Goal: Task Accomplishment & Management: Use online tool/utility

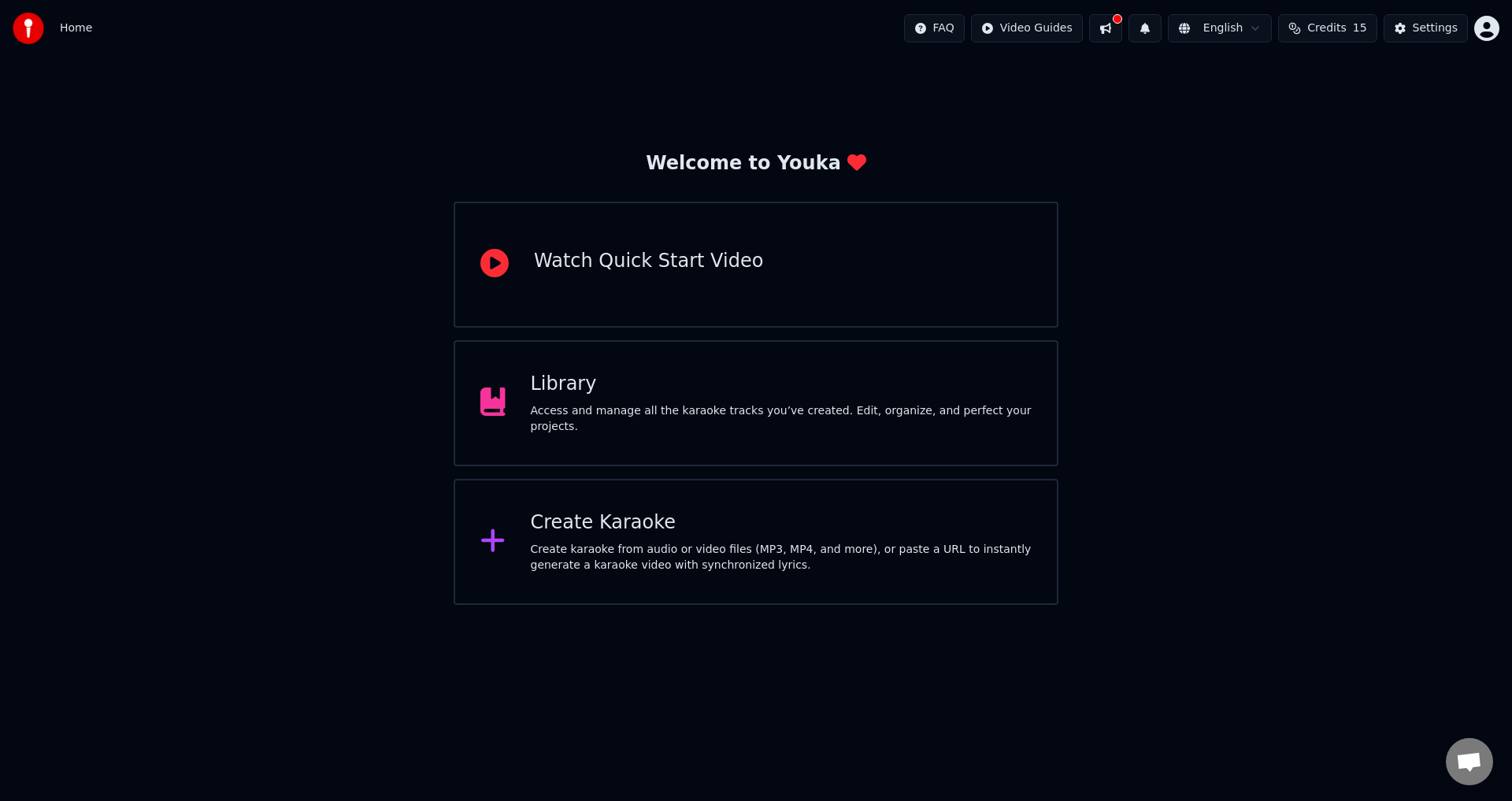
click at [764, 528] on div "Create Karaoke" at bounding box center [781, 523] width 502 height 25
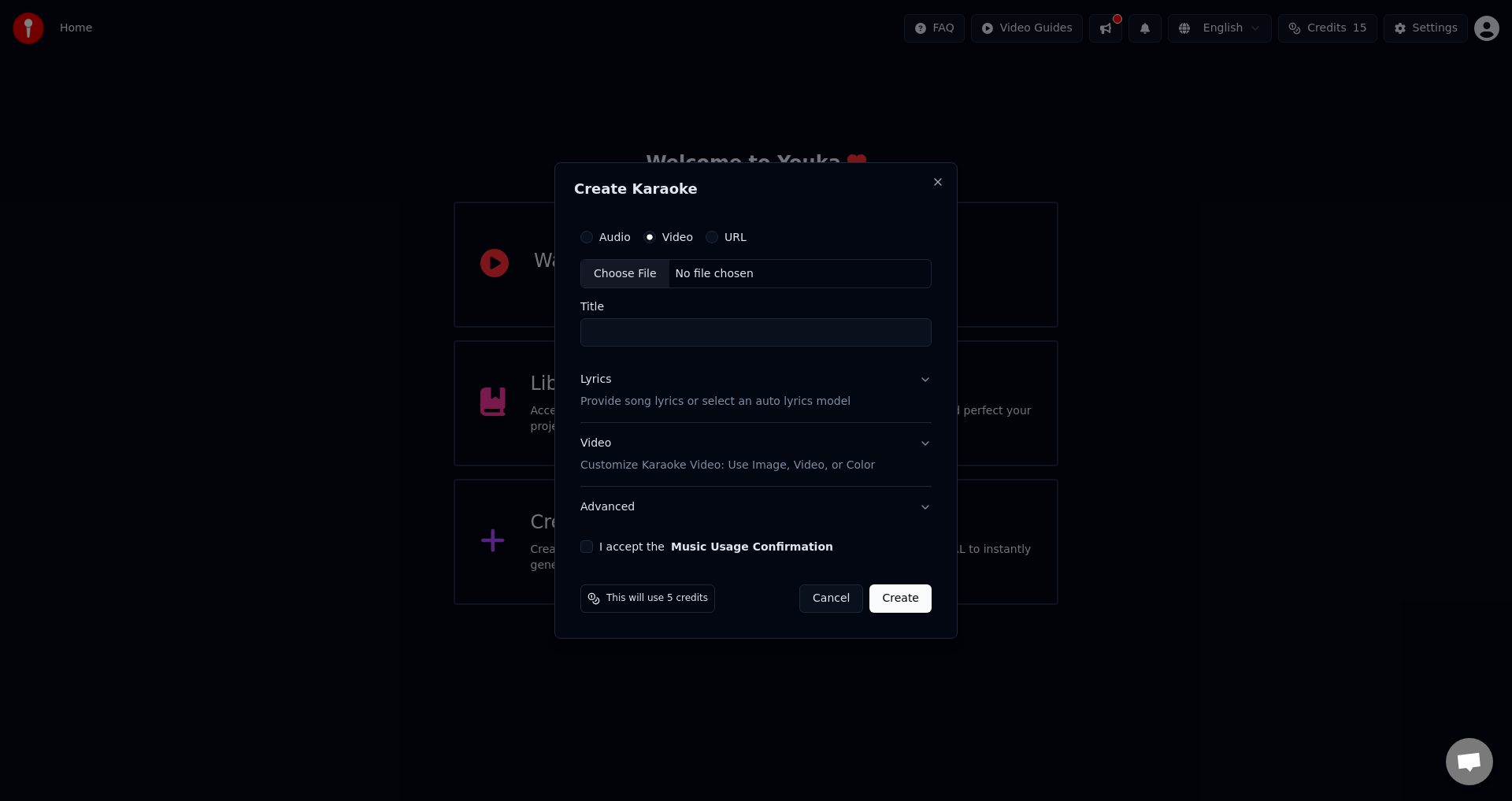
click at [683, 221] on div "Audio Video URL" at bounding box center [756, 237] width 351 height 31
click at [683, 237] on label "Video" at bounding box center [677, 237] width 30 height 11
click at [656, 237] on button "Video" at bounding box center [650, 237] width 13 height 13
click at [699, 269] on div "No file chosen" at bounding box center [714, 274] width 90 height 16
drag, startPoint x: 807, startPoint y: 339, endPoint x: 719, endPoint y: 344, distance: 88.1
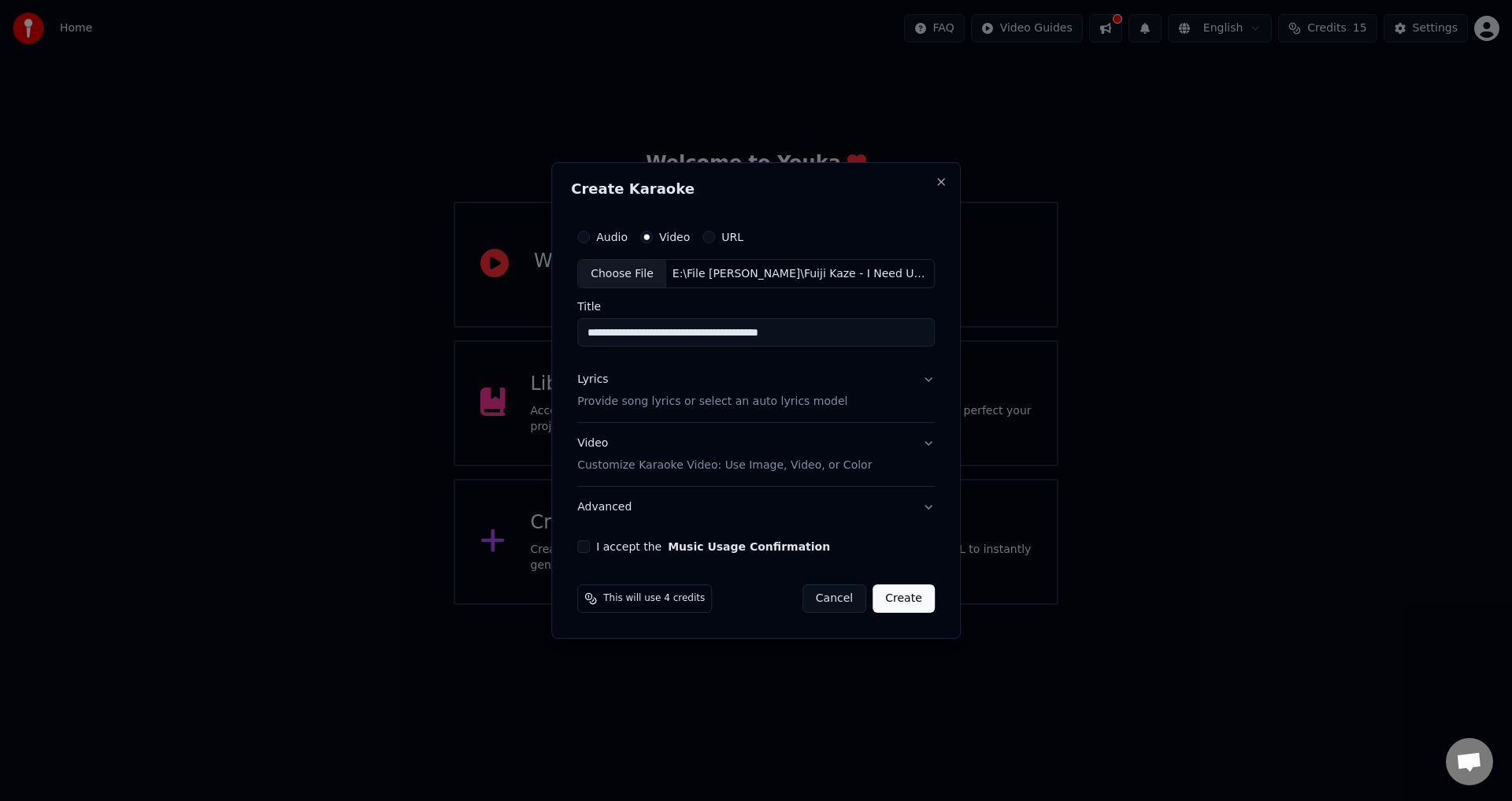
click at [719, 344] on input "**********" at bounding box center [755, 334] width 357 height 29
type input "**********"
click at [812, 383] on div "Lyrics Provide song lyrics or select an auto lyrics model" at bounding box center [712, 391] width 270 height 38
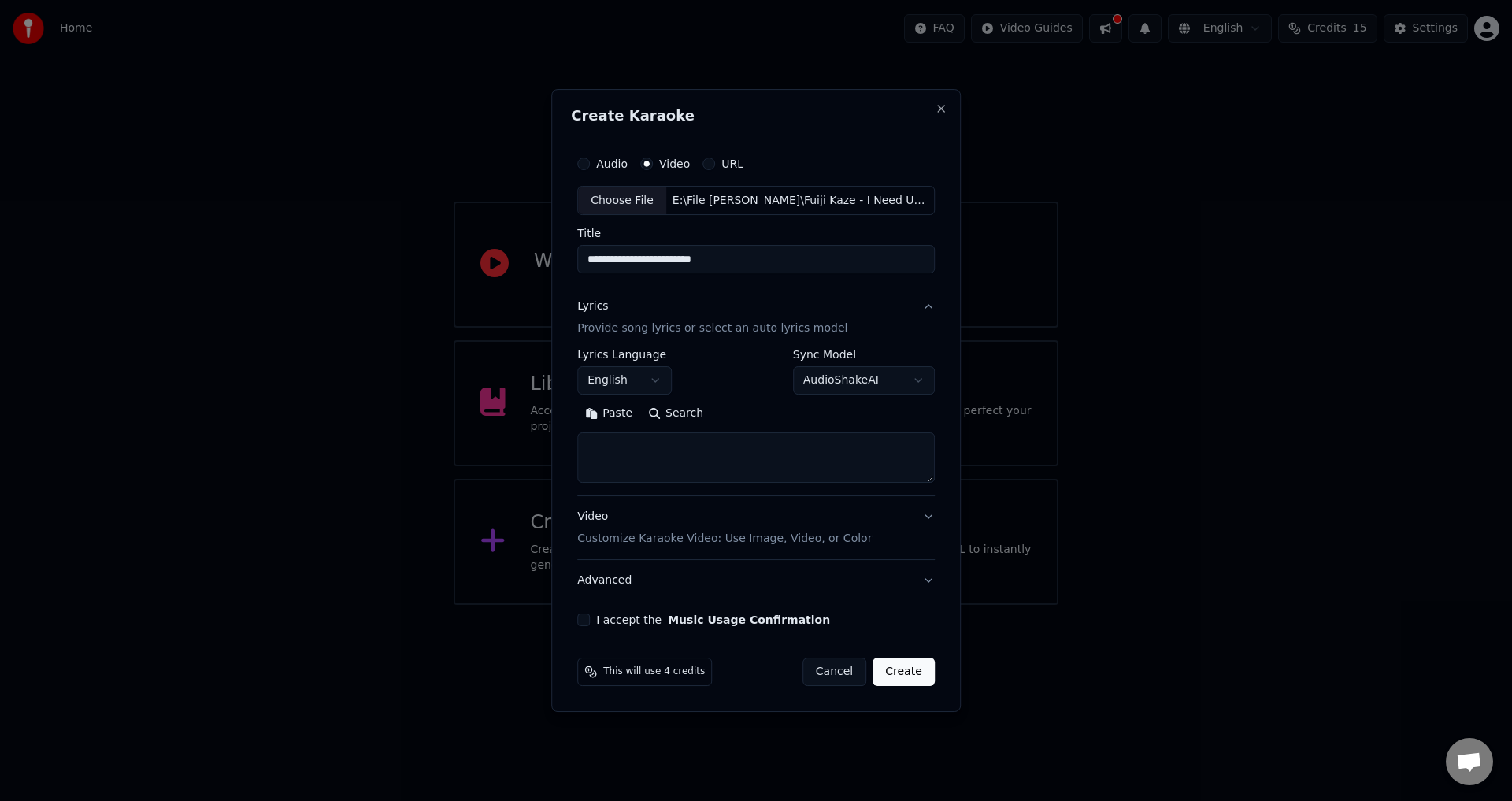
click at [627, 445] on textarea at bounding box center [755, 459] width 357 height 51
click at [723, 465] on textarea at bounding box center [755, 459] width 357 height 51
paste textarea "**********"
type textarea "**********"
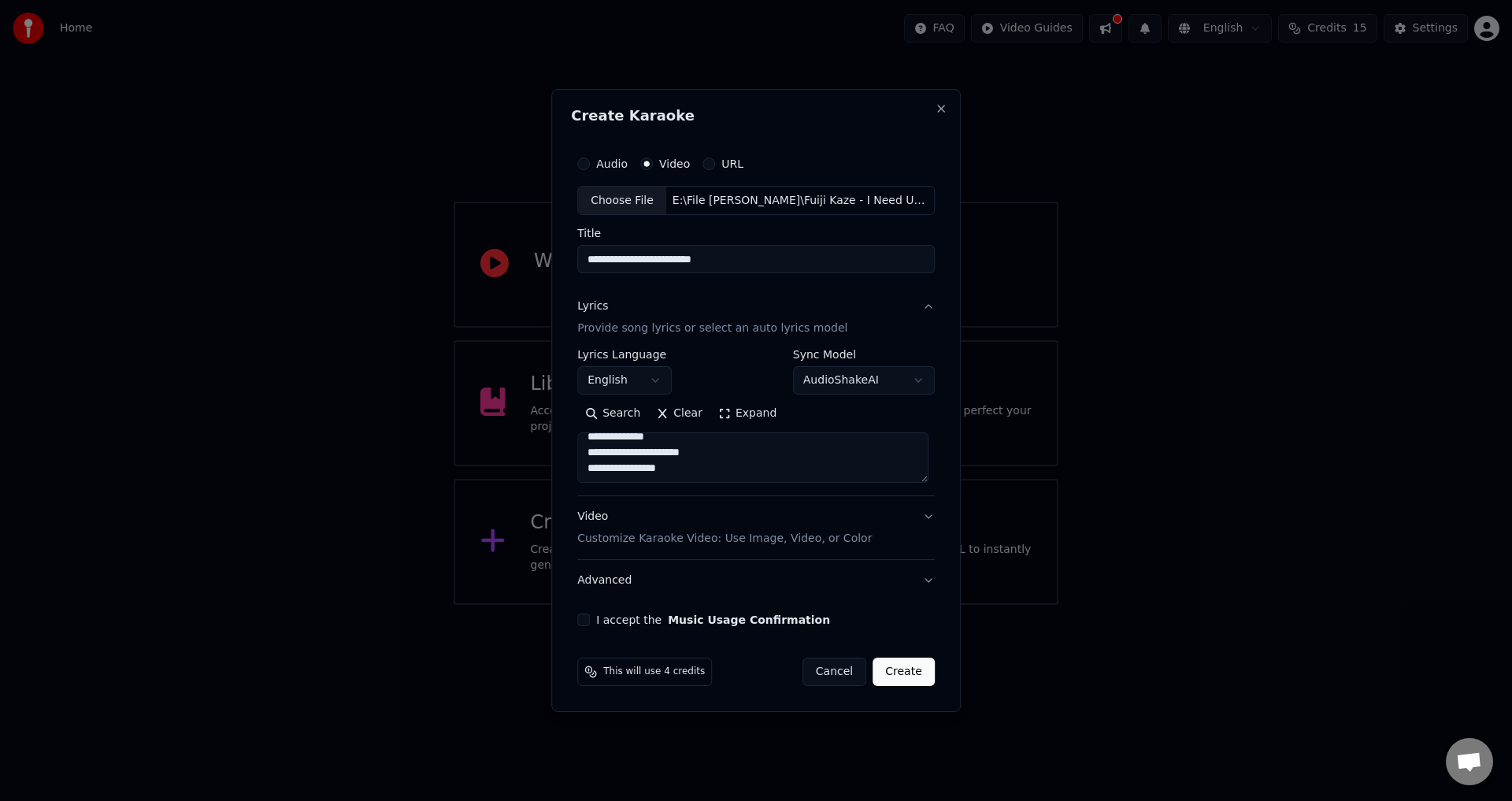
click at [851, 514] on button "Video Customize Karaoke Video: Use Image, Video, or Color" at bounding box center [755, 528] width 357 height 63
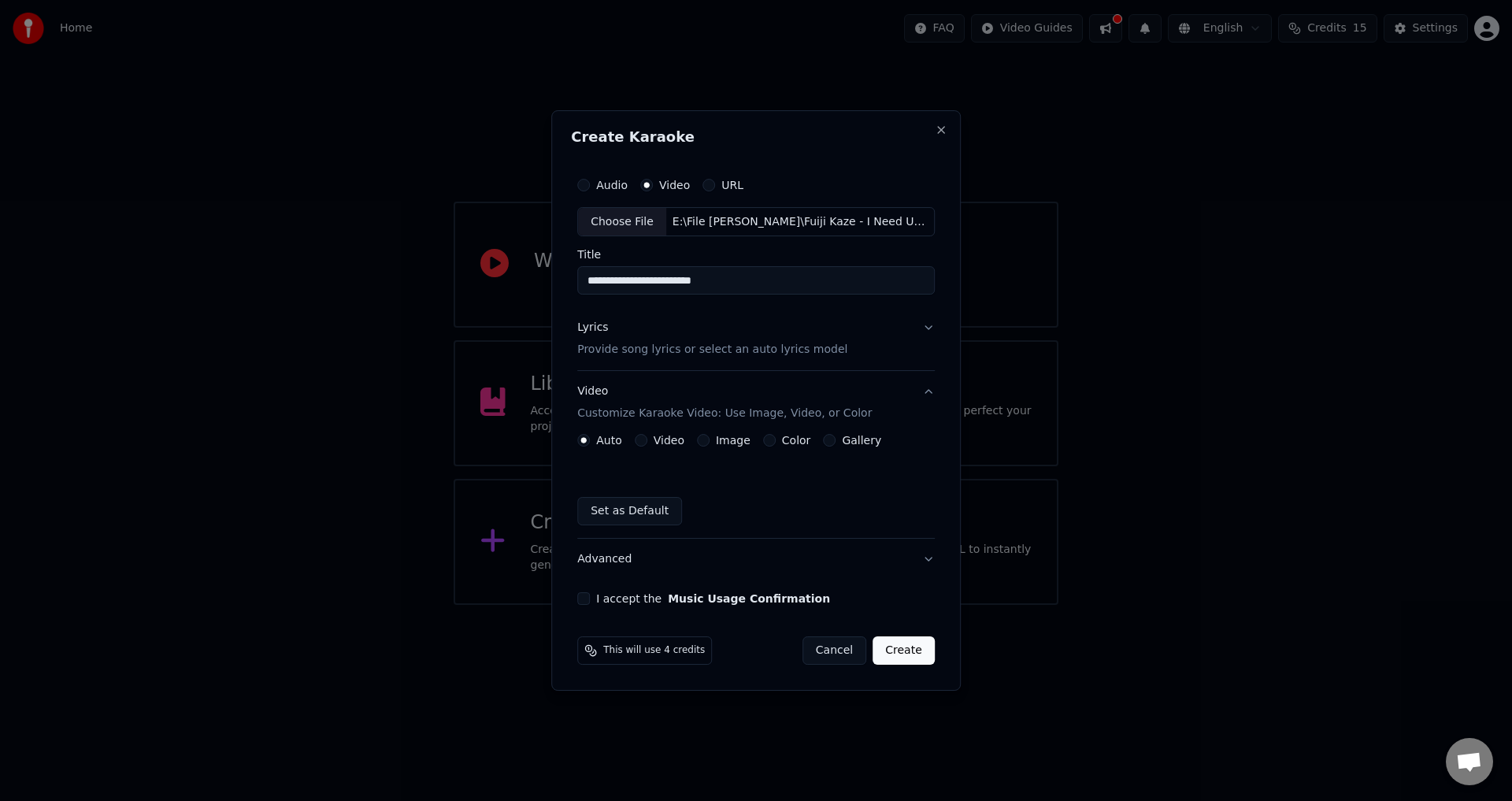
click at [671, 446] on label "Video" at bounding box center [669, 440] width 30 height 11
click at [647, 446] on button "Video" at bounding box center [640, 440] width 13 height 13
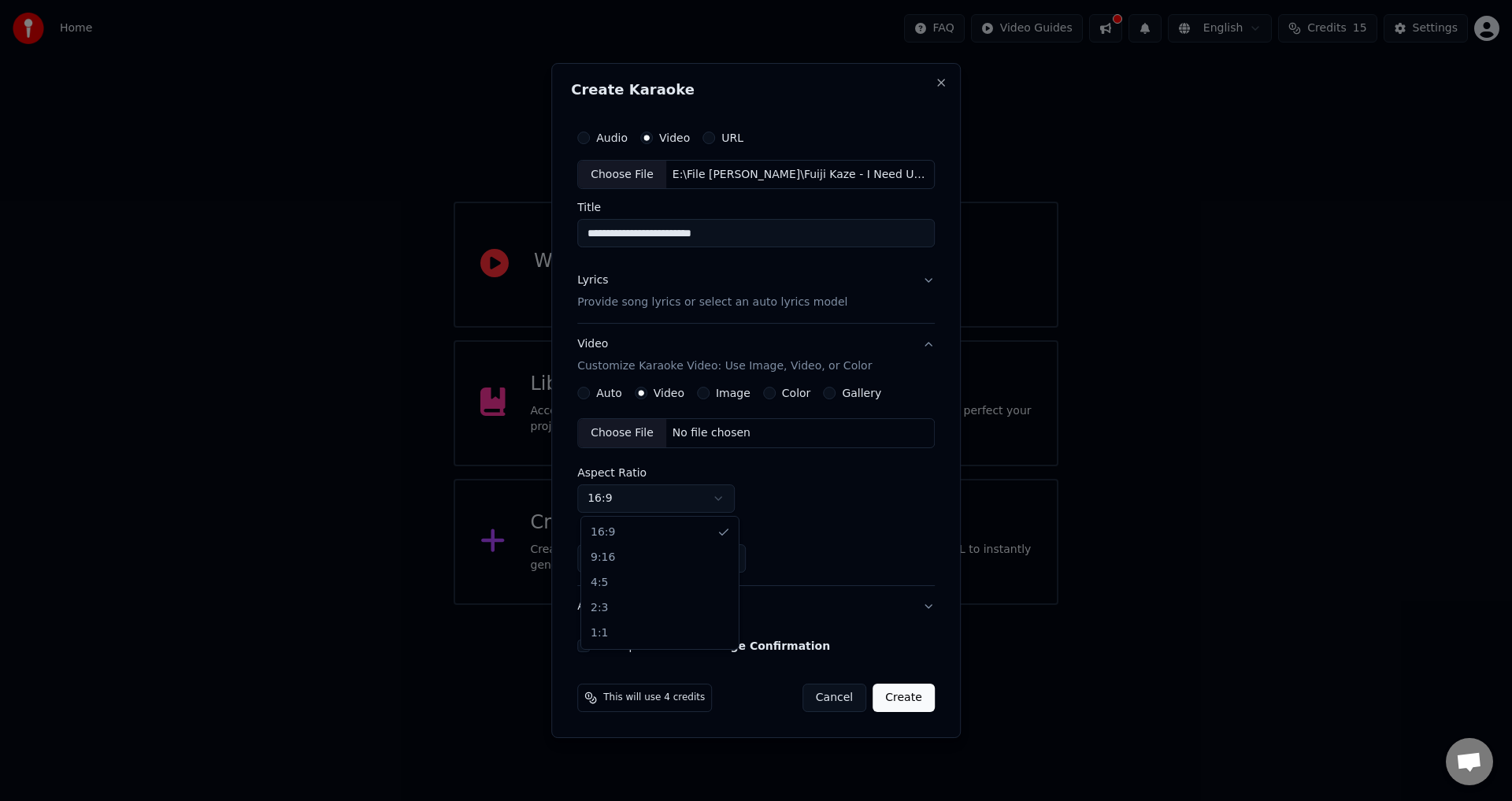
click at [657, 502] on body "**********" at bounding box center [756, 302] width 1512 height 605
click at [711, 429] on body "**********" at bounding box center [756, 302] width 1512 height 605
click at [711, 429] on div "No file chosen" at bounding box center [711, 433] width 90 height 16
click at [580, 651] on button "I accept the Music Usage Confirmation" at bounding box center [583, 646] width 13 height 13
click at [838, 275] on button "Lyrics Provide song lyrics or select an auto lyrics model" at bounding box center [755, 292] width 357 height 63
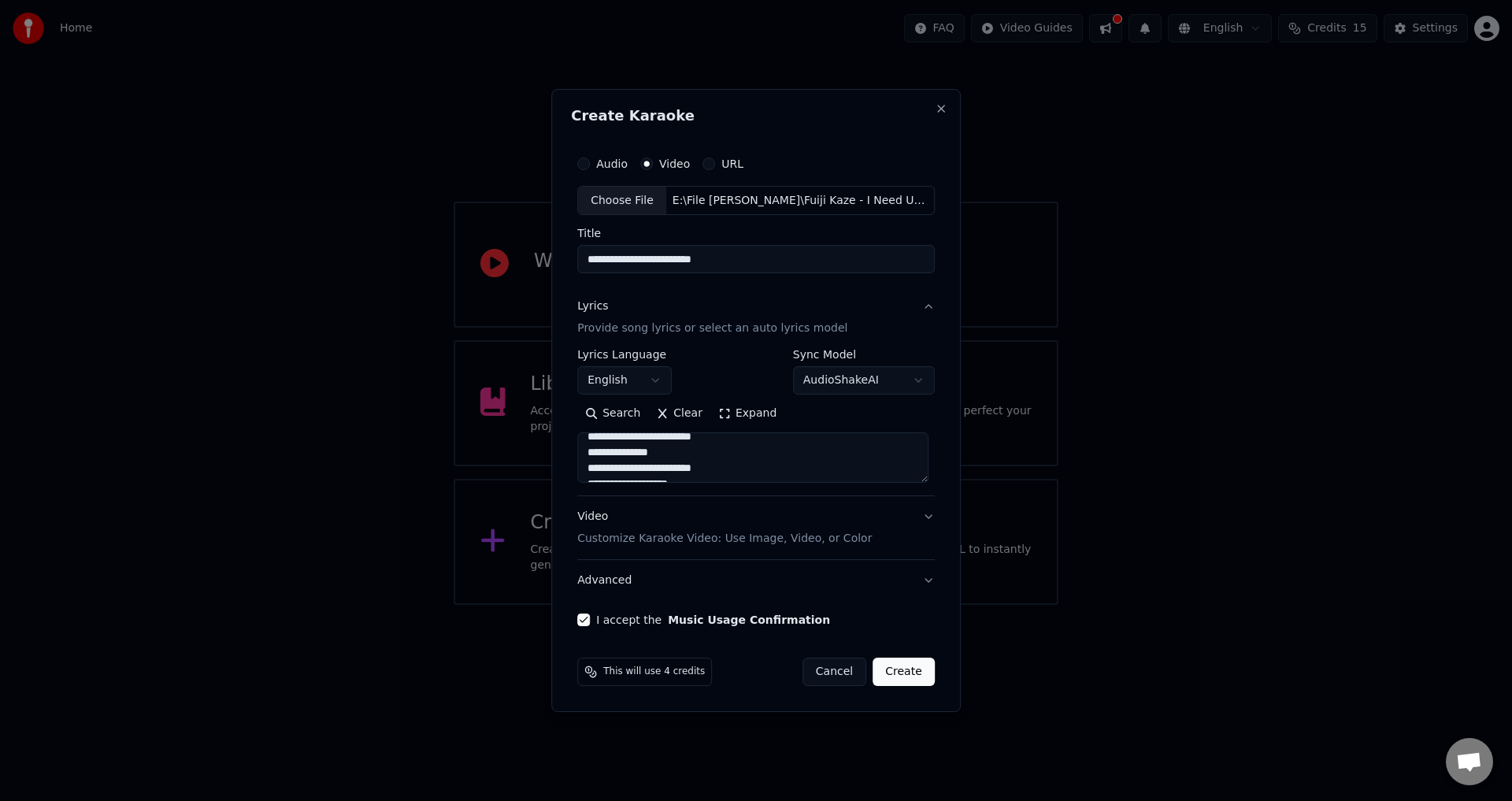
scroll to position [593, 0]
click at [739, 448] on textarea at bounding box center [753, 459] width 351 height 51
paste textarea "**********"
type textarea "**********"
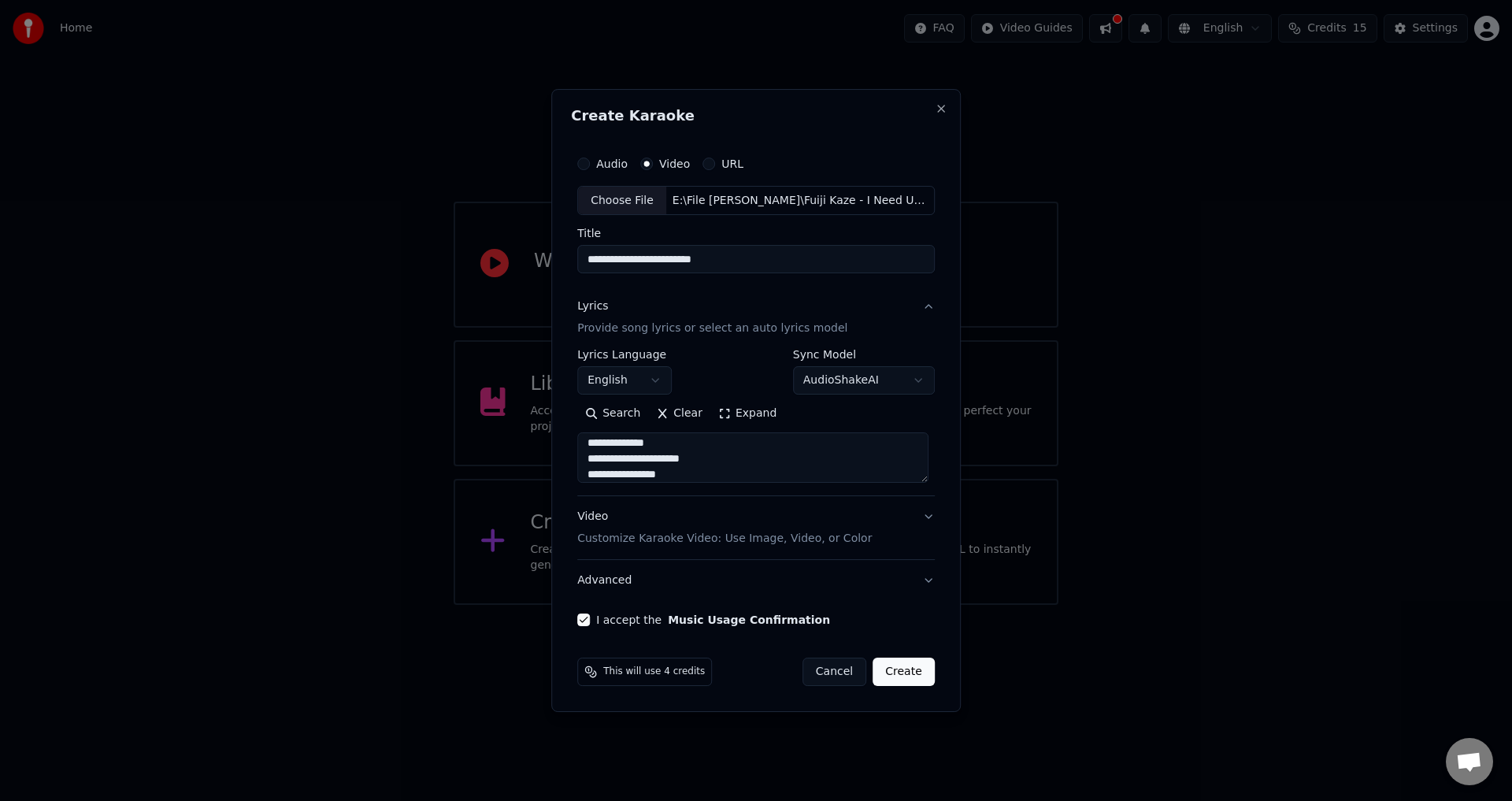
click at [737, 417] on button "Expand" at bounding box center [748, 414] width 74 height 25
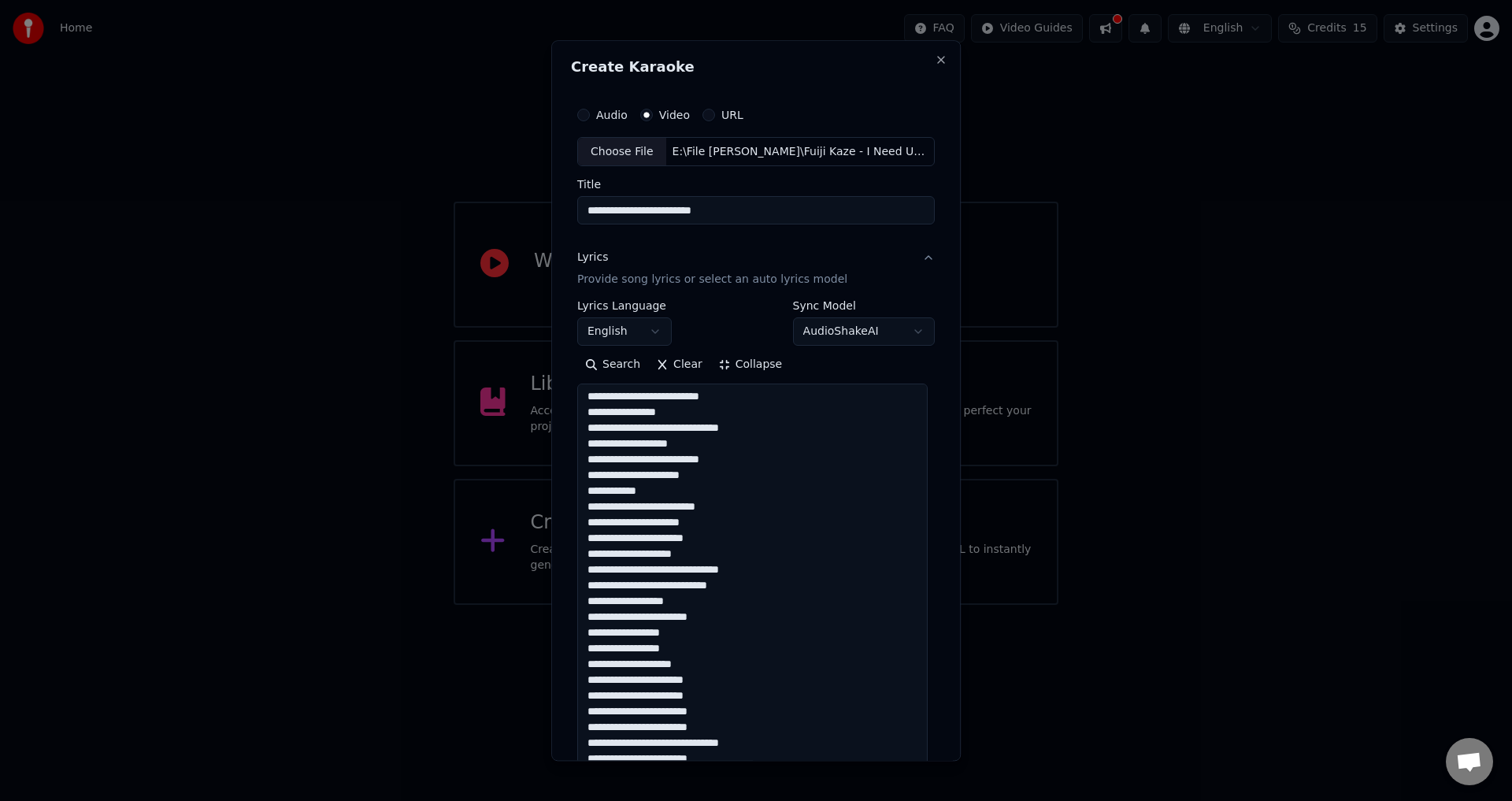
click at [725, 370] on button "Collapse" at bounding box center [750, 366] width 80 height 25
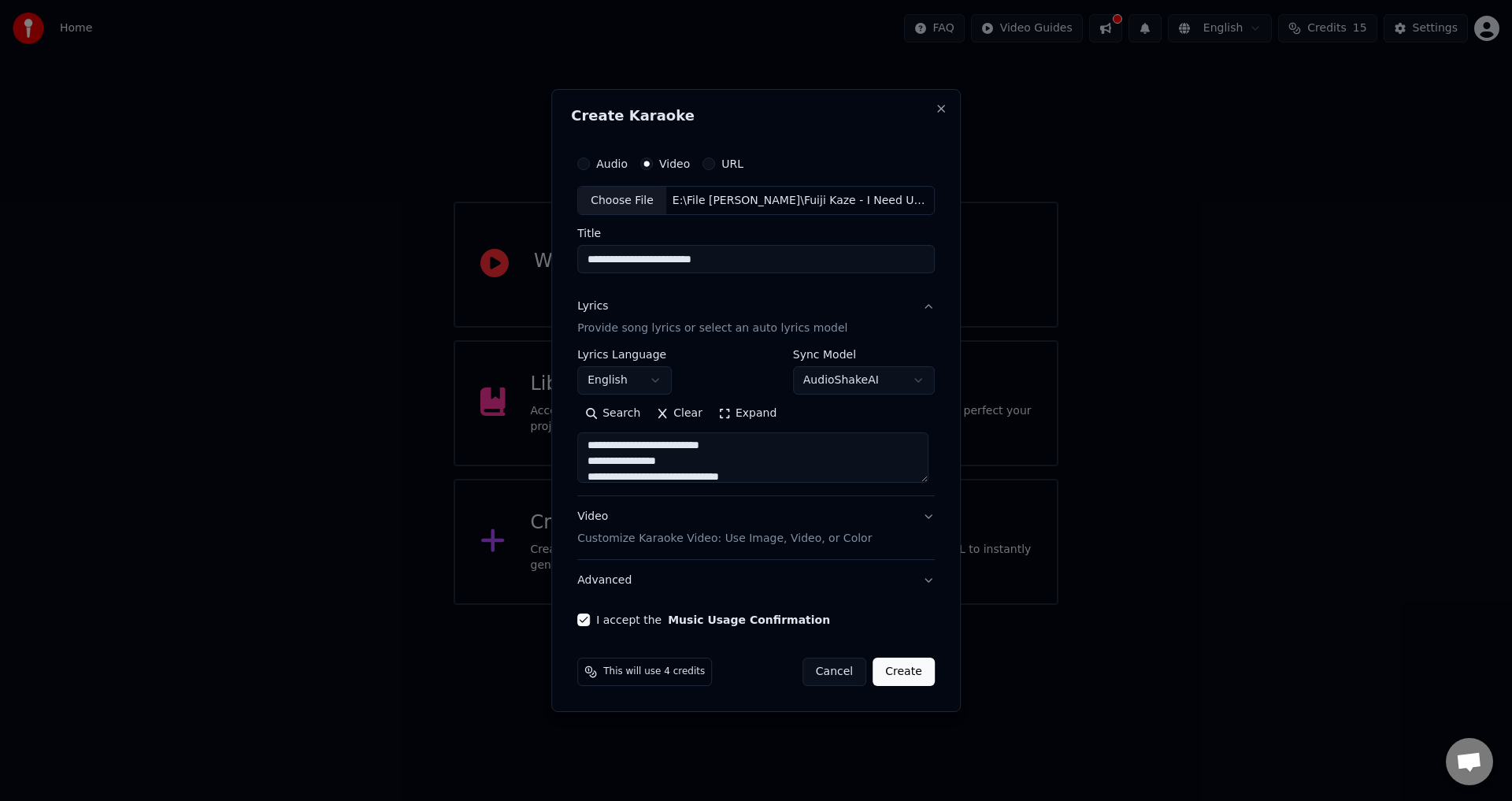
click at [879, 500] on button "Video Customize Karaoke Video: Use Image, Video, or Color" at bounding box center [755, 528] width 357 height 63
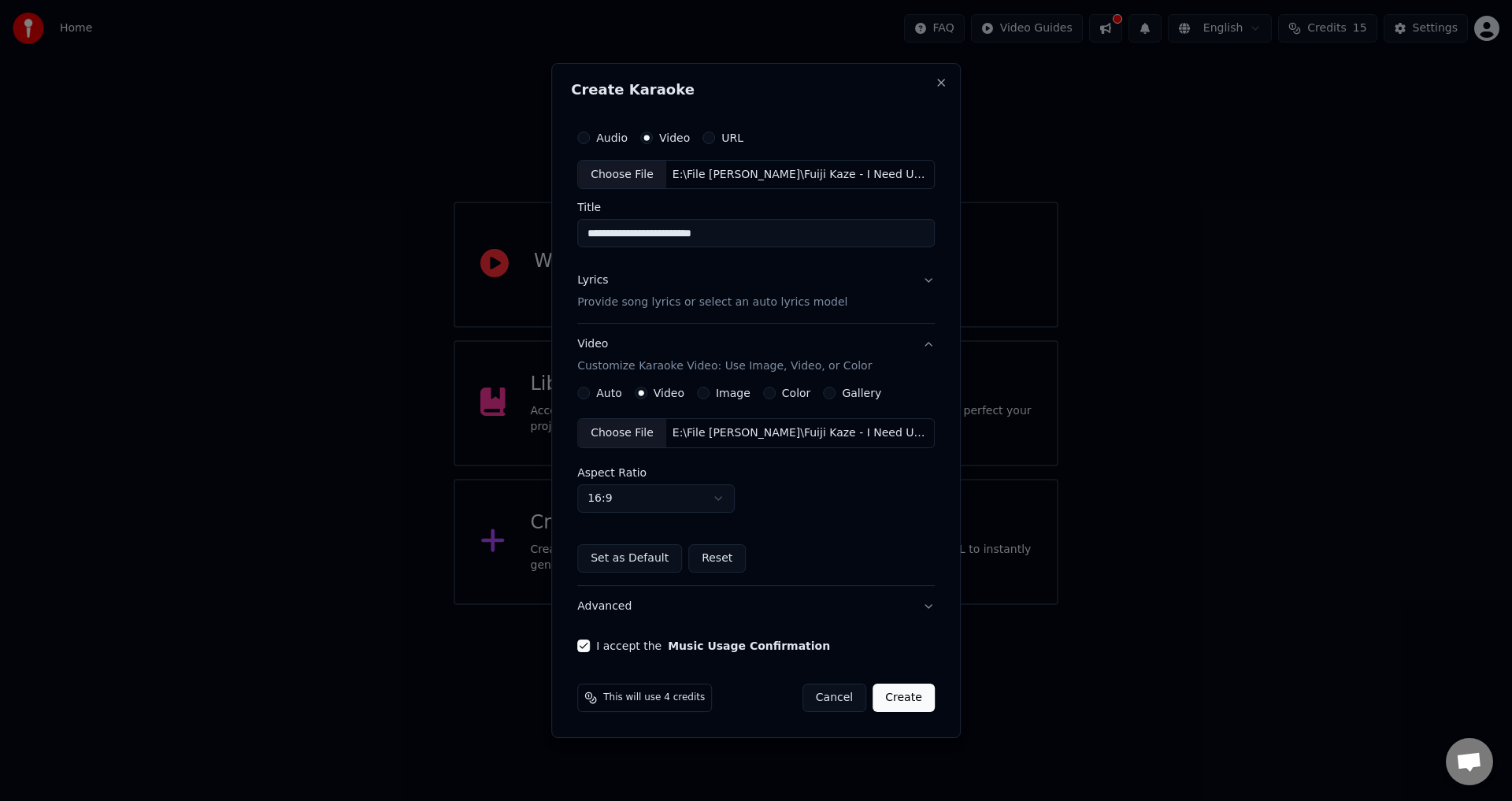
click at [873, 616] on button "Advanced" at bounding box center [755, 607] width 357 height 41
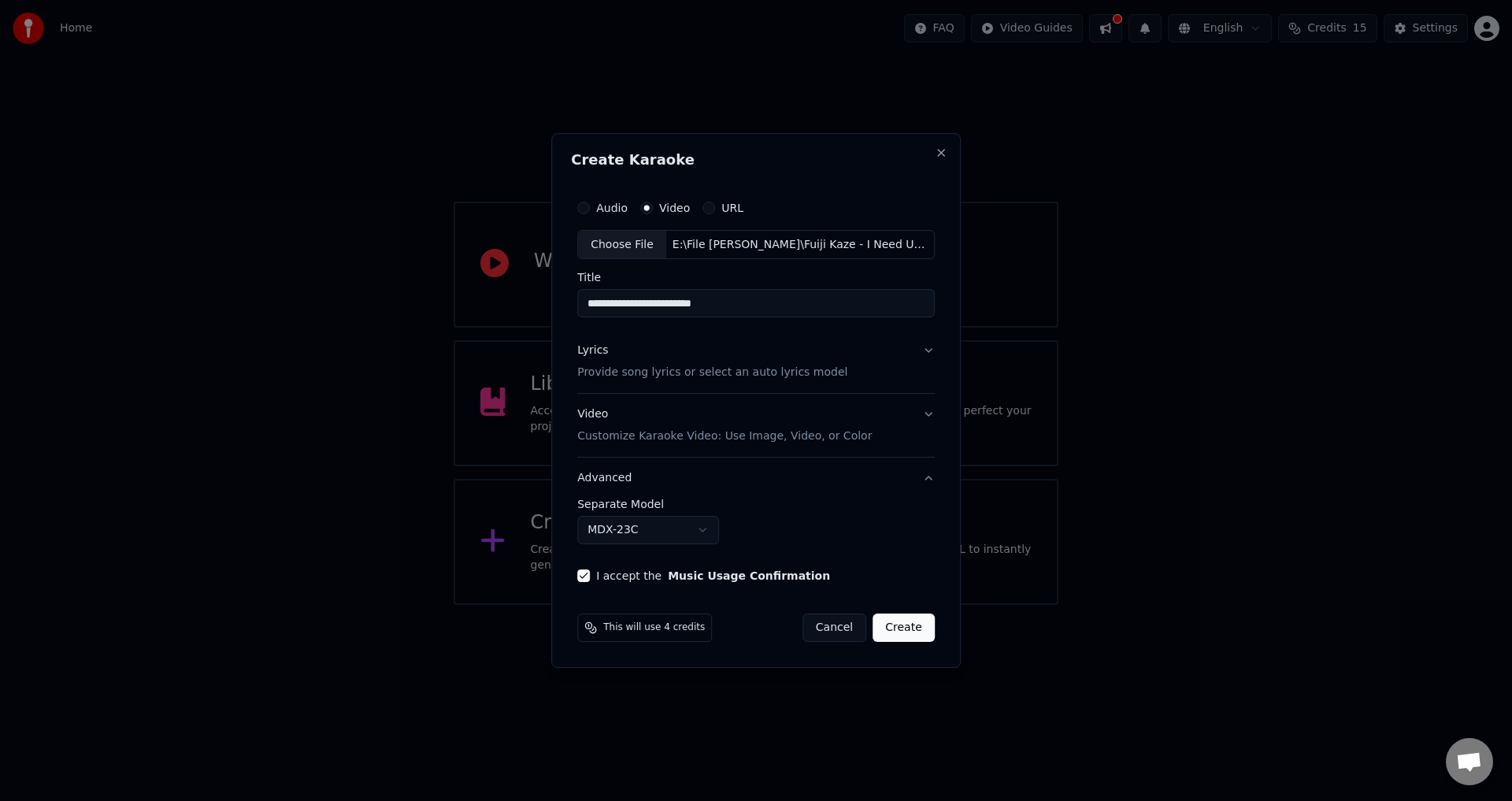
click at [904, 633] on button "Create" at bounding box center [904, 628] width 63 height 29
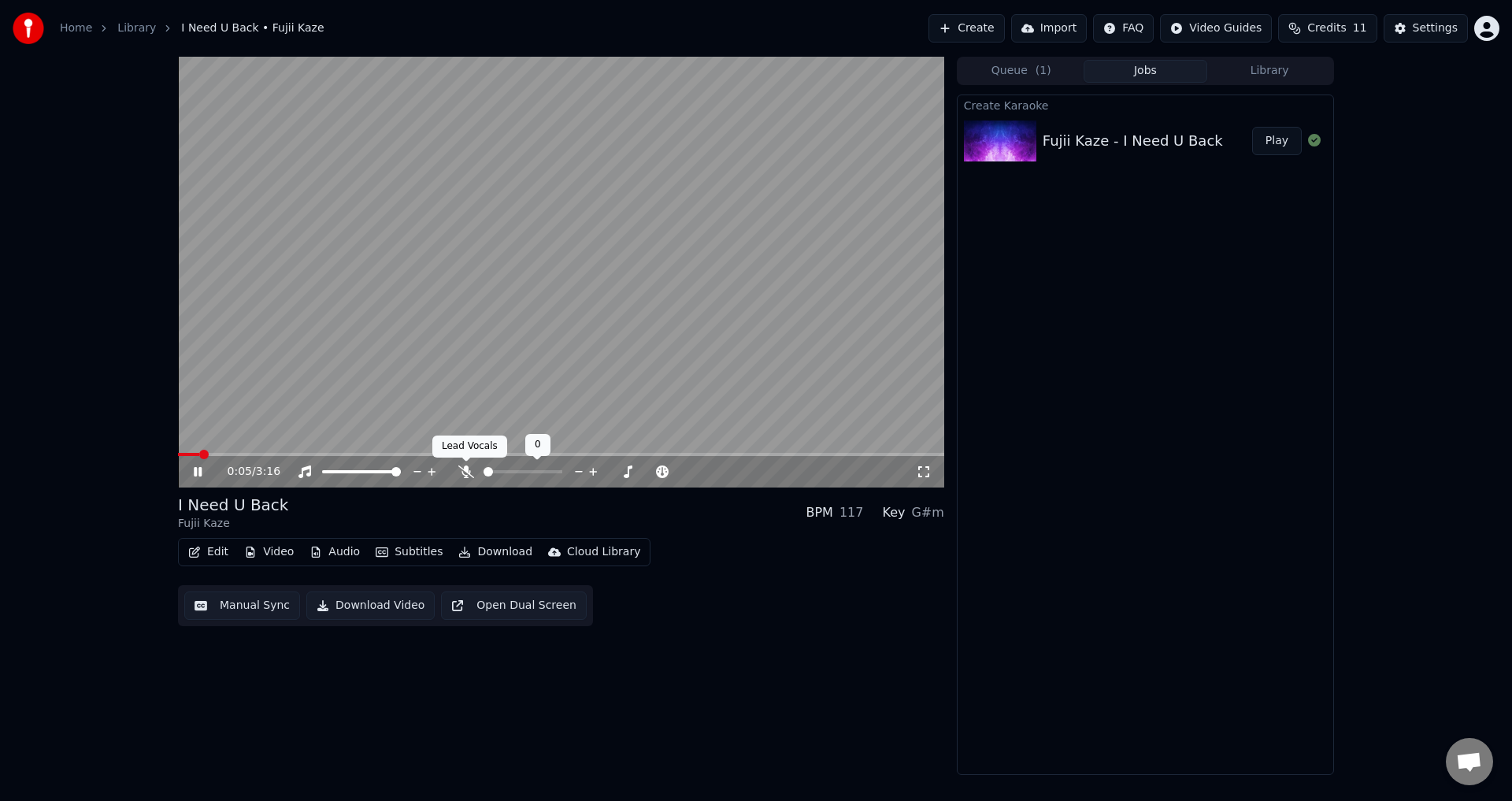
click at [465, 476] on icon at bounding box center [466, 471] width 16 height 13
click at [505, 332] on video at bounding box center [561, 272] width 766 height 431
click at [307, 449] on video at bounding box center [561, 272] width 766 height 431
click at [298, 454] on span at bounding box center [561, 455] width 766 height 3
click at [313, 419] on video at bounding box center [561, 272] width 766 height 431
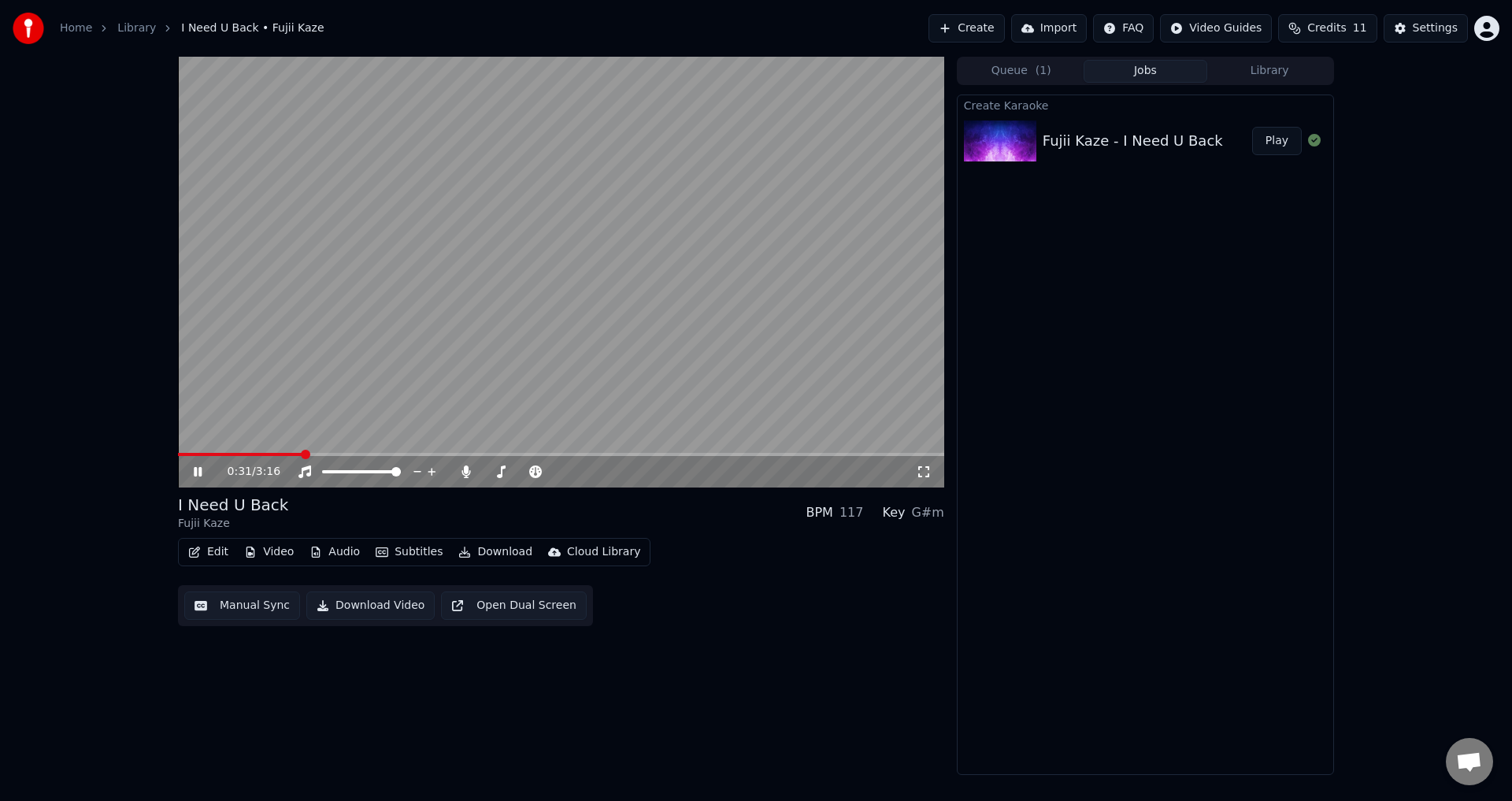
click at [274, 451] on video at bounding box center [561, 272] width 766 height 431
click at [274, 454] on span at bounding box center [240, 455] width 124 height 3
click at [305, 385] on video at bounding box center [561, 272] width 766 height 431
click at [220, 553] on button "Edit" at bounding box center [208, 552] width 52 height 22
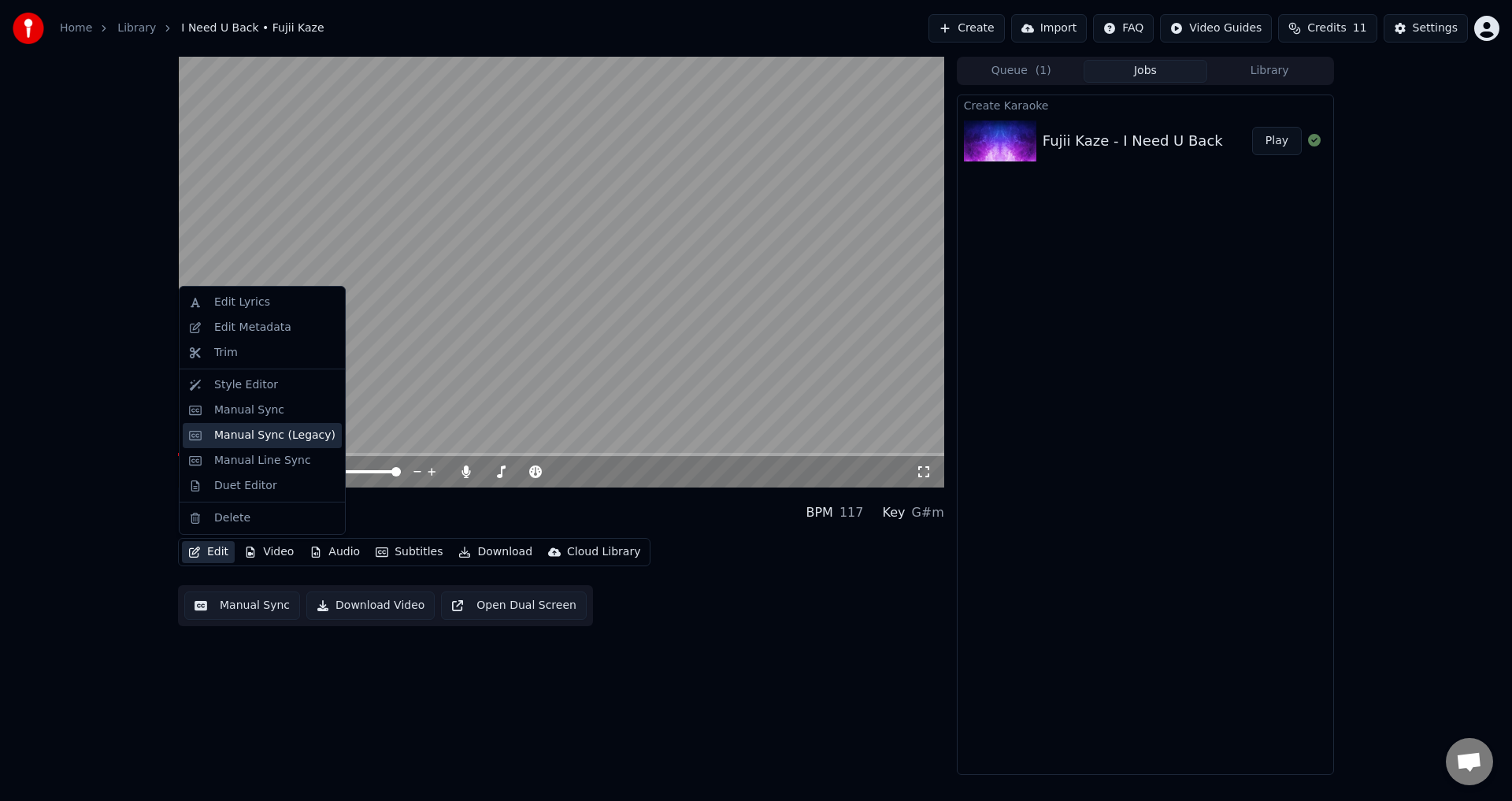
click at [275, 436] on div "Manual Sync (Legacy)" at bounding box center [275, 435] width 122 height 16
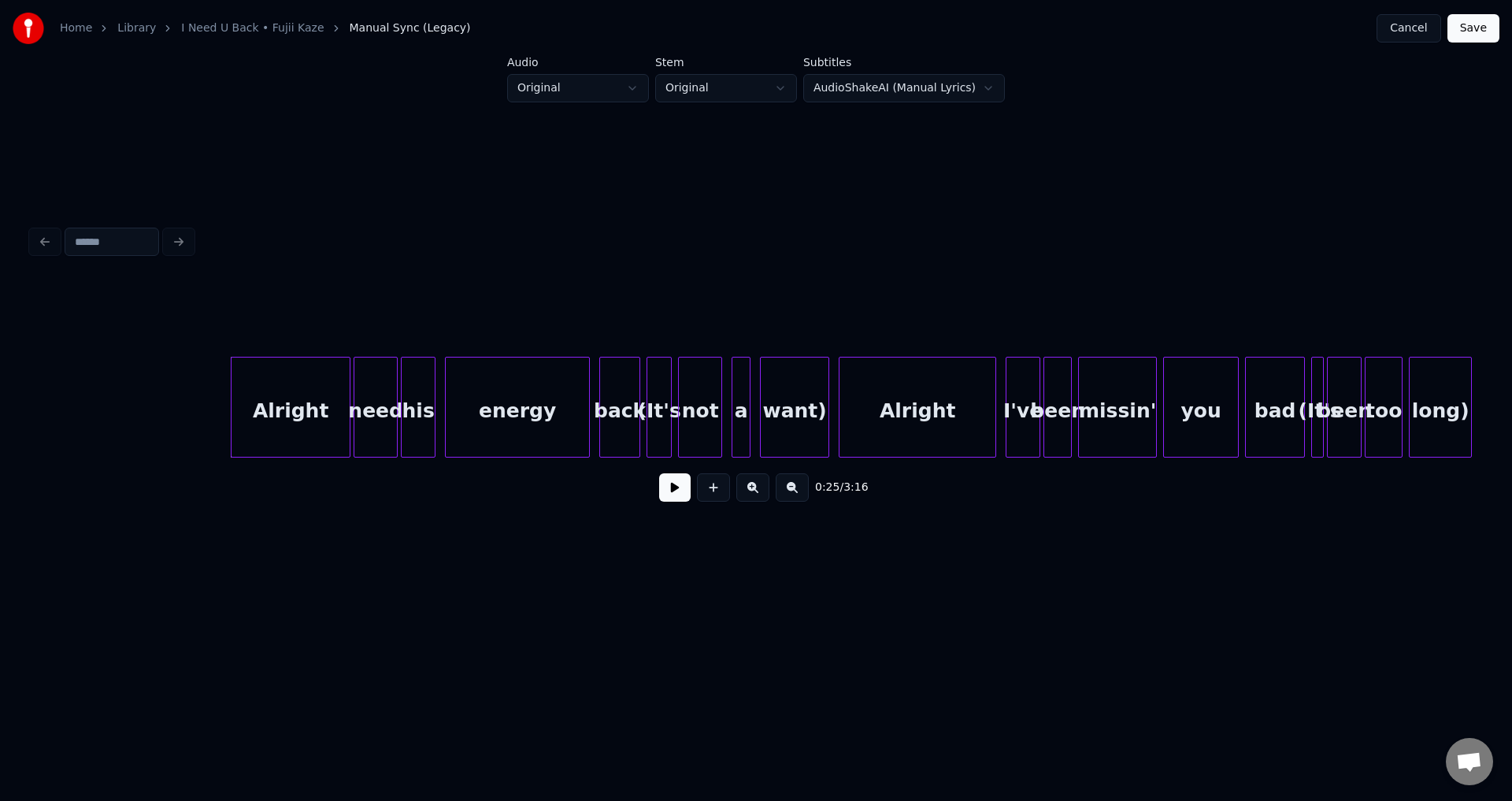
scroll to position [0, 3682]
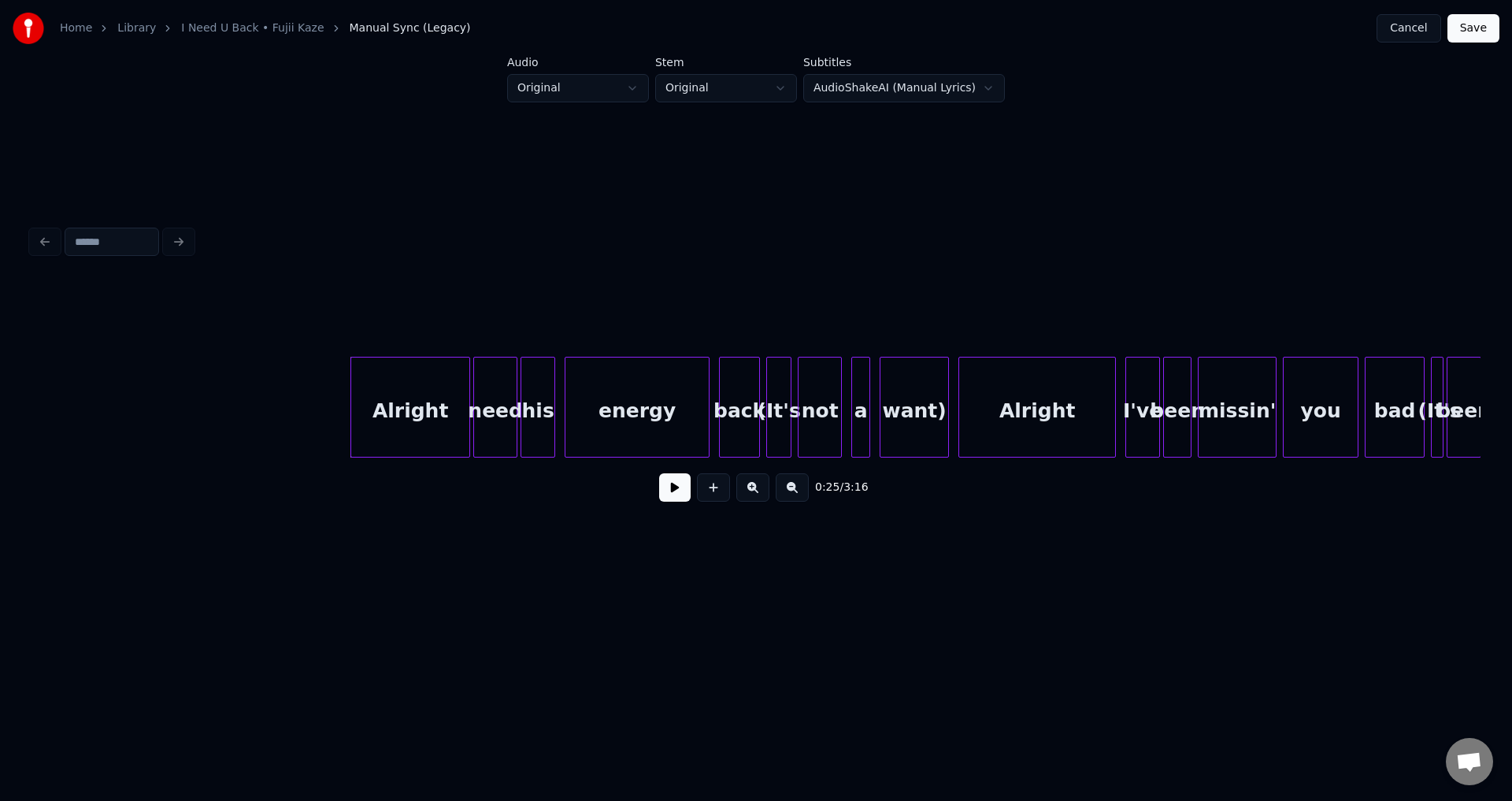
click at [678, 493] on button at bounding box center [674, 488] width 31 height 29
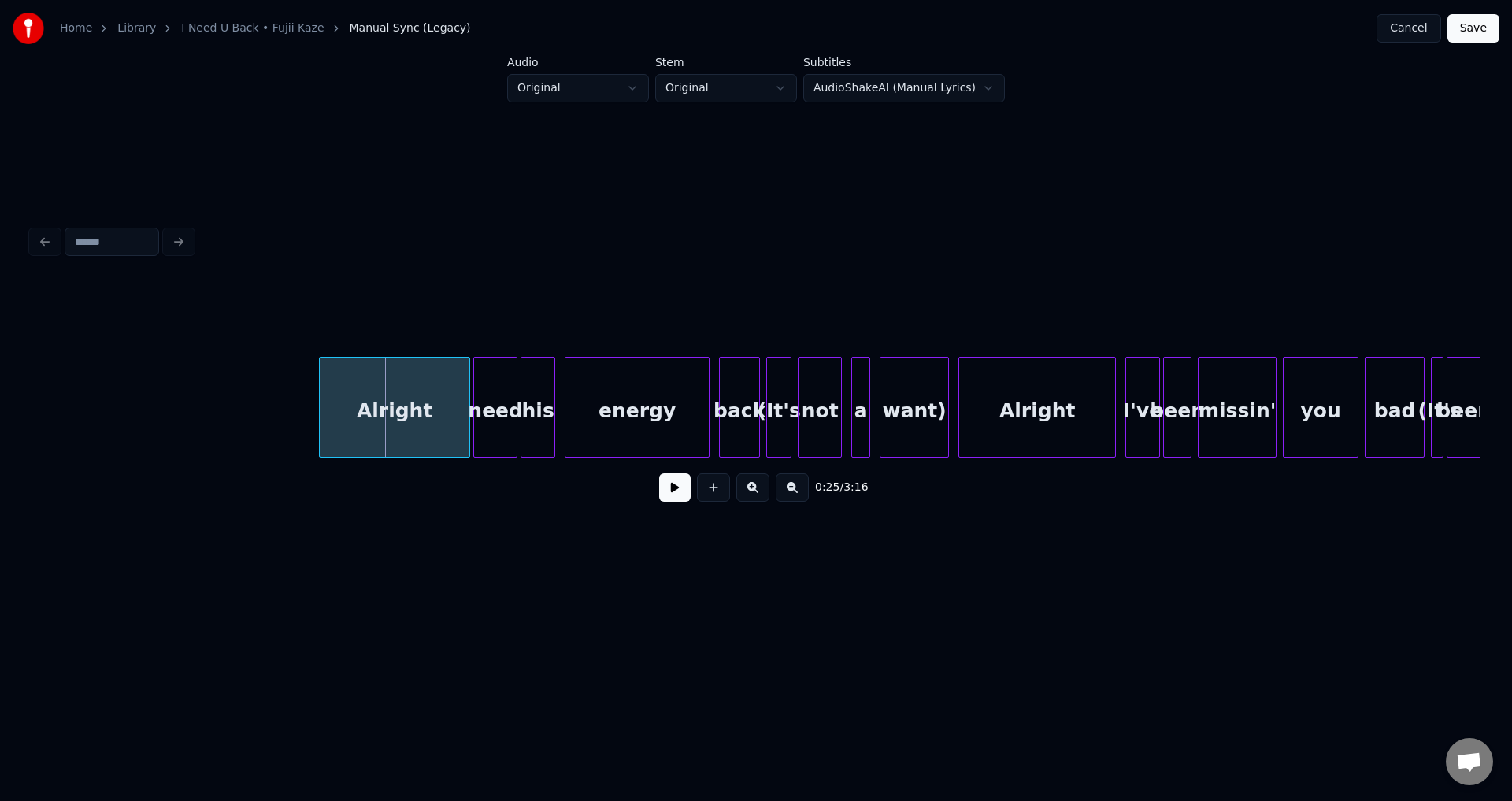
click at [320, 407] on div at bounding box center [323, 406] width 5 height 99
click at [661, 495] on button at bounding box center [674, 488] width 31 height 29
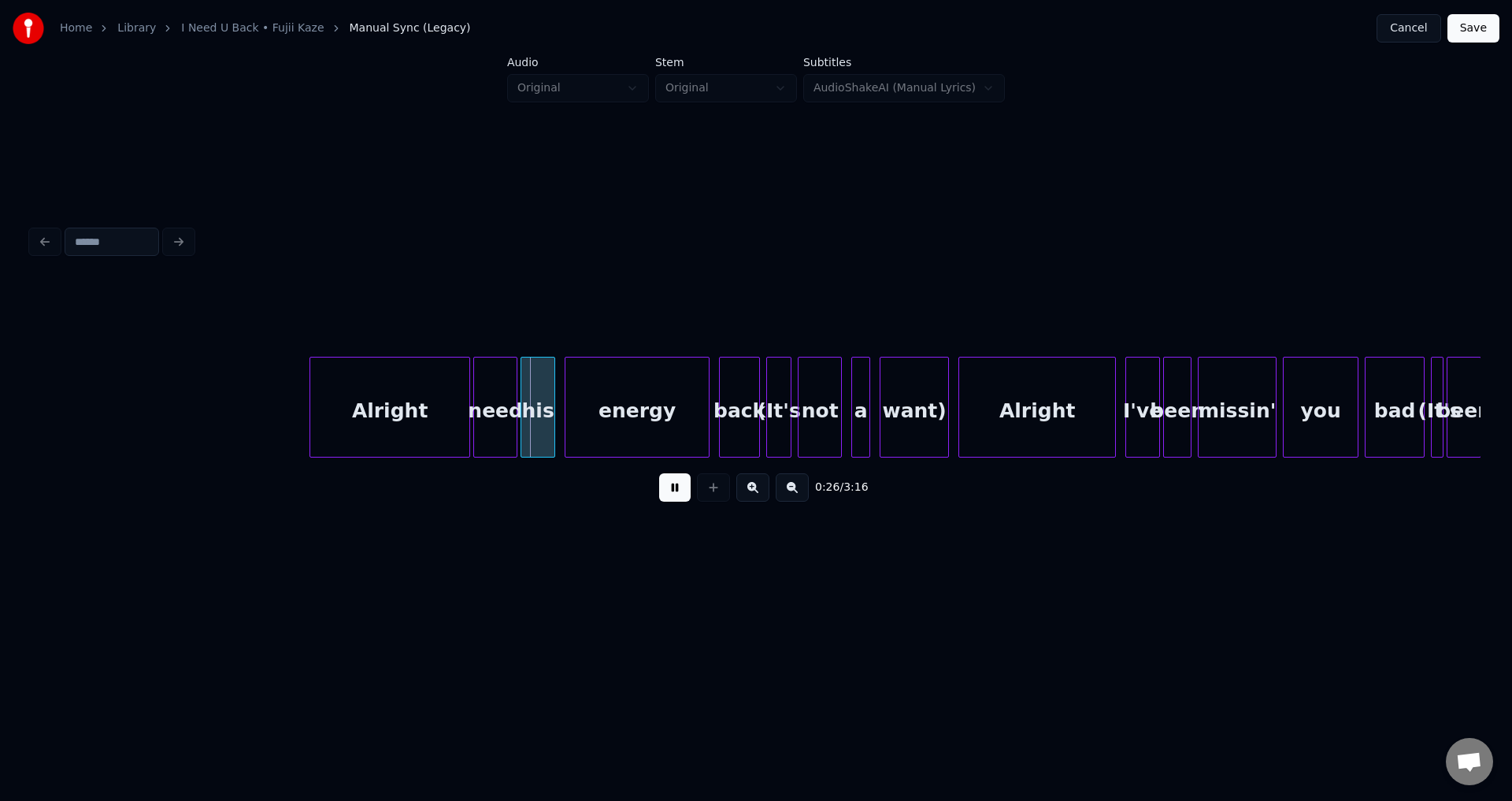
click at [661, 495] on button at bounding box center [674, 488] width 31 height 29
click at [471, 413] on div at bounding box center [474, 406] width 5 height 99
click at [518, 409] on div at bounding box center [519, 406] width 5 height 99
click at [555, 406] on div at bounding box center [557, 406] width 5 height 99
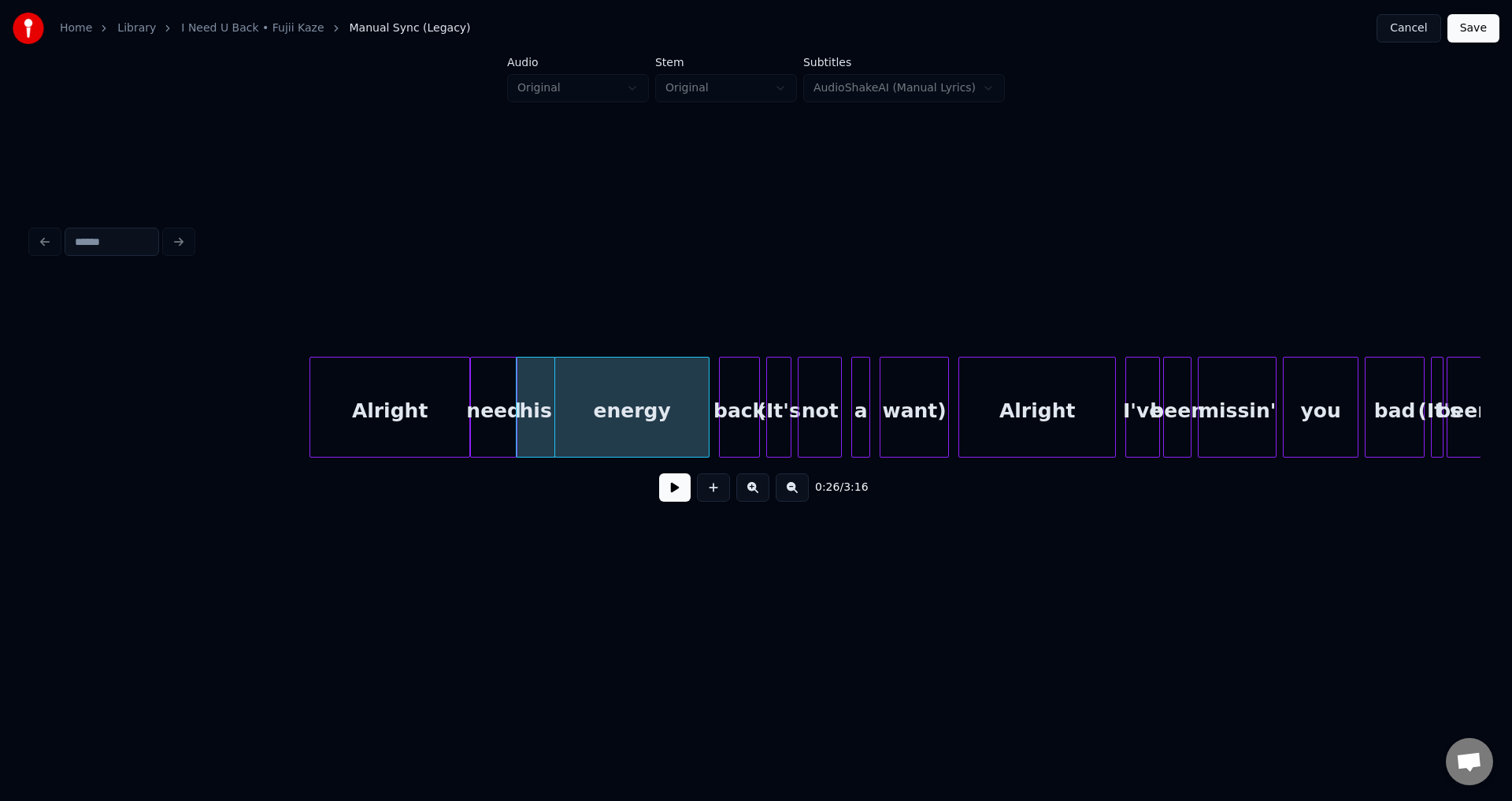
click at [328, 401] on div "Alright" at bounding box center [389, 411] width 159 height 107
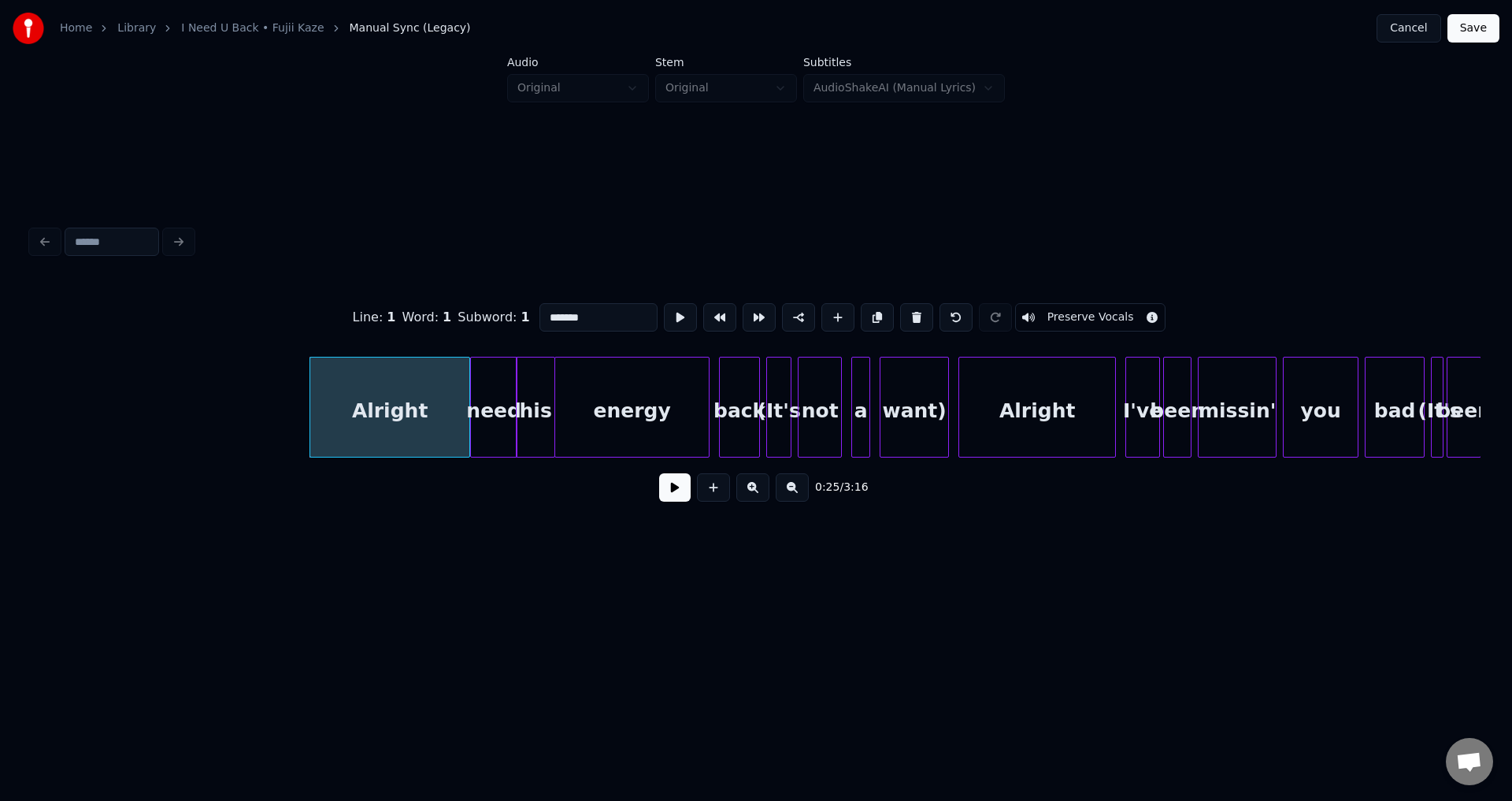
click at [682, 495] on button at bounding box center [674, 488] width 31 height 29
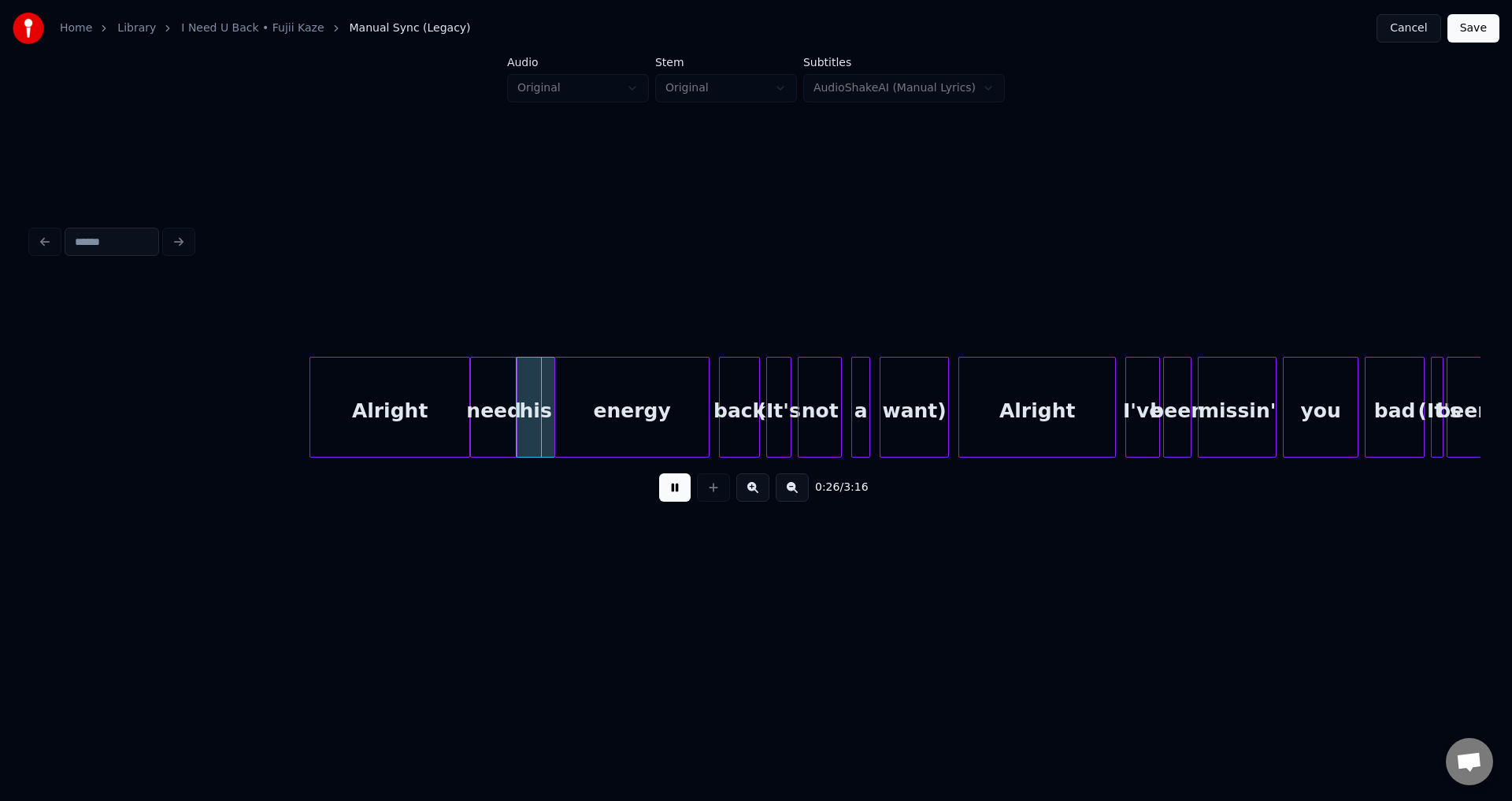
click at [674, 490] on button at bounding box center [674, 488] width 31 height 29
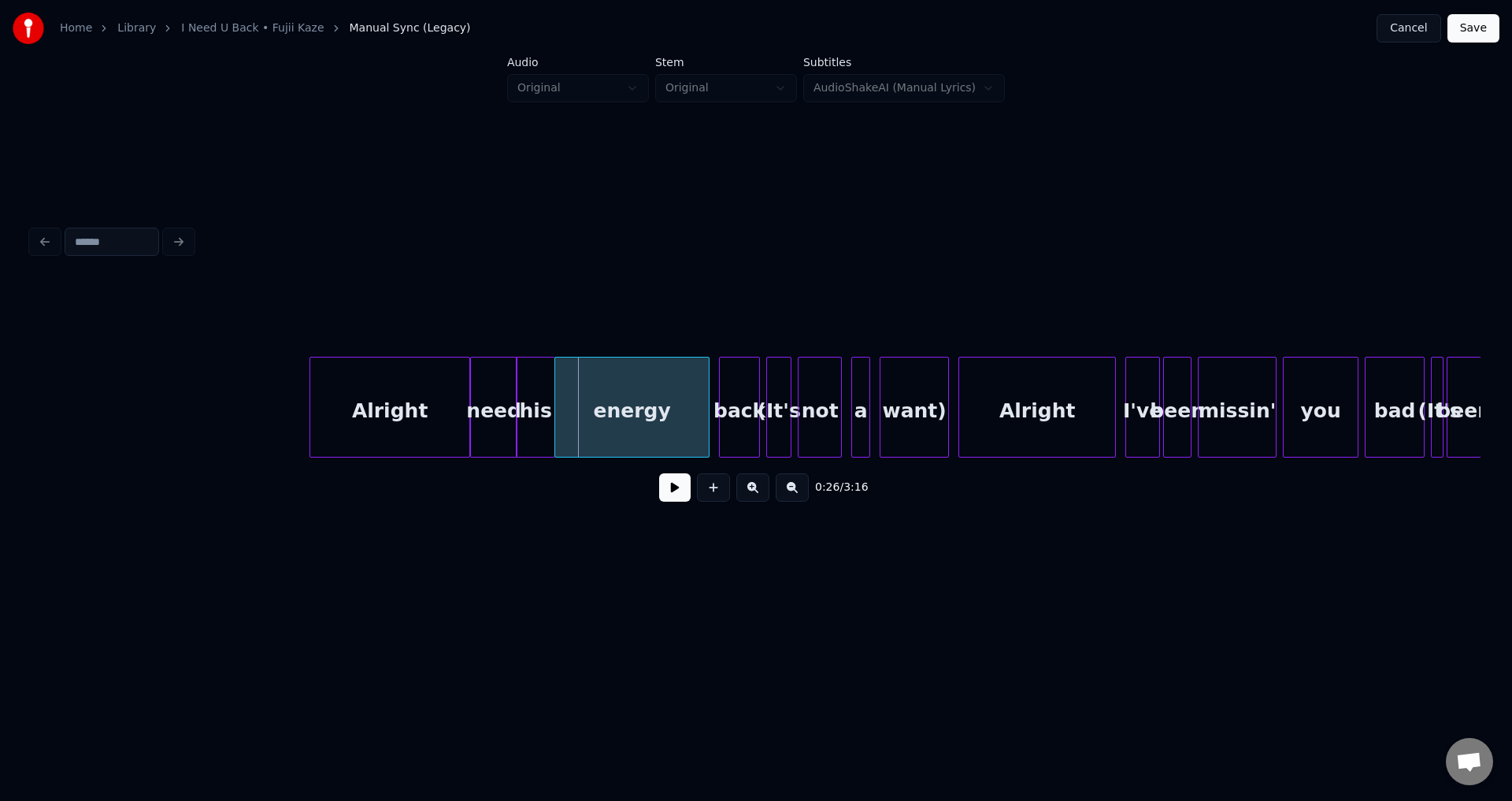
click at [494, 417] on div "need" at bounding box center [494, 411] width 46 height 107
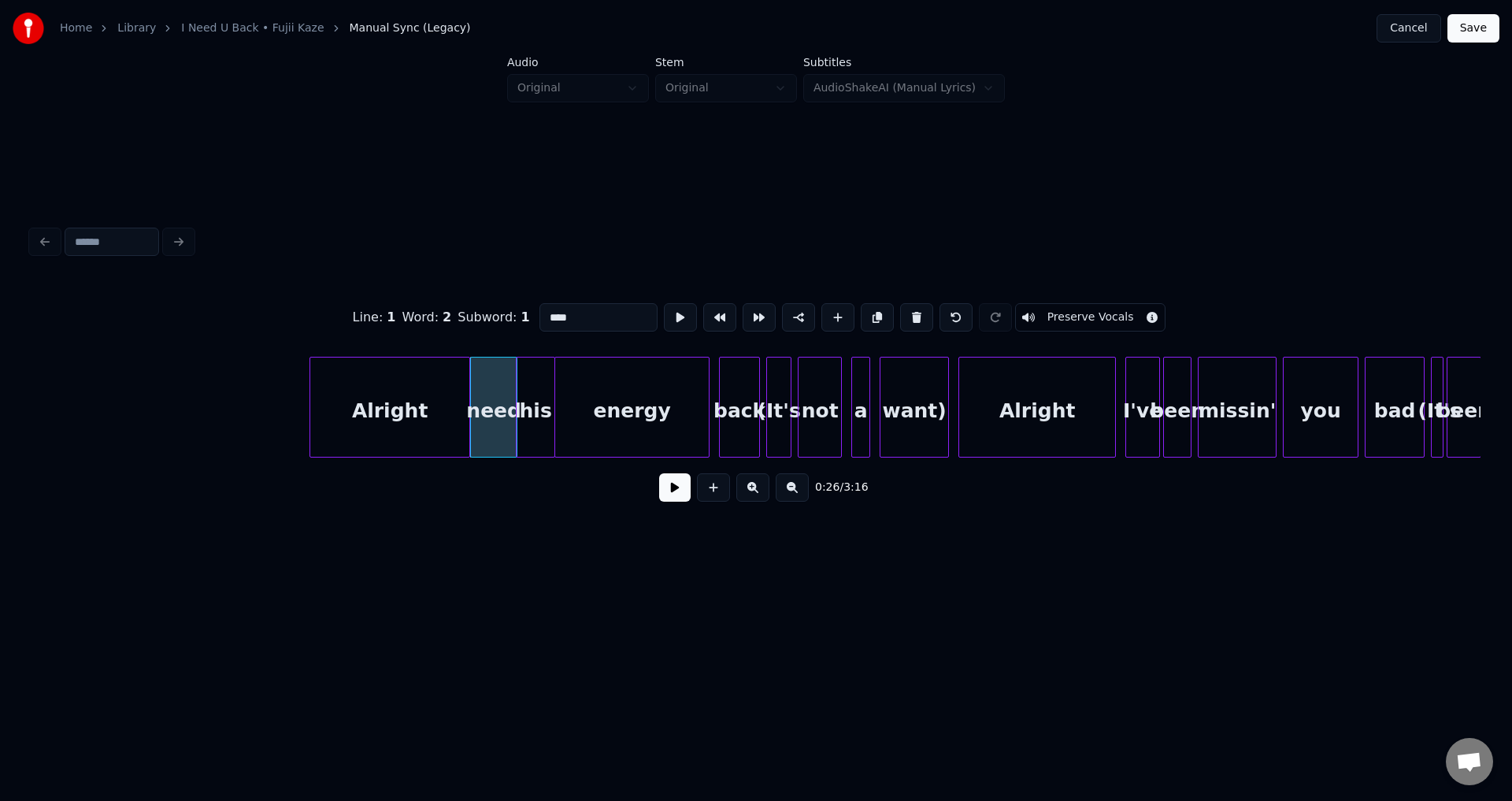
click at [466, 408] on div at bounding box center [467, 406] width 5 height 99
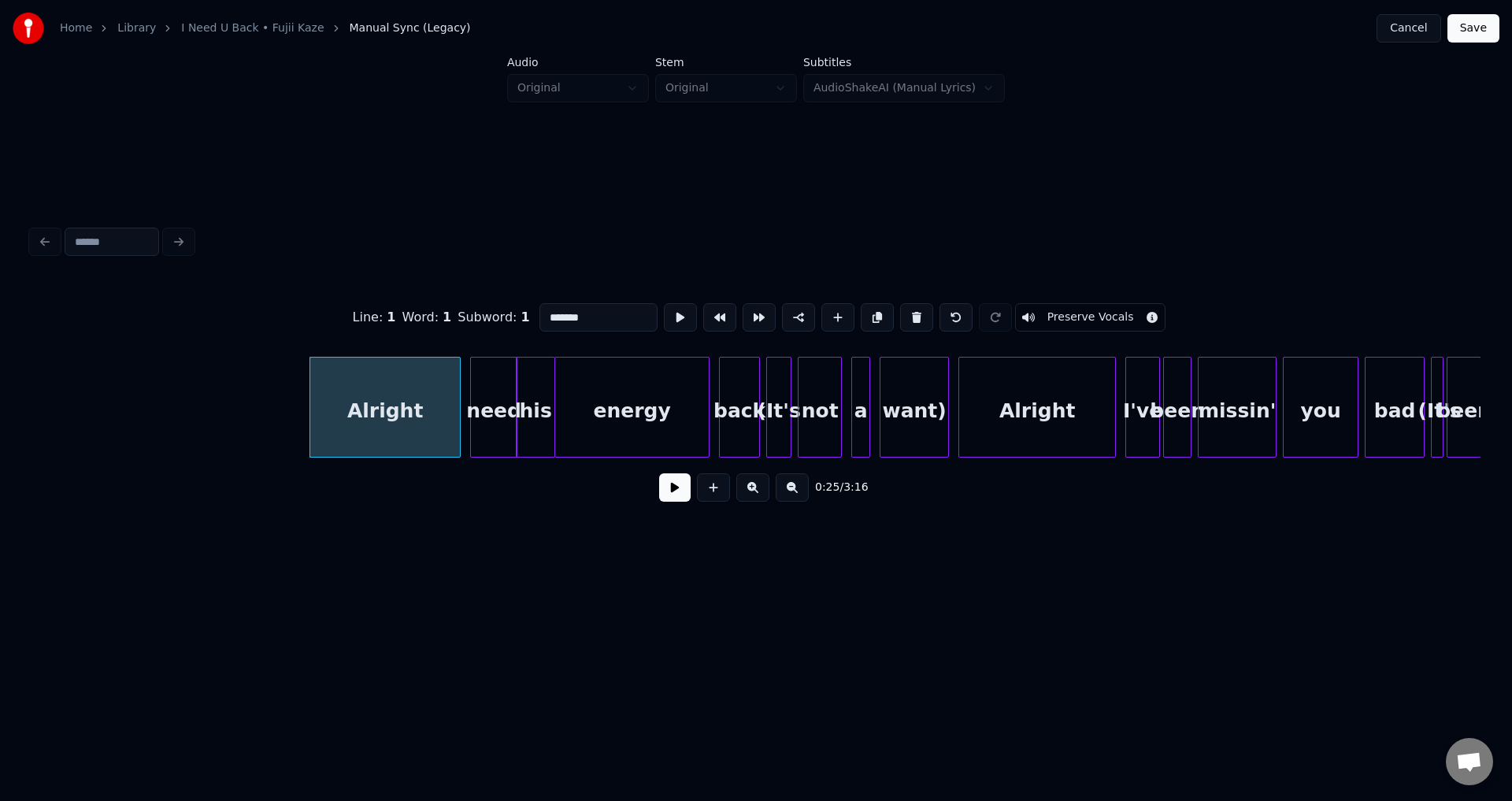
click at [457, 409] on div at bounding box center [458, 406] width 5 height 99
click at [465, 411] on div at bounding box center [465, 406] width 5 height 99
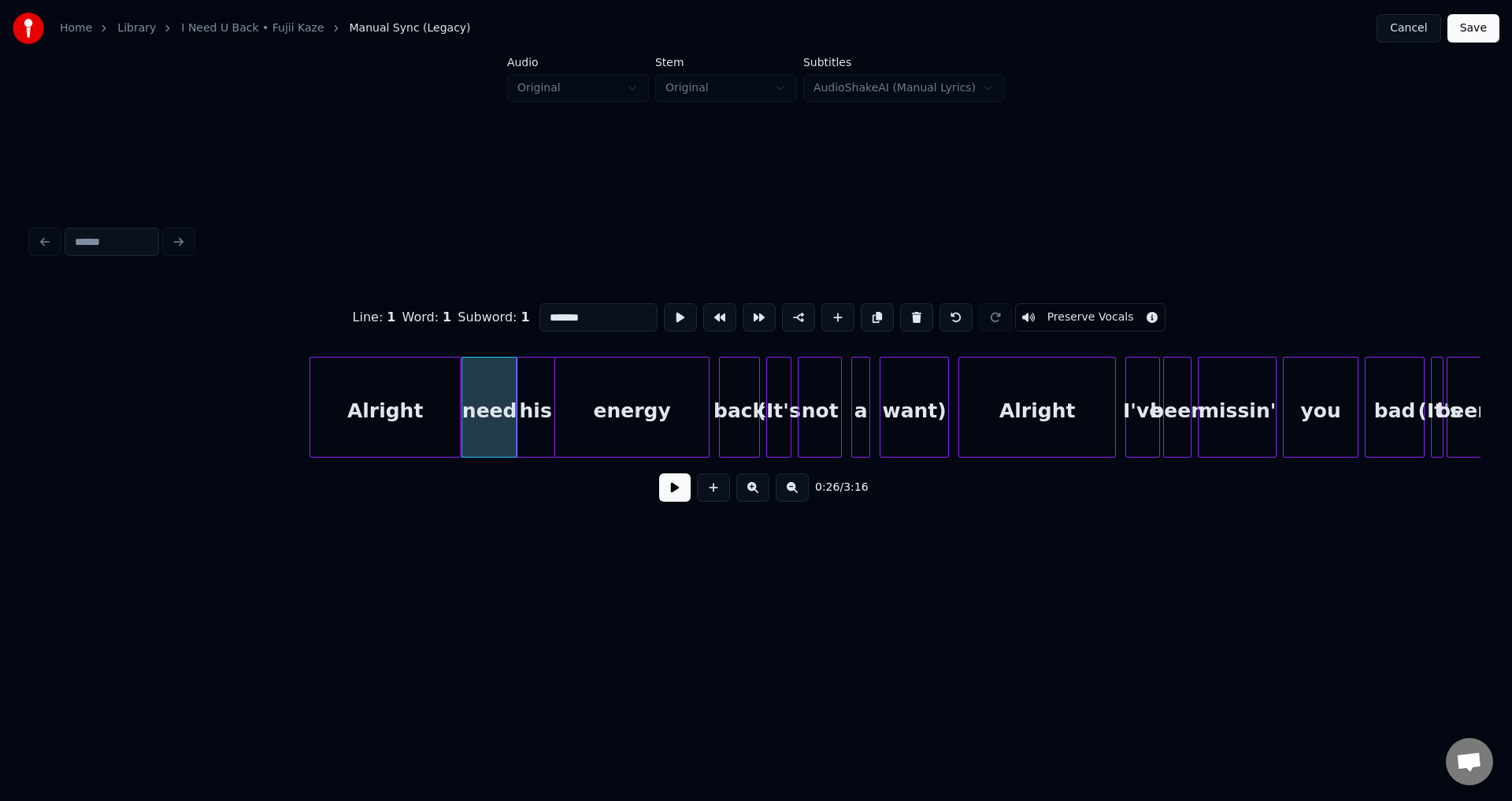
click at [520, 408] on div at bounding box center [519, 406] width 5 height 99
click at [577, 406] on div "energy" at bounding box center [632, 411] width 154 height 107
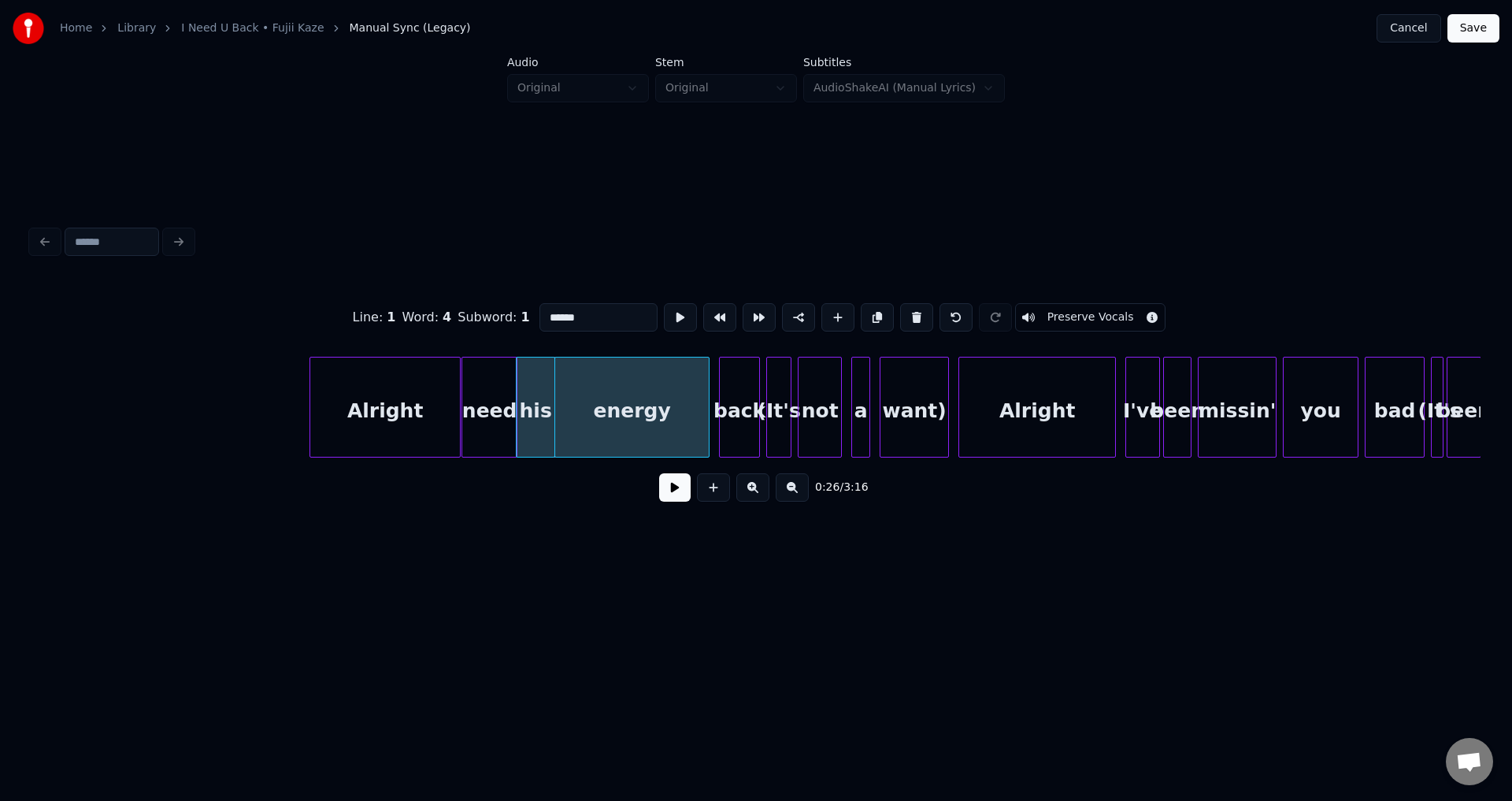
click at [507, 401] on div "need" at bounding box center [489, 411] width 54 height 107
type input "****"
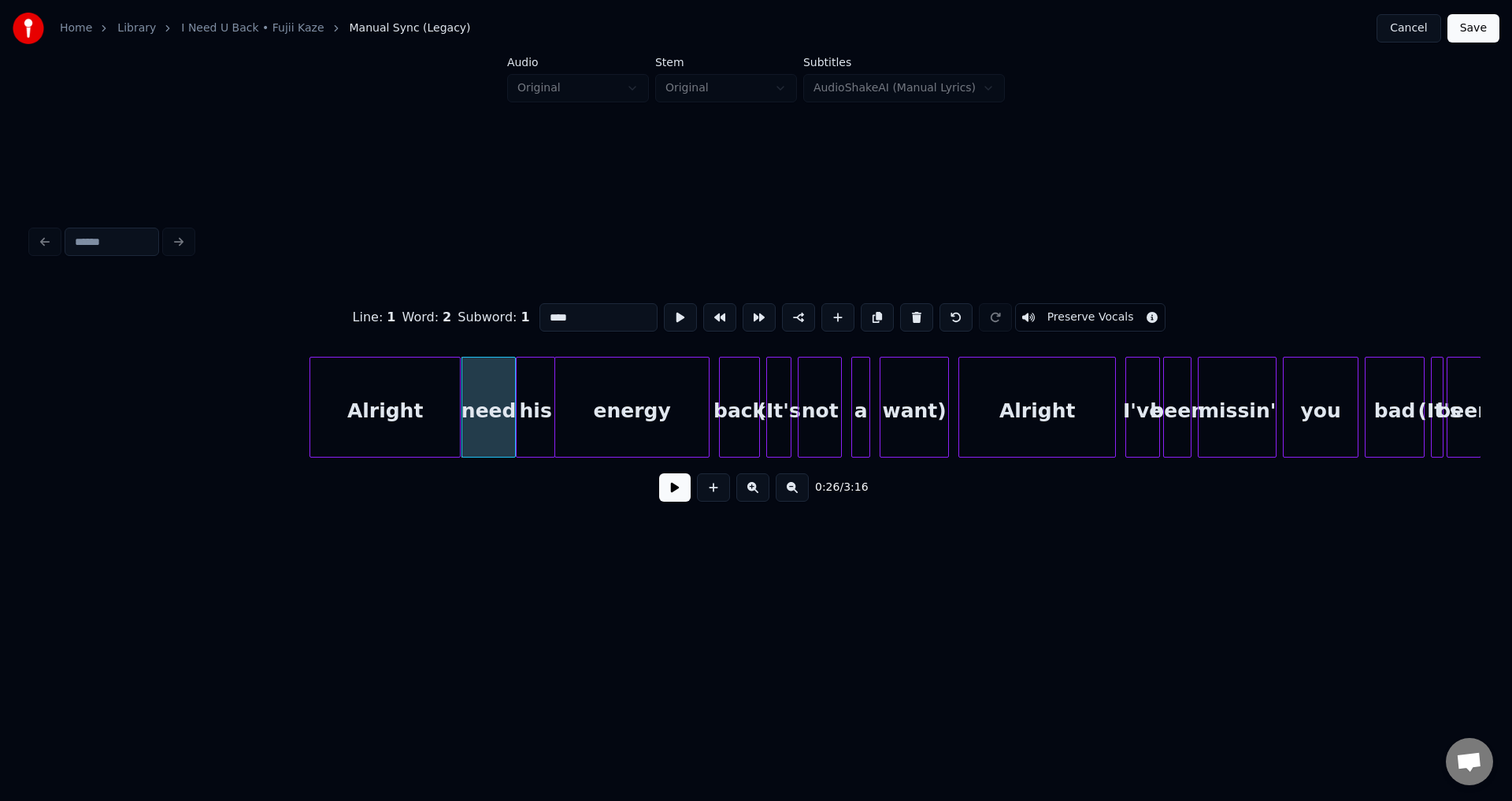
click at [510, 403] on div at bounding box center [513, 406] width 5 height 99
click at [516, 399] on div at bounding box center [517, 406] width 5 height 99
click at [661, 493] on button at bounding box center [674, 488] width 31 height 29
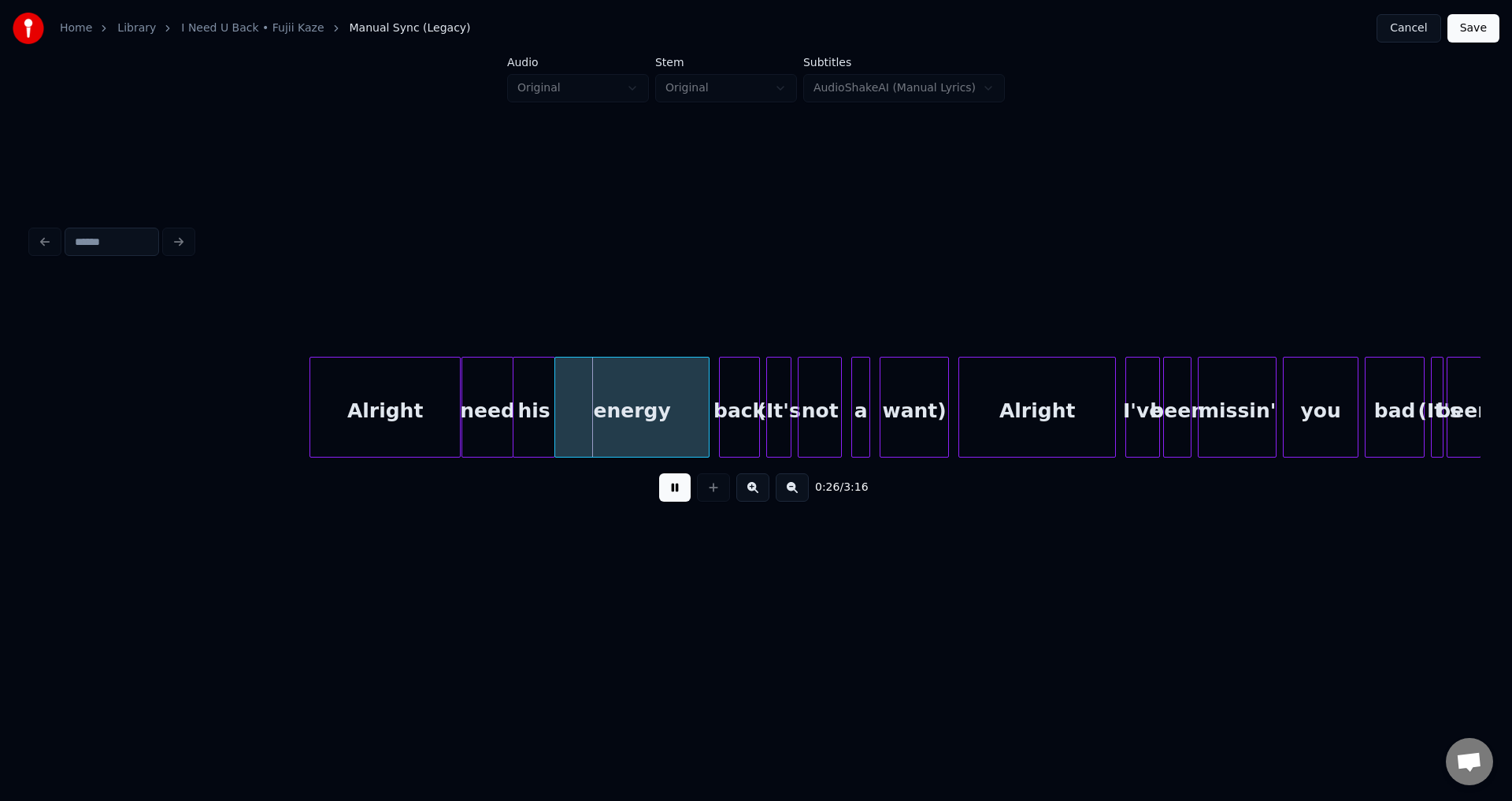
drag, startPoint x: 669, startPoint y: 493, endPoint x: 597, endPoint y: 455, distance: 81.4
click at [669, 493] on button at bounding box center [674, 488] width 31 height 29
click at [550, 425] on div at bounding box center [552, 406] width 5 height 99
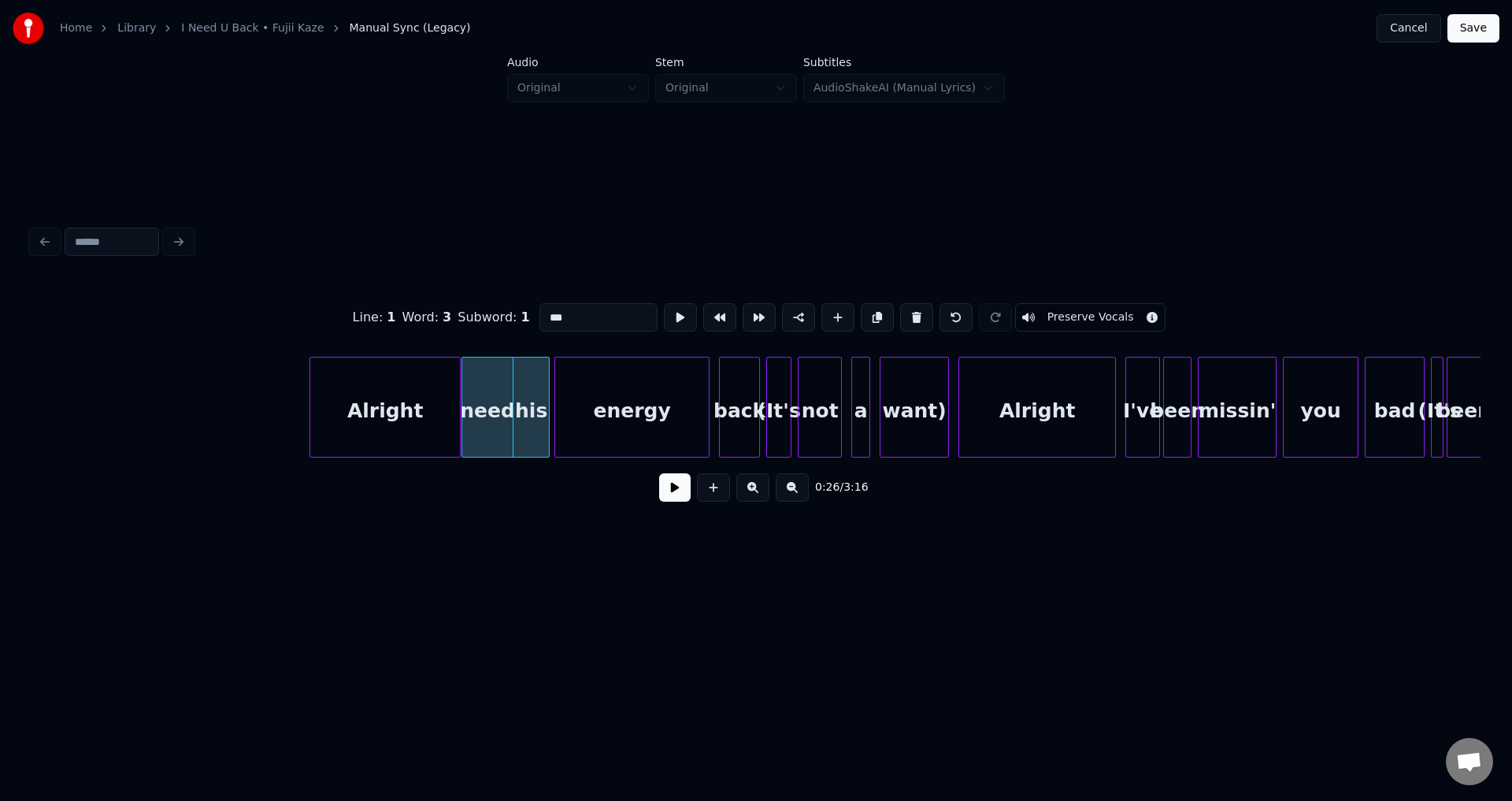
click at [546, 413] on div at bounding box center [547, 406] width 5 height 99
click at [552, 411] on div at bounding box center [553, 406] width 5 height 99
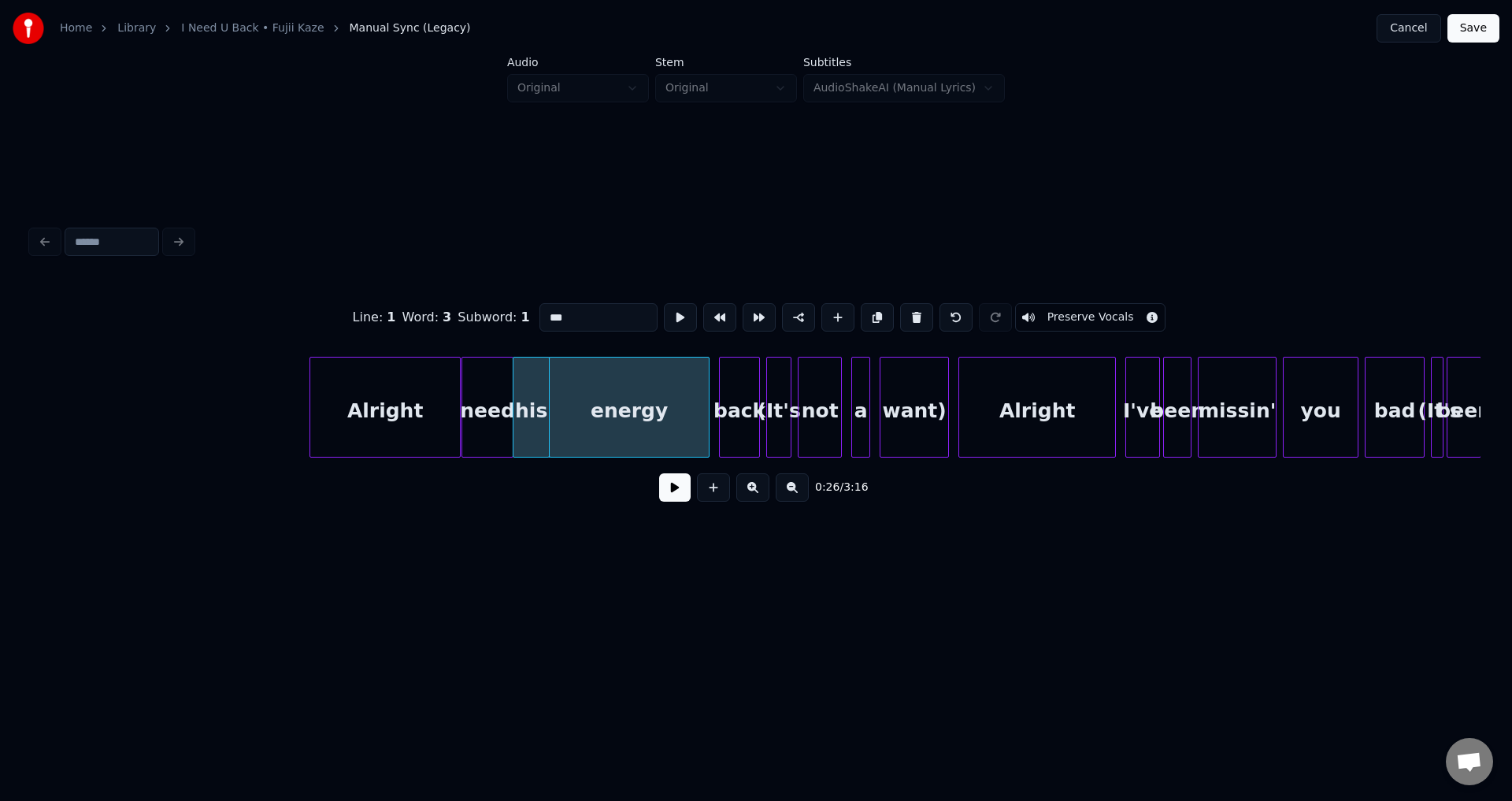
click at [659, 473] on button at bounding box center [674, 488] width 31 height 29
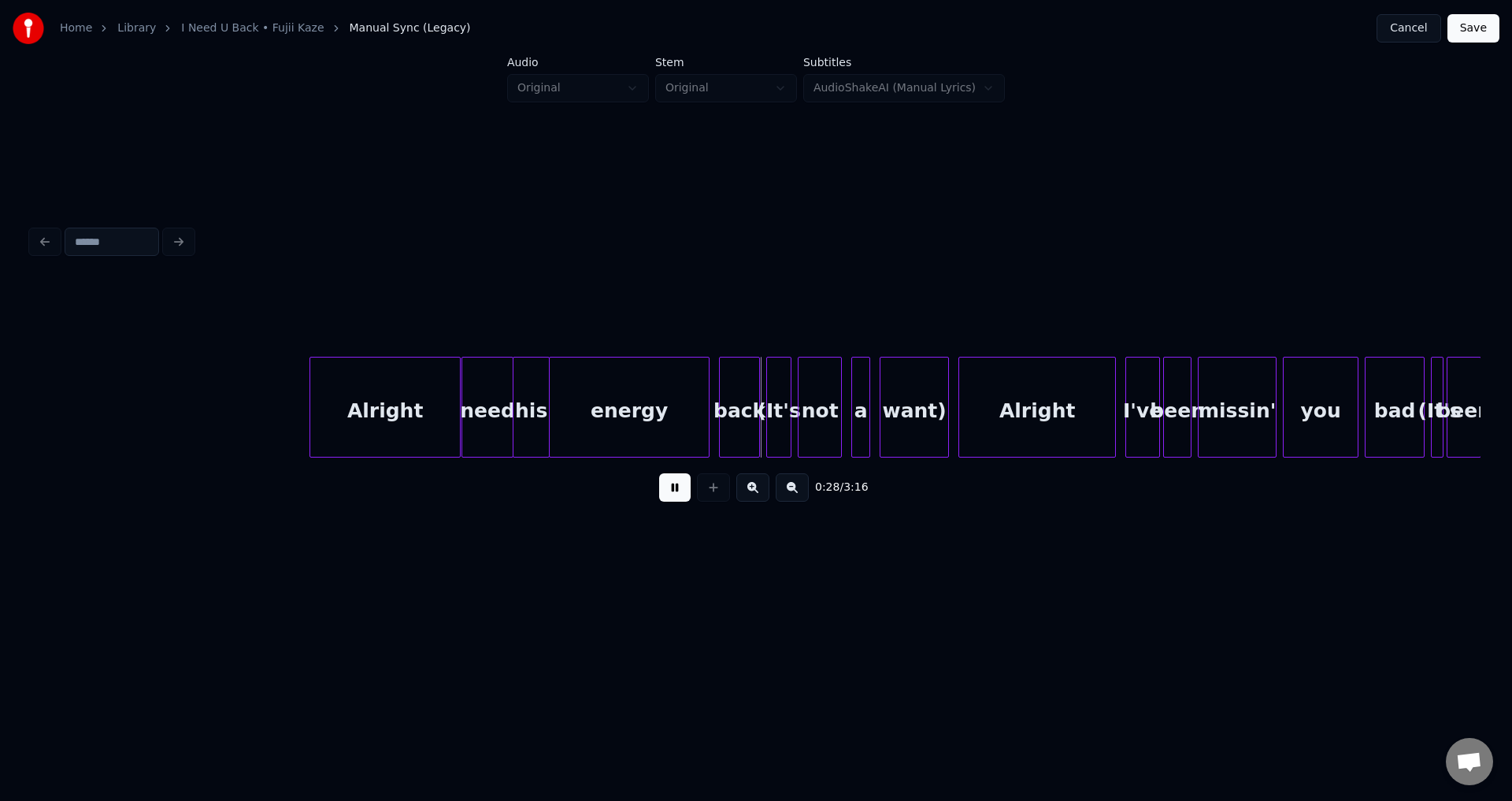
drag, startPoint x: 668, startPoint y: 494, endPoint x: 664, endPoint y: 518, distance: 24.3
click at [664, 518] on div "0:28 / 3:16" at bounding box center [755, 488] width 1449 height 60
click at [678, 491] on button at bounding box center [674, 488] width 31 height 29
click at [710, 422] on div at bounding box center [713, 406] width 5 height 99
click at [694, 417] on div "energy" at bounding box center [629, 411] width 159 height 107
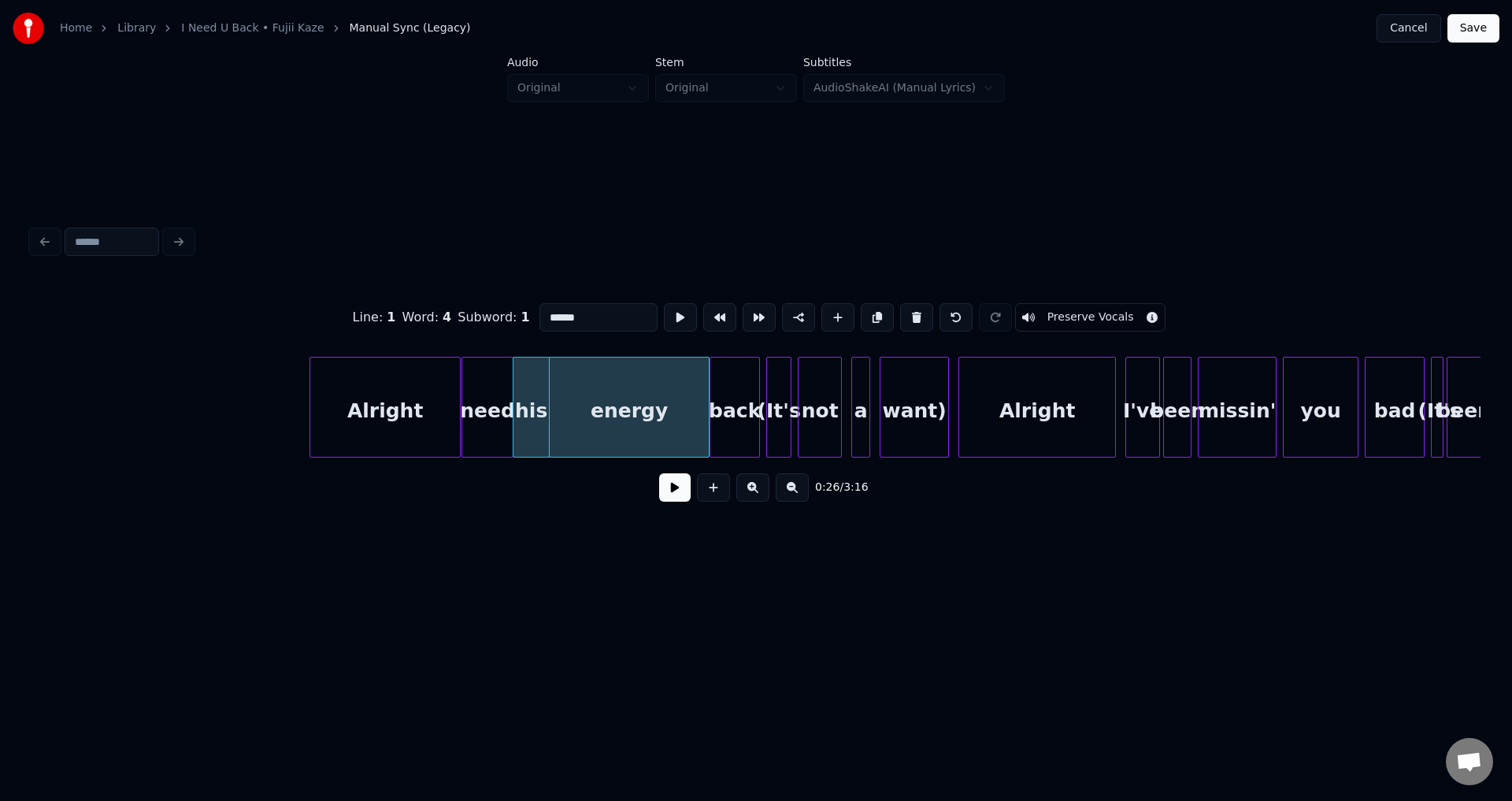
click at [669, 494] on button at bounding box center [674, 488] width 31 height 29
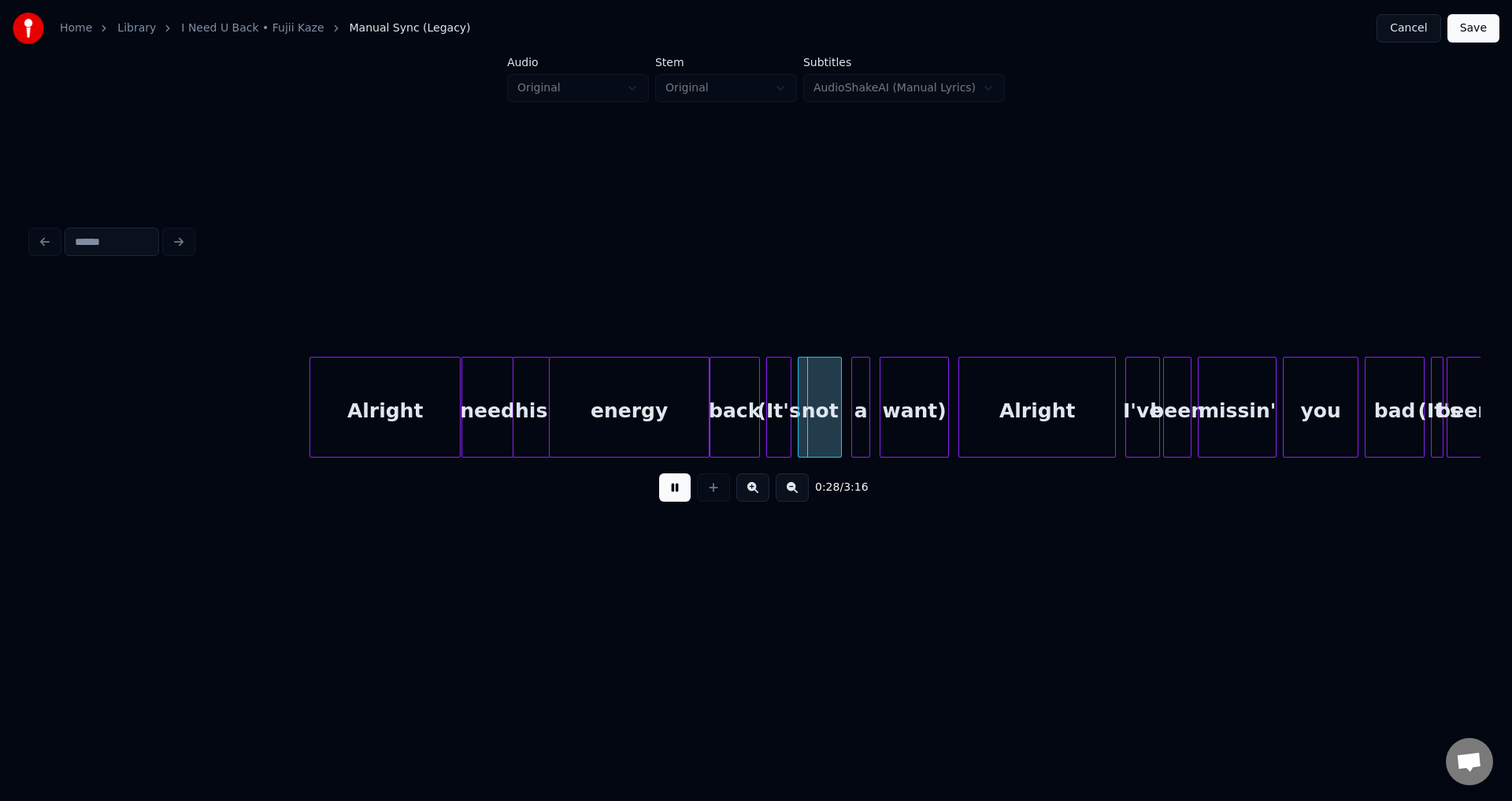
click at [669, 494] on button at bounding box center [674, 488] width 31 height 29
click at [762, 408] on div at bounding box center [764, 406] width 5 height 99
click at [797, 401] on div at bounding box center [799, 406] width 5 height 99
click at [845, 409] on div at bounding box center [846, 406] width 5 height 99
click at [878, 409] on div at bounding box center [876, 406] width 5 height 99
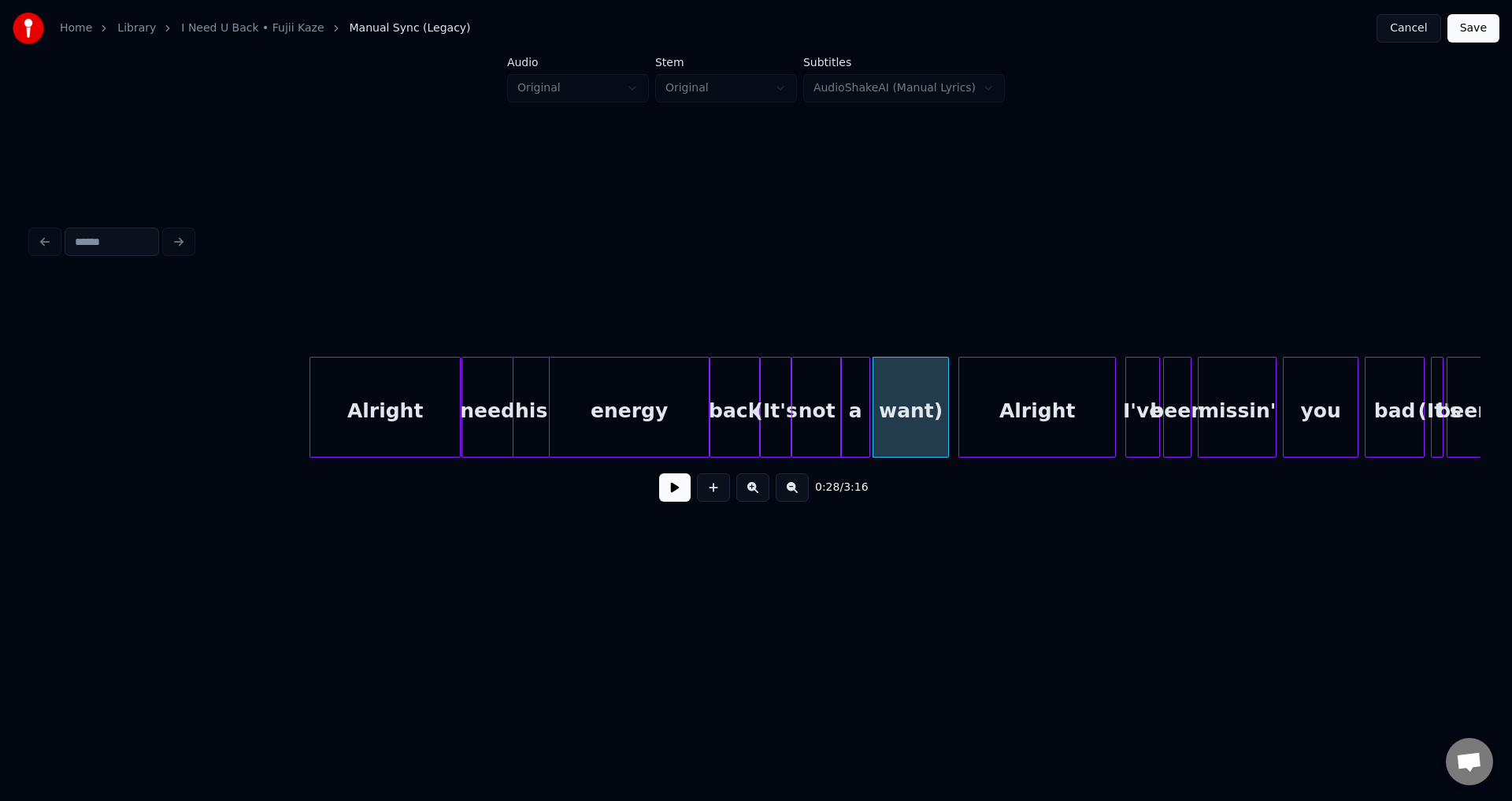
click at [753, 411] on div "back" at bounding box center [735, 411] width 49 height 107
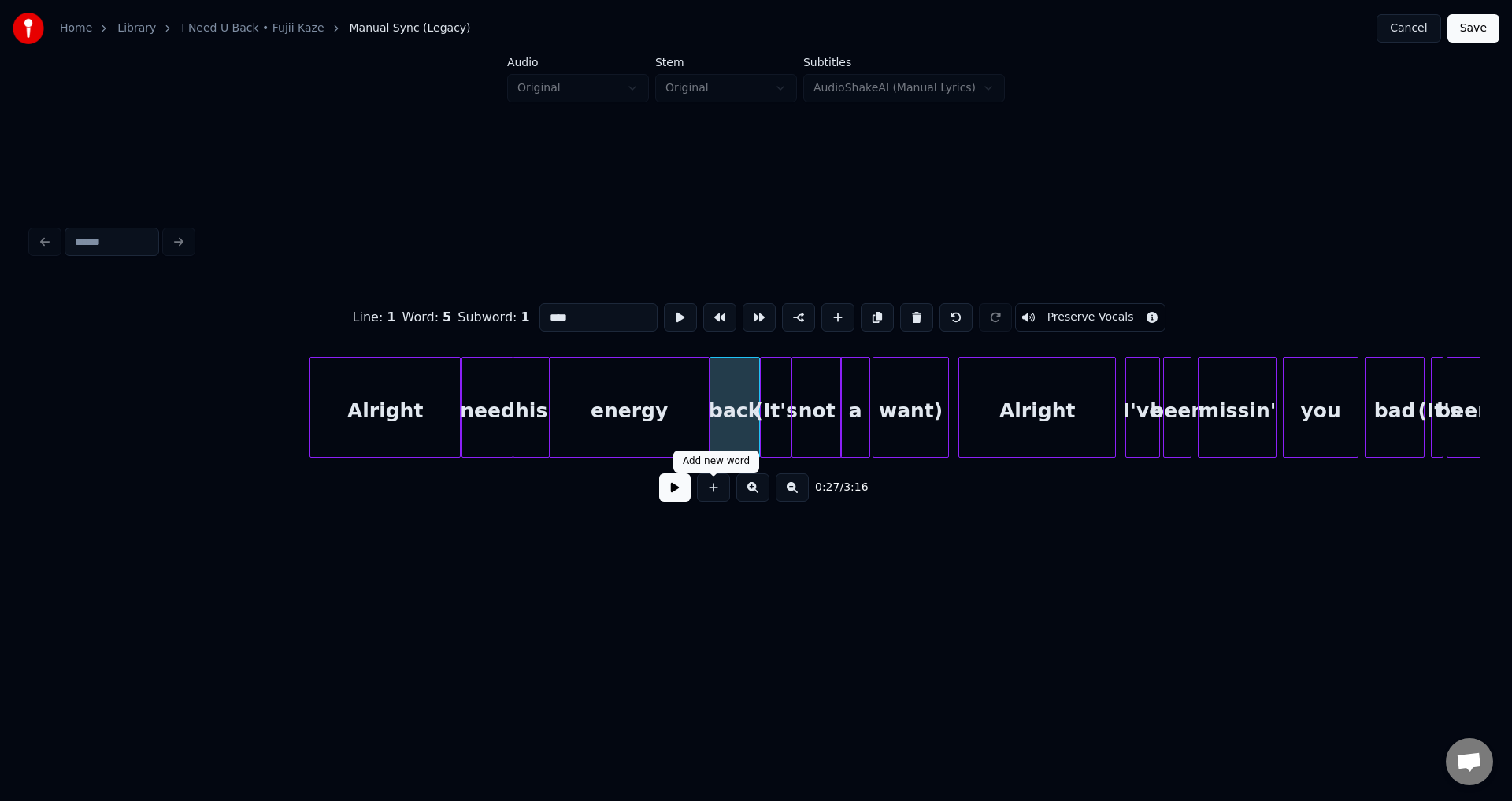
click at [683, 493] on button at bounding box center [674, 488] width 31 height 29
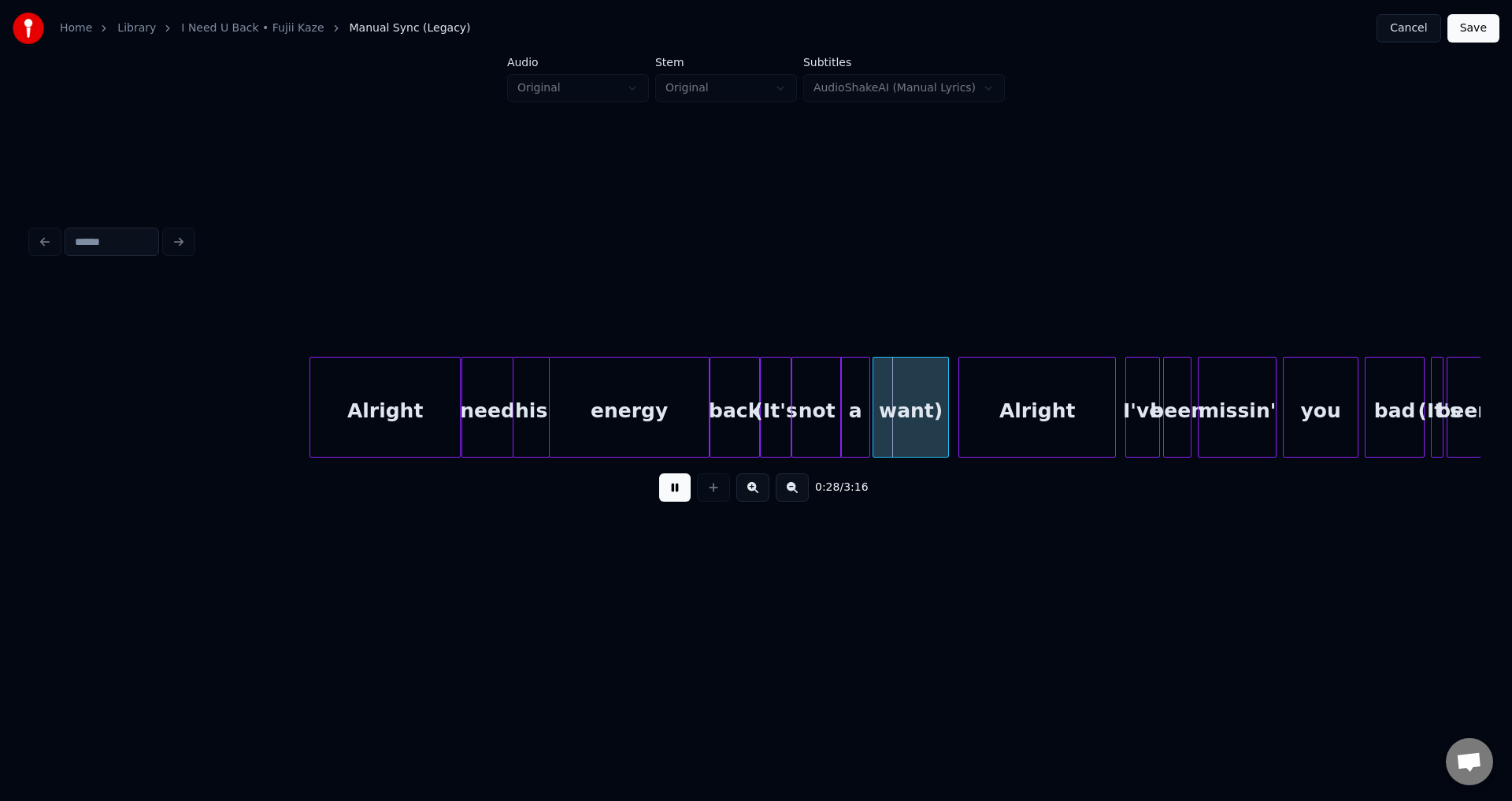
click at [675, 492] on button at bounding box center [674, 488] width 31 height 29
click at [816, 401] on div "not" at bounding box center [817, 411] width 49 height 107
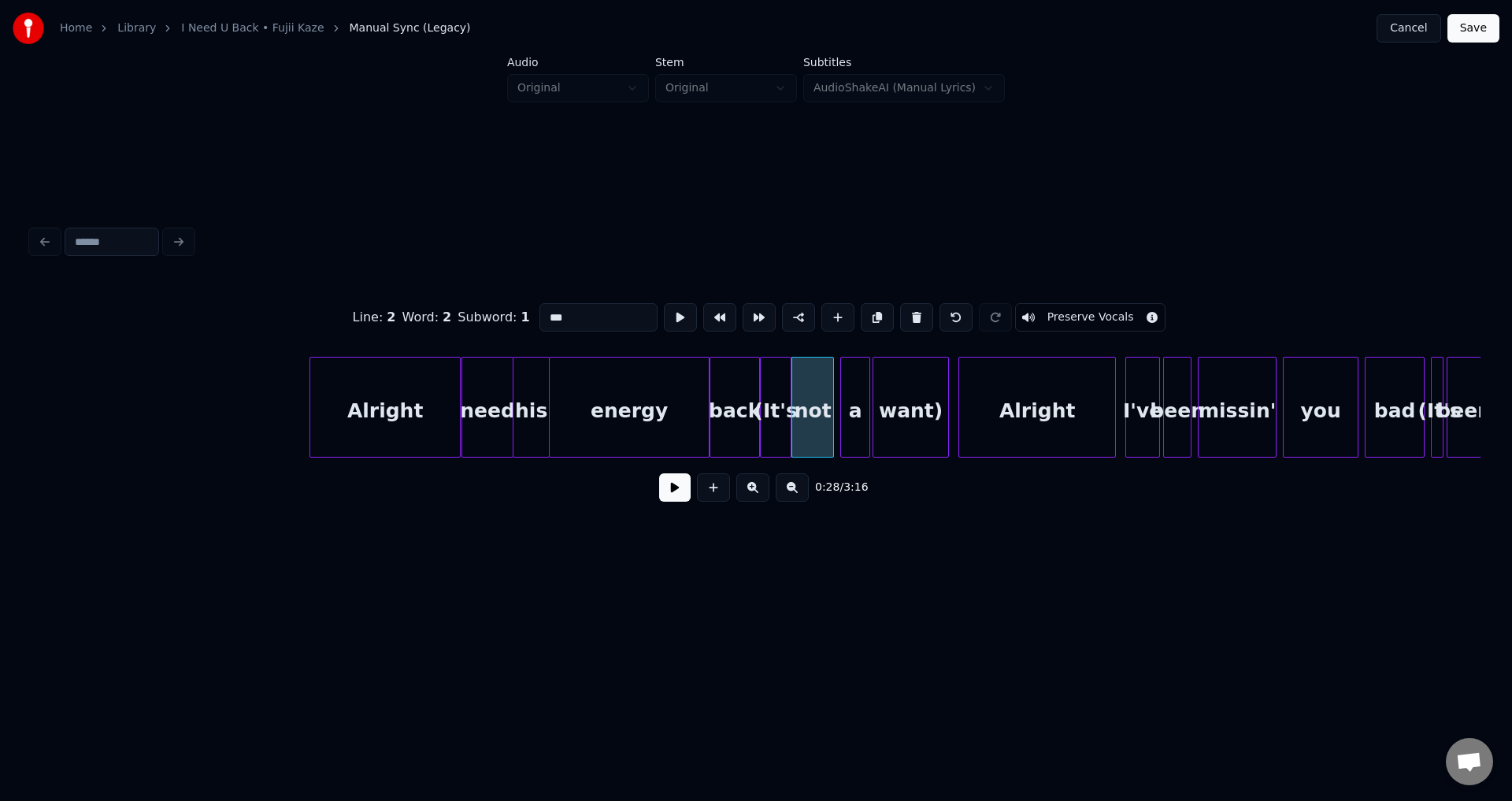
click at [829, 406] on div at bounding box center [831, 406] width 5 height 99
click at [840, 402] on div at bounding box center [839, 406] width 5 height 99
click at [821, 400] on div "not" at bounding box center [813, 411] width 41 height 107
click at [675, 492] on button at bounding box center [674, 488] width 31 height 29
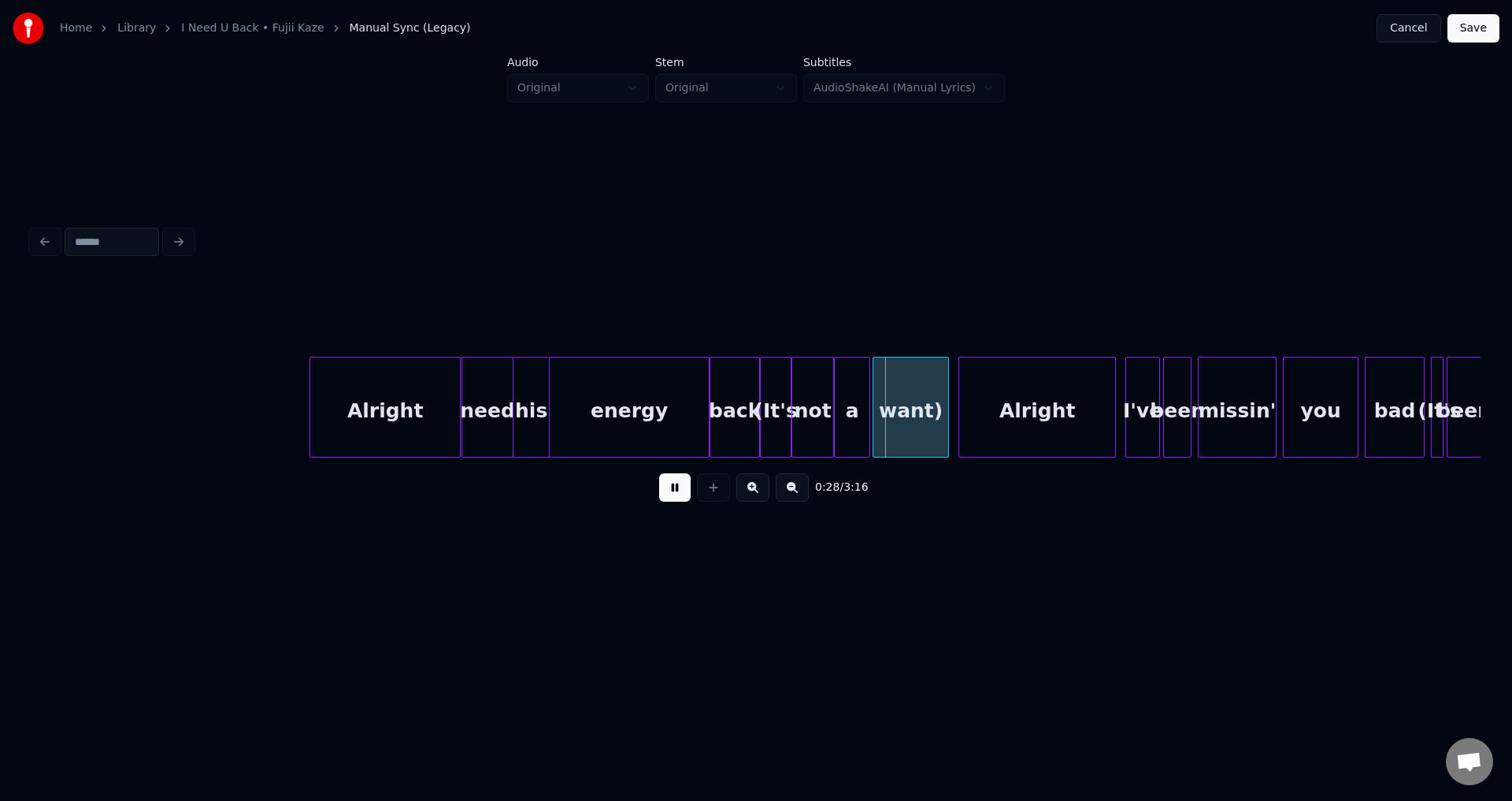
click at [675, 492] on button at bounding box center [674, 488] width 31 height 29
click at [822, 395] on div "not" at bounding box center [813, 411] width 41 height 107
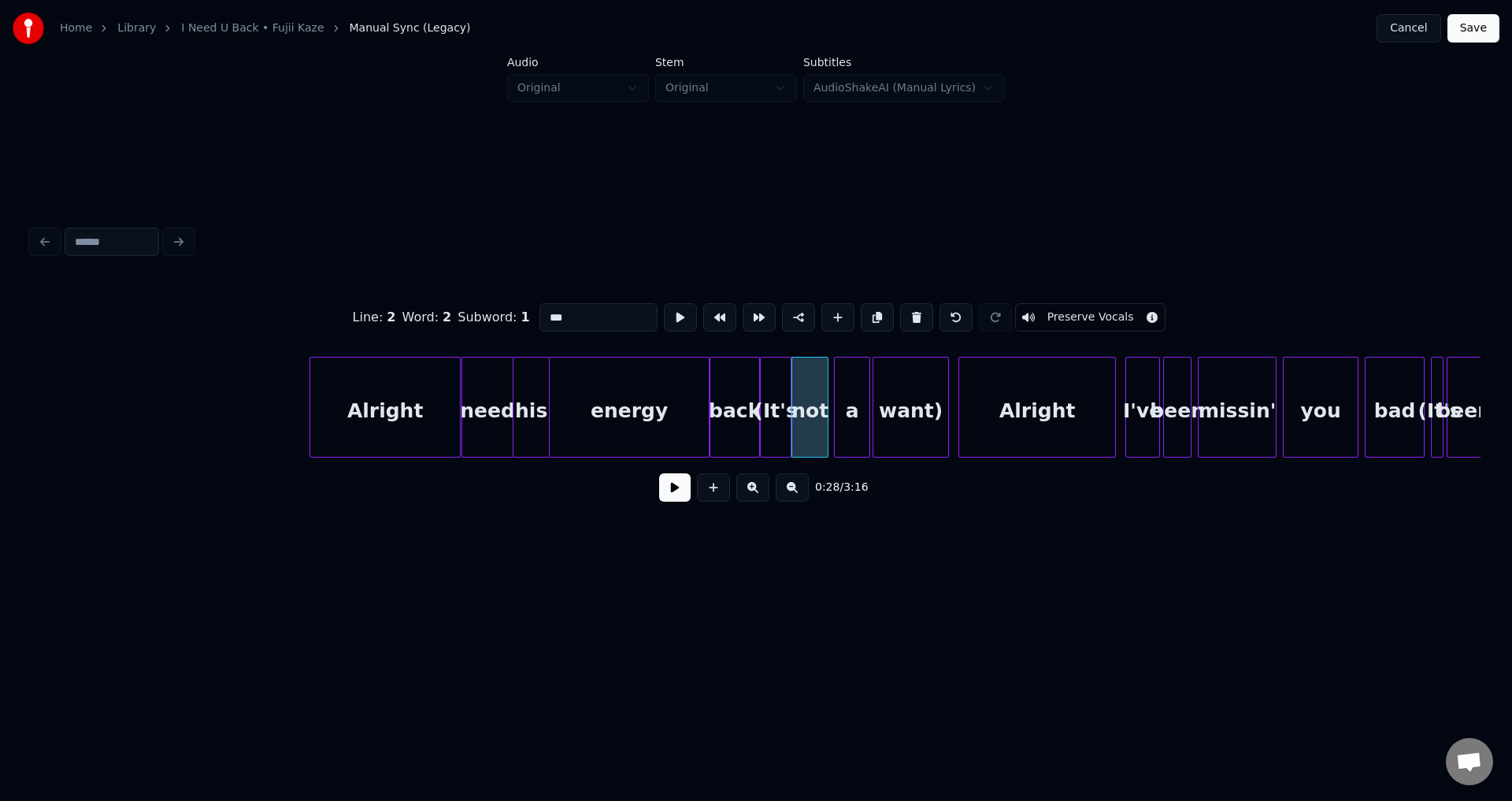
click at [823, 403] on div at bounding box center [825, 406] width 5 height 99
click at [832, 404] on div at bounding box center [835, 406] width 5 height 99
click at [871, 400] on div at bounding box center [873, 406] width 5 height 99
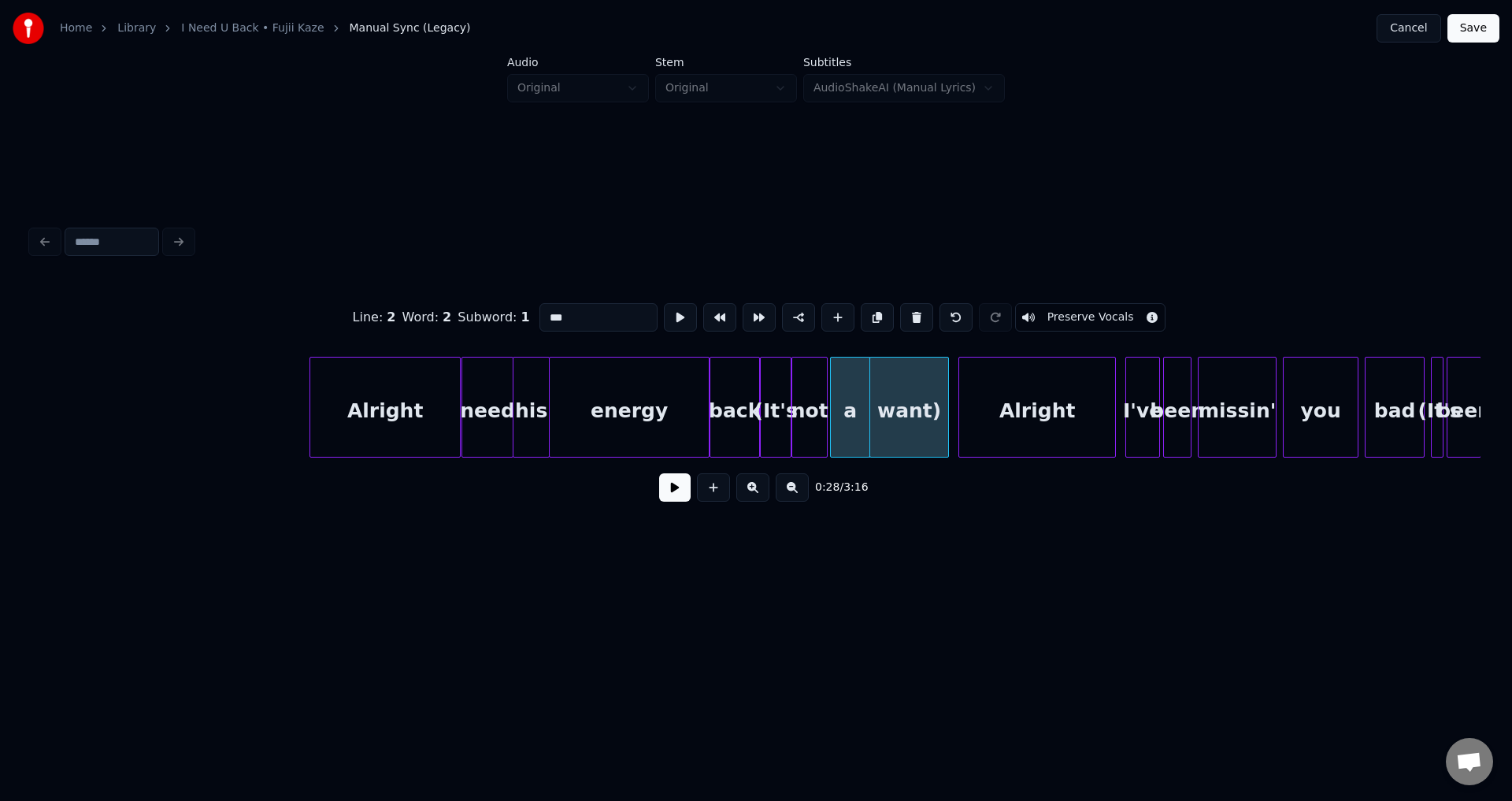
click at [831, 402] on div at bounding box center [834, 406] width 5 height 99
click at [672, 502] on button at bounding box center [674, 488] width 31 height 29
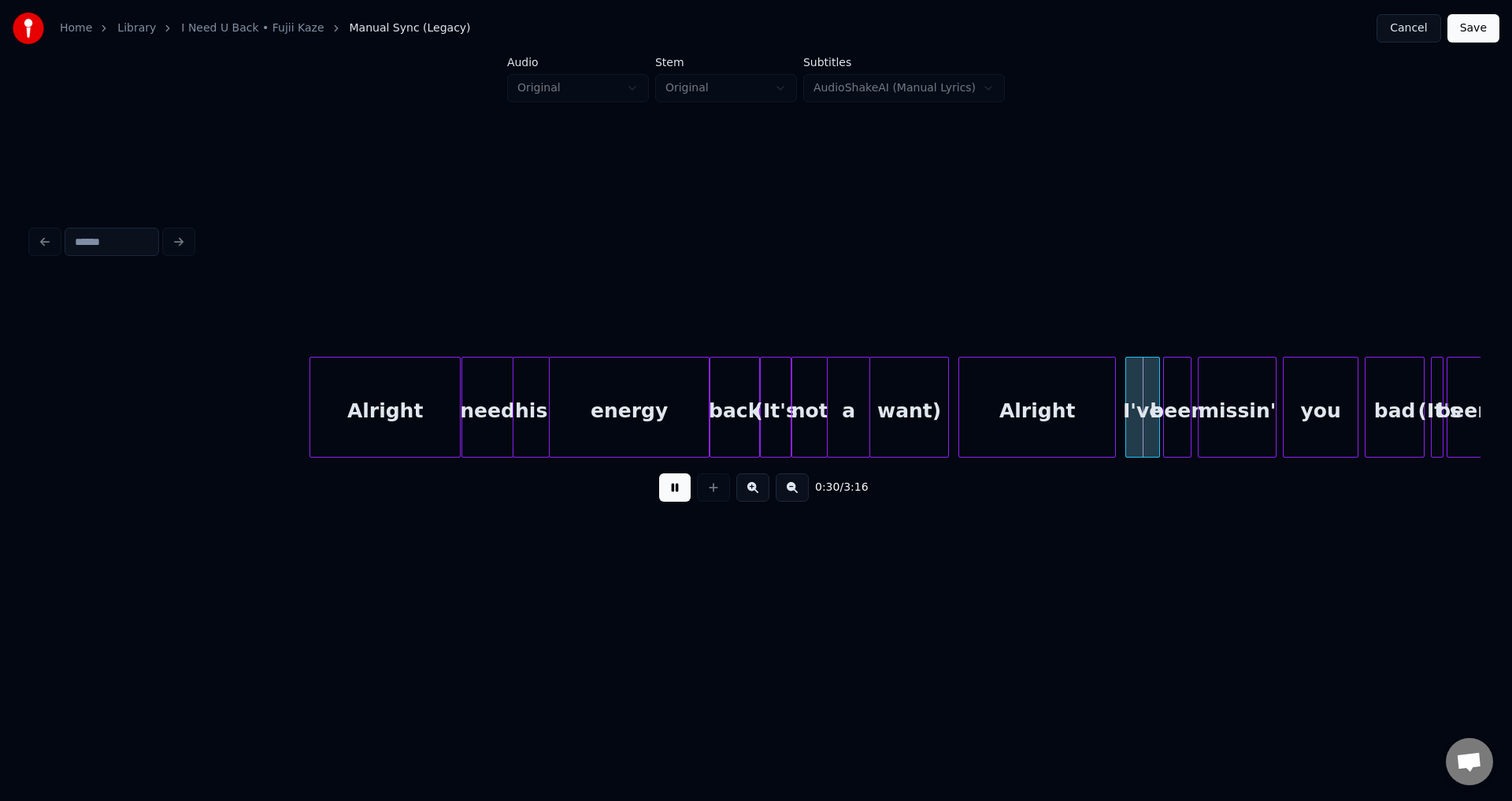
click at [670, 501] on button at bounding box center [674, 488] width 31 height 29
click at [959, 415] on div "Alright" at bounding box center [1037, 406] width 157 height 101
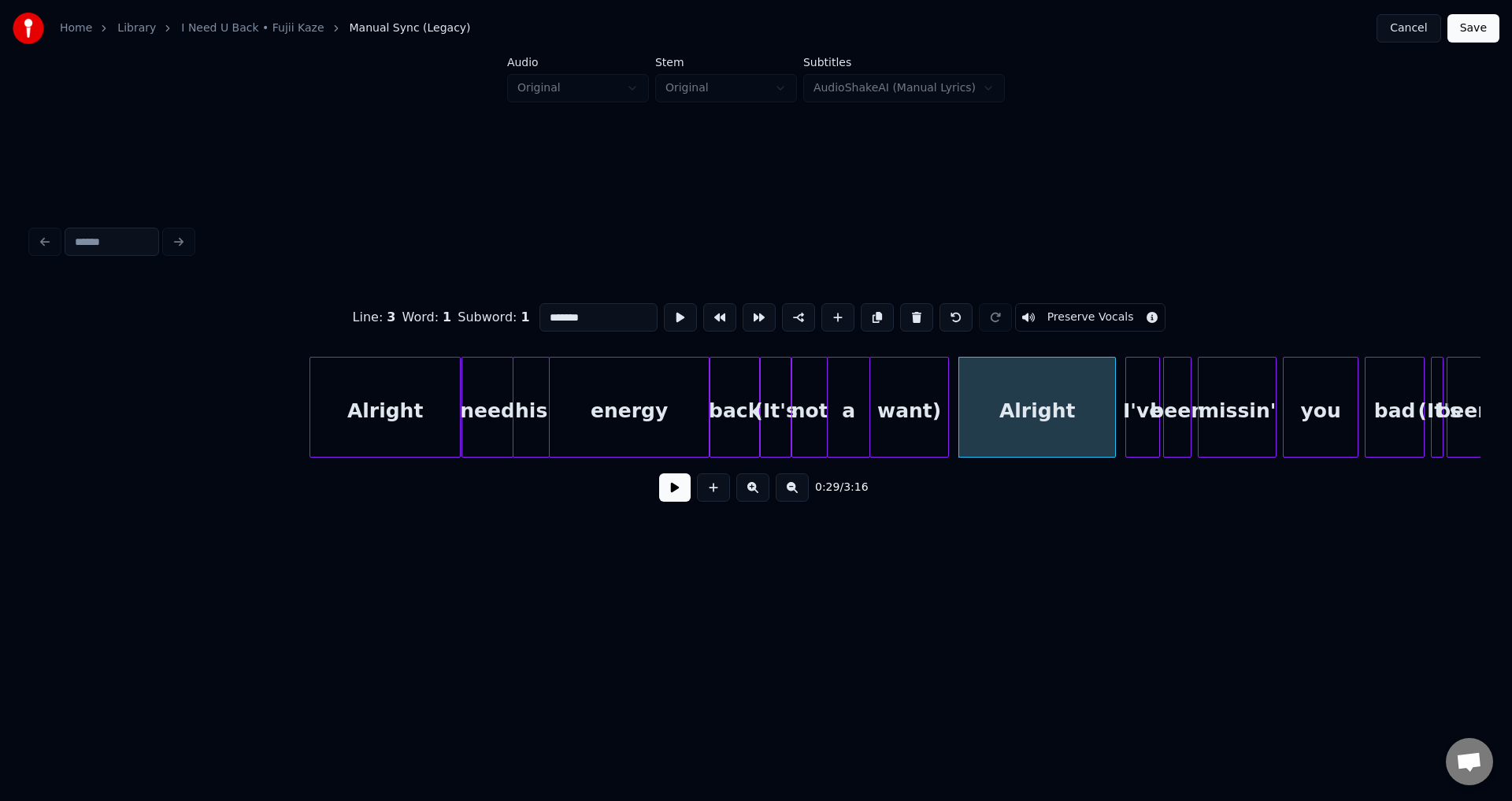
click at [945, 407] on div at bounding box center [946, 406] width 5 height 99
type input "*****"
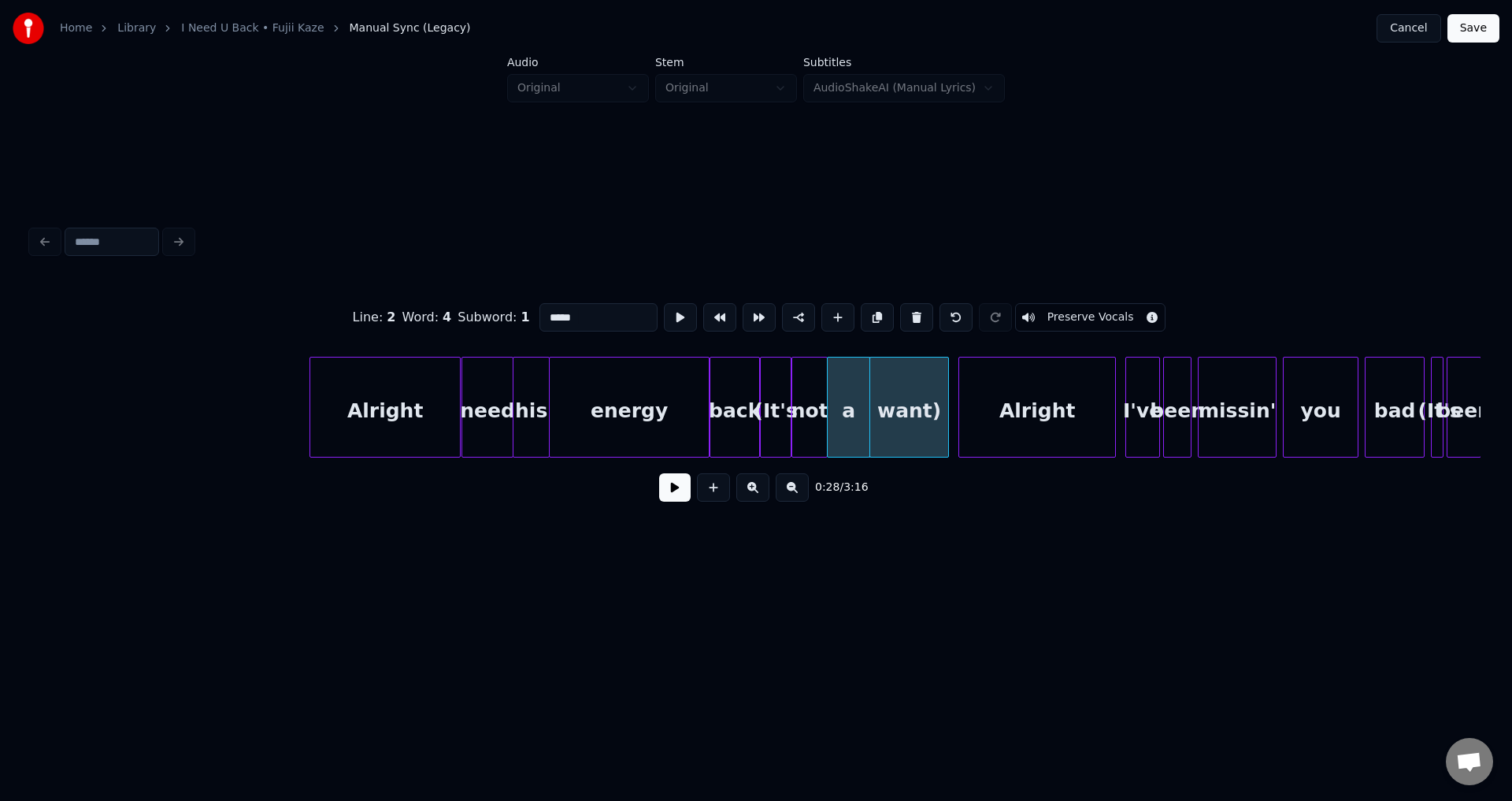
click at [666, 500] on button at bounding box center [674, 488] width 31 height 29
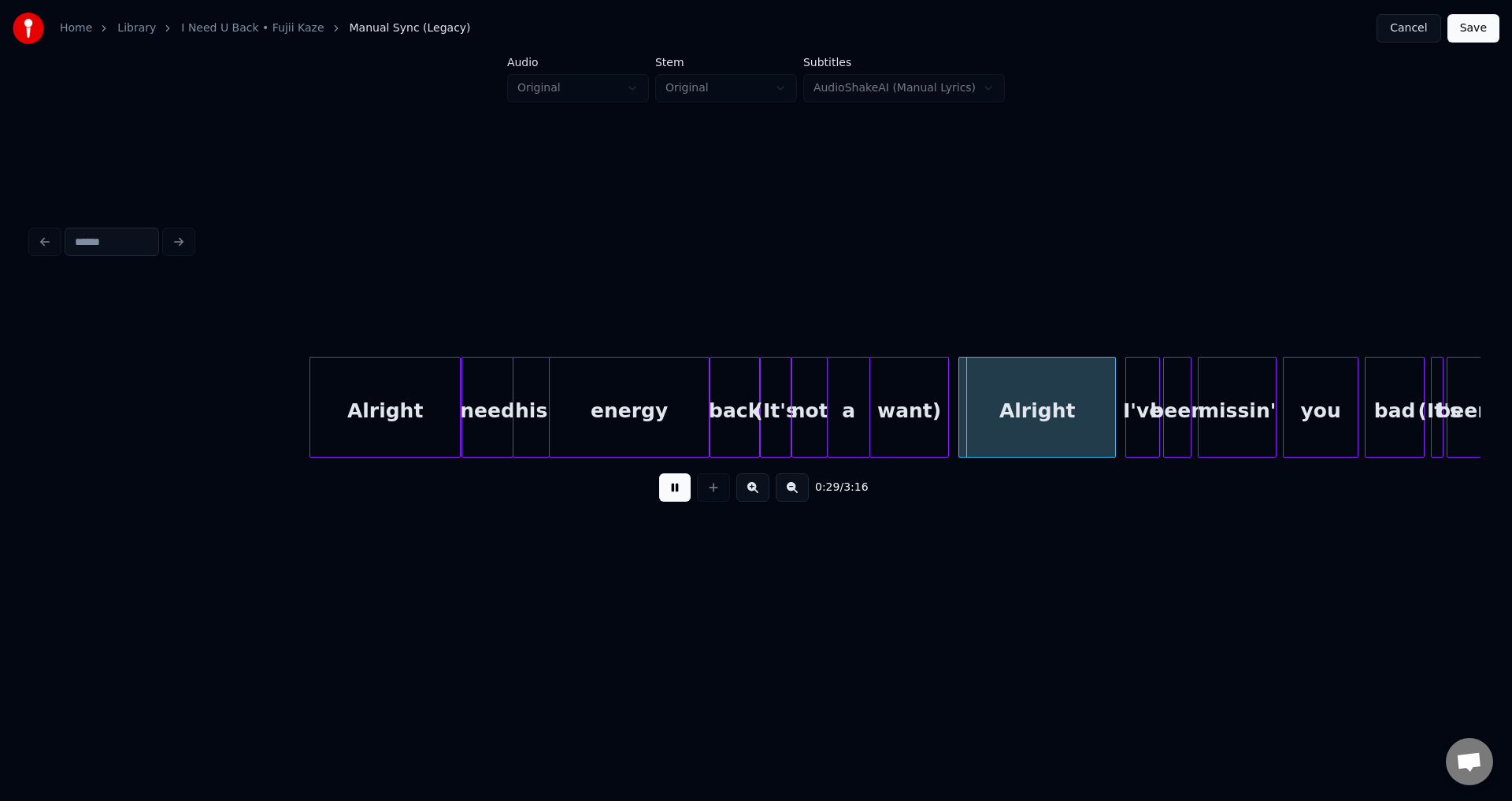
click at [670, 498] on button at bounding box center [674, 488] width 31 height 29
click at [930, 392] on div "want)" at bounding box center [909, 411] width 78 height 107
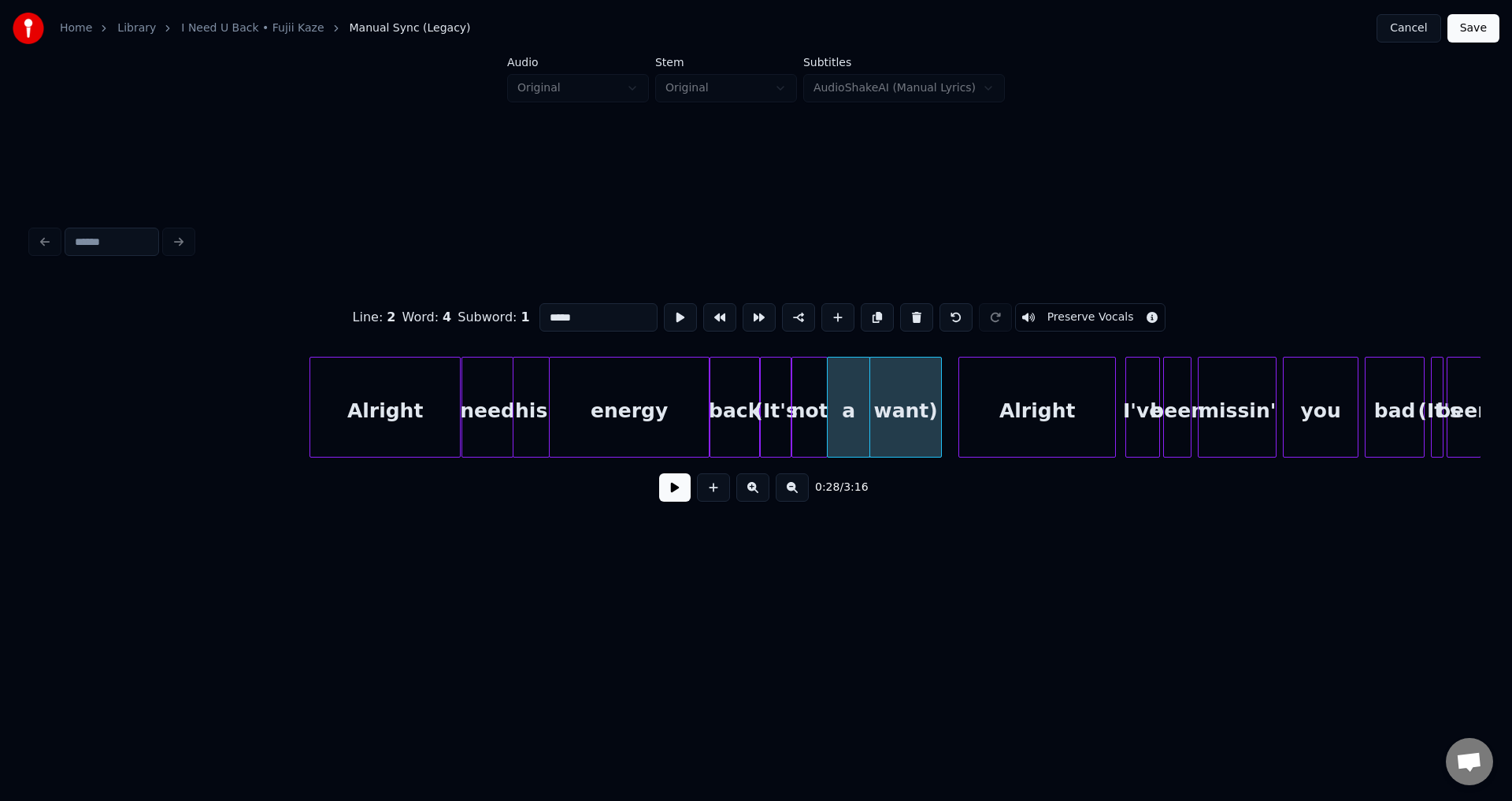
click at [940, 406] on div at bounding box center [939, 406] width 5 height 99
click at [953, 409] on div at bounding box center [951, 406] width 5 height 99
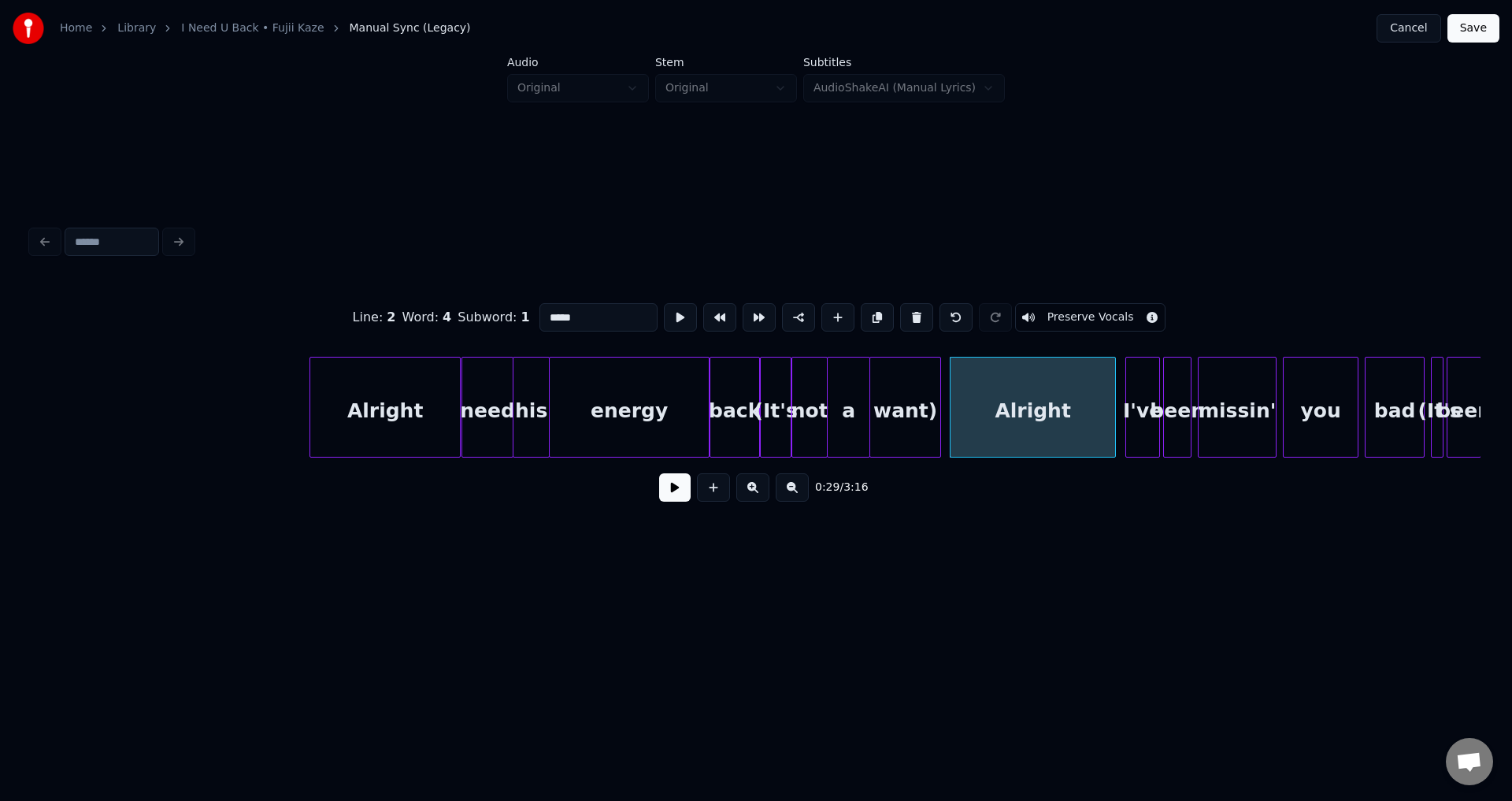
click at [659, 473] on button at bounding box center [674, 488] width 31 height 29
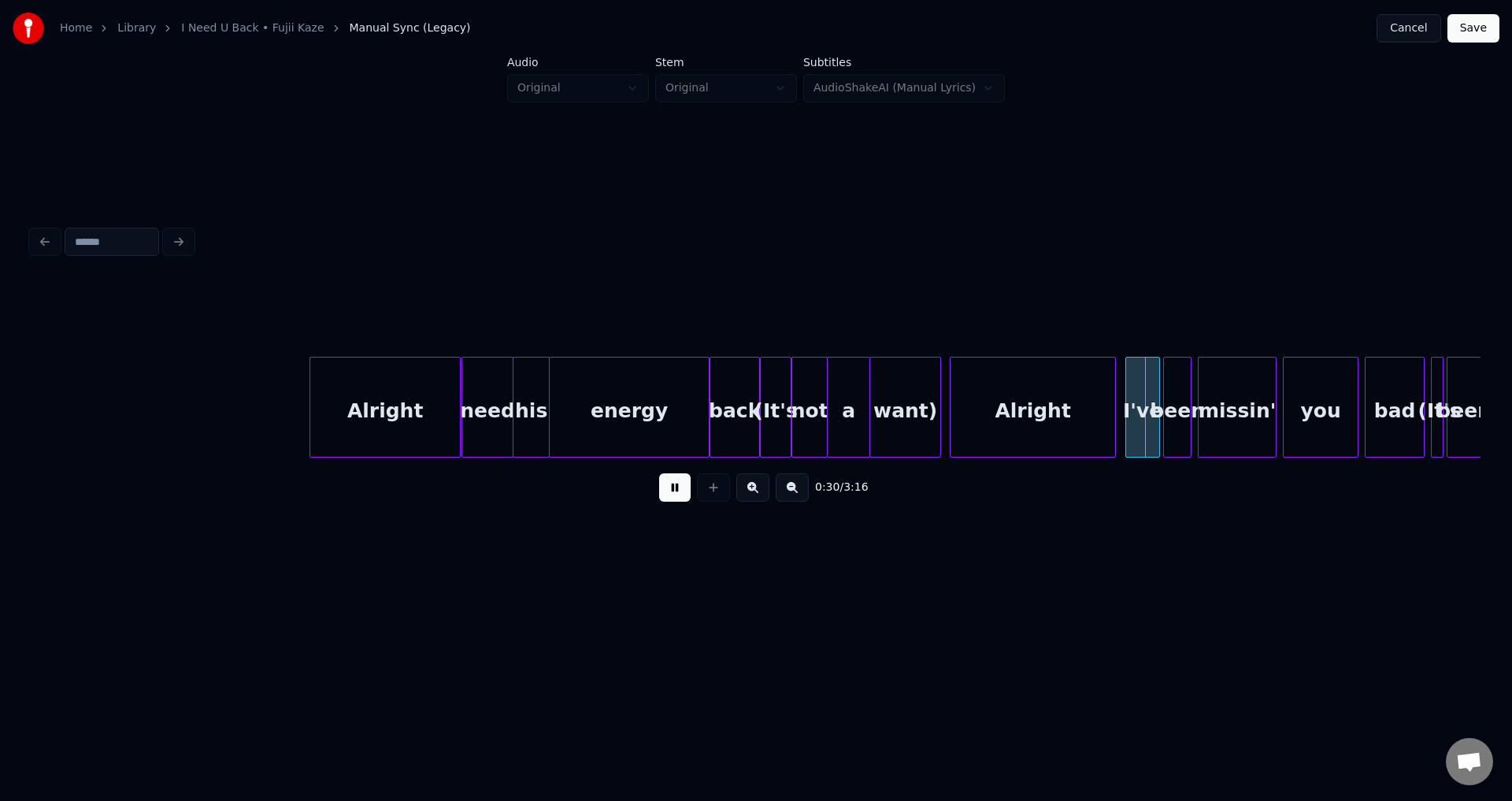
click at [680, 500] on button at bounding box center [674, 488] width 31 height 29
click at [1134, 417] on div "I've" at bounding box center [1142, 411] width 33 height 107
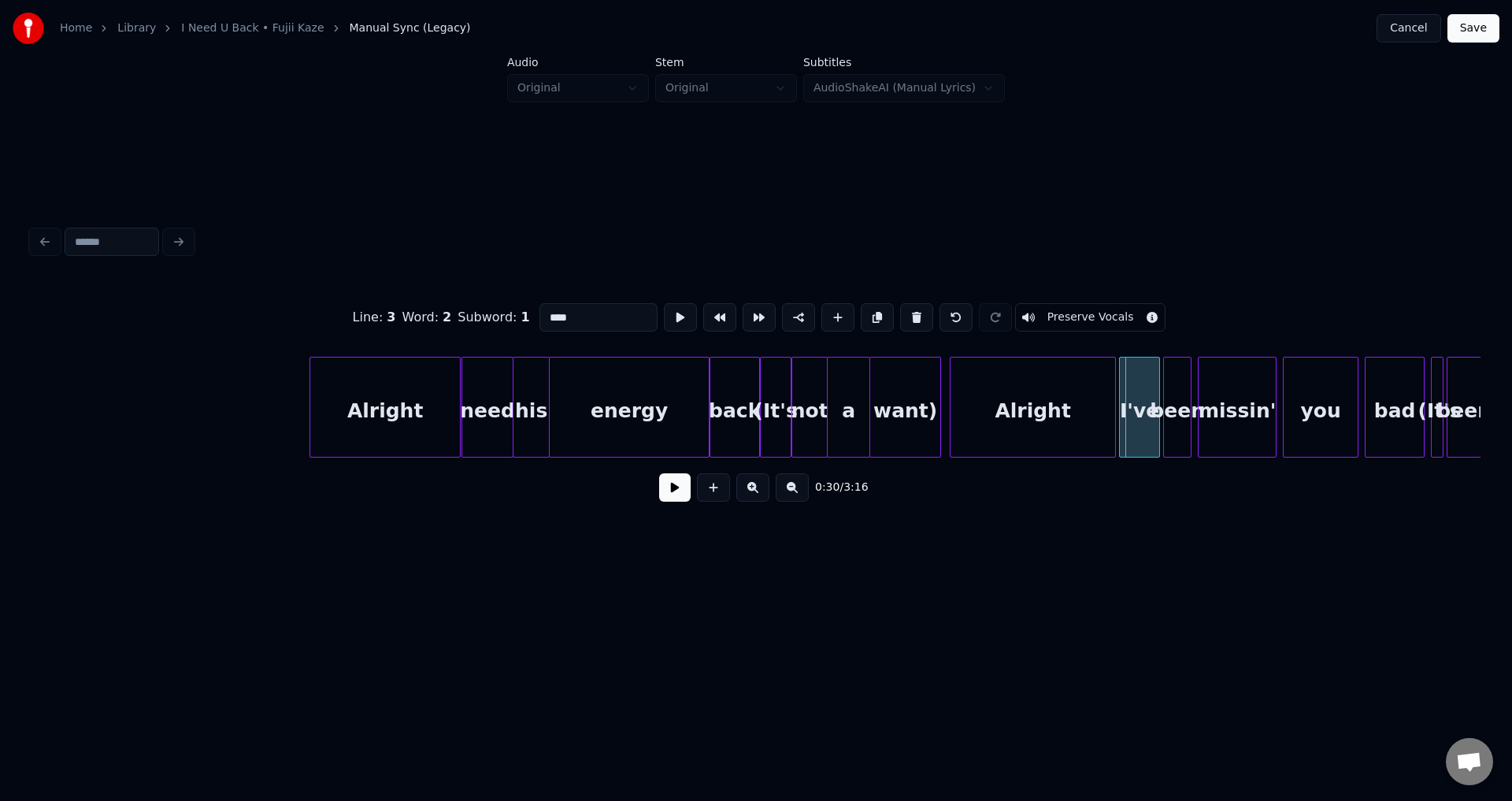
click at [1120, 413] on div at bounding box center [1123, 406] width 5 height 99
click at [683, 494] on button at bounding box center [674, 488] width 31 height 29
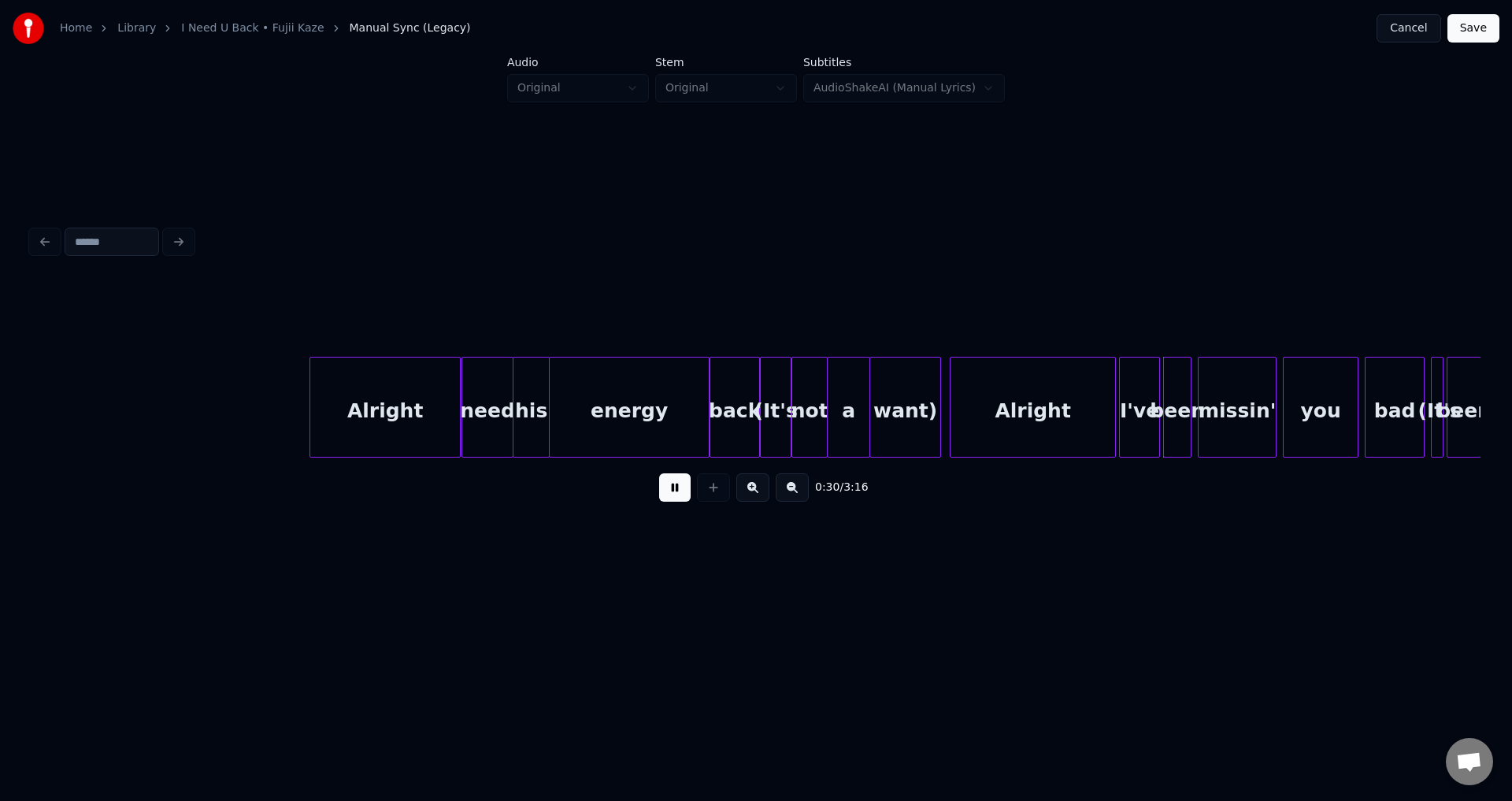
click at [683, 494] on button at bounding box center [674, 488] width 31 height 29
click at [1135, 417] on div "I've" at bounding box center [1135, 411] width 40 height 107
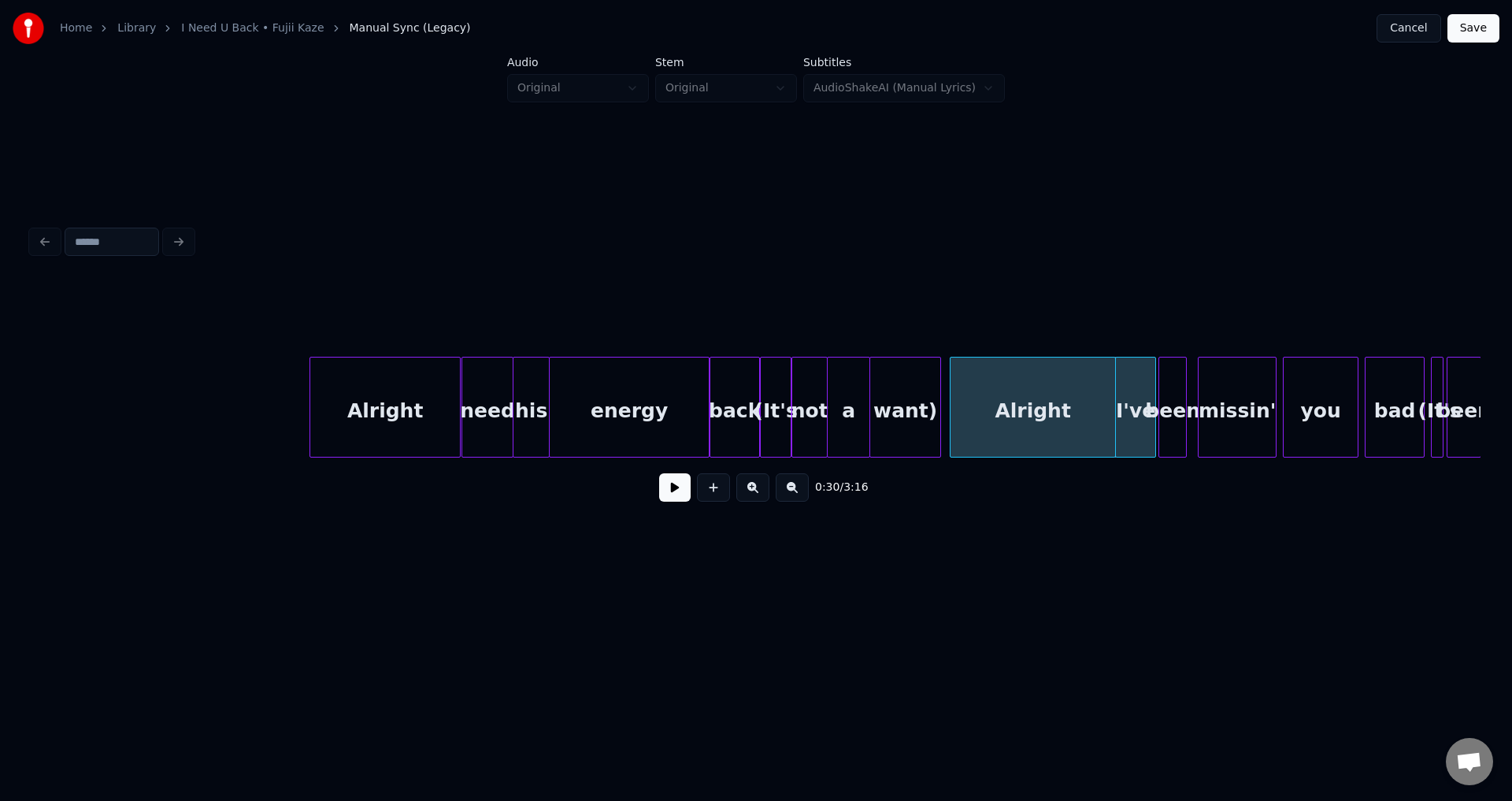
click at [1175, 416] on div "been" at bounding box center [1172, 411] width 27 height 107
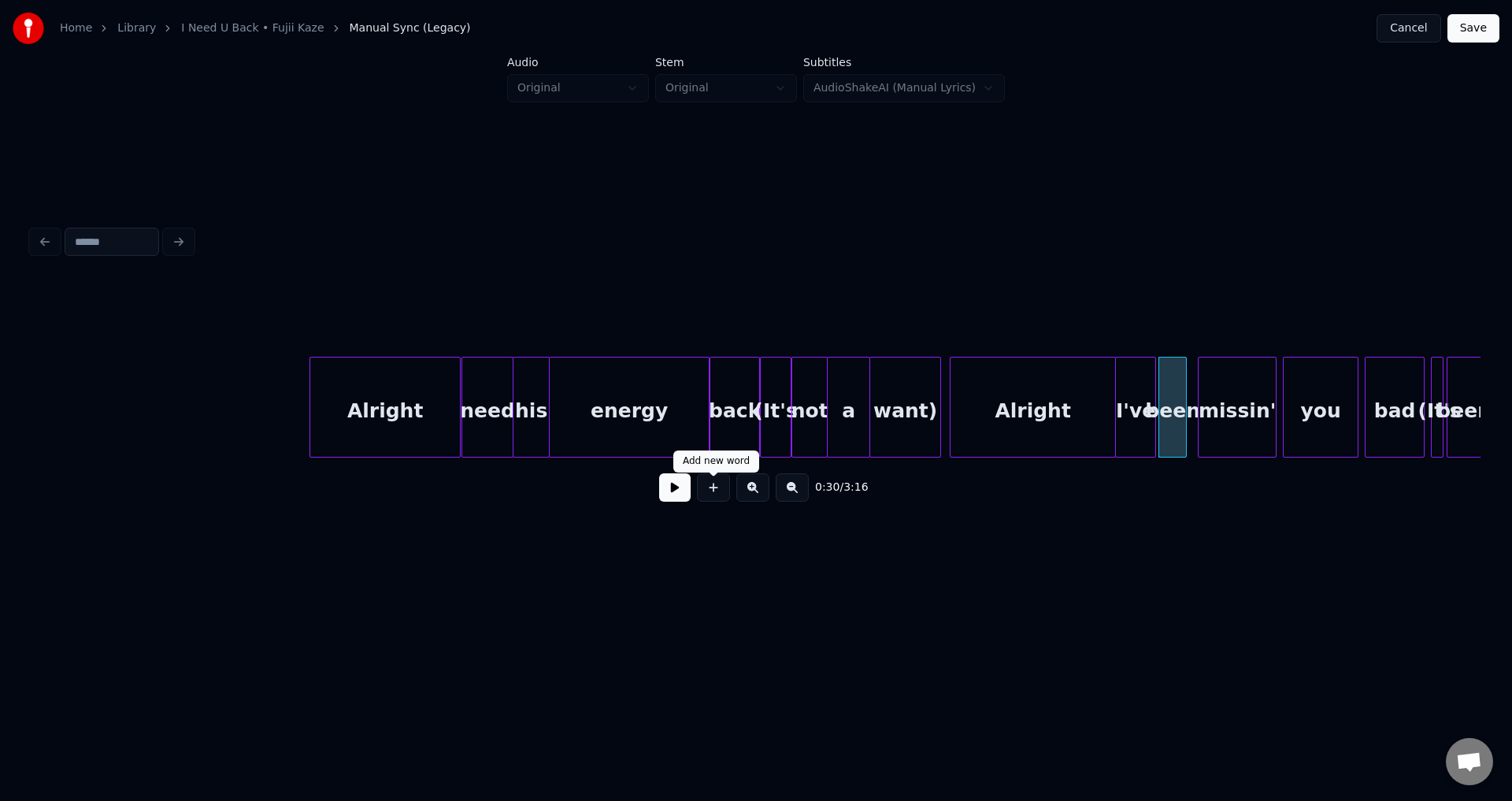
click at [685, 491] on button at bounding box center [674, 488] width 31 height 29
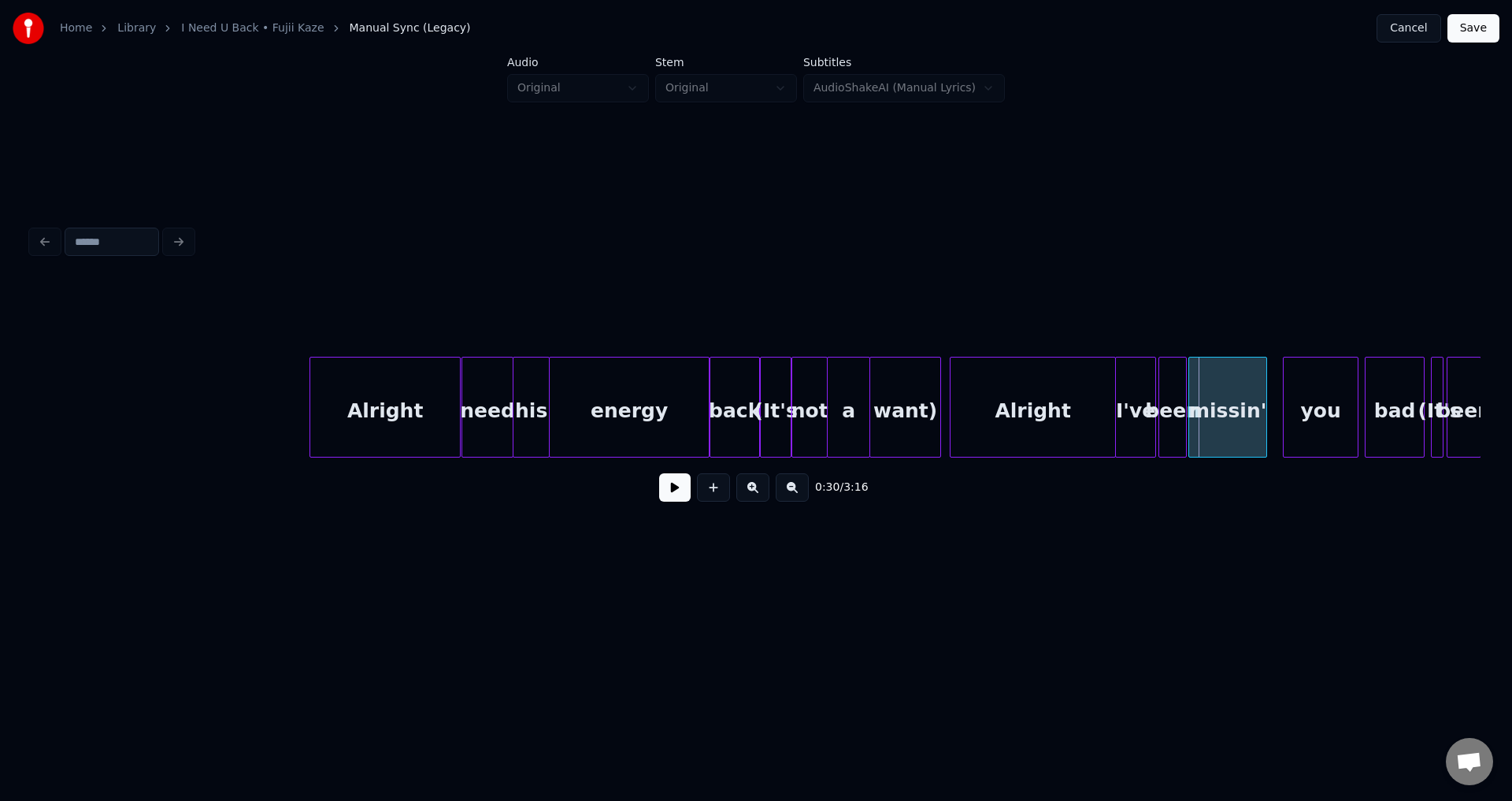
click at [1205, 409] on div "missin'" at bounding box center [1227, 411] width 77 height 107
click at [1302, 413] on div "you" at bounding box center [1308, 411] width 74 height 107
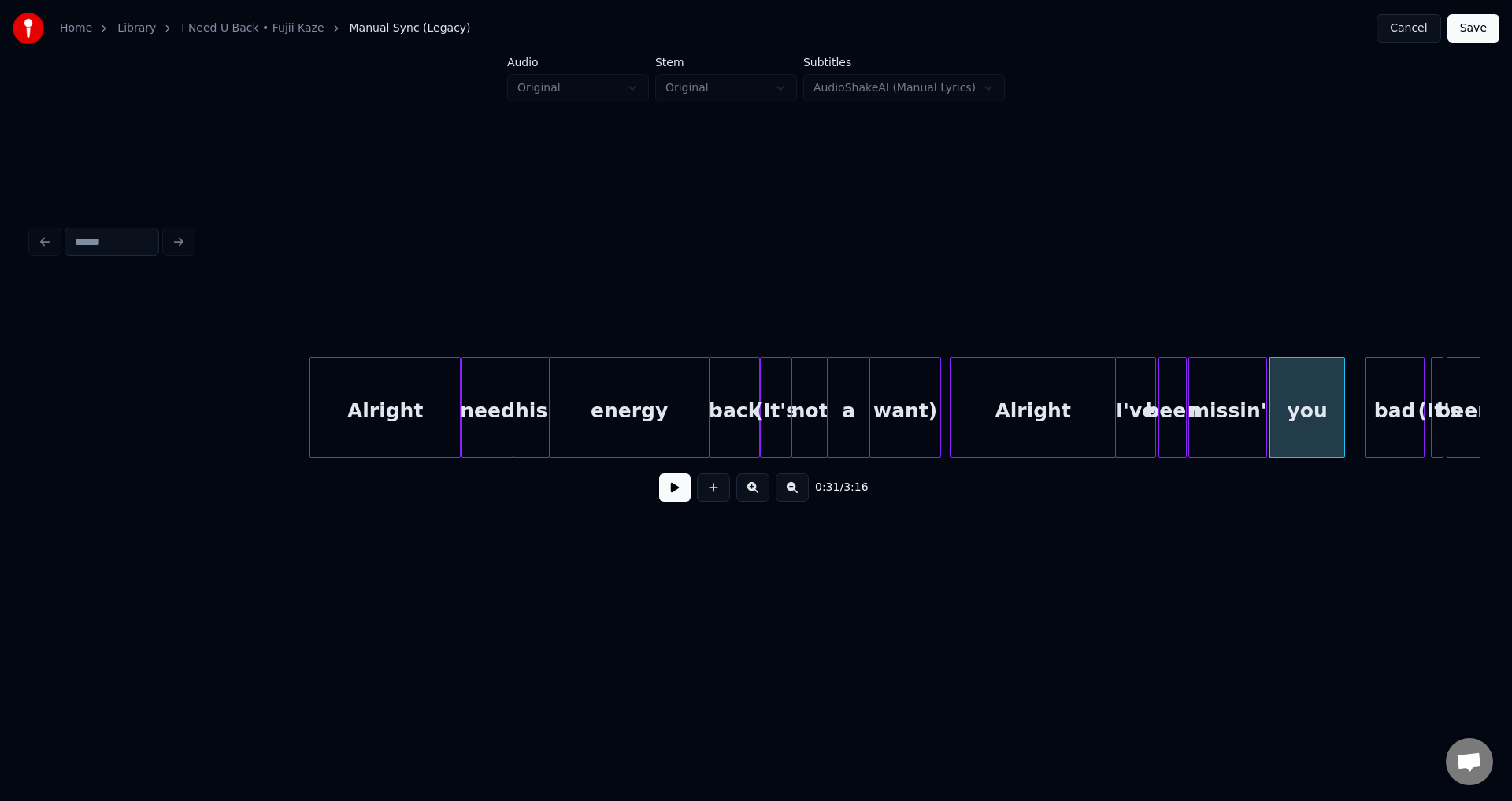
click at [1089, 423] on div "Alright" at bounding box center [1032, 411] width 165 height 107
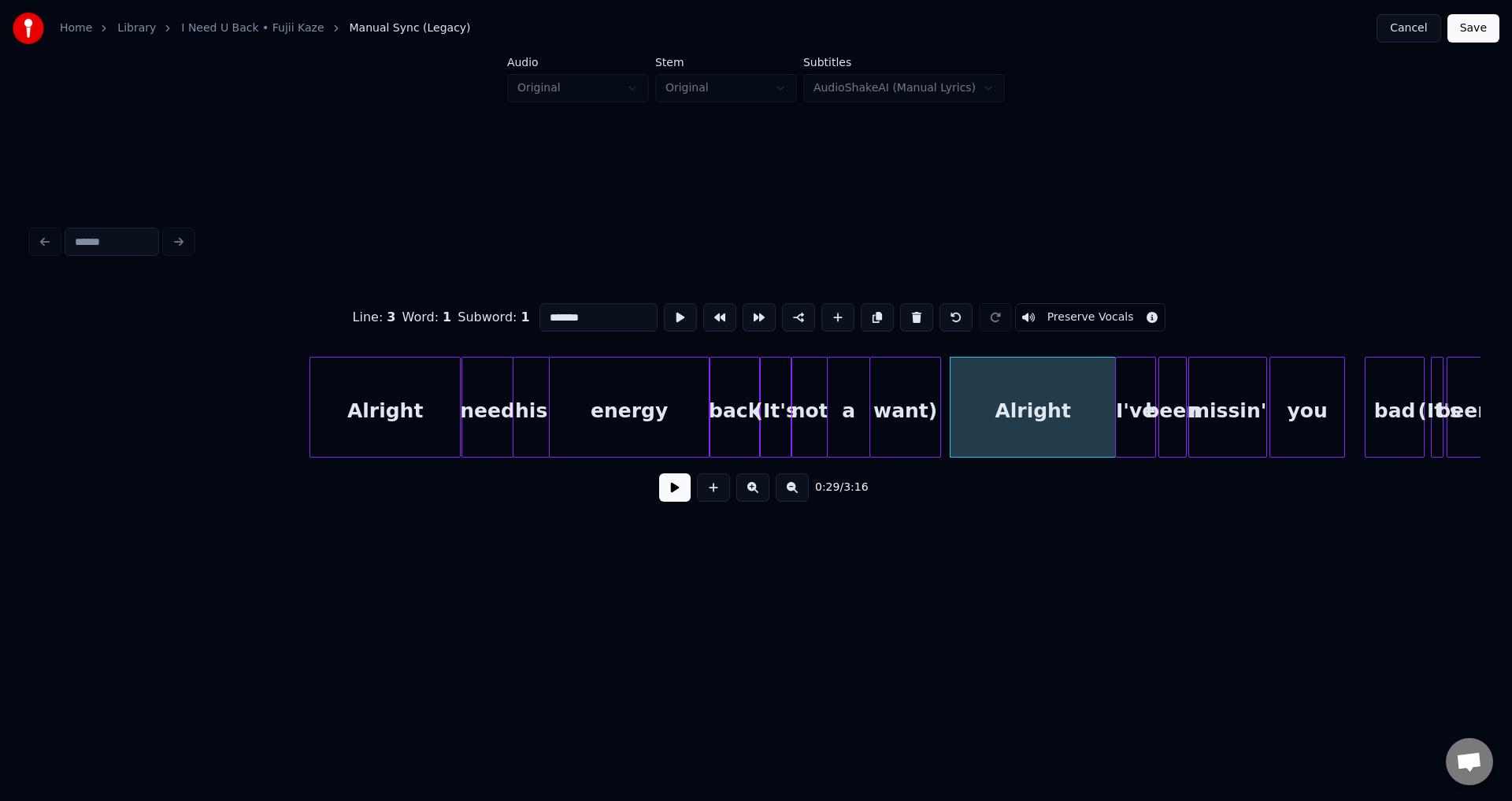
click at [659, 473] on button at bounding box center [674, 488] width 31 height 29
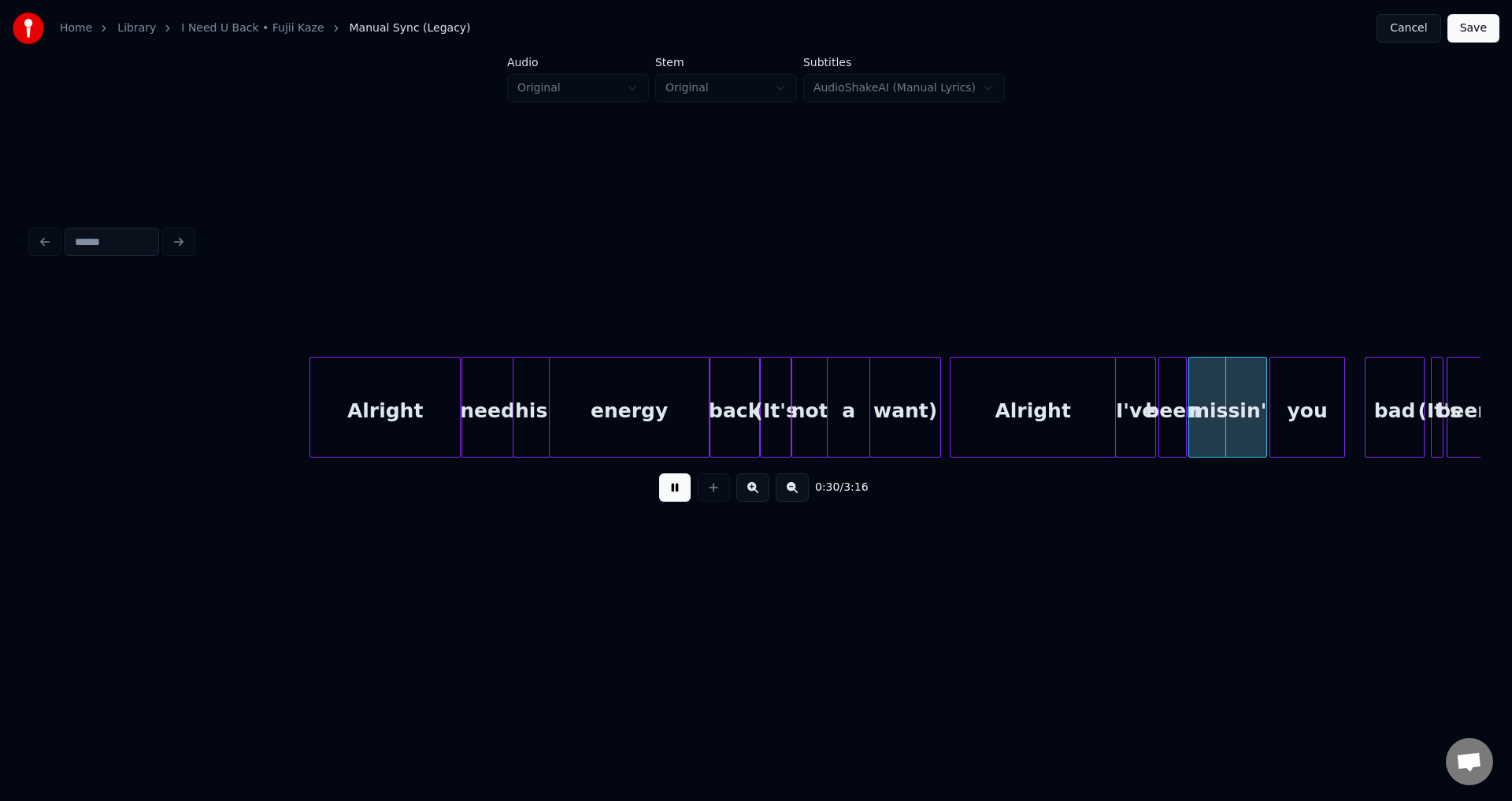
click at [659, 473] on button at bounding box center [674, 488] width 31 height 29
click at [1165, 423] on div "been" at bounding box center [1170, 411] width 27 height 107
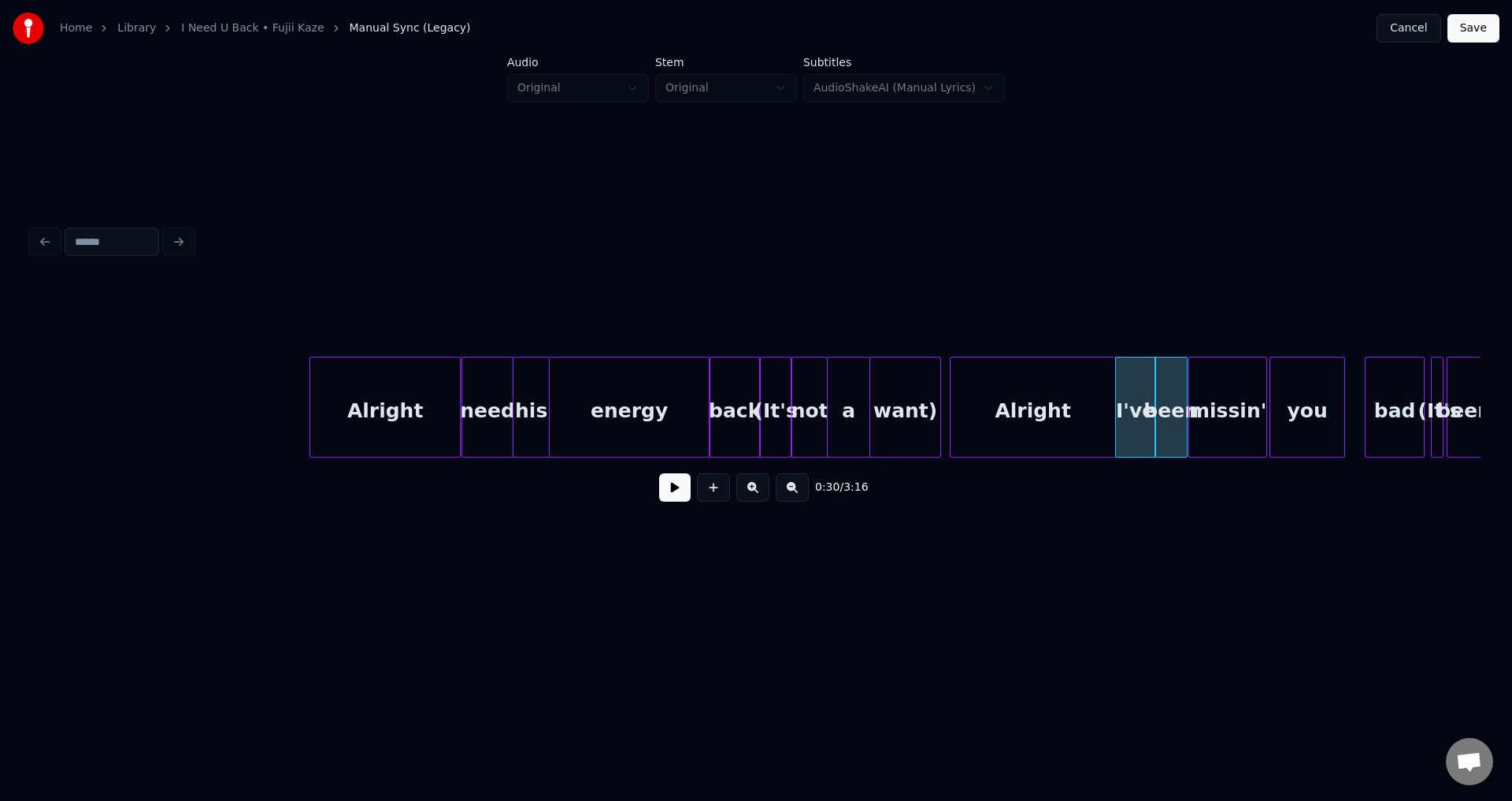
click at [1185, 417] on div at bounding box center [1184, 406] width 5 height 99
click at [659, 473] on button at bounding box center [674, 488] width 31 height 29
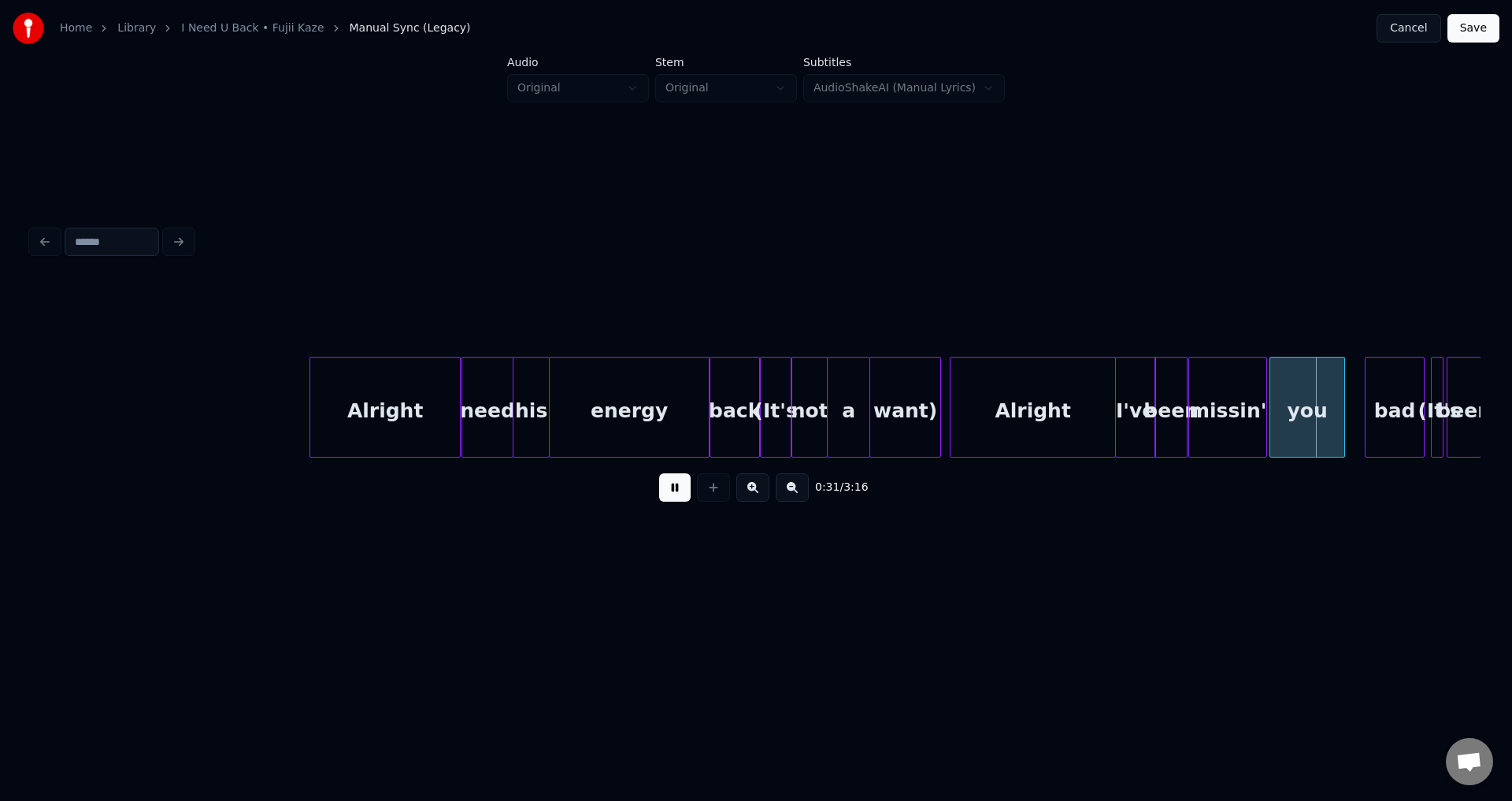
click at [659, 473] on button at bounding box center [674, 488] width 31 height 29
click at [1289, 422] on div "you" at bounding box center [1304, 411] width 74 height 107
click at [1354, 413] on div "bad" at bounding box center [1373, 411] width 58 height 107
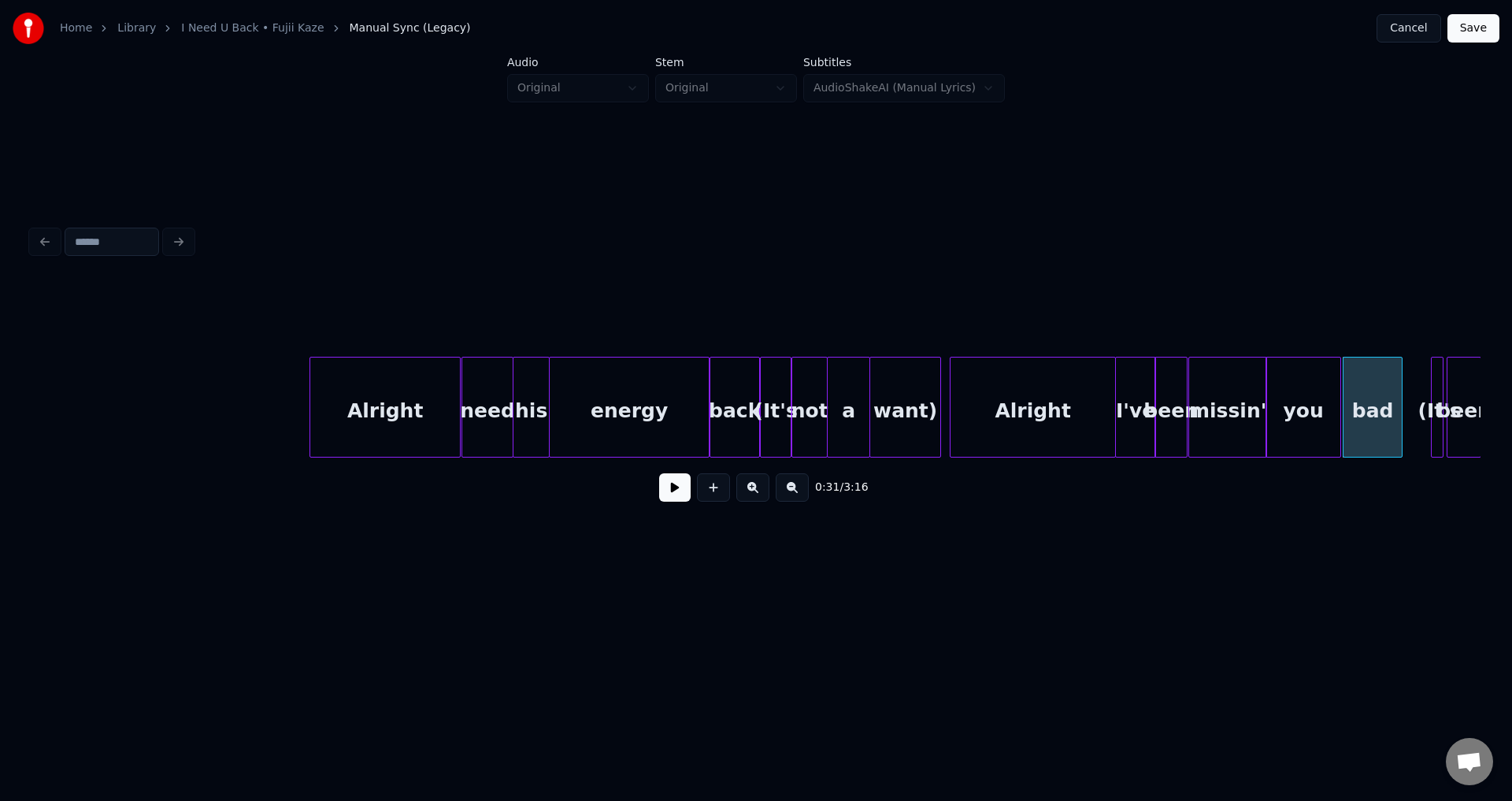
click at [659, 473] on button at bounding box center [674, 488] width 31 height 29
click at [1290, 401] on div "you" at bounding box center [1303, 411] width 74 height 107
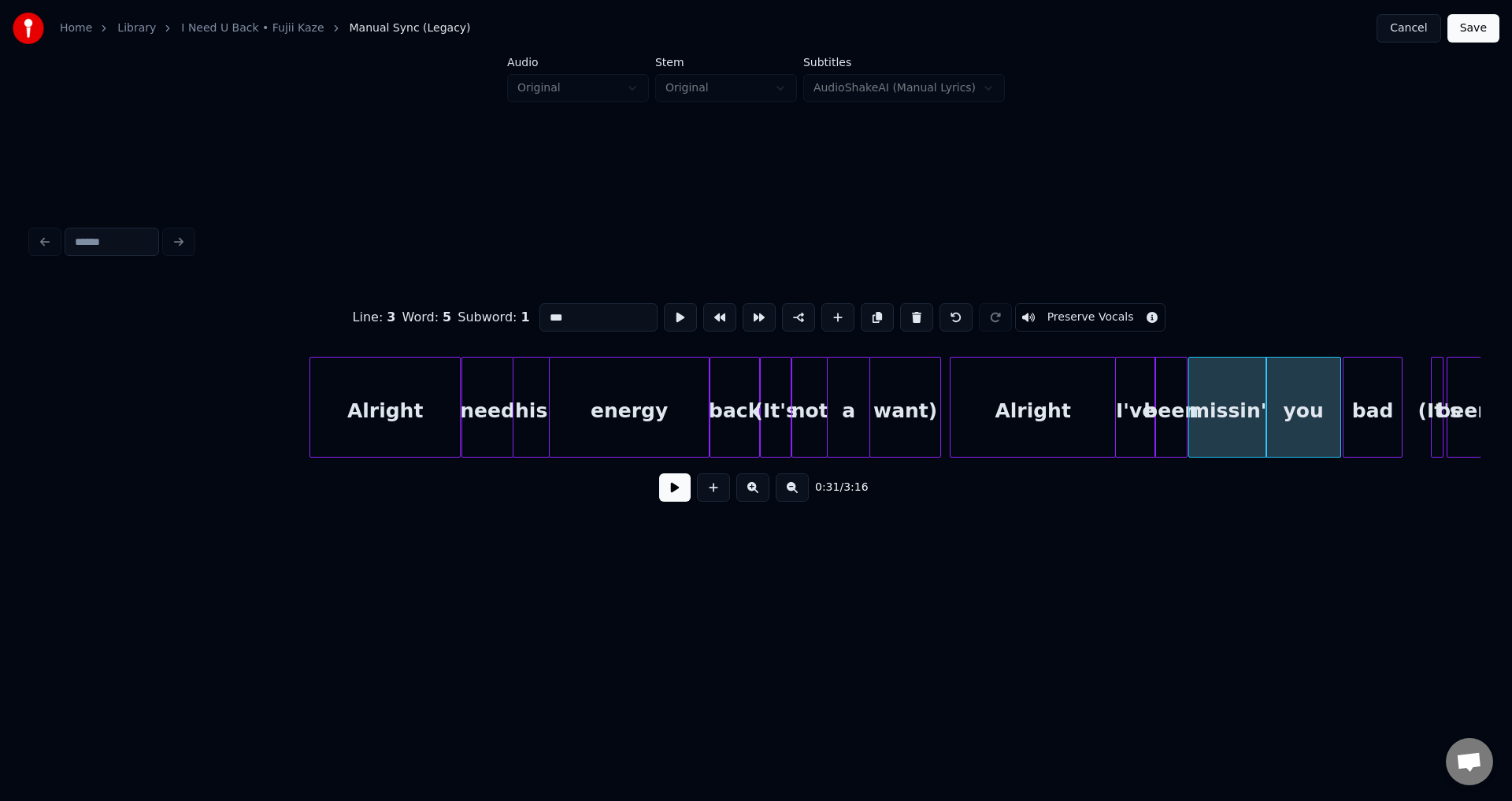
click at [659, 473] on button at bounding box center [674, 488] width 31 height 29
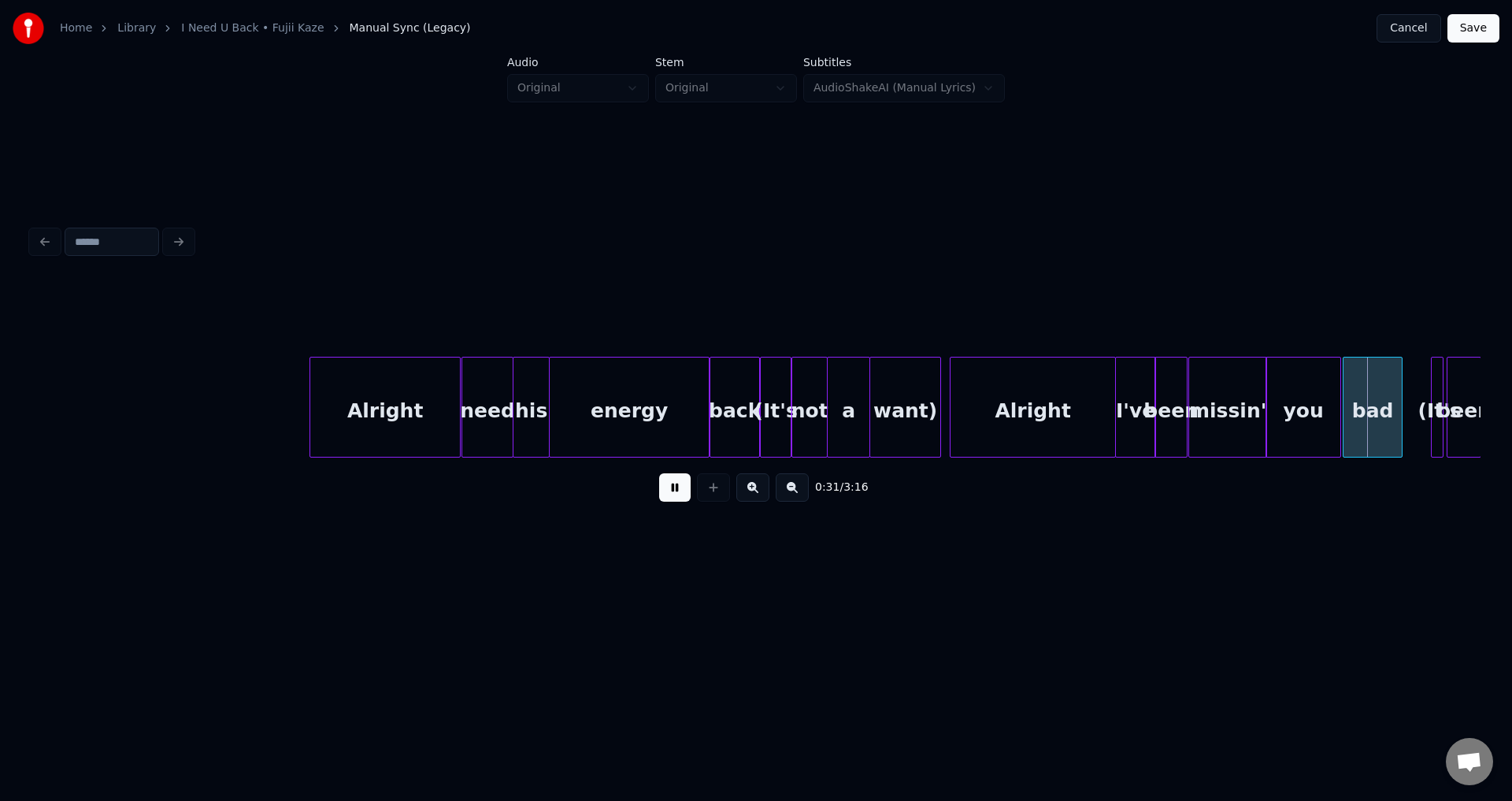
click at [659, 473] on button at bounding box center [674, 488] width 31 height 29
click at [1405, 410] on div at bounding box center [1406, 406] width 5 height 99
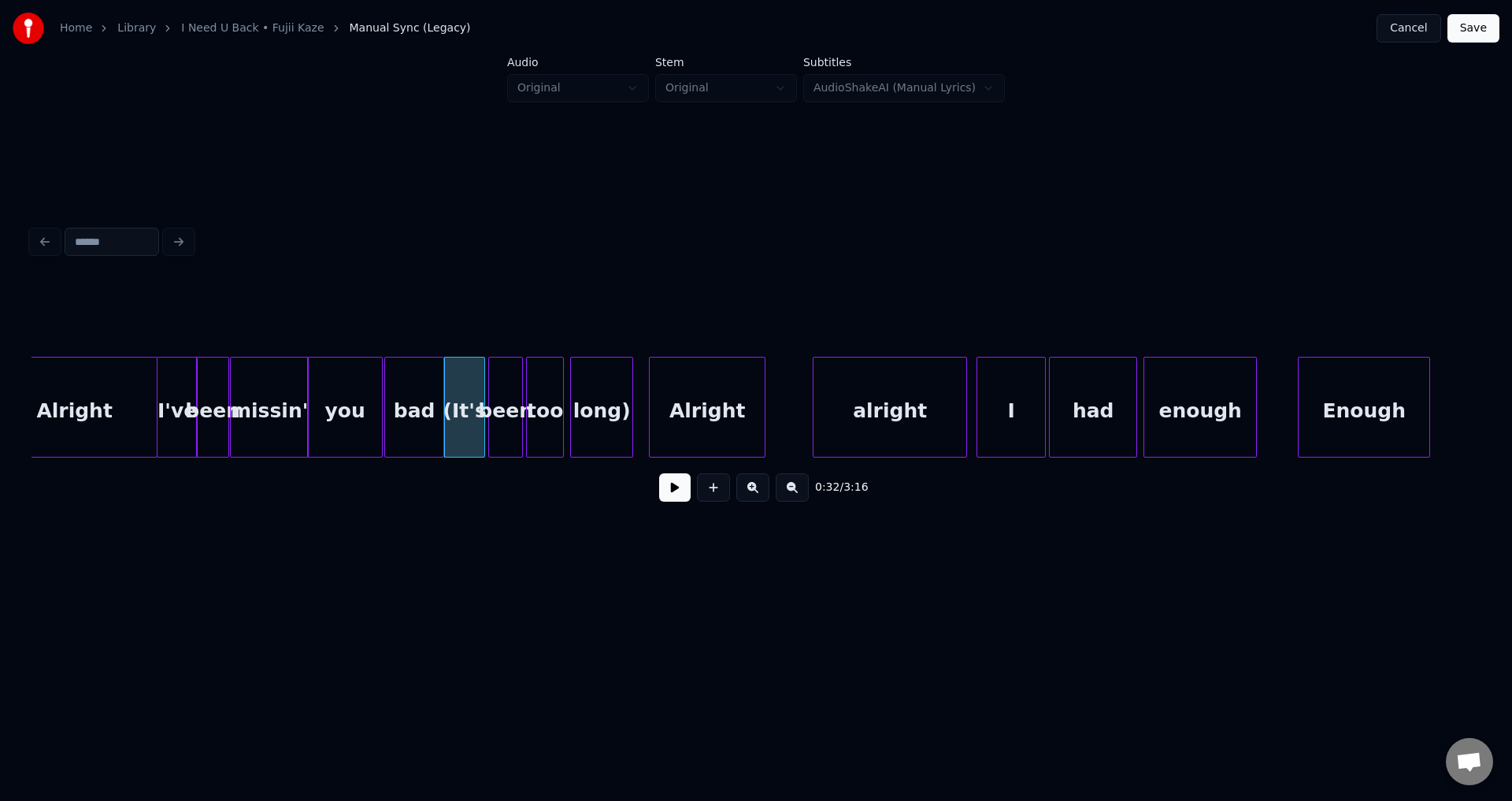
scroll to position [0, 4675]
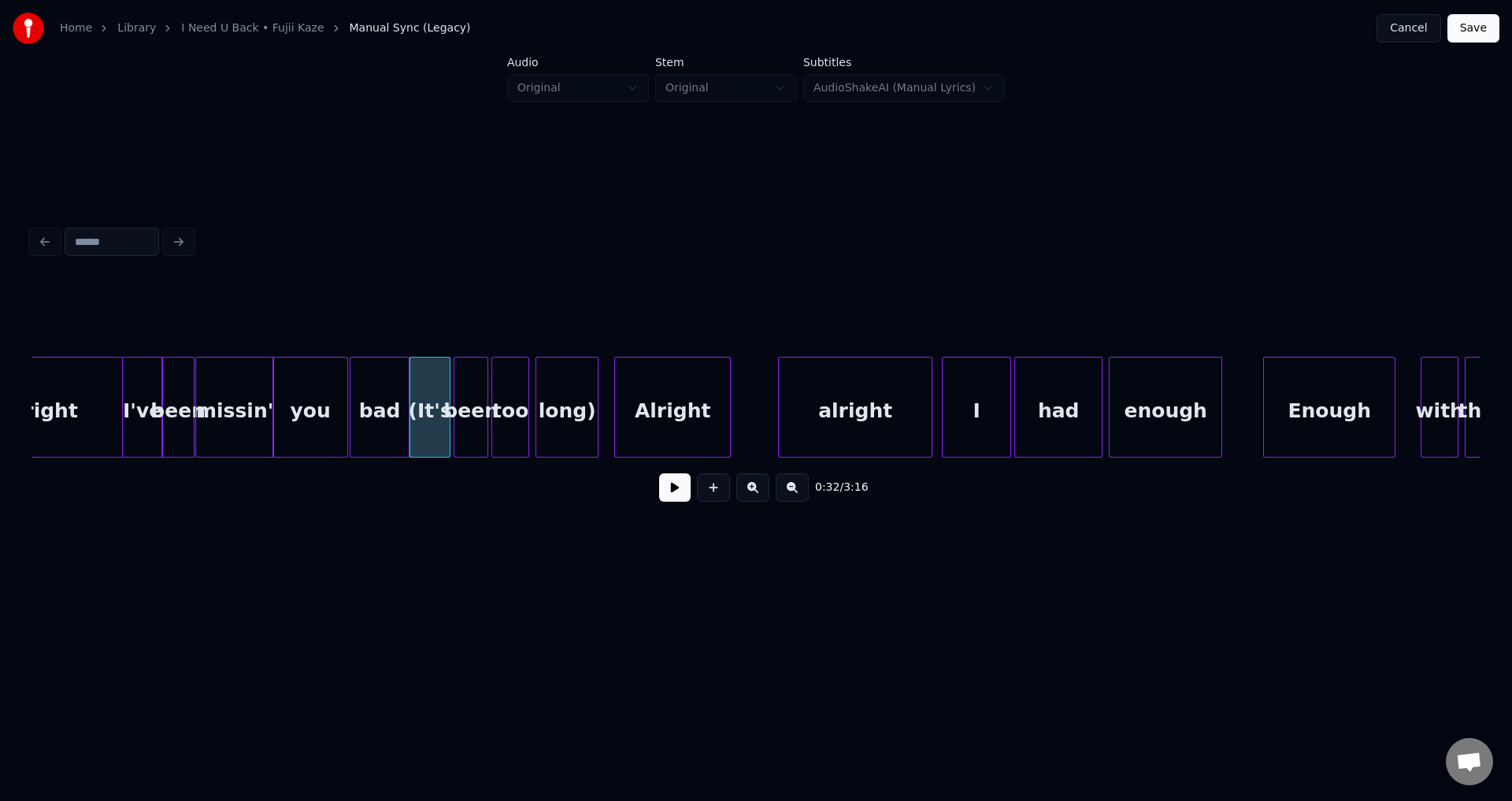
click at [361, 417] on div "bad" at bounding box center [379, 411] width 58 height 107
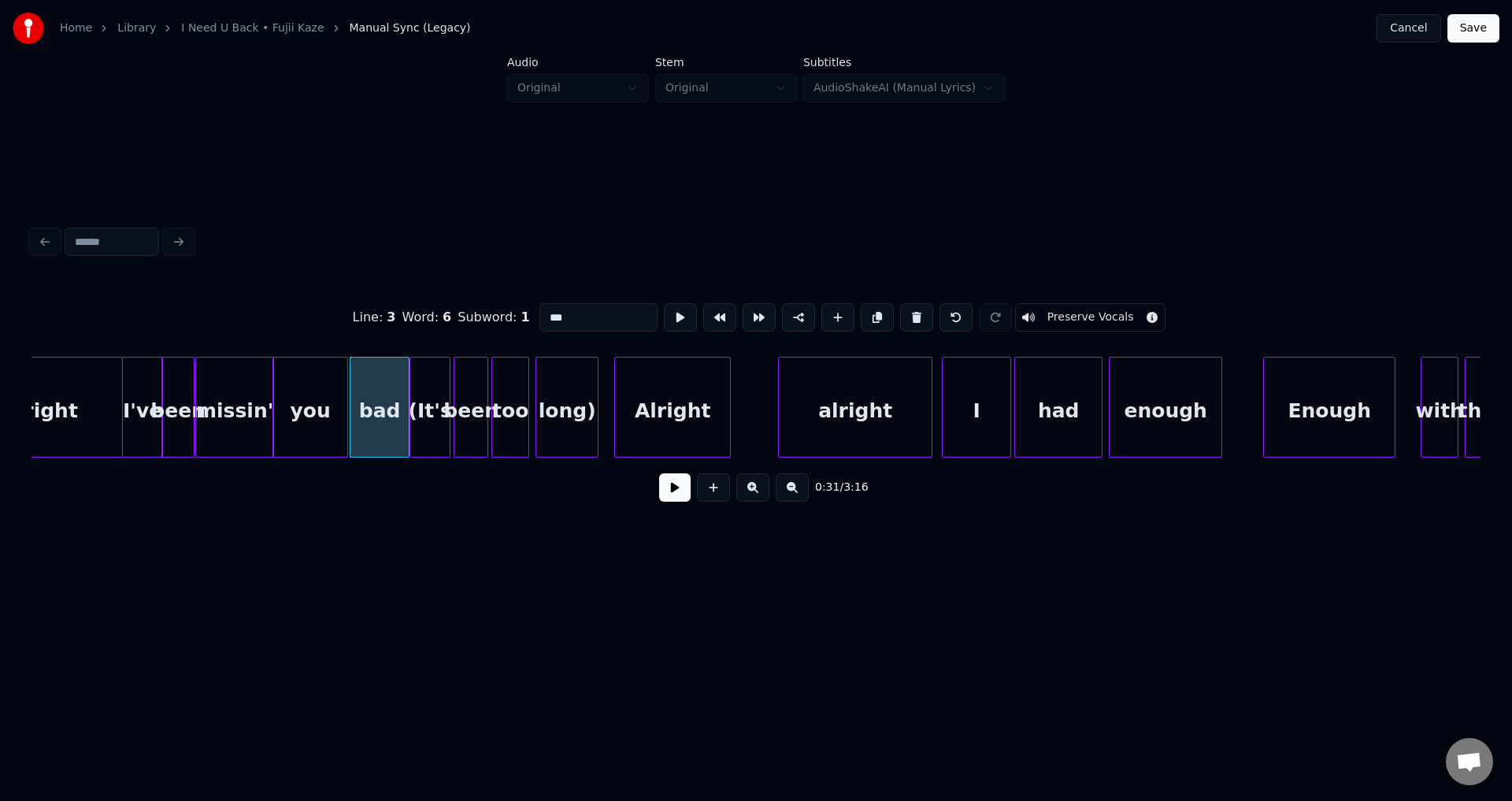
click at [677, 490] on button at bounding box center [674, 488] width 31 height 29
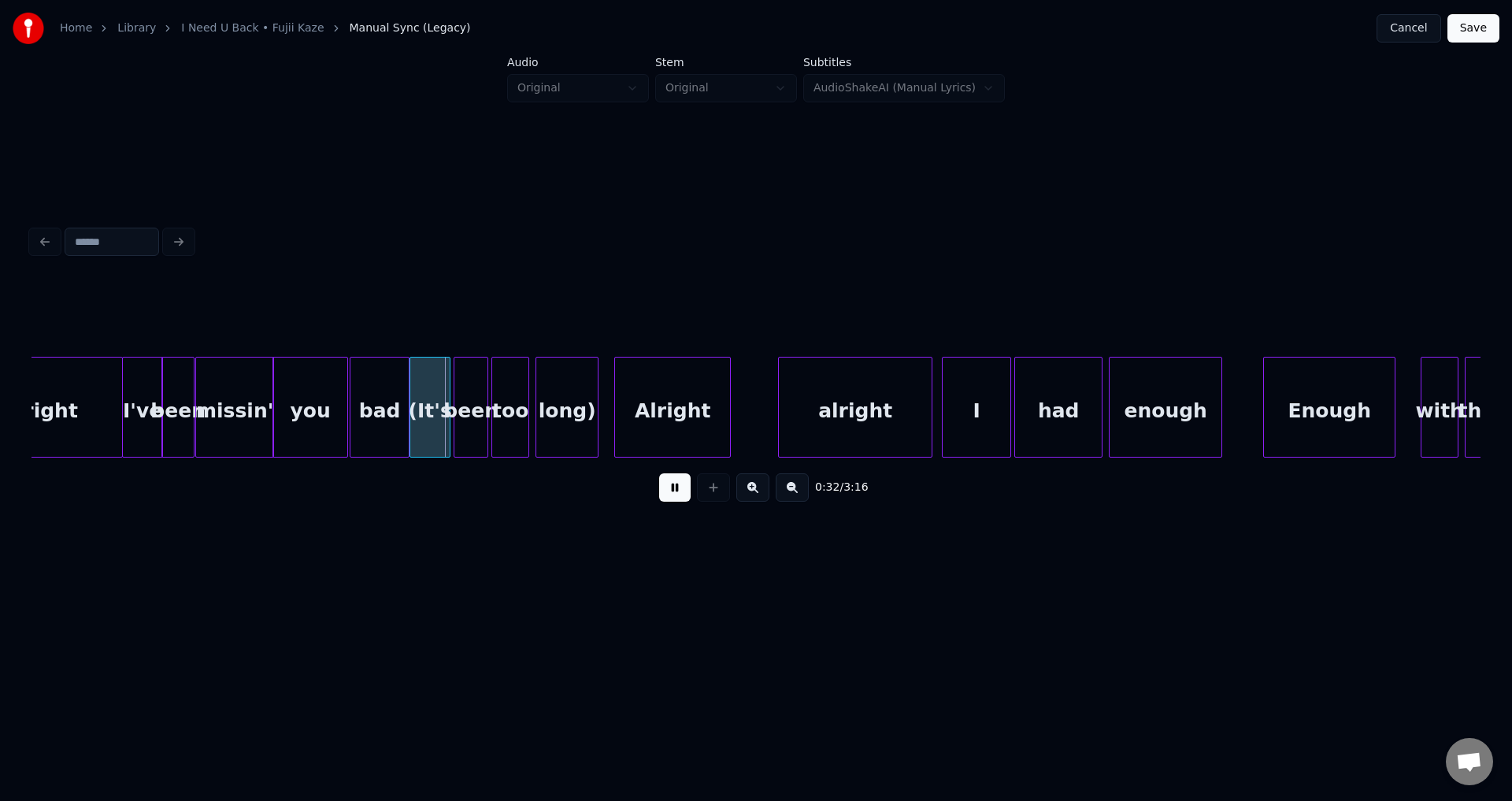
click at [677, 490] on button at bounding box center [674, 488] width 31 height 29
click at [463, 420] on div "been" at bounding box center [466, 411] width 33 height 107
click at [441, 417] on div "(It's" at bounding box center [430, 411] width 40 height 107
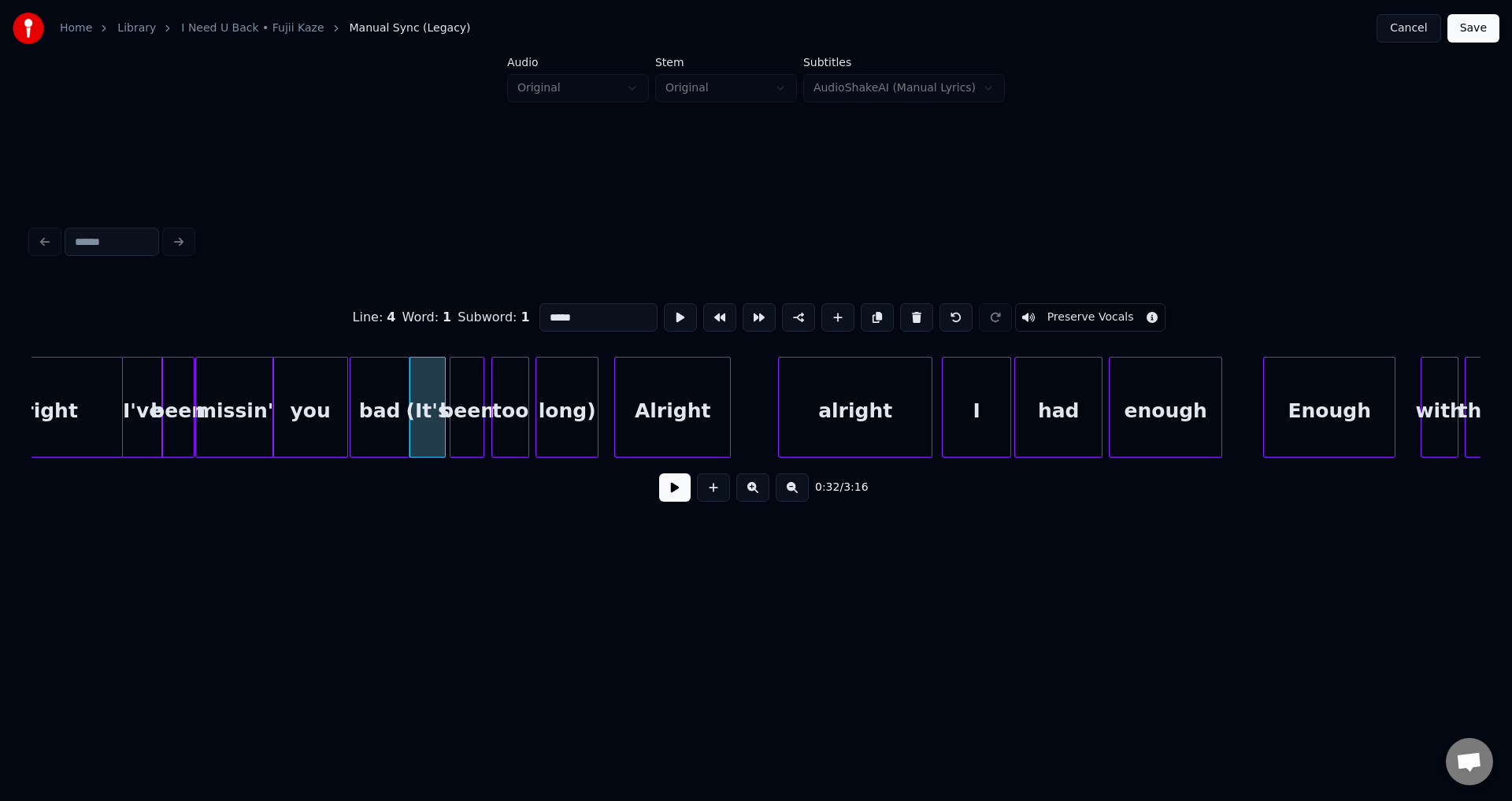
click at [442, 406] on div at bounding box center [443, 406] width 5 height 99
click at [452, 406] on div at bounding box center [450, 406] width 5 height 99
click at [675, 502] on button at bounding box center [674, 488] width 31 height 29
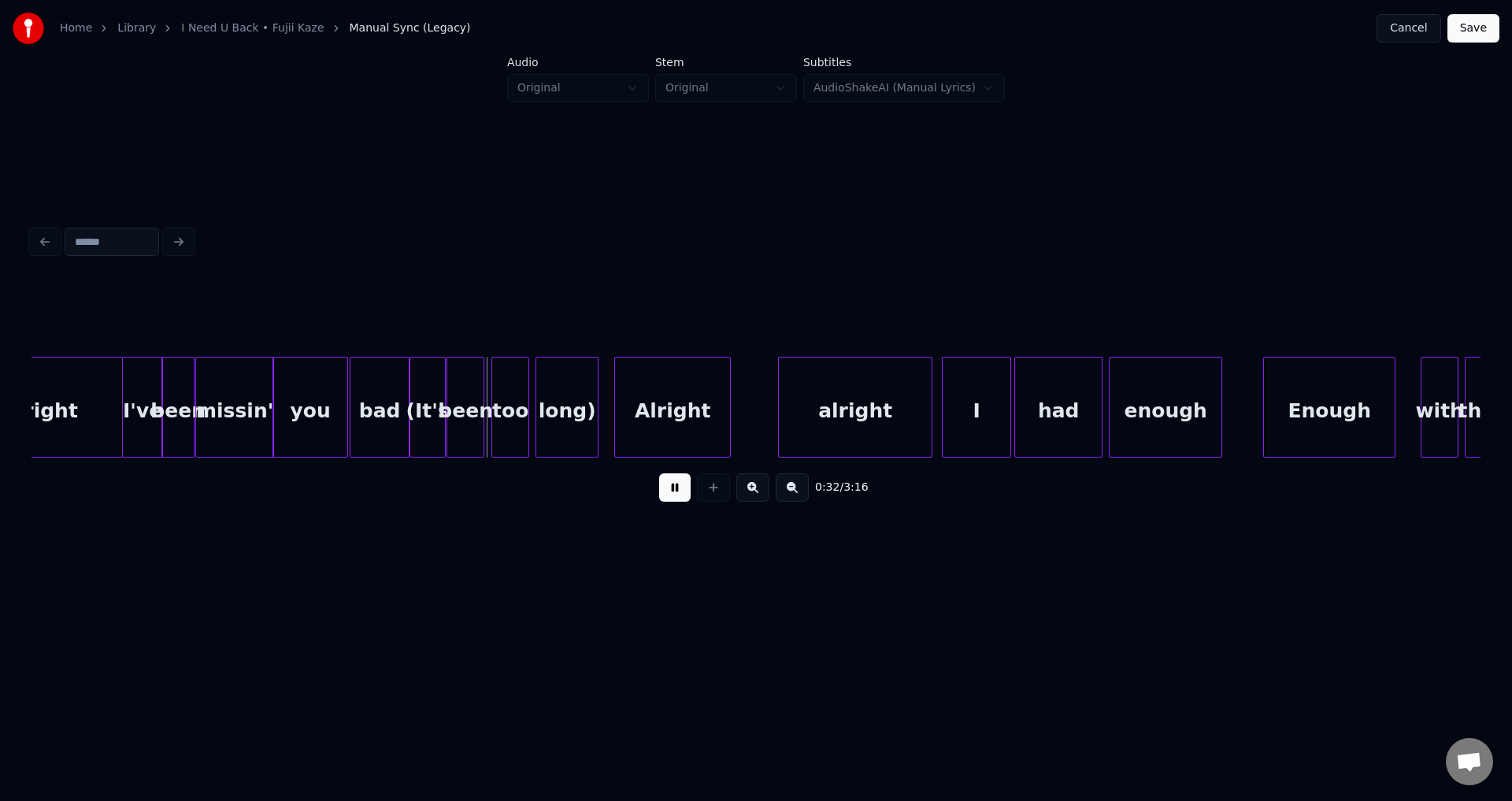
click at [666, 498] on button at bounding box center [674, 488] width 31 height 29
click at [508, 423] on div "too" at bounding box center [504, 411] width 36 height 107
click at [555, 416] on div "long)" at bounding box center [557, 411] width 62 height 107
click at [437, 414] on div "(It's" at bounding box center [427, 411] width 35 height 107
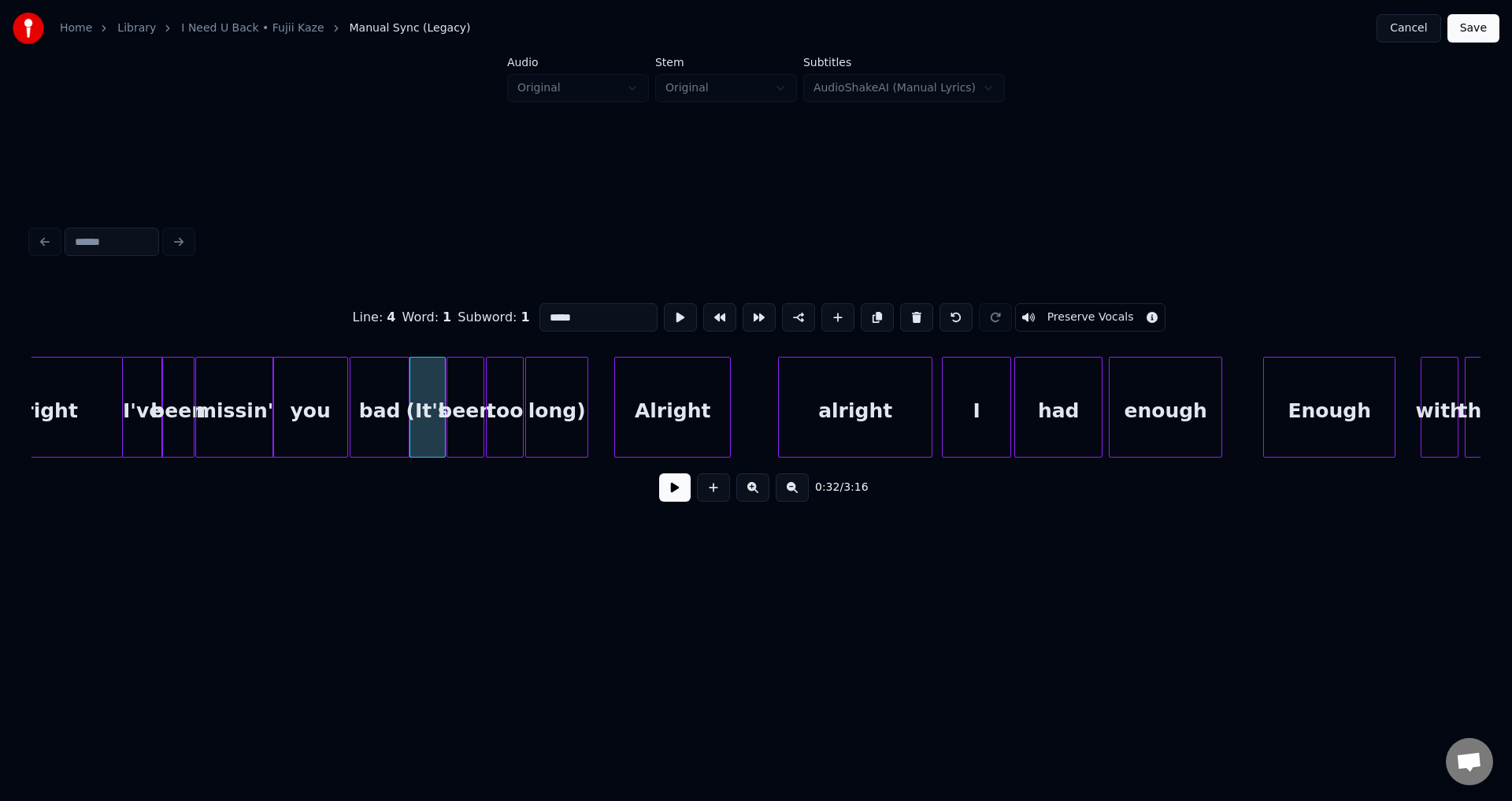
click at [659, 473] on button at bounding box center [674, 488] width 31 height 29
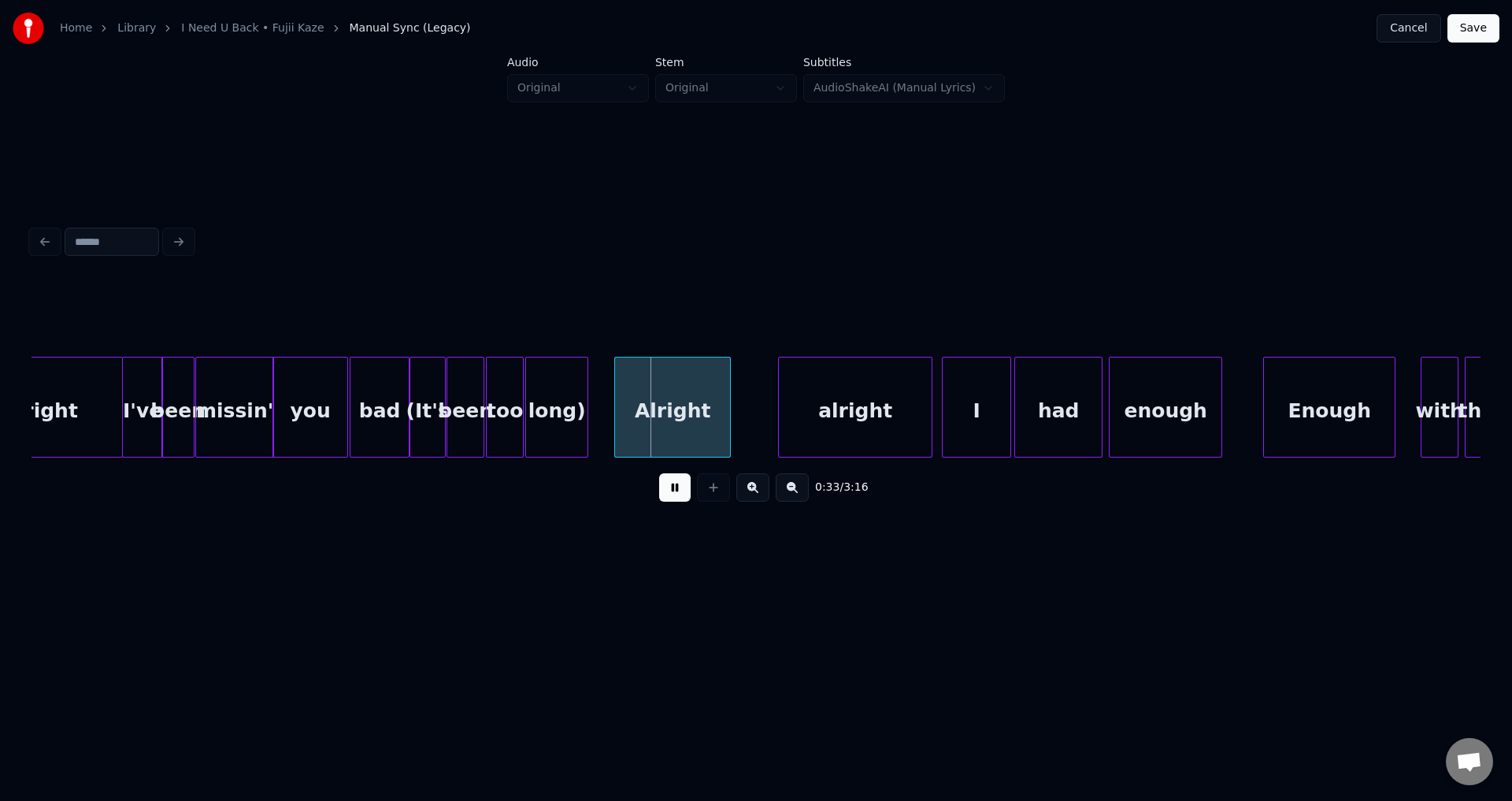
click at [669, 489] on button at bounding box center [674, 488] width 31 height 29
click at [423, 417] on div "(It's" at bounding box center [427, 411] width 35 height 107
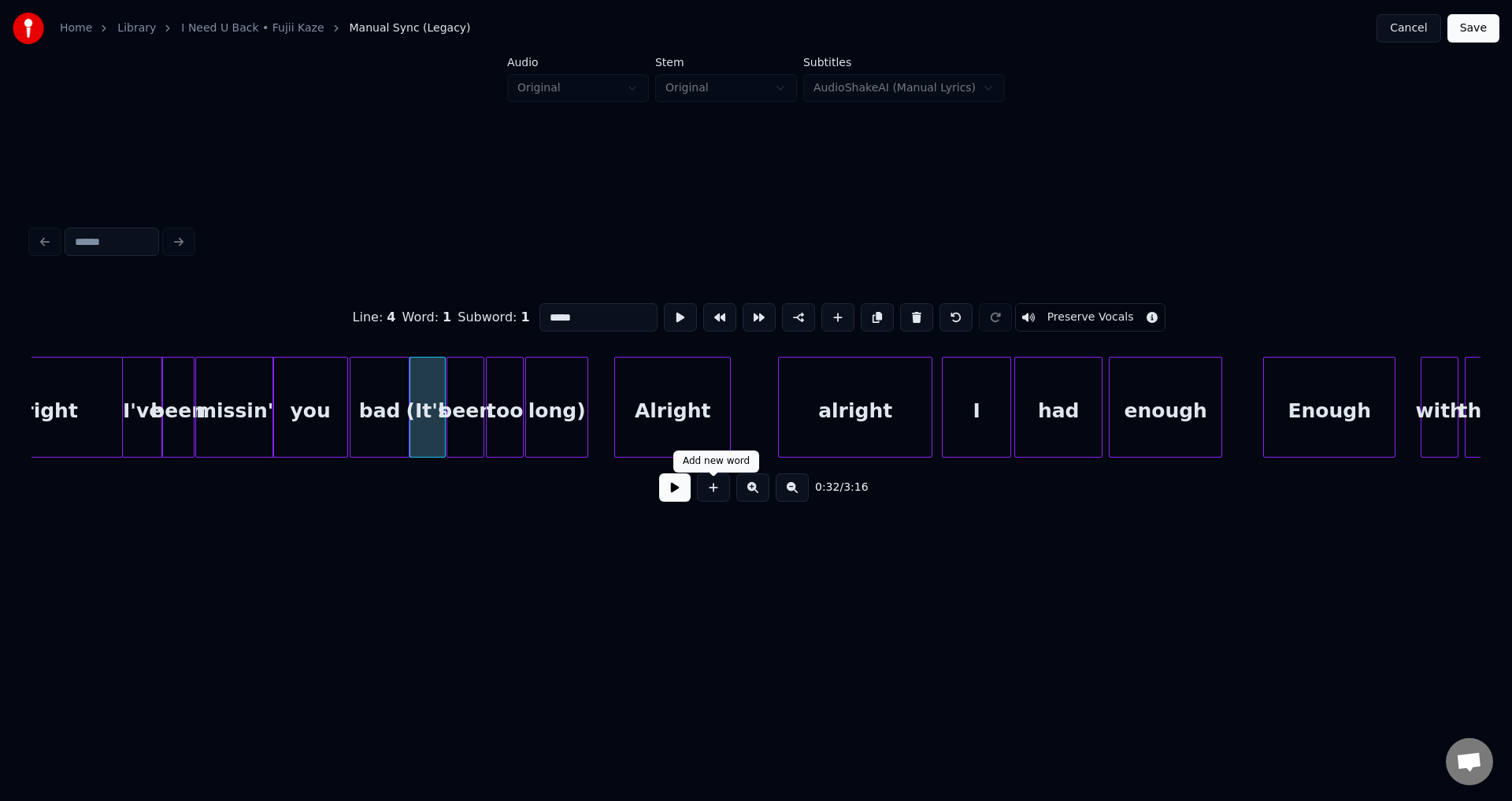
click at [681, 501] on button at bounding box center [674, 488] width 31 height 29
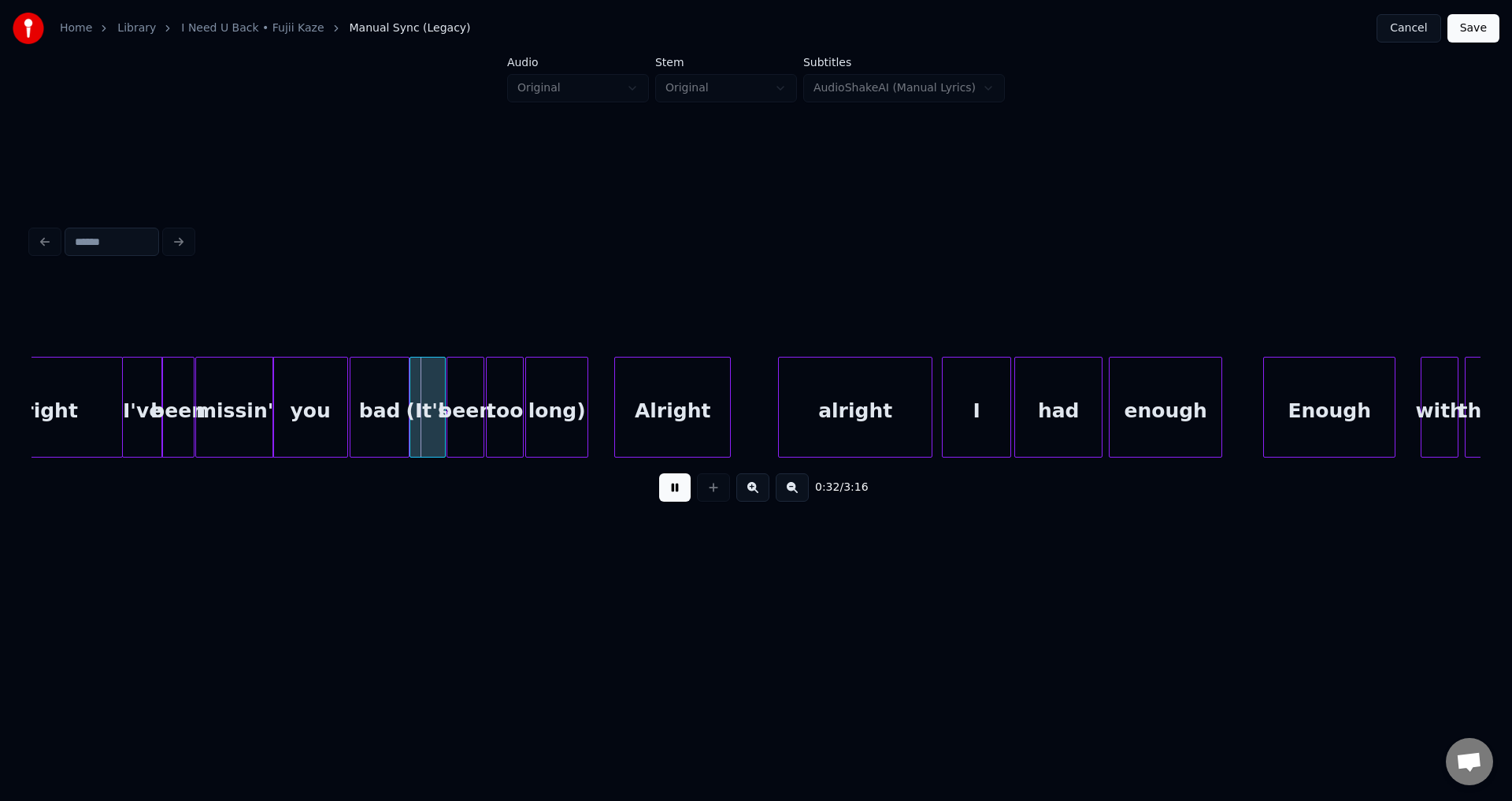
click at [677, 500] on button at bounding box center [674, 488] width 31 height 29
click at [440, 421] on div at bounding box center [443, 406] width 5 height 99
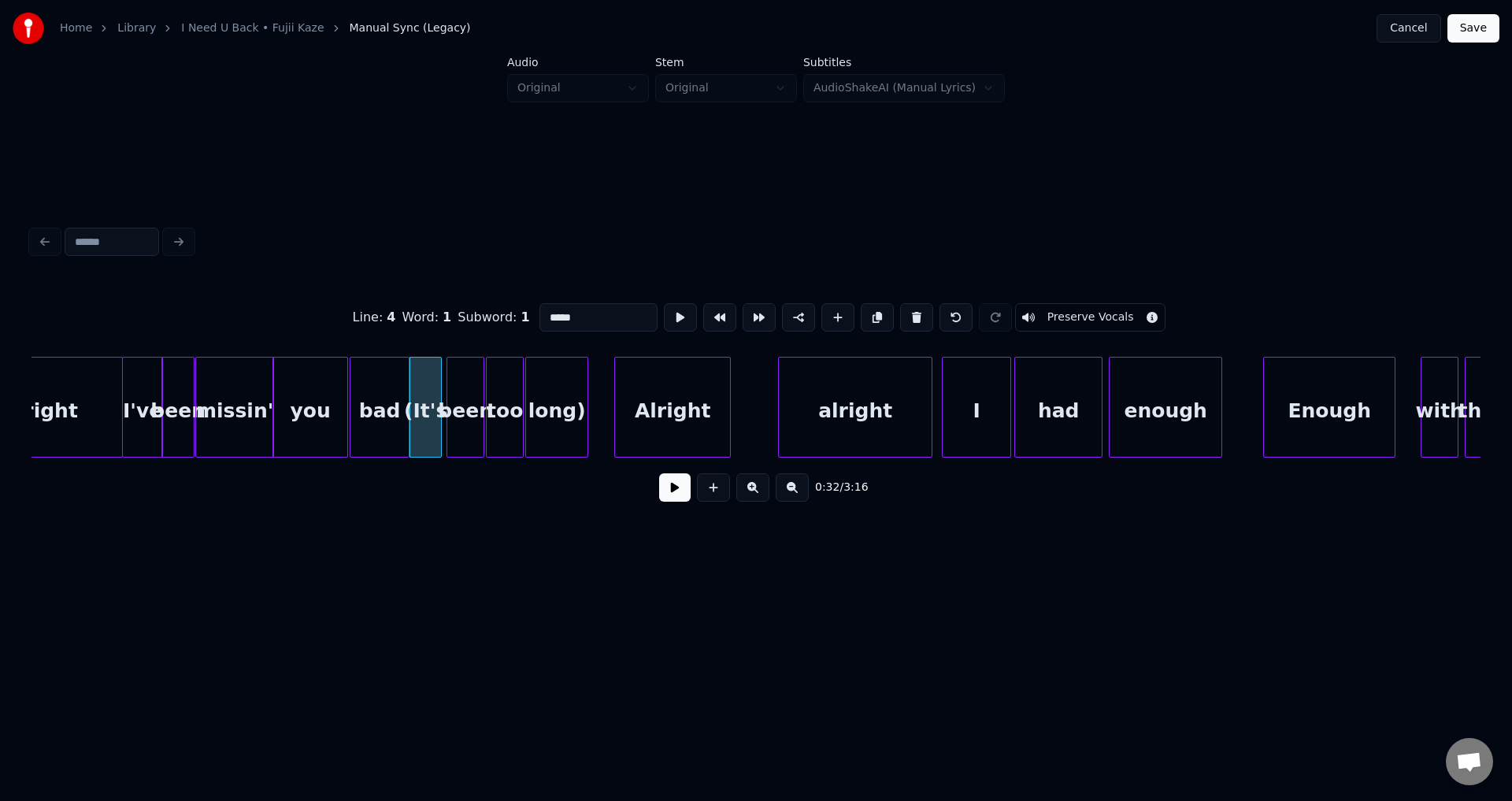
click at [438, 411] on div at bounding box center [439, 406] width 5 height 99
click at [460, 410] on div "been" at bounding box center [463, 411] width 36 height 107
click at [659, 473] on button at bounding box center [674, 488] width 31 height 29
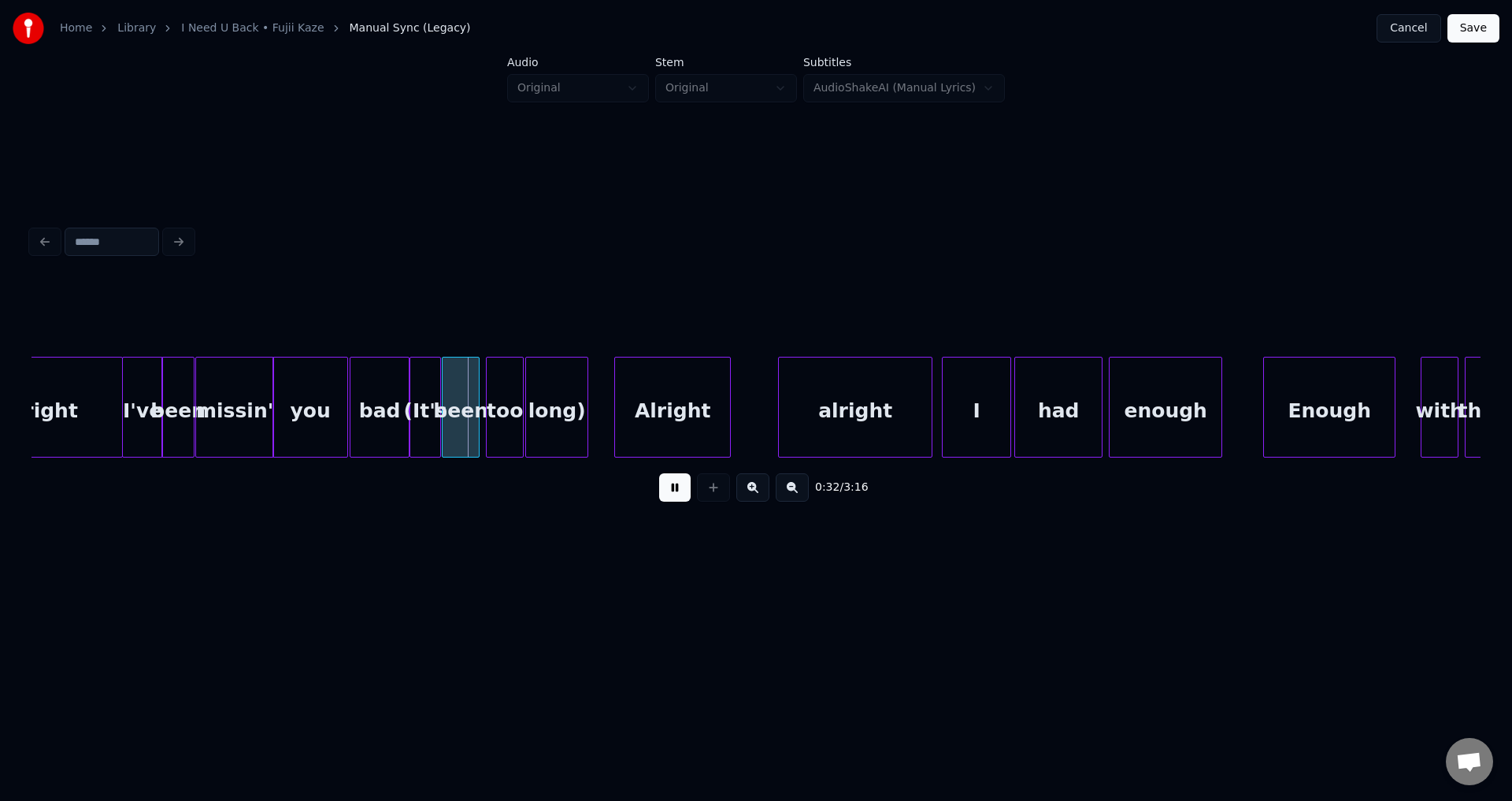
click at [659, 473] on button at bounding box center [674, 488] width 31 height 29
click at [483, 414] on div at bounding box center [485, 406] width 5 height 99
click at [659, 473] on button at bounding box center [674, 488] width 31 height 29
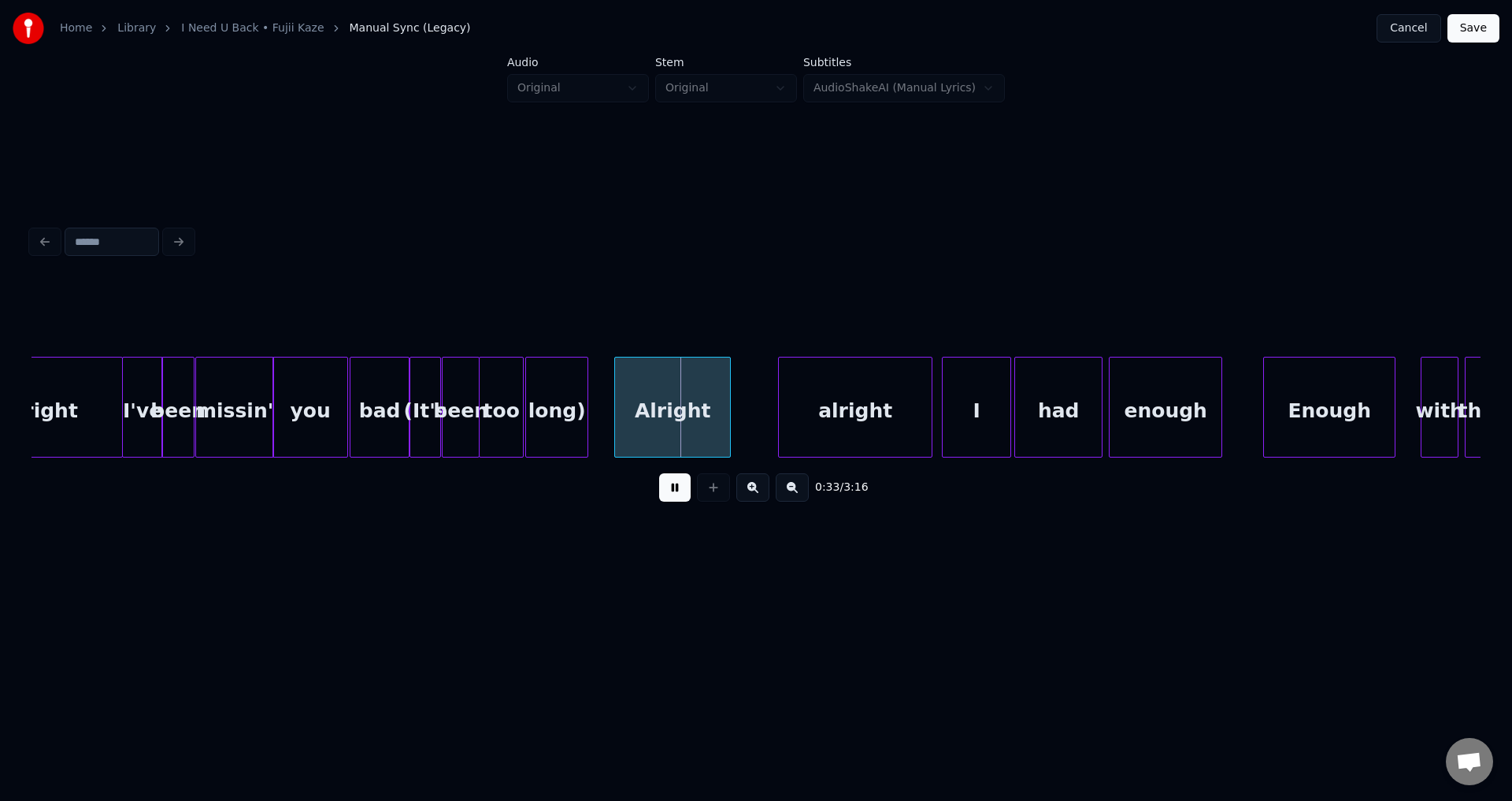
click at [659, 473] on button at bounding box center [674, 488] width 31 height 29
click at [645, 413] on div "Alright" at bounding box center [665, 411] width 115 height 107
click at [659, 473] on button at bounding box center [674, 488] width 31 height 29
click at [771, 400] on div at bounding box center [772, 406] width 5 height 99
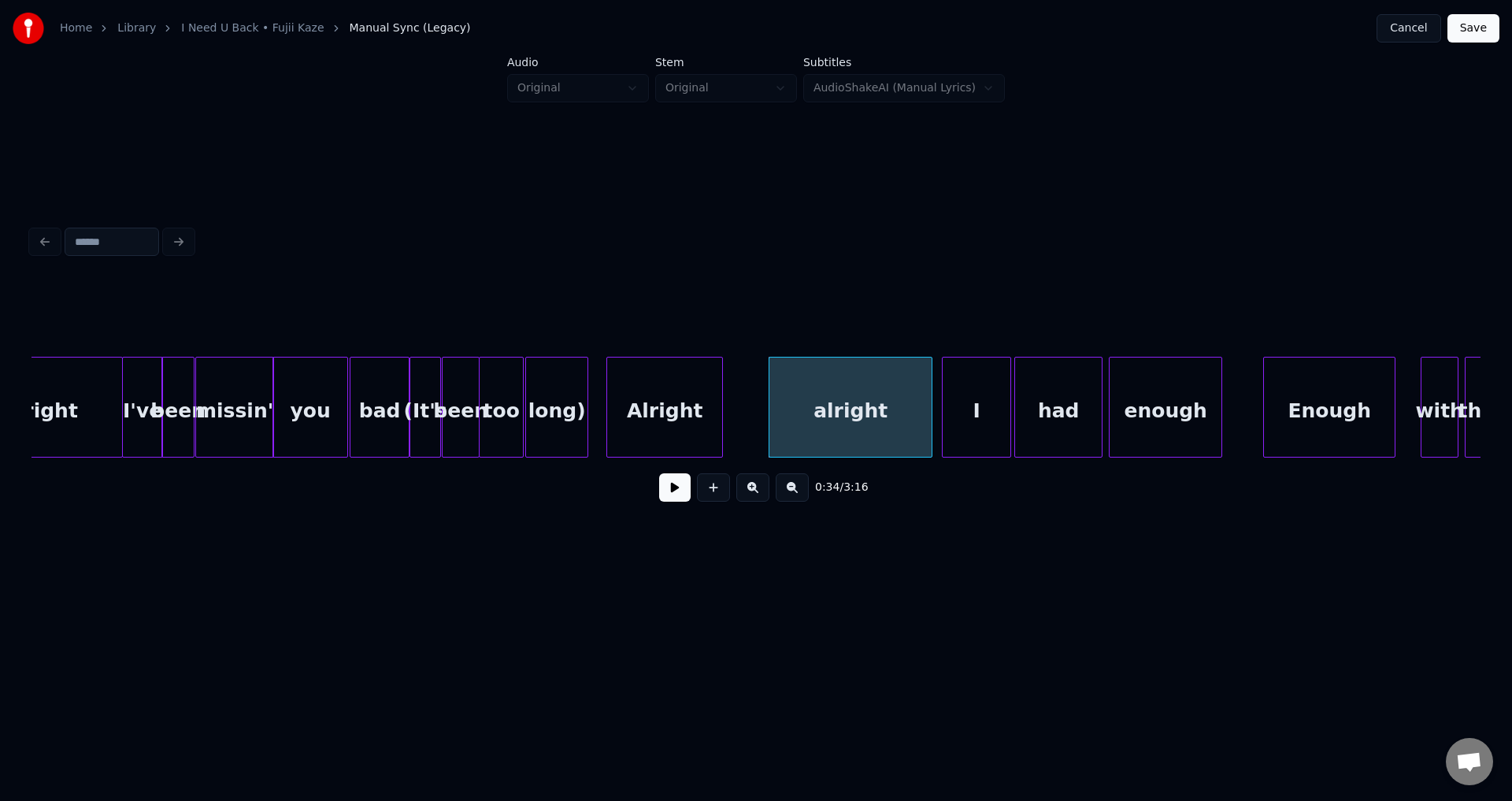
click at [710, 400] on div "Alright" at bounding box center [665, 411] width 115 height 107
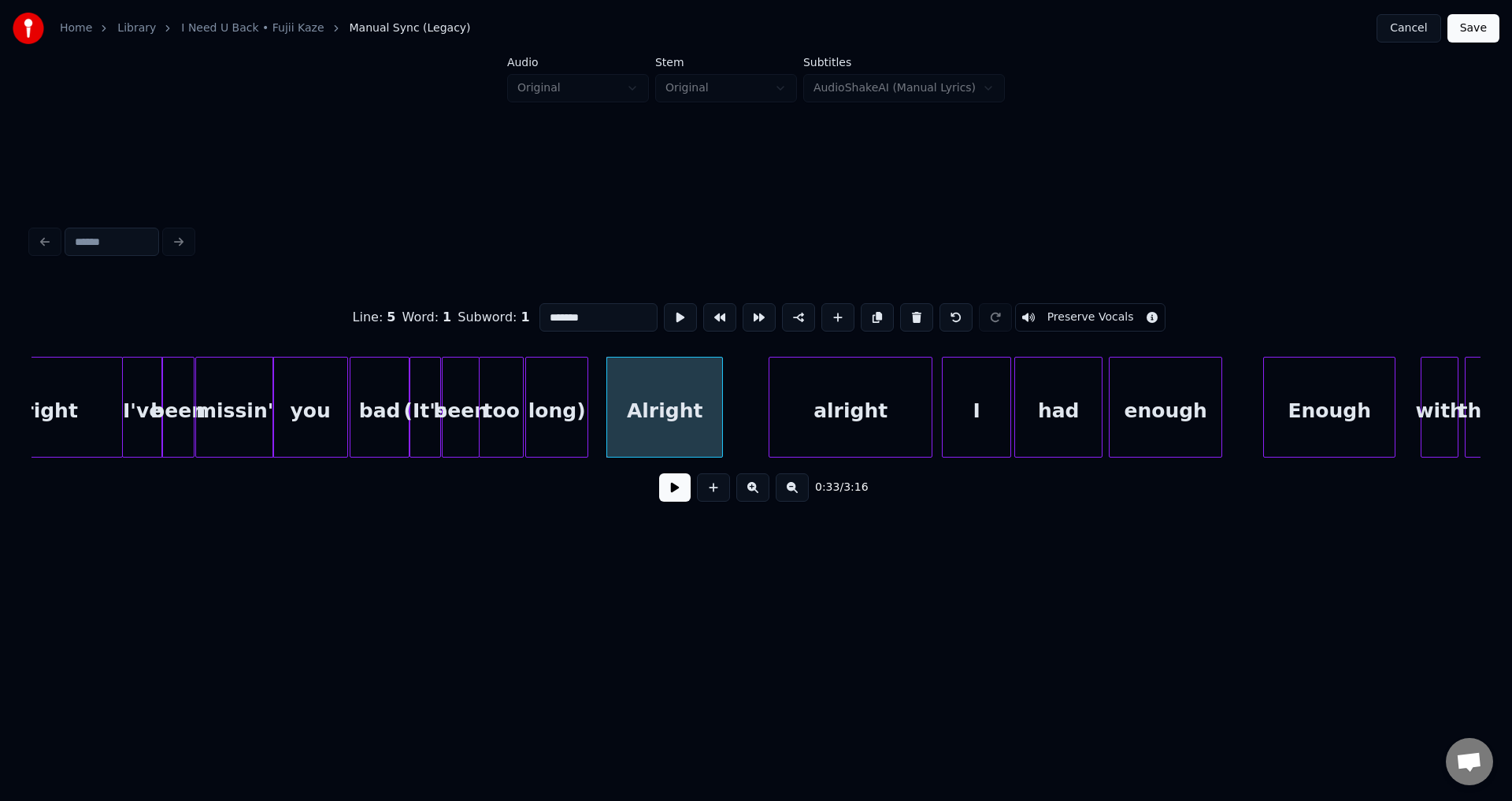
click at [659, 473] on button at bounding box center [674, 488] width 31 height 29
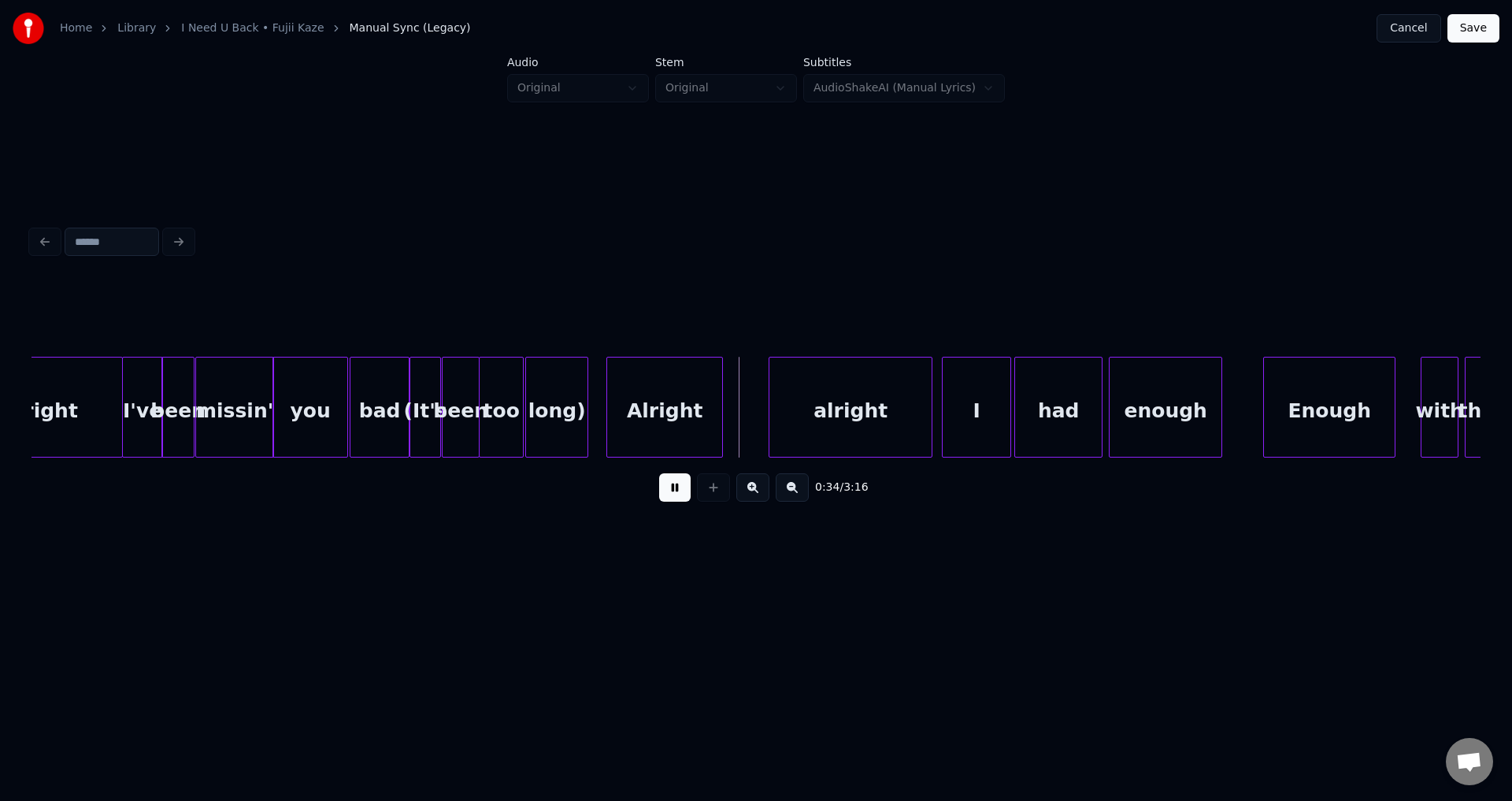
click at [659, 473] on button at bounding box center [674, 488] width 31 height 29
click at [750, 406] on div at bounding box center [748, 406] width 5 height 99
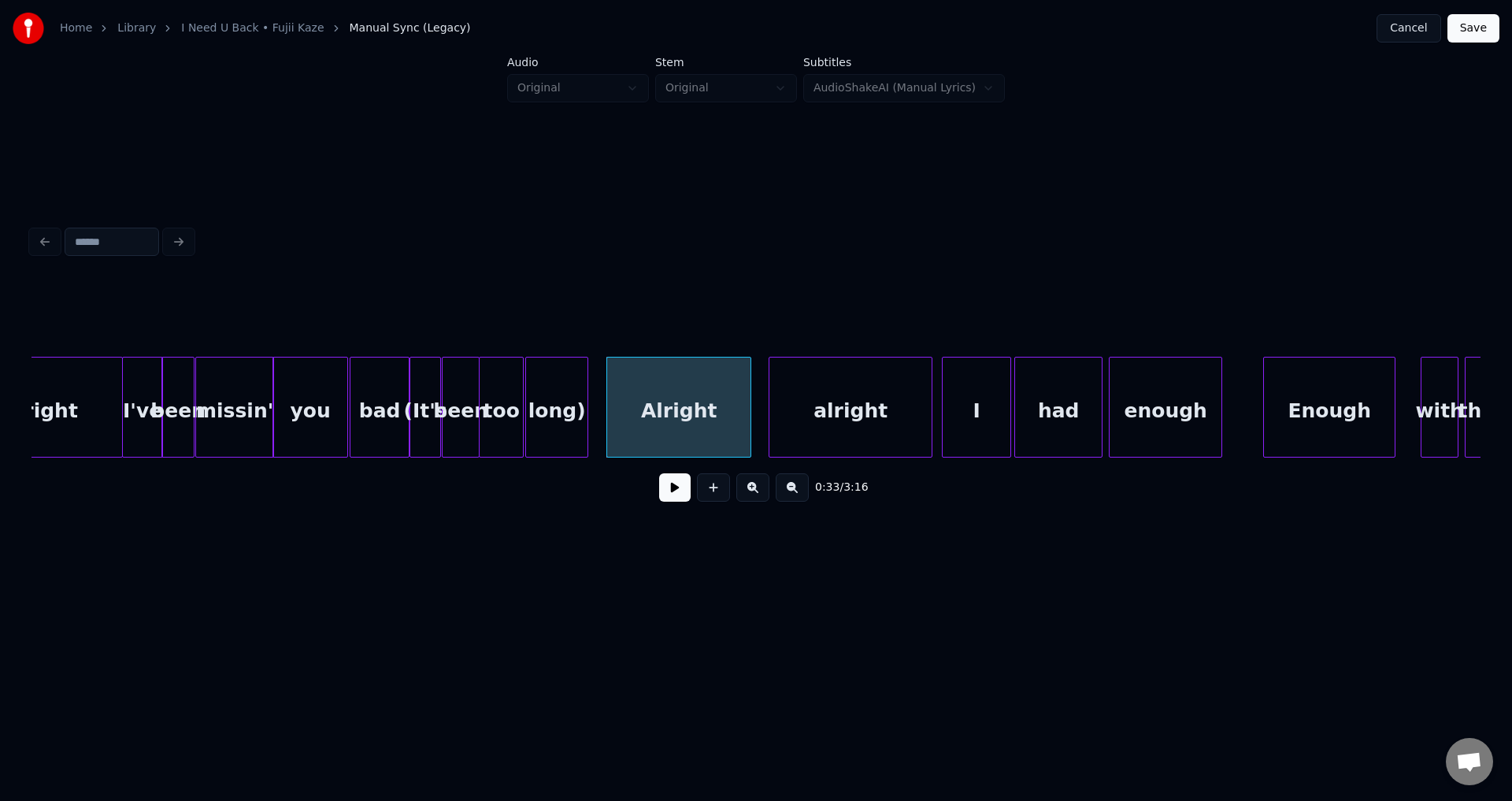
click at [659, 473] on button at bounding box center [674, 488] width 31 height 29
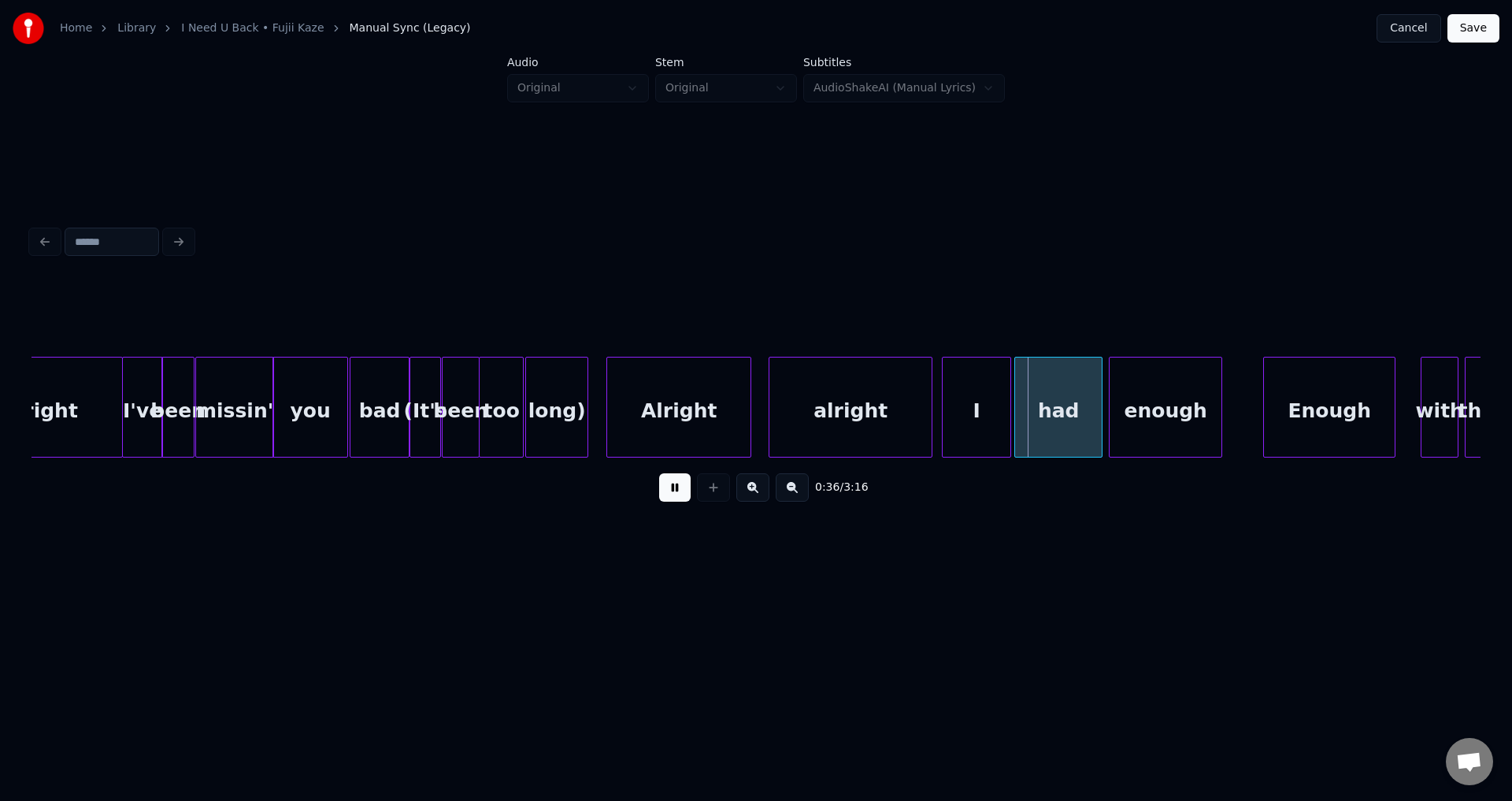
click at [659, 473] on button at bounding box center [674, 488] width 31 height 29
click at [949, 413] on div "I" at bounding box center [966, 411] width 68 height 107
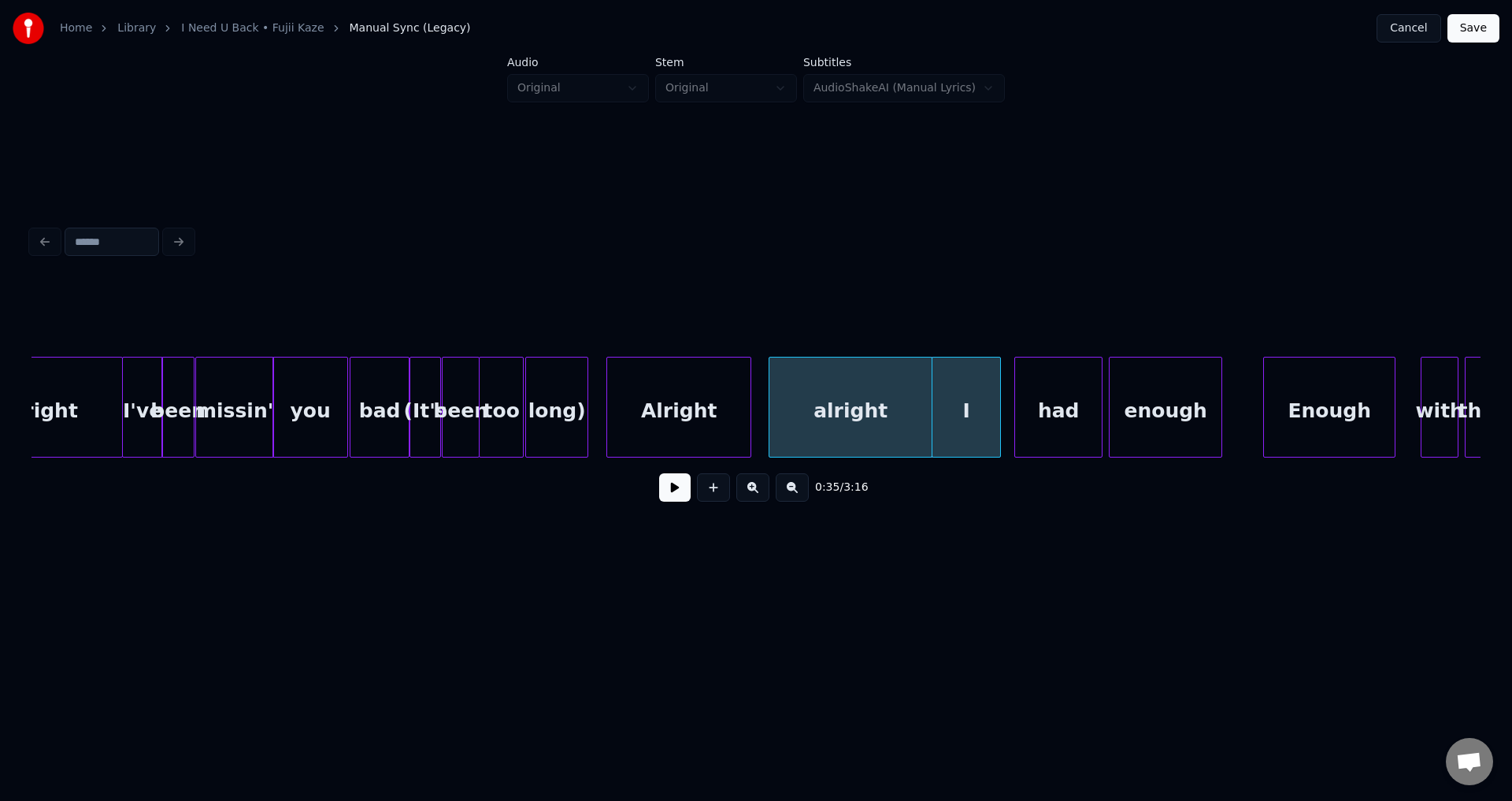
click at [892, 413] on div "alright" at bounding box center [851, 411] width 162 height 107
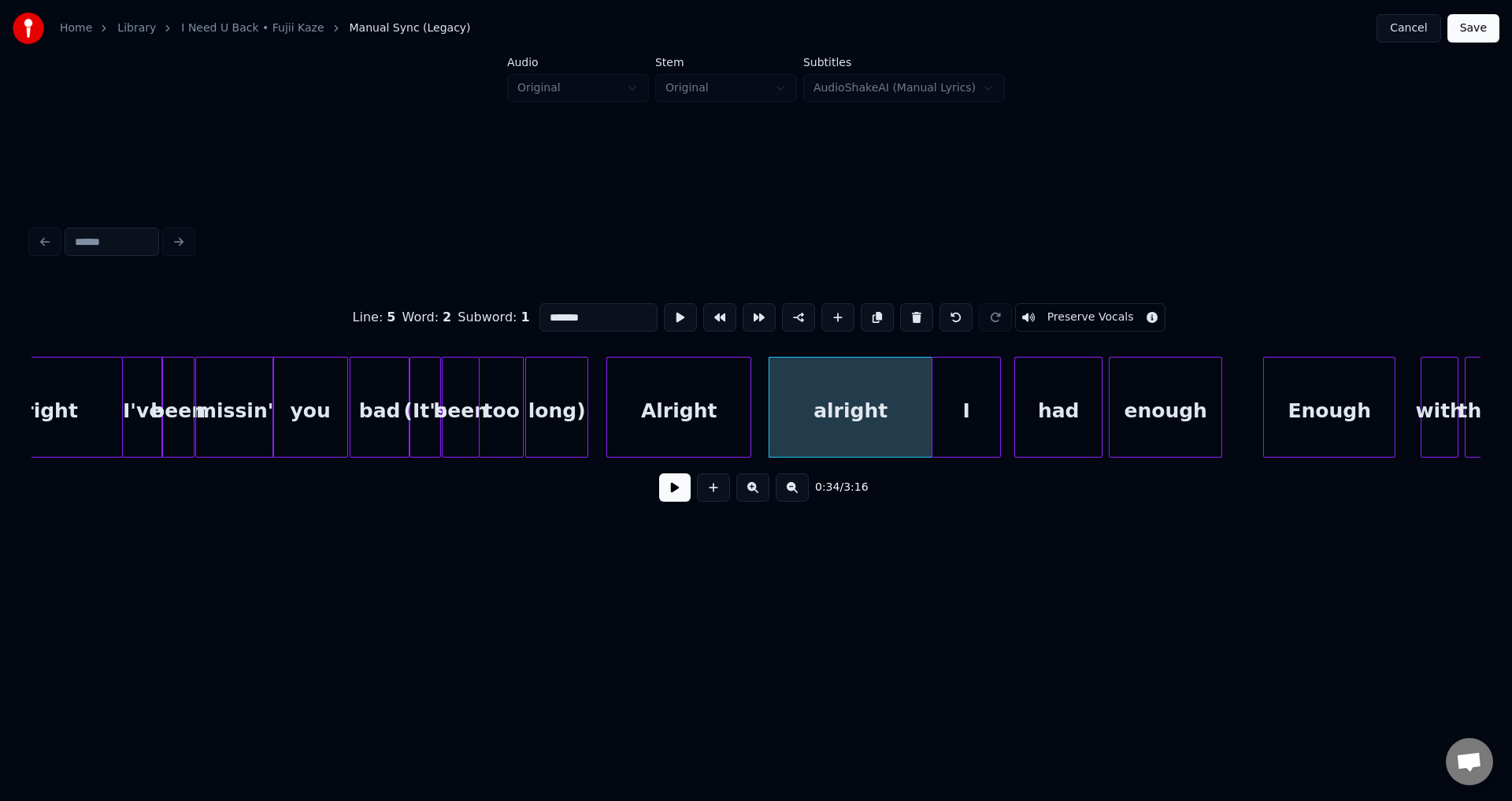
click at [659, 473] on button at bounding box center [674, 488] width 31 height 29
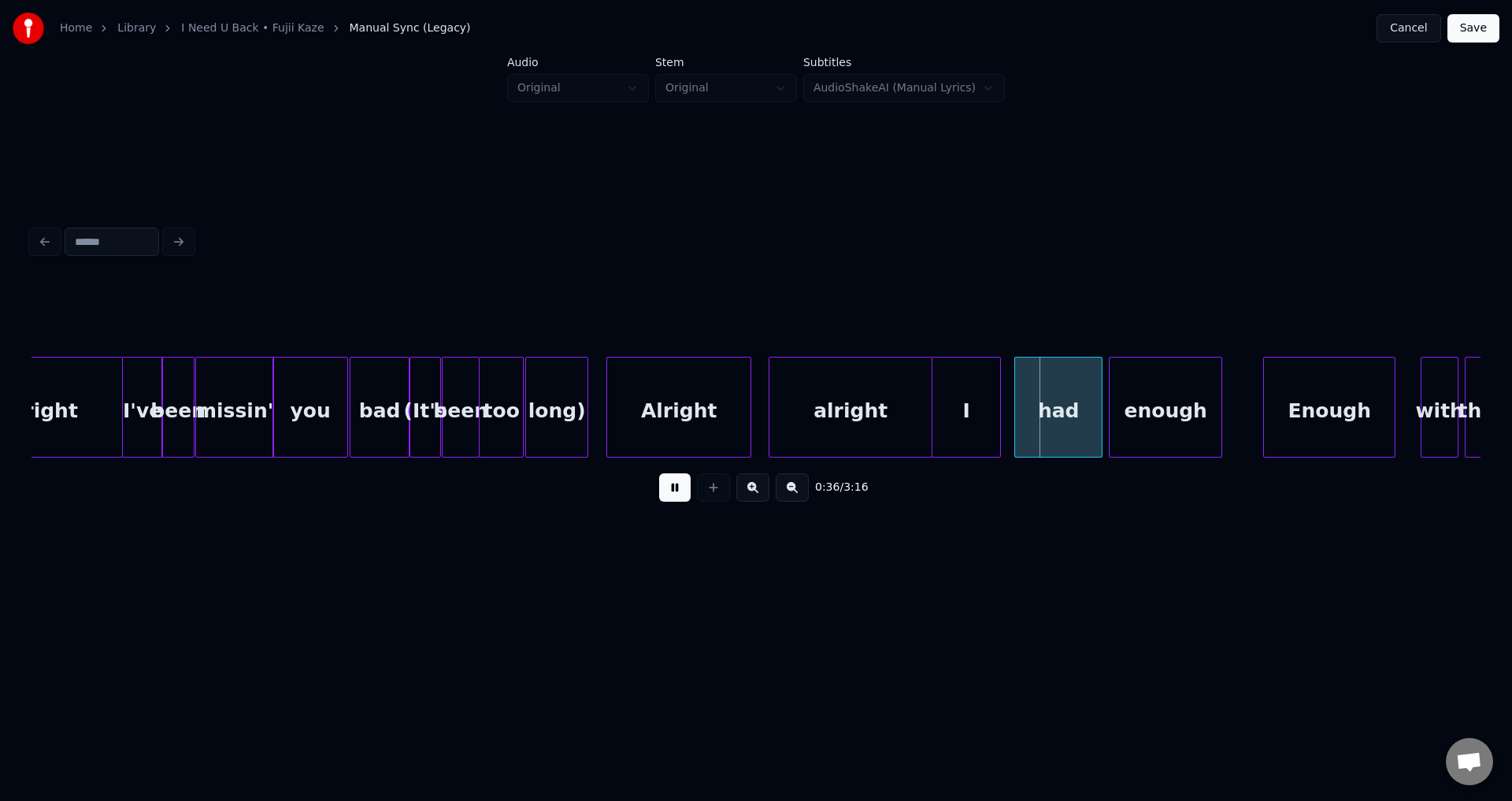
click at [659, 473] on button at bounding box center [674, 488] width 31 height 29
click at [1038, 405] on div "had" at bounding box center [1051, 411] width 87 height 107
click at [659, 473] on button at bounding box center [674, 488] width 31 height 29
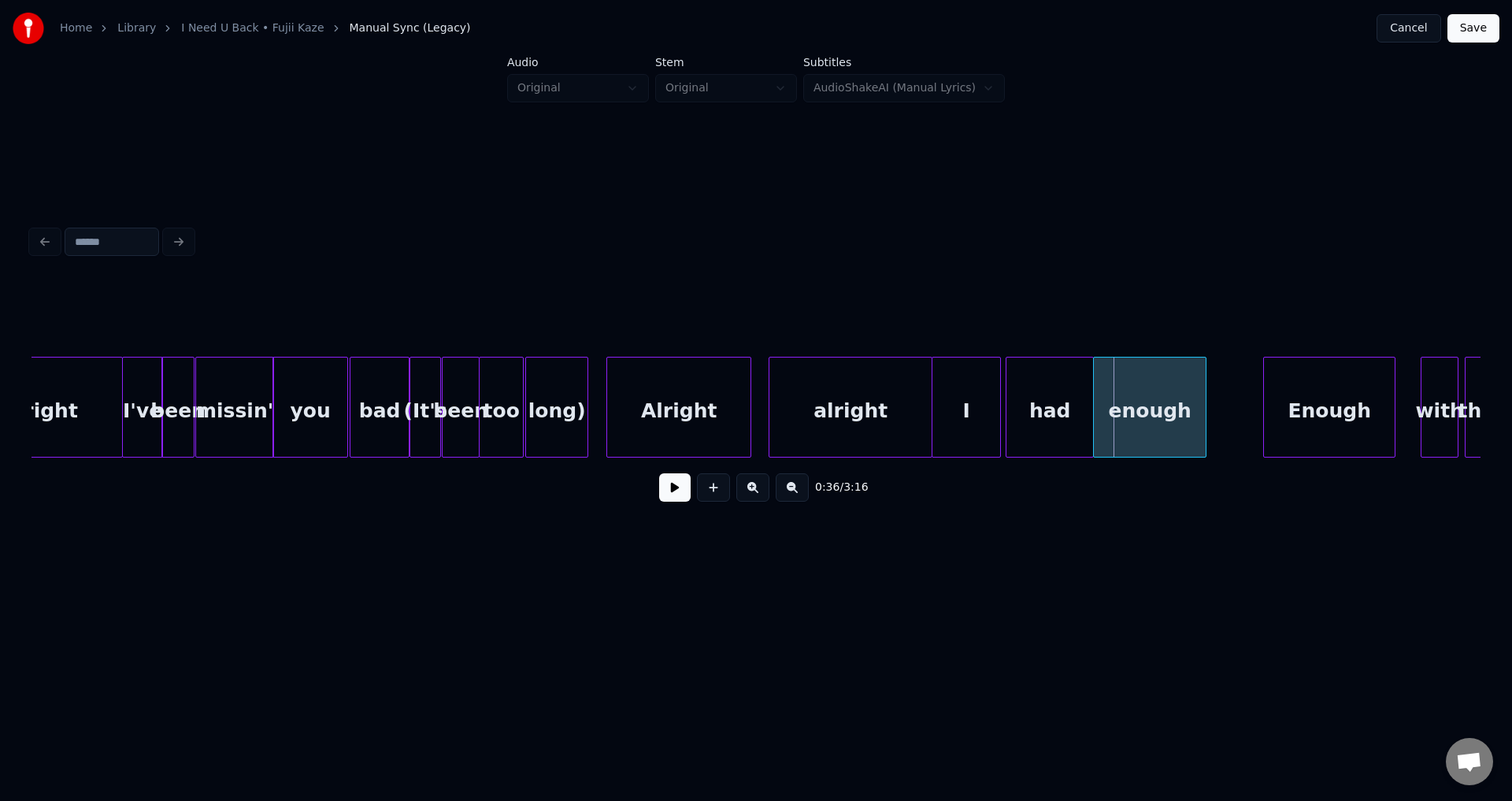
click at [1122, 409] on div "enough" at bounding box center [1150, 411] width 111 height 107
click at [1025, 409] on div "had" at bounding box center [1049, 411] width 87 height 107
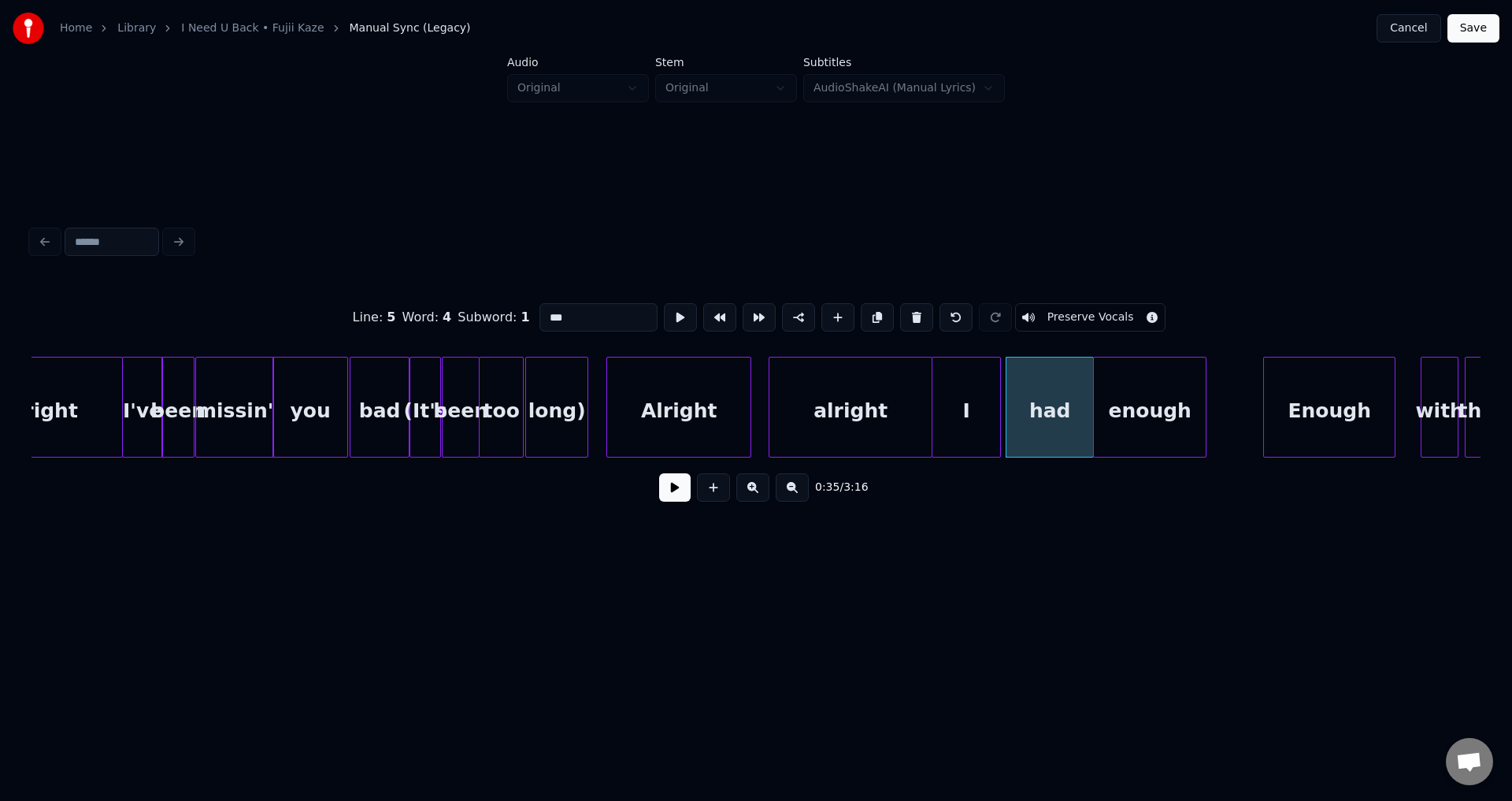
click at [659, 473] on button at bounding box center [674, 488] width 31 height 29
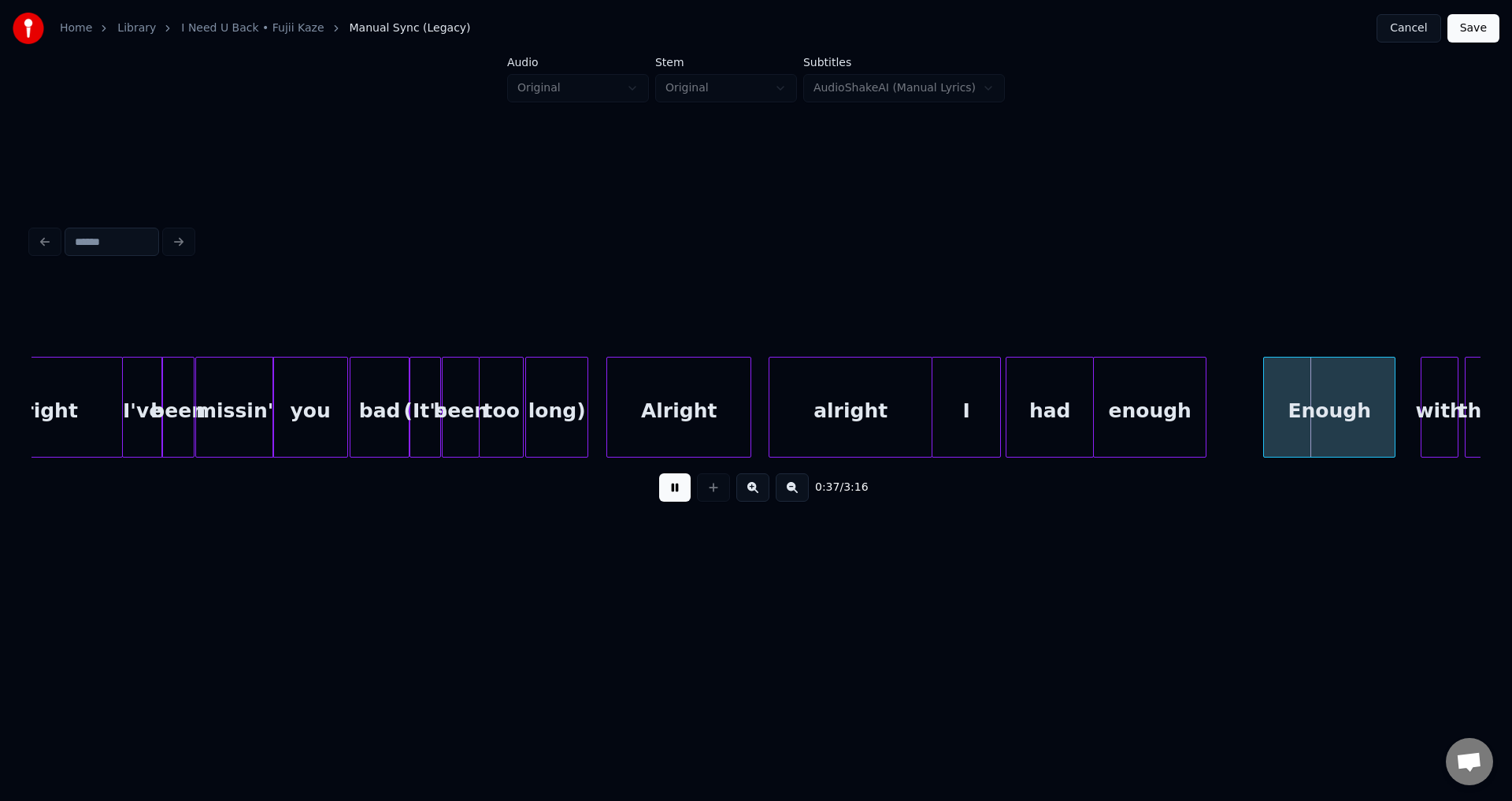
click at [659, 473] on button at bounding box center [674, 488] width 31 height 29
click at [1292, 407] on div "Enough" at bounding box center [1322, 411] width 131 height 107
click at [886, 394] on div "alright" at bounding box center [851, 411] width 162 height 107
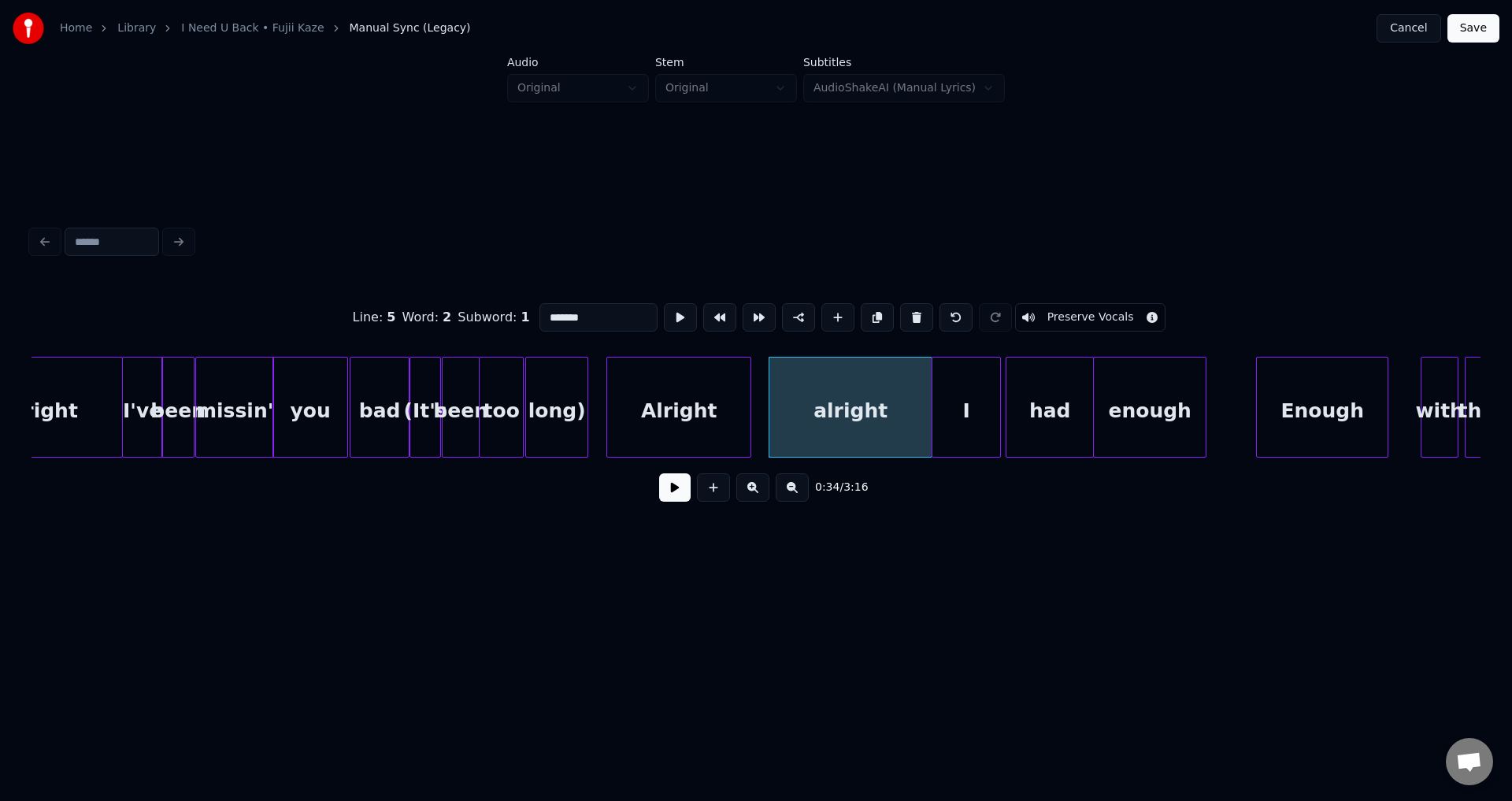
click at [679, 395] on div "Alright" at bounding box center [679, 411] width 144 height 107
type input "*******"
click at [659, 473] on button at bounding box center [674, 488] width 31 height 29
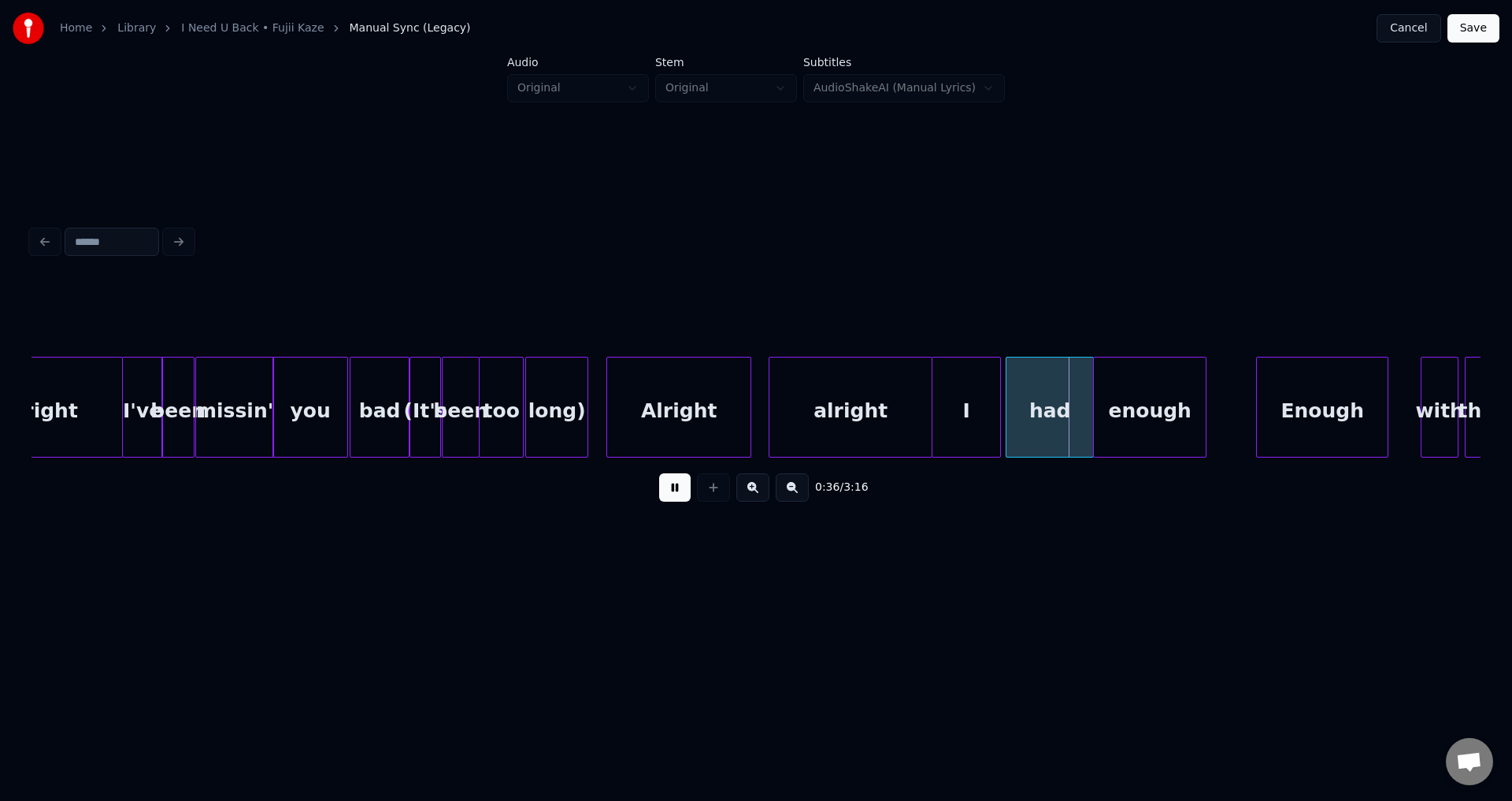
click at [659, 473] on button at bounding box center [674, 488] width 31 height 29
click at [874, 415] on div "alright" at bounding box center [851, 411] width 162 height 107
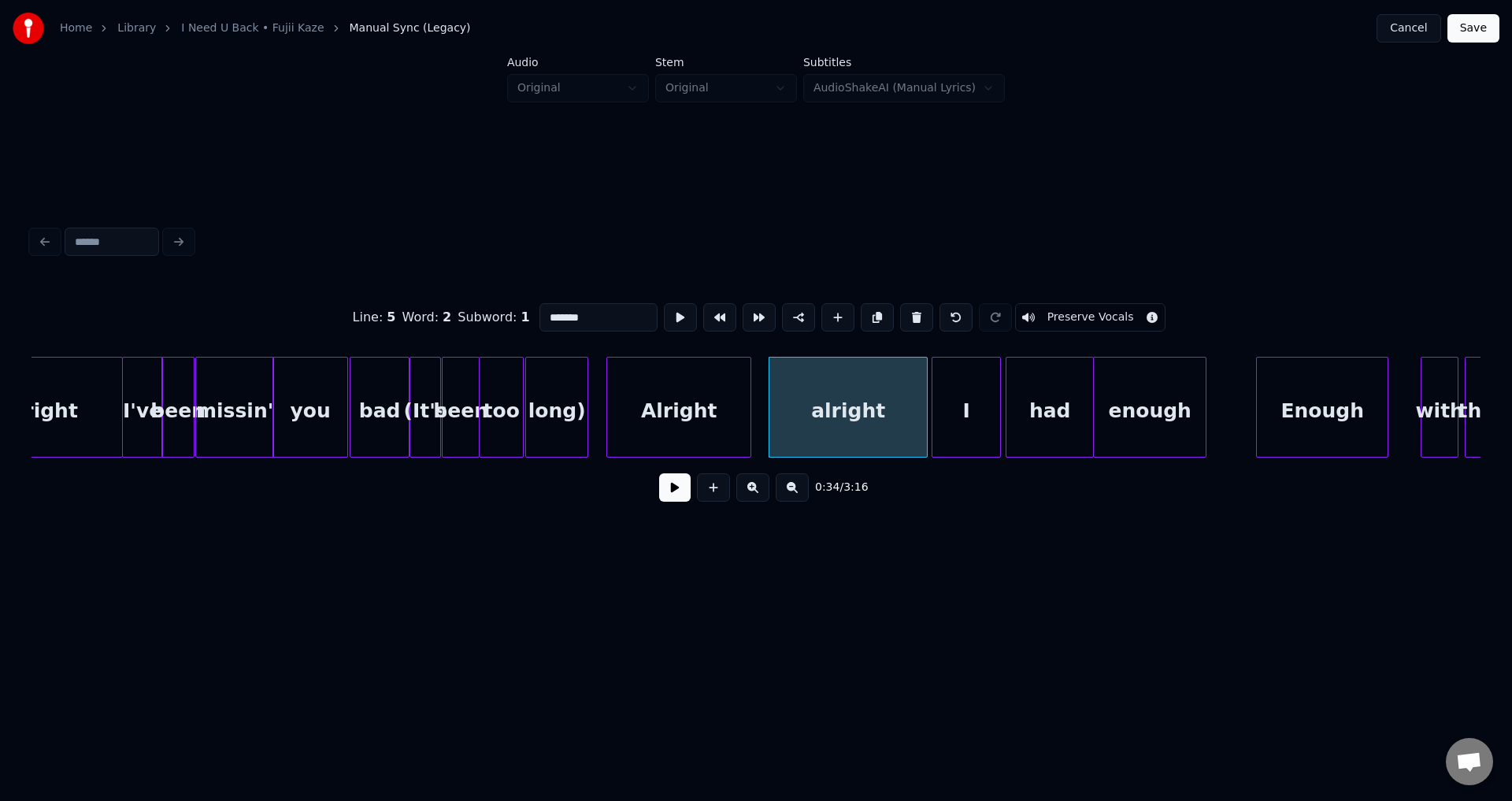
click at [922, 411] on div at bounding box center [925, 406] width 5 height 99
click at [927, 412] on div at bounding box center [928, 406] width 5 height 99
click at [895, 406] on div "alright" at bounding box center [846, 411] width 154 height 107
click at [659, 473] on button at bounding box center [674, 488] width 31 height 29
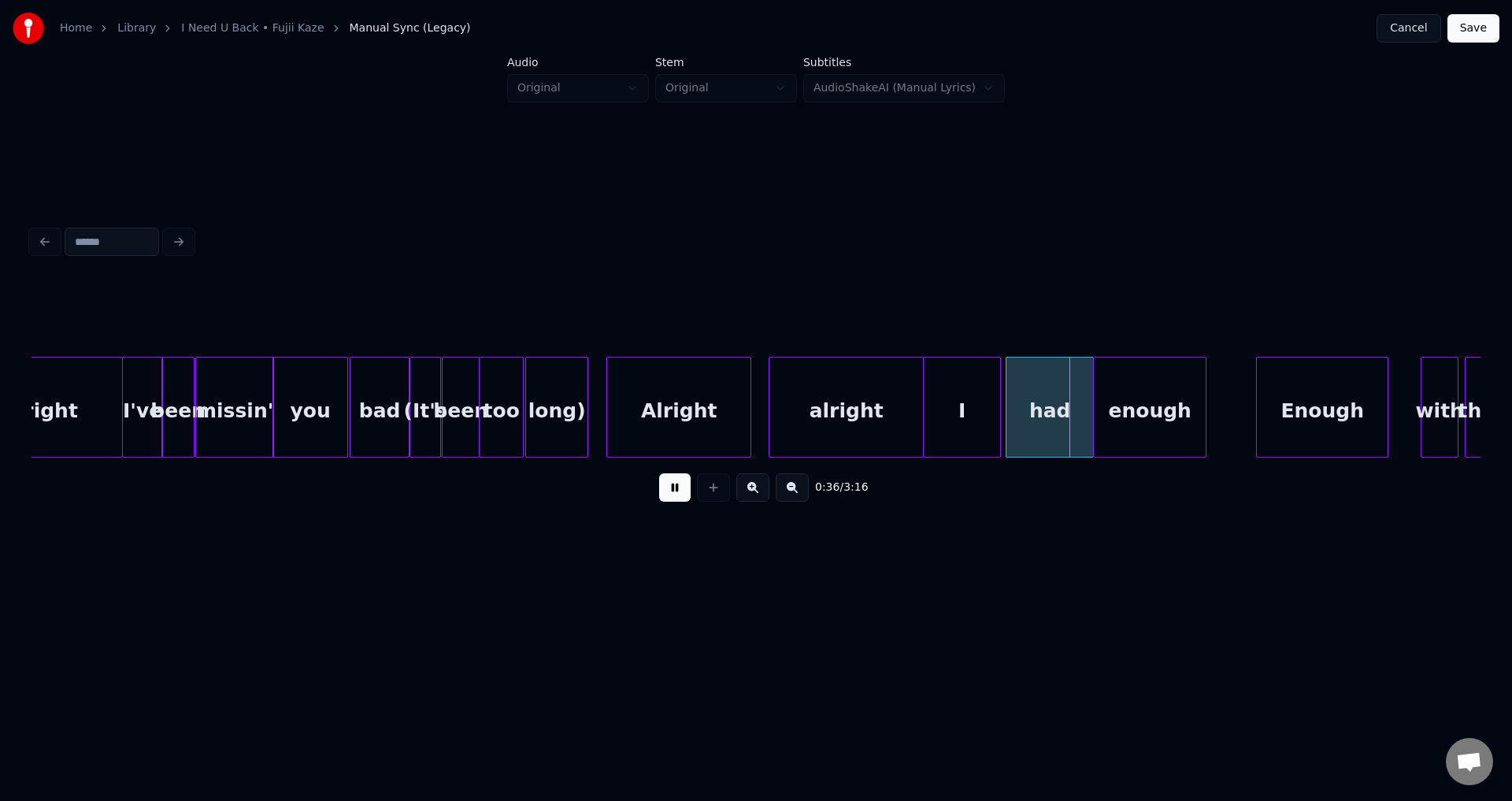
click at [659, 473] on button at bounding box center [674, 488] width 31 height 29
click at [1004, 417] on div at bounding box center [1005, 406] width 5 height 99
click at [659, 473] on button at bounding box center [674, 488] width 31 height 29
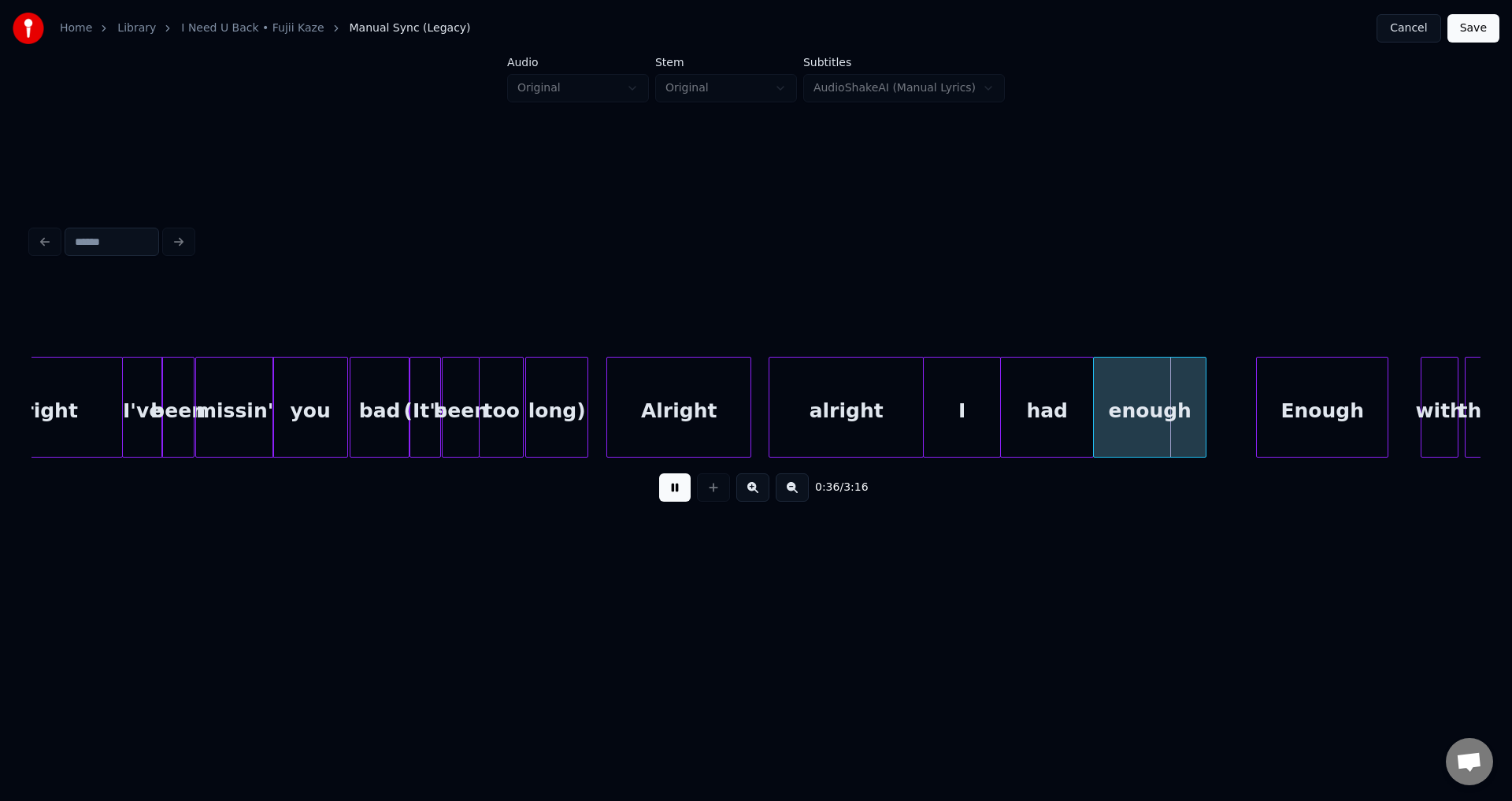
click at [659, 473] on button at bounding box center [674, 488] width 31 height 29
click at [1083, 412] on div "had" at bounding box center [1047, 411] width 92 height 107
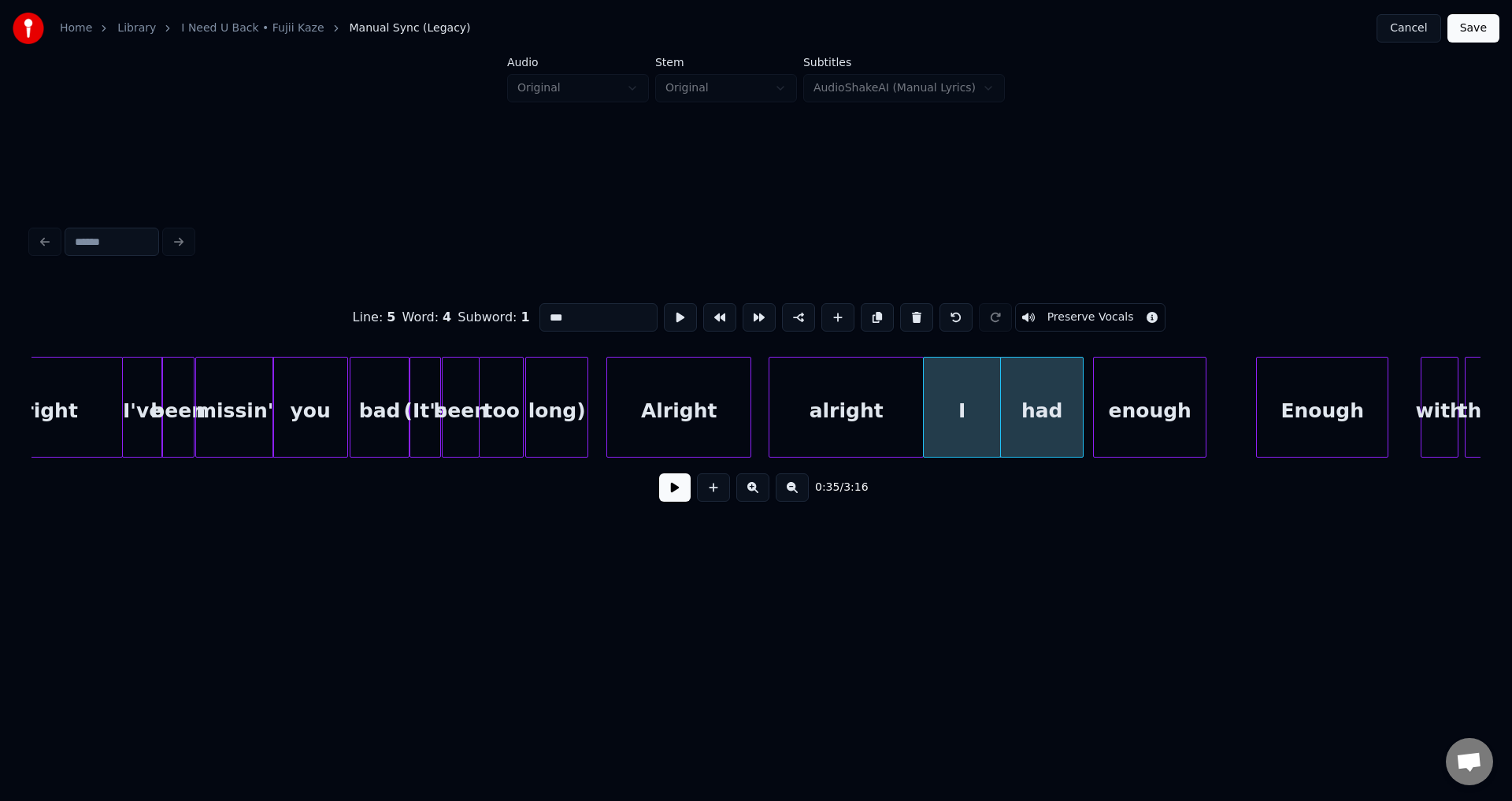
click at [1078, 417] on div at bounding box center [1080, 406] width 5 height 99
click at [1088, 415] on div at bounding box center [1090, 406] width 5 height 99
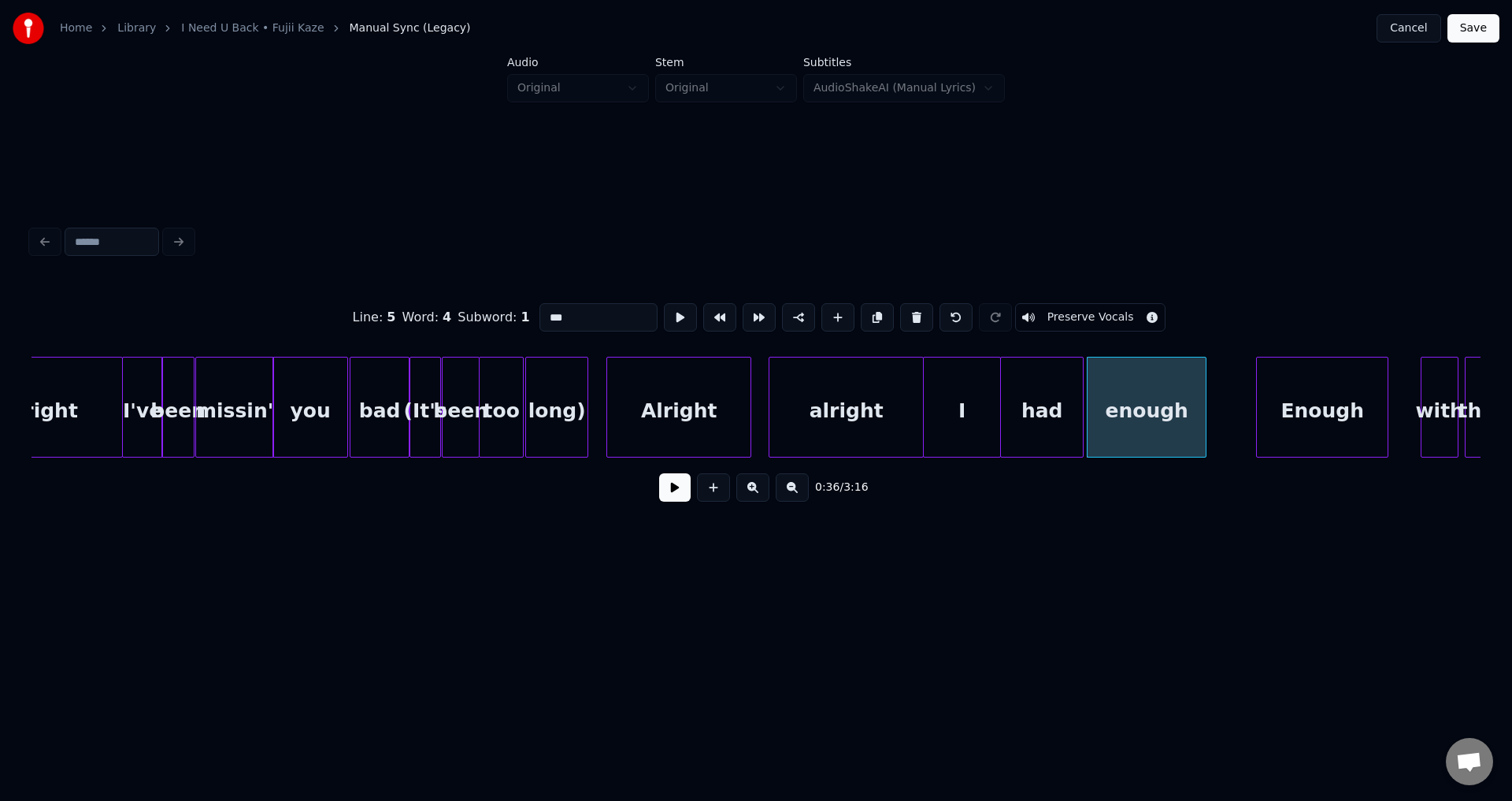
click at [659, 473] on button at bounding box center [674, 488] width 31 height 29
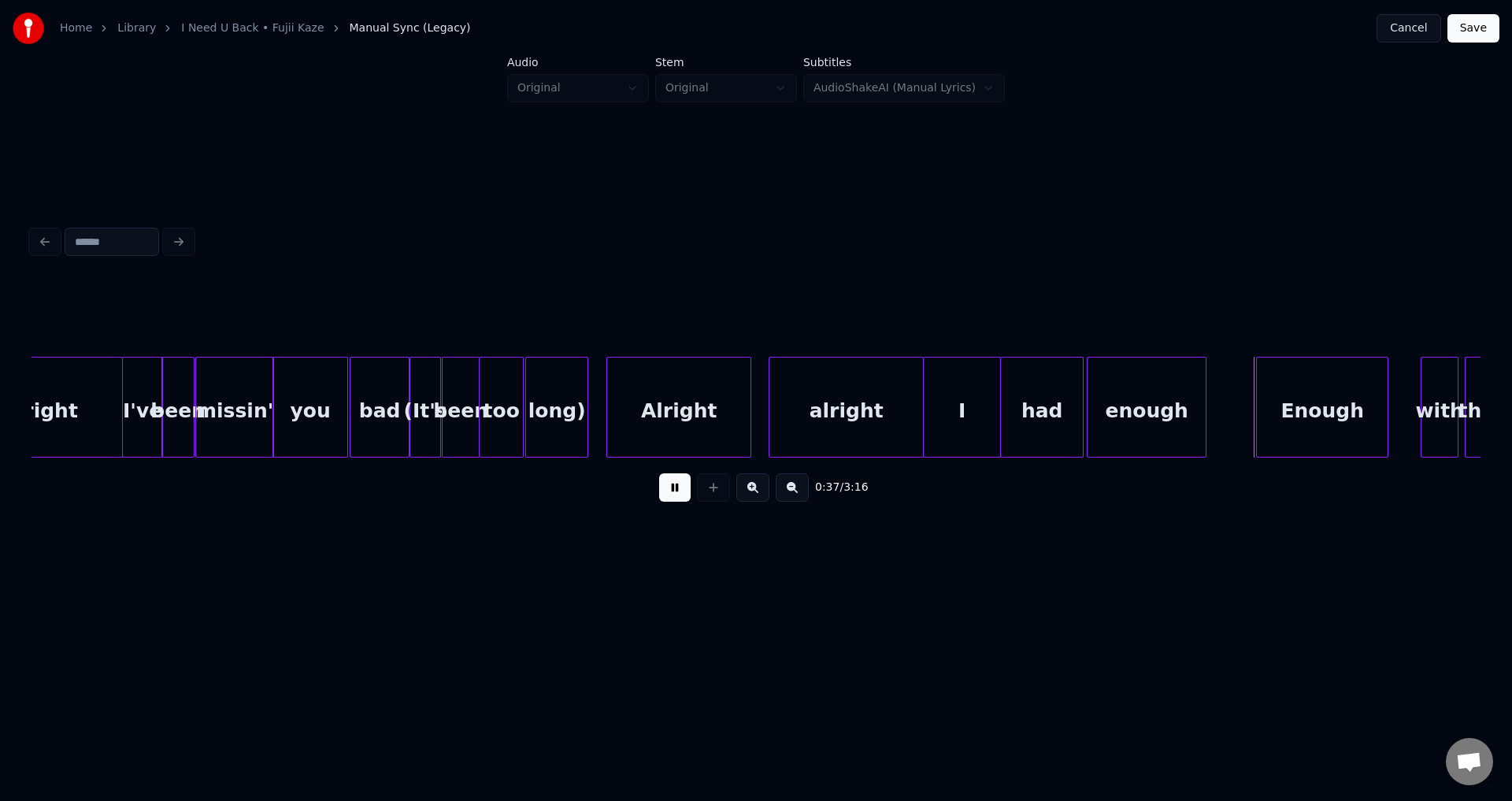
click at [659, 473] on button at bounding box center [674, 488] width 31 height 29
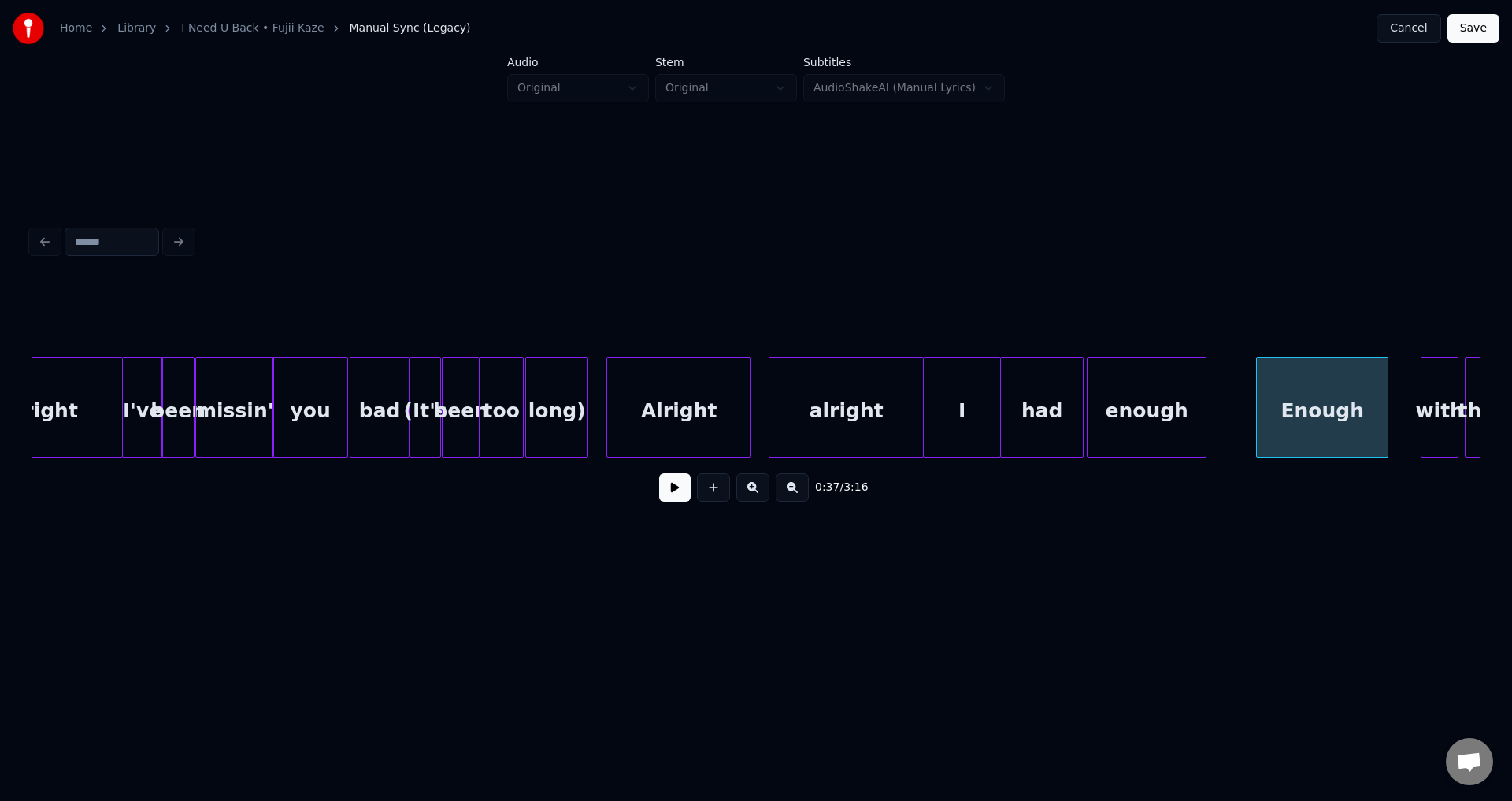
click at [659, 473] on button at bounding box center [674, 488] width 31 height 29
click at [1355, 399] on div "Enough" at bounding box center [1320, 411] width 131 height 107
click at [659, 473] on button at bounding box center [674, 488] width 31 height 29
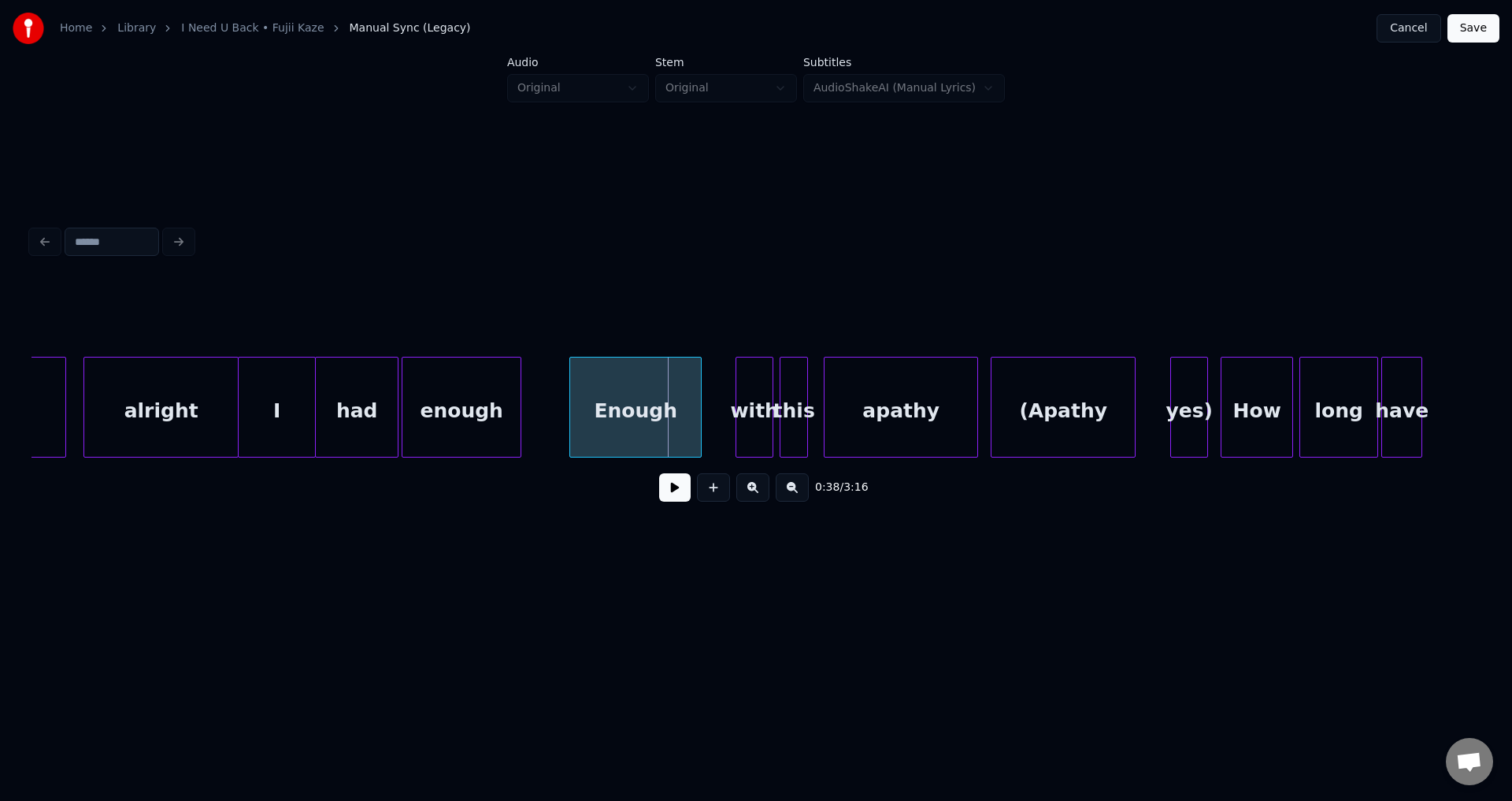
scroll to position [0, 5566]
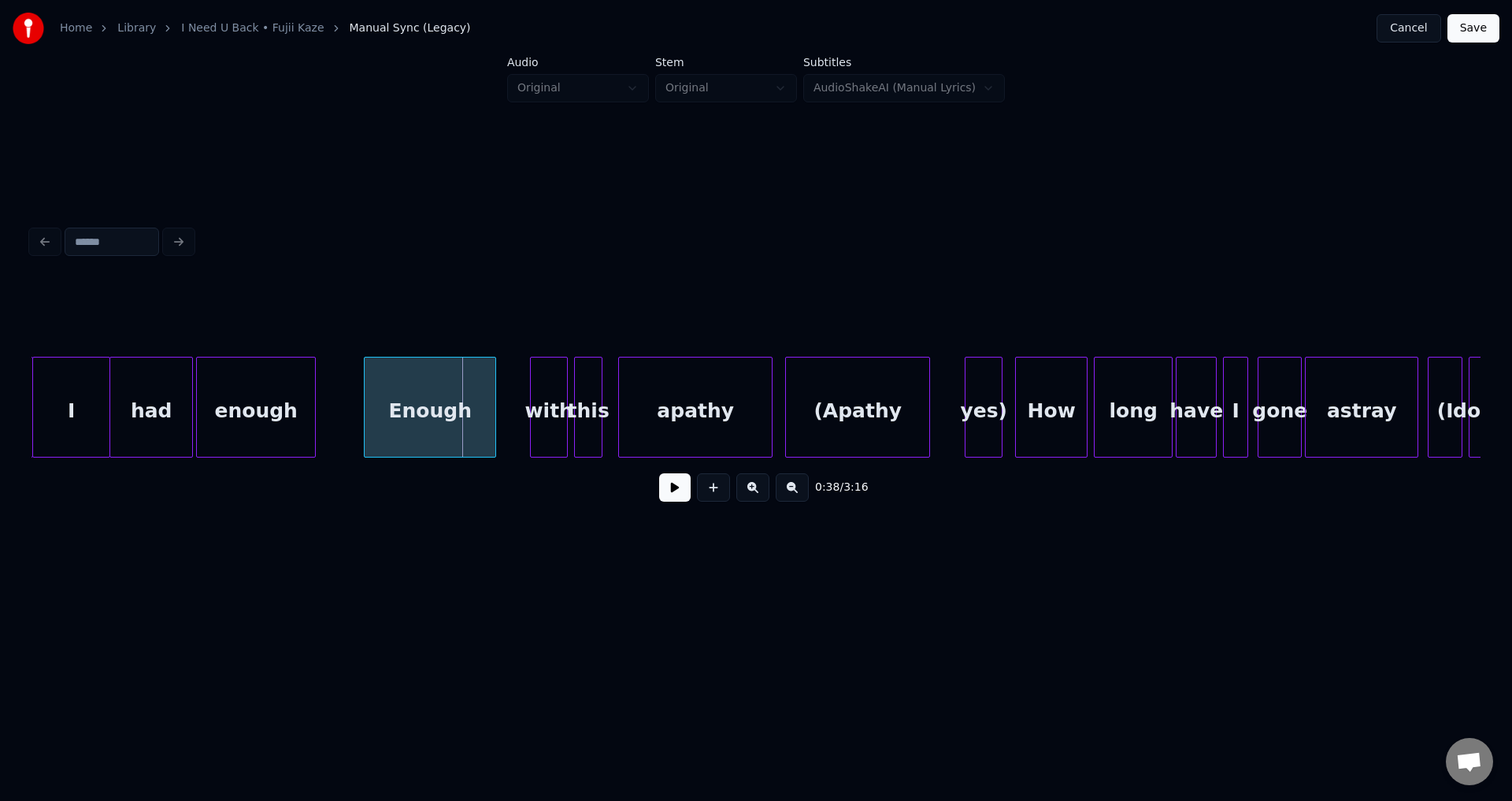
click at [659, 473] on button at bounding box center [674, 488] width 31 height 29
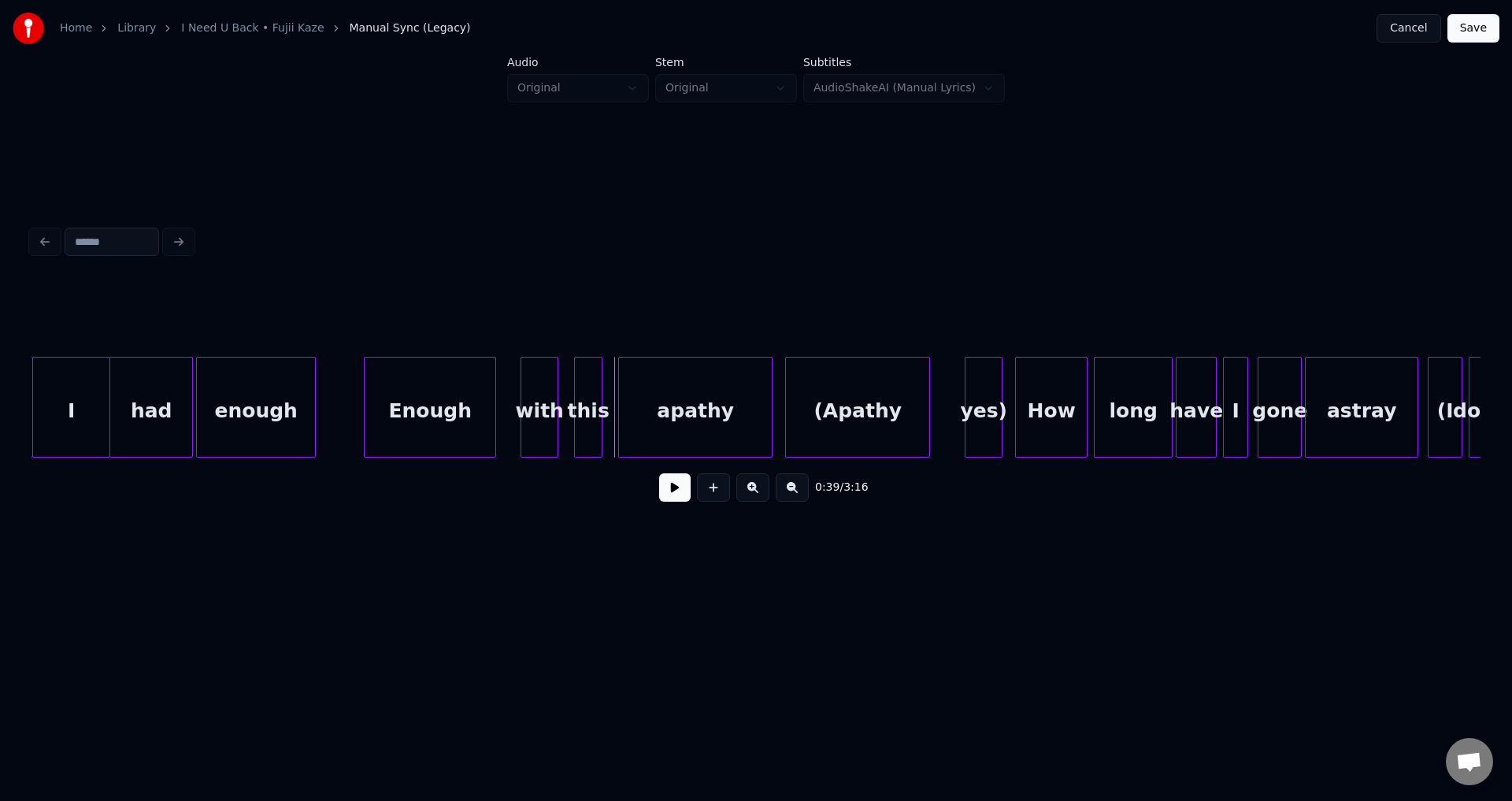
click at [545, 421] on div "with" at bounding box center [539, 411] width 36 height 107
click at [455, 401] on div "Enough" at bounding box center [430, 411] width 131 height 107
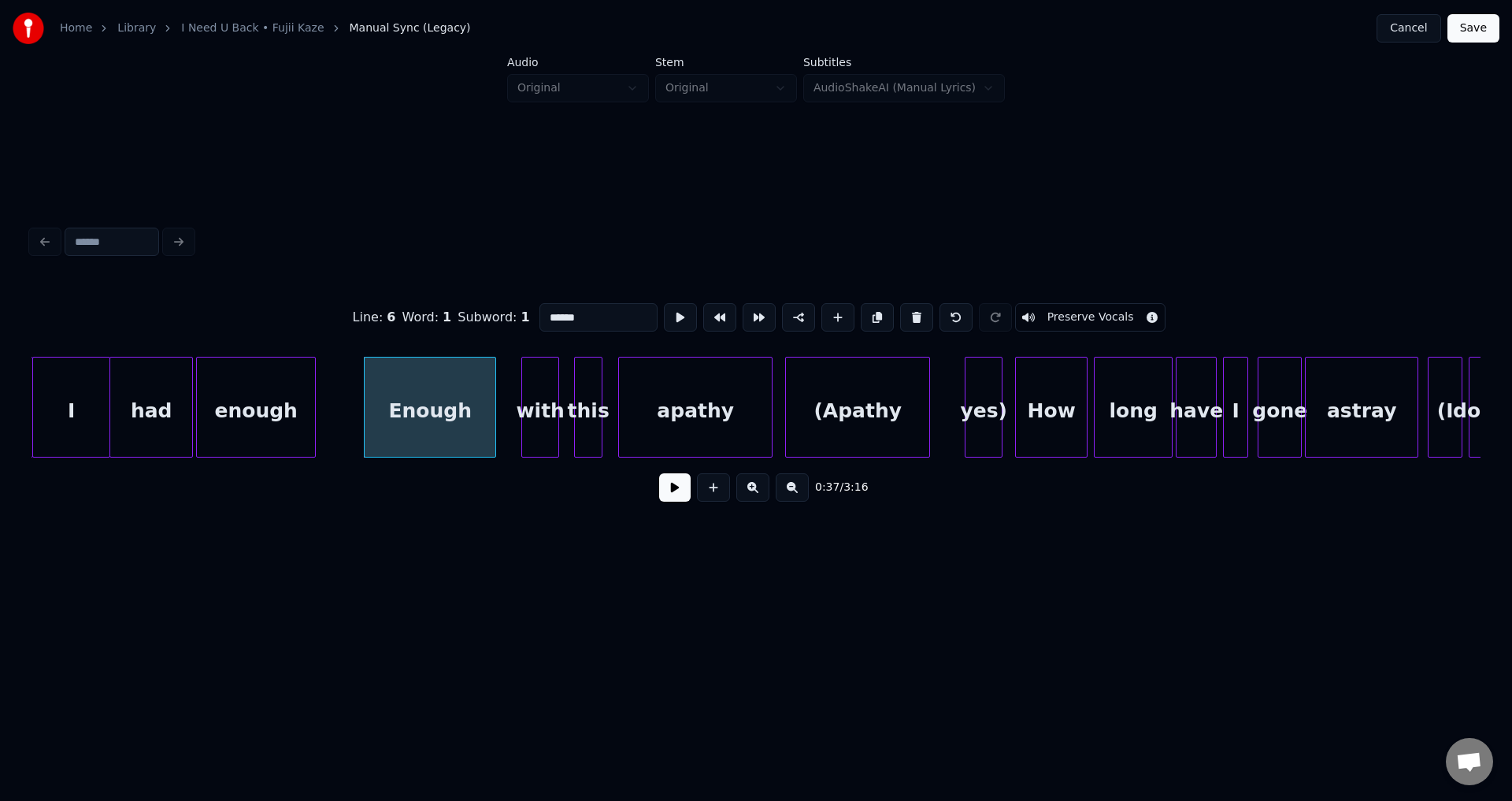
click at [659, 473] on button at bounding box center [674, 488] width 31 height 29
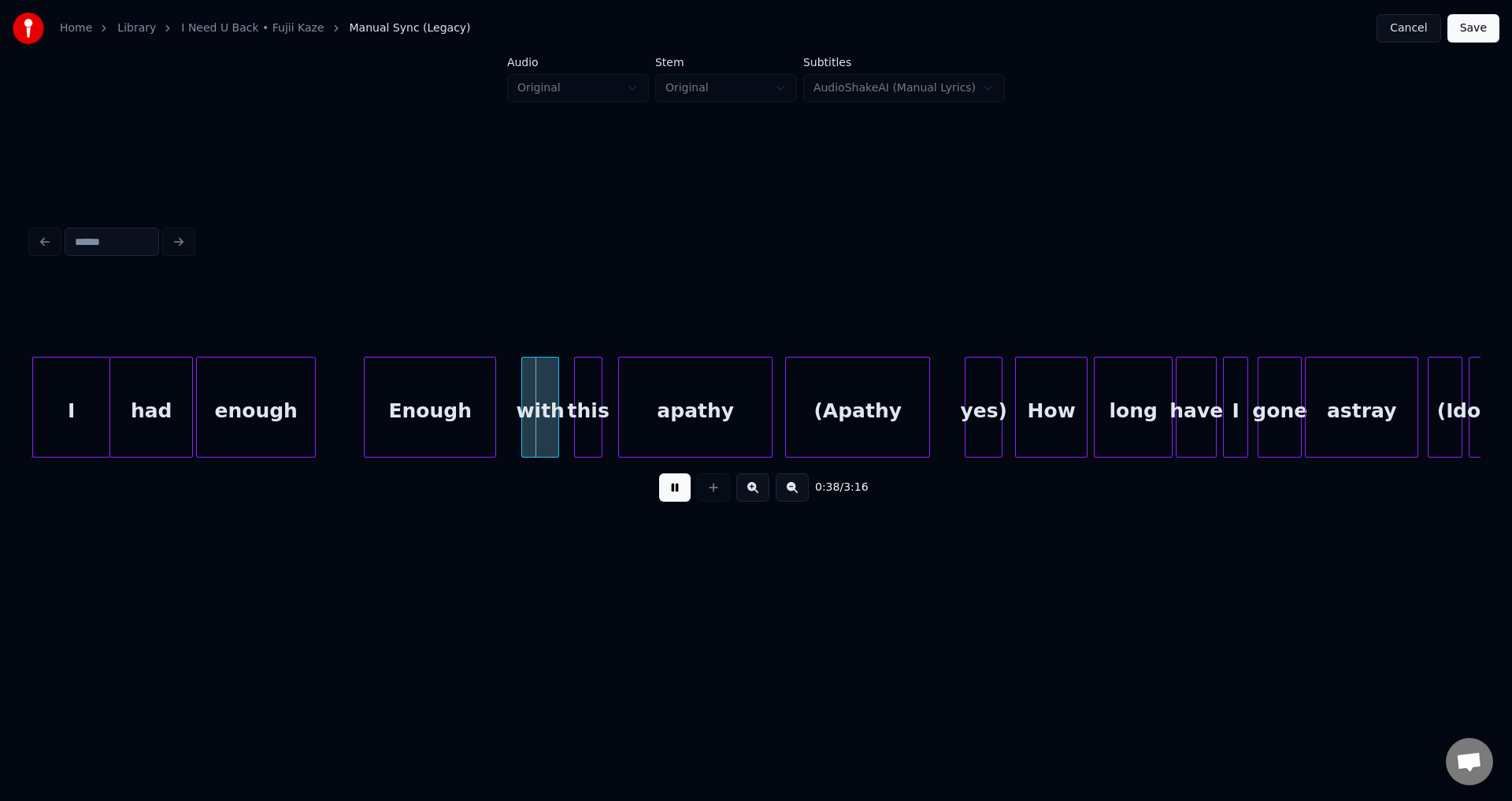
click at [659, 473] on button at bounding box center [674, 488] width 31 height 29
click at [566, 411] on div at bounding box center [568, 406] width 5 height 99
click at [570, 413] on div "this" at bounding box center [583, 411] width 37 height 107
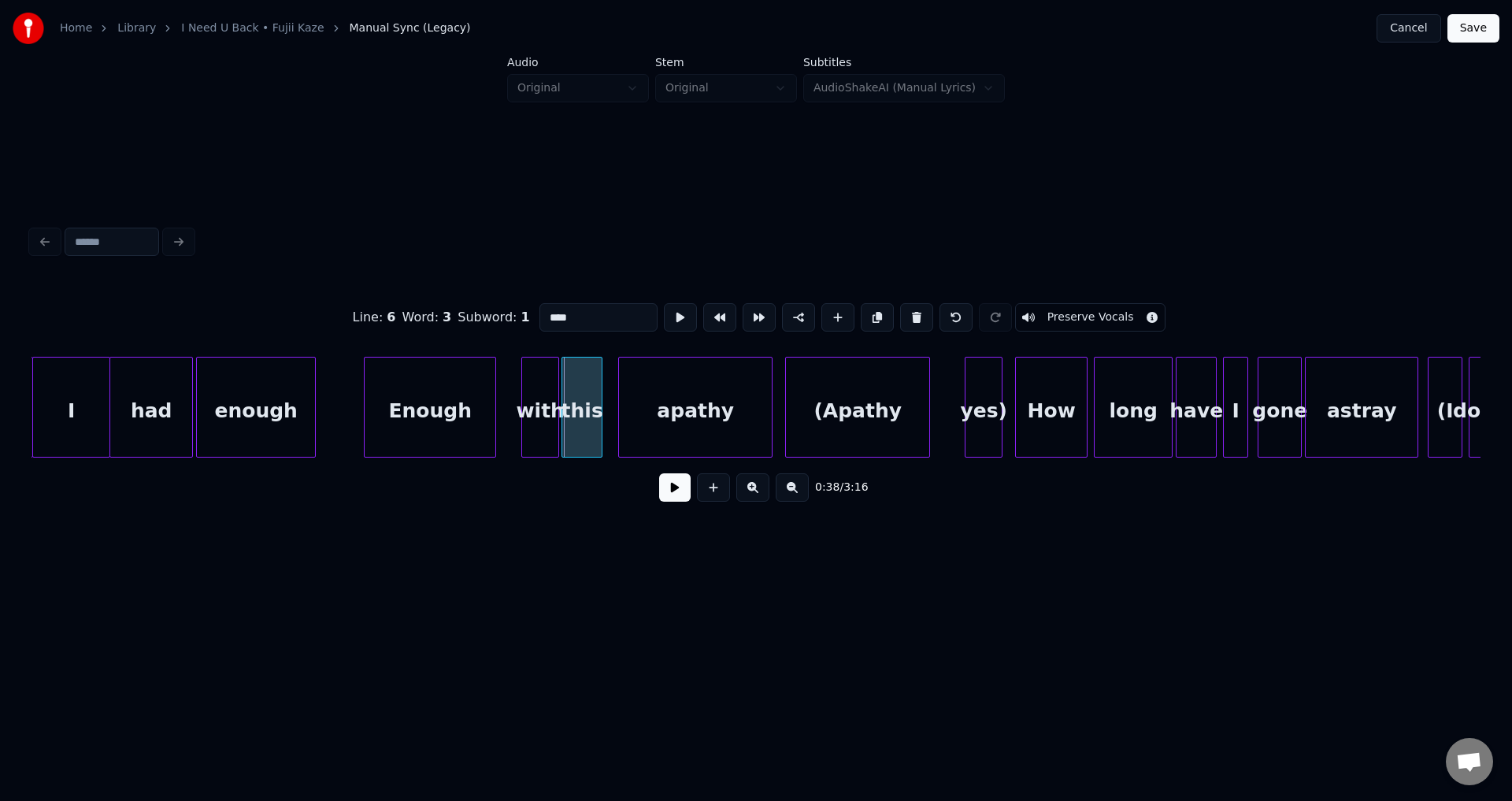
click at [563, 412] on div at bounding box center [565, 406] width 5 height 99
click at [659, 473] on button at bounding box center [674, 488] width 31 height 29
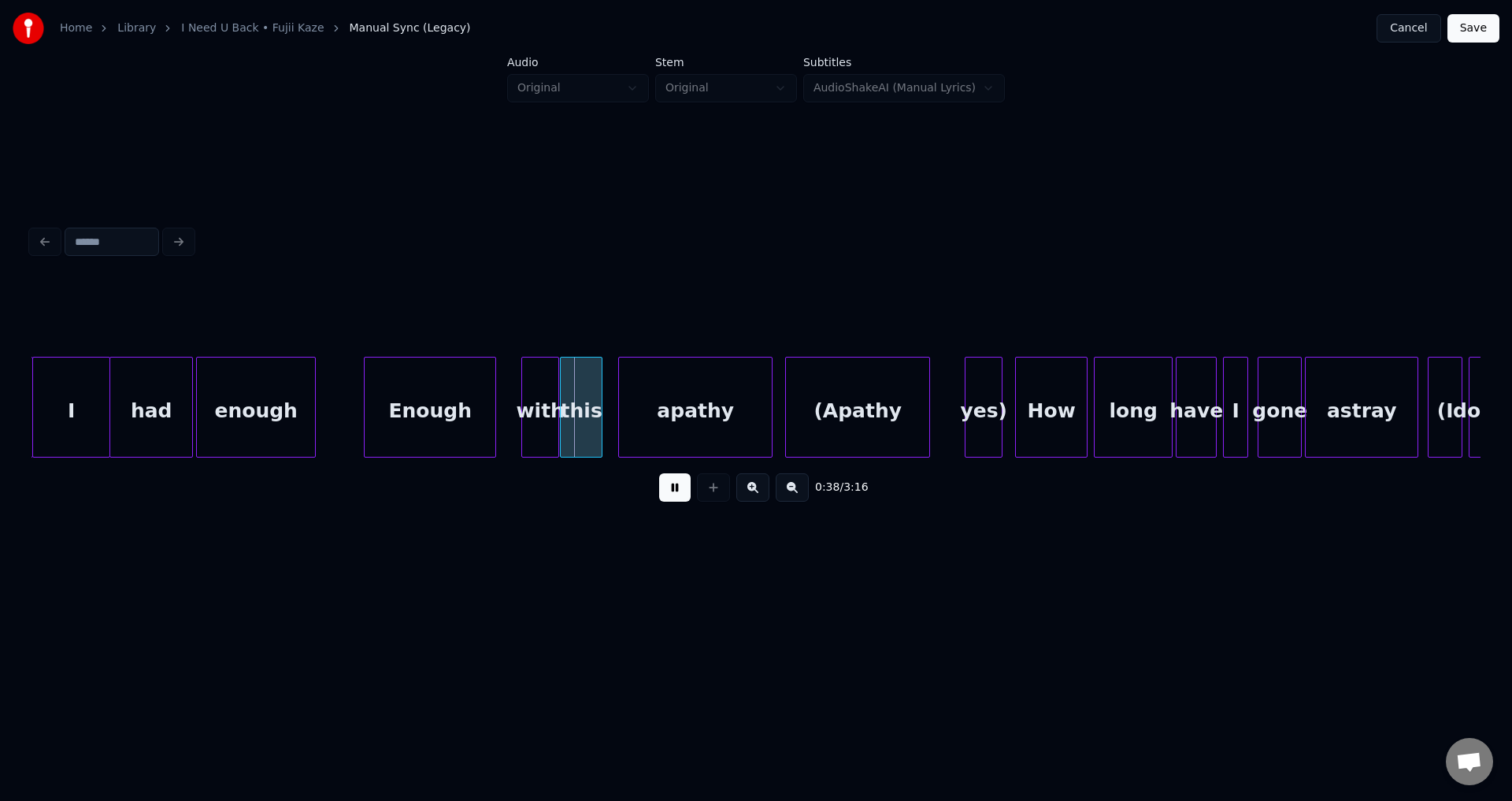
click at [659, 473] on button at bounding box center [674, 488] width 31 height 29
click at [626, 405] on div "apathy" at bounding box center [682, 411] width 153 height 107
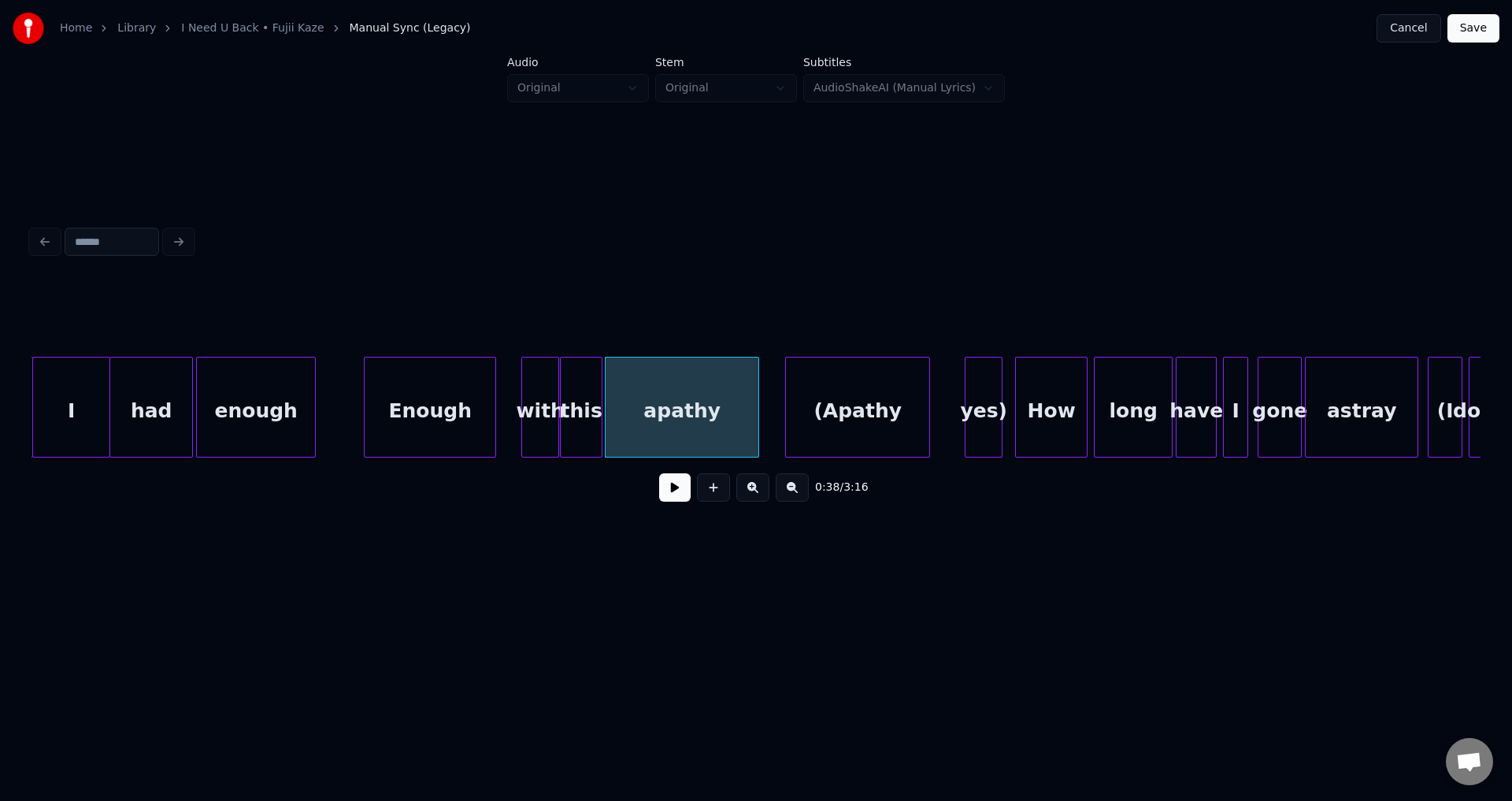
click at [659, 473] on button at bounding box center [674, 488] width 31 height 29
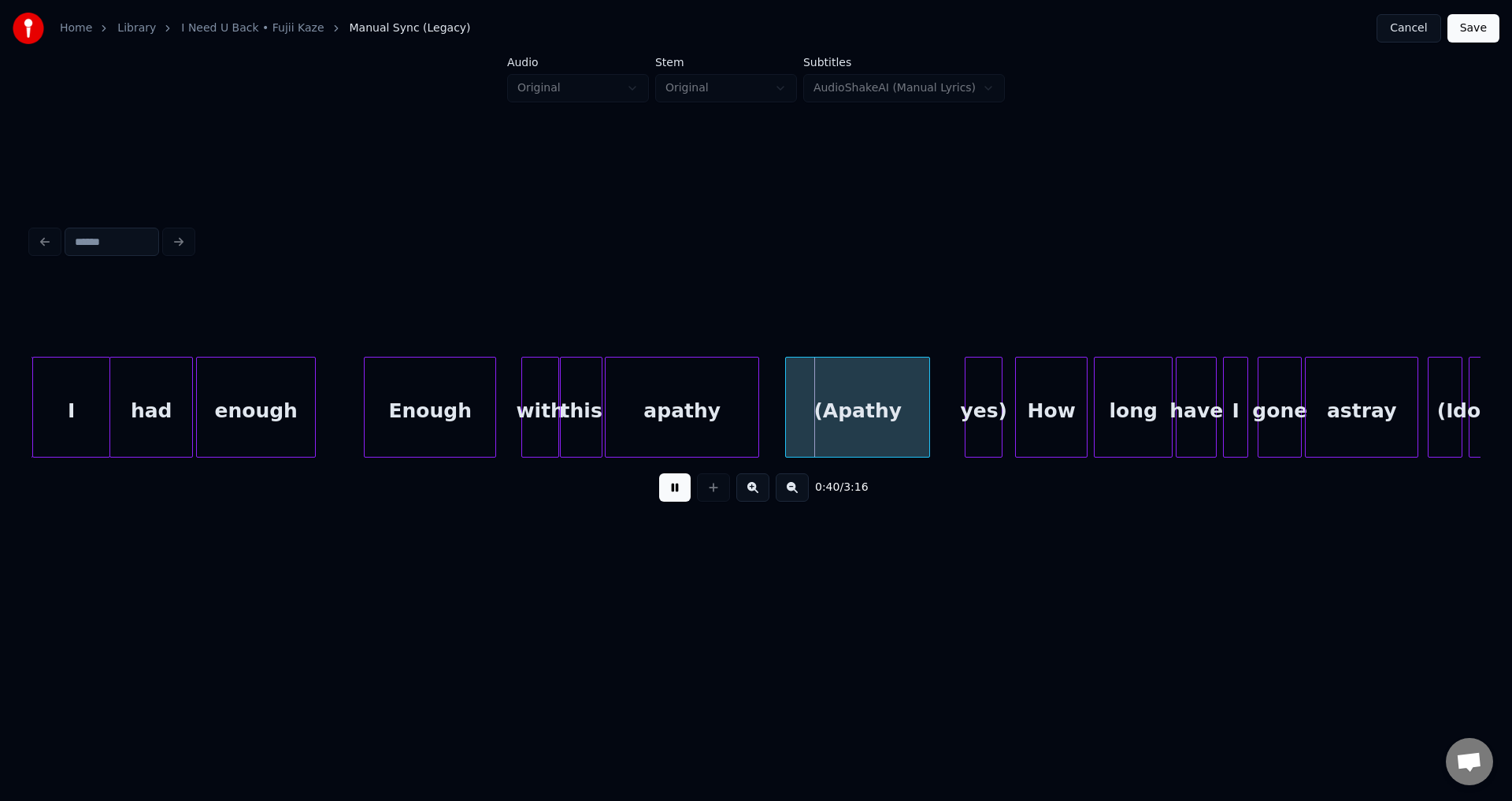
click at [659, 473] on button at bounding box center [674, 488] width 31 height 29
click at [786, 400] on div "(Apathy" at bounding box center [834, 411] width 144 height 107
click at [731, 400] on div "apathy" at bounding box center [682, 411] width 153 height 107
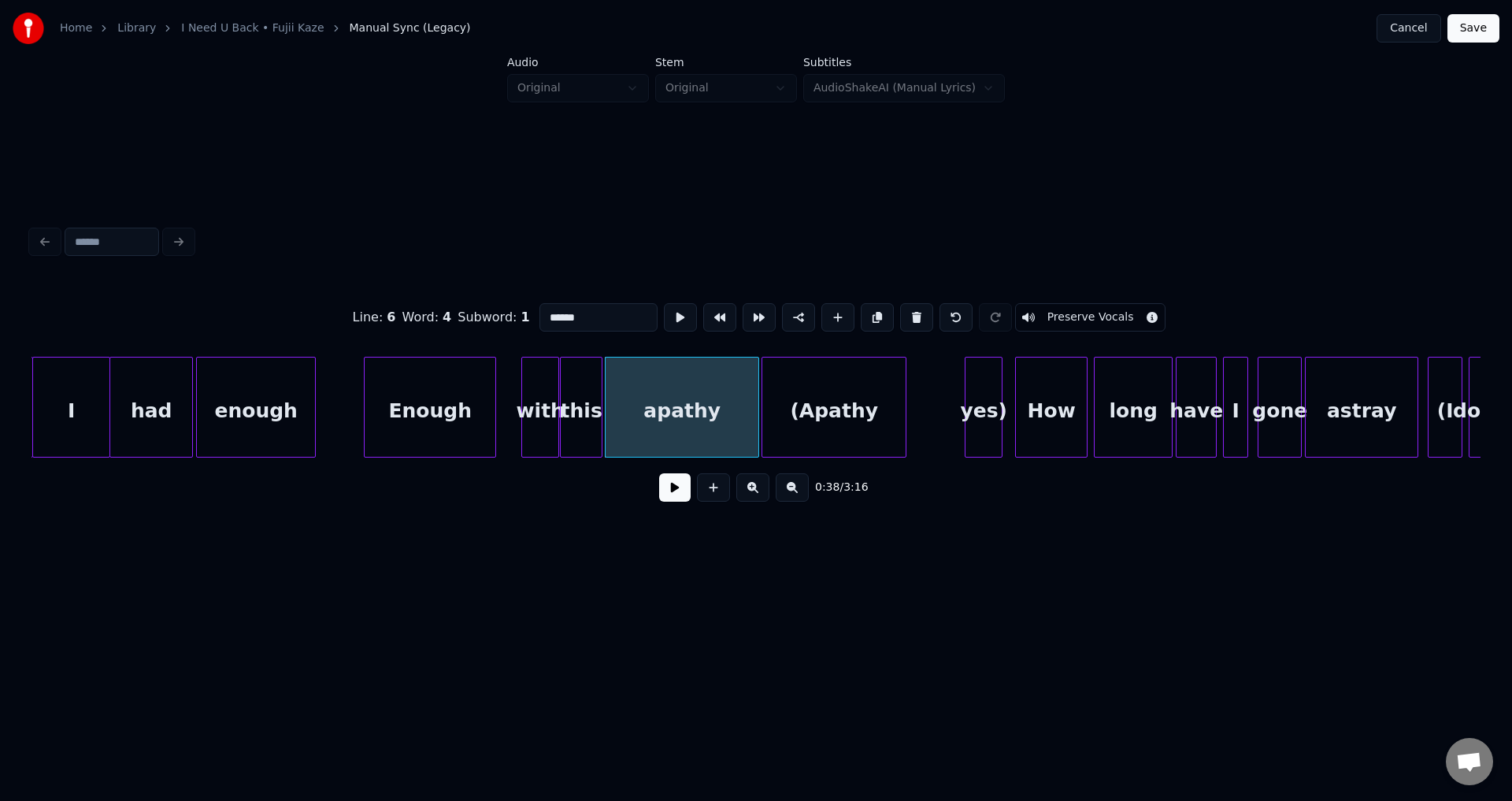
click at [659, 473] on button at bounding box center [674, 488] width 31 height 29
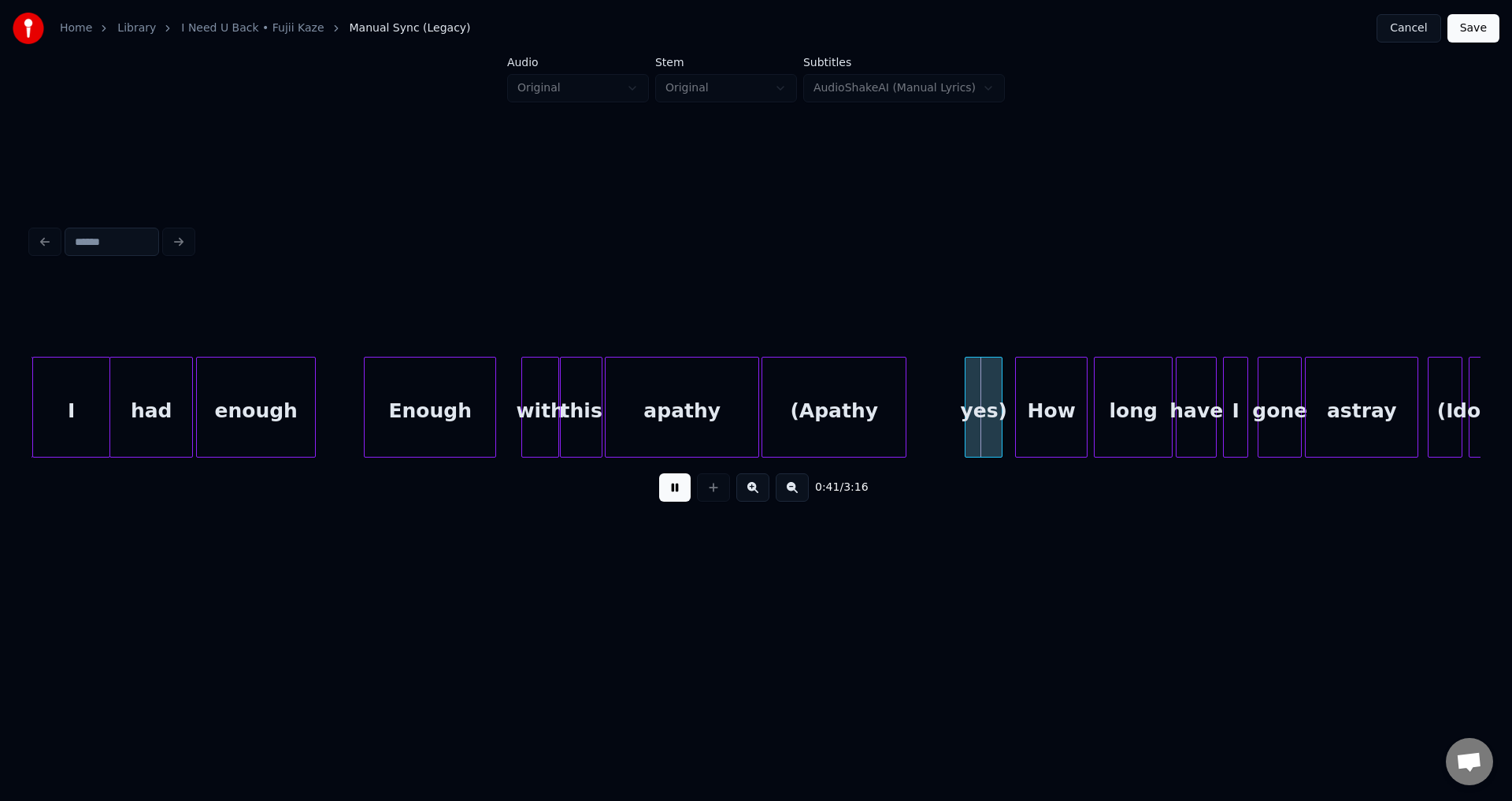
click at [659, 473] on button at bounding box center [674, 488] width 31 height 29
click at [870, 404] on div "(Apathy" at bounding box center [834, 411] width 144 height 107
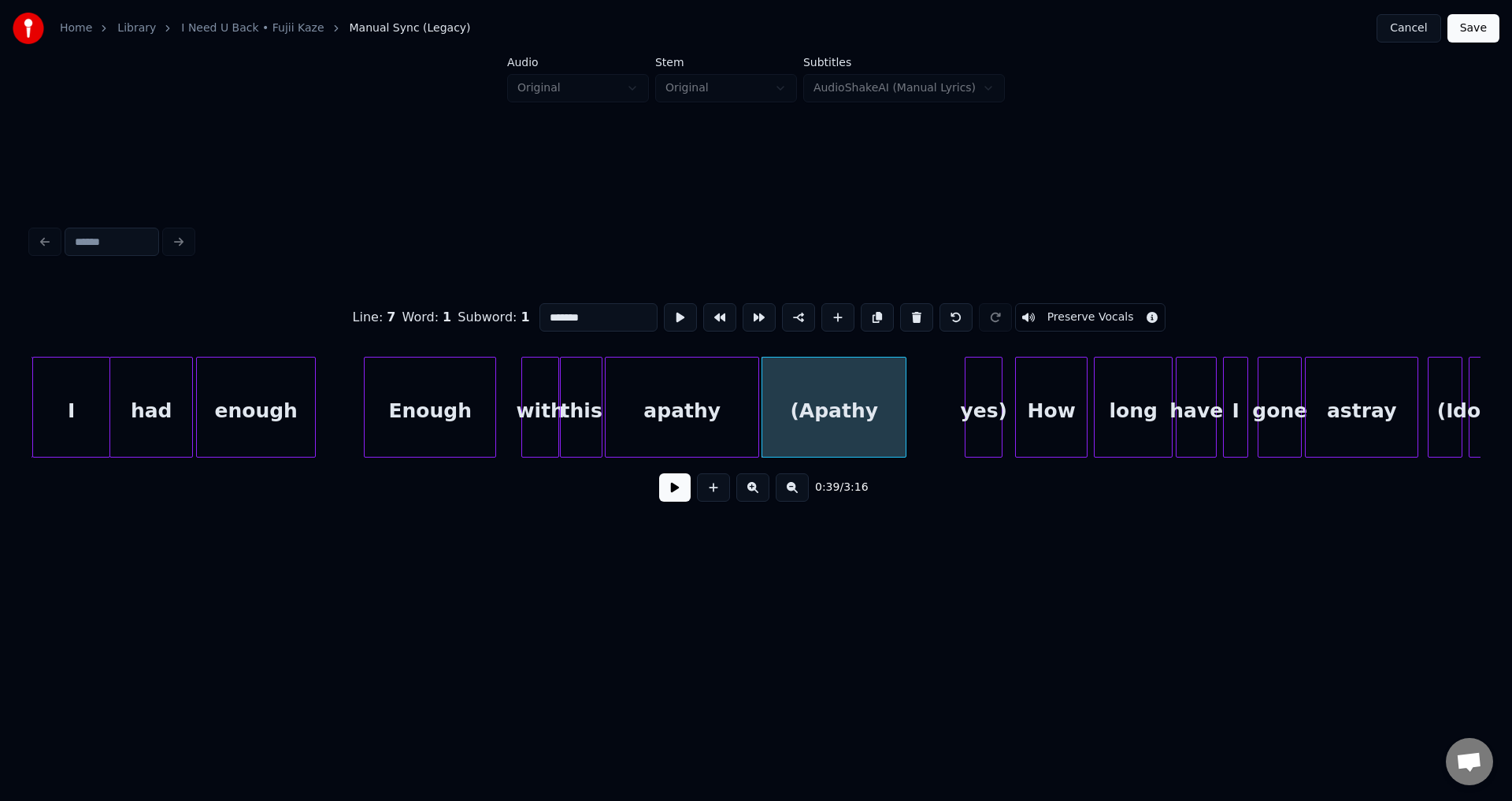
click at [659, 473] on button at bounding box center [674, 488] width 31 height 29
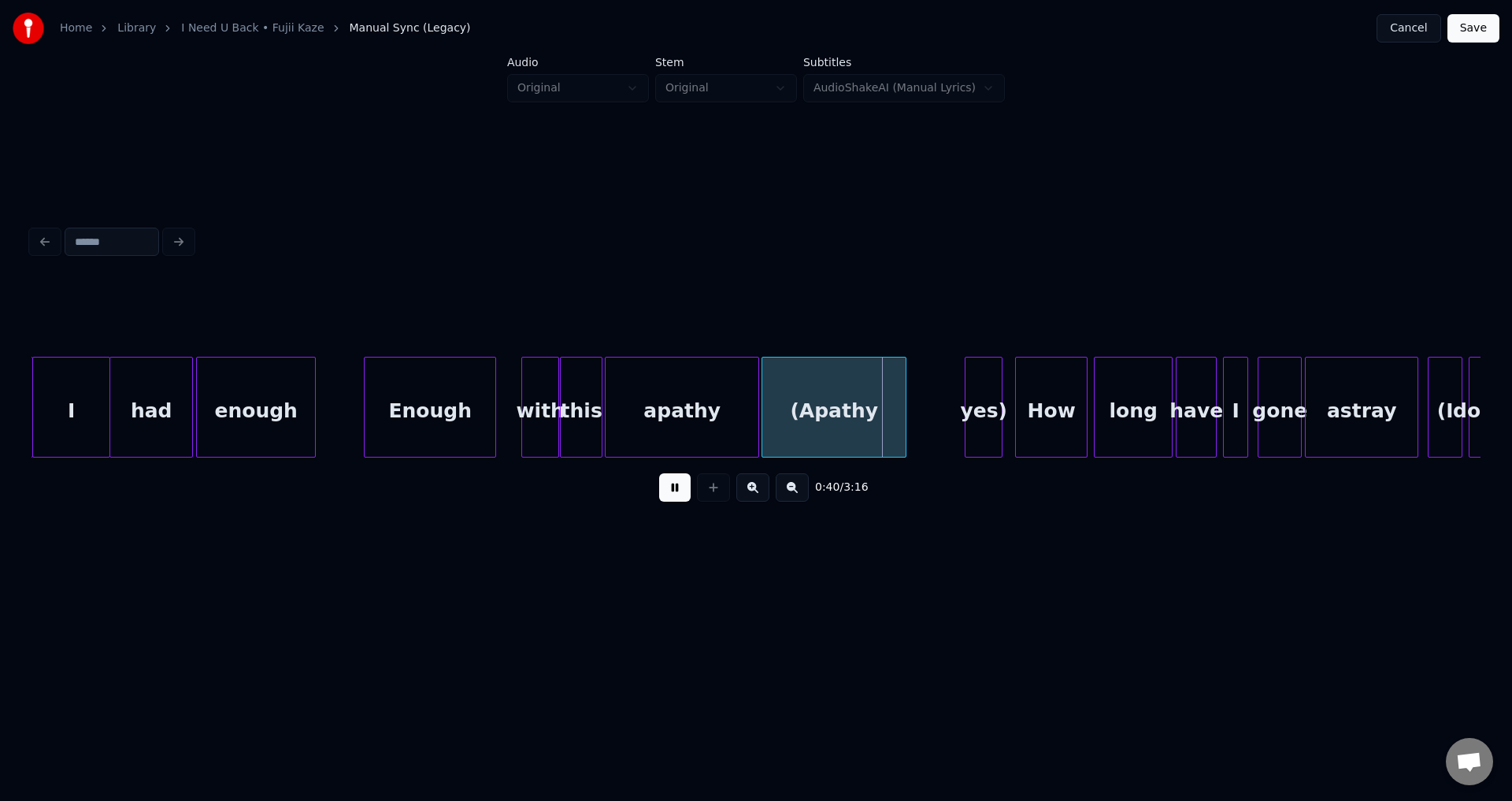
click at [659, 473] on button at bounding box center [674, 488] width 31 height 29
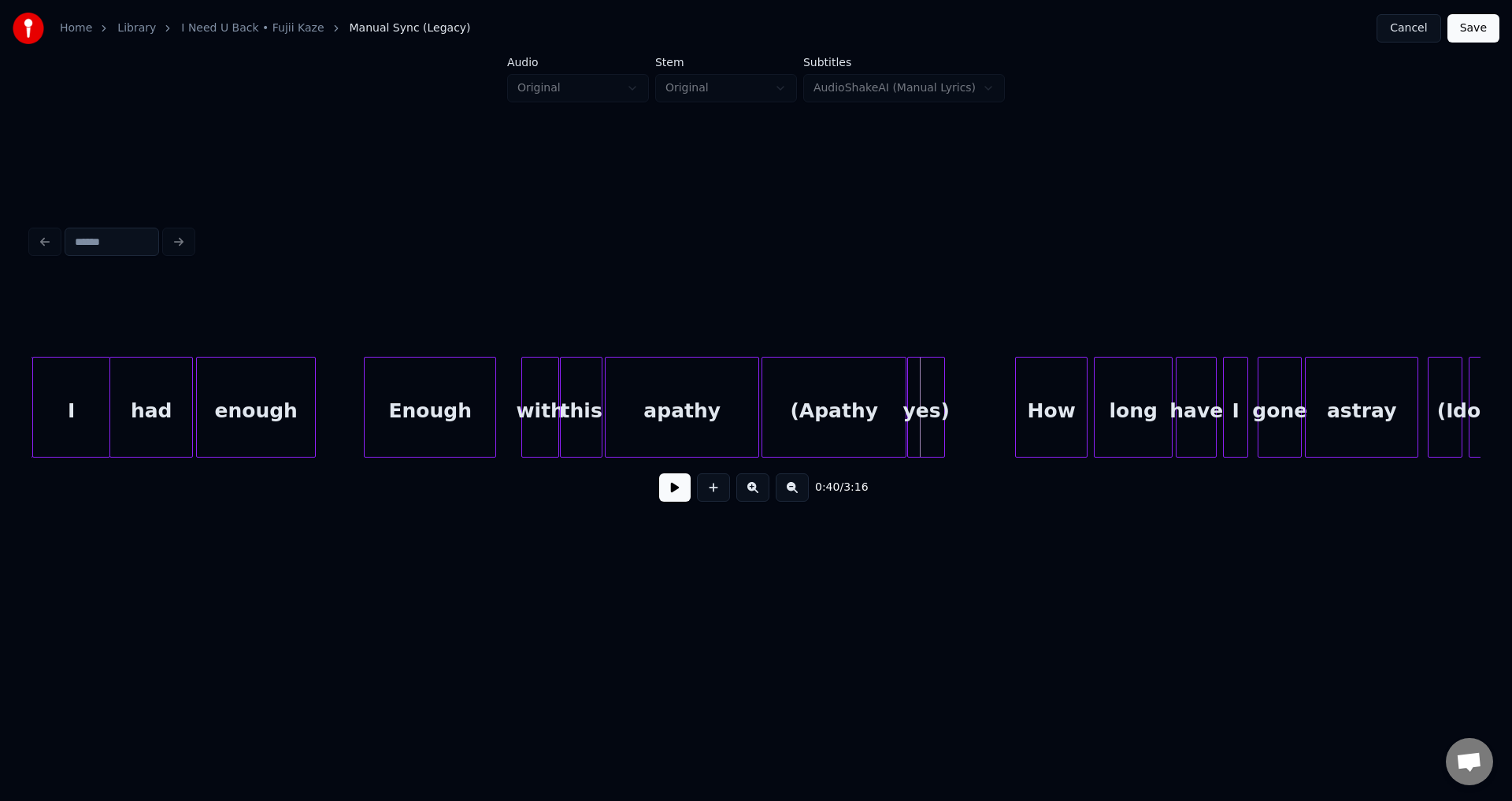
click at [922, 412] on div "yes)" at bounding box center [926, 411] width 36 height 107
click at [659, 473] on button at bounding box center [674, 488] width 31 height 29
click at [976, 405] on div at bounding box center [974, 406] width 5 height 99
click at [659, 473] on button at bounding box center [674, 488] width 31 height 29
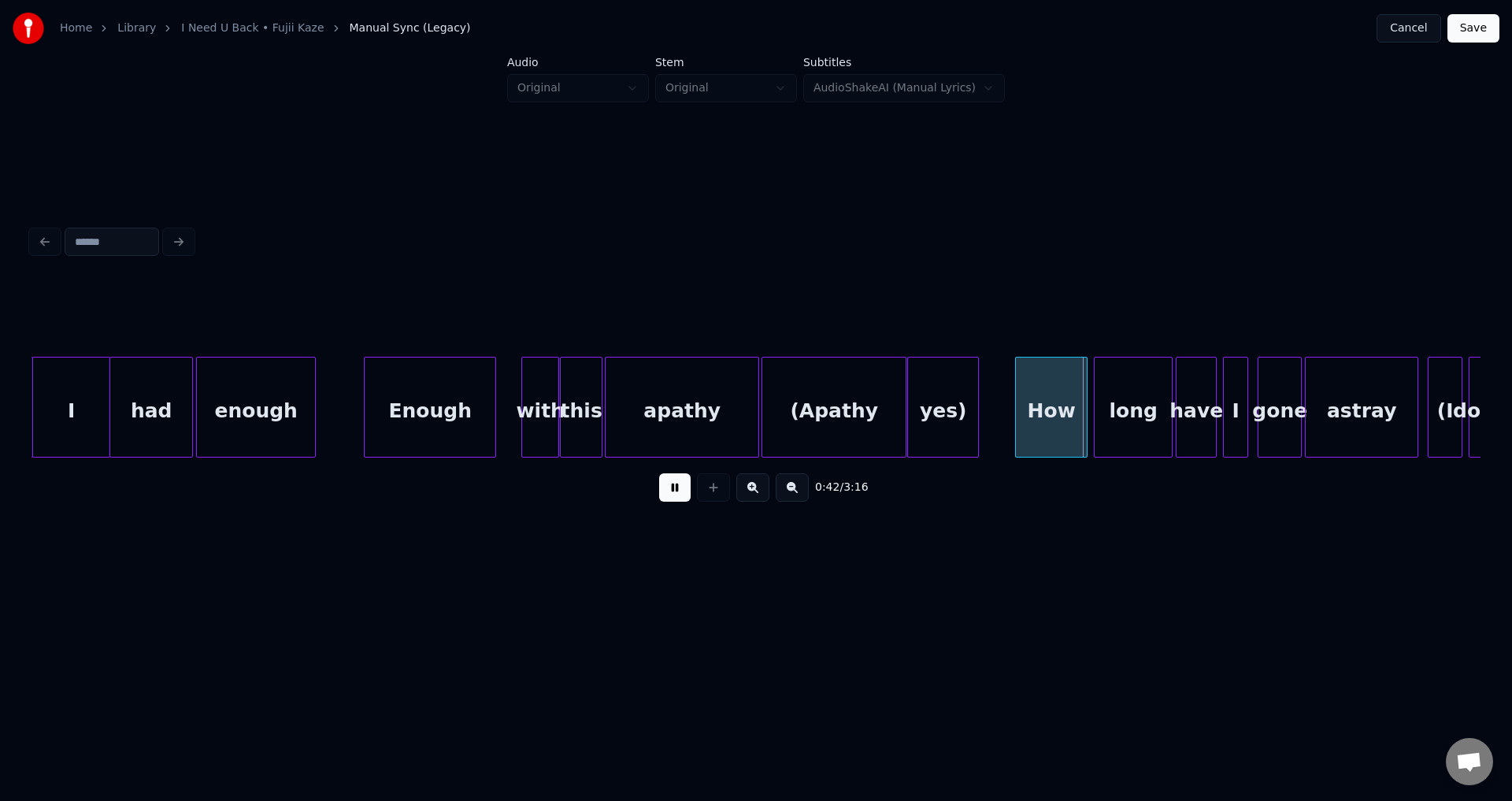
click at [659, 473] on button at bounding box center [674, 488] width 31 height 29
click at [1038, 411] on div "How" at bounding box center [1041, 411] width 71 height 107
click at [659, 473] on button at bounding box center [674, 488] width 31 height 29
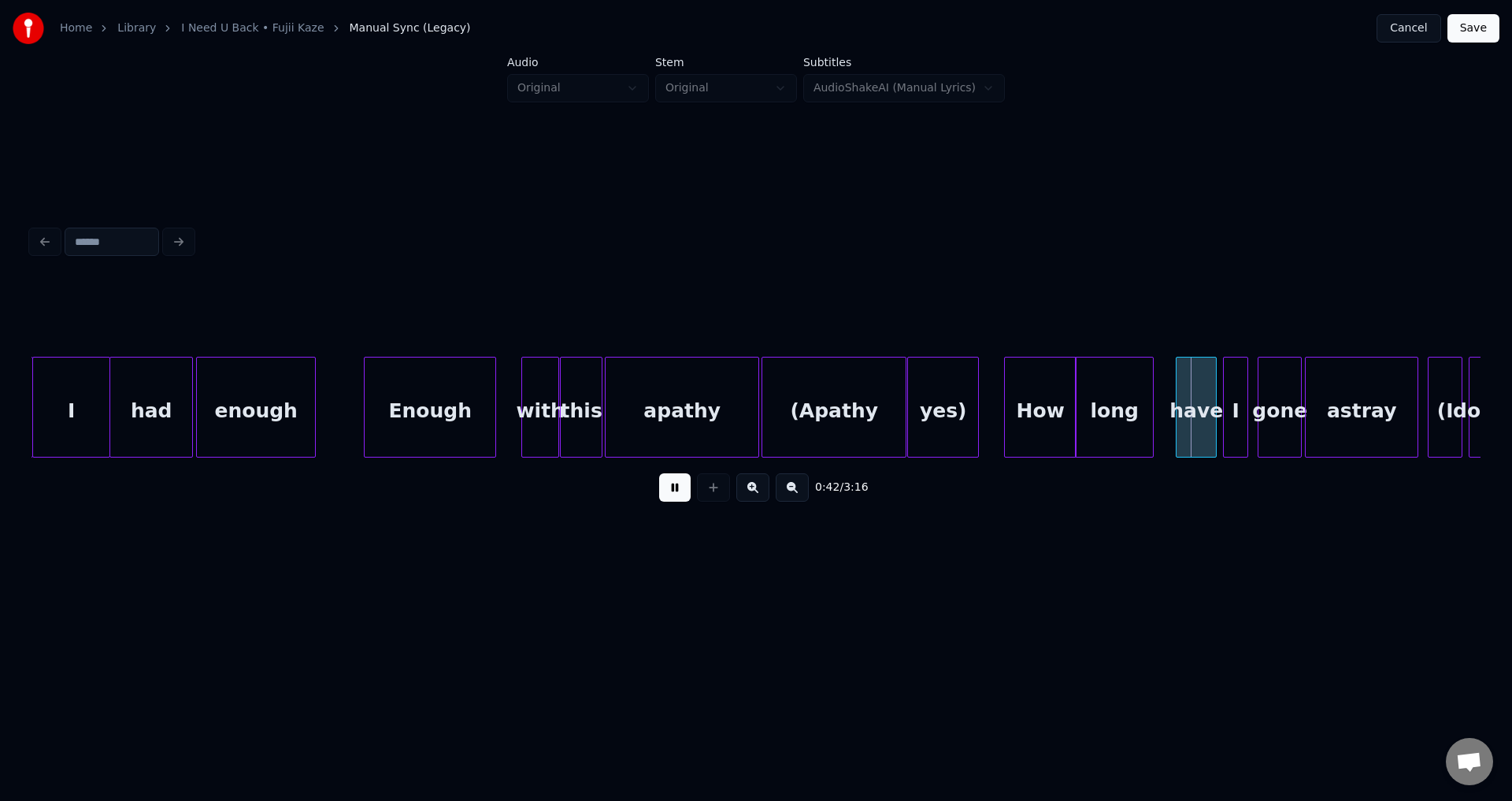
click at [1102, 411] on div "long" at bounding box center [1114, 411] width 77 height 107
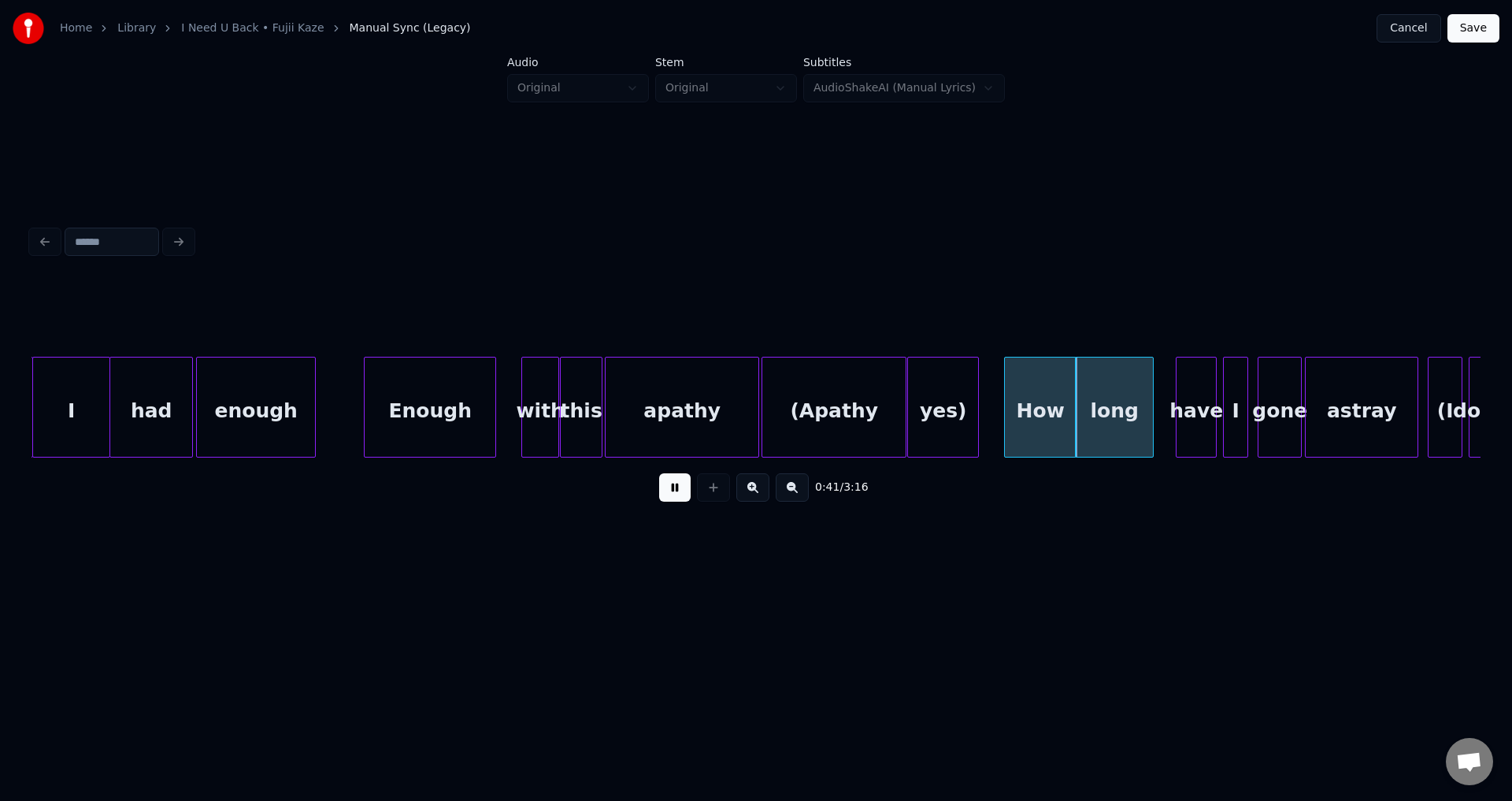
click at [659, 473] on button at bounding box center [674, 488] width 31 height 29
click at [1187, 410] on div "have" at bounding box center [1175, 411] width 40 height 107
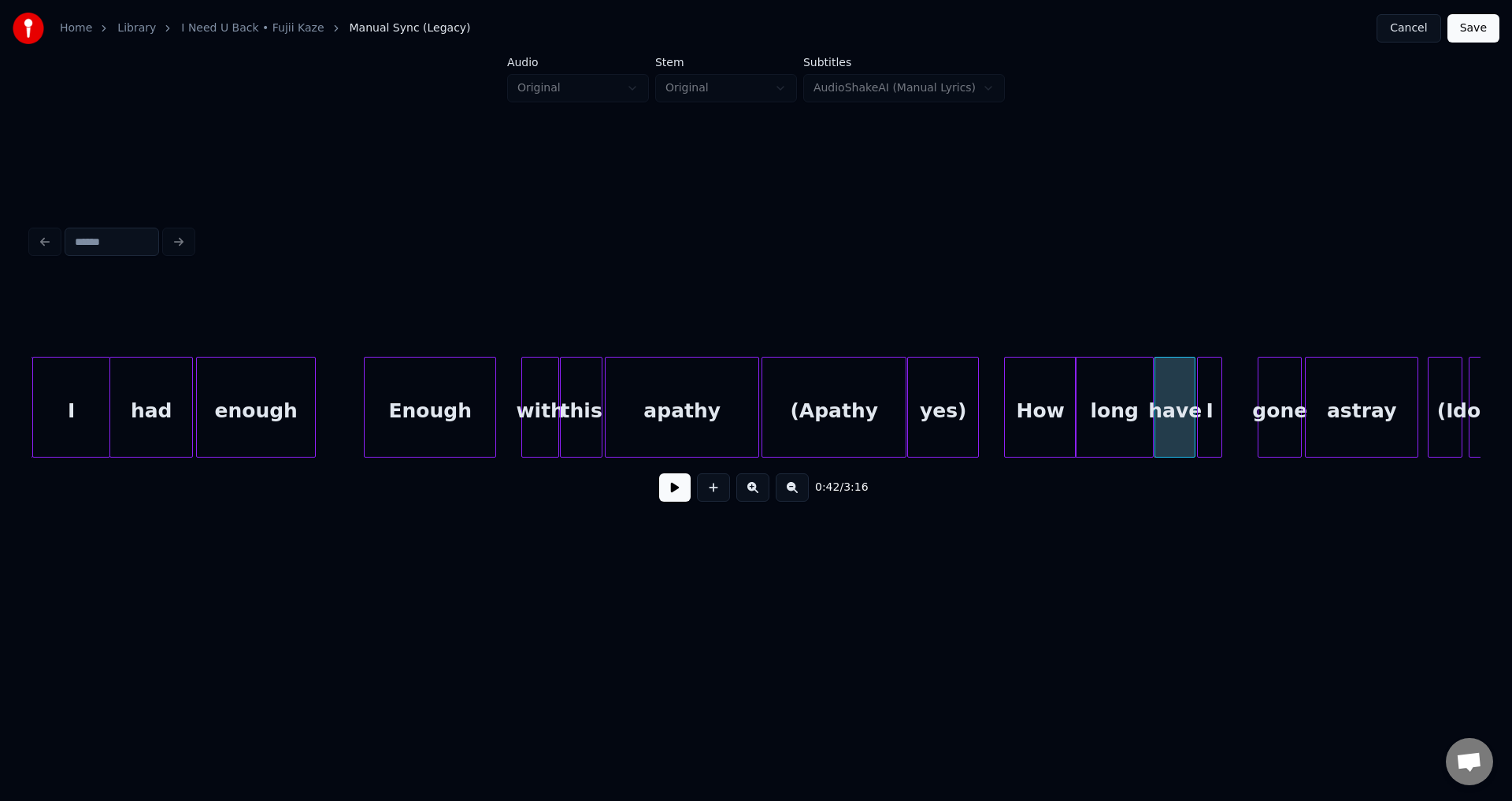
click at [1213, 400] on div "I" at bounding box center [1210, 411] width 24 height 107
click at [1245, 406] on div "gone" at bounding box center [1244, 411] width 42 height 107
click at [1284, 406] on div "astray" at bounding box center [1324, 411] width 111 height 107
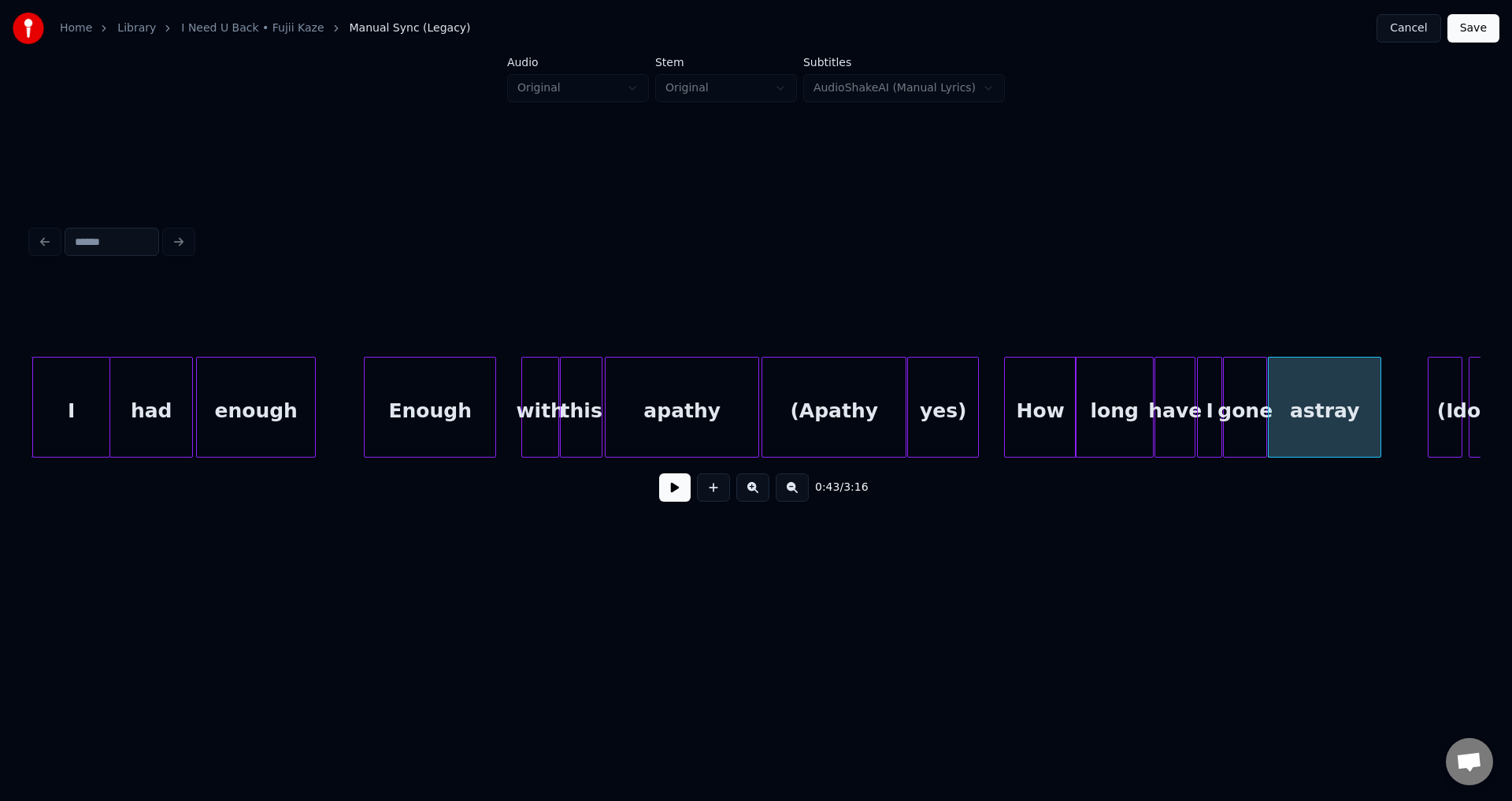
click at [1042, 406] on div "How" at bounding box center [1041, 411] width 71 height 107
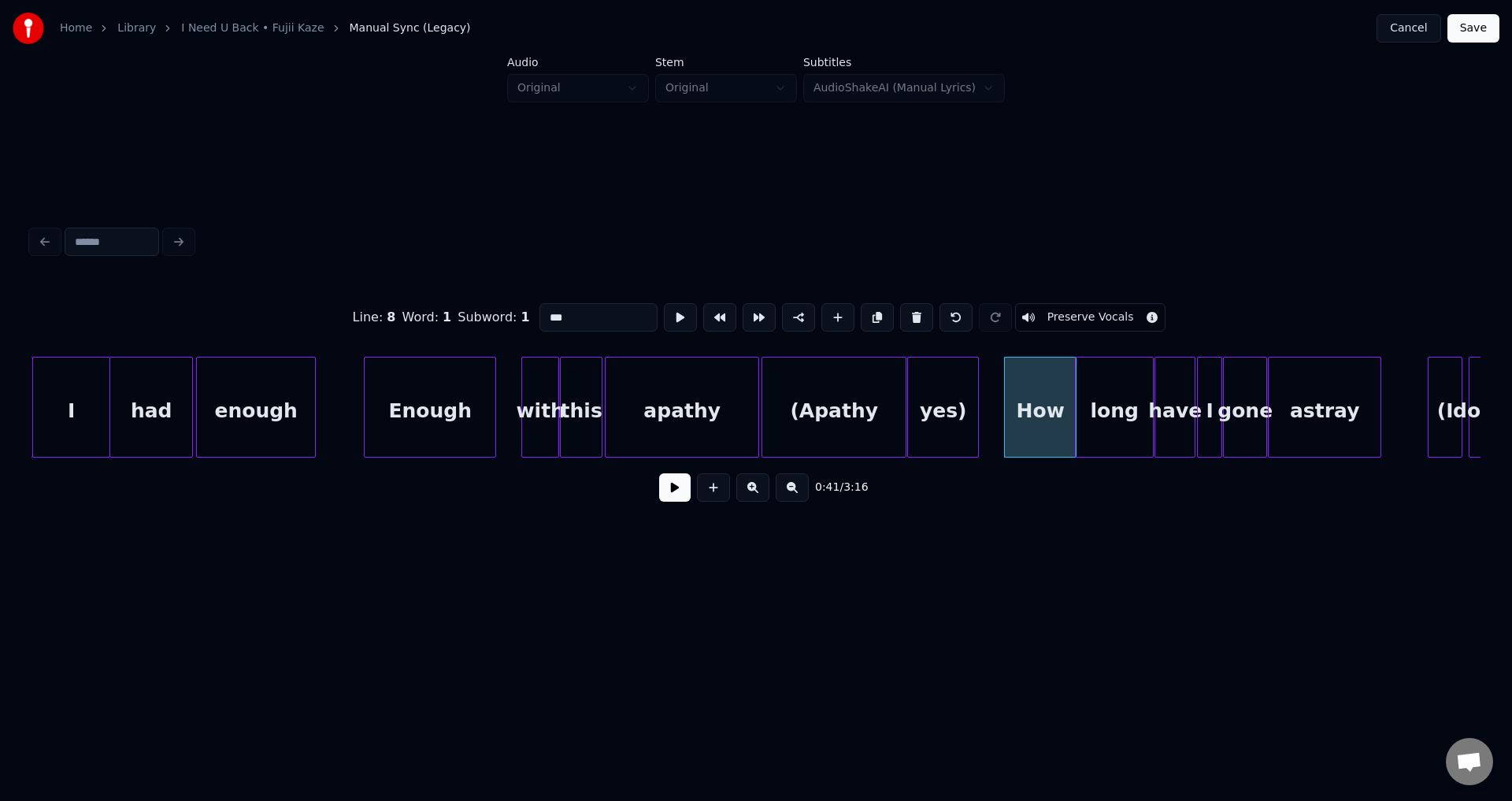
click at [659, 473] on button at bounding box center [674, 488] width 31 height 29
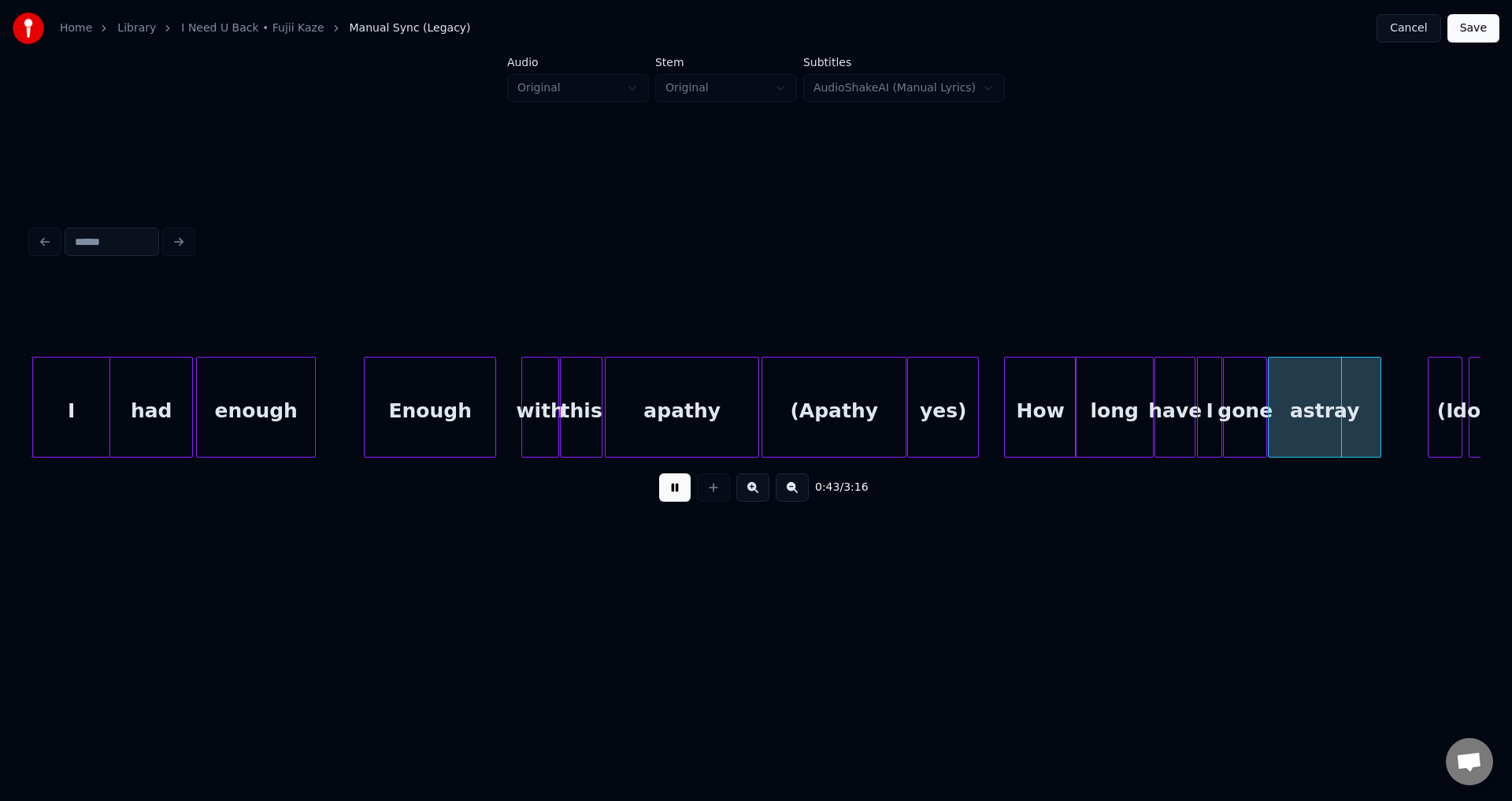
click at [659, 473] on button at bounding box center [674, 488] width 31 height 29
click at [1241, 409] on div "gone" at bounding box center [1245, 411] width 42 height 107
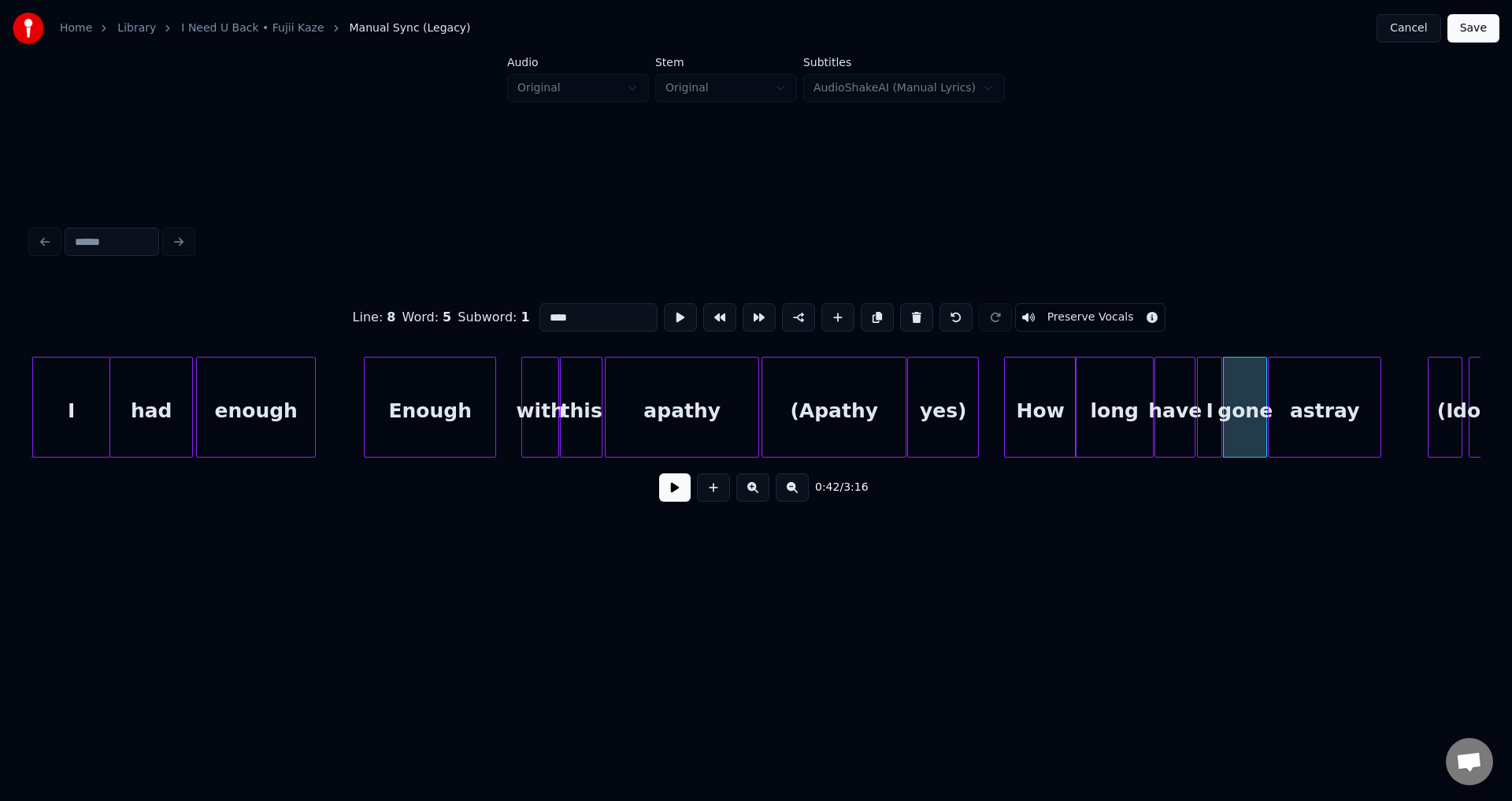
click at [1262, 409] on div at bounding box center [1265, 406] width 5 height 99
click at [1261, 409] on div at bounding box center [1263, 406] width 5 height 99
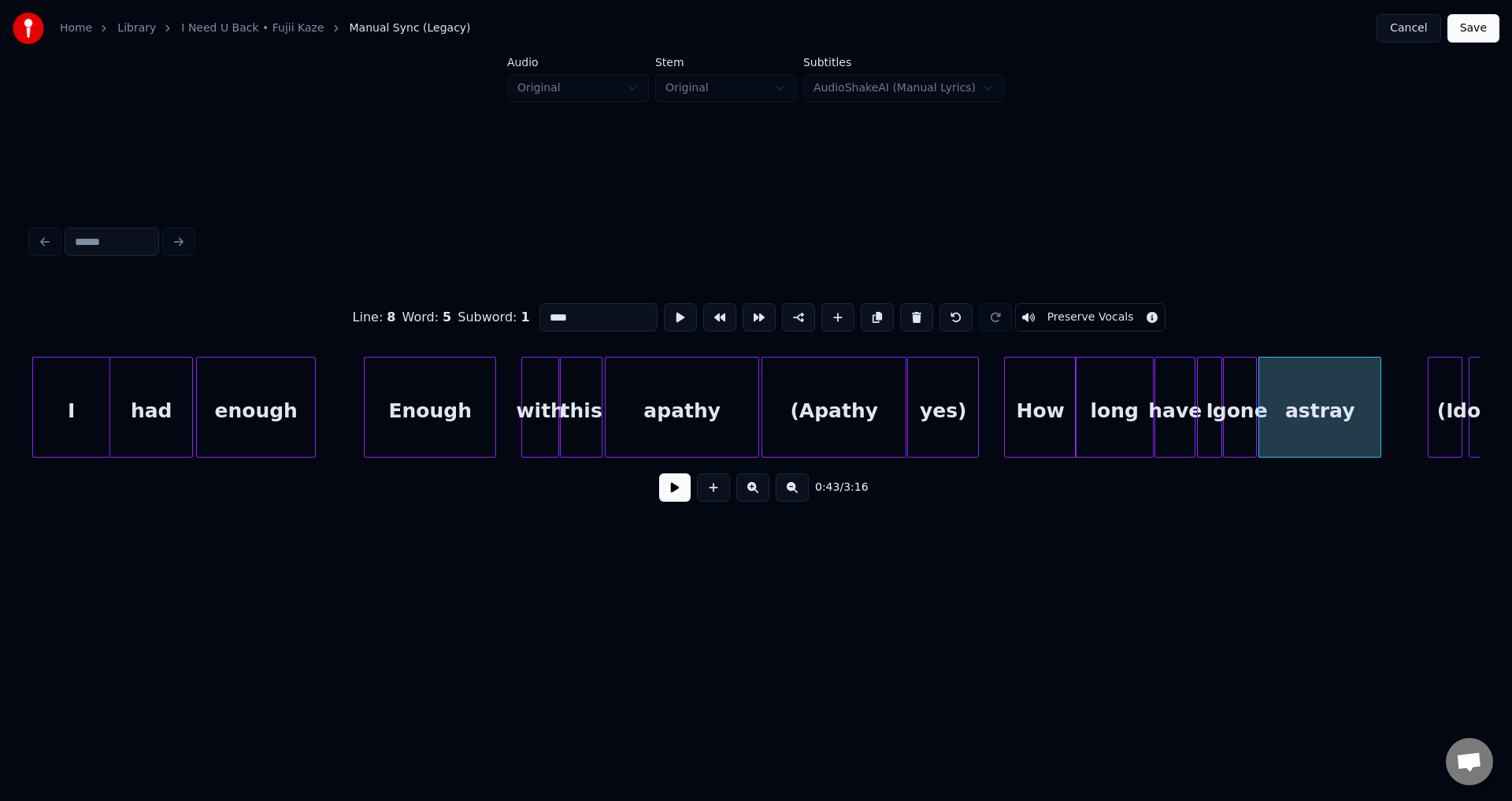
click at [1203, 409] on div at bounding box center [1200, 406] width 5 height 99
type input "*"
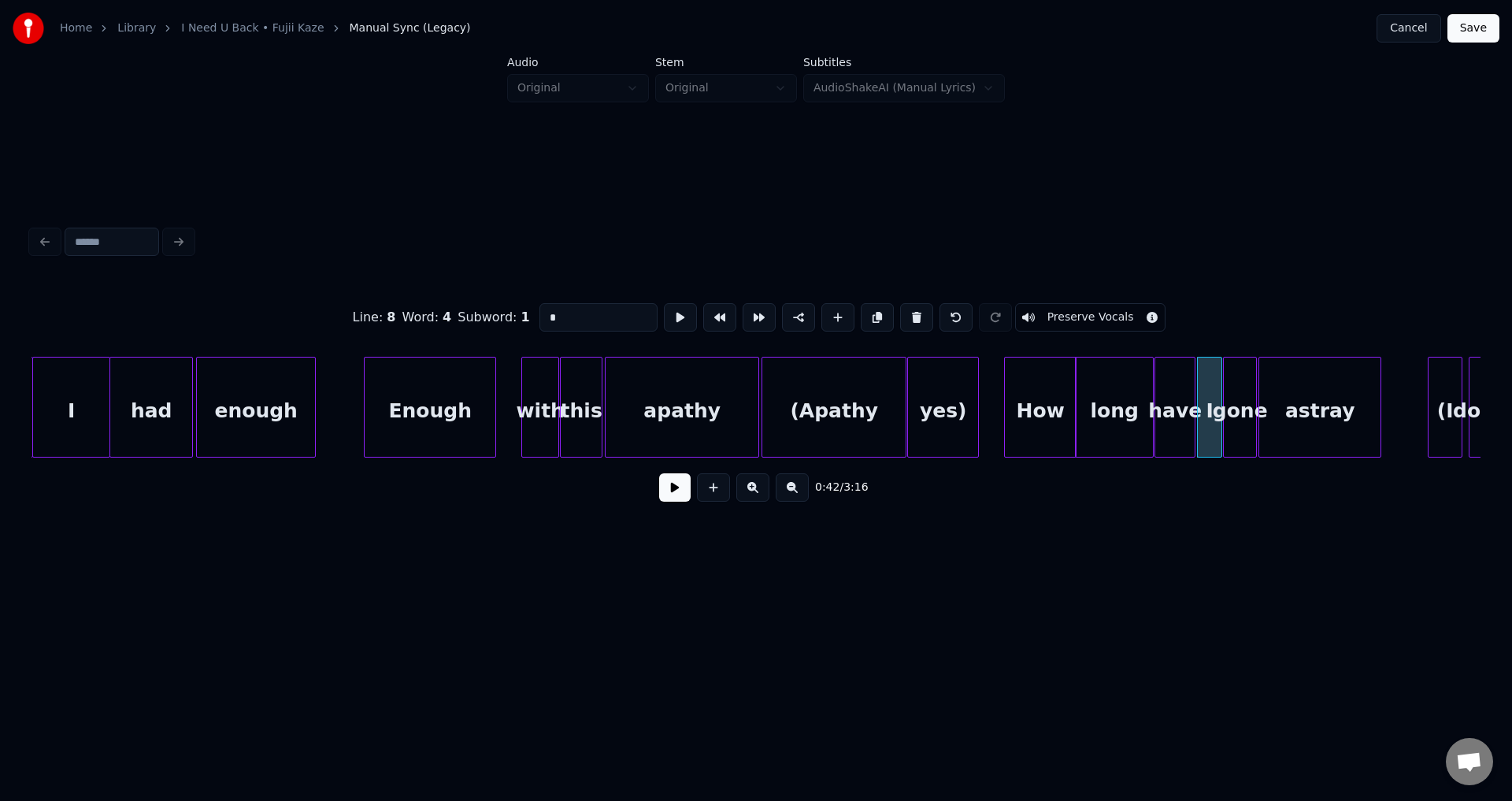
click at [659, 473] on button at bounding box center [674, 488] width 31 height 29
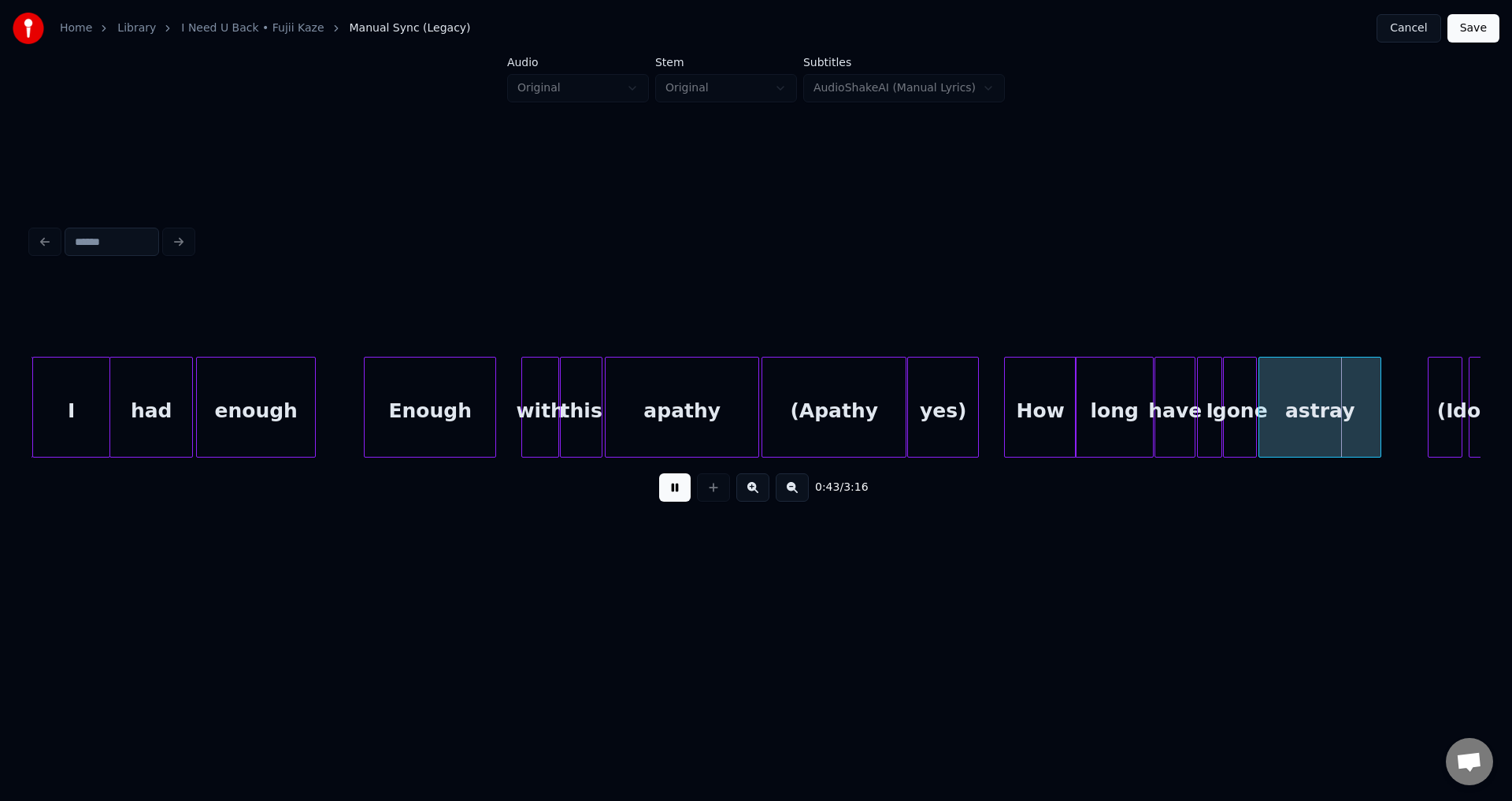
click at [659, 473] on button at bounding box center [674, 488] width 31 height 29
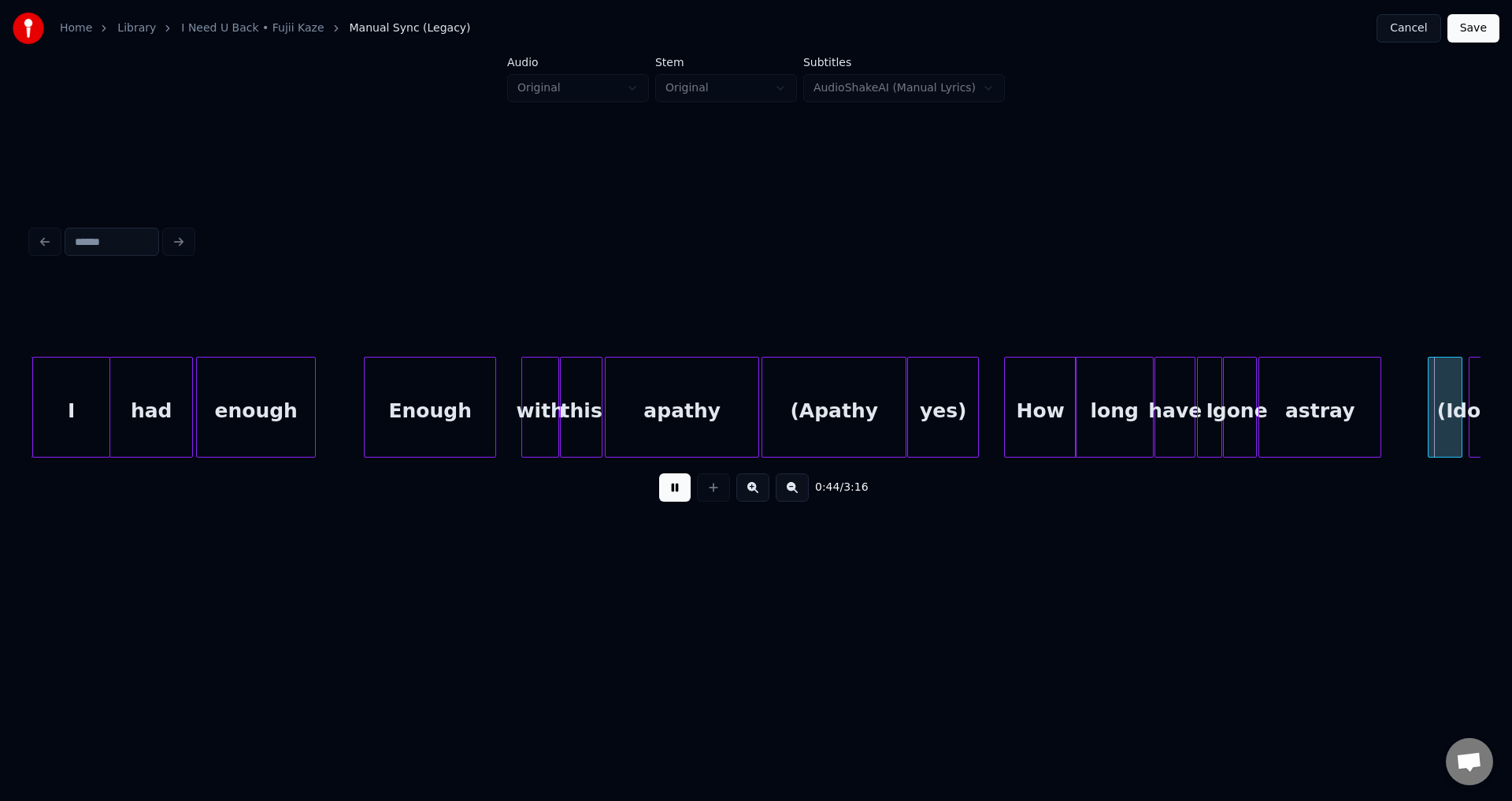
click at [659, 473] on button at bounding box center [674, 488] width 31 height 29
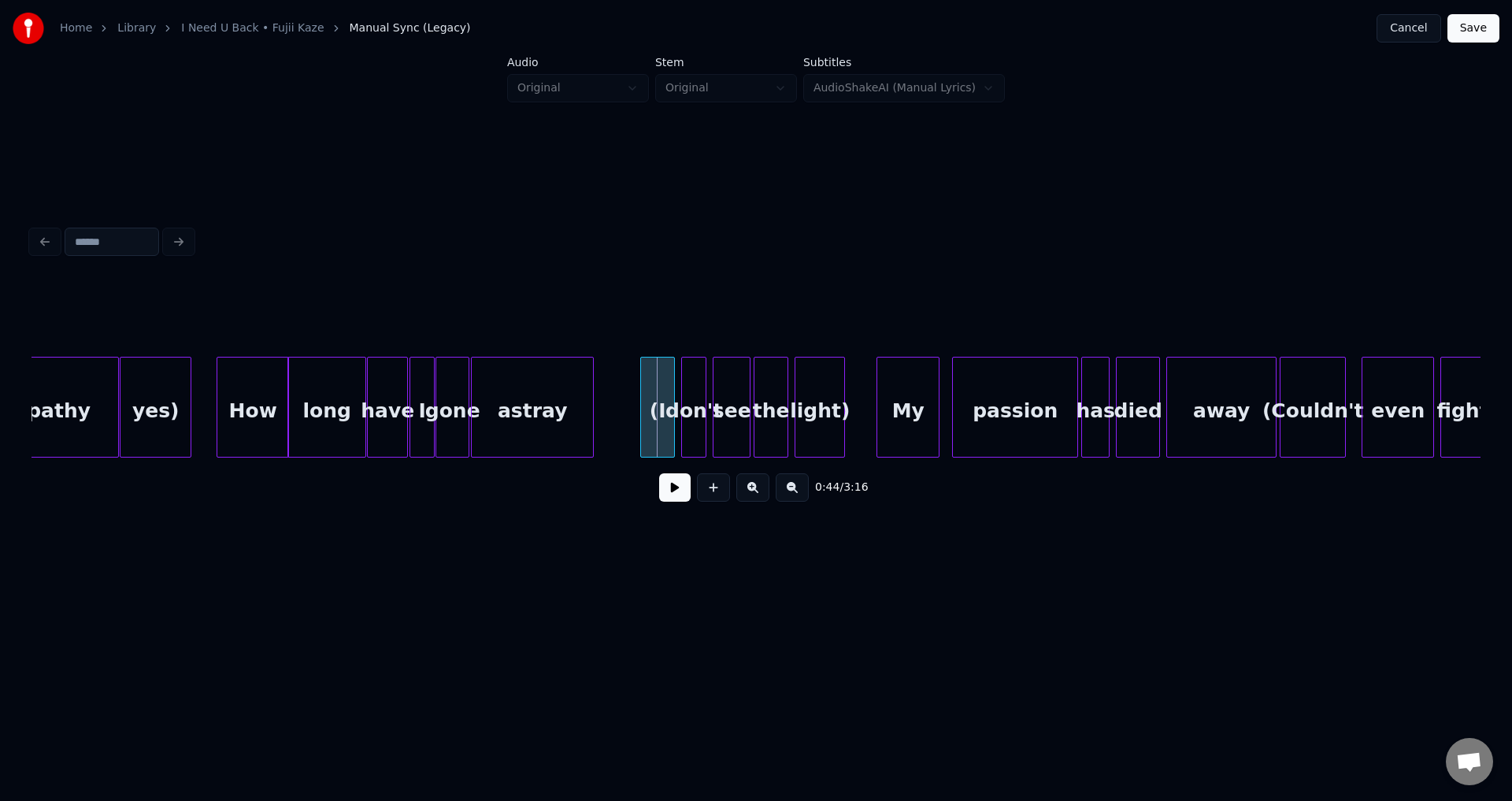
scroll to position [0, 6490]
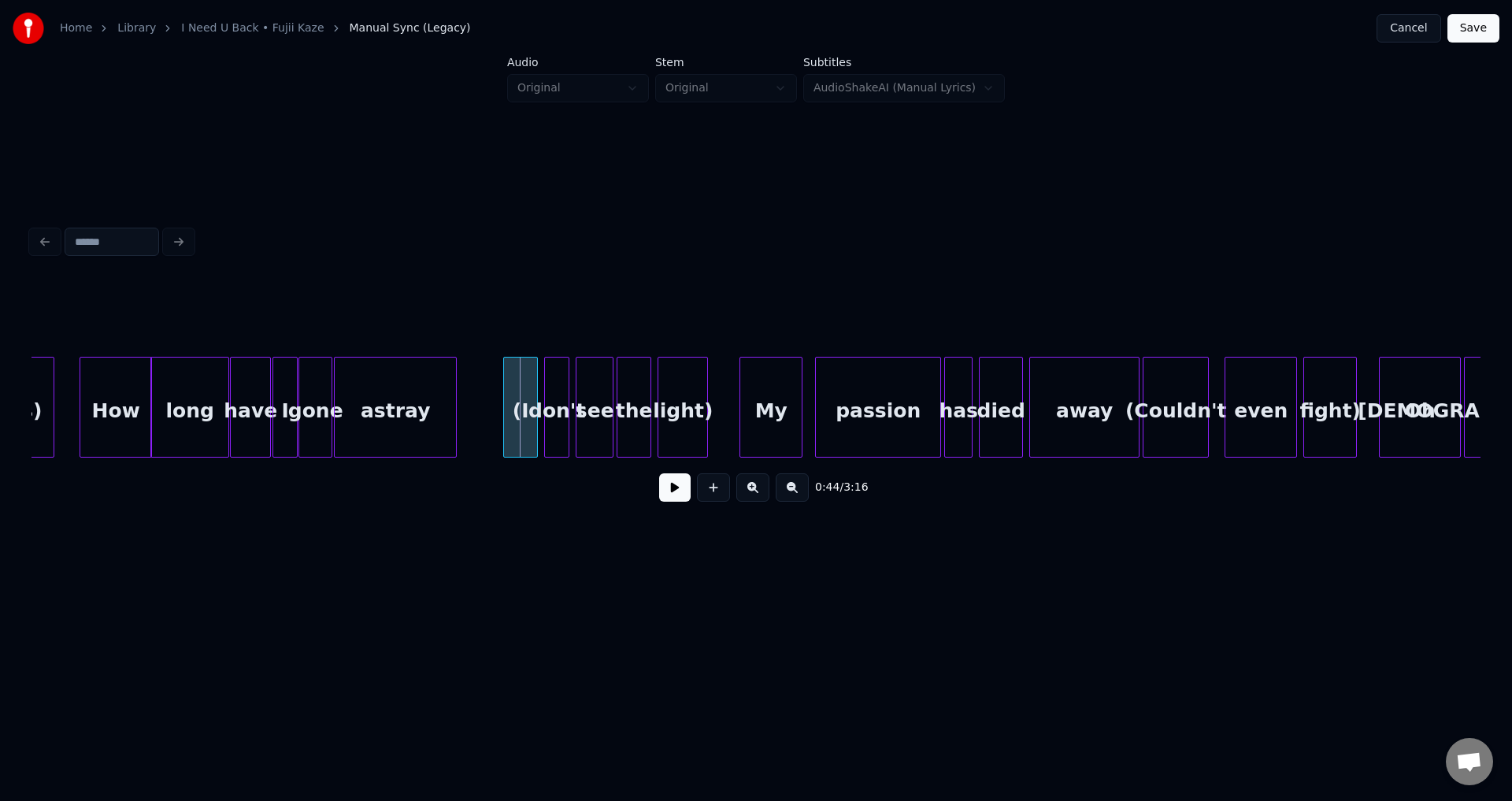
click at [671, 491] on button at bounding box center [674, 488] width 31 height 29
click at [669, 492] on button at bounding box center [674, 488] width 31 height 29
click at [384, 417] on div "astray" at bounding box center [395, 411] width 122 height 107
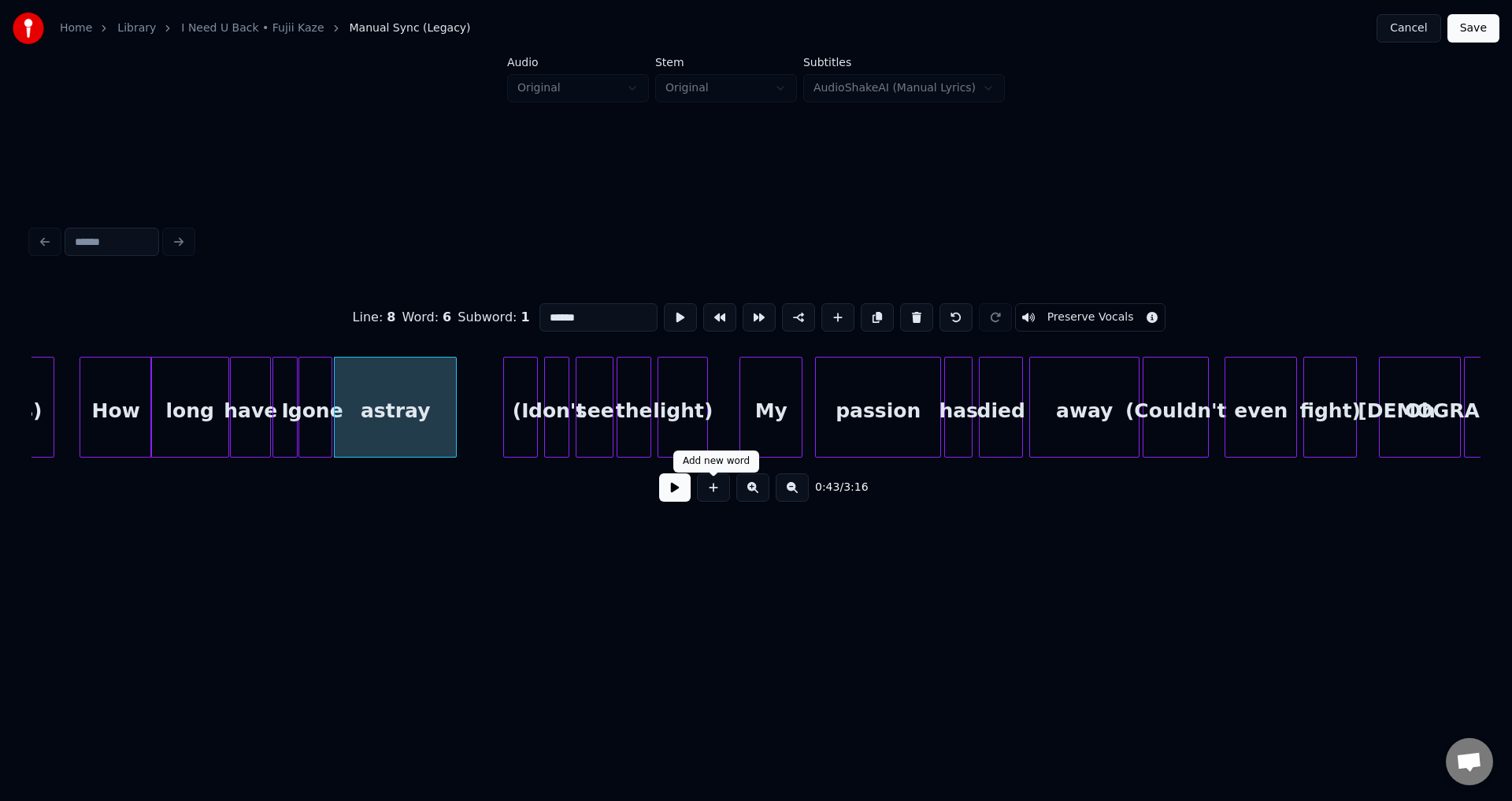
click at [666, 496] on button at bounding box center [674, 488] width 31 height 29
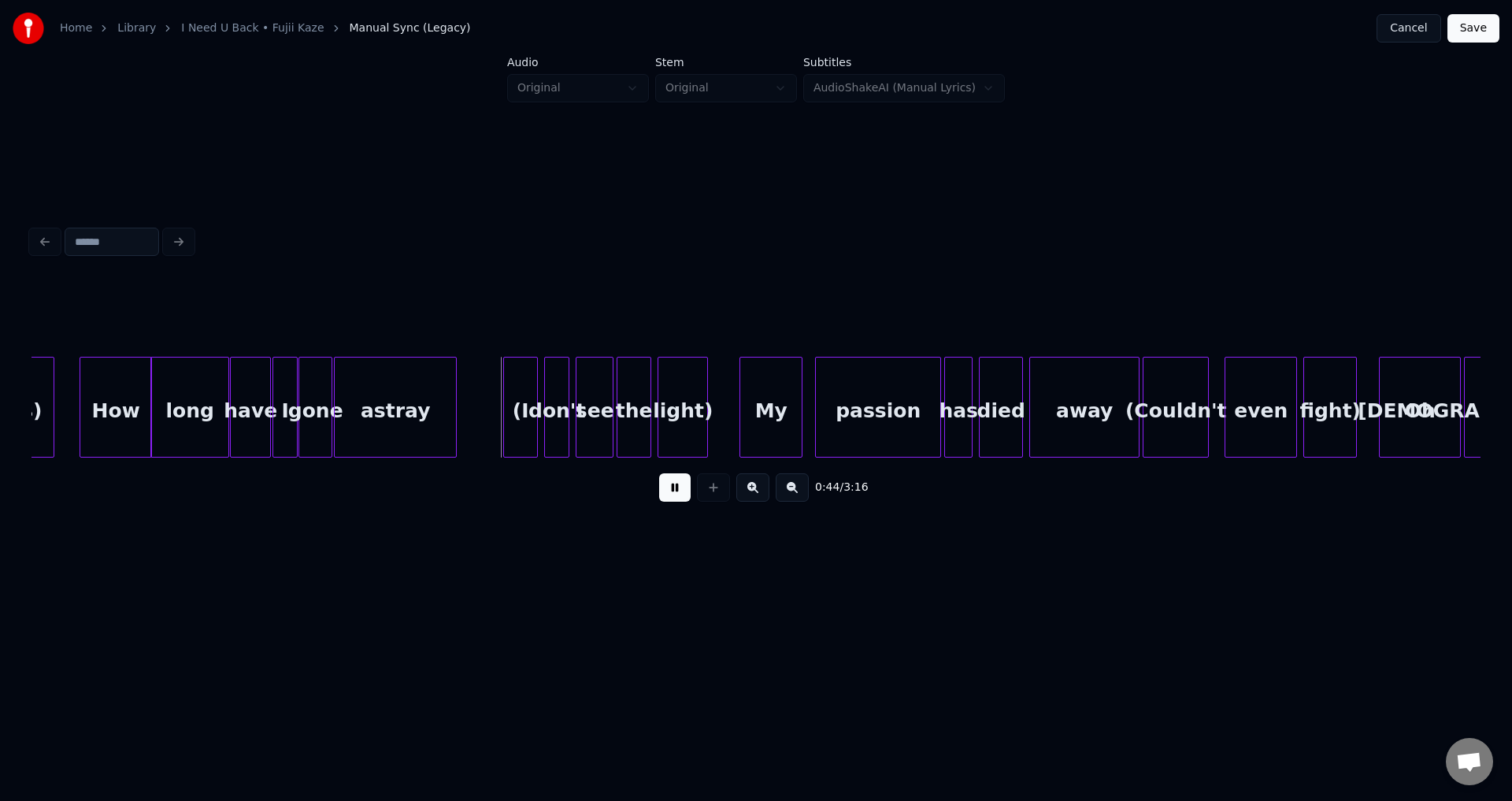
click at [679, 493] on button at bounding box center [674, 488] width 31 height 29
click at [503, 419] on div "(I" at bounding box center [508, 411] width 33 height 107
click at [446, 414] on div "astray" at bounding box center [395, 411] width 122 height 107
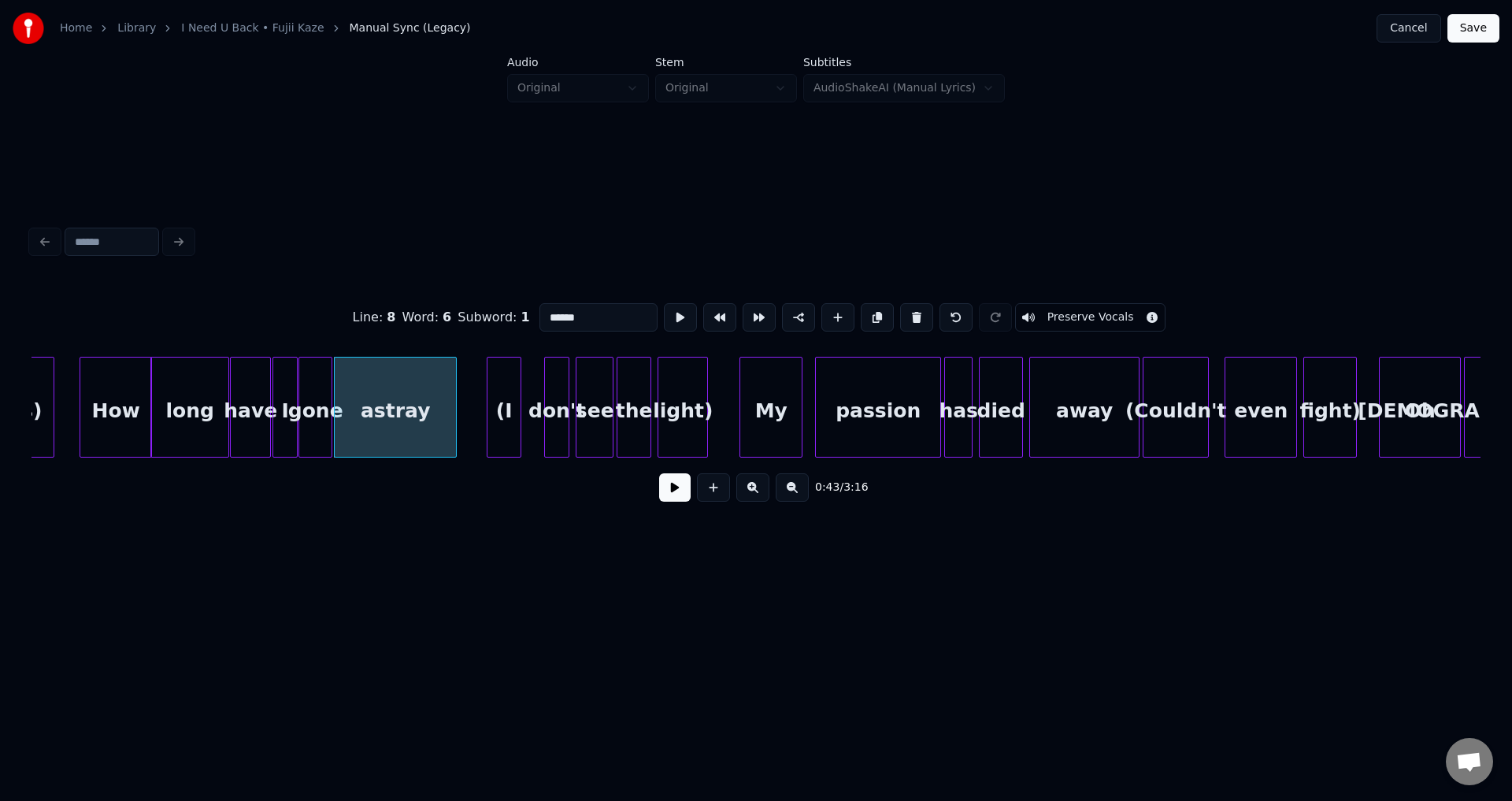
click at [661, 492] on button at bounding box center [674, 488] width 31 height 29
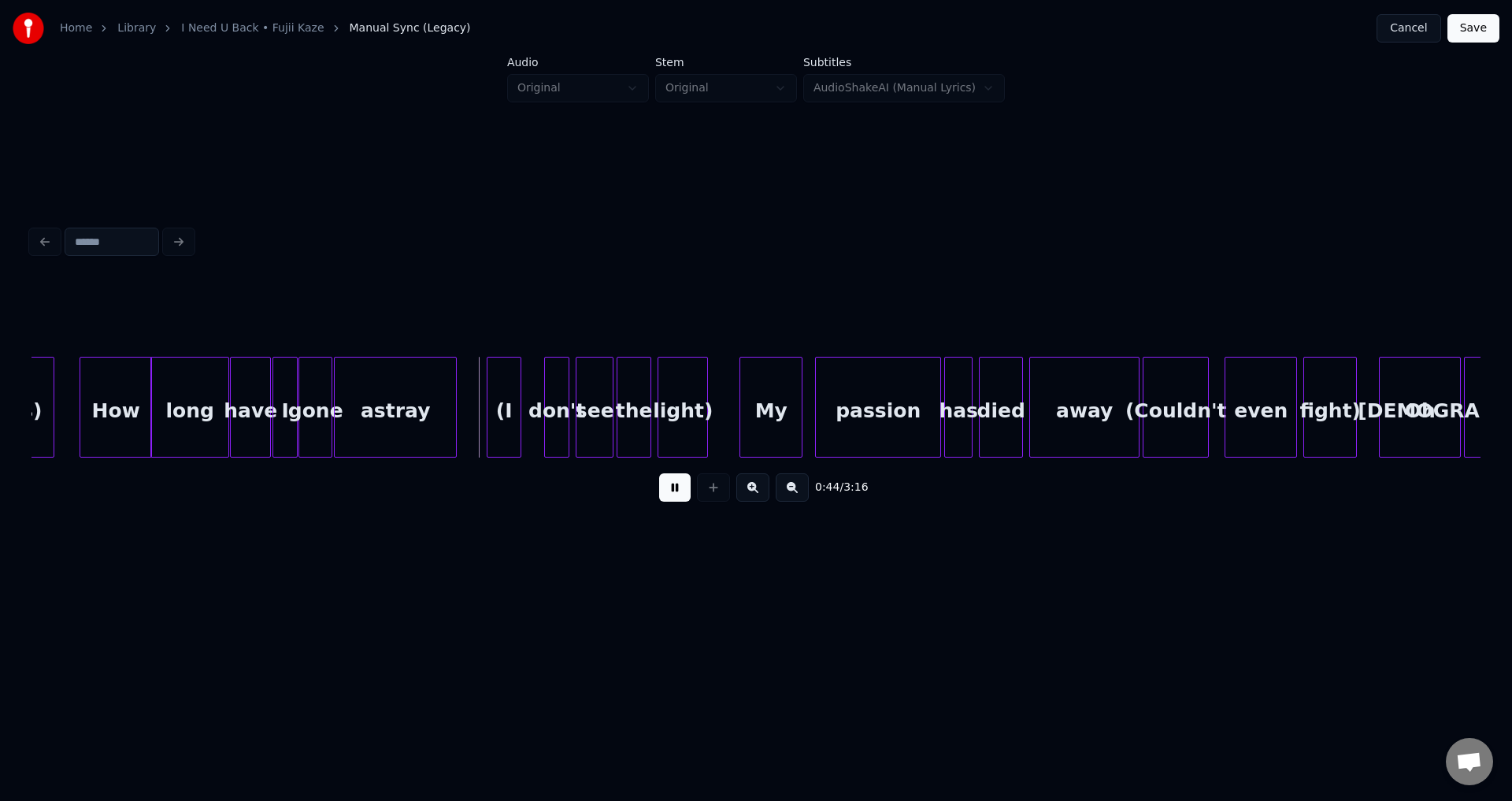
click at [662, 492] on button at bounding box center [674, 488] width 31 height 29
click at [484, 411] on div at bounding box center [487, 406] width 5 height 99
click at [532, 419] on div "don't" at bounding box center [534, 411] width 24 height 107
click at [675, 496] on button at bounding box center [674, 488] width 31 height 29
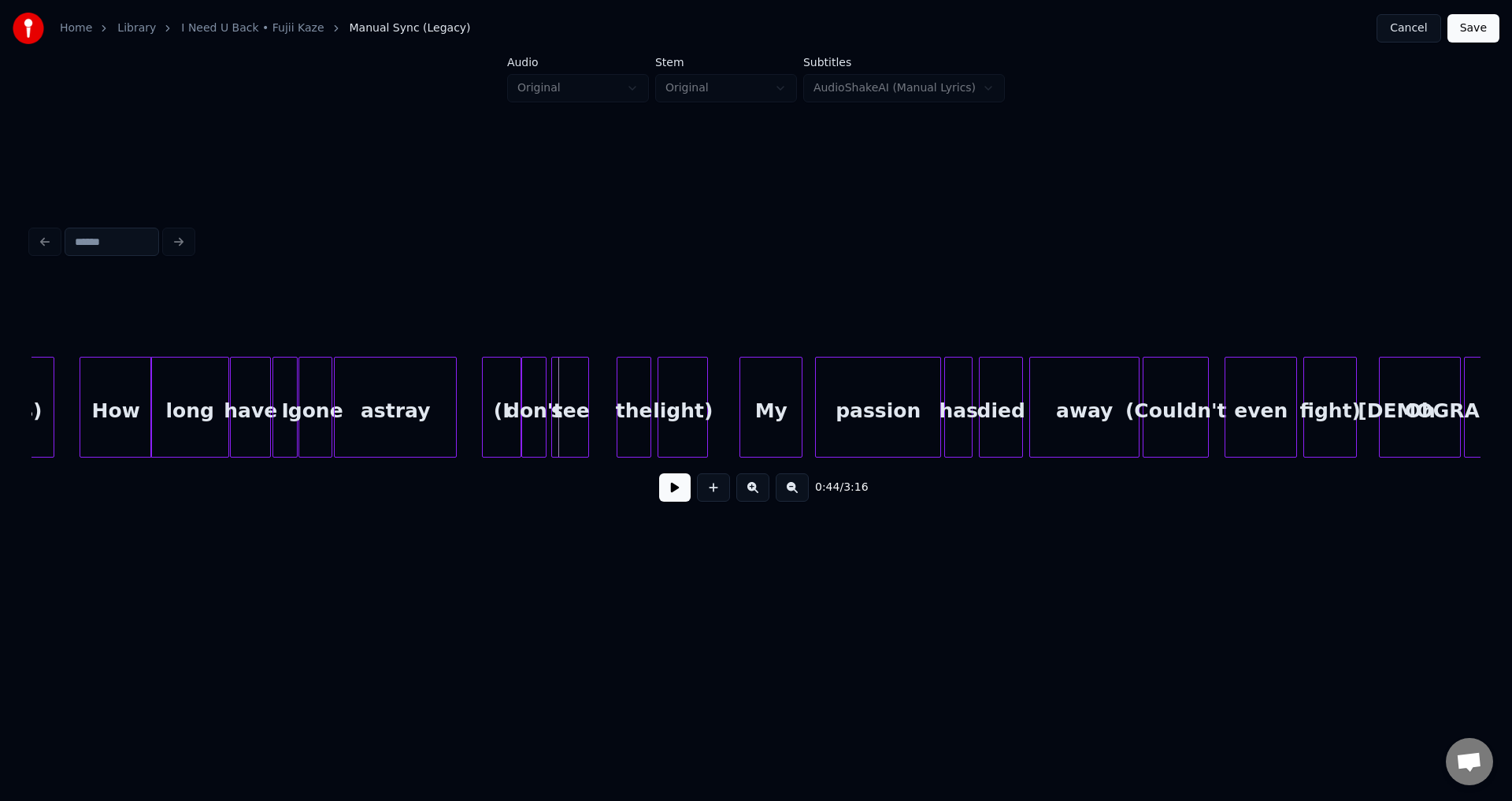
click at [582, 426] on div "see" at bounding box center [570, 411] width 36 height 107
click at [539, 413] on div "don't" at bounding box center [534, 411] width 24 height 107
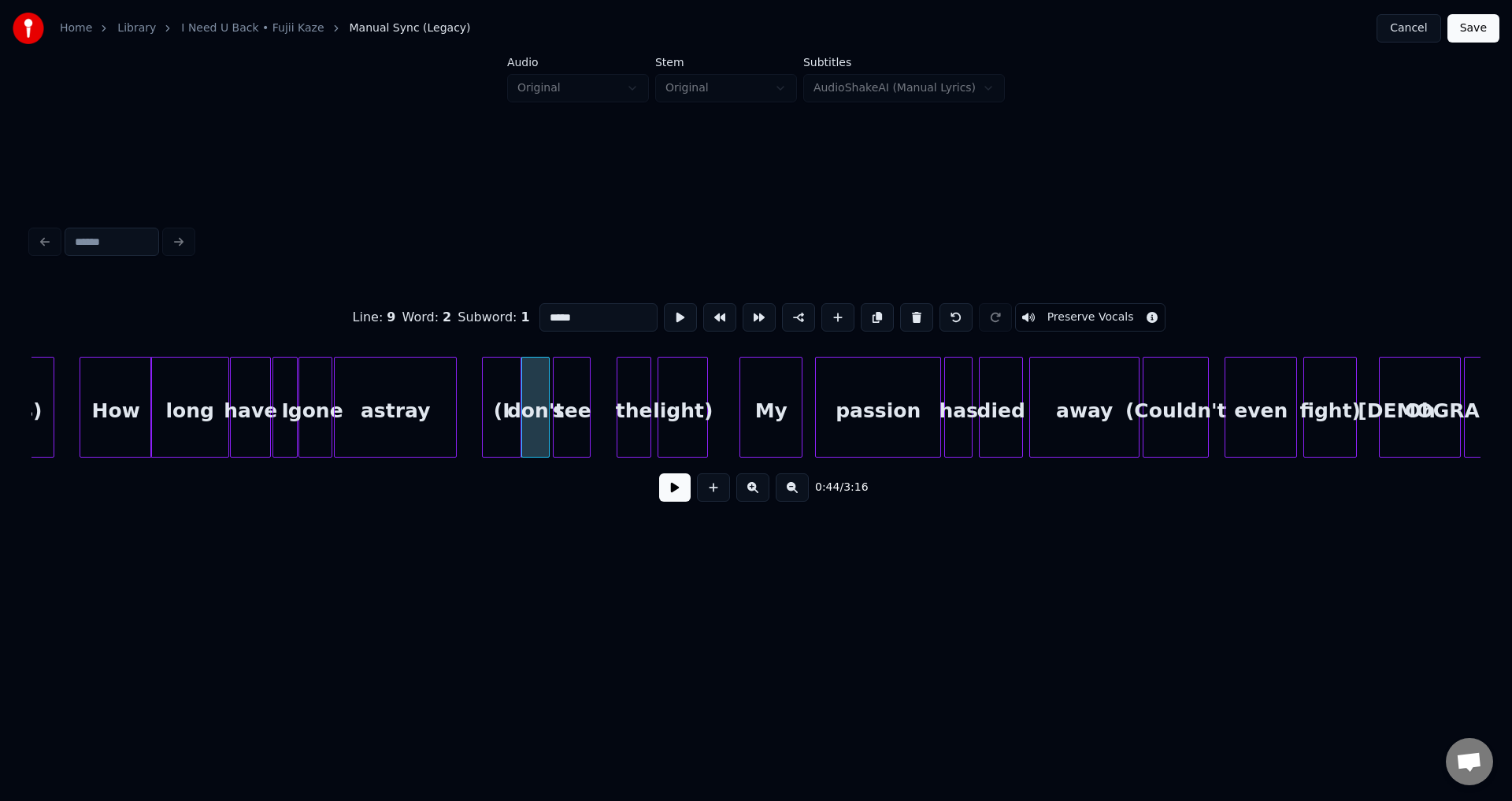
click at [506, 402] on div "(I" at bounding box center [502, 411] width 38 height 107
type input "**"
click at [669, 486] on button at bounding box center [674, 488] width 31 height 29
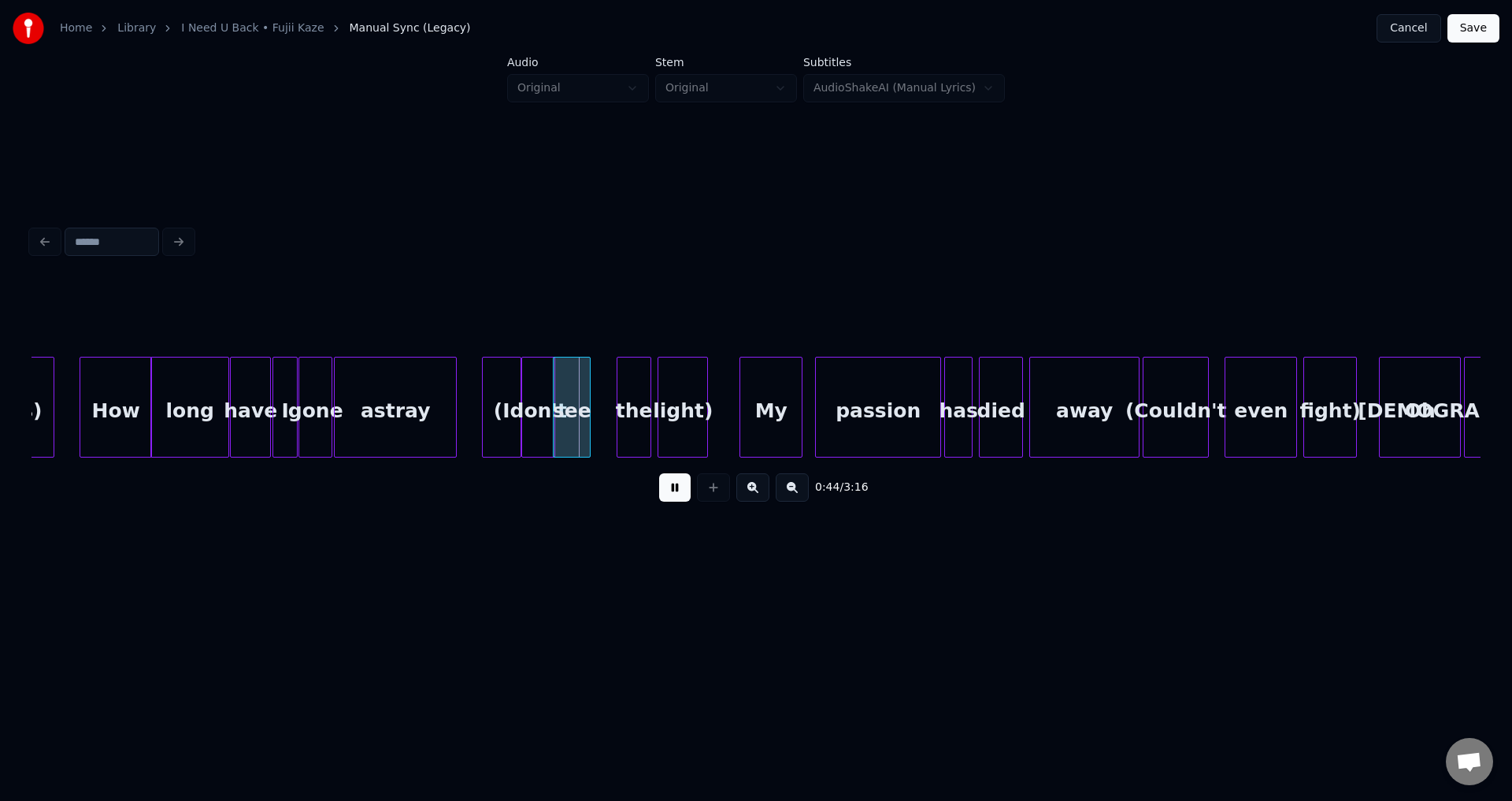
click at [669, 486] on button at bounding box center [674, 488] width 31 height 29
click at [607, 413] on div "the" at bounding box center [607, 411] width 33 height 107
click at [652, 417] on div "light)" at bounding box center [651, 411] width 49 height 107
click at [676, 502] on button at bounding box center [674, 488] width 31 height 29
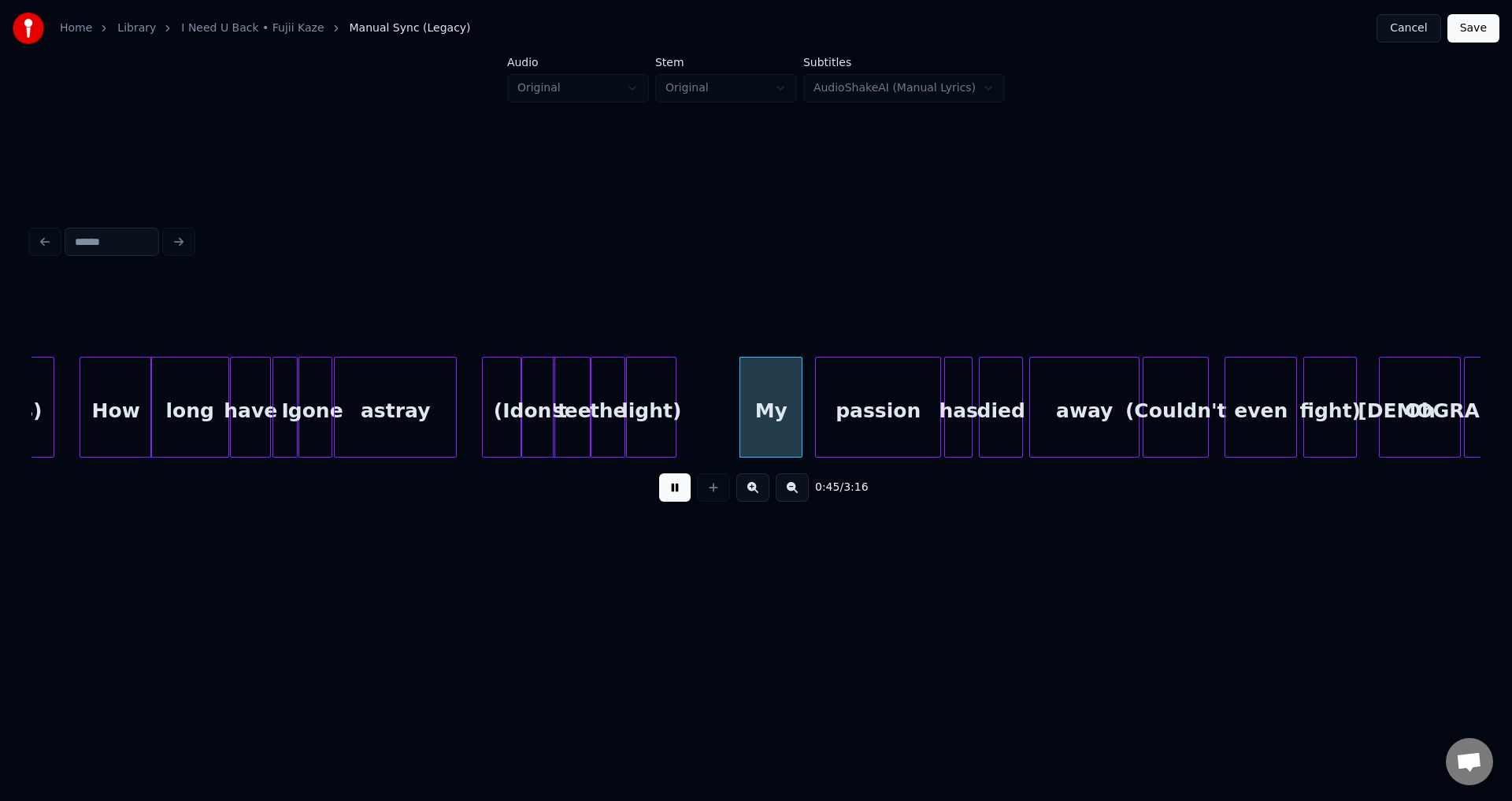
click at [673, 496] on button at bounding box center [674, 488] width 31 height 29
click at [754, 393] on div "My" at bounding box center [758, 411] width 62 height 107
click at [681, 485] on button at bounding box center [674, 488] width 31 height 29
click at [831, 419] on div "passion" at bounding box center [854, 411] width 124 height 107
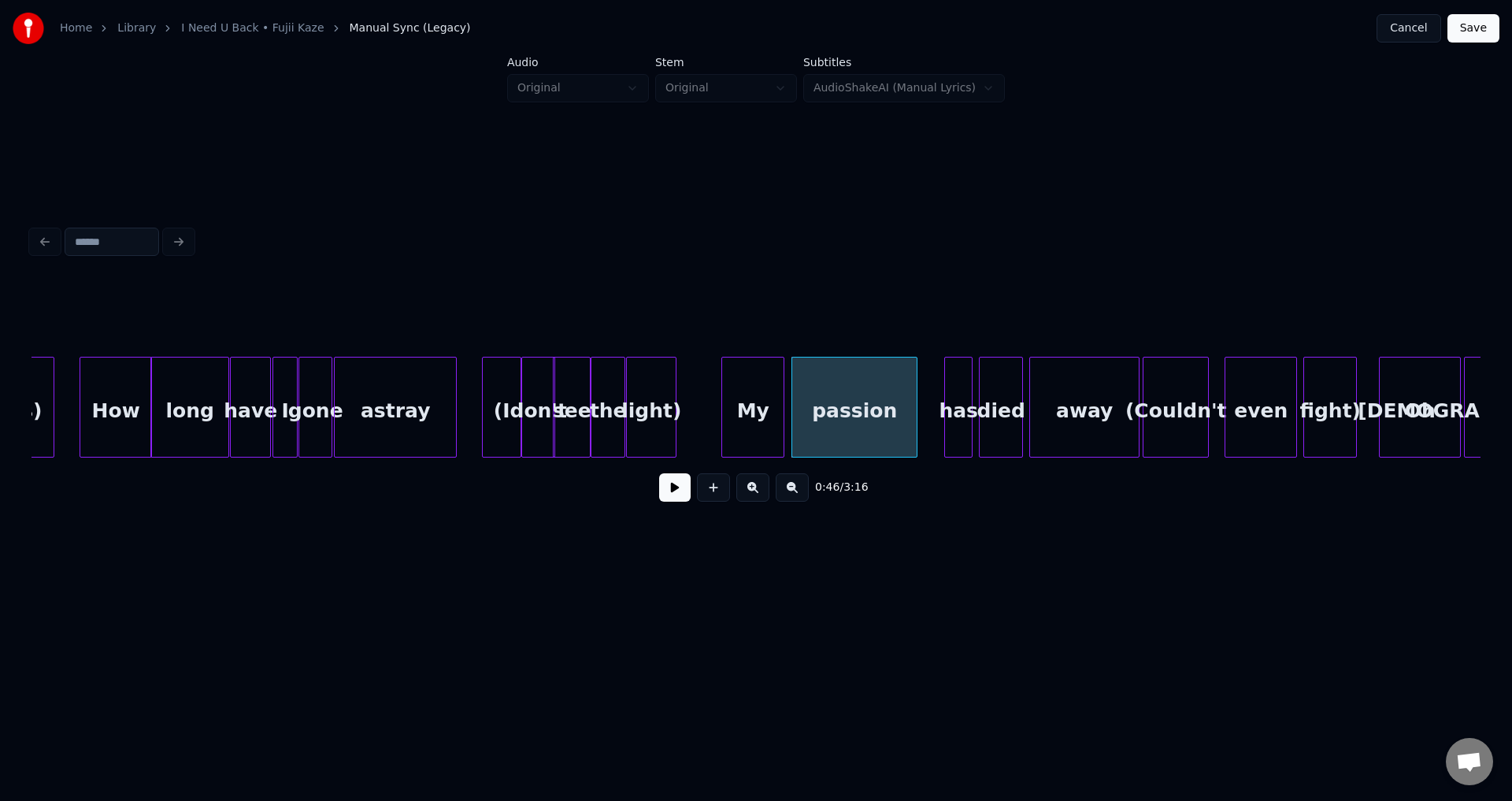
click at [761, 412] on div "My" at bounding box center [753, 411] width 62 height 107
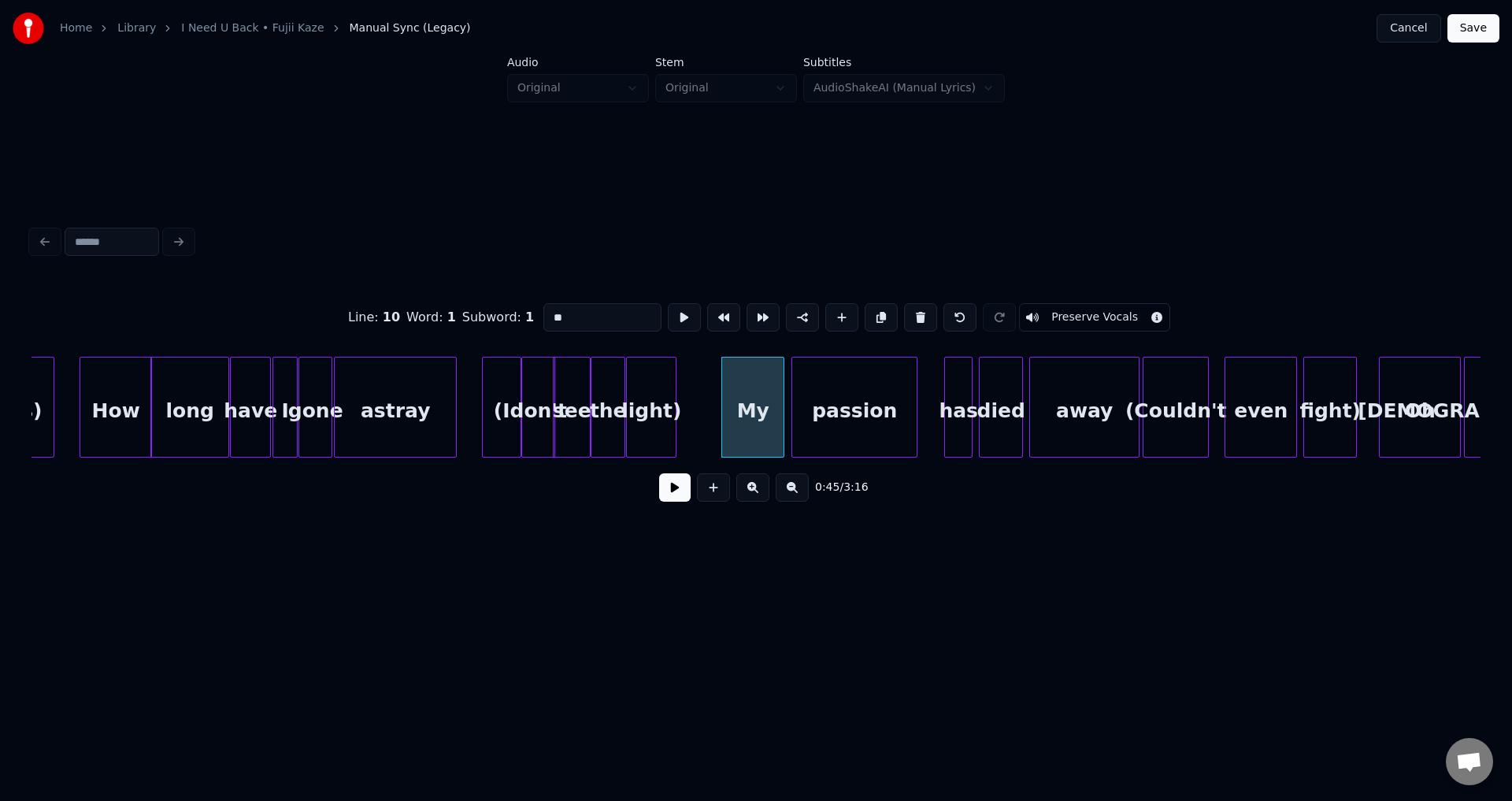
click at [681, 495] on button at bounding box center [674, 488] width 31 height 29
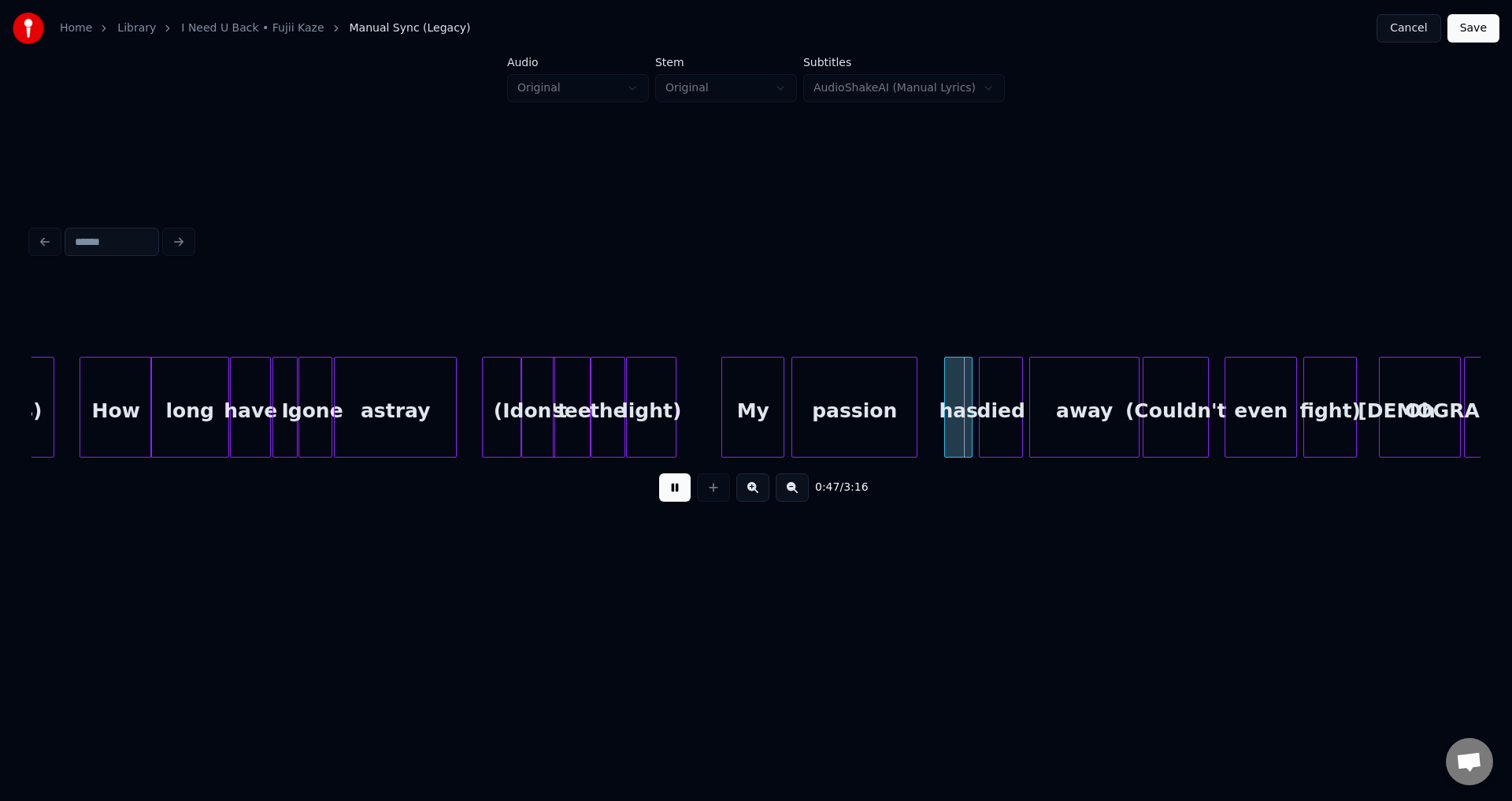
click at [681, 495] on button at bounding box center [674, 488] width 31 height 29
click at [956, 414] on div "has" at bounding box center [959, 411] width 27 height 107
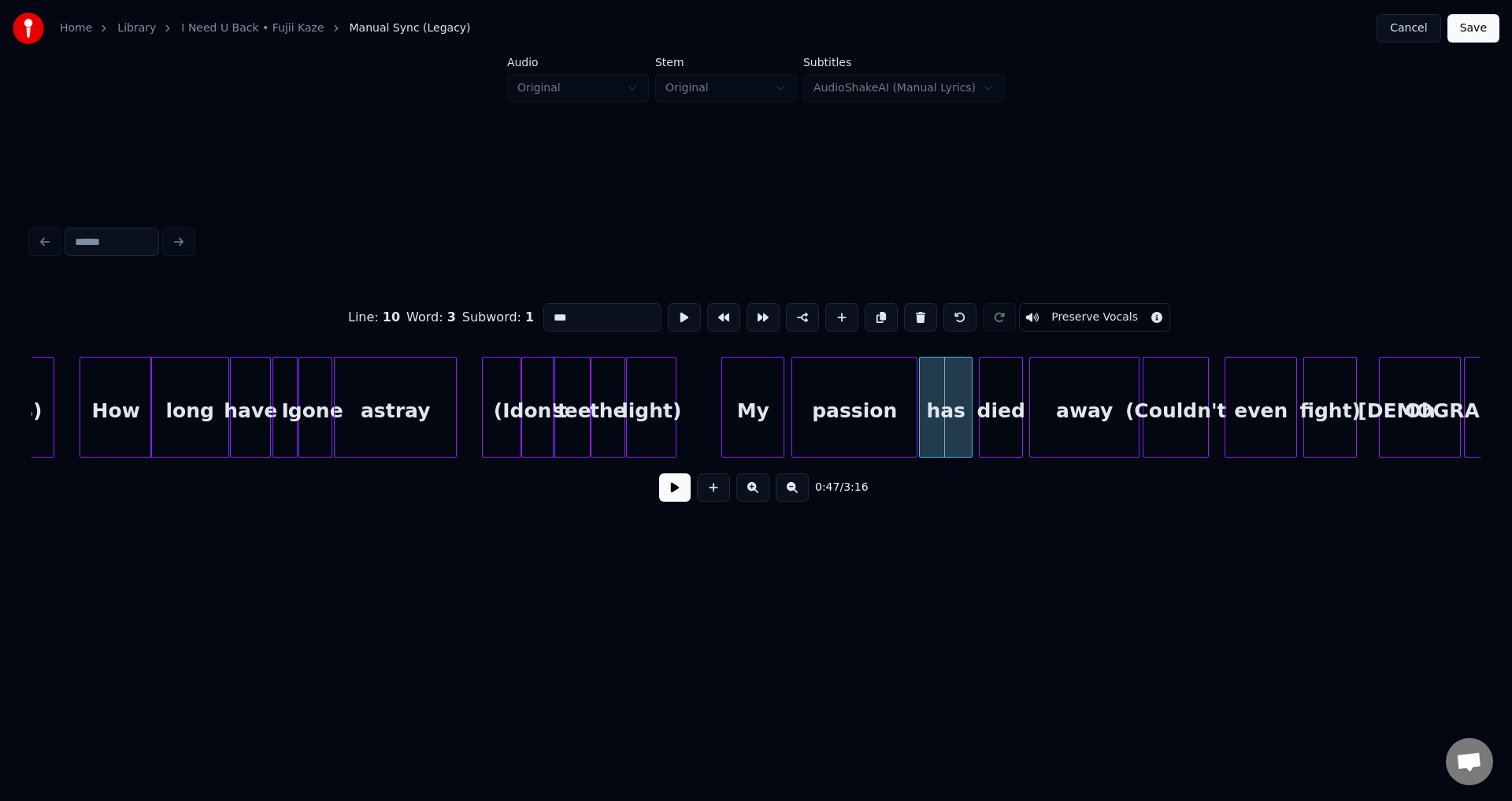
click at [922, 413] on div at bounding box center [922, 406] width 5 height 99
drag, startPoint x: 694, startPoint y: 484, endPoint x: 681, endPoint y: 488, distance: 13.6
click at [693, 484] on div at bounding box center [713, 488] width 40 height 29
click at [681, 488] on button at bounding box center [674, 488] width 31 height 29
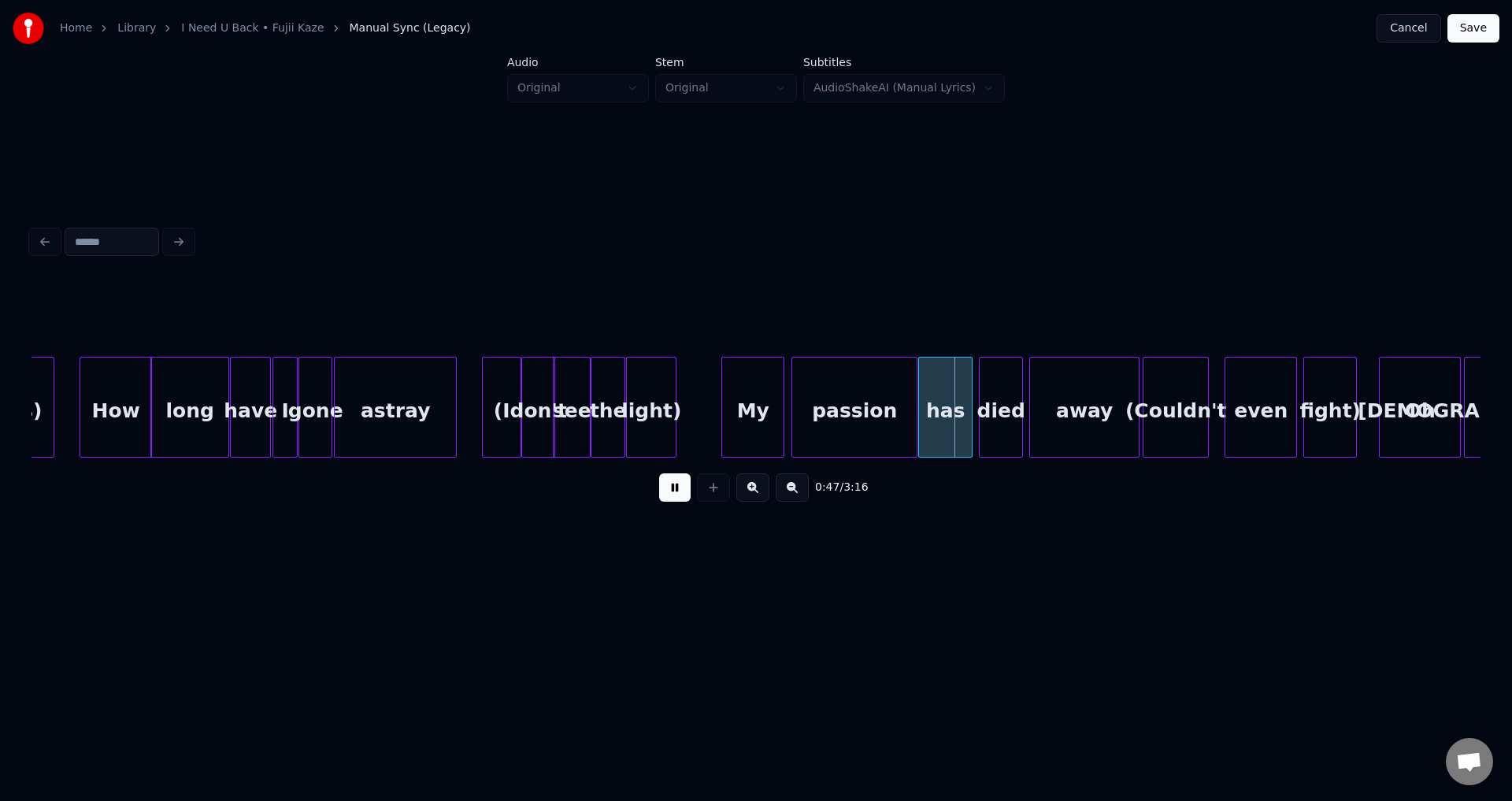
click at [681, 488] on button at bounding box center [674, 488] width 31 height 29
click at [966, 417] on div at bounding box center [965, 406] width 5 height 99
click at [971, 416] on div at bounding box center [973, 406] width 5 height 99
click at [681, 492] on button at bounding box center [674, 488] width 31 height 29
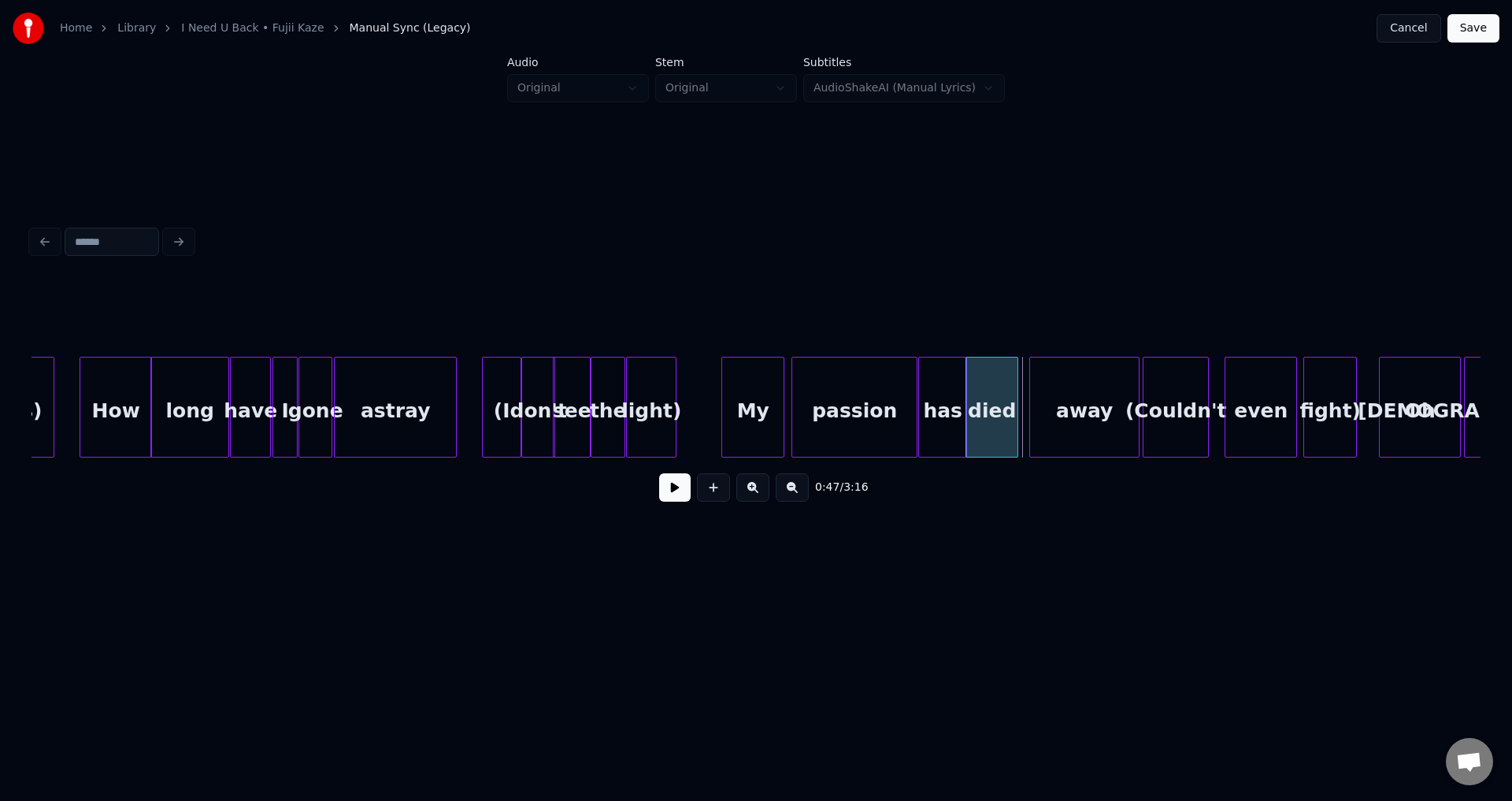
click at [1013, 413] on div at bounding box center [1015, 406] width 5 height 99
click at [1018, 412] on div at bounding box center [1017, 406] width 5 height 99
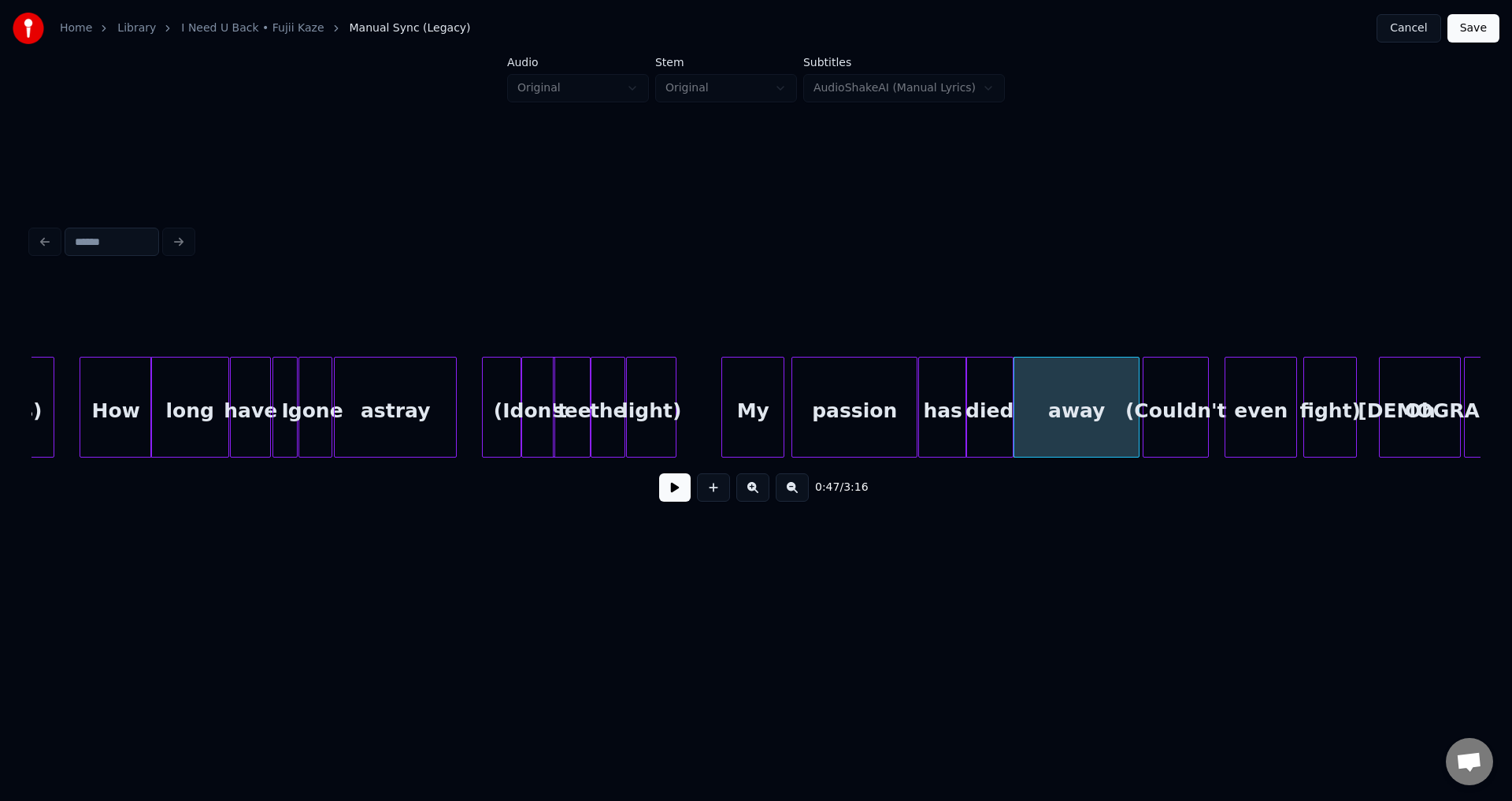
click at [885, 415] on div "passion" at bounding box center [854, 411] width 124 height 107
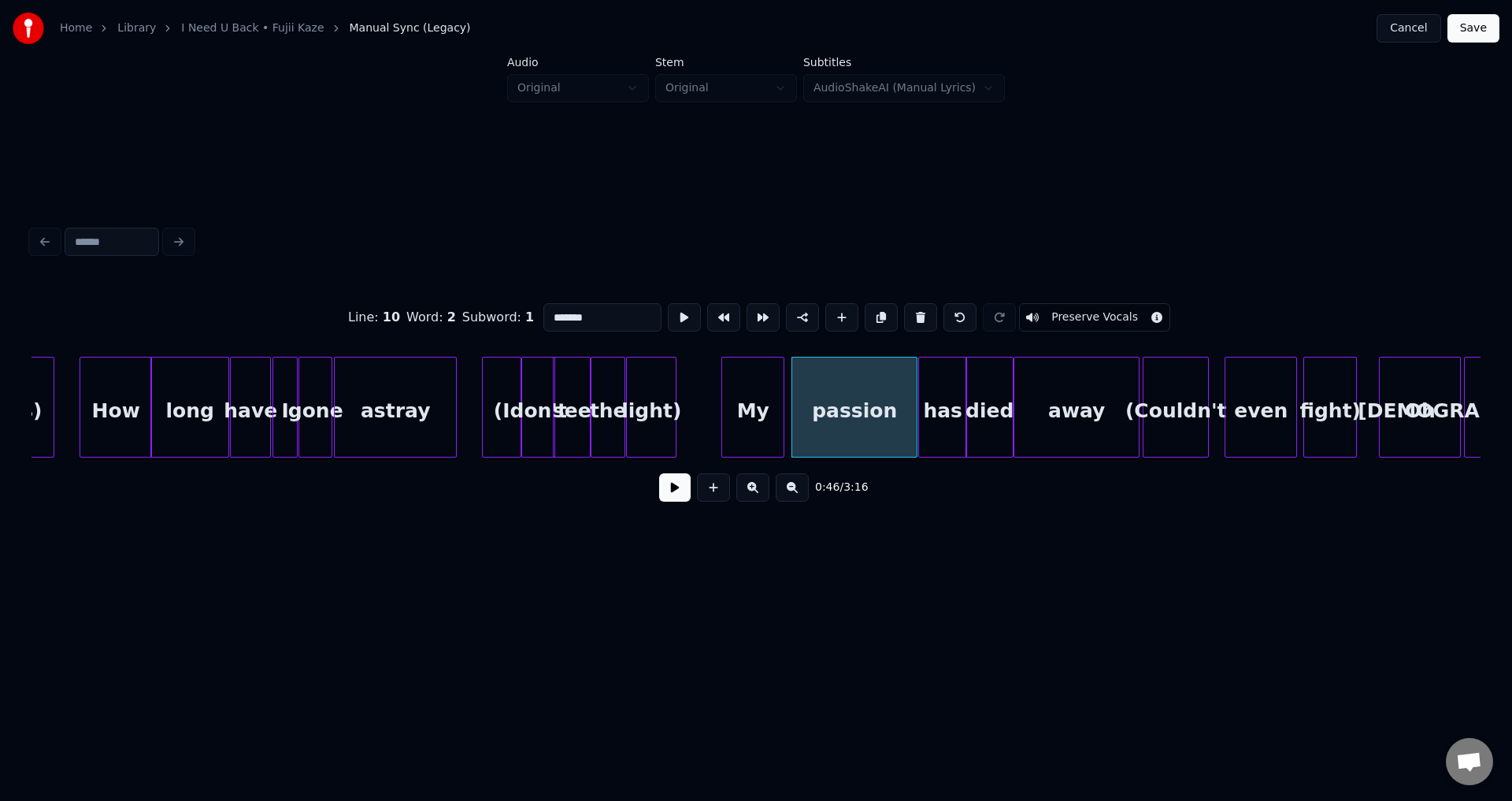
click at [729, 434] on div "My" at bounding box center [753, 411] width 62 height 107
type input "**"
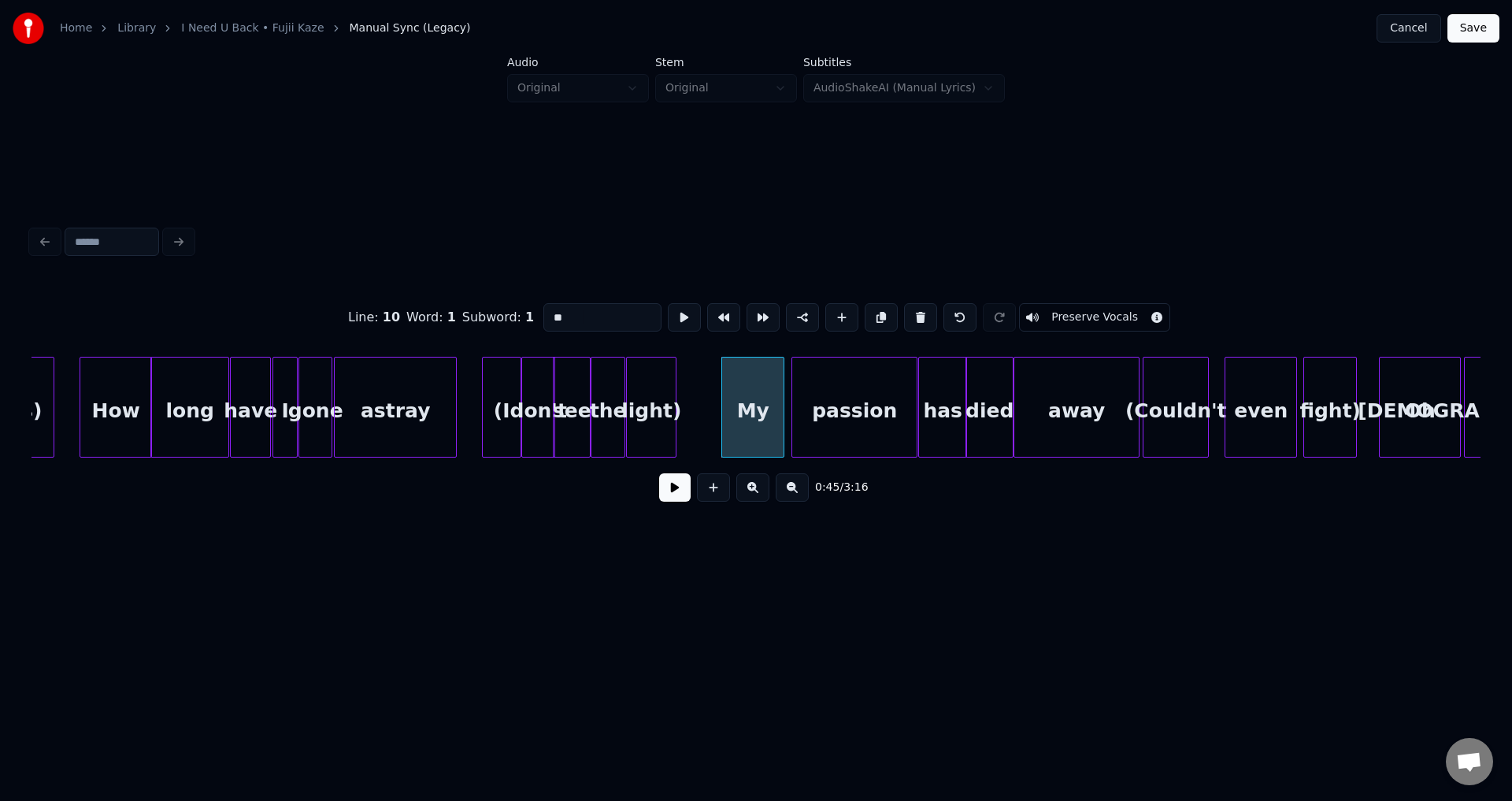
click at [663, 499] on button at bounding box center [674, 488] width 31 height 29
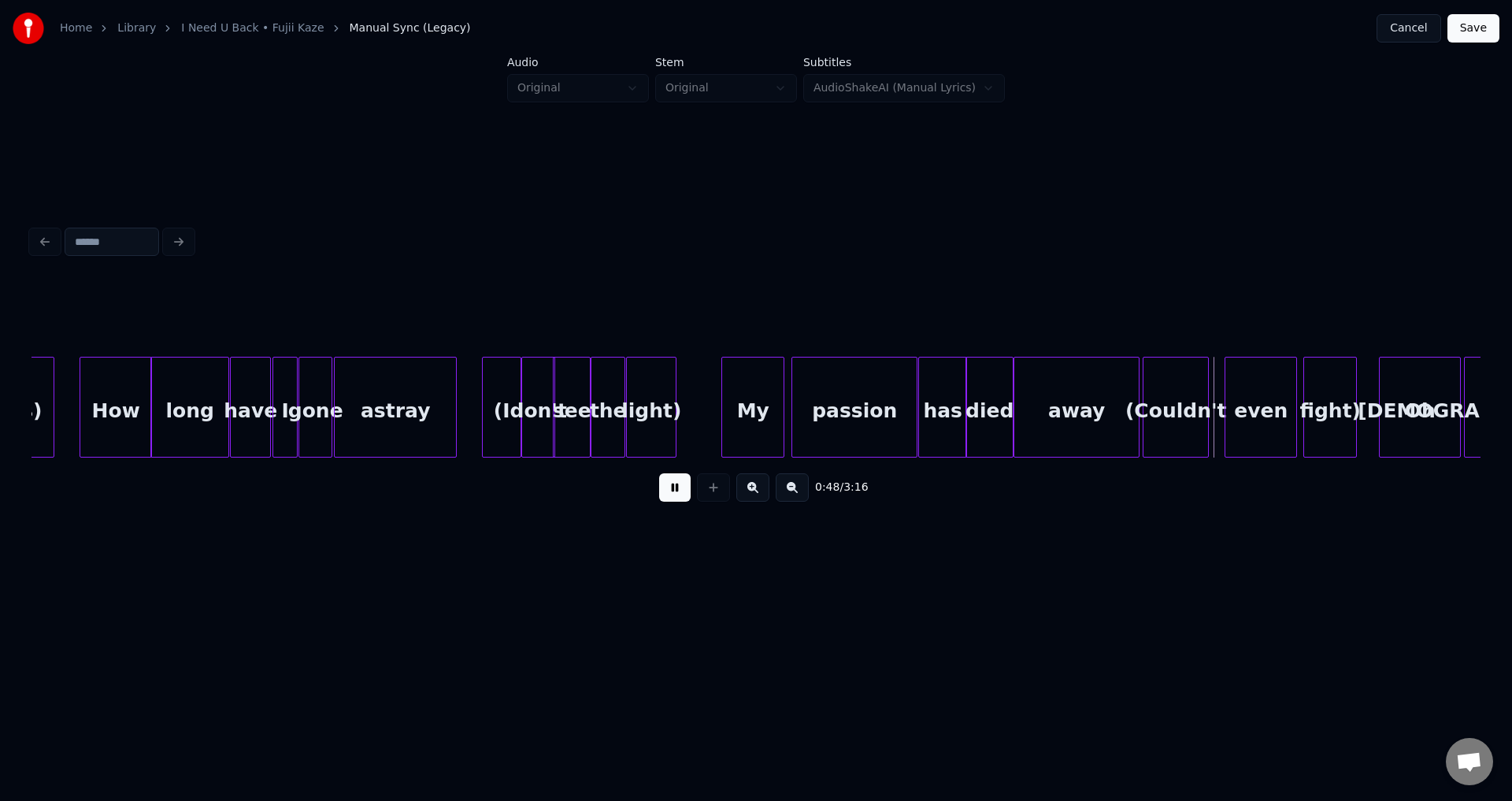
click at [663, 499] on button at bounding box center [674, 488] width 31 height 29
click at [1167, 408] on div "(Couldn't" at bounding box center [1173, 411] width 64 height 107
click at [1220, 412] on div "even" at bounding box center [1243, 411] width 71 height 107
click at [1303, 426] on div "fight)" at bounding box center [1304, 411] width 52 height 107
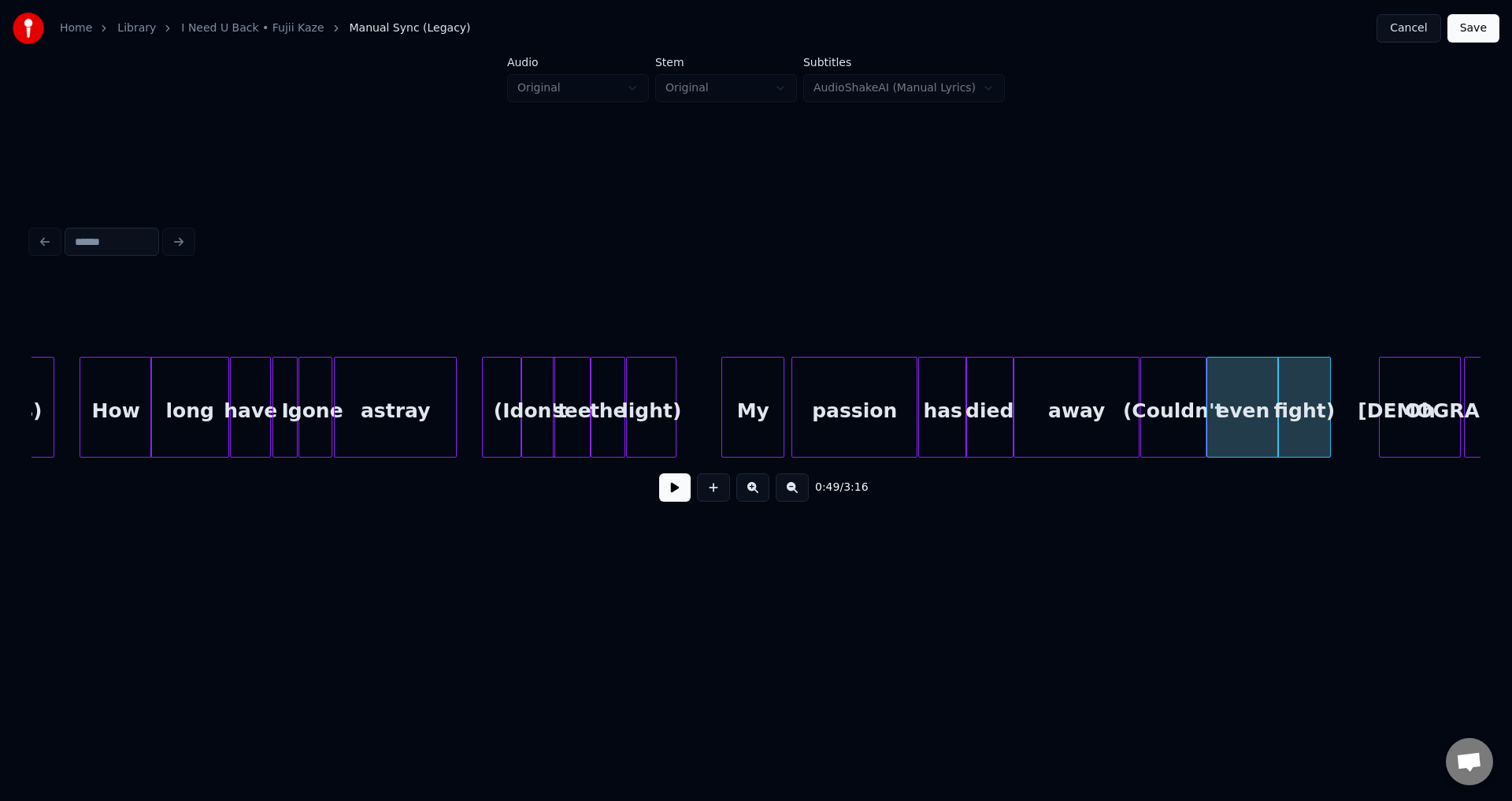
click at [1189, 405] on div "(Couldn't" at bounding box center [1173, 411] width 64 height 107
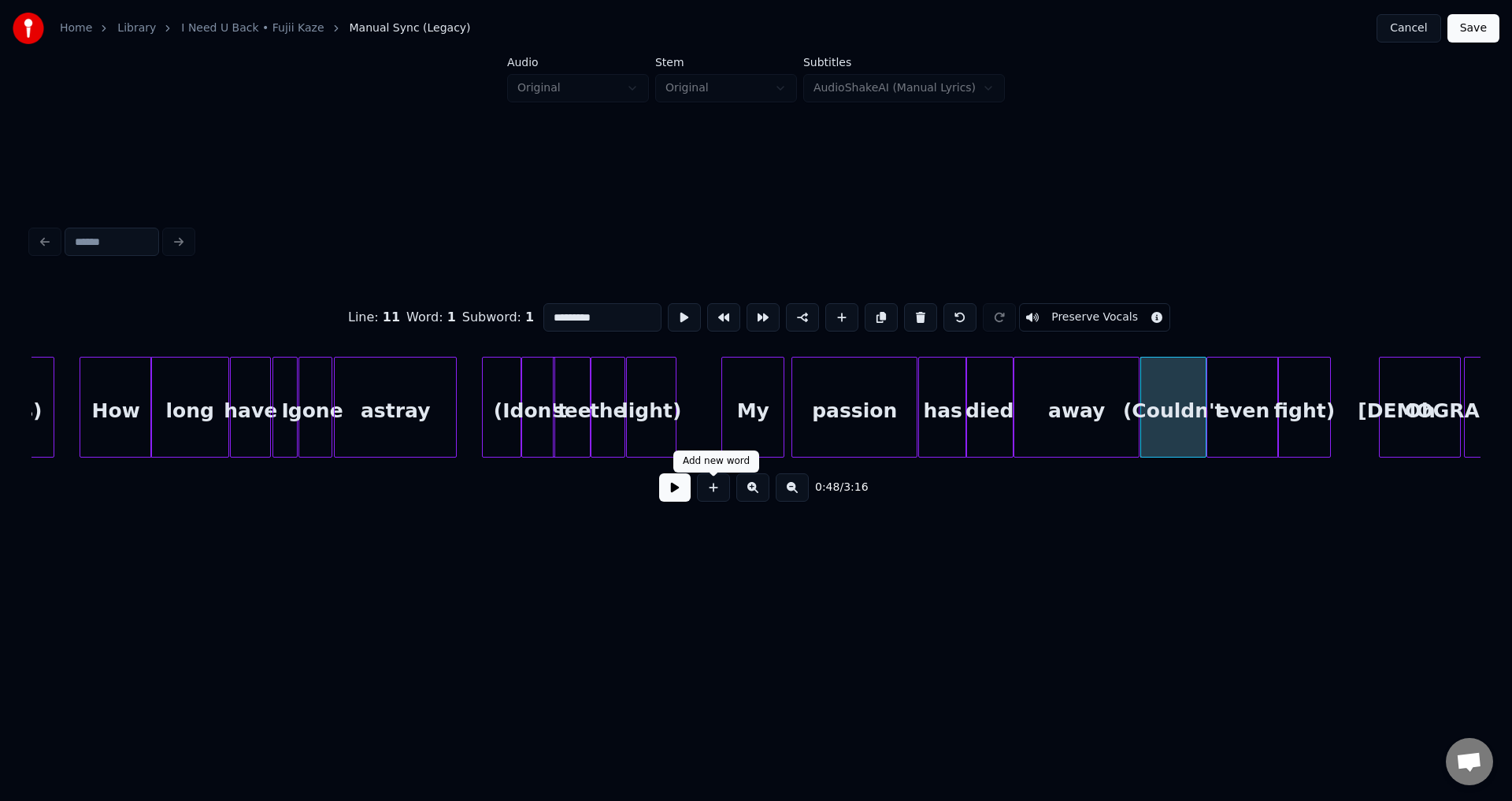
click at [692, 490] on div "0:48 / 3:16" at bounding box center [756, 488] width 1424 height 35
click at [681, 493] on button at bounding box center [674, 488] width 31 height 29
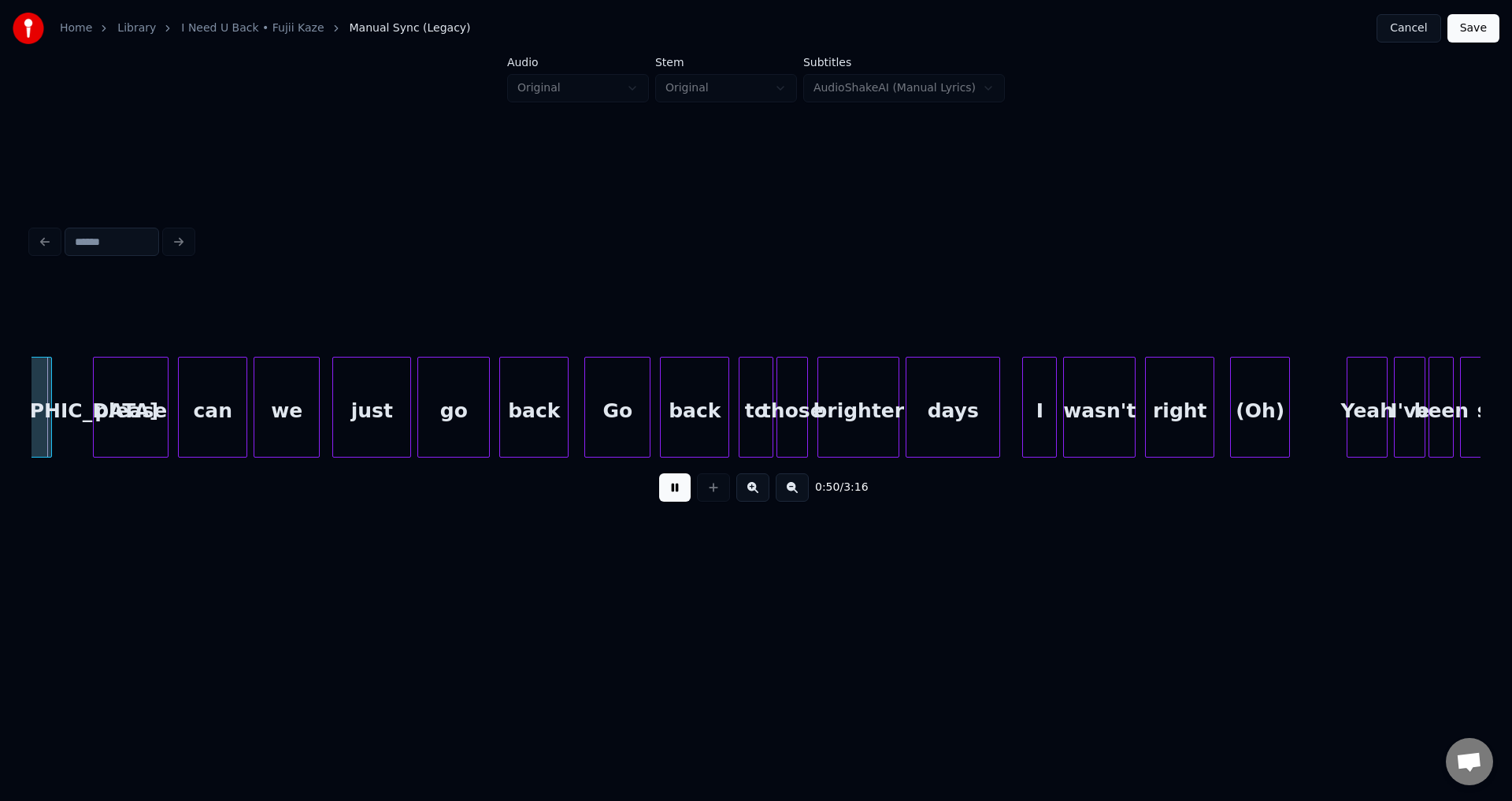
click at [681, 493] on button at bounding box center [674, 488] width 31 height 29
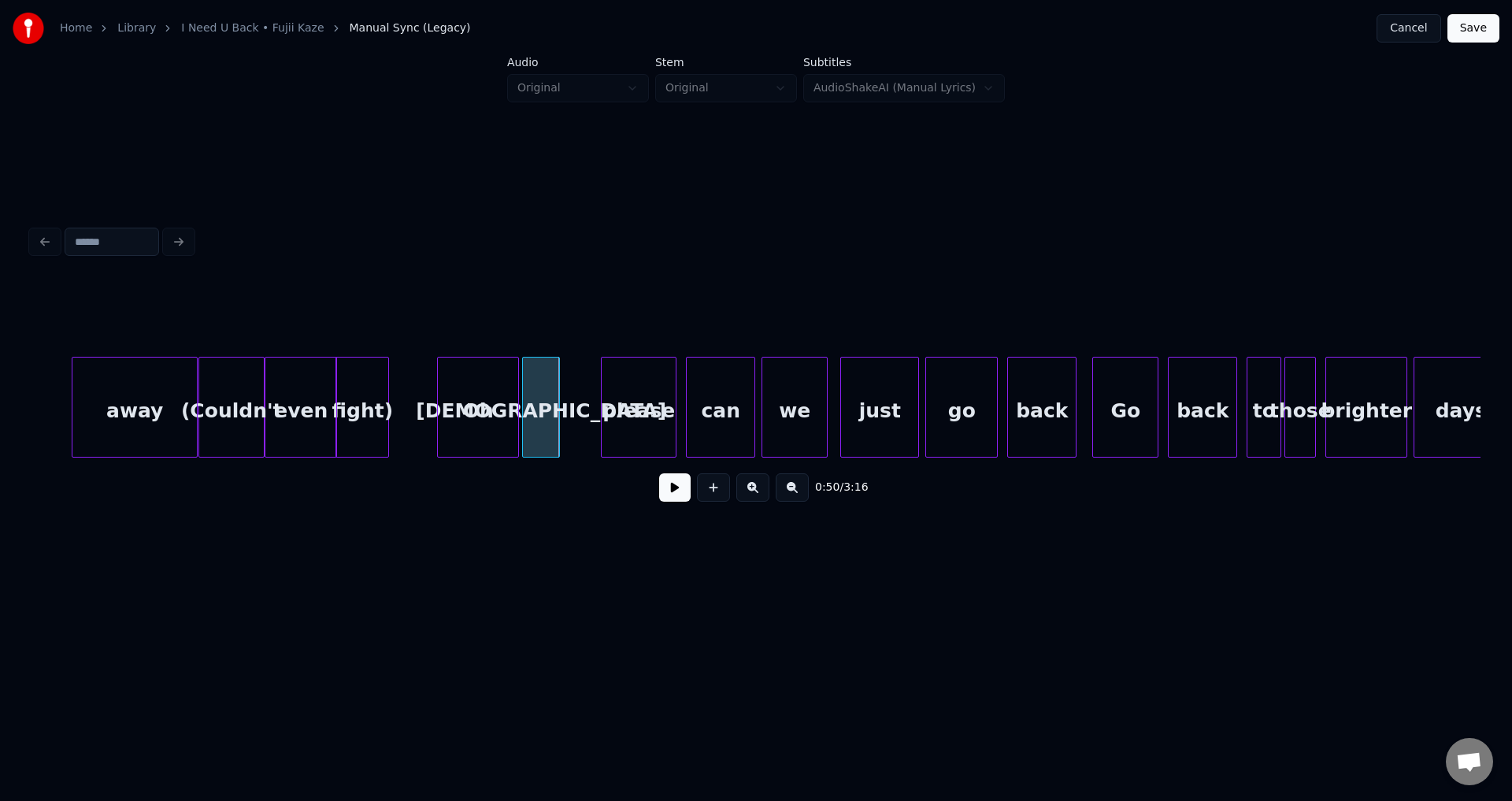
scroll to position [0, 7363]
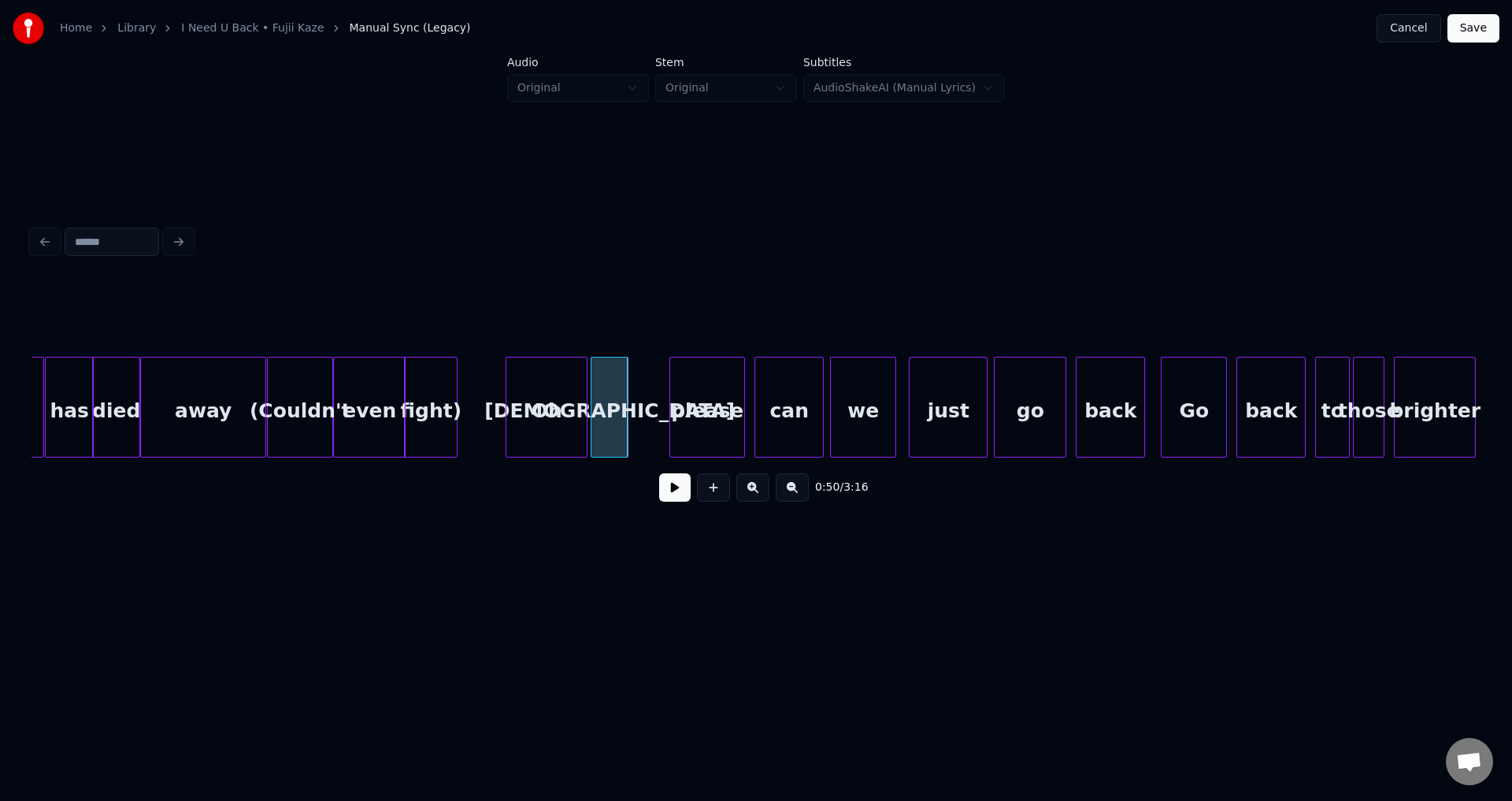
click at [442, 414] on div "fight)" at bounding box center [431, 411] width 52 height 107
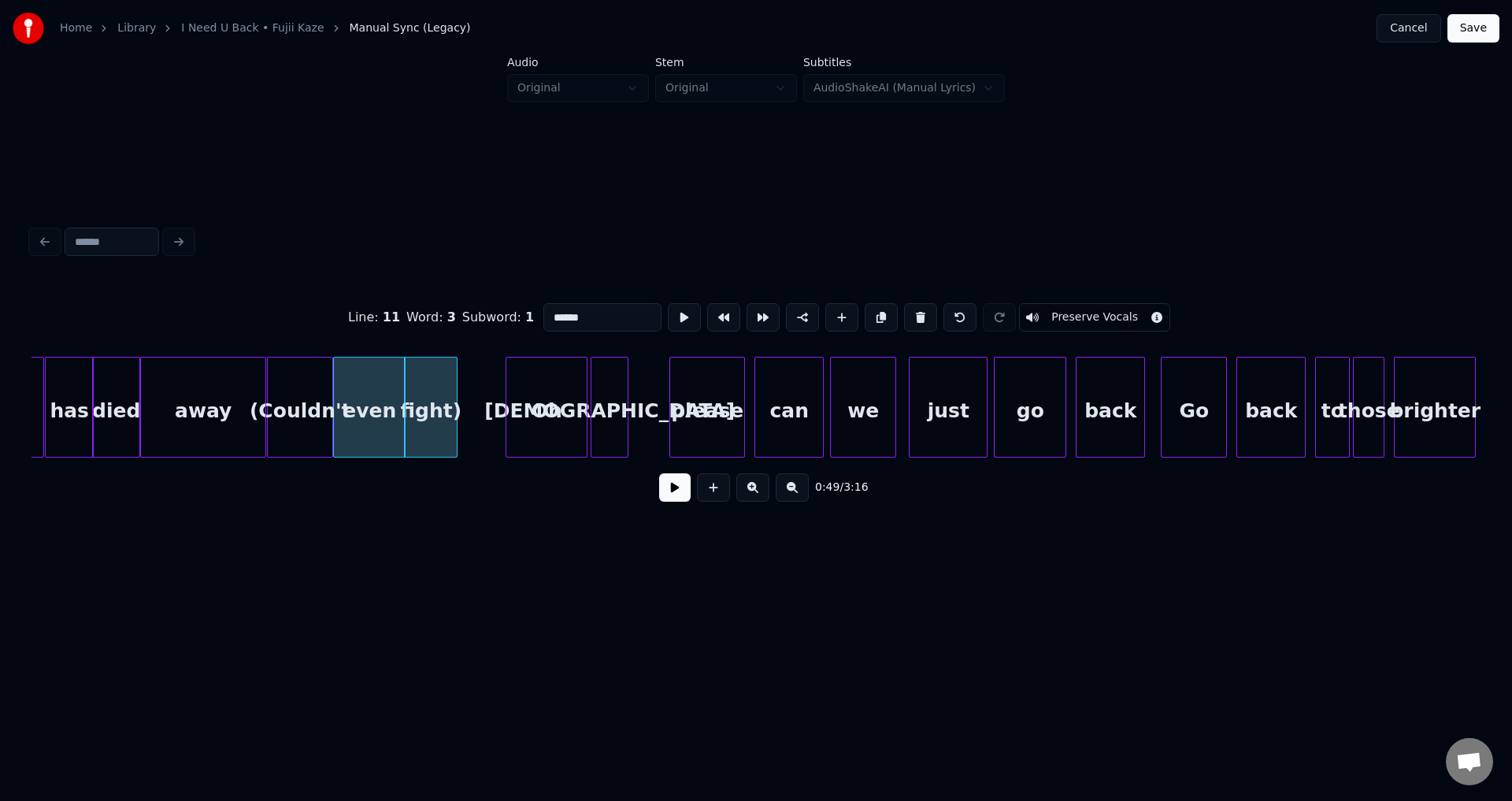
click at [652, 493] on div "0:49 / 3:16" at bounding box center [756, 488] width 1424 height 35
click at [661, 490] on button at bounding box center [674, 488] width 31 height 29
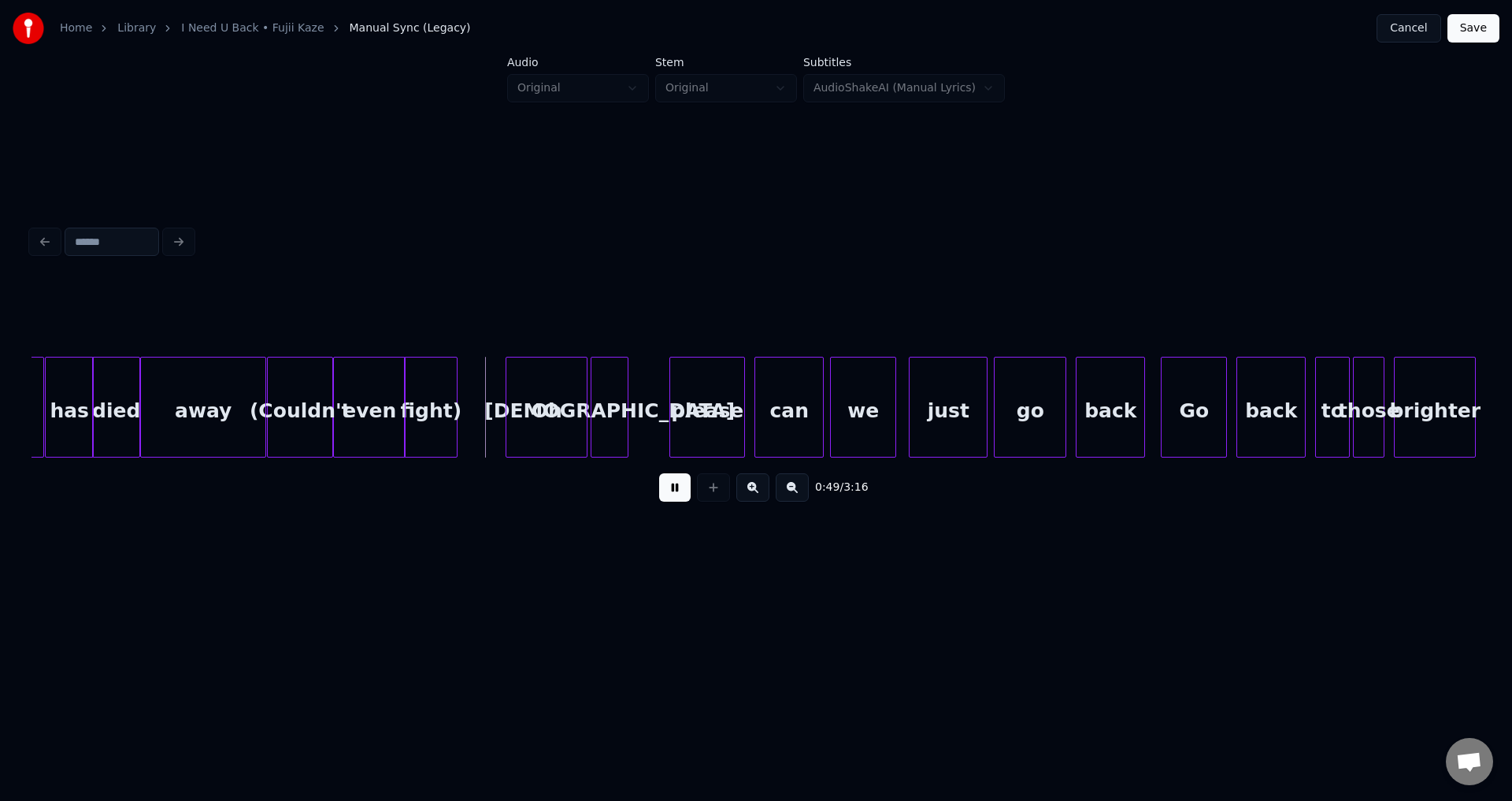
click at [669, 495] on button at bounding box center [674, 488] width 31 height 29
click at [519, 417] on div "Oh" at bounding box center [540, 411] width 80 height 107
click at [603, 406] on div "[DEMOGRAPHIC_DATA]" at bounding box center [600, 411] width 36 height 107
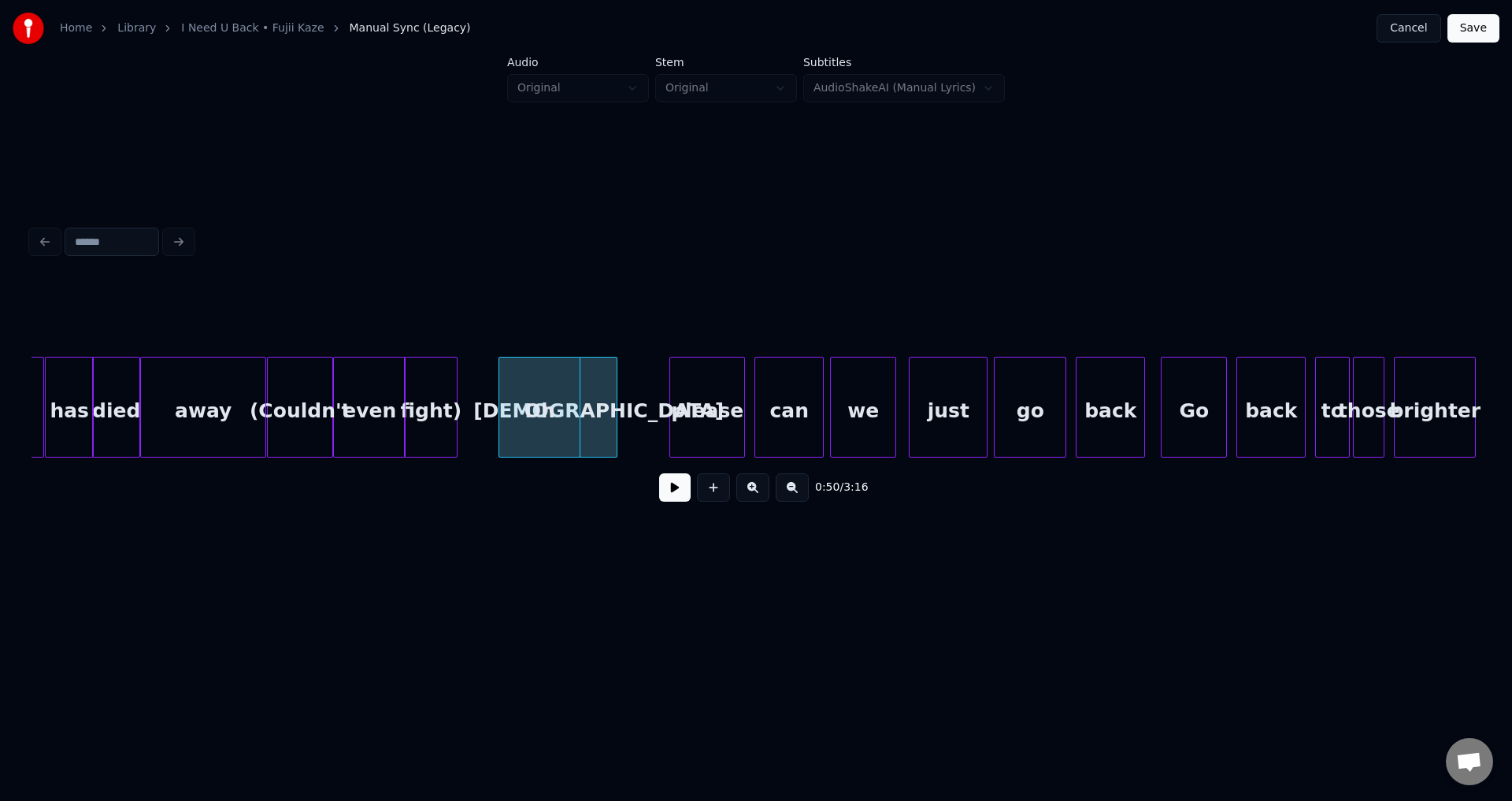
click at [657, 492] on div "0:50 / 3:16" at bounding box center [756, 488] width 1424 height 35
click at [668, 494] on button at bounding box center [674, 488] width 31 height 29
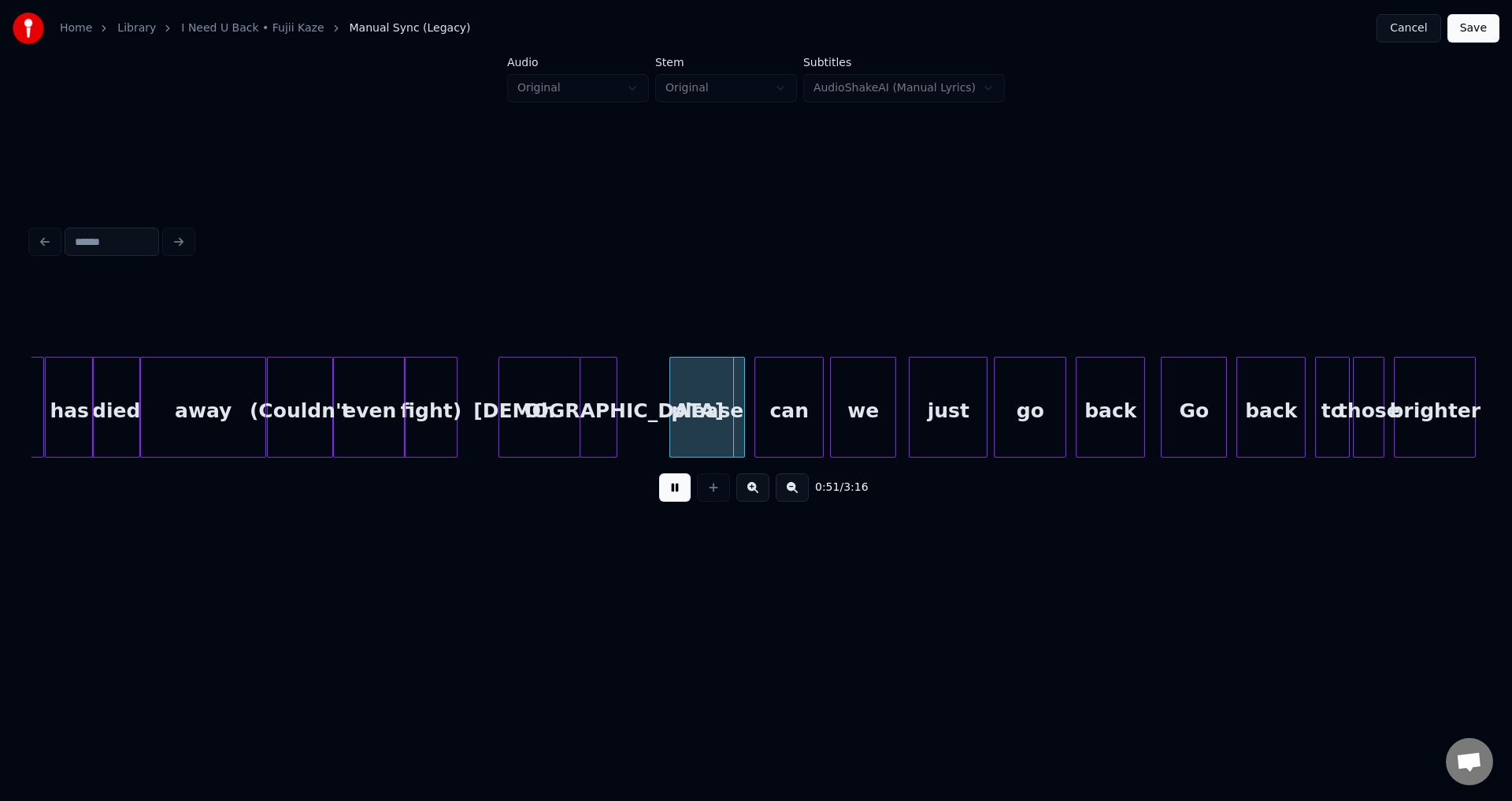
click at [666, 498] on button at bounding box center [674, 488] width 31 height 29
click at [782, 414] on div "can" at bounding box center [780, 411] width 68 height 107
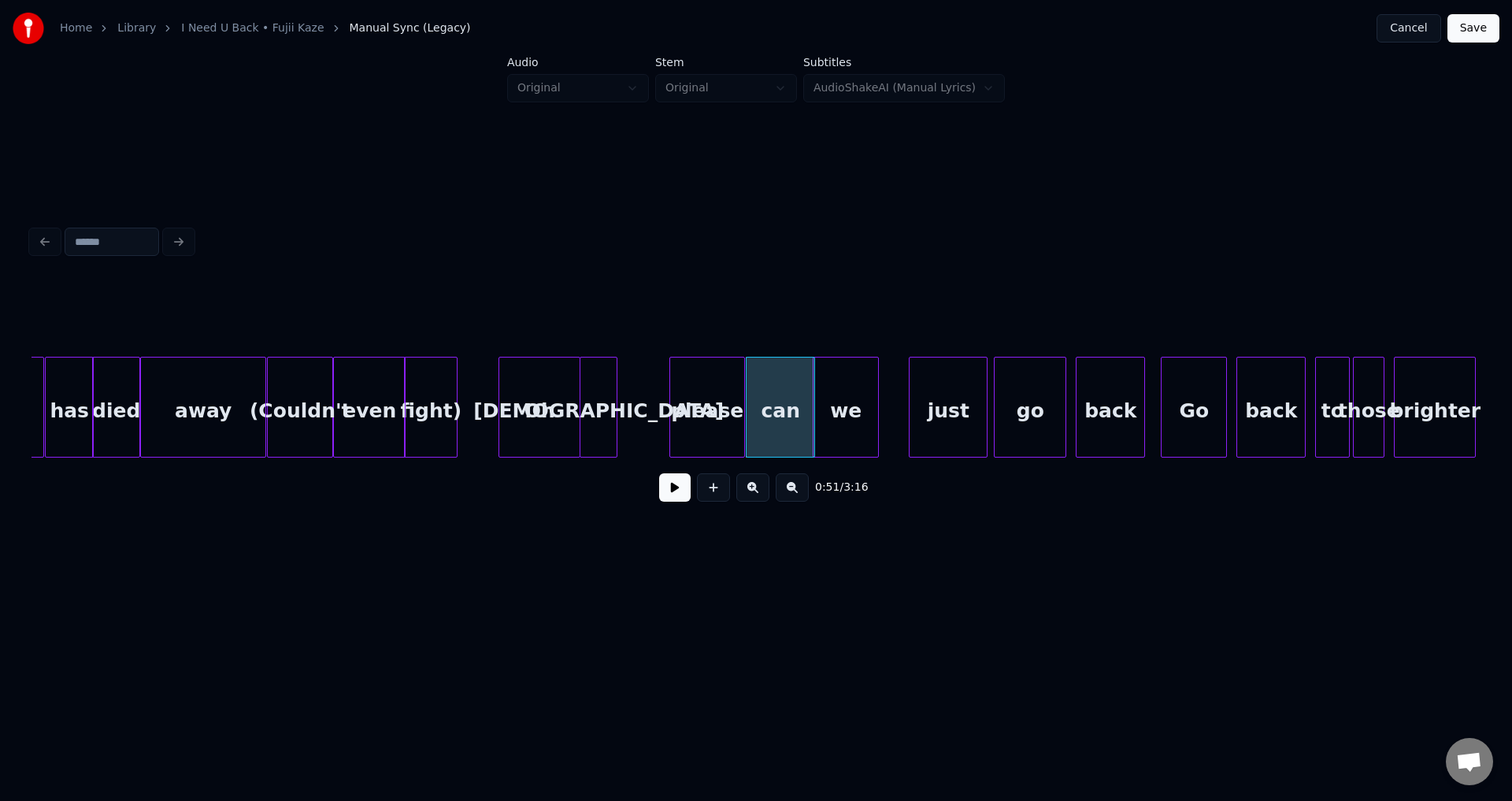
click at [833, 422] on div "we" at bounding box center [846, 411] width 64 height 107
click at [922, 420] on div "just" at bounding box center [917, 411] width 77 height 107
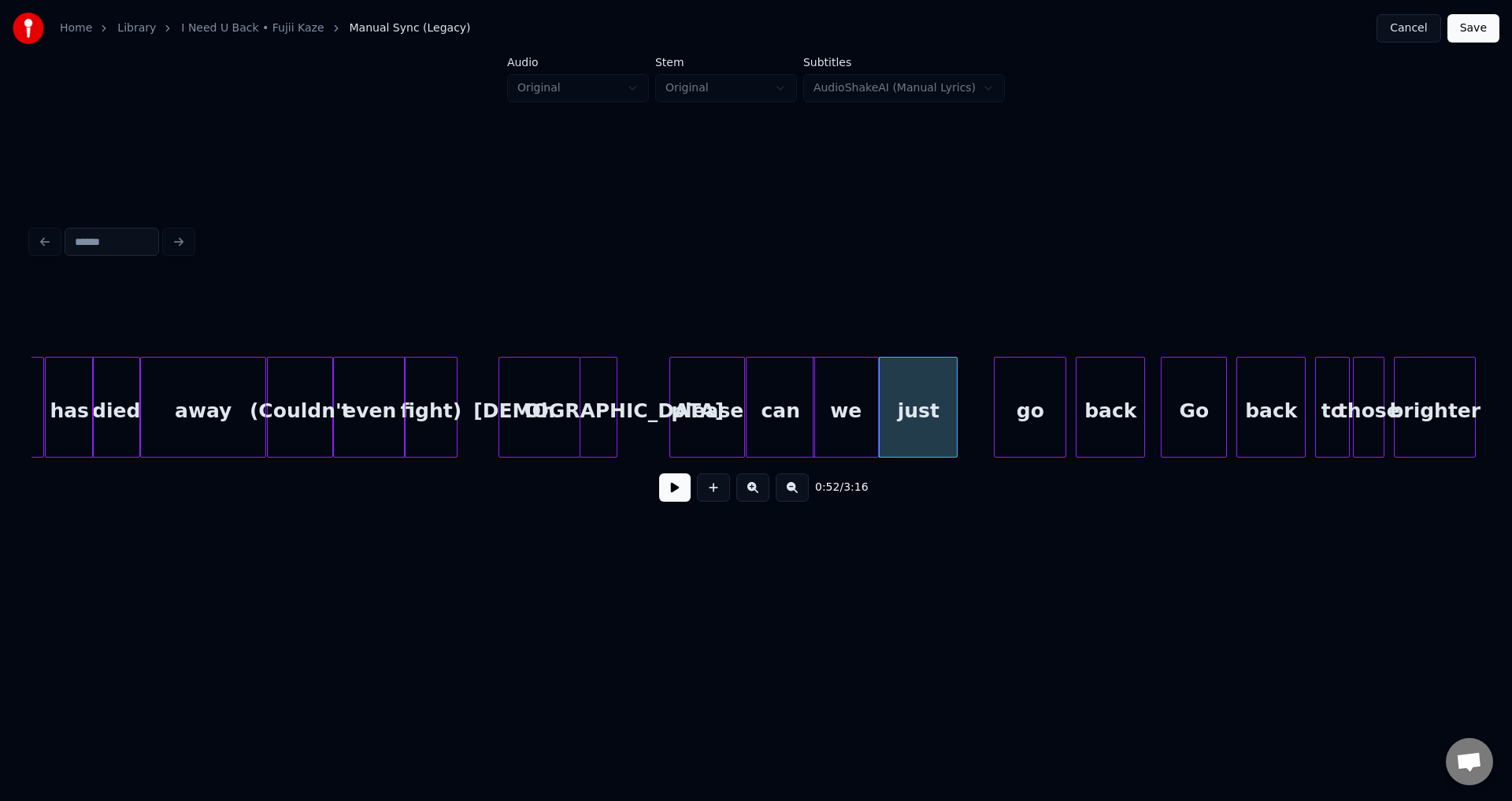
click at [663, 487] on button at bounding box center [674, 488] width 31 height 29
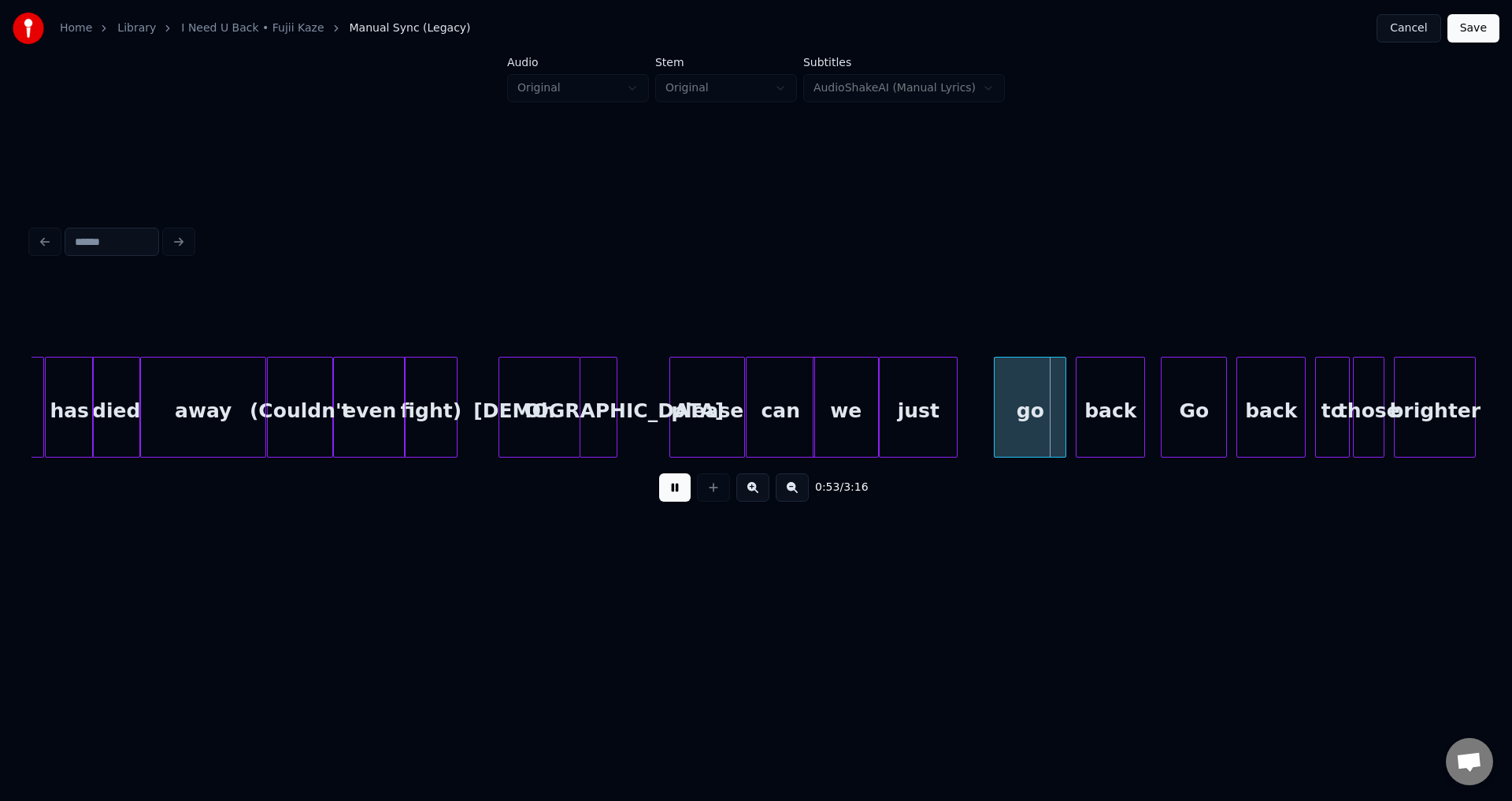
click at [666, 493] on button at bounding box center [674, 488] width 31 height 29
click at [929, 409] on div "just" at bounding box center [917, 411] width 77 height 107
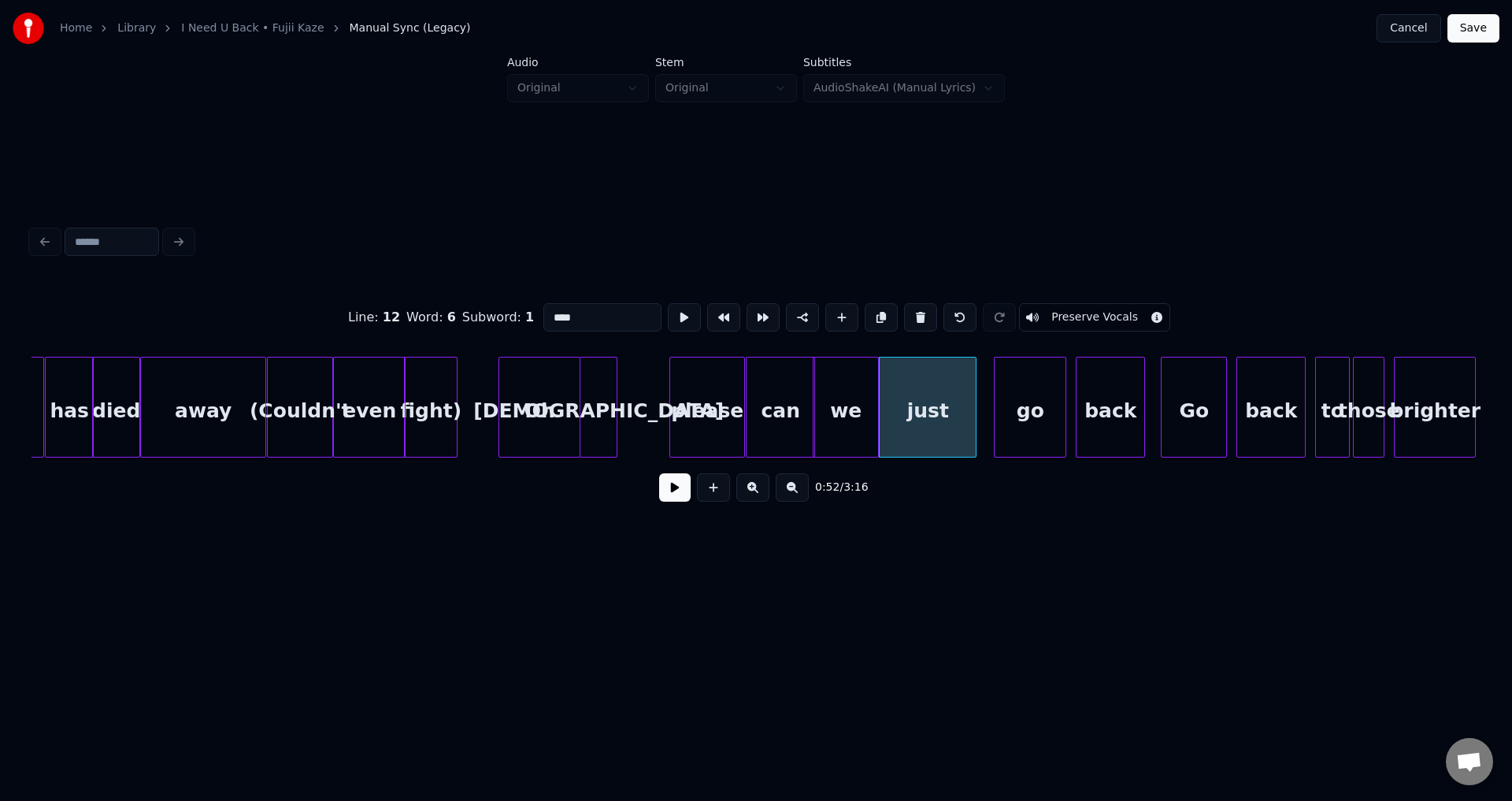
click at [974, 417] on div at bounding box center [974, 406] width 5 height 99
click at [990, 404] on div at bounding box center [991, 406] width 5 height 99
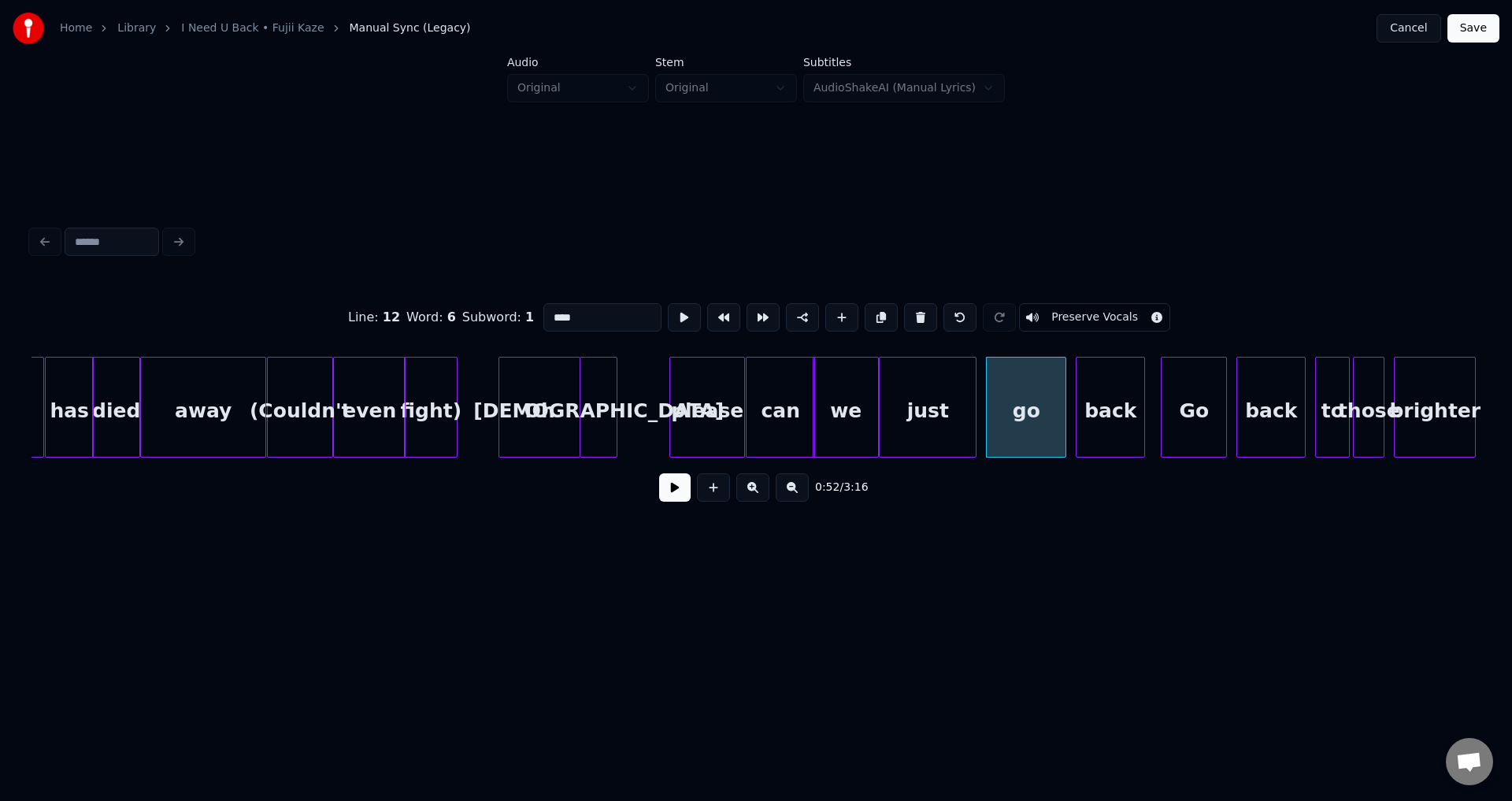
click at [930, 403] on div "just" at bounding box center [927, 411] width 96 height 107
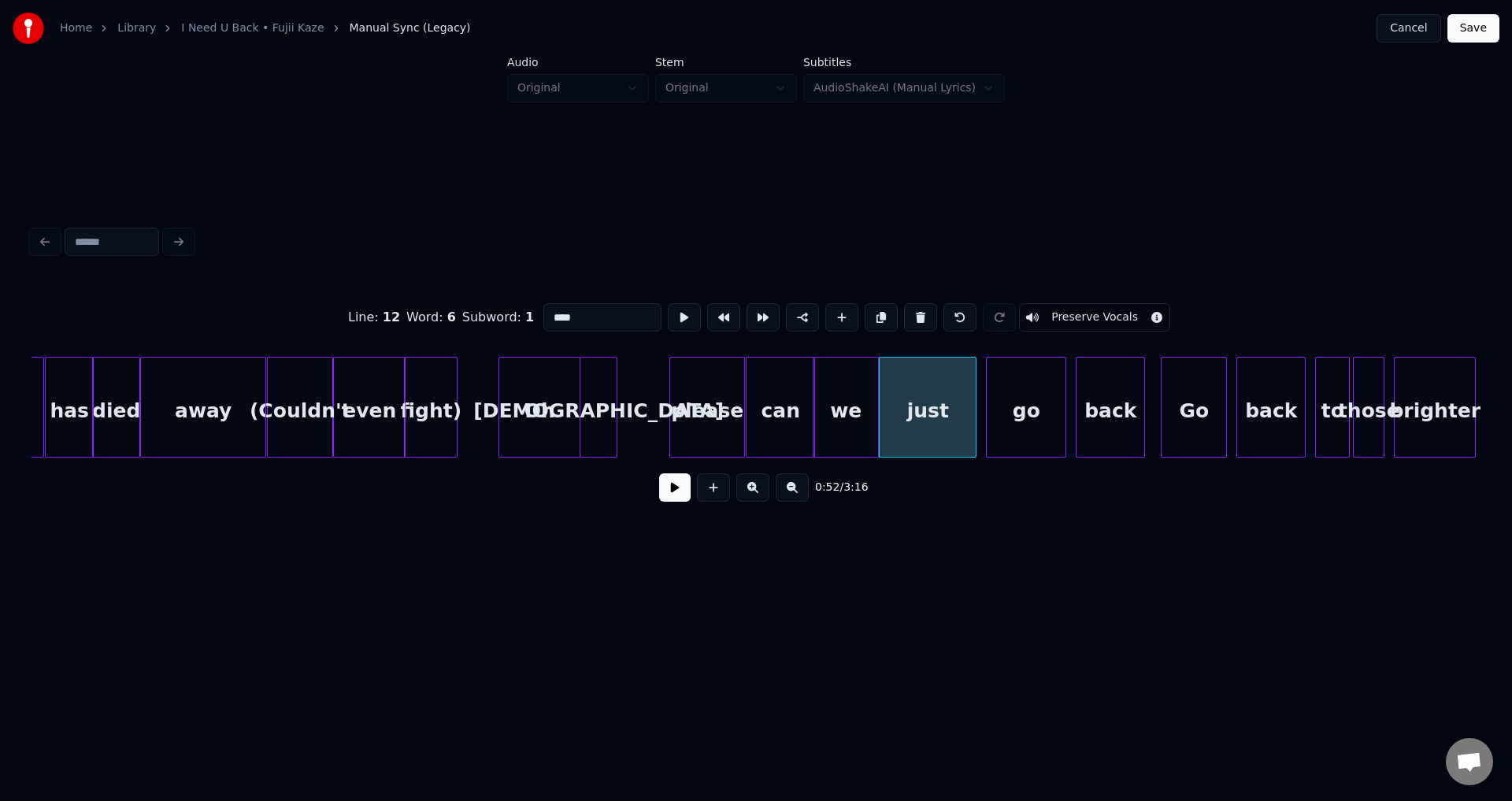
click at [676, 491] on button at bounding box center [674, 488] width 31 height 29
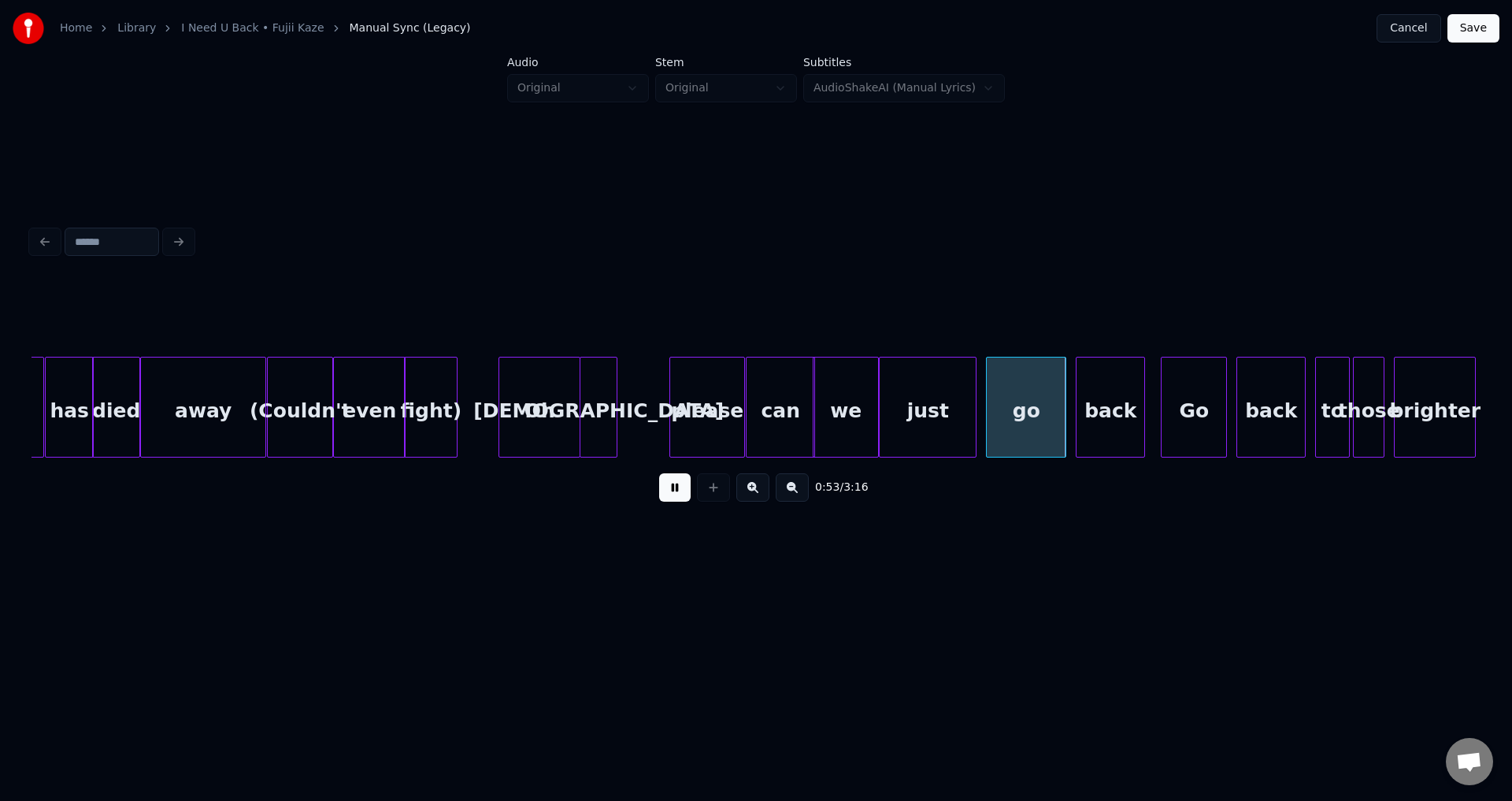
click at [675, 495] on button at bounding box center [674, 488] width 31 height 29
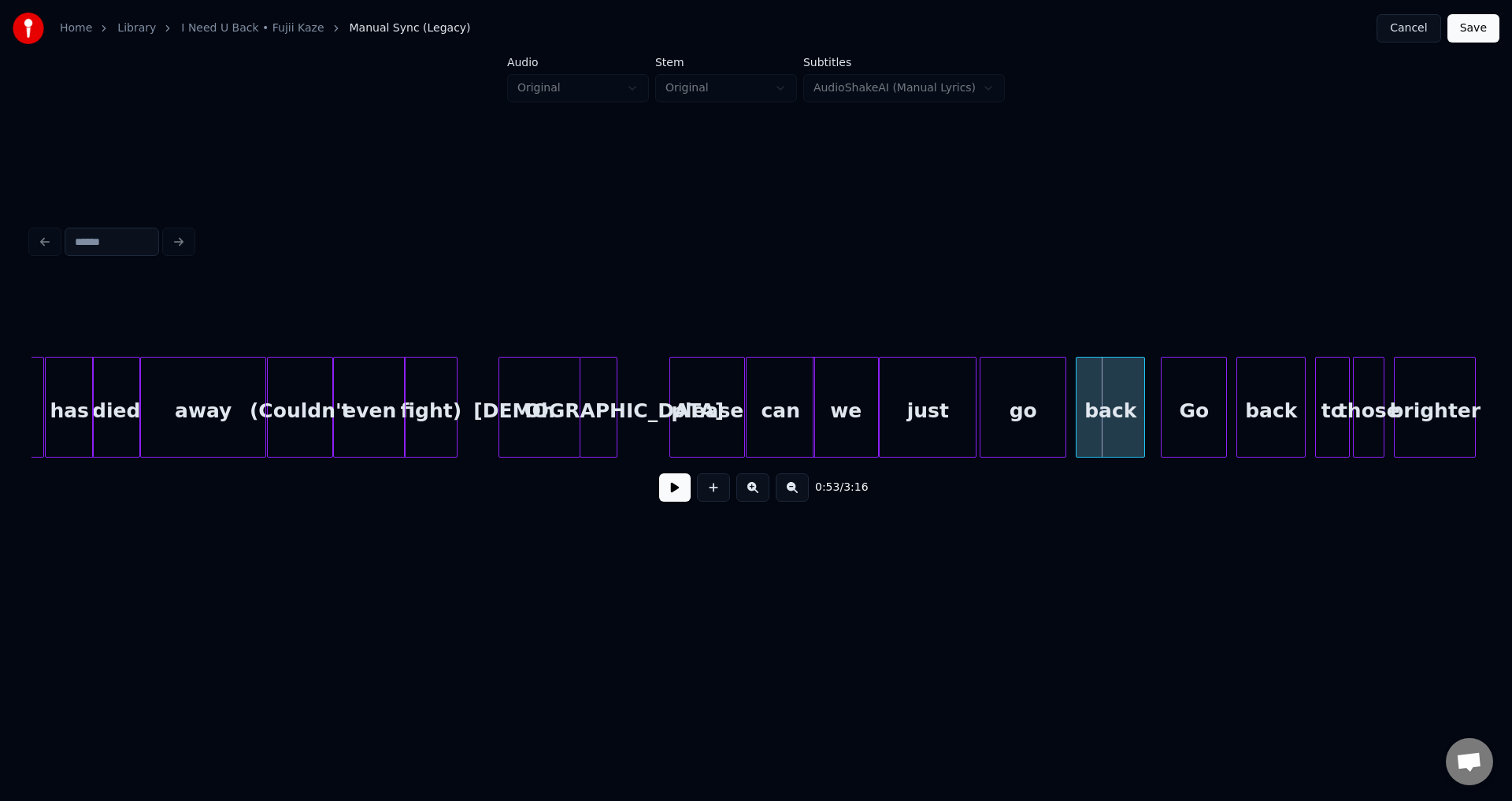
click at [981, 398] on div at bounding box center [983, 406] width 5 height 99
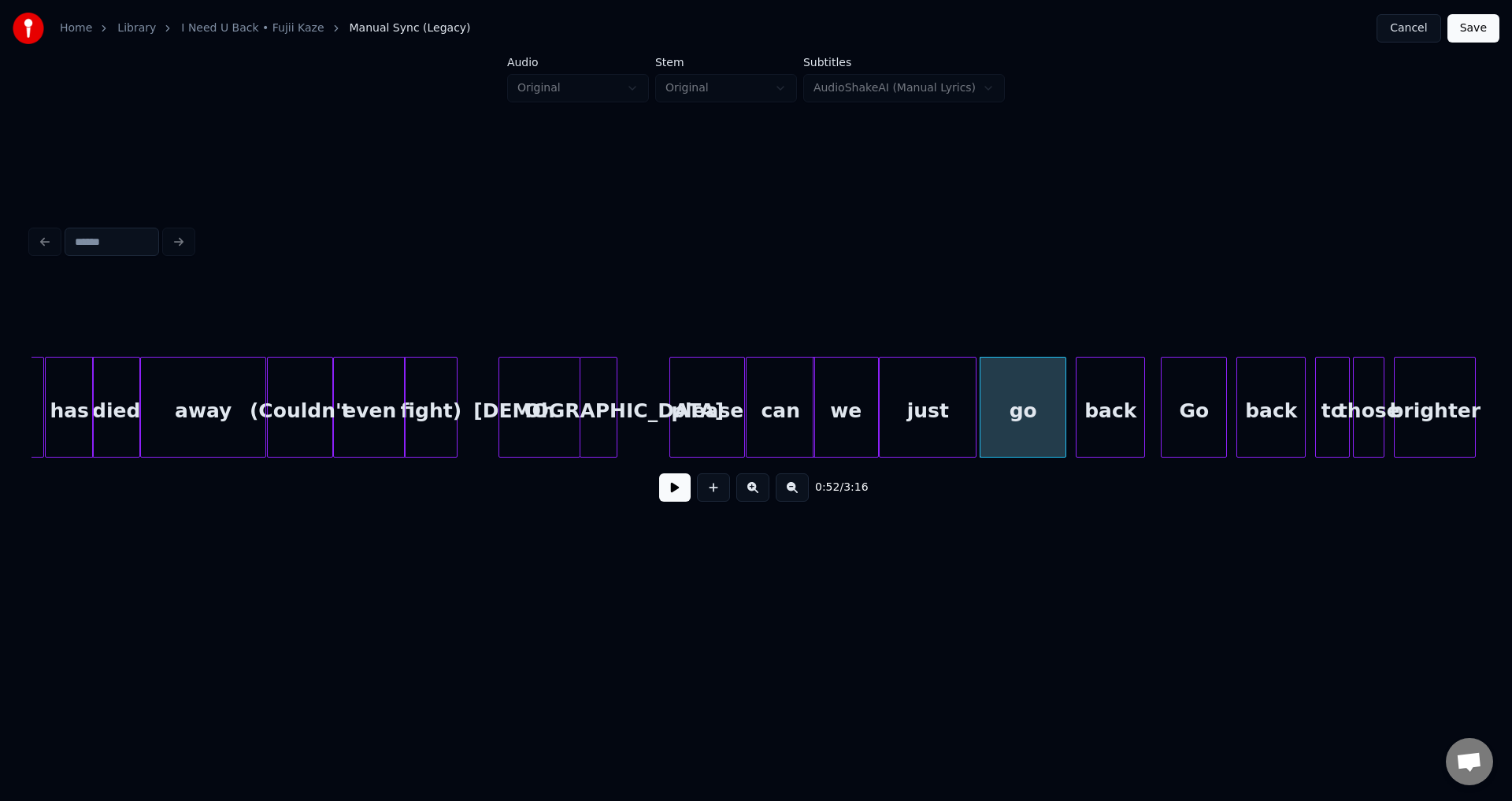
click at [944, 389] on div "just" at bounding box center [927, 411] width 96 height 107
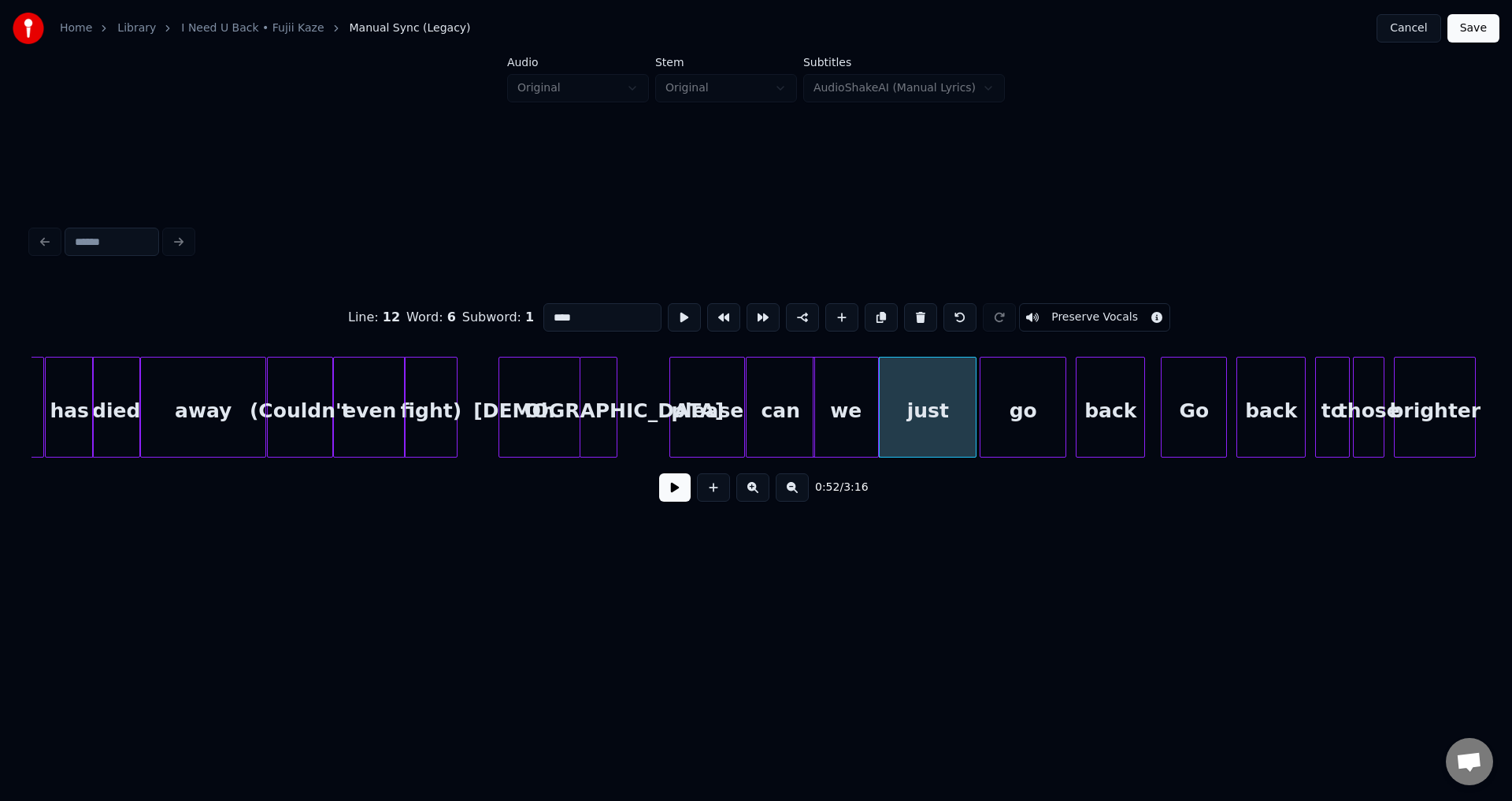
click at [670, 495] on button at bounding box center [674, 488] width 31 height 29
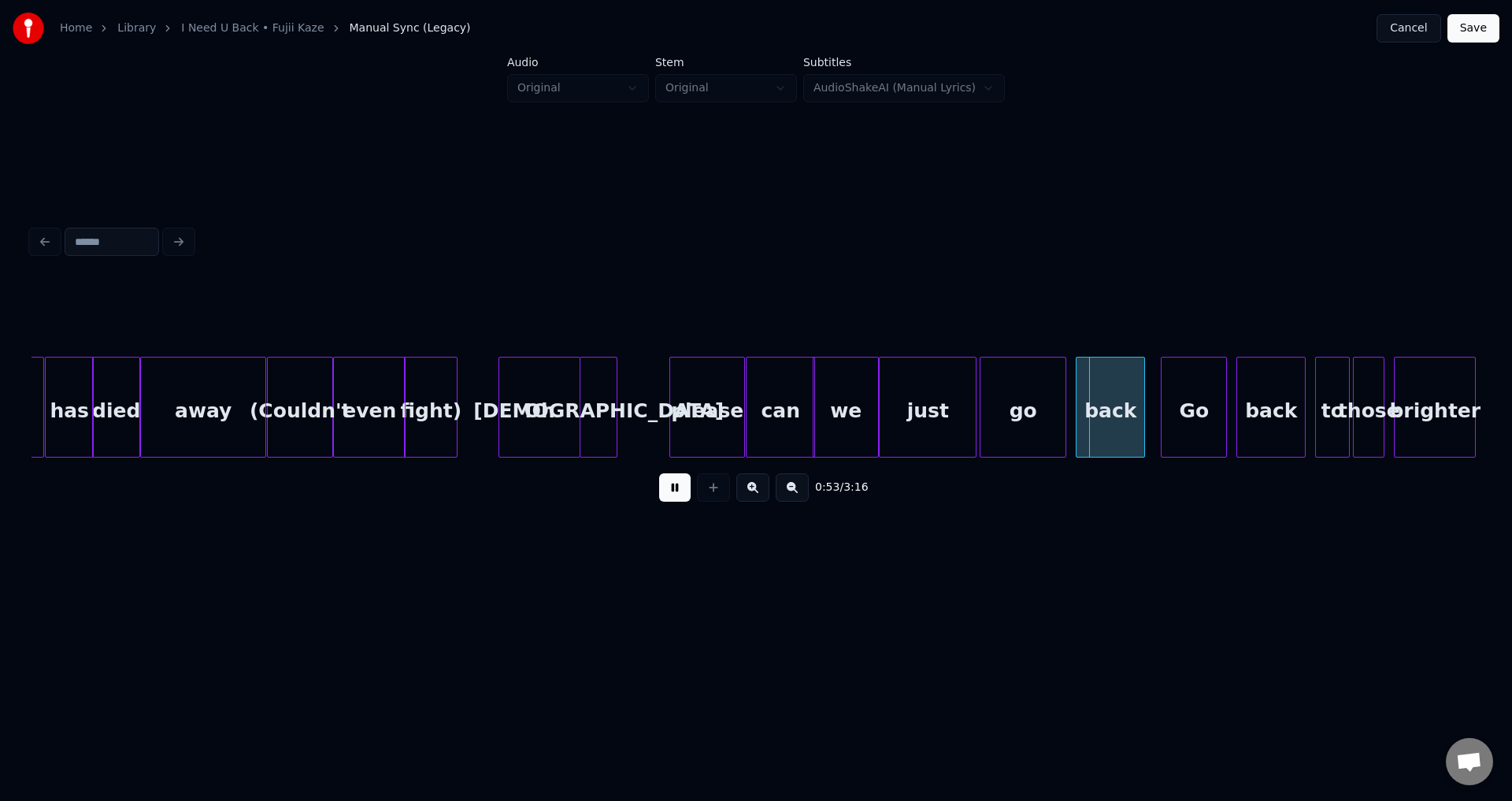
click at [669, 496] on button at bounding box center [674, 488] width 31 height 29
click at [1069, 410] on div at bounding box center [1071, 406] width 5 height 99
click at [679, 502] on button at bounding box center [674, 488] width 31 height 29
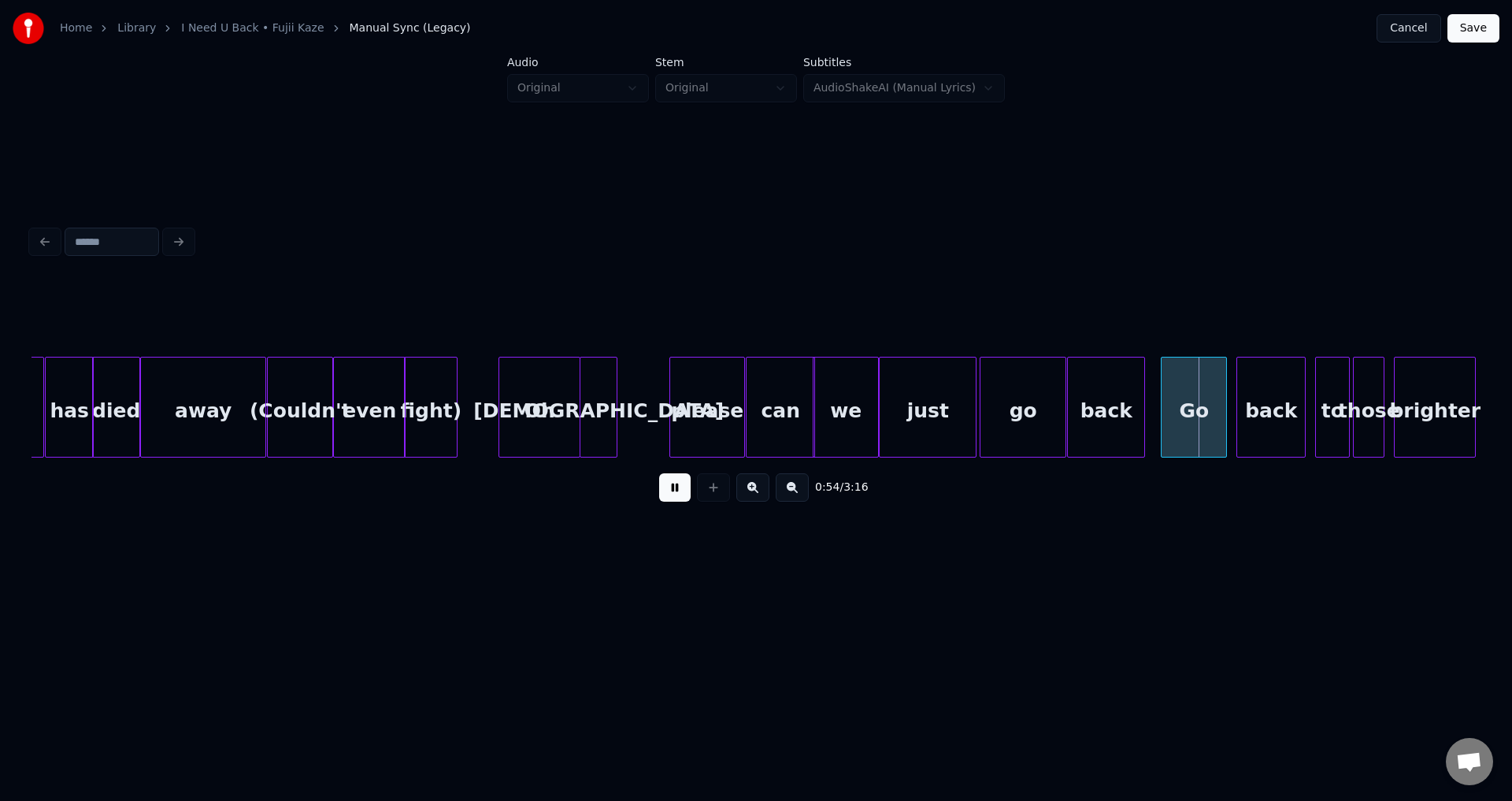
click at [679, 502] on button at bounding box center [674, 488] width 31 height 29
click at [1155, 417] on div at bounding box center [1156, 406] width 5 height 99
click at [1247, 413] on div "back" at bounding box center [1261, 411] width 68 height 107
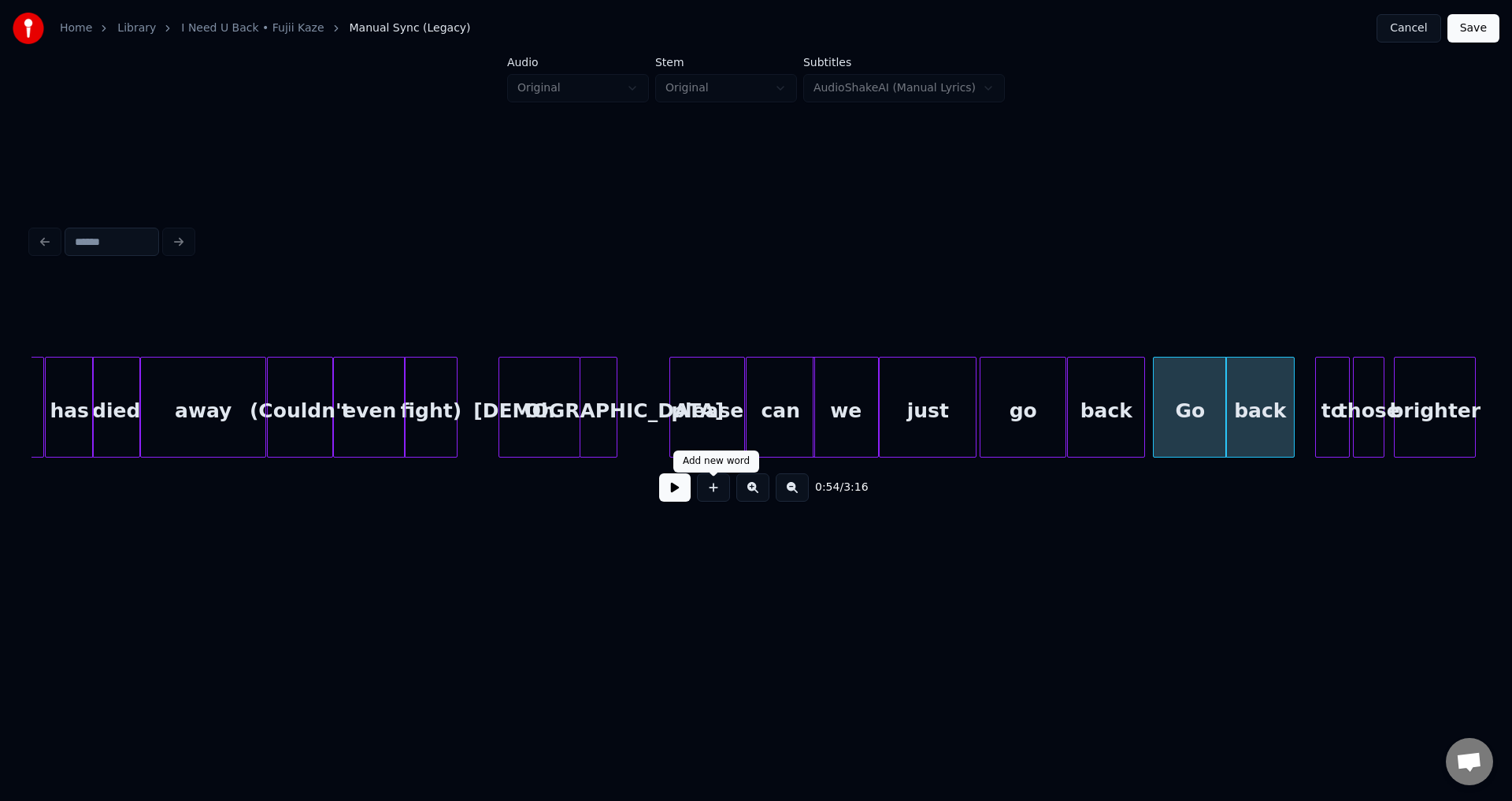
click at [672, 495] on button at bounding box center [674, 488] width 31 height 29
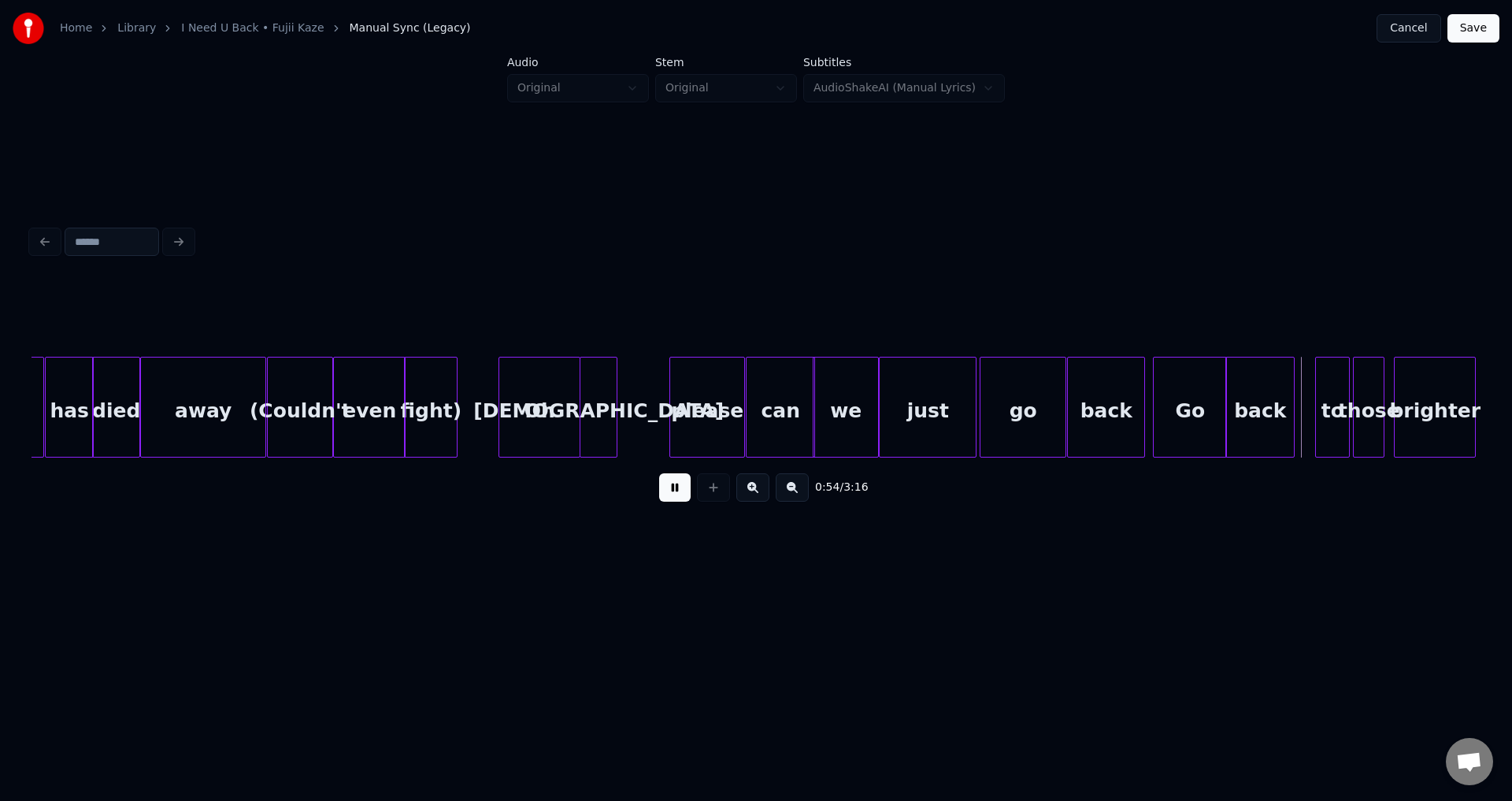
click at [672, 495] on button at bounding box center [674, 488] width 31 height 29
click at [1308, 411] on div at bounding box center [1310, 406] width 5 height 99
click at [1353, 419] on div at bounding box center [1352, 406] width 5 height 99
click at [681, 494] on button at bounding box center [674, 488] width 31 height 29
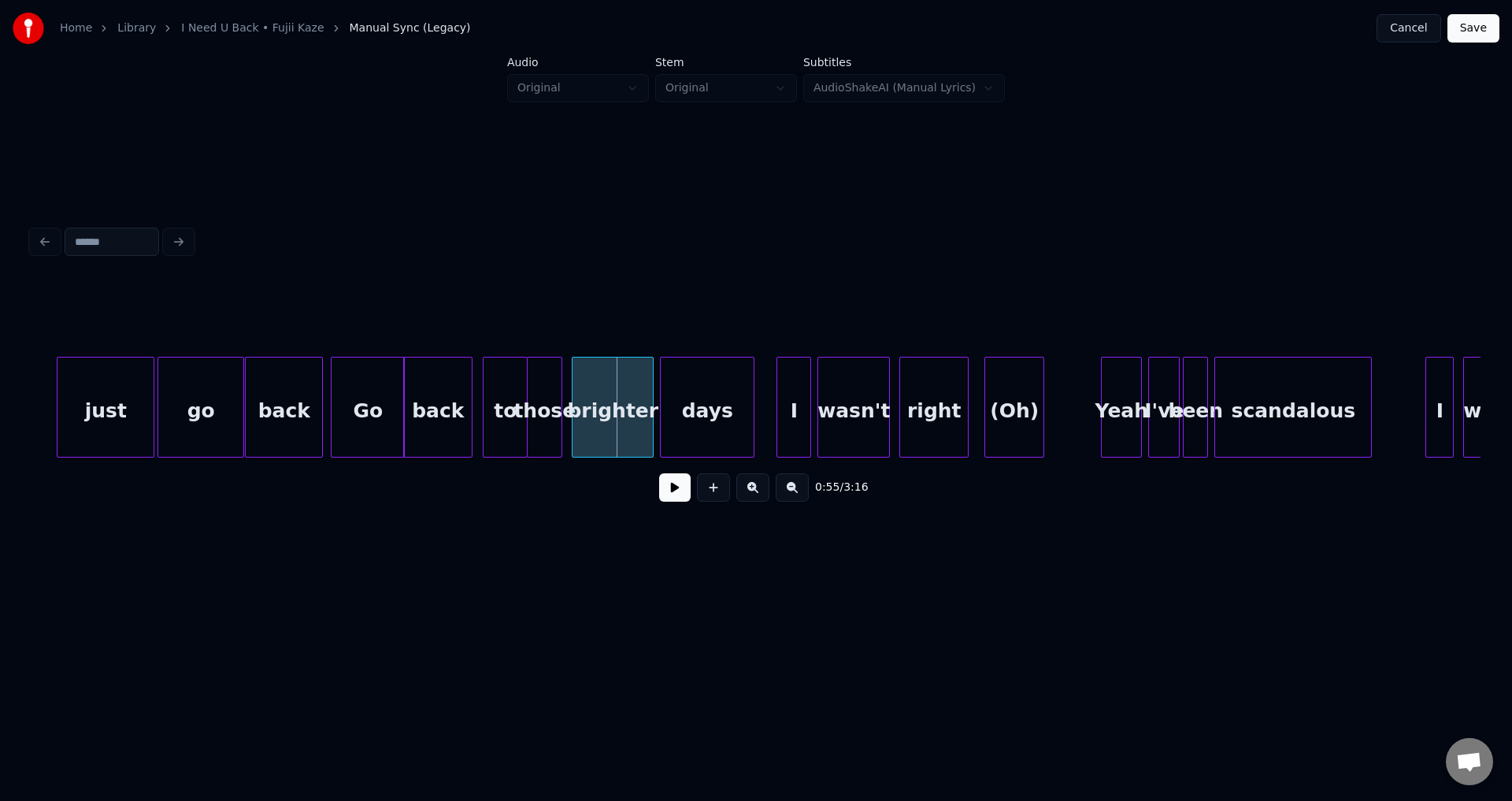
scroll to position [0, 8220]
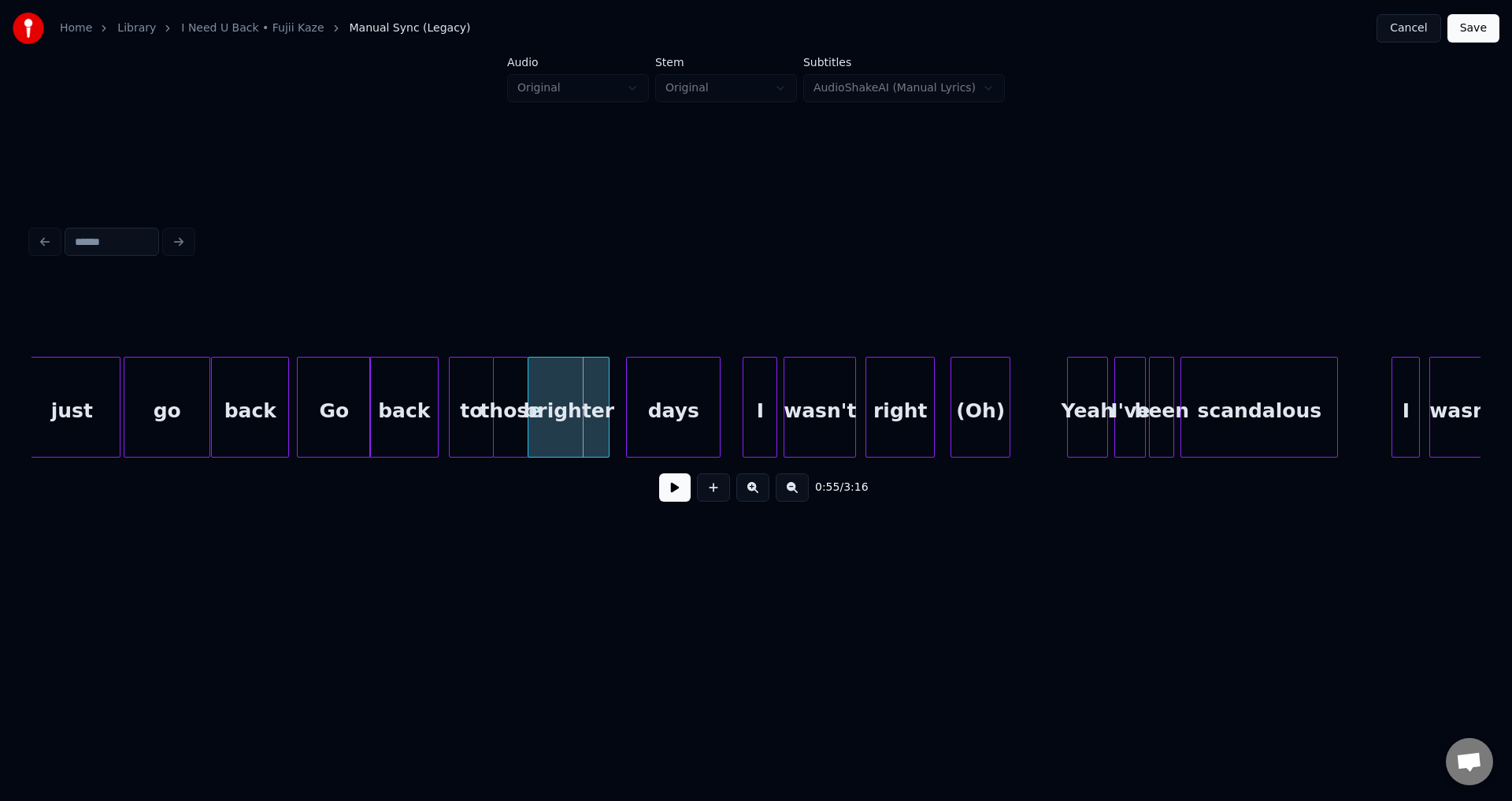
click at [559, 411] on div "brighter" at bounding box center [568, 411] width 80 height 107
click at [474, 406] on div "to" at bounding box center [470, 411] width 43 height 107
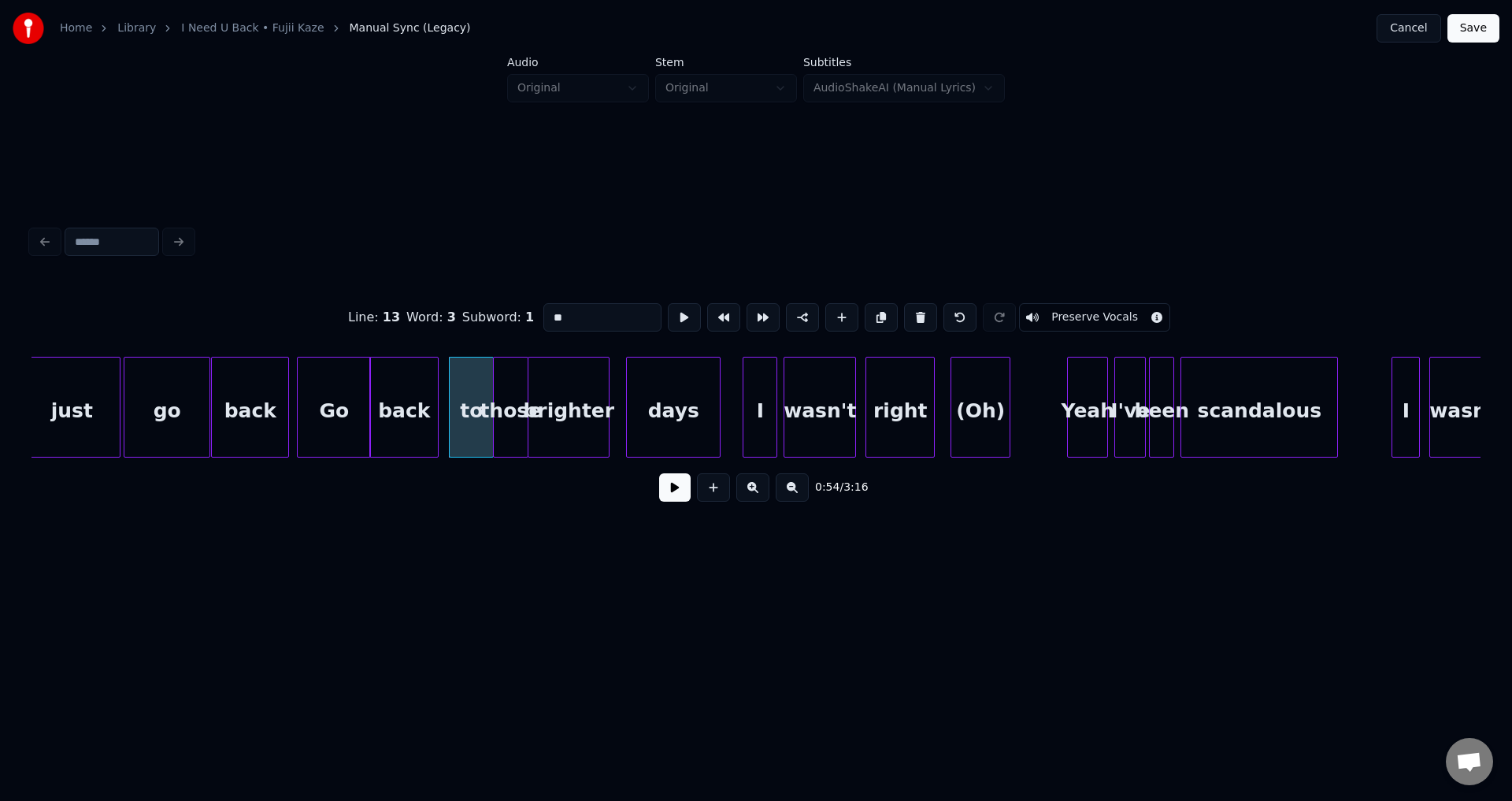
click at [671, 499] on button at bounding box center [674, 488] width 31 height 29
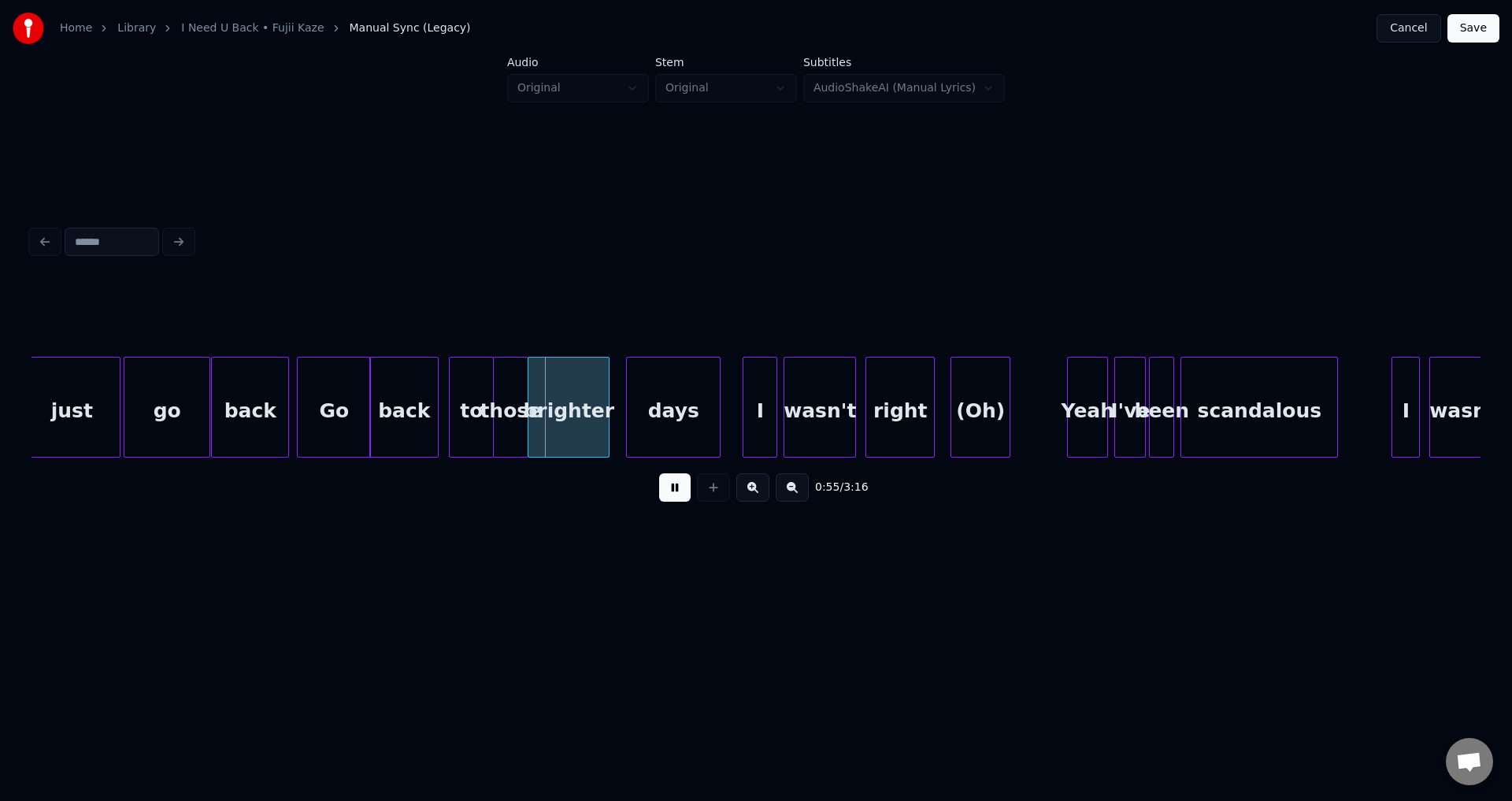
click at [671, 499] on button at bounding box center [674, 488] width 31 height 29
click at [471, 422] on div "to" at bounding box center [470, 411] width 43 height 107
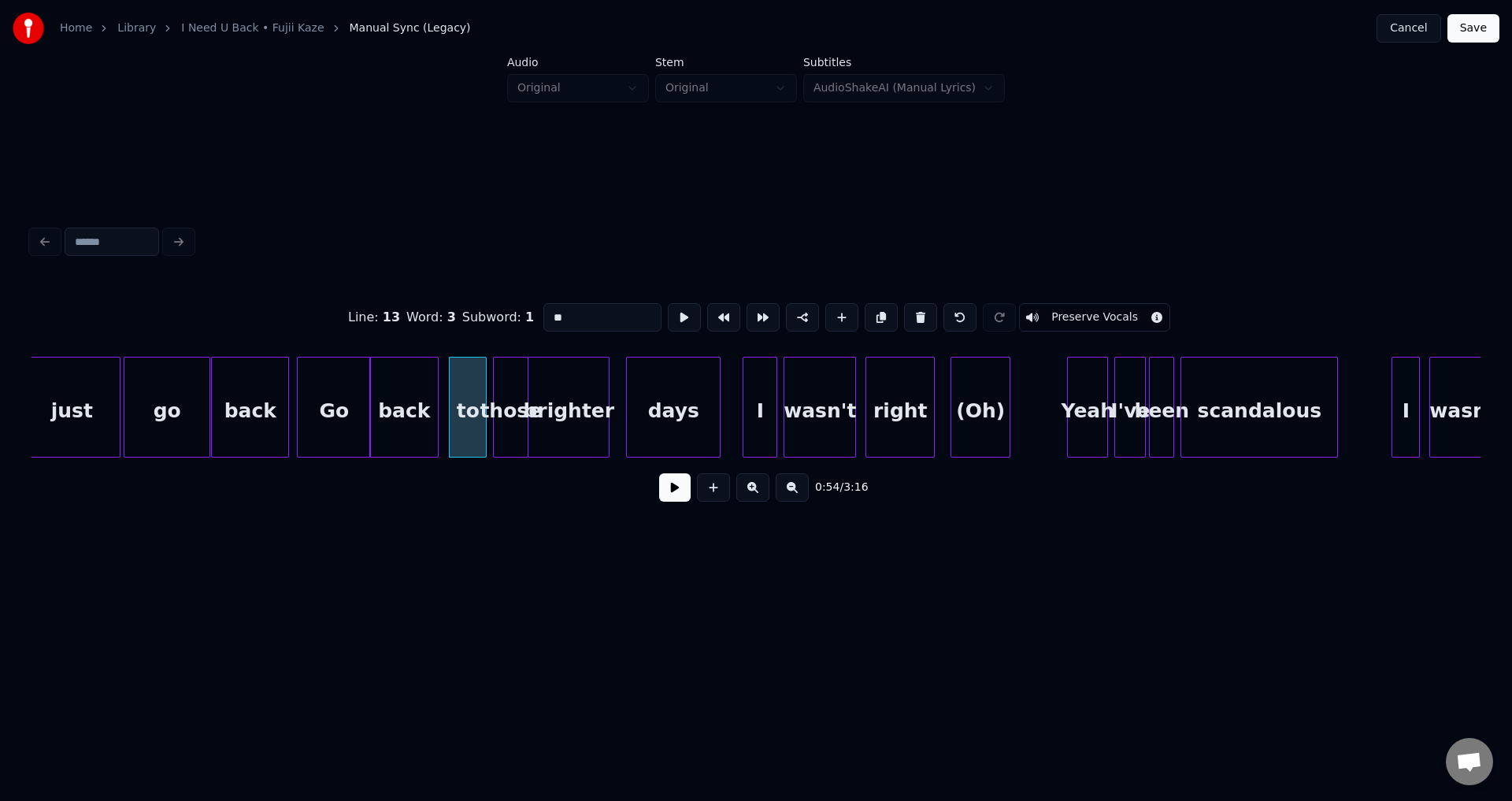
click at [481, 413] on div at bounding box center [484, 406] width 5 height 99
click at [497, 413] on div "those" at bounding box center [511, 406] width 35 height 101
click at [490, 413] on div at bounding box center [491, 406] width 5 height 99
click at [475, 410] on div "to" at bounding box center [467, 411] width 36 height 107
type input "**"
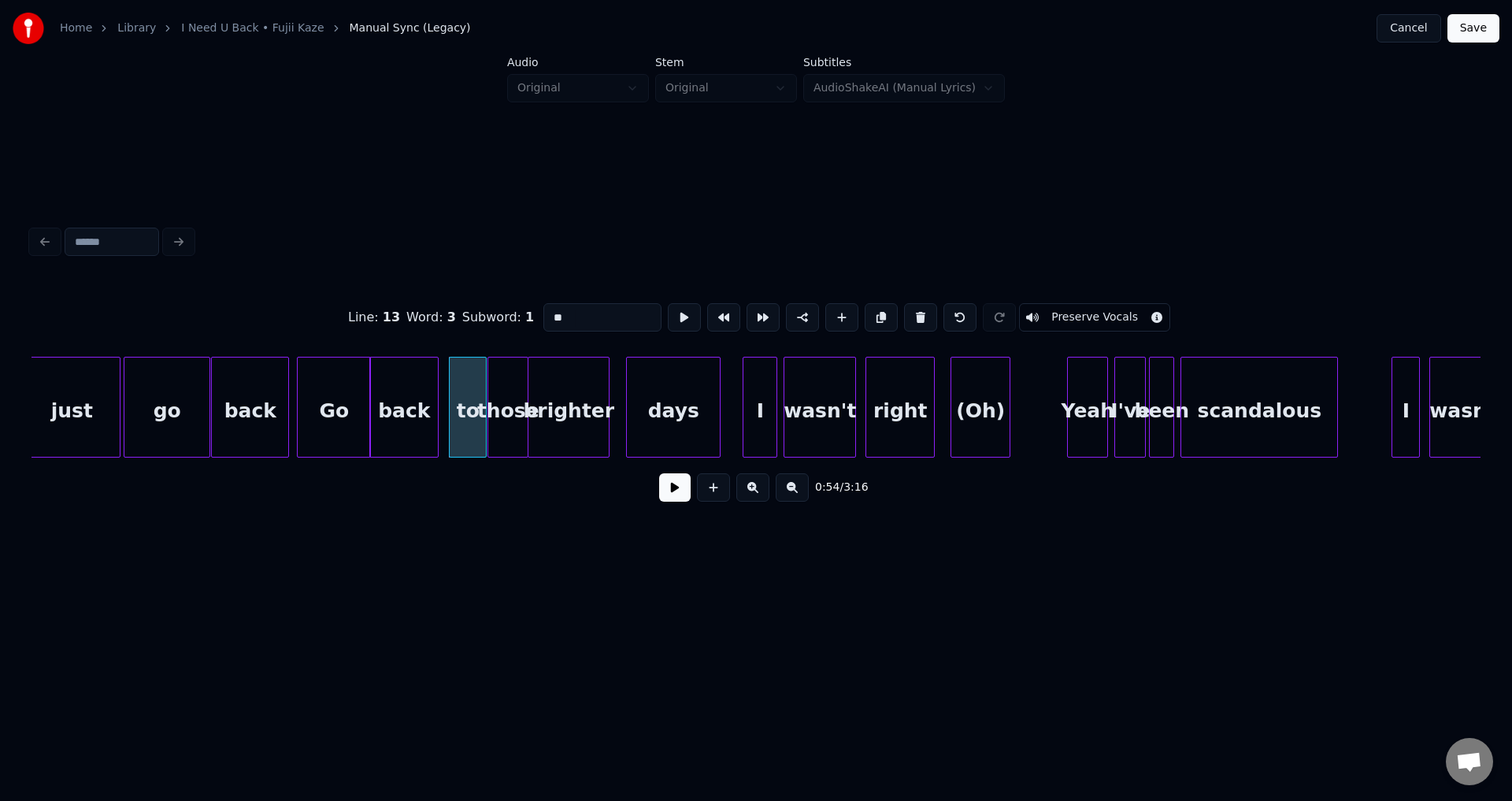
click at [668, 490] on button at bounding box center [674, 488] width 31 height 29
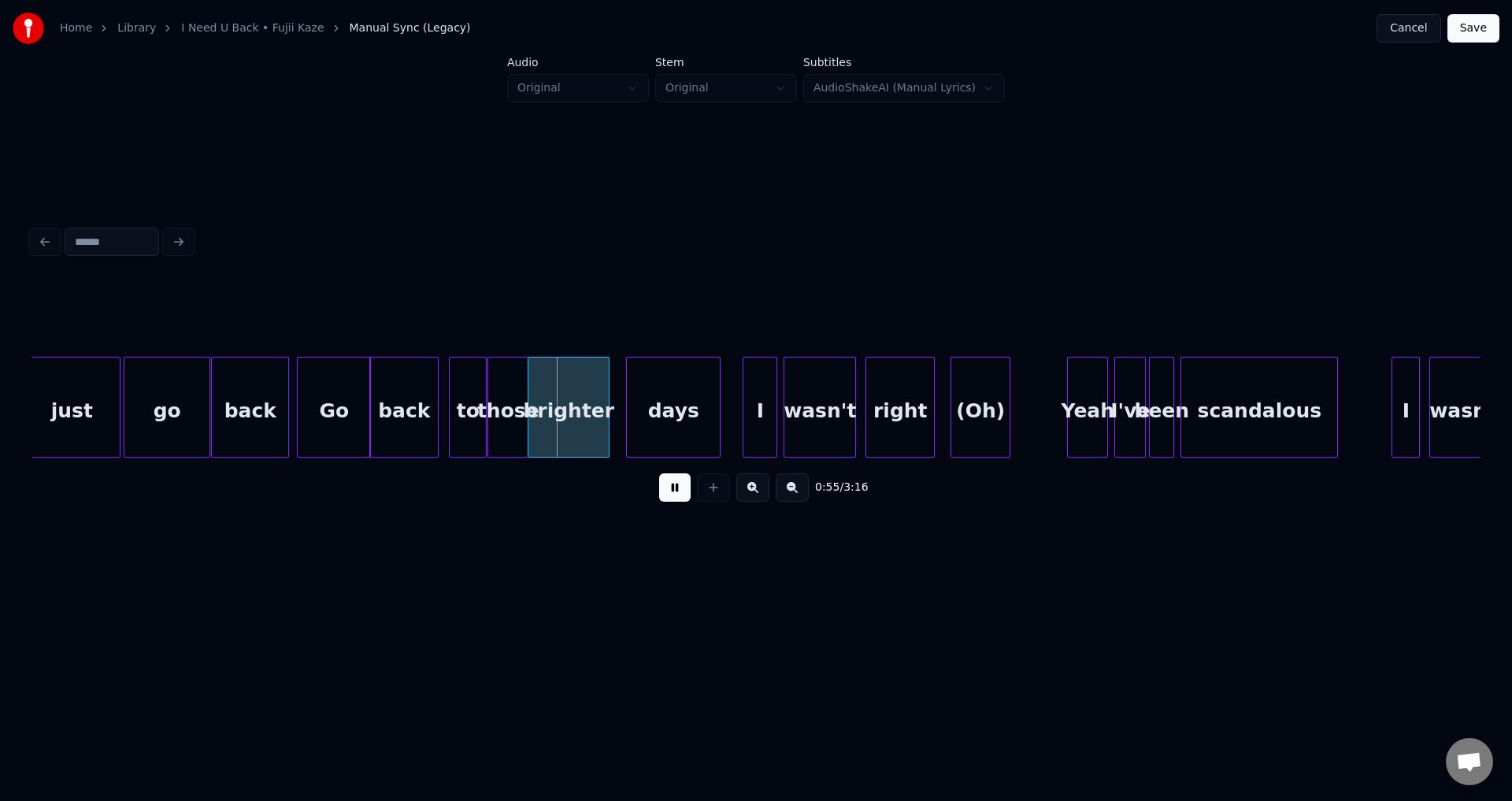
click at [672, 493] on button at bounding box center [674, 488] width 31 height 29
click at [481, 406] on div "to" at bounding box center [467, 411] width 36 height 107
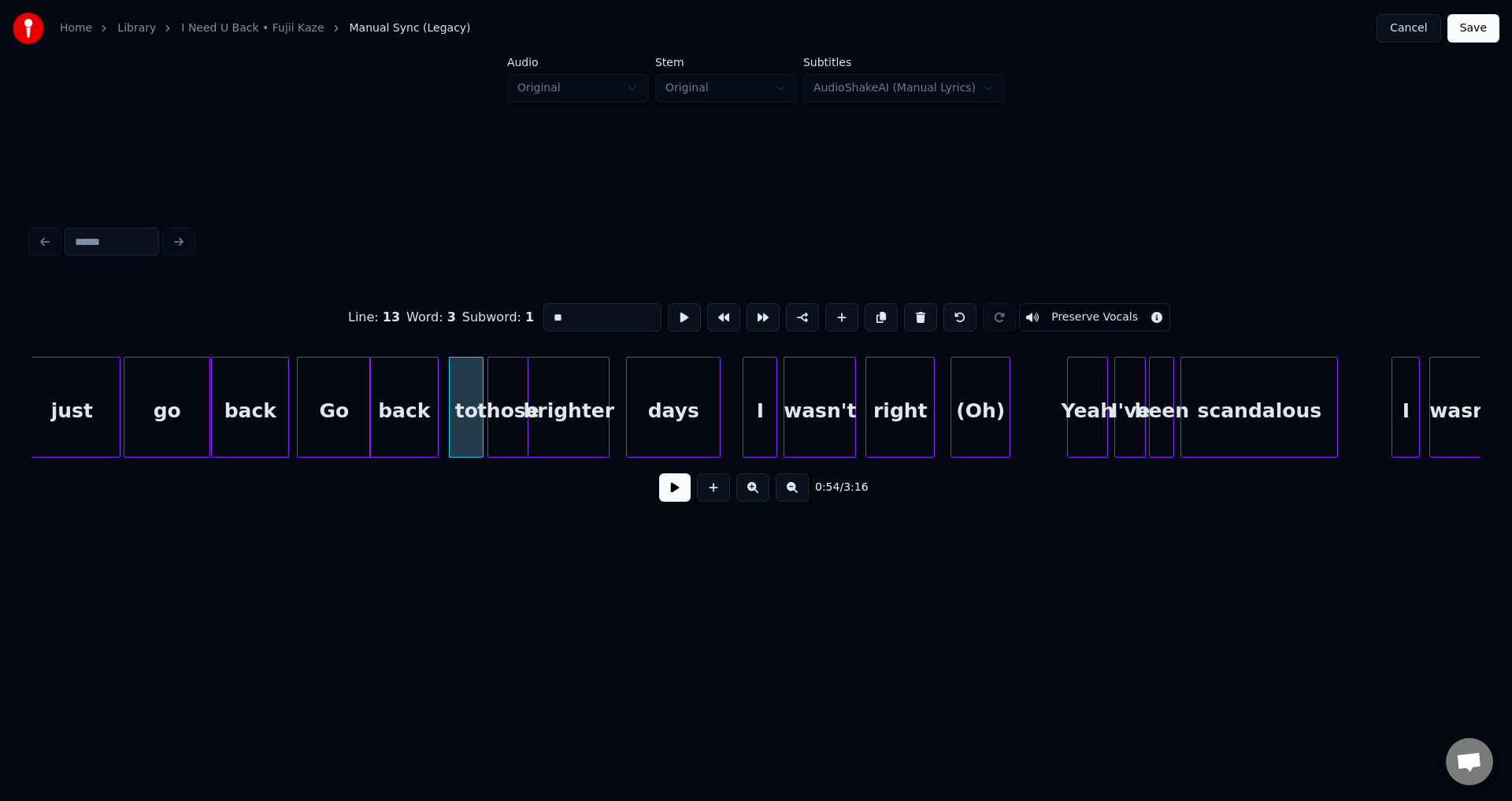
click at [480, 405] on div at bounding box center [481, 406] width 5 height 99
click at [494, 405] on div "those" at bounding box center [508, 411] width 40 height 107
click at [486, 401] on div at bounding box center [487, 406] width 5 height 99
click at [472, 401] on div "to" at bounding box center [465, 411] width 33 height 107
type input "**"
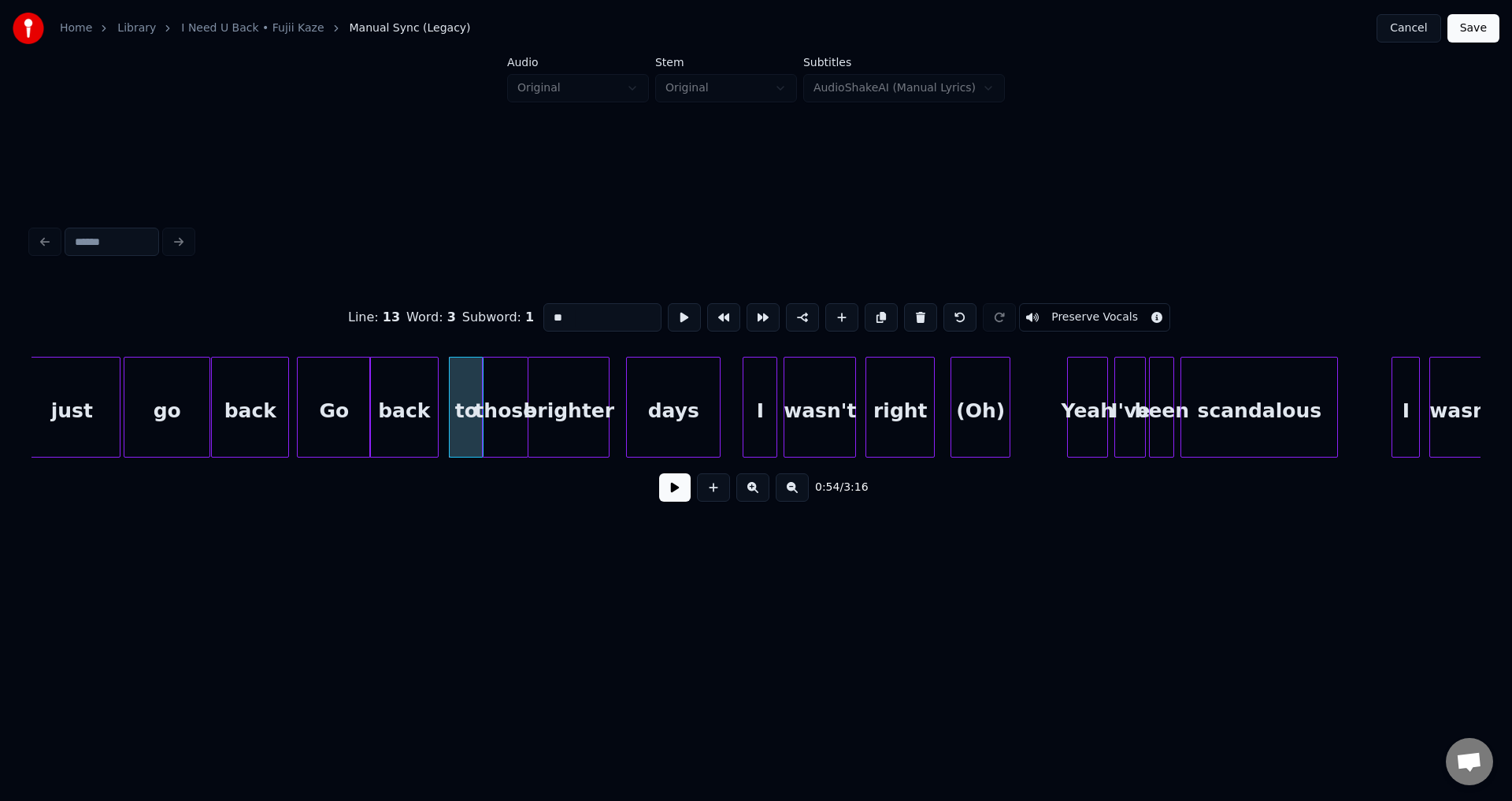
click at [662, 488] on button at bounding box center [674, 488] width 31 height 29
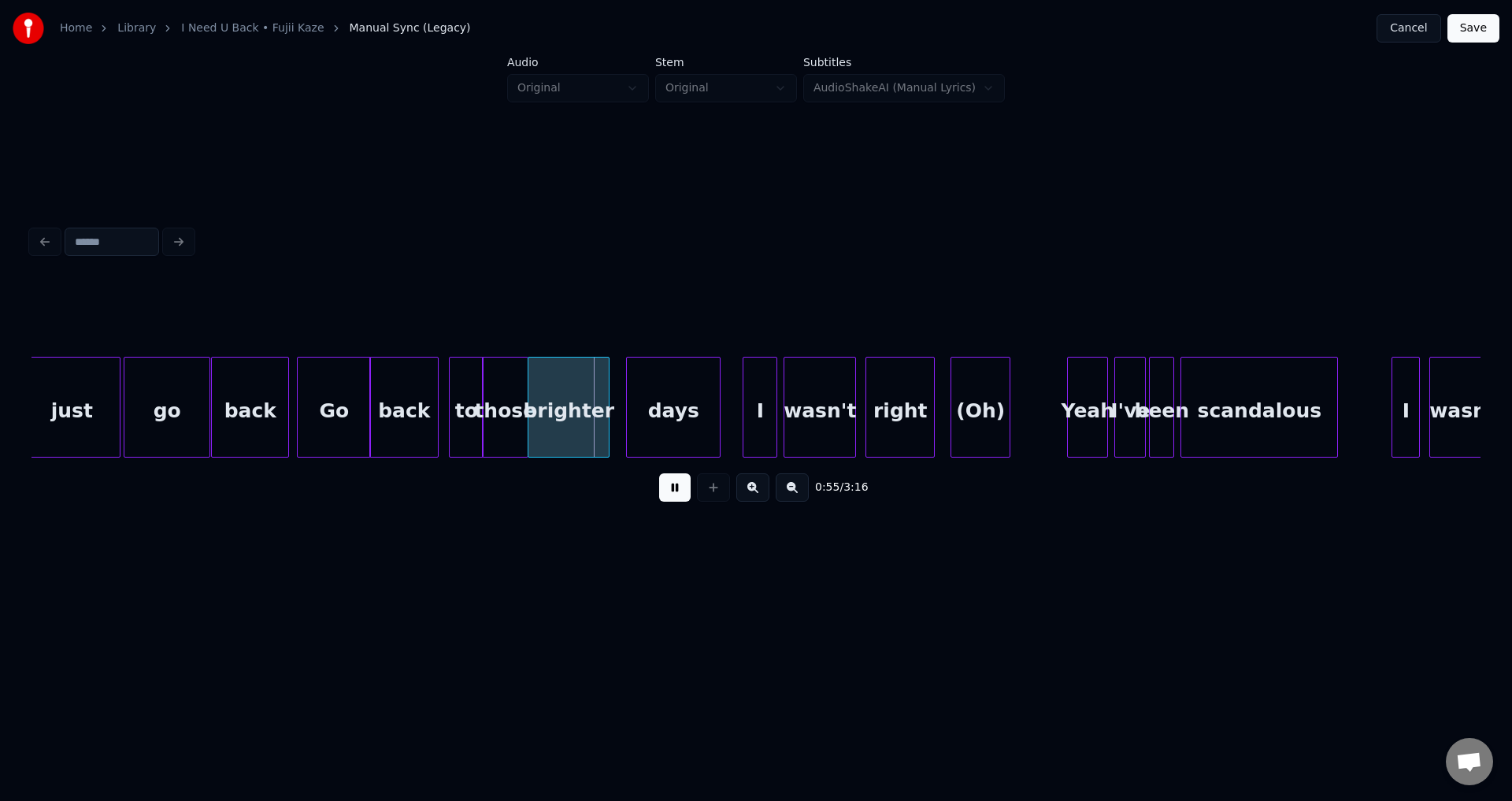
click at [662, 490] on button at bounding box center [674, 488] width 31 height 29
click at [611, 405] on div "days" at bounding box center [658, 406] width 95 height 101
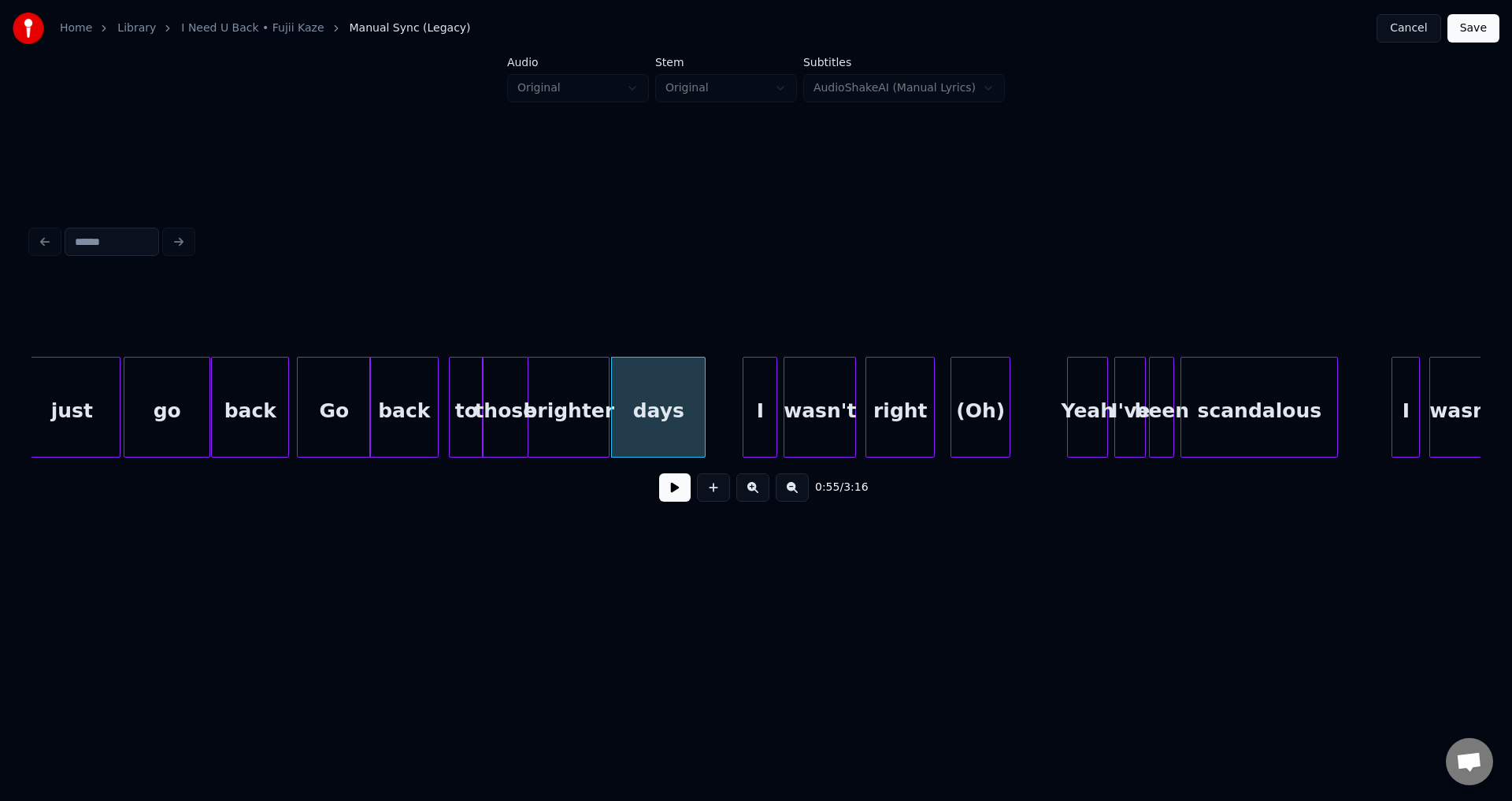
click at [676, 499] on button at bounding box center [674, 488] width 31 height 29
click at [676, 498] on button at bounding box center [674, 488] width 31 height 29
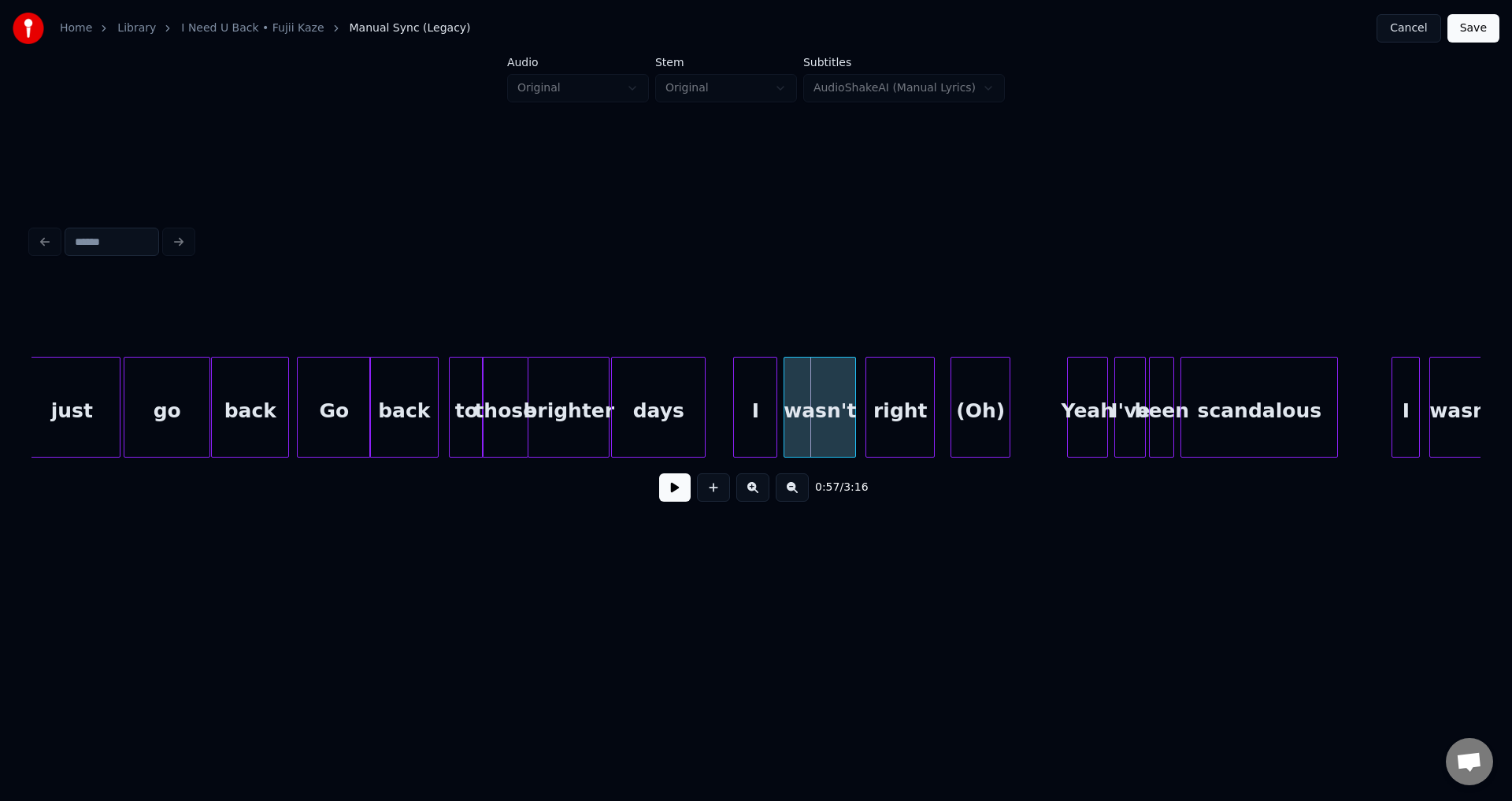
click at [735, 411] on div at bounding box center [737, 406] width 5 height 99
click at [796, 419] on div "wasn't" at bounding box center [813, 411] width 71 height 107
click at [867, 412] on div "right" at bounding box center [886, 411] width 68 height 107
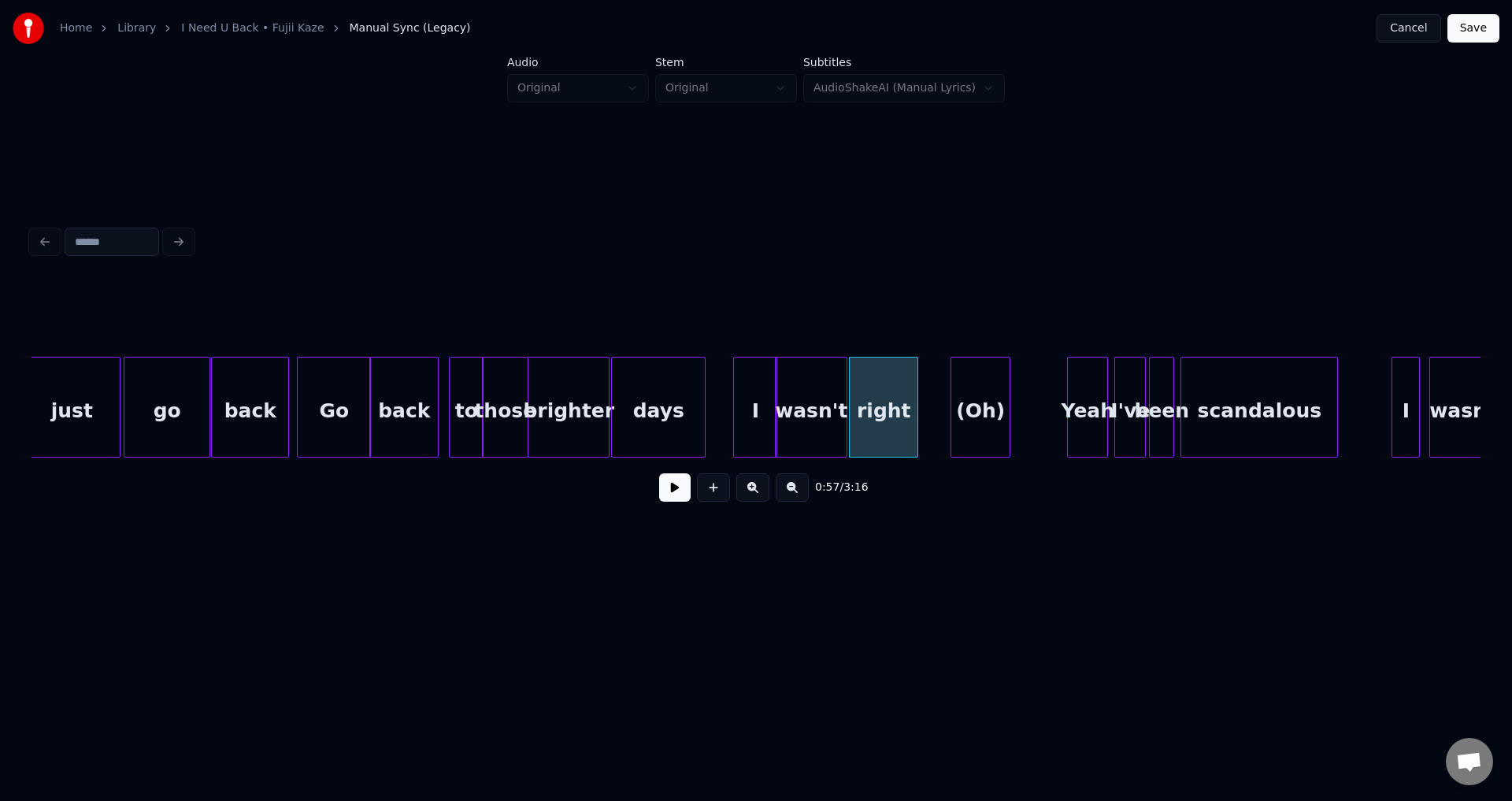
click at [758, 404] on div "I" at bounding box center [755, 411] width 42 height 107
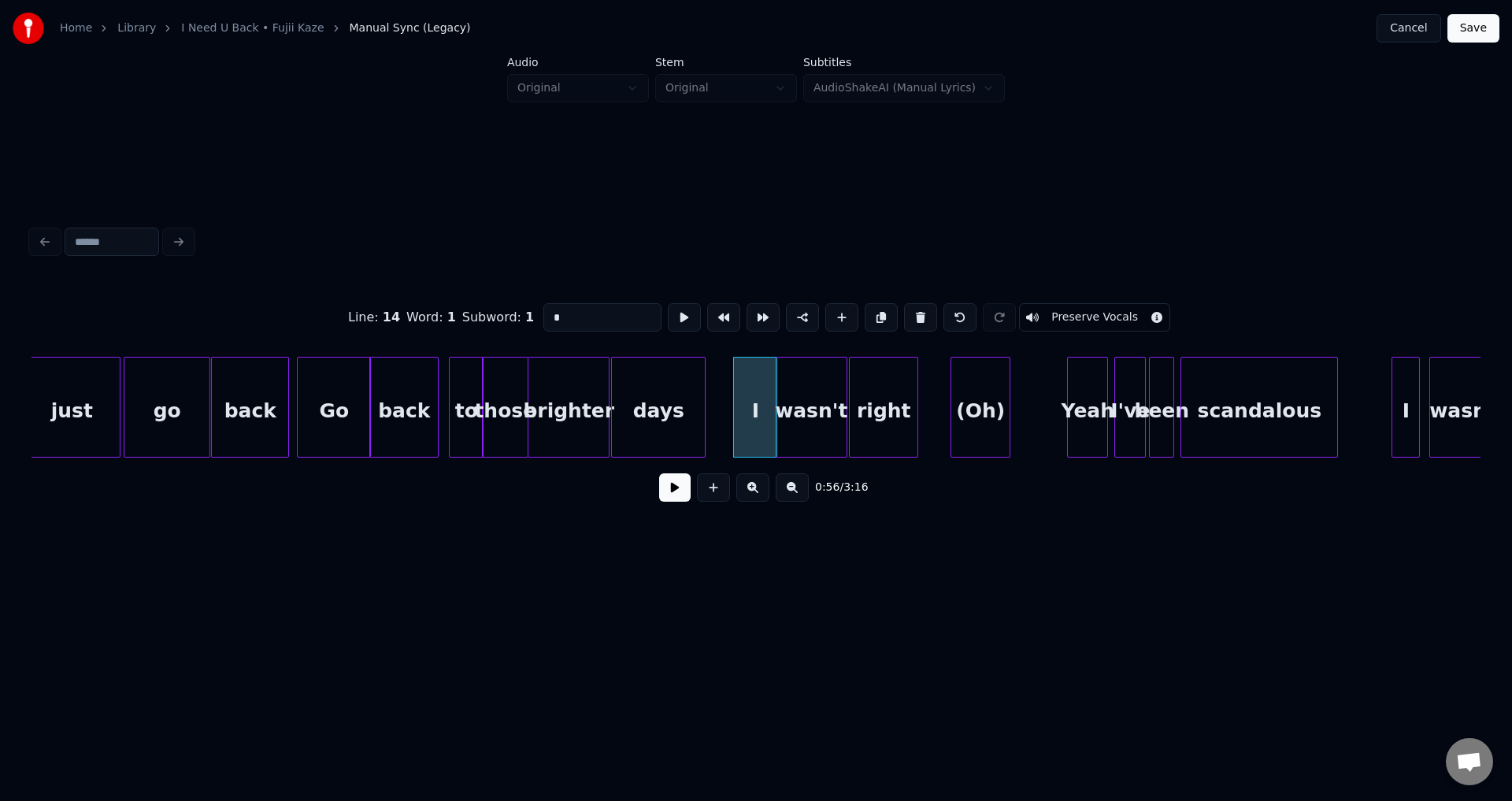
click at [681, 484] on button at bounding box center [674, 488] width 31 height 29
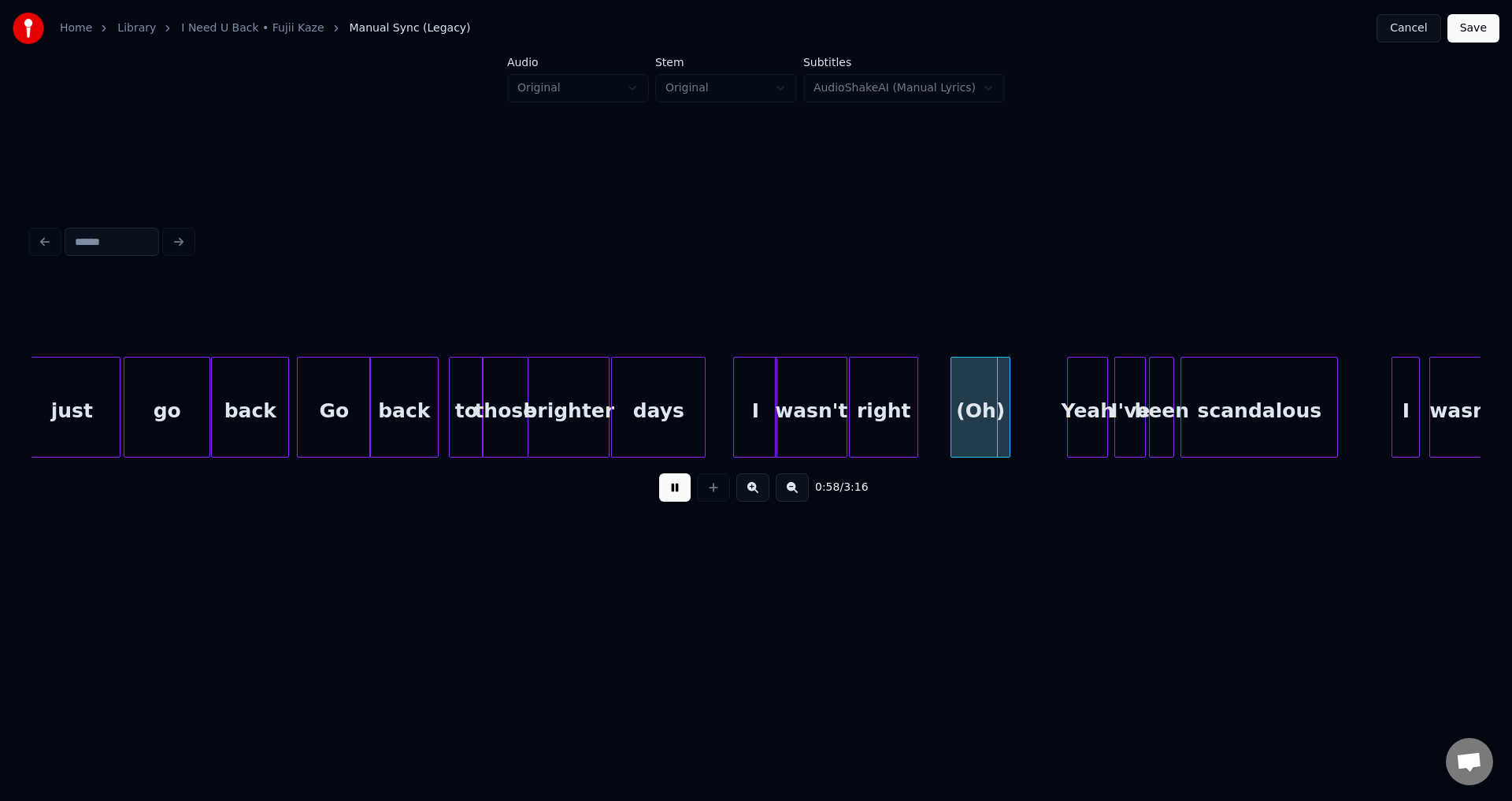
click at [689, 502] on button at bounding box center [674, 488] width 31 height 29
click at [790, 430] on div "wasn't" at bounding box center [811, 411] width 71 height 107
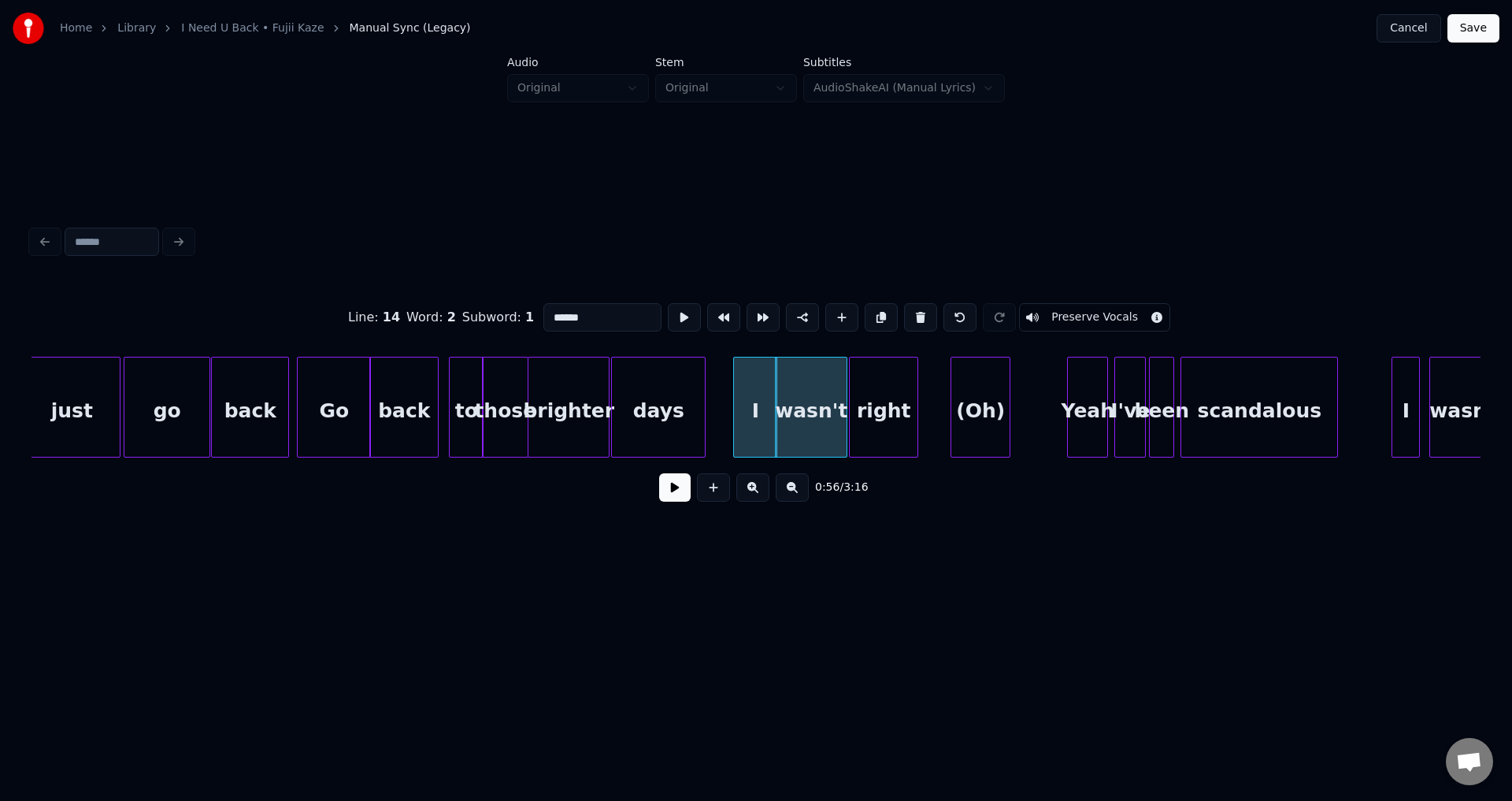
click at [676, 493] on button at bounding box center [674, 488] width 31 height 29
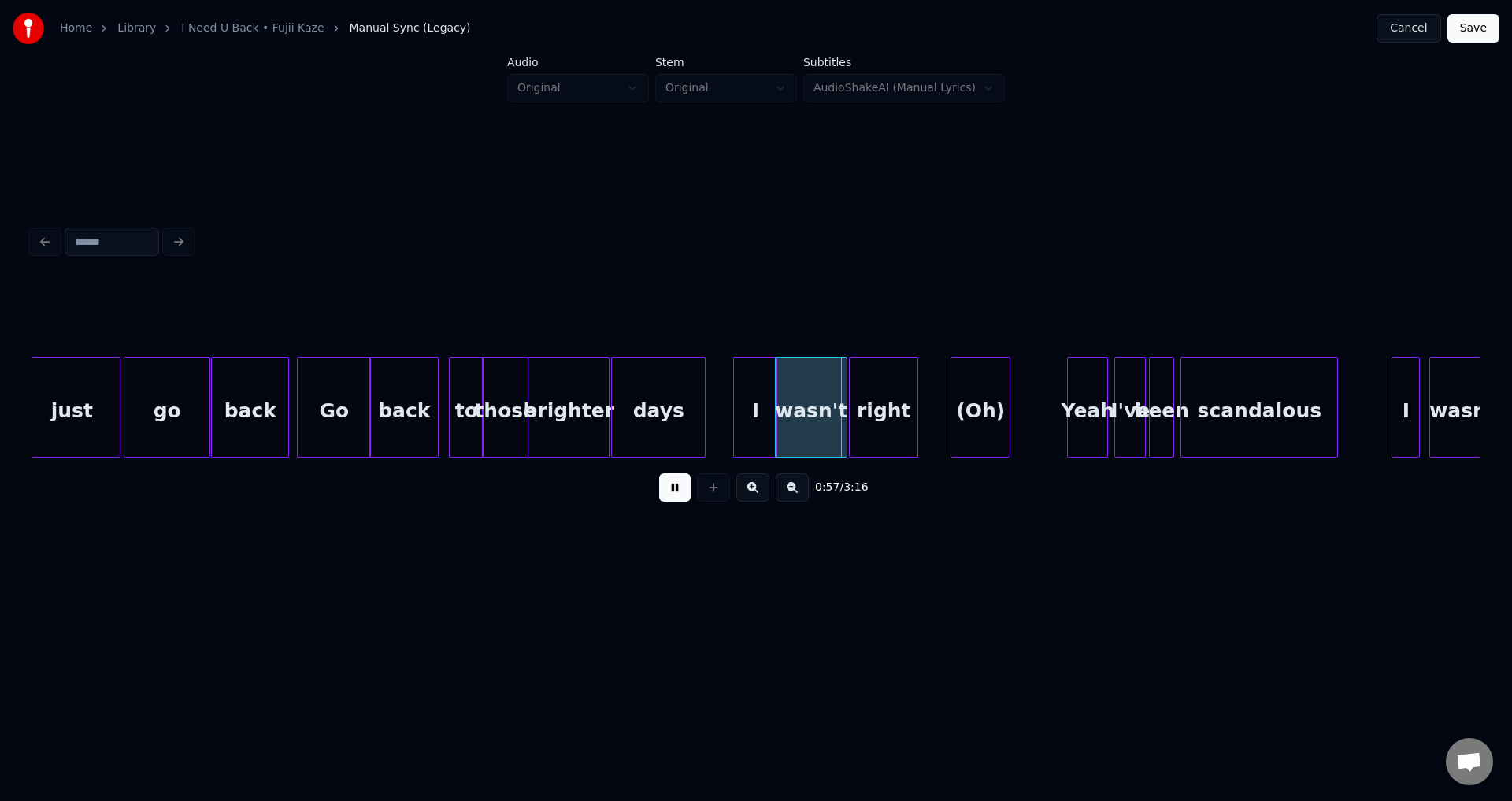
click at [676, 493] on button at bounding box center [674, 488] width 31 height 29
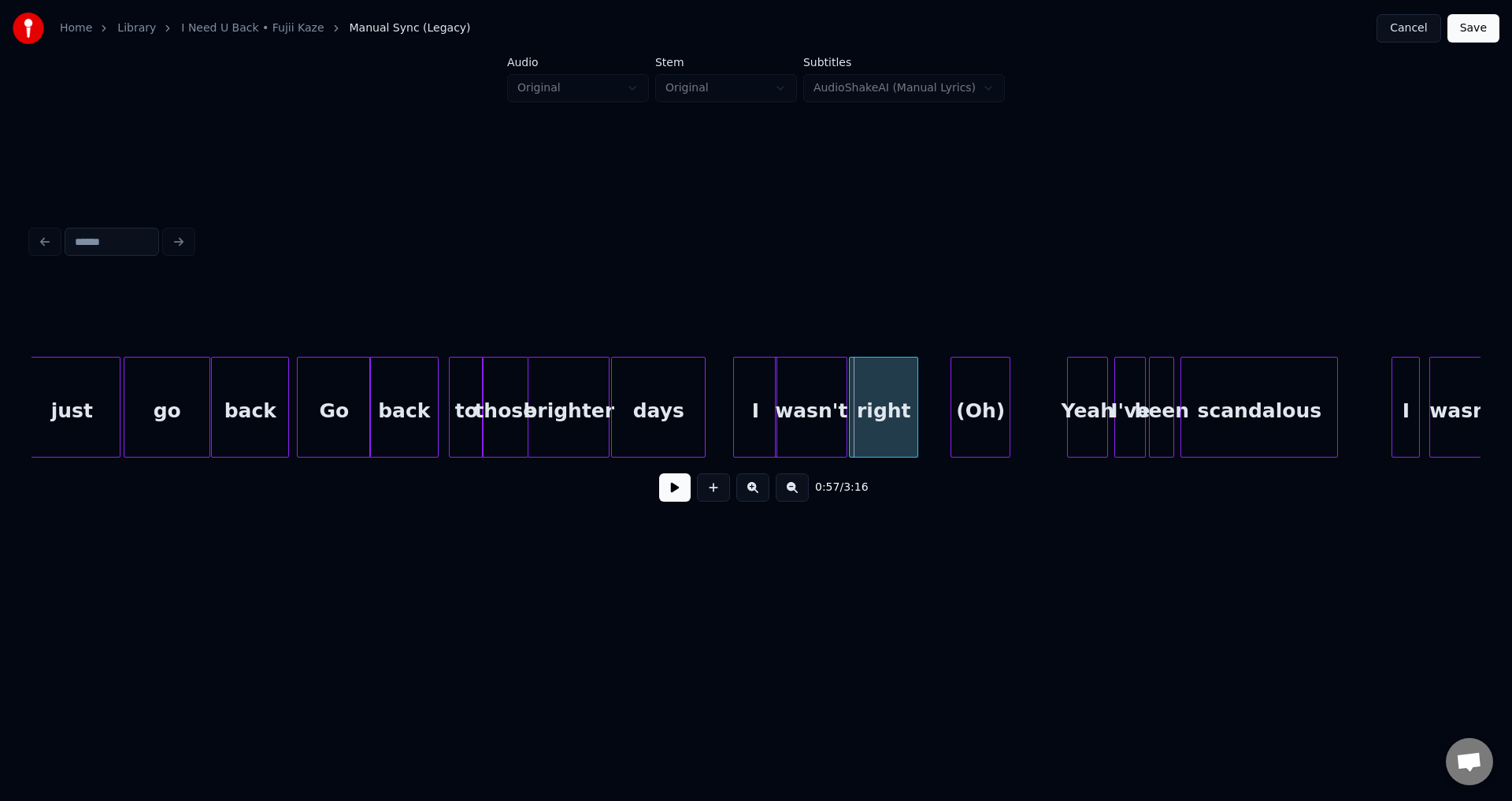
click at [814, 420] on div "wasn't" at bounding box center [811, 411] width 71 height 107
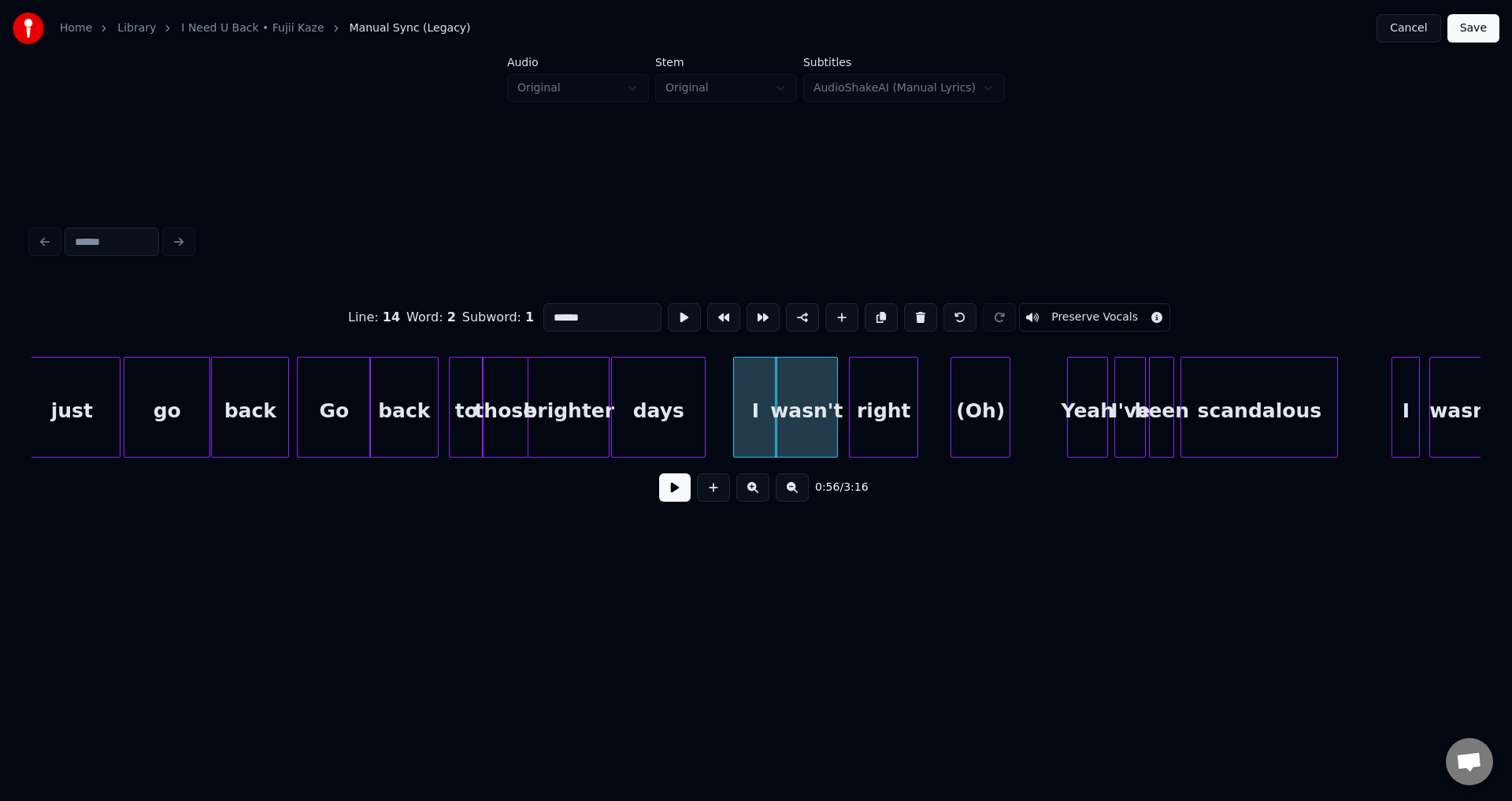
click at [837, 412] on div at bounding box center [835, 406] width 5 height 99
click at [840, 410] on div at bounding box center [842, 406] width 5 height 99
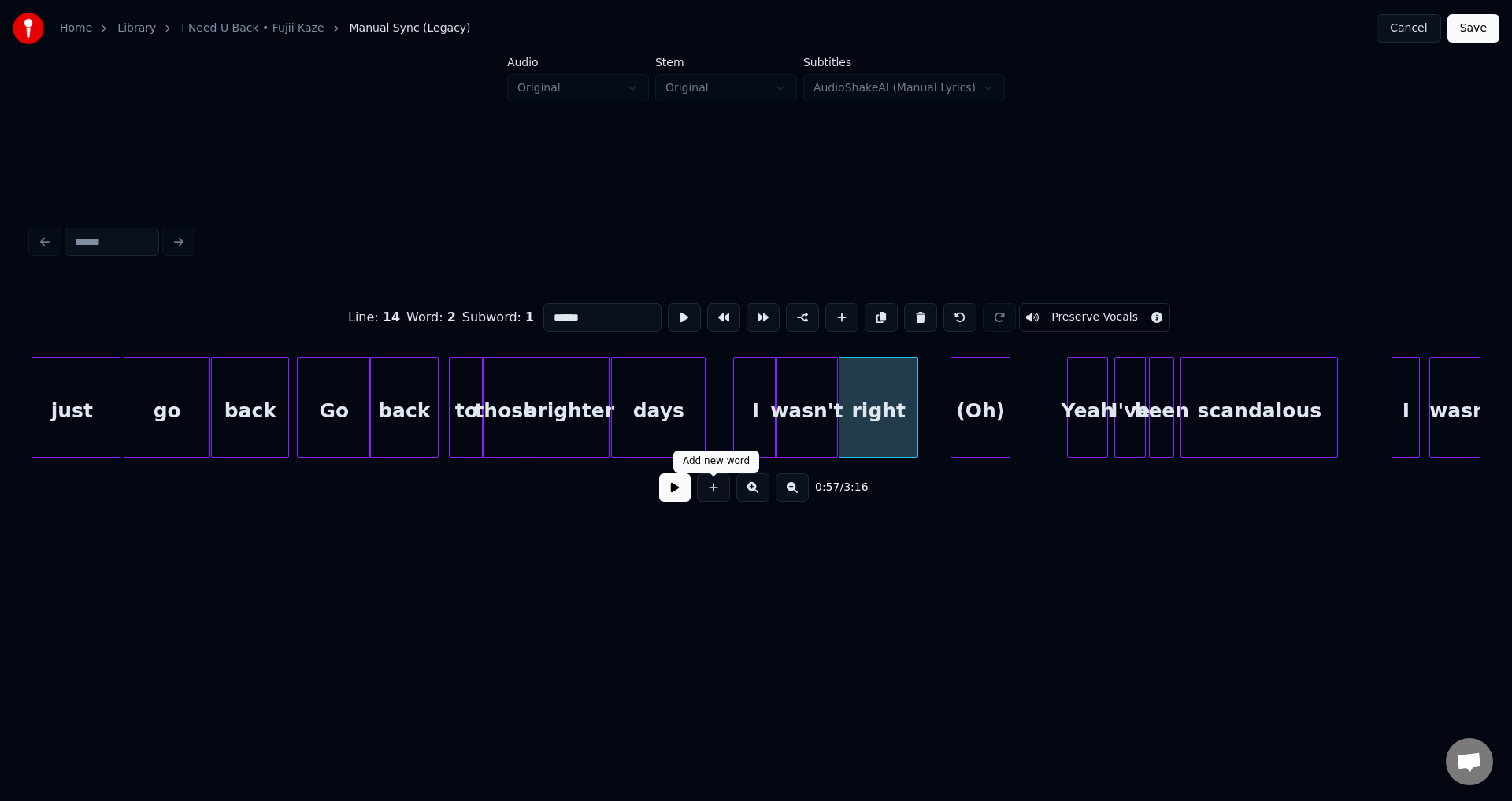
click at [679, 500] on button at bounding box center [674, 488] width 31 height 29
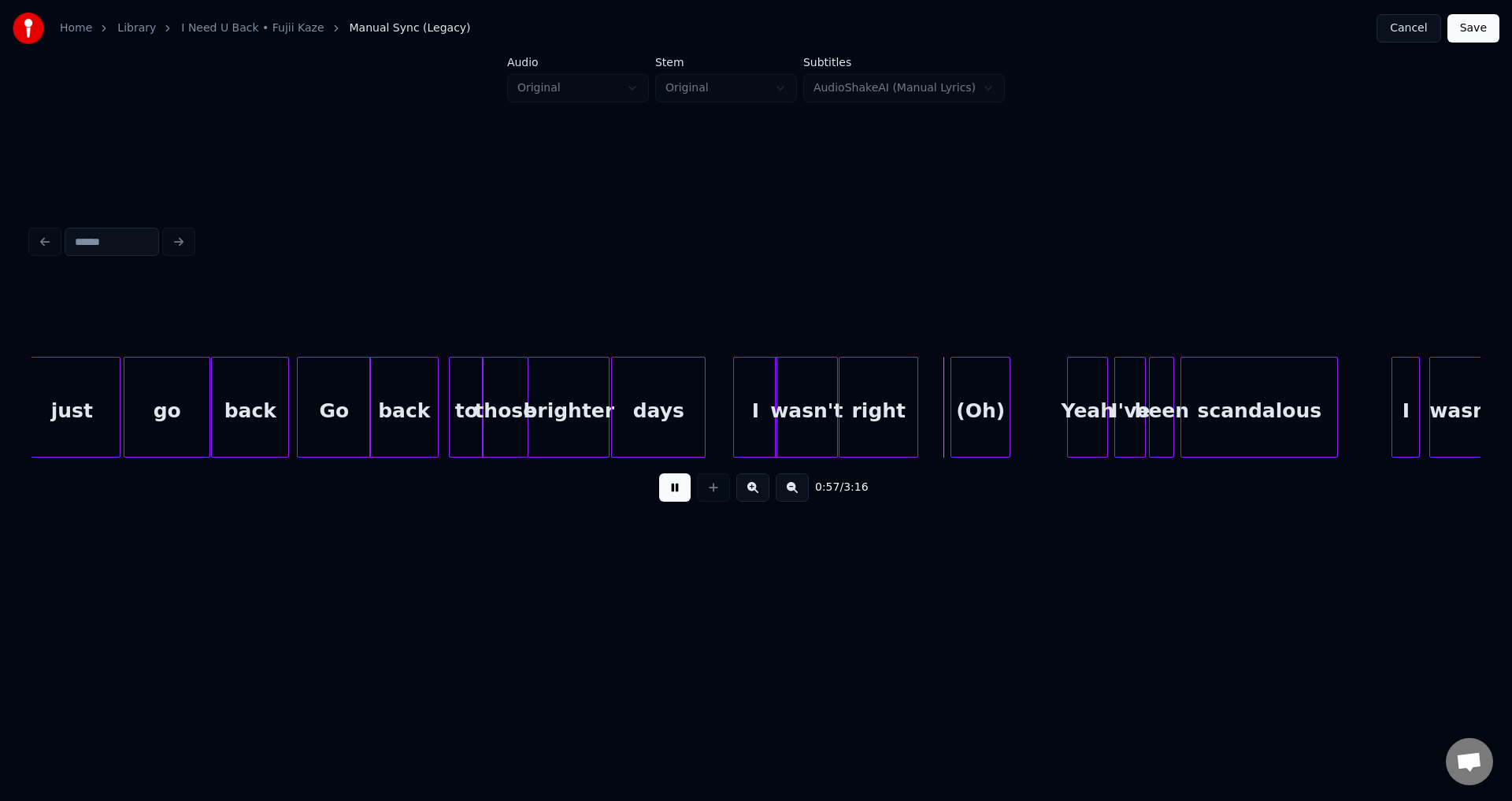
click at [677, 498] on button at bounding box center [674, 488] width 31 height 29
click at [940, 401] on div at bounding box center [939, 406] width 5 height 99
click at [669, 502] on button at bounding box center [674, 488] width 31 height 29
click at [669, 500] on button at bounding box center [674, 488] width 31 height 29
click at [977, 408] on div "(Oh)" at bounding box center [973, 411] width 73 height 107
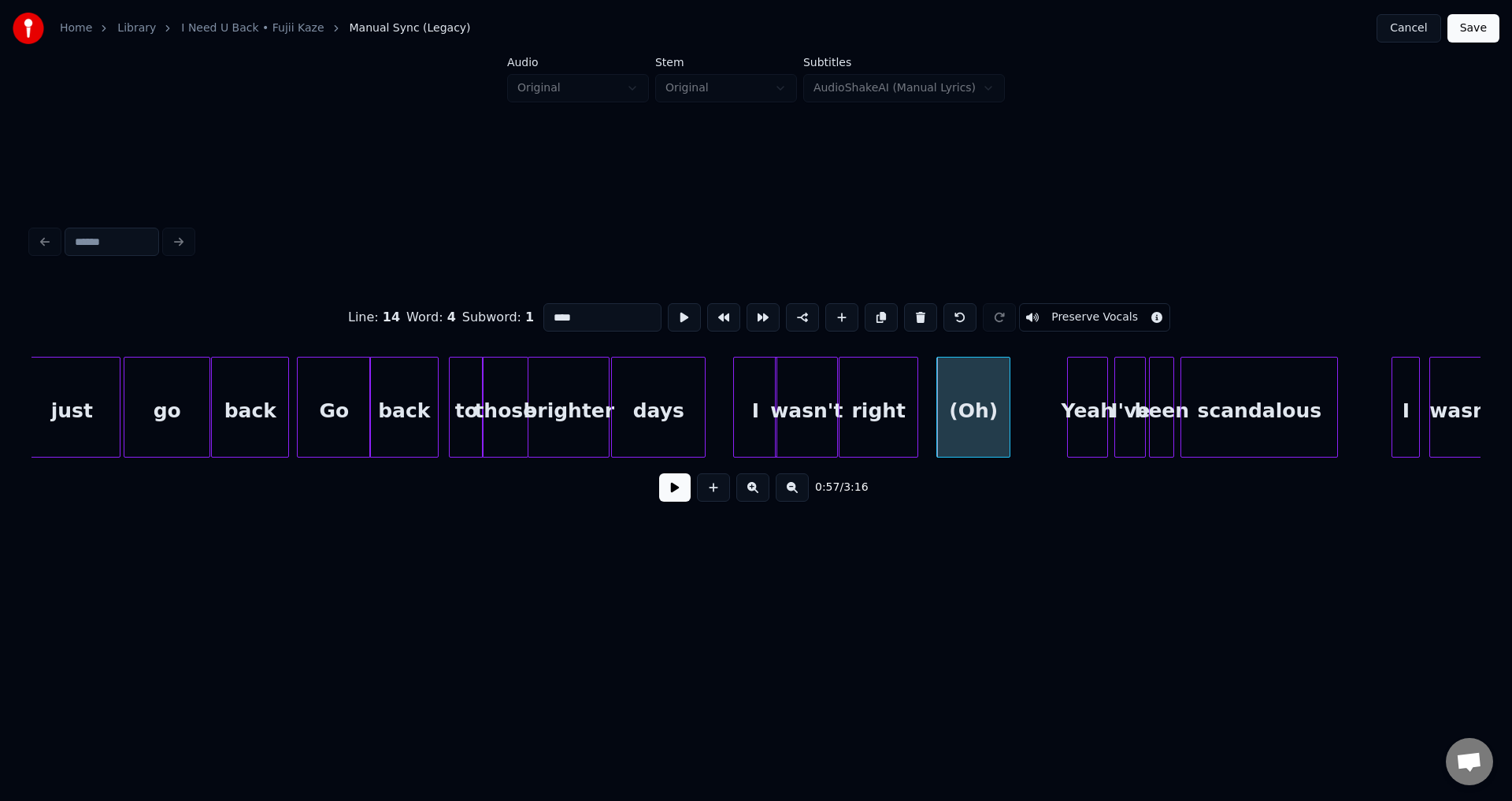
click at [559, 304] on input "****" at bounding box center [602, 318] width 118 height 29
type input "*****"
click at [1302, 225] on div at bounding box center [756, 242] width 1461 height 35
click at [1478, 35] on button "Save" at bounding box center [1474, 29] width 52 height 29
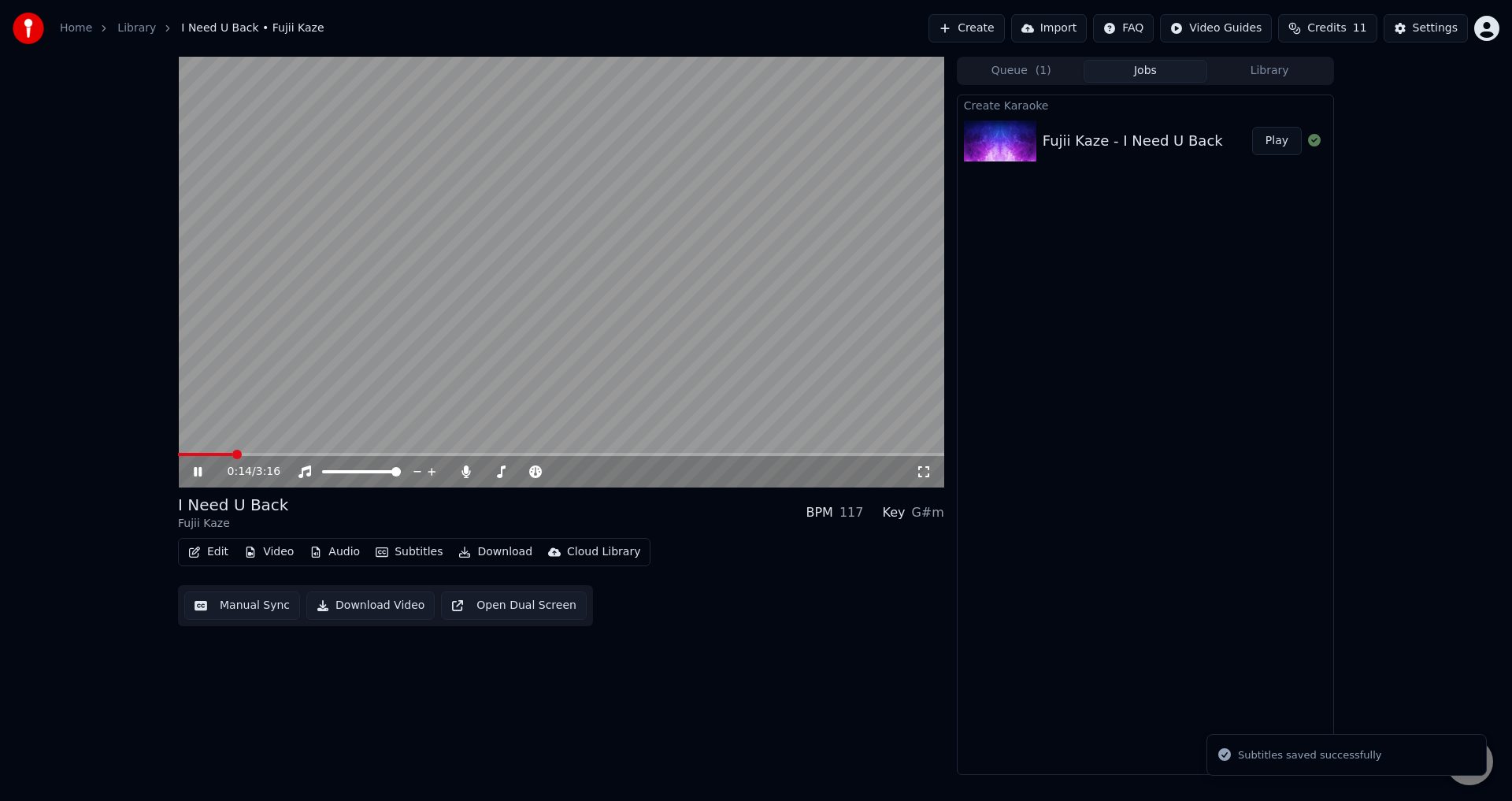
click at [232, 455] on span at bounding box center [561, 455] width 766 height 3
click at [259, 460] on div "0:14 / 3:16" at bounding box center [561, 471] width 766 height 31
click at [270, 460] on div "0:14 / 3:16" at bounding box center [561, 471] width 766 height 31
click at [276, 458] on div "0:15 / 3:16" at bounding box center [561, 471] width 766 height 31
click at [284, 453] on span at bounding box center [561, 455] width 766 height 3
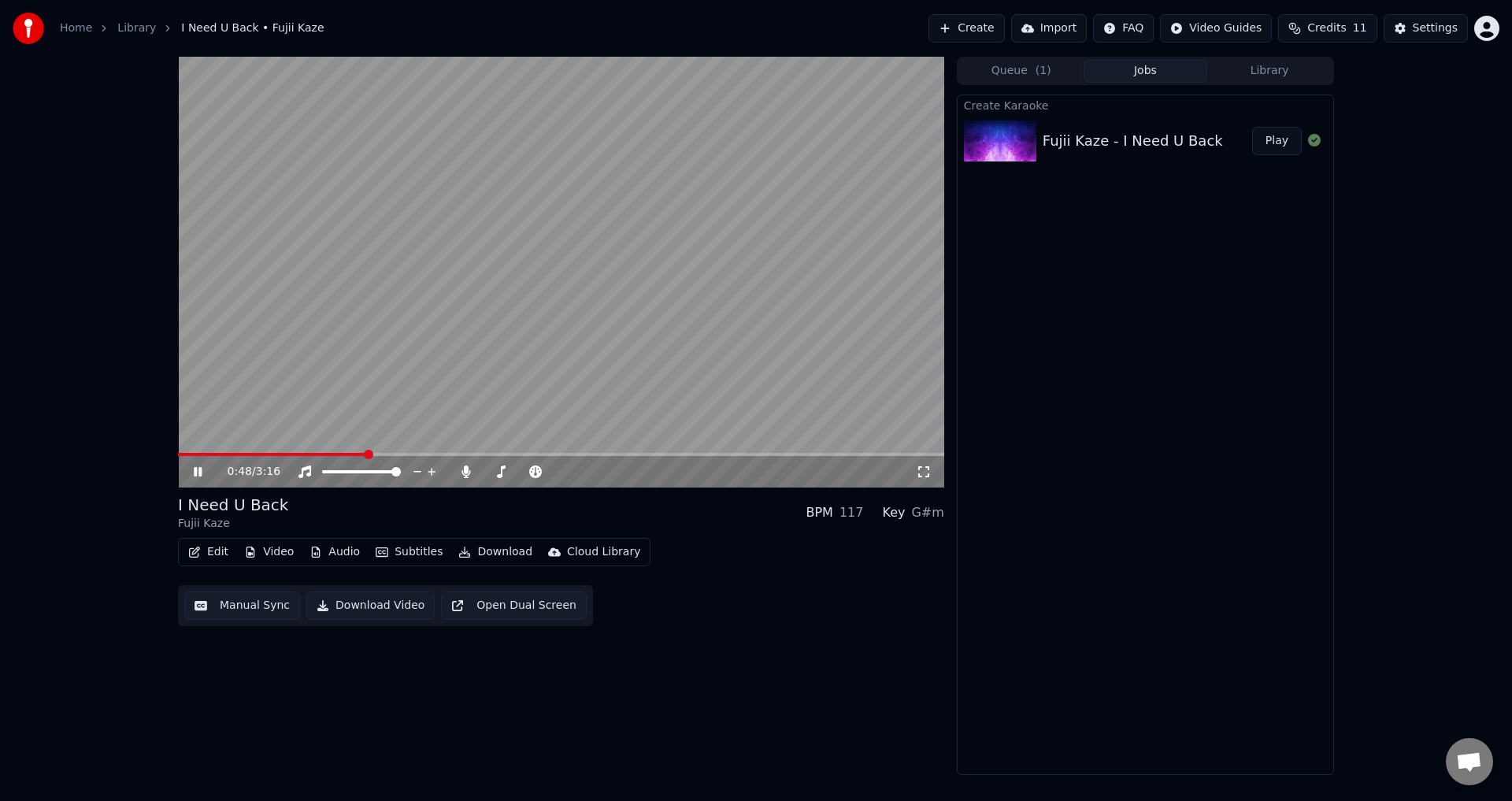
click at [324, 451] on video at bounding box center [561, 272] width 766 height 431
click at [318, 455] on span at bounding box center [248, 455] width 140 height 3
click at [419, 360] on video at bounding box center [561, 272] width 766 height 431
click at [464, 433] on video at bounding box center [561, 272] width 766 height 431
click at [422, 411] on video at bounding box center [561, 272] width 766 height 431
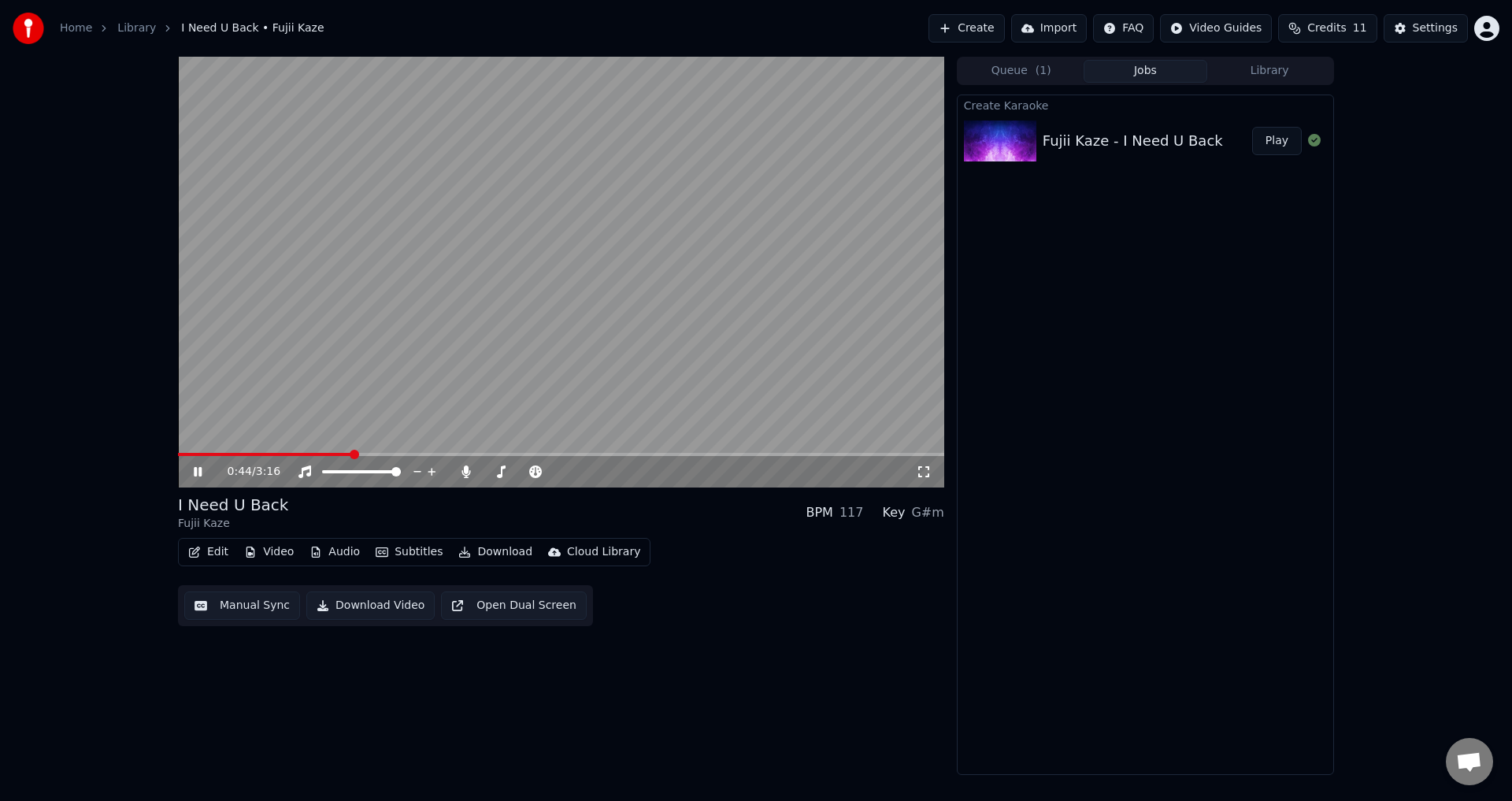
click at [427, 408] on video at bounding box center [561, 272] width 766 height 431
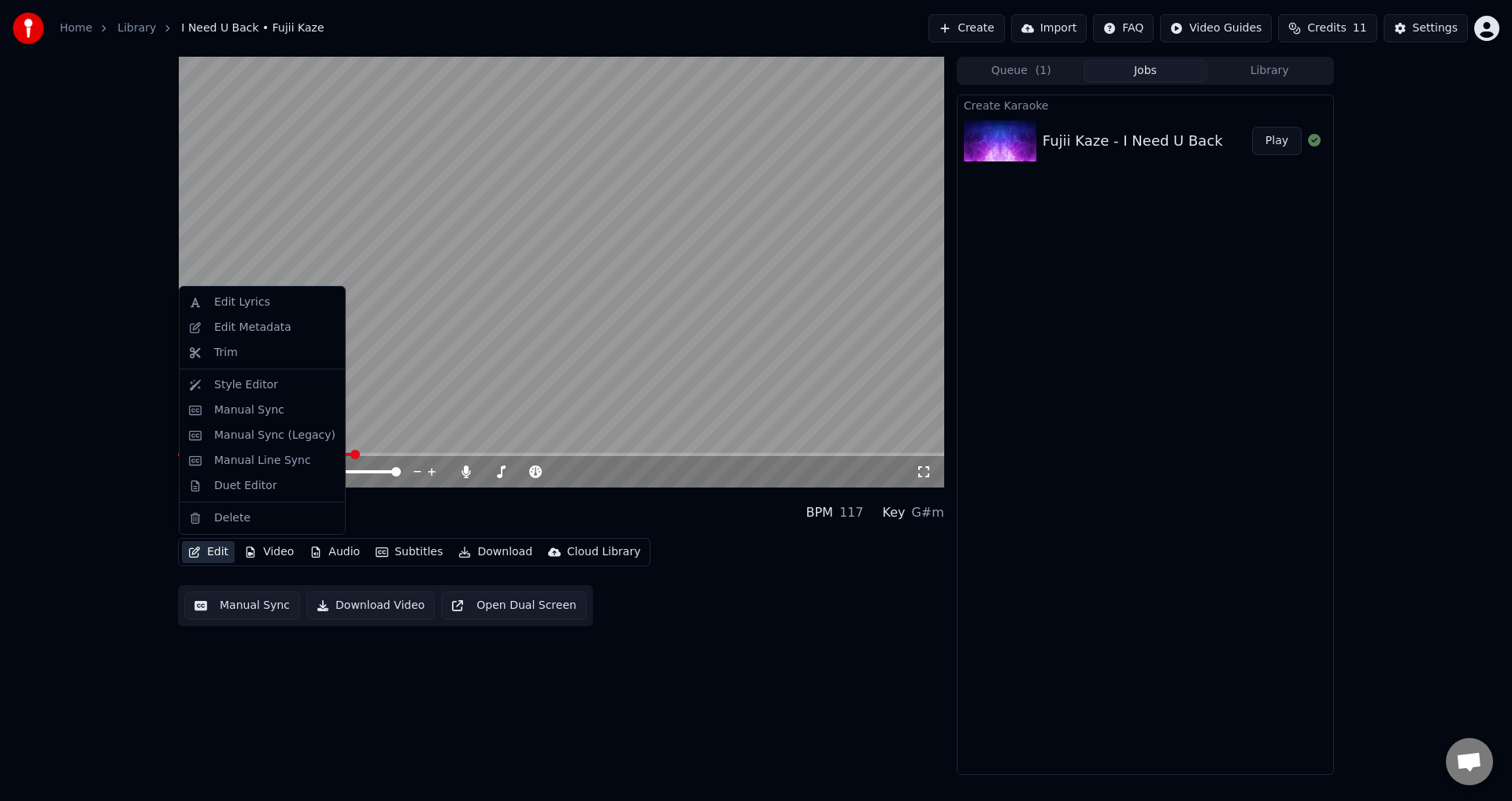
click at [210, 552] on button "Edit" at bounding box center [208, 552] width 52 height 22
click at [253, 435] on div "Manual Sync (Legacy)" at bounding box center [275, 435] width 122 height 16
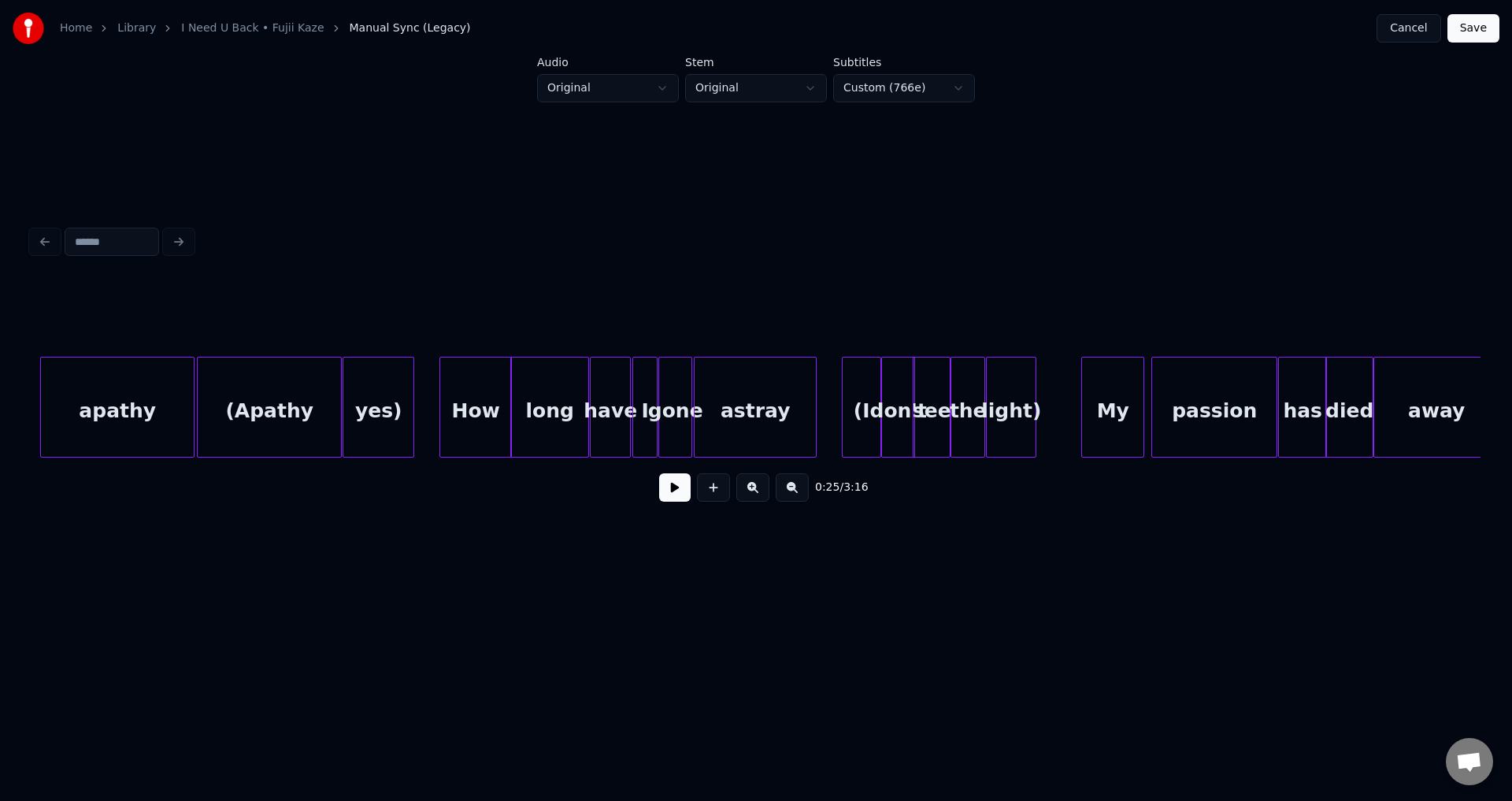
scroll to position [0, 6267]
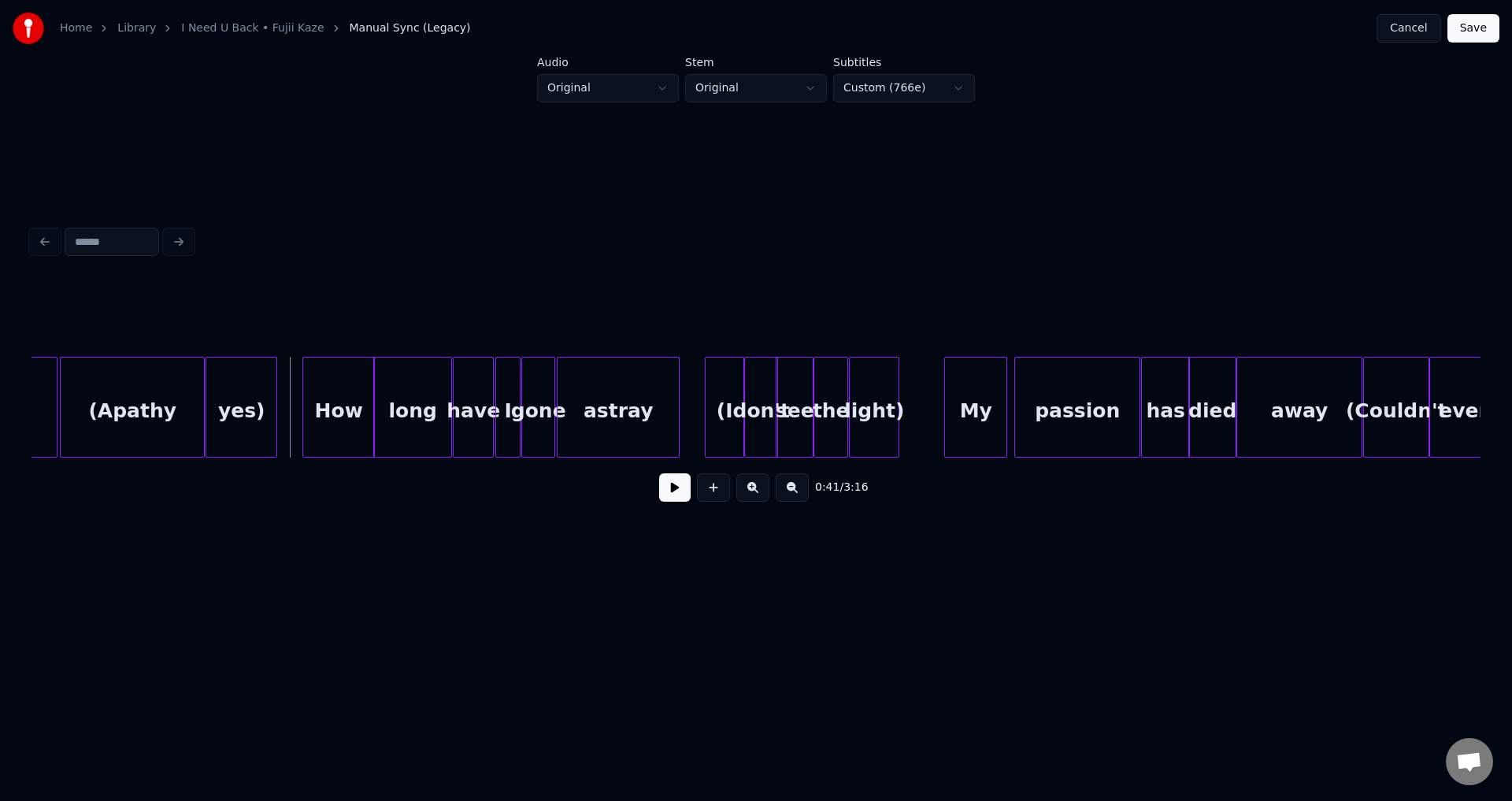
click at [681, 493] on button at bounding box center [674, 488] width 31 height 29
click at [679, 495] on button at bounding box center [674, 488] width 31 height 29
click at [339, 416] on div "How" at bounding box center [339, 411] width 71 height 107
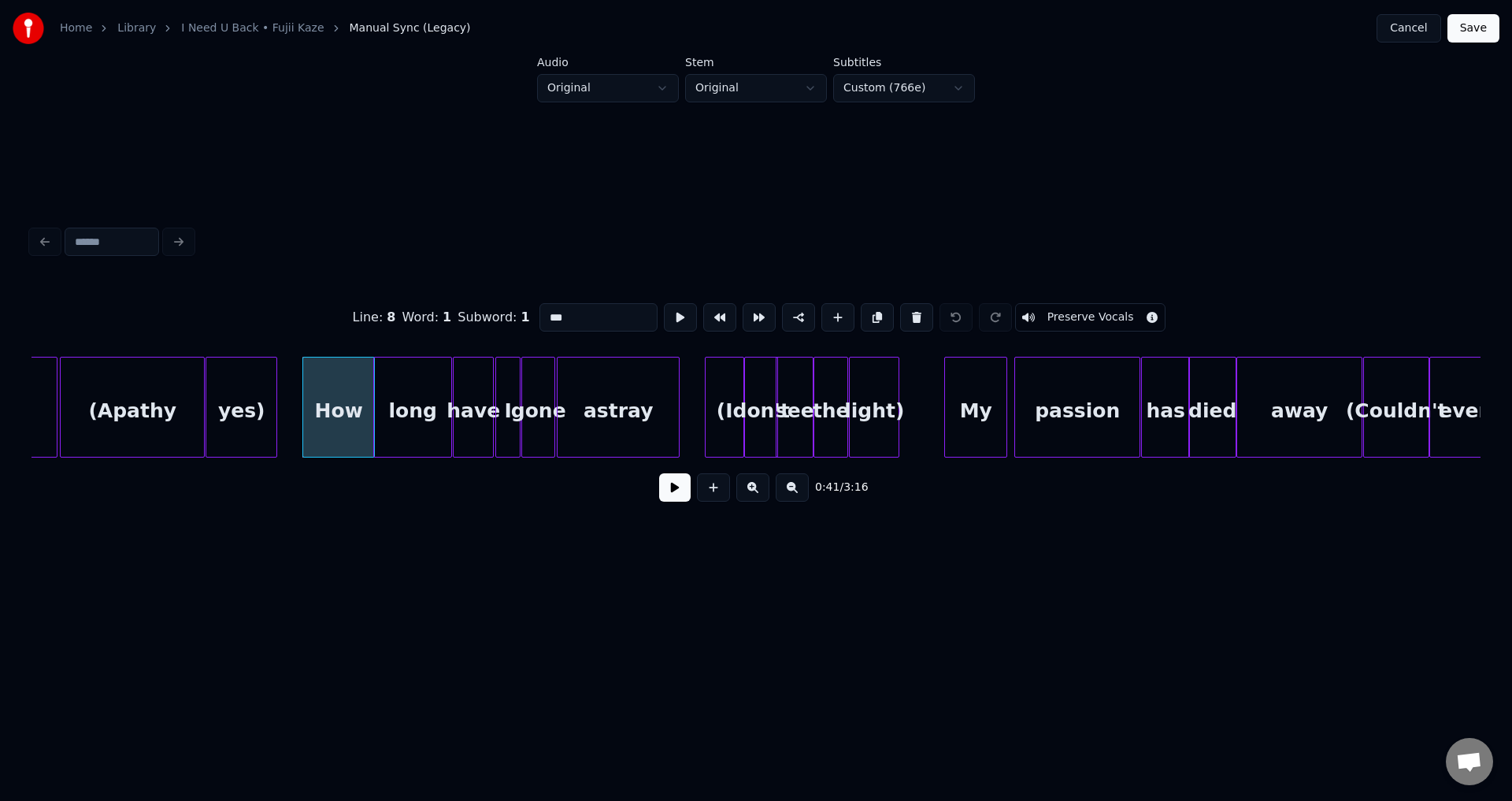
click at [664, 502] on button at bounding box center [674, 488] width 31 height 29
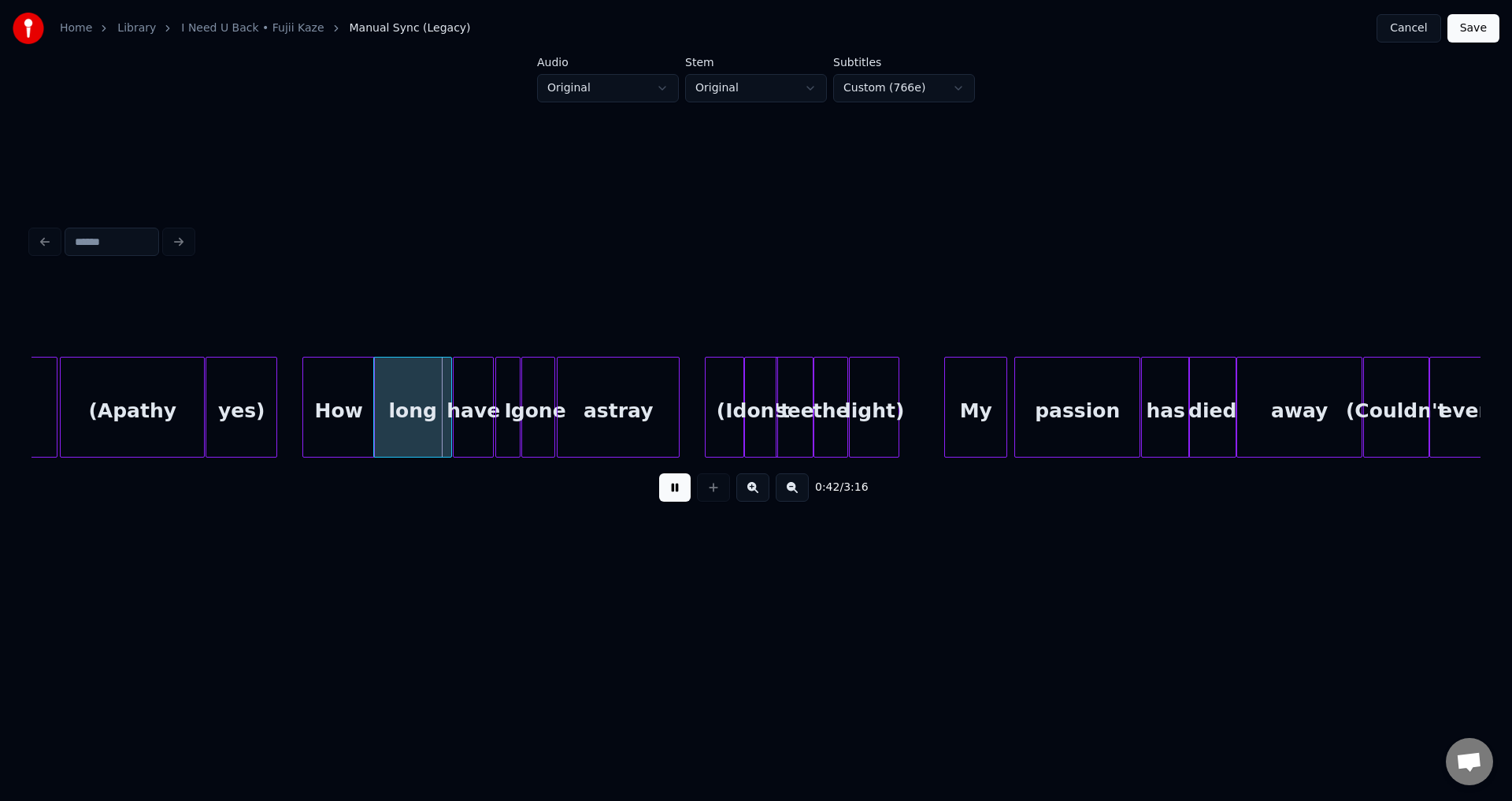
click at [673, 493] on button at bounding box center [674, 488] width 31 height 29
click at [425, 422] on div "long" at bounding box center [412, 411] width 77 height 107
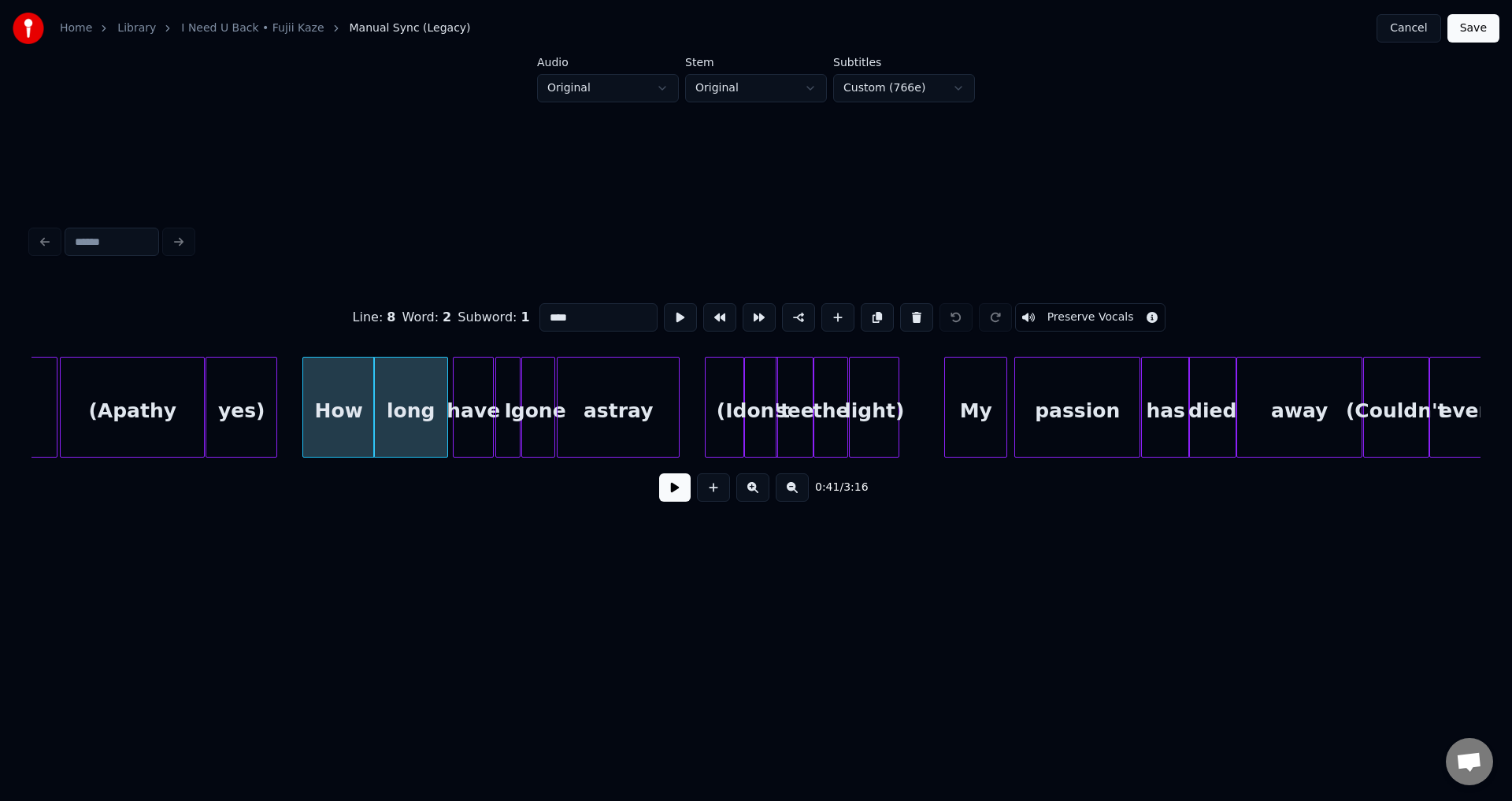
click at [443, 413] on div at bounding box center [445, 406] width 5 height 99
click at [446, 414] on div at bounding box center [449, 406] width 5 height 99
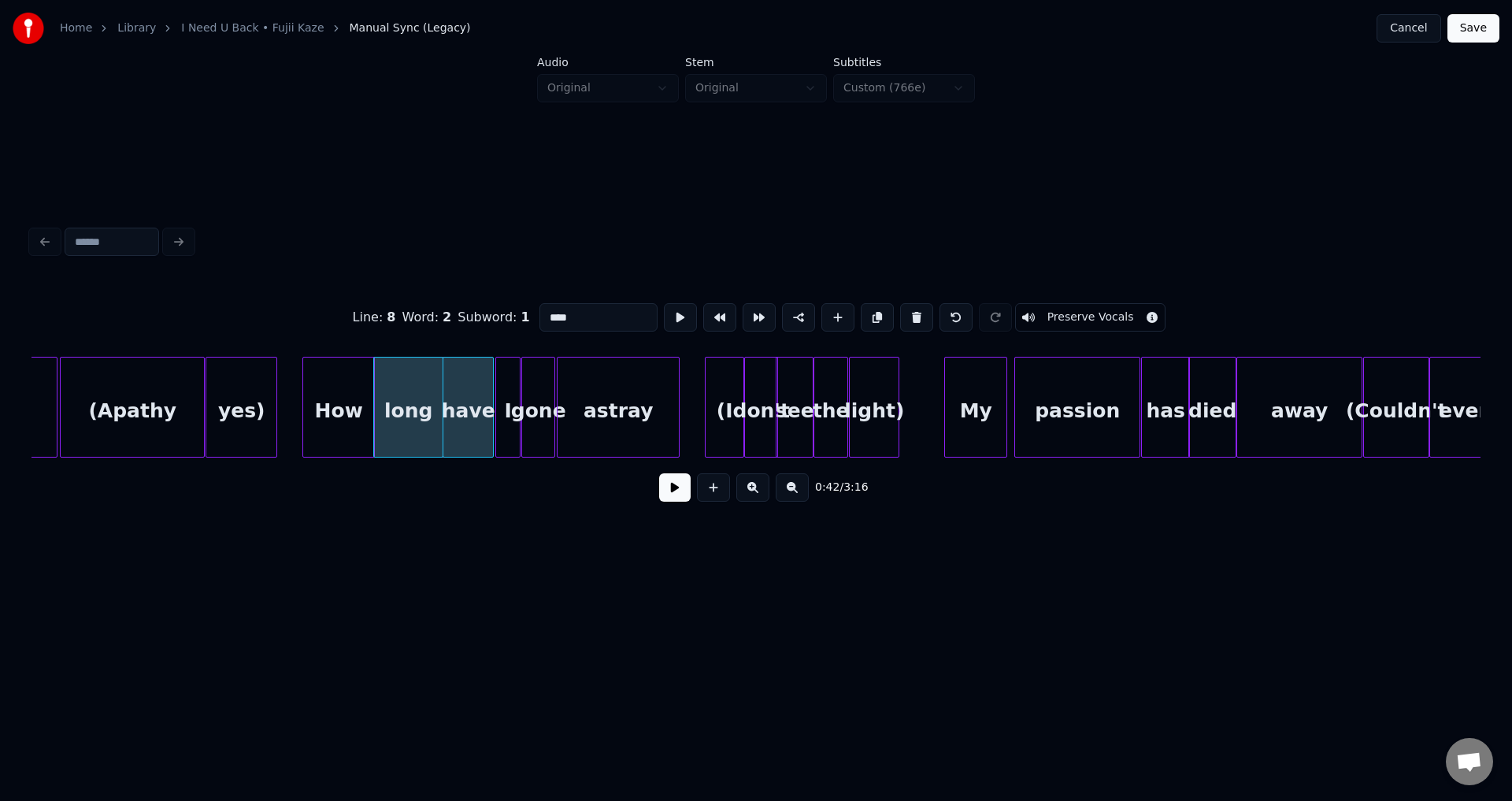
click at [362, 410] on div "How" at bounding box center [339, 411] width 71 height 107
type input "***"
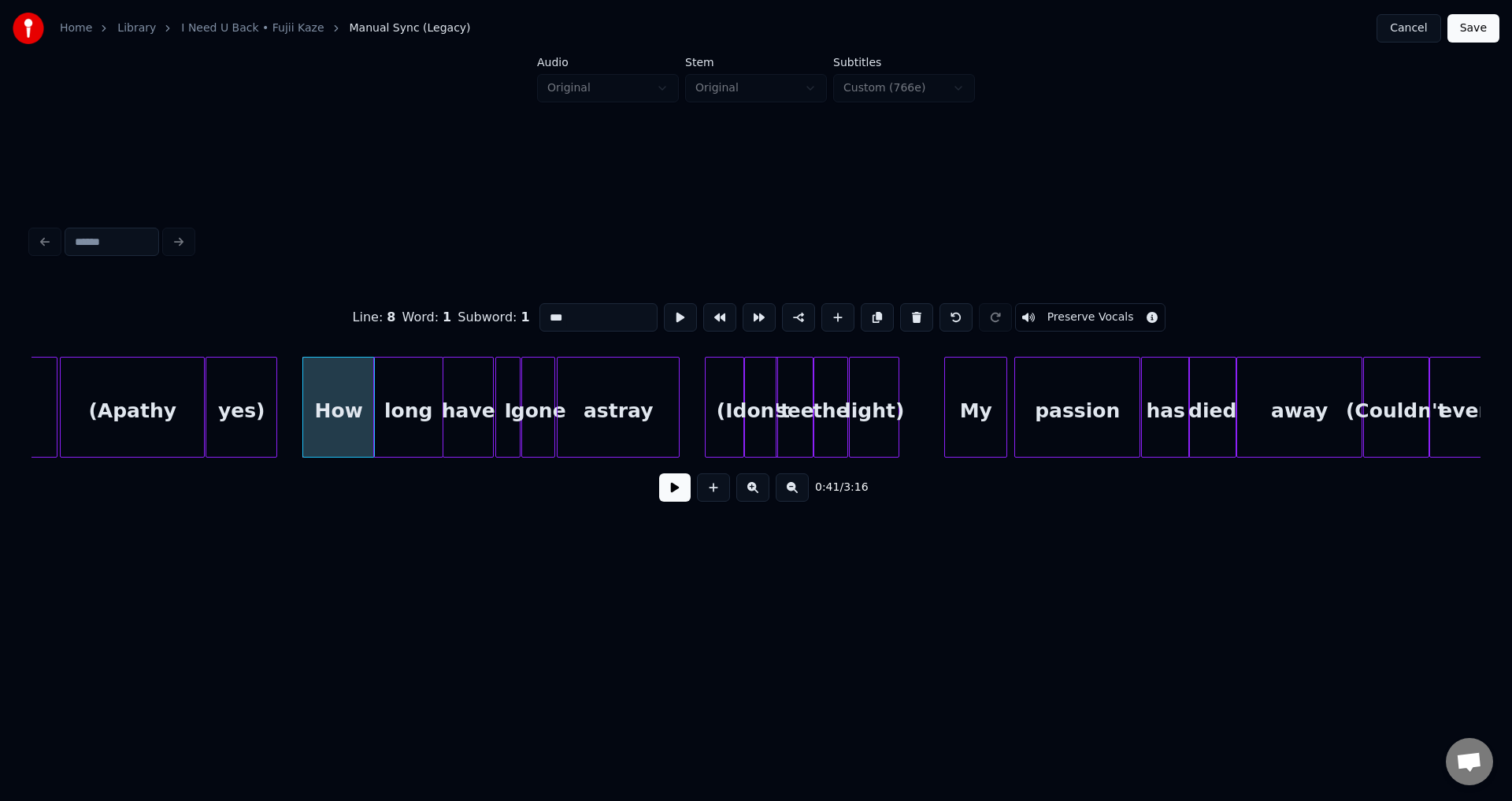
click at [658, 503] on div "0:41 / 3:16" at bounding box center [756, 488] width 1424 height 35
click at [665, 498] on button at bounding box center [674, 488] width 31 height 29
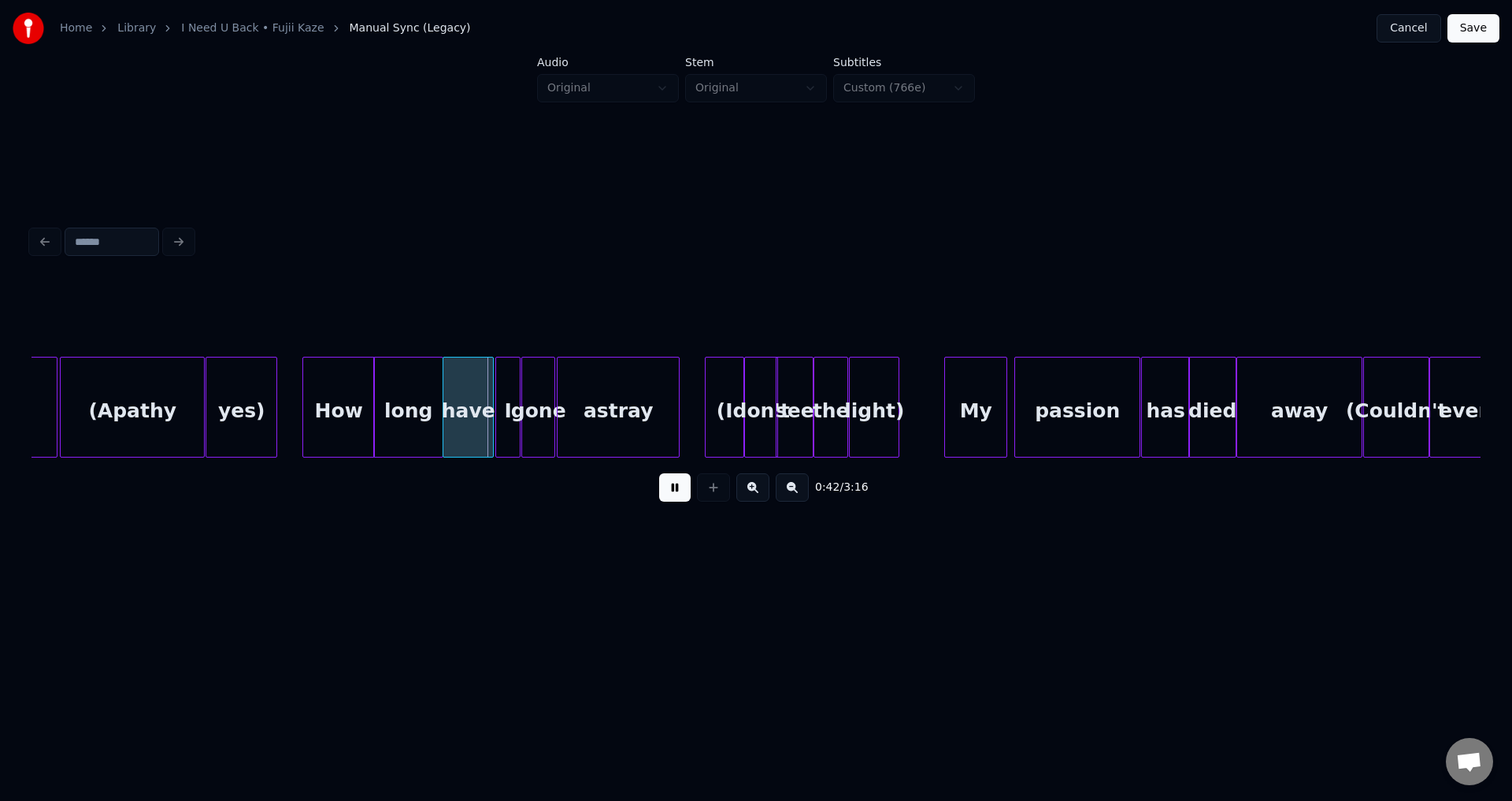
click at [669, 494] on button at bounding box center [674, 488] width 31 height 29
click at [487, 419] on div "have" at bounding box center [468, 411] width 50 height 107
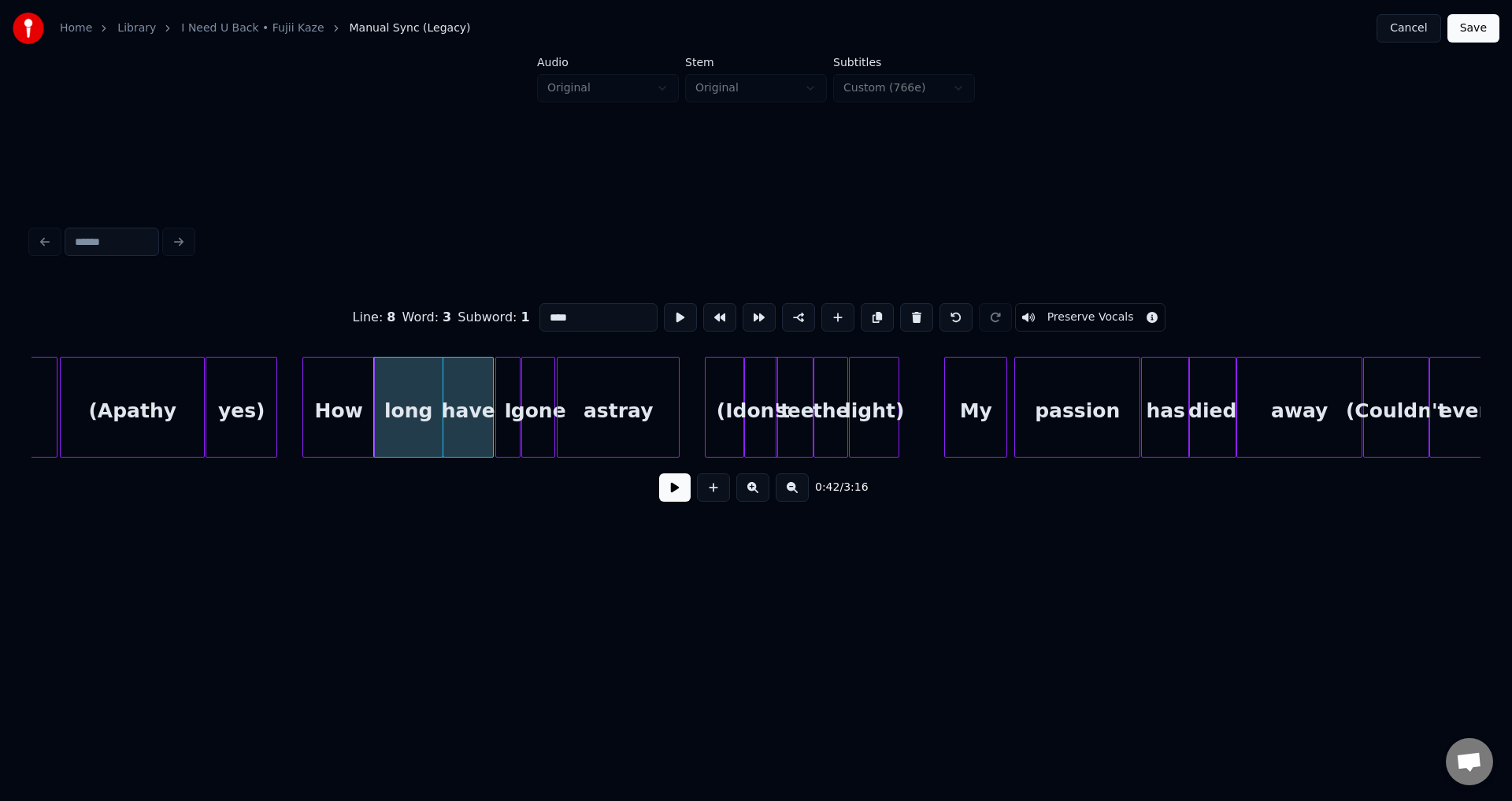
click at [488, 412] on div at bounding box center [491, 406] width 5 height 99
click at [492, 416] on div at bounding box center [494, 406] width 5 height 99
click at [684, 495] on button at bounding box center [674, 488] width 31 height 29
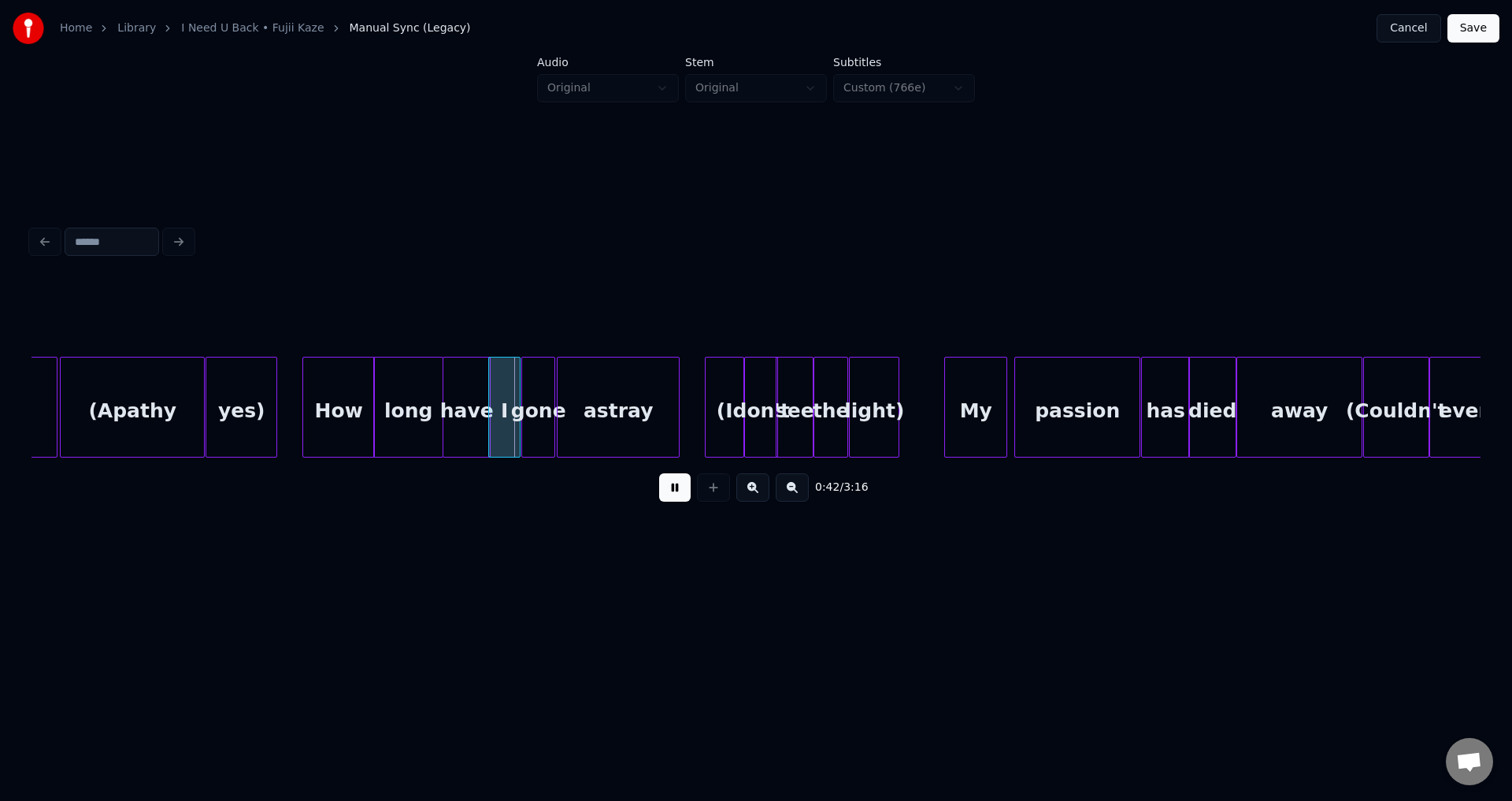
click at [681, 494] on button at bounding box center [674, 488] width 31 height 29
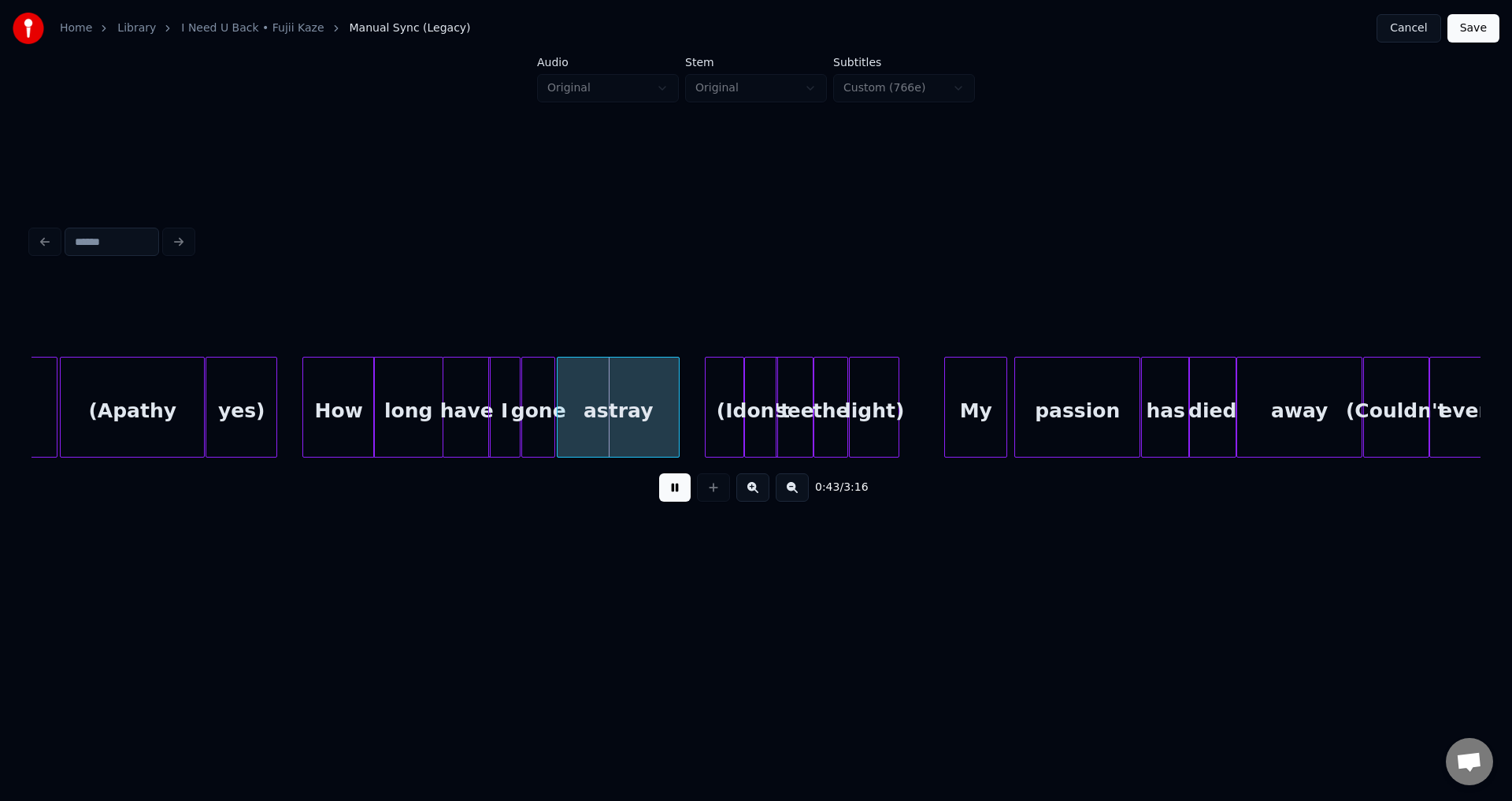
click at [681, 494] on button at bounding box center [674, 488] width 31 height 29
click at [515, 437] on div at bounding box center [518, 406] width 5 height 99
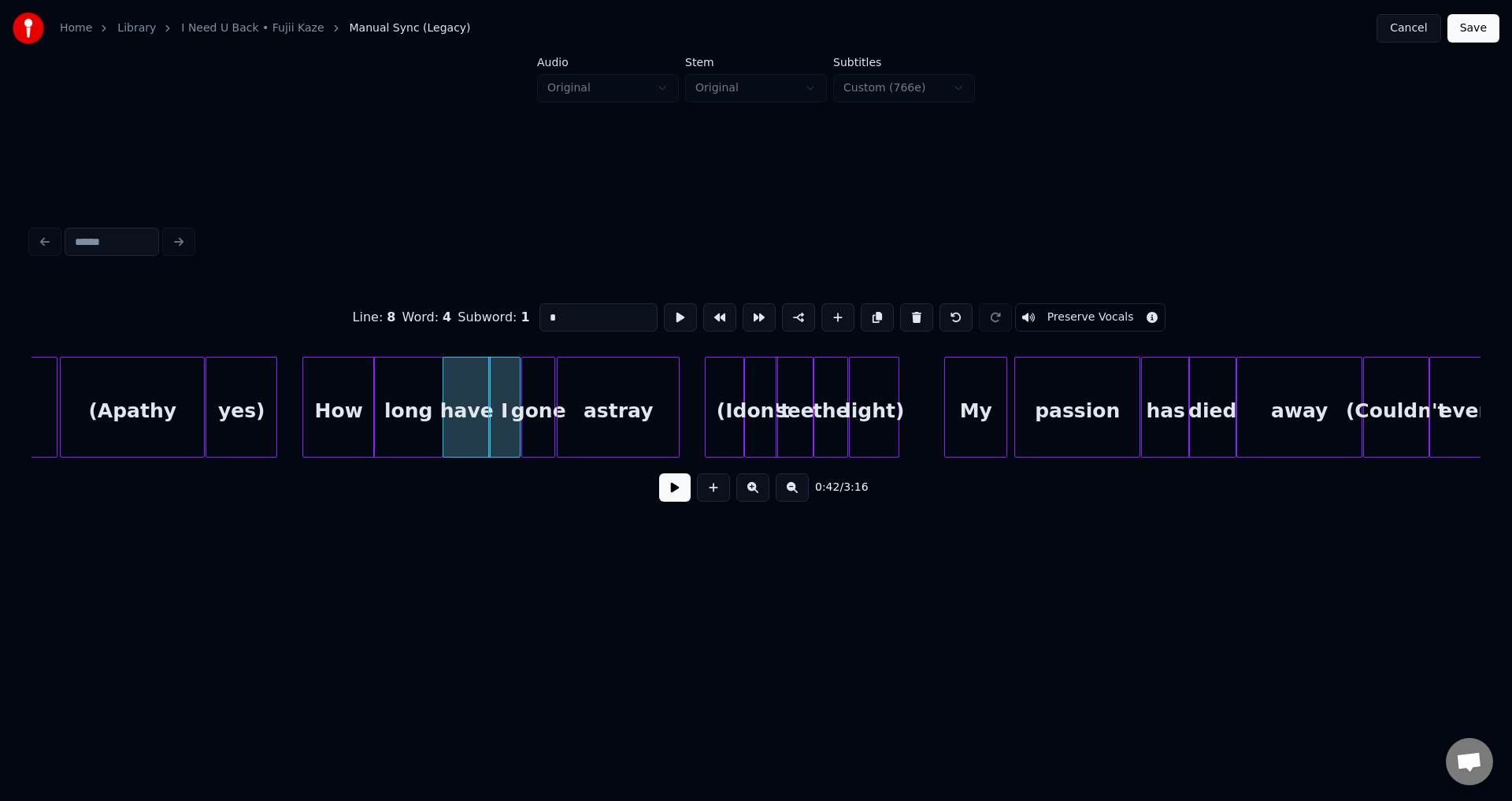
click at [667, 496] on button at bounding box center [674, 488] width 31 height 29
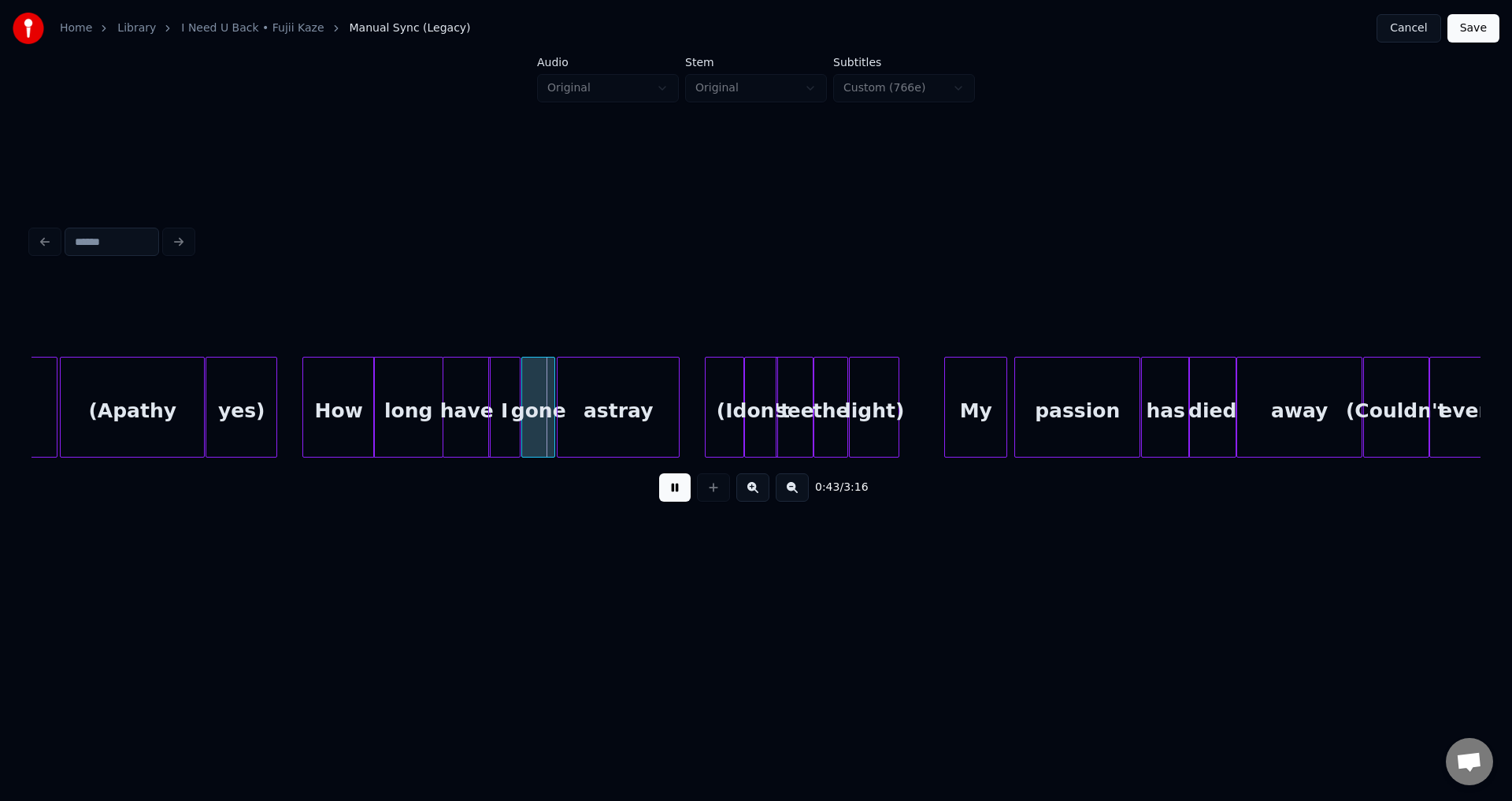
click at [668, 495] on button at bounding box center [674, 488] width 31 height 29
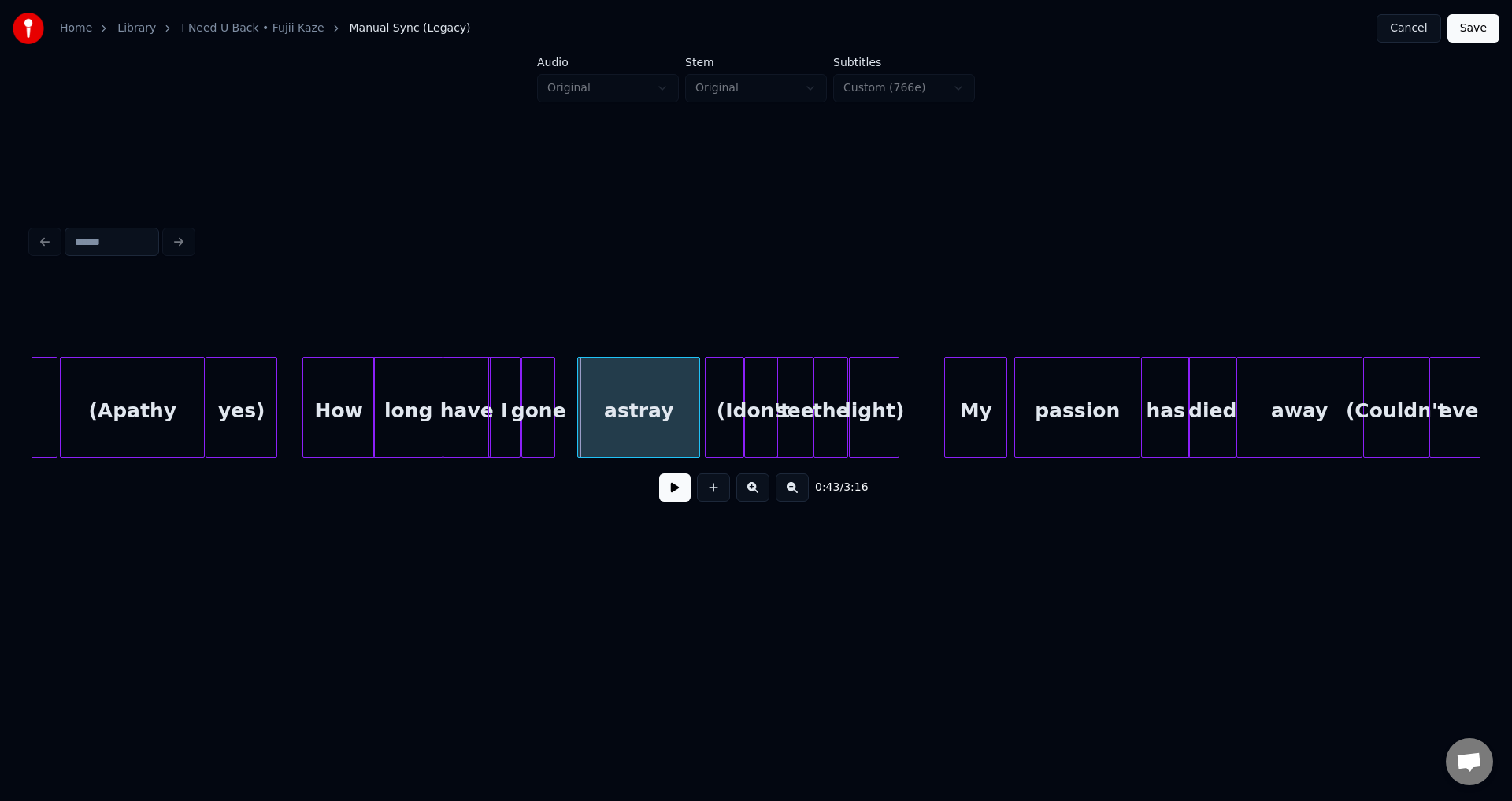
click at [616, 430] on div "astray" at bounding box center [639, 411] width 122 height 107
click at [554, 419] on div "gone" at bounding box center [538, 411] width 32 height 107
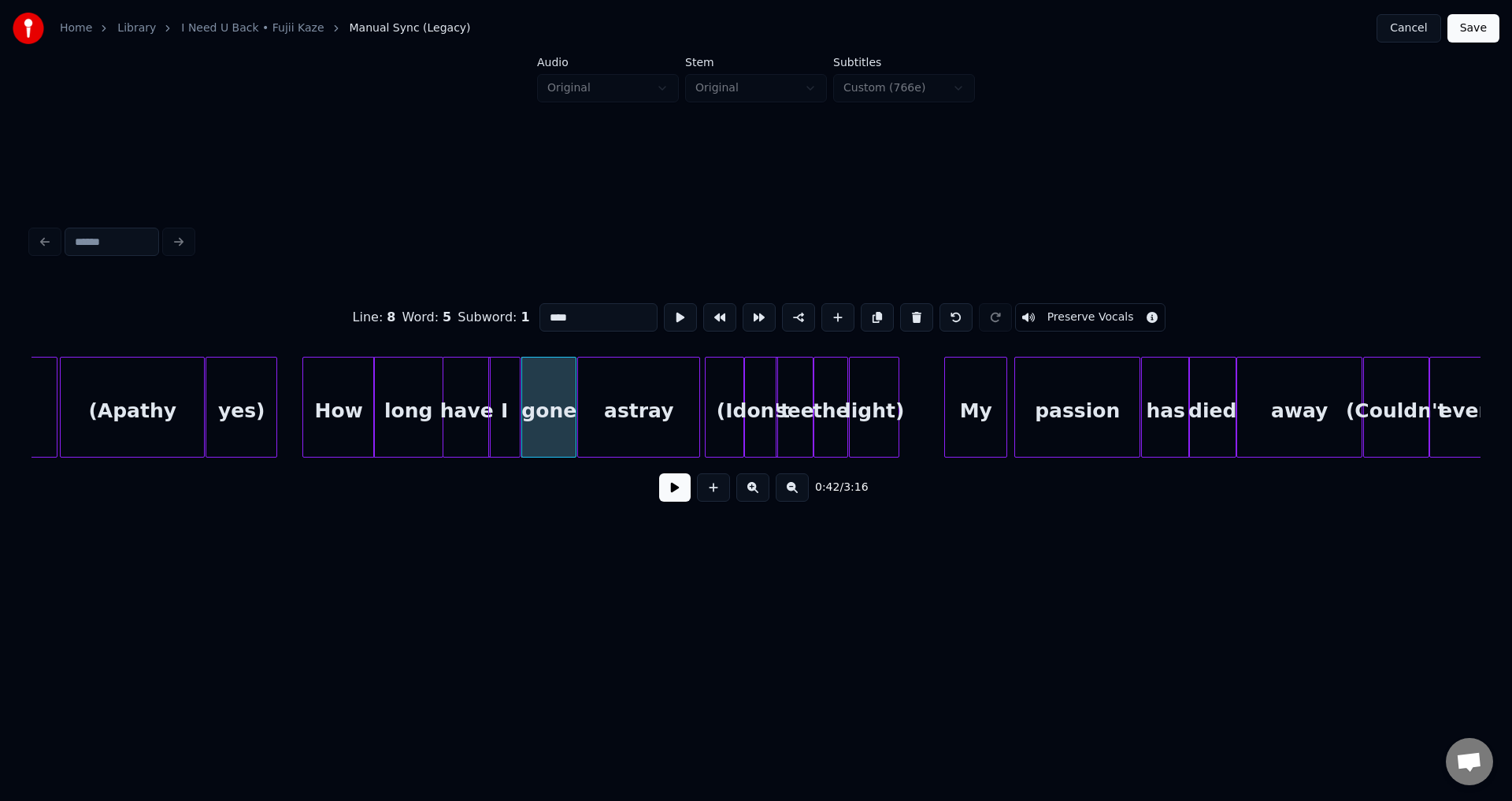
click at [572, 425] on div at bounding box center [574, 406] width 5 height 99
click at [488, 411] on div at bounding box center [487, 406] width 5 height 99
type input "****"
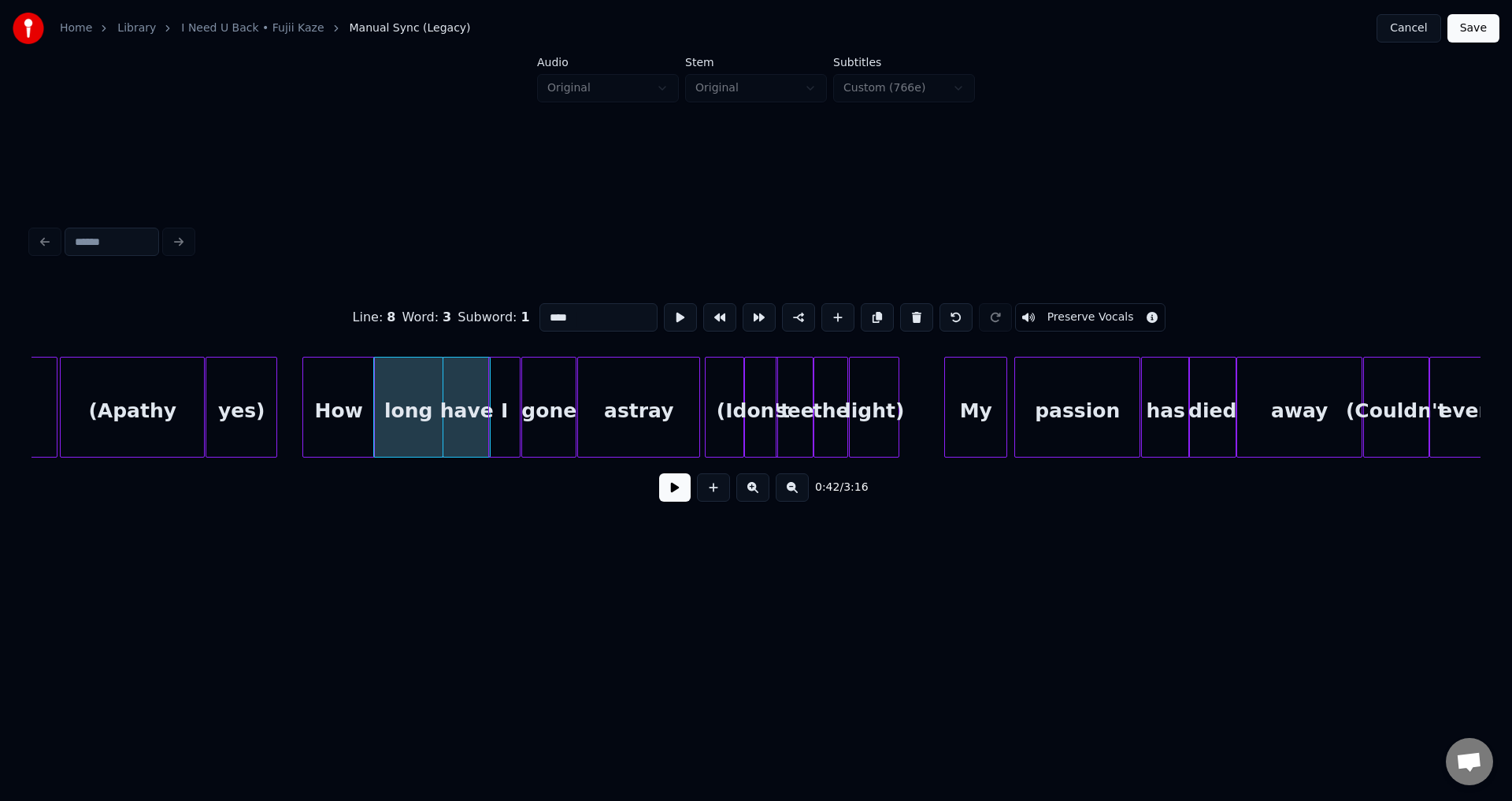
click at [684, 495] on button at bounding box center [674, 488] width 31 height 29
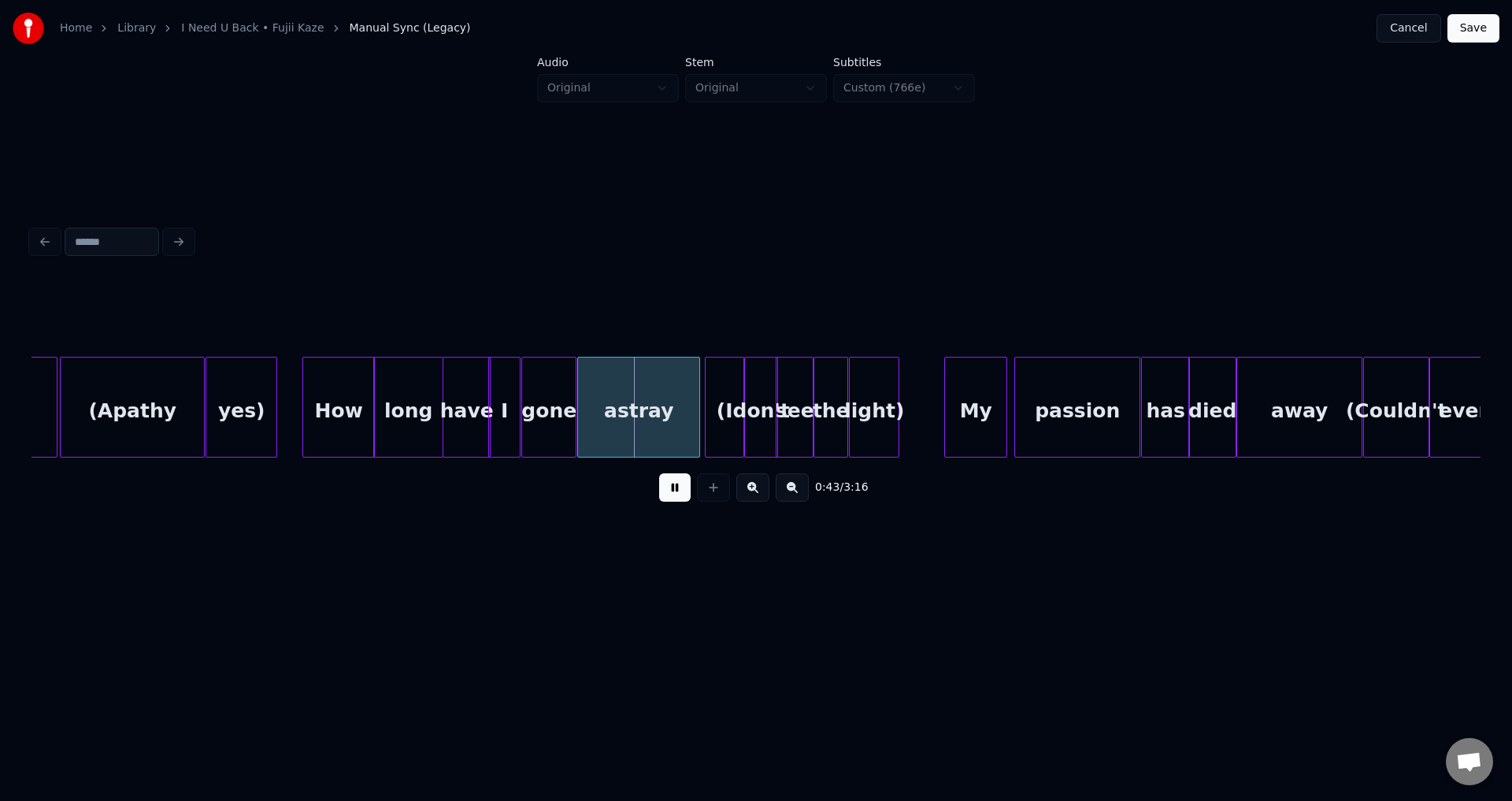
click at [681, 495] on button at bounding box center [674, 488] width 31 height 29
click at [564, 418] on div "gone" at bounding box center [548, 411] width 53 height 107
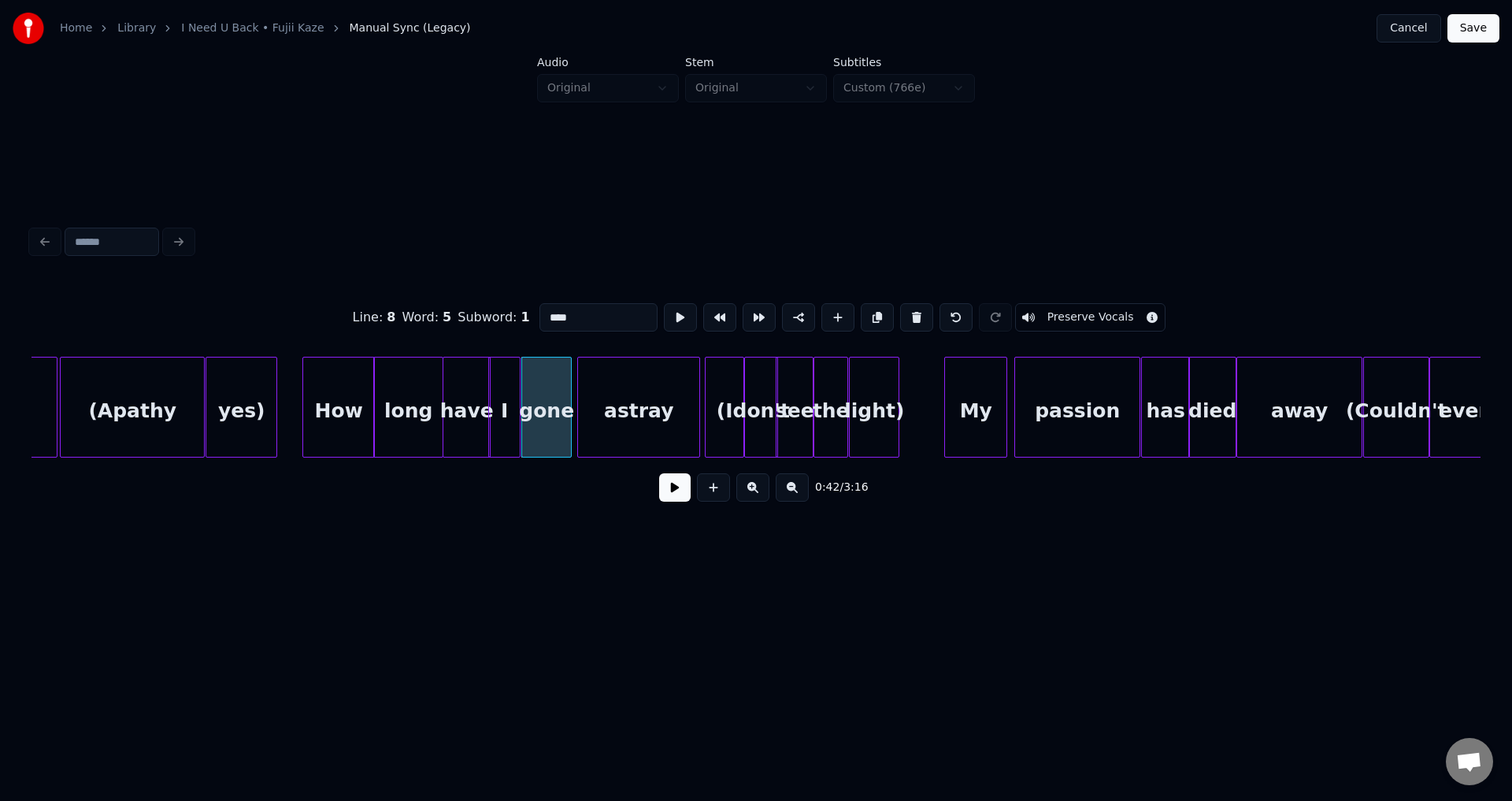
click at [566, 417] on div at bounding box center [568, 406] width 5 height 99
click at [576, 416] on div at bounding box center [579, 406] width 5 height 99
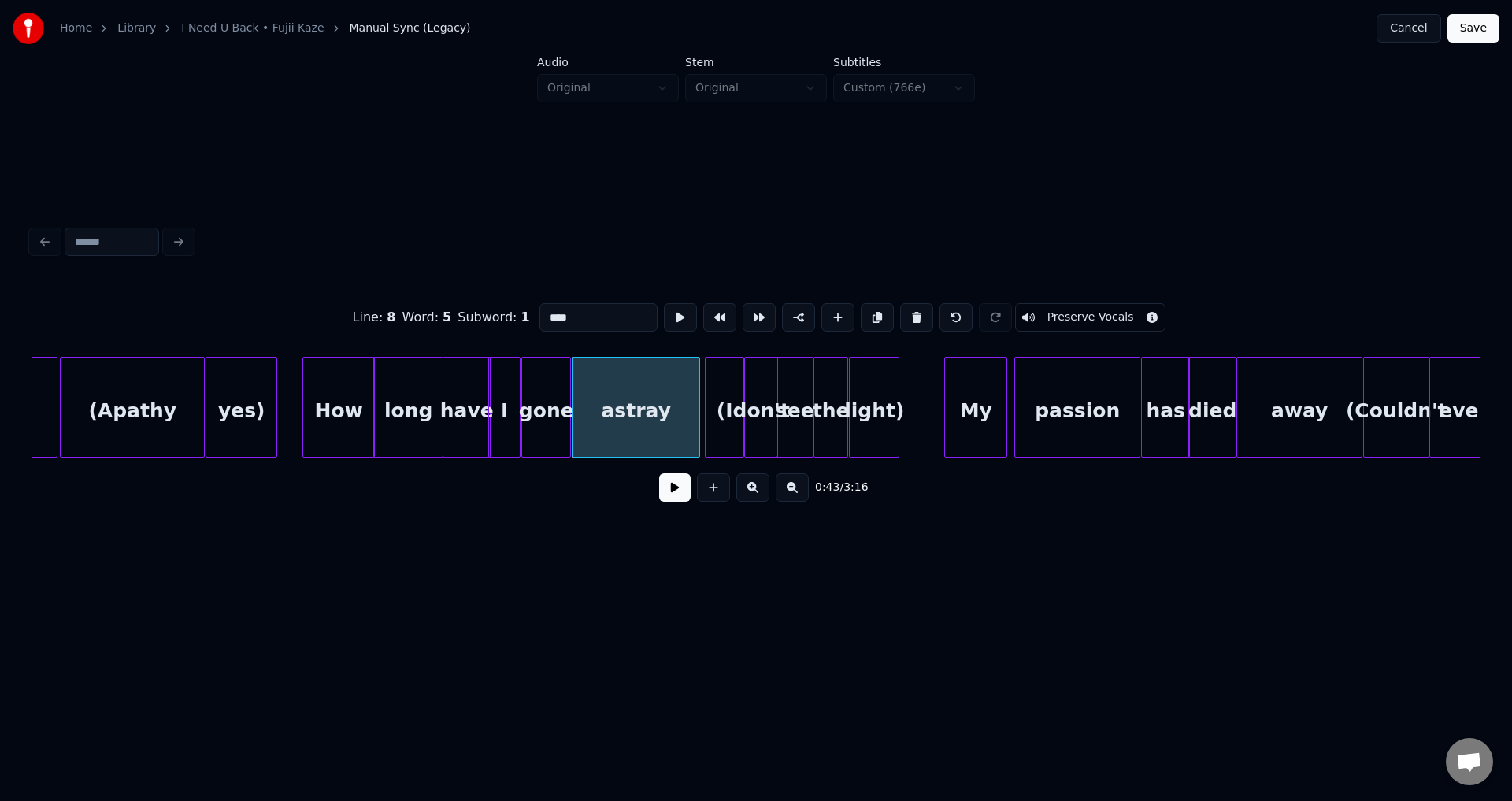
click at [529, 416] on div "gone" at bounding box center [546, 411] width 48 height 107
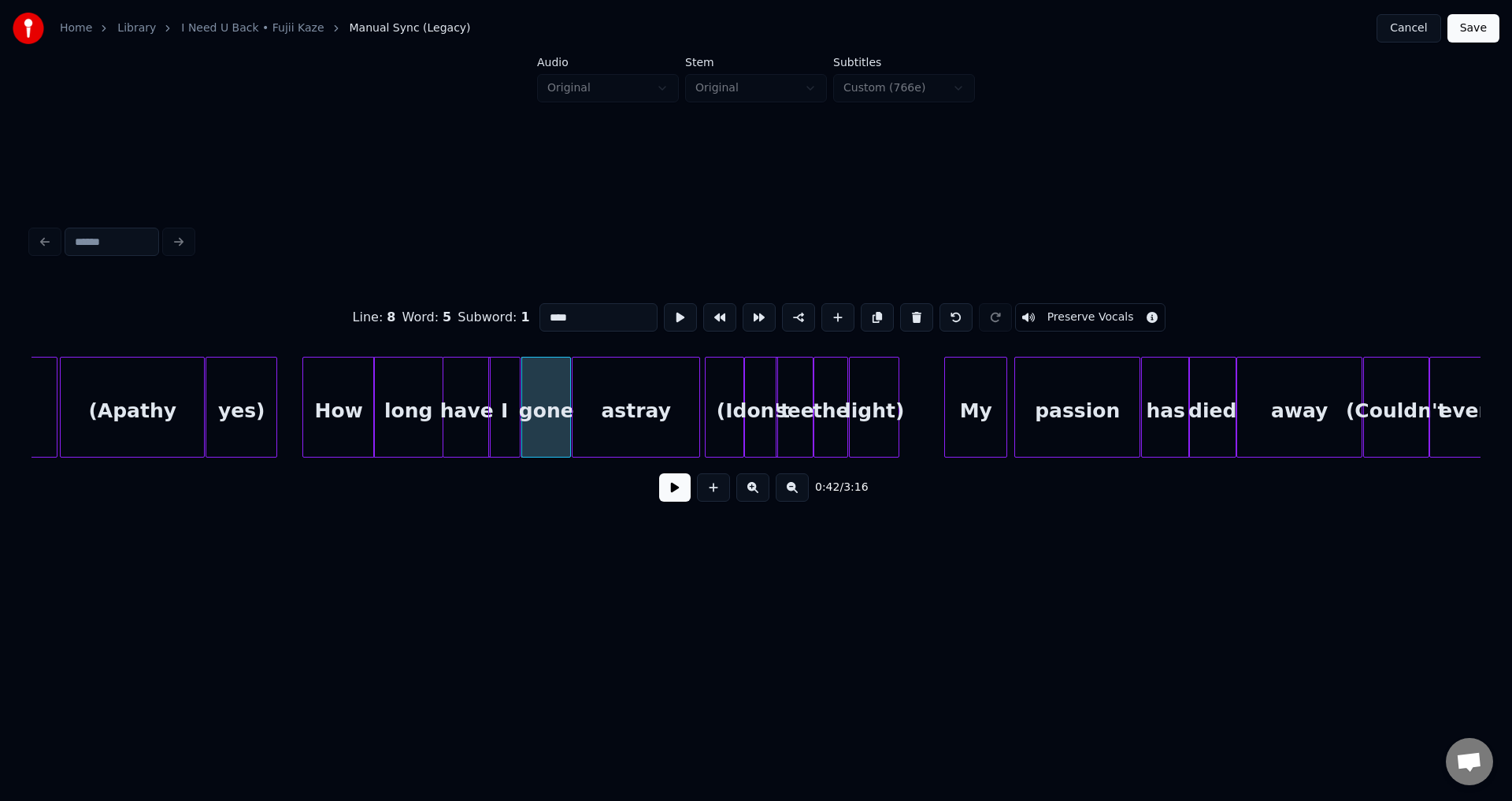
click at [669, 502] on button at bounding box center [674, 488] width 31 height 29
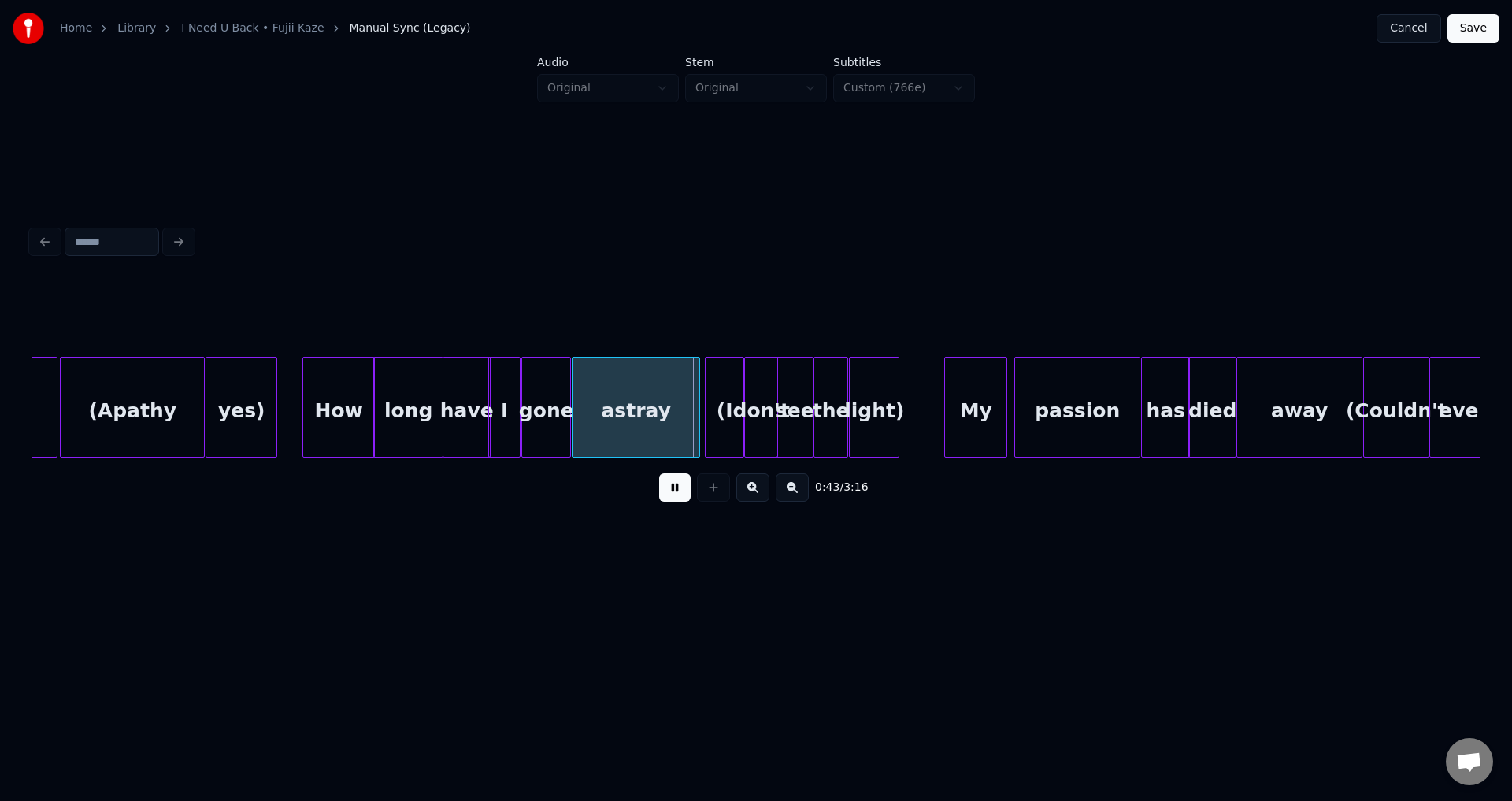
click at [668, 493] on button at bounding box center [674, 488] width 31 height 29
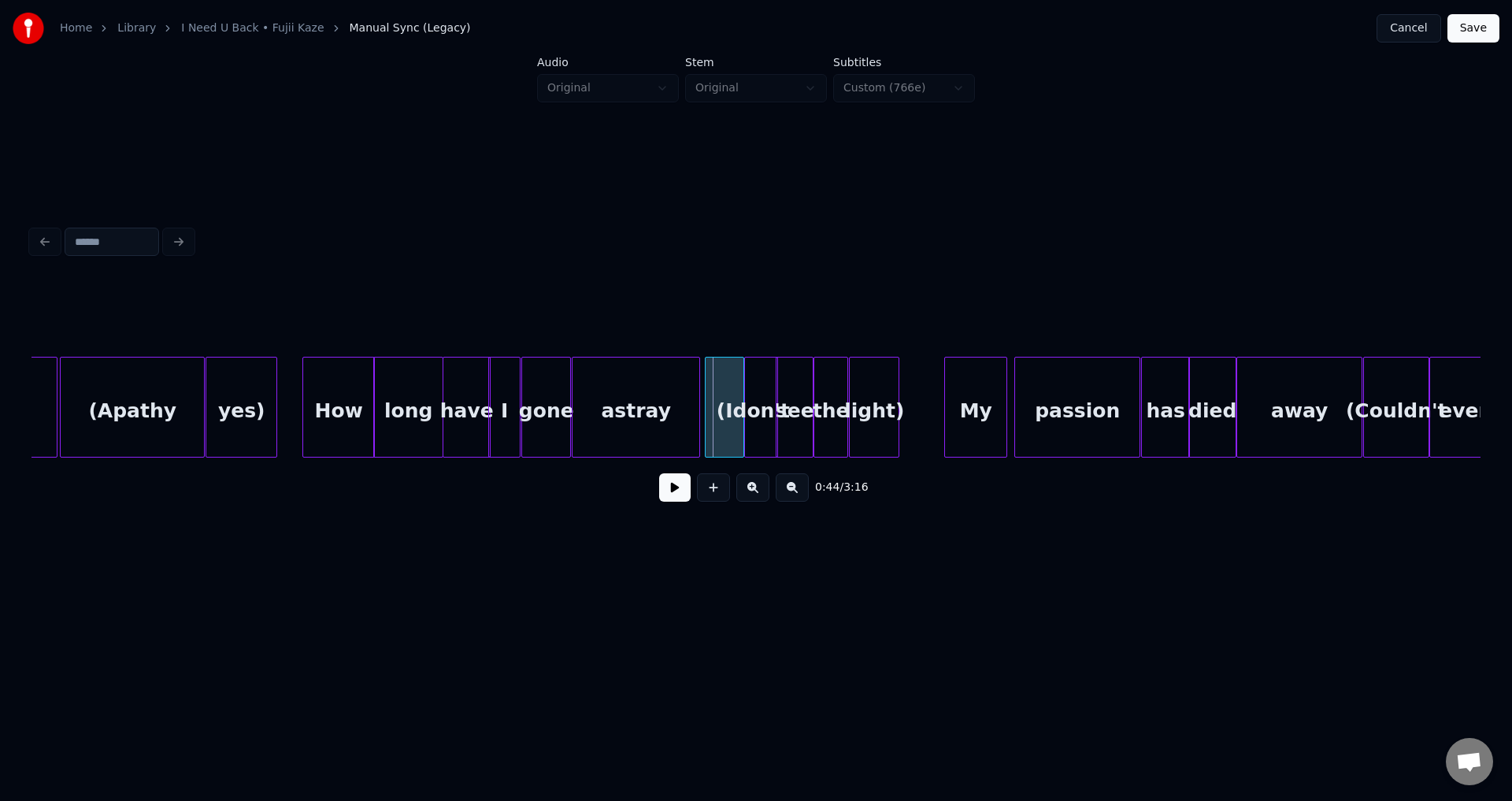
click at [683, 415] on div "astray" at bounding box center [636, 411] width 127 height 107
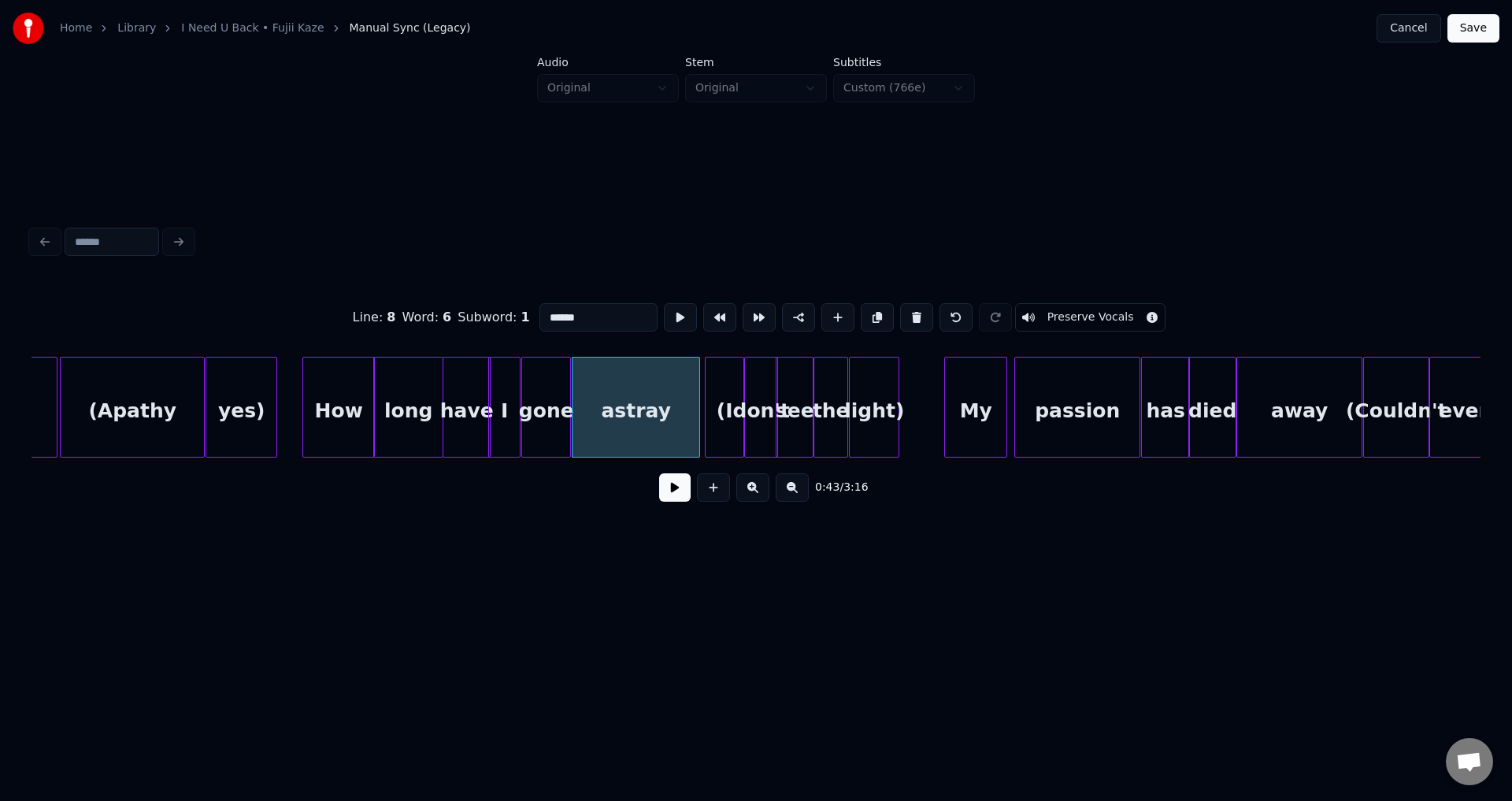
click at [671, 491] on button at bounding box center [674, 488] width 31 height 29
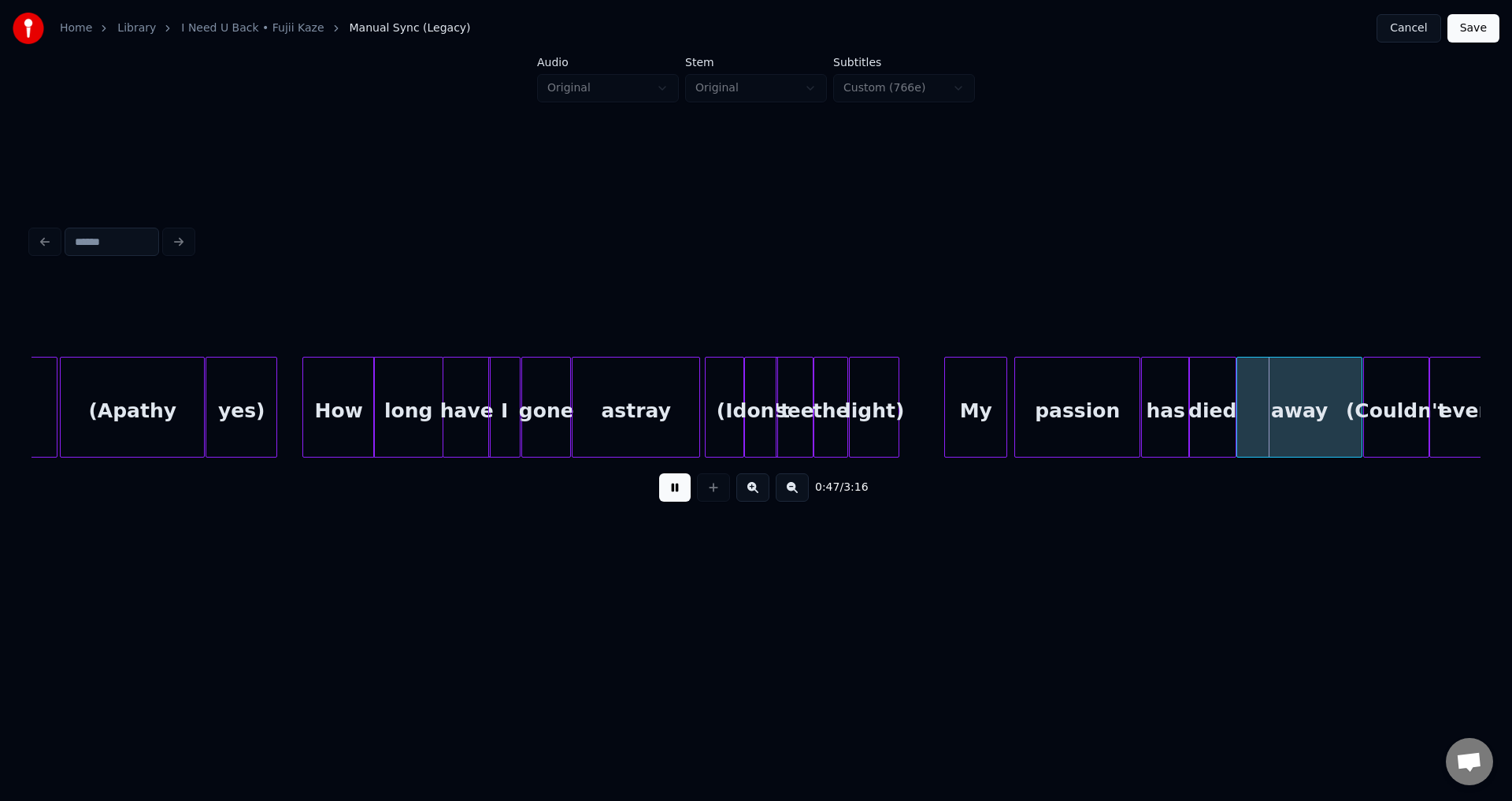
click at [672, 493] on button at bounding box center [674, 488] width 31 height 29
click at [1101, 396] on div "passion" at bounding box center [1077, 411] width 124 height 107
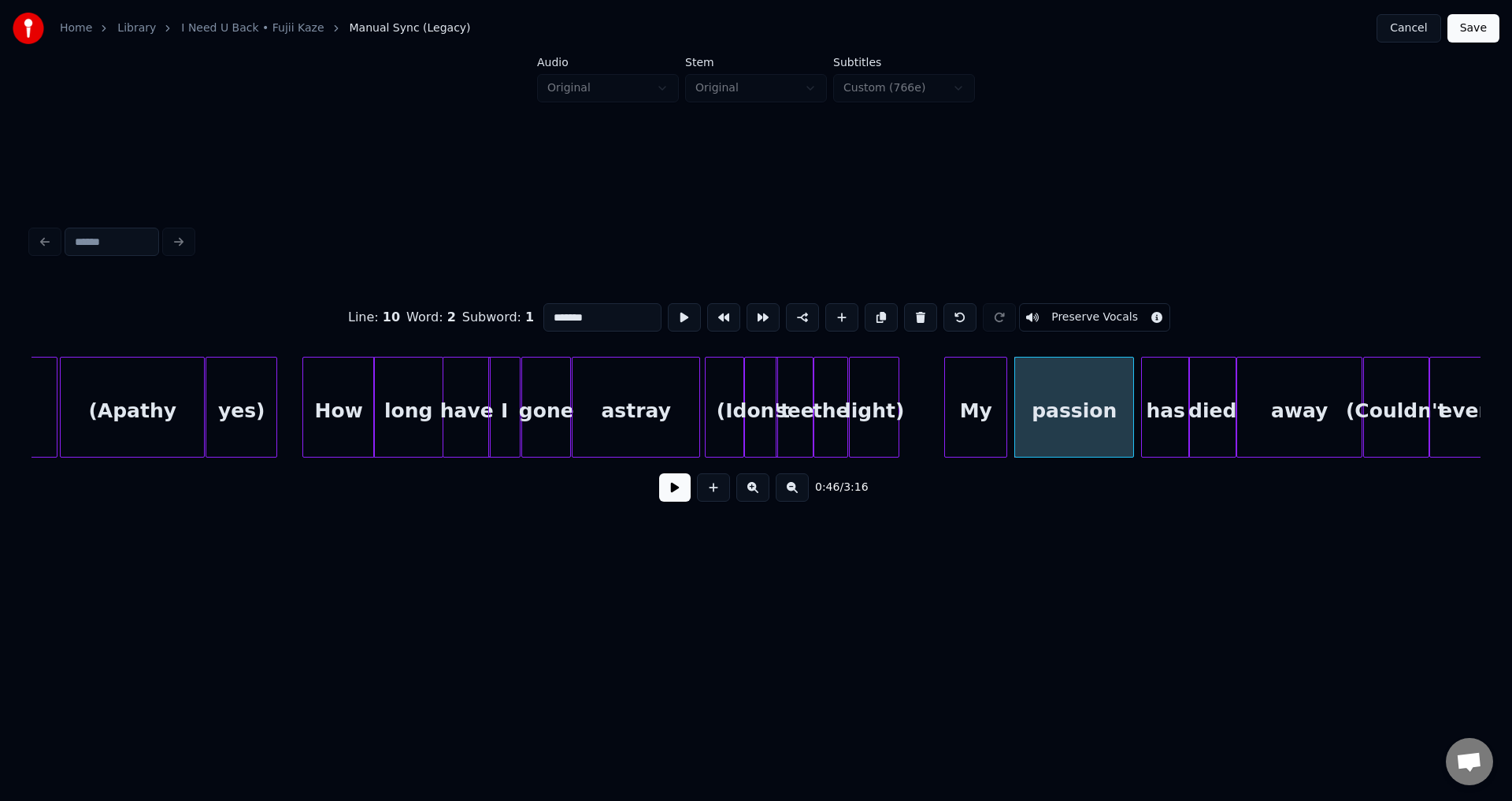
click at [1131, 412] on div at bounding box center [1131, 406] width 5 height 99
click at [1137, 411] on div at bounding box center [1136, 406] width 5 height 99
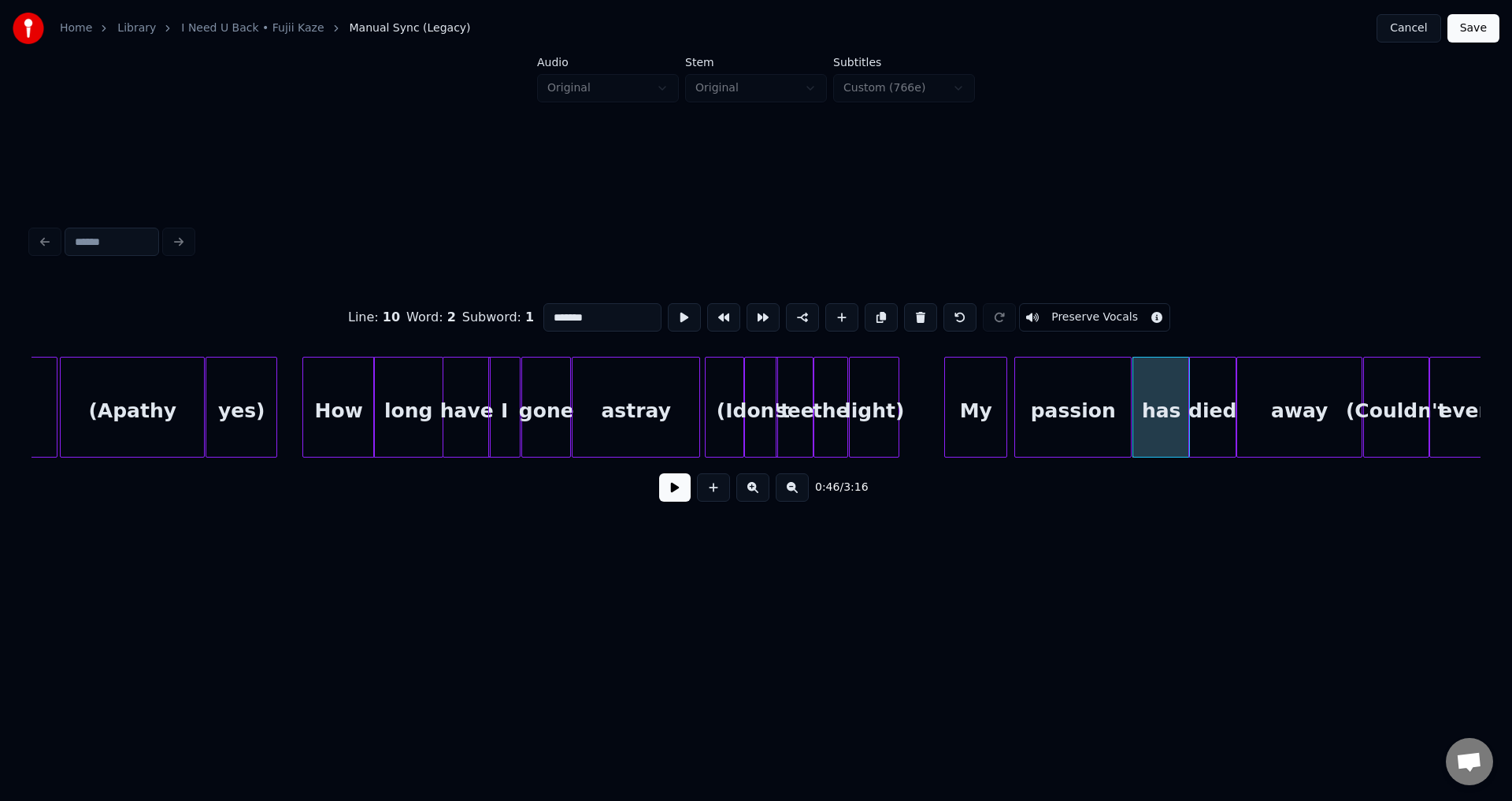
click at [1488, 40] on button "Save" at bounding box center [1474, 29] width 52 height 29
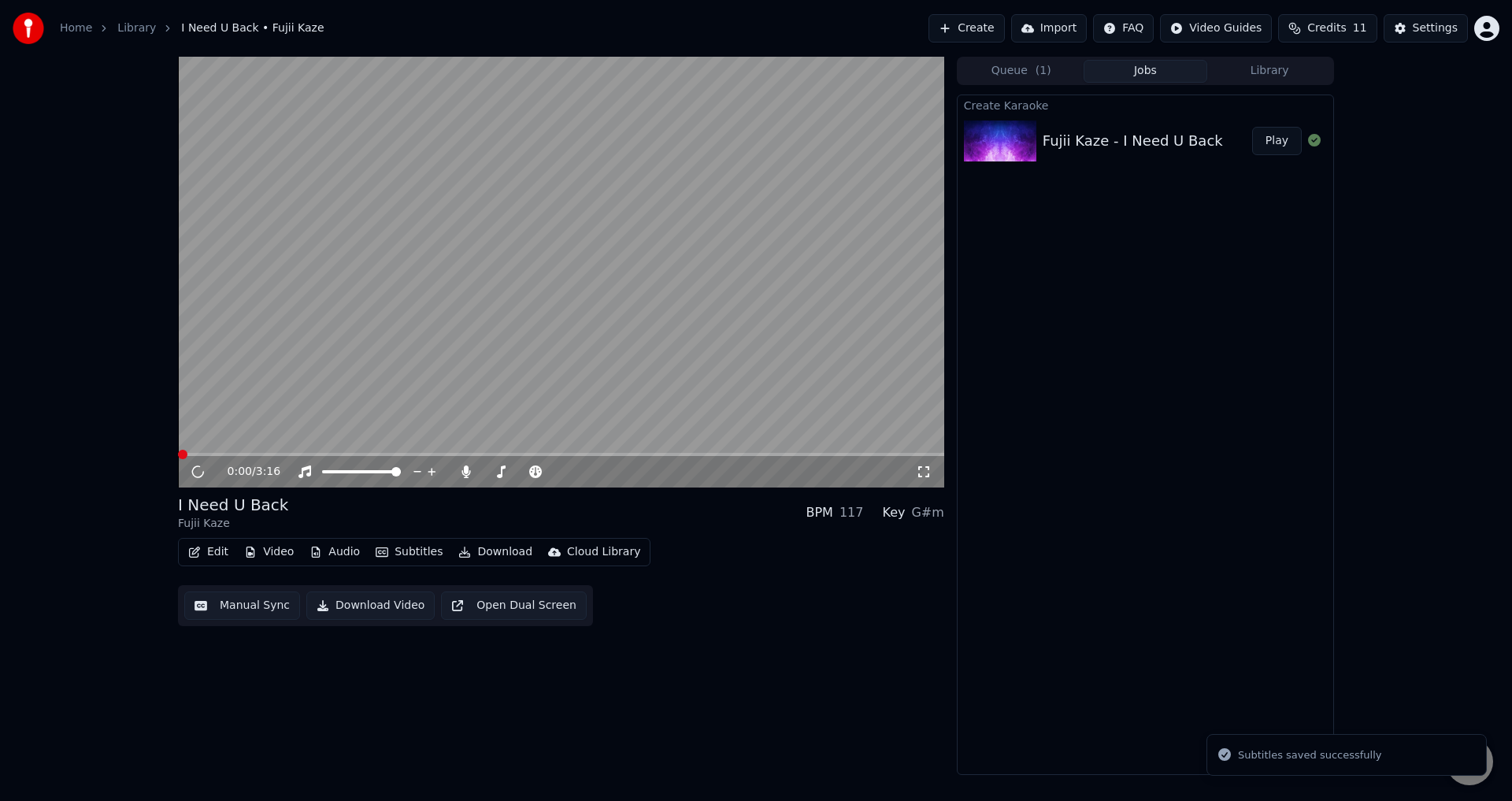
click at [200, 546] on button "Edit" at bounding box center [208, 552] width 52 height 22
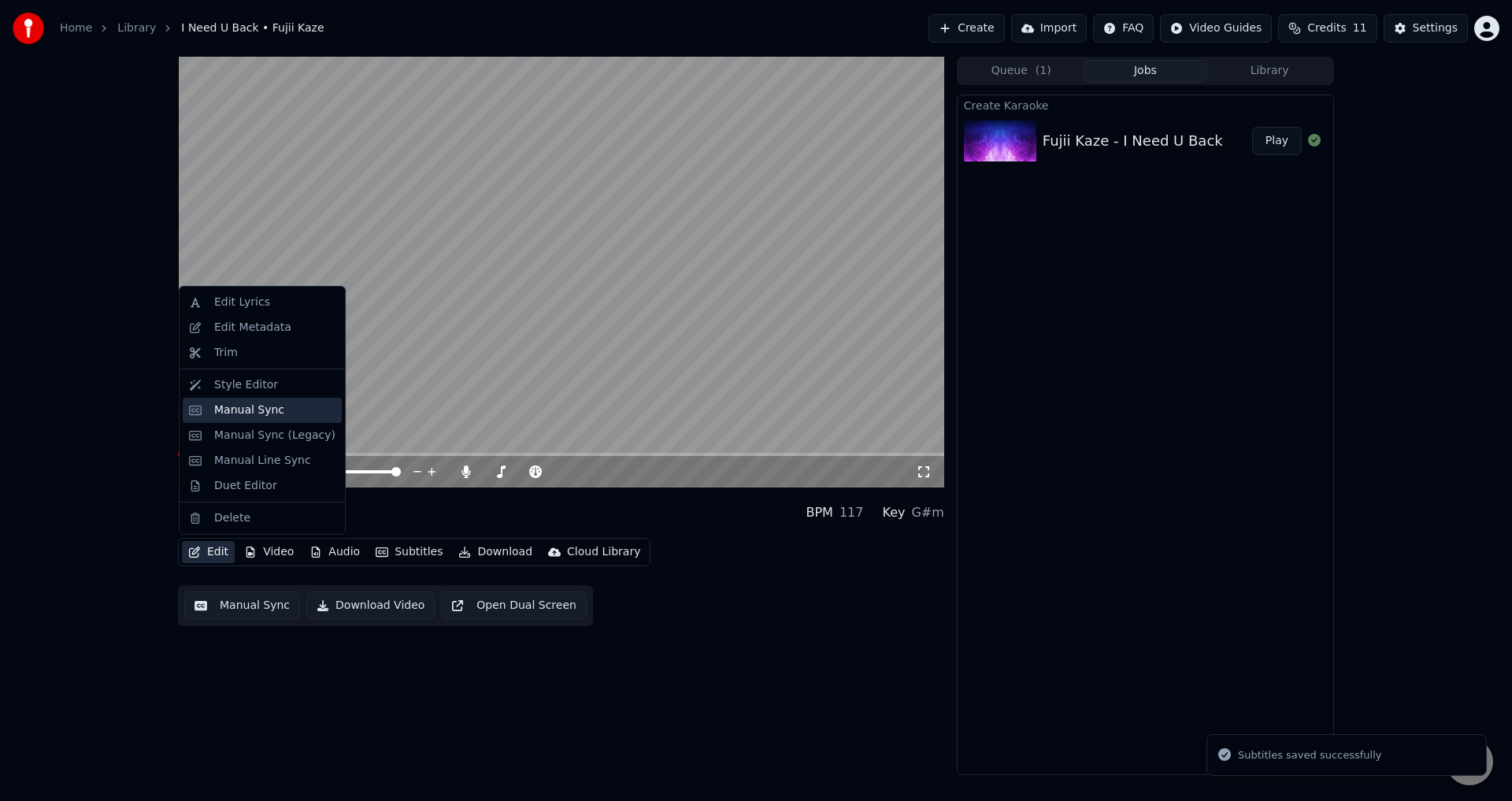
click at [263, 402] on div "Manual Sync" at bounding box center [249, 410] width 70 height 16
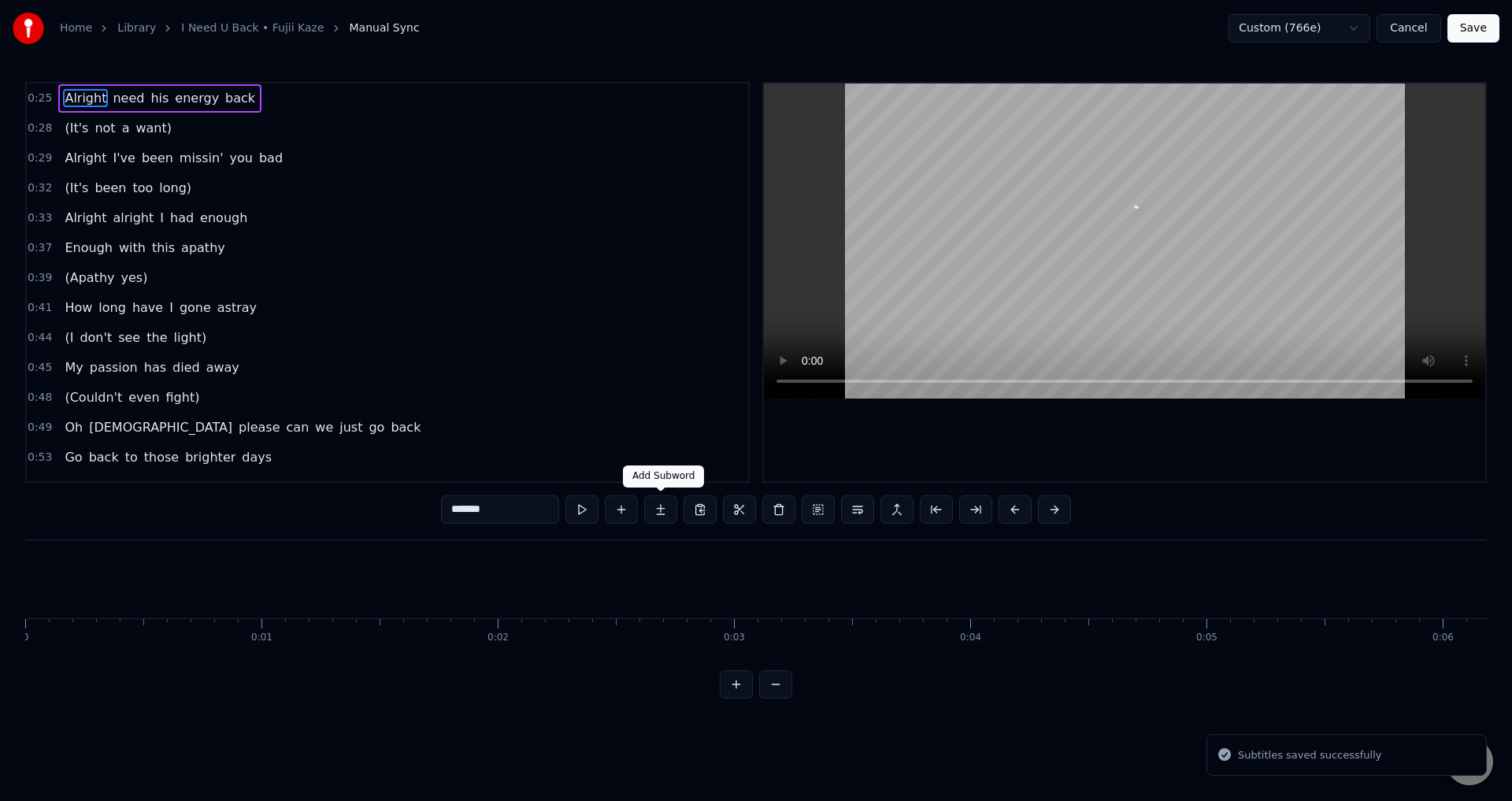
scroll to position [0, 5860]
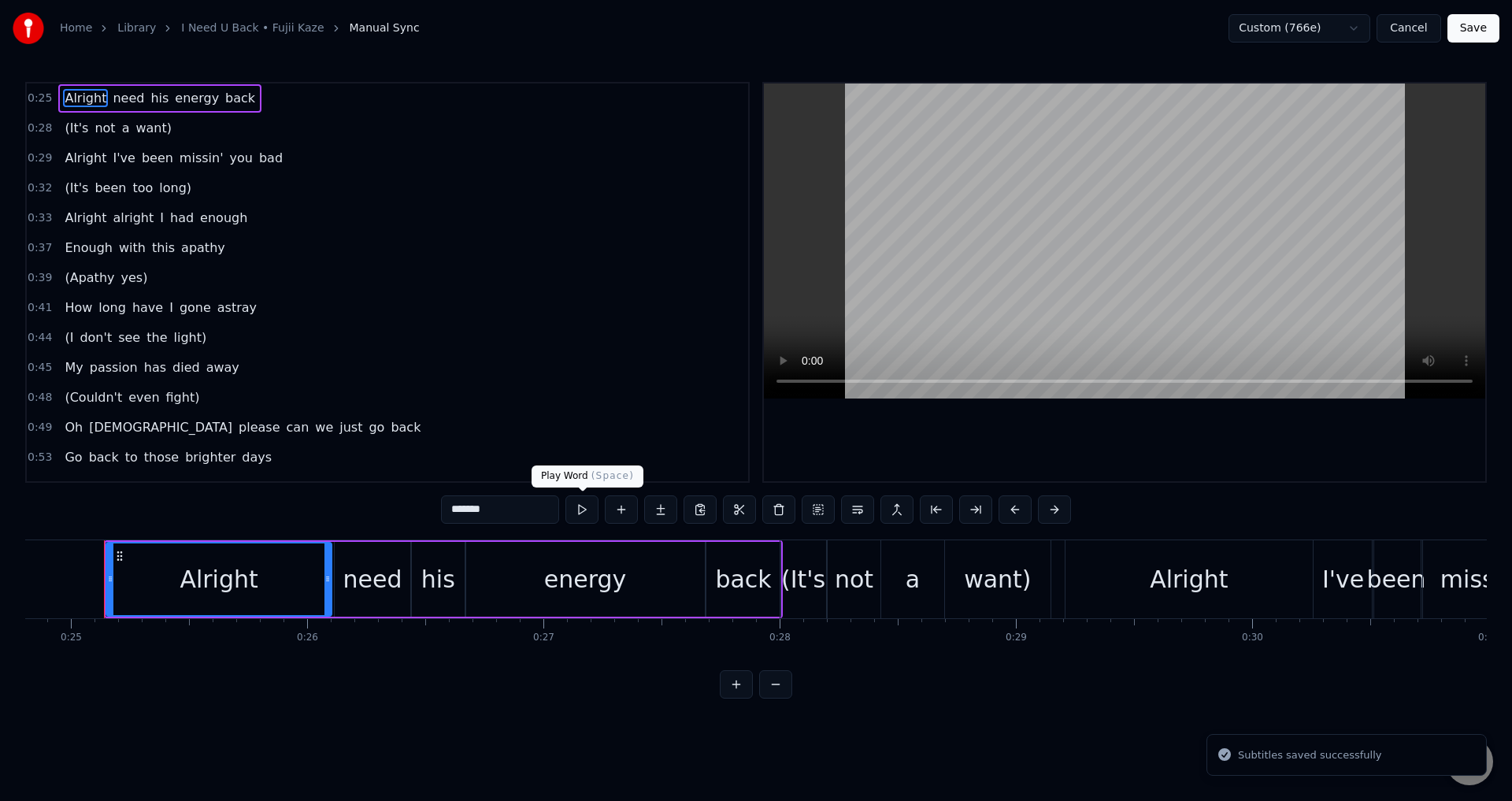
click at [574, 514] on button at bounding box center [581, 509] width 33 height 29
click at [955, 426] on div at bounding box center [1124, 282] width 721 height 398
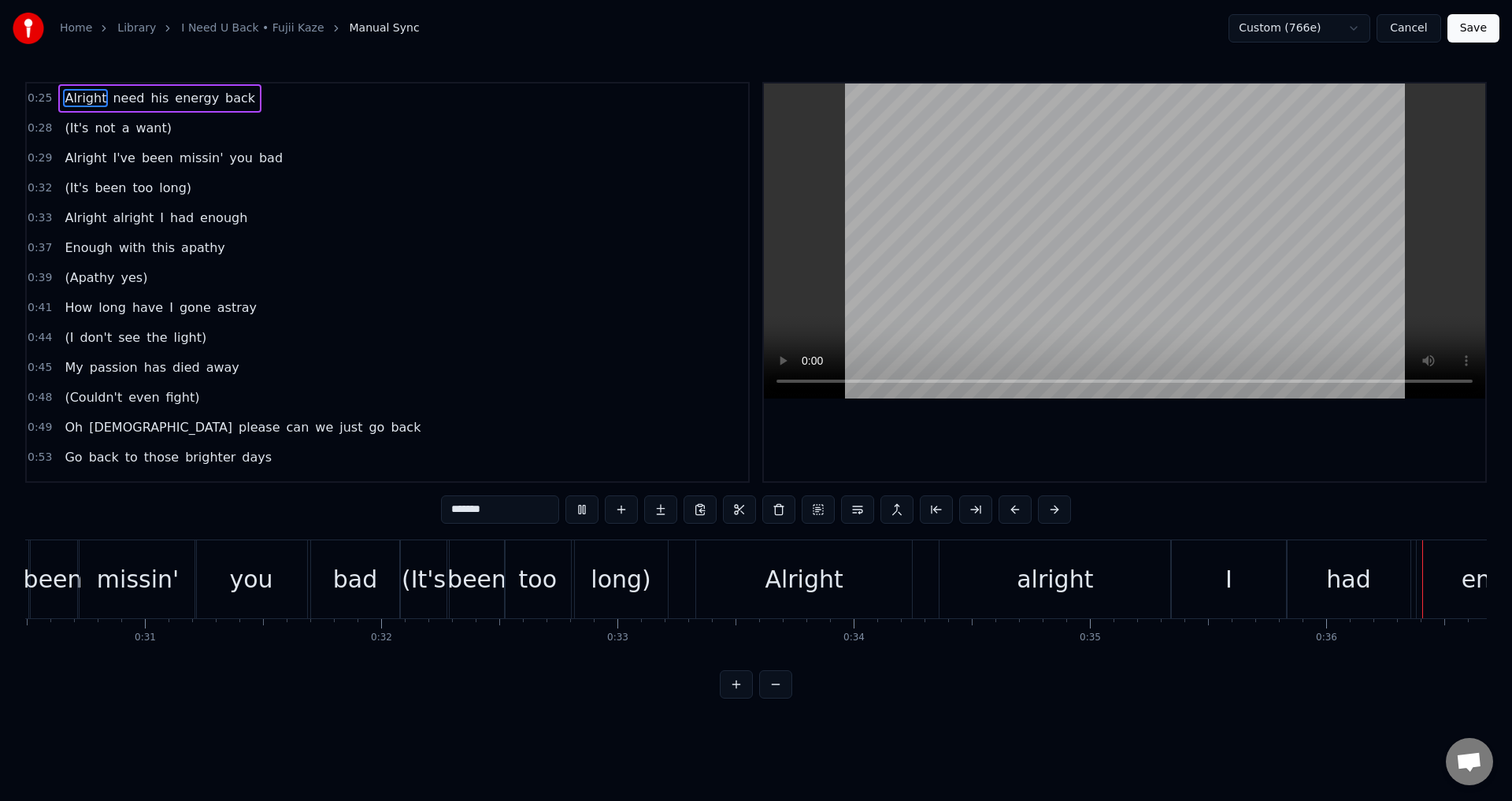
scroll to position [0, 8520]
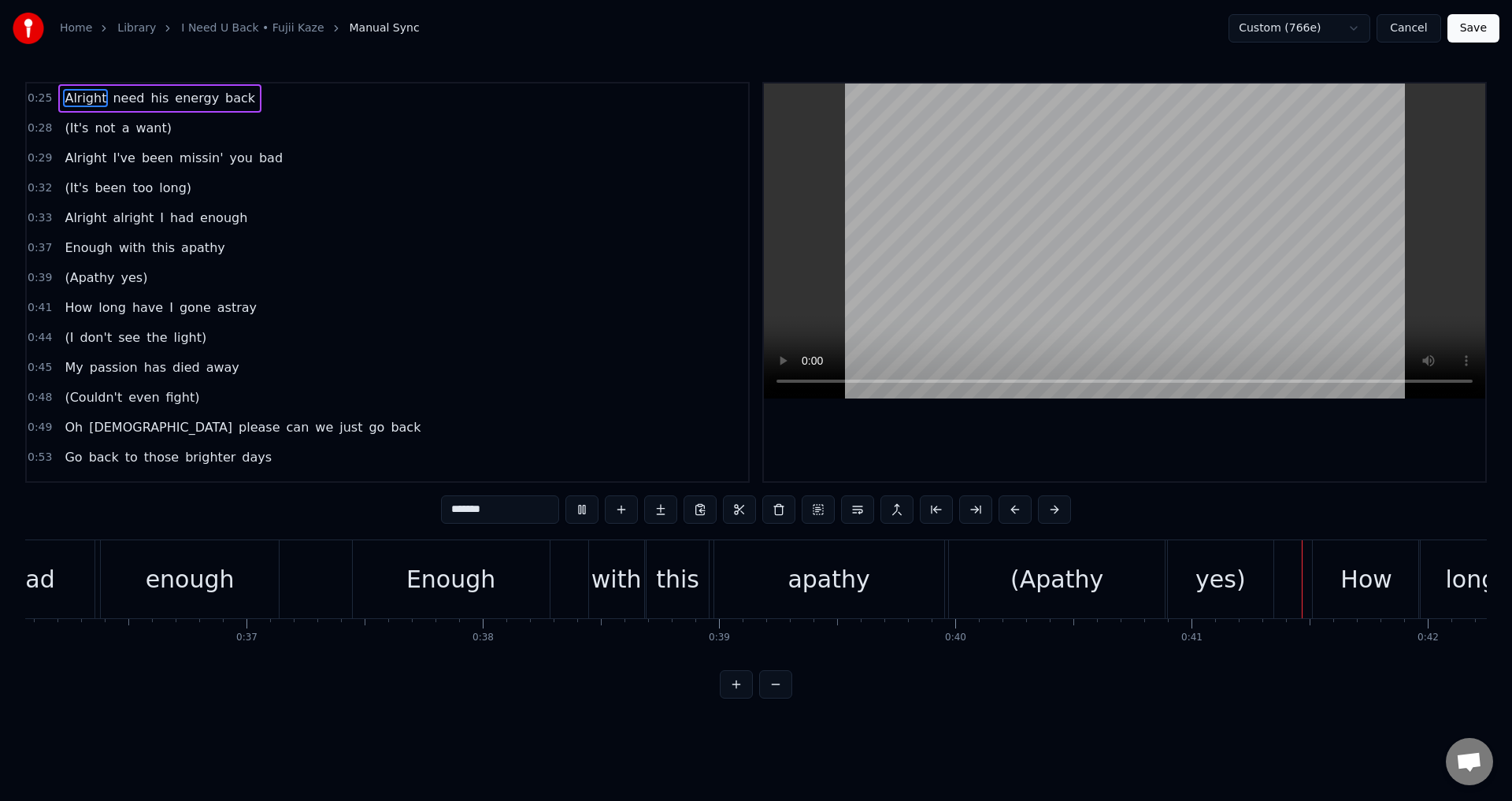
click at [1194, 480] on div at bounding box center [1124, 282] width 721 height 398
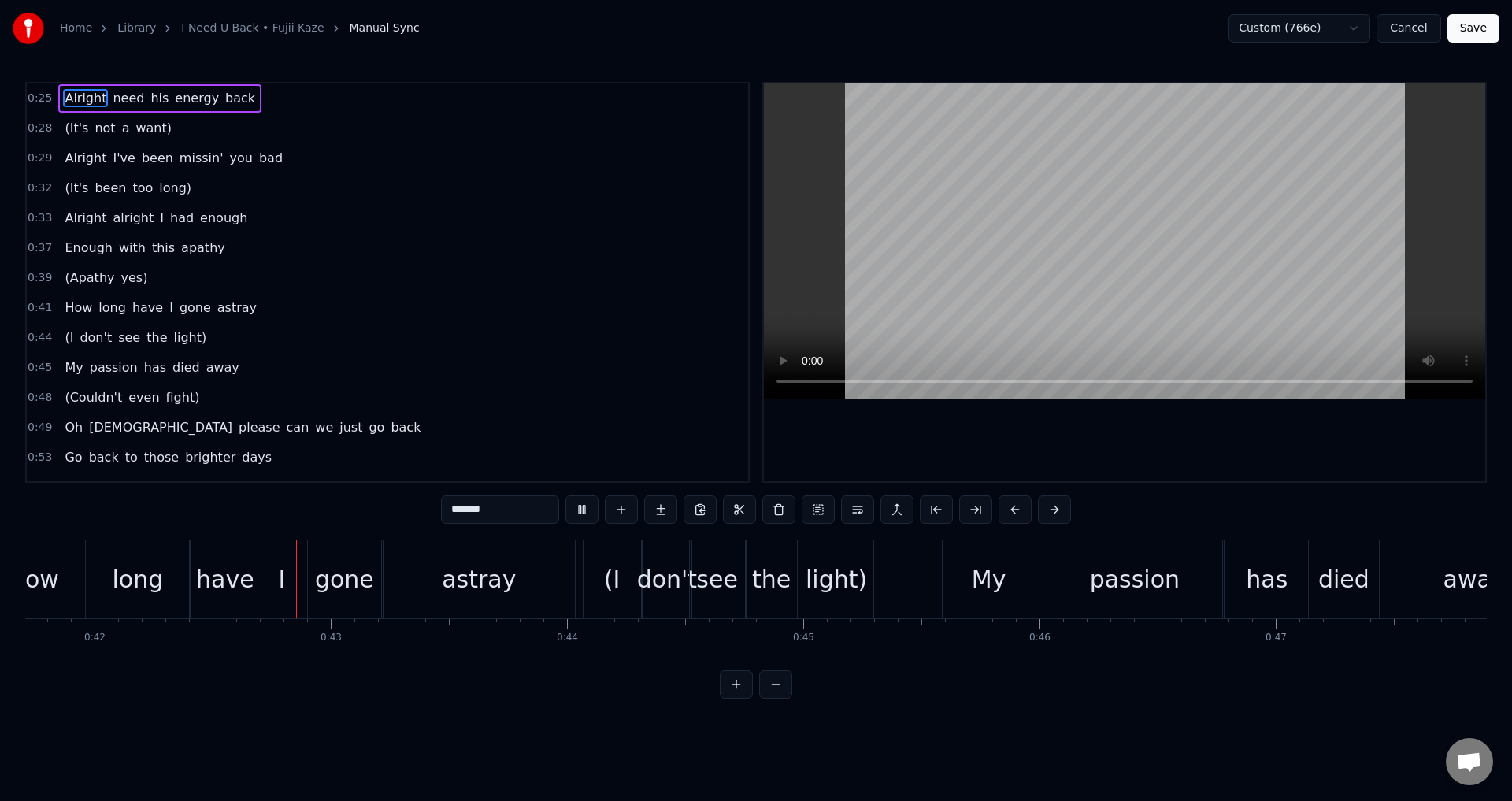
click at [966, 461] on div at bounding box center [1124, 282] width 721 height 398
click at [168, 593] on div "long" at bounding box center [138, 580] width 104 height 78
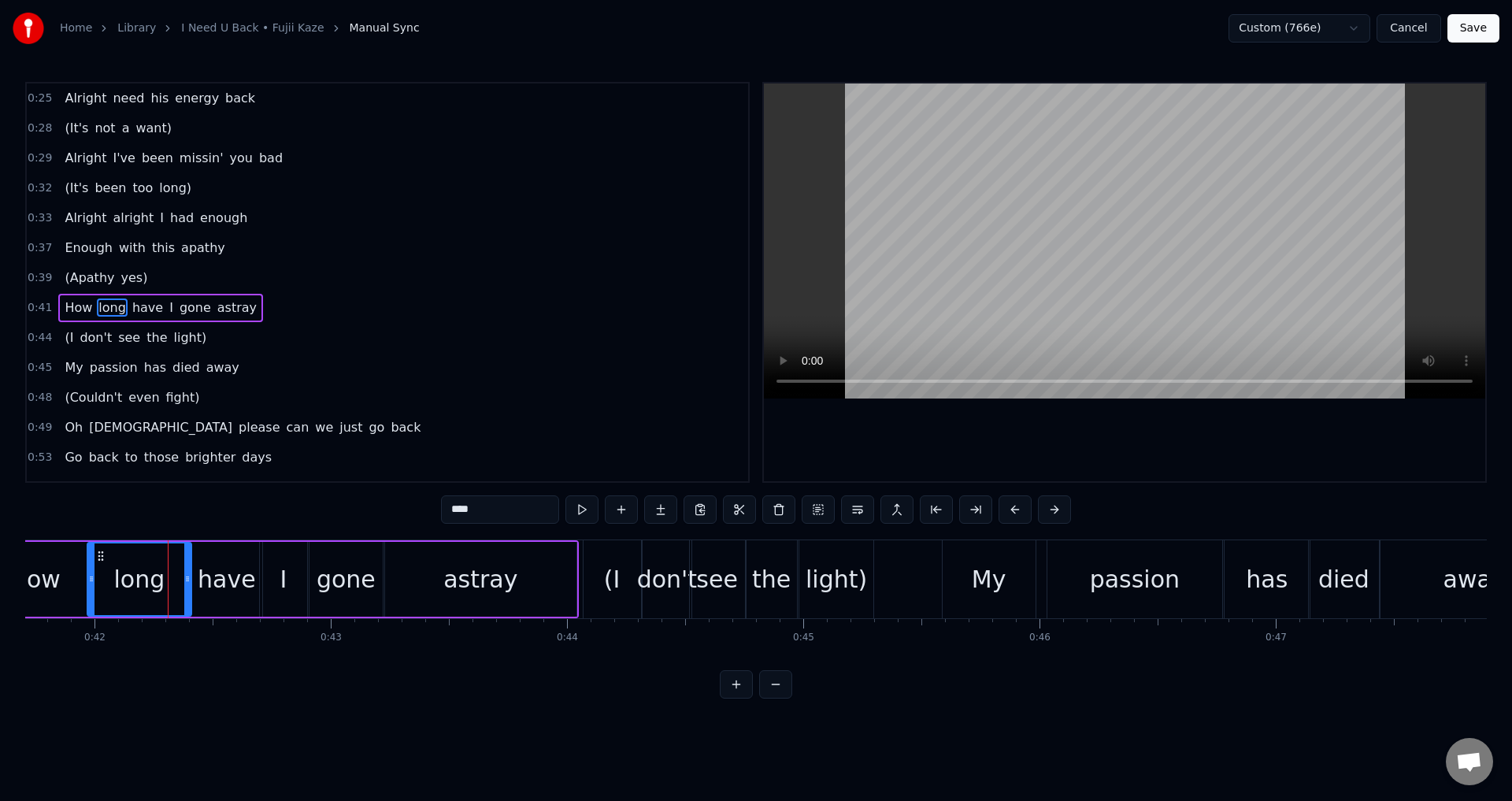
scroll to position [25, 0]
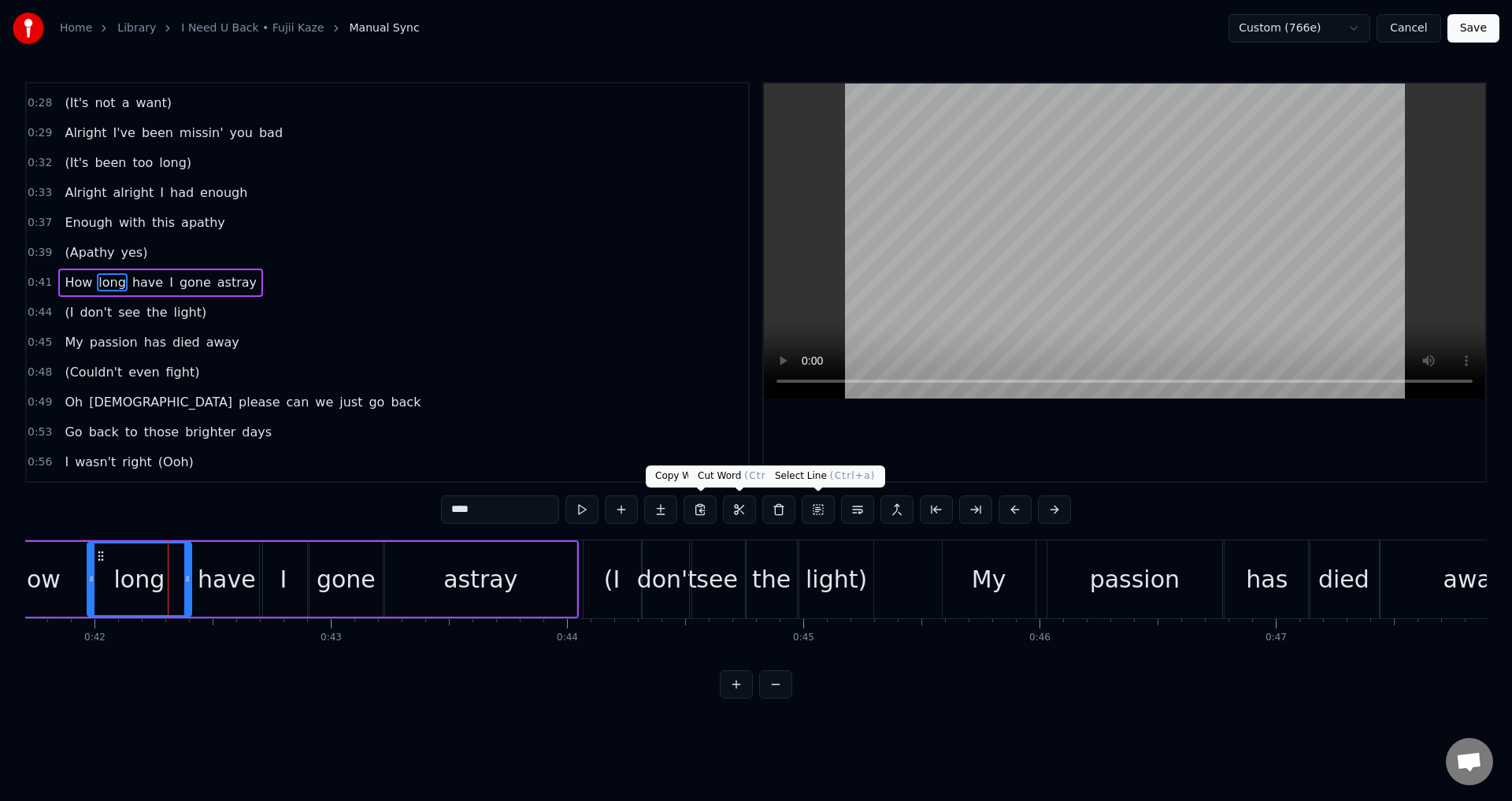
click at [1123, 426] on div at bounding box center [1124, 282] width 721 height 398
drag, startPoint x: 227, startPoint y: 592, endPoint x: 240, endPoint y: 596, distance: 13.6
click at [240, 596] on div "have" at bounding box center [226, 580] width 58 height 35
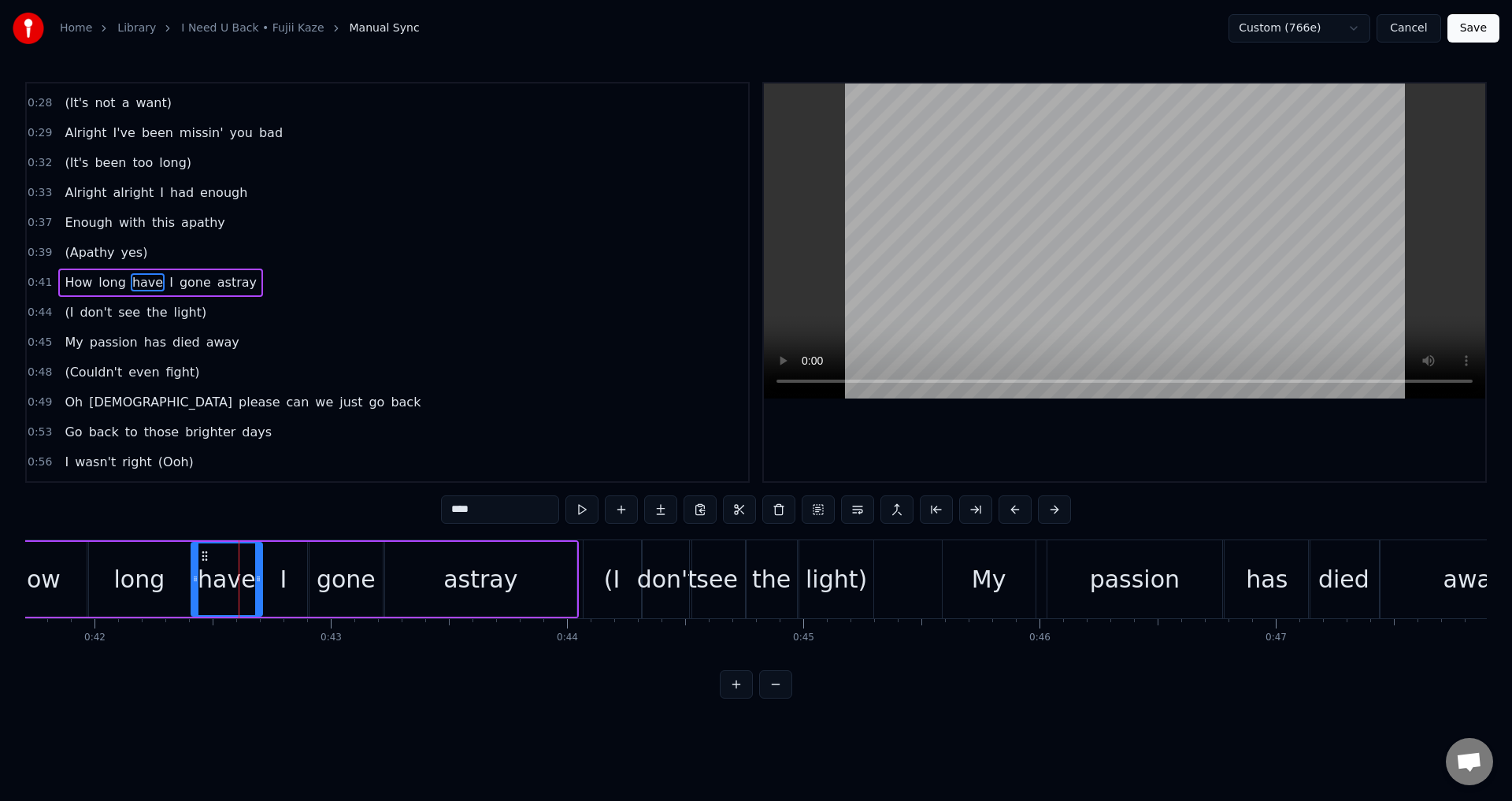
click at [155, 586] on div "long" at bounding box center [139, 580] width 52 height 35
click at [1027, 436] on div at bounding box center [1124, 282] width 721 height 398
drag, startPoint x: 189, startPoint y: 582, endPoint x: 172, endPoint y: 587, distance: 17.7
click at [172, 587] on div at bounding box center [171, 579] width 6 height 72
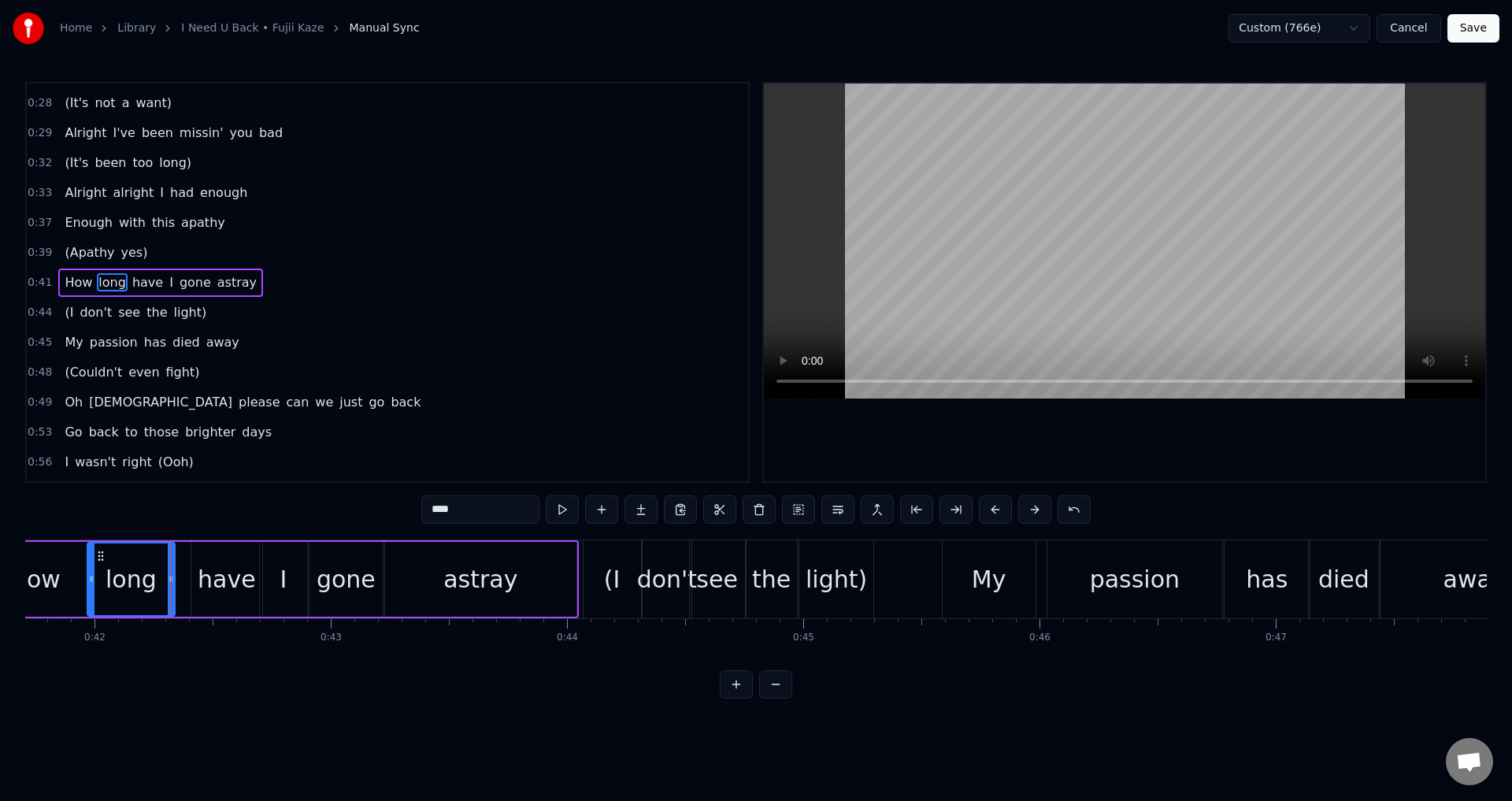
click at [204, 586] on div "have" at bounding box center [226, 580] width 58 height 35
type input "****"
drag, startPoint x: 199, startPoint y: 585, endPoint x: 218, endPoint y: 588, distance: 19.2
click at [218, 588] on div at bounding box center [220, 579] width 6 height 72
click at [177, 587] on div "How long have I gone astray" at bounding box center [279, 580] width 600 height 78
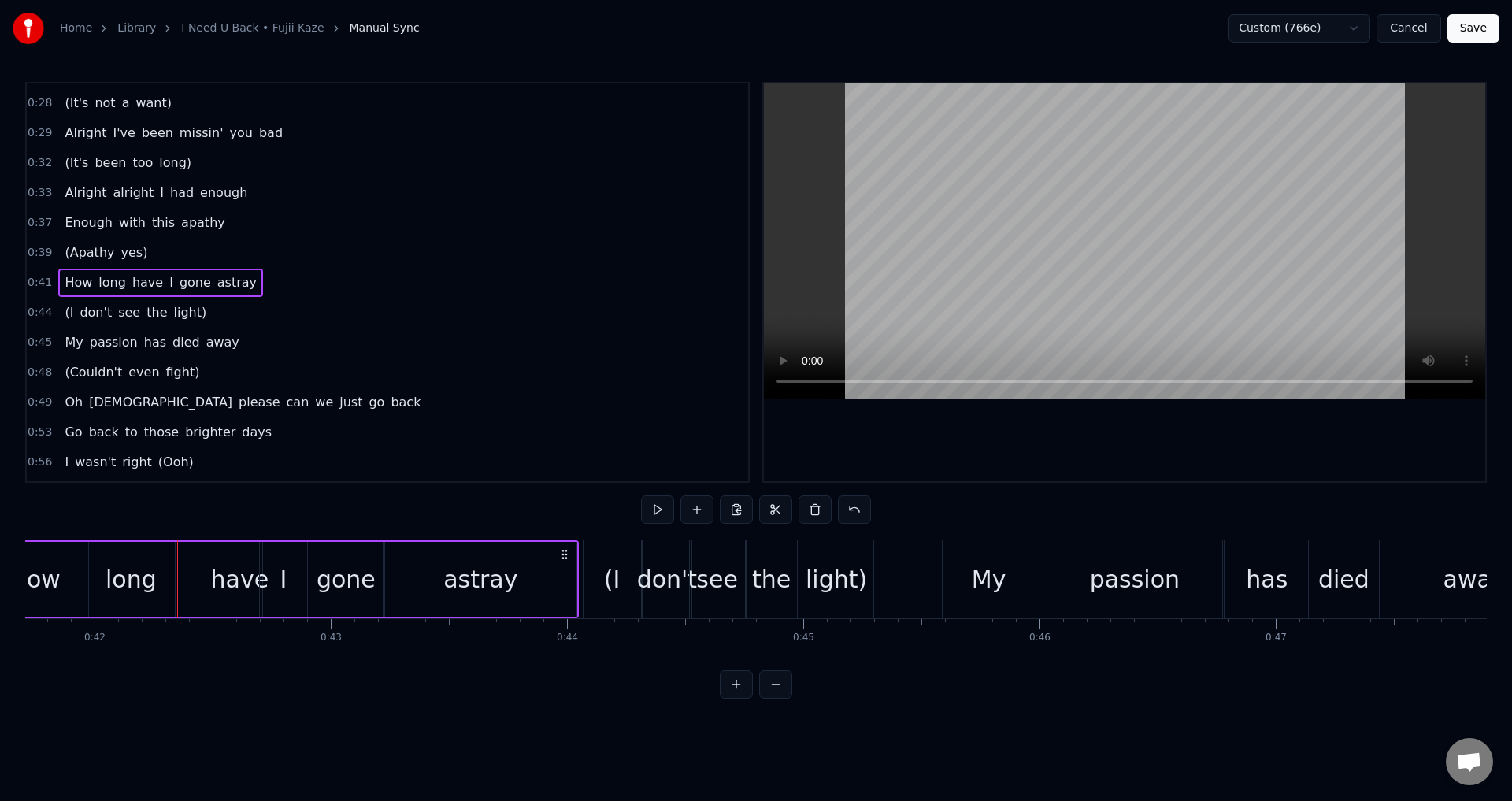
click at [166, 584] on div "long" at bounding box center [130, 579] width 87 height 75
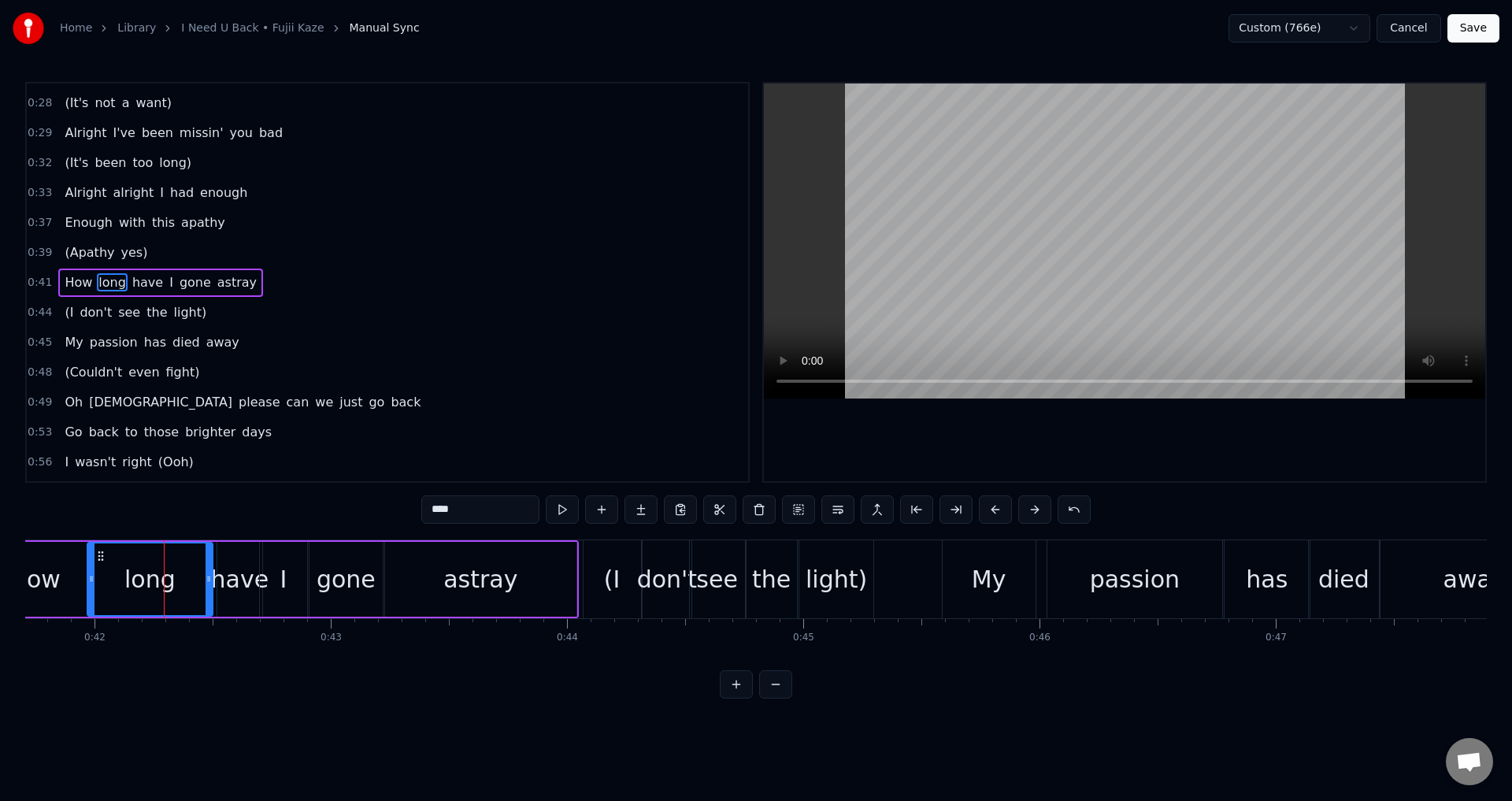
drag, startPoint x: 171, startPoint y: 584, endPoint x: 218, endPoint y: 586, distance: 47.0
click at [210, 593] on div at bounding box center [208, 579] width 6 height 72
click at [1046, 419] on div at bounding box center [1124, 282] width 721 height 398
click at [282, 590] on div "I" at bounding box center [283, 580] width 7 height 35
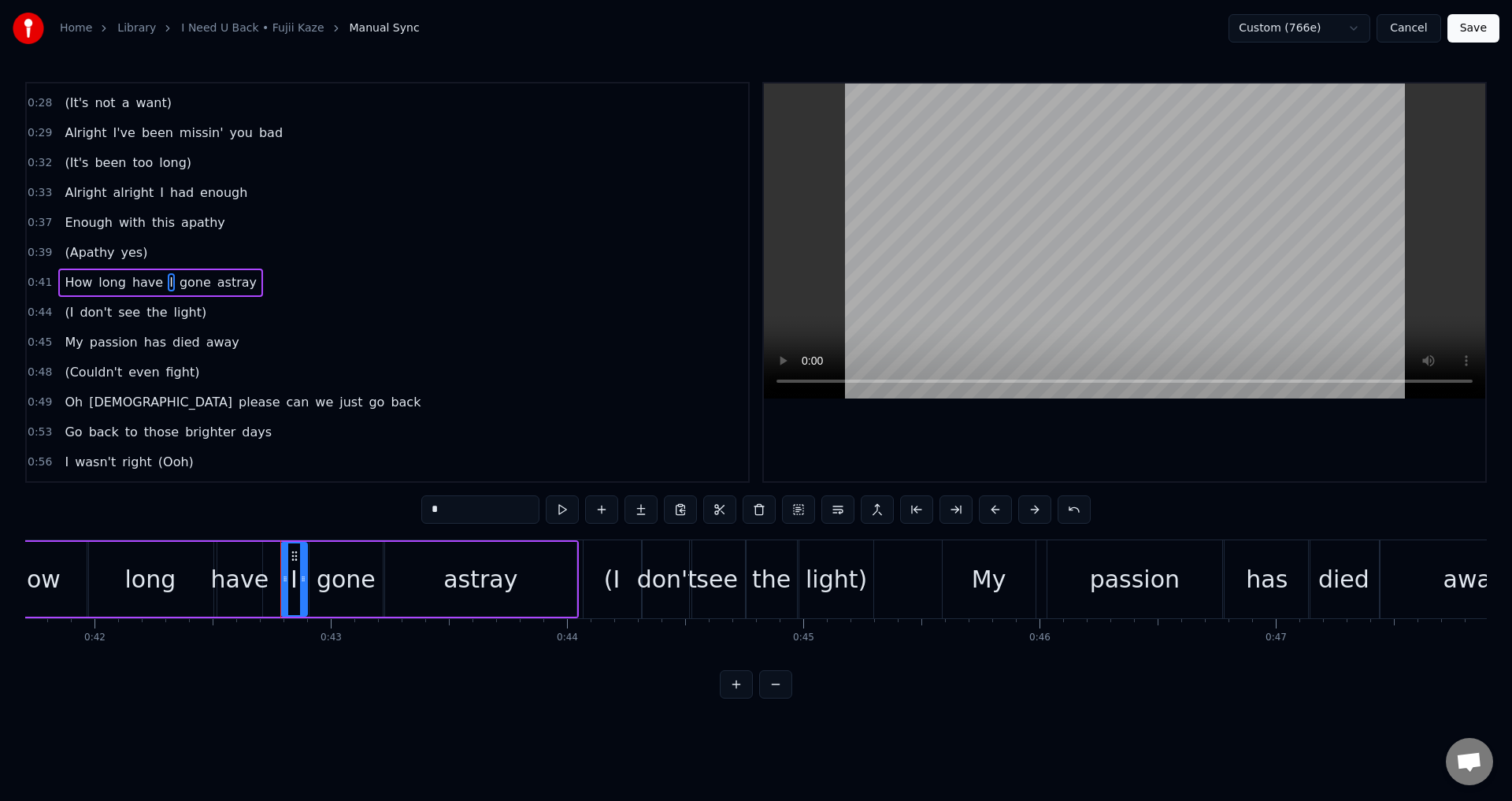
drag, startPoint x: 264, startPoint y: 582, endPoint x: 280, endPoint y: 586, distance: 16.5
click at [282, 586] on div at bounding box center [285, 579] width 6 height 72
drag, startPoint x: 244, startPoint y: 583, endPoint x: 257, endPoint y: 588, distance: 13.9
click at [257, 588] on div "have" at bounding box center [240, 580] width 58 height 35
drag, startPoint x: 241, startPoint y: 582, endPoint x: 250, endPoint y: 584, distance: 9.2
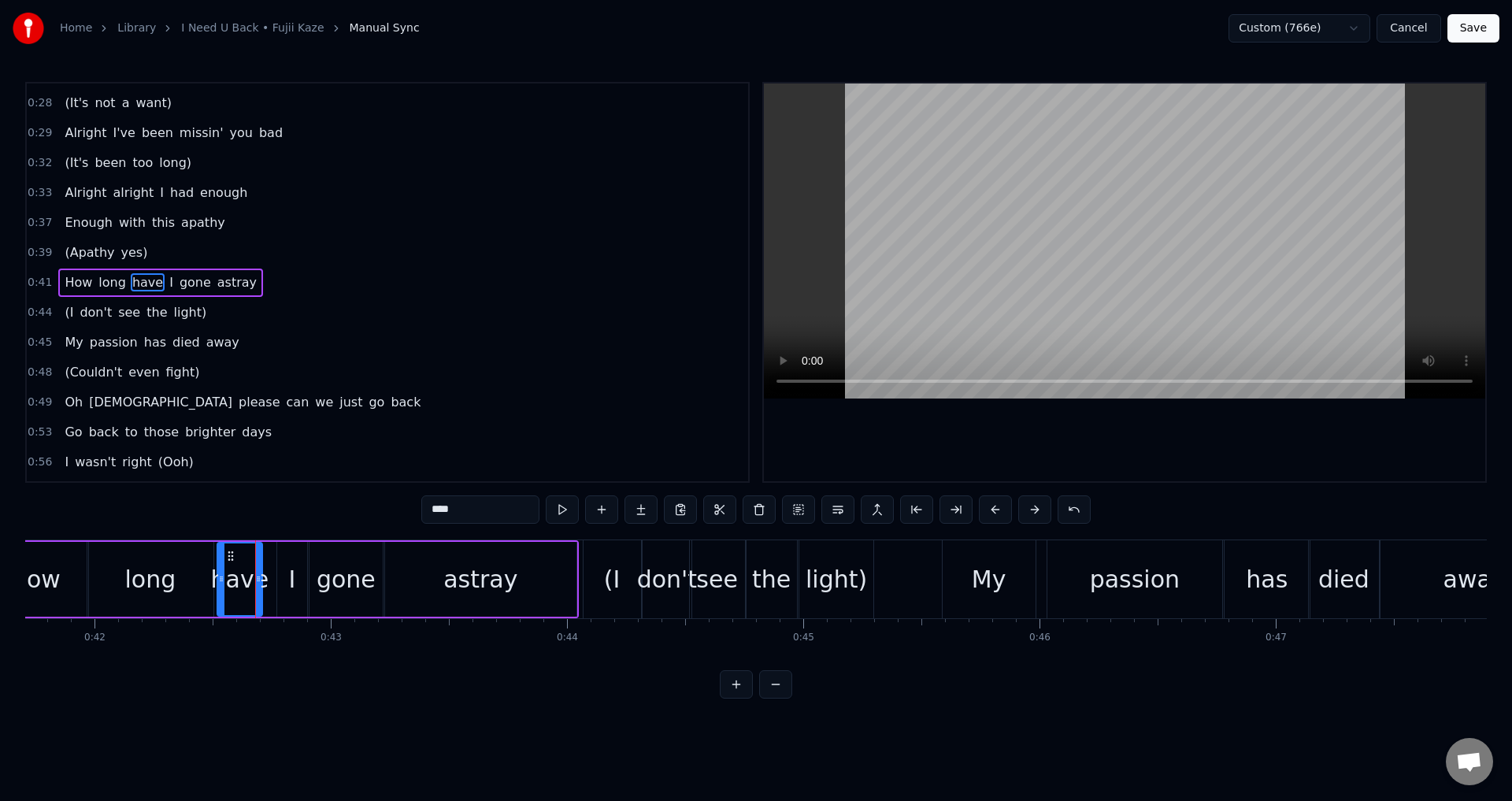
click at [250, 584] on div "have" at bounding box center [240, 580] width 58 height 35
drag, startPoint x: 234, startPoint y: 559, endPoint x: 249, endPoint y: 564, distance: 15.8
click at [242, 581] on icon at bounding box center [239, 579] width 6 height 13
click at [87, 597] on div "long" at bounding box center [150, 579] width 128 height 75
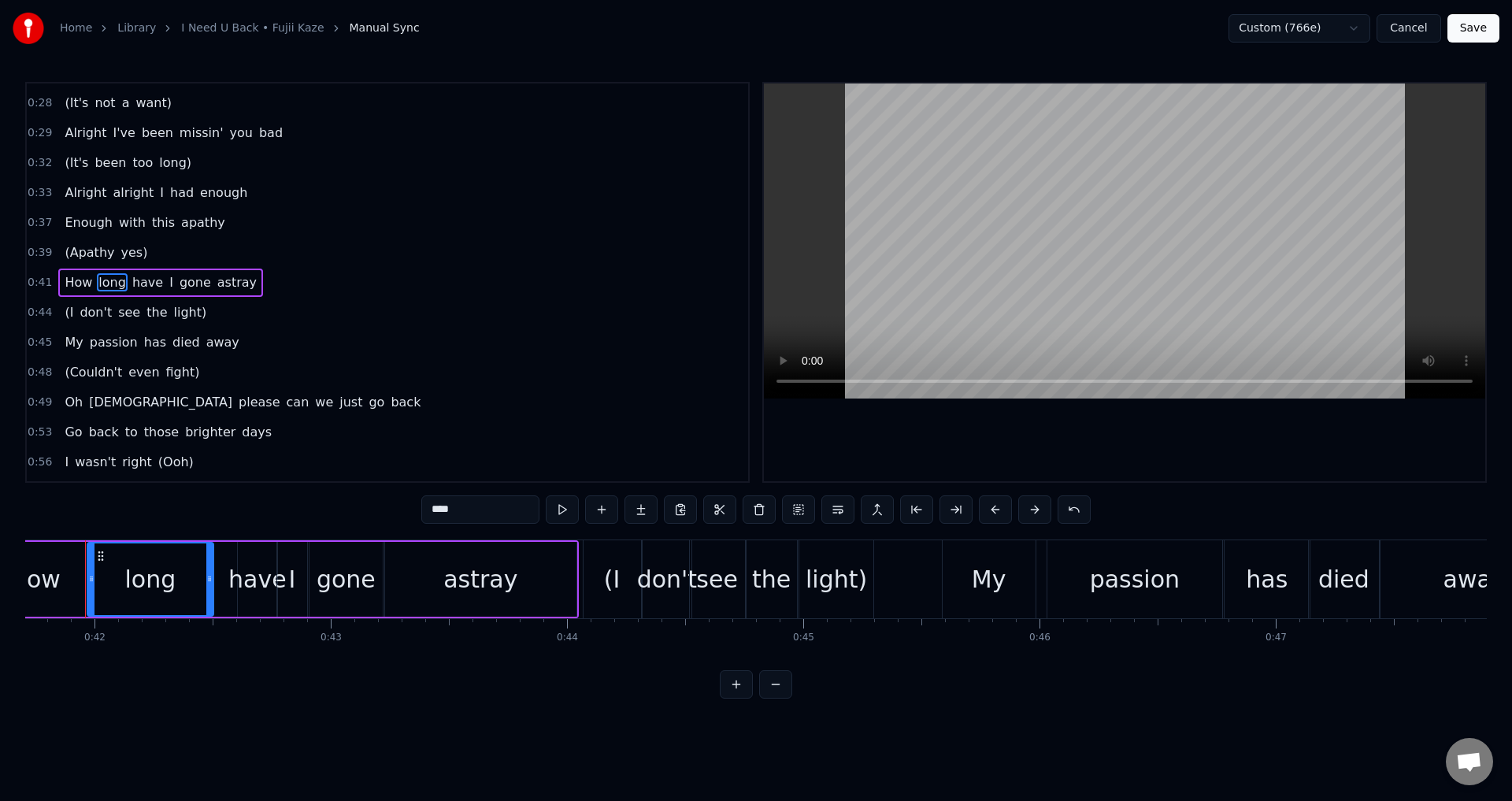
scroll to position [0, 9835]
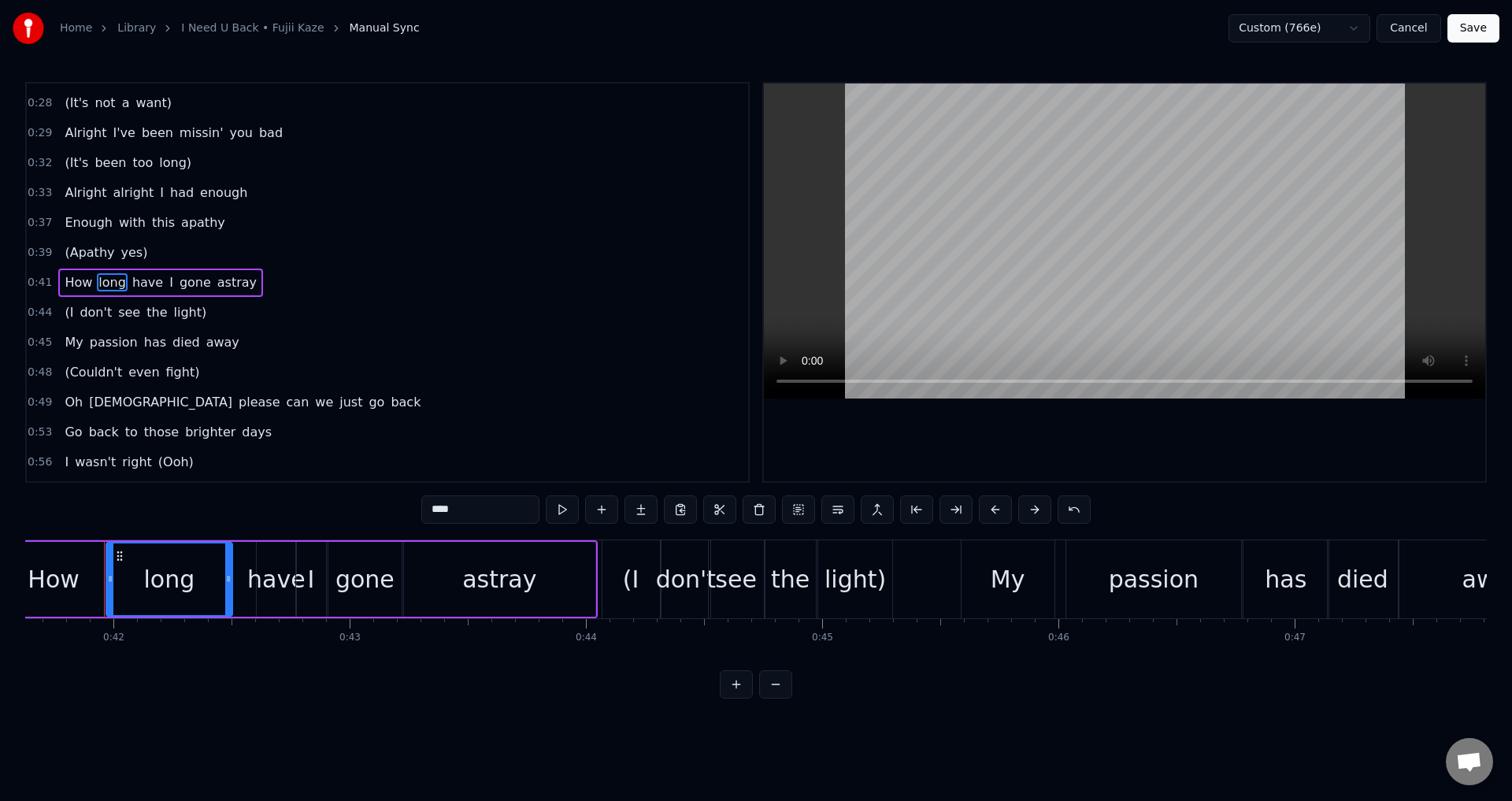
click at [1156, 431] on div at bounding box center [1124, 282] width 721 height 398
click at [1155, 427] on div at bounding box center [1124, 282] width 721 height 398
click at [306, 587] on div "I" at bounding box center [311, 579] width 30 height 75
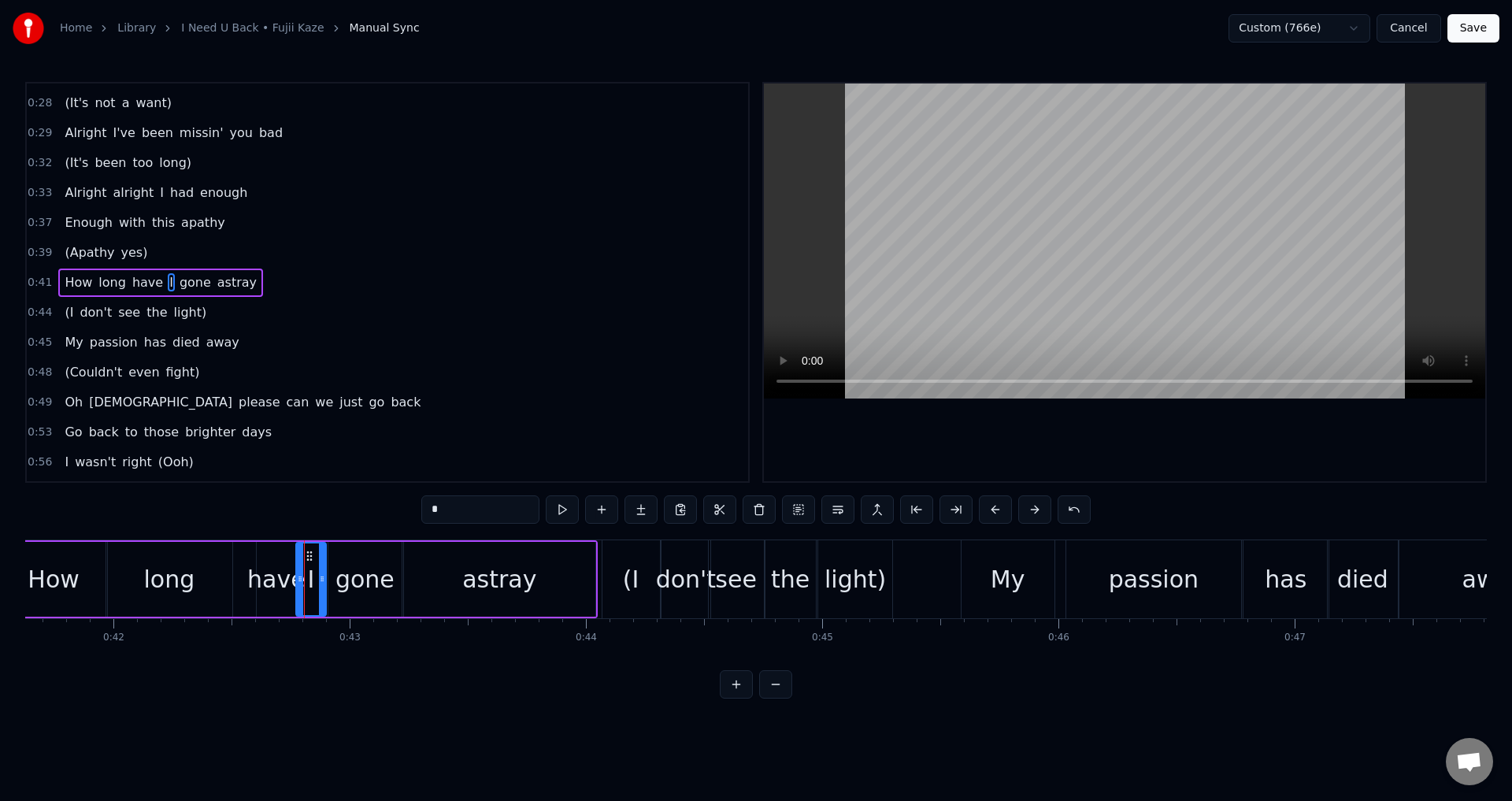
click at [292, 585] on div "have" at bounding box center [276, 580] width 58 height 35
drag, startPoint x: 260, startPoint y: 584, endPoint x: 251, endPoint y: 581, distance: 9.5
click at [251, 581] on icon at bounding box center [252, 579] width 6 height 13
click at [1003, 417] on div at bounding box center [1124, 282] width 721 height 398
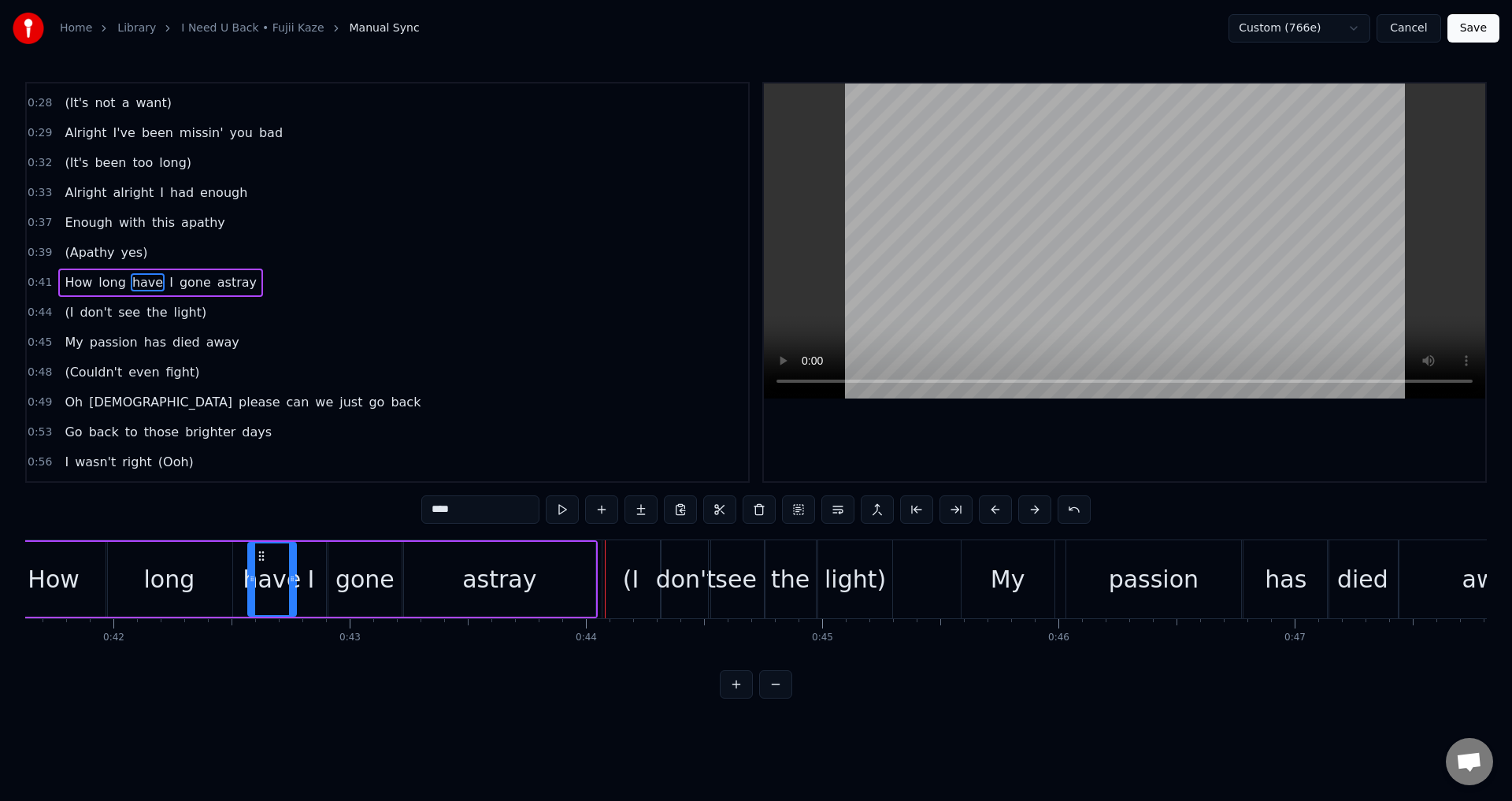
click at [227, 580] on div "long" at bounding box center [169, 579] width 126 height 75
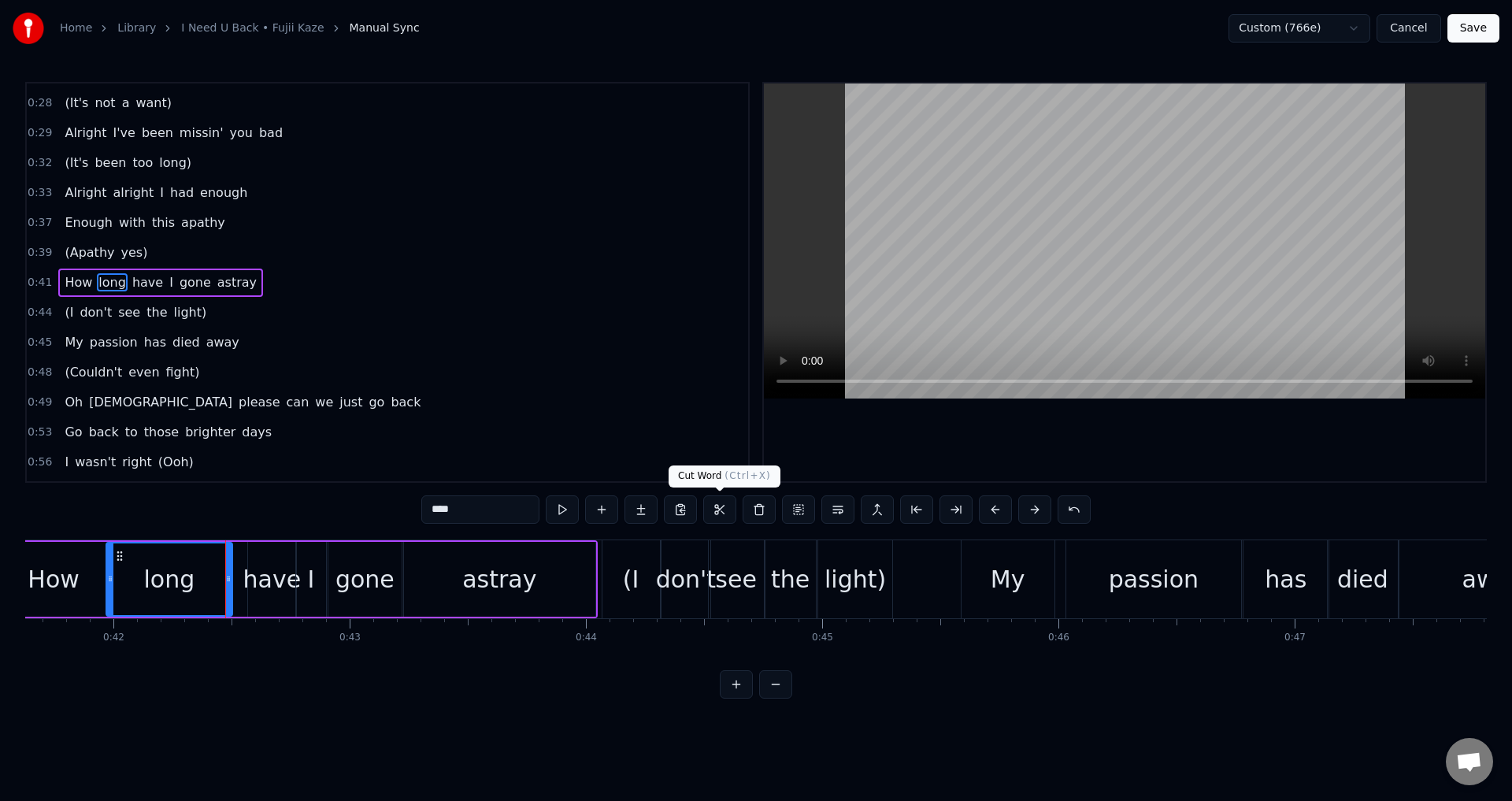
click at [1165, 425] on div at bounding box center [1124, 282] width 721 height 398
drag, startPoint x: 420, startPoint y: 578, endPoint x: 412, endPoint y: 576, distance: 8.2
click at [421, 578] on div "astray" at bounding box center [499, 579] width 192 height 75
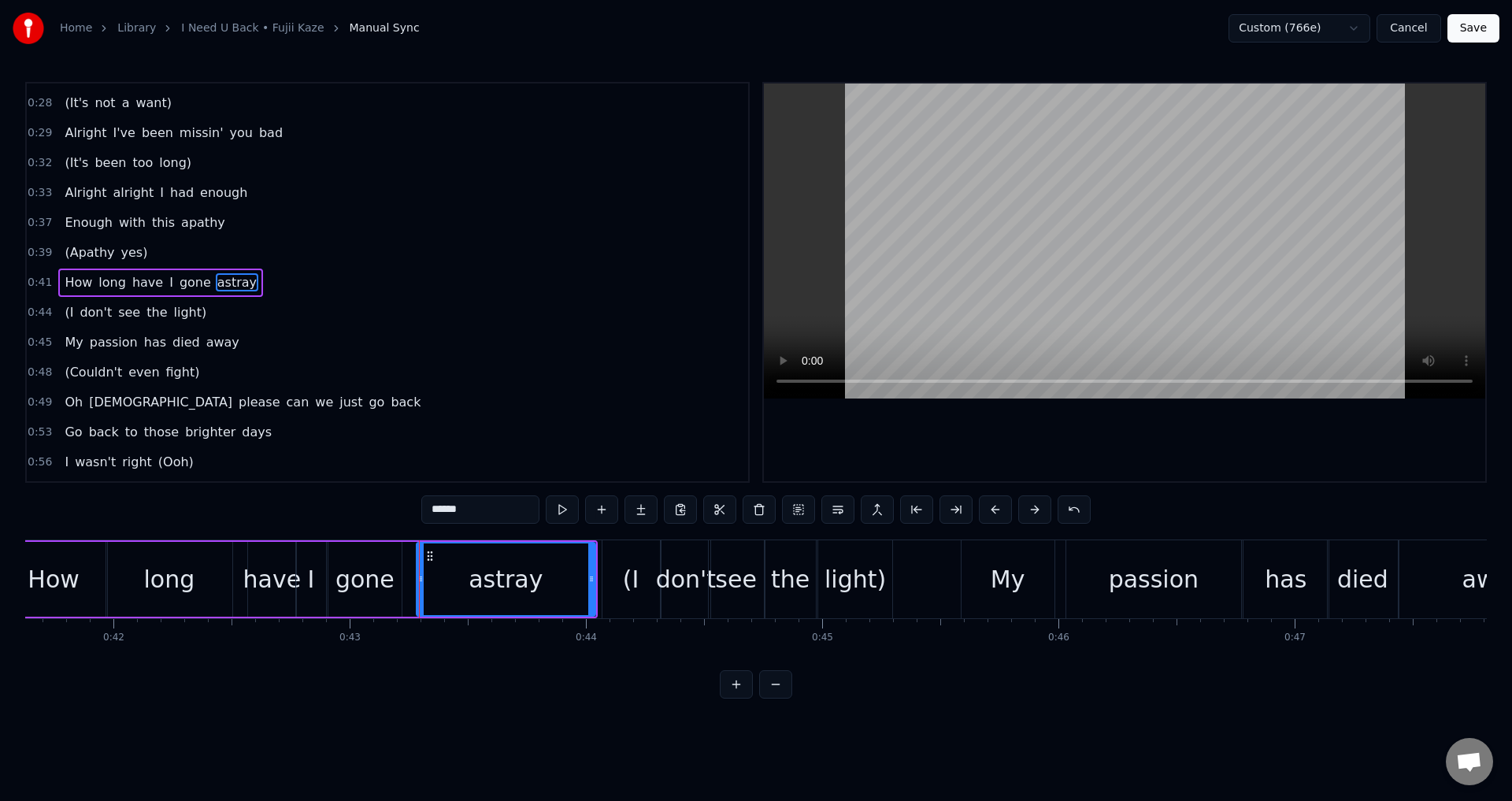
drag, startPoint x: 412, startPoint y: 576, endPoint x: 422, endPoint y: 579, distance: 10.4
click at [422, 579] on icon at bounding box center [420, 579] width 6 height 13
click at [398, 576] on div "gone" at bounding box center [365, 579] width 73 height 75
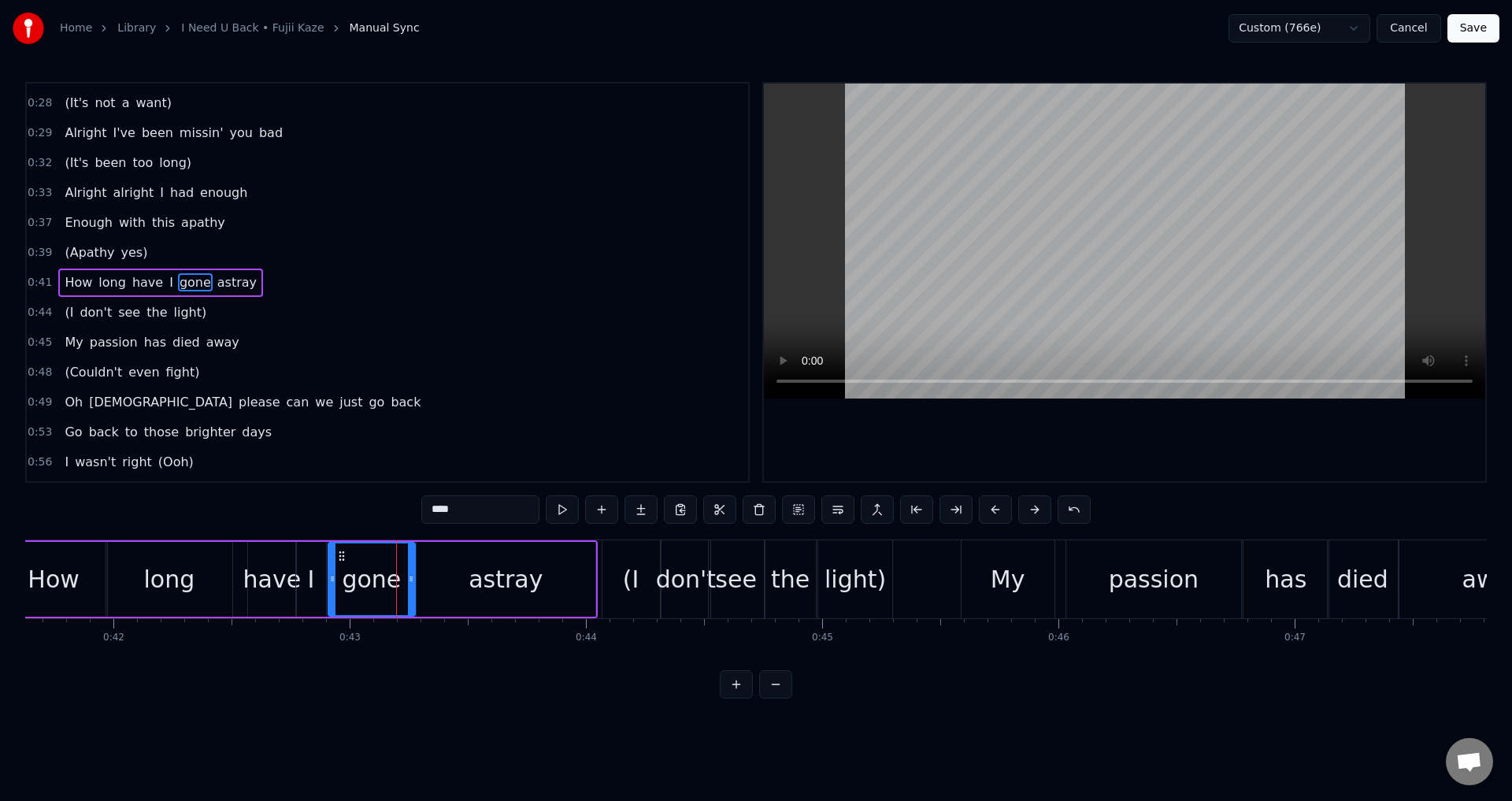
drag, startPoint x: 400, startPoint y: 576, endPoint x: 316, endPoint y: 593, distance: 85.7
click at [413, 580] on icon at bounding box center [411, 579] width 6 height 13
click at [219, 575] on div "long" at bounding box center [169, 579] width 126 height 75
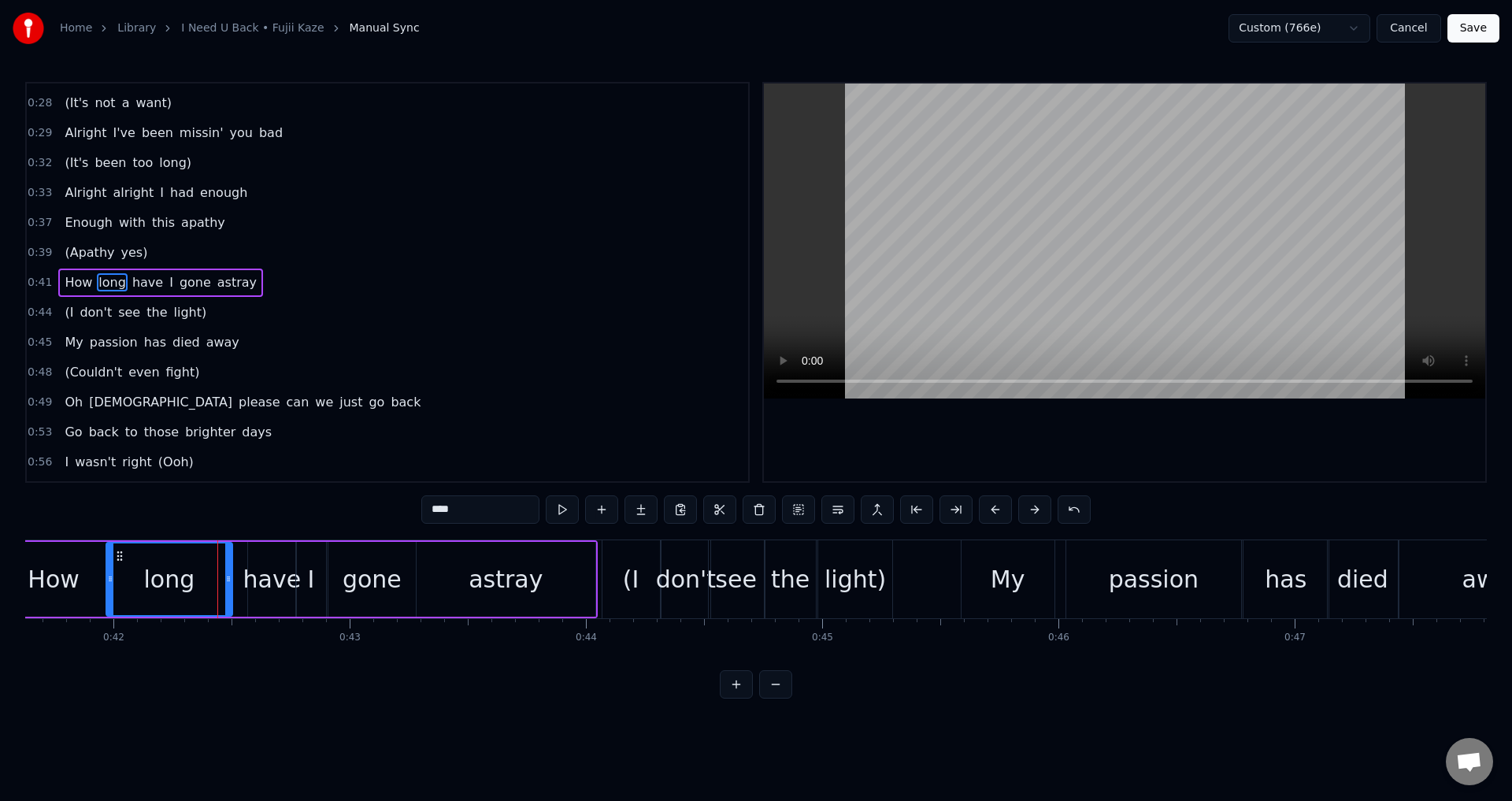
click at [973, 438] on div at bounding box center [1124, 282] width 721 height 398
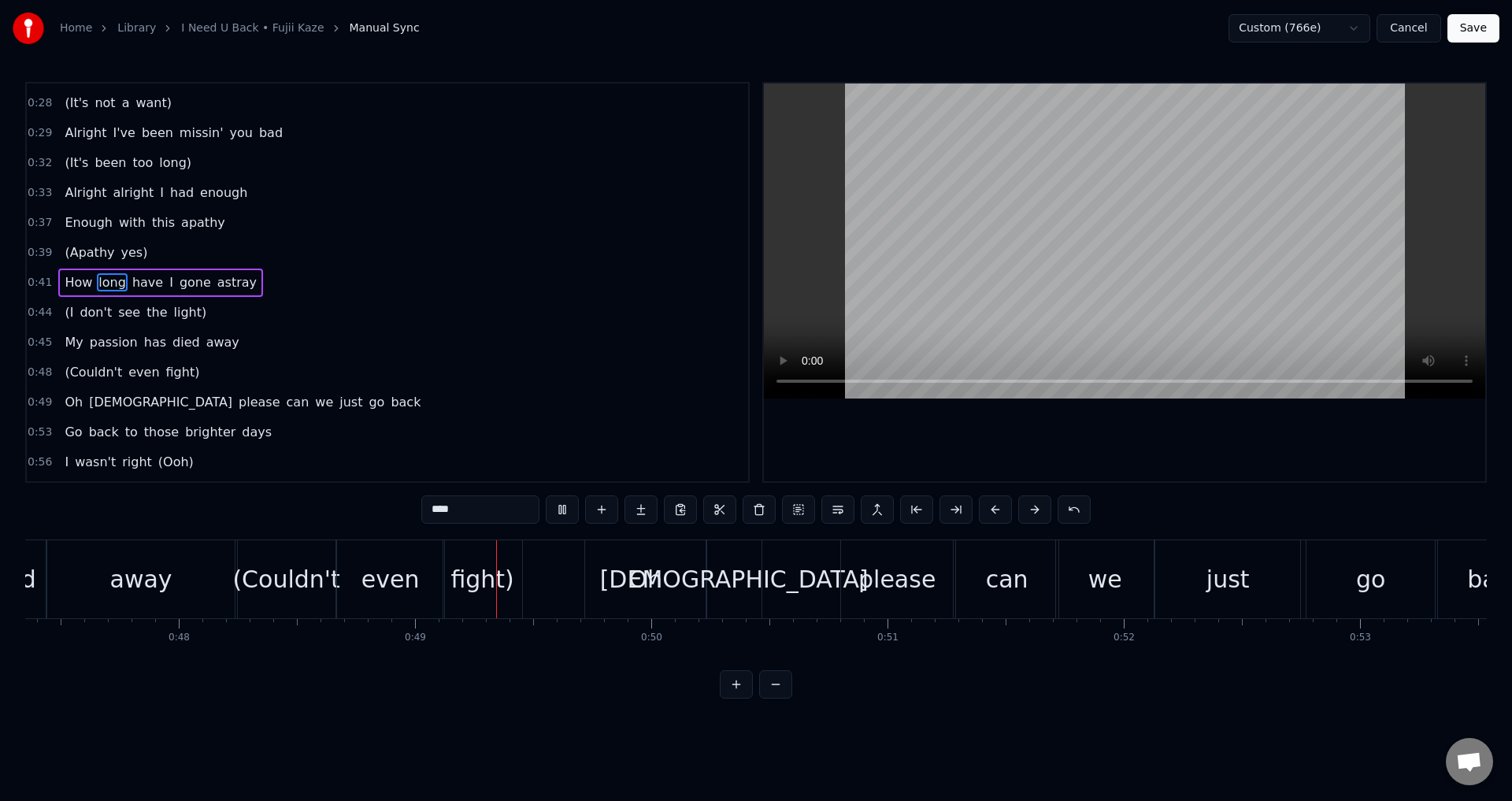
click at [147, 578] on div "away" at bounding box center [142, 580] width 63 height 35
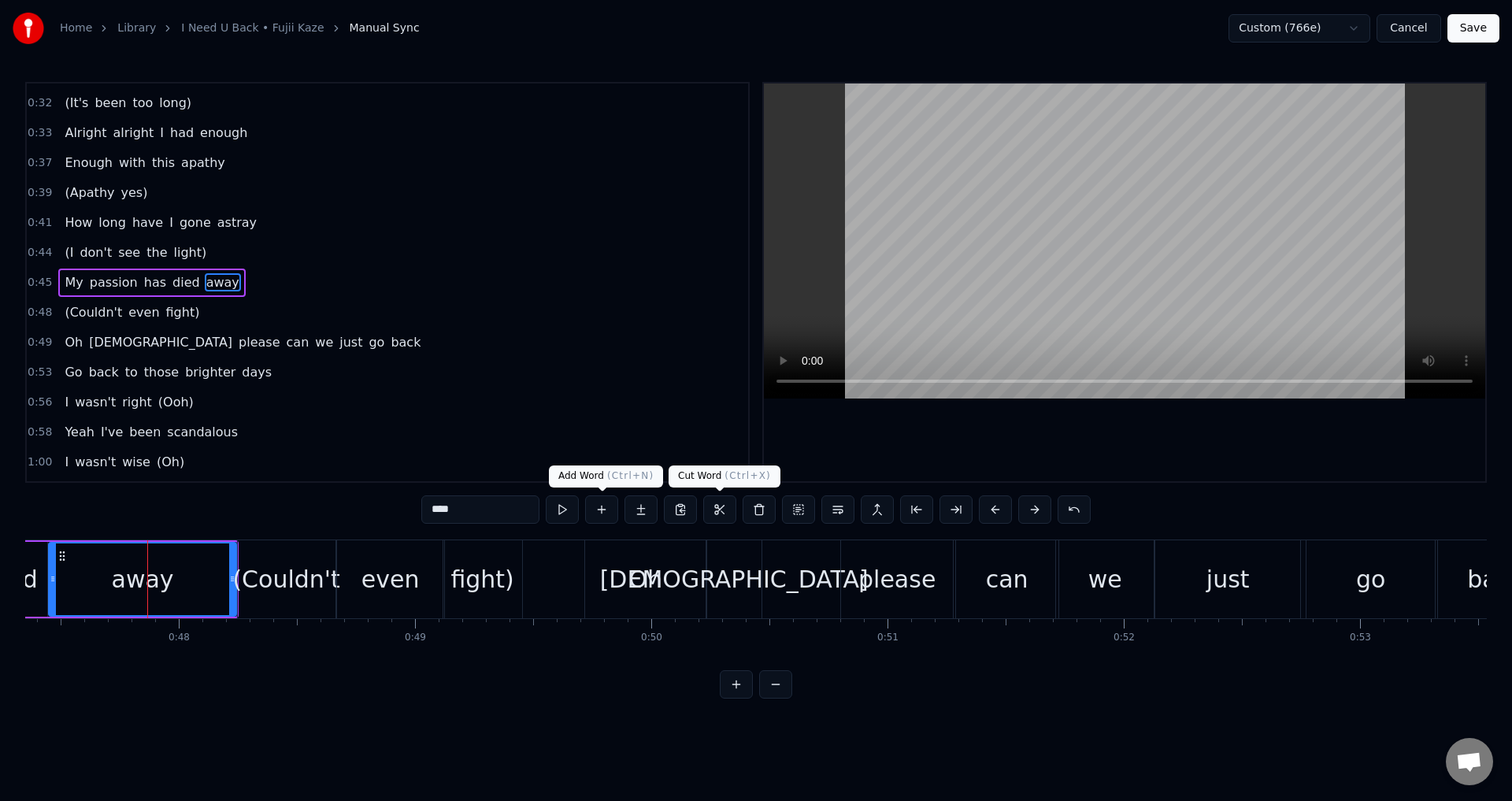
click at [1107, 442] on div at bounding box center [1124, 282] width 721 height 398
click at [1100, 439] on div at bounding box center [1124, 282] width 721 height 398
click at [264, 600] on div "(Couldn't" at bounding box center [287, 580] width 98 height 78
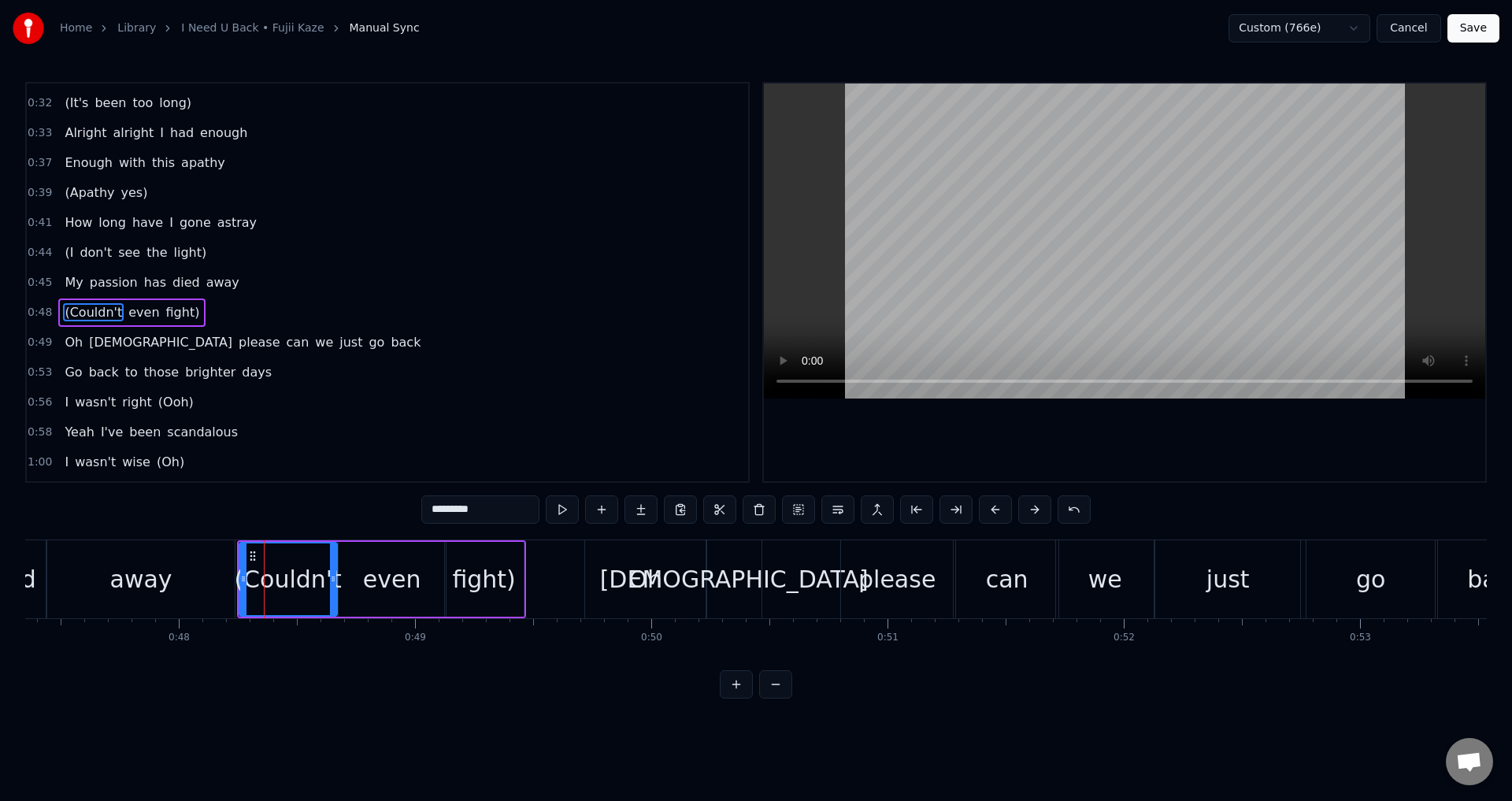
scroll to position [115, 0]
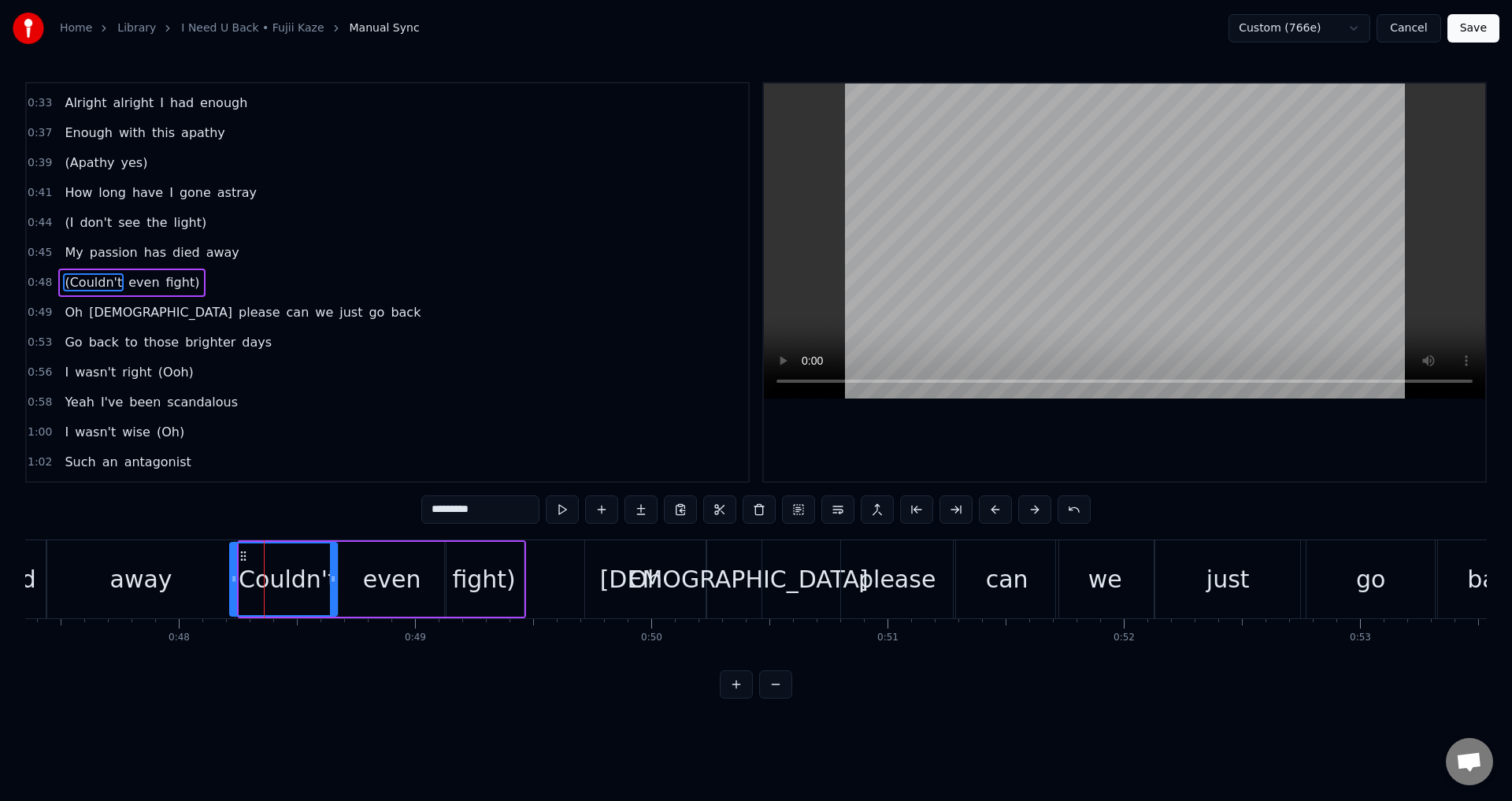
drag, startPoint x: 242, startPoint y: 588, endPoint x: 231, endPoint y: 586, distance: 11.2
click at [232, 586] on div at bounding box center [233, 579] width 6 height 72
click at [182, 584] on div "away" at bounding box center [141, 580] width 188 height 78
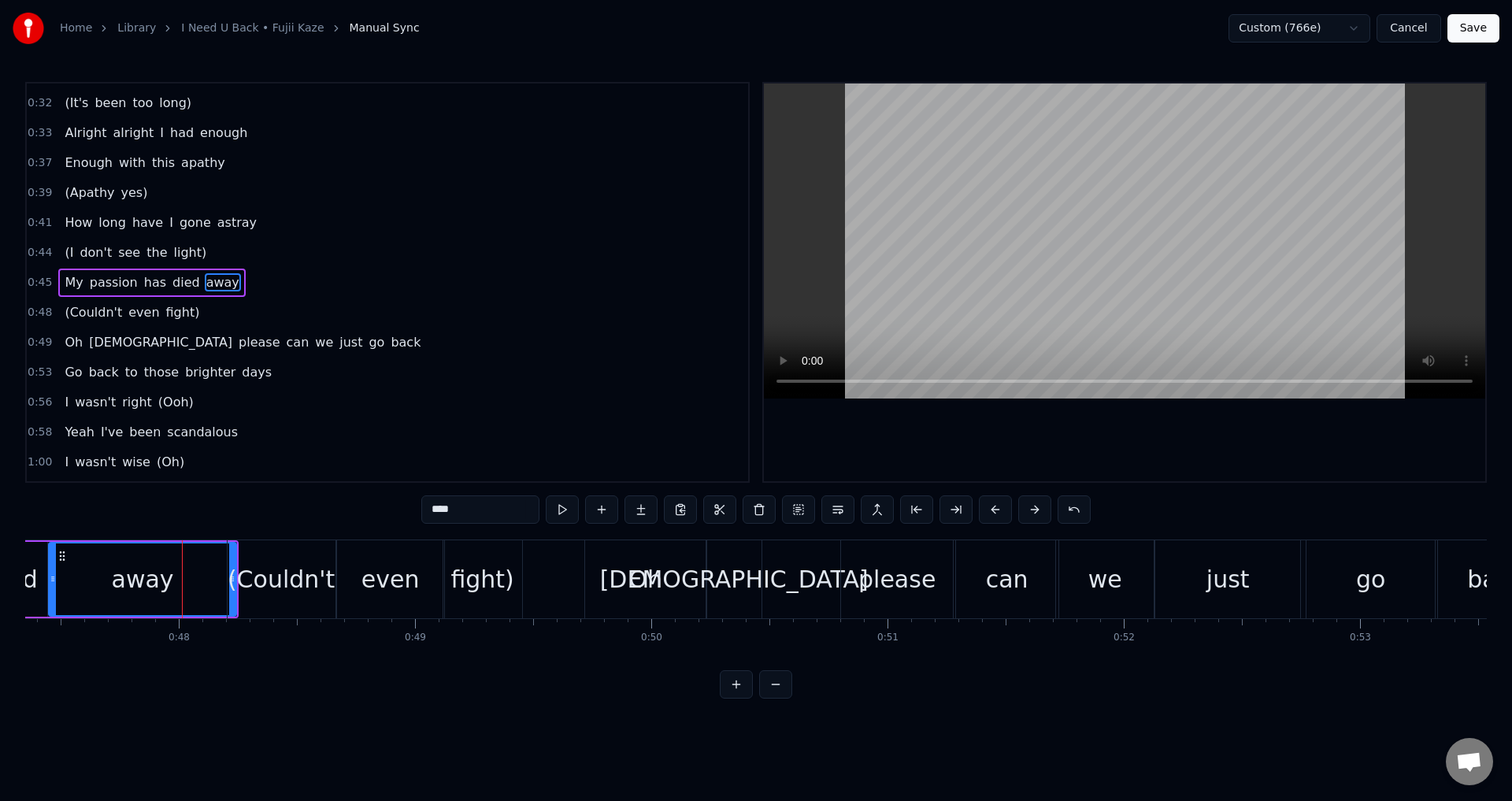
click at [1052, 445] on div at bounding box center [1124, 282] width 721 height 398
click at [1064, 449] on div at bounding box center [1124, 282] width 721 height 398
click at [629, 599] on div "Oh" at bounding box center [646, 580] width 122 height 78
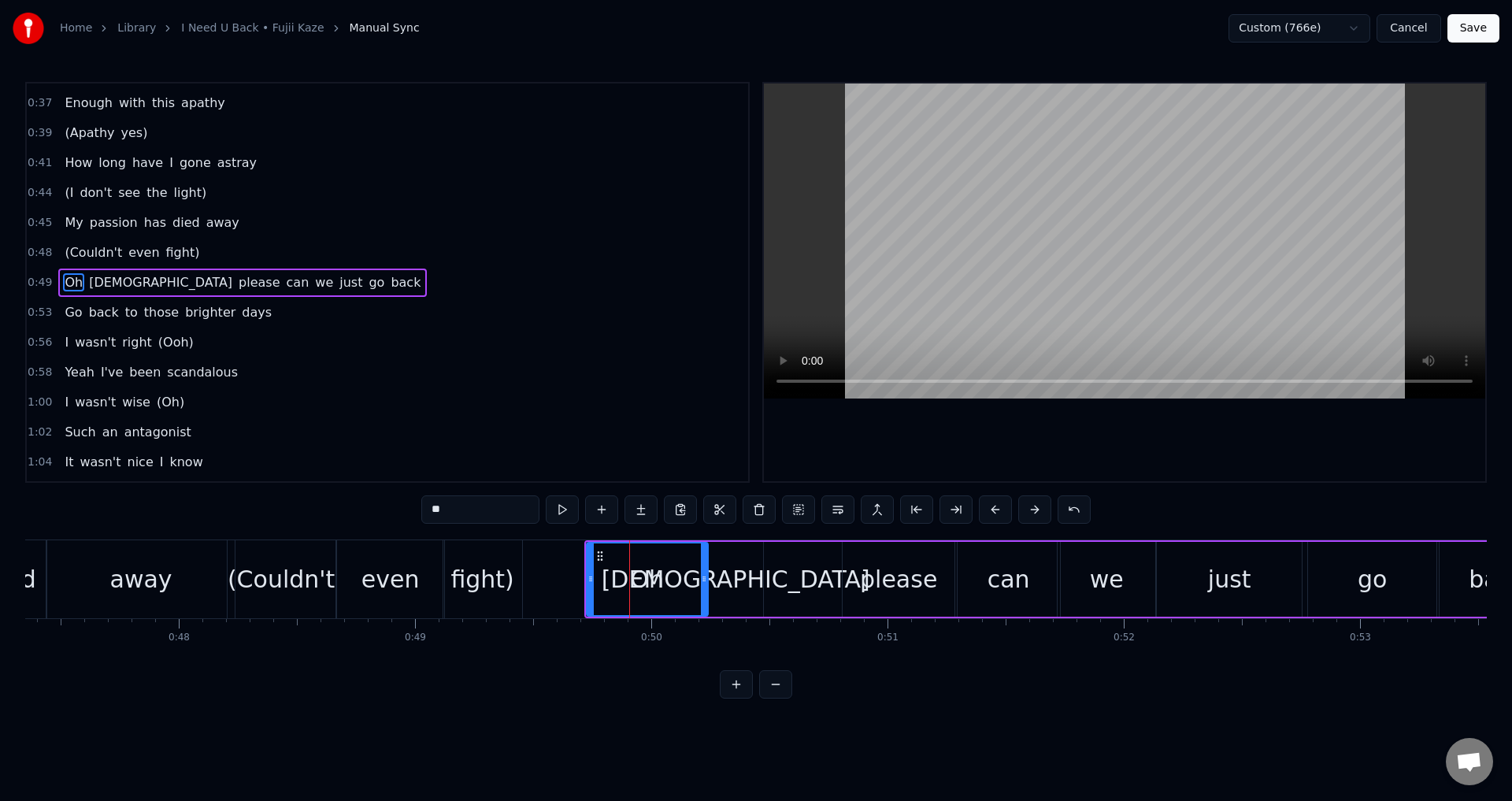
click at [998, 449] on div at bounding box center [1124, 282] width 721 height 398
click at [1003, 433] on div at bounding box center [1124, 282] width 721 height 398
click at [729, 582] on div "[DEMOGRAPHIC_DATA]" at bounding box center [736, 580] width 269 height 35
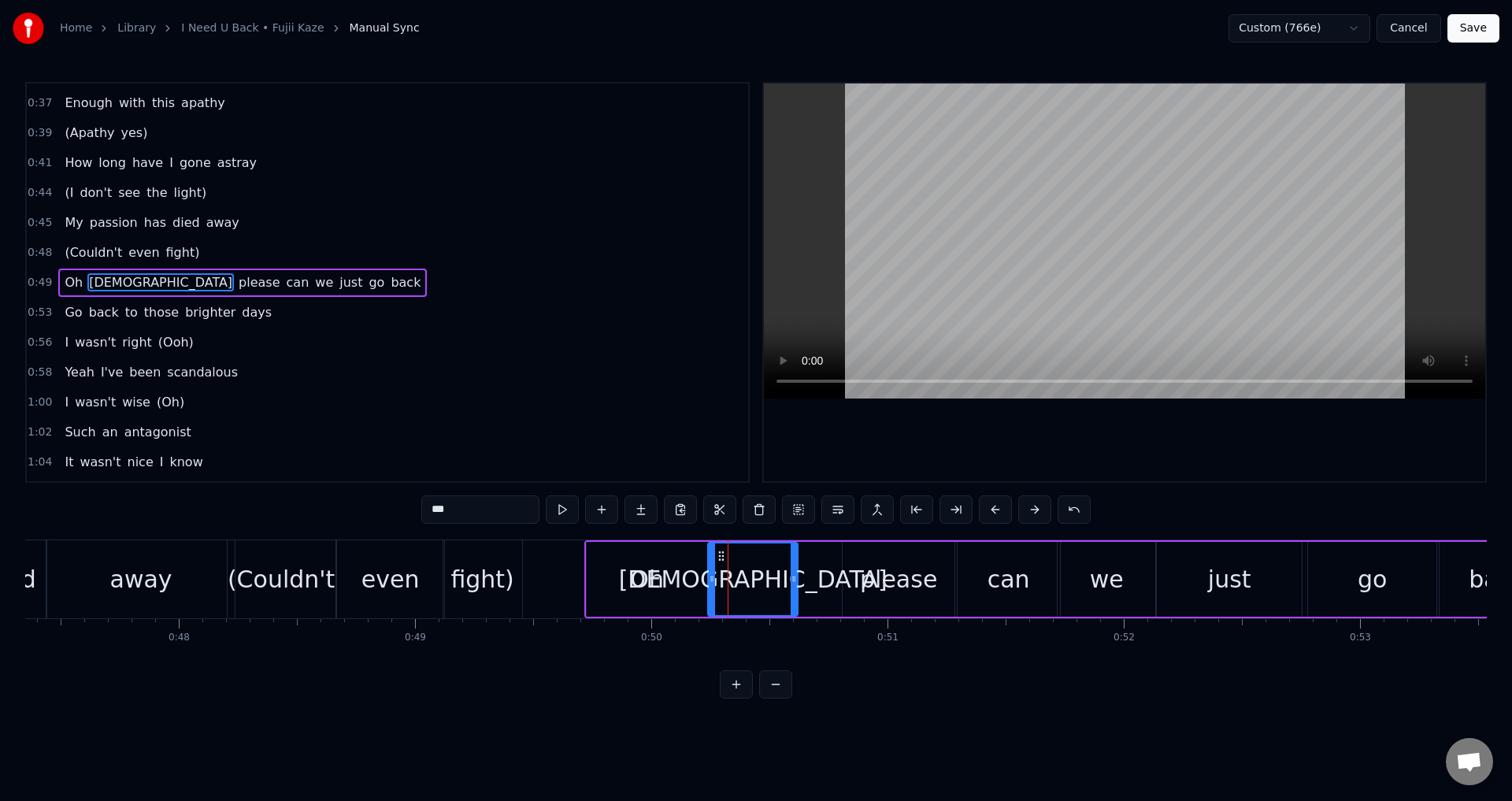
drag, startPoint x: 762, startPoint y: 583, endPoint x: 797, endPoint y: 590, distance: 35.7
click at [797, 590] on div at bounding box center [793, 579] width 6 height 72
click at [645, 577] on div "Oh" at bounding box center [647, 580] width 34 height 35
type input "**"
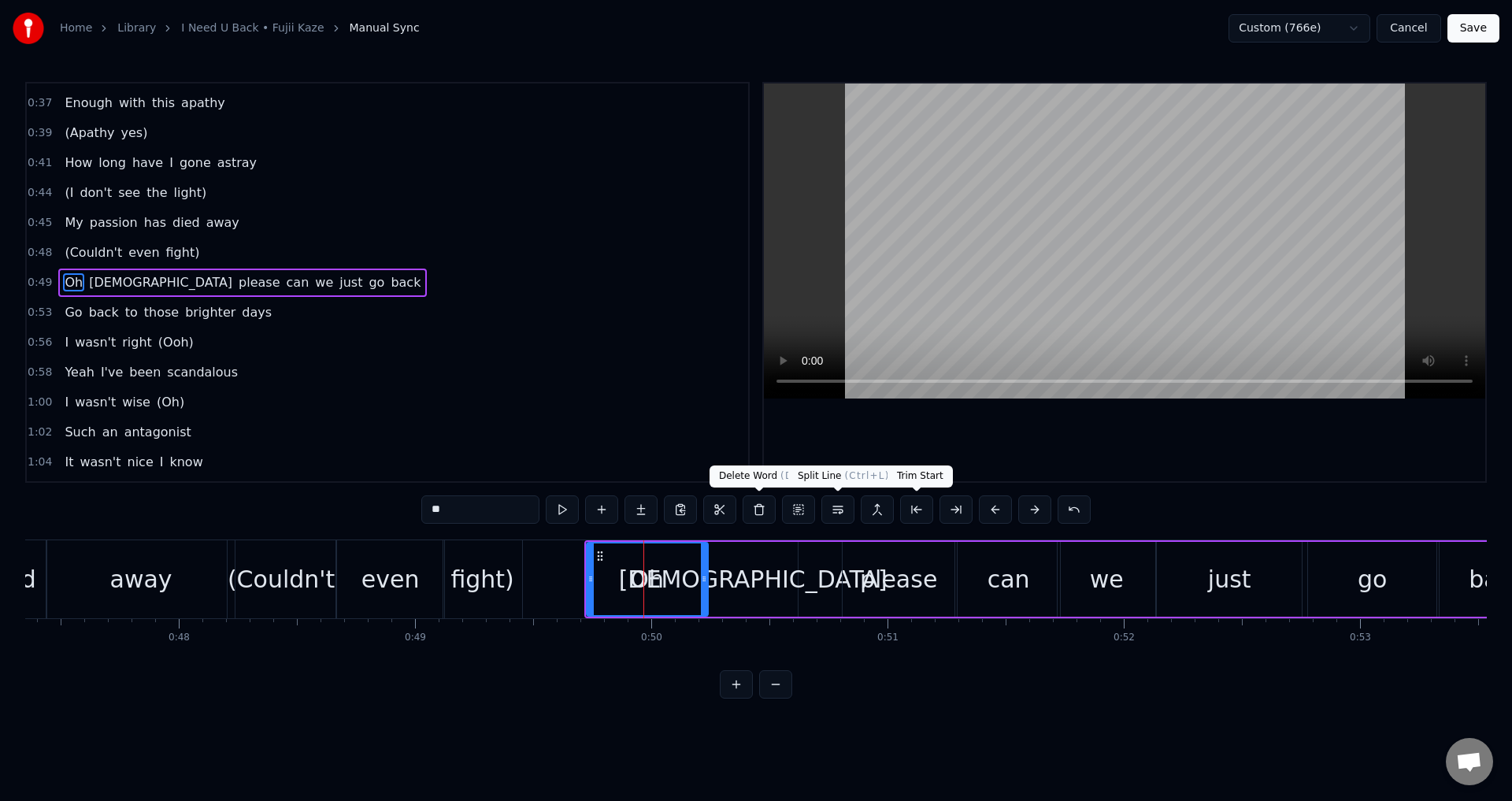
click at [1001, 483] on div "0:25 Alright need his energy back 0:28 (It's not a want) 0:29 Alright I've been…" at bounding box center [756, 390] width 1461 height 617
click at [1003, 462] on div at bounding box center [1124, 282] width 721 height 398
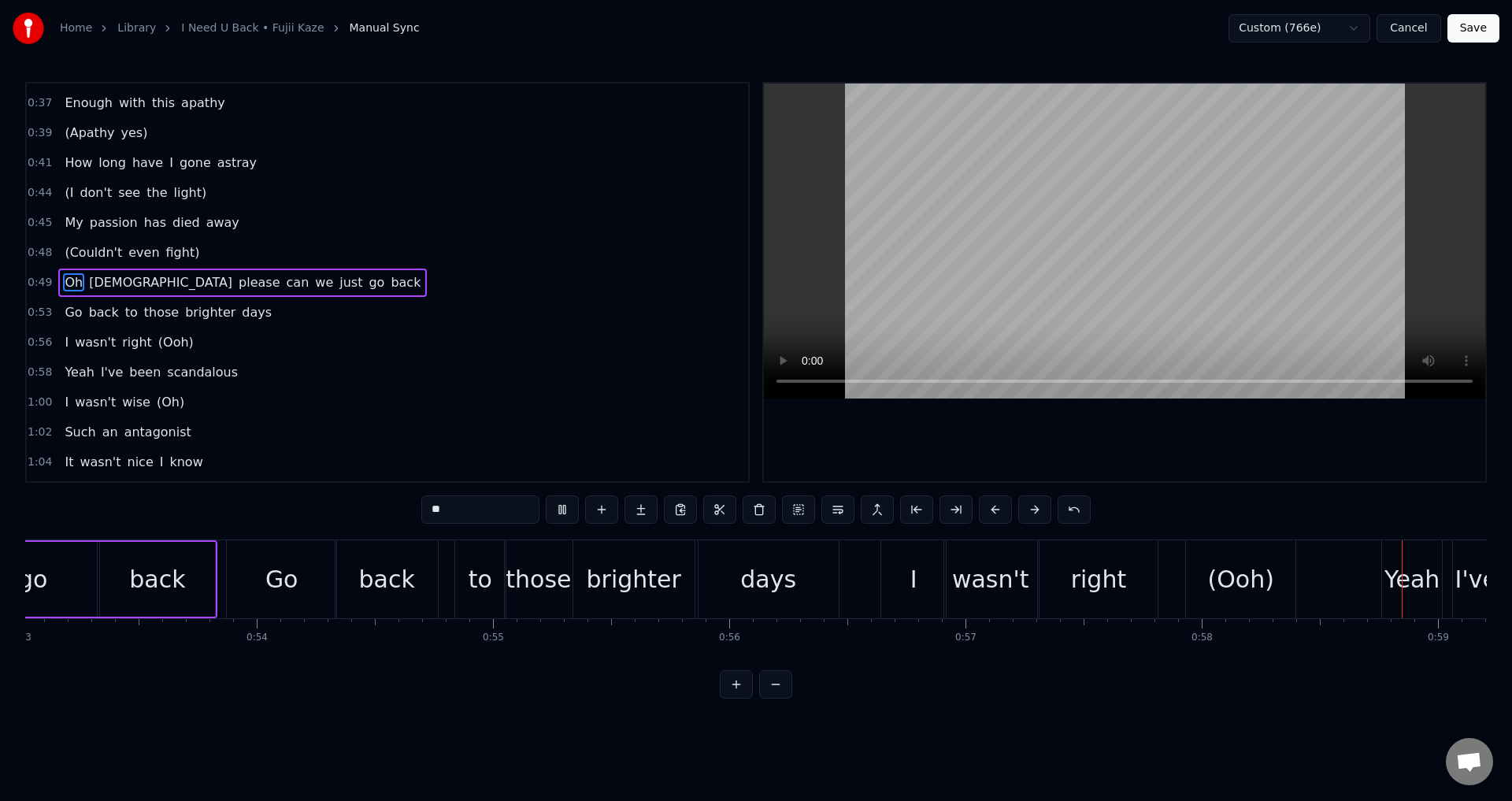
scroll to position [0, 13846]
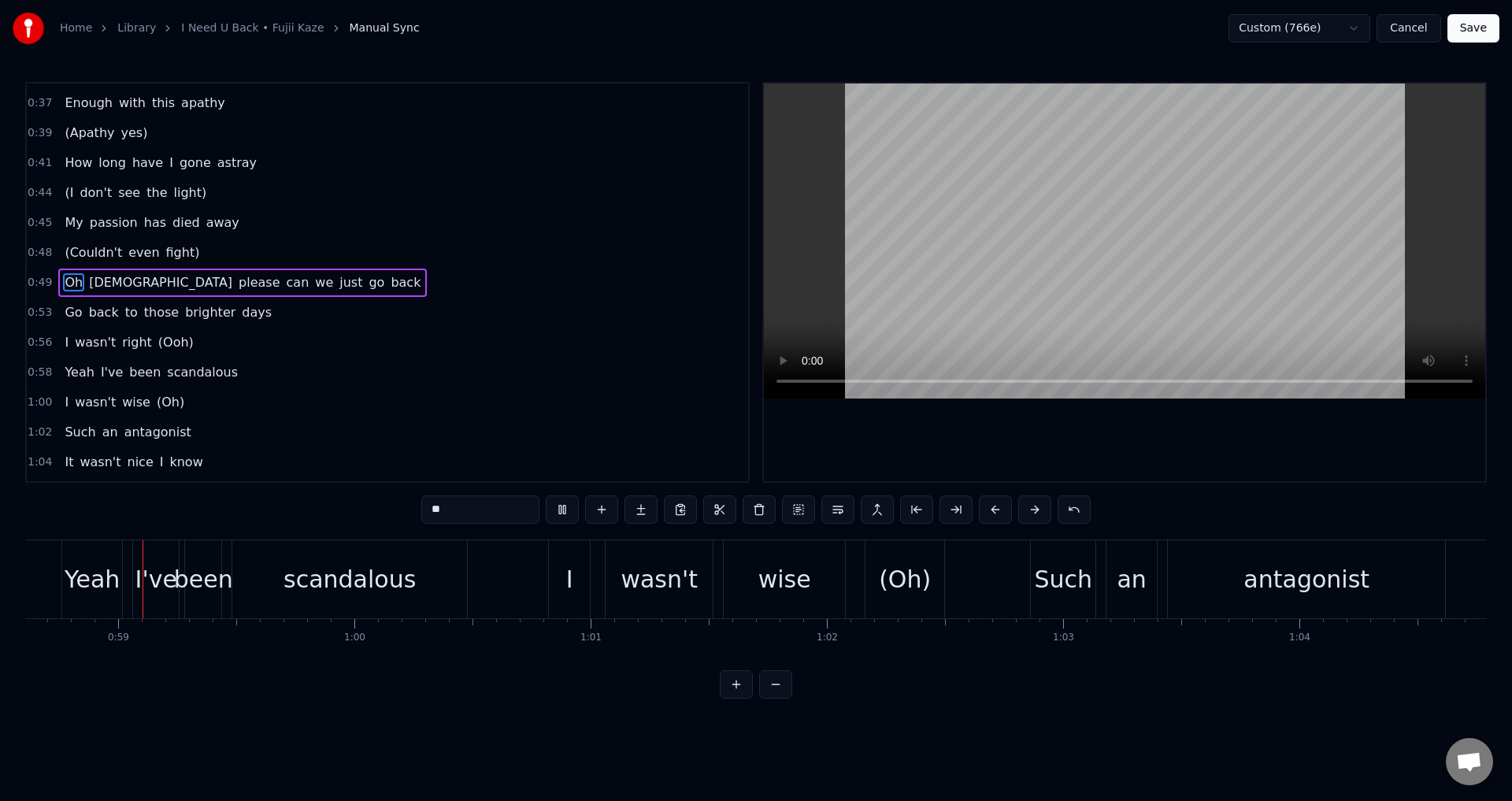
click at [1181, 501] on div "0:25 Alright need his energy back 0:28 (It's not a want) 0:29 Alright I've been…" at bounding box center [756, 390] width 1461 height 617
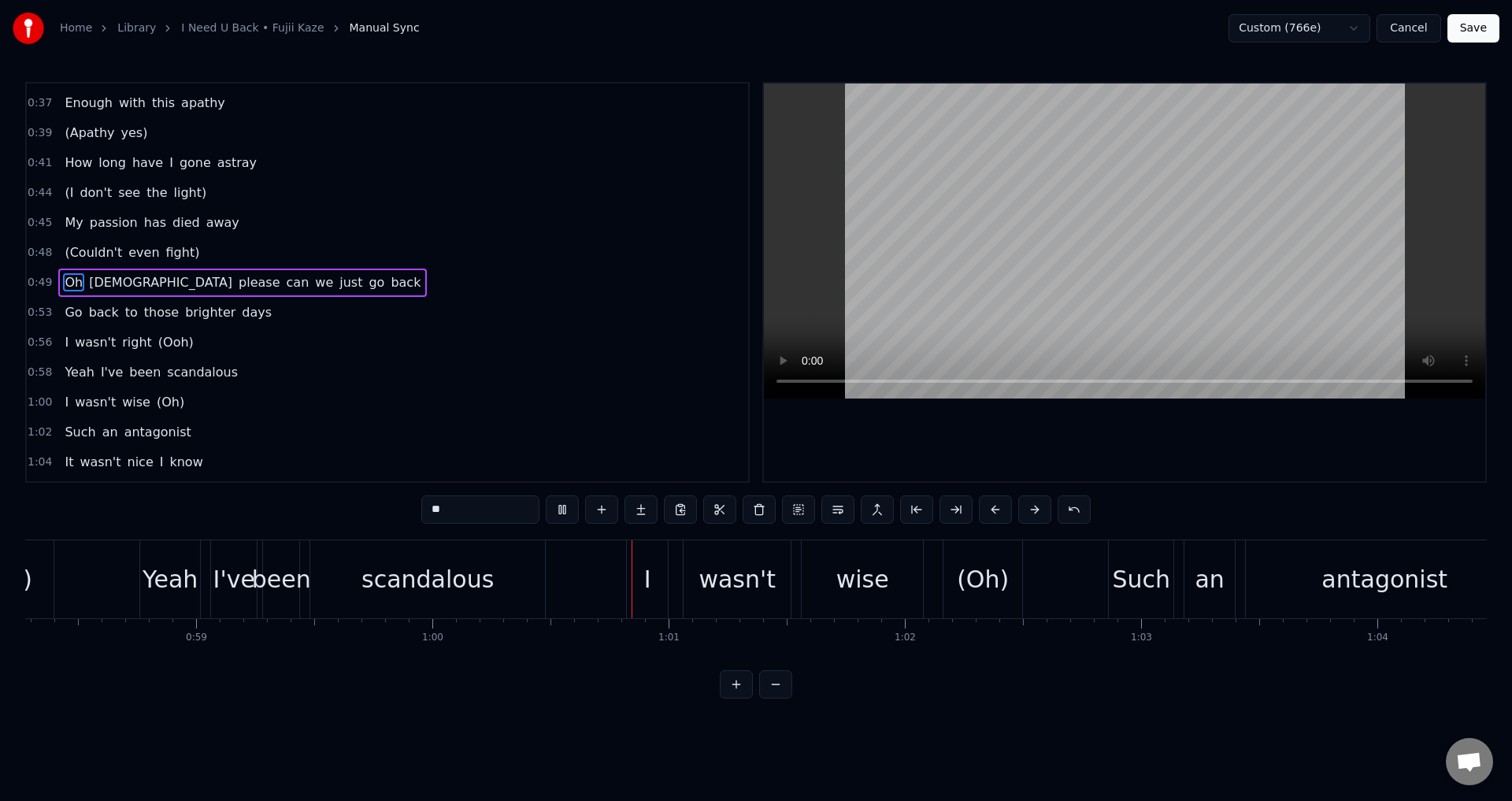
scroll to position [0, 13742]
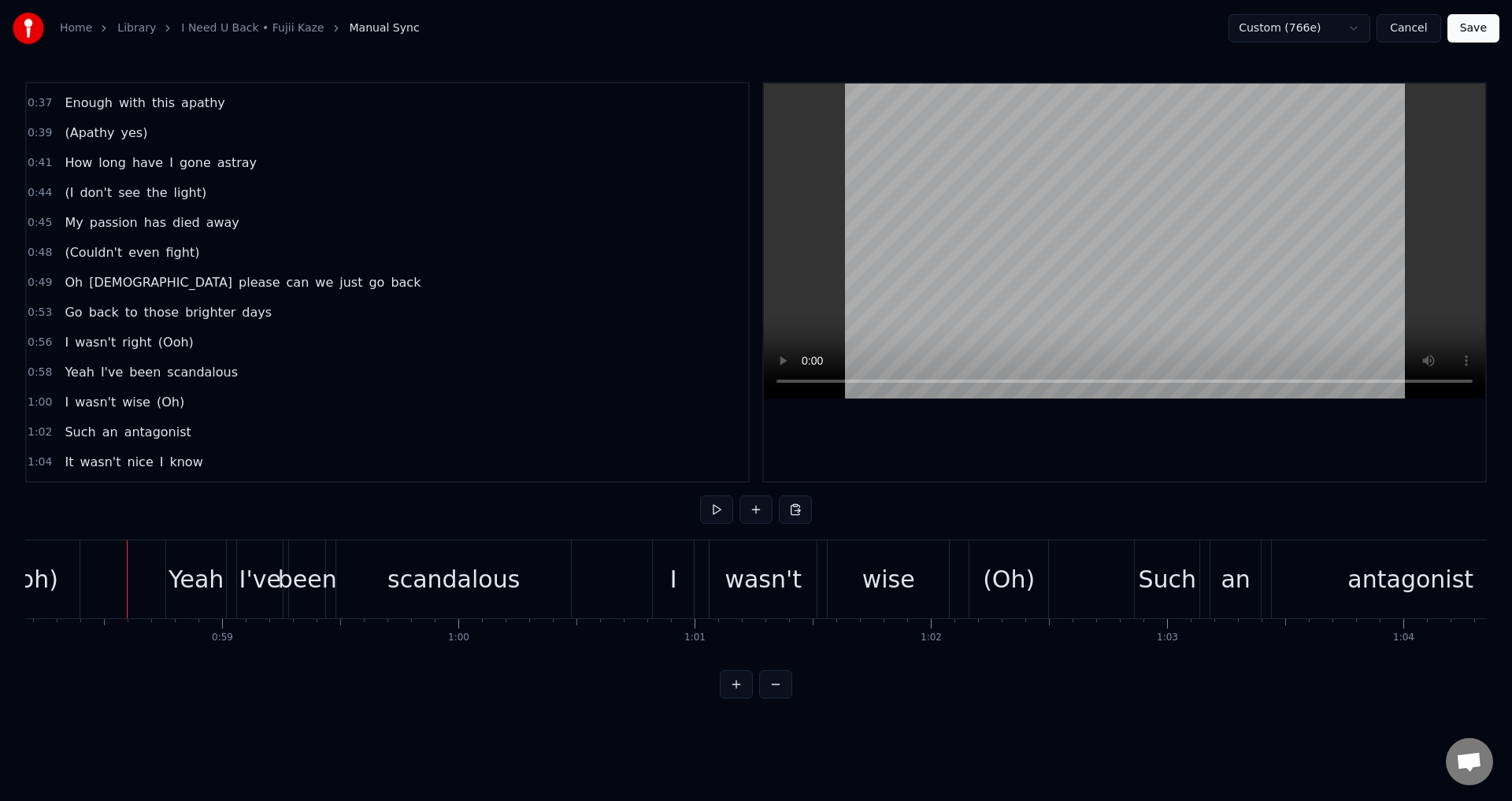
drag, startPoint x: 777, startPoint y: 429, endPoint x: 822, endPoint y: 433, distance: 45.2
click at [786, 433] on div at bounding box center [1124, 282] width 721 height 398
click at [954, 426] on div at bounding box center [1124, 282] width 721 height 398
click at [169, 578] on div "Yeah" at bounding box center [196, 580] width 60 height 78
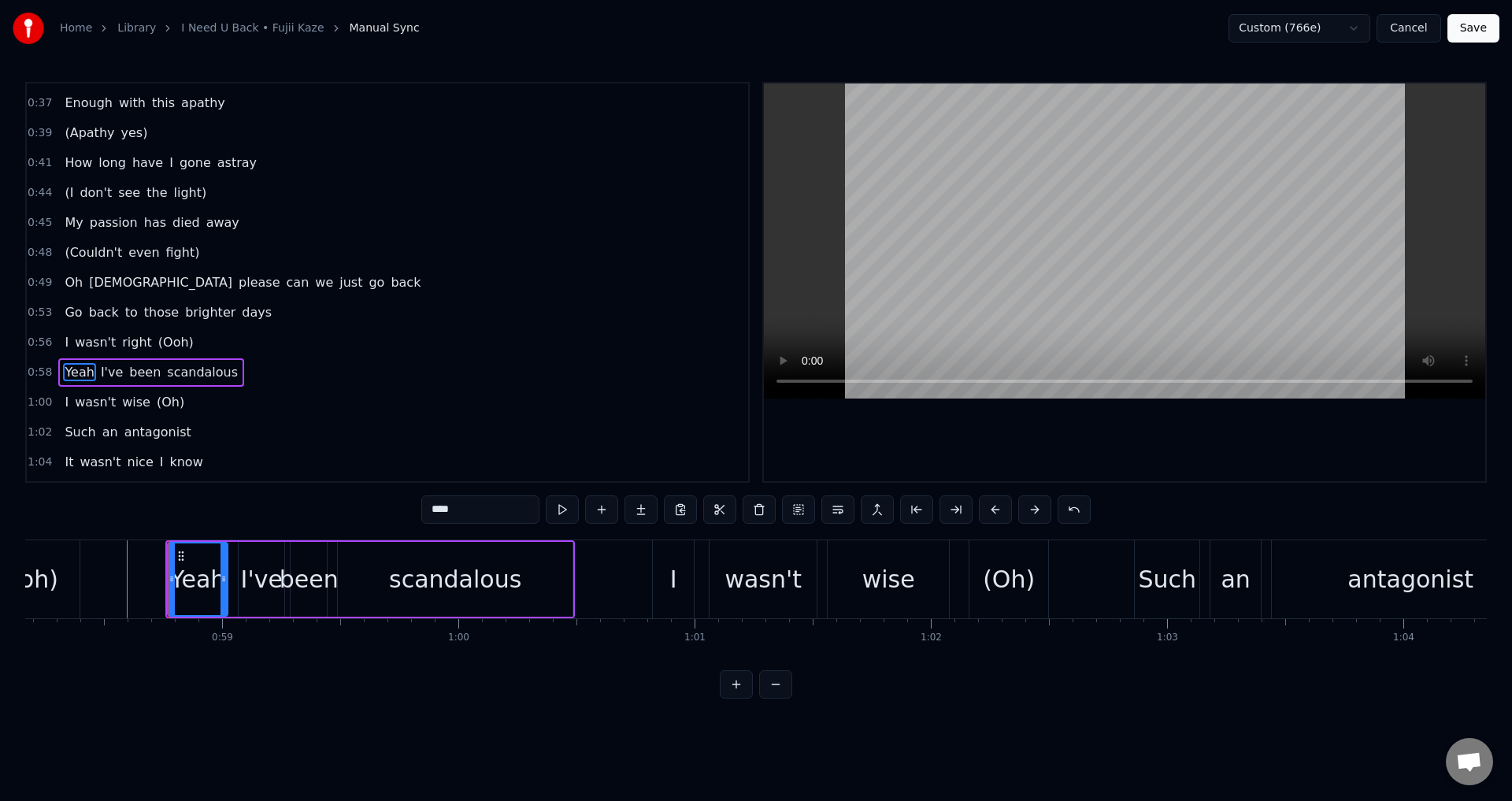
scroll to position [235, 0]
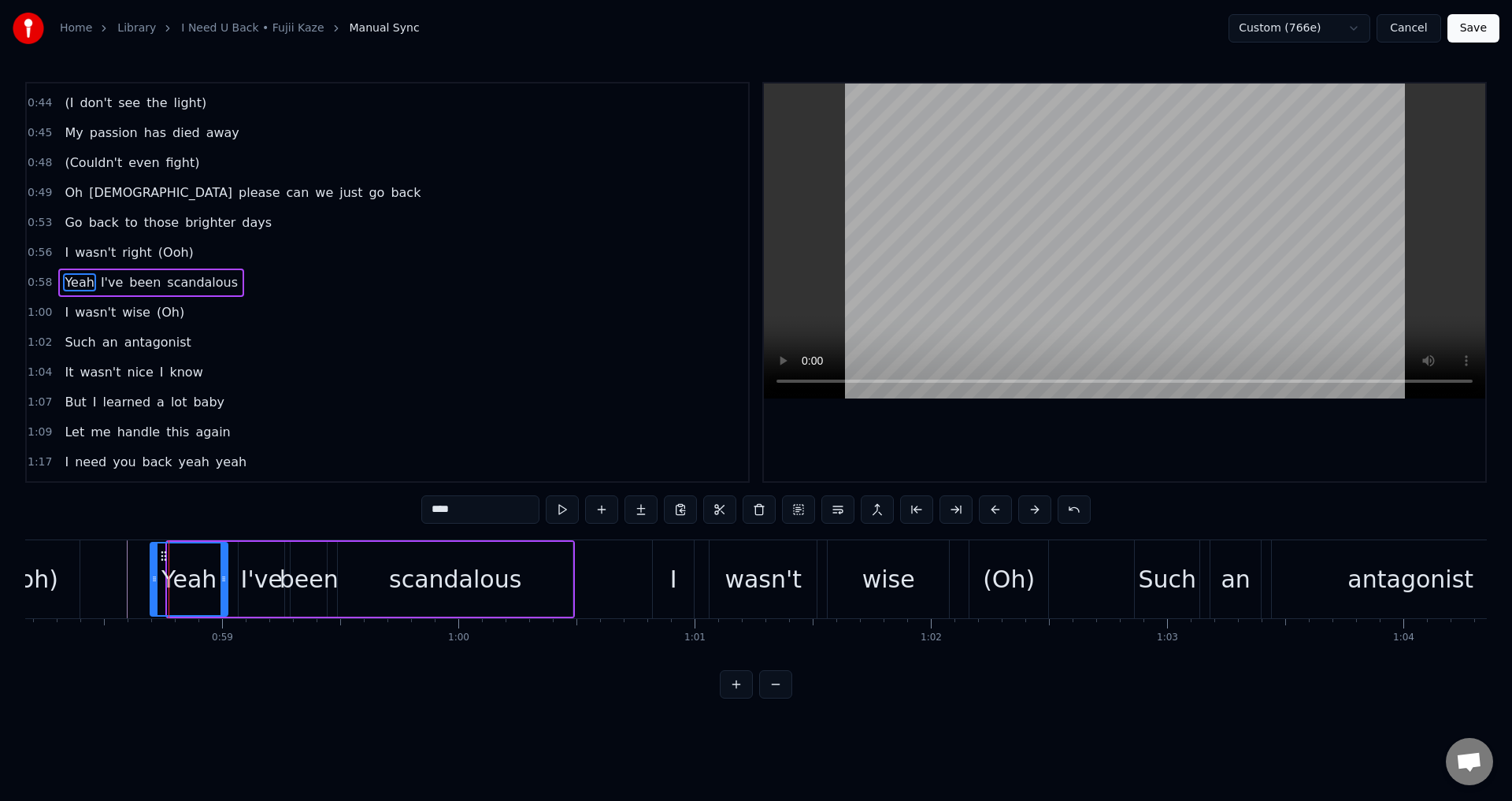
drag, startPoint x: 173, startPoint y: 586, endPoint x: 460, endPoint y: 508, distance: 297.4
click at [155, 591] on div at bounding box center [154, 579] width 6 height 72
click at [971, 417] on div at bounding box center [1124, 282] width 721 height 398
drag, startPoint x: 267, startPoint y: 592, endPoint x: 258, endPoint y: 592, distance: 9.0
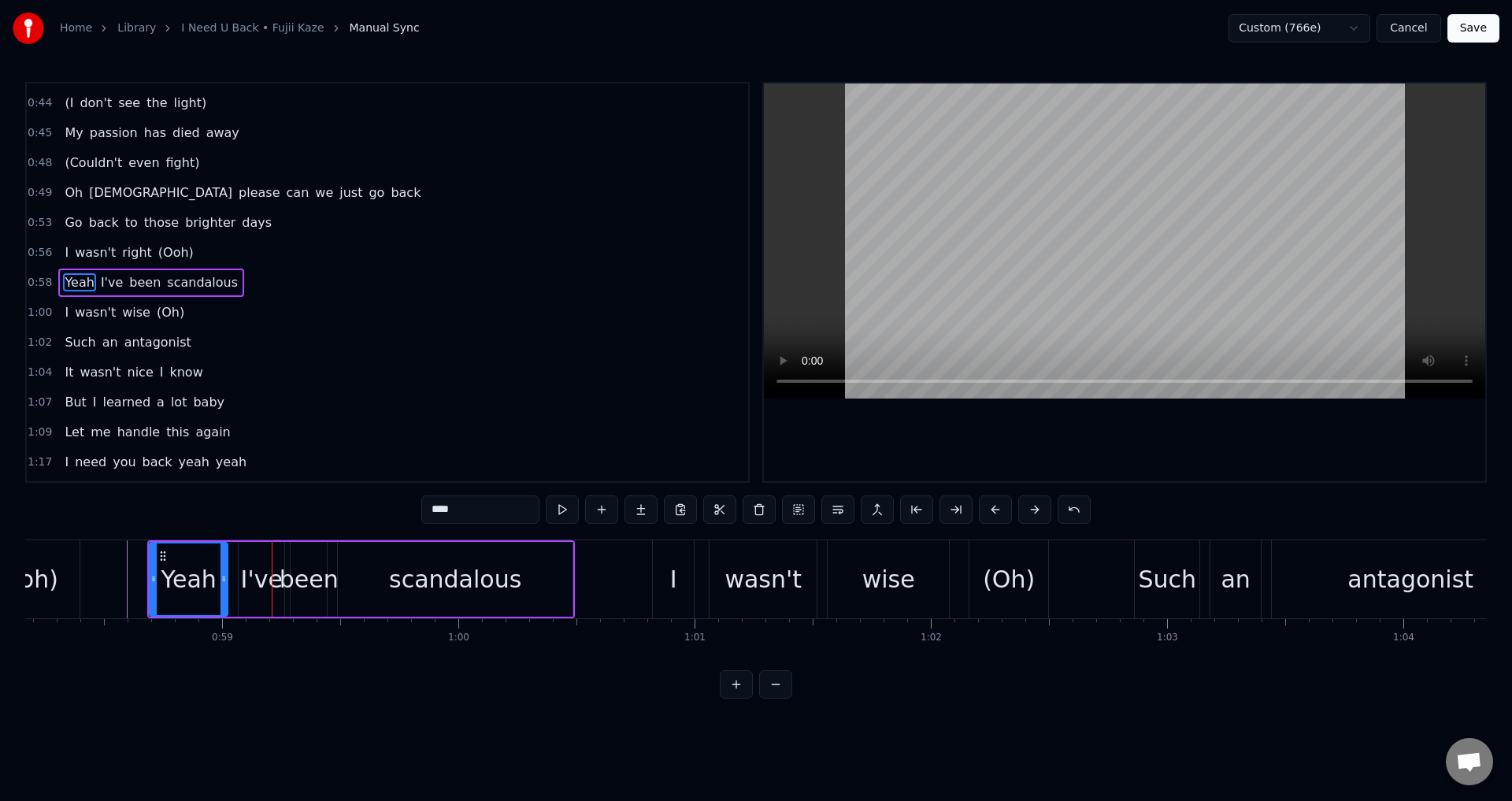
click at [258, 592] on div "I've" at bounding box center [261, 580] width 41 height 35
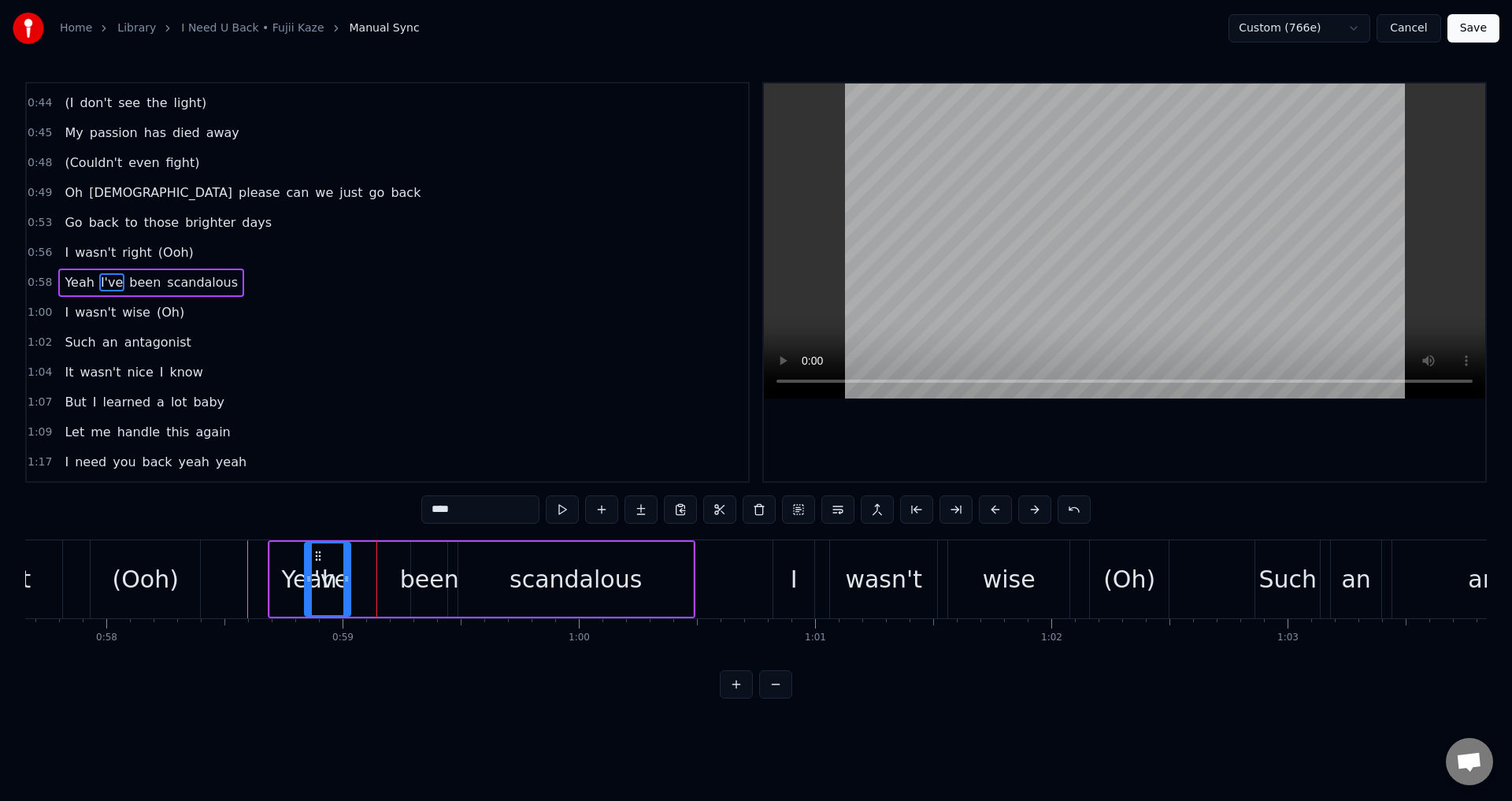
scroll to position [0, 13618]
drag, startPoint x: 252, startPoint y: 558, endPoint x: 367, endPoint y: 574, distance: 116.1
click at [367, 574] on div "I've" at bounding box center [376, 579] width 44 height 72
click at [425, 578] on div "been" at bounding box center [432, 580] width 59 height 35
type input "****"
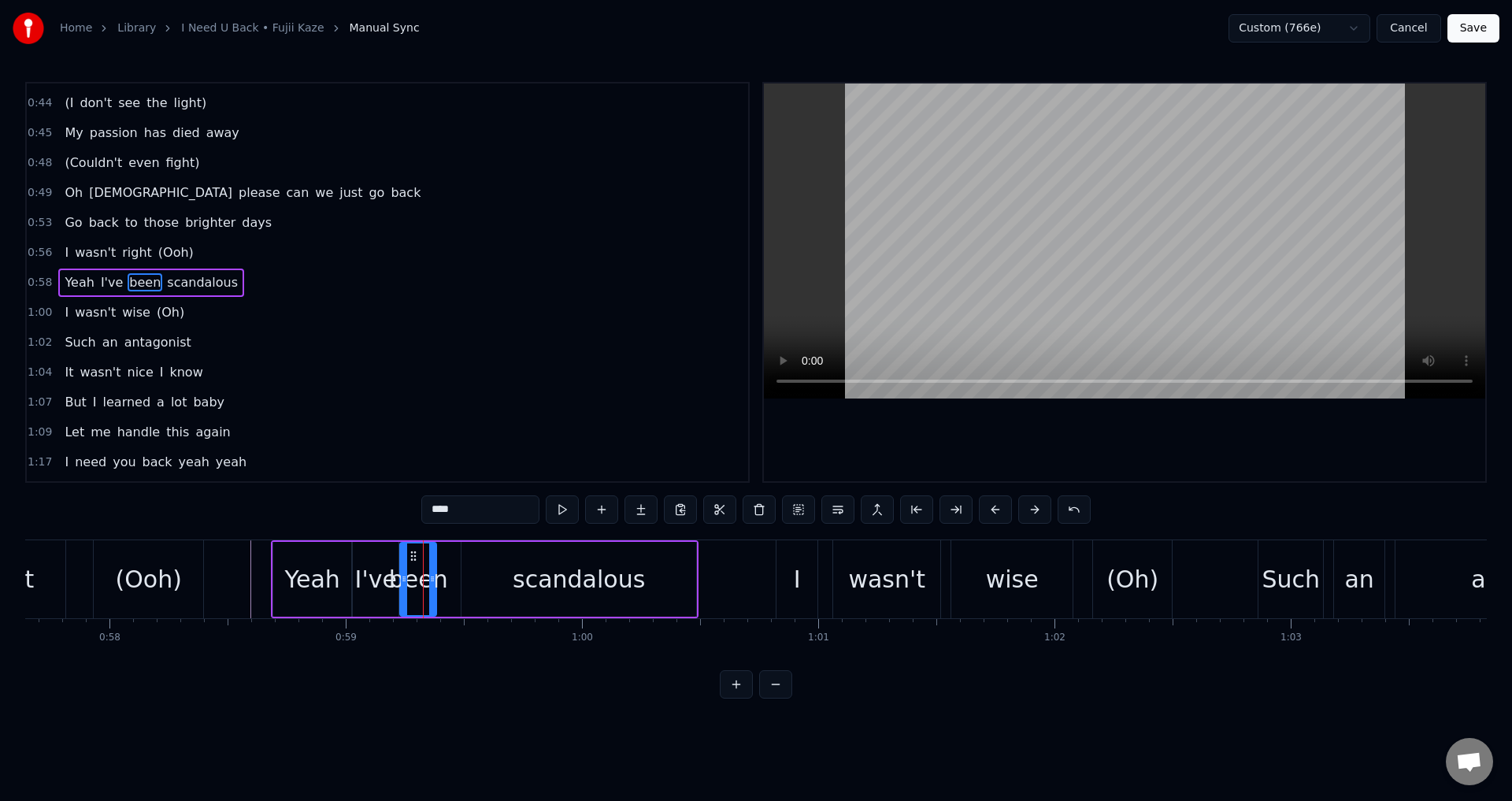
drag, startPoint x: 428, startPoint y: 553, endPoint x: 414, endPoint y: 555, distance: 14.1
click at [414, 555] on icon at bounding box center [413, 556] width 13 height 13
click at [458, 568] on div "Yeah I've been scandalous" at bounding box center [485, 580] width 427 height 78
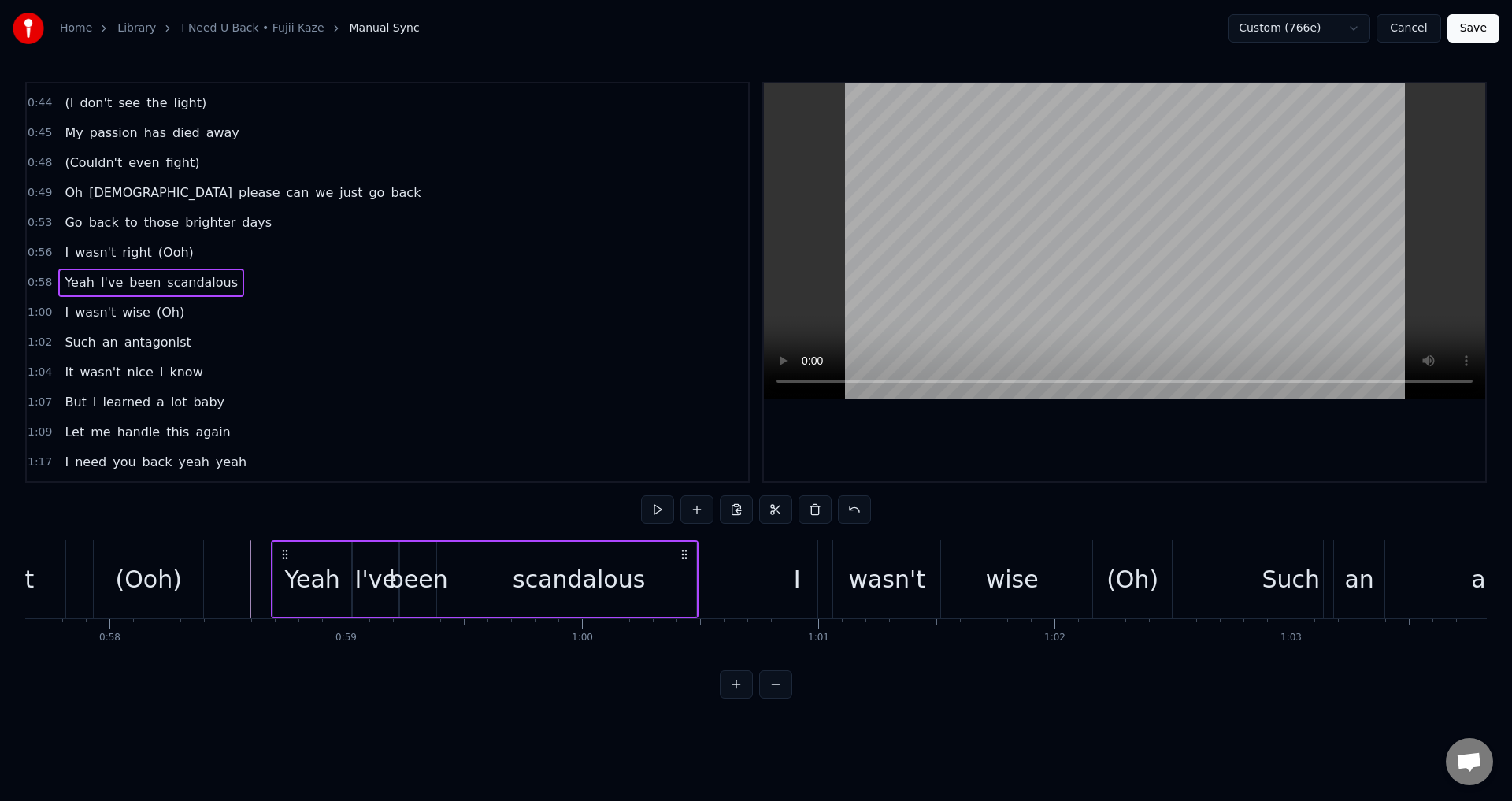
click at [465, 566] on div "scandalous" at bounding box center [579, 579] width 235 height 75
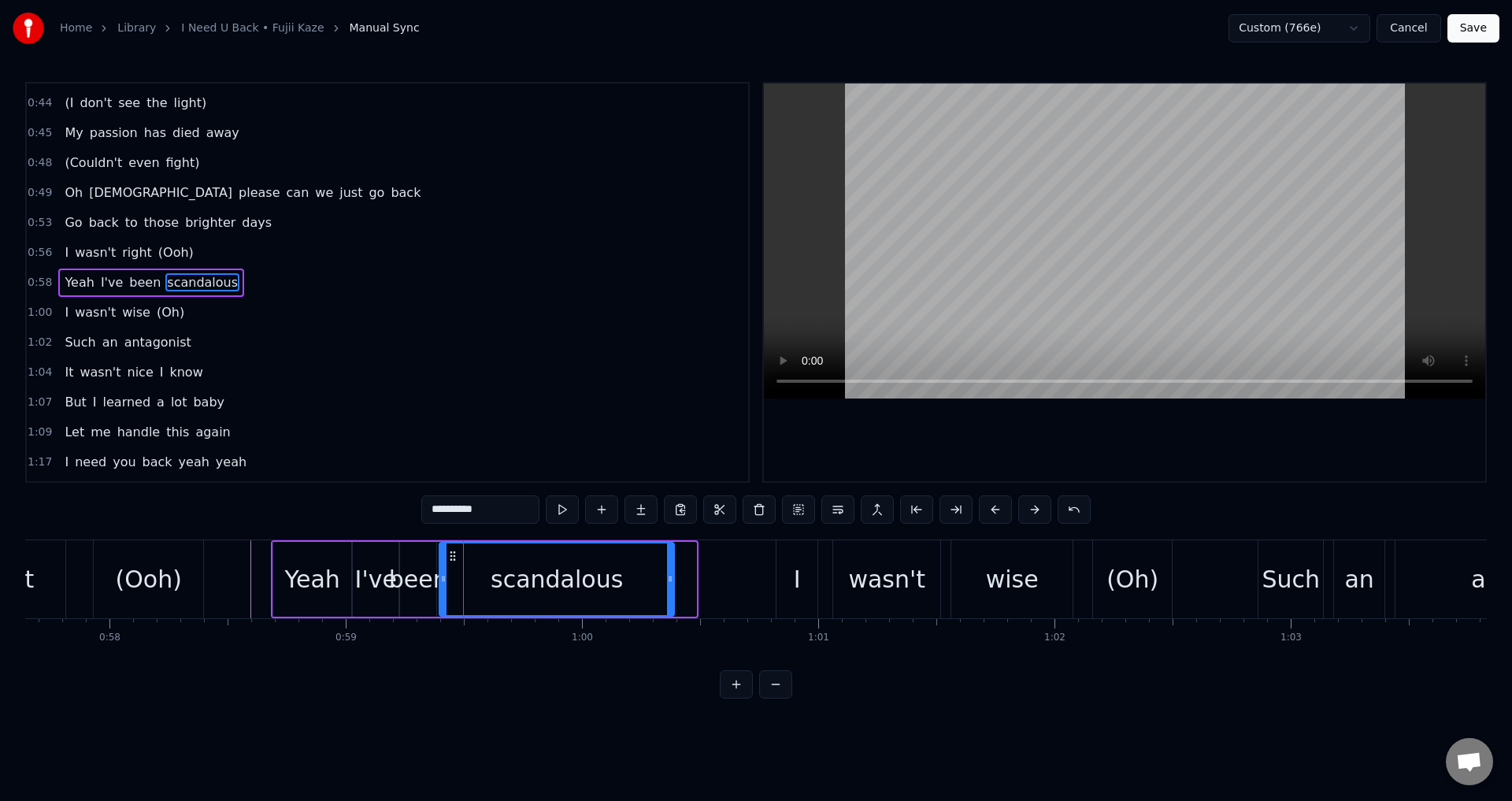
drag, startPoint x: 475, startPoint y: 555, endPoint x: 451, endPoint y: 556, distance: 24.0
click at [451, 556] on icon at bounding box center [453, 556] width 13 height 13
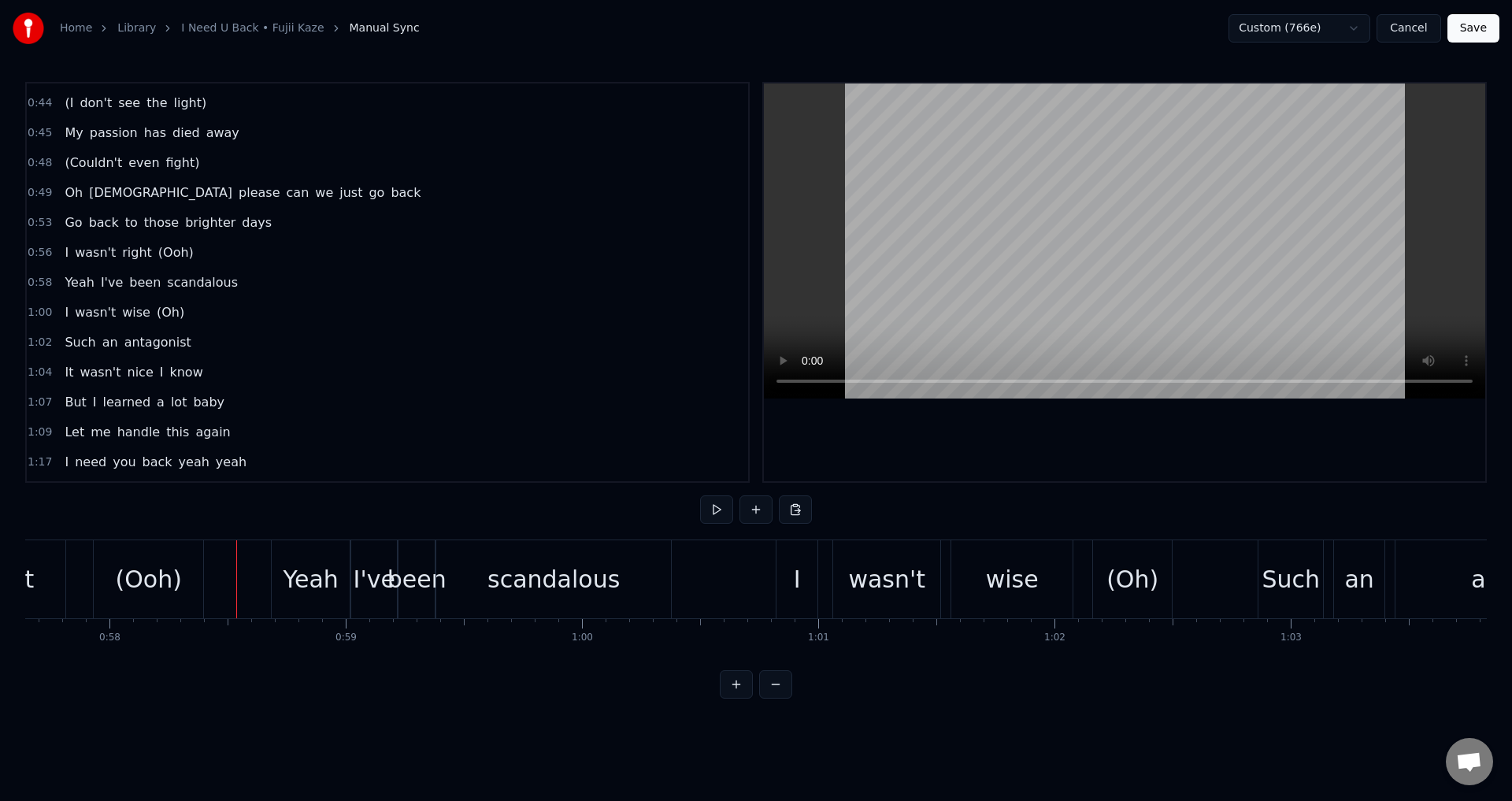
click at [993, 409] on div at bounding box center [1124, 282] width 721 height 398
click at [298, 580] on div "Yeah" at bounding box center [311, 580] width 55 height 35
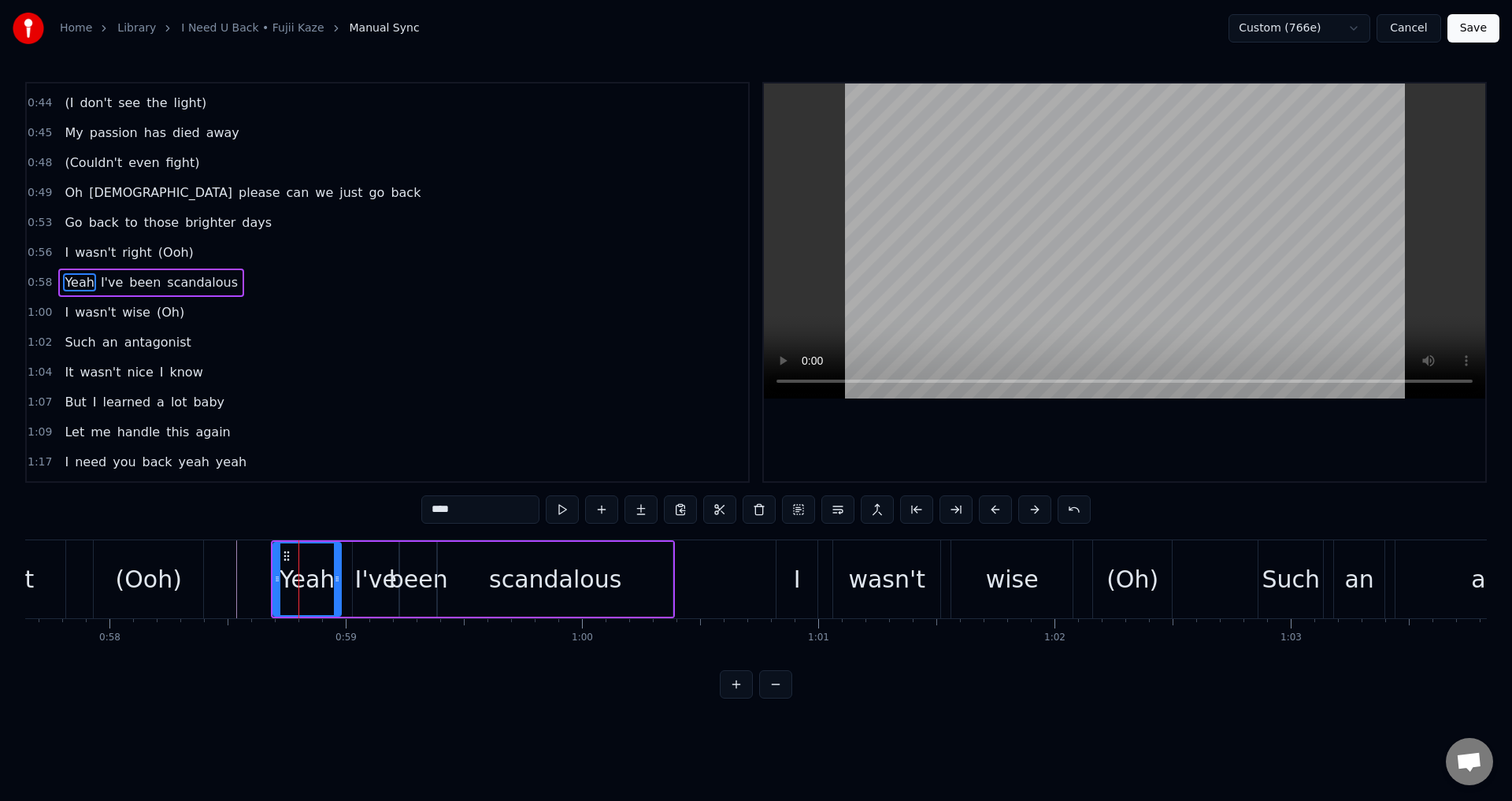
drag, startPoint x: 348, startPoint y: 576, endPoint x: 336, endPoint y: 579, distance: 12.4
click at [335, 579] on icon at bounding box center [336, 579] width 6 height 13
click at [356, 576] on div "I've" at bounding box center [376, 579] width 46 height 75
drag, startPoint x: 363, startPoint y: 556, endPoint x: 351, endPoint y: 559, distance: 12.4
click at [351, 559] on icon at bounding box center [355, 556] width 13 height 13
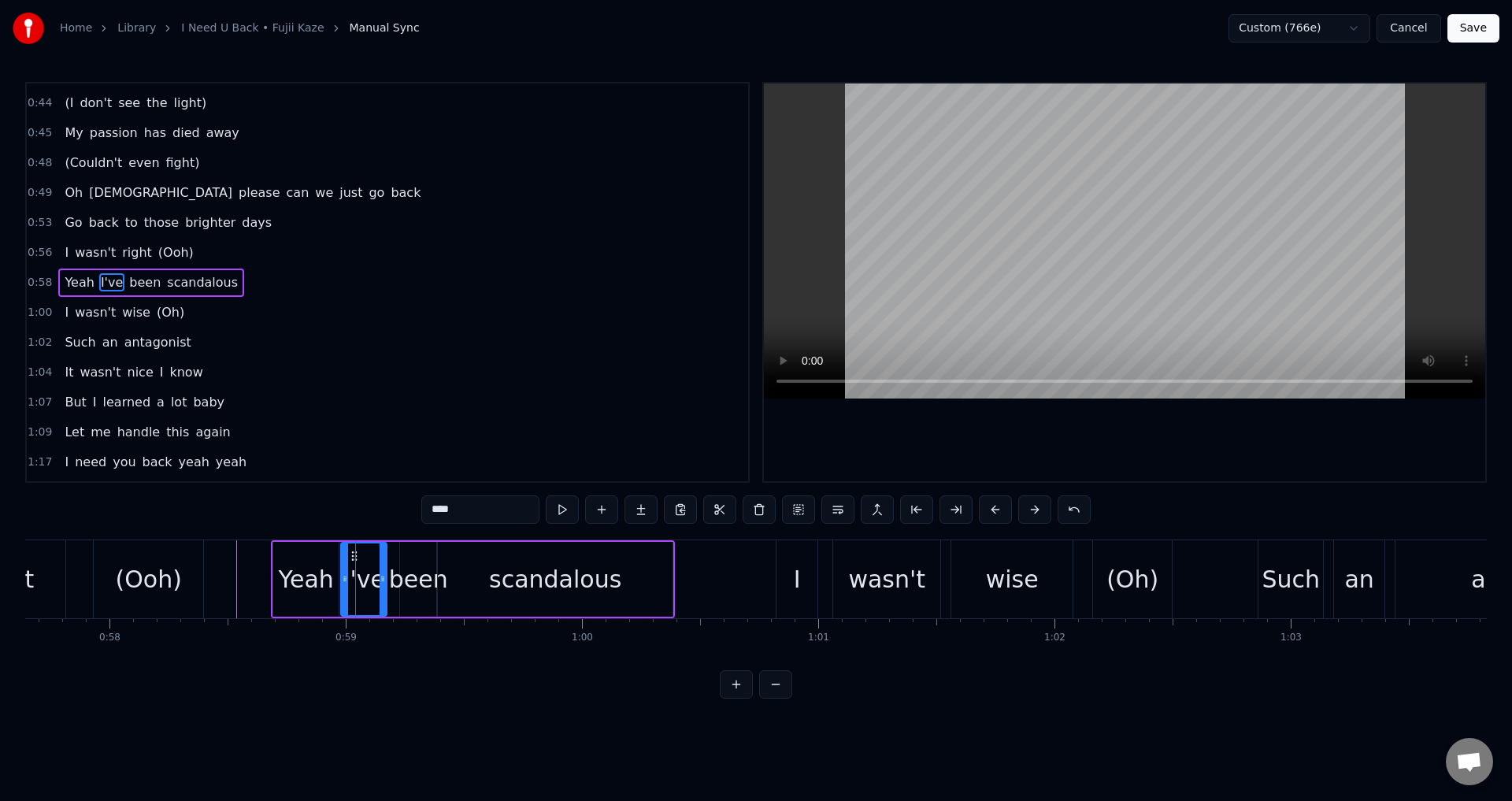
click at [298, 583] on div "Yeah" at bounding box center [306, 580] width 55 height 35
click at [843, 423] on div at bounding box center [1124, 282] width 721 height 398
click at [411, 580] on div "been" at bounding box center [419, 580] width 59 height 35
click at [378, 579] on div "I've" at bounding box center [363, 580] width 41 height 35
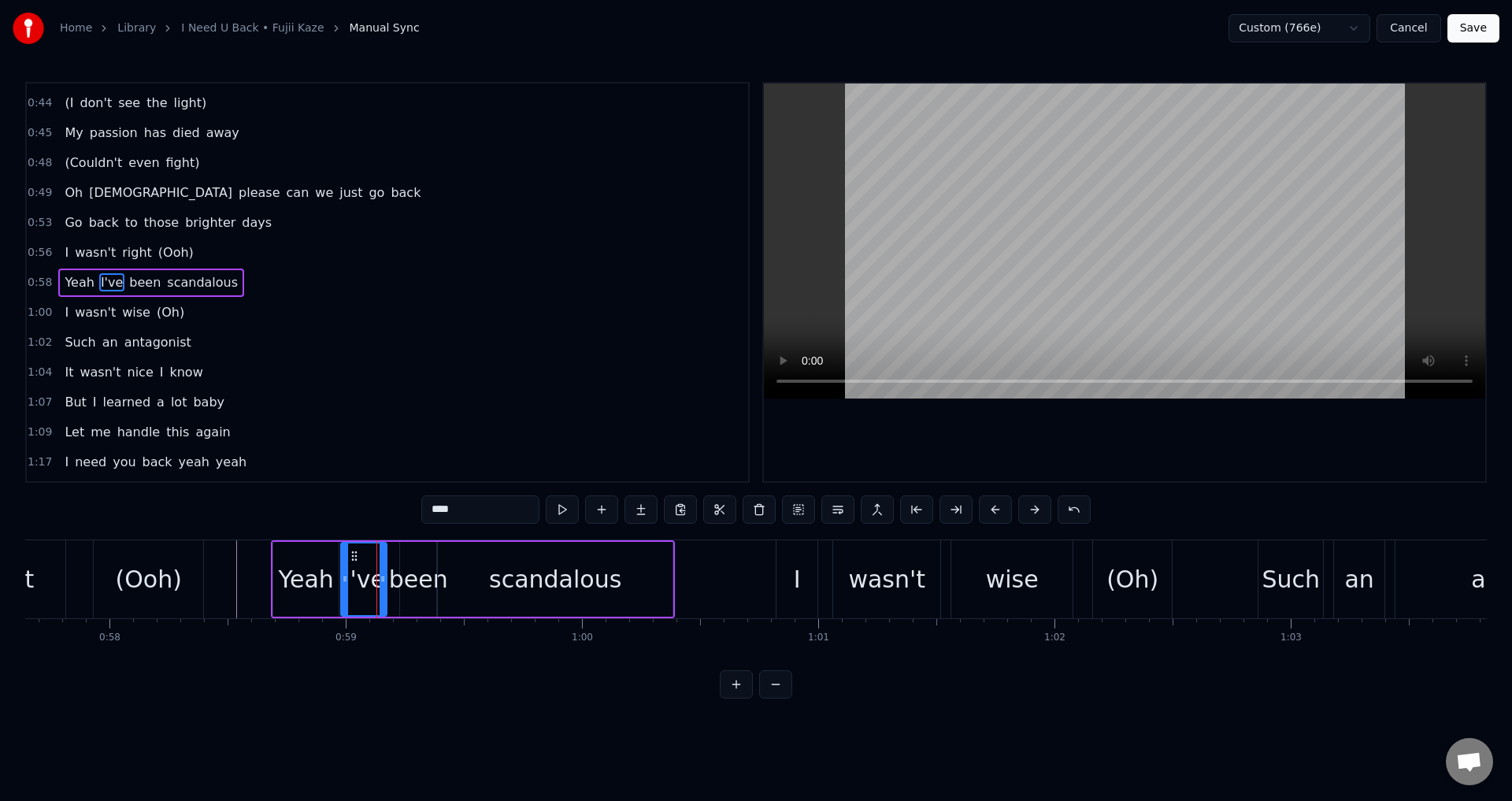
click at [398, 575] on div "been" at bounding box center [419, 580] width 59 height 35
click at [398, 575] on div "been" at bounding box center [419, 580] width 59 height 35
drag, startPoint x: 403, startPoint y: 575, endPoint x: 393, endPoint y: 578, distance: 10.4
click at [393, 578] on icon at bounding box center [393, 579] width 6 height 13
click at [309, 574] on div "Yeah" at bounding box center [306, 580] width 55 height 35
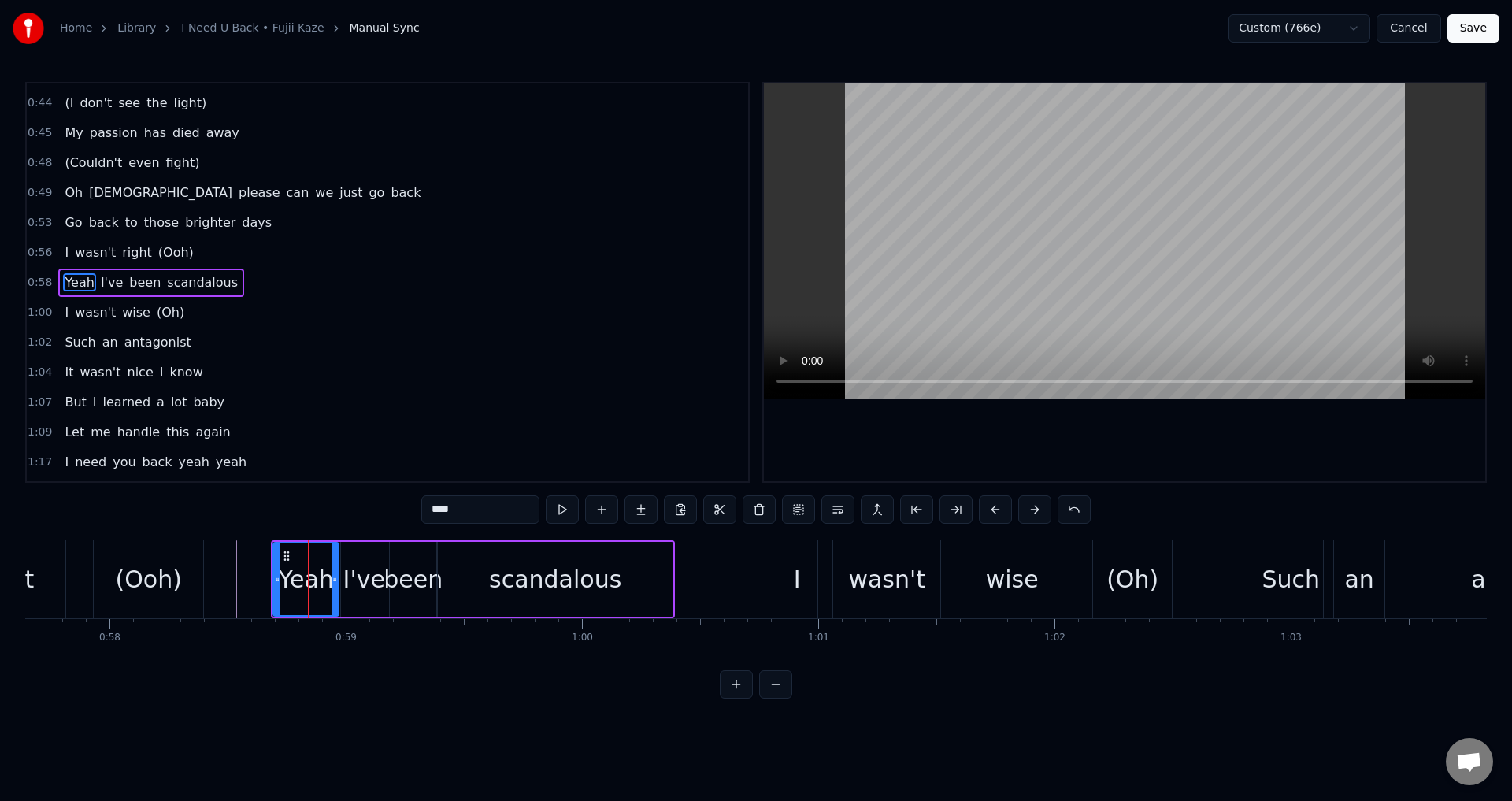
click at [1001, 413] on div at bounding box center [1124, 282] width 721 height 398
click at [997, 417] on div at bounding box center [1124, 282] width 721 height 398
click at [786, 576] on div "I" at bounding box center [797, 580] width 41 height 78
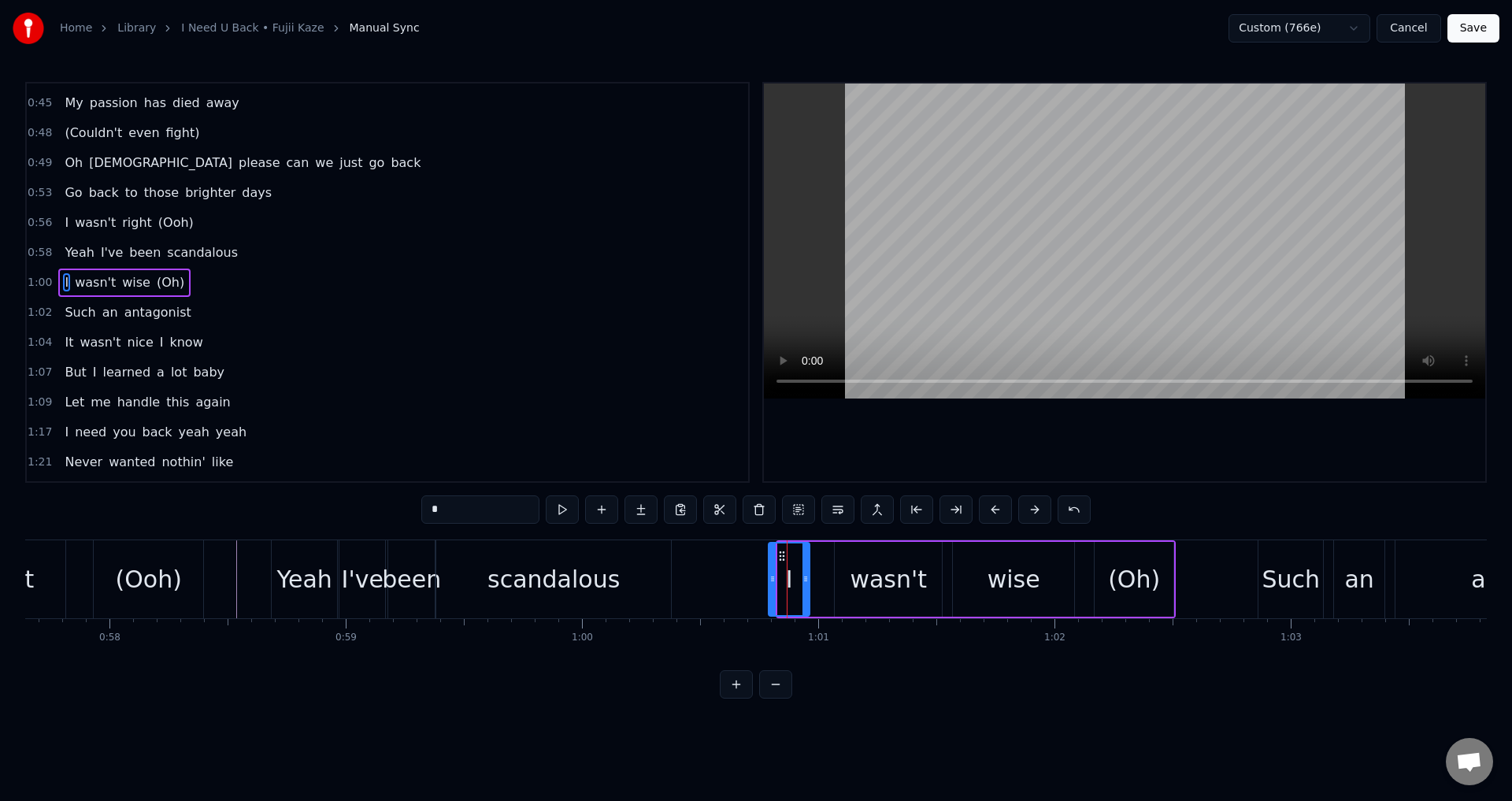
drag, startPoint x: 792, startPoint y: 558, endPoint x: 782, endPoint y: 562, distance: 10.8
click at [782, 562] on icon at bounding box center [781, 556] width 13 height 13
click at [840, 560] on div "wasn't" at bounding box center [888, 579] width 107 height 75
drag, startPoint x: 848, startPoint y: 557, endPoint x: 826, endPoint y: 559, distance: 22.1
click at [826, 559] on icon at bounding box center [824, 556] width 13 height 13
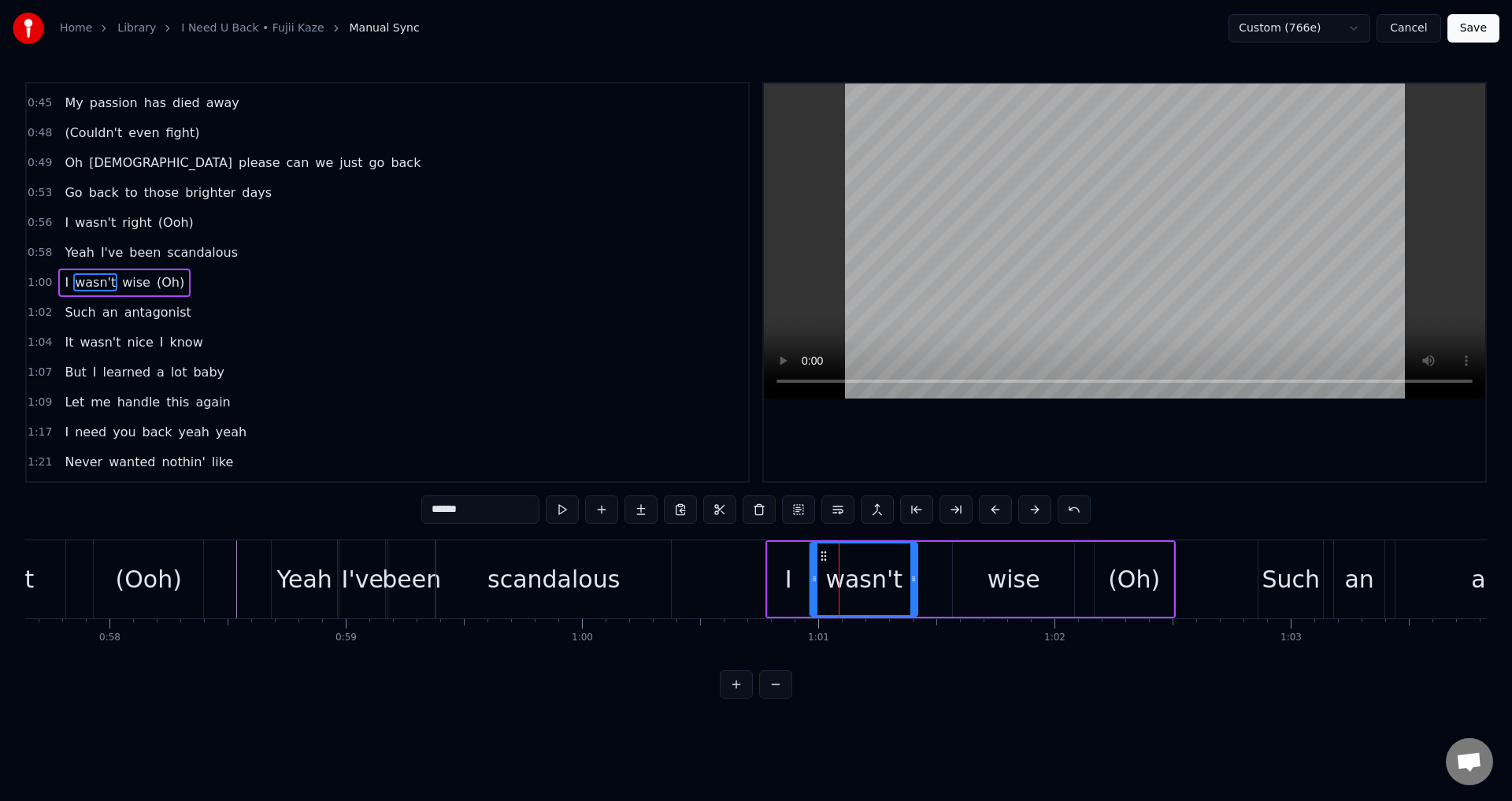
click at [965, 563] on div "wise" at bounding box center [1014, 579] width 122 height 75
type input "****"
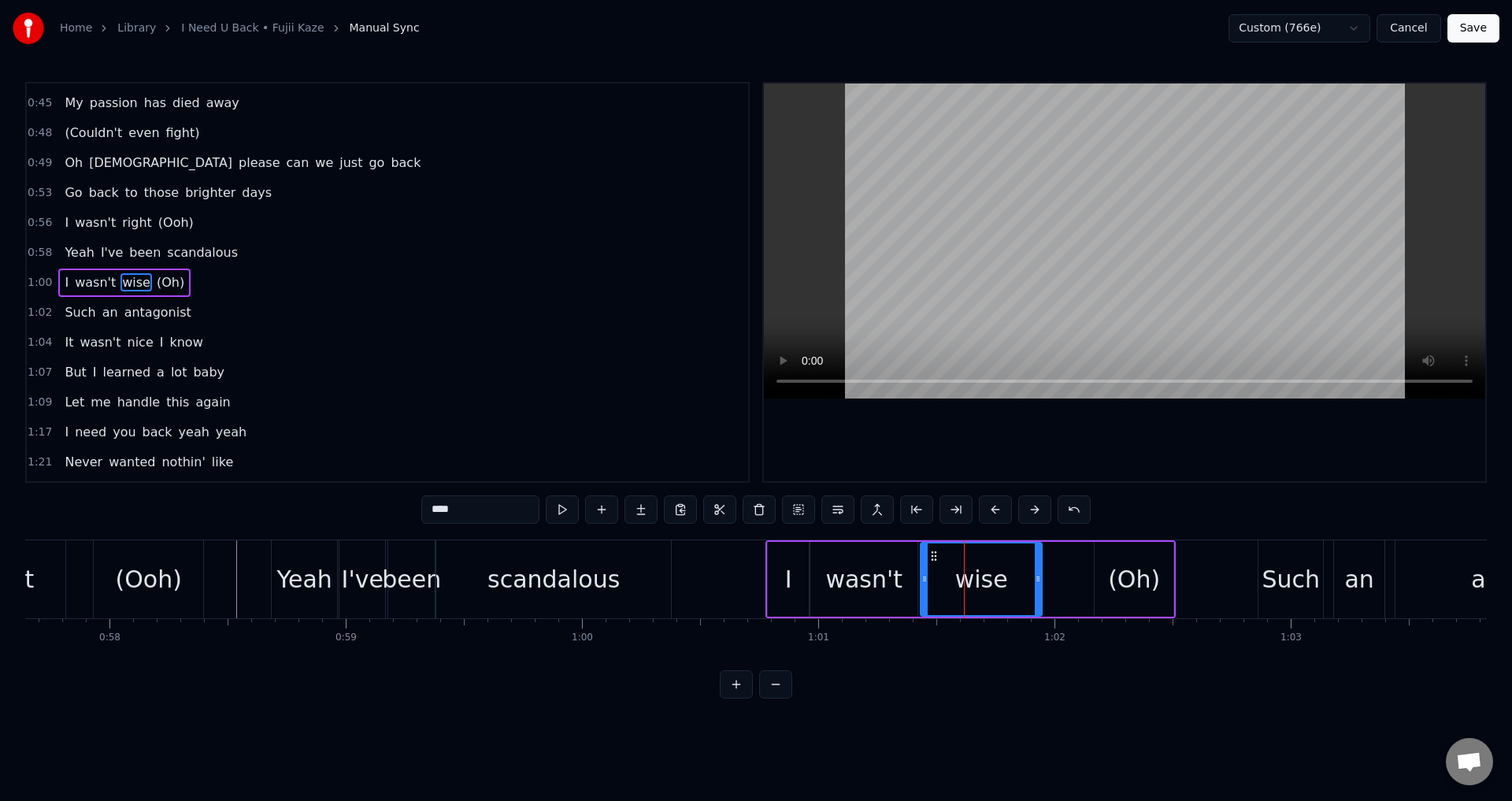
drag, startPoint x: 963, startPoint y: 553, endPoint x: 873, endPoint y: 557, distance: 90.1
click at [929, 557] on icon at bounding box center [933, 556] width 13 height 13
click at [765, 564] on div "I wasn't wise (Oh)" at bounding box center [971, 580] width 411 height 78
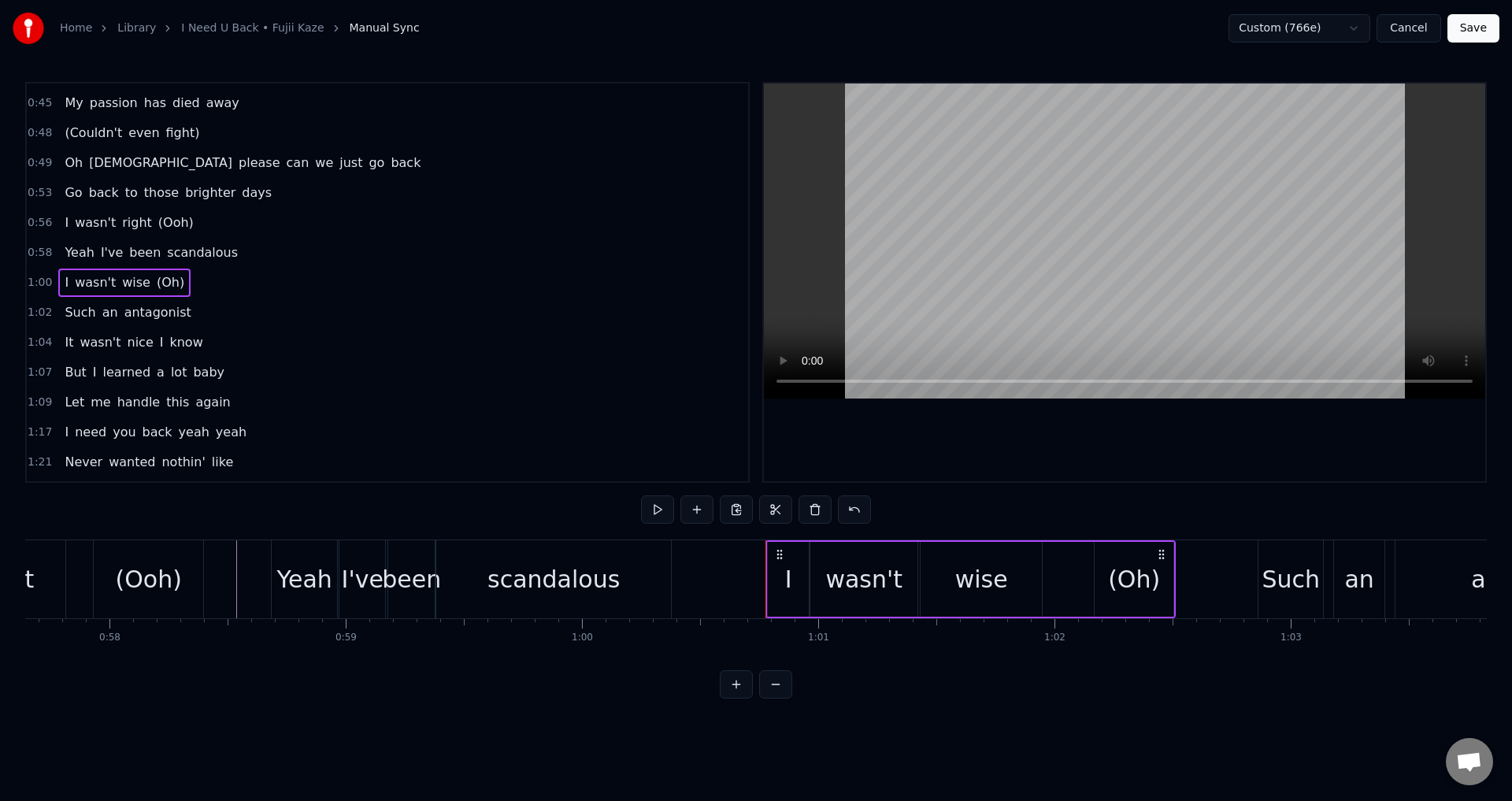
click at [1042, 465] on div at bounding box center [1124, 282] width 721 height 398
click at [1048, 457] on div at bounding box center [1124, 282] width 721 height 398
click at [1136, 577] on div "(Oh)" at bounding box center [1134, 580] width 52 height 35
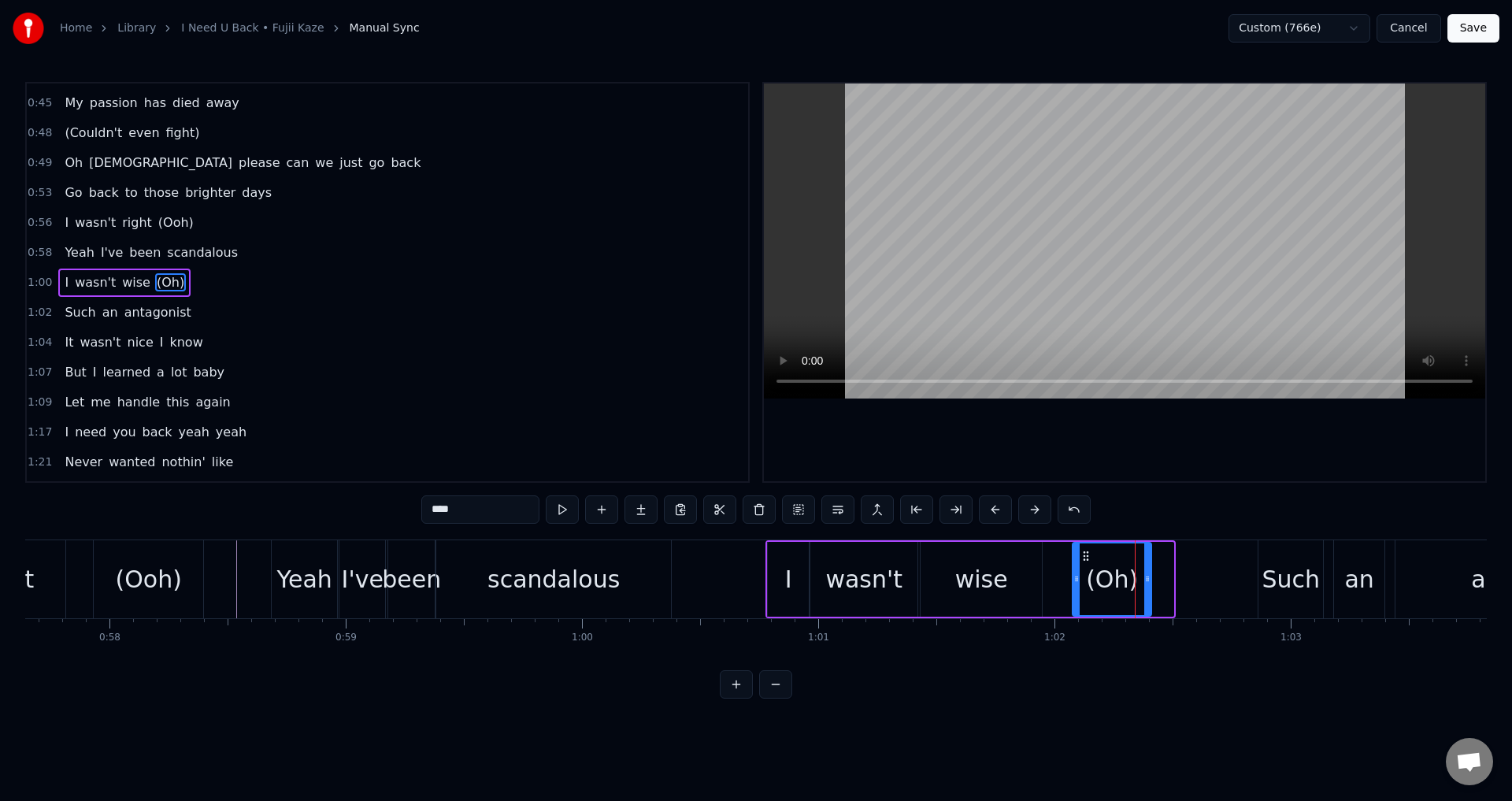
drag, startPoint x: 1110, startPoint y: 556, endPoint x: 1019, endPoint y: 564, distance: 91.4
click at [1085, 560] on icon at bounding box center [1085, 556] width 13 height 13
click at [999, 564] on div "wise" at bounding box center [982, 580] width 52 height 35
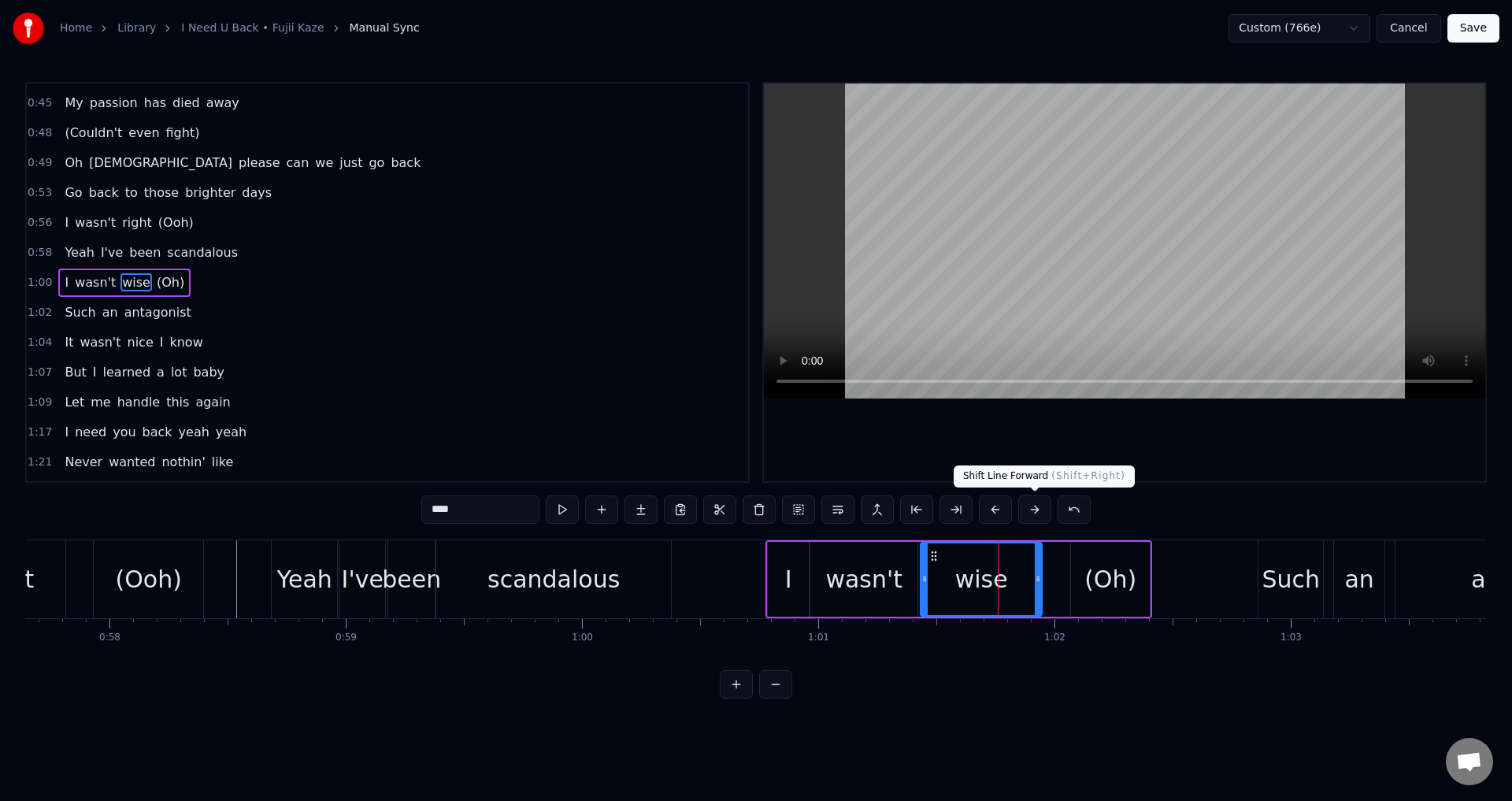
click at [1042, 483] on div "Shift Line Forward ( Shift+Right ) Shift Line Forward ( Shift+Right )" at bounding box center [1044, 477] width 181 height 22
click at [1054, 458] on div at bounding box center [1124, 282] width 721 height 398
click at [1062, 434] on div at bounding box center [1124, 282] width 721 height 398
drag, startPoint x: 1041, startPoint y: 570, endPoint x: 1053, endPoint y: 571, distance: 12.0
click at [1053, 571] on div at bounding box center [1051, 579] width 6 height 72
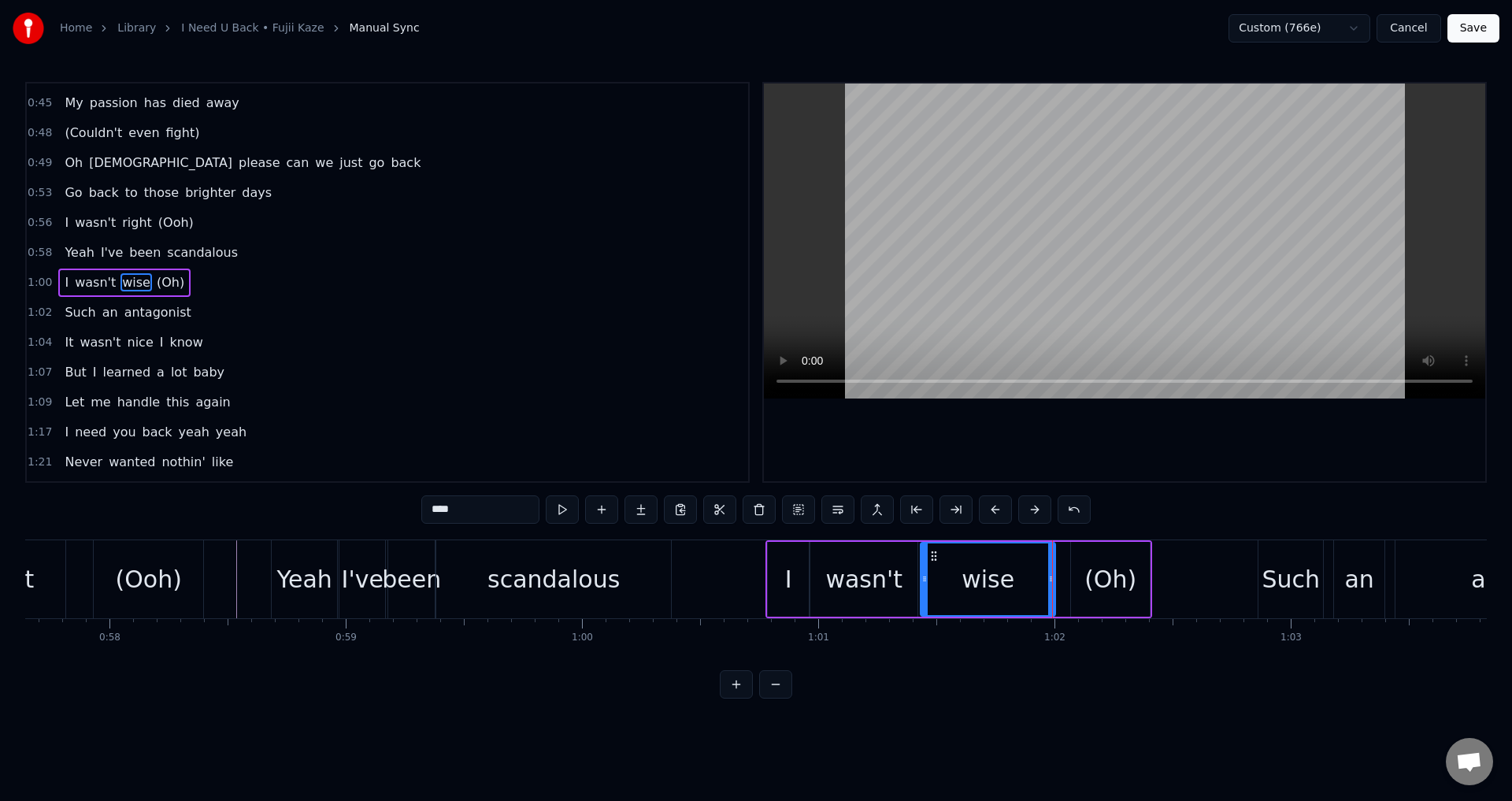
click at [1095, 581] on div "(Oh)" at bounding box center [1111, 580] width 52 height 35
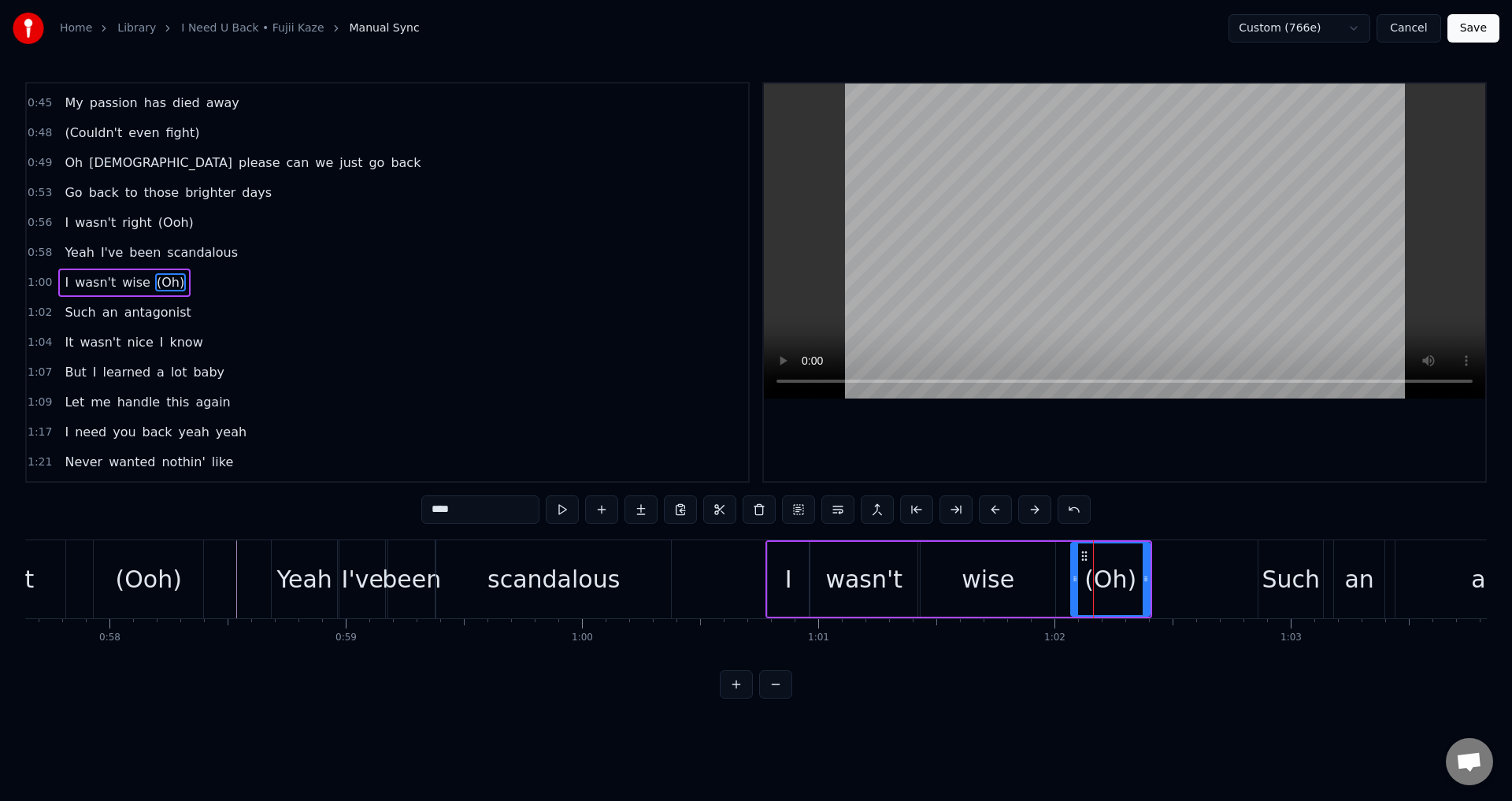
click at [443, 516] on input "****" at bounding box center [481, 509] width 118 height 29
click at [1107, 448] on div at bounding box center [1124, 282] width 721 height 398
click at [900, 594] on div "wasn't" at bounding box center [863, 579] width 107 height 75
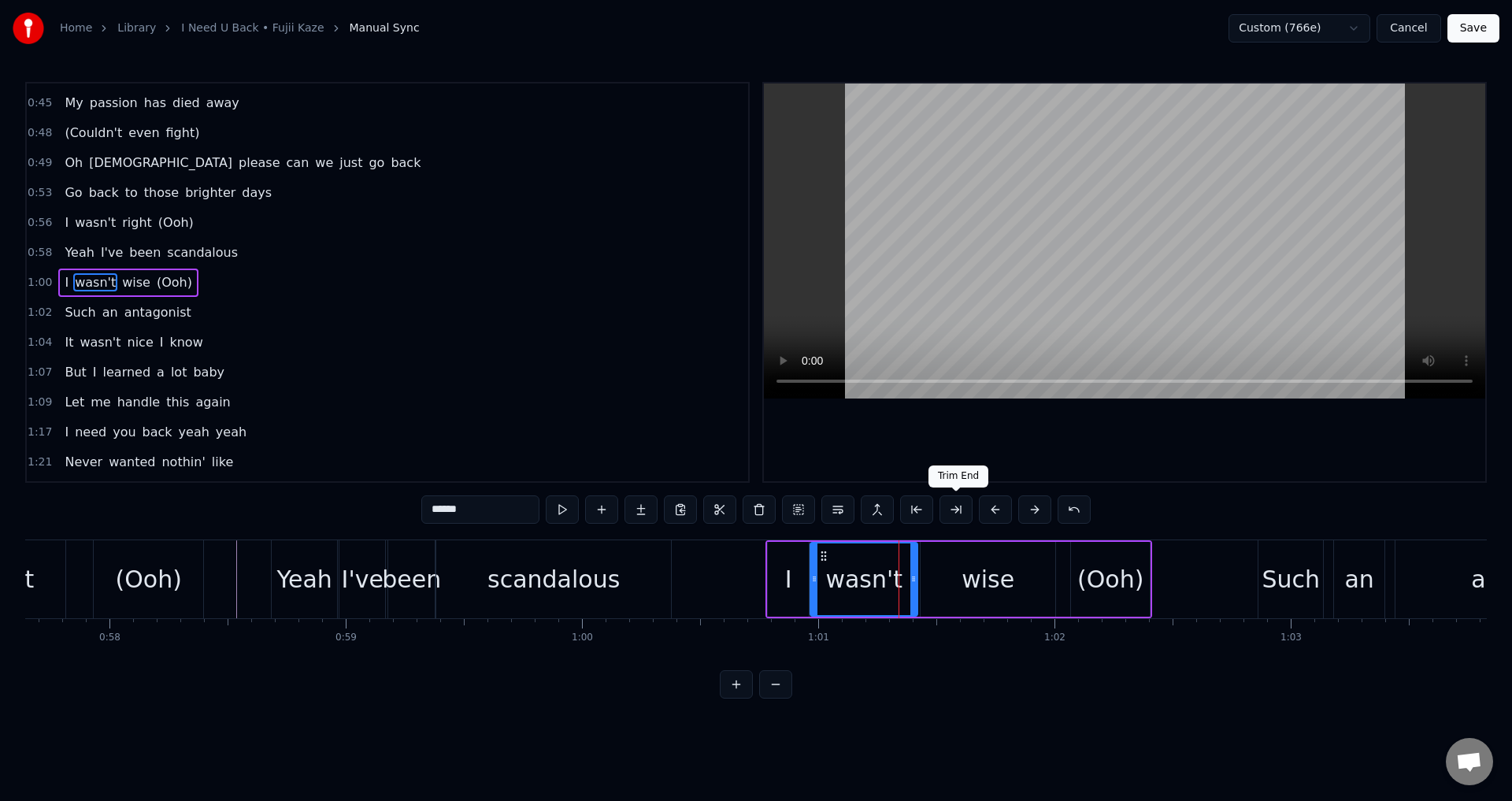
click at [1047, 456] on div at bounding box center [1124, 282] width 721 height 398
click at [1063, 447] on div at bounding box center [1124, 282] width 721 height 398
click at [1123, 574] on div "(Ooh)" at bounding box center [1110, 580] width 66 height 35
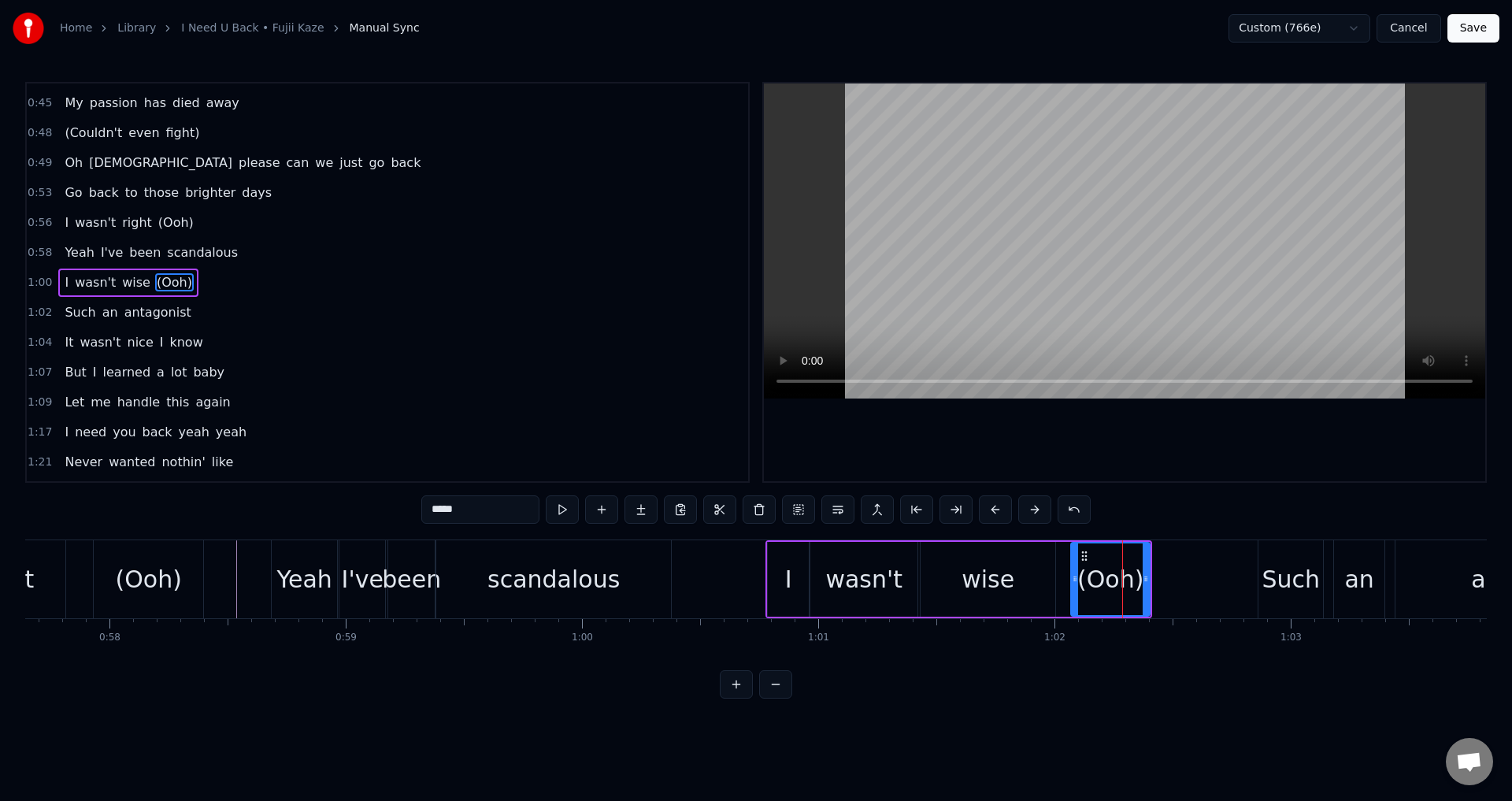
click at [438, 511] on input "*****" at bounding box center [481, 509] width 118 height 29
click at [145, 575] on div "(Ooh)" at bounding box center [148, 580] width 66 height 35
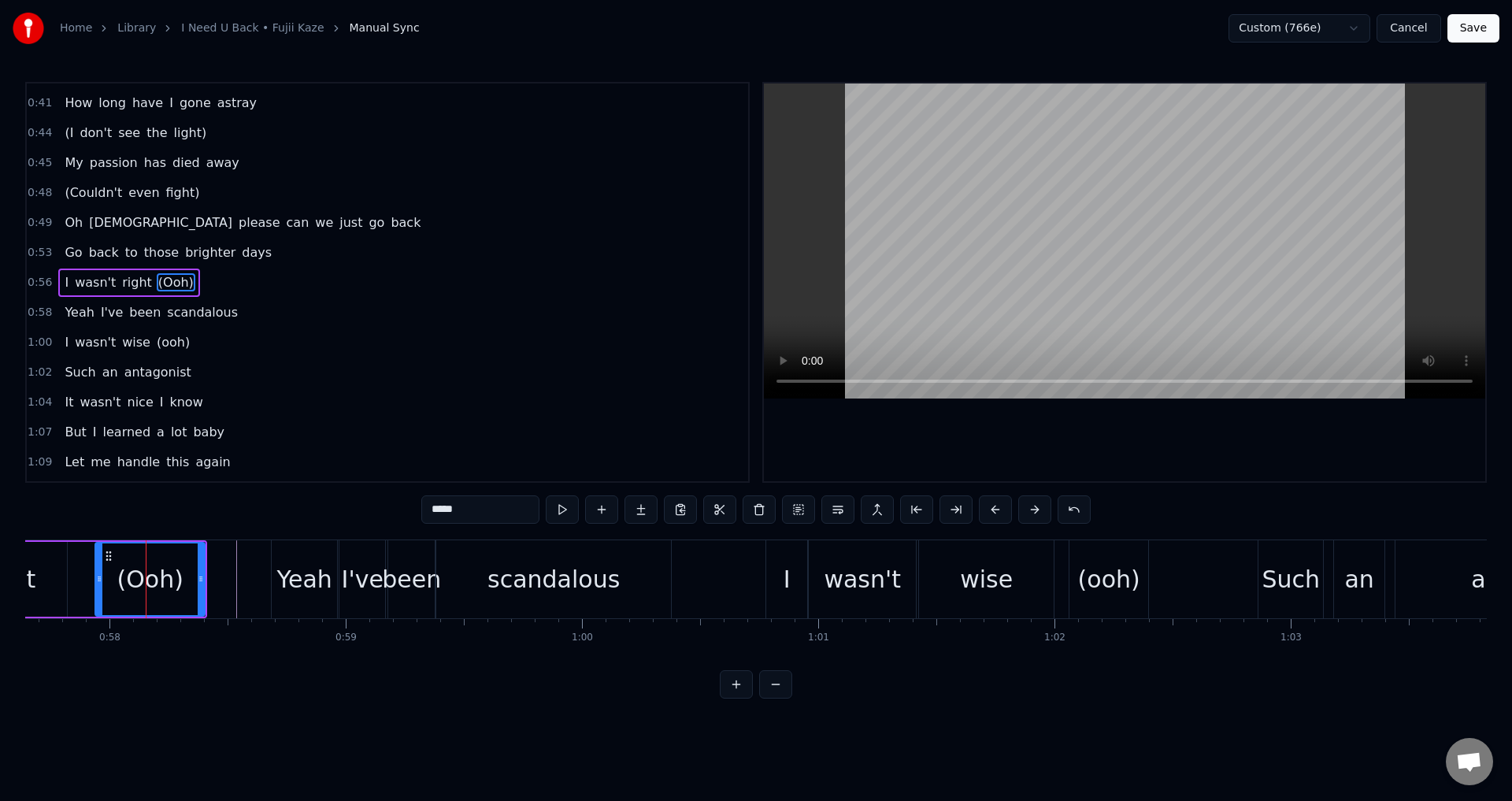
click at [157, 283] on span "(Ooh)" at bounding box center [177, 282] width 39 height 18
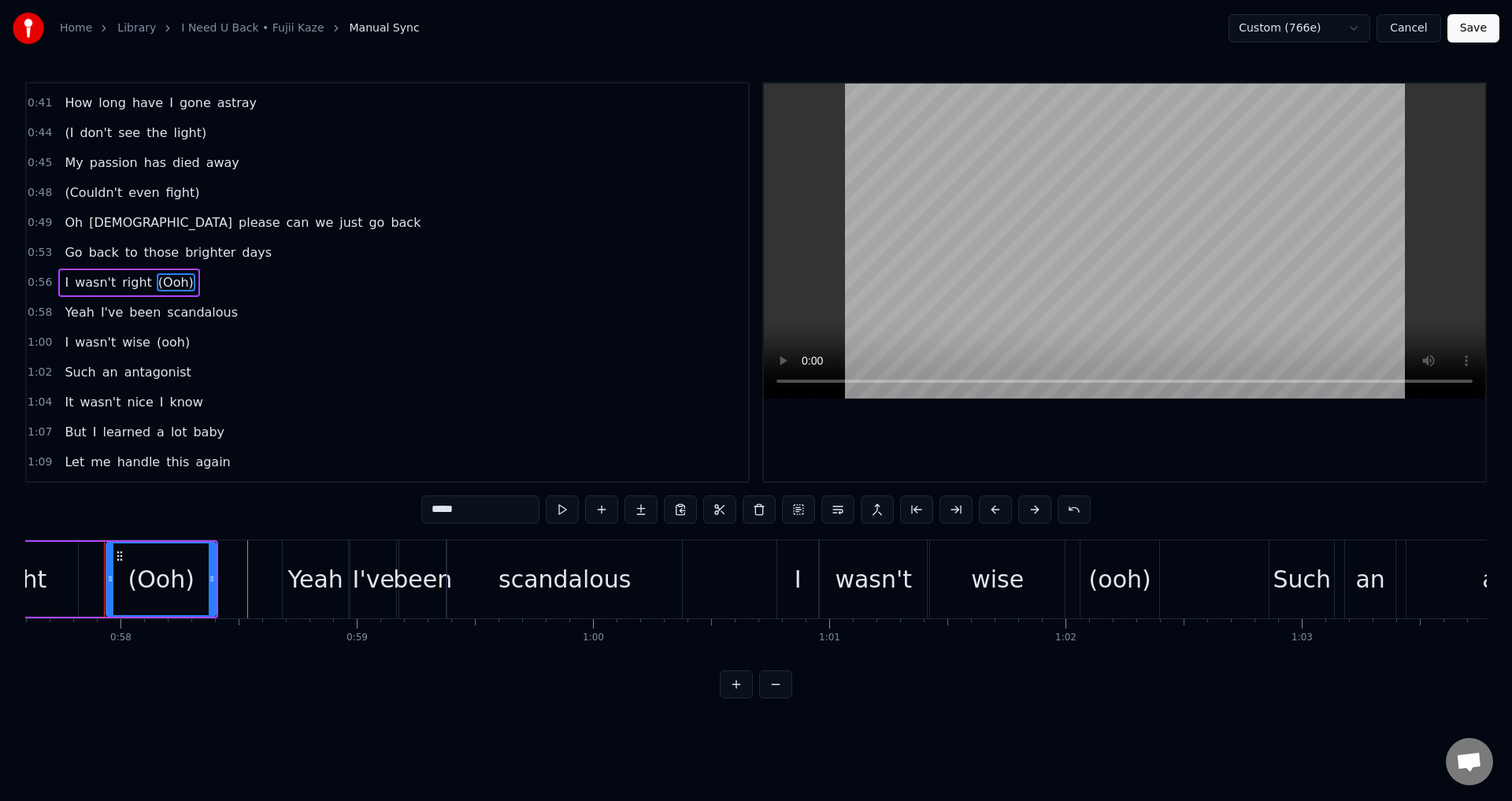
click at [441, 515] on input "*****" at bounding box center [481, 509] width 118 height 29
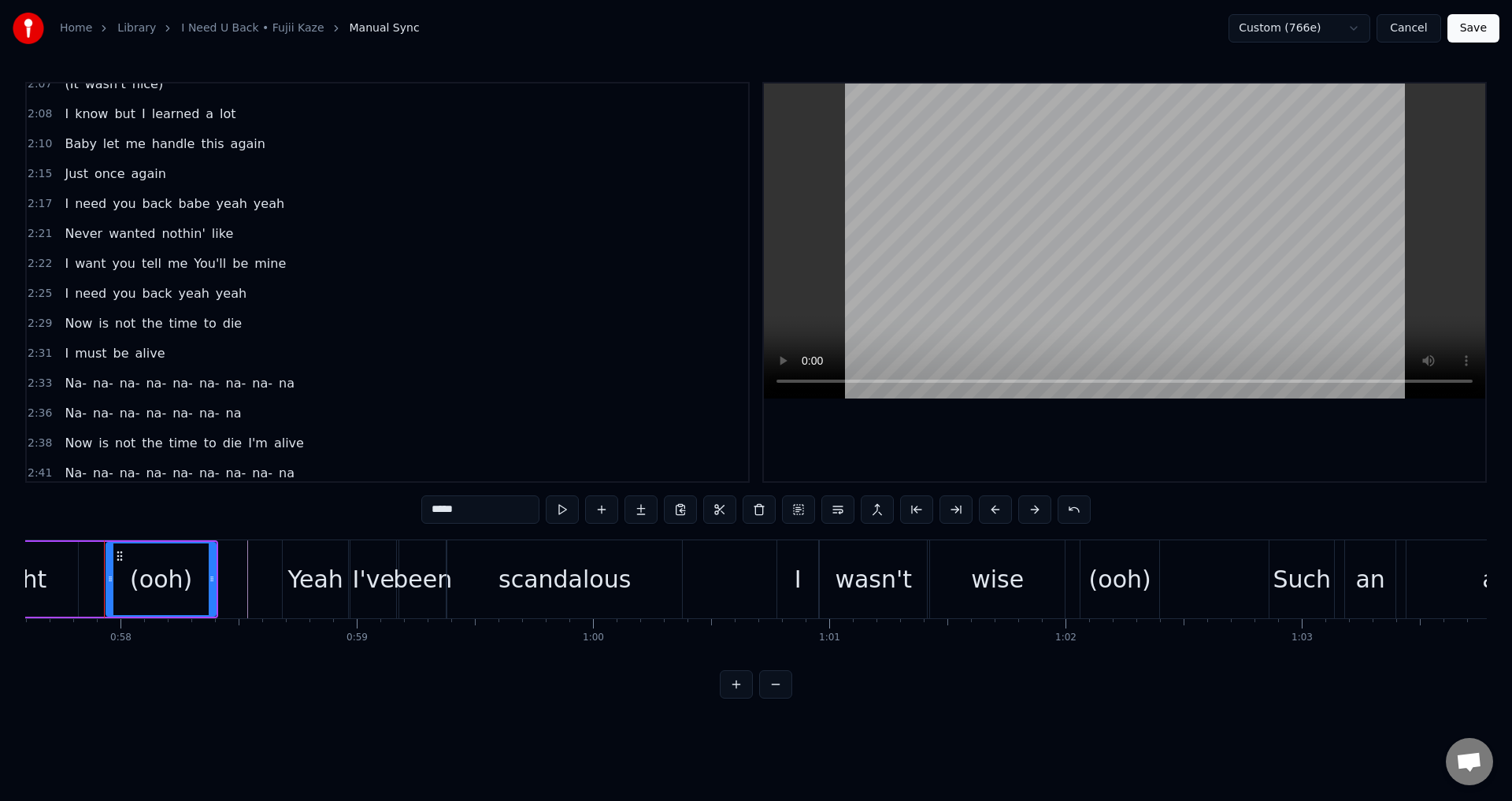
scroll to position [1398, 0]
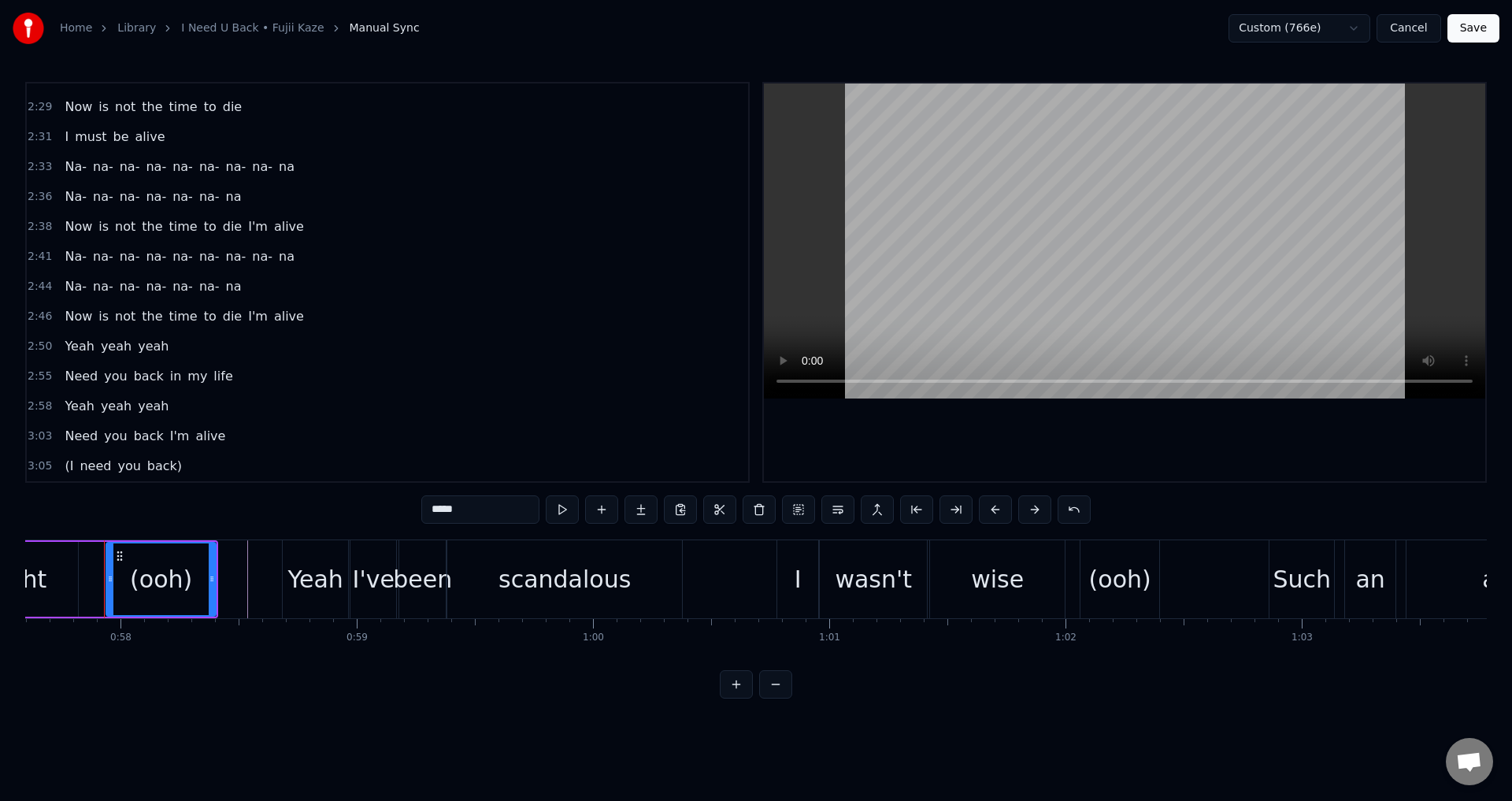
click at [976, 409] on div at bounding box center [1124, 282] width 721 height 398
click at [937, 448] on div at bounding box center [1124, 282] width 721 height 398
click at [337, 588] on div "Yeah" at bounding box center [315, 580] width 55 height 35
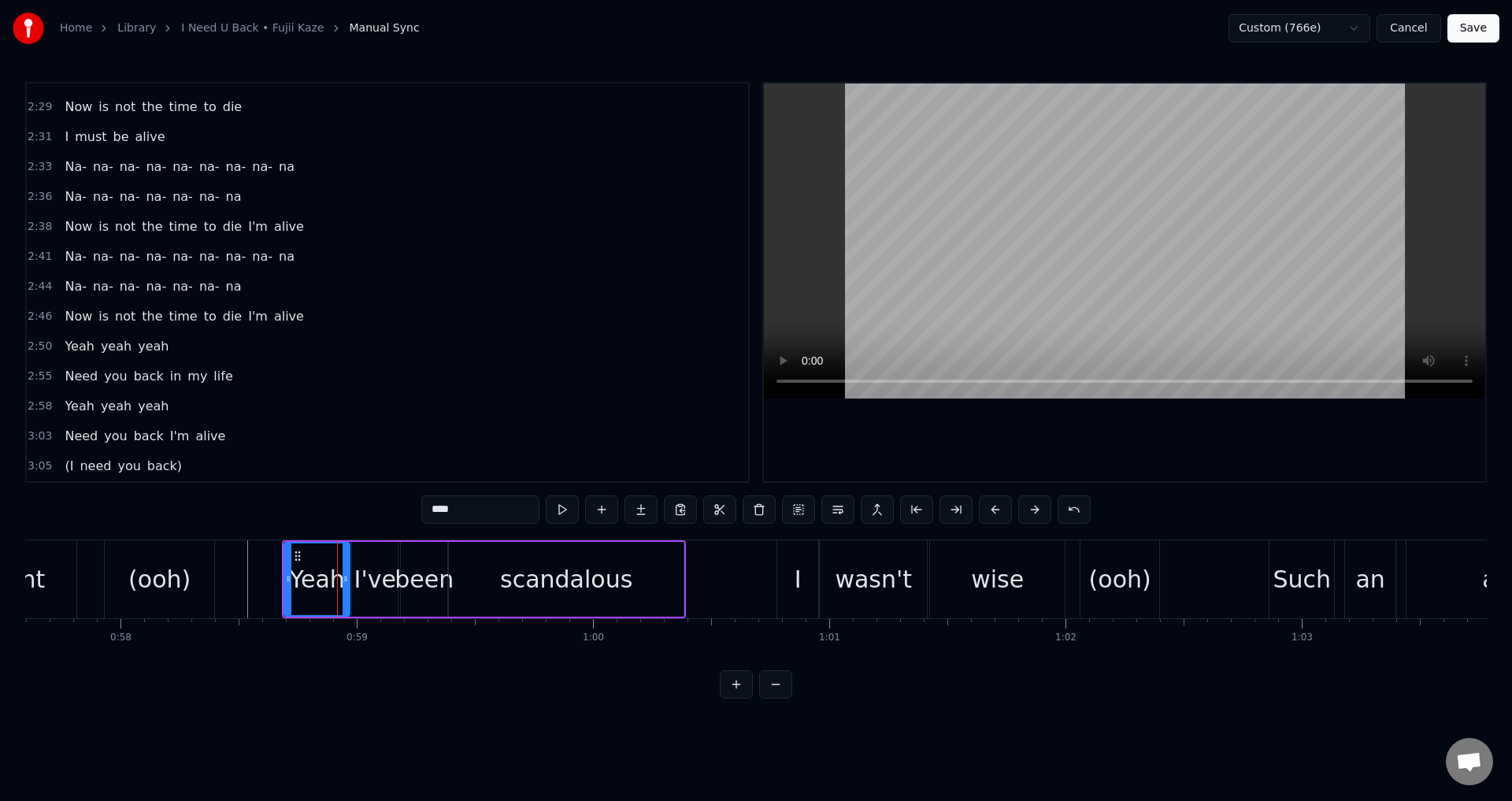
scroll to position [235, 0]
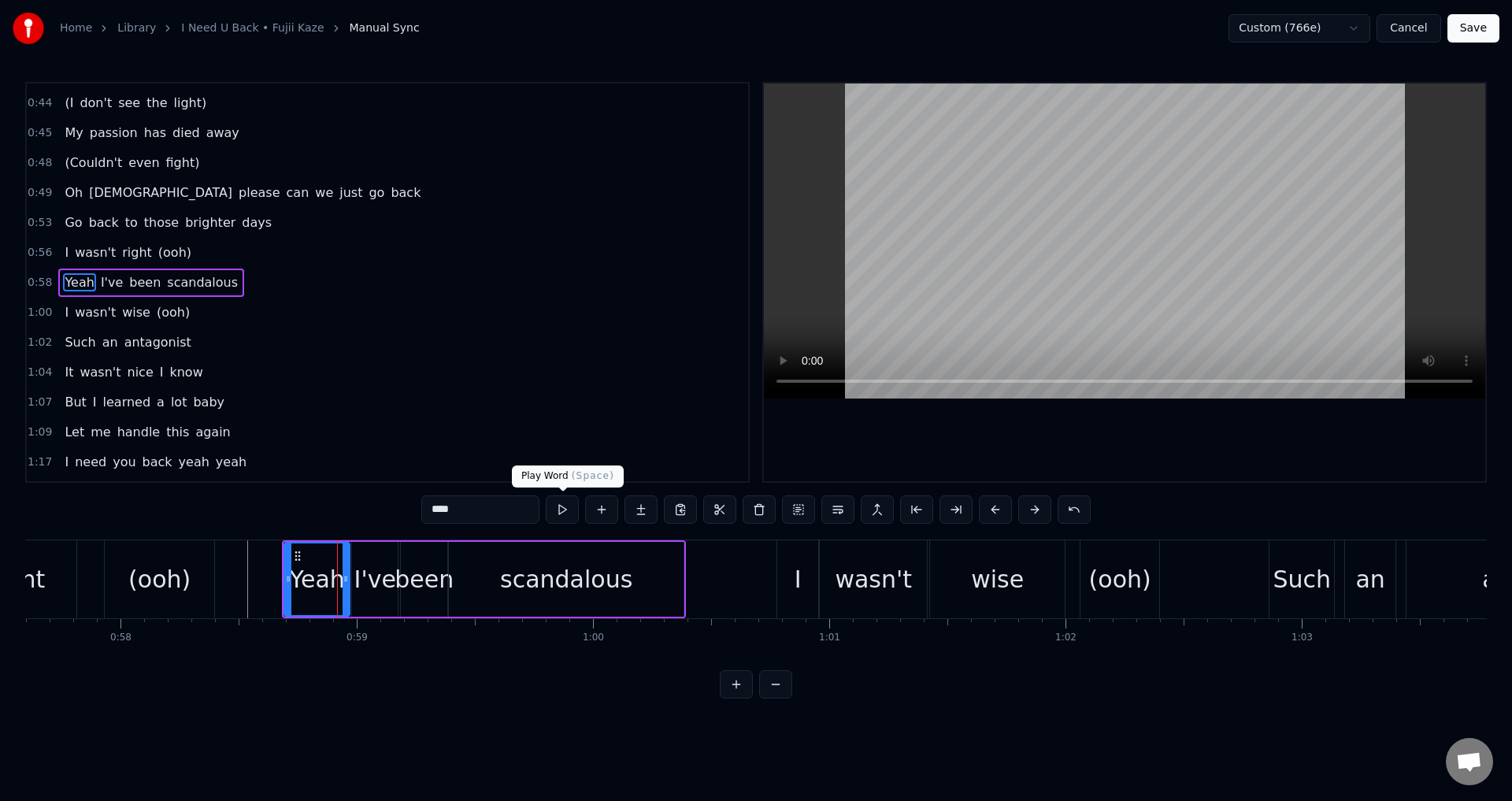
click at [1048, 428] on div at bounding box center [1124, 282] width 721 height 398
click at [340, 590] on div at bounding box center [340, 579] width 6 height 72
click at [369, 590] on div "I've" at bounding box center [375, 580] width 41 height 35
drag, startPoint x: 358, startPoint y: 586, endPoint x: 347, endPoint y: 586, distance: 11.0
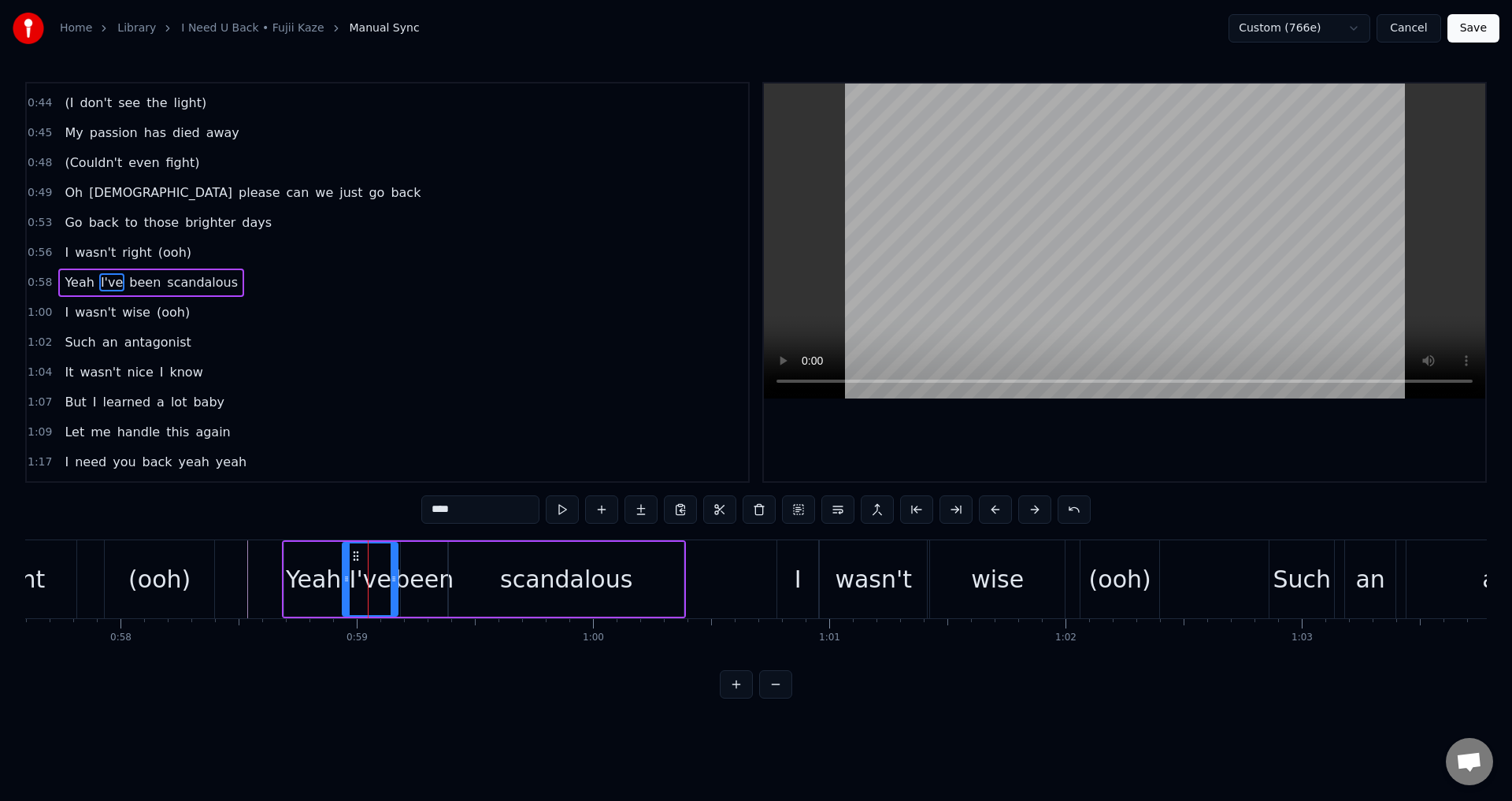
click at [347, 586] on div at bounding box center [345, 579] width 6 height 72
click at [313, 578] on div "Yeah" at bounding box center [313, 580] width 55 height 35
type input "****"
click at [1112, 438] on div at bounding box center [1124, 282] width 721 height 398
click at [1090, 437] on div at bounding box center [1124, 282] width 721 height 398
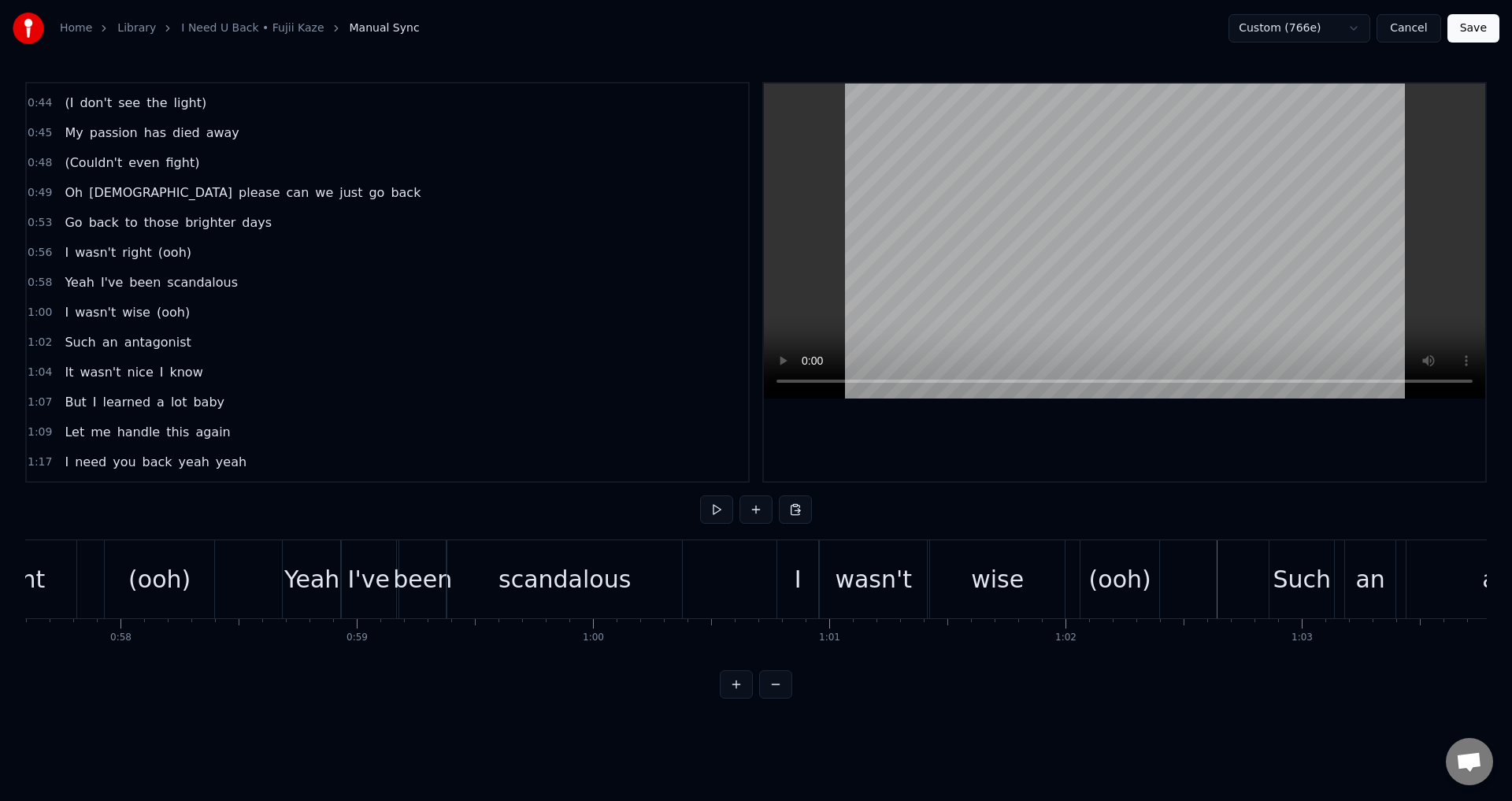
click at [1223, 474] on div at bounding box center [1124, 282] width 721 height 398
click at [1281, 573] on div "Such" at bounding box center [1302, 580] width 58 height 35
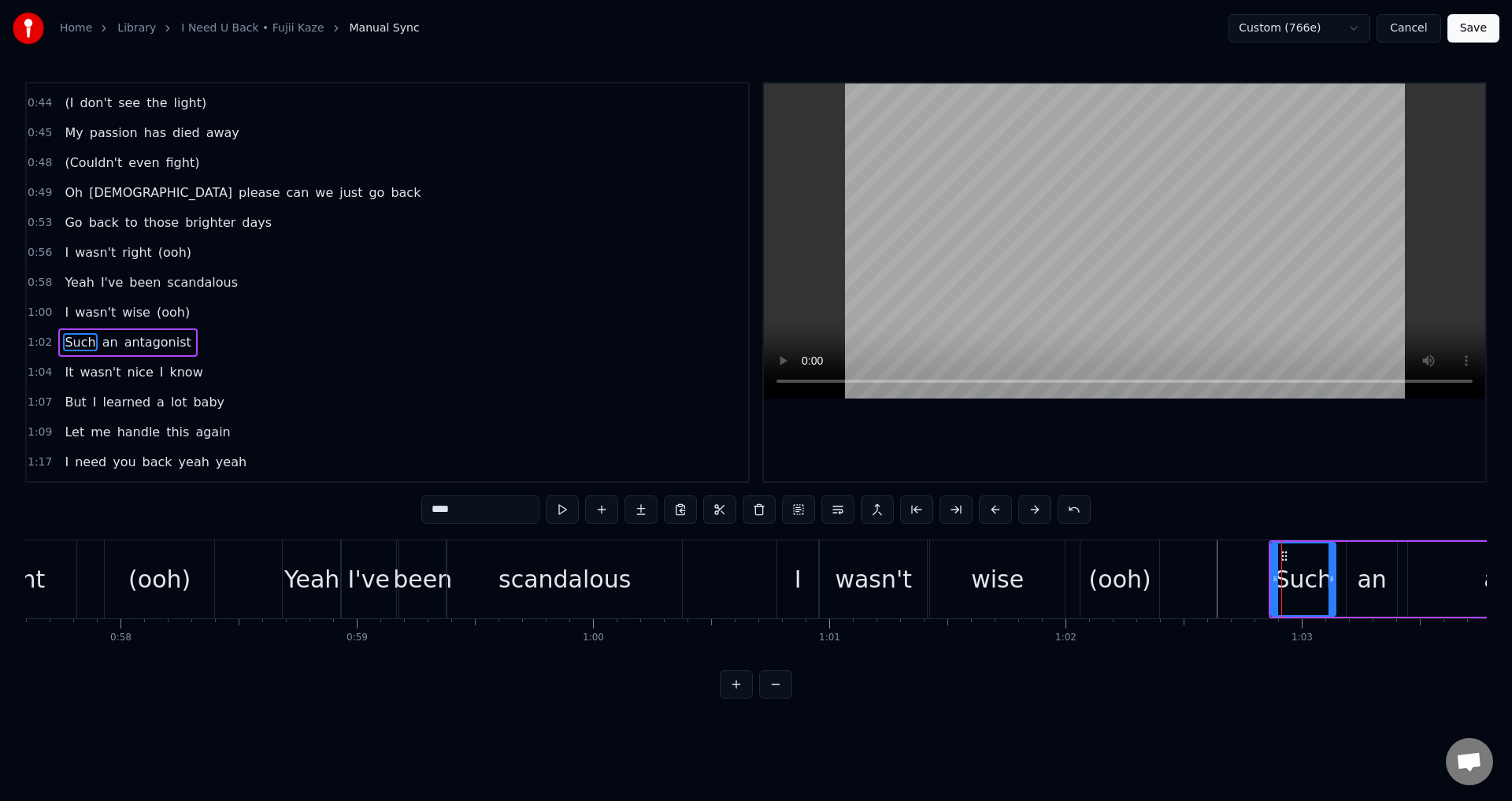
scroll to position [295, 0]
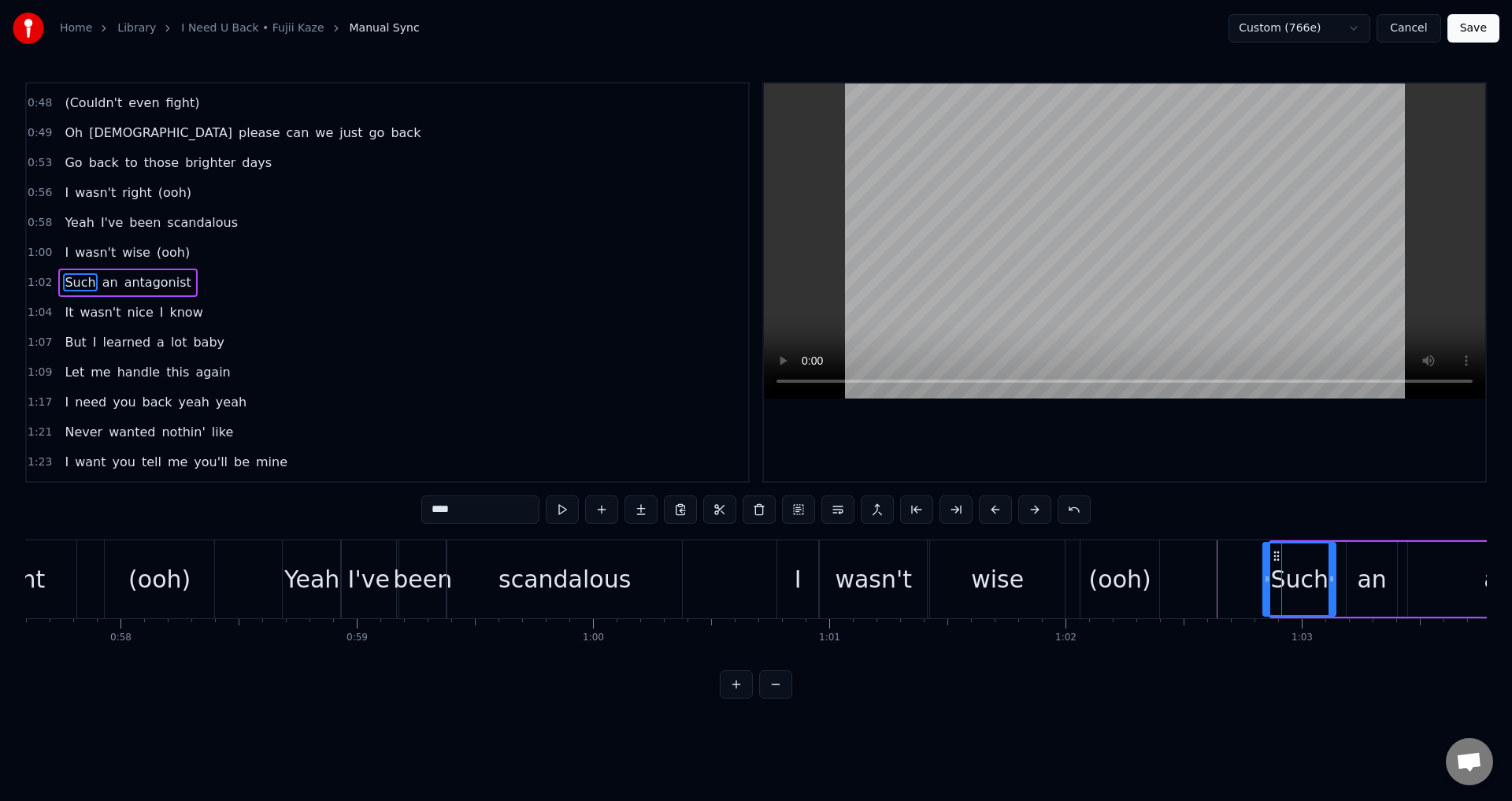
drag, startPoint x: 1273, startPoint y: 573, endPoint x: 1251, endPoint y: 574, distance: 22.0
click at [1264, 574] on icon at bounding box center [1266, 579] width 6 height 13
click at [1291, 465] on div at bounding box center [1124, 282] width 721 height 398
click at [1296, 470] on div at bounding box center [1124, 282] width 721 height 398
drag, startPoint x: 1333, startPoint y: 576, endPoint x: 1305, endPoint y: 581, distance: 28.4
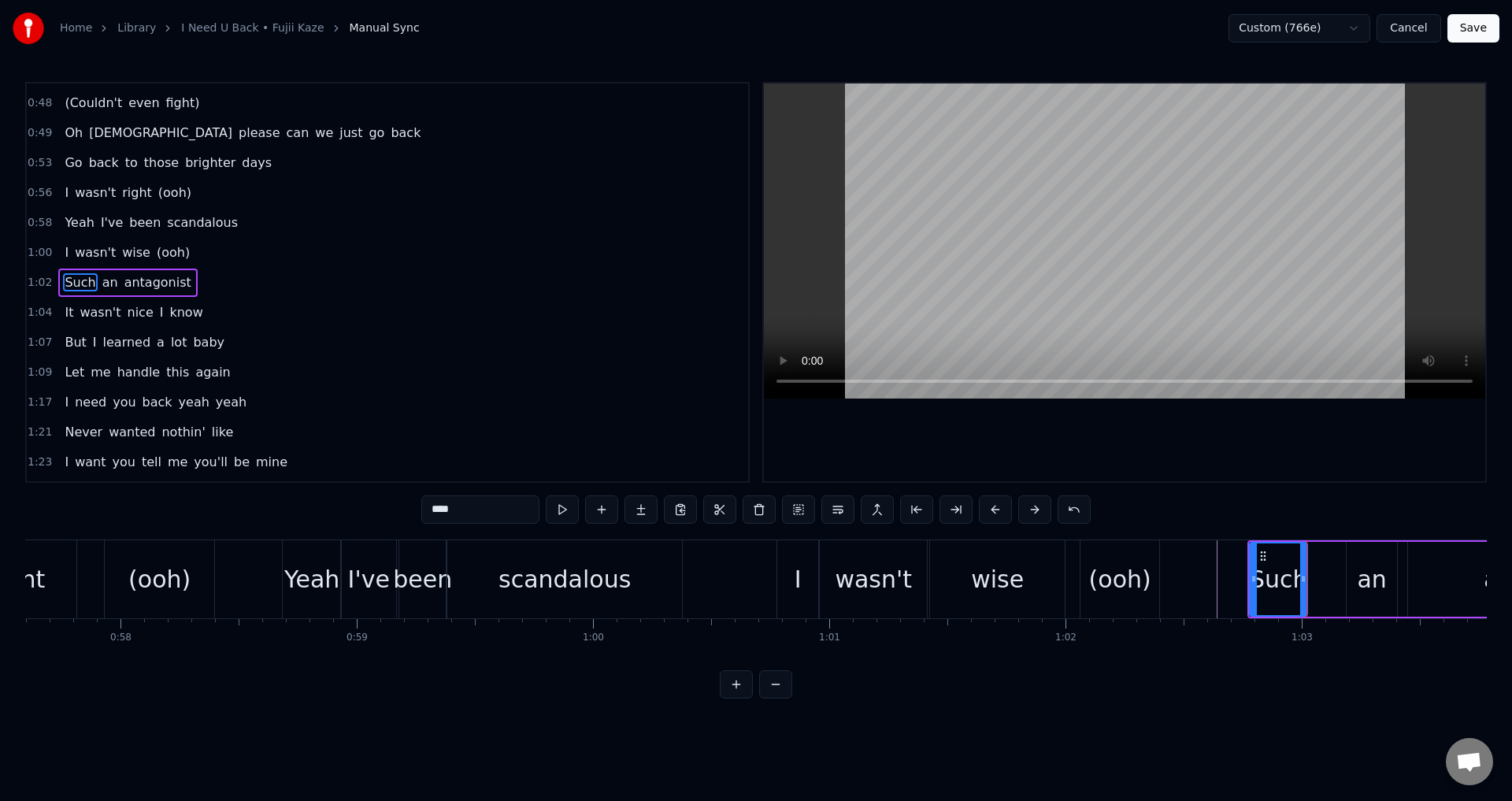
click at [1305, 581] on icon at bounding box center [1303, 579] width 6 height 13
click at [1362, 578] on div "an" at bounding box center [1371, 580] width 29 height 35
type input "**"
drag, startPoint x: 1357, startPoint y: 555, endPoint x: 1321, endPoint y: 561, distance: 36.5
click at [1321, 561] on icon at bounding box center [1323, 556] width 13 height 13
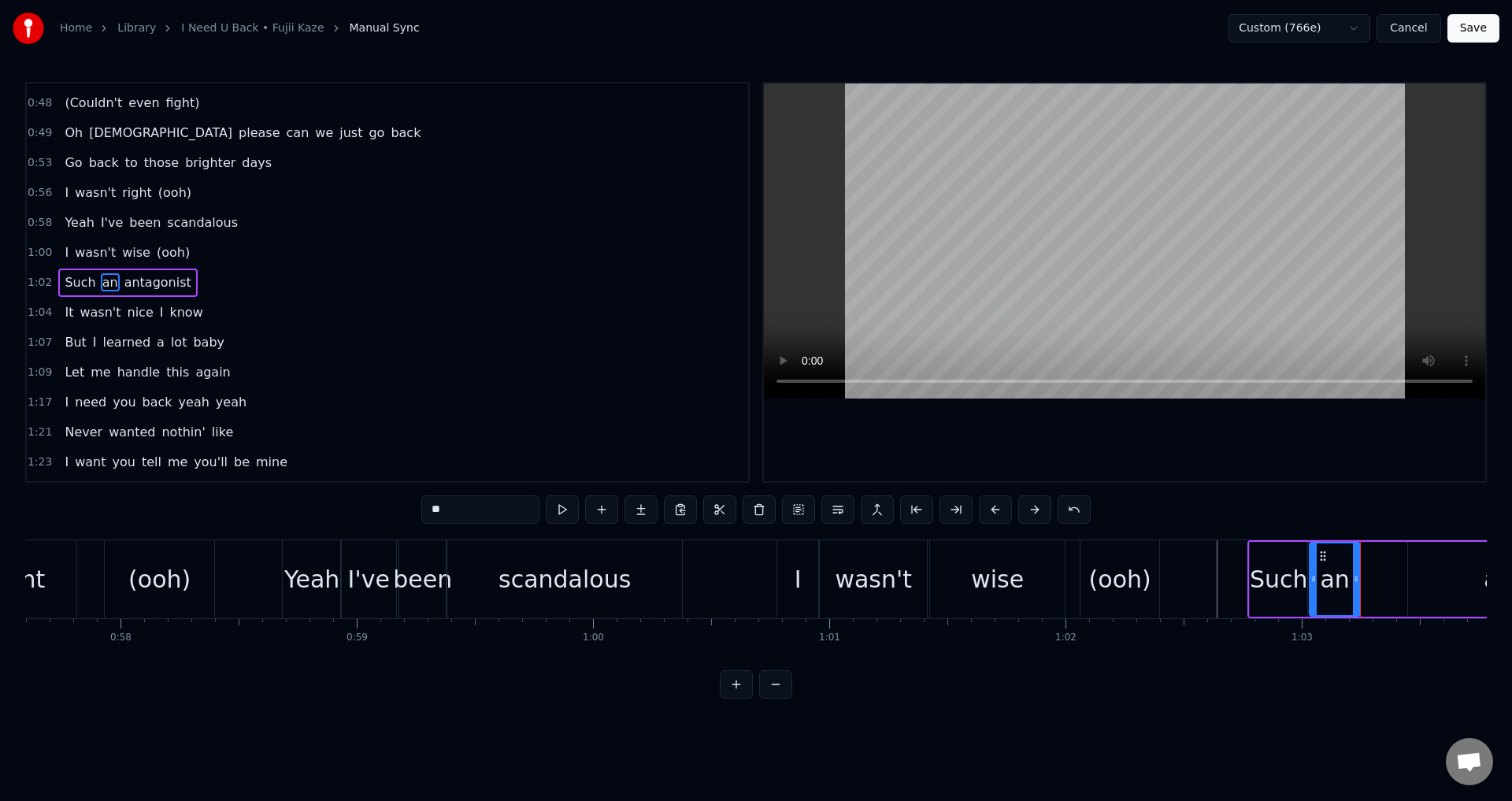
click at [1359, 483] on div "0:25 Alright need his energy back 0:28 (It's not a want) 0:29 Alright I've been…" at bounding box center [756, 390] width 1461 height 617
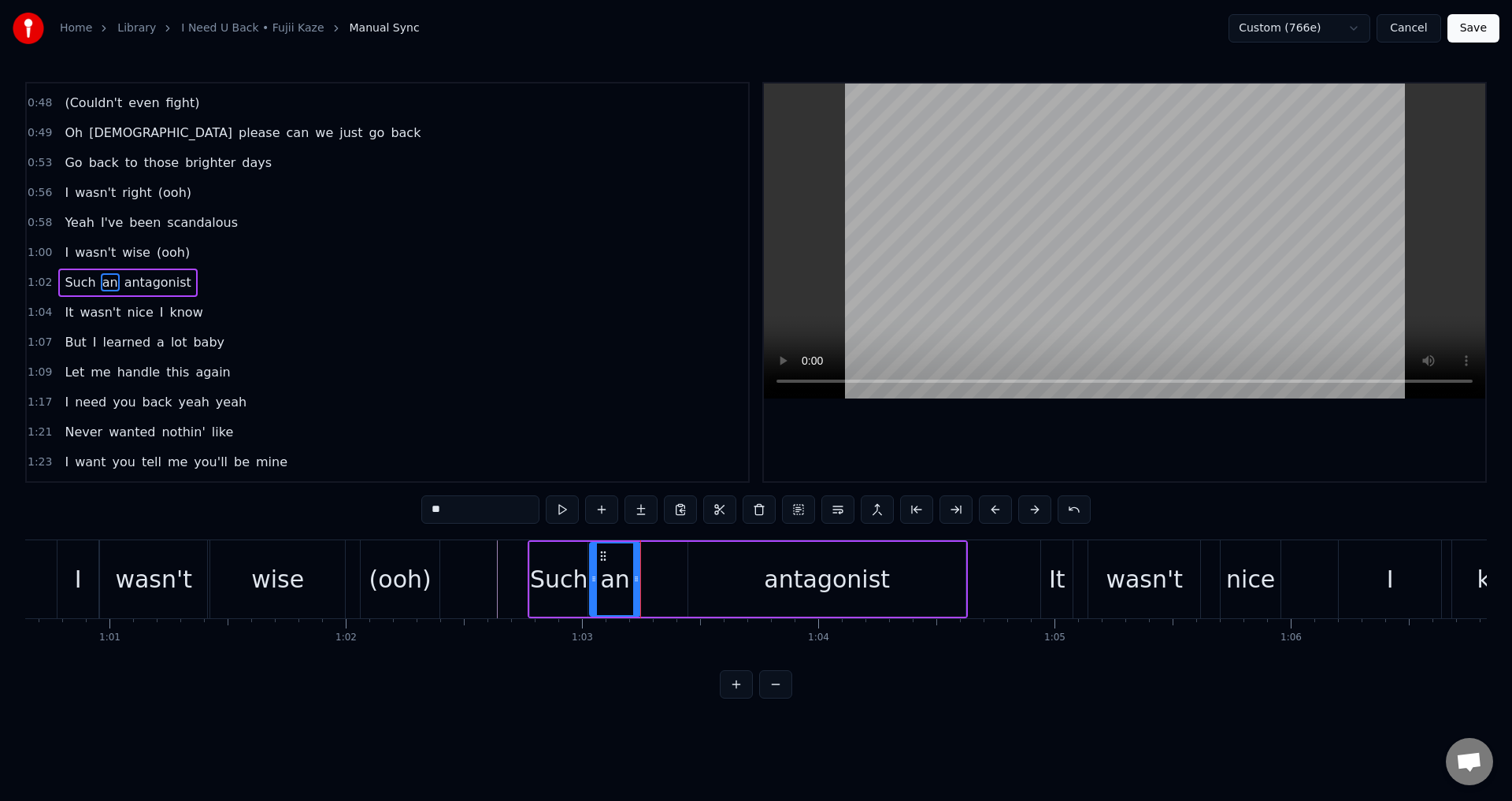
scroll to position [0, 14378]
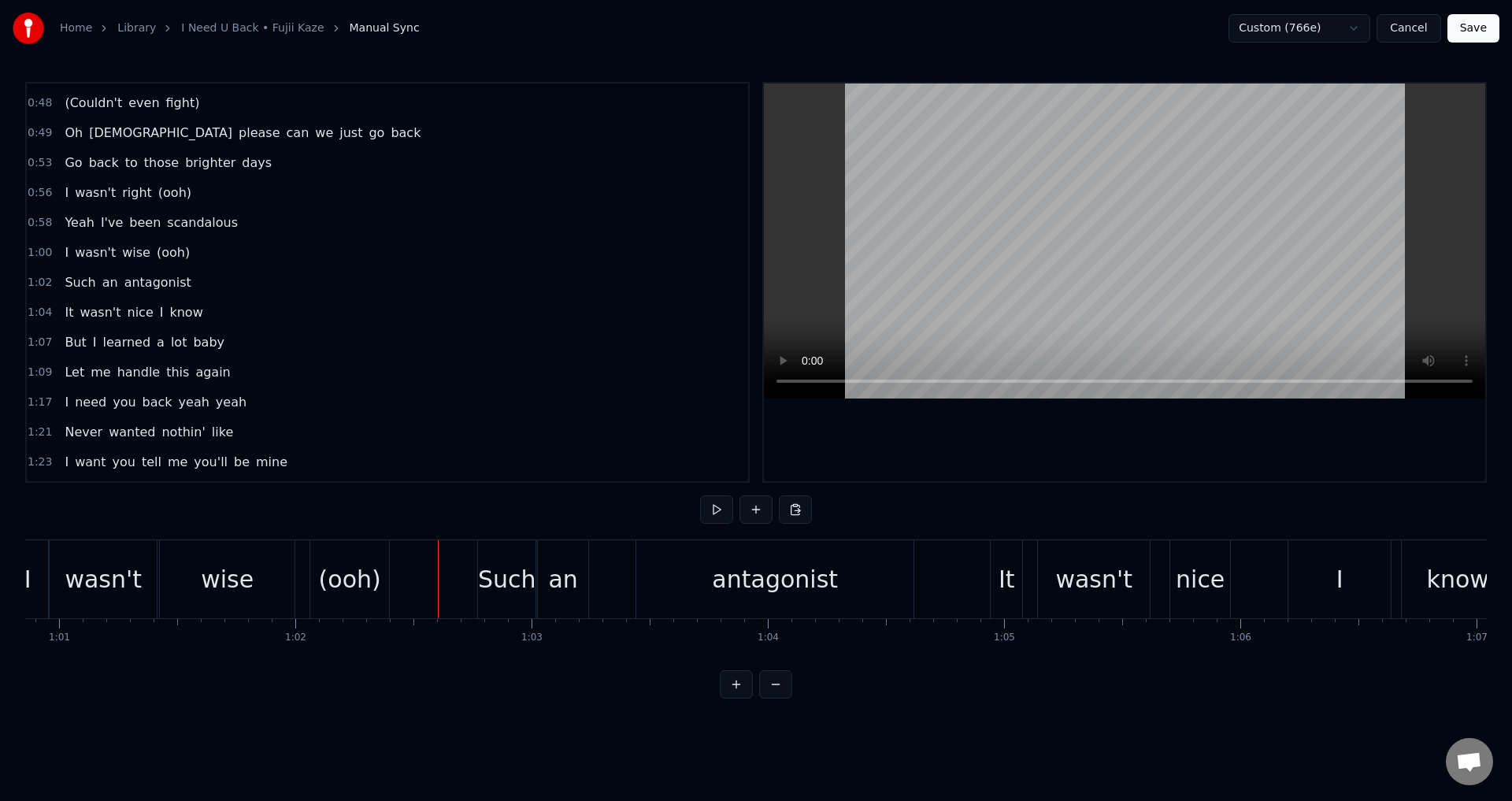
click at [965, 412] on div at bounding box center [1124, 282] width 721 height 398
click at [727, 582] on div "antagonist" at bounding box center [775, 580] width 126 height 35
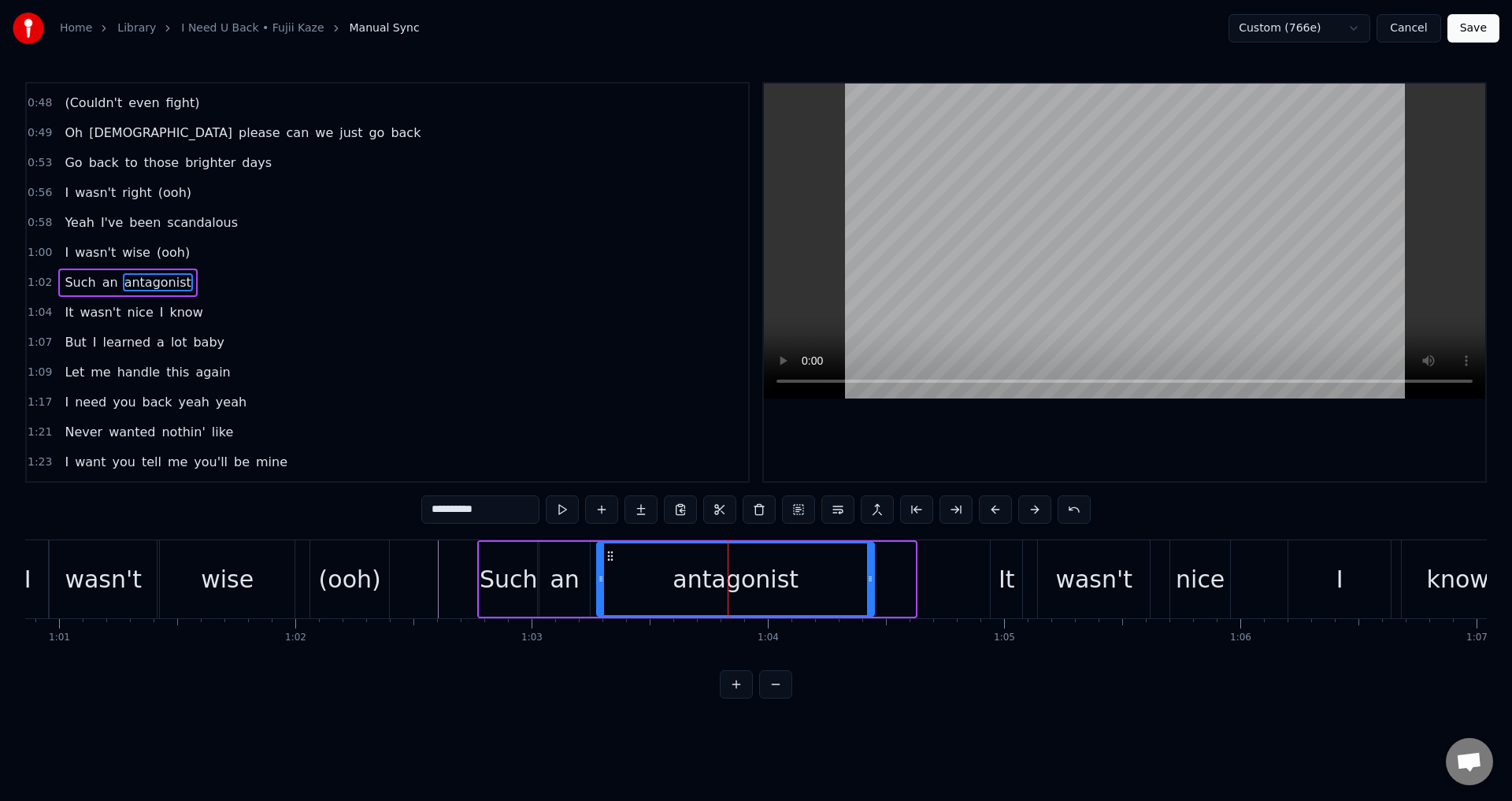
drag, startPoint x: 653, startPoint y: 559, endPoint x: 612, endPoint y: 559, distance: 41.0
click at [612, 559] on circle at bounding box center [612, 559] width 1 height 1
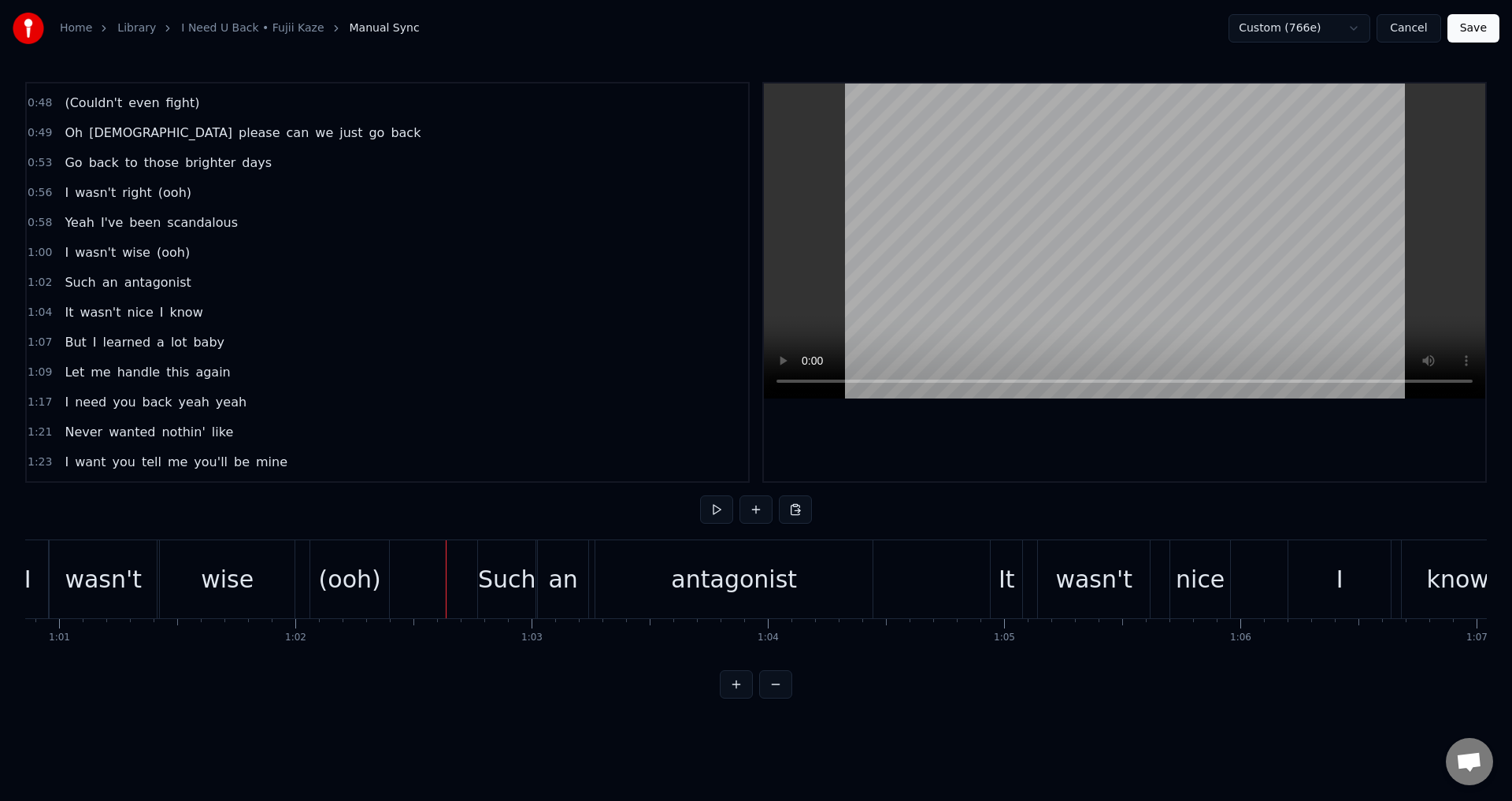
click at [959, 466] on div at bounding box center [1124, 282] width 721 height 398
click at [971, 451] on div at bounding box center [1124, 282] width 721 height 398
click at [808, 592] on div "antagonist" at bounding box center [734, 580] width 277 height 78
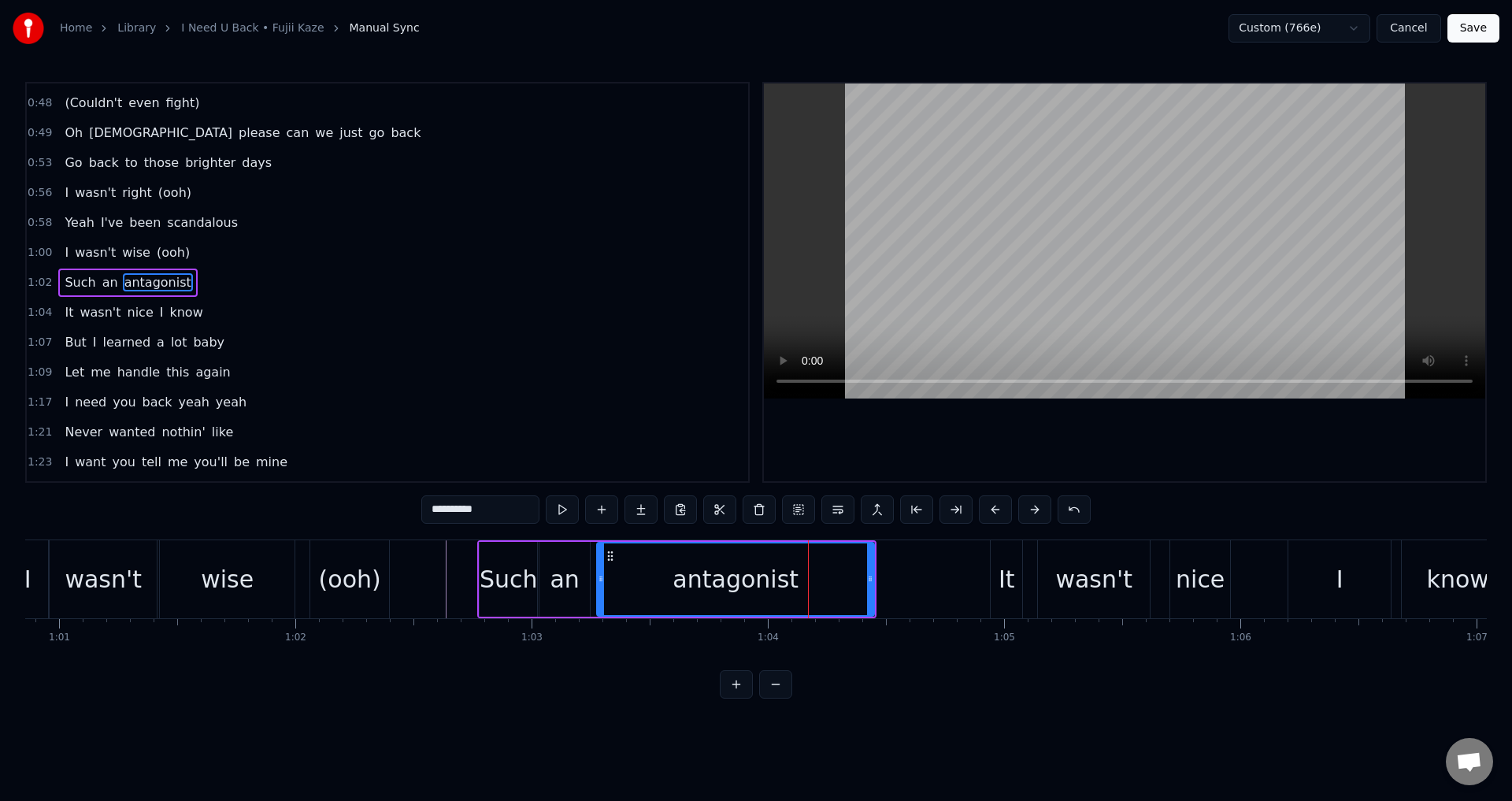
click at [560, 574] on div "an" at bounding box center [564, 580] width 29 height 35
type input "**"
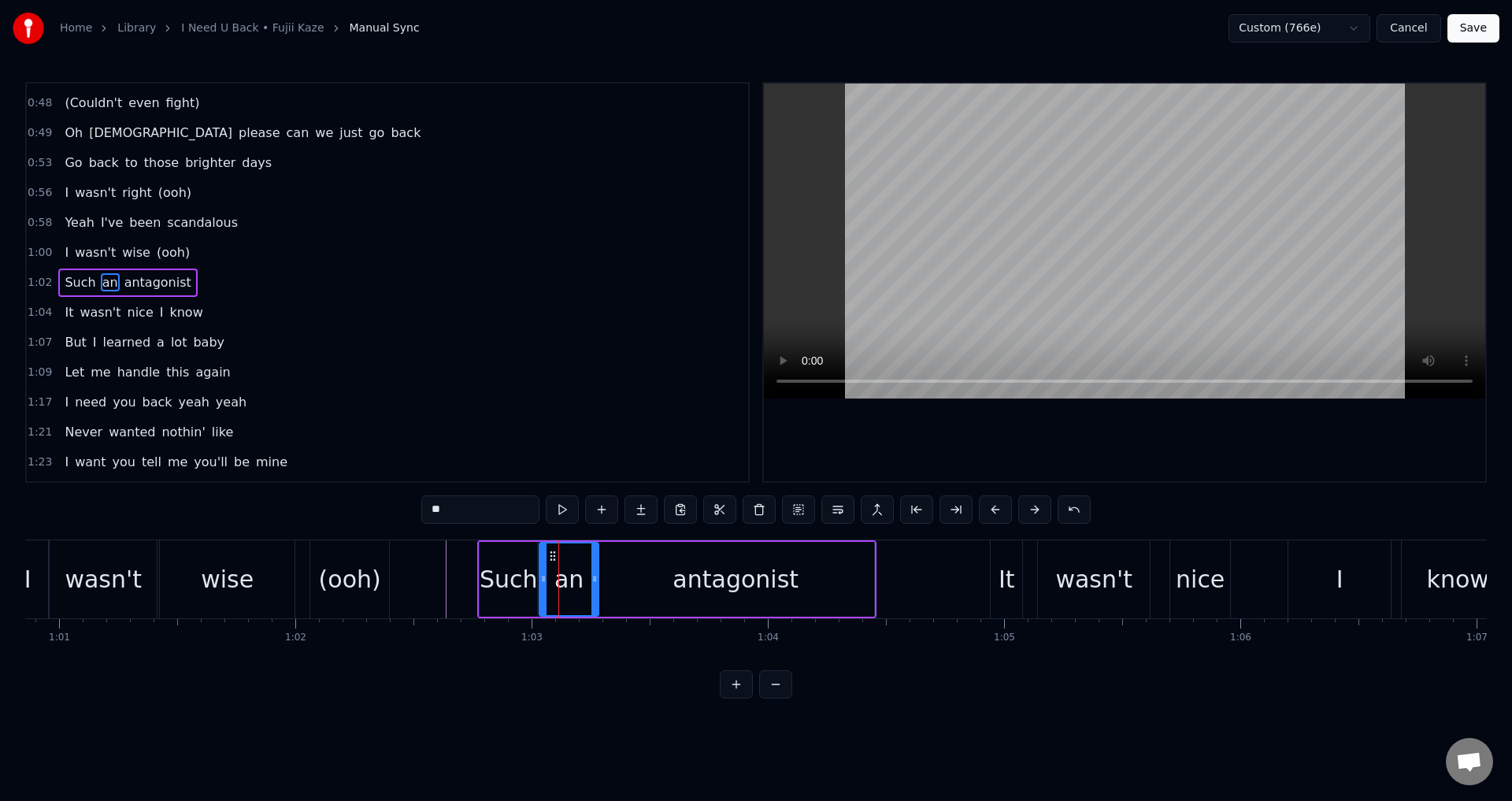
drag, startPoint x: 585, startPoint y: 573, endPoint x: 593, endPoint y: 573, distance: 8.0
click at [593, 573] on icon at bounding box center [594, 579] width 6 height 13
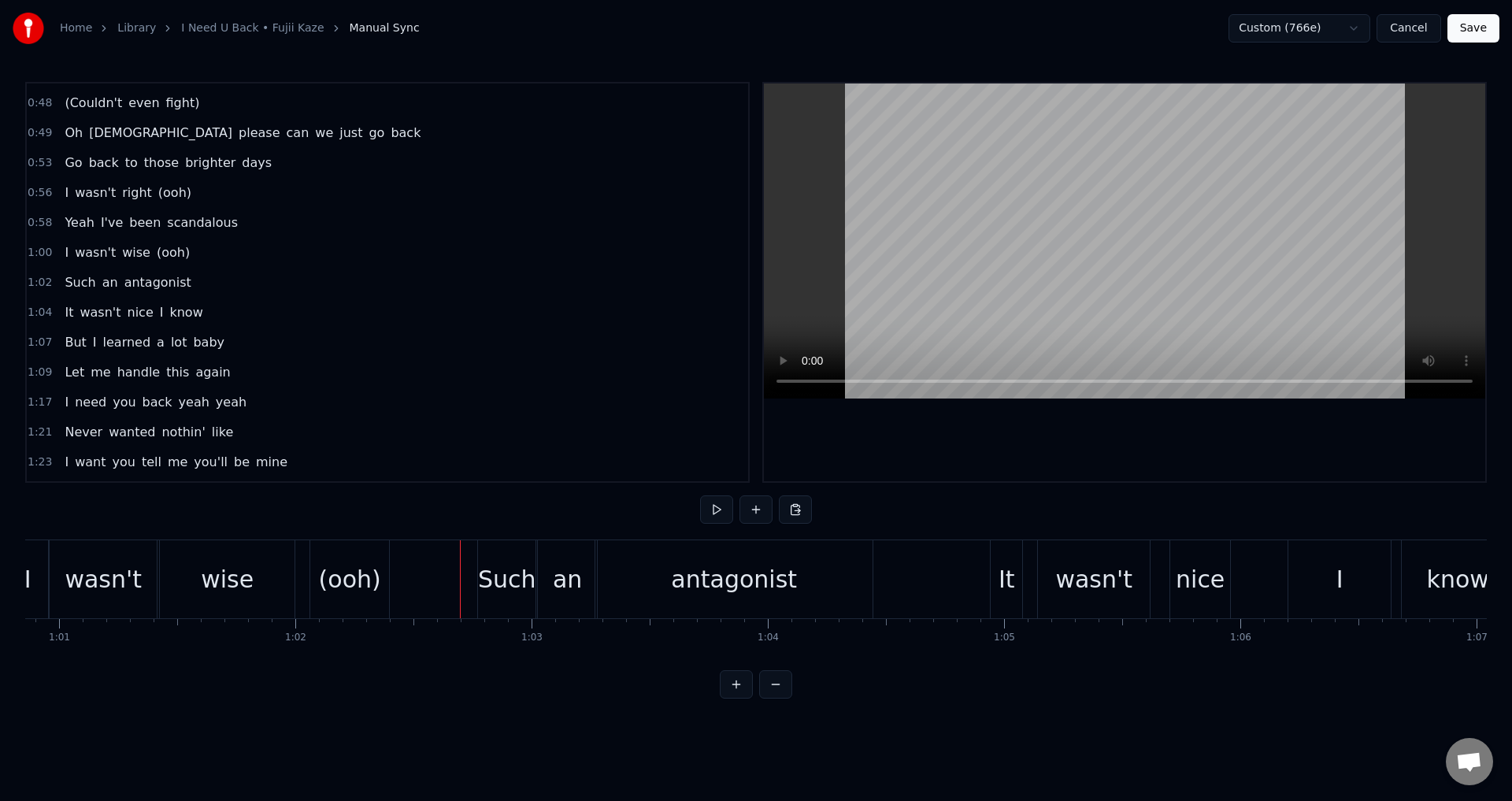
click at [1097, 422] on div at bounding box center [1124, 282] width 721 height 398
click at [993, 580] on div "It" at bounding box center [1006, 580] width 31 height 78
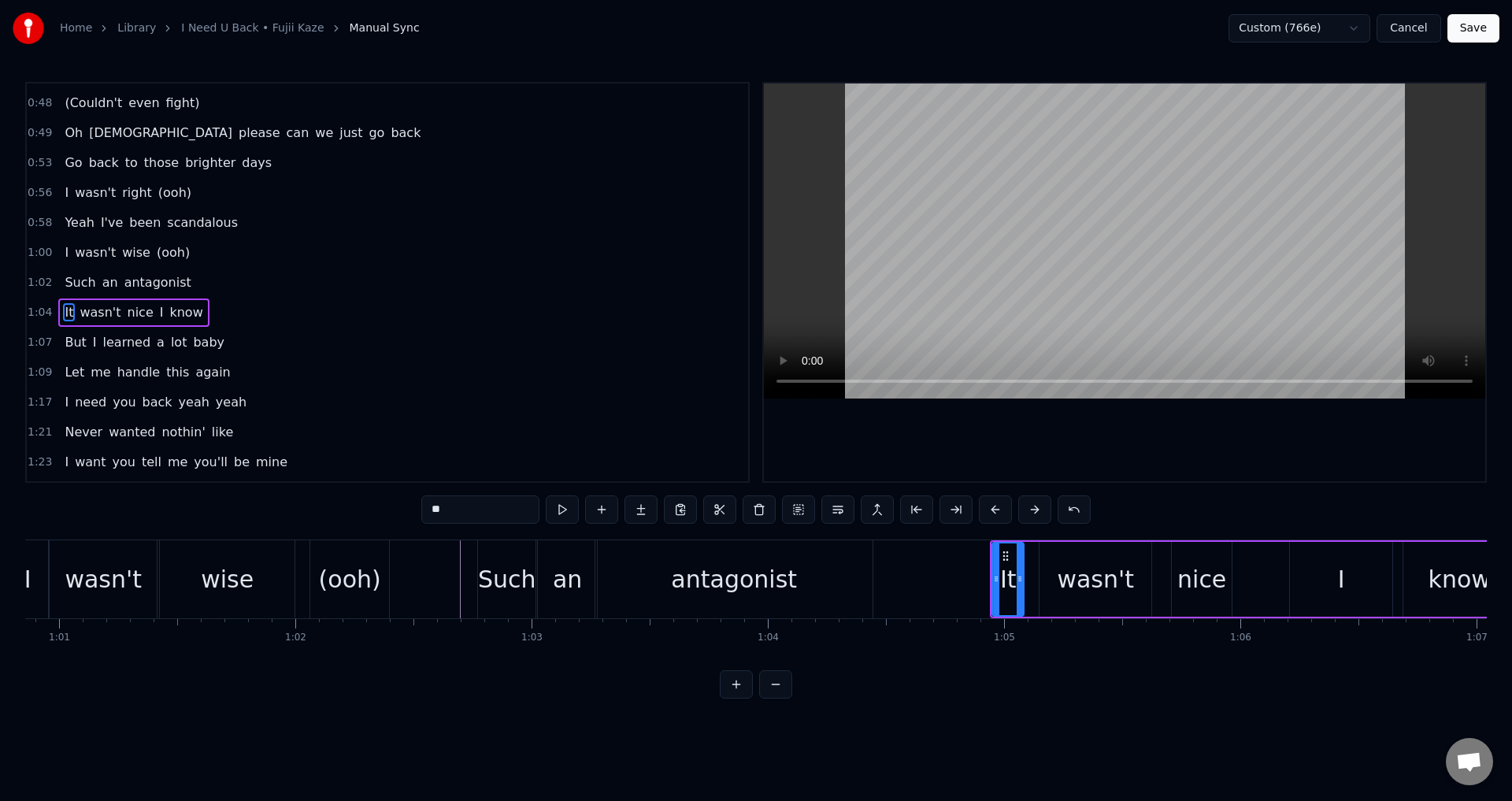
scroll to position [324, 0]
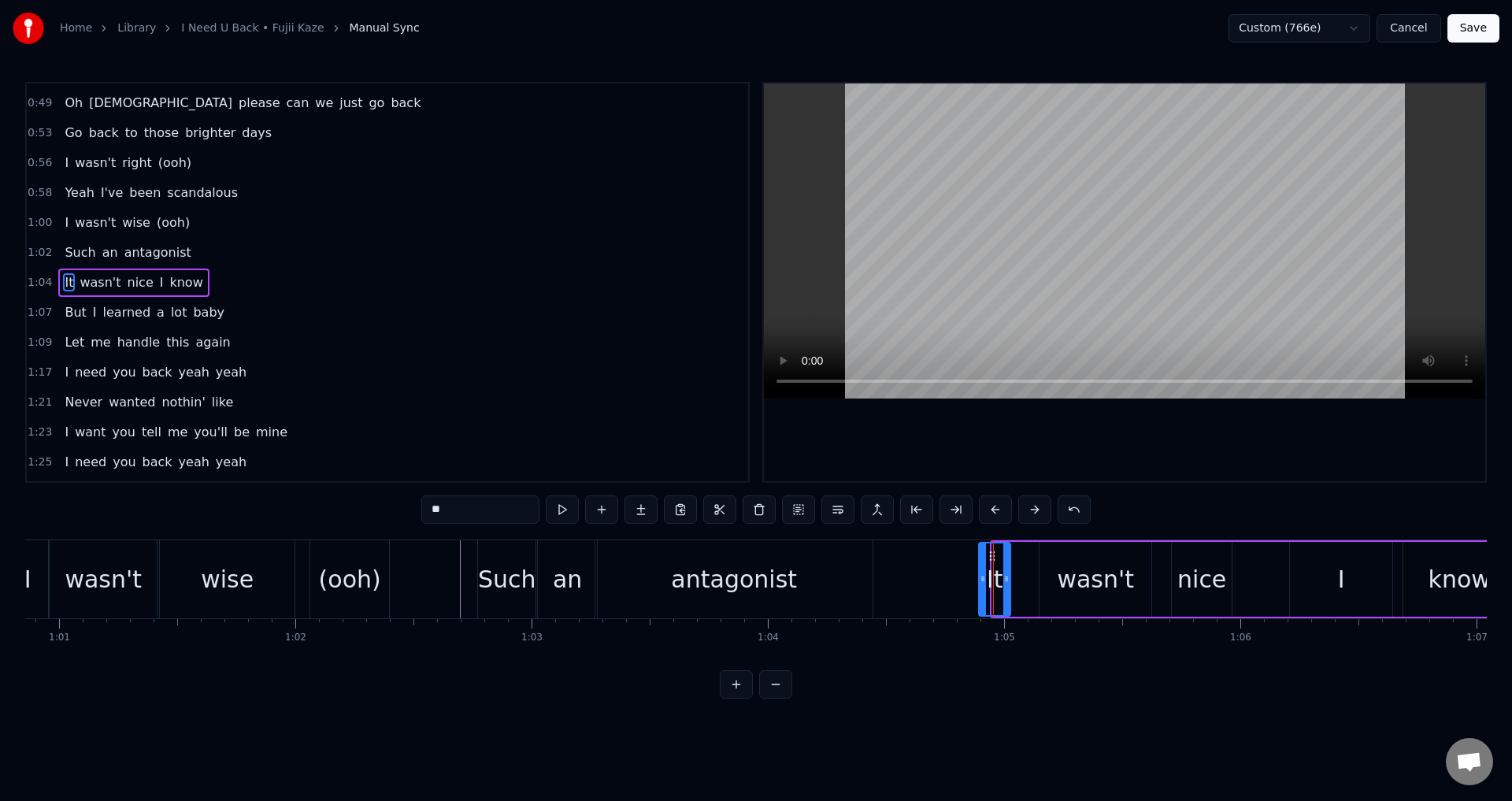
click at [992, 557] on icon at bounding box center [992, 556] width 13 height 13
click at [1060, 576] on div "wasn't" at bounding box center [1096, 579] width 111 height 75
drag, startPoint x: 1058, startPoint y: 556, endPoint x: 1030, endPoint y: 560, distance: 28.3
click at [1030, 560] on icon at bounding box center [1024, 556] width 13 height 13
click at [1217, 582] on div "nice" at bounding box center [1202, 580] width 49 height 35
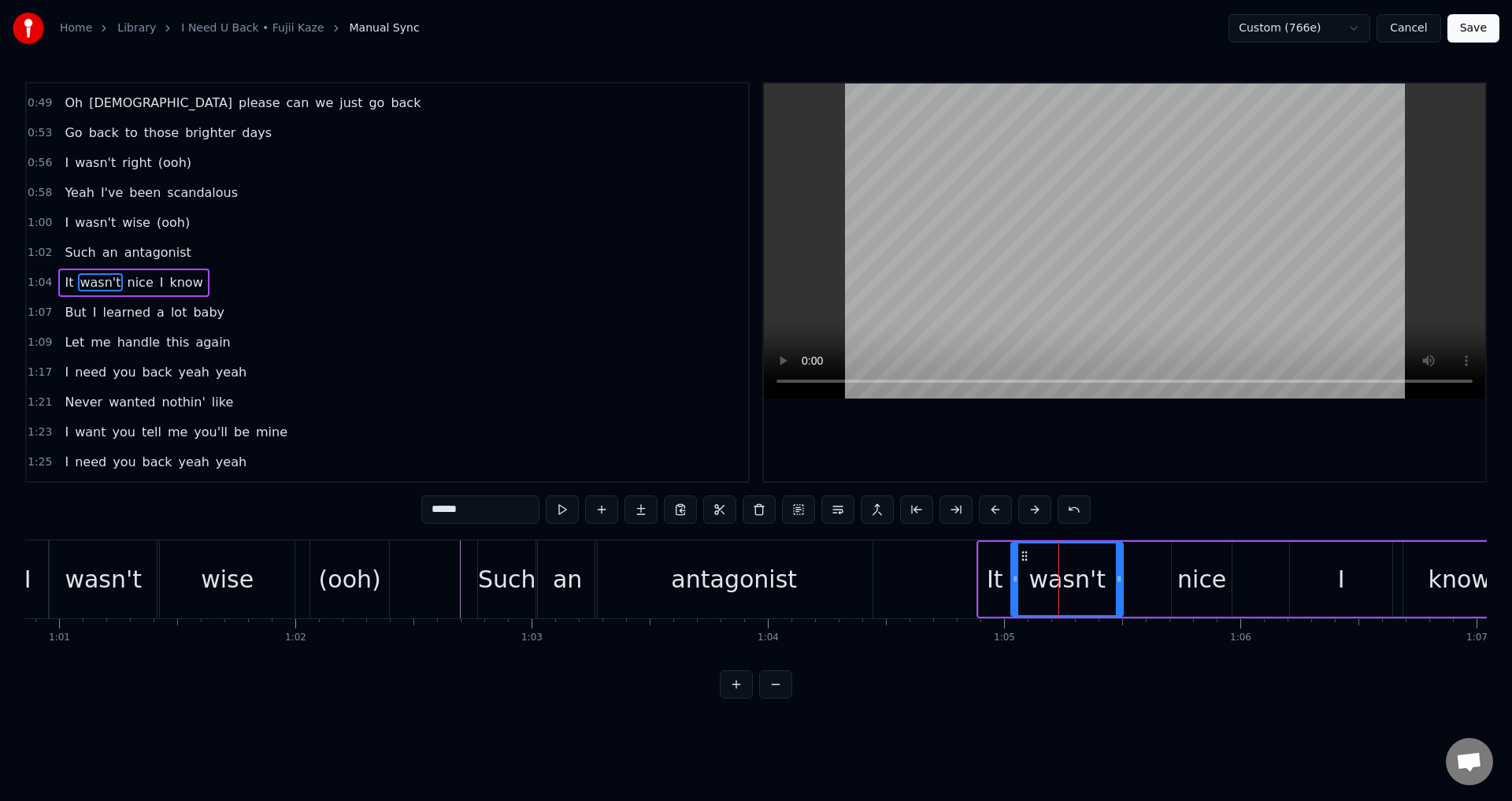
type input "****"
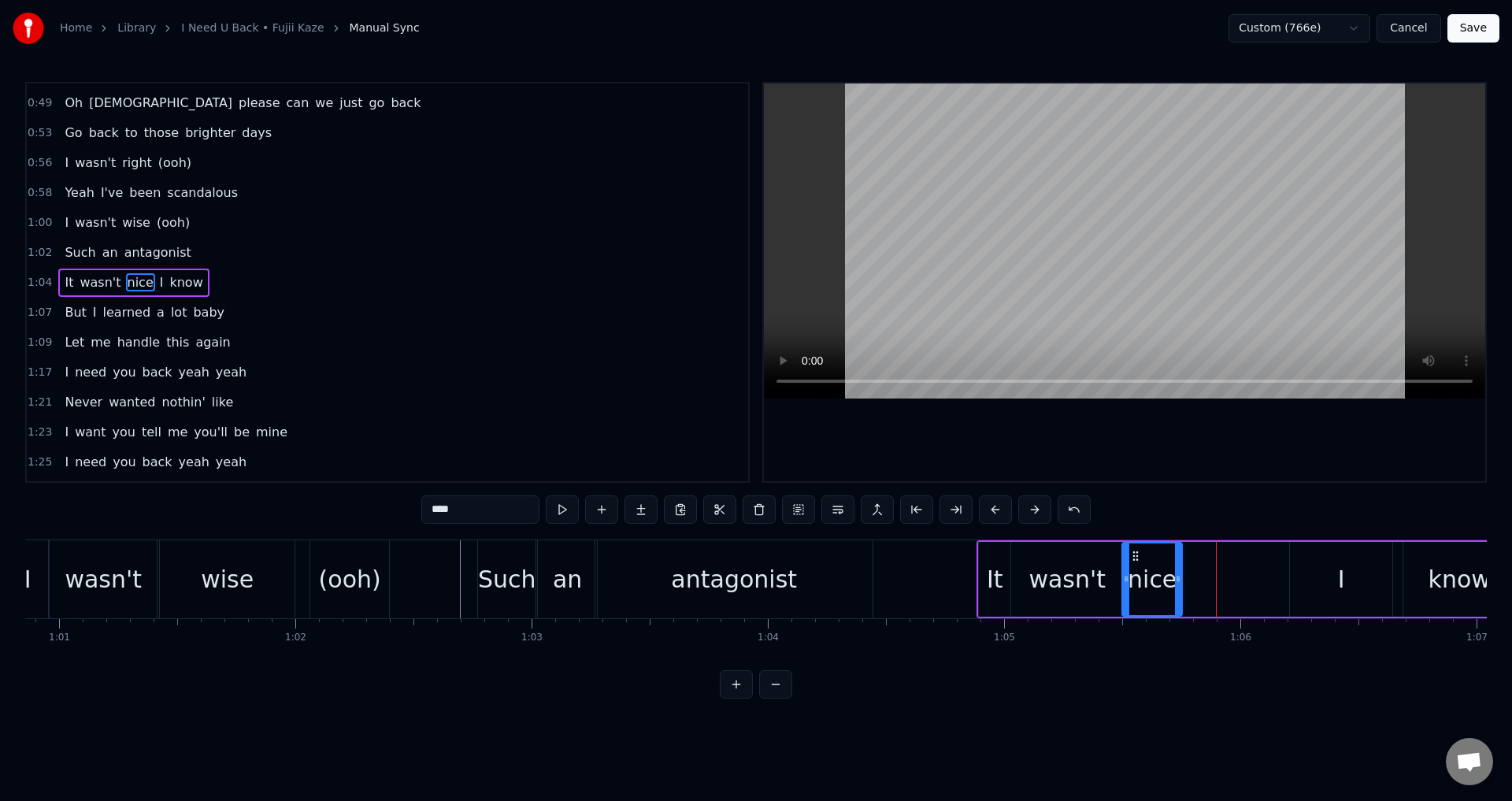
drag, startPoint x: 1185, startPoint y: 556, endPoint x: 1105, endPoint y: 553, distance: 80.1
click at [1136, 555] on icon at bounding box center [1135, 556] width 13 height 13
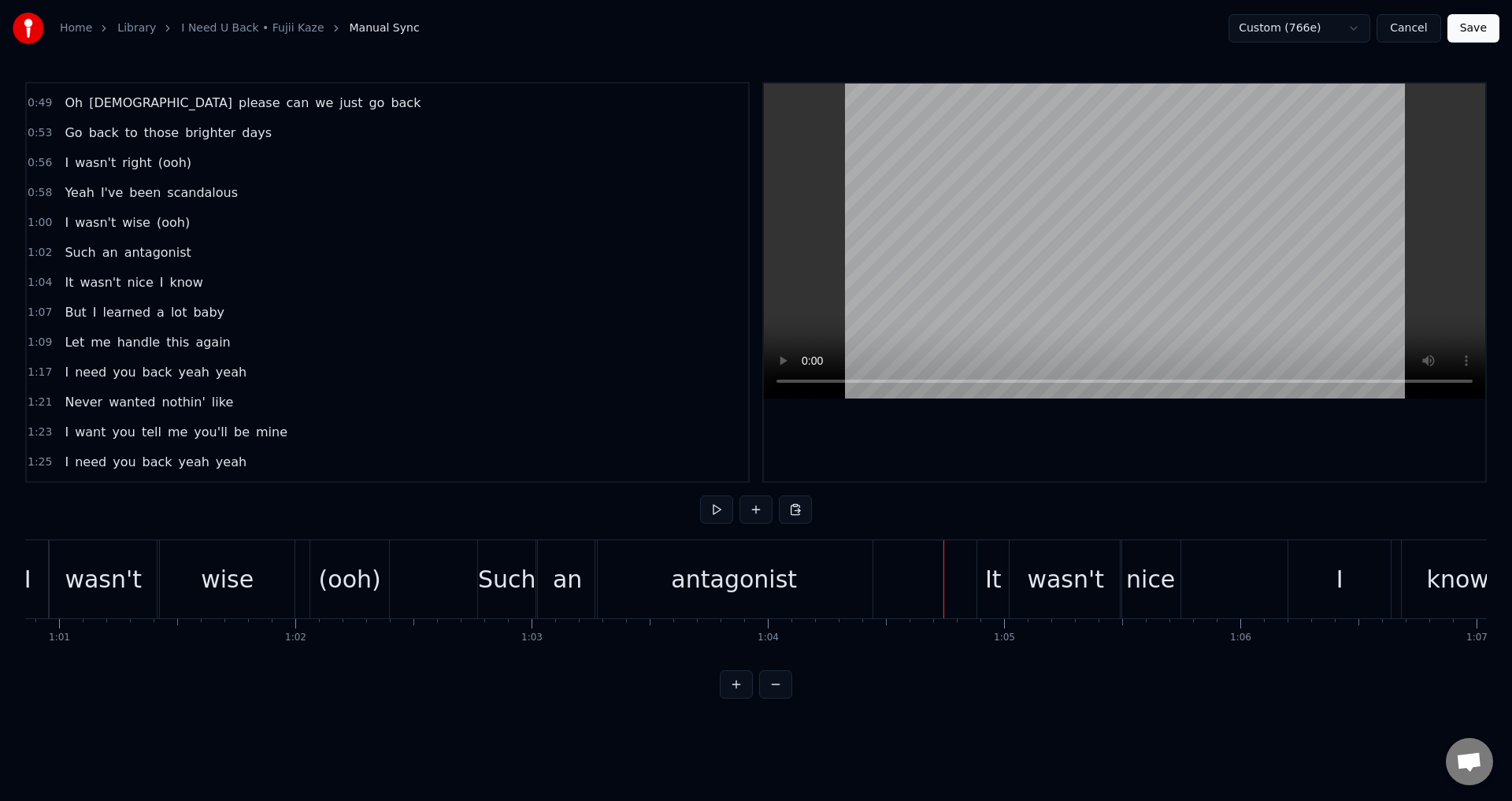
click at [1194, 448] on div at bounding box center [1124, 282] width 721 height 398
click at [1199, 447] on div at bounding box center [1124, 282] width 721 height 398
click at [1350, 570] on div "I" at bounding box center [1339, 580] width 102 height 78
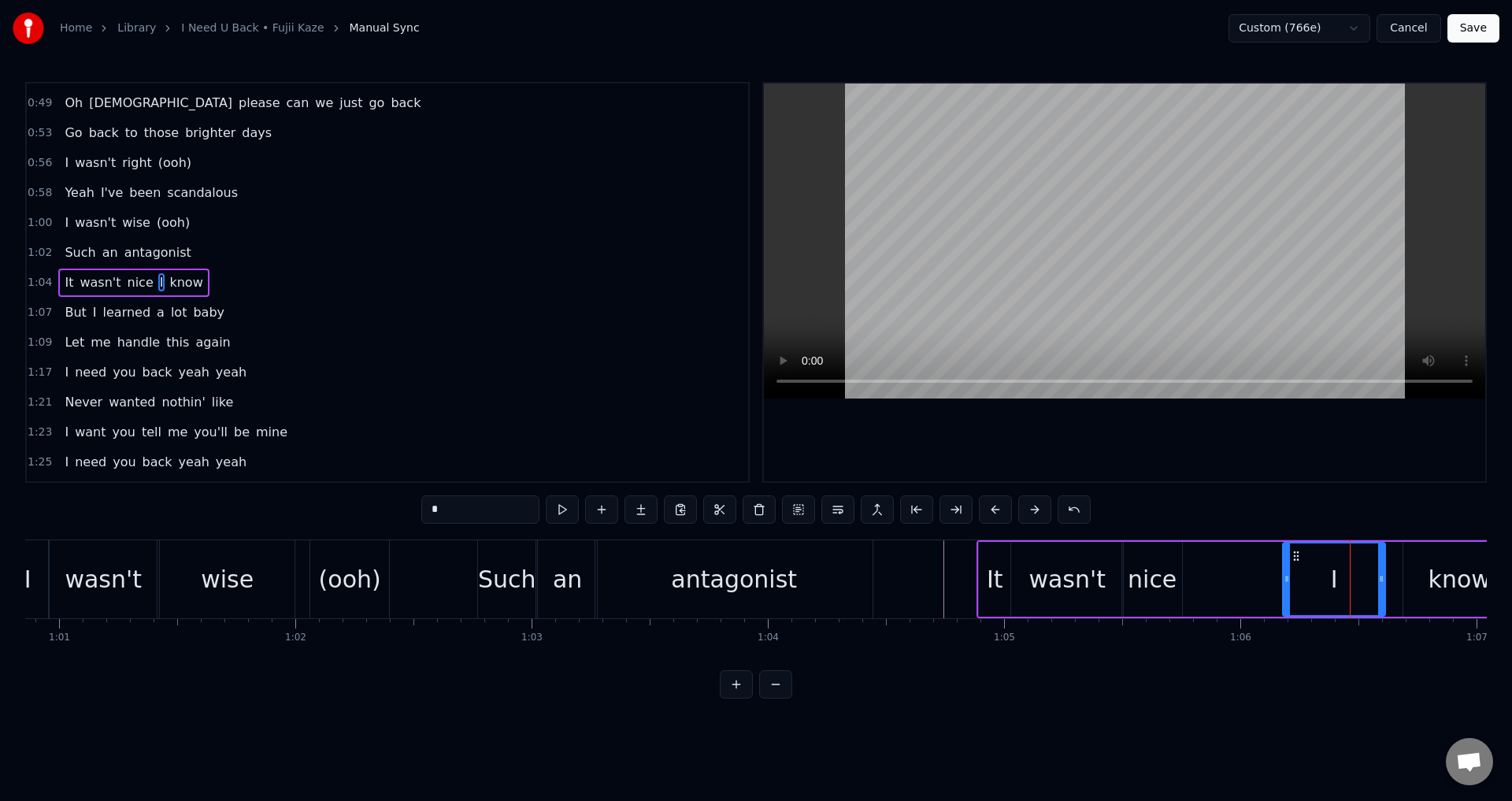
drag, startPoint x: 1303, startPoint y: 559, endPoint x: 1295, endPoint y: 560, distance: 8.1
click at [1293, 561] on icon at bounding box center [1296, 556] width 13 height 13
click at [1316, 500] on div "0:25 Alright need his energy back 0:28 (It's not a want) 0:29 Alright I've been…" at bounding box center [756, 390] width 1461 height 617
click at [1226, 594] on div "It wasn't nice I know" at bounding box center [1247, 580] width 541 height 78
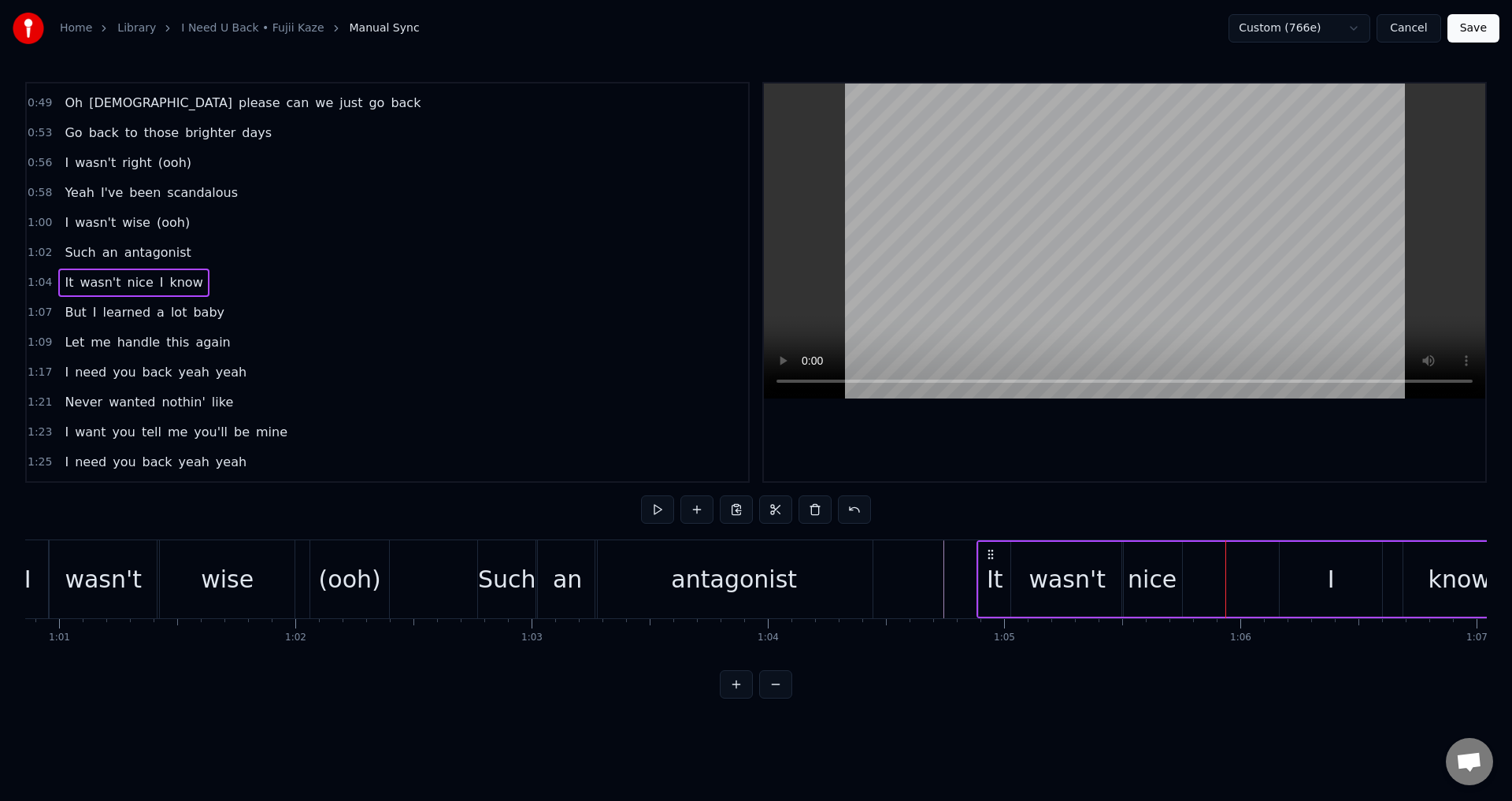
click at [1172, 575] on div "nice" at bounding box center [1152, 580] width 49 height 35
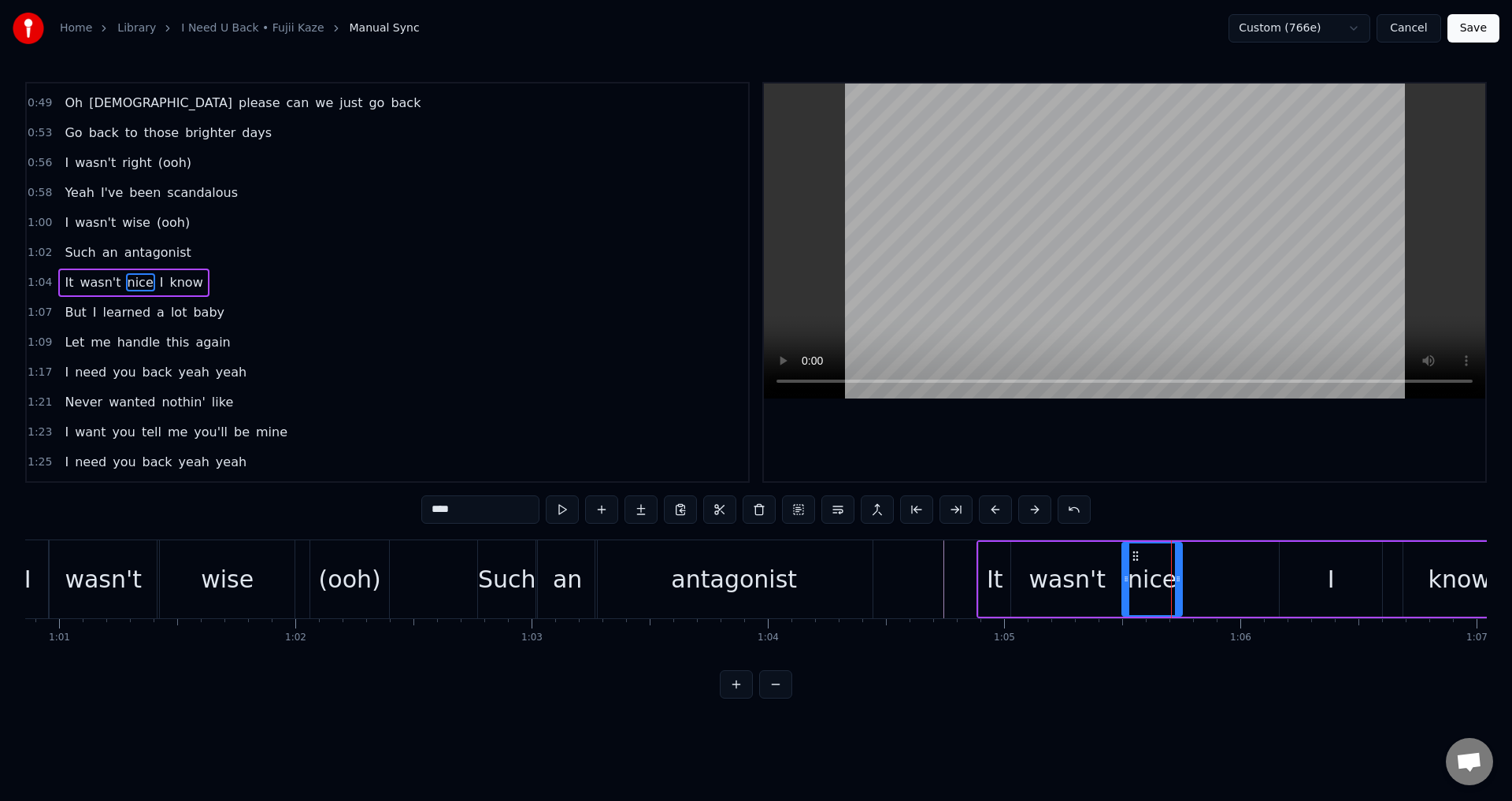
click at [1200, 477] on div at bounding box center [1124, 282] width 721 height 398
click at [1204, 457] on div at bounding box center [1124, 282] width 721 height 398
drag, startPoint x: 1180, startPoint y: 575, endPoint x: 1226, endPoint y: 575, distance: 46.0
click at [1226, 575] on icon at bounding box center [1223, 579] width 6 height 13
click at [997, 586] on div "It" at bounding box center [995, 580] width 17 height 35
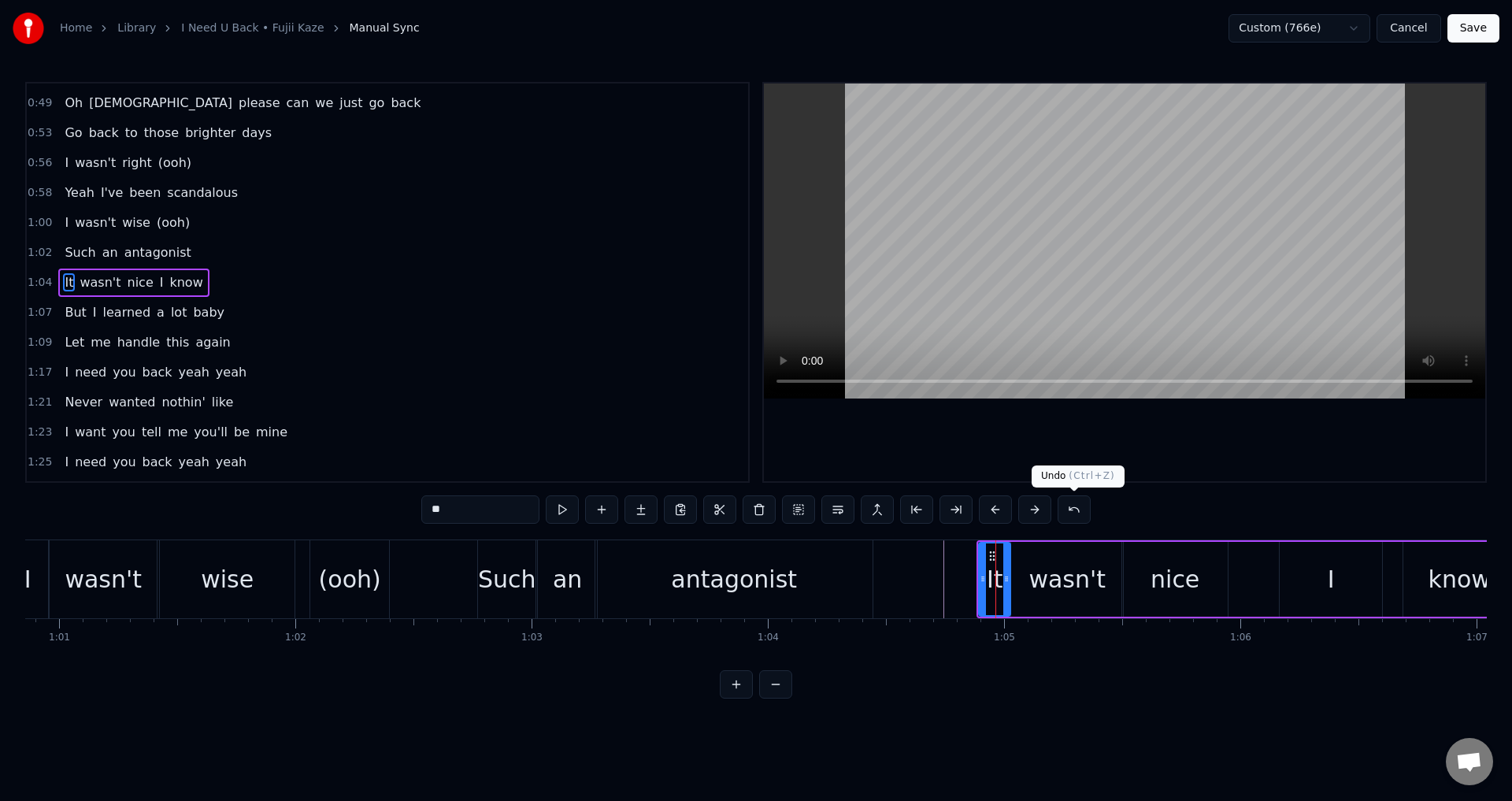
click at [1111, 454] on div at bounding box center [1124, 282] width 721 height 398
click at [1346, 588] on div "I" at bounding box center [1330, 579] width 102 height 75
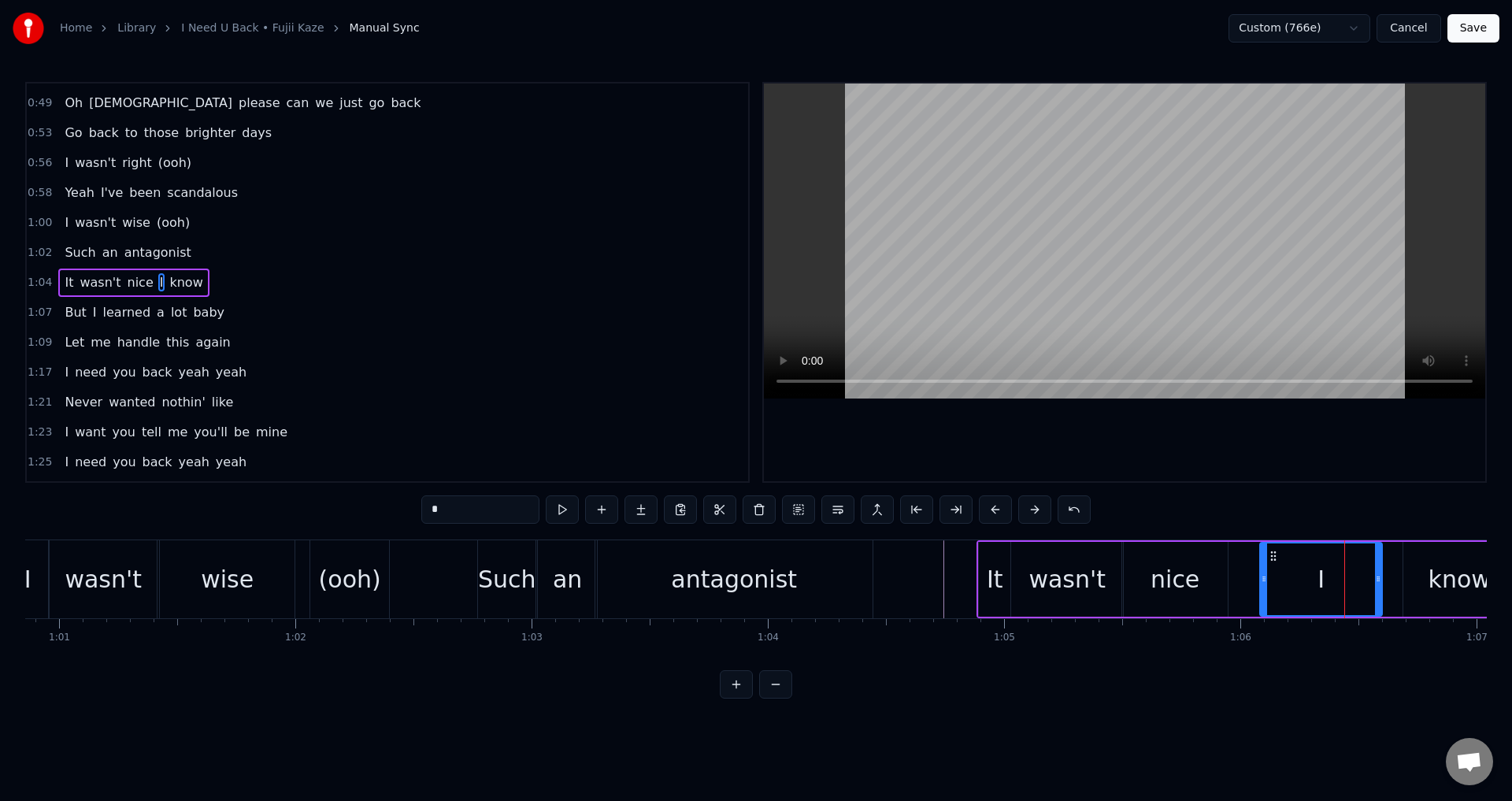
drag, startPoint x: 1284, startPoint y: 580, endPoint x: 1264, endPoint y: 582, distance: 20.1
click at [1264, 582] on icon at bounding box center [1264, 579] width 6 height 13
click at [1226, 577] on div "nice" at bounding box center [1175, 579] width 106 height 75
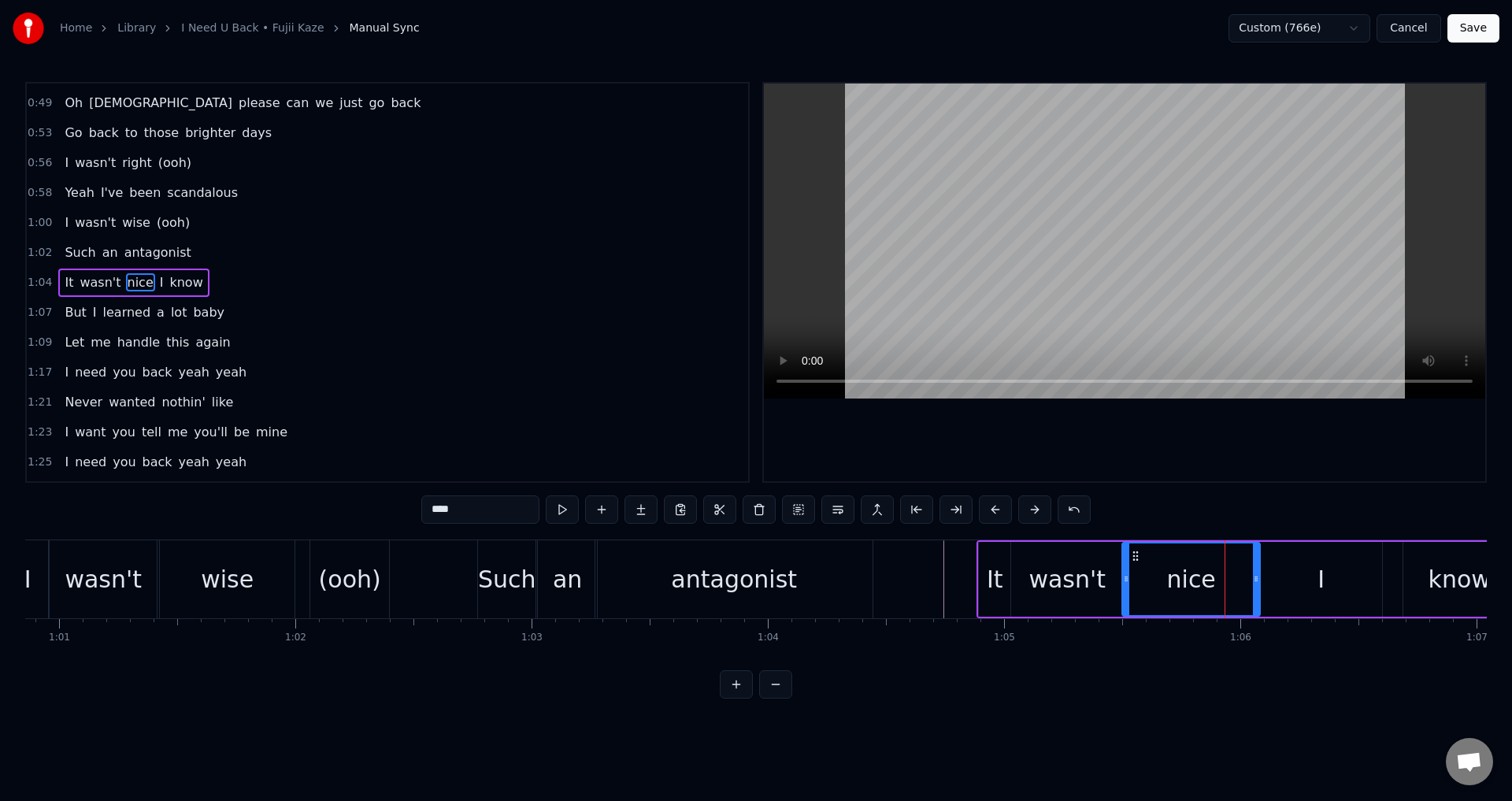
drag, startPoint x: 1226, startPoint y: 575, endPoint x: 1259, endPoint y: 582, distance: 33.7
click at [1259, 582] on icon at bounding box center [1255, 579] width 6 height 13
click at [1054, 557] on div "wasn't" at bounding box center [1067, 579] width 111 height 75
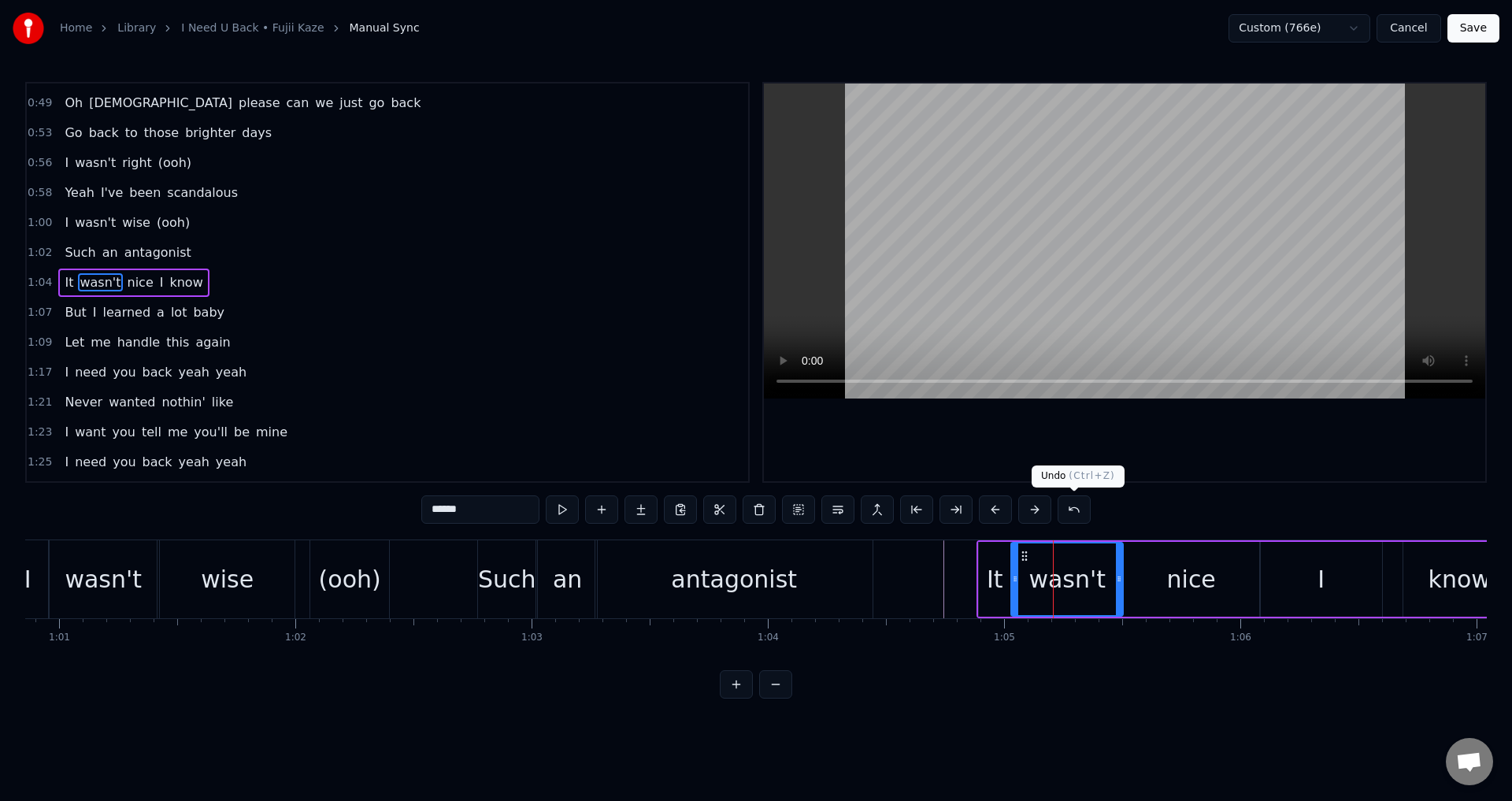
click at [1191, 461] on div at bounding box center [1124, 282] width 721 height 398
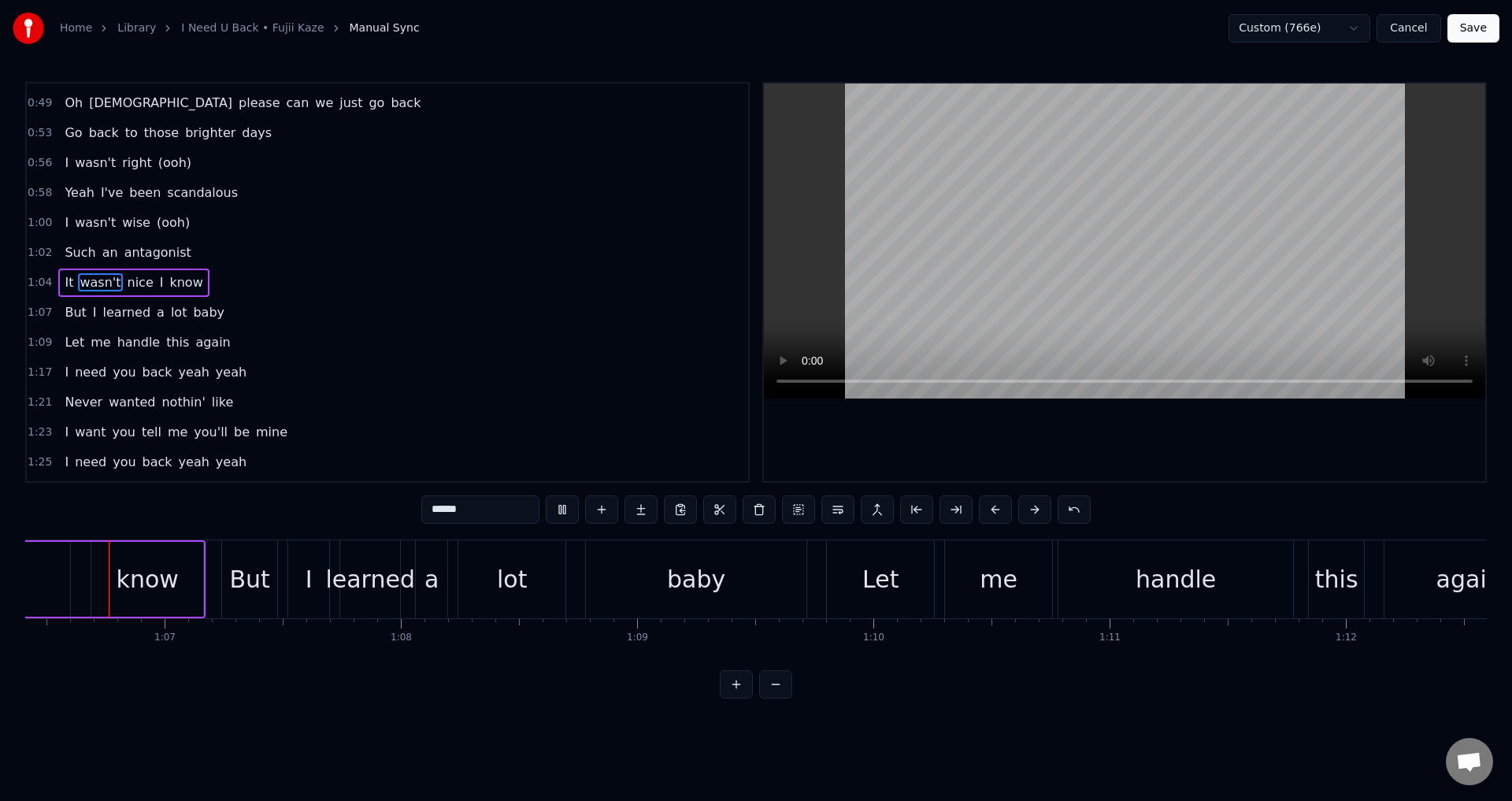
click at [1193, 458] on div at bounding box center [1124, 282] width 721 height 398
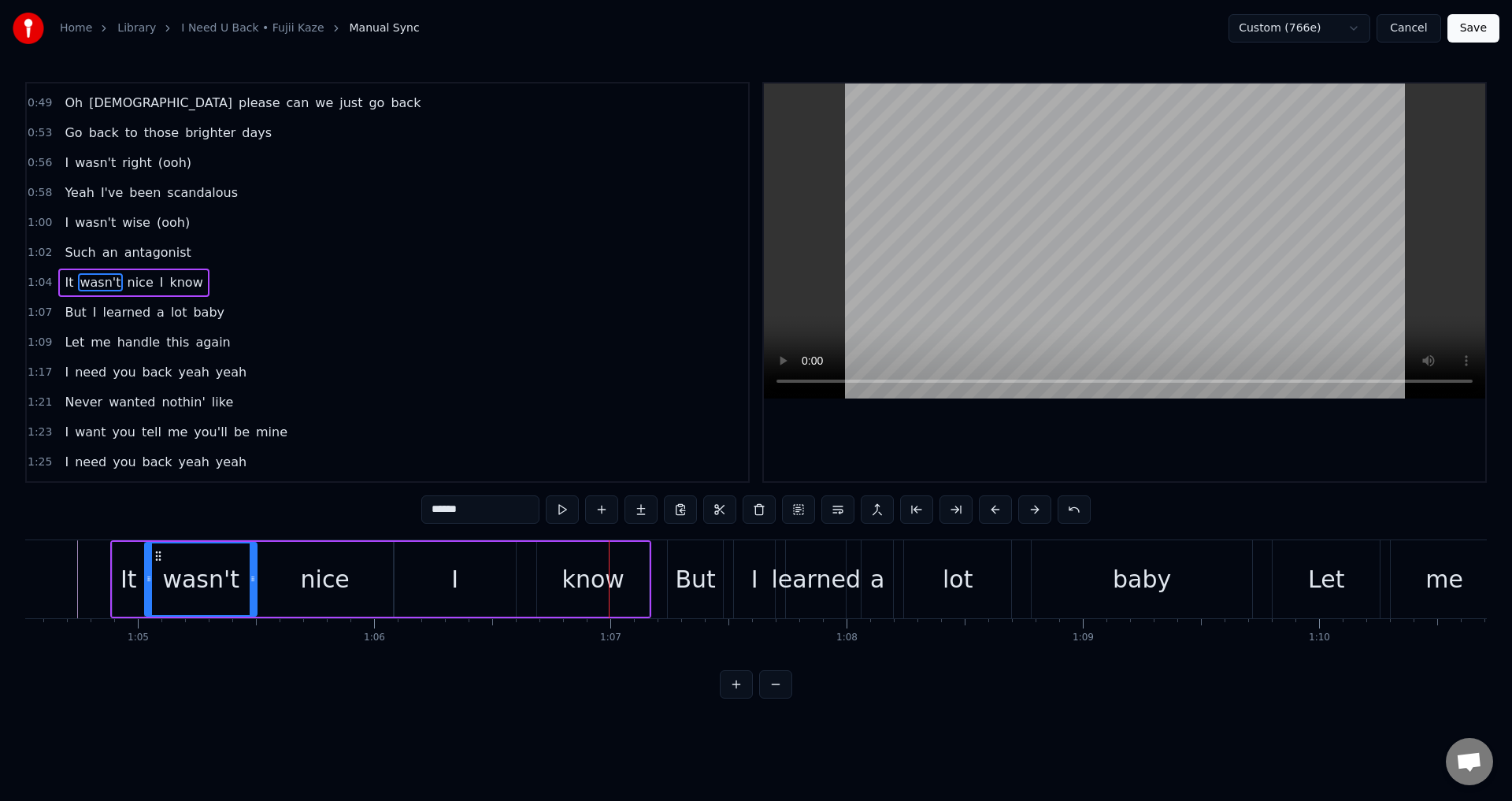
scroll to position [0, 15218]
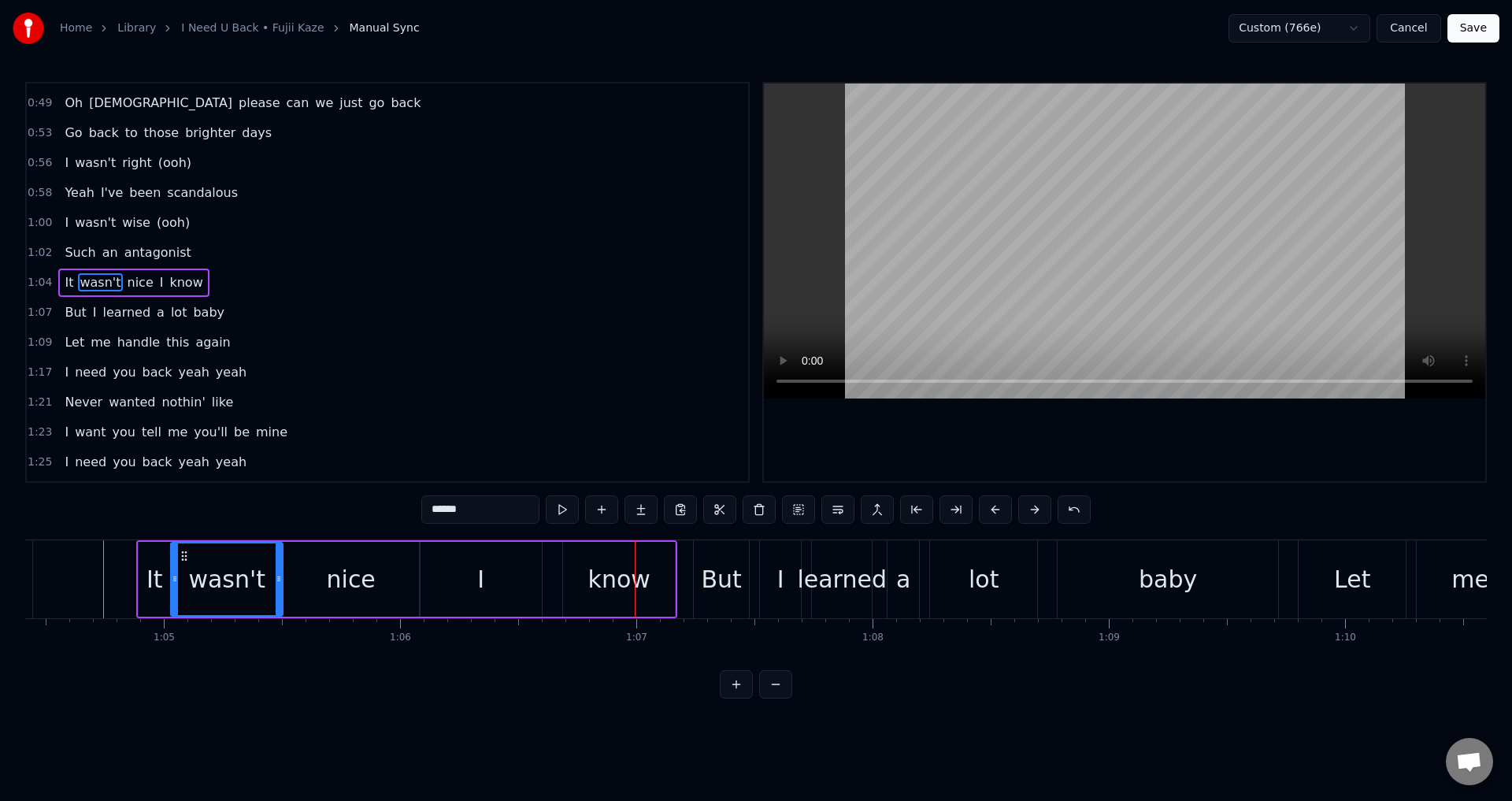
click at [465, 599] on div "I" at bounding box center [481, 579] width 122 height 75
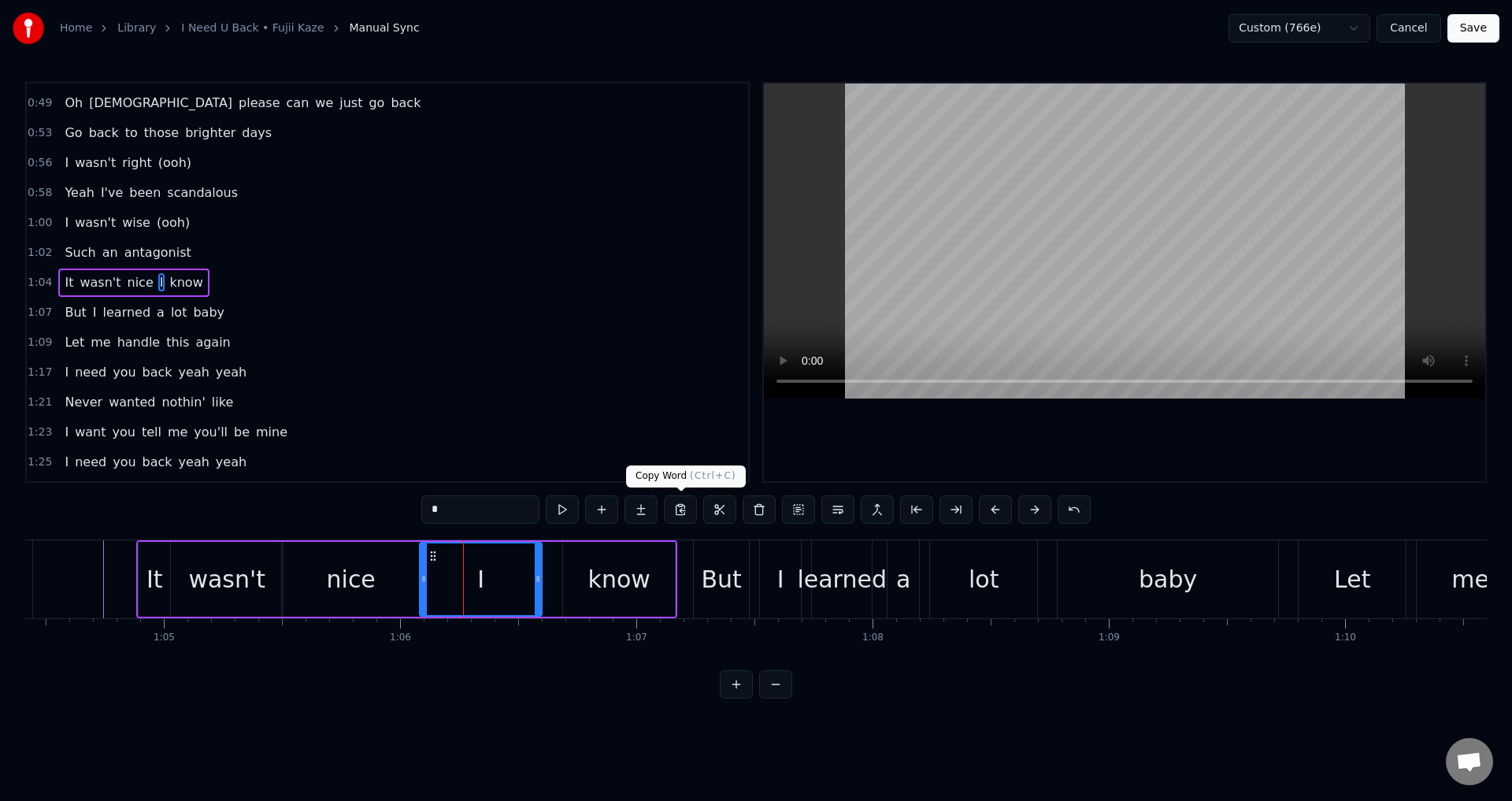
click at [956, 424] on div at bounding box center [1124, 282] width 721 height 398
click at [971, 420] on div at bounding box center [1124, 282] width 721 height 398
click at [638, 576] on div "know" at bounding box center [619, 580] width 63 height 35
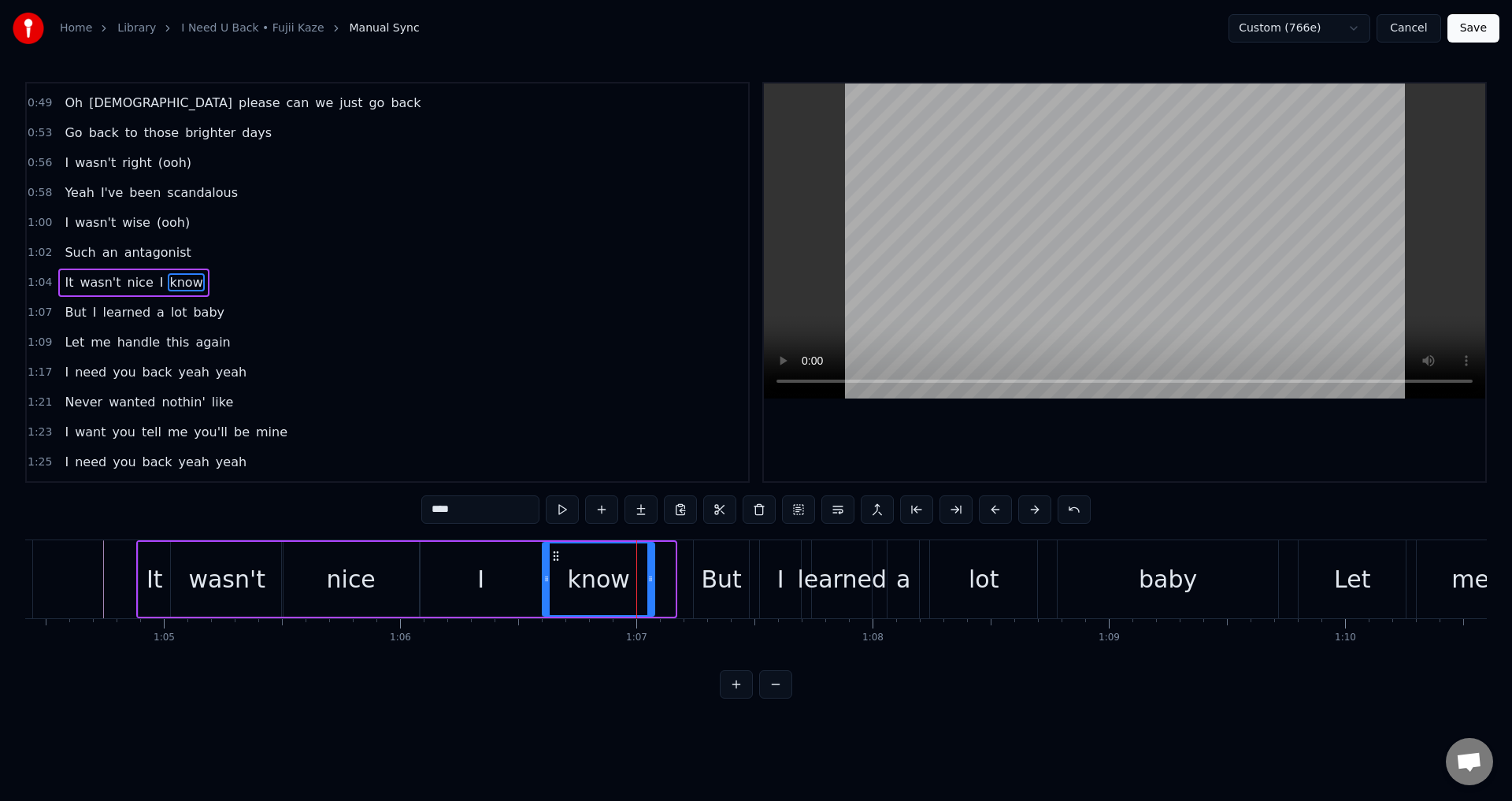
drag, startPoint x: 575, startPoint y: 554, endPoint x: 554, endPoint y: 553, distance: 21.0
click at [554, 553] on icon at bounding box center [556, 556] width 13 height 13
click at [510, 553] on div "I" at bounding box center [481, 579] width 122 height 75
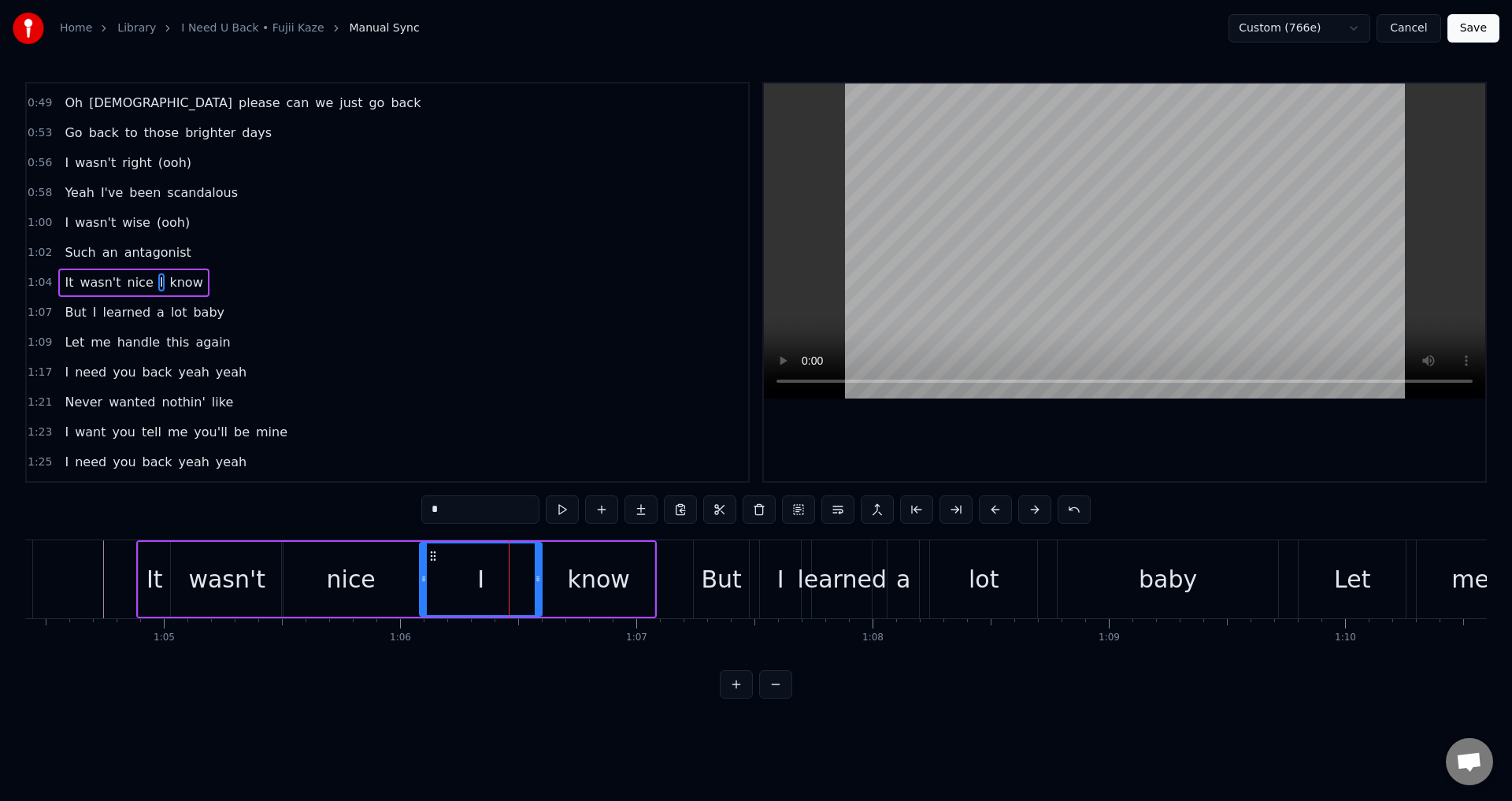
click at [892, 457] on div at bounding box center [1124, 282] width 721 height 398
drag, startPoint x: 995, startPoint y: 444, endPoint x: 786, endPoint y: 548, distance: 233.4
click at [995, 444] on div at bounding box center [1124, 282] width 721 height 398
click at [706, 588] on div "But" at bounding box center [722, 580] width 41 height 35
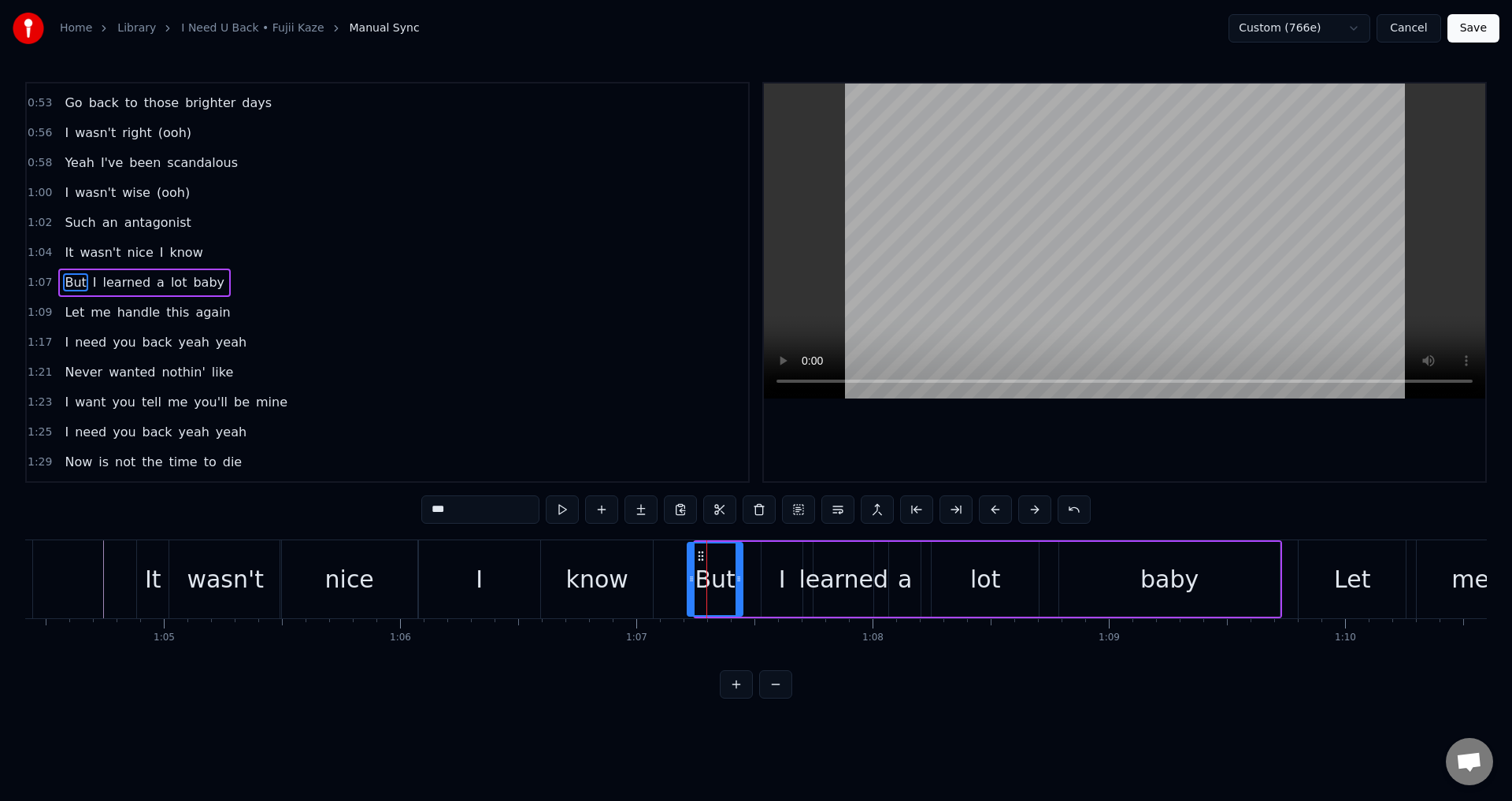
drag, startPoint x: 707, startPoint y: 555, endPoint x: 696, endPoint y: 555, distance: 11.0
click at [699, 555] on circle at bounding box center [699, 555] width 1 height 1
click at [786, 559] on div "I" at bounding box center [782, 579] width 41 height 75
drag, startPoint x: 778, startPoint y: 549, endPoint x: 754, endPoint y: 552, distance: 24.2
click at [754, 552] on icon at bounding box center [751, 556] width 13 height 13
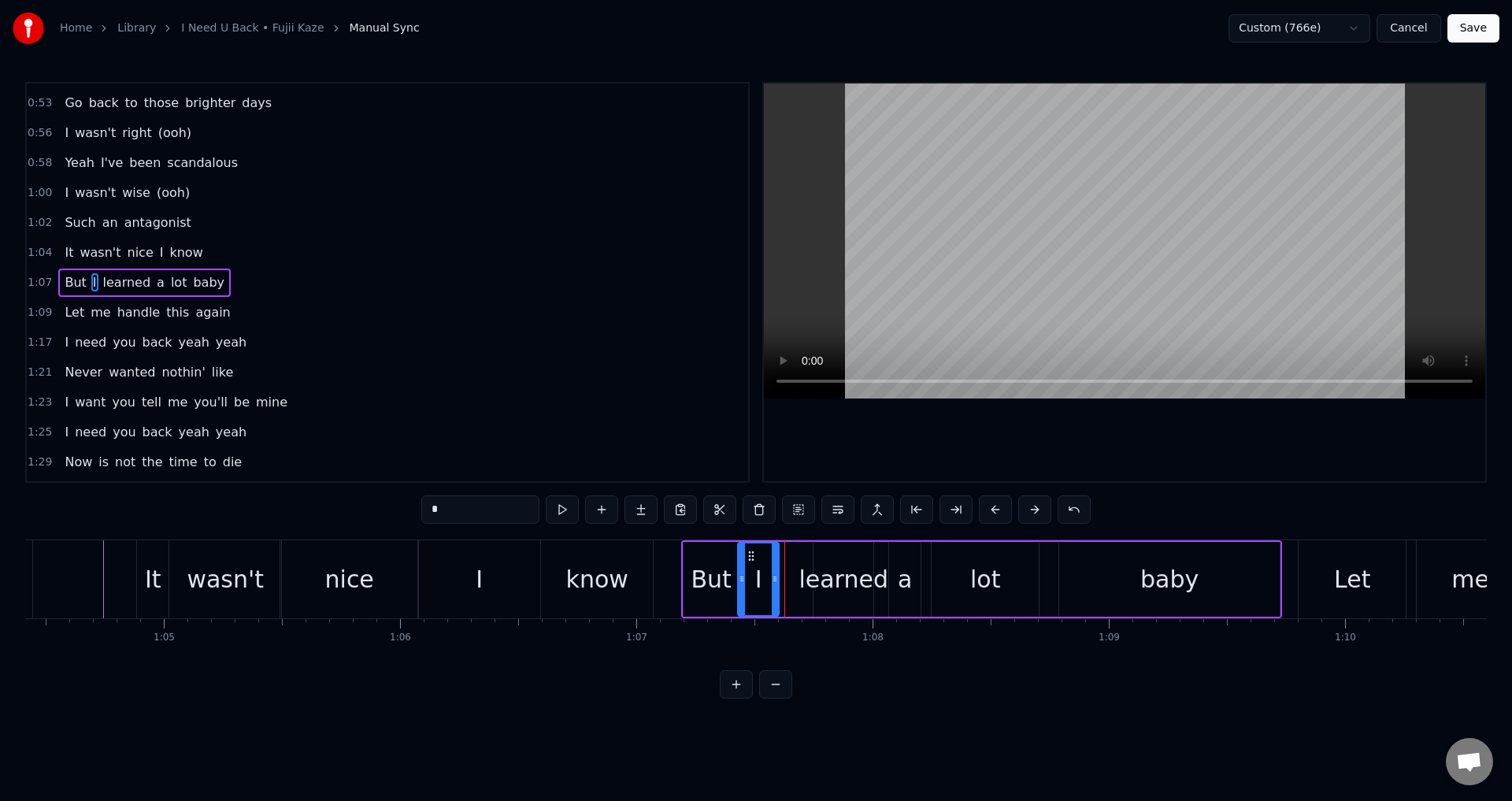
click at [829, 559] on div "learned" at bounding box center [843, 579] width 60 height 75
type input "*******"
drag, startPoint x: 828, startPoint y: 552, endPoint x: 793, endPoint y: 554, distance: 35.1
click at [793, 554] on icon at bounding box center [794, 556] width 13 height 13
click at [888, 572] on div "But I learned a lot baby" at bounding box center [981, 580] width 601 height 78
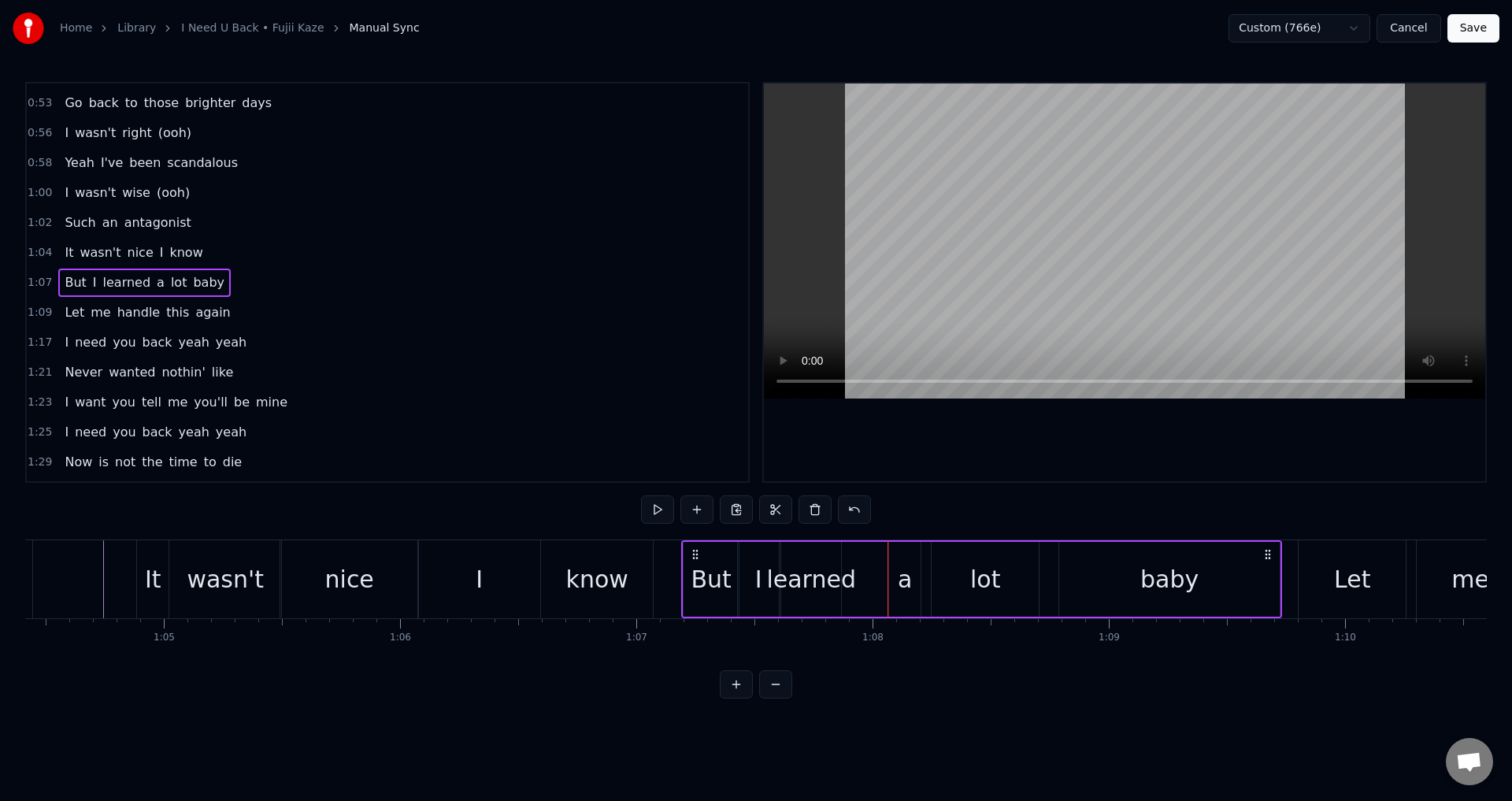
click at [895, 564] on div "a" at bounding box center [905, 579] width 31 height 75
click at [699, 572] on div "But" at bounding box center [712, 580] width 41 height 35
type input "***"
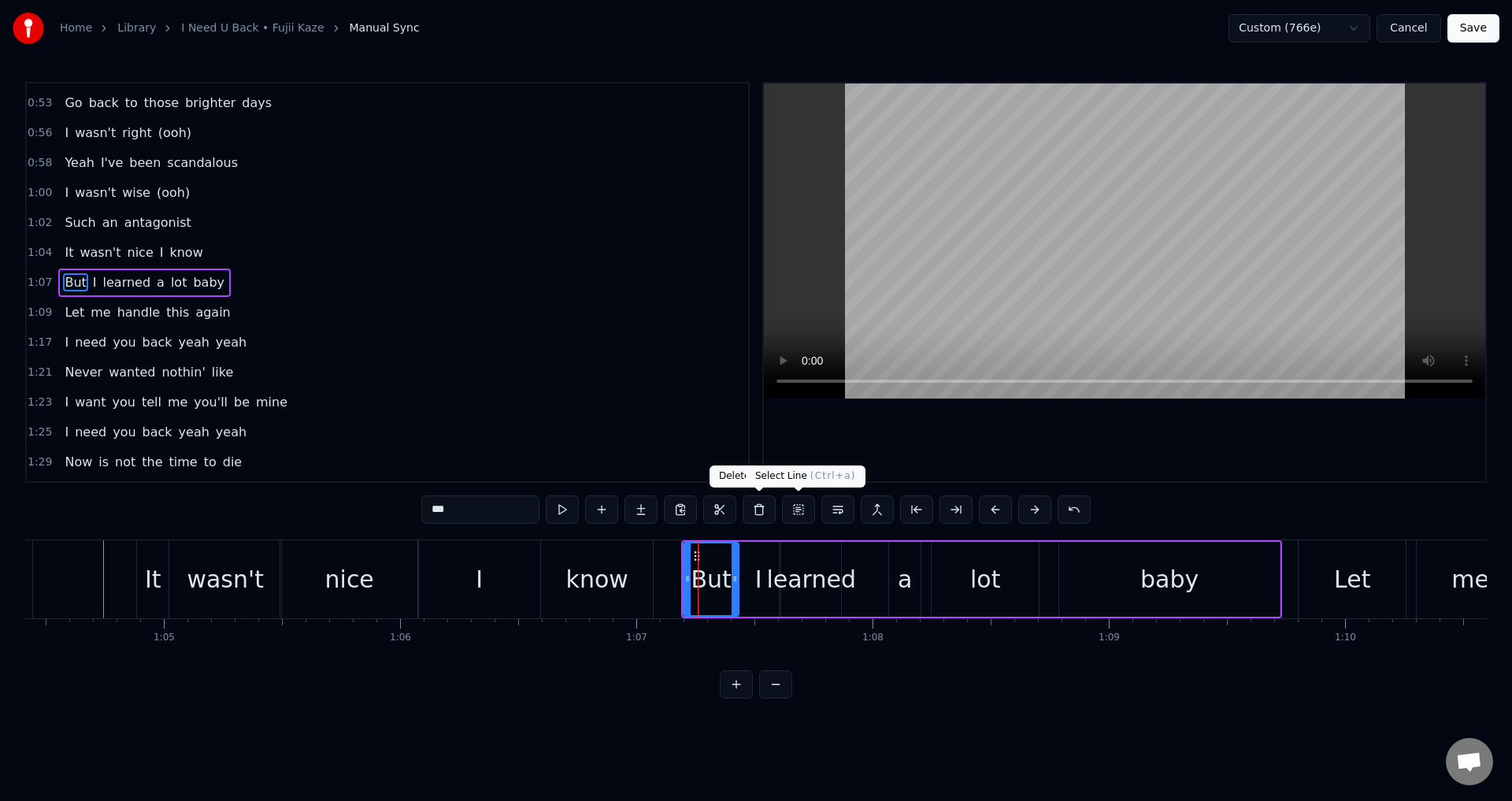
click at [840, 491] on div "0:25 Alright need his energy back 0:28 (It's not a want) 0:29 Alright I've been…" at bounding box center [756, 390] width 1461 height 617
click at [880, 460] on div at bounding box center [1124, 282] width 721 height 398
click at [905, 439] on div at bounding box center [1124, 282] width 721 height 398
click at [927, 573] on div "But I learned a lot baby" at bounding box center [981, 580] width 601 height 78
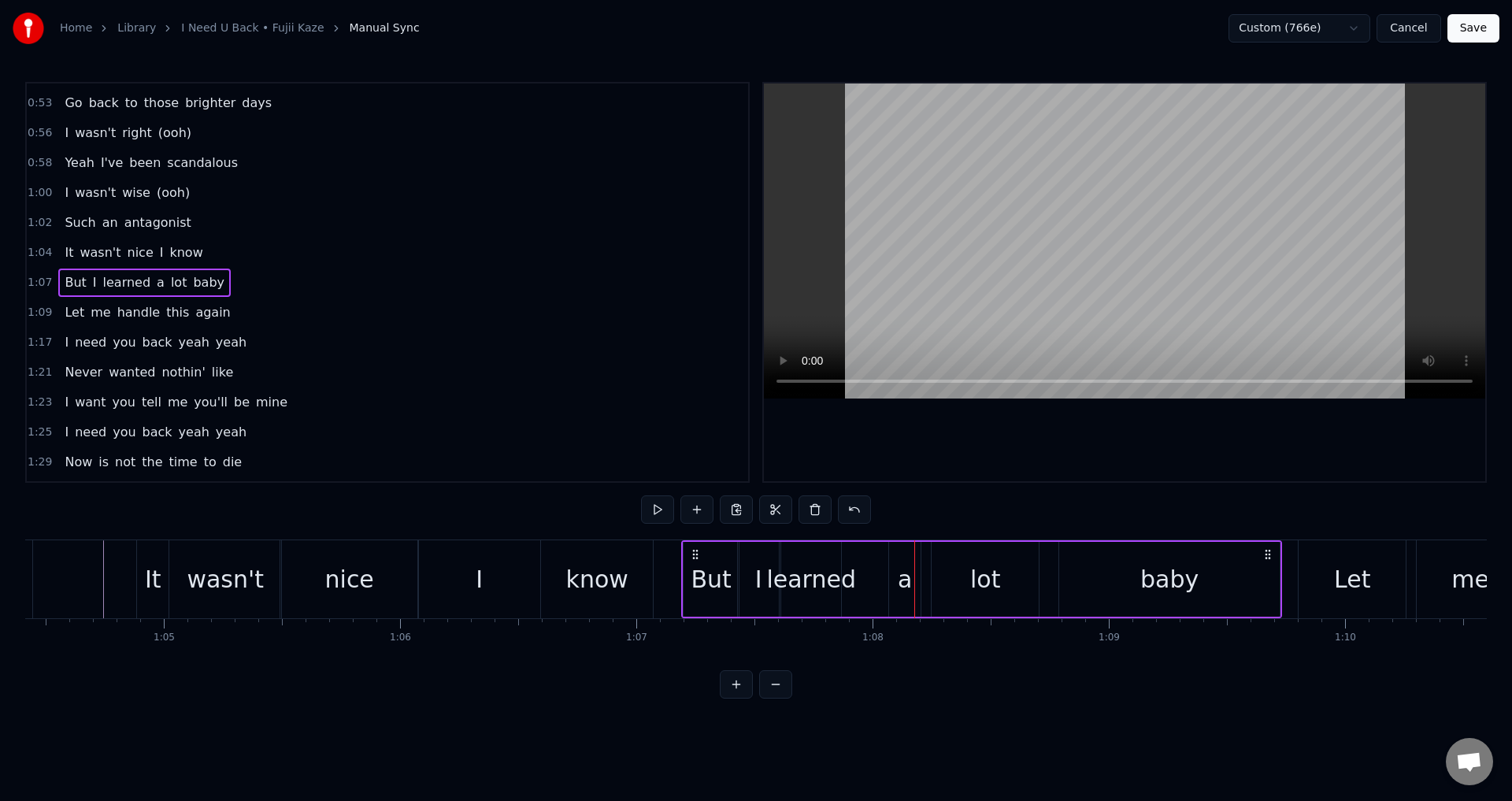
click at [916, 574] on div "a" at bounding box center [905, 579] width 31 height 75
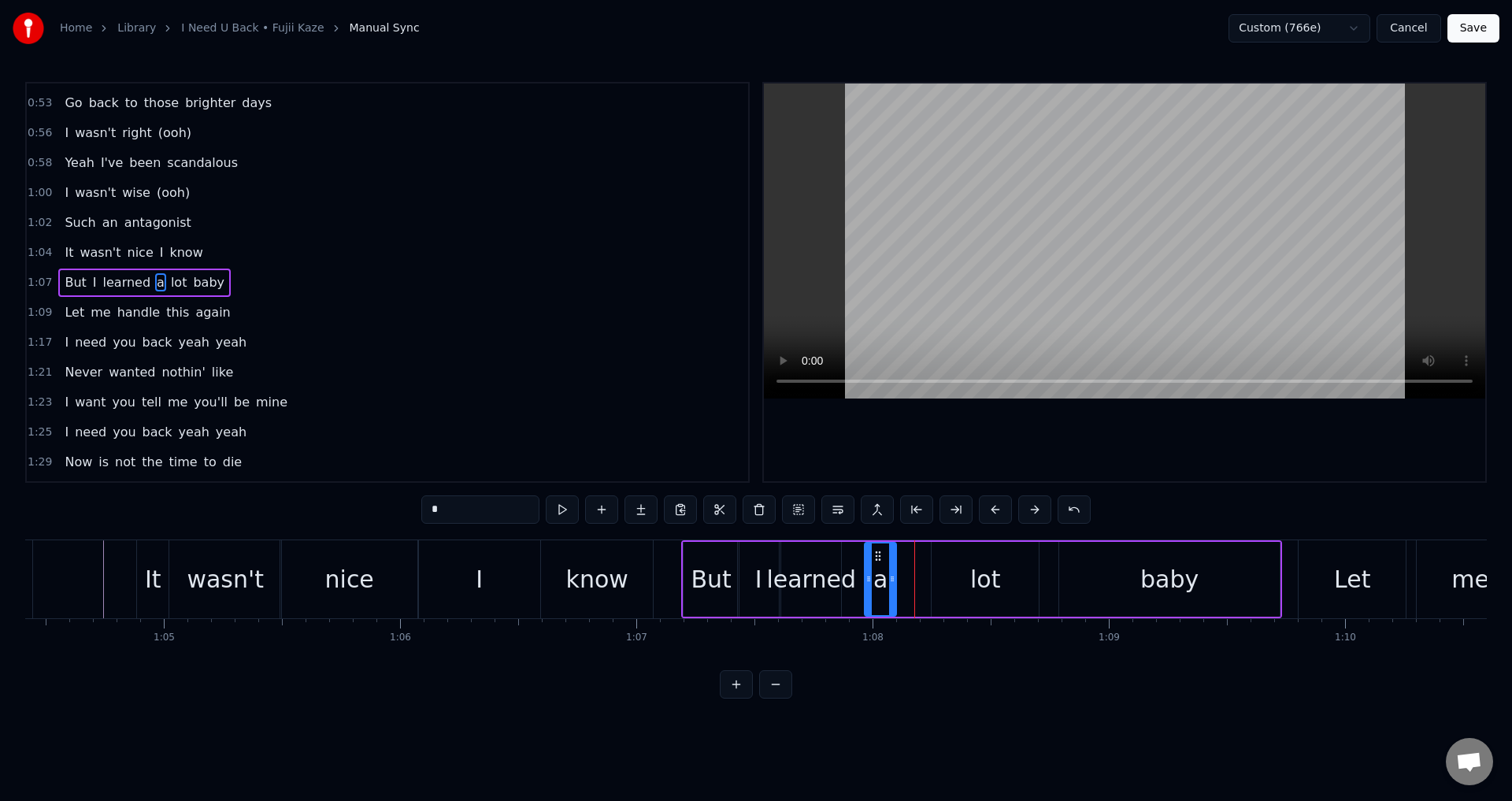
drag, startPoint x: 905, startPoint y: 553, endPoint x: 880, endPoint y: 557, distance: 25.3
click at [880, 557] on icon at bounding box center [878, 556] width 13 height 13
click at [845, 576] on div "learned" at bounding box center [811, 580] width 90 height 35
click at [739, 576] on div "I" at bounding box center [759, 579] width 41 height 75
click at [838, 580] on div "learned" at bounding box center [811, 580] width 90 height 35
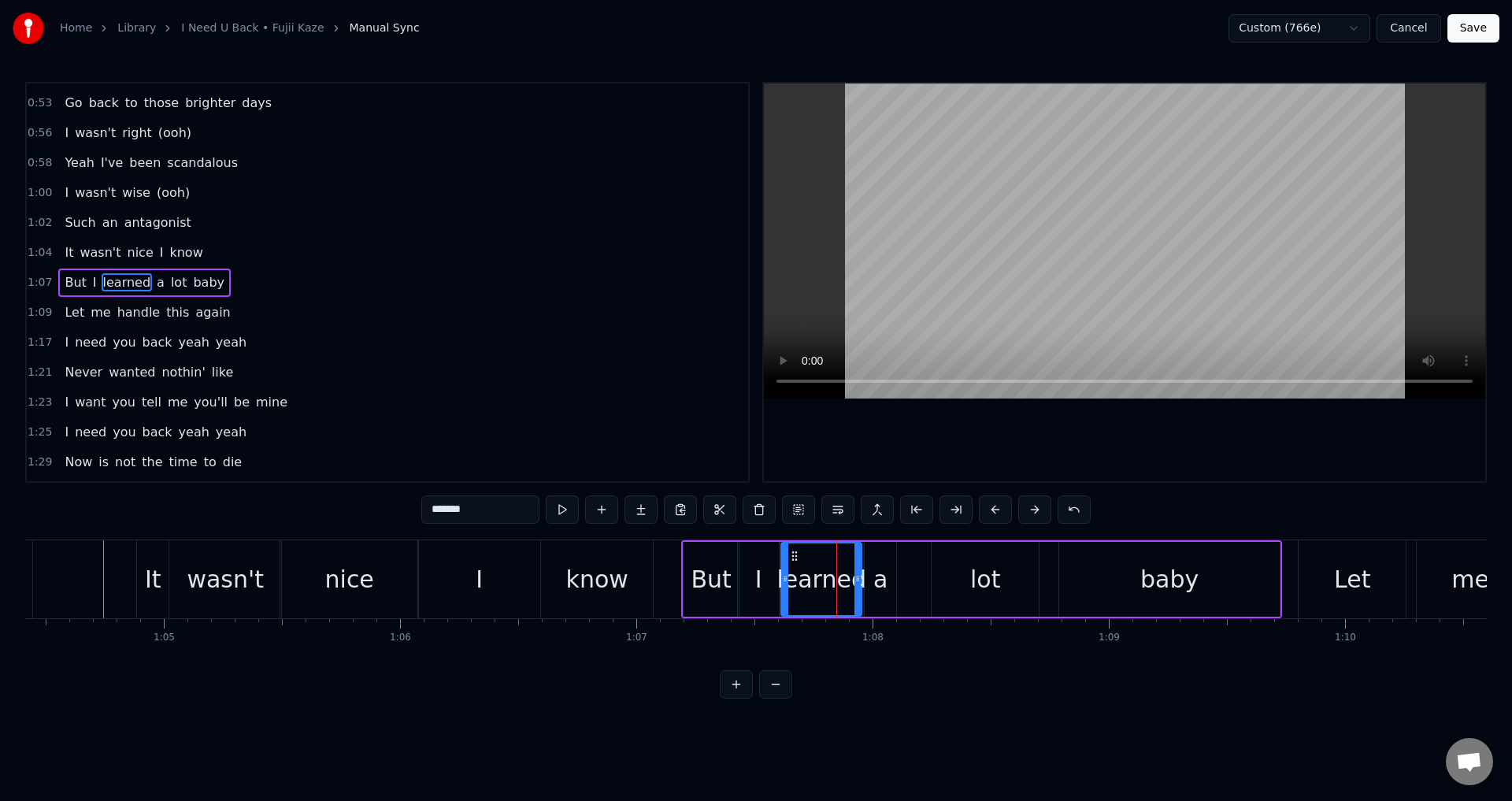
drag, startPoint x: 840, startPoint y: 578, endPoint x: 862, endPoint y: 579, distance: 22.0
click at [861, 579] on icon at bounding box center [857, 579] width 6 height 13
click at [709, 577] on div "But" at bounding box center [712, 580] width 41 height 35
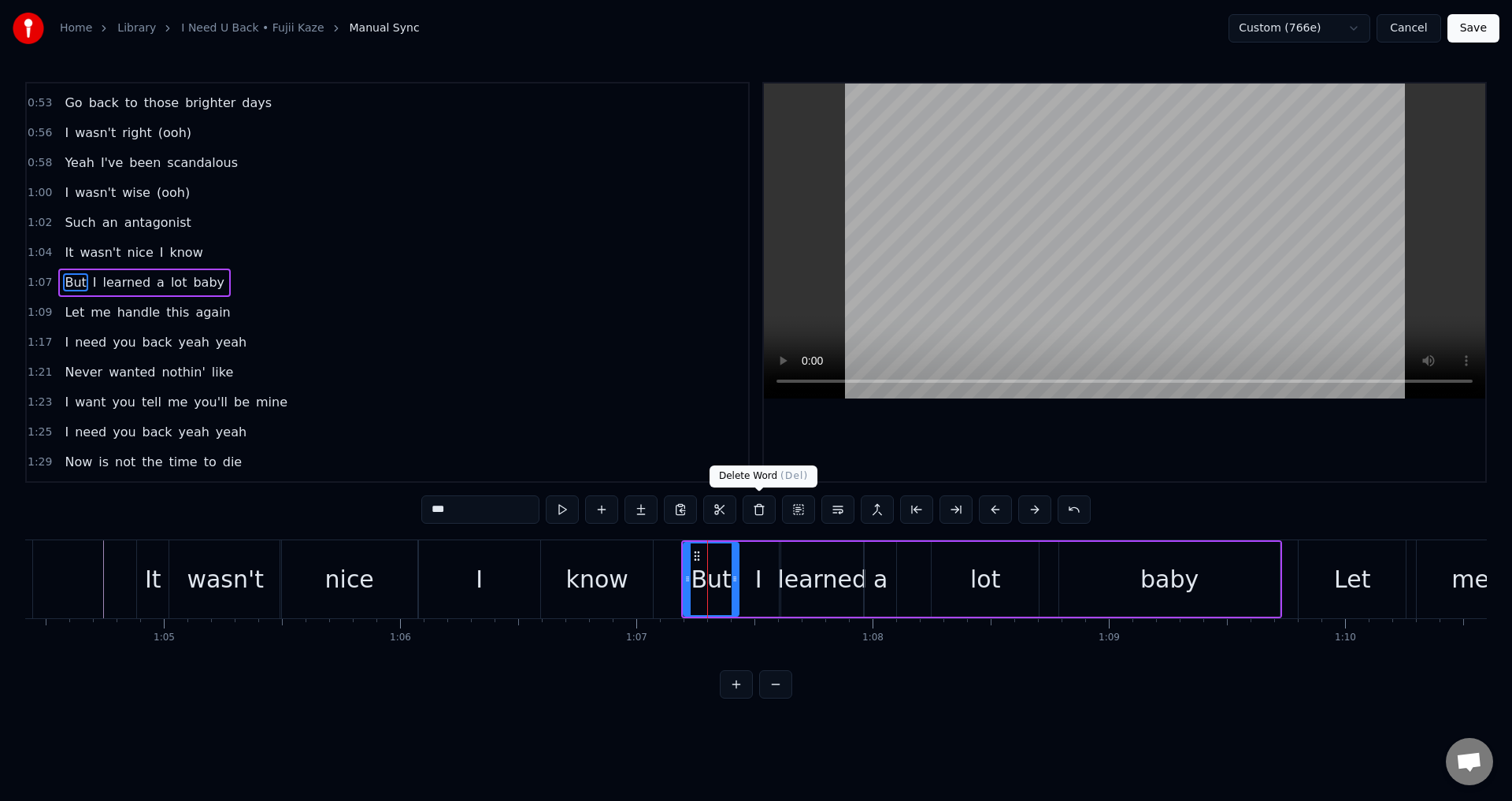
click at [968, 439] on div at bounding box center [1124, 282] width 721 height 398
click at [970, 439] on div at bounding box center [1124, 282] width 721 height 398
click at [764, 573] on div "I" at bounding box center [759, 579] width 41 height 75
click at [770, 577] on icon at bounding box center [770, 579] width 6 height 13
click at [797, 581] on div "learned" at bounding box center [822, 580] width 90 height 35
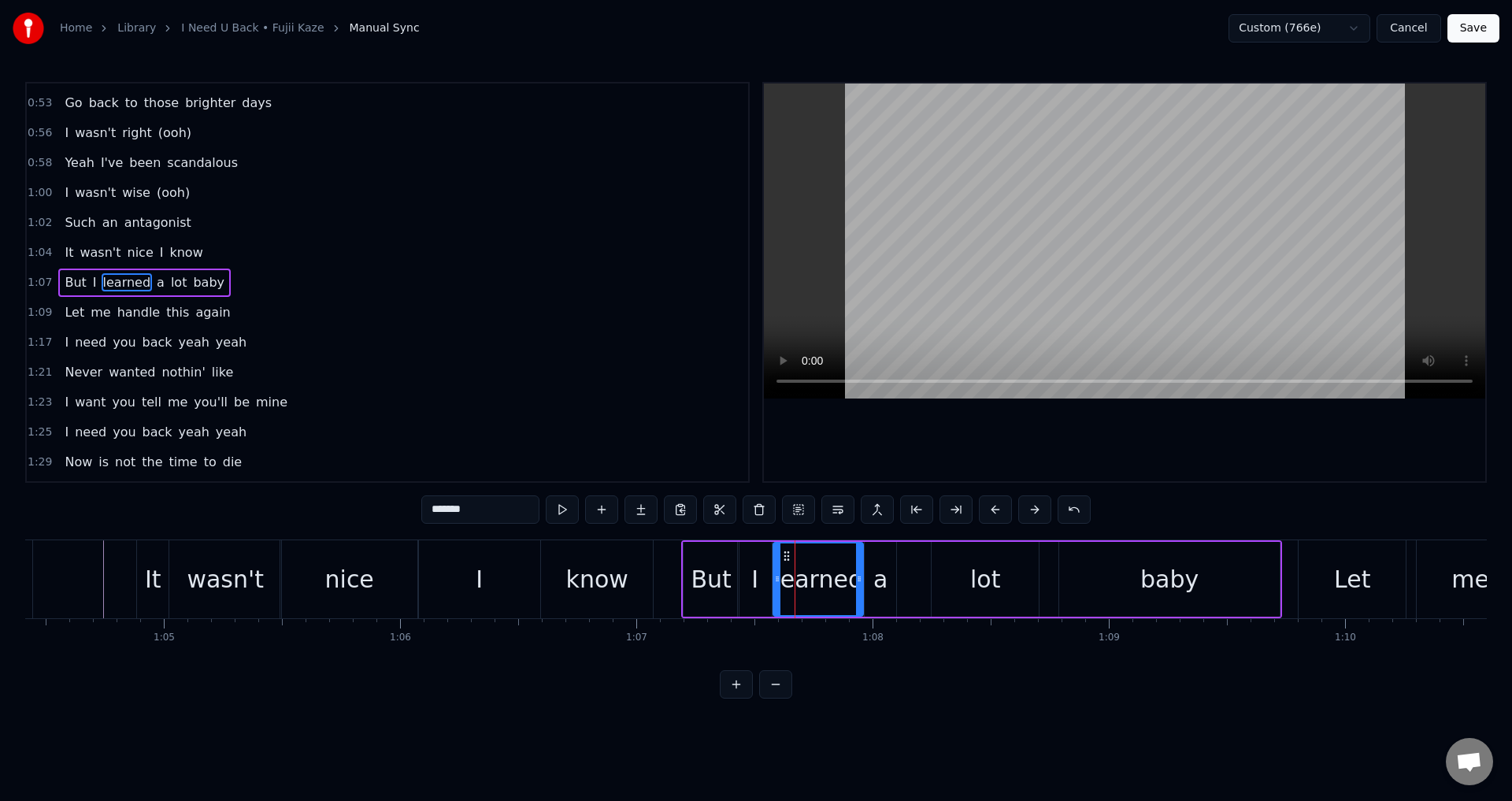
click at [777, 575] on icon at bounding box center [776, 579] width 6 height 13
click at [733, 575] on div "But" at bounding box center [710, 579] width 55 height 75
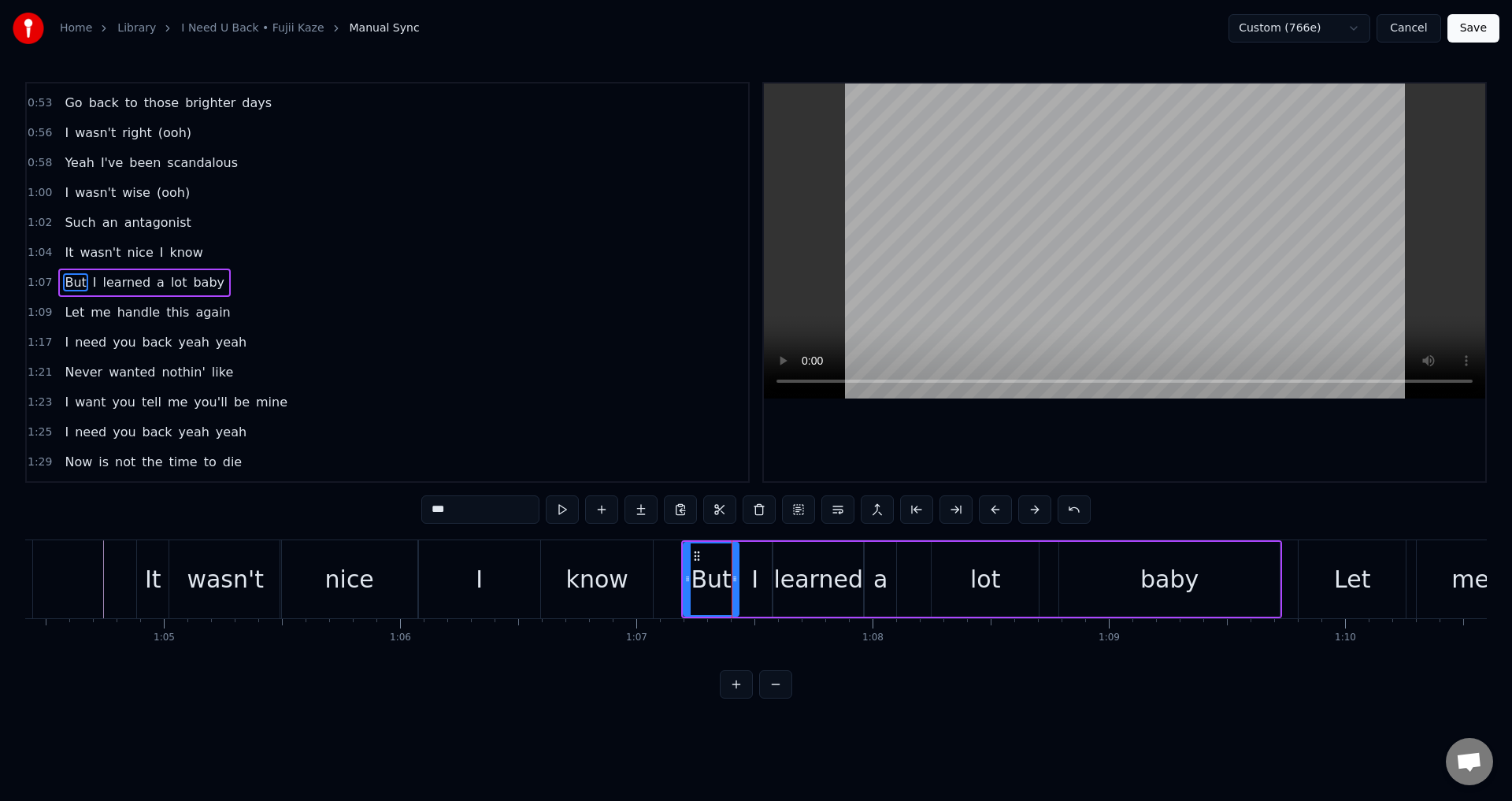
click at [899, 456] on div at bounding box center [1124, 282] width 721 height 398
click at [913, 450] on div at bounding box center [1124, 282] width 721 height 398
click at [857, 584] on div "learned" at bounding box center [819, 580] width 90 height 35
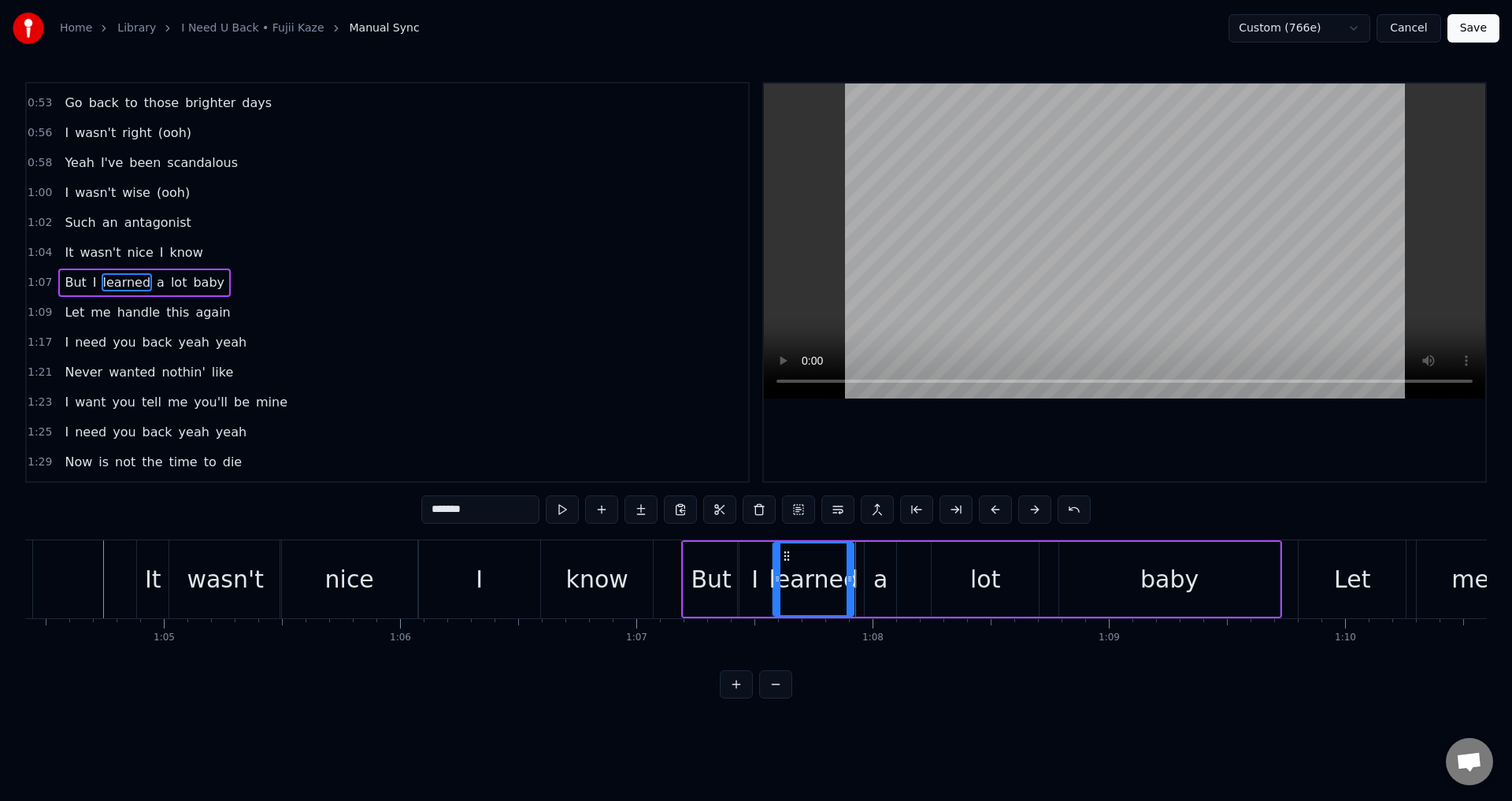
drag, startPoint x: 862, startPoint y: 576, endPoint x: 852, endPoint y: 580, distance: 10.8
click at [852, 580] on icon at bounding box center [849, 579] width 6 height 13
click at [871, 581] on div "a" at bounding box center [880, 579] width 31 height 75
drag, startPoint x: 867, startPoint y: 580, endPoint x: 854, endPoint y: 580, distance: 13.0
click at [857, 580] on icon at bounding box center [859, 579] width 6 height 13
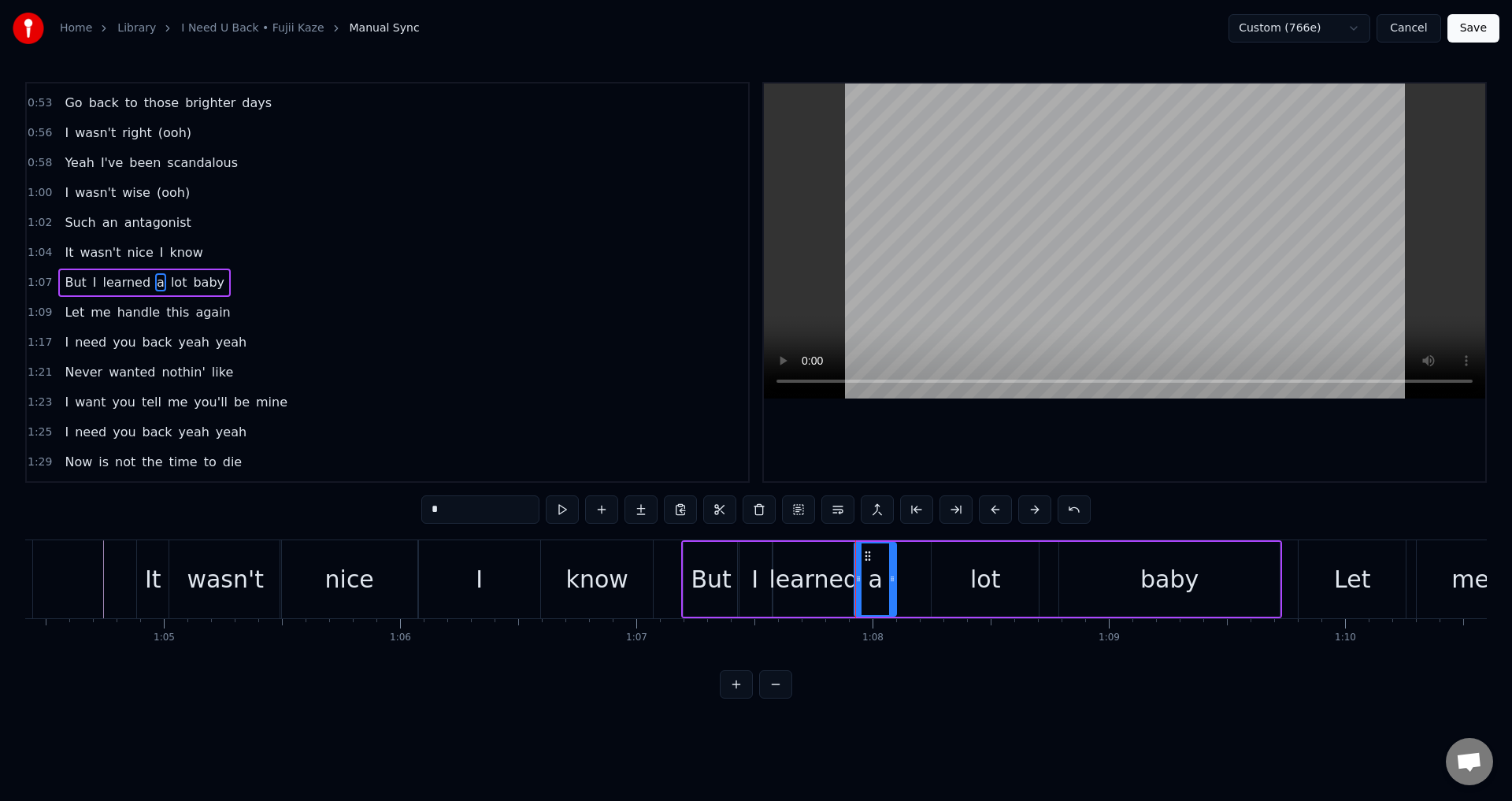
click at [829, 575] on div "learned" at bounding box center [813, 580] width 90 height 35
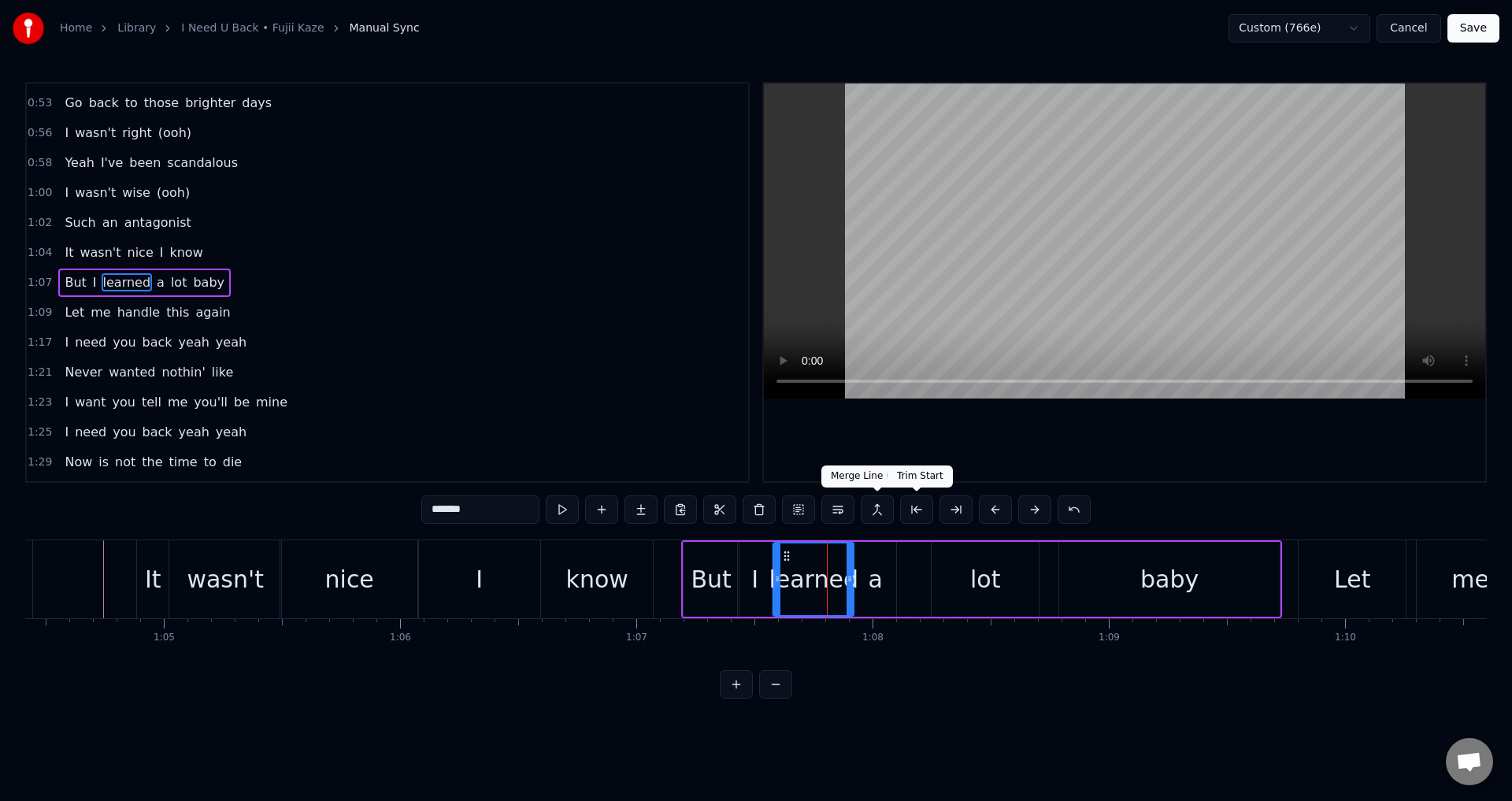
click at [930, 485] on div "Trim Start Trim Start" at bounding box center [920, 477] width 65 height 22
click at [953, 453] on div at bounding box center [1124, 282] width 721 height 398
click at [954, 452] on div at bounding box center [1124, 282] width 721 height 398
drag, startPoint x: 949, startPoint y: 580, endPoint x: 939, endPoint y: 582, distance: 10.2
click at [939, 582] on div "lot" at bounding box center [985, 579] width 107 height 75
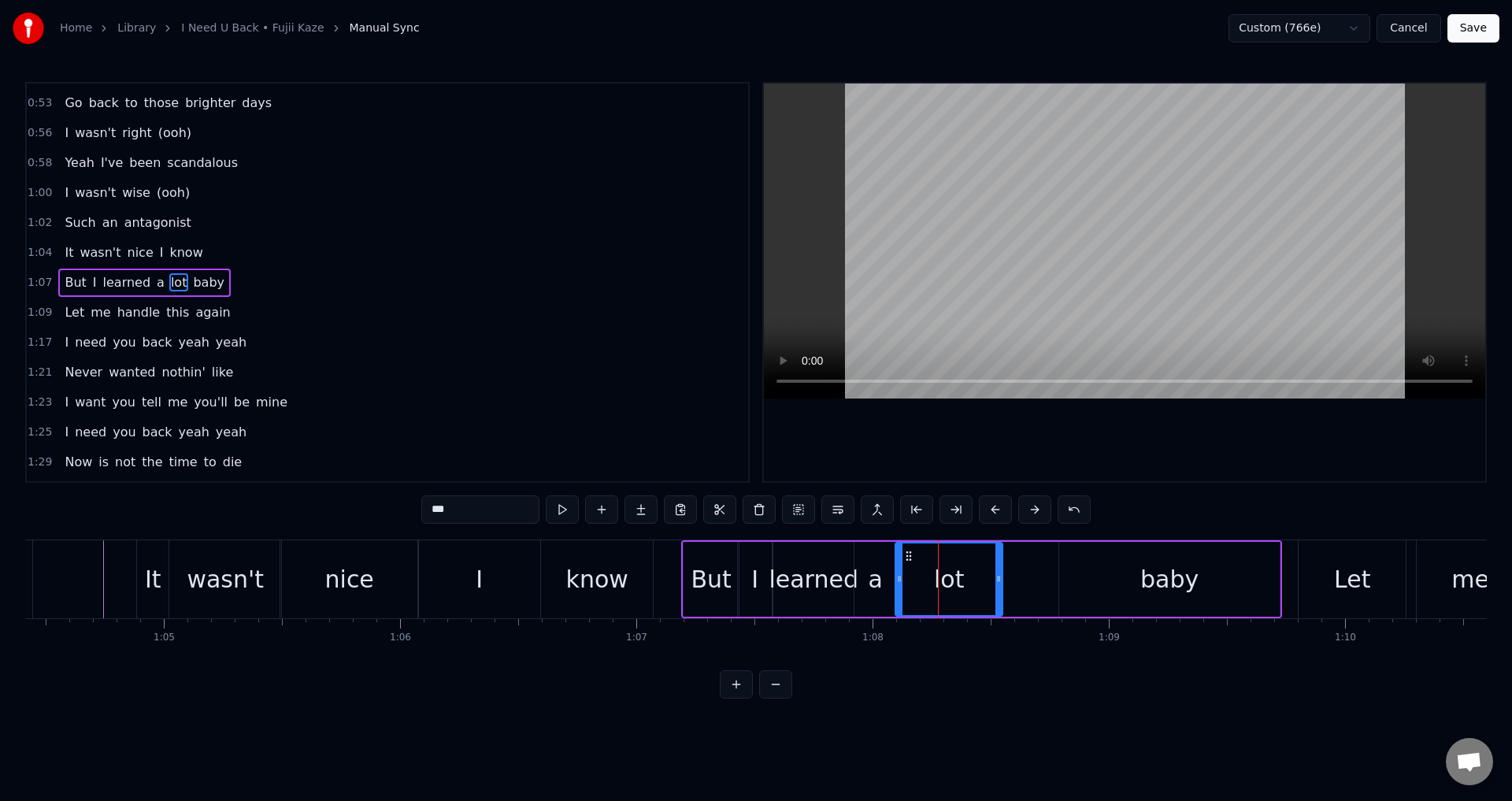
drag, startPoint x: 937, startPoint y: 556, endPoint x: 907, endPoint y: 559, distance: 30.1
click at [907, 559] on icon at bounding box center [908, 556] width 13 height 13
click at [1107, 581] on div "baby" at bounding box center [1169, 579] width 220 height 75
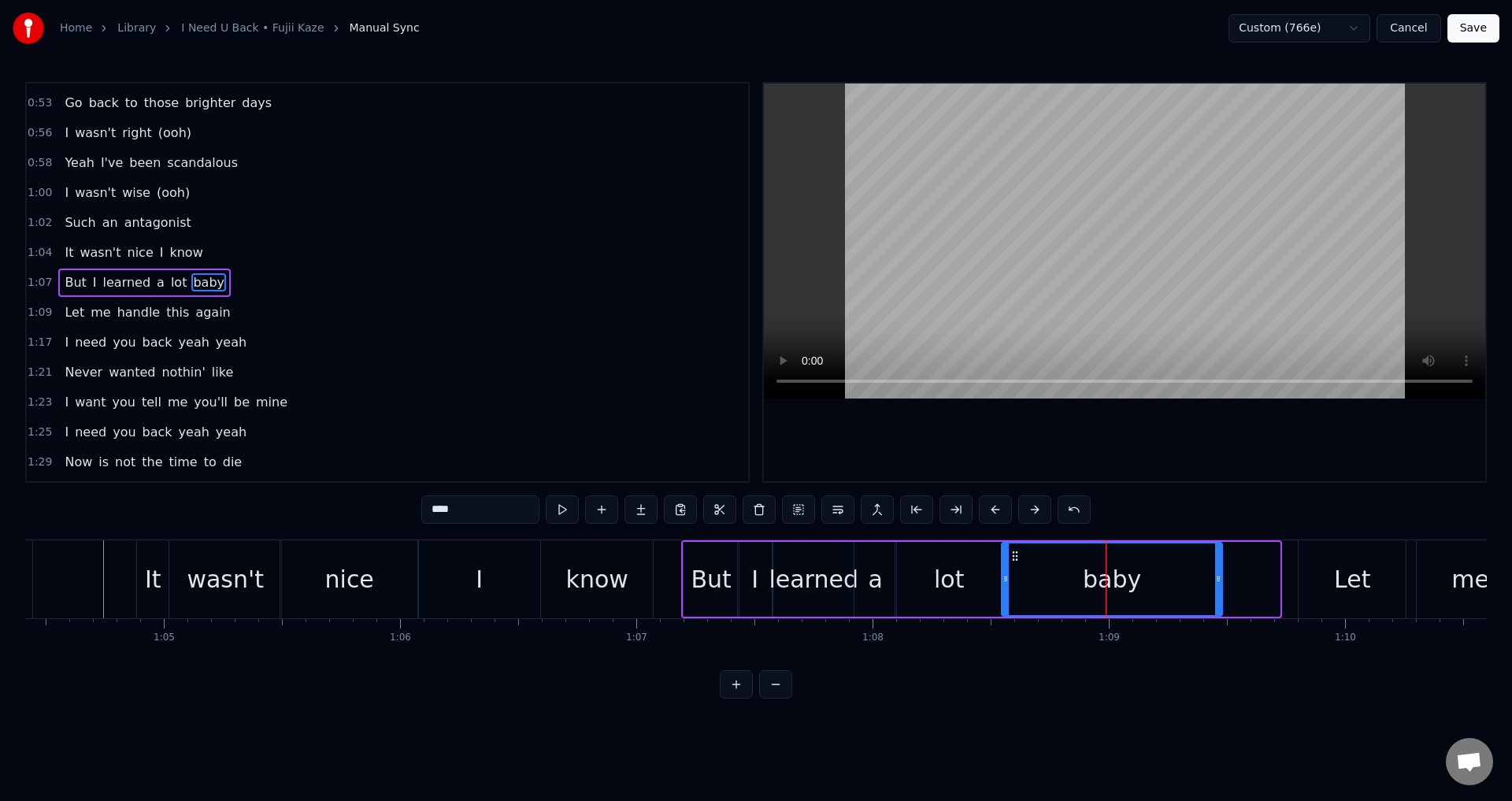
drag, startPoint x: 1077, startPoint y: 554, endPoint x: 1020, endPoint y: 562, distance: 57.6
click at [1020, 562] on icon at bounding box center [1014, 556] width 13 height 13
click at [600, 581] on div "know" at bounding box center [597, 580] width 63 height 35
type input "****"
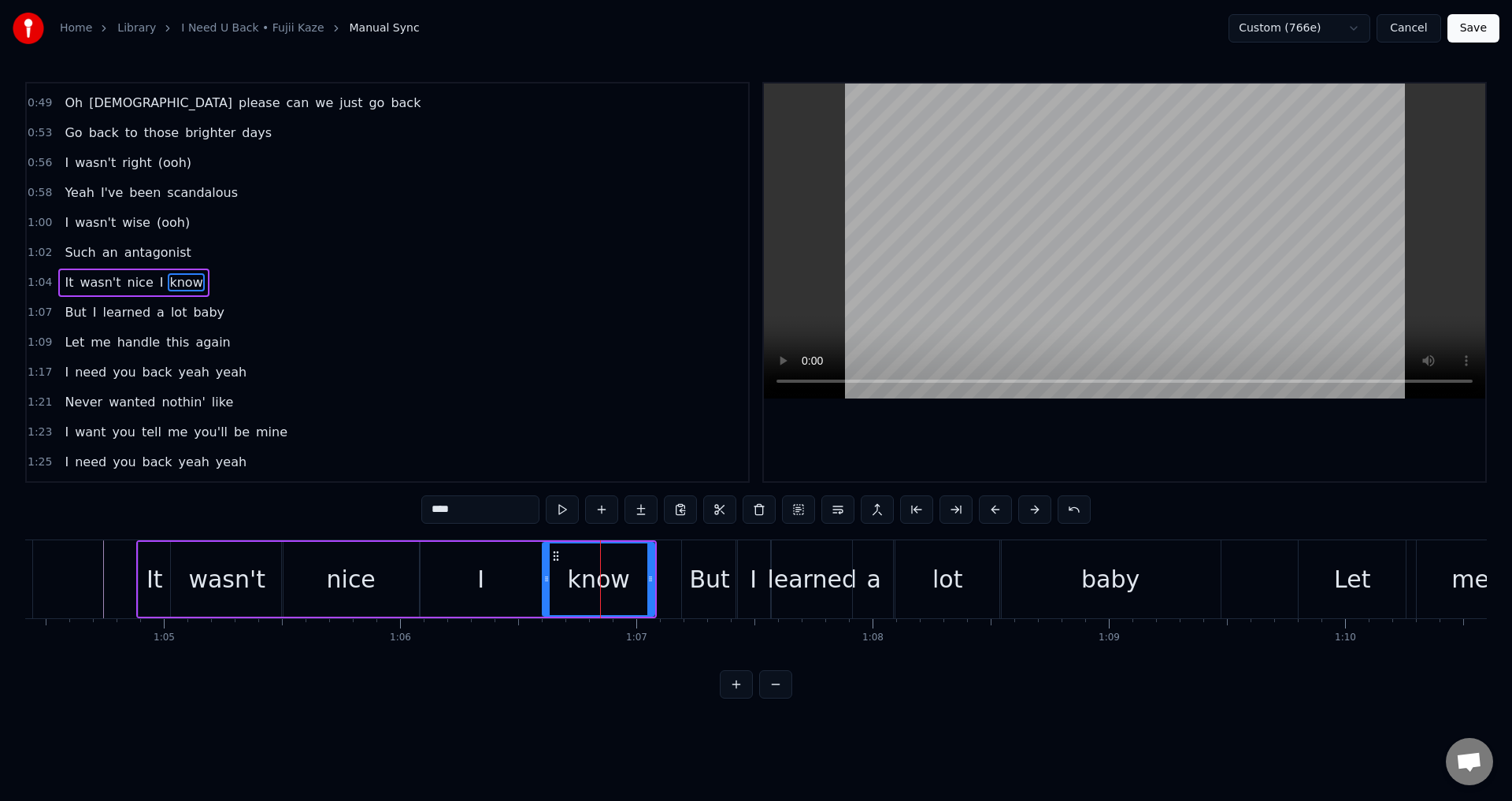
scroll to position [0, 18004]
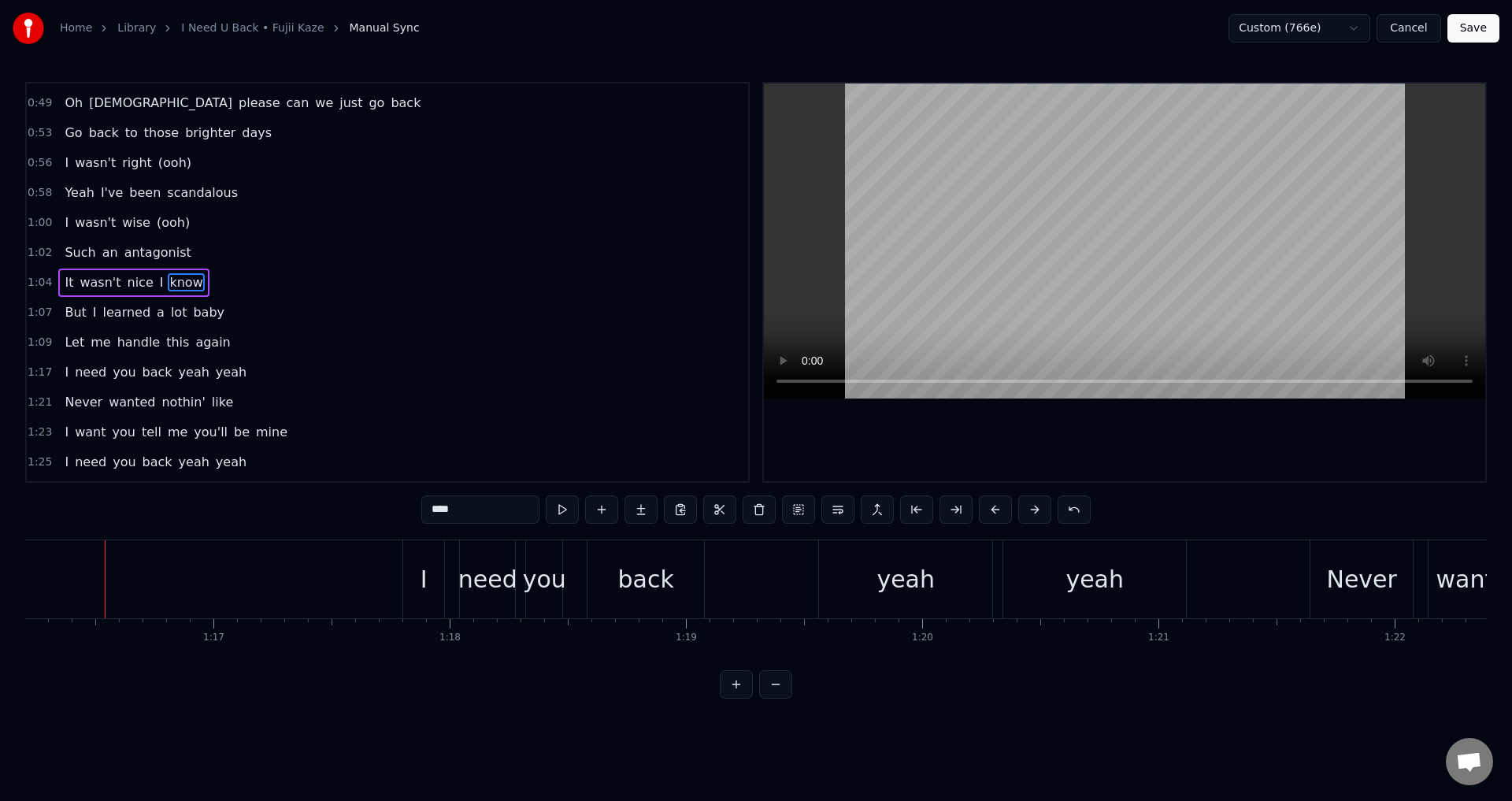
click at [68, 290] on span "It" at bounding box center [69, 282] width 12 height 18
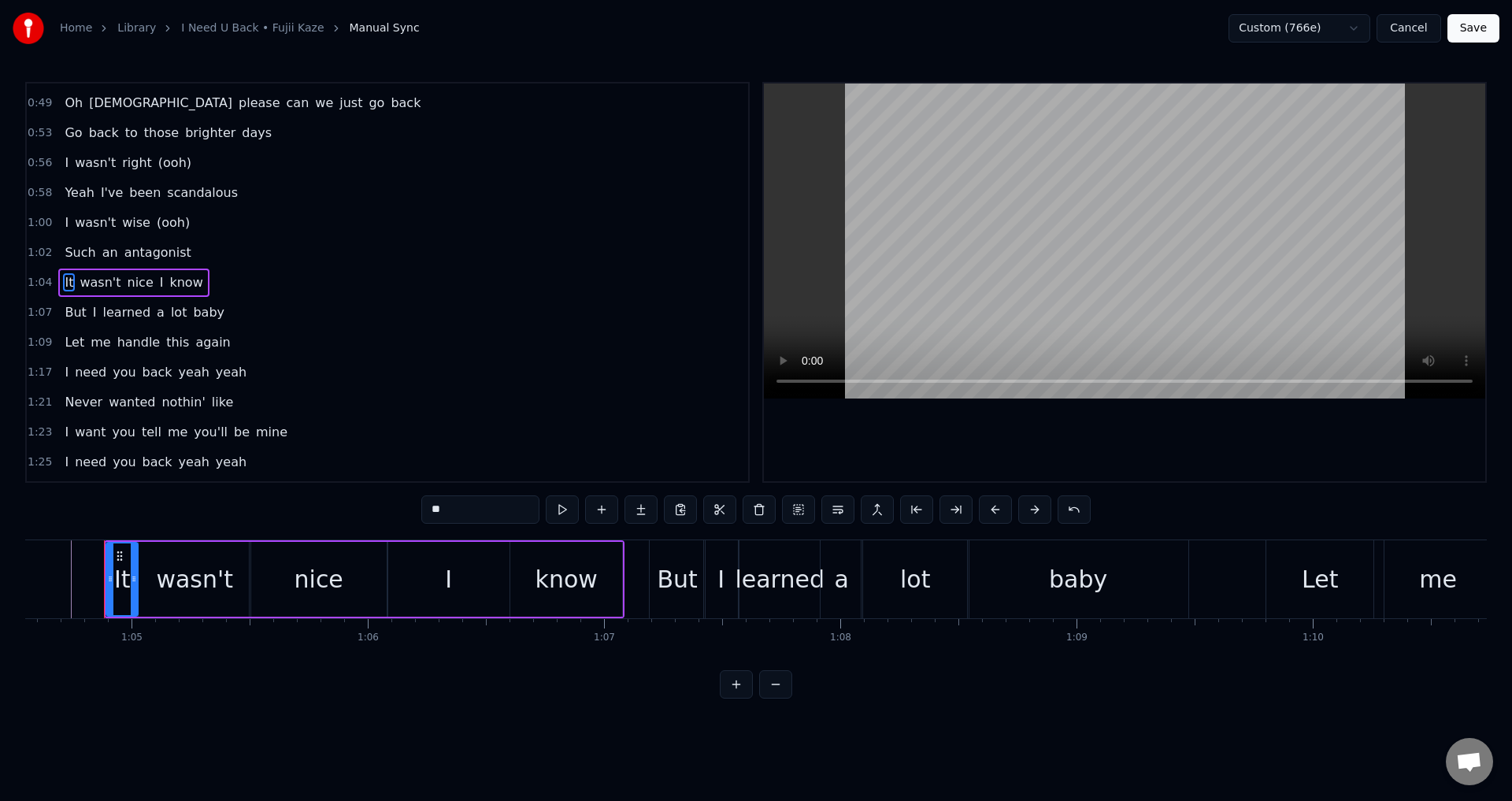
click at [1138, 428] on div at bounding box center [1124, 282] width 721 height 398
click at [1156, 448] on div at bounding box center [1124, 282] width 721 height 398
click at [941, 567] on div "lot" at bounding box center [915, 580] width 107 height 78
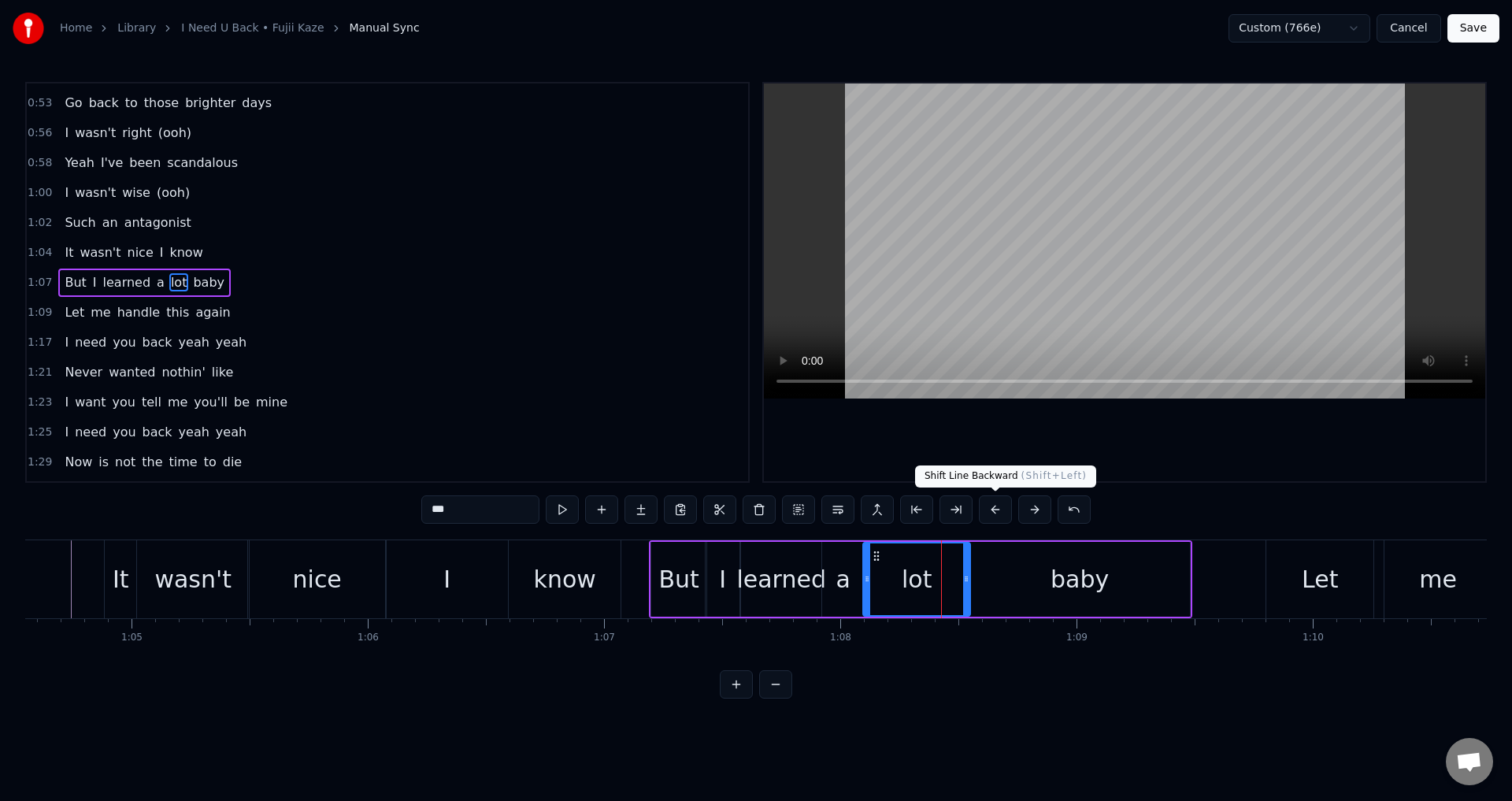
click at [1137, 435] on div at bounding box center [1124, 282] width 721 height 398
click at [1142, 435] on div at bounding box center [1124, 282] width 721 height 398
click at [1005, 572] on div "baby" at bounding box center [1080, 579] width 220 height 75
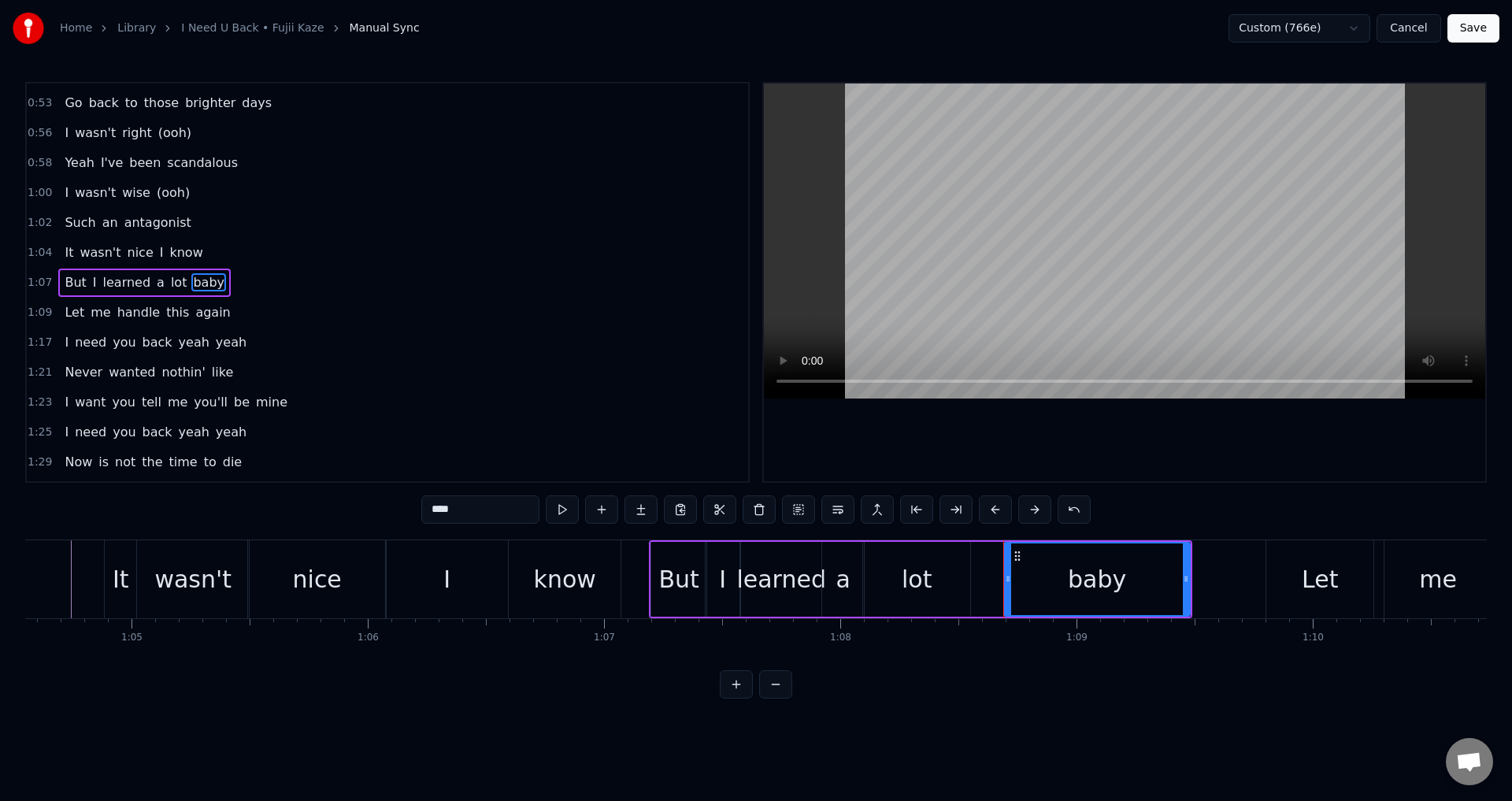
drag, startPoint x: 972, startPoint y: 575, endPoint x: 1007, endPoint y: 588, distance: 37.3
click at [1007, 588] on div at bounding box center [1008, 579] width 6 height 72
click at [960, 585] on div "lot" at bounding box center [916, 579] width 107 height 75
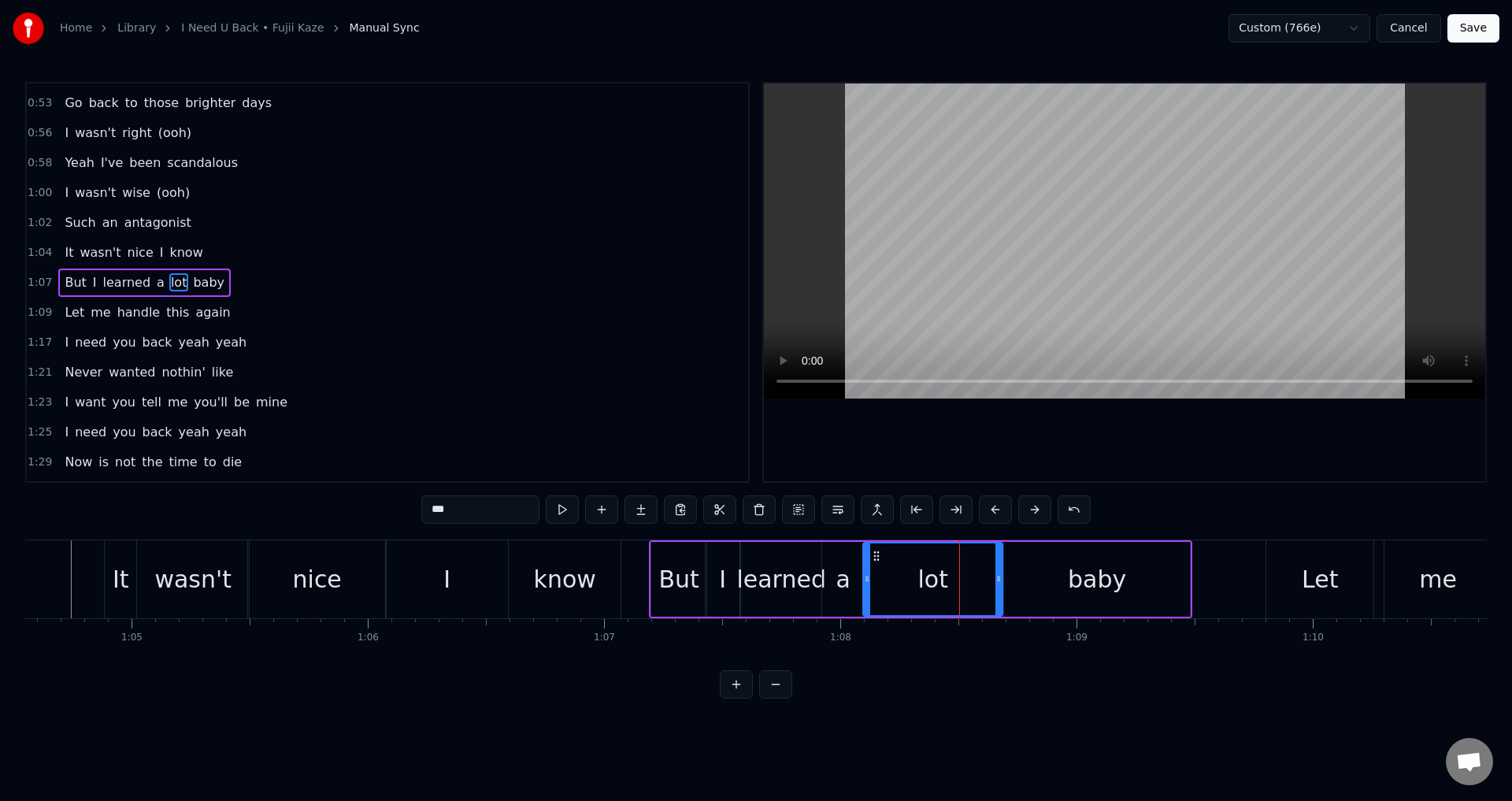
drag, startPoint x: 970, startPoint y: 584, endPoint x: 1002, endPoint y: 586, distance: 32.1
click at [1002, 586] on div at bounding box center [998, 579] width 6 height 72
click at [672, 577] on div "But" at bounding box center [679, 580] width 41 height 35
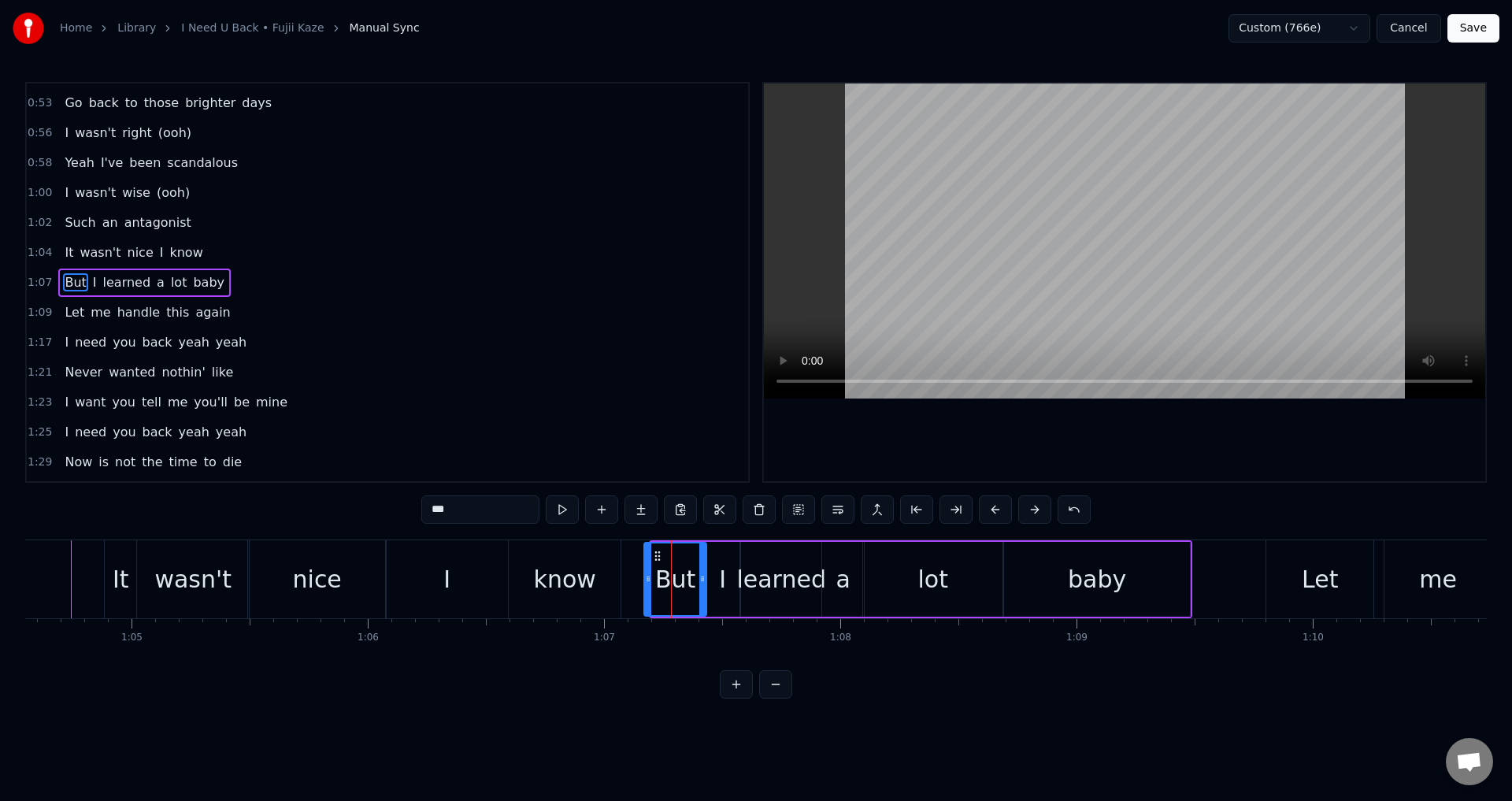
click at [650, 575] on icon at bounding box center [648, 579] width 6 height 13
click at [613, 576] on div "know" at bounding box center [564, 580] width 111 height 78
type input "****"
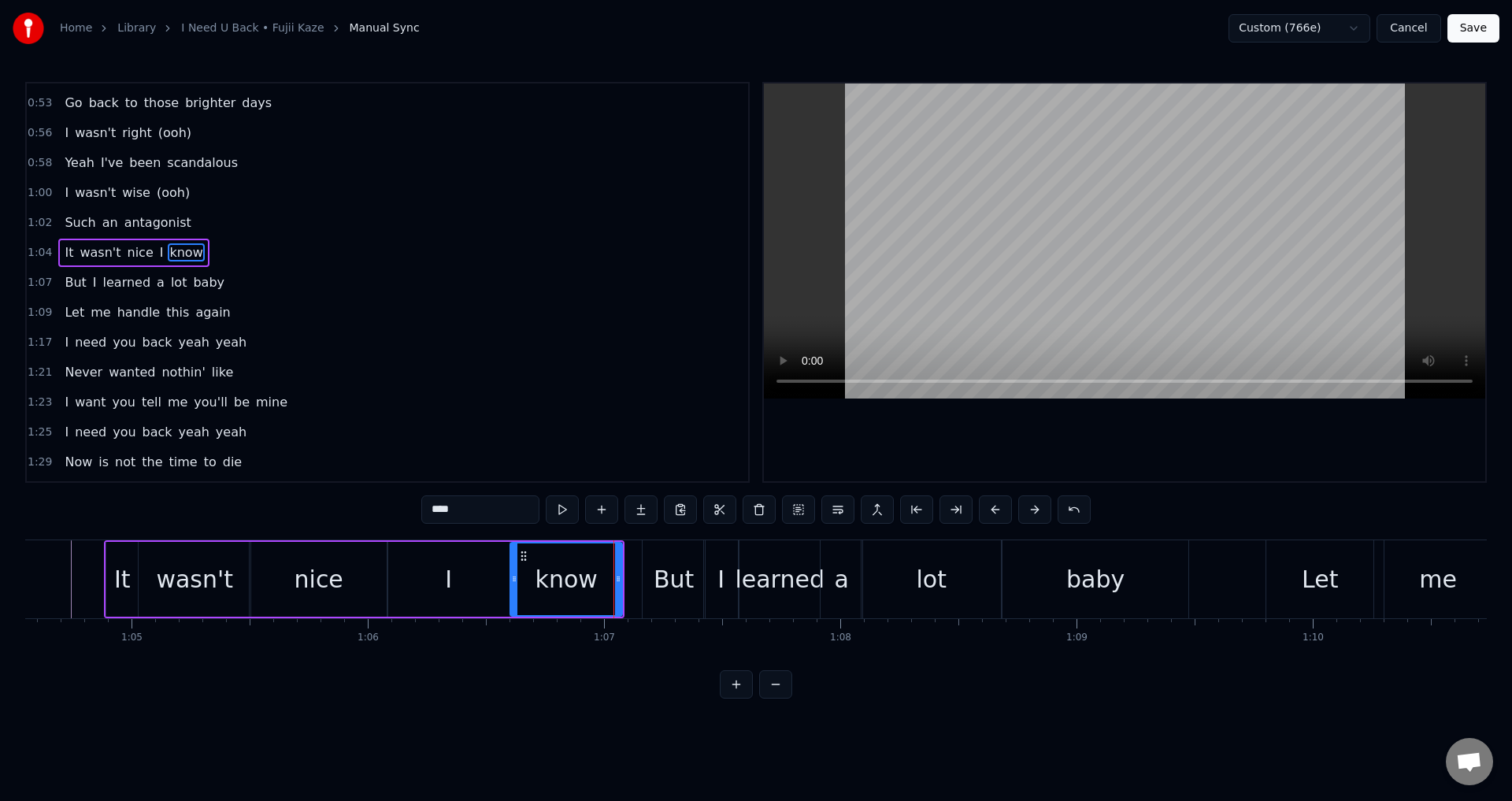
scroll to position [324, 0]
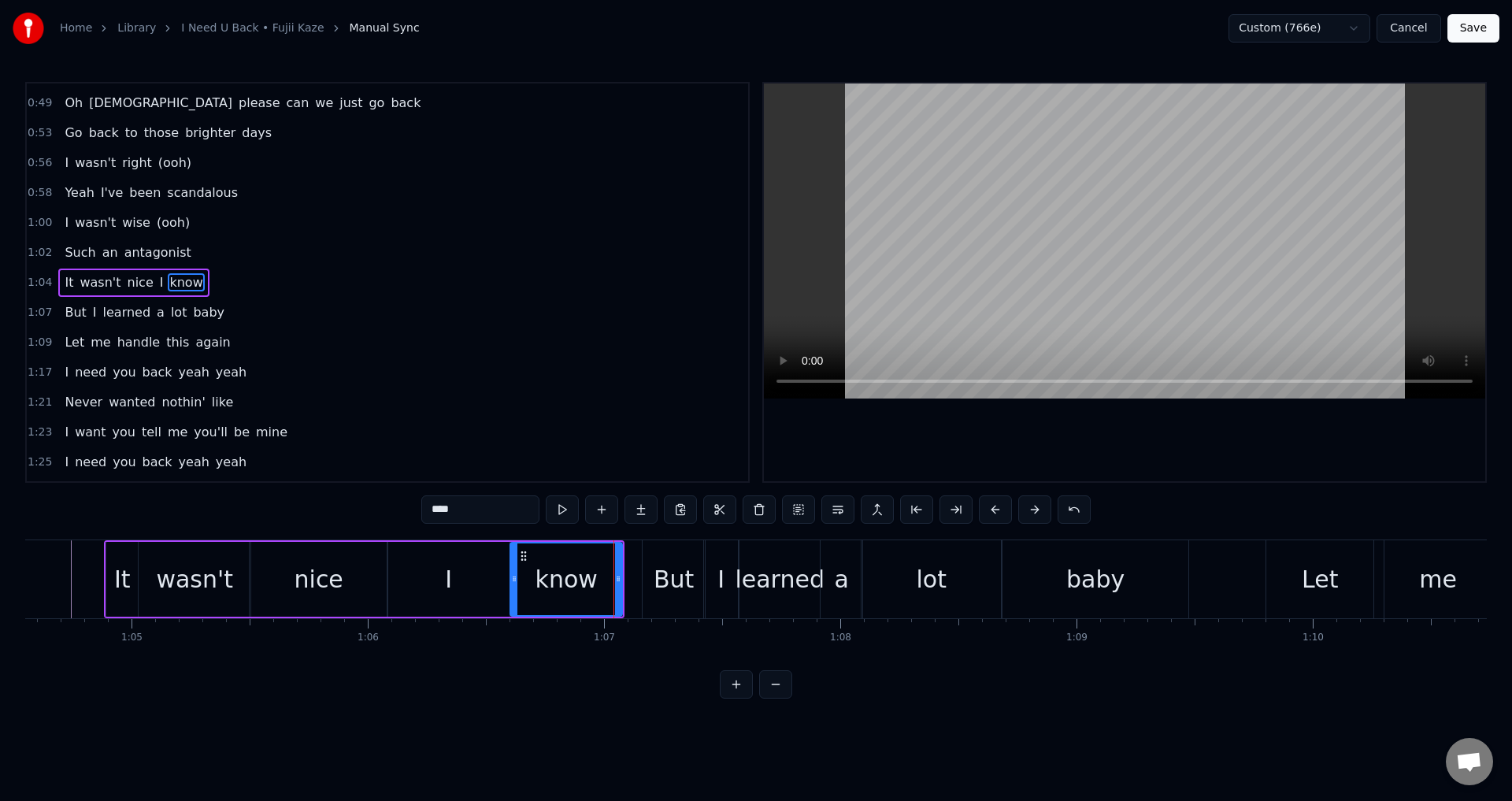
click at [1009, 444] on div at bounding box center [1124, 282] width 721 height 398
click at [1200, 456] on div at bounding box center [1124, 282] width 721 height 398
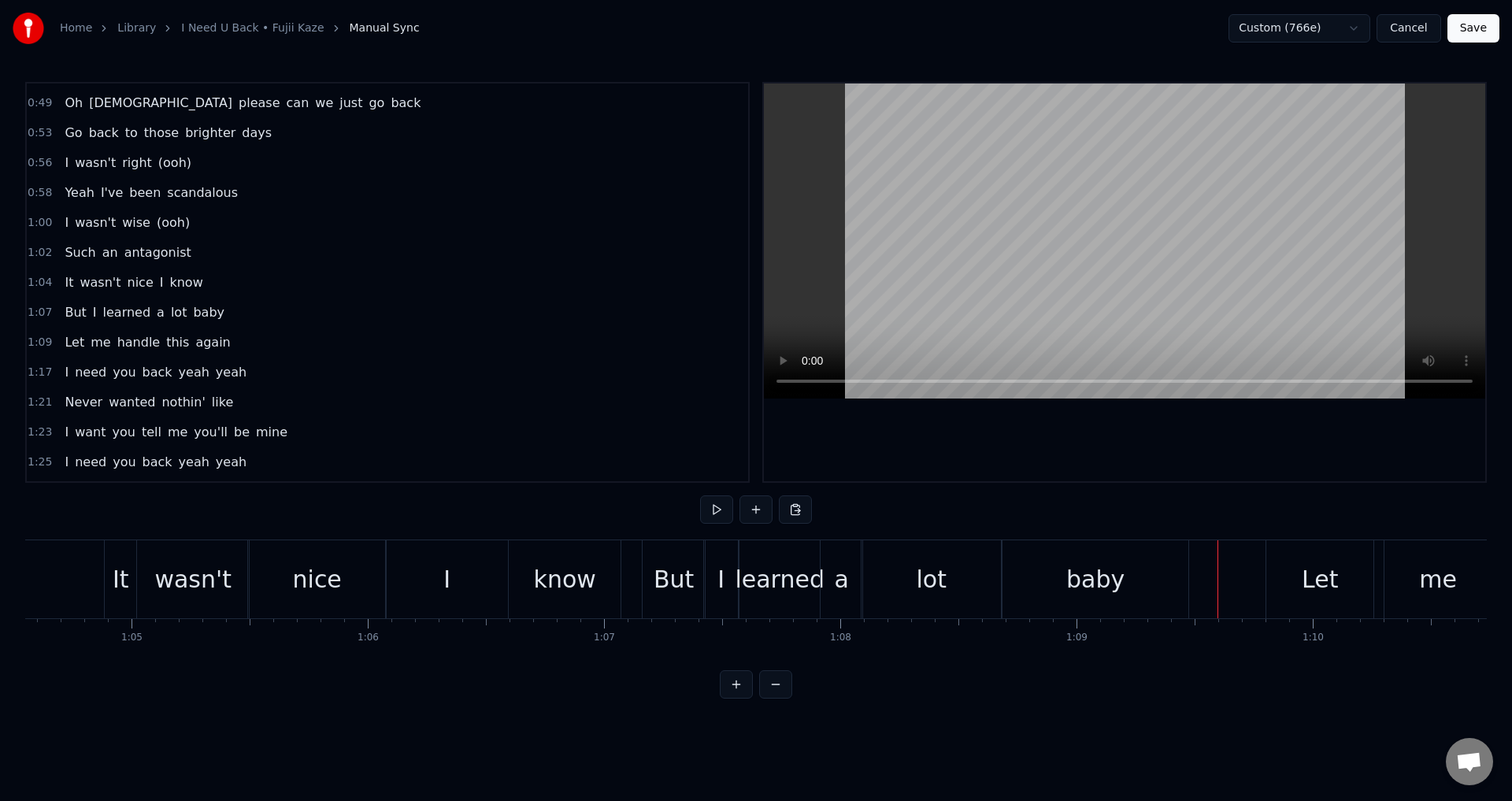
drag, startPoint x: 1275, startPoint y: 579, endPoint x: 1276, endPoint y: 570, distance: 9.1
click at [1275, 580] on div "Let" at bounding box center [1319, 580] width 107 height 78
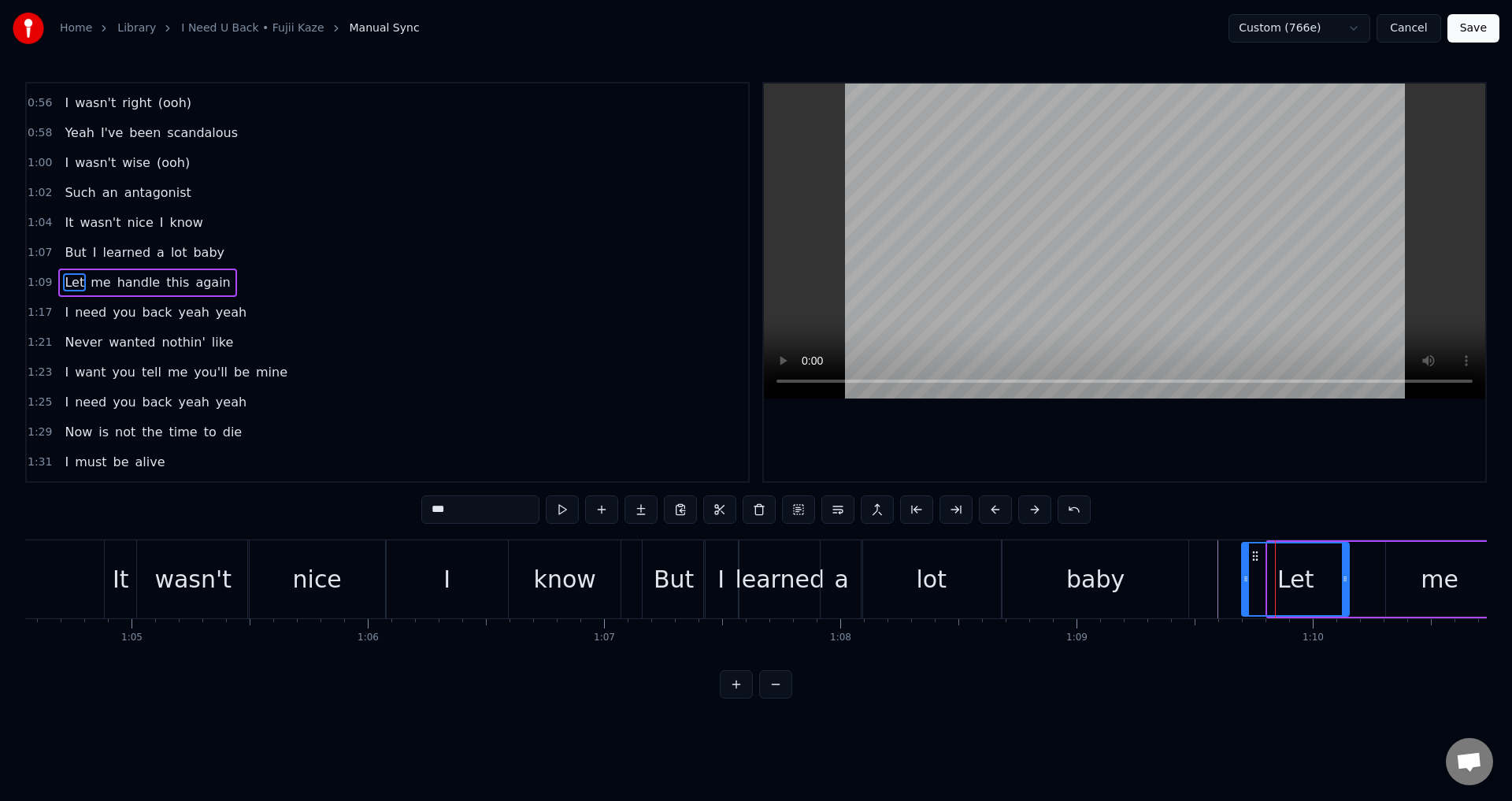
drag, startPoint x: 1278, startPoint y: 559, endPoint x: 1252, endPoint y: 563, distance: 26.3
click at [1252, 563] on div "Let" at bounding box center [1295, 579] width 106 height 72
click at [1289, 471] on div at bounding box center [1124, 282] width 721 height 398
click at [1299, 456] on div at bounding box center [1124, 282] width 721 height 398
click at [1413, 604] on div "me" at bounding box center [1439, 579] width 107 height 75
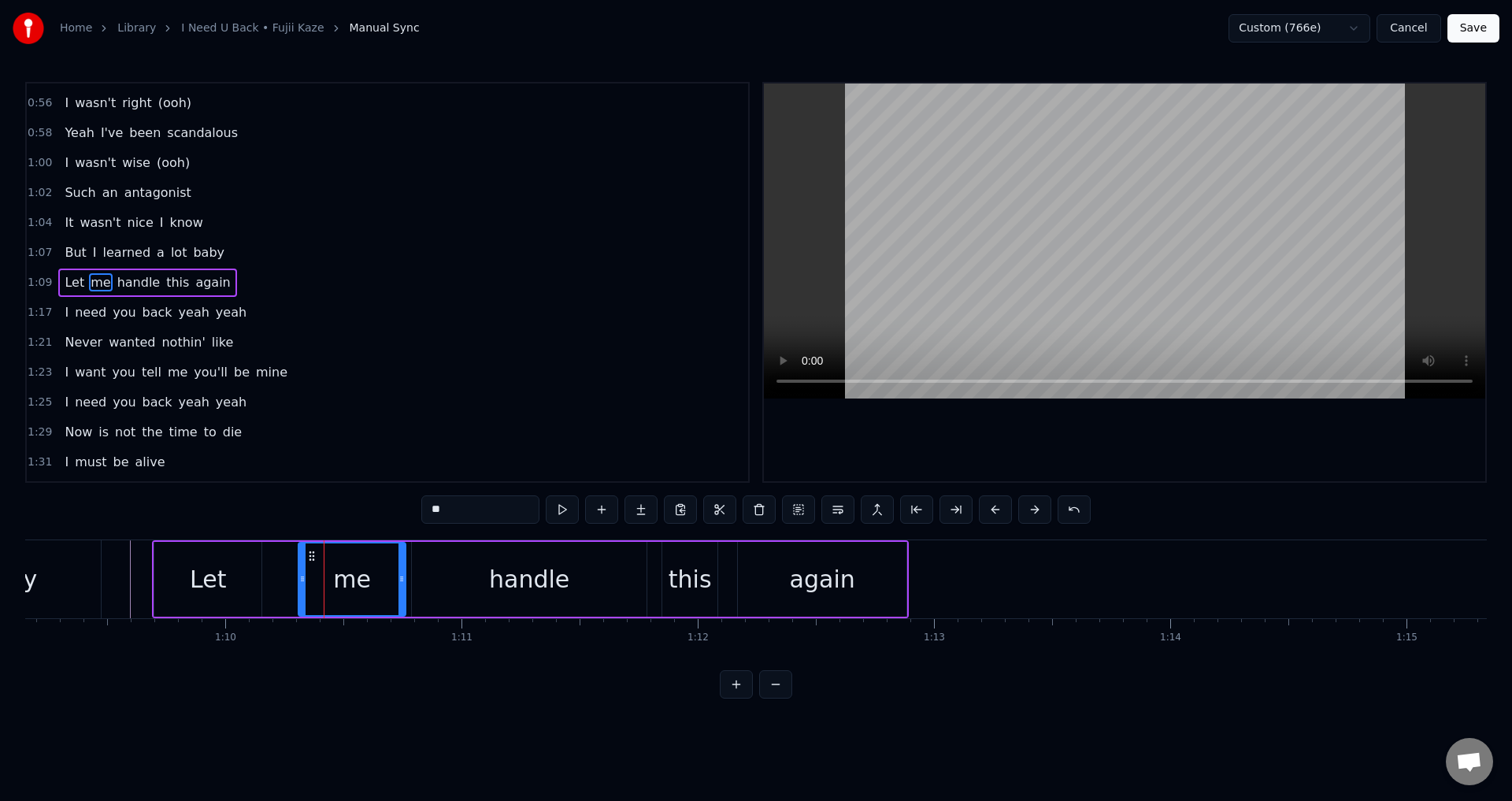
scroll to position [0, 15778]
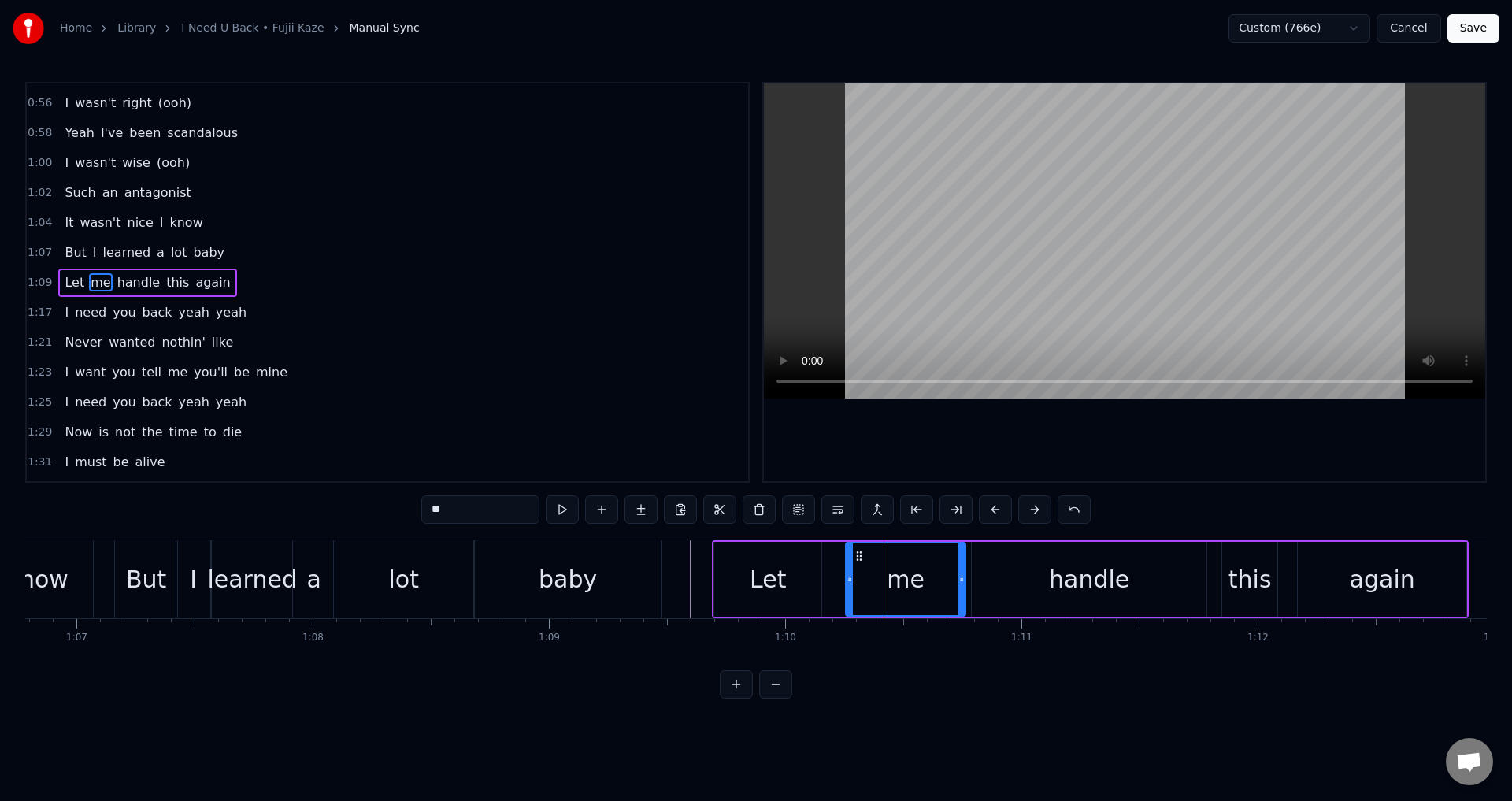
drag, startPoint x: 863, startPoint y: 586, endPoint x: 847, endPoint y: 586, distance: 16.0
click at [847, 586] on div at bounding box center [849, 579] width 6 height 72
click at [815, 582] on div "Let" at bounding box center [768, 579] width 107 height 75
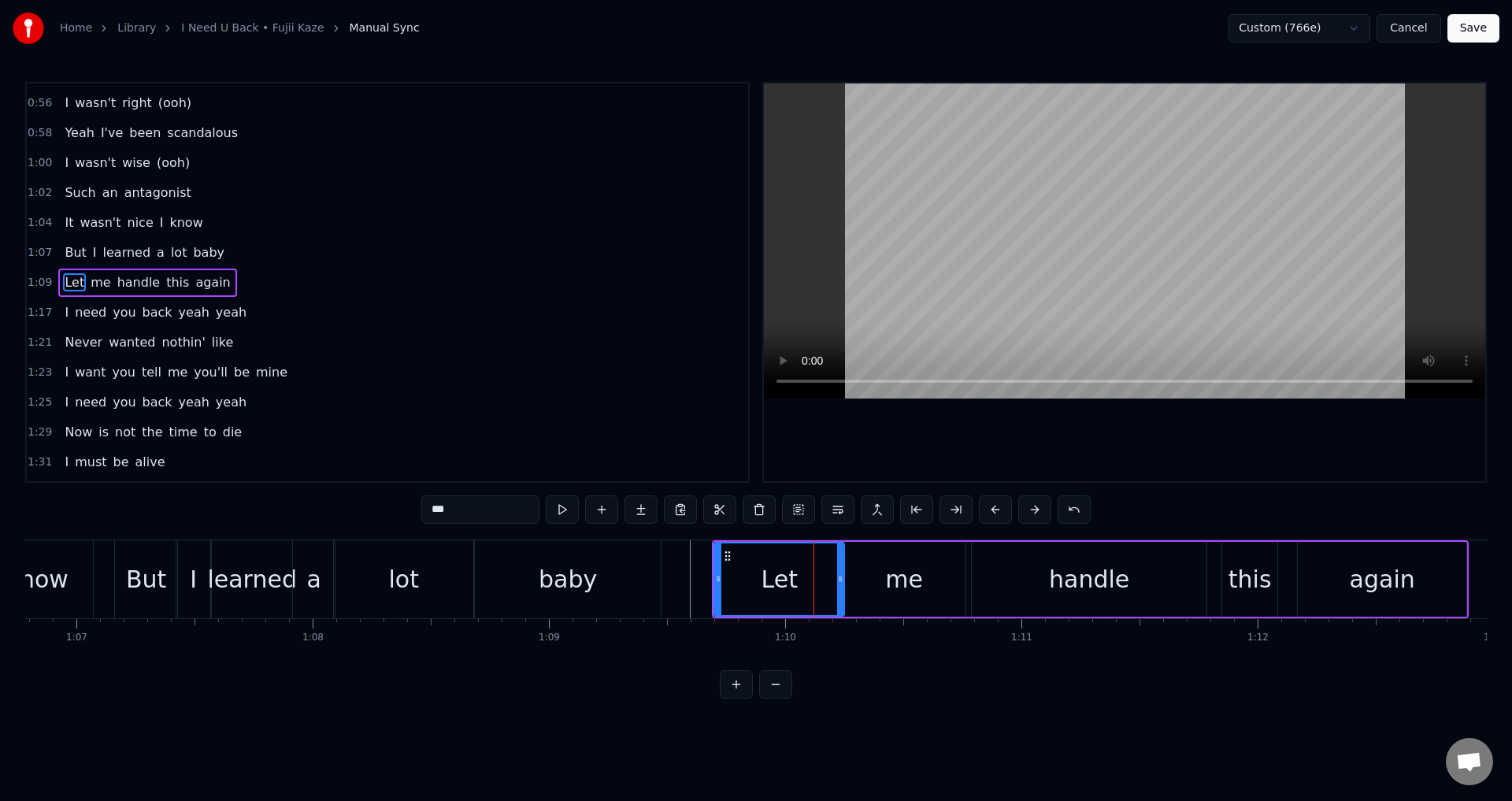
drag, startPoint x: 819, startPoint y: 580, endPoint x: 841, endPoint y: 583, distance: 22.2
click at [841, 583] on icon at bounding box center [840, 579] width 6 height 13
click at [576, 567] on div "baby" at bounding box center [568, 580] width 58 height 35
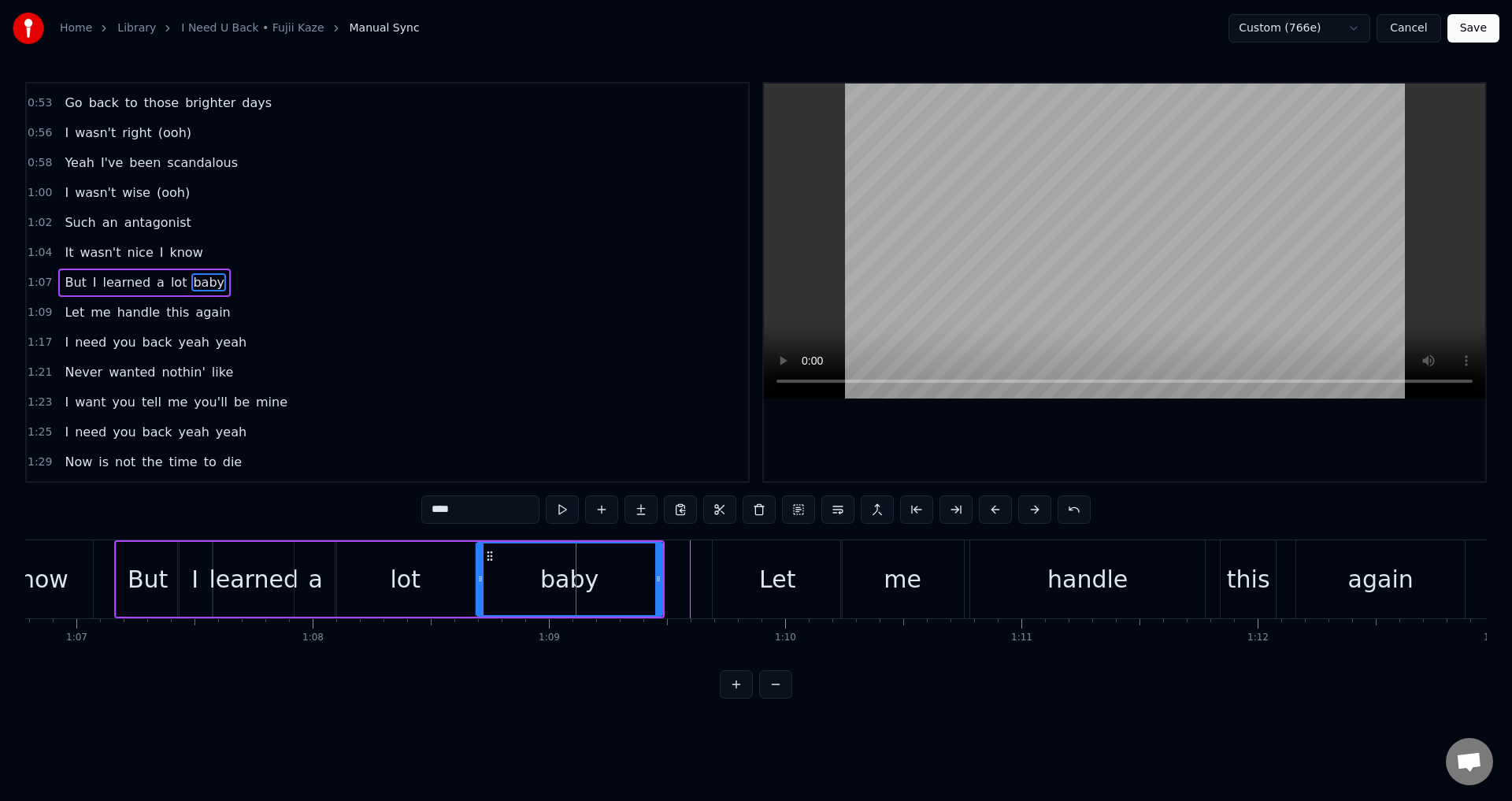
click at [984, 417] on div at bounding box center [1124, 282] width 721 height 398
click at [996, 433] on div at bounding box center [1124, 282] width 721 height 398
click at [775, 581] on div "Let" at bounding box center [777, 580] width 36 height 35
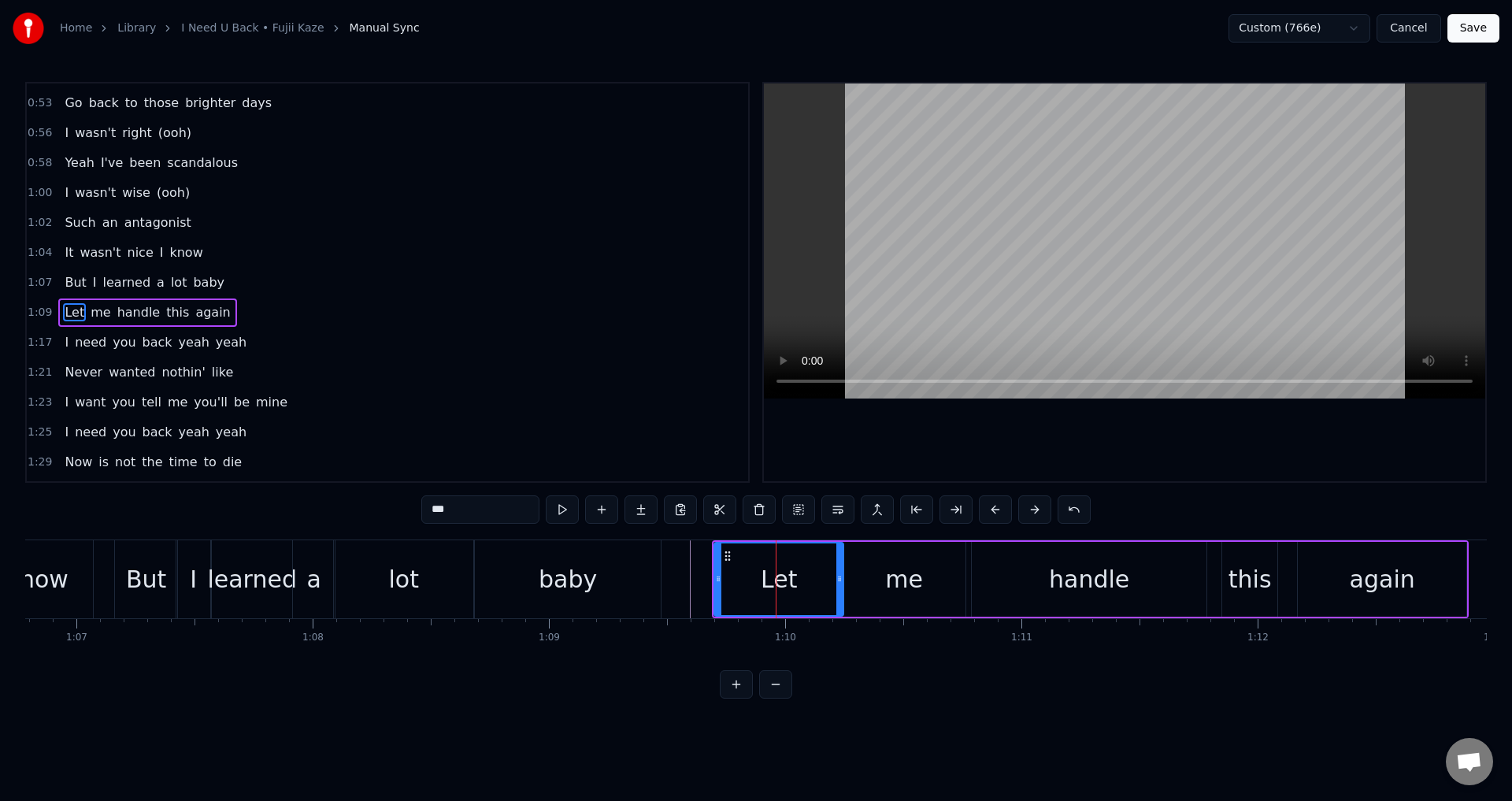
scroll to position [384, 0]
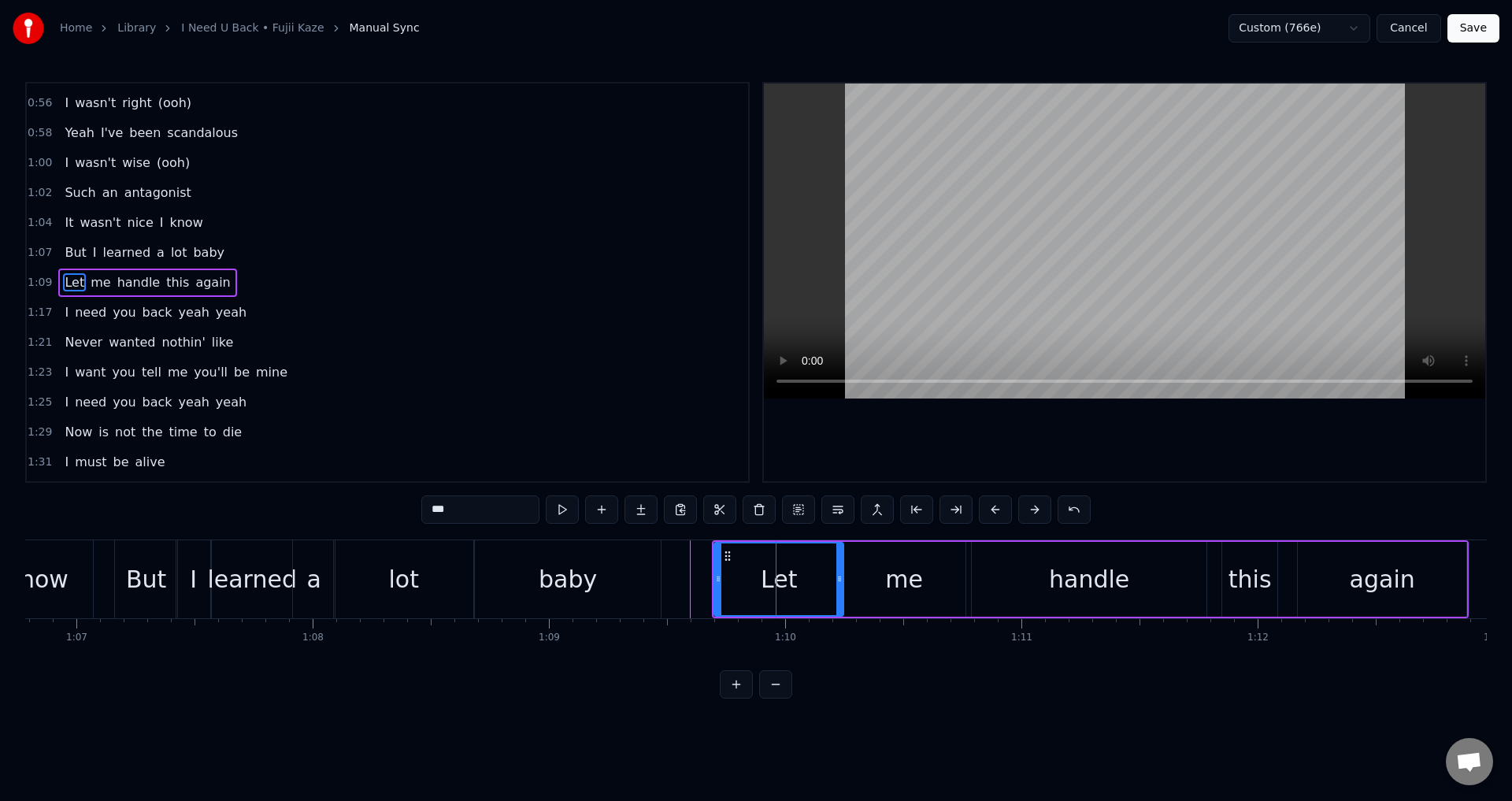
click at [899, 411] on div at bounding box center [1124, 282] width 721 height 398
click at [909, 411] on div at bounding box center [1124, 282] width 721 height 398
click at [863, 567] on div "me" at bounding box center [904, 579] width 122 height 75
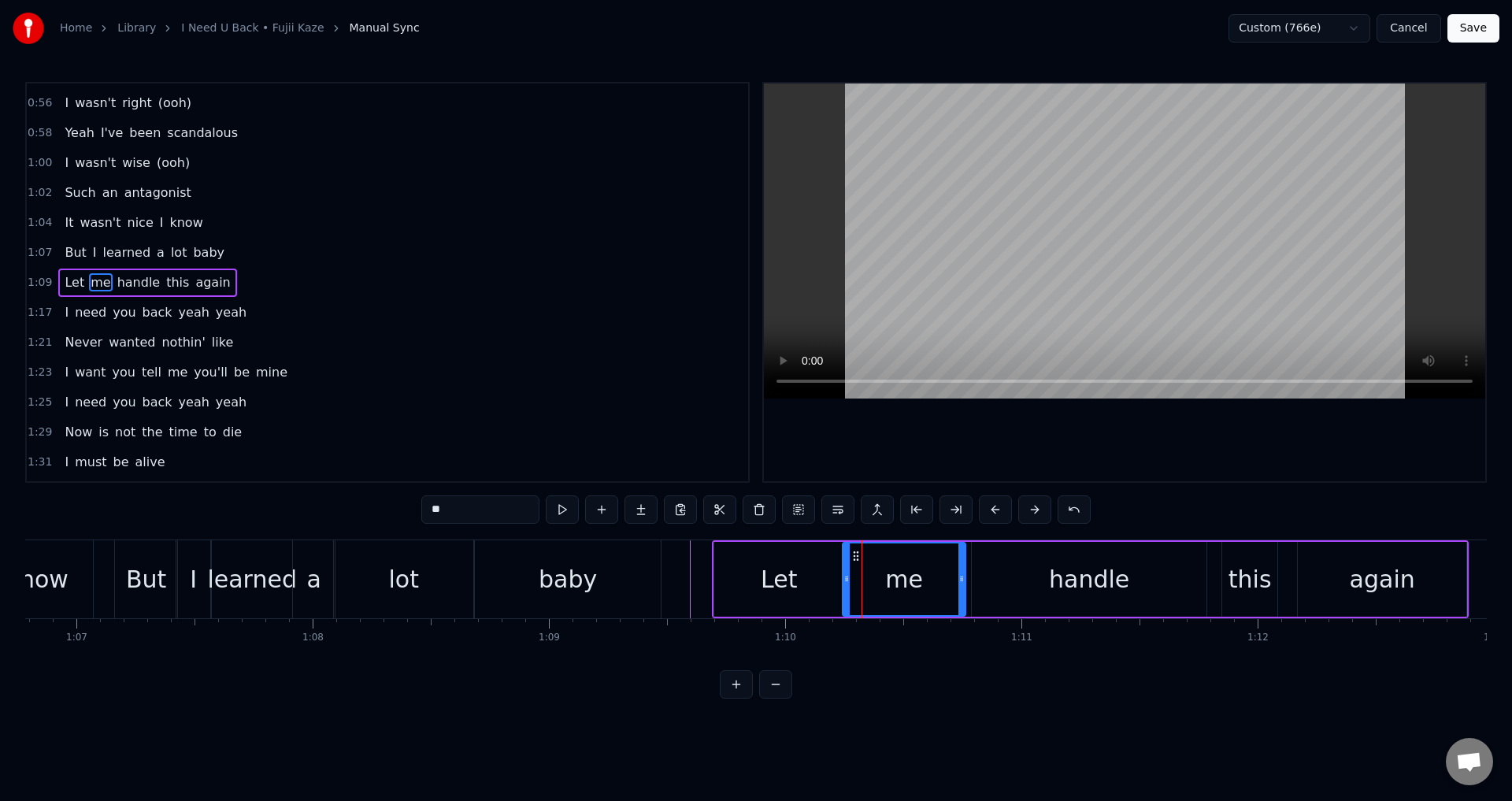
click at [835, 580] on div "Let" at bounding box center [779, 579] width 129 height 75
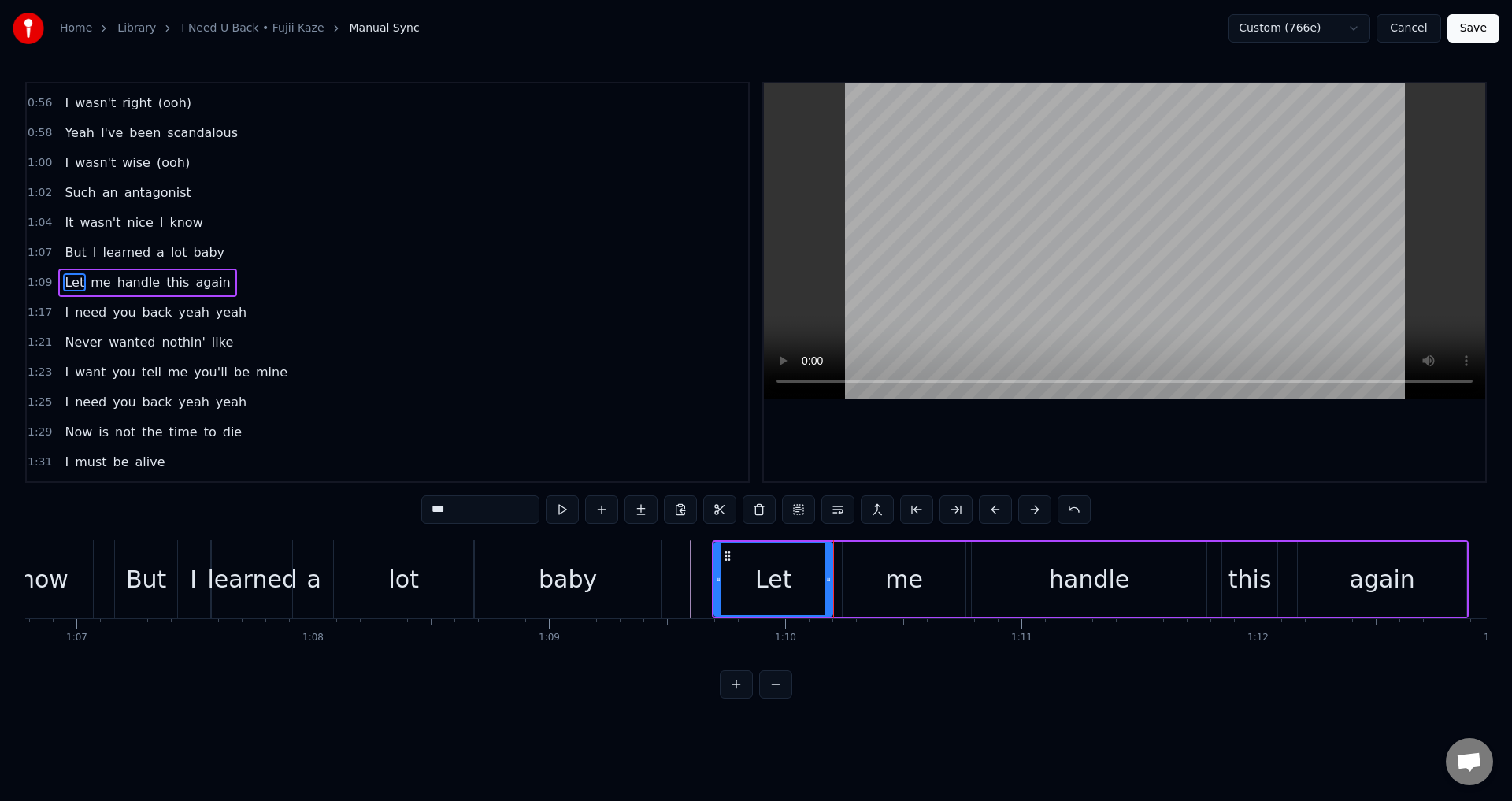
drag, startPoint x: 839, startPoint y: 580, endPoint x: 858, endPoint y: 580, distance: 19.0
click at [825, 582] on icon at bounding box center [828, 579] width 6 height 13
click at [867, 580] on div "me" at bounding box center [904, 579] width 122 height 75
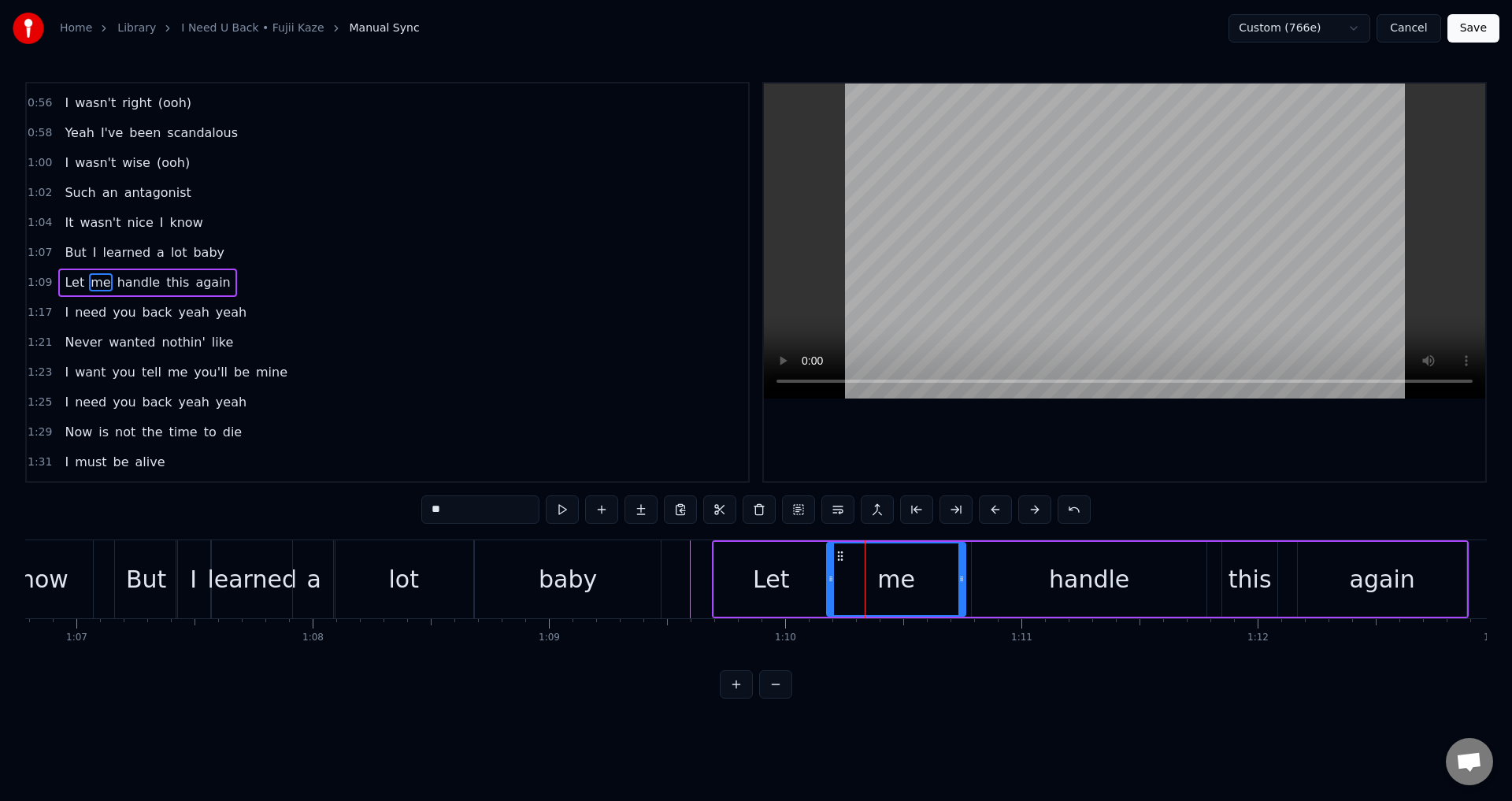
drag, startPoint x: 847, startPoint y: 576, endPoint x: 832, endPoint y: 577, distance: 15.0
click at [832, 577] on icon at bounding box center [830, 579] width 6 height 13
click at [772, 578] on div "Let" at bounding box center [770, 580] width 36 height 35
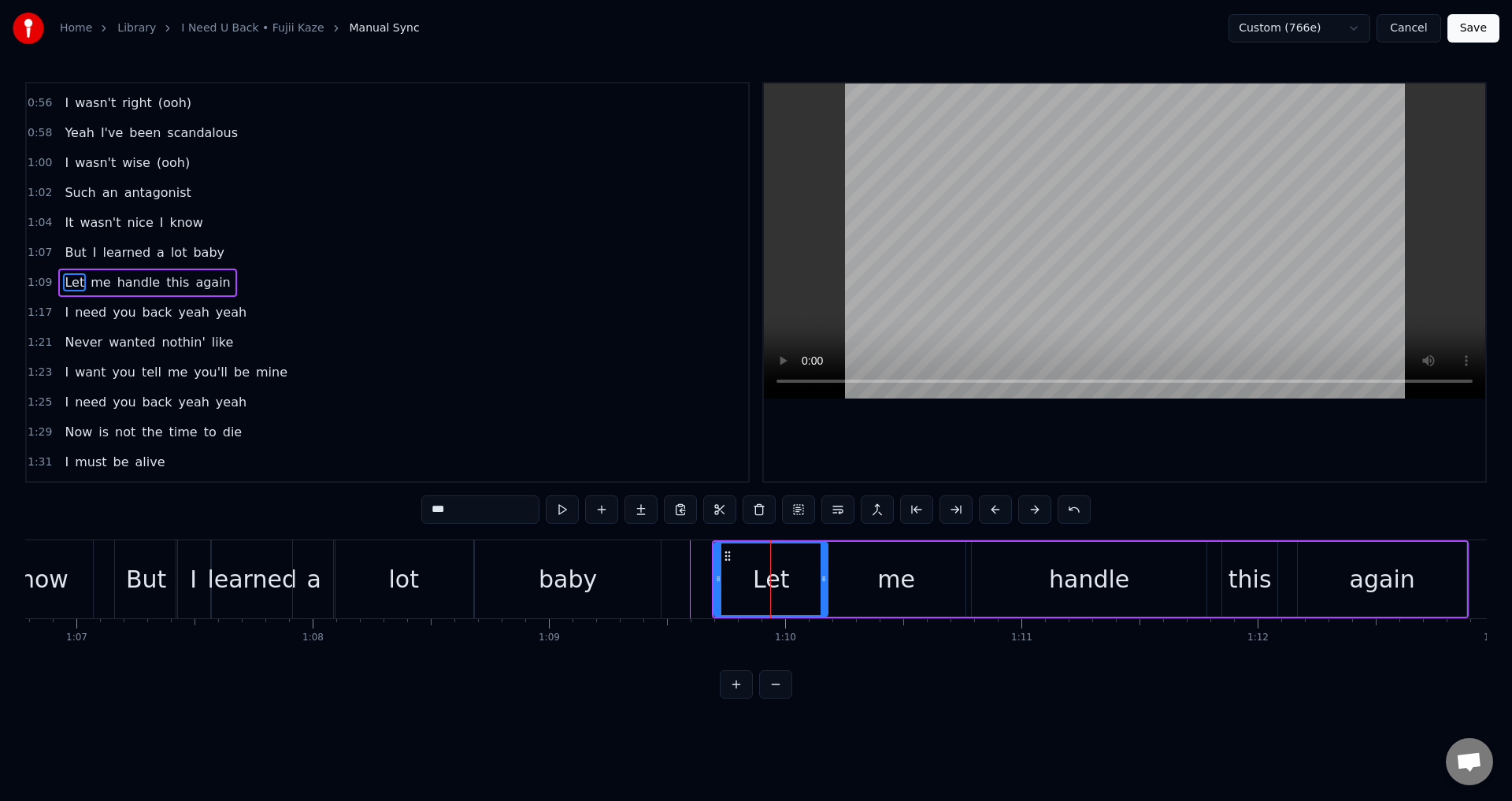
click at [898, 459] on div at bounding box center [1124, 282] width 721 height 398
click at [999, 447] on div at bounding box center [1124, 282] width 721 height 398
drag, startPoint x: 962, startPoint y: 576, endPoint x: 973, endPoint y: 576, distance: 11.0
click at [963, 576] on div "me" at bounding box center [896, 579] width 139 height 75
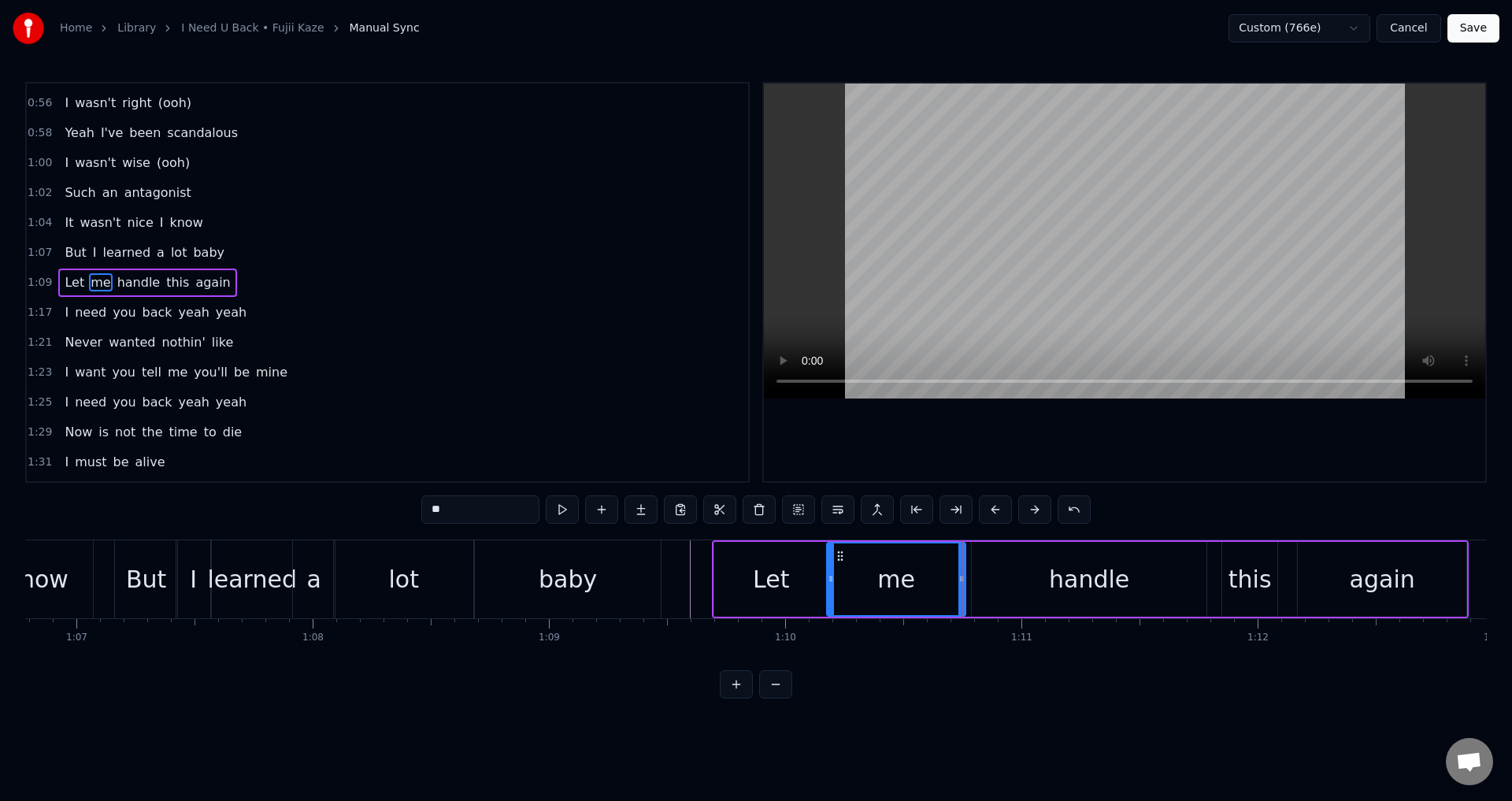
click at [977, 577] on div "handle" at bounding box center [1089, 579] width 235 height 75
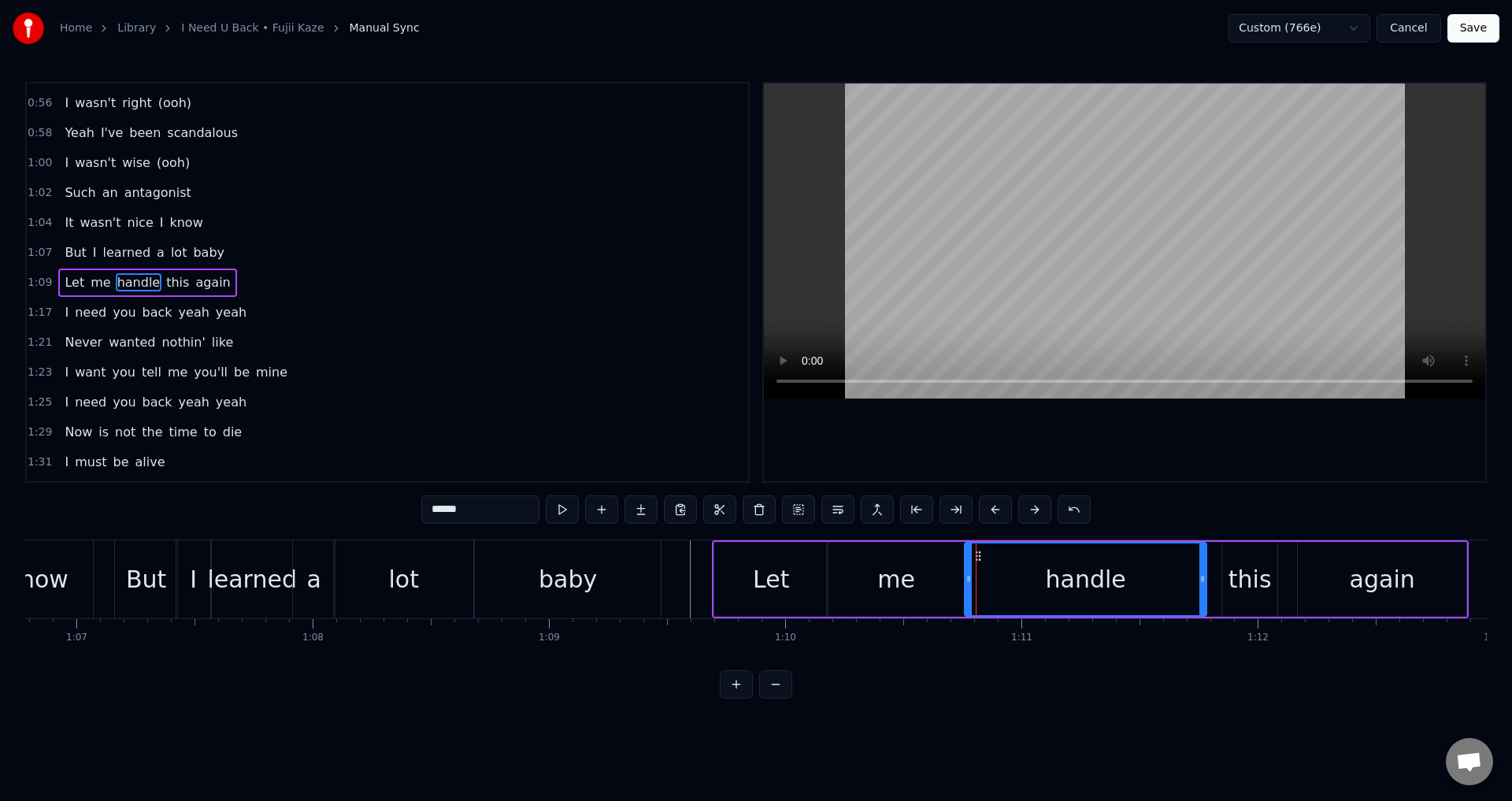
click at [966, 581] on icon at bounding box center [968, 579] width 6 height 13
click at [1055, 401] on div at bounding box center [1124, 282] width 721 height 398
click at [1125, 438] on div at bounding box center [1124, 282] width 721 height 398
click at [1235, 566] on div "this" at bounding box center [1249, 580] width 43 height 35
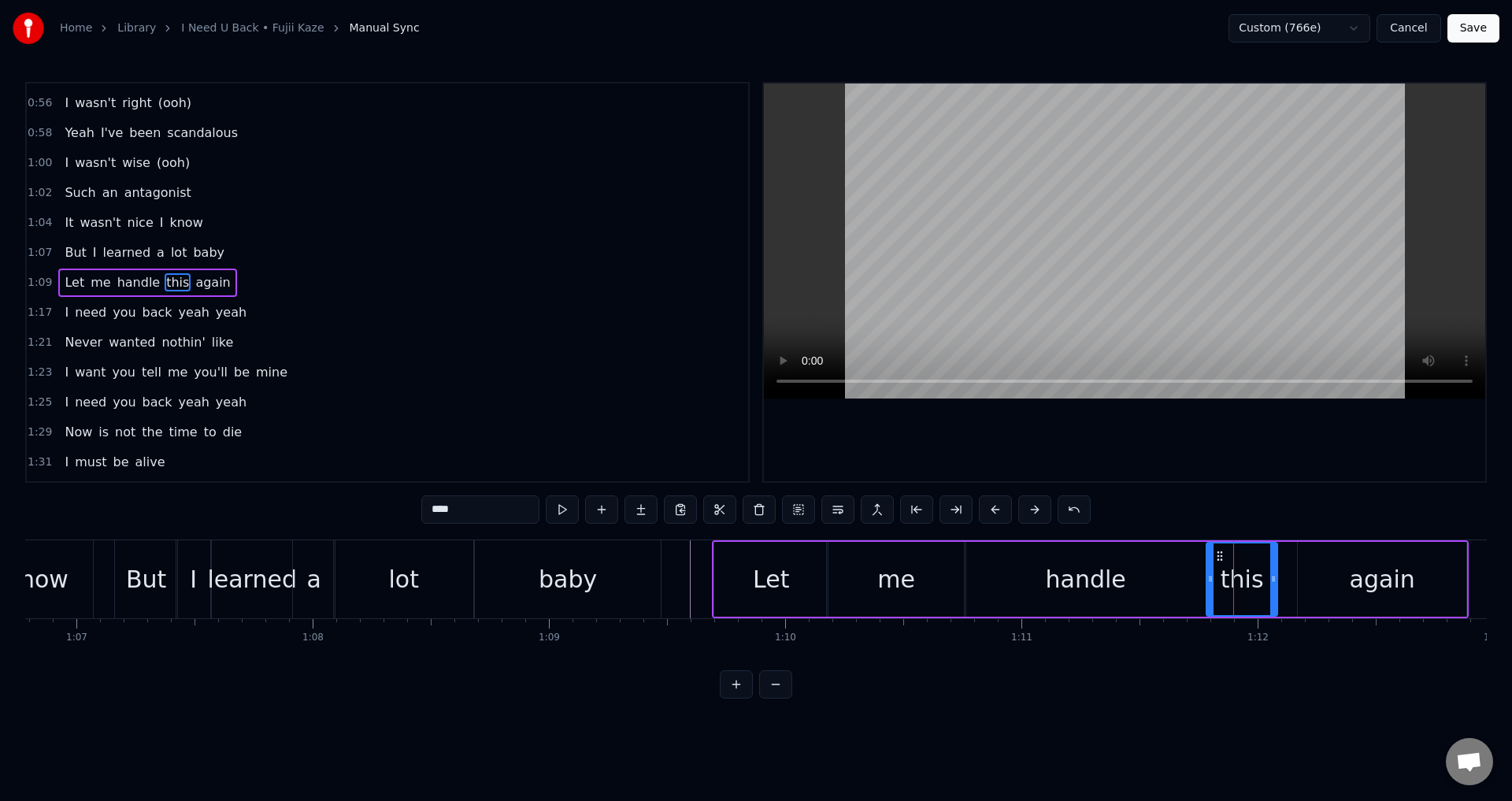
drag, startPoint x: 1227, startPoint y: 569, endPoint x: 1211, endPoint y: 575, distance: 17.1
click at [1211, 575] on div at bounding box center [1210, 579] width 6 height 72
click at [1253, 406] on div at bounding box center [1124, 282] width 721 height 398
click at [1268, 428] on div at bounding box center [1124, 282] width 721 height 398
click at [1302, 565] on div "again" at bounding box center [1382, 579] width 169 height 75
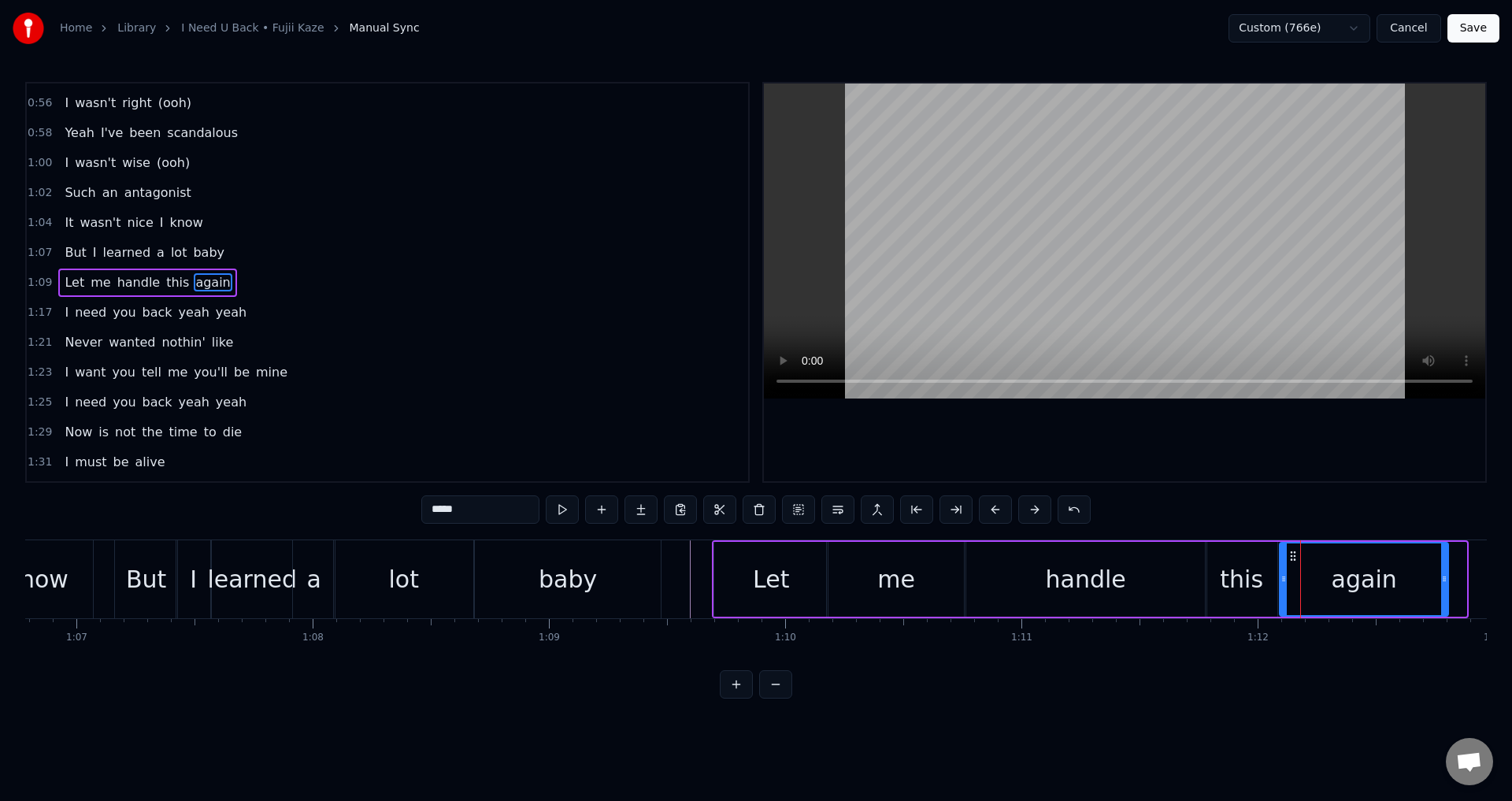
drag, startPoint x: 1308, startPoint y: 557, endPoint x: 1289, endPoint y: 562, distance: 19.6
click at [1289, 562] on icon at bounding box center [1292, 556] width 13 height 13
click at [820, 570] on div "Let" at bounding box center [771, 579] width 113 height 75
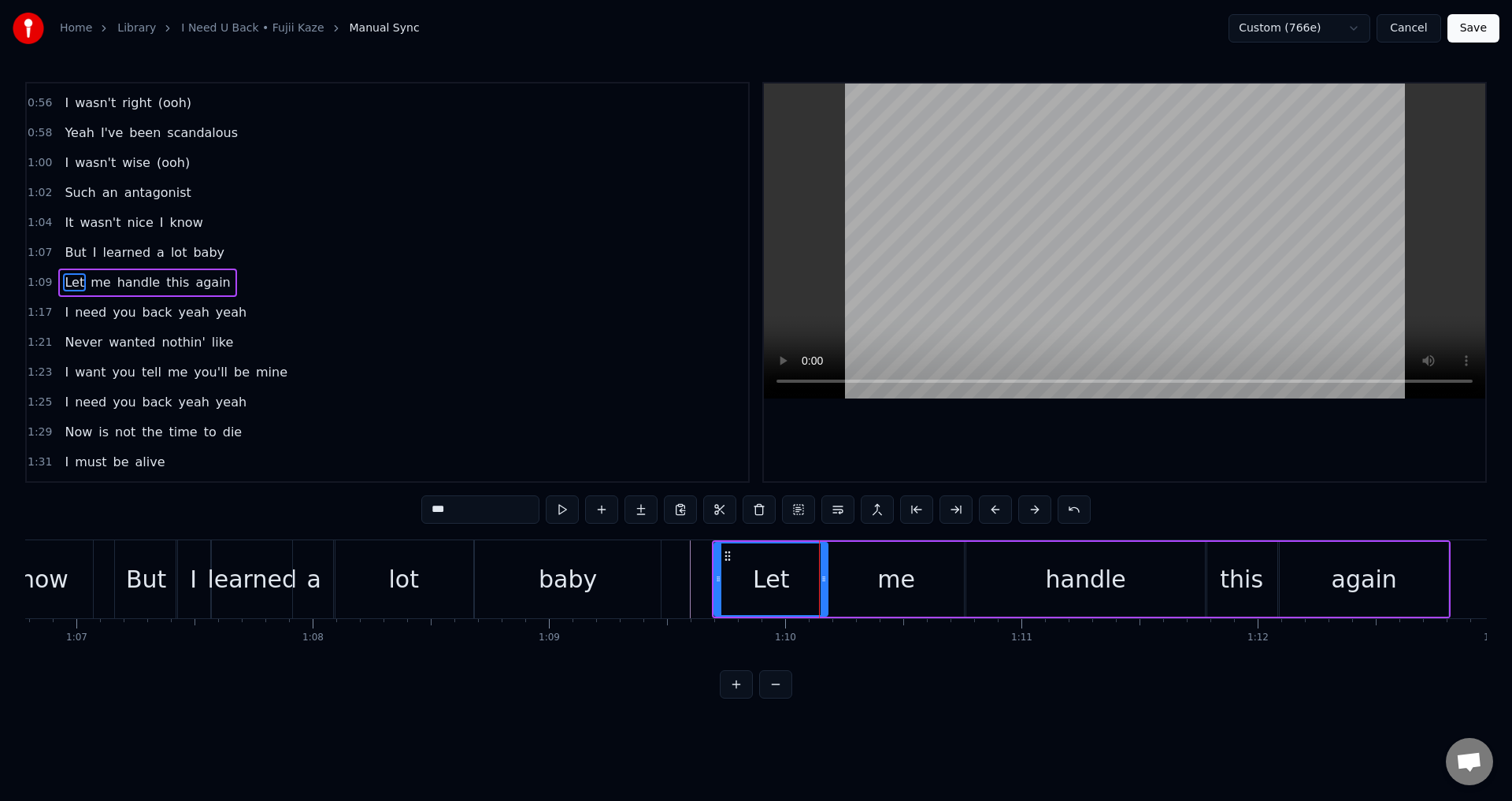
scroll to position [0, 14972]
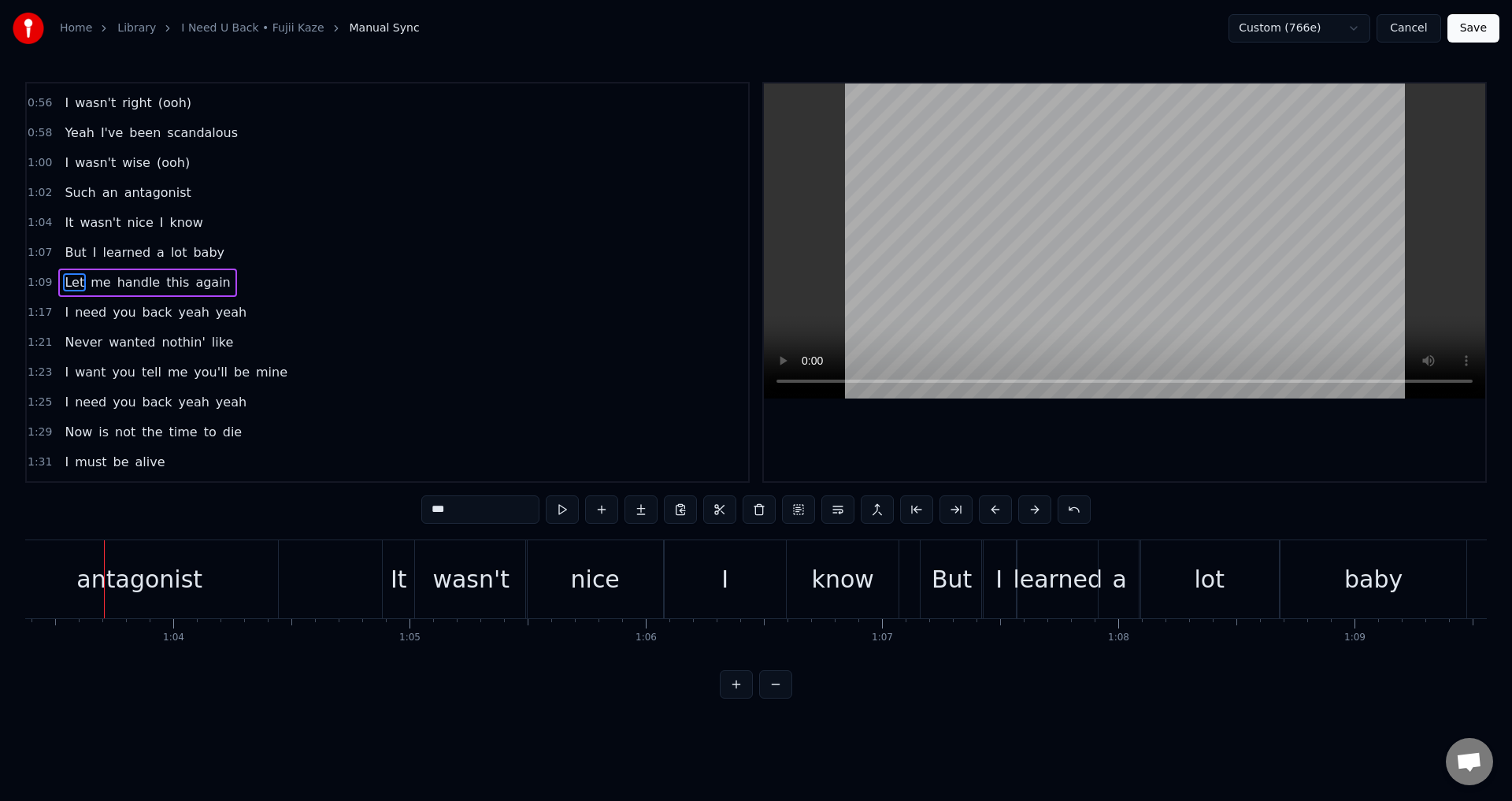
click at [65, 285] on span "Let" at bounding box center [74, 282] width 23 height 18
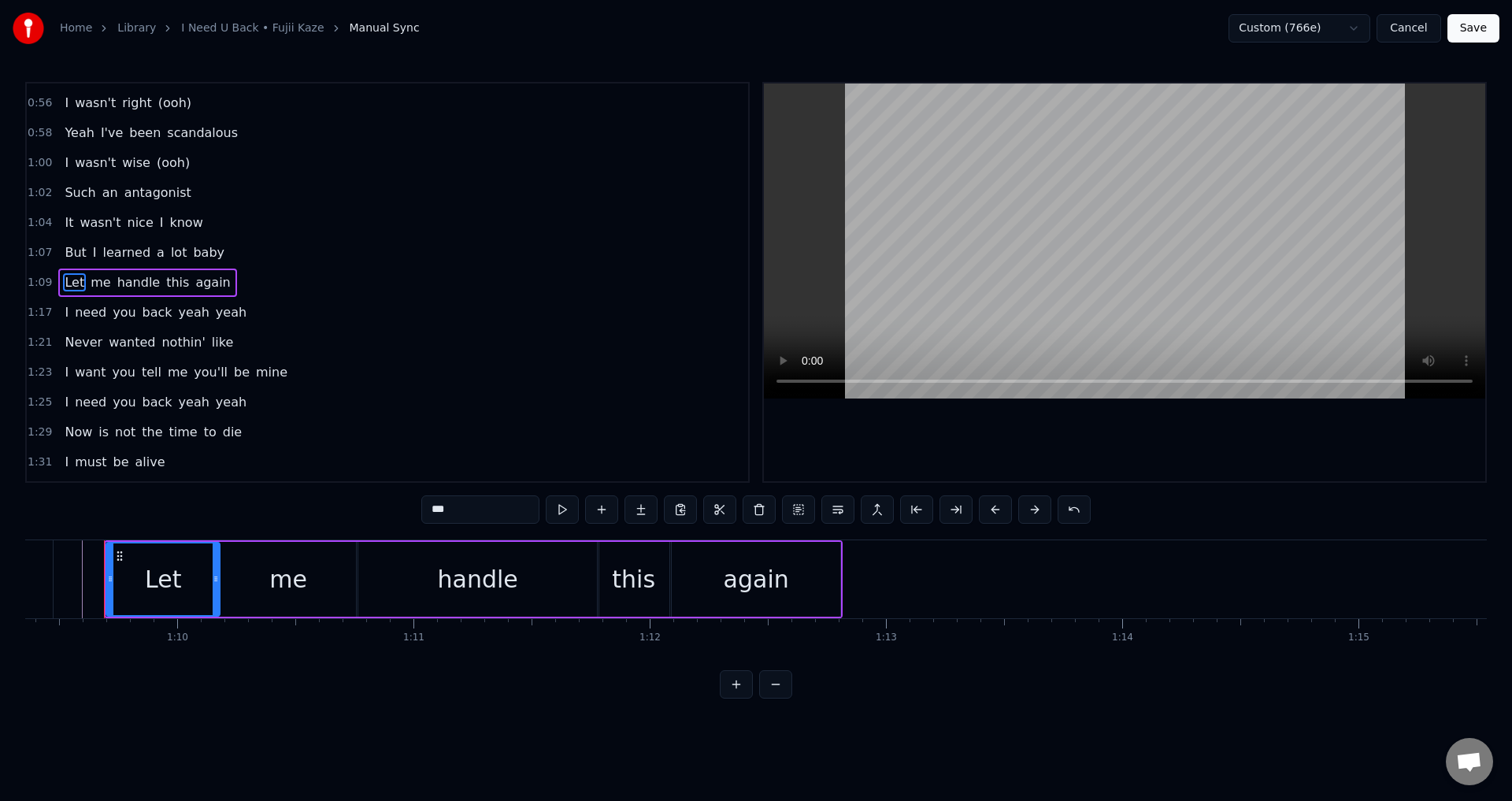
click at [1014, 446] on div at bounding box center [1124, 282] width 721 height 398
click at [1104, 441] on div at bounding box center [1124, 282] width 721 height 398
click at [526, 565] on div "handle" at bounding box center [477, 579] width 242 height 75
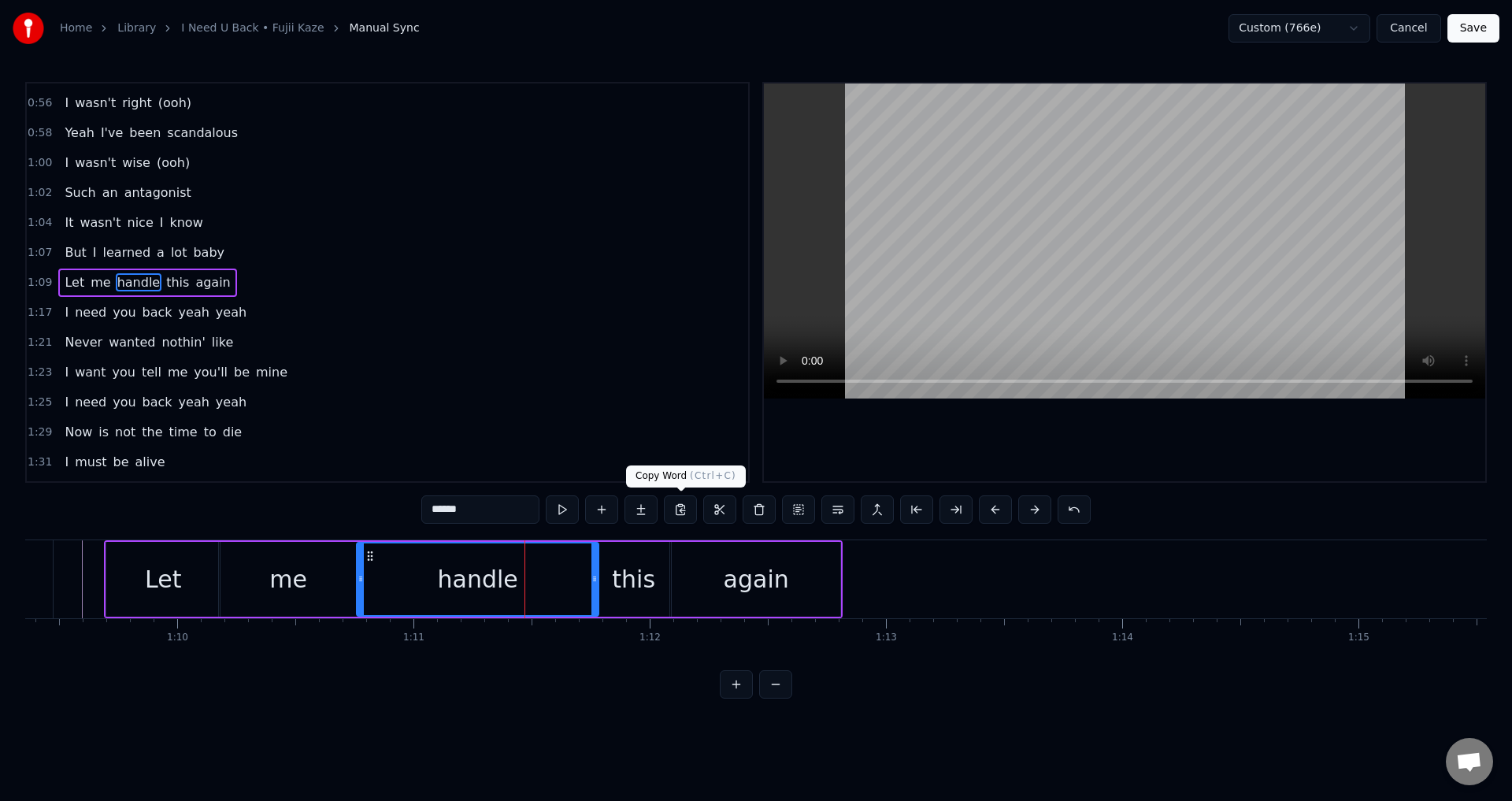
click at [1069, 437] on div at bounding box center [1124, 282] width 721 height 398
click at [614, 567] on div "this" at bounding box center [634, 579] width 72 height 75
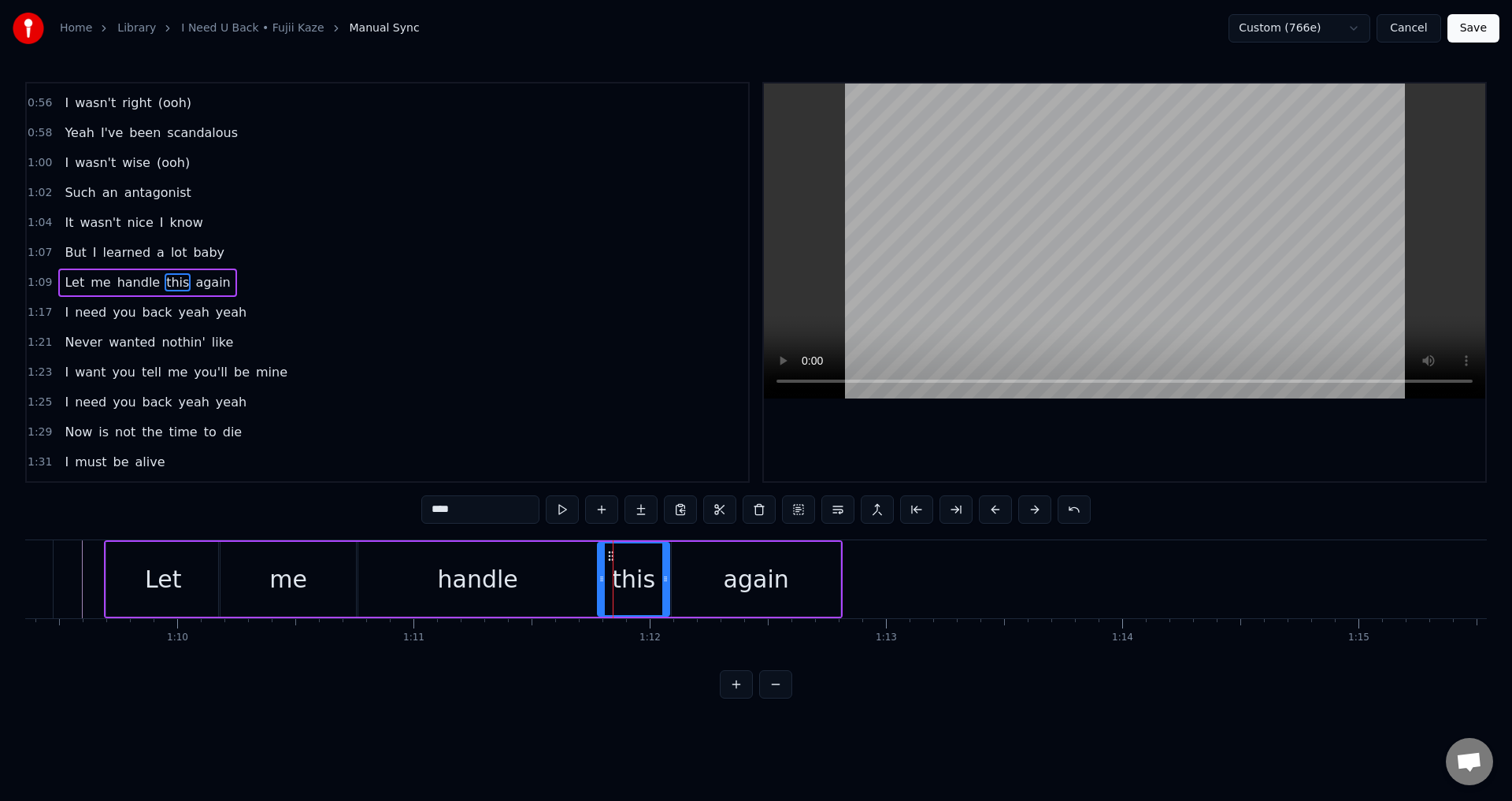
click at [556, 571] on div "handle" at bounding box center [477, 579] width 242 height 75
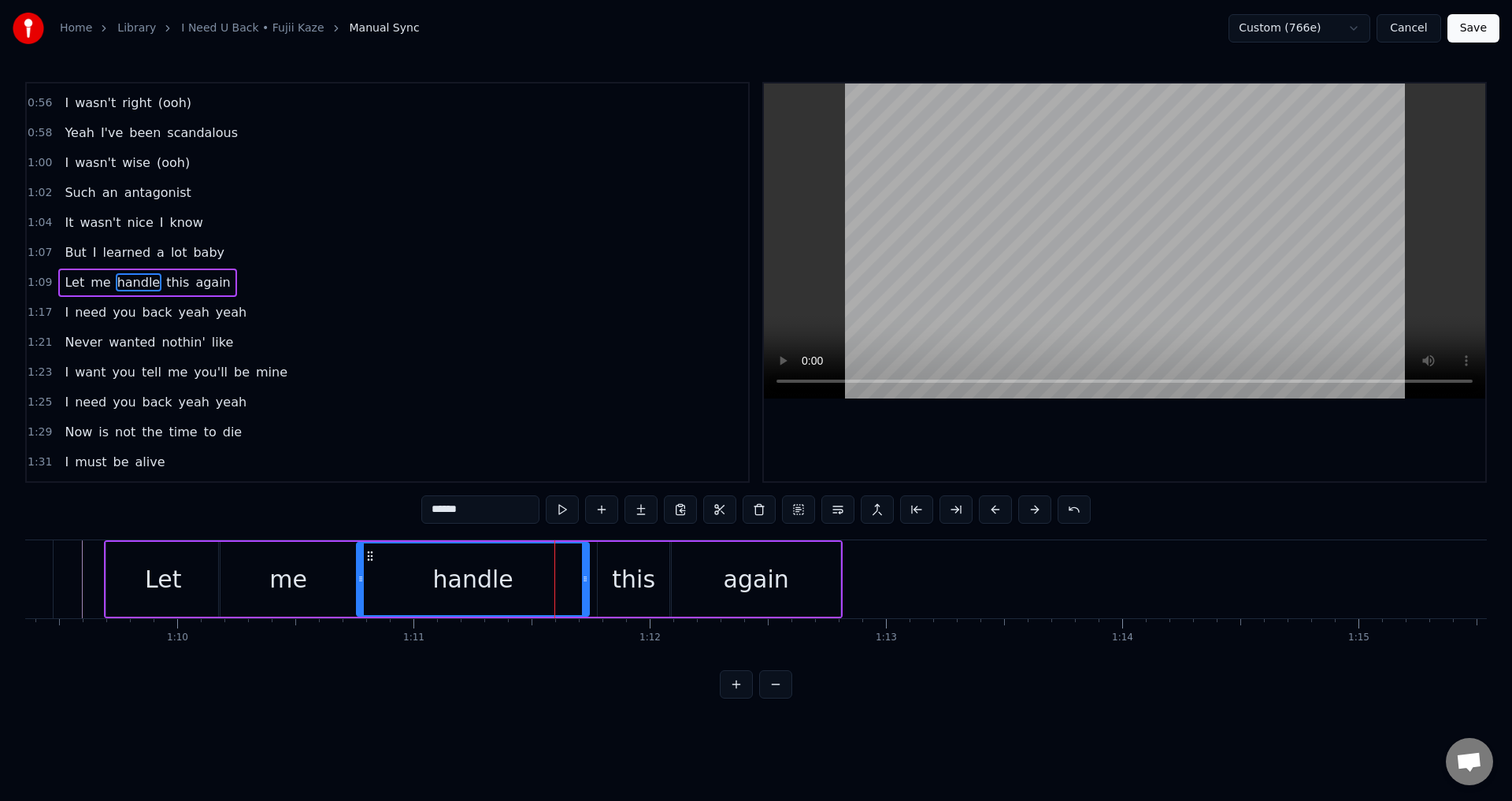
drag, startPoint x: 594, startPoint y: 572, endPoint x: 585, endPoint y: 572, distance: 9.0
click at [585, 572] on div at bounding box center [585, 579] width 6 height 72
click at [608, 573] on div "this" at bounding box center [634, 579] width 72 height 75
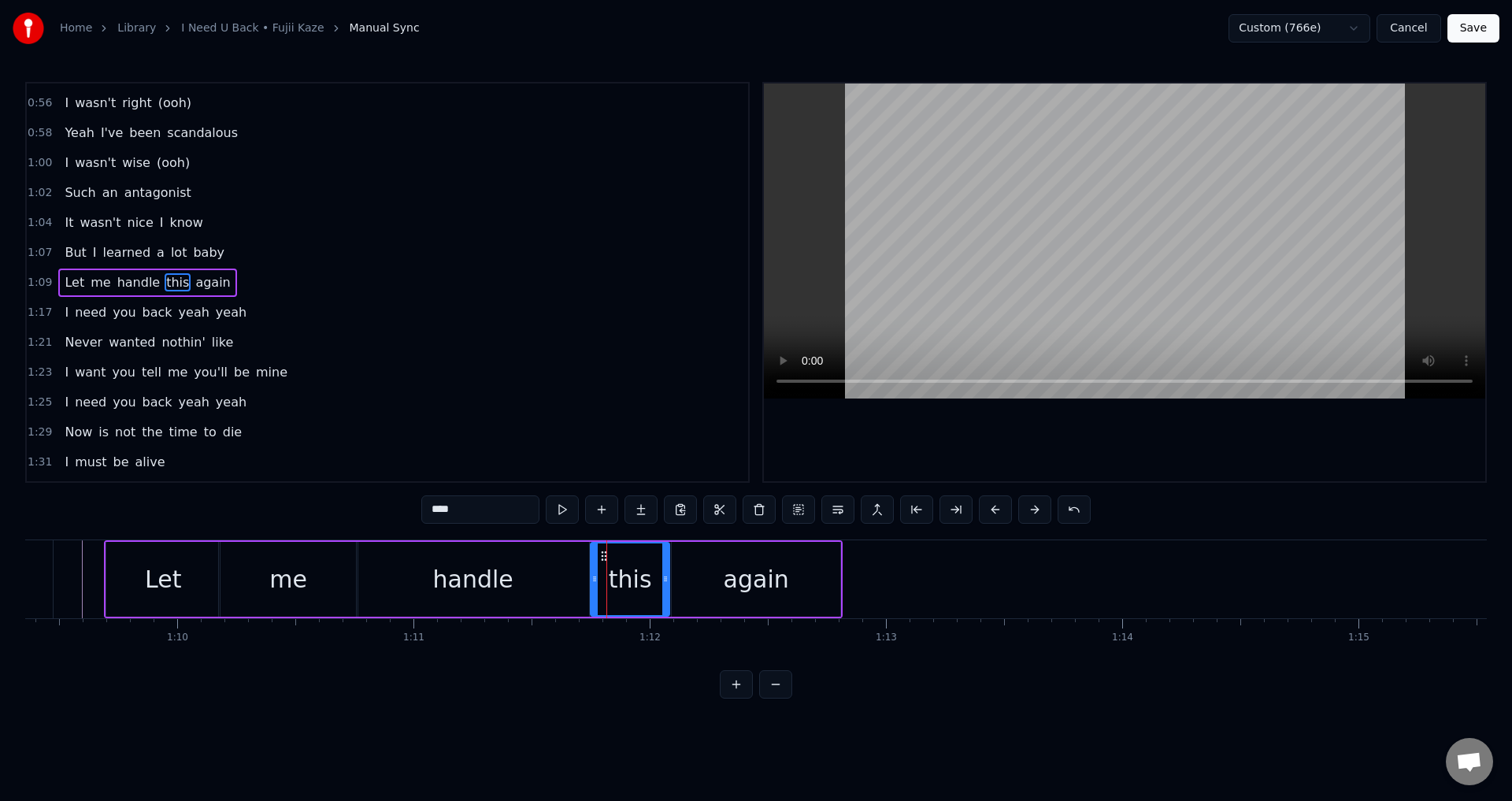
drag, startPoint x: 601, startPoint y: 573, endPoint x: 594, endPoint y: 574, distance: 7.1
click at [594, 574] on icon at bounding box center [594, 579] width 6 height 13
click at [519, 573] on div "handle" at bounding box center [472, 579] width 232 height 75
type input "******"
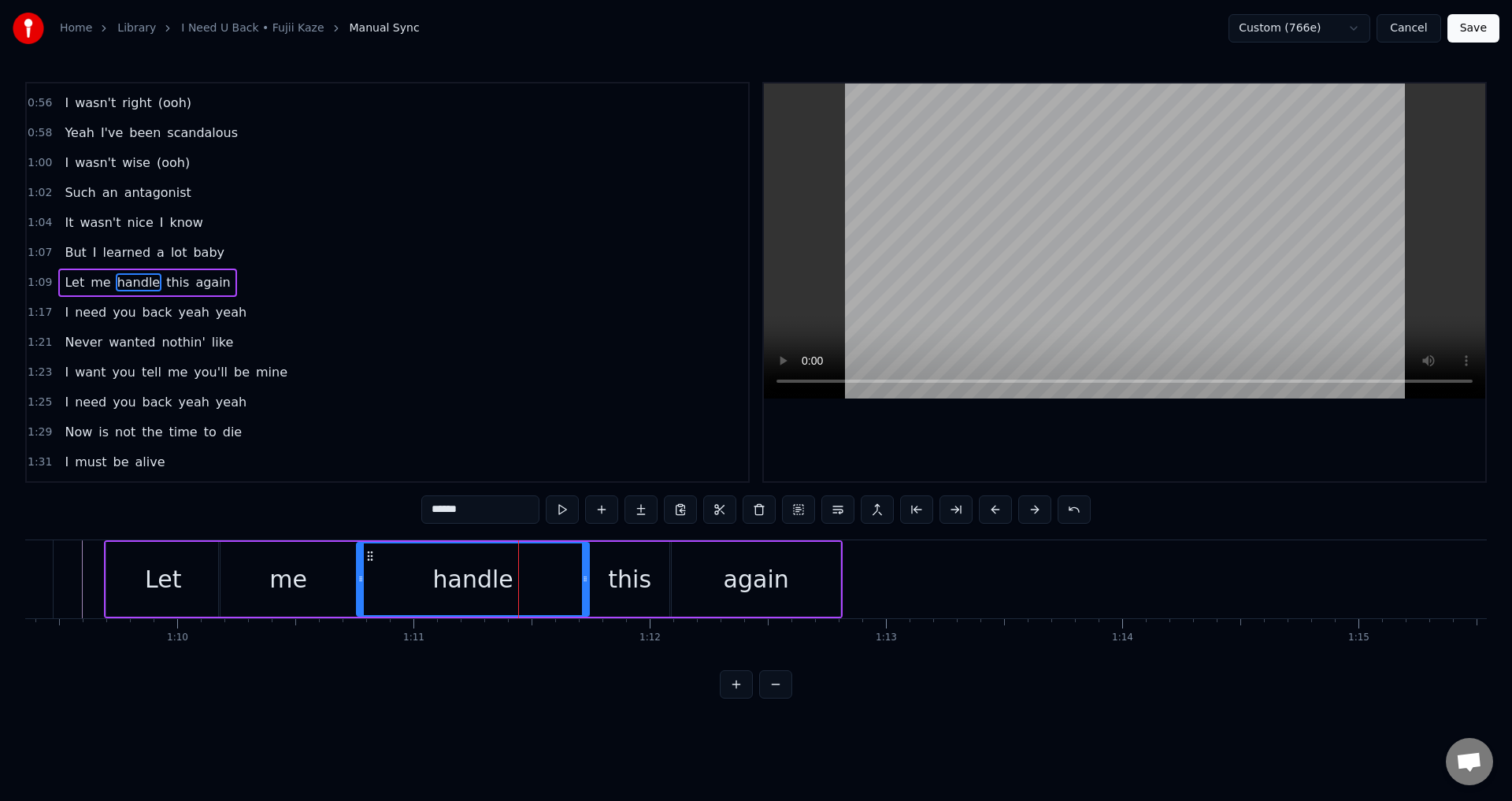
click at [984, 427] on div at bounding box center [1124, 282] width 721 height 398
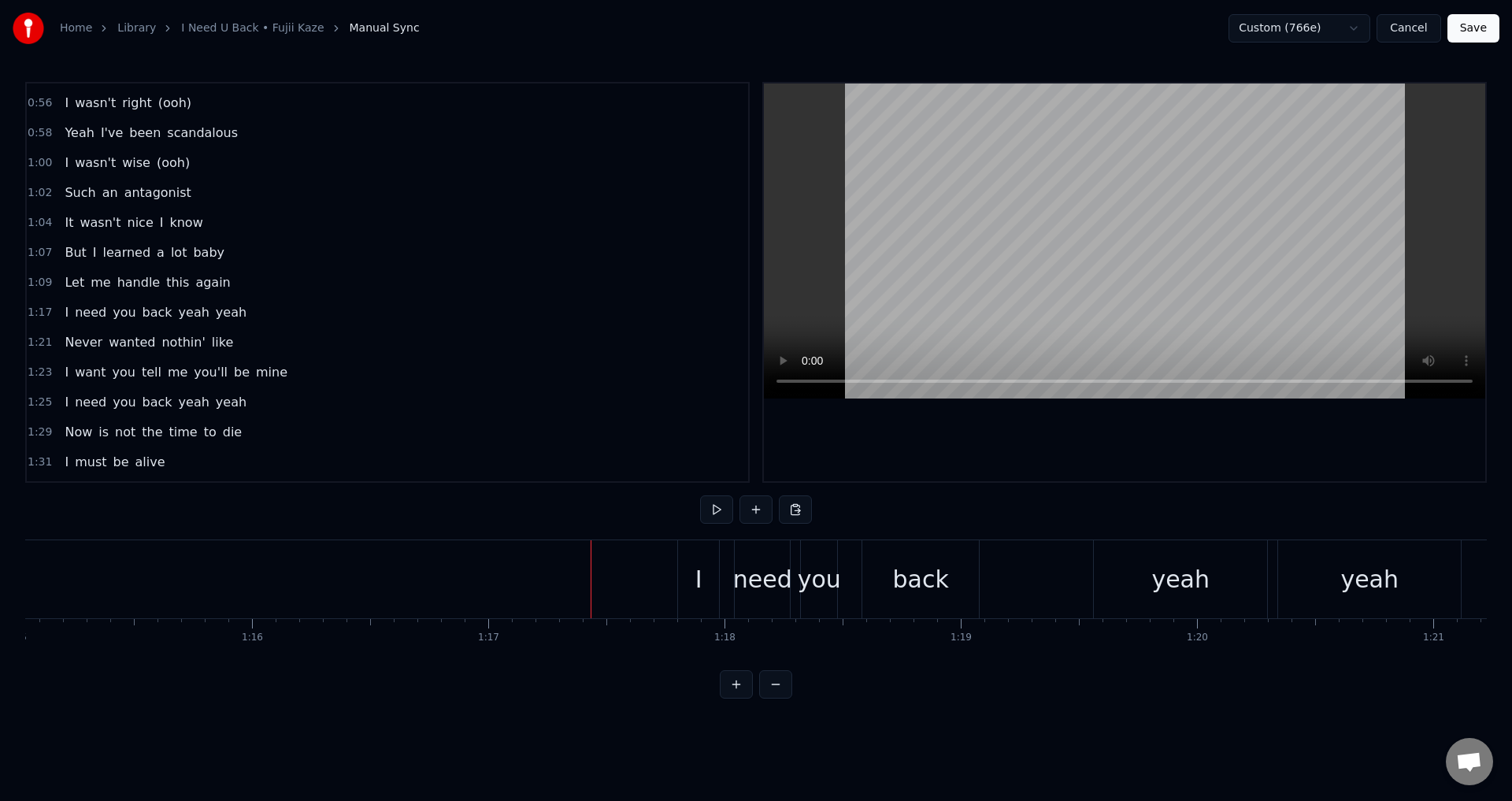
click at [707, 586] on div "I" at bounding box center [699, 580] width 41 height 78
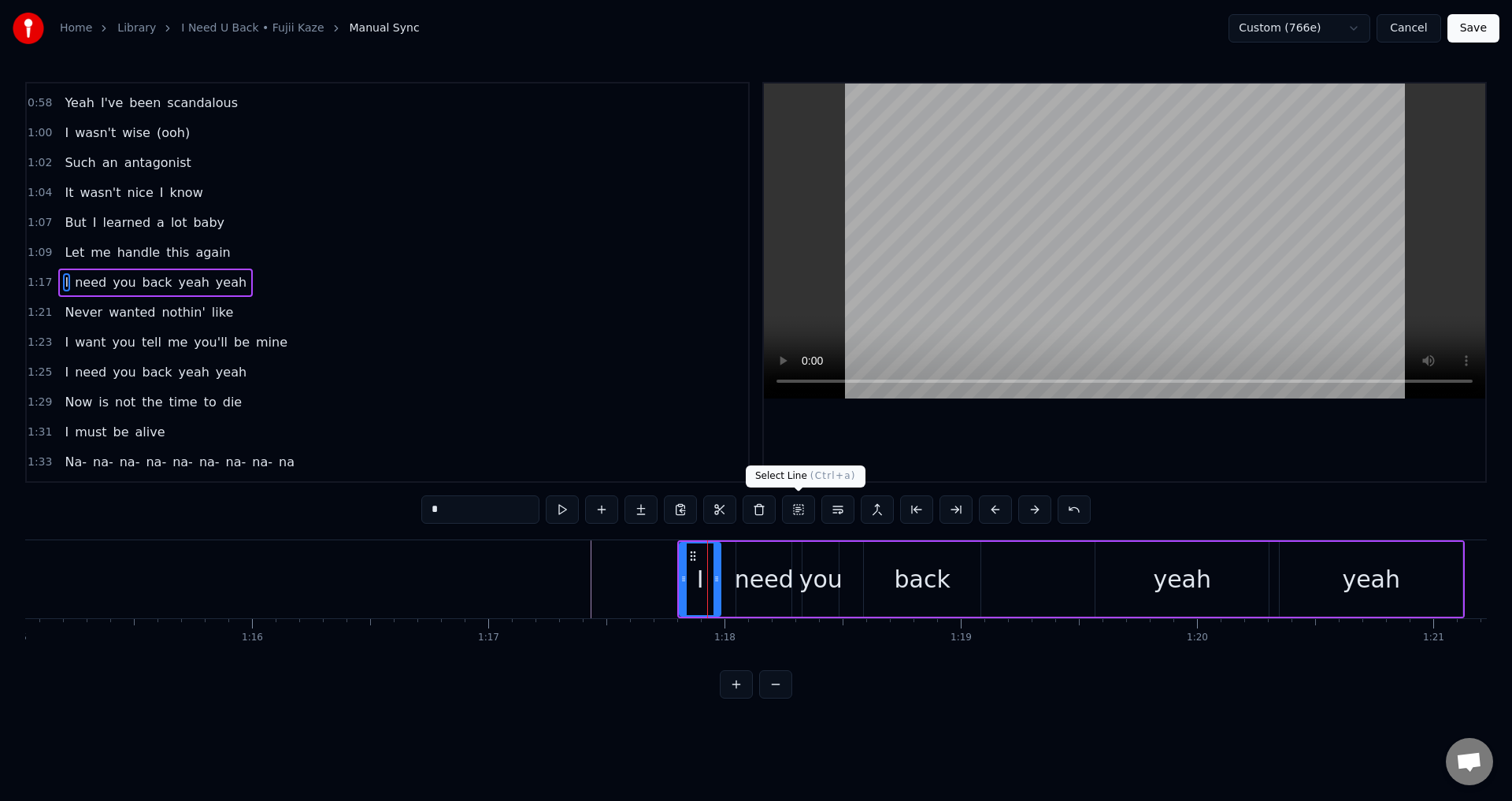
click at [995, 427] on div at bounding box center [1124, 282] width 721 height 398
click at [999, 438] on div at bounding box center [1124, 282] width 721 height 398
drag, startPoint x: 685, startPoint y: 582, endPoint x: 670, endPoint y: 583, distance: 15.0
click at [670, 583] on icon at bounding box center [668, 579] width 6 height 13
click at [1047, 442] on div at bounding box center [1124, 282] width 721 height 398
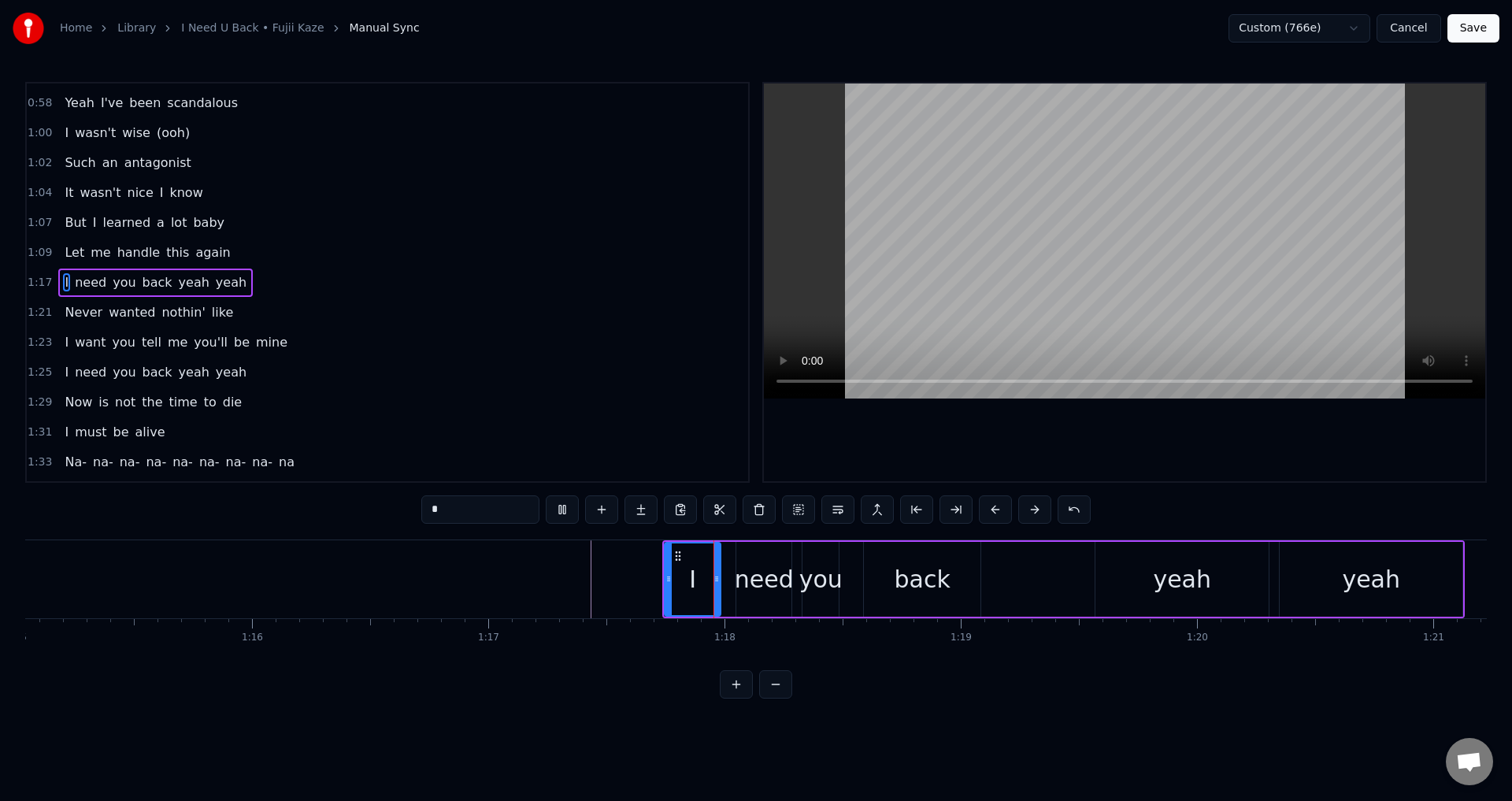
click at [1047, 442] on div at bounding box center [1124, 282] width 721 height 398
click at [766, 574] on div "need" at bounding box center [764, 580] width 59 height 35
drag, startPoint x: 738, startPoint y: 576, endPoint x: 725, endPoint y: 580, distance: 13.6
click at [725, 580] on icon at bounding box center [727, 579] width 6 height 13
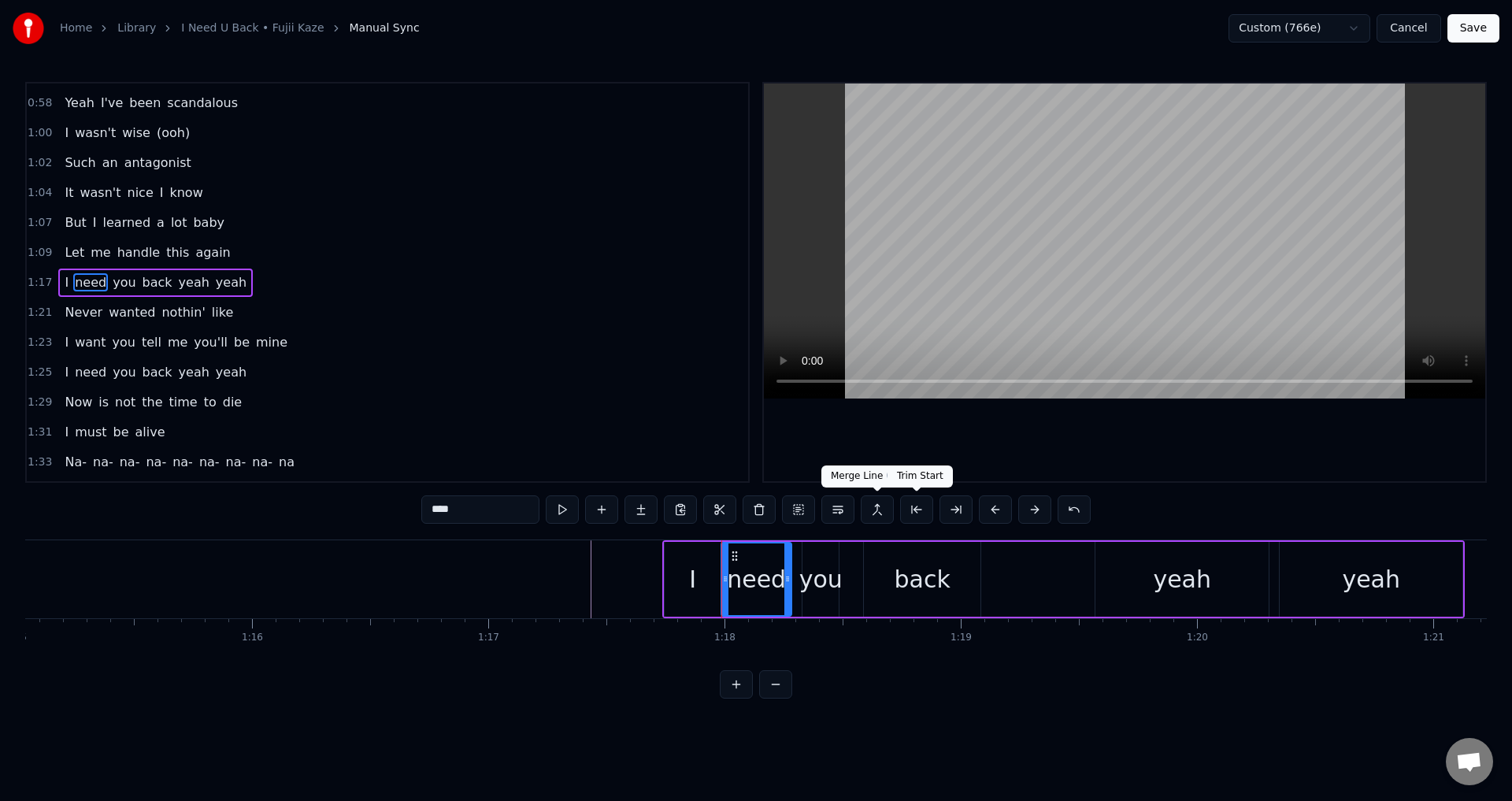
click at [931, 476] on div "Trim Start Trim Start" at bounding box center [920, 477] width 65 height 22
click at [938, 460] on div at bounding box center [1124, 282] width 721 height 398
click at [943, 440] on div at bounding box center [1124, 282] width 721 height 398
click at [829, 566] on div "you" at bounding box center [820, 580] width 43 height 35
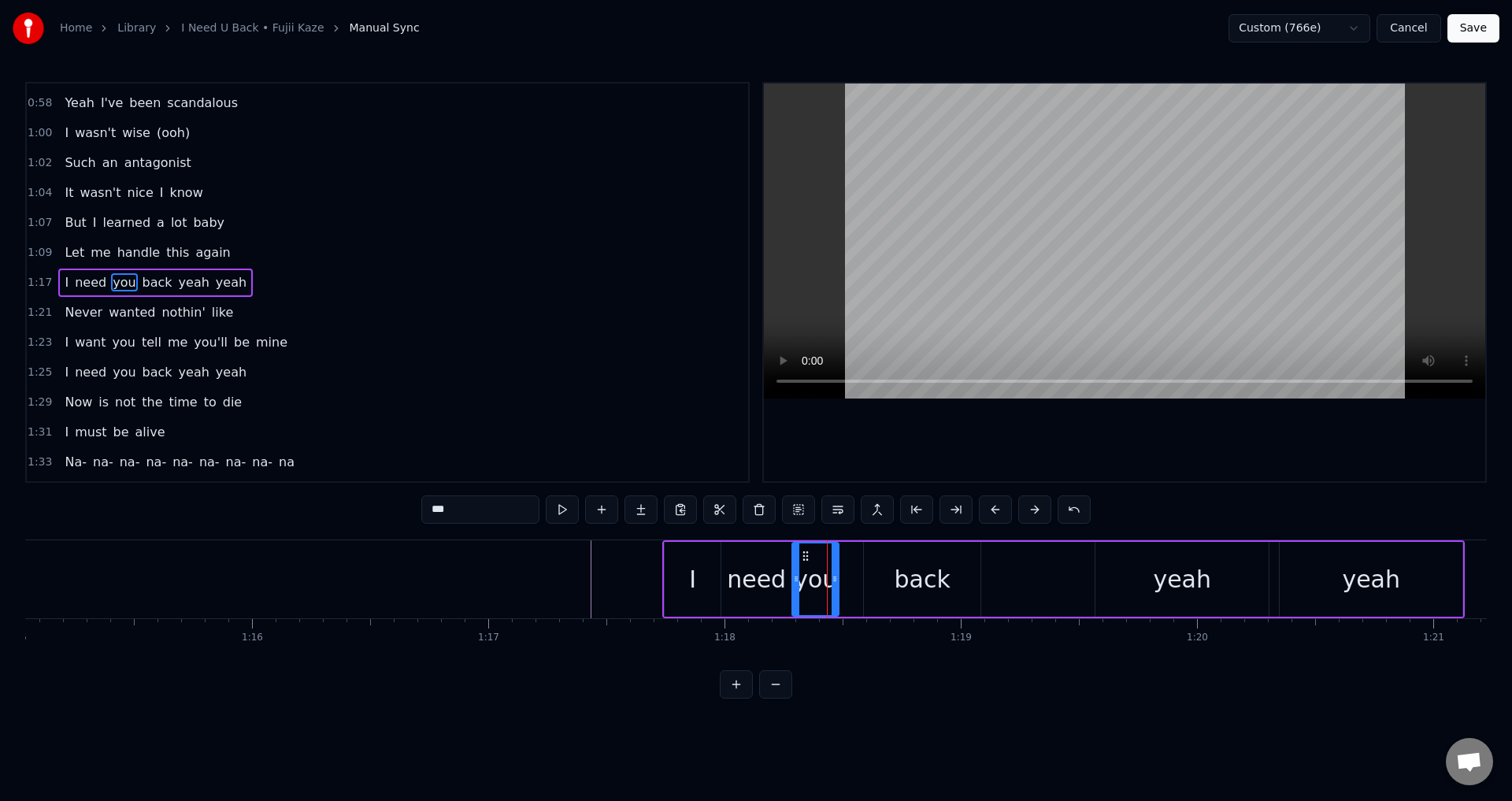
drag, startPoint x: 806, startPoint y: 572, endPoint x: 791, endPoint y: 574, distance: 15.1
click at [793, 574] on div at bounding box center [796, 579] width 6 height 72
click at [683, 588] on div "I" at bounding box center [693, 579] width 56 height 75
click at [1015, 459] on div at bounding box center [1124, 282] width 721 height 398
click at [1053, 443] on div at bounding box center [1124, 282] width 721 height 398
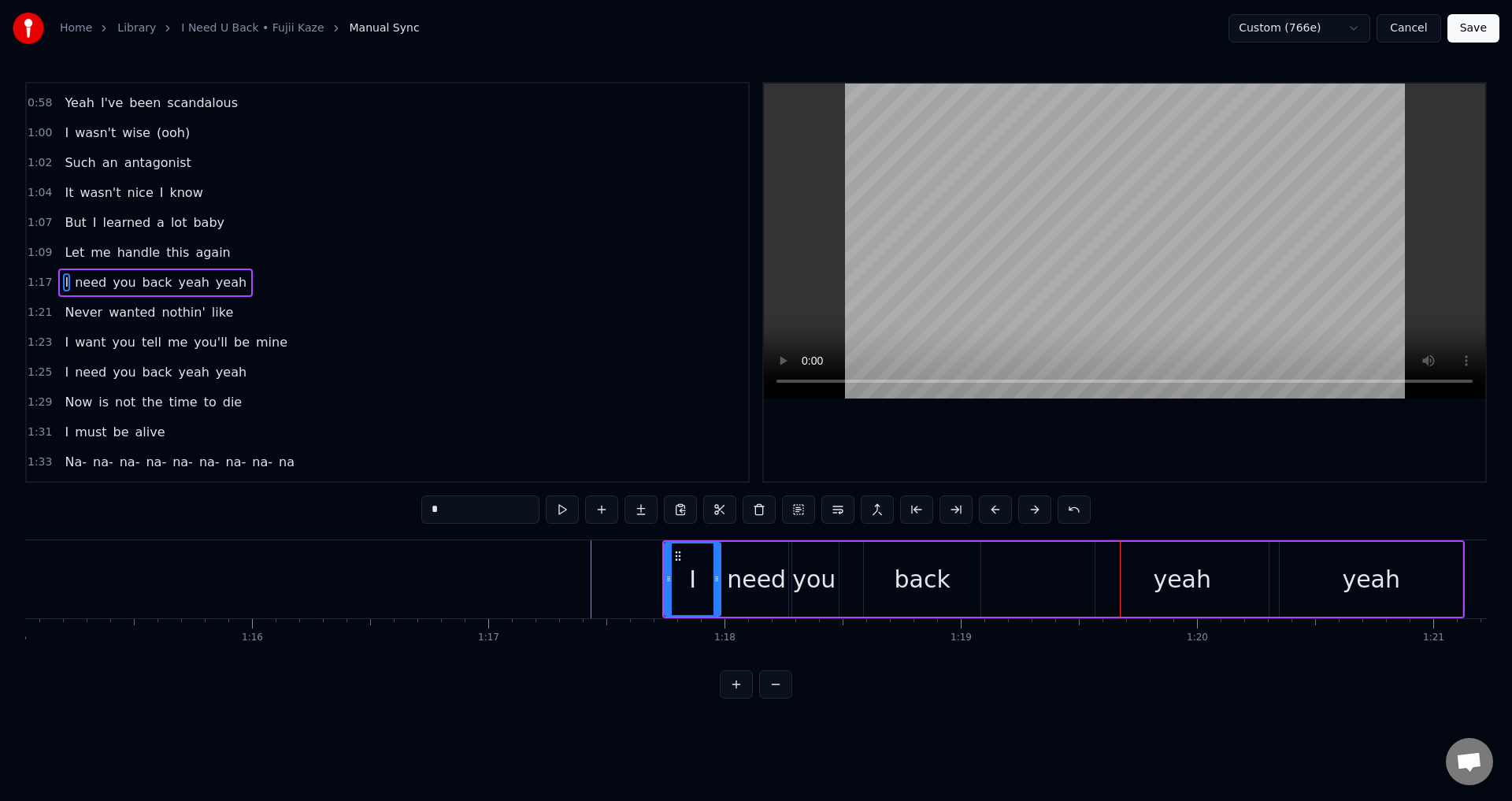
click at [812, 574] on div "you" at bounding box center [813, 580] width 43 height 35
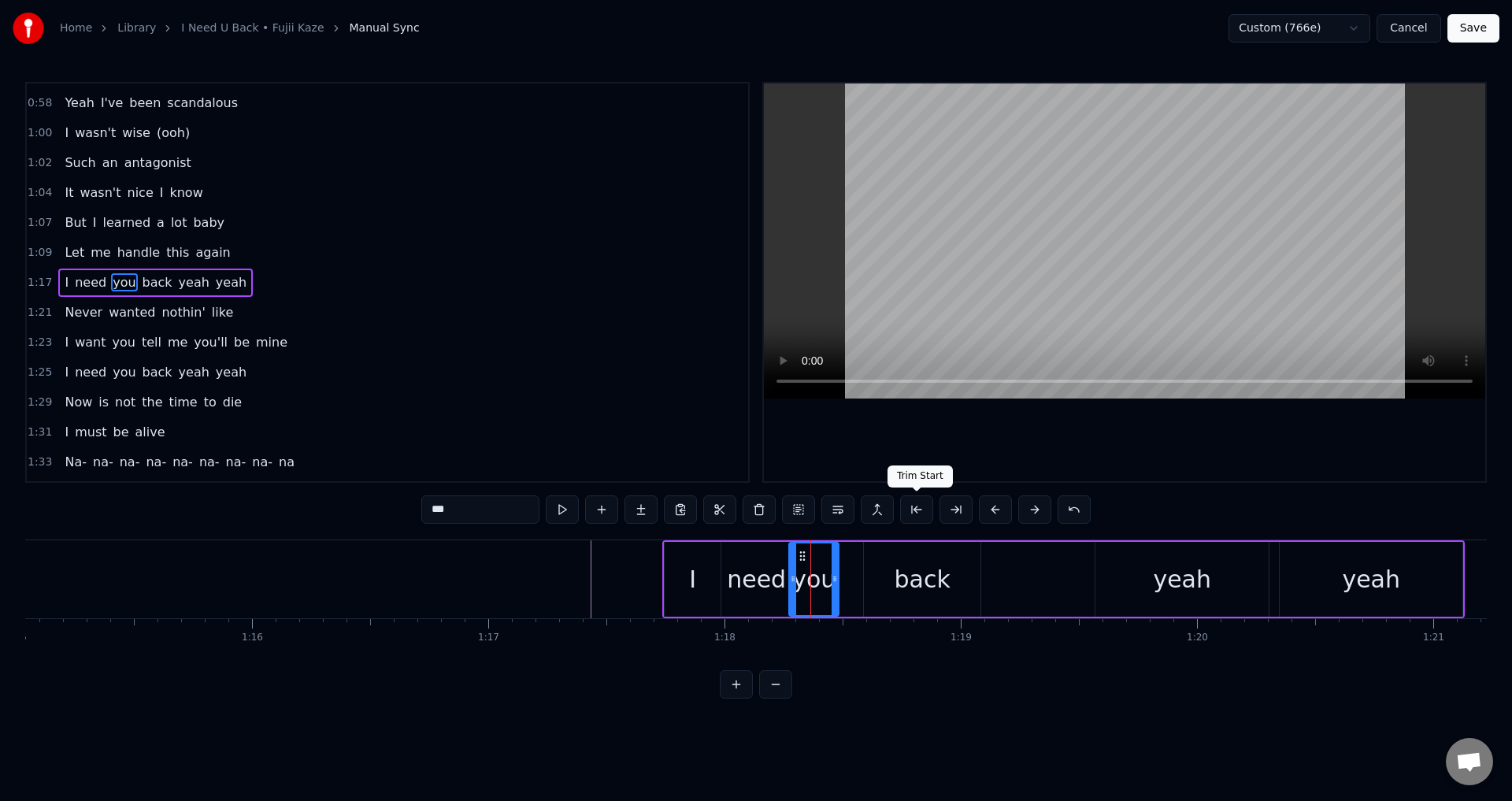
click at [1135, 415] on div at bounding box center [1124, 282] width 721 height 398
click at [888, 560] on div "back" at bounding box center [922, 579] width 117 height 75
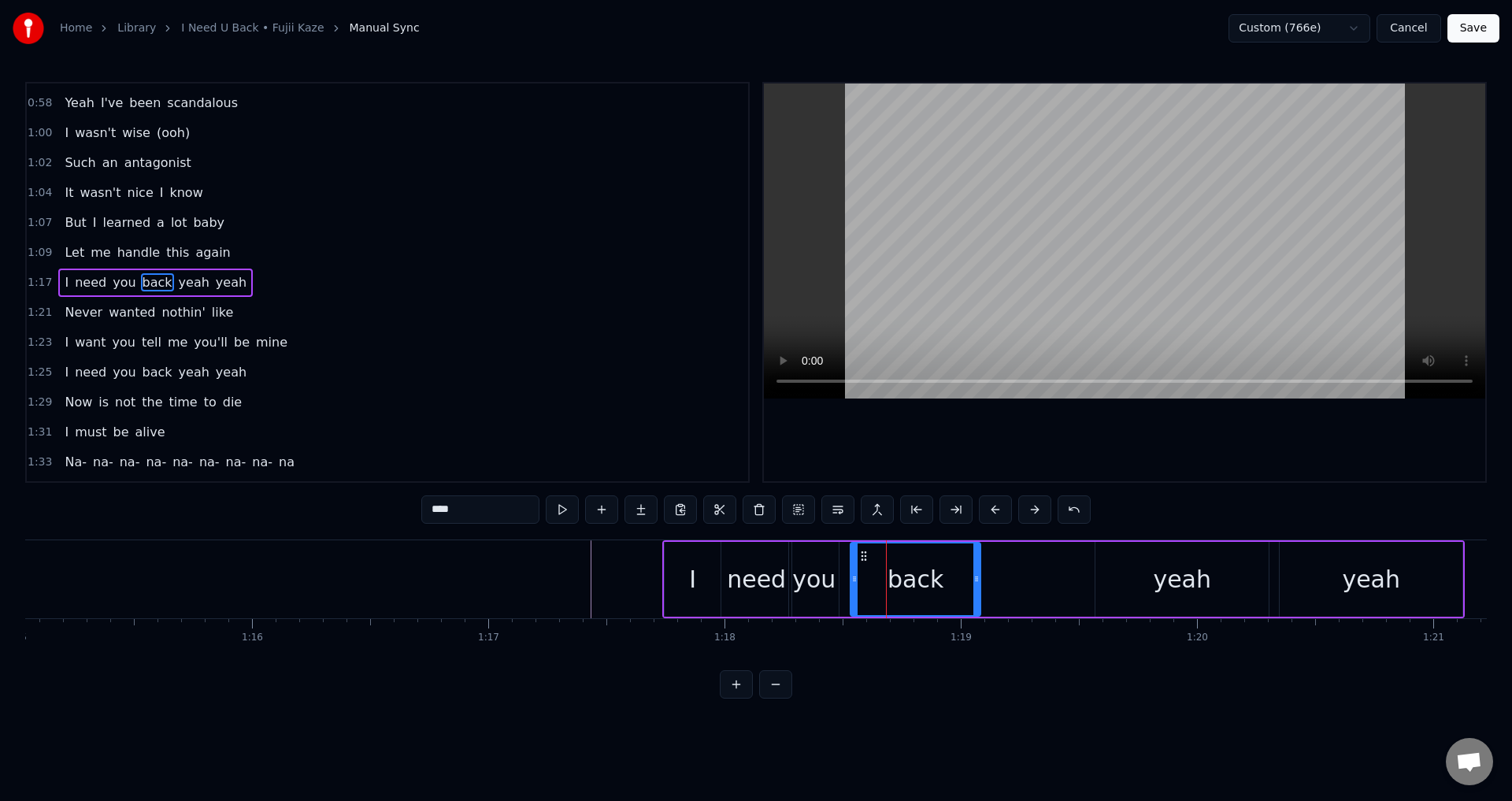
drag, startPoint x: 867, startPoint y: 575, endPoint x: 846, endPoint y: 581, distance: 21.8
click at [851, 581] on icon at bounding box center [854, 579] width 6 height 13
click at [753, 584] on div "need" at bounding box center [757, 580] width 59 height 35
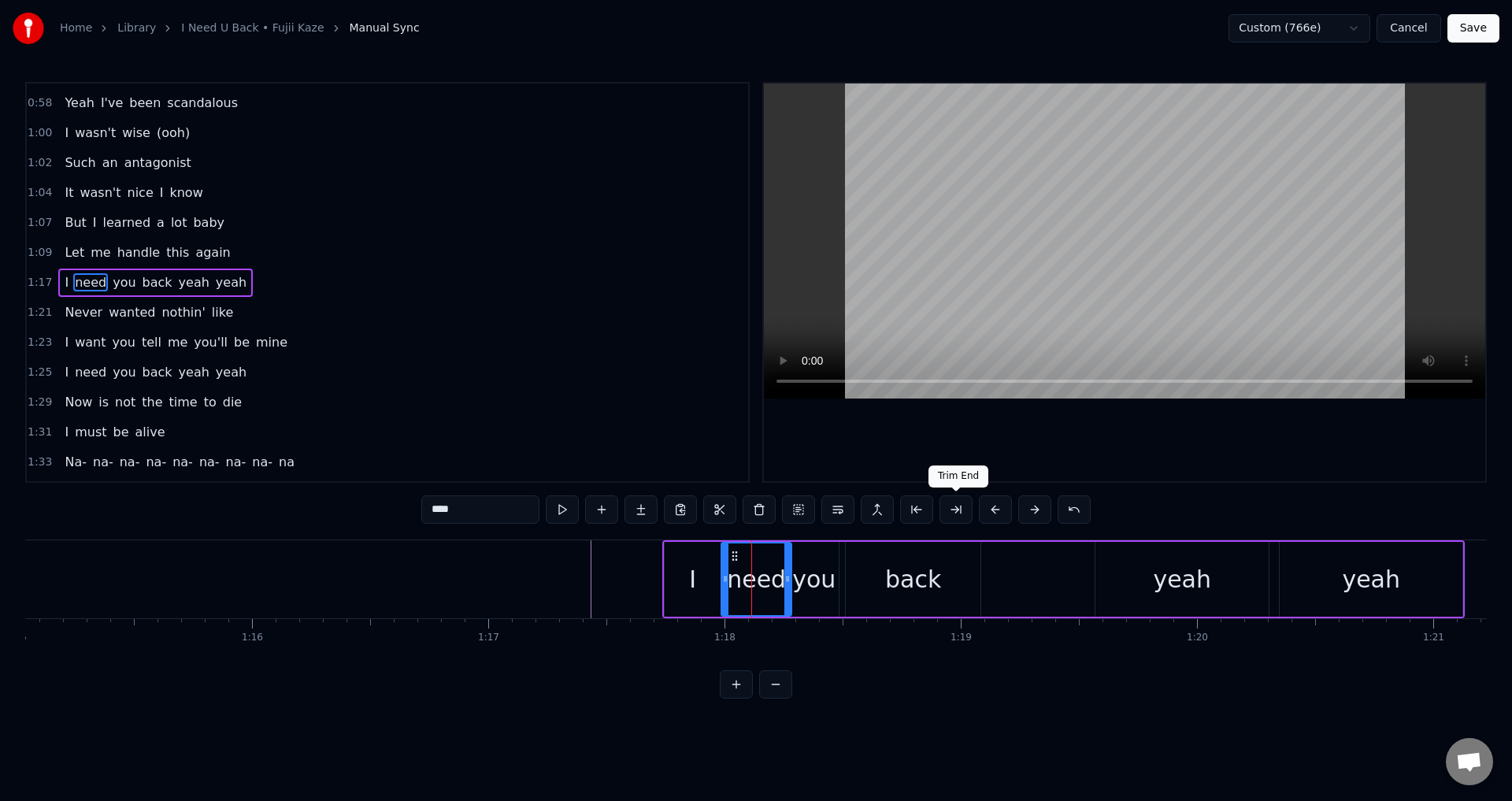
click at [973, 460] on div at bounding box center [1124, 282] width 721 height 398
click at [1136, 456] on div at bounding box center [1124, 282] width 721 height 398
click at [960, 566] on div "back" at bounding box center [912, 579] width 134 height 75
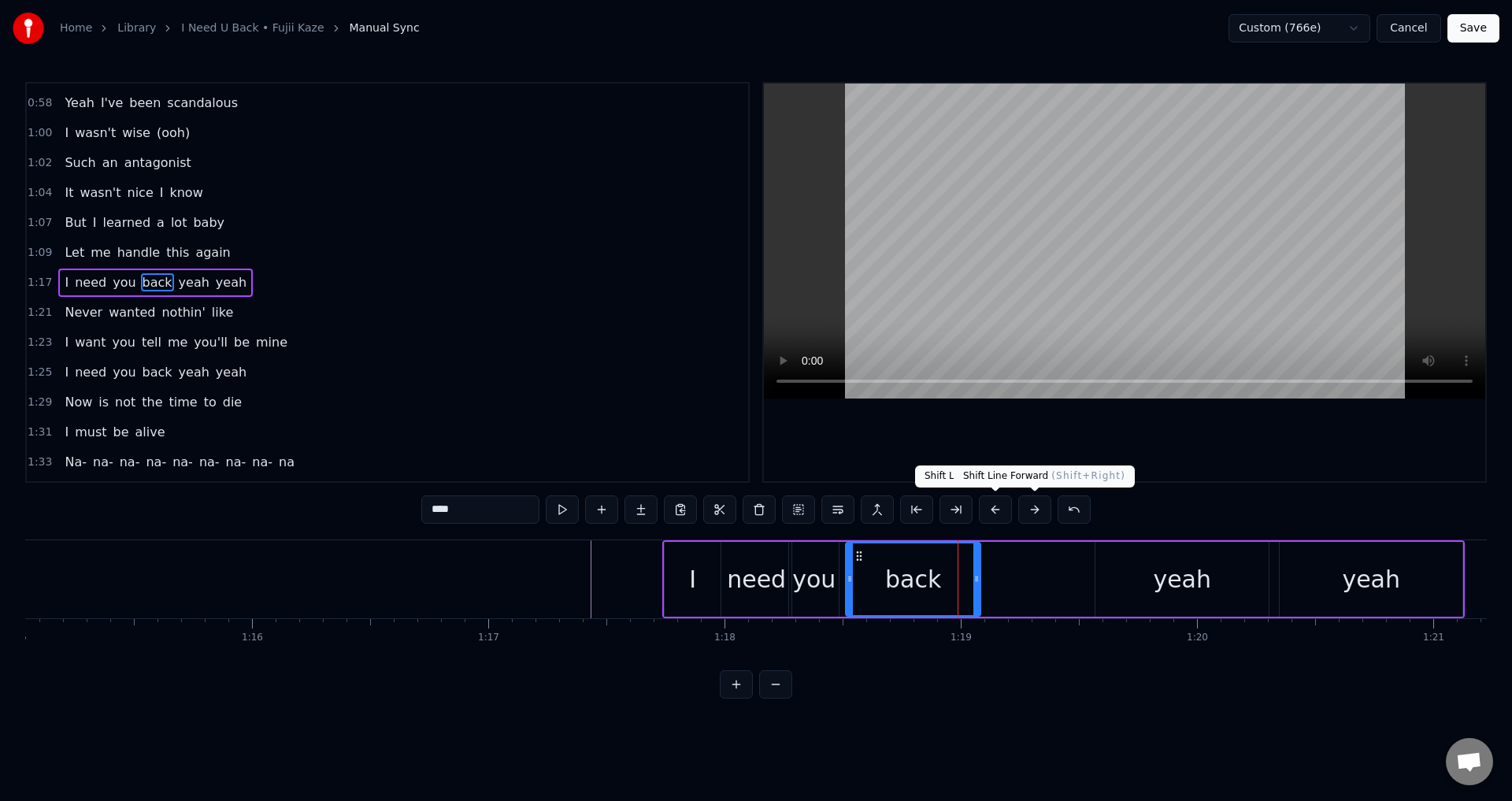
click at [1052, 462] on div at bounding box center [1124, 282] width 721 height 398
click at [1092, 444] on div at bounding box center [1124, 282] width 721 height 398
click at [1118, 576] on div "yeah" at bounding box center [1182, 579] width 173 height 75
type input "****"
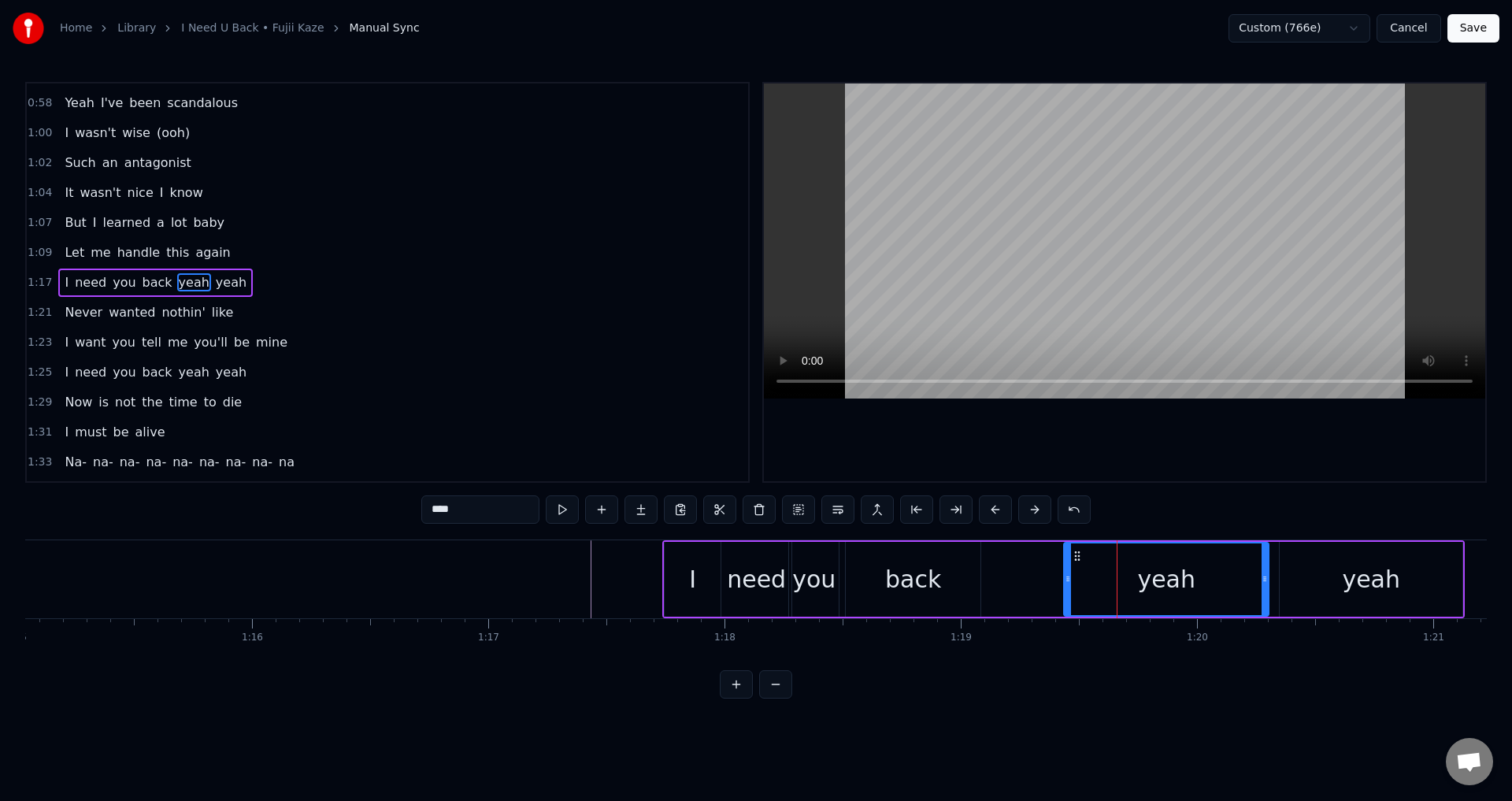
drag, startPoint x: 1098, startPoint y: 575, endPoint x: 1066, endPoint y: 580, distance: 32.4
click at [1066, 580] on icon at bounding box center [1067, 579] width 6 height 13
click at [1171, 439] on div at bounding box center [1124, 282] width 721 height 398
click at [1199, 451] on div at bounding box center [1124, 282] width 721 height 398
click at [1262, 572] on div "yeah" at bounding box center [1167, 579] width 206 height 75
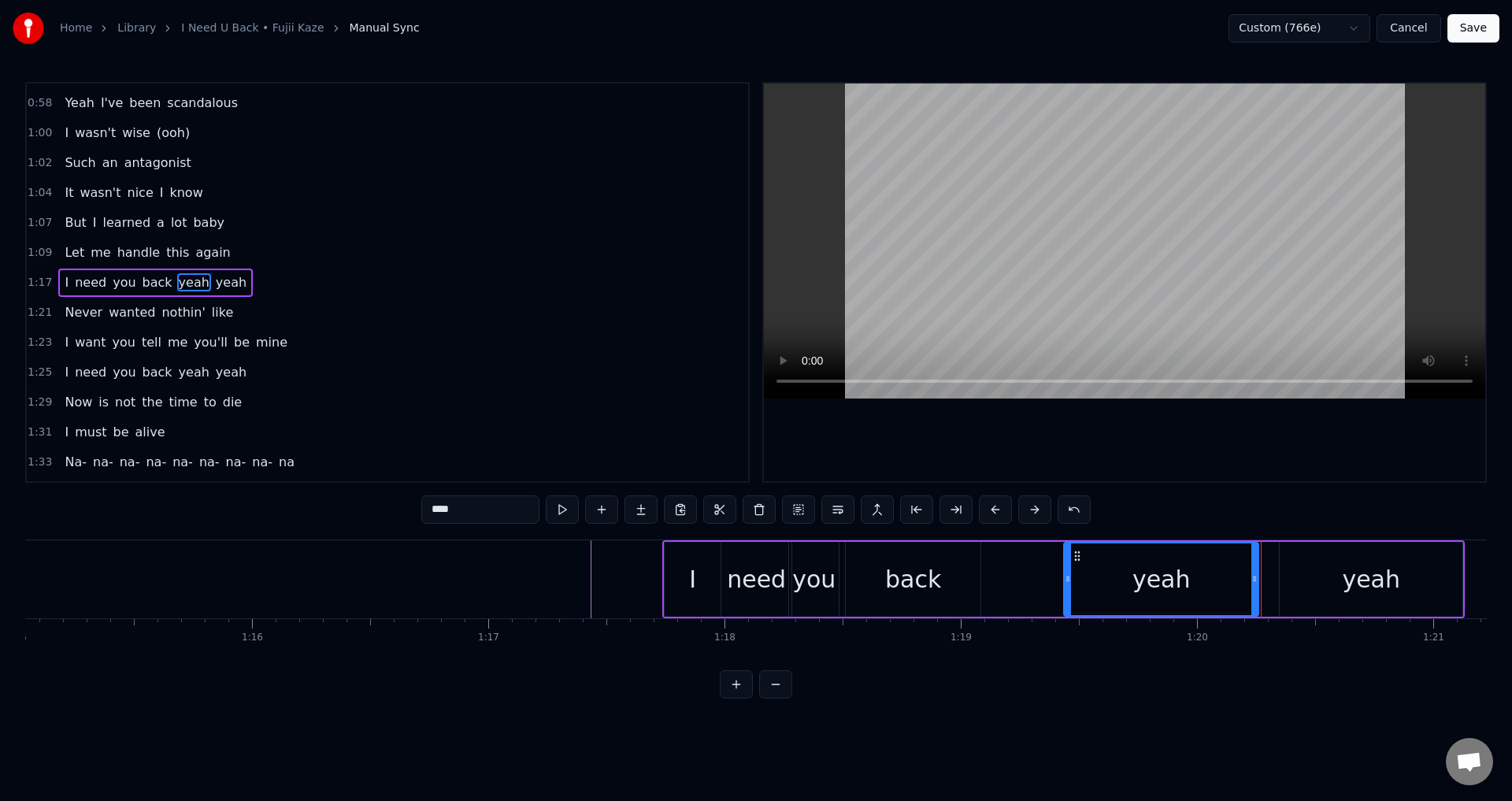
drag, startPoint x: 1262, startPoint y: 572, endPoint x: 1252, endPoint y: 576, distance: 10.8
click at [1252, 576] on div at bounding box center [1254, 579] width 6 height 72
click
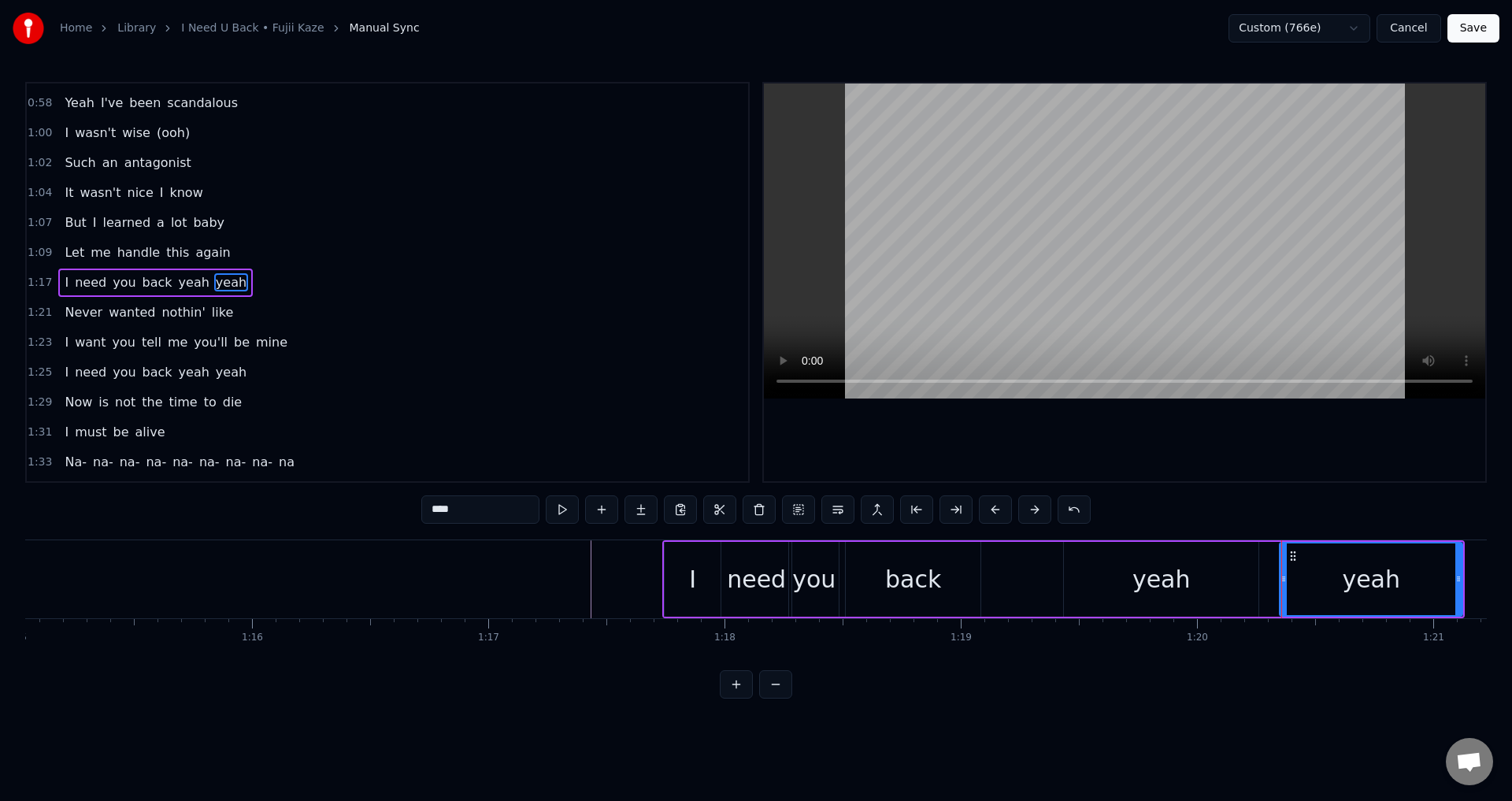
drag, startPoint x: 1281, startPoint y: 576, endPoint x: 1266, endPoint y: 580, distance: 15.5
drag, startPoint x: 1282, startPoint y: 587, endPoint x: 1270, endPoint y: 587, distance: 12.0
drag, startPoint x: 1285, startPoint y: 576, endPoint x: 1265, endPoint y: 580, distance: 20.4
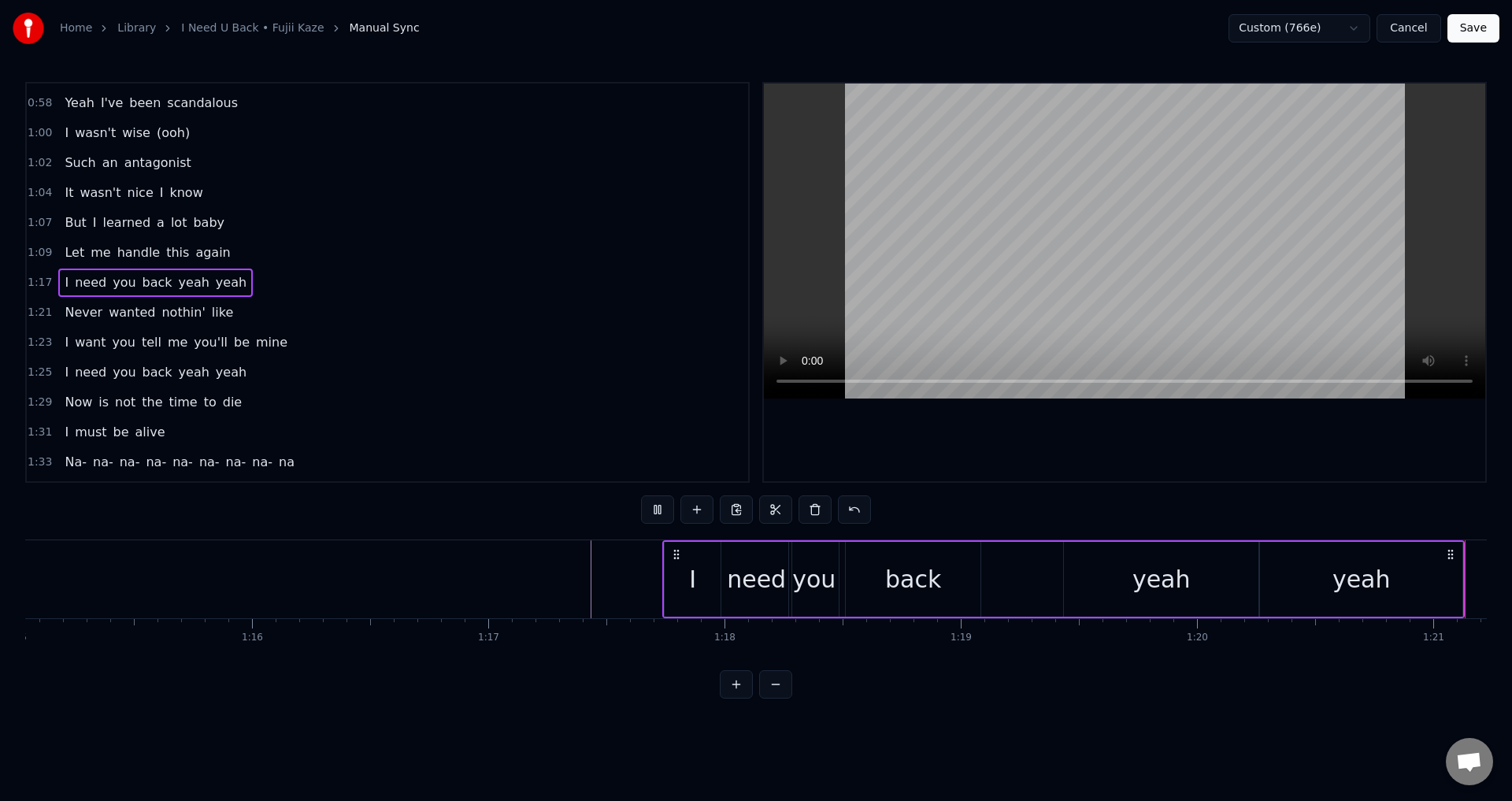
scroll to position [0, 19075]
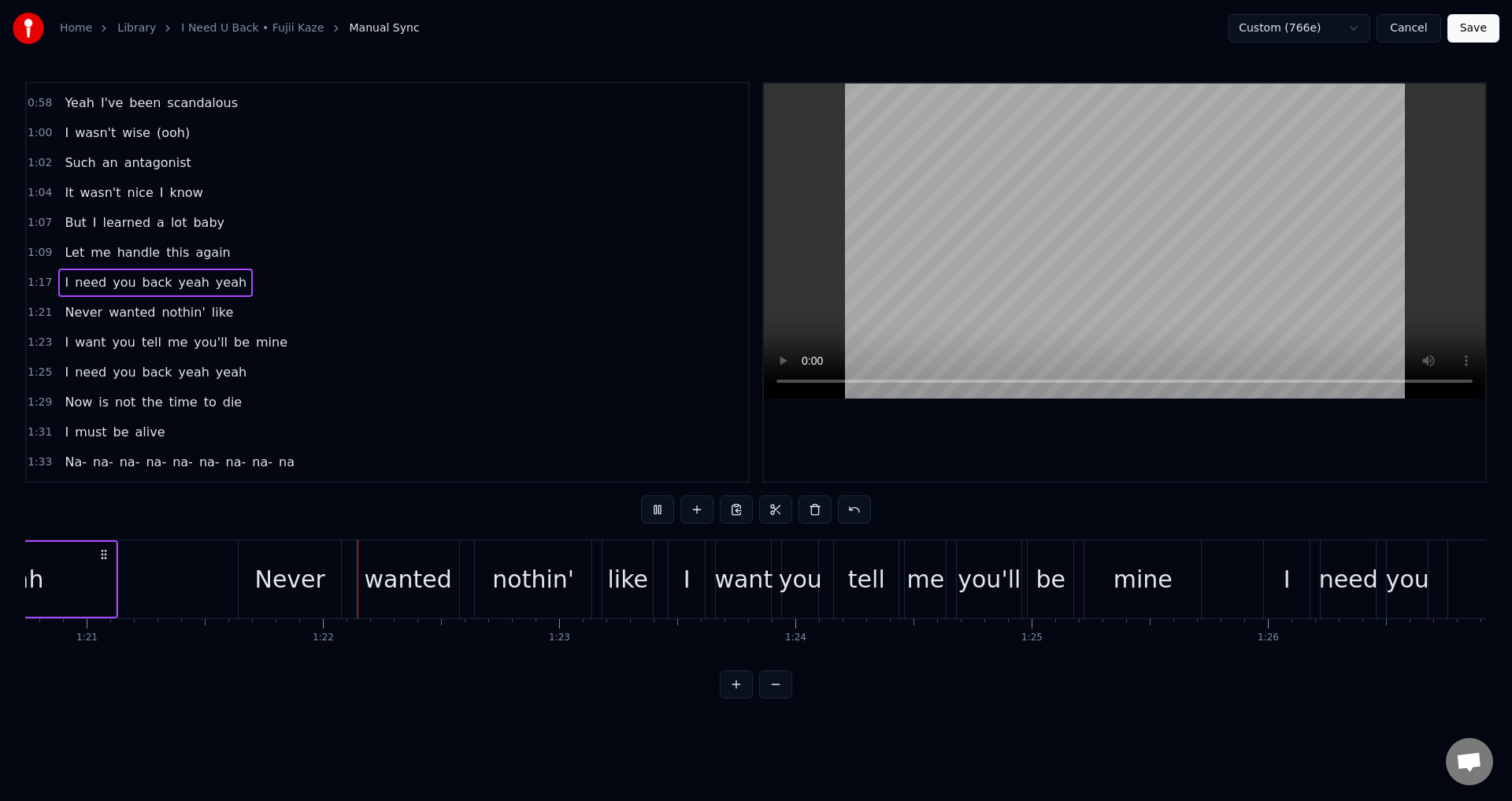
drag, startPoint x: 1090, startPoint y: 471, endPoint x: 432, endPoint y: 553, distance: 663.1
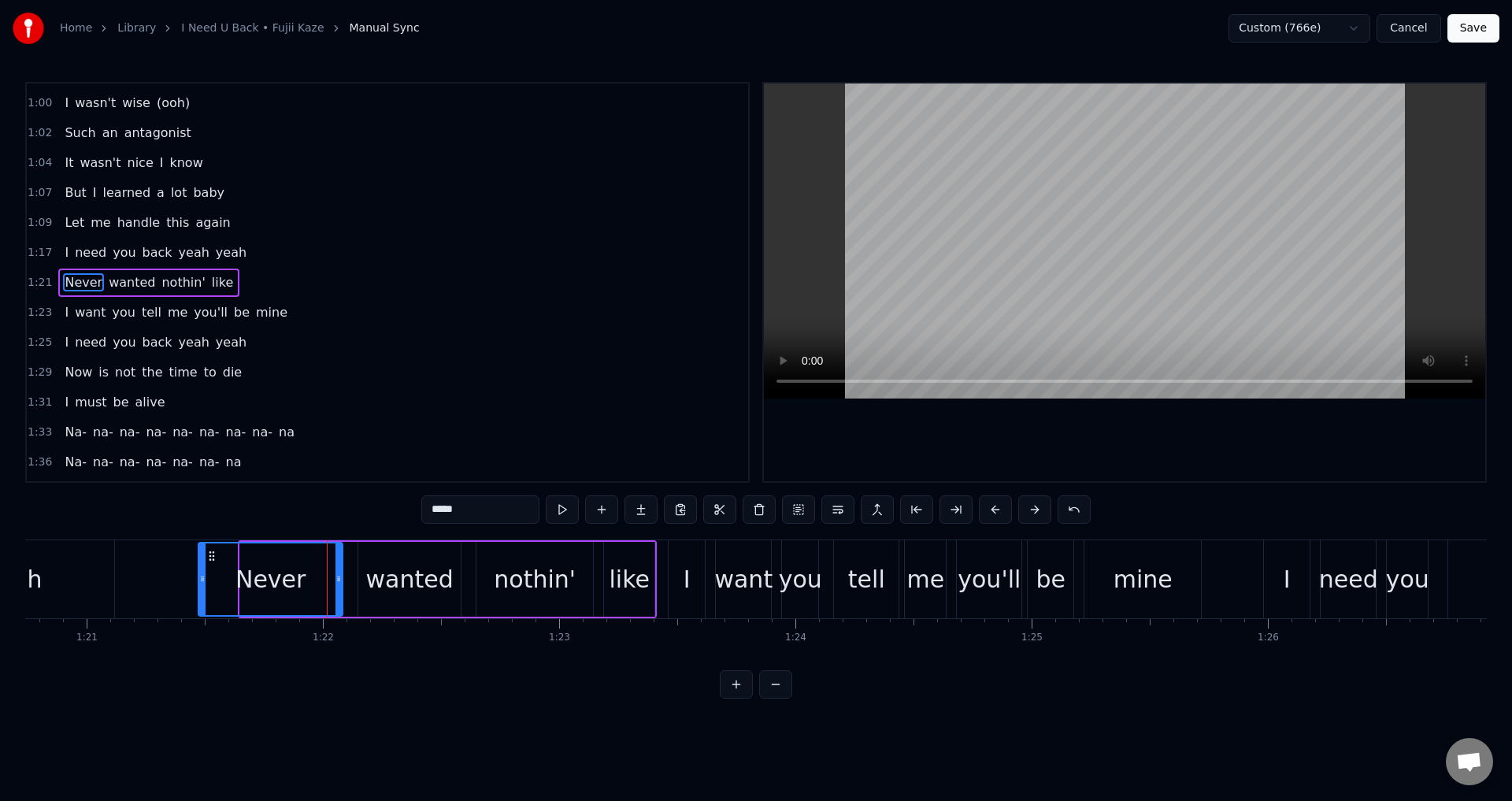
drag, startPoint x: 241, startPoint y: 576, endPoint x: 199, endPoint y: 580, distance: 42.2
type input "******"
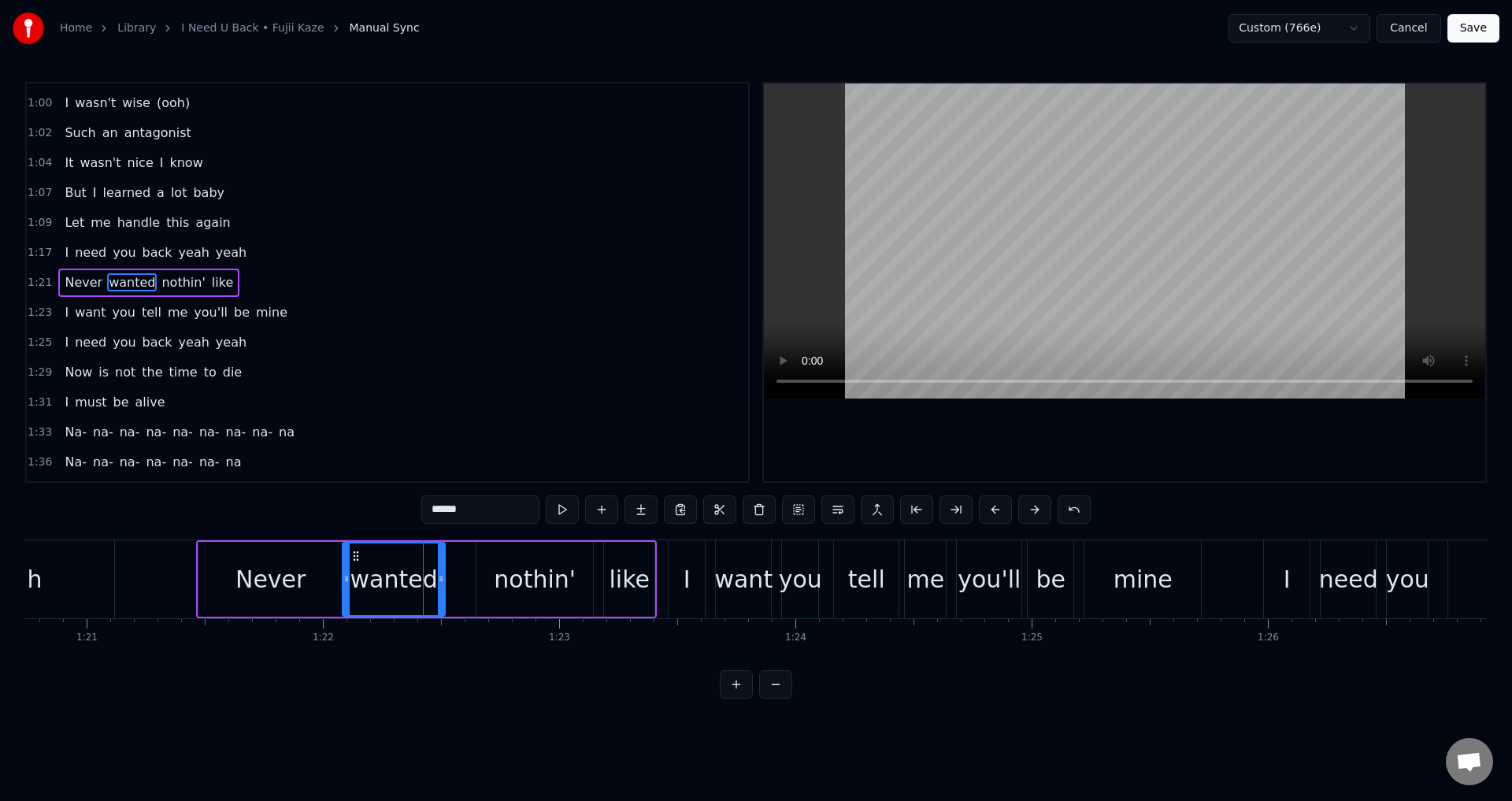
drag, startPoint x: 367, startPoint y: 561, endPoint x: 352, endPoint y: 565, distance: 15.5
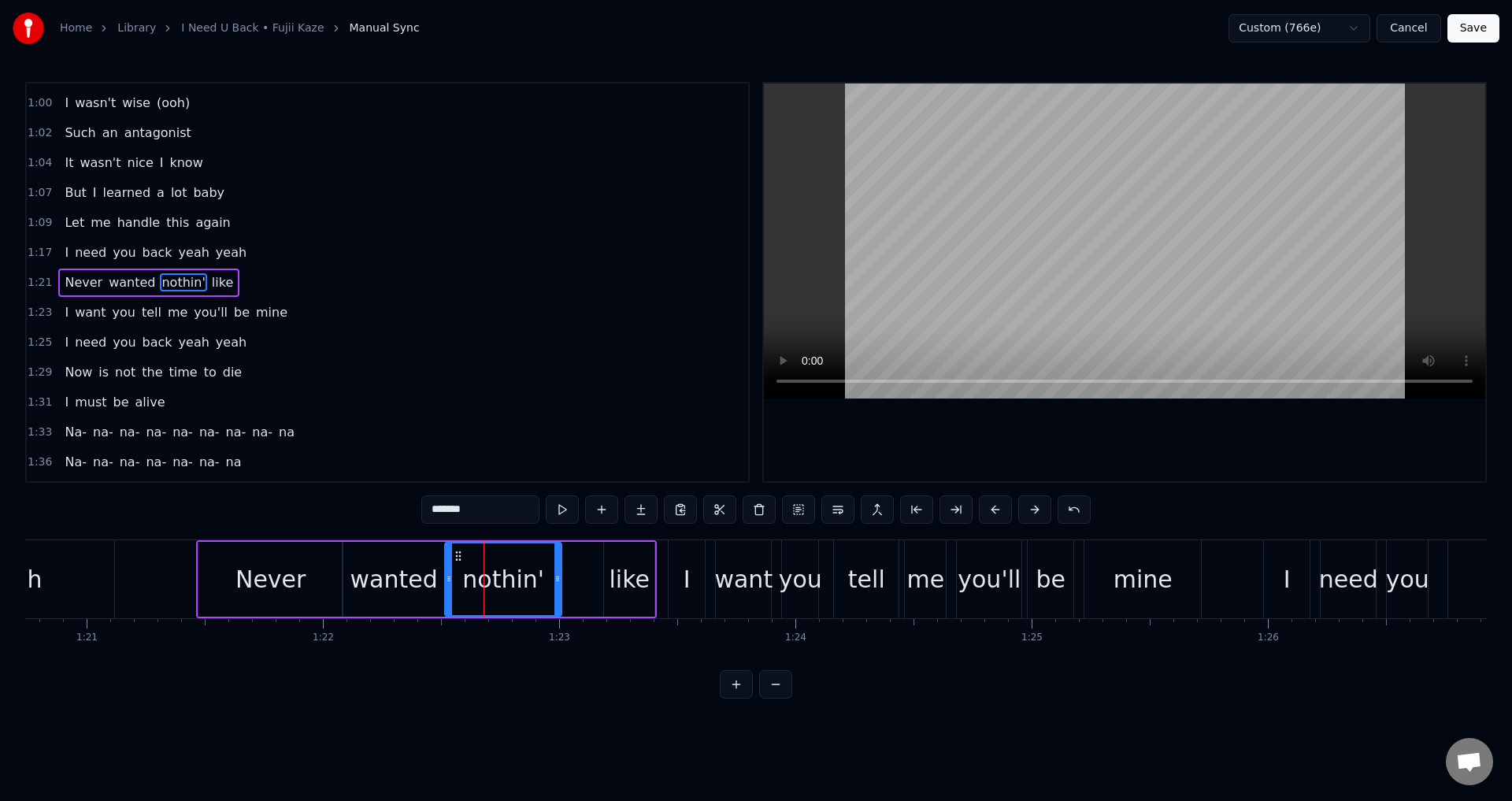
drag, startPoint x: 489, startPoint y: 555, endPoint x: 460, endPoint y: 559, distance: 29.3
type input "****"
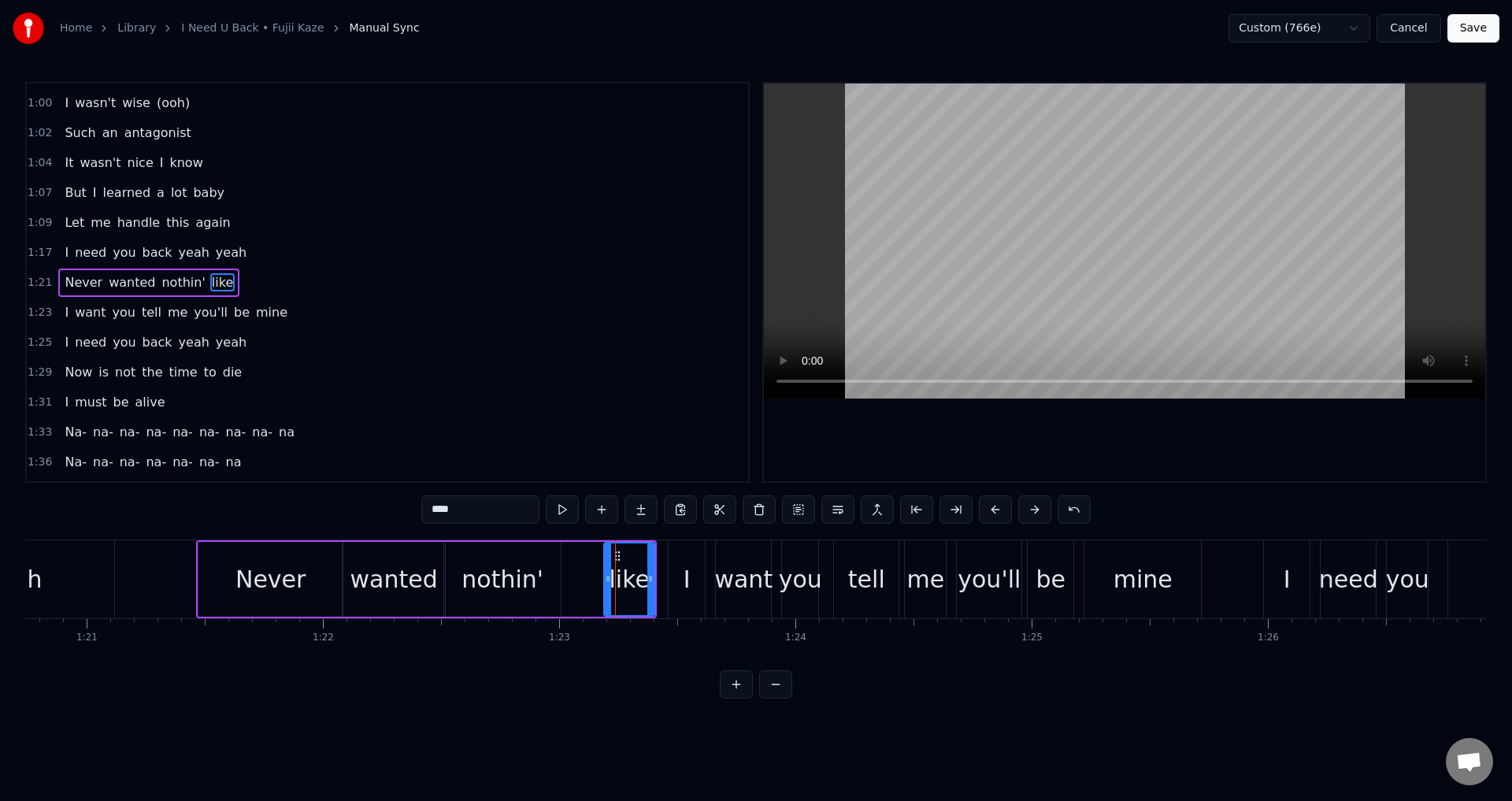
drag, startPoint x: 615, startPoint y: 551, endPoint x: 572, endPoint y: 558, distance: 43.6
drag, startPoint x: 617, startPoint y: 553, endPoint x: 571, endPoint y: 558, distance: 46.3
type input "******"
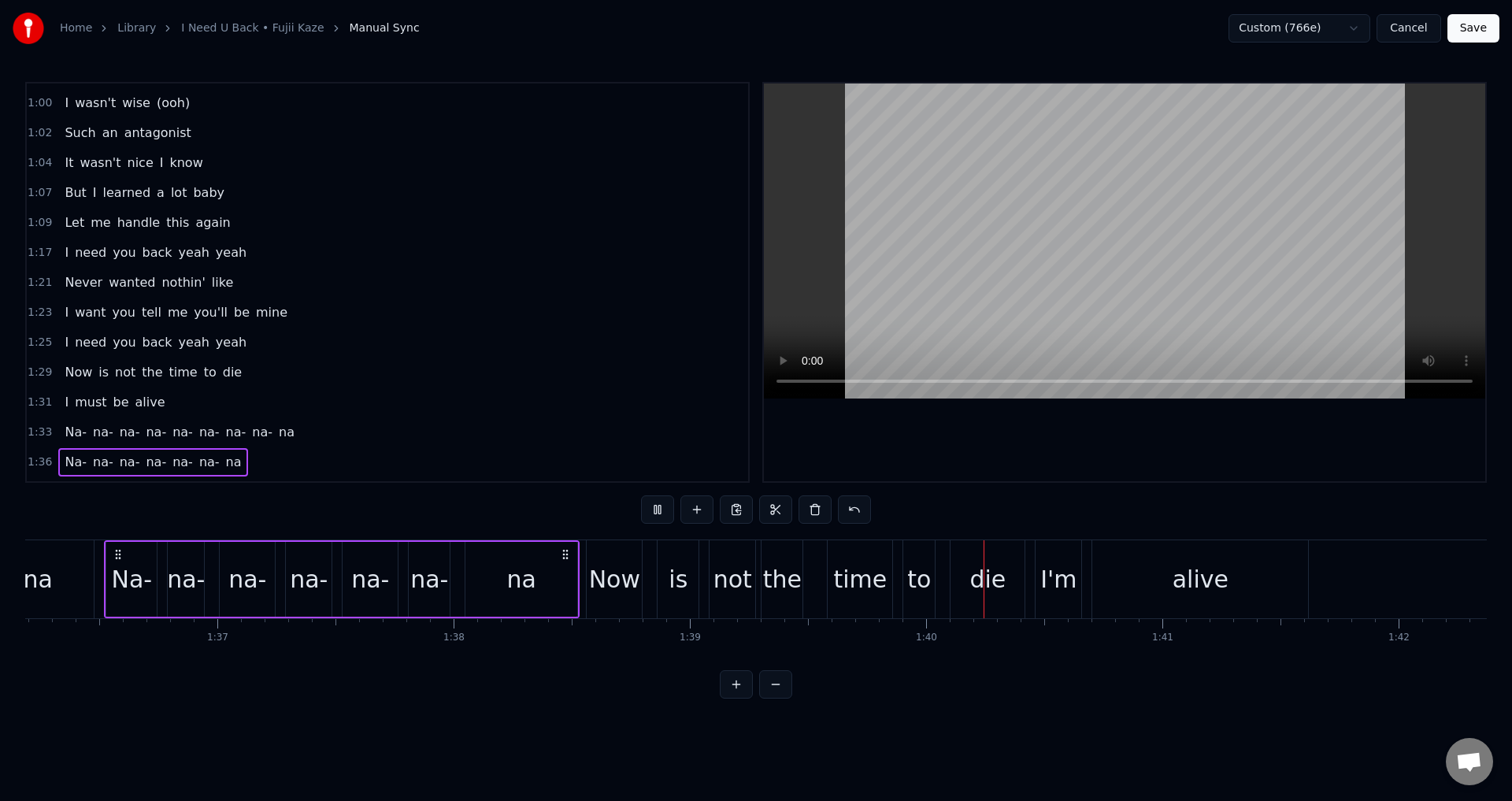
scroll to position [0, 19168]
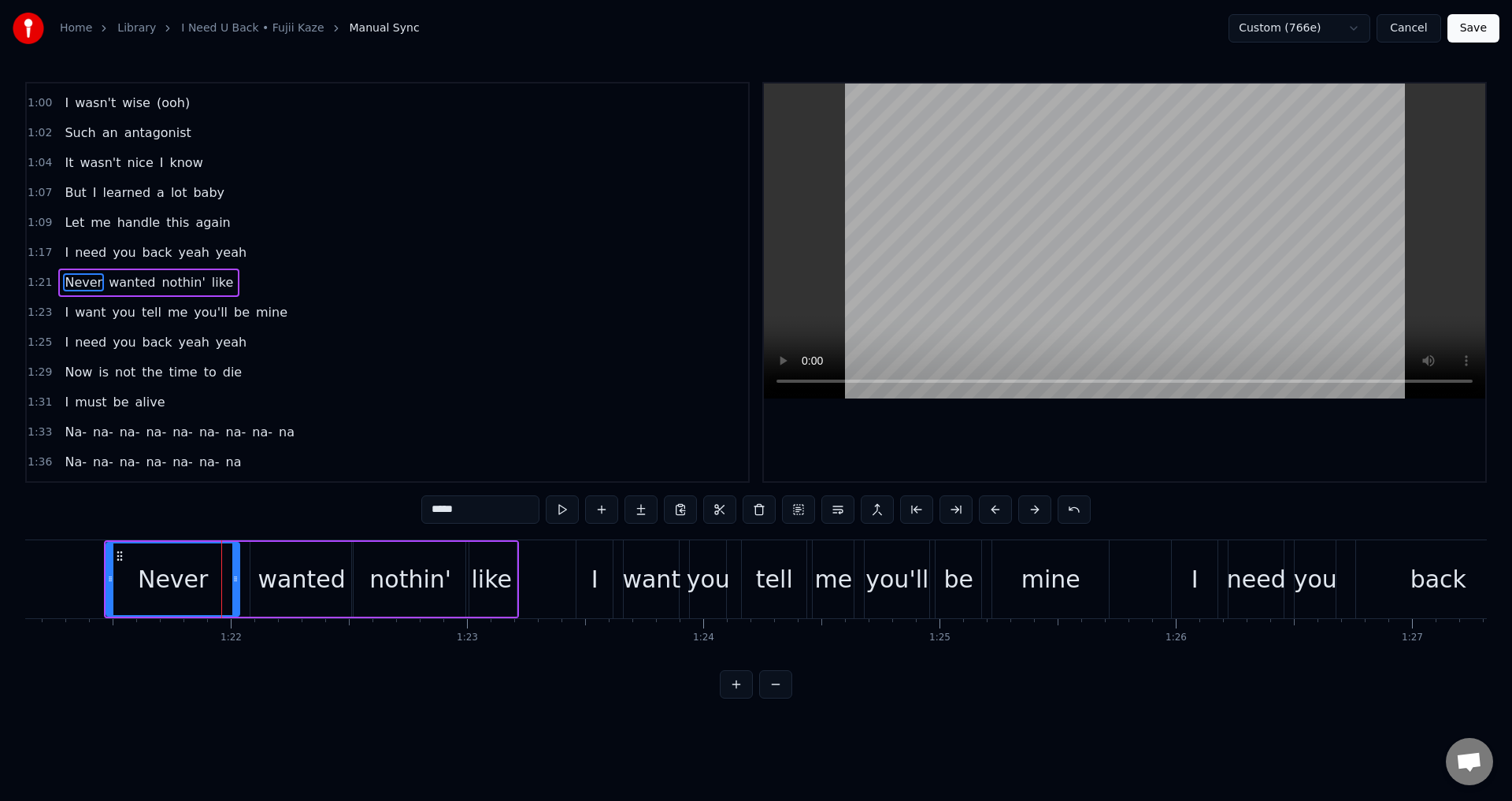
drag, startPoint x: 247, startPoint y: 572, endPoint x: 236, endPoint y: 573, distance: 11.0
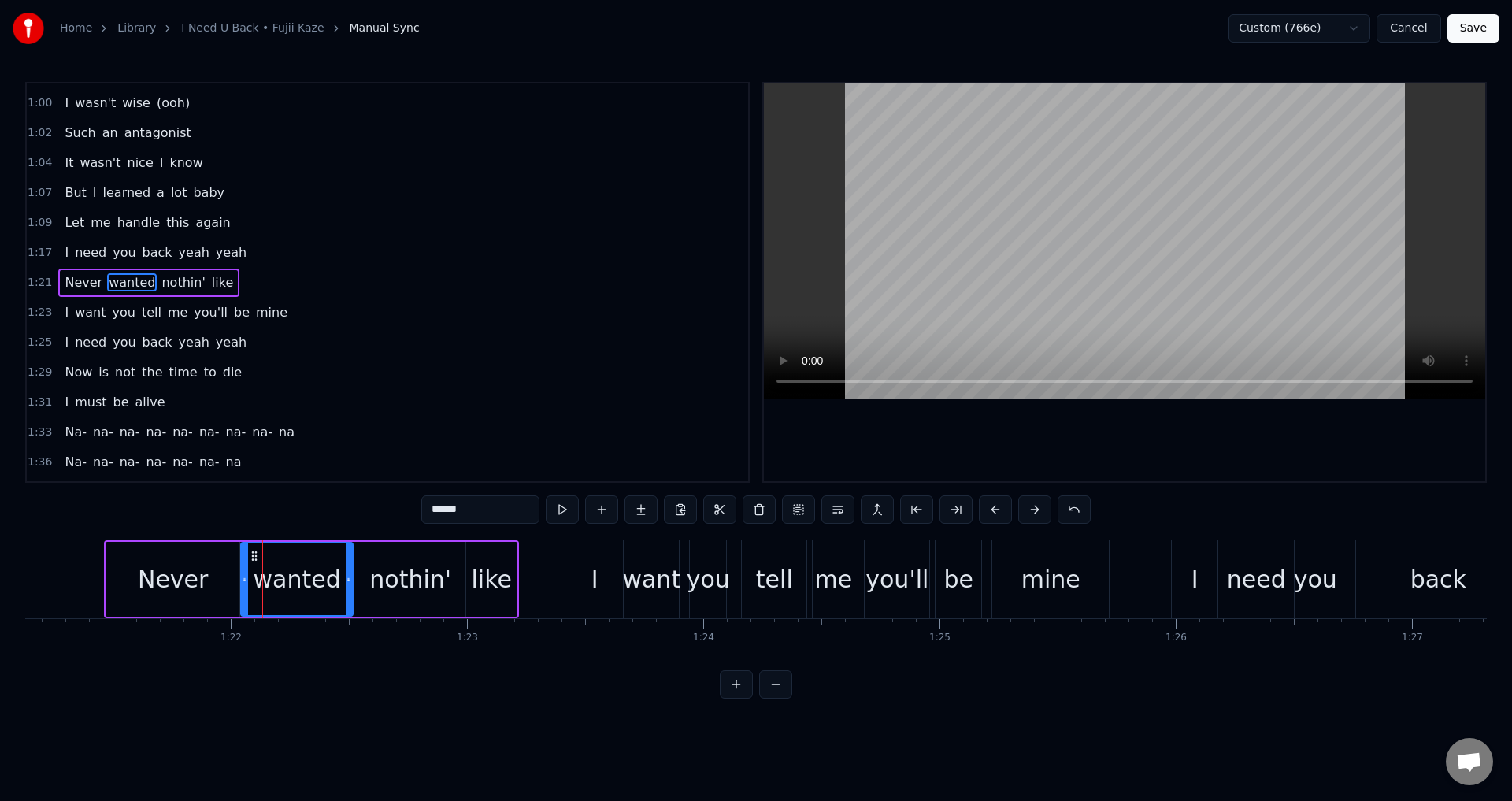
drag, startPoint x: 254, startPoint y: 574, endPoint x: 247, endPoint y: 567, distance: 9.9
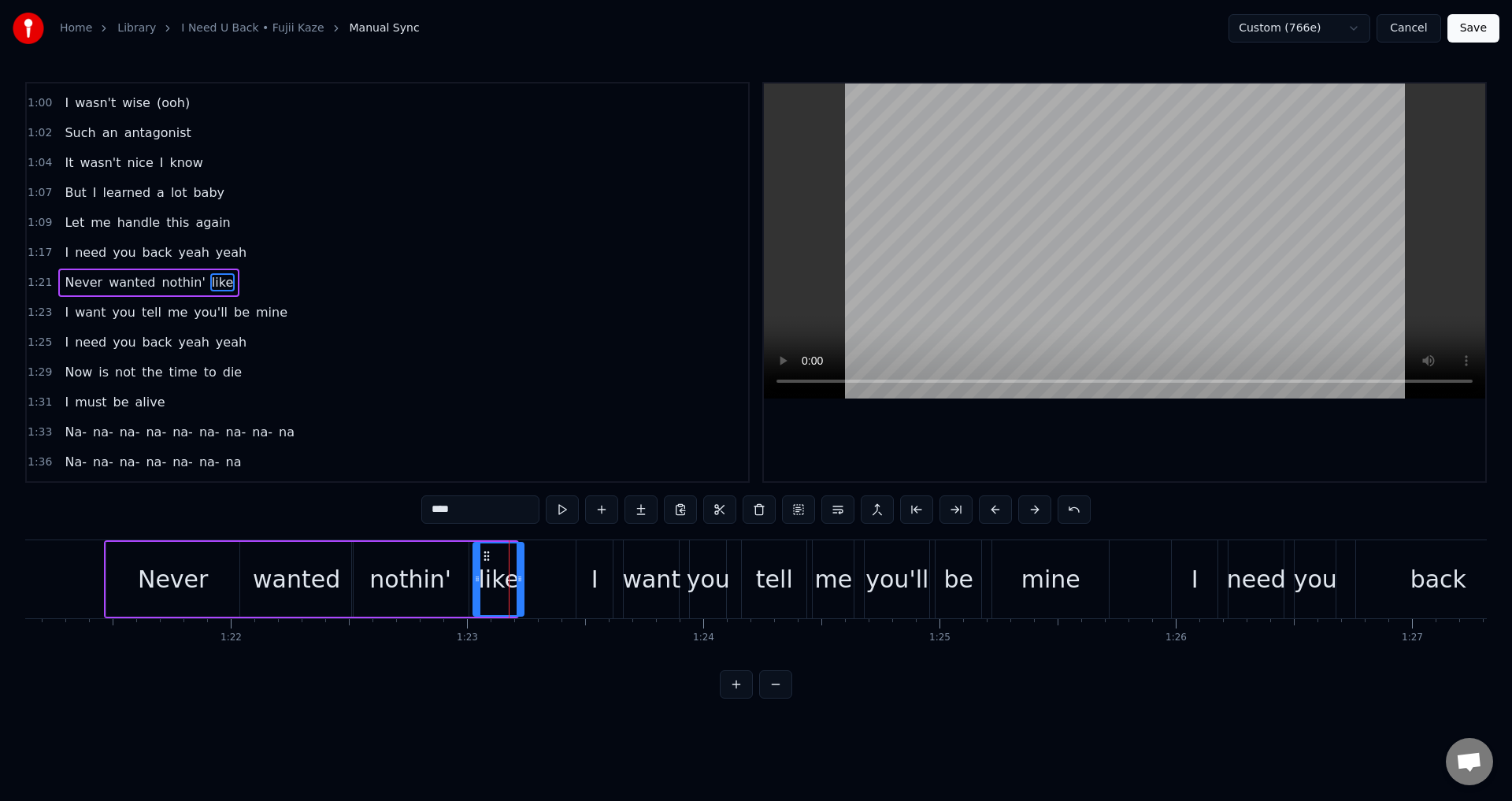
drag, startPoint x: 510, startPoint y: 582, endPoint x: 485, endPoint y: 559, distance: 34.0
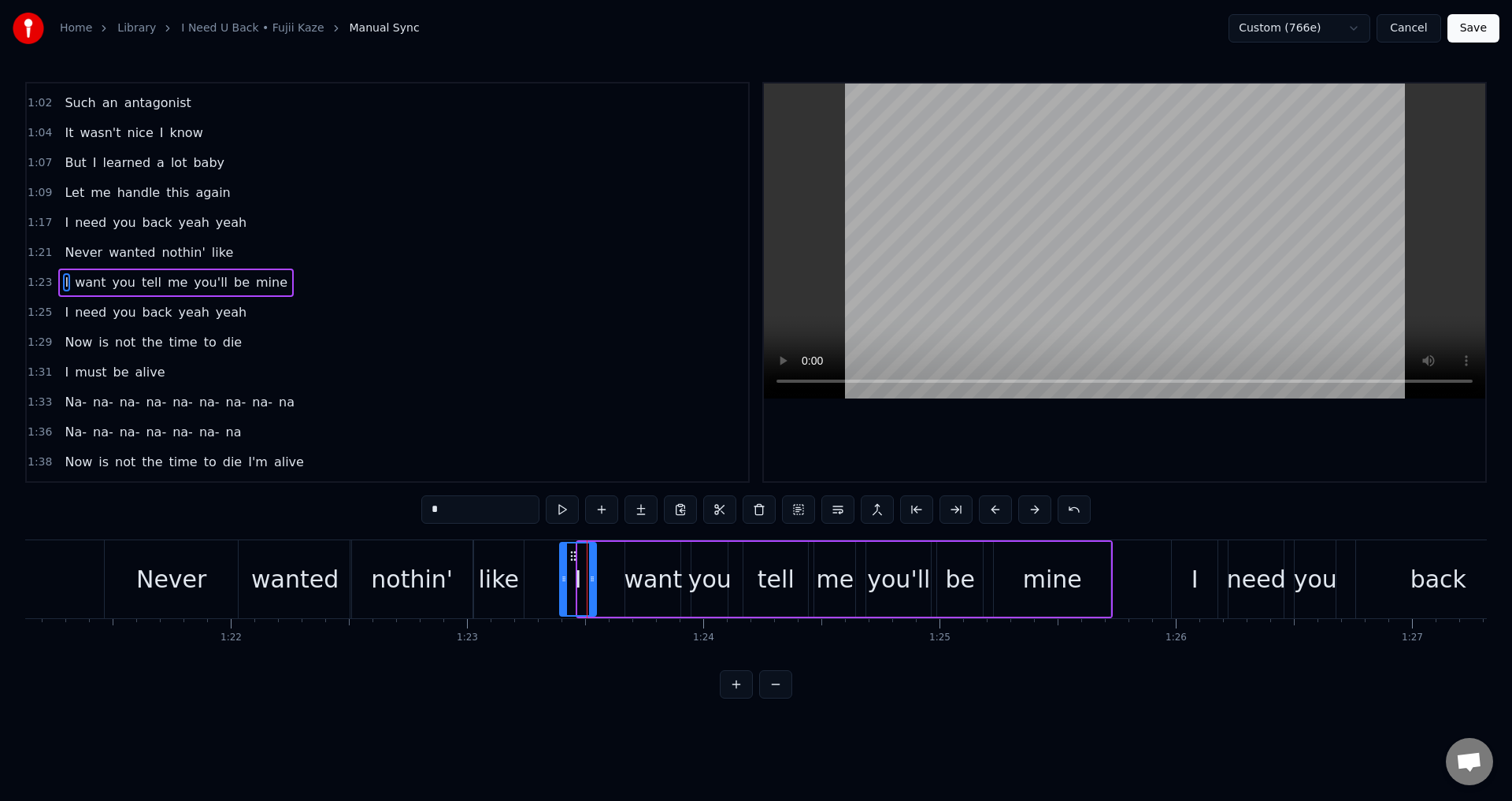
drag, startPoint x: 592, startPoint y: 558, endPoint x: 574, endPoint y: 562, distance: 18.4
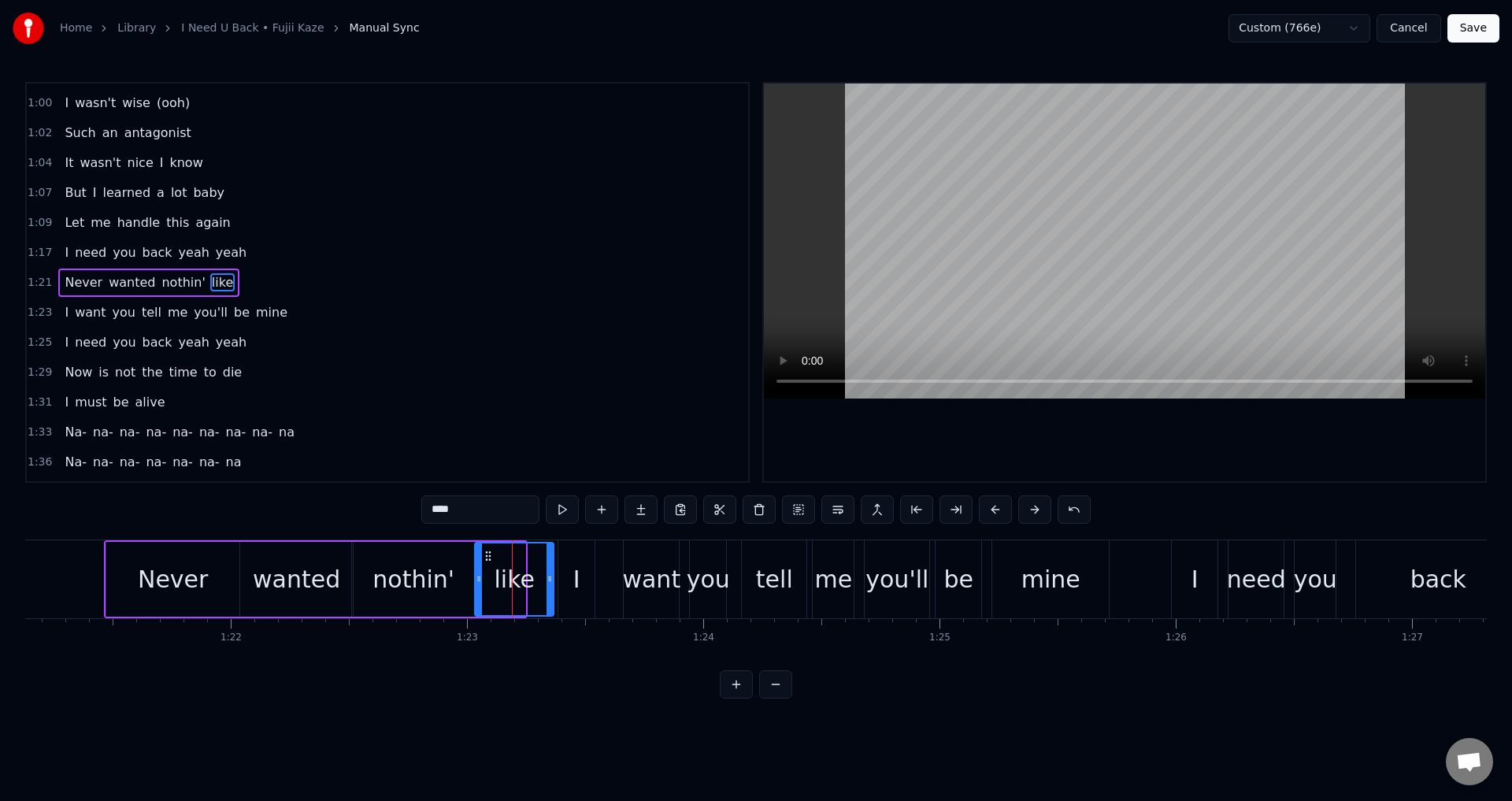
drag, startPoint x: 525, startPoint y: 580, endPoint x: 557, endPoint y: 582, distance: 32.1
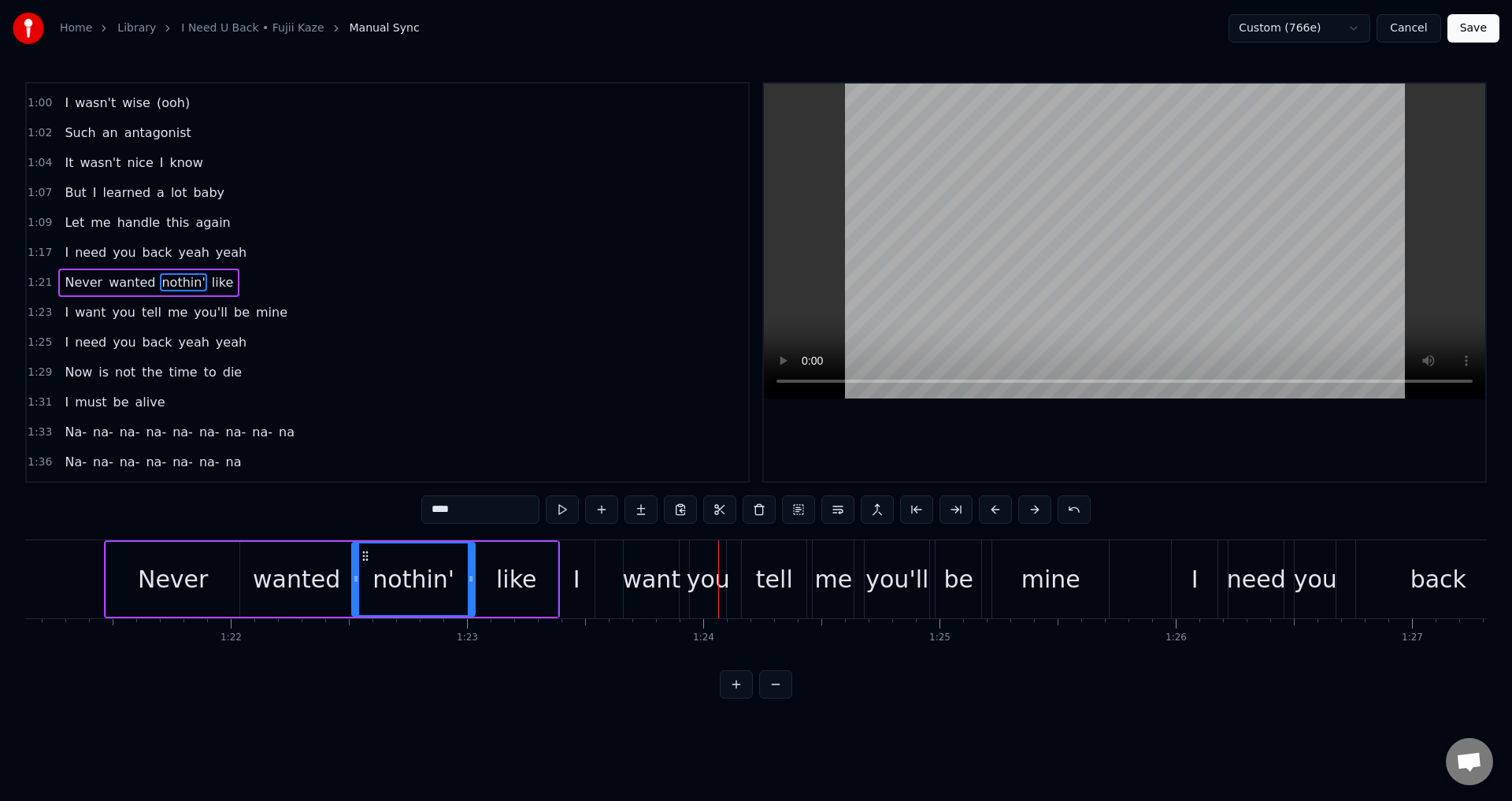
scroll to position [474, 0]
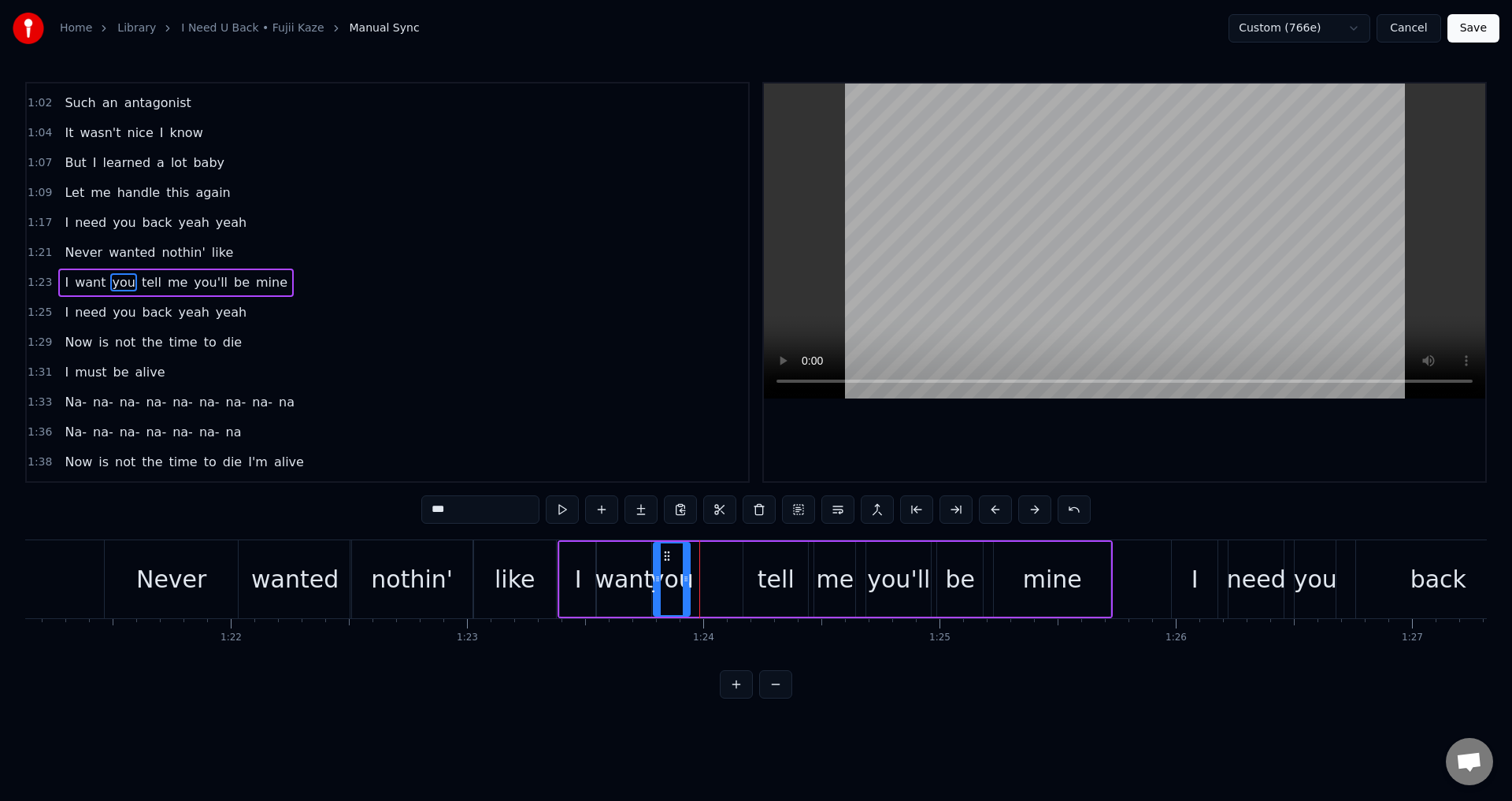
drag, startPoint x: 702, startPoint y: 551, endPoint x: 703, endPoint y: 567, distance: 16.0
drag, startPoint x: 755, startPoint y: 553, endPoint x: 704, endPoint y: 560, distance: 51.5
drag, startPoint x: 827, startPoint y: 555, endPoint x: 773, endPoint y: 565, distance: 54.9
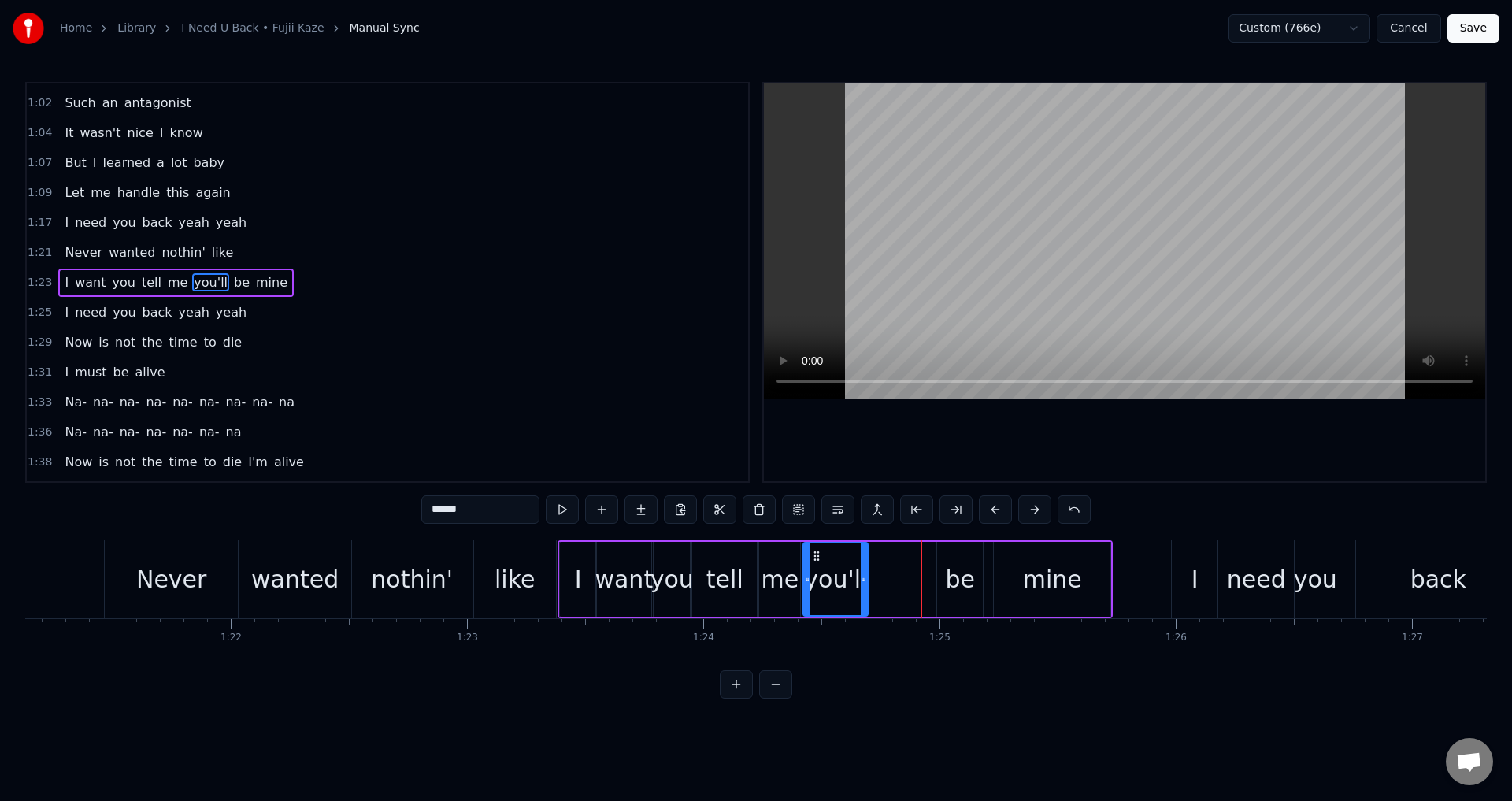
drag, startPoint x: 878, startPoint y: 555, endPoint x: 815, endPoint y: 558, distance: 63.1
drag, startPoint x: 949, startPoint y: 556, endPoint x: 882, endPoint y: 564, distance: 67.5
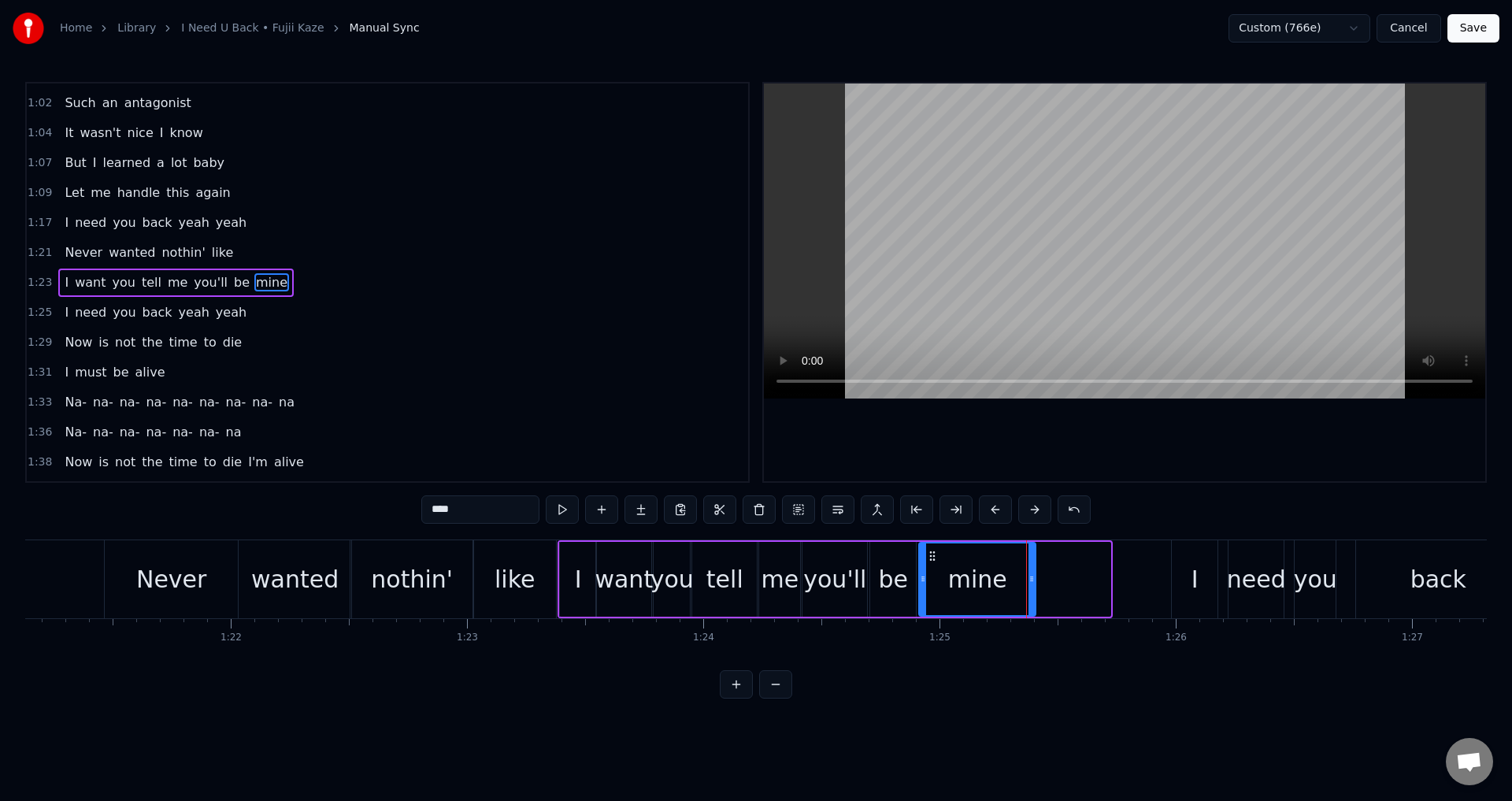
drag, startPoint x: 1006, startPoint y: 557, endPoint x: 933, endPoint y: 564, distance: 73.3
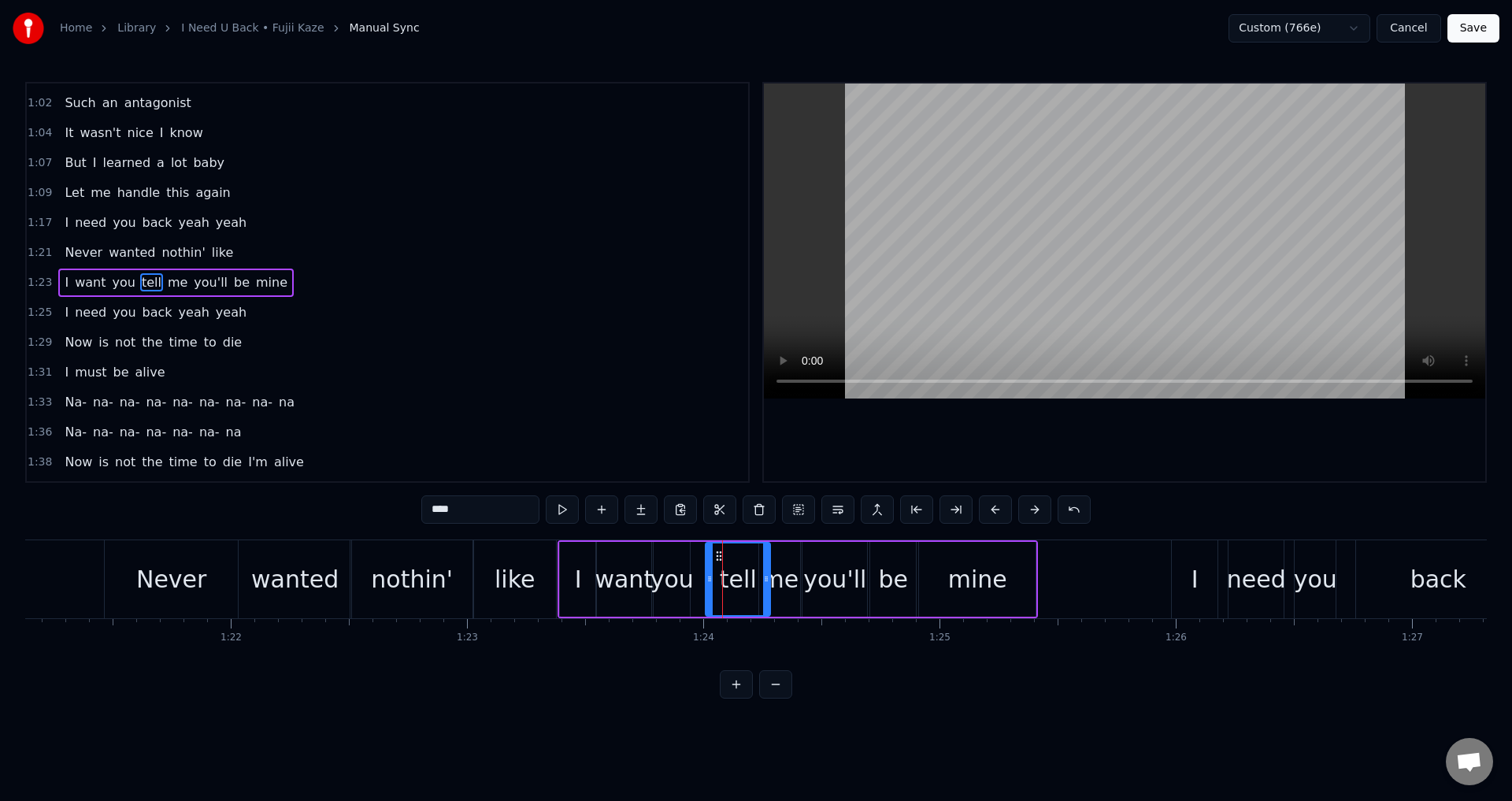
drag, startPoint x: 709, startPoint y: 555, endPoint x: 737, endPoint y: 563, distance: 29.1
drag, startPoint x: 774, startPoint y: 559, endPoint x: 788, endPoint y: 559, distance: 14.0
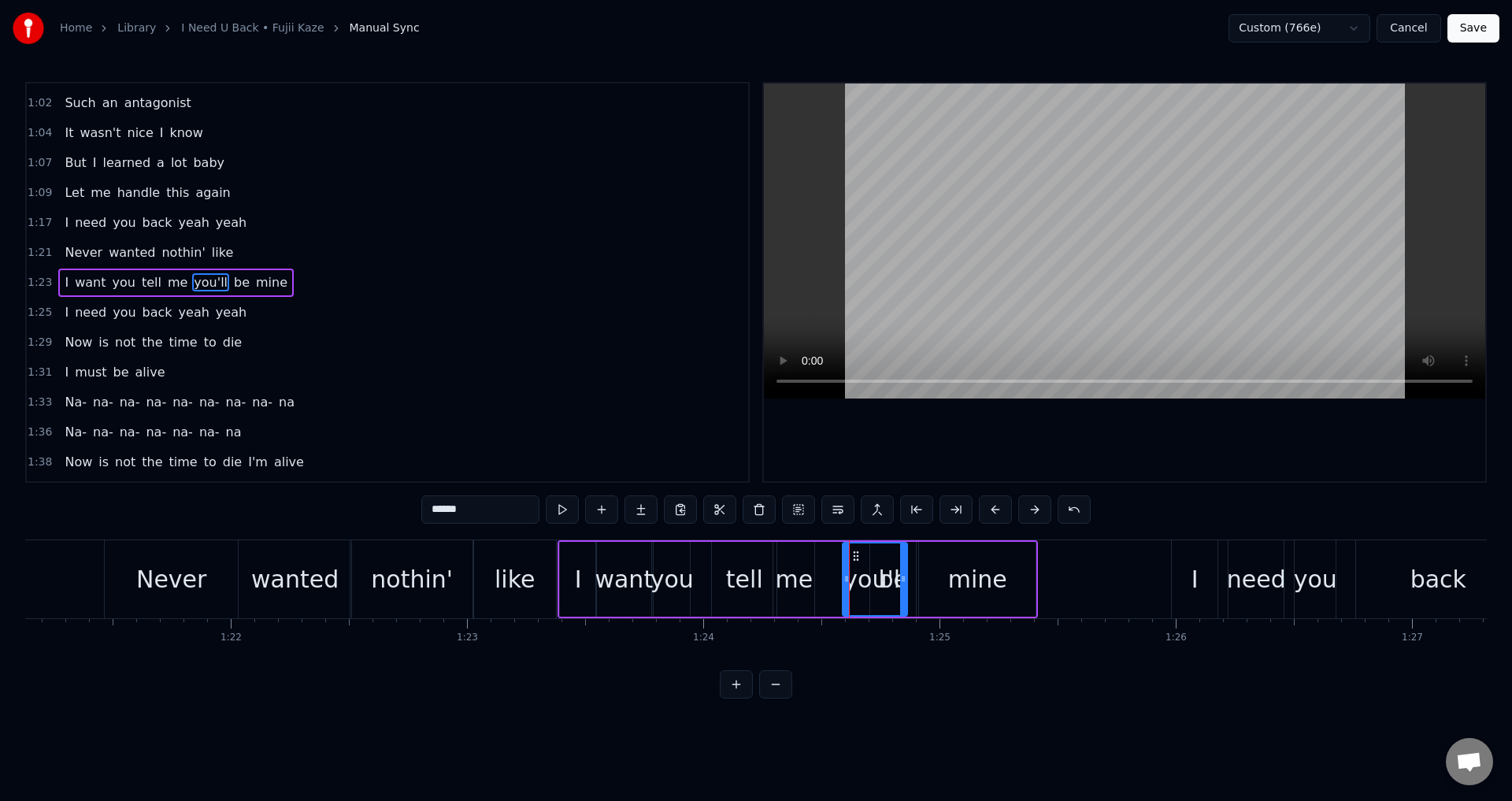
drag, startPoint x: 818, startPoint y: 553, endPoint x: 857, endPoint y: 562, distance: 40.0
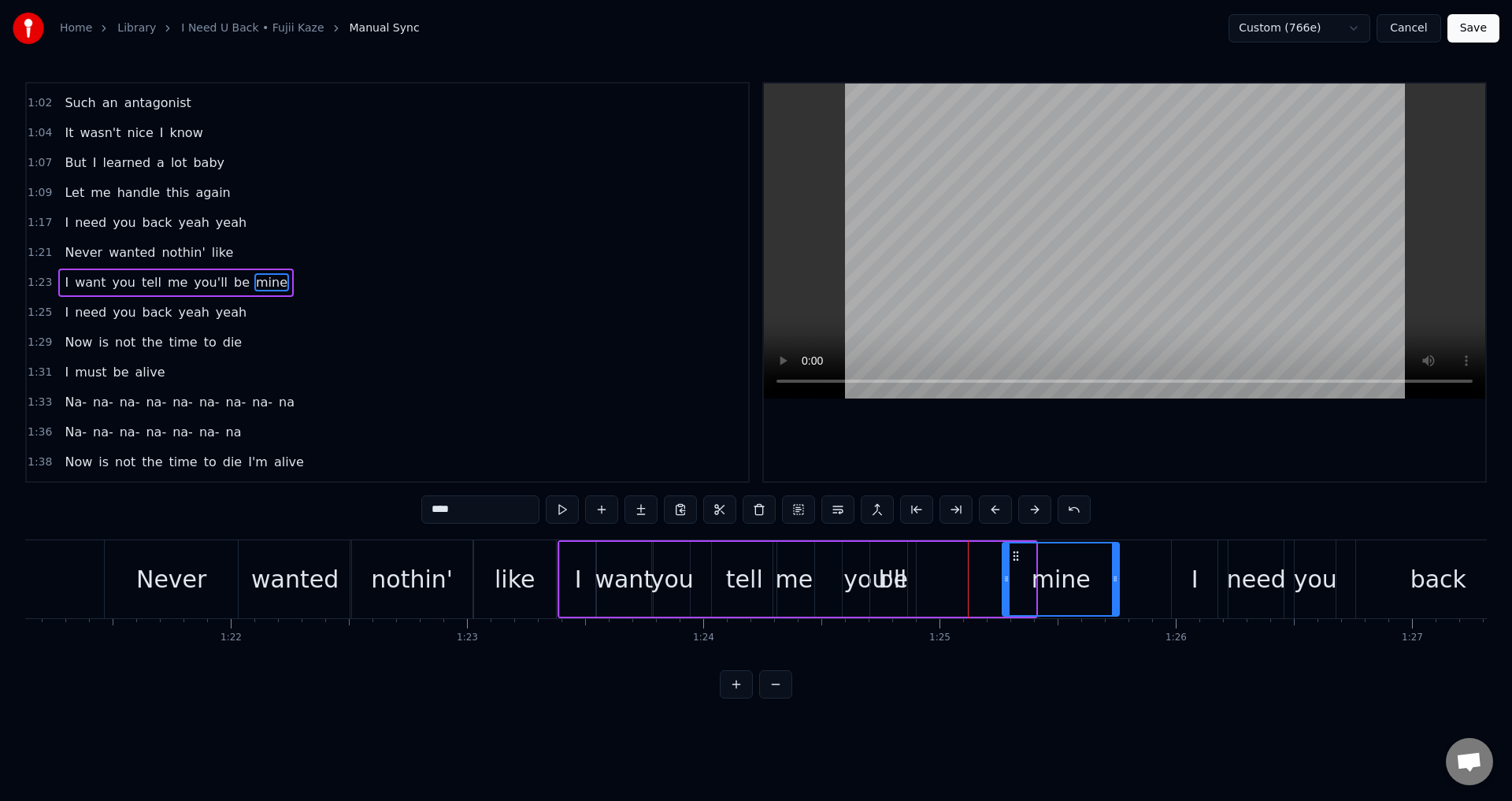
drag, startPoint x: 934, startPoint y: 554, endPoint x: 1018, endPoint y: 572, distance: 85.9
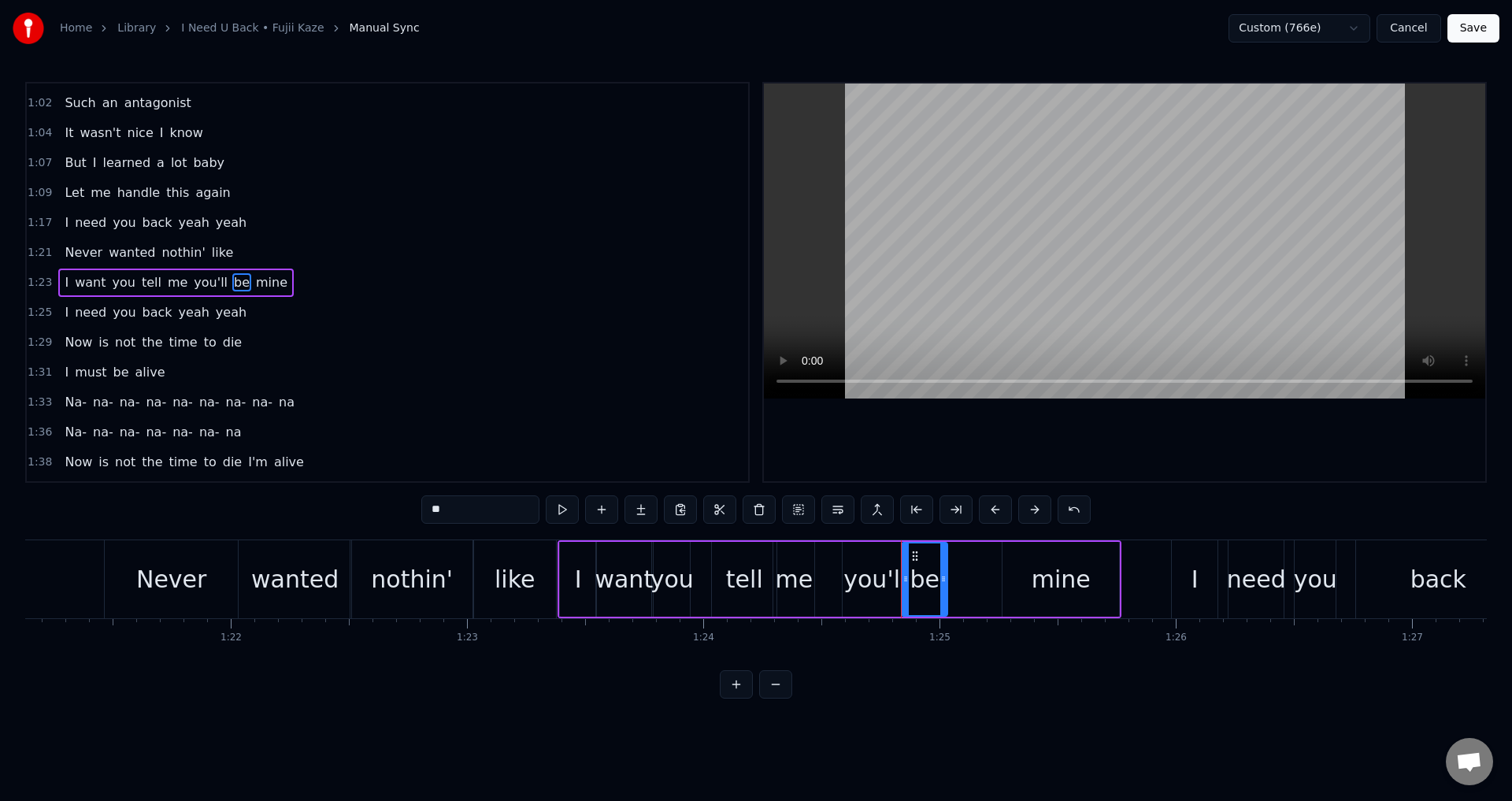
drag, startPoint x: 884, startPoint y: 553, endPoint x: 911, endPoint y: 560, distance: 27.9
drag, startPoint x: 770, startPoint y: 579, endPoint x: 778, endPoint y: 582, distance: 8.5
drag, startPoint x: 781, startPoint y: 583, endPoint x: 767, endPoint y: 578, distance: 14.9
drag, startPoint x: 688, startPoint y: 586, endPoint x: 710, endPoint y: 587, distance: 22.0
type input "**"
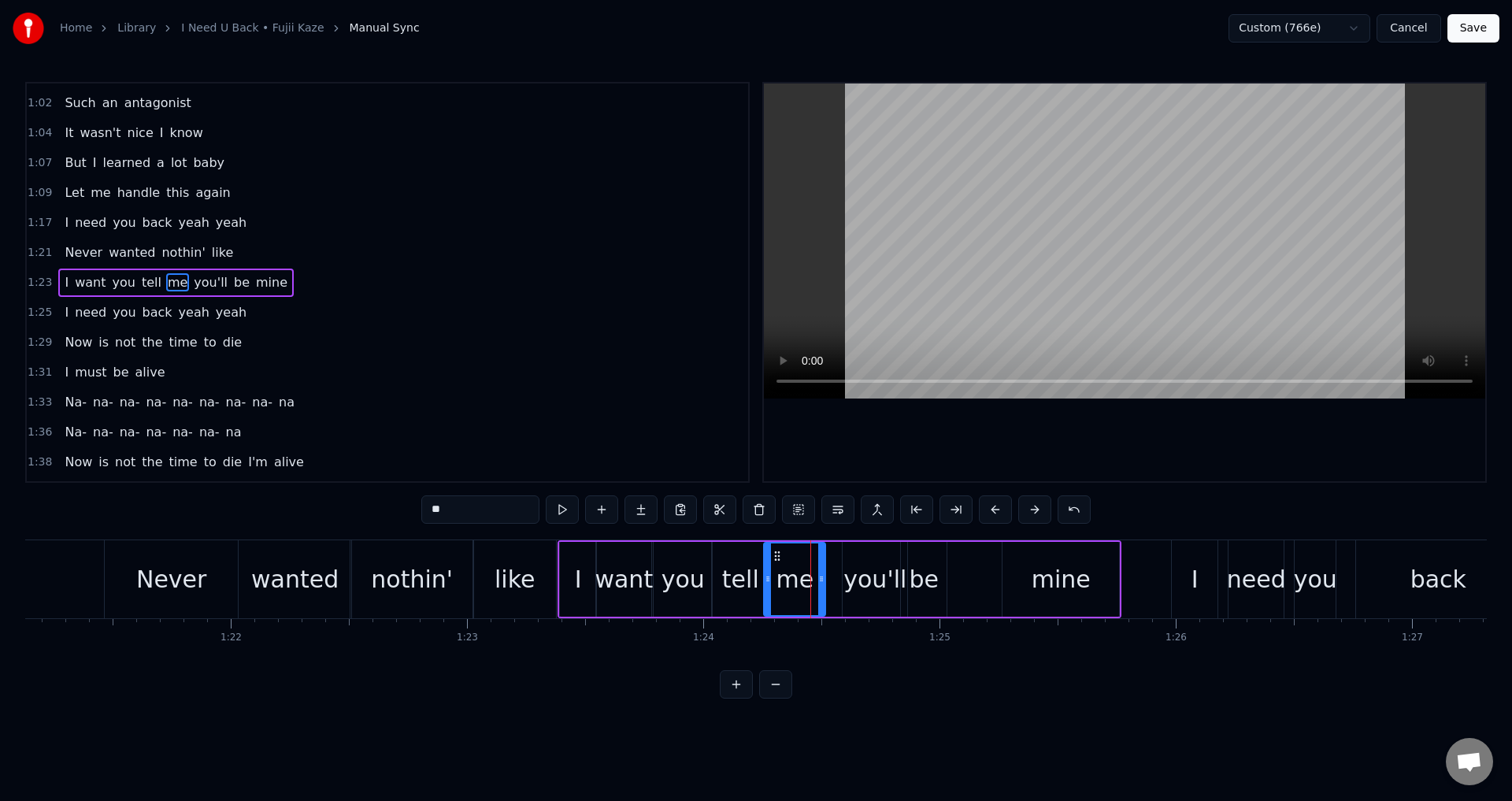
drag, startPoint x: 811, startPoint y: 575, endPoint x: 822, endPoint y: 576, distance: 11.0
drag, startPoint x: 844, startPoint y: 577, endPoint x: 824, endPoint y: 577, distance: 20.0
type input "****"
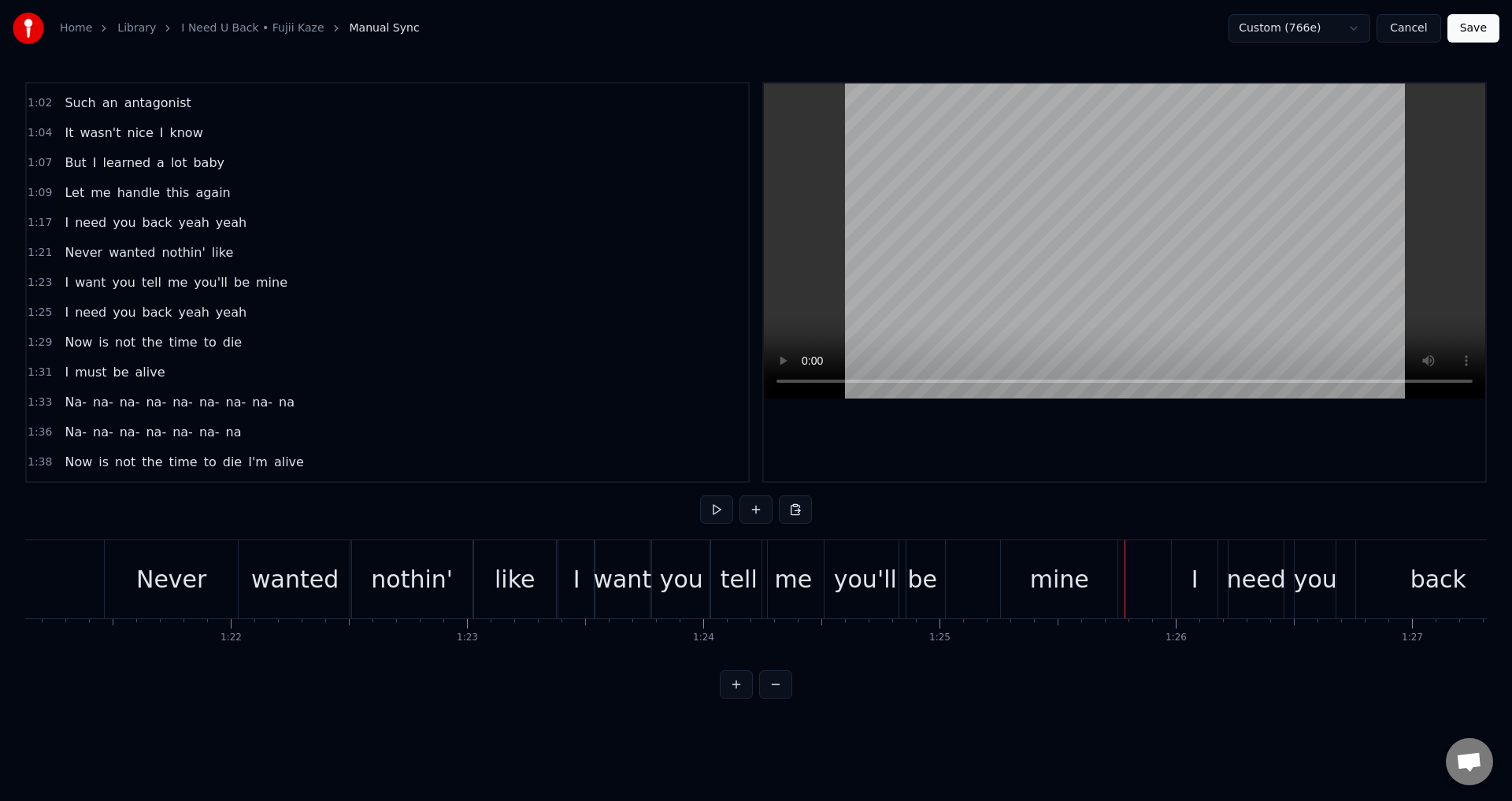
scroll to position [504, 0]
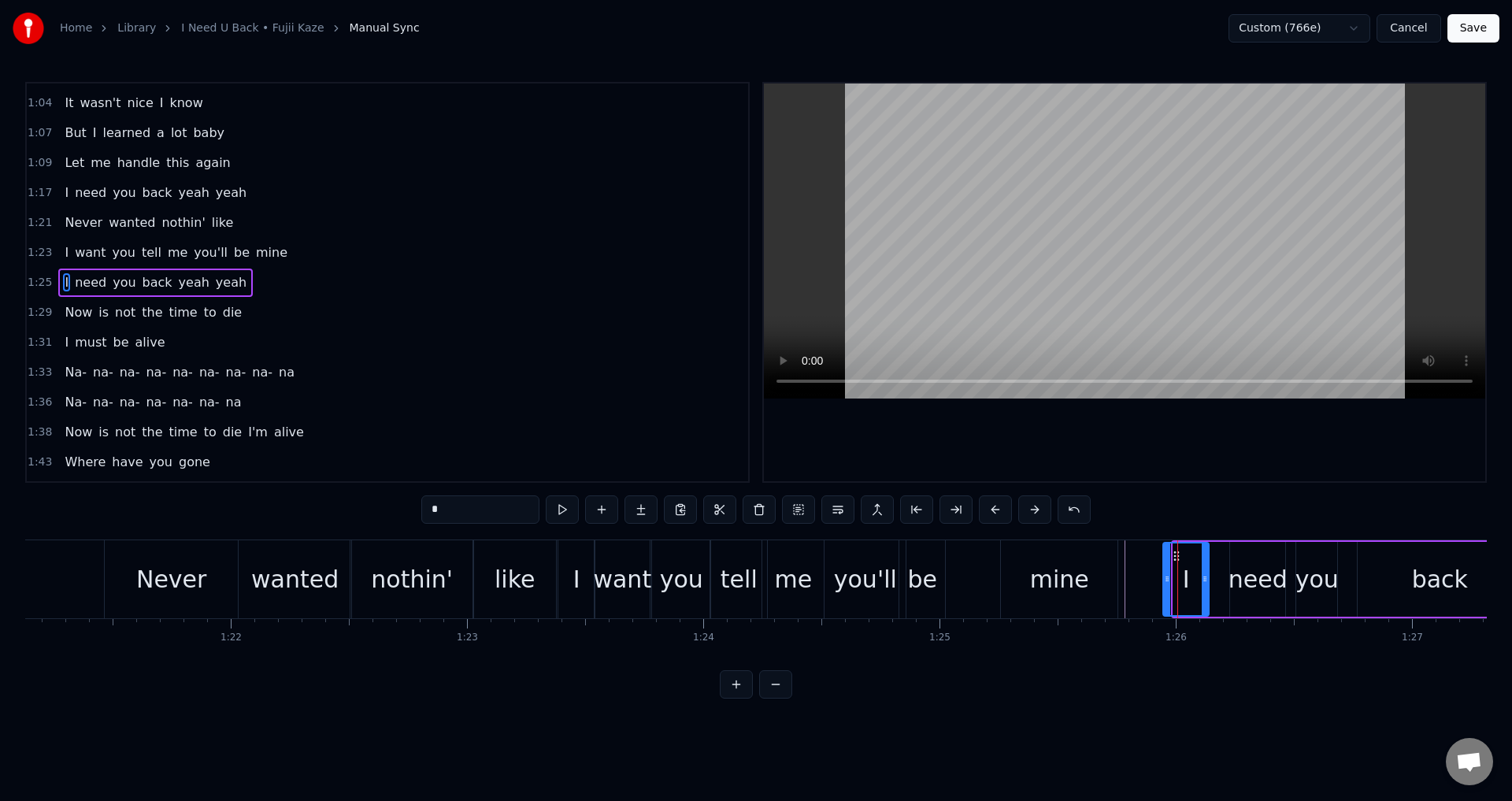
drag, startPoint x: 1187, startPoint y: 560, endPoint x: 1177, endPoint y: 563, distance: 10.4
drag, startPoint x: 1242, startPoint y: 552, endPoint x: 1220, endPoint y: 554, distance: 22.1
type input "***"
drag, startPoint x: 1299, startPoint y: 576, endPoint x: 1286, endPoint y: 572, distance: 13.6
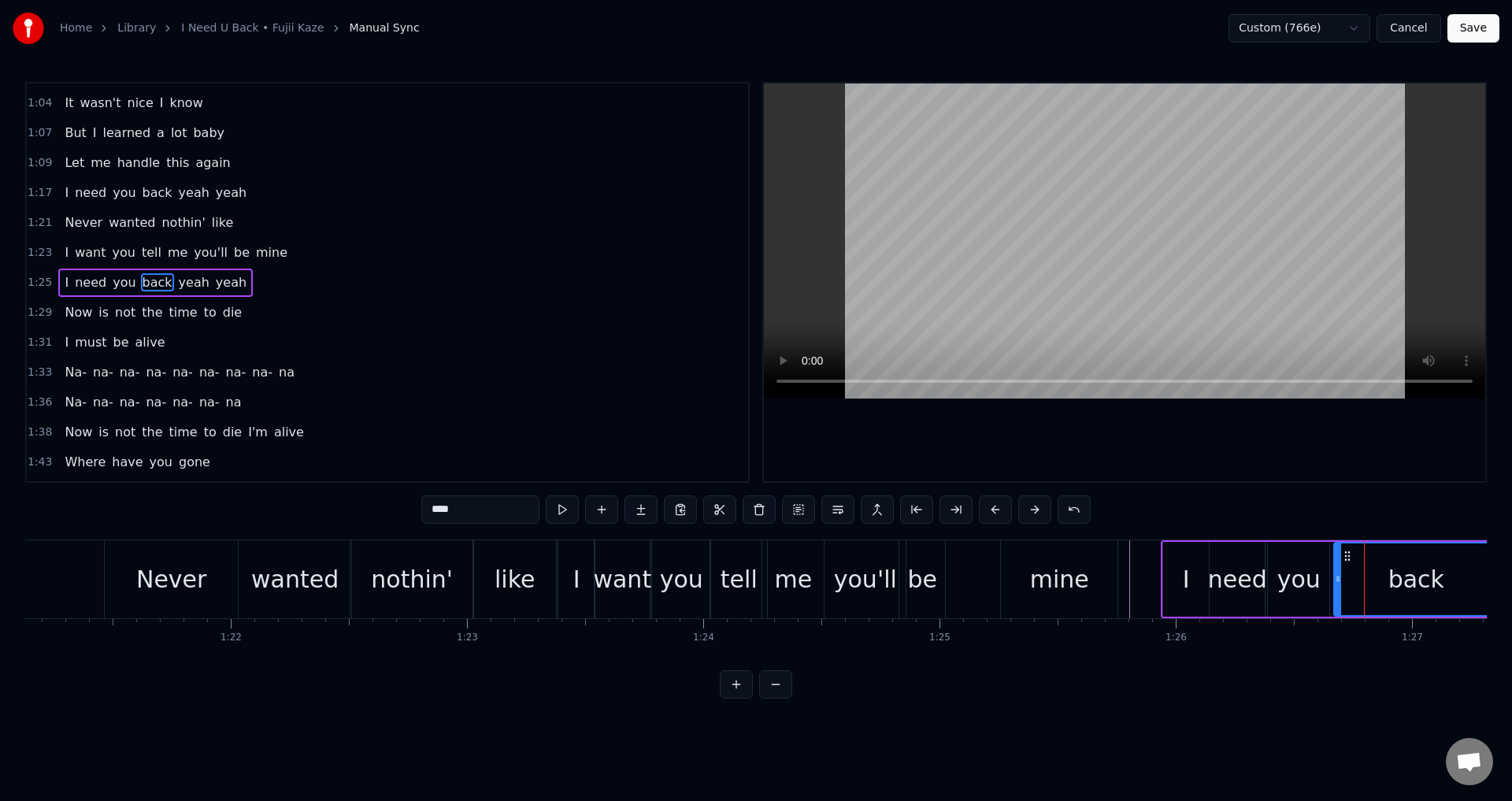
drag, startPoint x: 1371, startPoint y: 558, endPoint x: 1342, endPoint y: 562, distance: 29.3
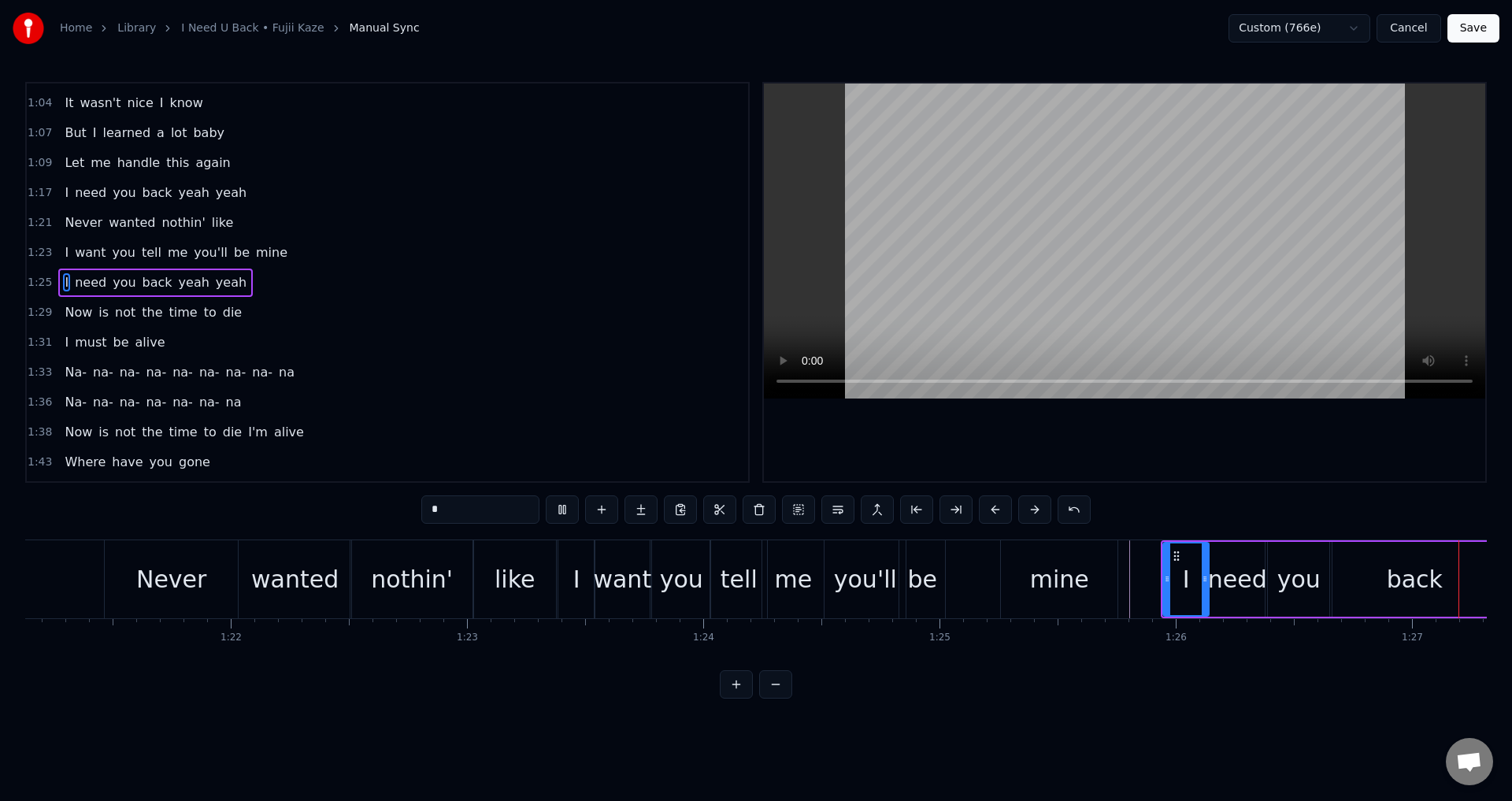
scroll to position [0, 20534]
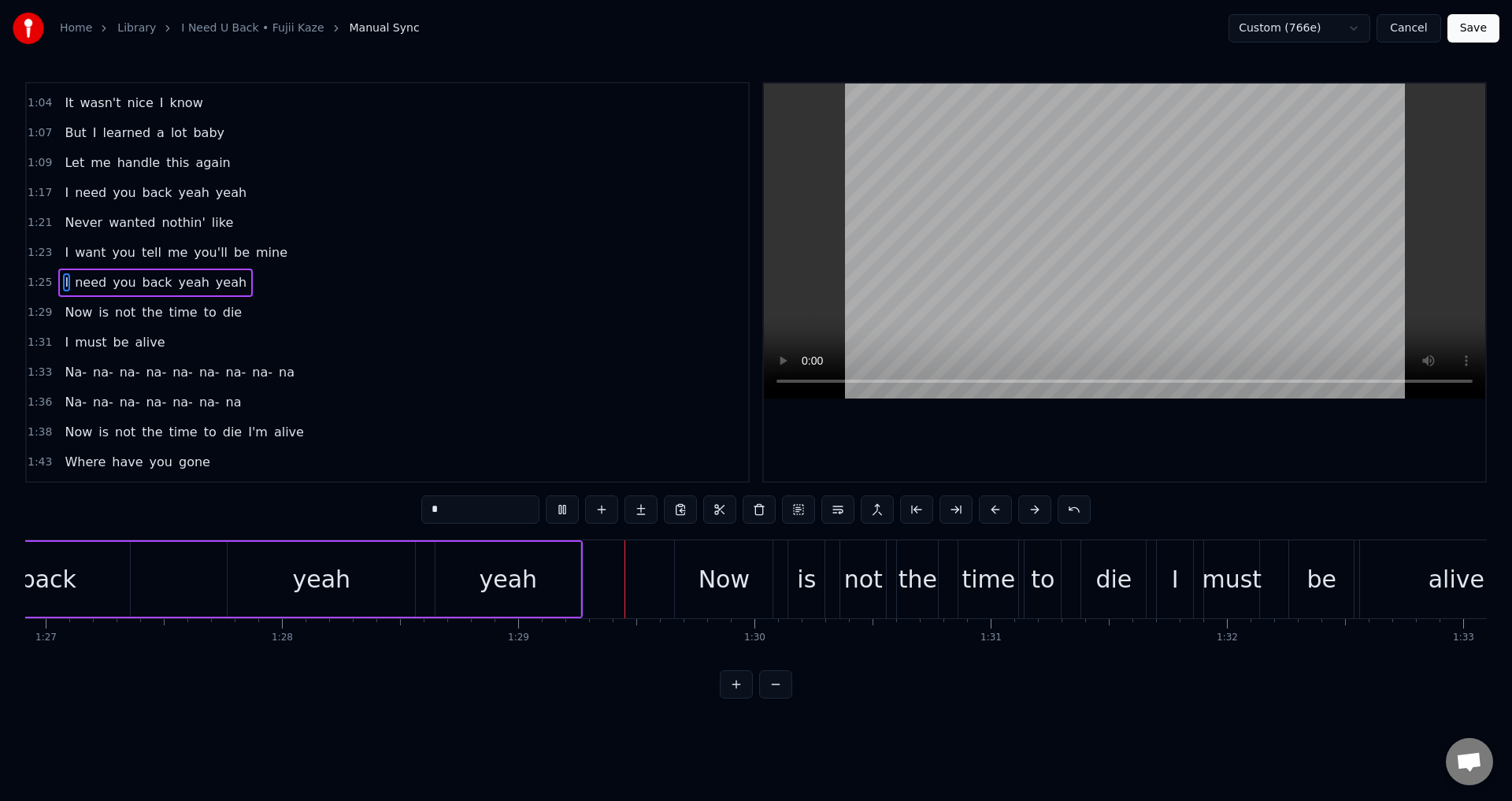
type input "****"
drag, startPoint x: 454, startPoint y: 575, endPoint x: 444, endPoint y: 575, distance: 10.0
drag, startPoint x: 438, startPoint y: 574, endPoint x: 416, endPoint y: 572, distance: 22.1
drag, startPoint x: 1057, startPoint y: 433, endPoint x: 354, endPoint y: 552, distance: 713.0
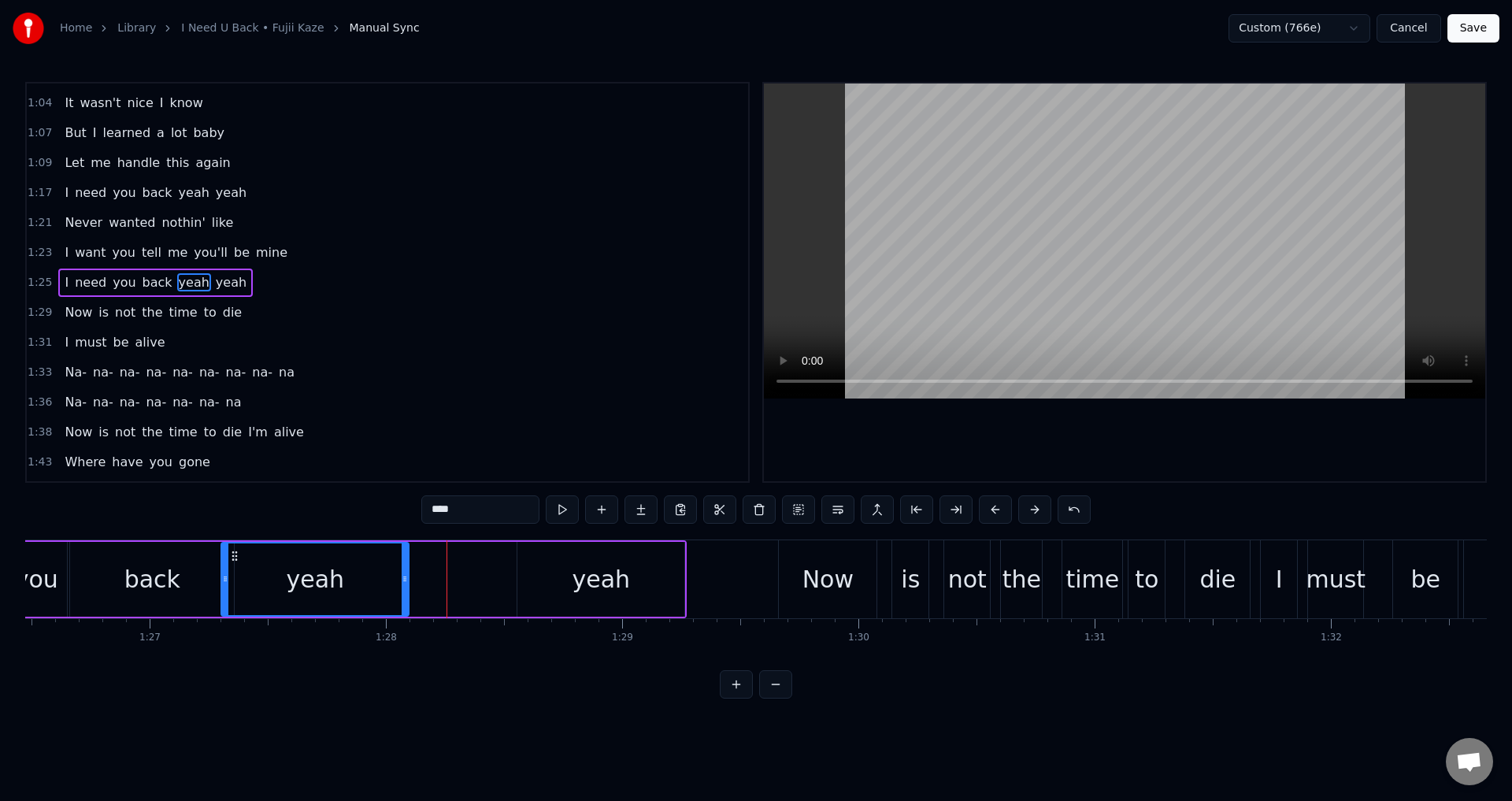
drag, startPoint x: 241, startPoint y: 559, endPoint x: 230, endPoint y: 560, distance: 11.0
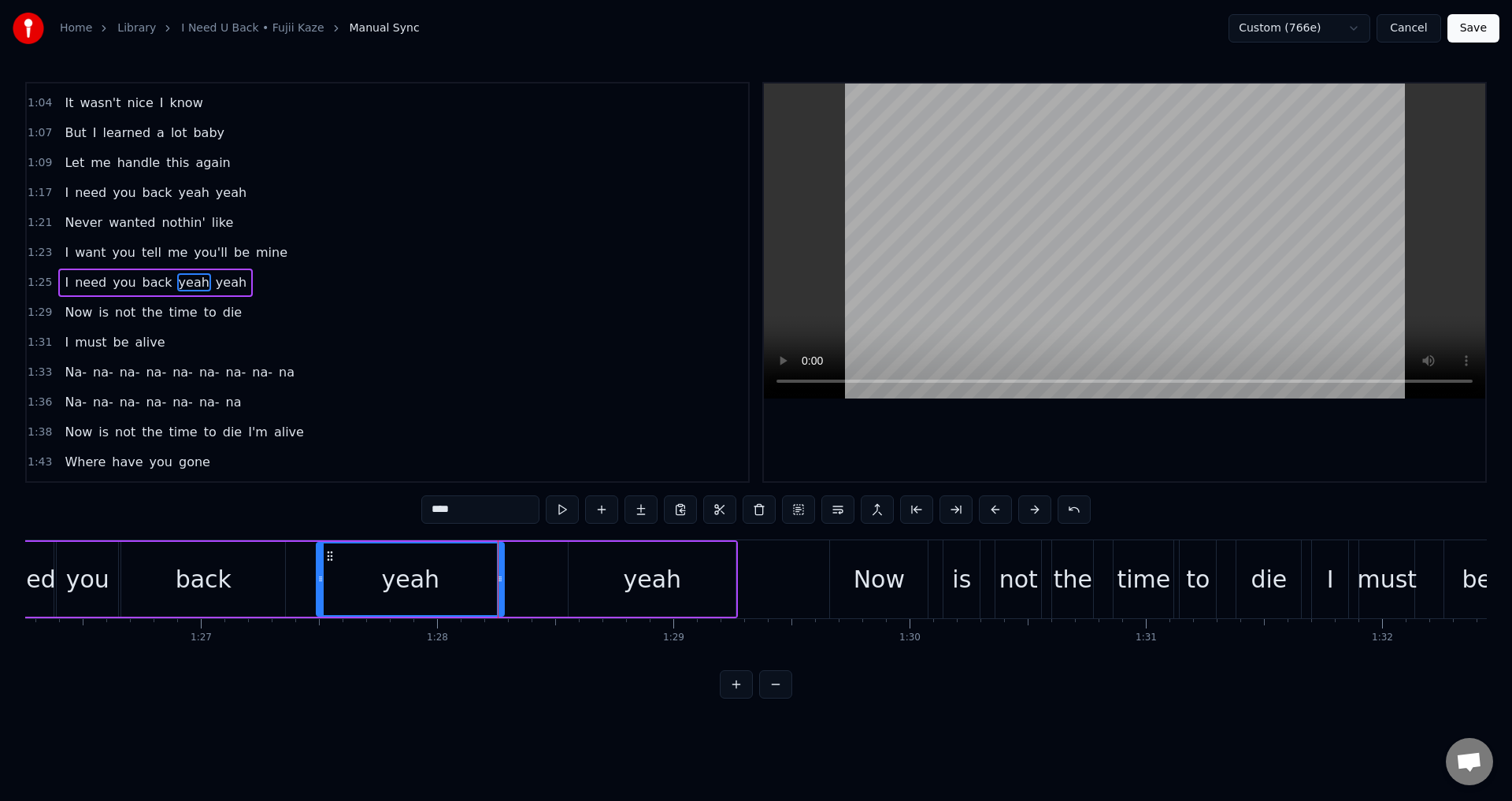
scroll to position [0, 20378]
drag, startPoint x: 230, startPoint y: 554, endPoint x: 347, endPoint y: 573, distance: 118.5
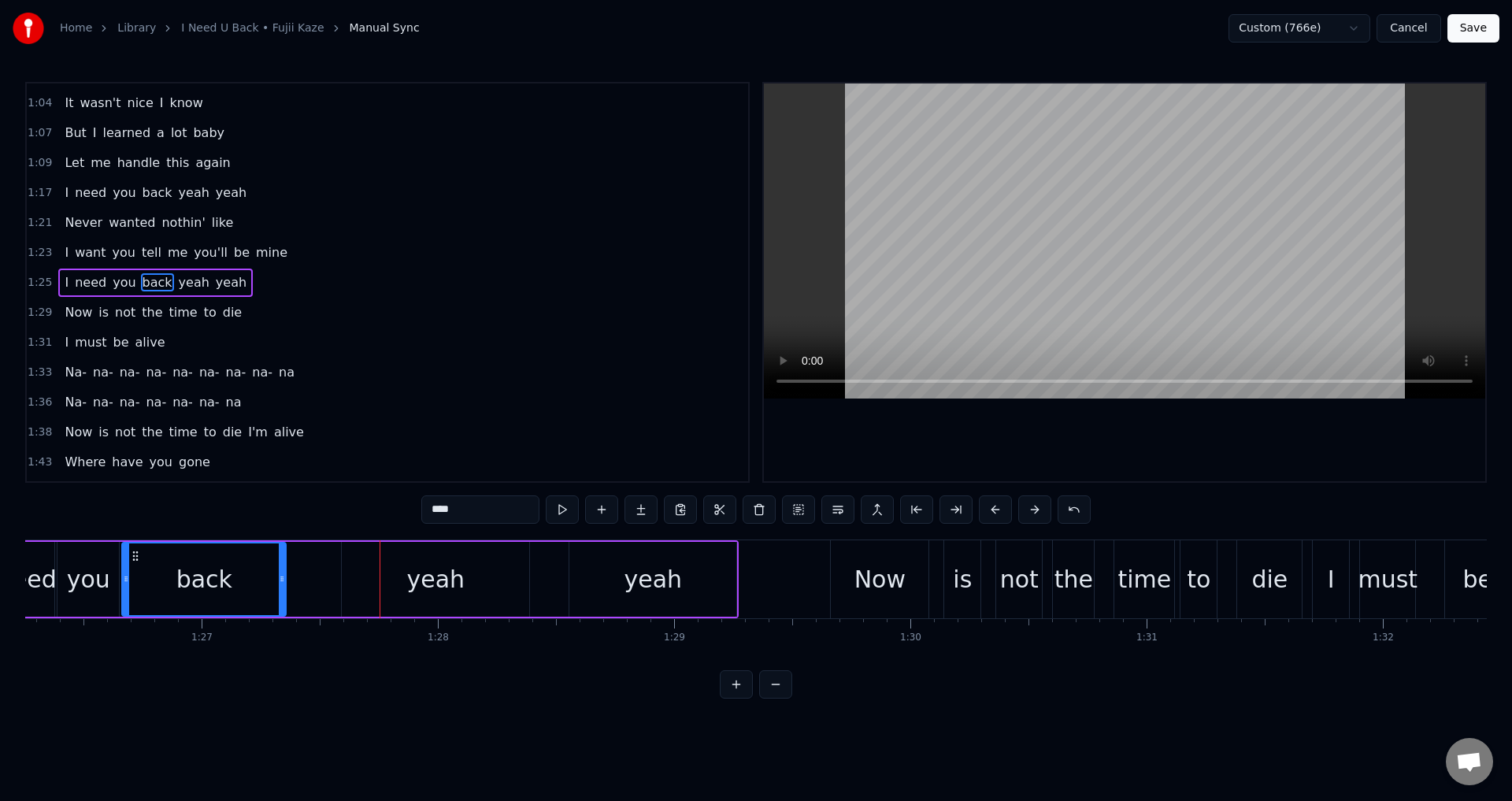
type input "****"
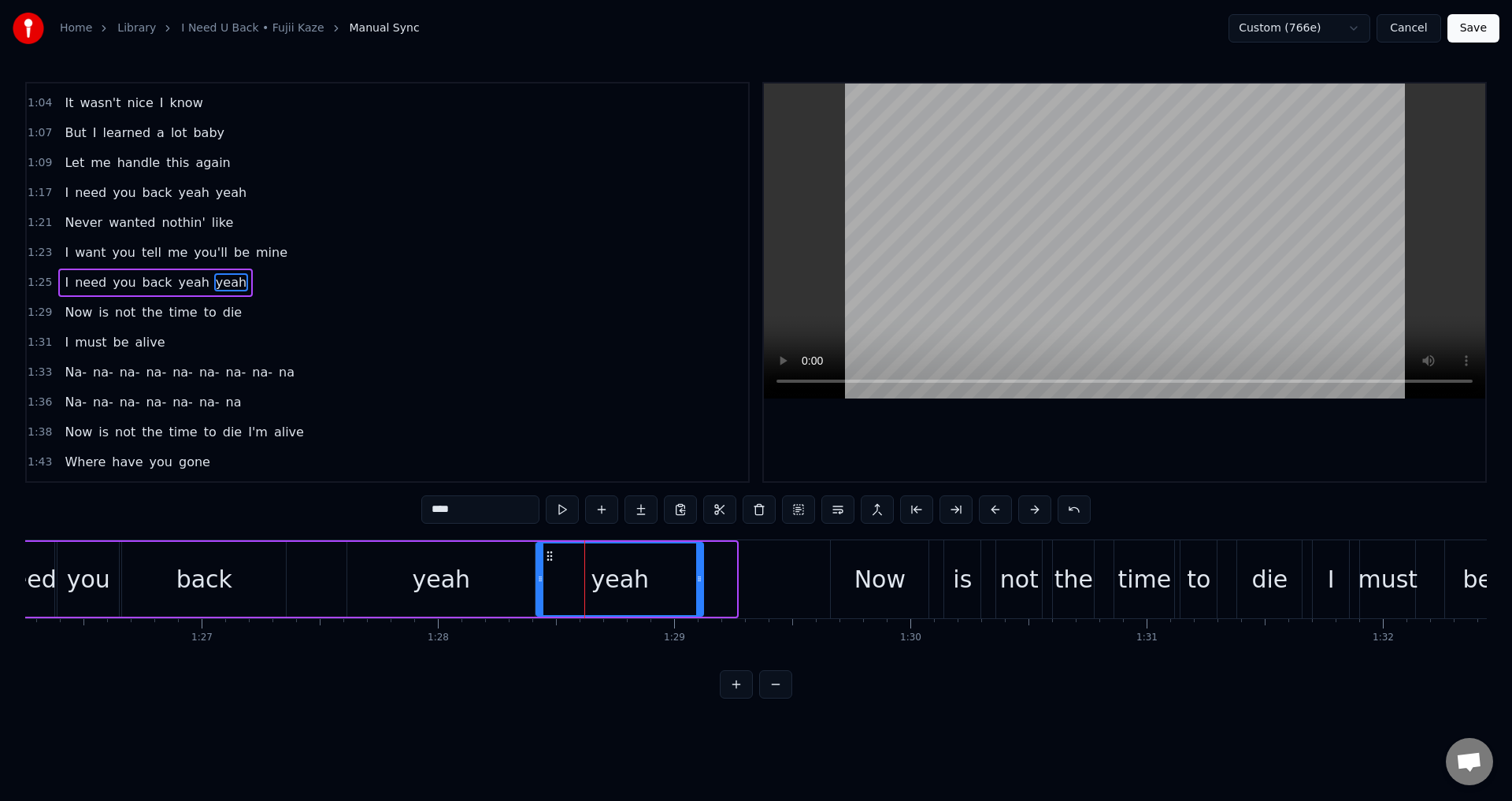
drag, startPoint x: 584, startPoint y: 559, endPoint x: 551, endPoint y: 554, distance: 33.4
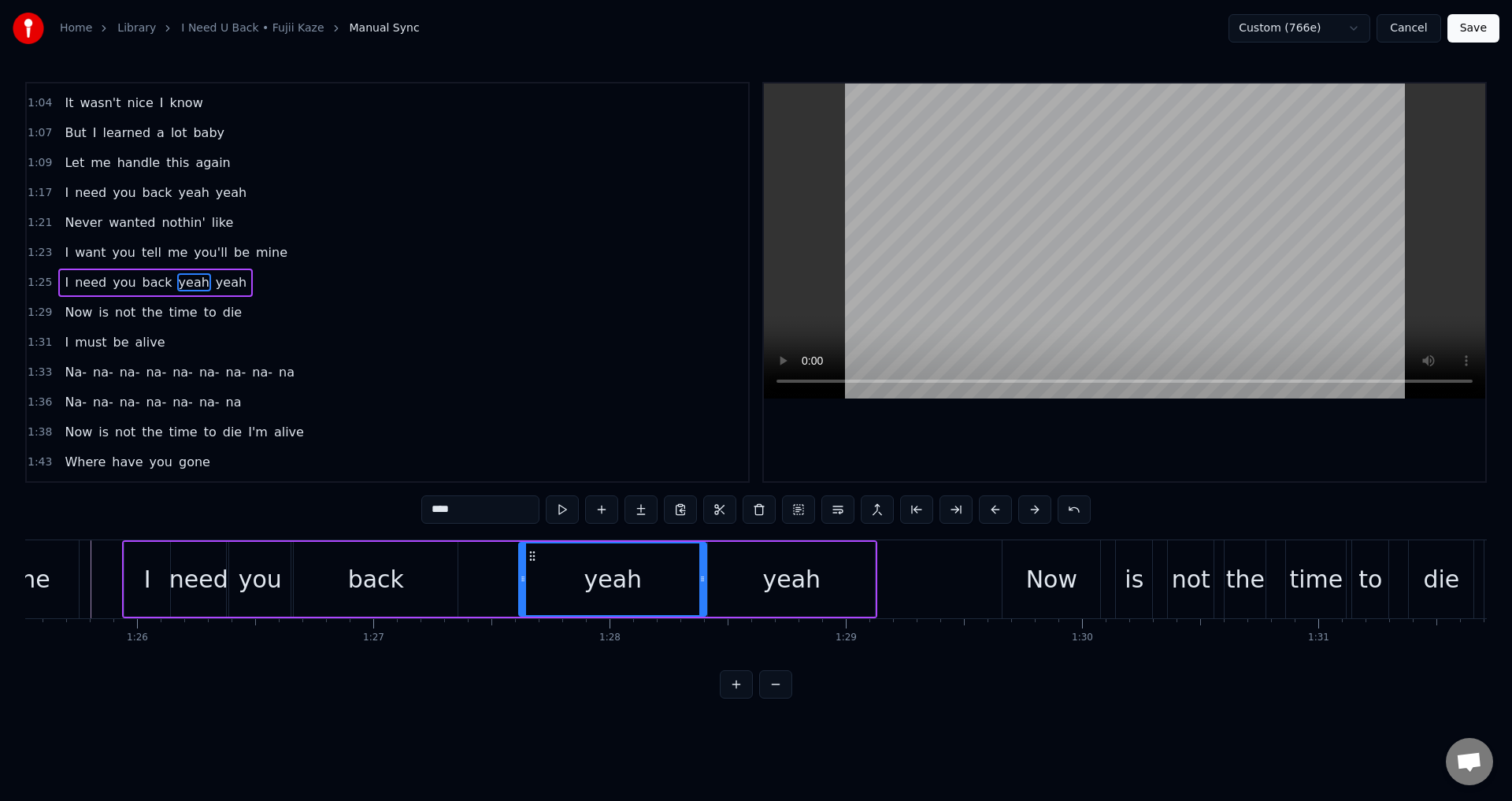
scroll to position [0, 20511]
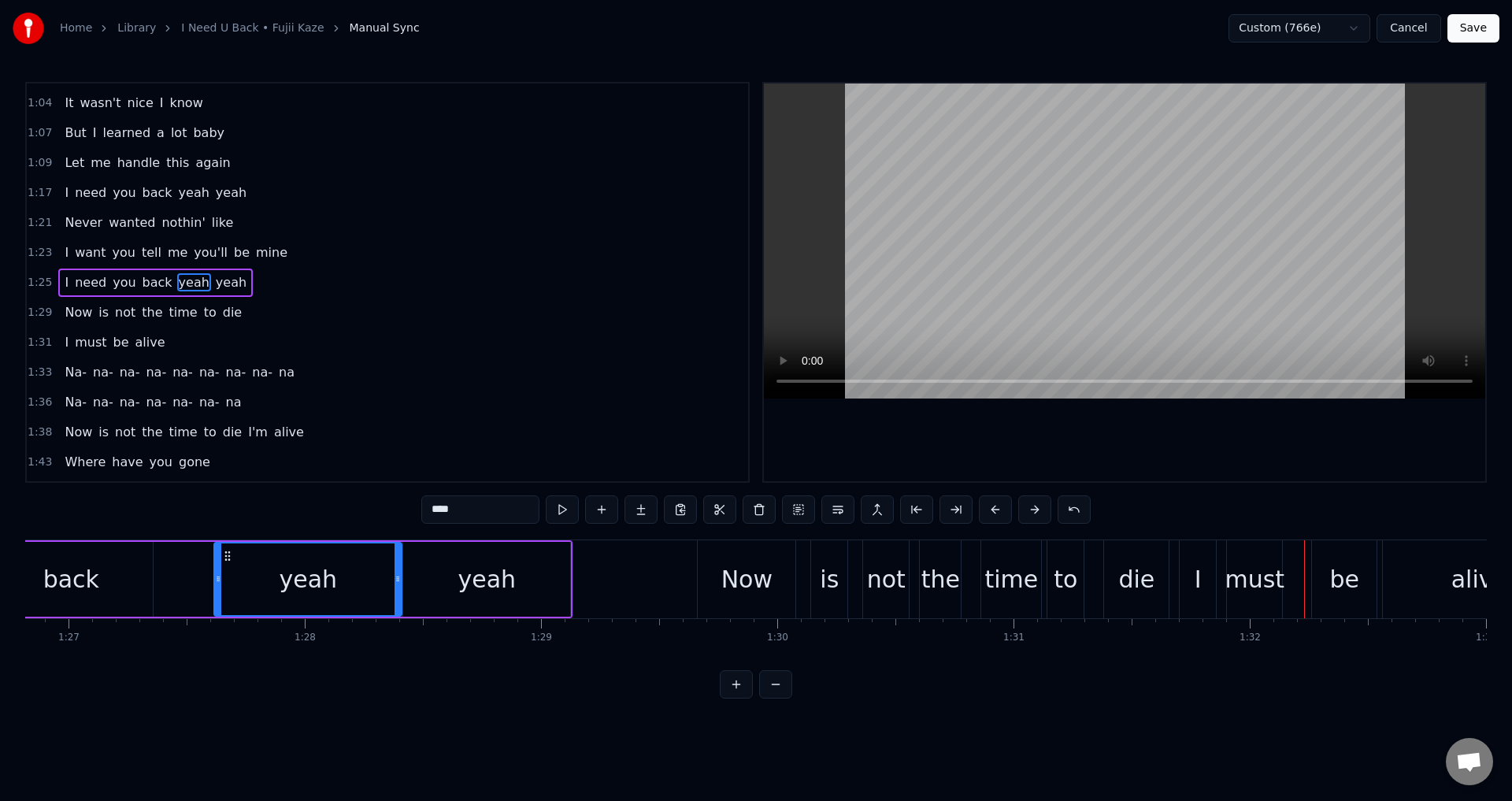
type input "***"
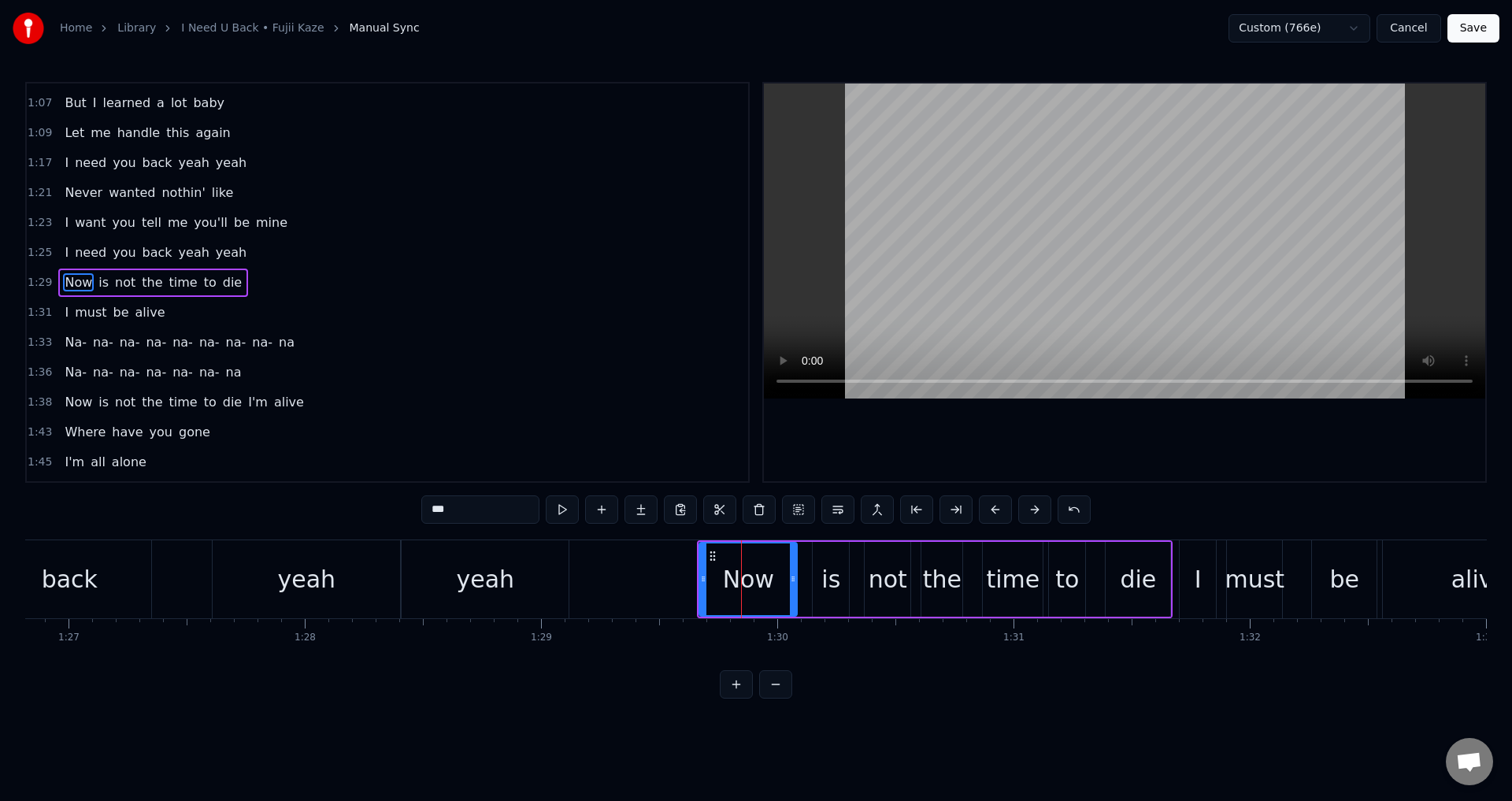
drag, startPoint x: 1170, startPoint y: 540, endPoint x: 1162, endPoint y: 541, distance: 8.1
type input "**"
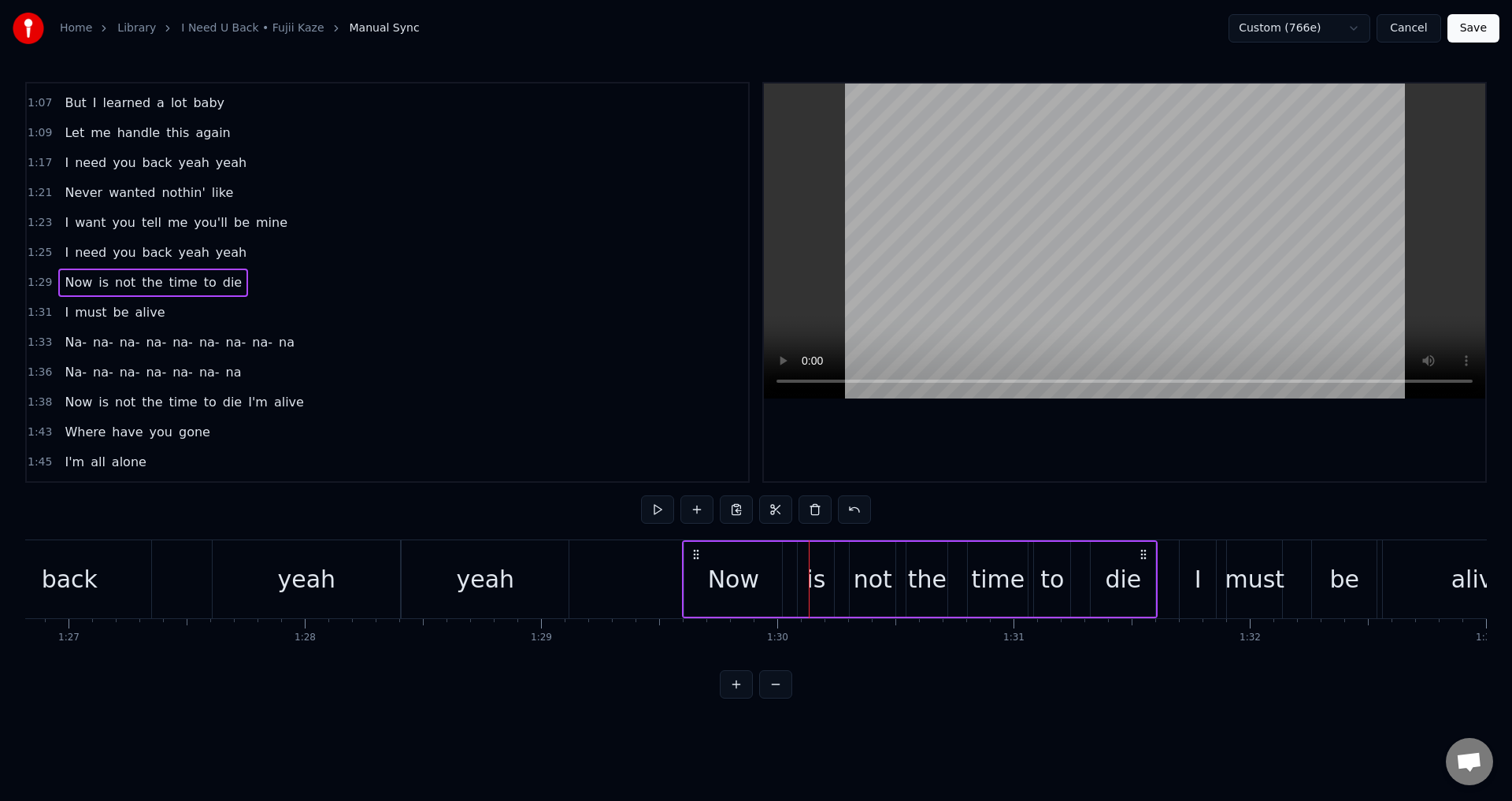
drag, startPoint x: 712, startPoint y: 552, endPoint x: 685, endPoint y: 553, distance: 27.0
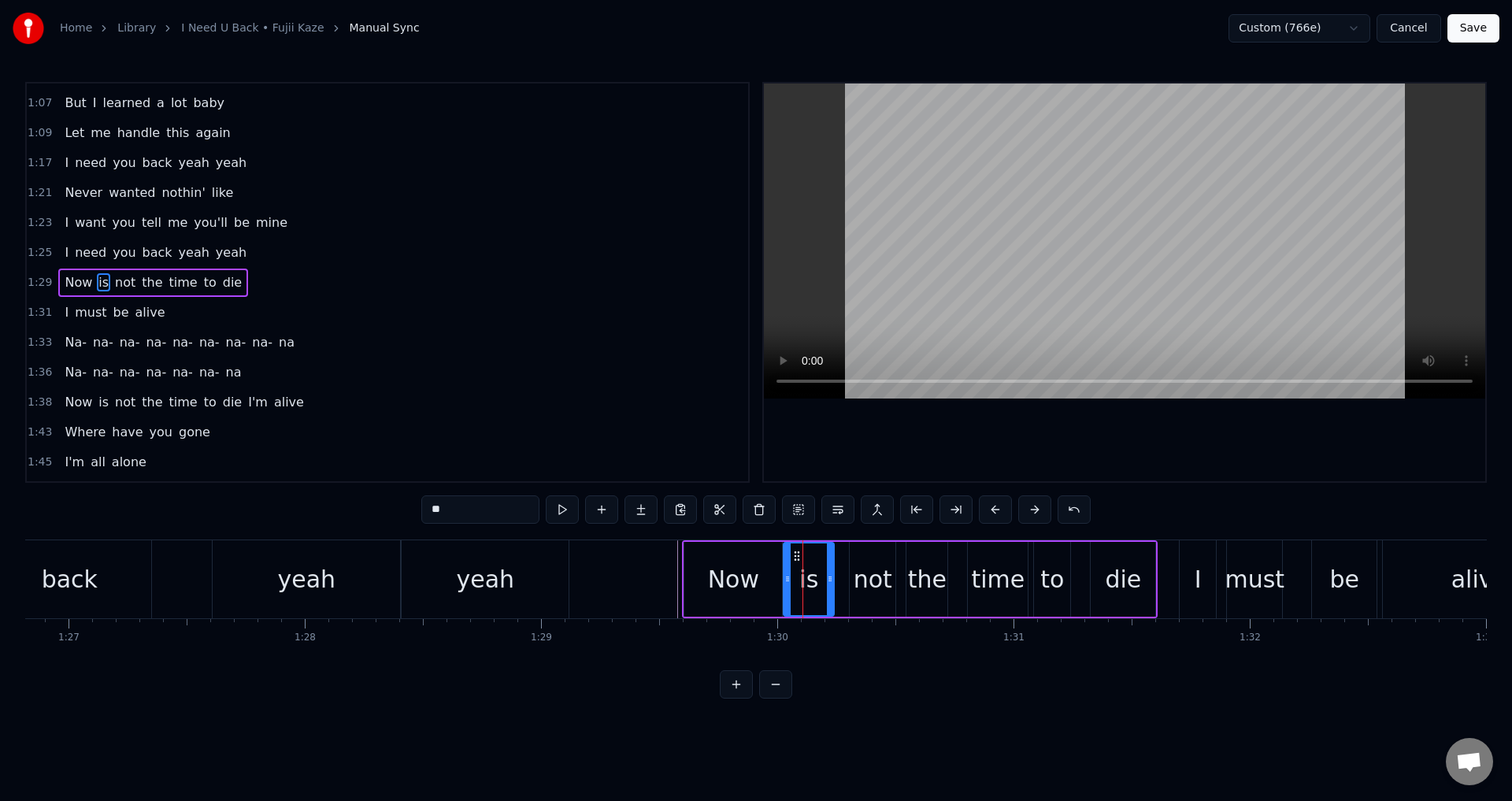
drag, startPoint x: 798, startPoint y: 576, endPoint x: 785, endPoint y: 577, distance: 13.0
drag, startPoint x: 851, startPoint y: 580, endPoint x: 836, endPoint y: 581, distance: 15.0
drag, startPoint x: 913, startPoint y: 576, endPoint x: 900, endPoint y: 576, distance: 13.0
type input "****"
drag, startPoint x: 971, startPoint y: 575, endPoint x: 951, endPoint y: 576, distance: 20.0
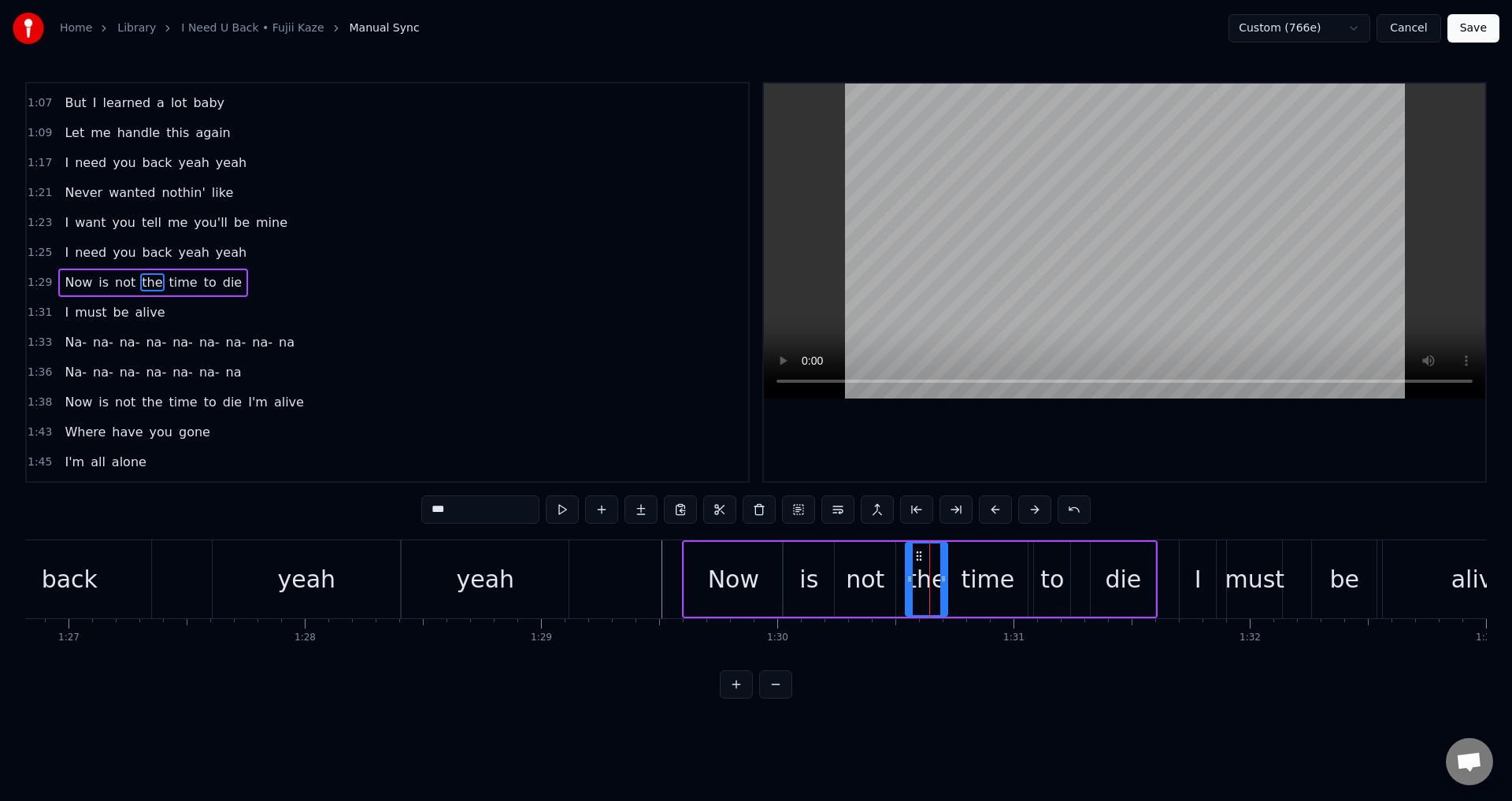
drag, startPoint x: 899, startPoint y: 586, endPoint x: 912, endPoint y: 587, distance: 13.0
drag, startPoint x: 912, startPoint y: 583, endPoint x: 901, endPoint y: 583, distance: 11.0
type input "***"
drag, startPoint x: 1099, startPoint y: 575, endPoint x: 1074, endPoint y: 576, distance: 25.0
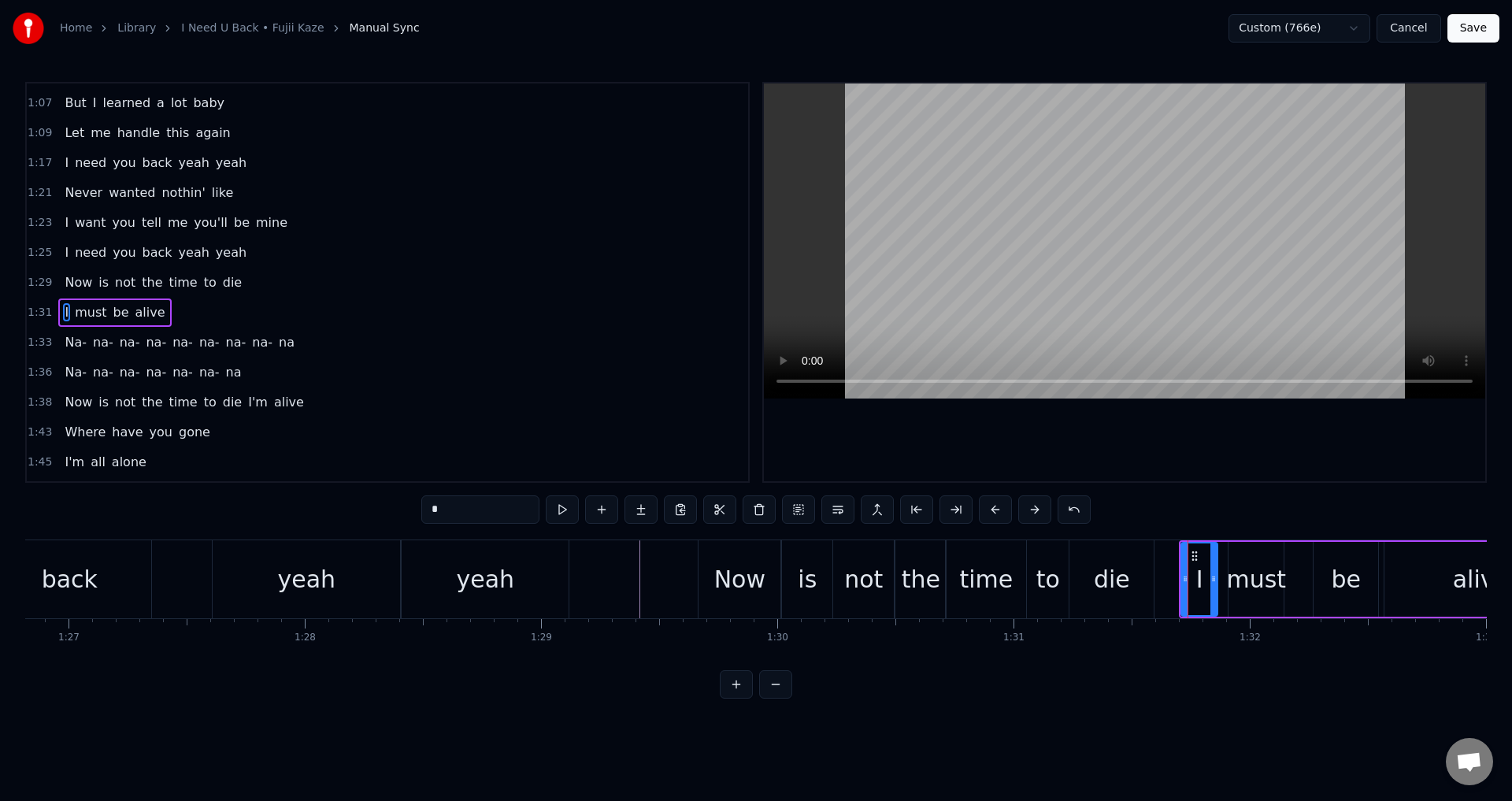
scroll to position [564, 0]
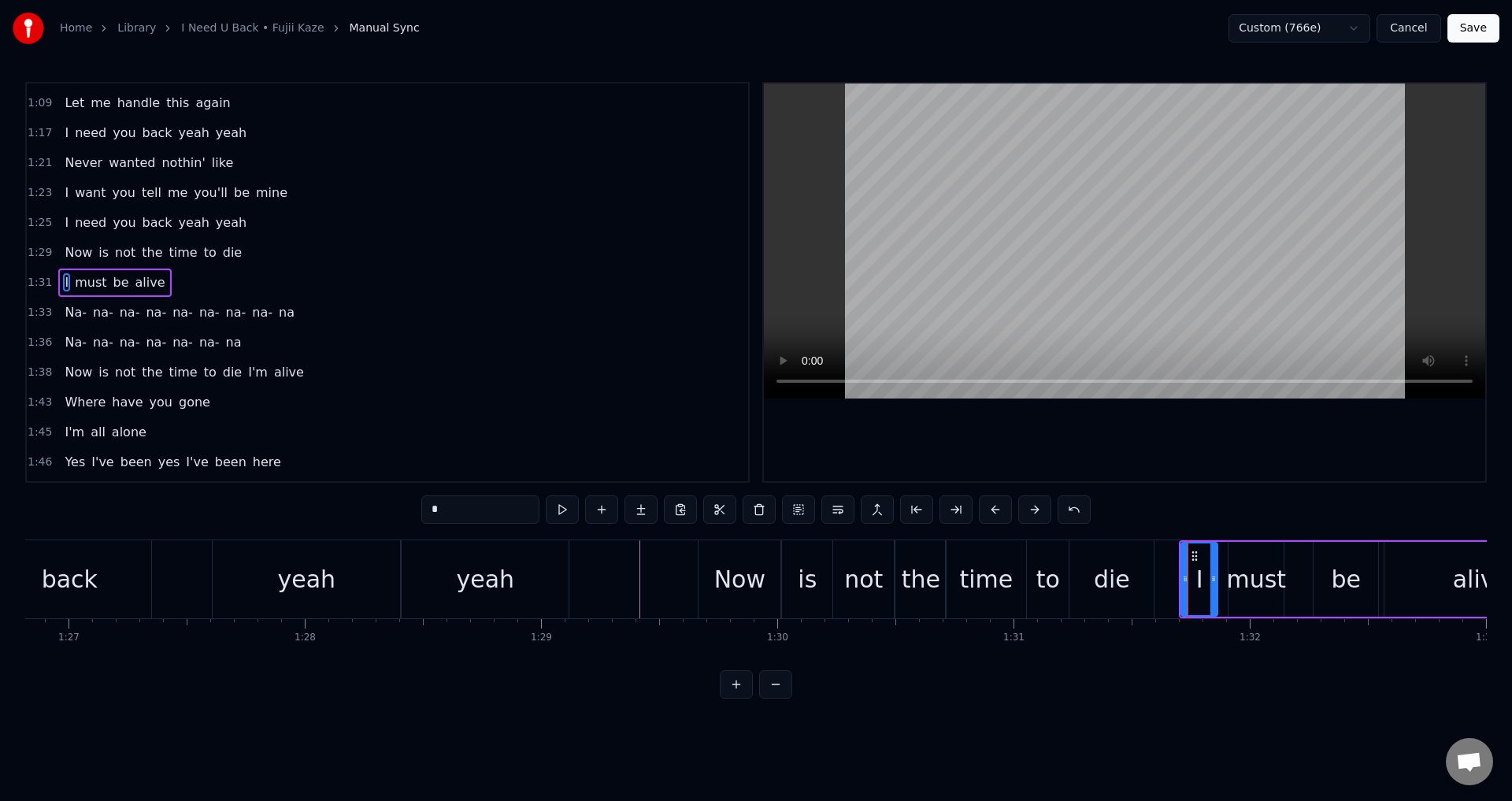
drag, startPoint x: 696, startPoint y: 671, endPoint x: 714, endPoint y: 671, distance: 18.0
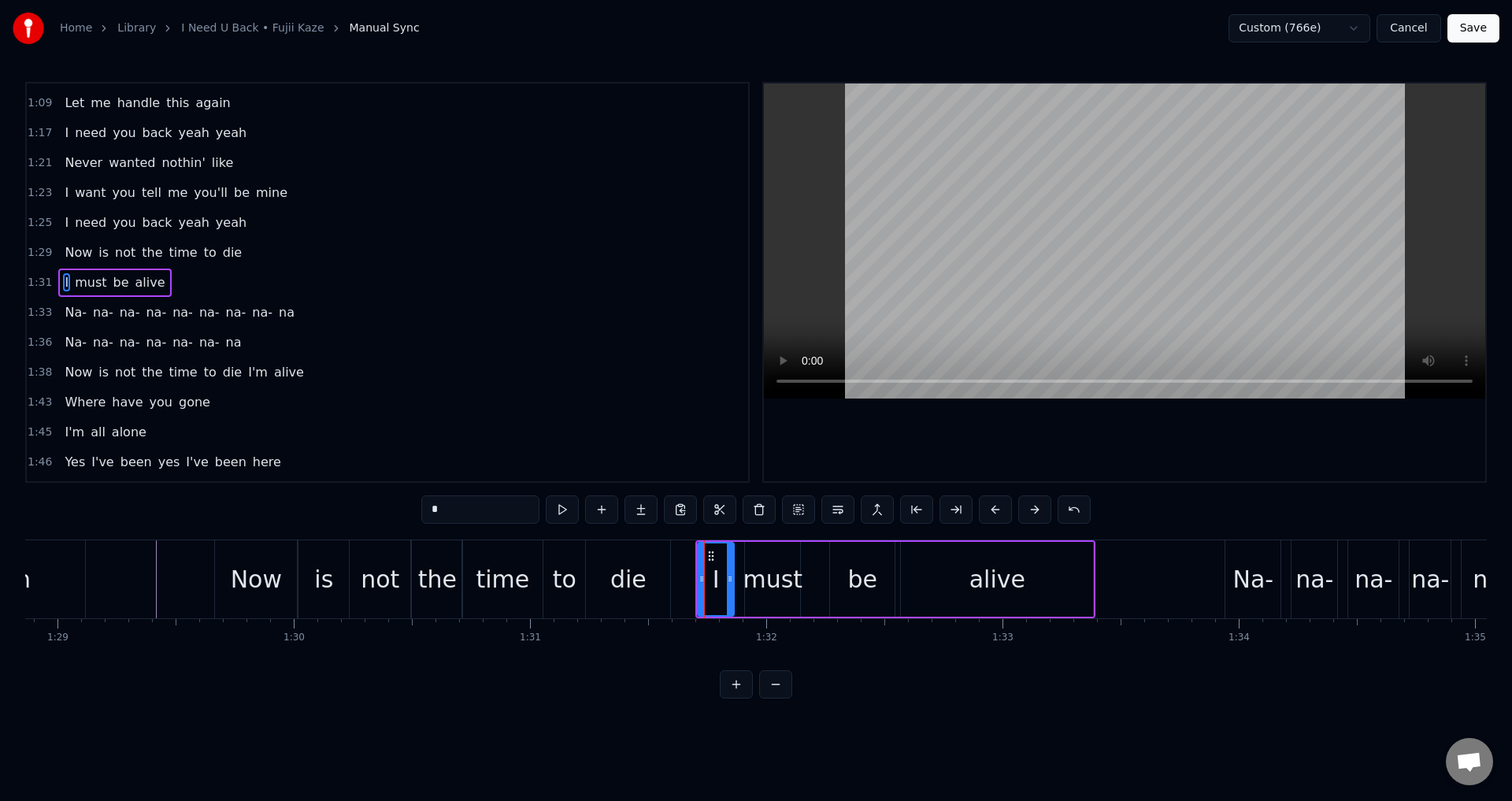
scroll to position [0, 21020]
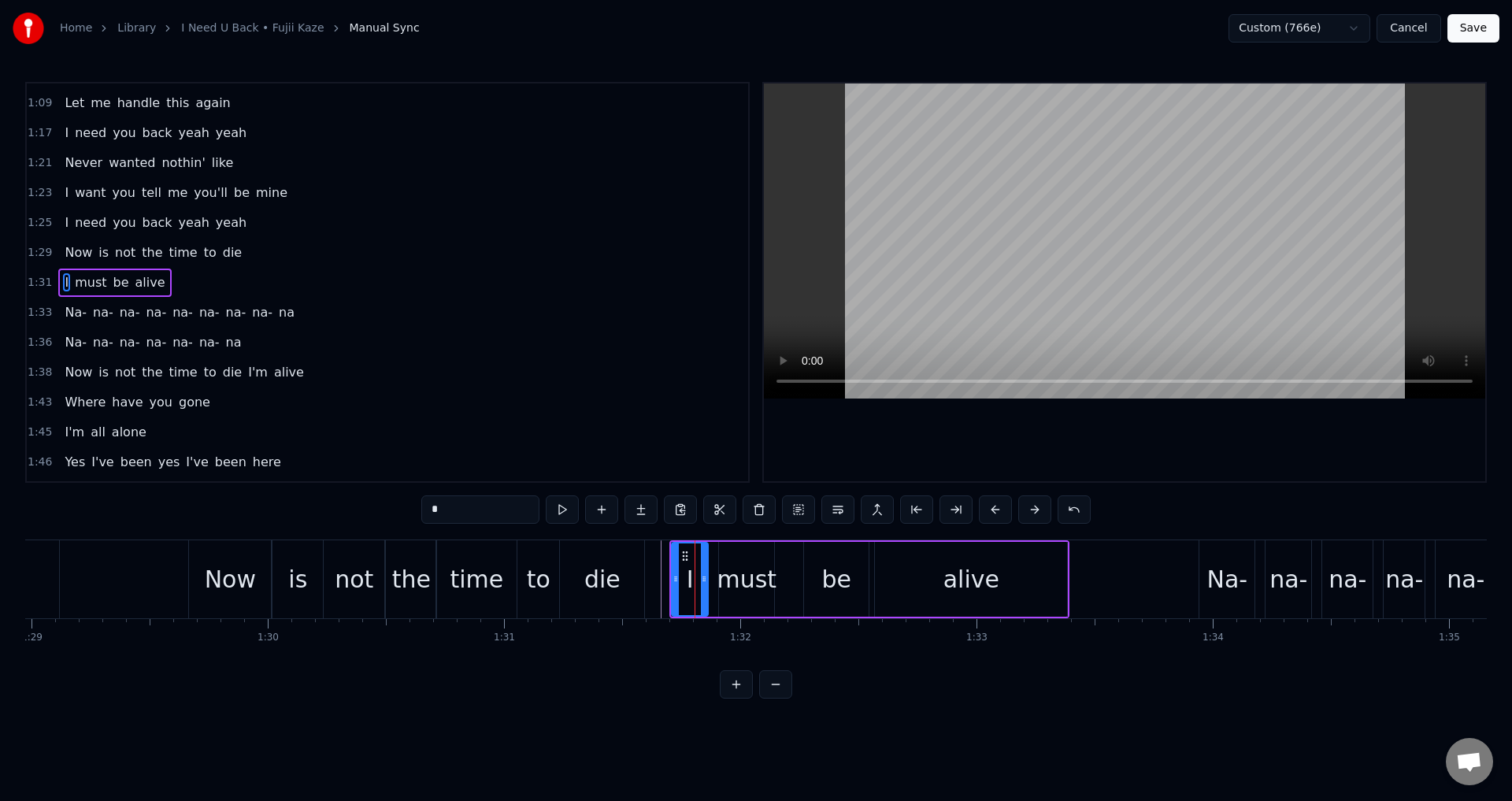
type input "****"
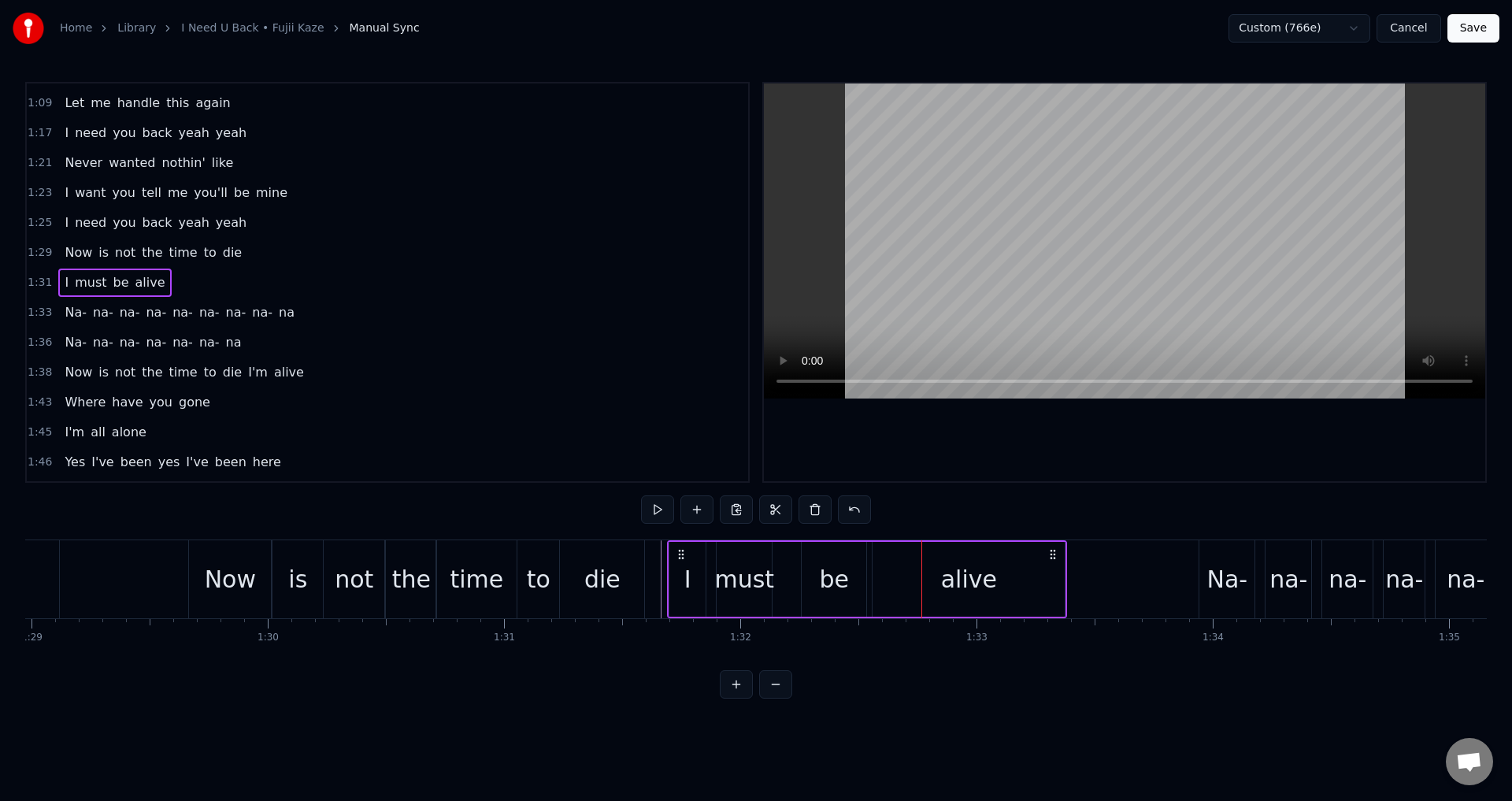
scroll to position [534, 0]
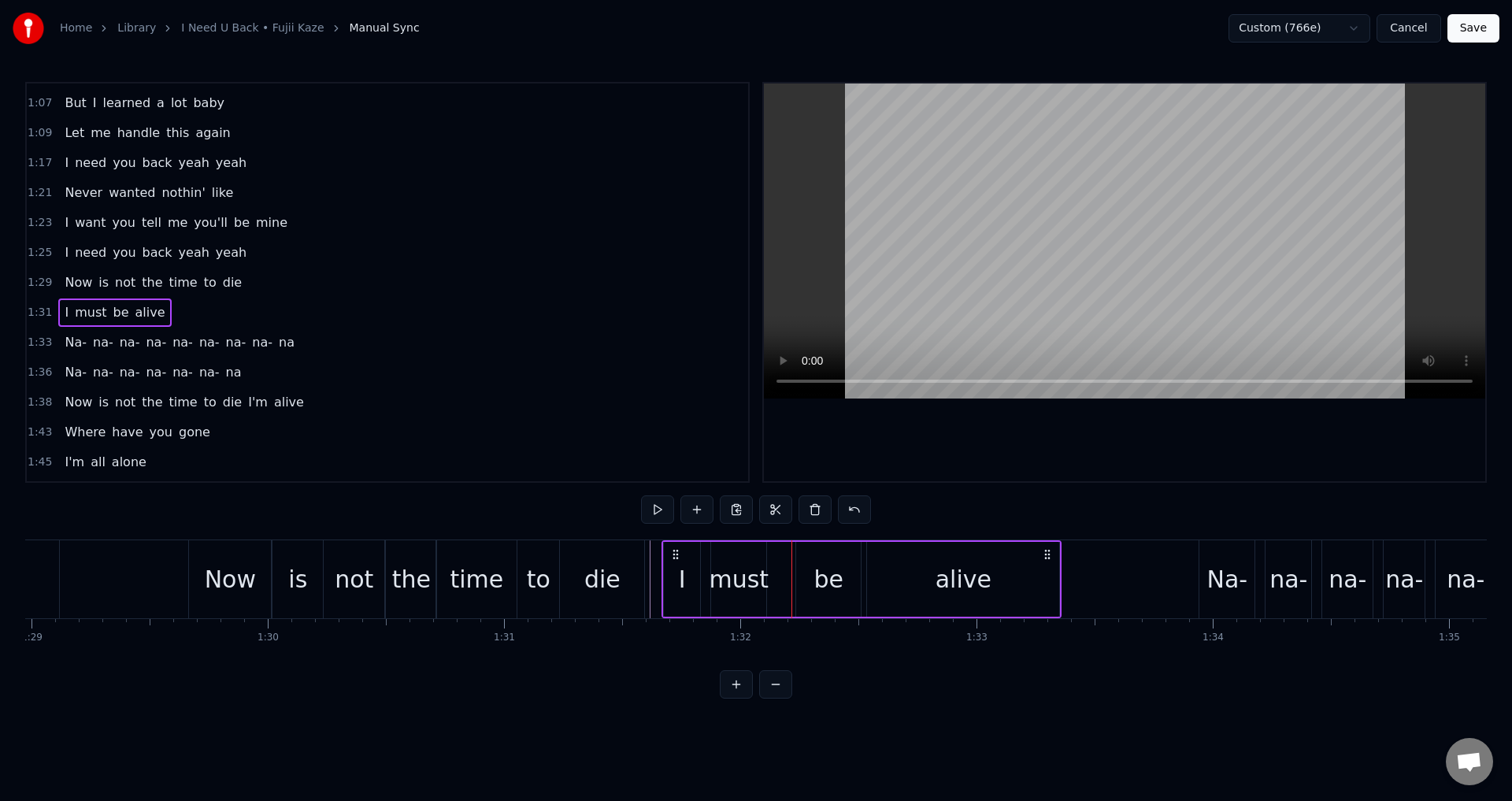
drag, startPoint x: 1054, startPoint y: 556, endPoint x: 1047, endPoint y: 502, distance: 54.5
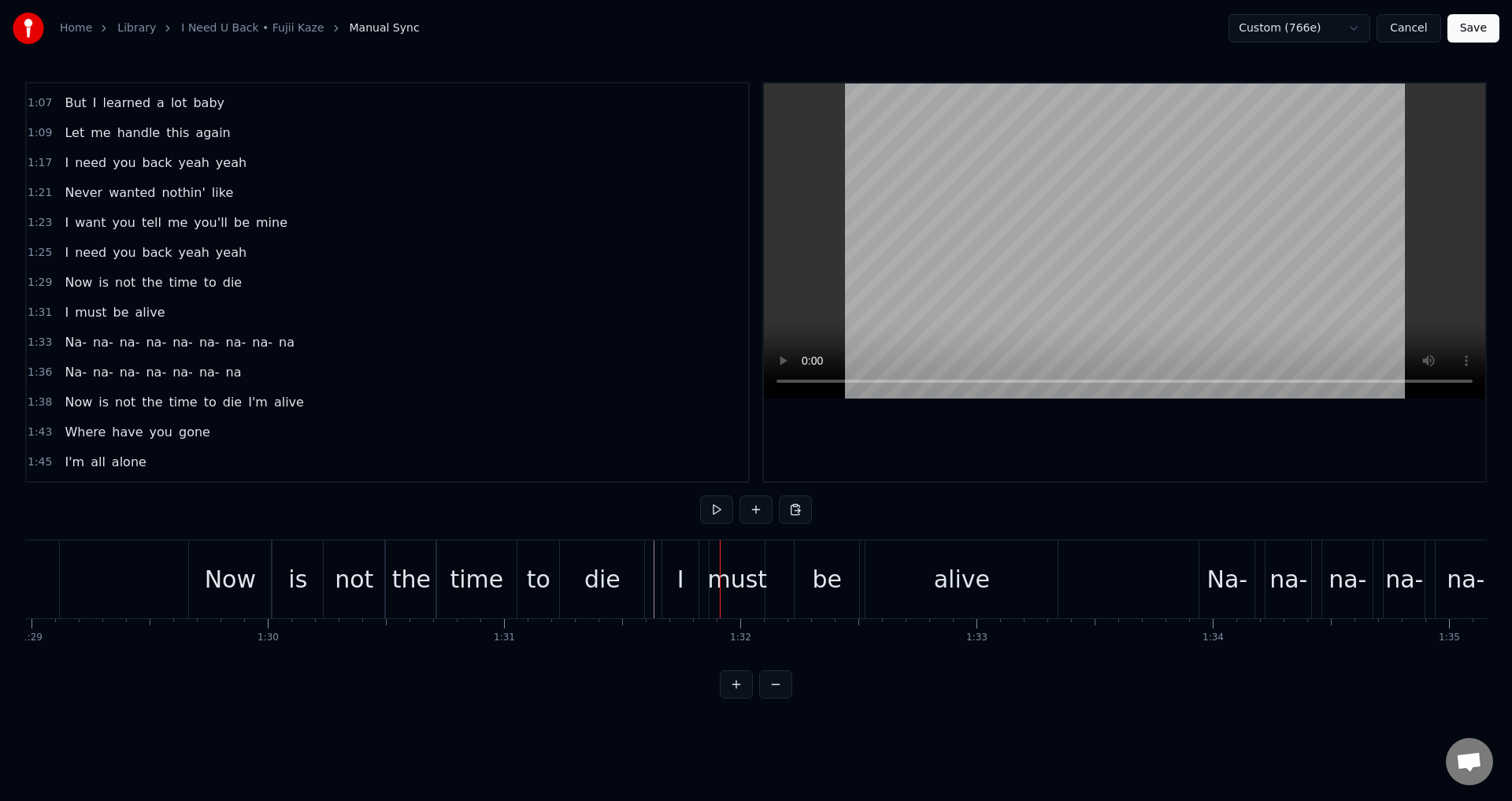
scroll to position [564, 0]
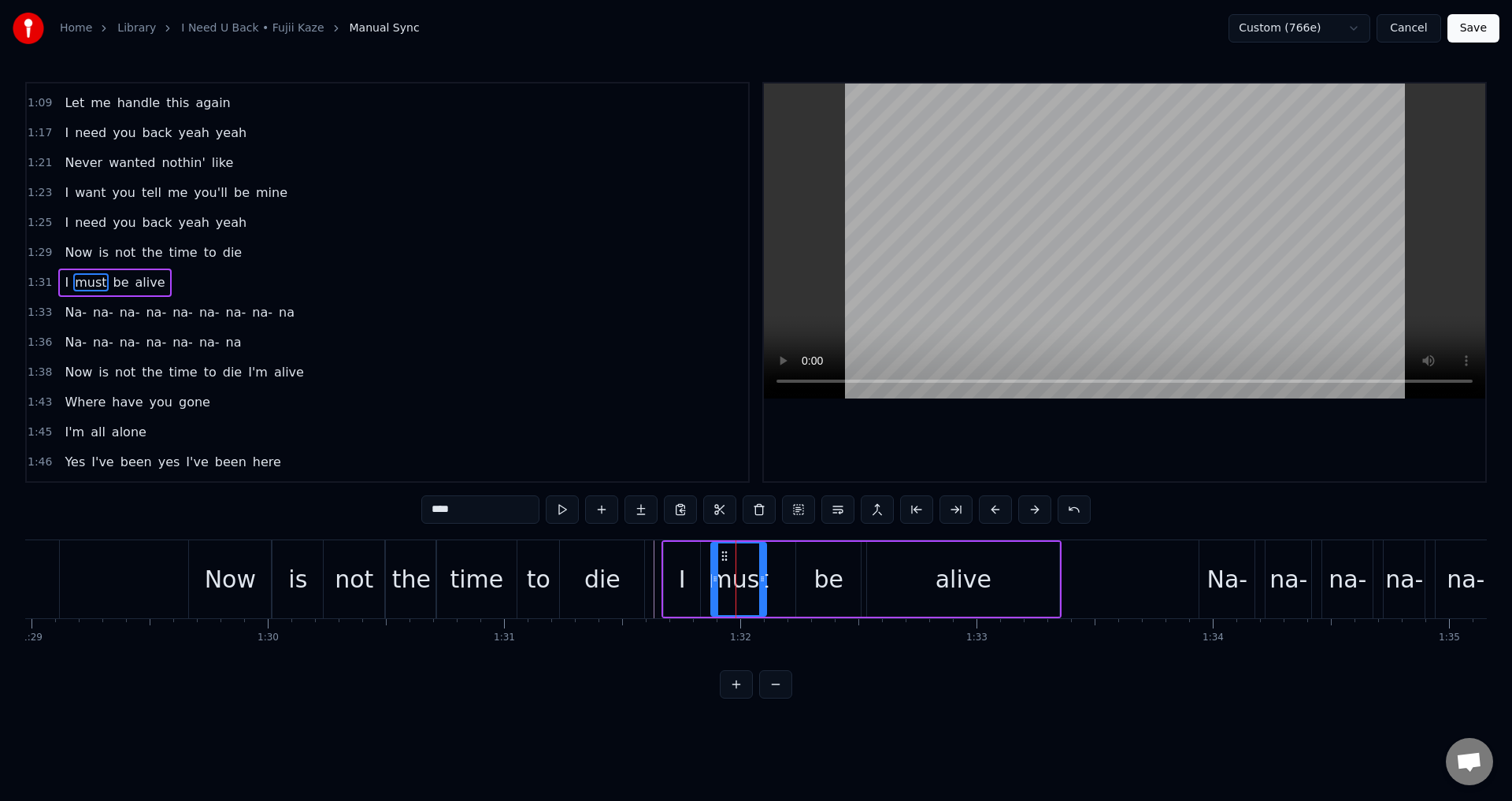
drag, startPoint x: 726, startPoint y: 563, endPoint x: 718, endPoint y: 562, distance: 8.1
drag, startPoint x: 716, startPoint y: 576, endPoint x: 705, endPoint y: 580, distance: 11.7
drag, startPoint x: 800, startPoint y: 579, endPoint x: 774, endPoint y: 581, distance: 26.1
drag, startPoint x: 765, startPoint y: 580, endPoint x: 780, endPoint y: 580, distance: 15.0
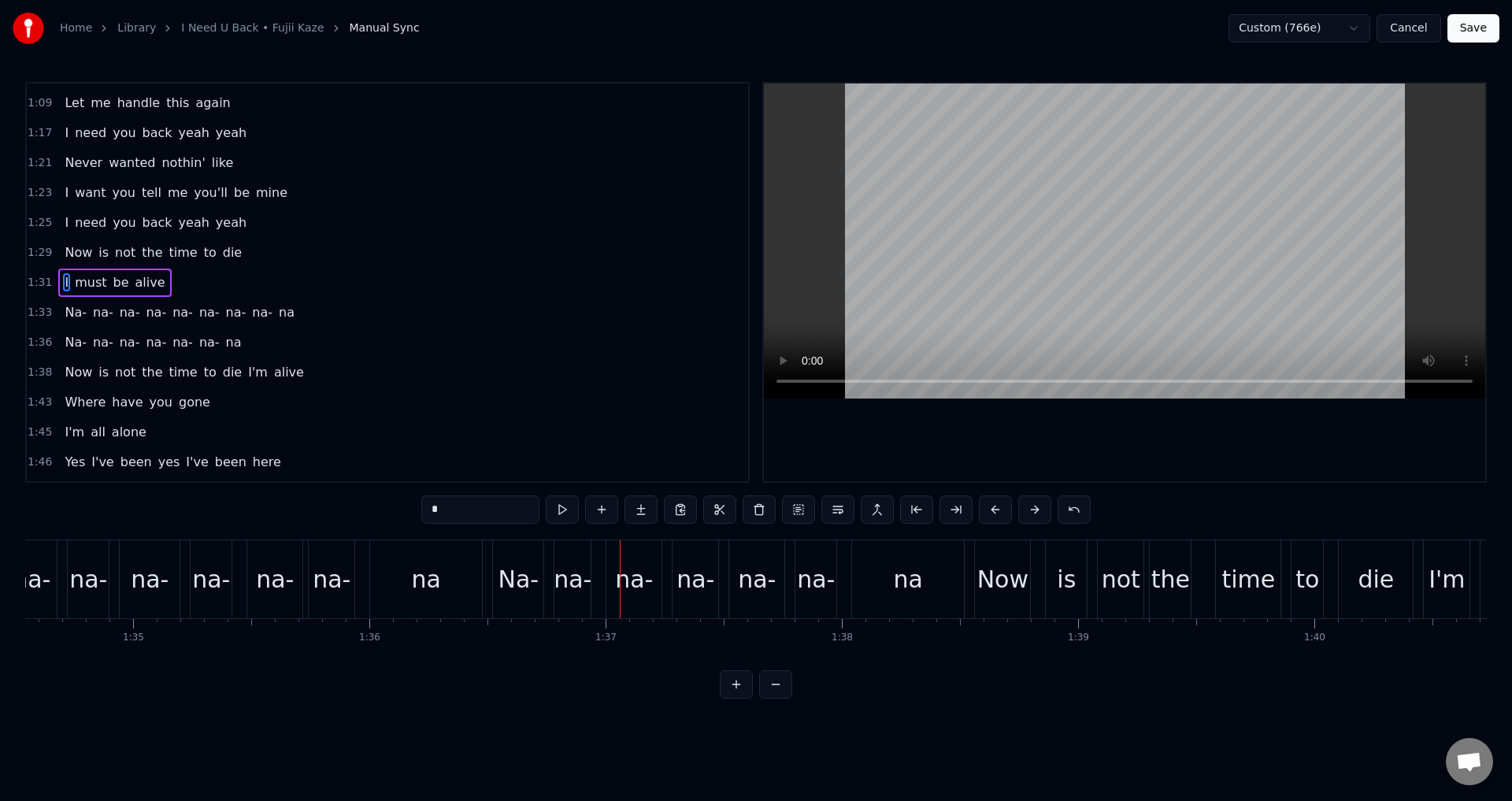
type input "***"
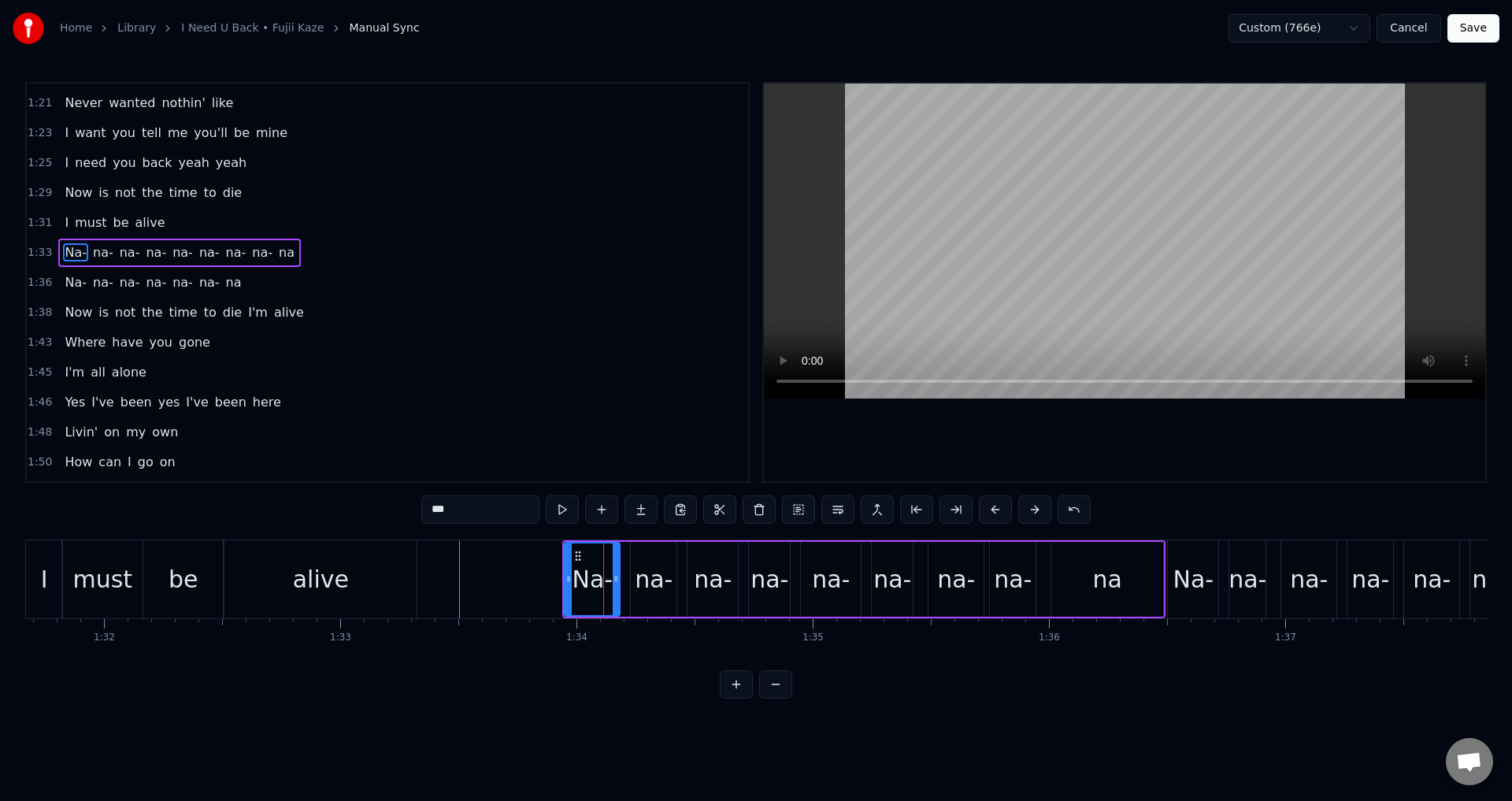
scroll to position [594, 0]
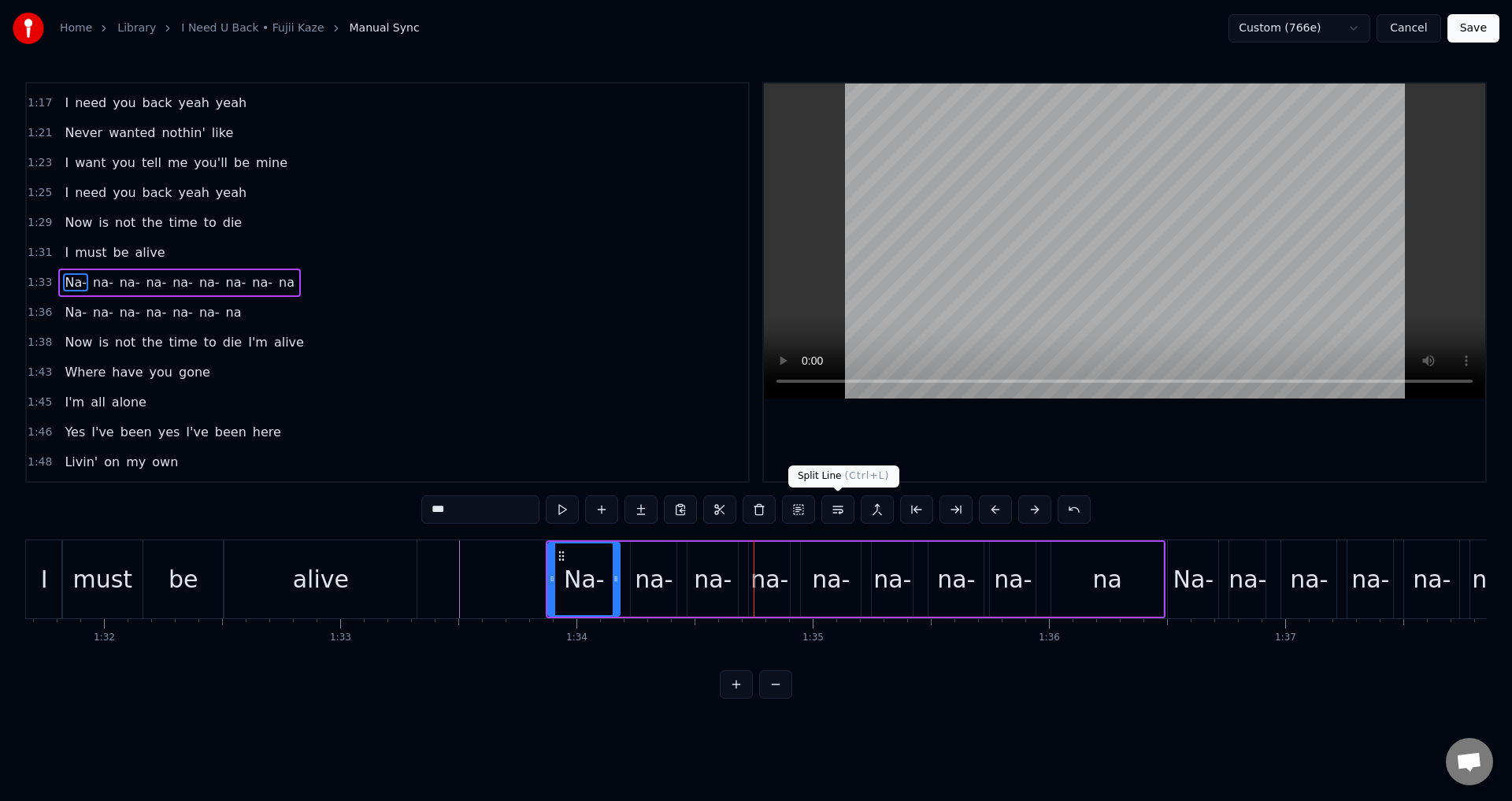
type input "***"
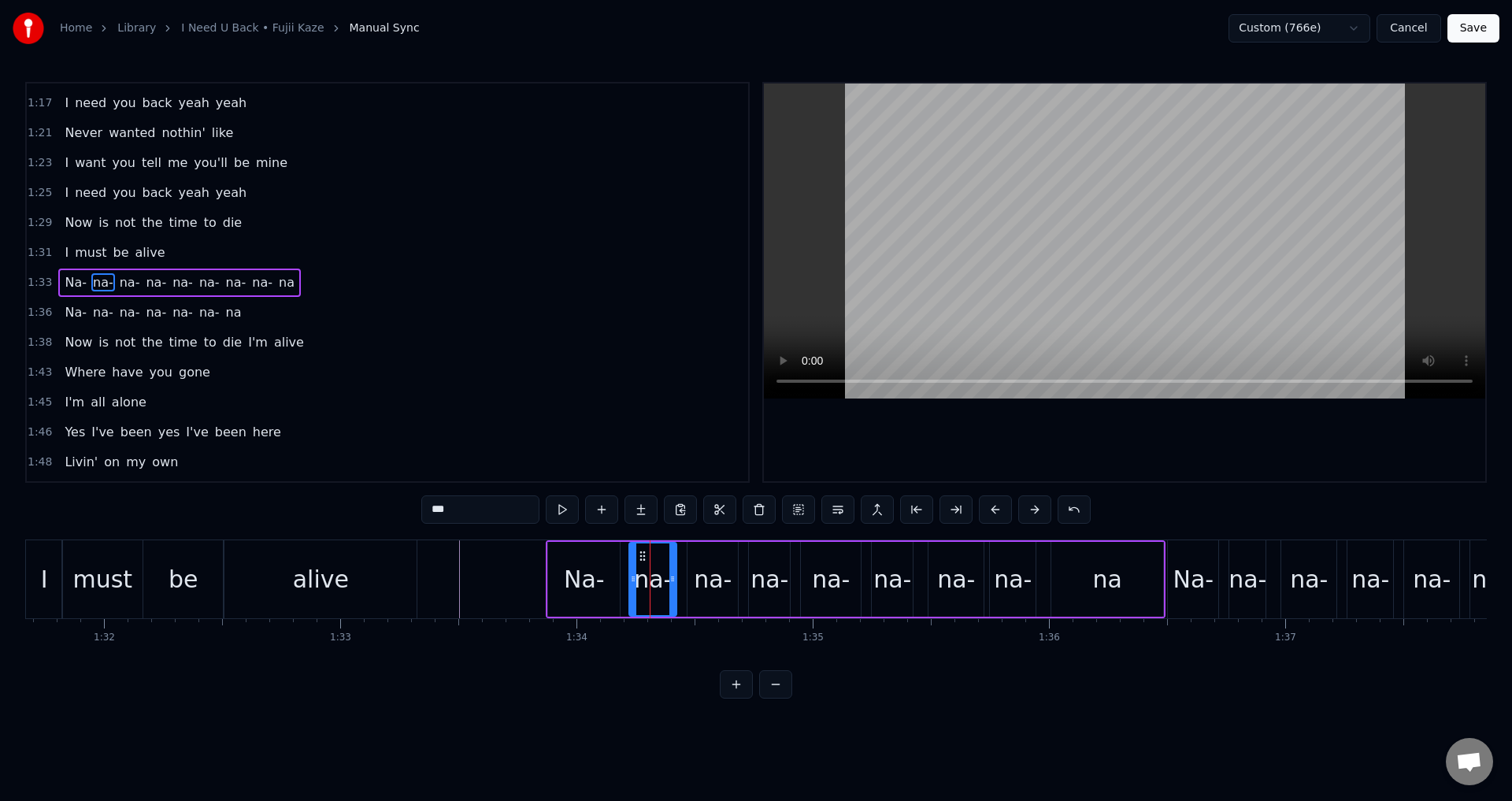
drag, startPoint x: 635, startPoint y: 578, endPoint x: 627, endPoint y: 581, distance: 8.5
drag, startPoint x: 692, startPoint y: 579, endPoint x: 682, endPoint y: 580, distance: 10.0
drag, startPoint x: 752, startPoint y: 578, endPoint x: 742, endPoint y: 580, distance: 10.2
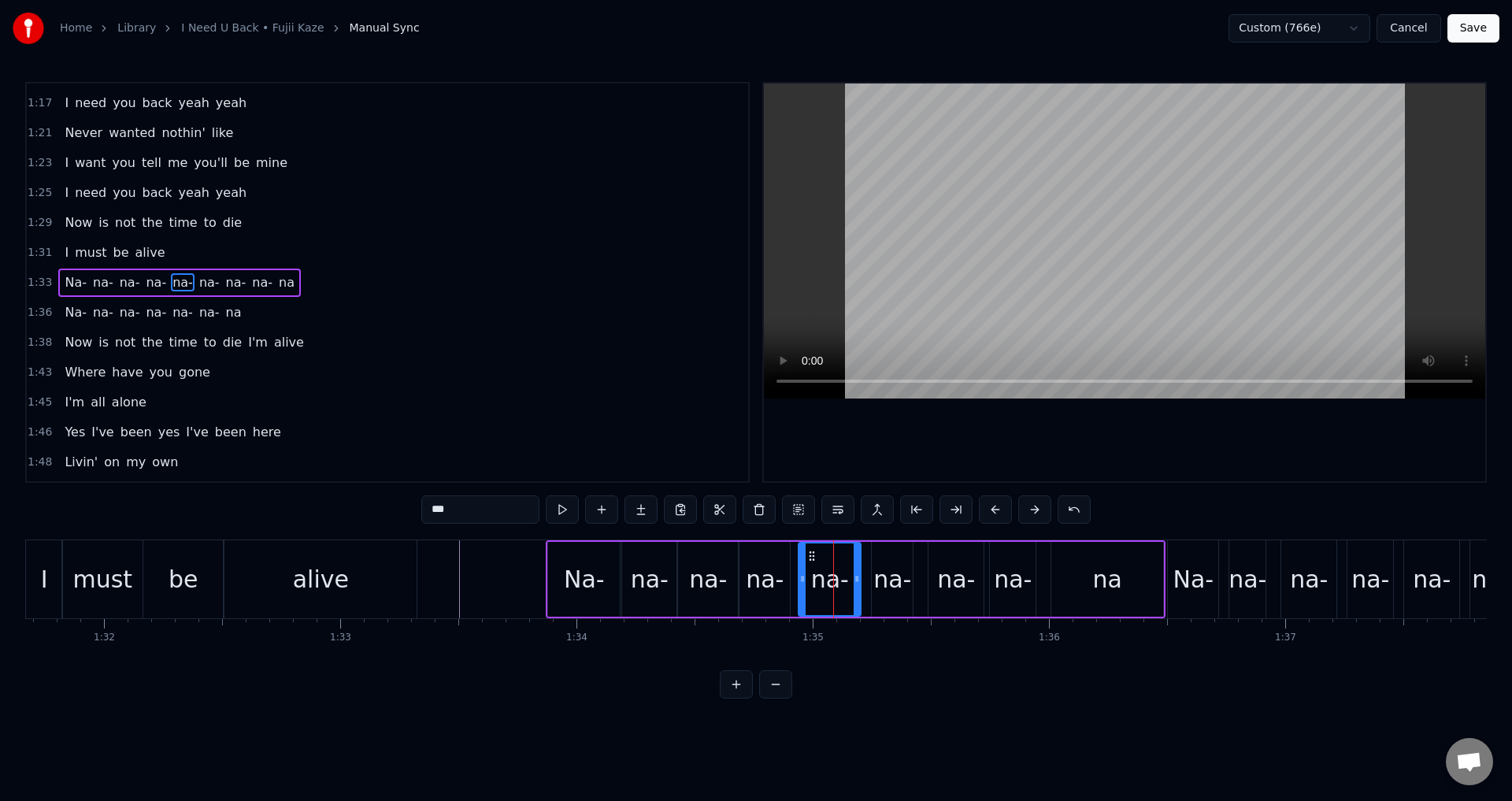
drag, startPoint x: 802, startPoint y: 577, endPoint x: 792, endPoint y: 578, distance: 10.0
drag, startPoint x: 872, startPoint y: 573, endPoint x: 862, endPoint y: 576, distance: 10.4
drag, startPoint x: 878, startPoint y: 573, endPoint x: 867, endPoint y: 574, distance: 11.0
drag, startPoint x: 932, startPoint y: 577, endPoint x: 915, endPoint y: 580, distance: 17.3
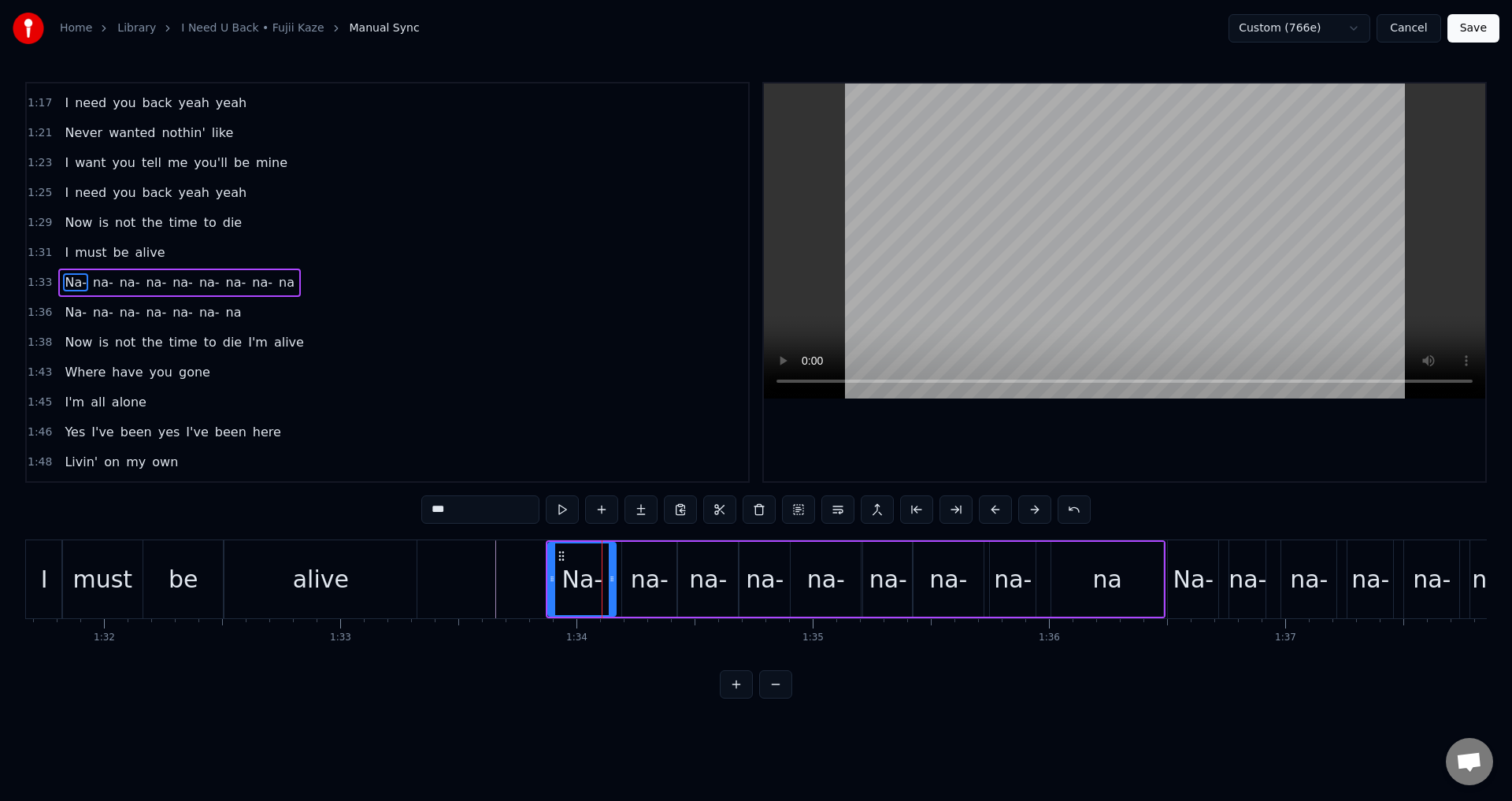
drag, startPoint x: 617, startPoint y: 586, endPoint x: 607, endPoint y: 586, distance: 10.0
type input "***"
drag, startPoint x: 631, startPoint y: 577, endPoint x: 620, endPoint y: 574, distance: 11.4
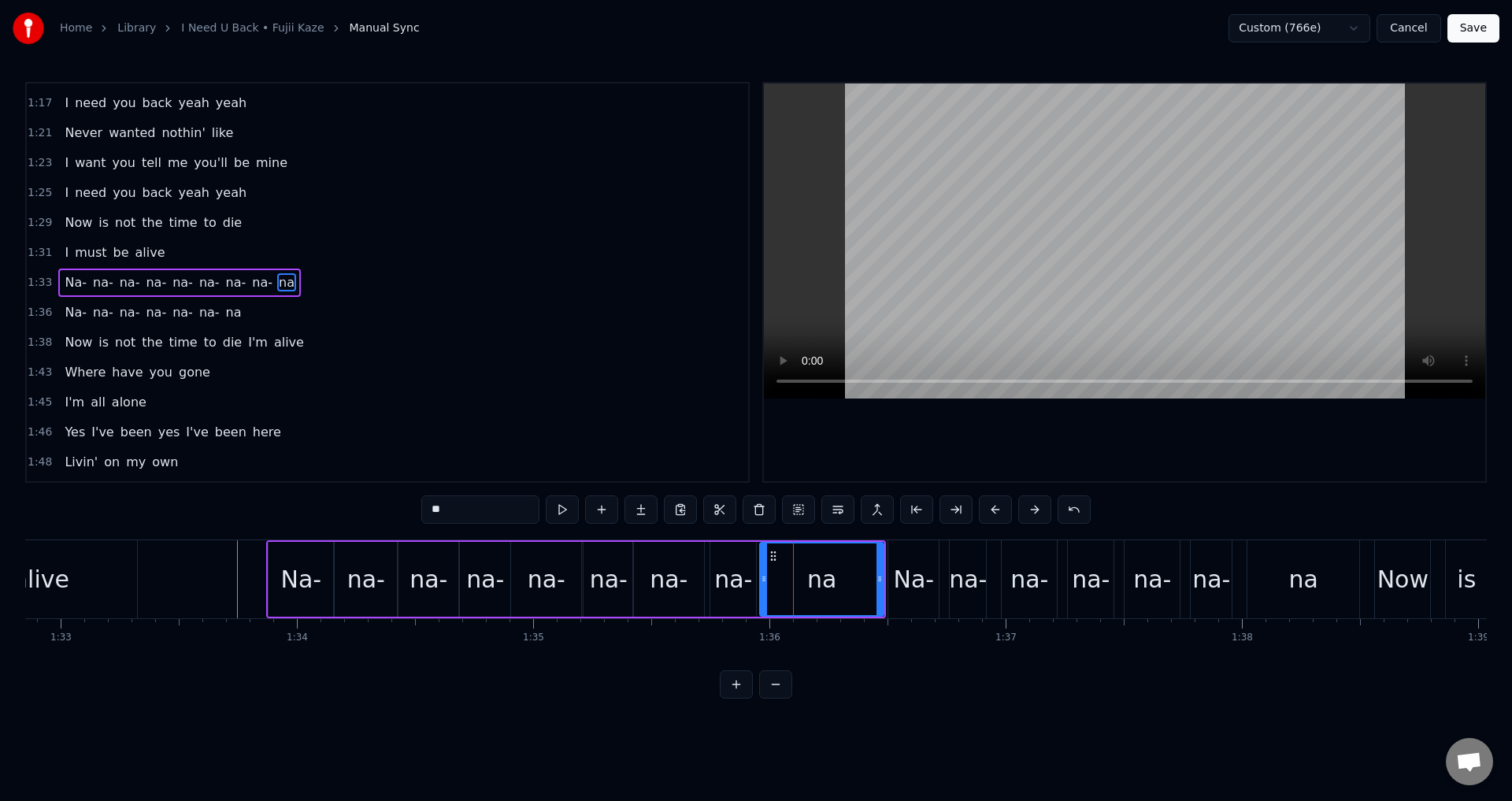
drag, startPoint x: 774, startPoint y: 576, endPoint x: 757, endPoint y: 575, distance: 17.0
drag, startPoint x: 874, startPoint y: 570, endPoint x: 855, endPoint y: 575, distance: 19.6
type input "***"
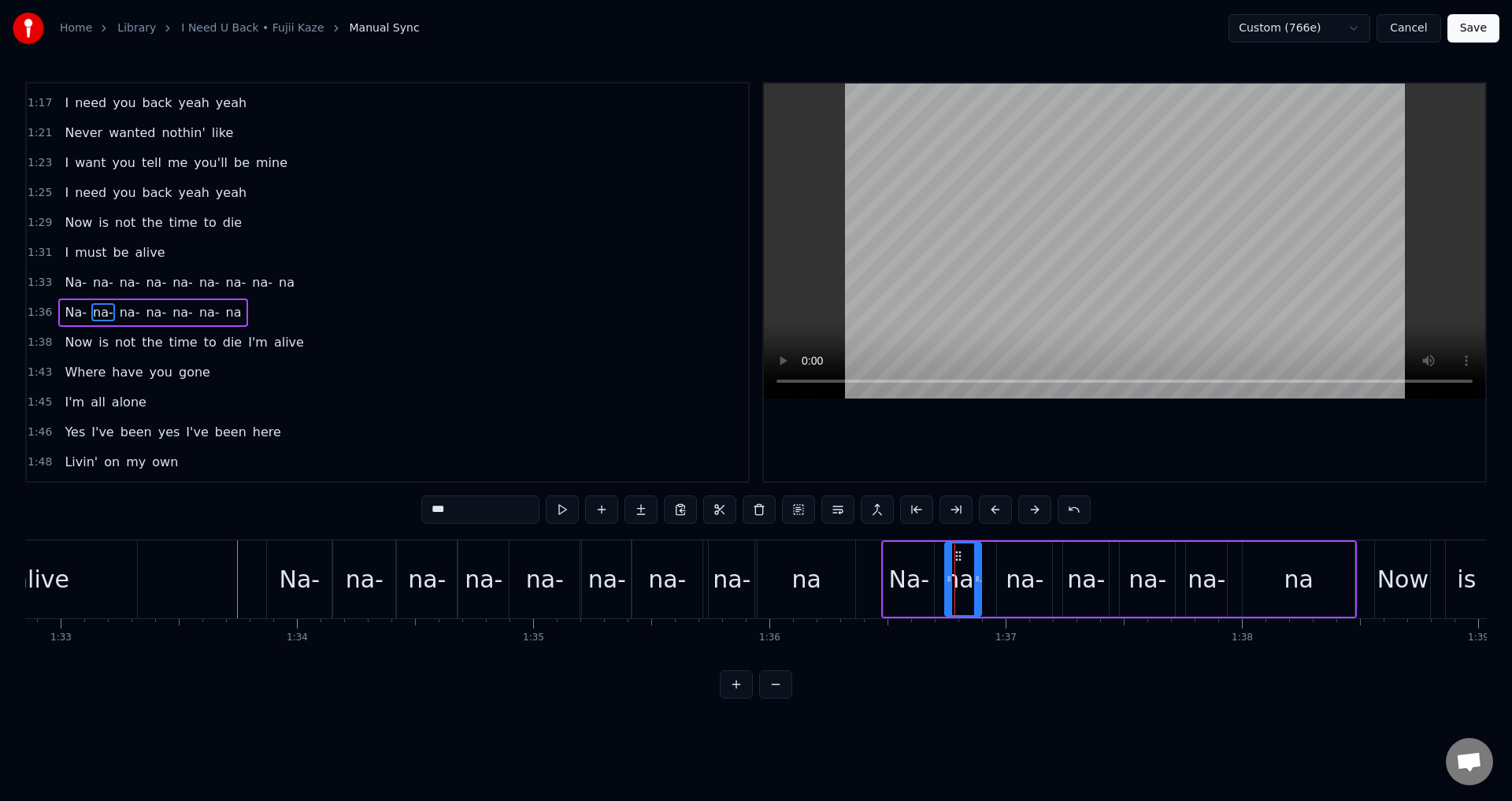
scroll to position [624, 0]
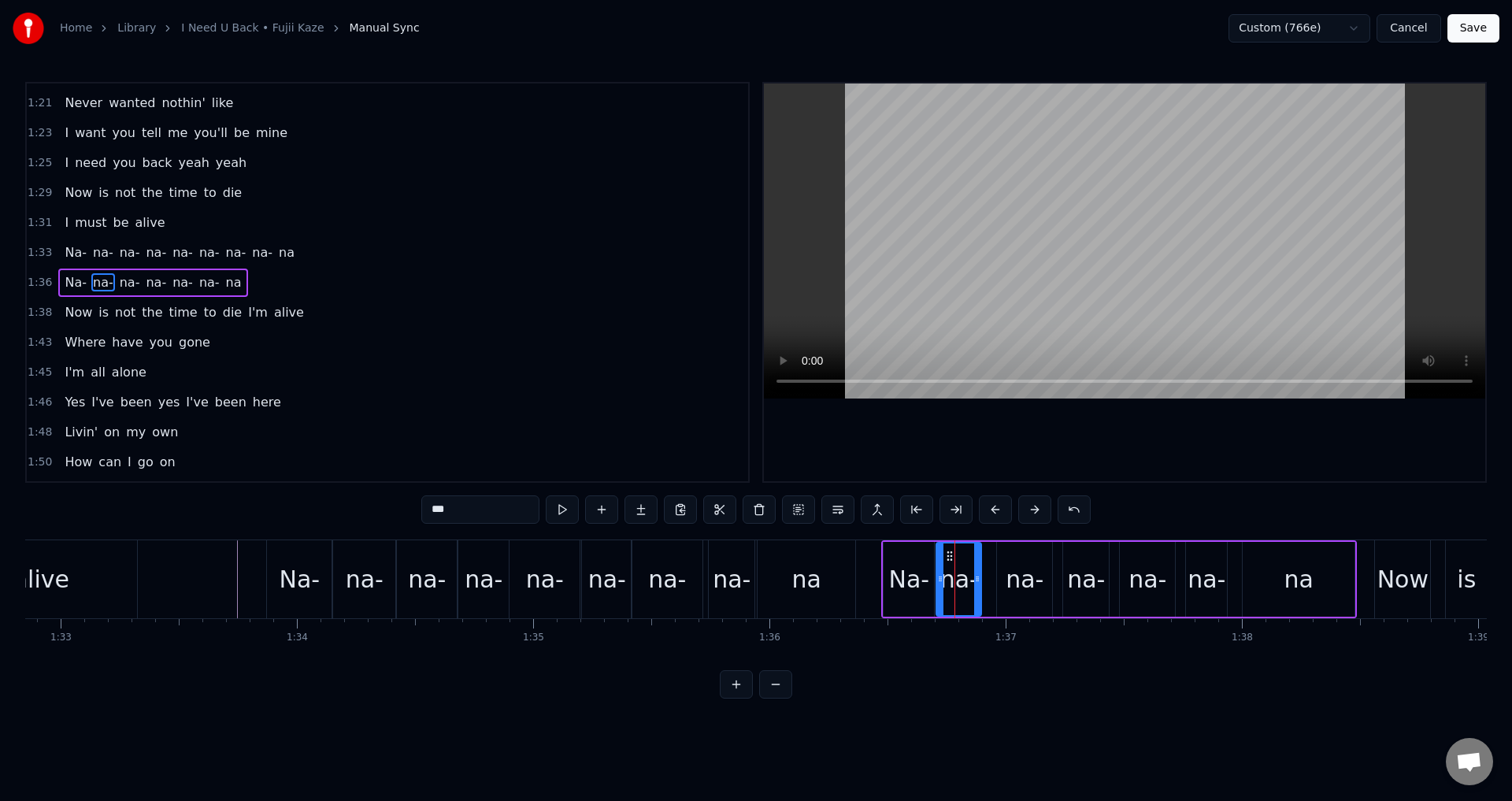
drag, startPoint x: 947, startPoint y: 585, endPoint x: 936, endPoint y: 585, distance: 11.0
drag, startPoint x: 998, startPoint y: 582, endPoint x: 983, endPoint y: 582, distance: 15.0
drag, startPoint x: 1067, startPoint y: 575, endPoint x: 1056, endPoint y: 575, distance: 11.0
drag, startPoint x: 1124, startPoint y: 575, endPoint x: 1115, endPoint y: 575, distance: 9.0
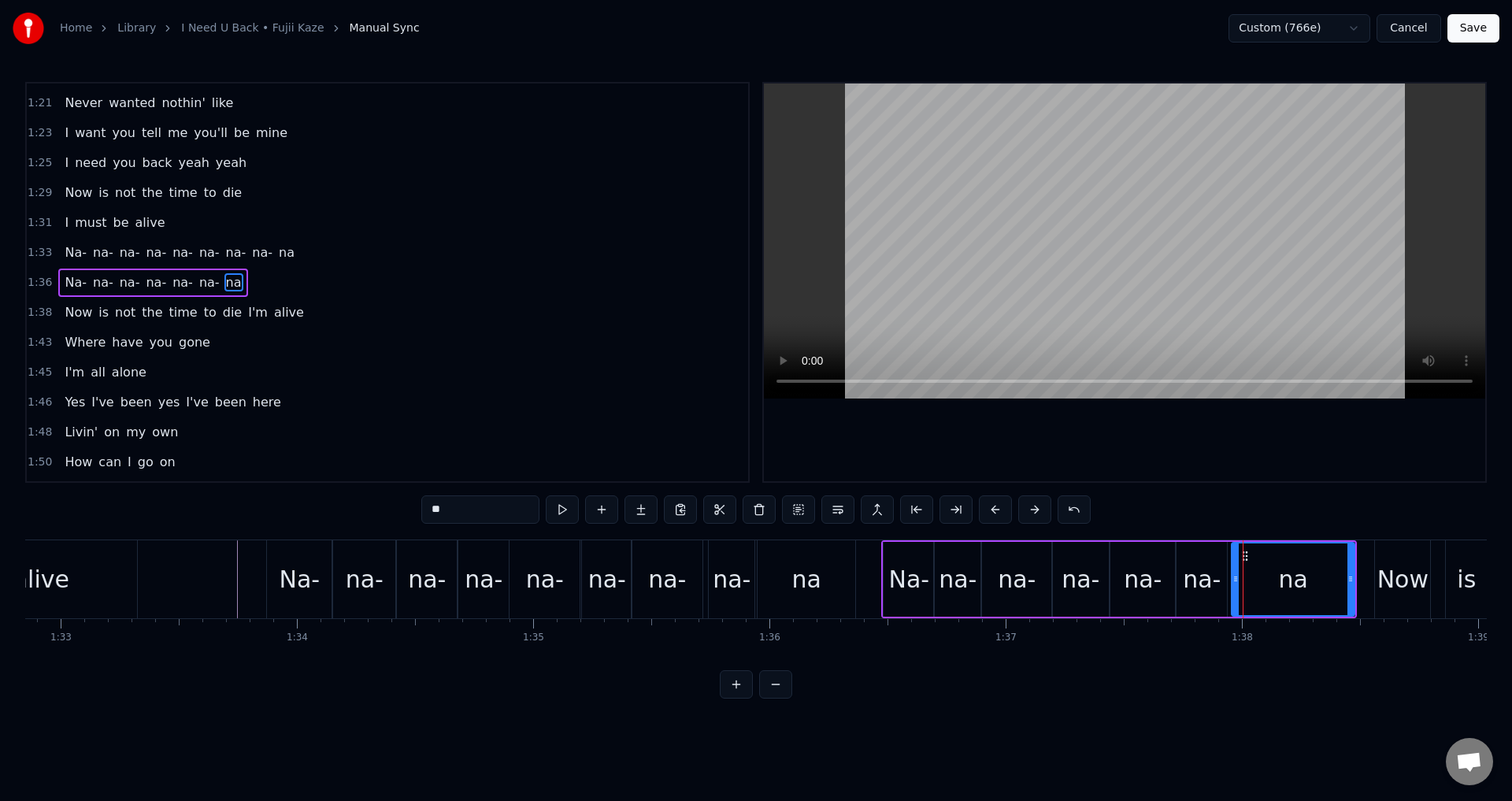
drag, startPoint x: 1244, startPoint y: 576, endPoint x: 1233, endPoint y: 578, distance: 11.2
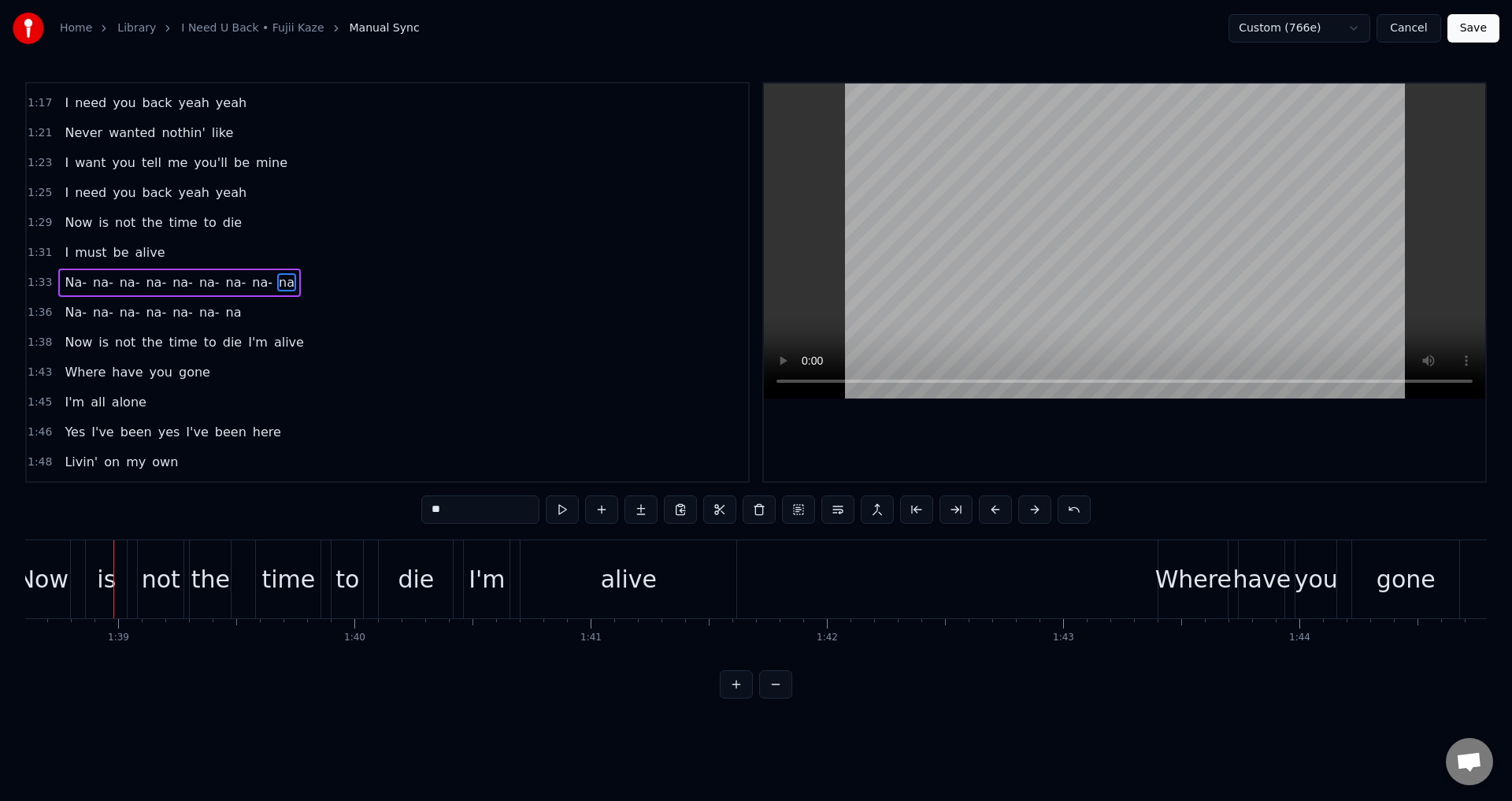
scroll to position [0, 22775]
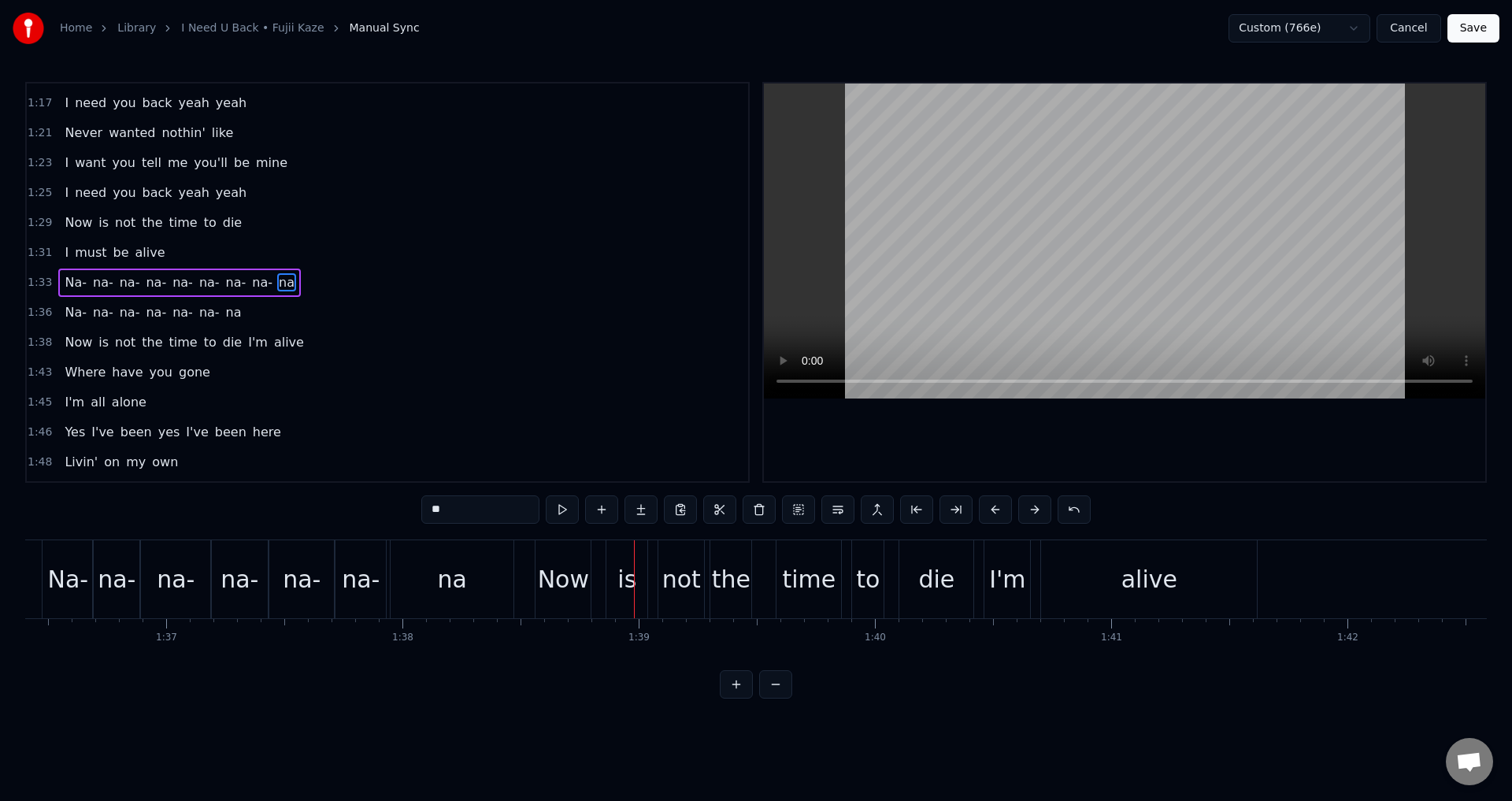
type input "***"
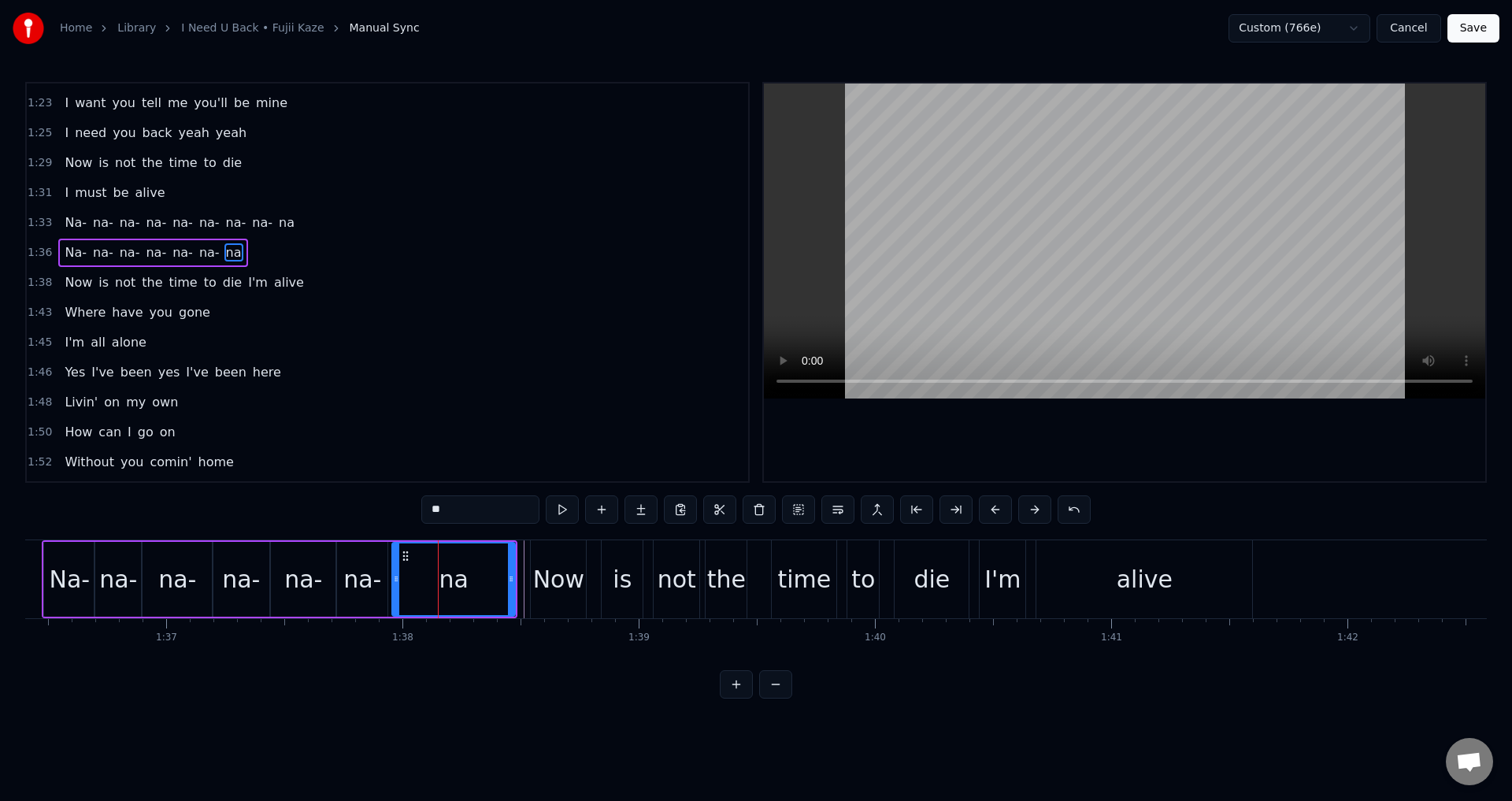
scroll to position [624, 0]
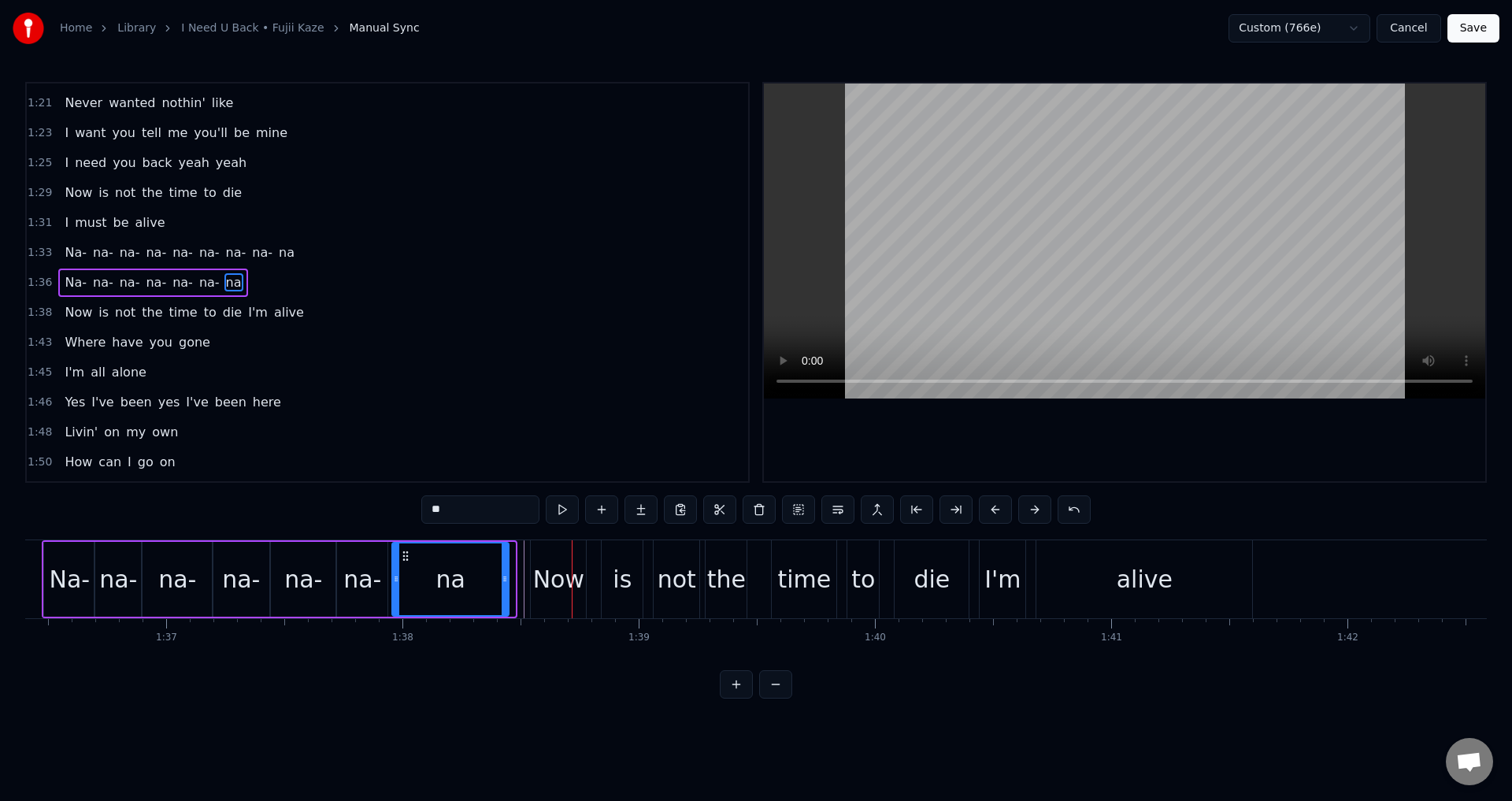
drag, startPoint x: 513, startPoint y: 582, endPoint x: 493, endPoint y: 580, distance: 20.1
type input "***"
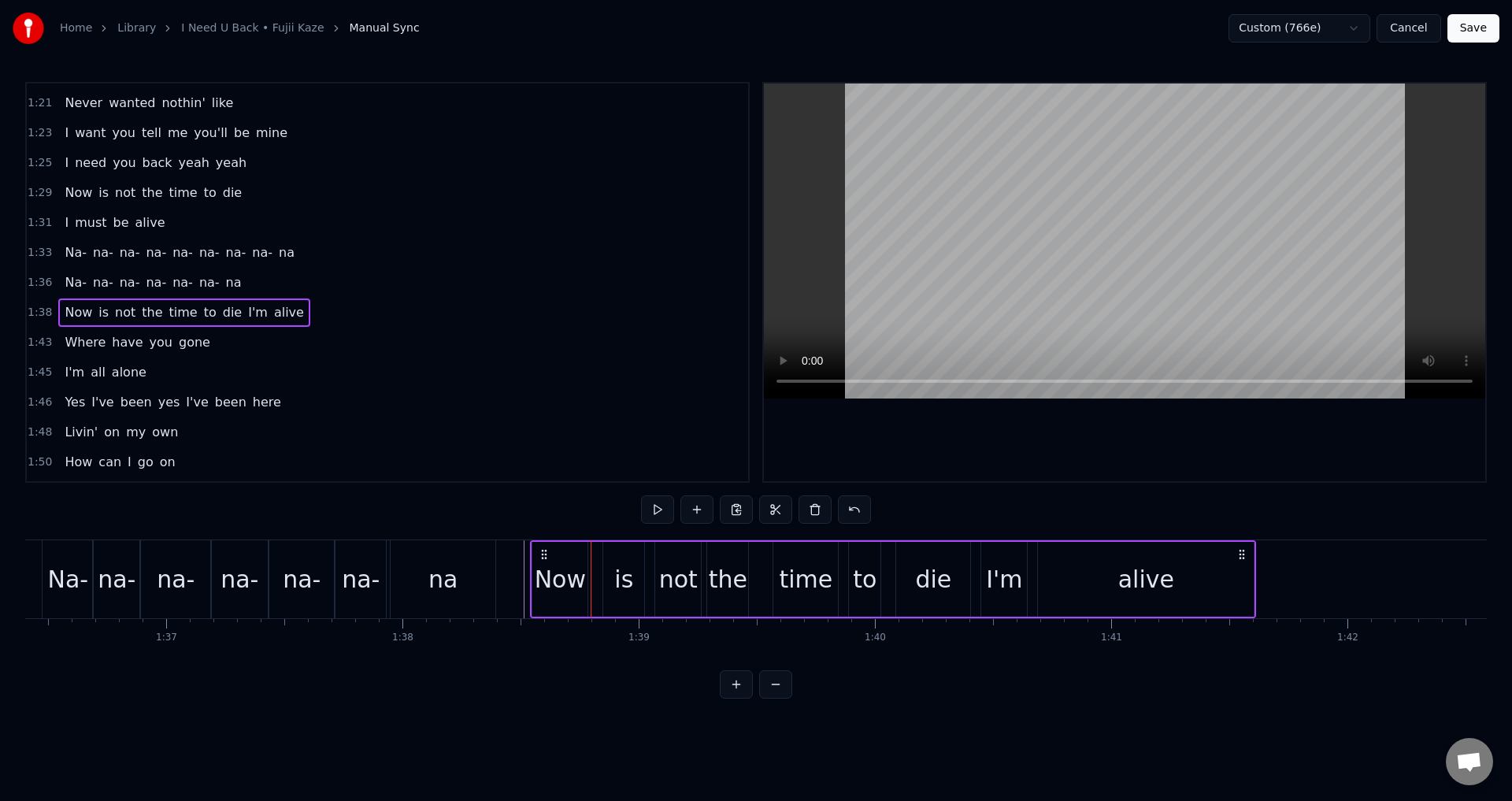
scroll to position [654, 0]
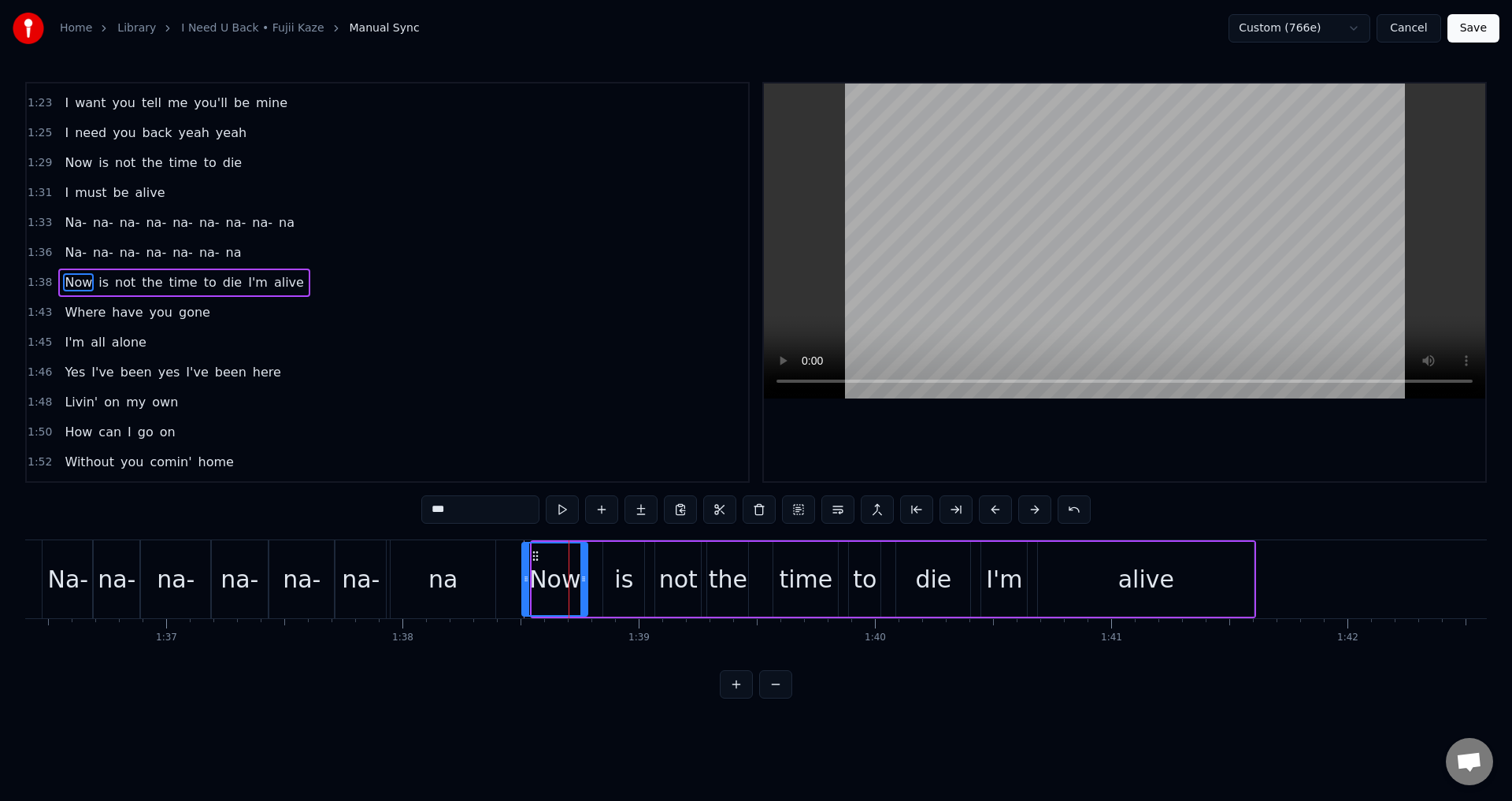
drag, startPoint x: 539, startPoint y: 582, endPoint x: 518, endPoint y: 579, distance: 21.2
type input "**"
drag, startPoint x: 606, startPoint y: 575, endPoint x: 591, endPoint y: 572, distance: 15.3
drag, startPoint x: 660, startPoint y: 577, endPoint x: 647, endPoint y: 576, distance: 13.0
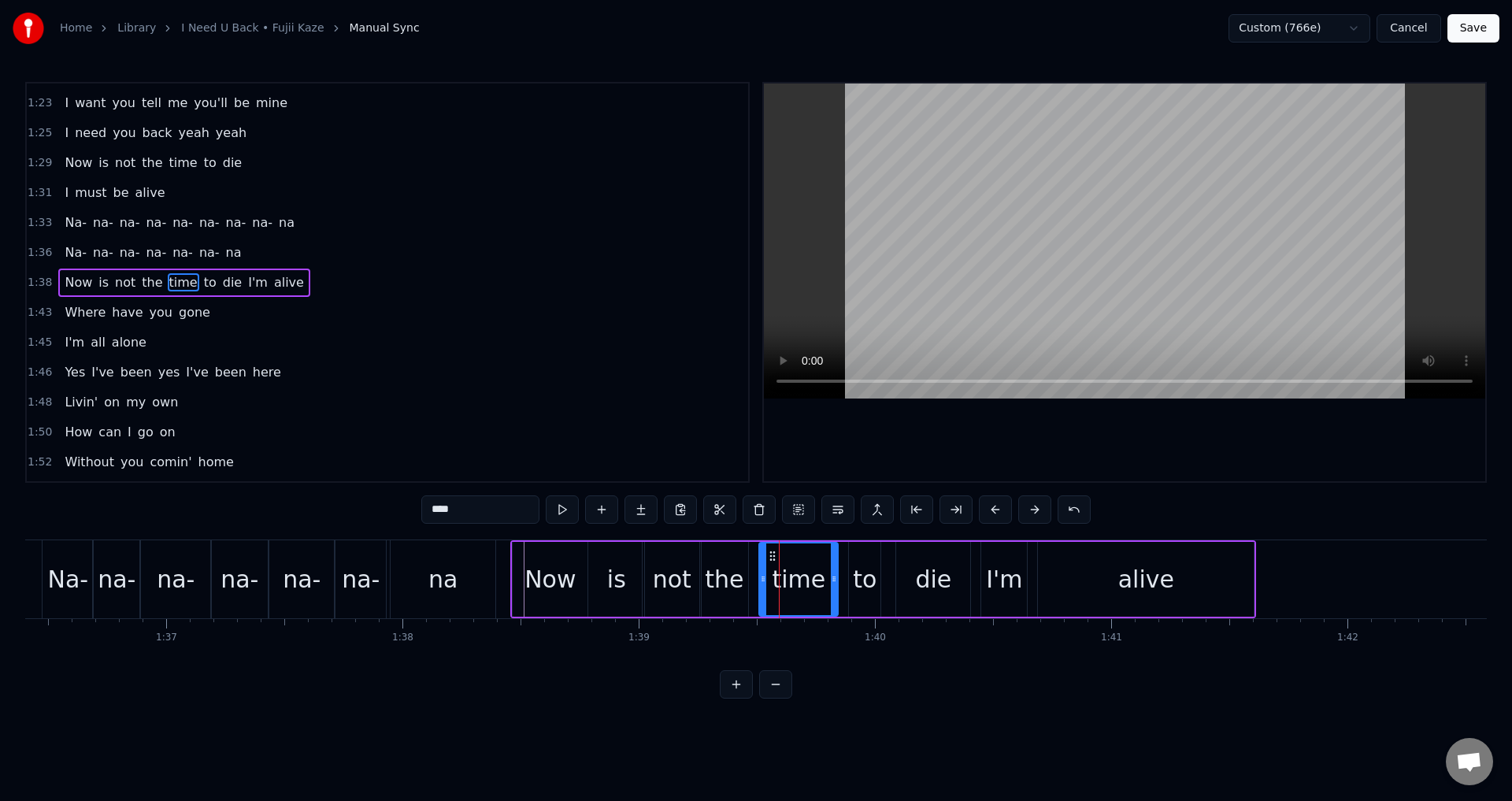
drag, startPoint x: 776, startPoint y: 569, endPoint x: 759, endPoint y: 570, distance: 17.0
drag, startPoint x: 851, startPoint y: 572, endPoint x: 839, endPoint y: 572, distance: 12.0
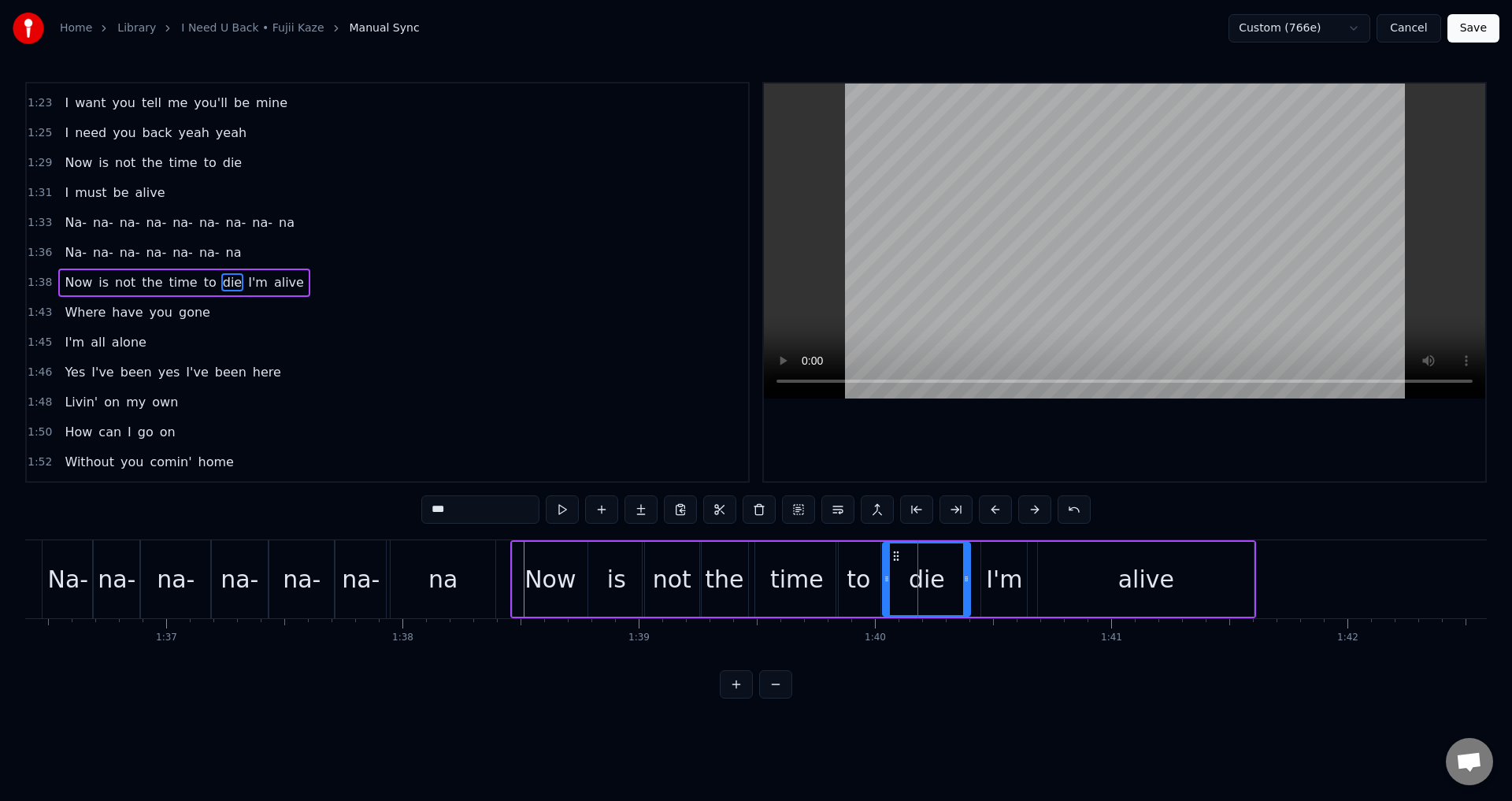
drag, startPoint x: 899, startPoint y: 576, endPoint x: 880, endPoint y: 574, distance: 19.1
drag, startPoint x: 984, startPoint y: 576, endPoint x: 976, endPoint y: 575, distance: 8.1
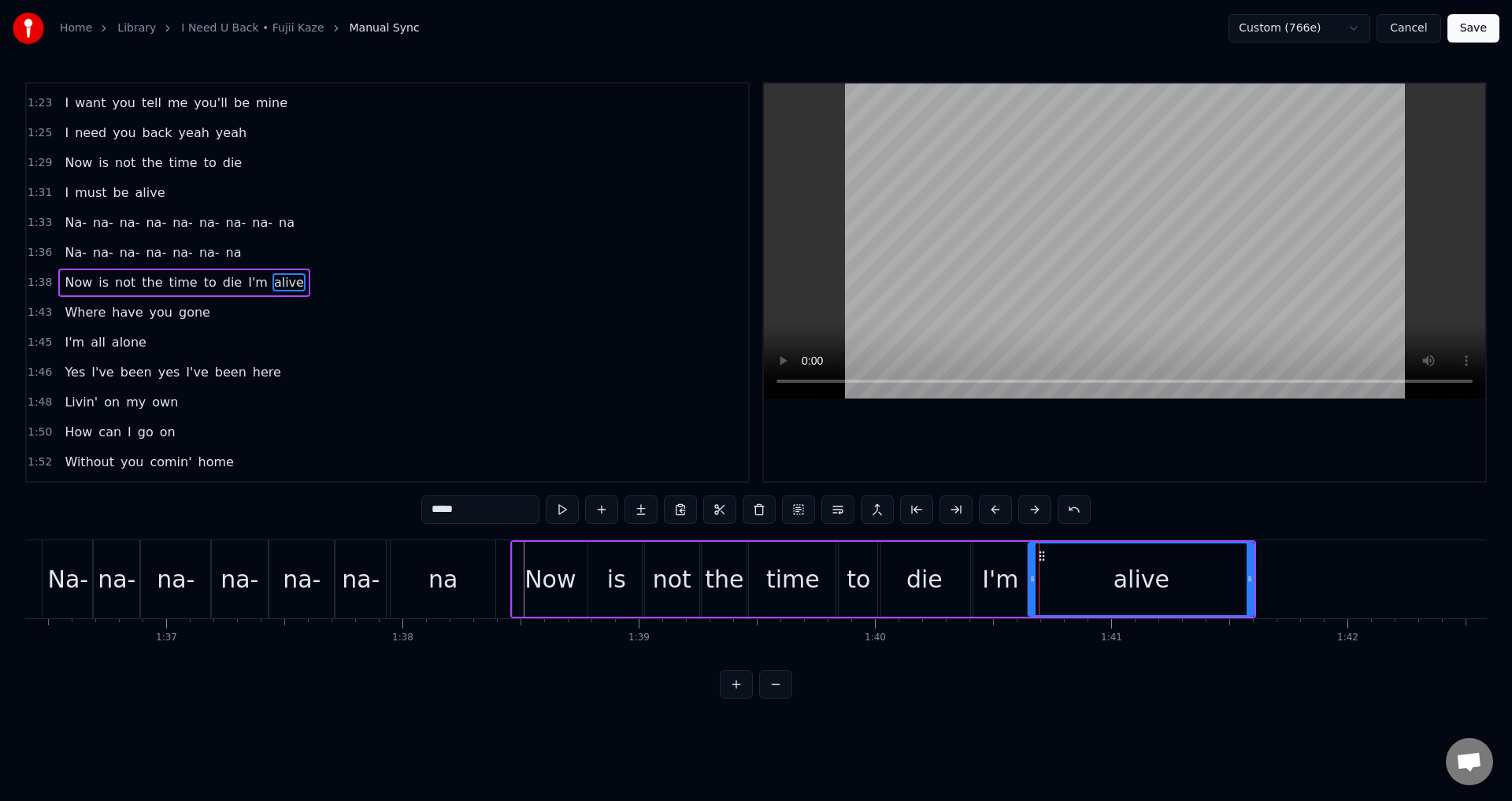
drag, startPoint x: 1042, startPoint y: 578, endPoint x: 968, endPoint y: 582, distance: 74.1
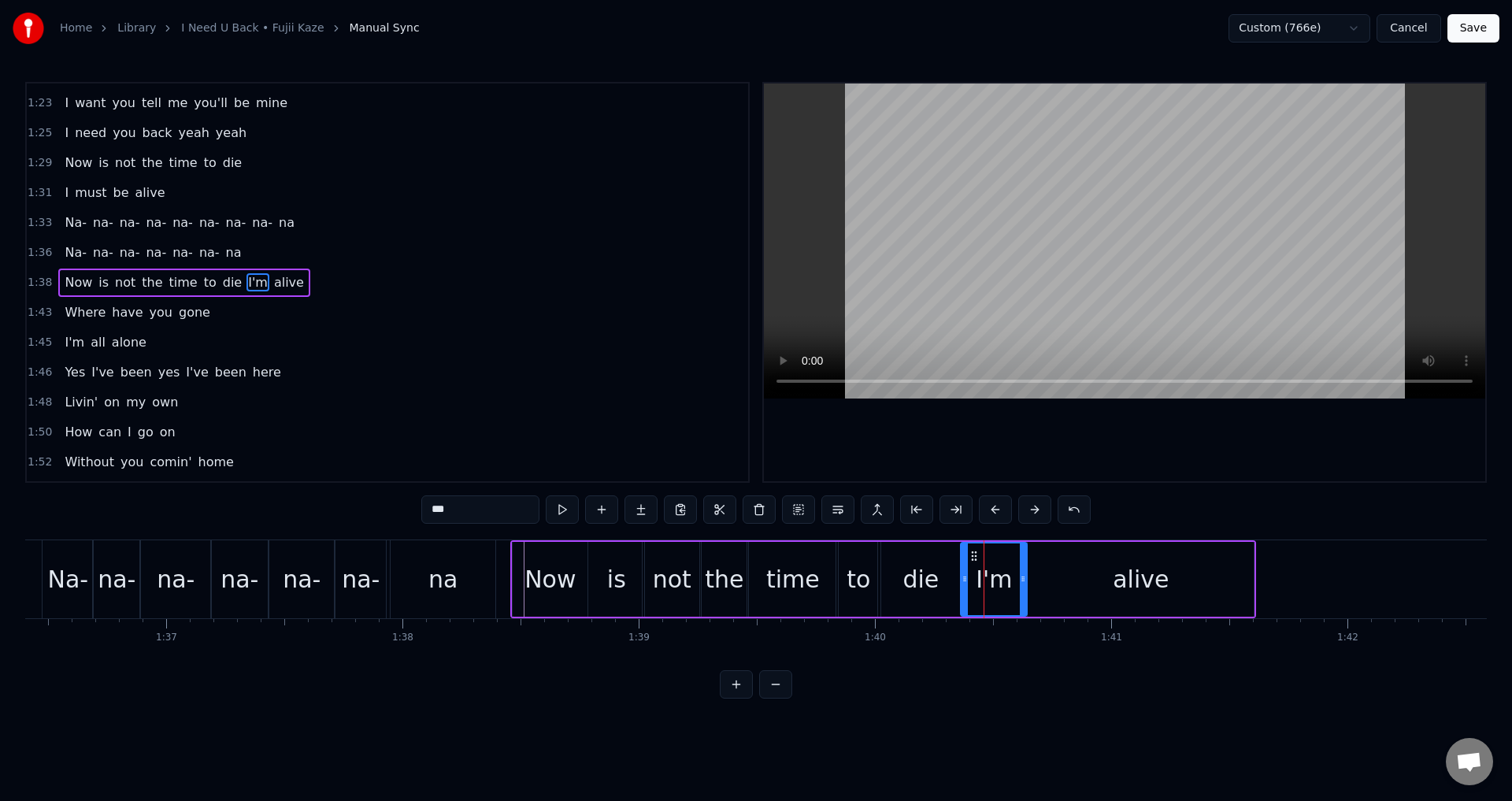
drag, startPoint x: 978, startPoint y: 575, endPoint x: 965, endPoint y: 574, distance: 13.0
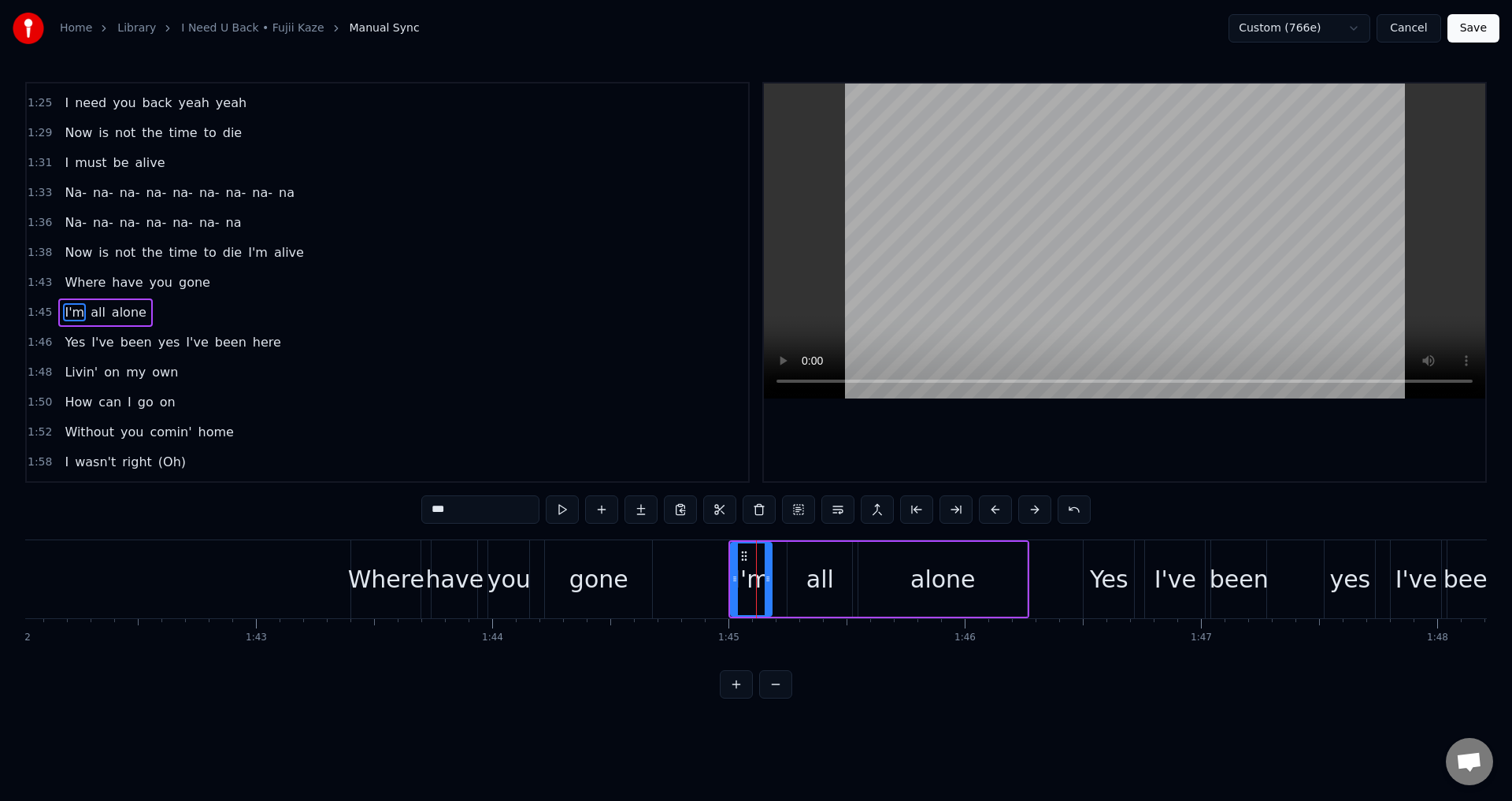
scroll to position [714, 0]
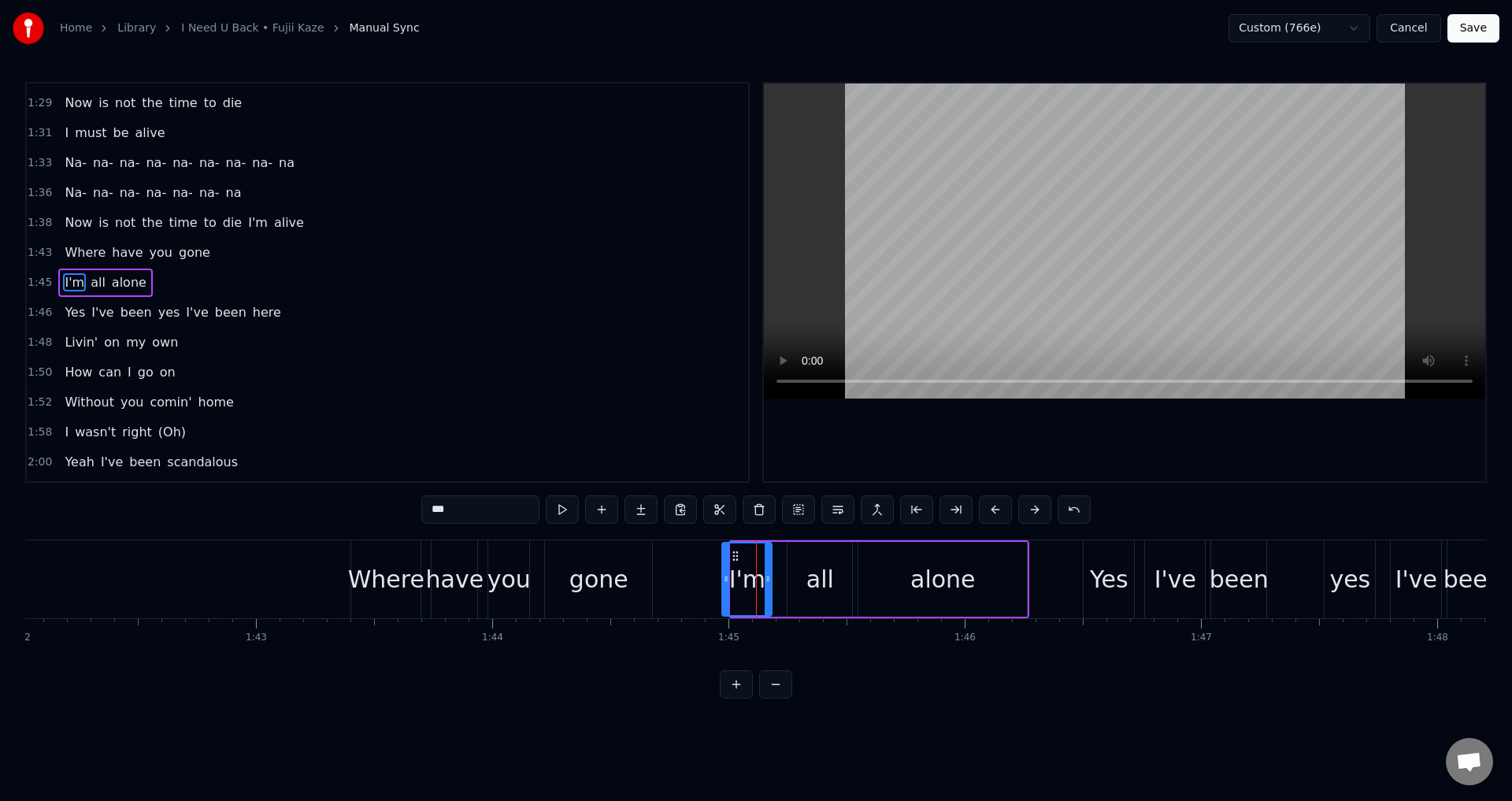
drag, startPoint x: 735, startPoint y: 576, endPoint x: 742, endPoint y: 564, distance: 13.9
drag, startPoint x: 844, startPoint y: 575, endPoint x: 835, endPoint y: 575, distance: 9.0
type input "*****"
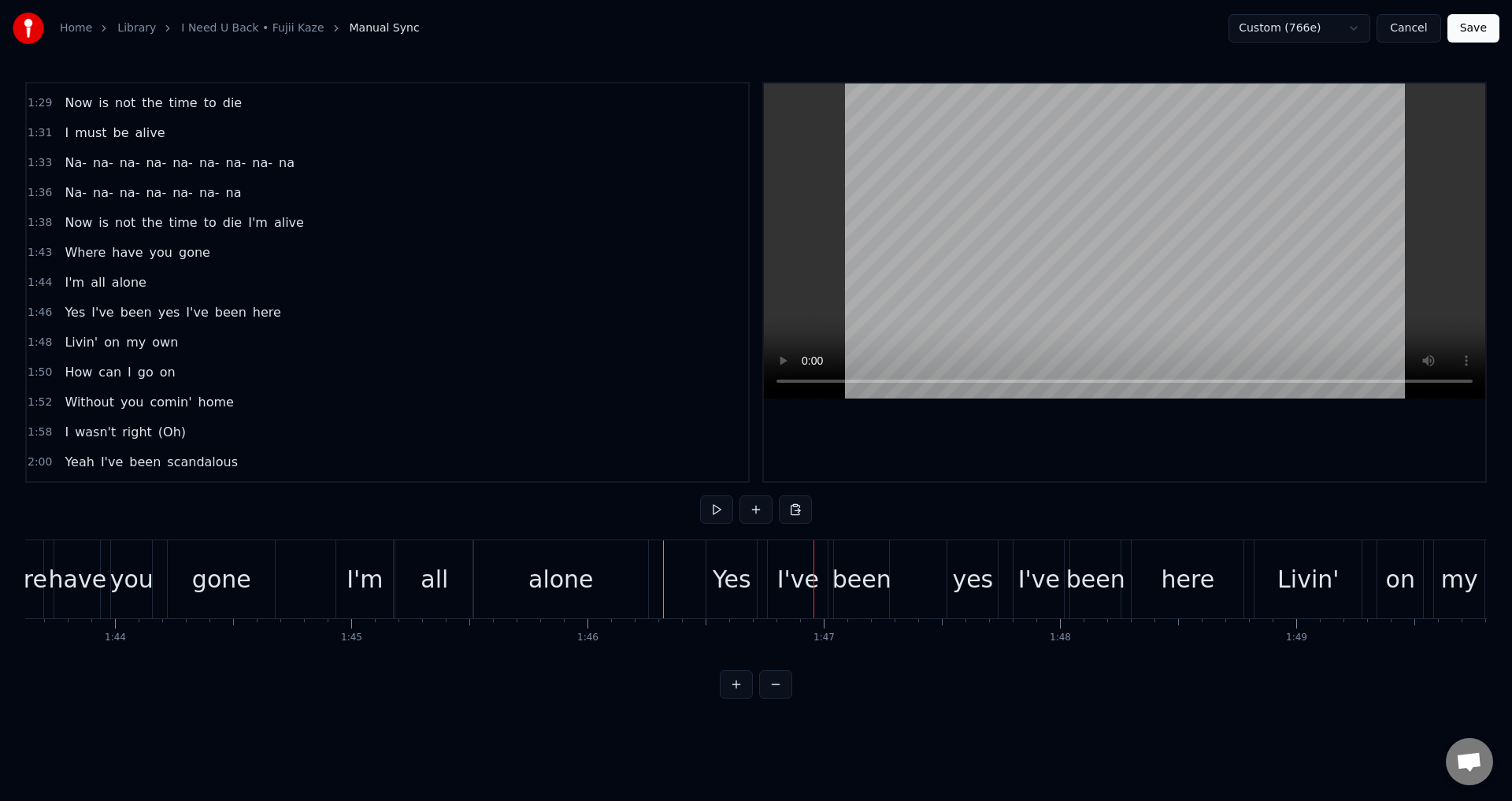
scroll to position [744, 0]
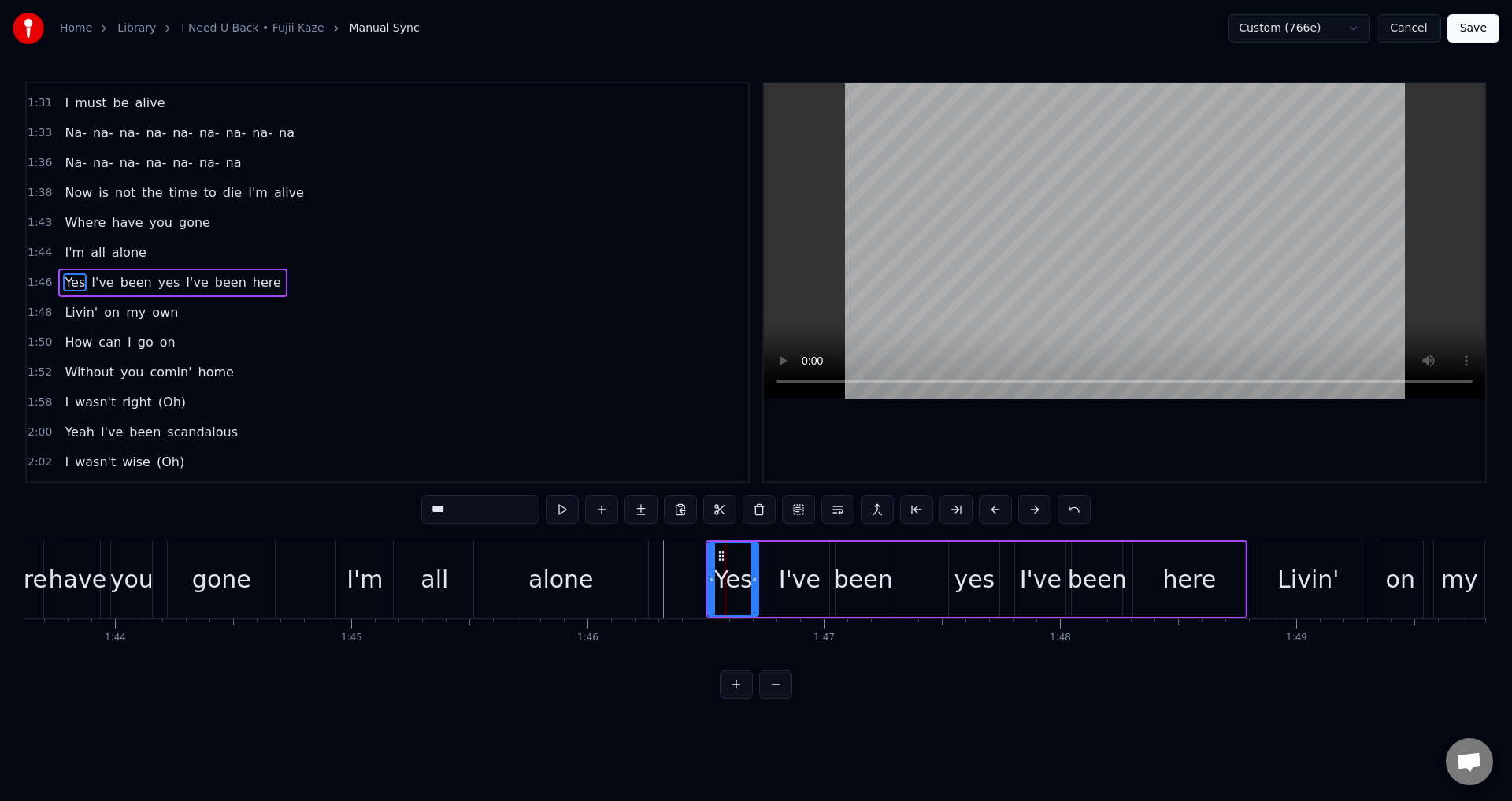
drag, startPoint x: 712, startPoint y: 572, endPoint x: 704, endPoint y: 571, distance: 8.1
type input "****"
drag, startPoint x: 704, startPoint y: 580, endPoint x: 688, endPoint y: 582, distance: 16.1
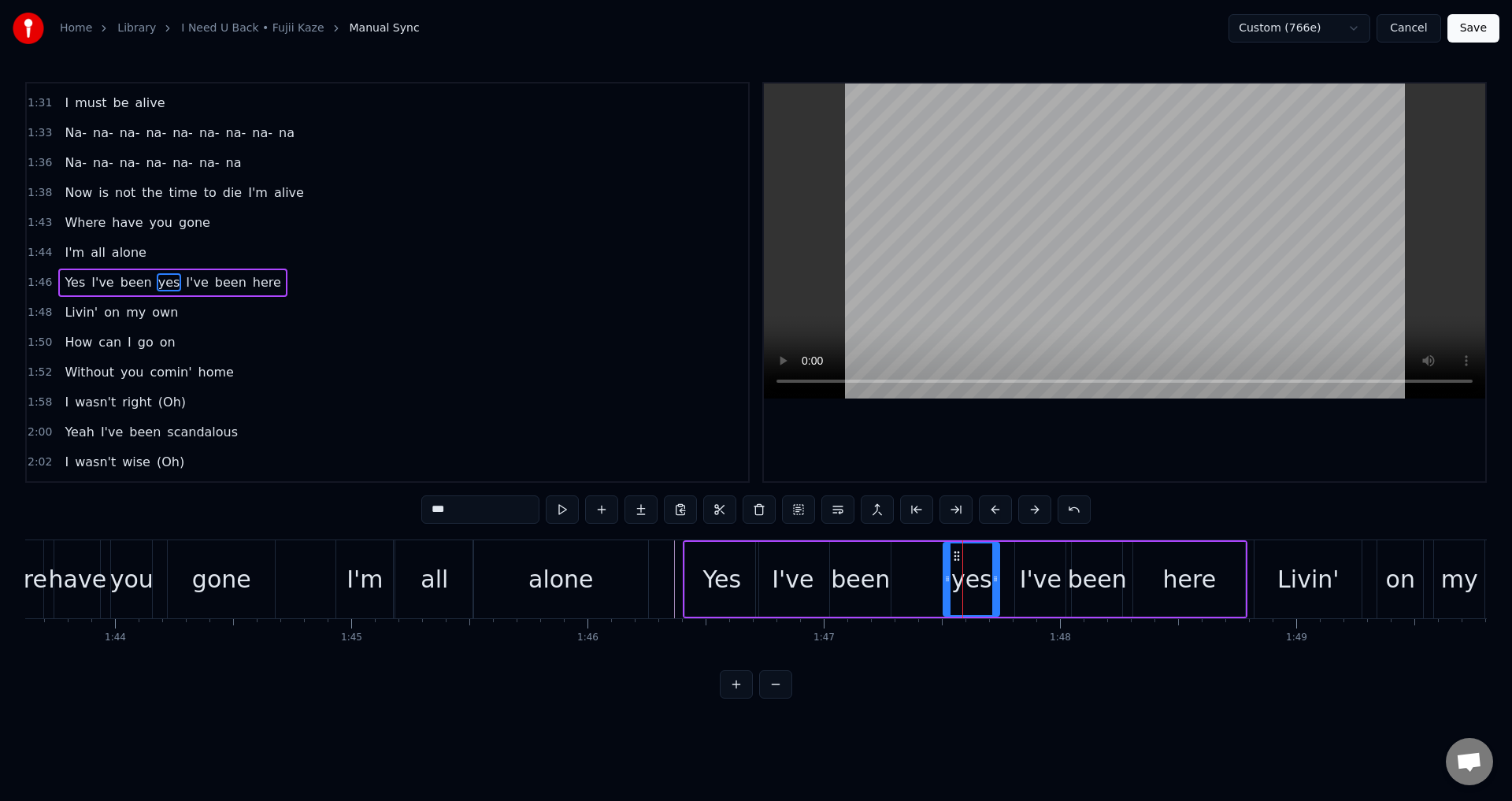
drag, startPoint x: 950, startPoint y: 586, endPoint x: 937, endPoint y: 586, distance: 13.0
drag, startPoint x: 1019, startPoint y: 580, endPoint x: 1005, endPoint y: 577, distance: 14.3
type input "****"
drag, startPoint x: 1075, startPoint y: 577, endPoint x: 1039, endPoint y: 569, distance: 36.9
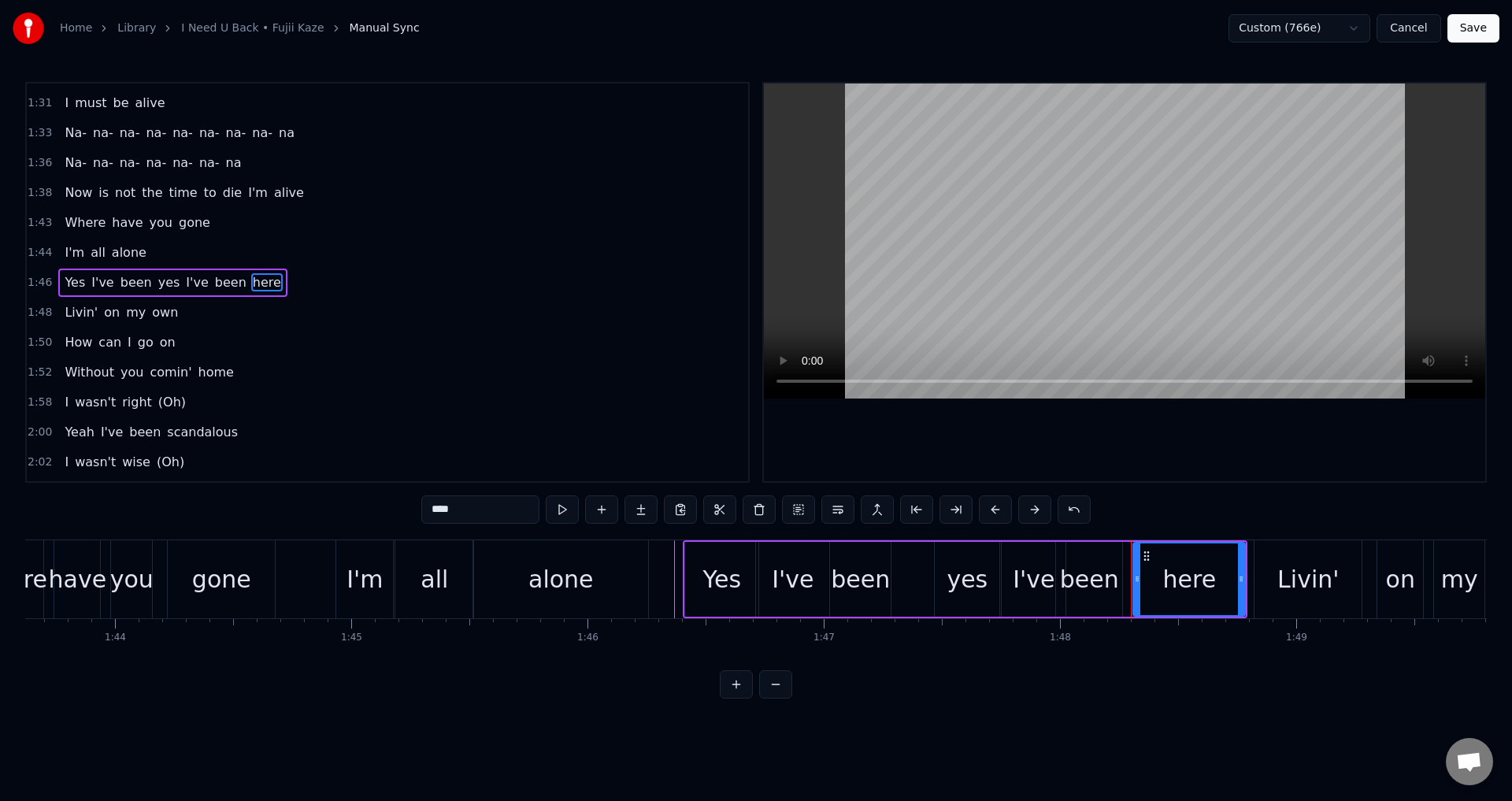
drag, startPoint x: 1136, startPoint y: 581, endPoint x: 1150, endPoint y: 564, distance: 22.0
drag, startPoint x: 1241, startPoint y: 584, endPoint x: 1230, endPoint y: 580, distance: 11.7
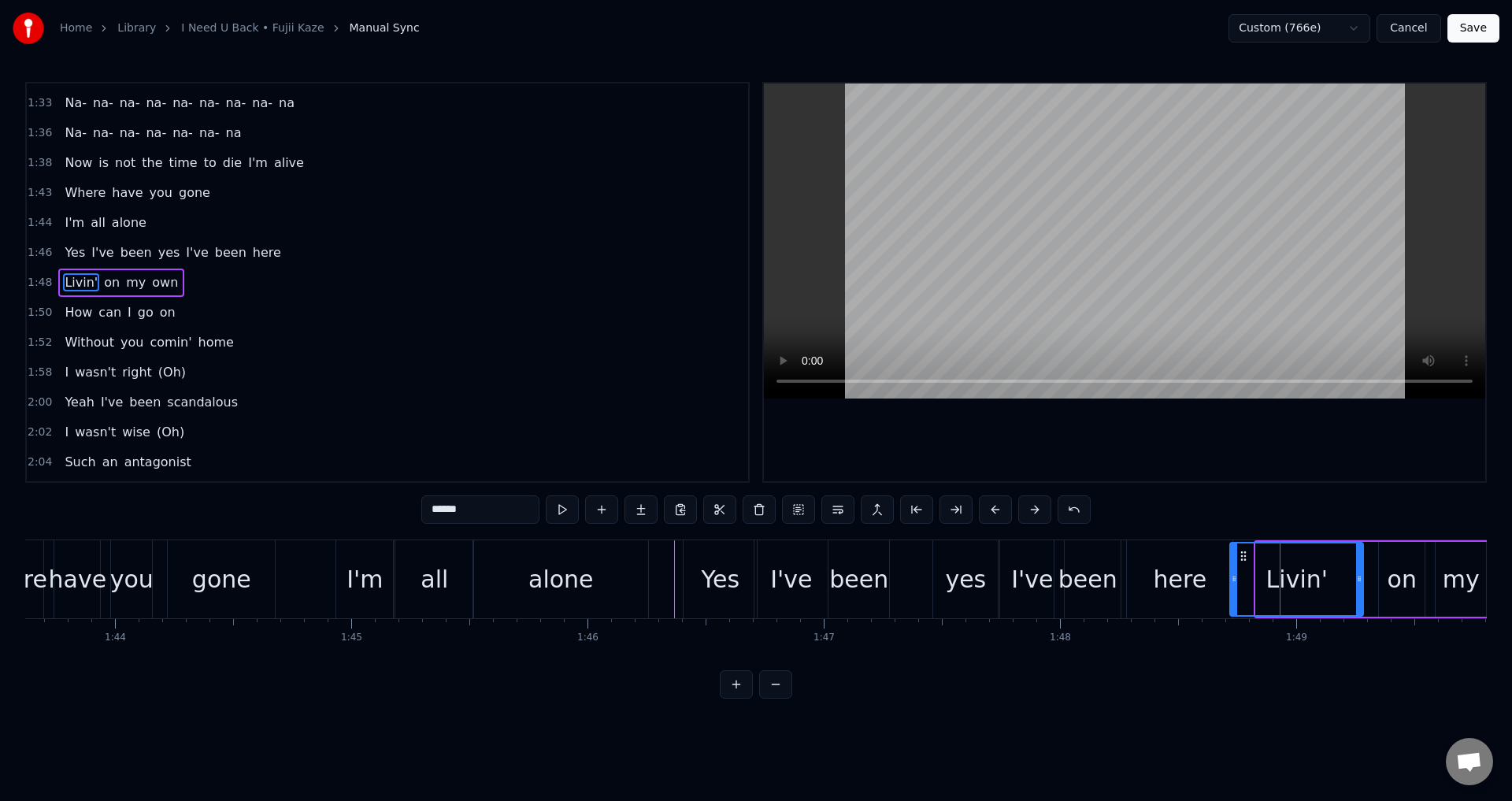
drag, startPoint x: 1257, startPoint y: 571, endPoint x: 1231, endPoint y: 563, distance: 27.2
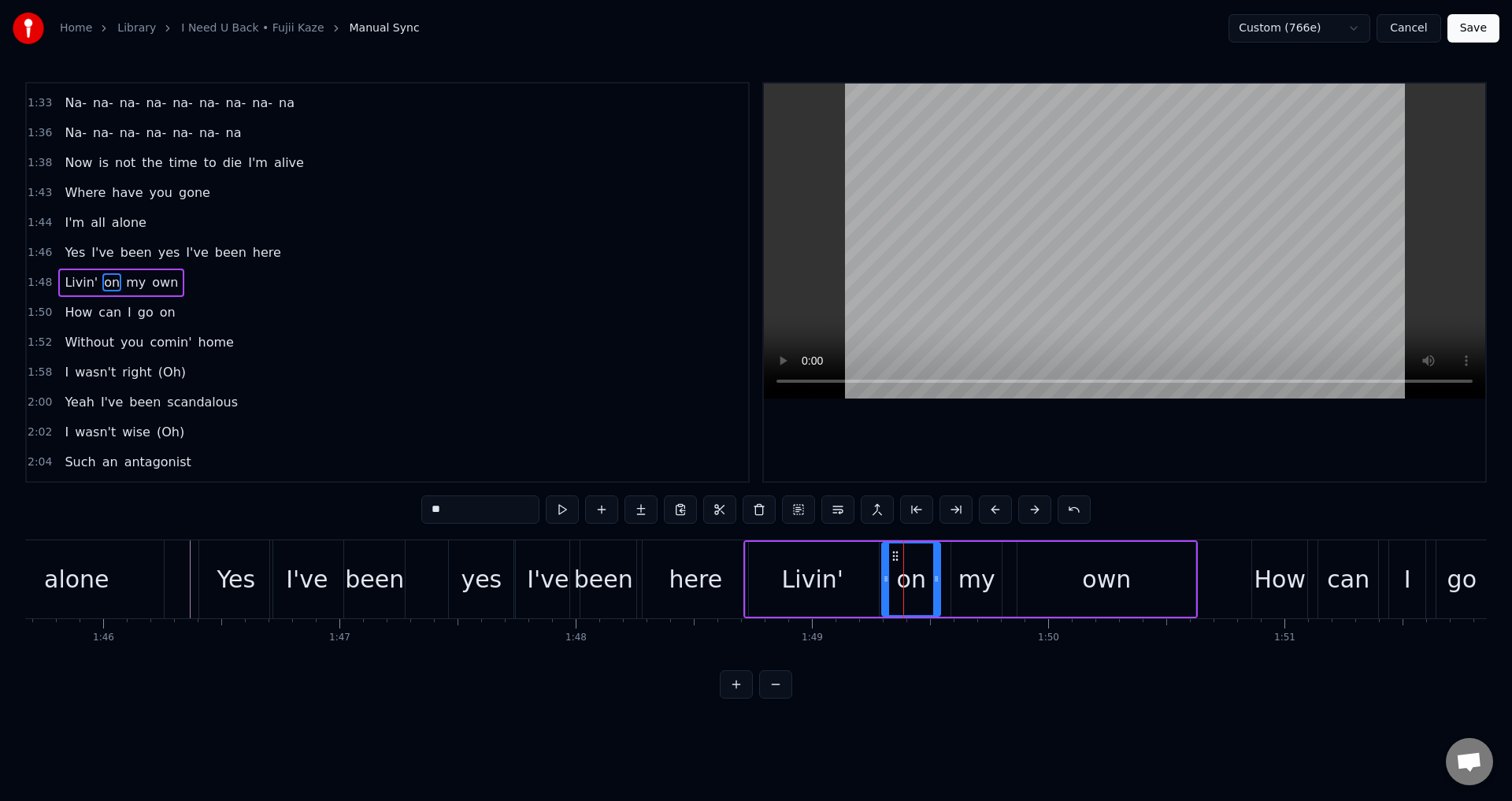
drag, startPoint x: 900, startPoint y: 576, endPoint x: 884, endPoint y: 576, distance: 16.0
drag, startPoint x: 955, startPoint y: 568, endPoint x: 946, endPoint y: 568, distance: 9.0
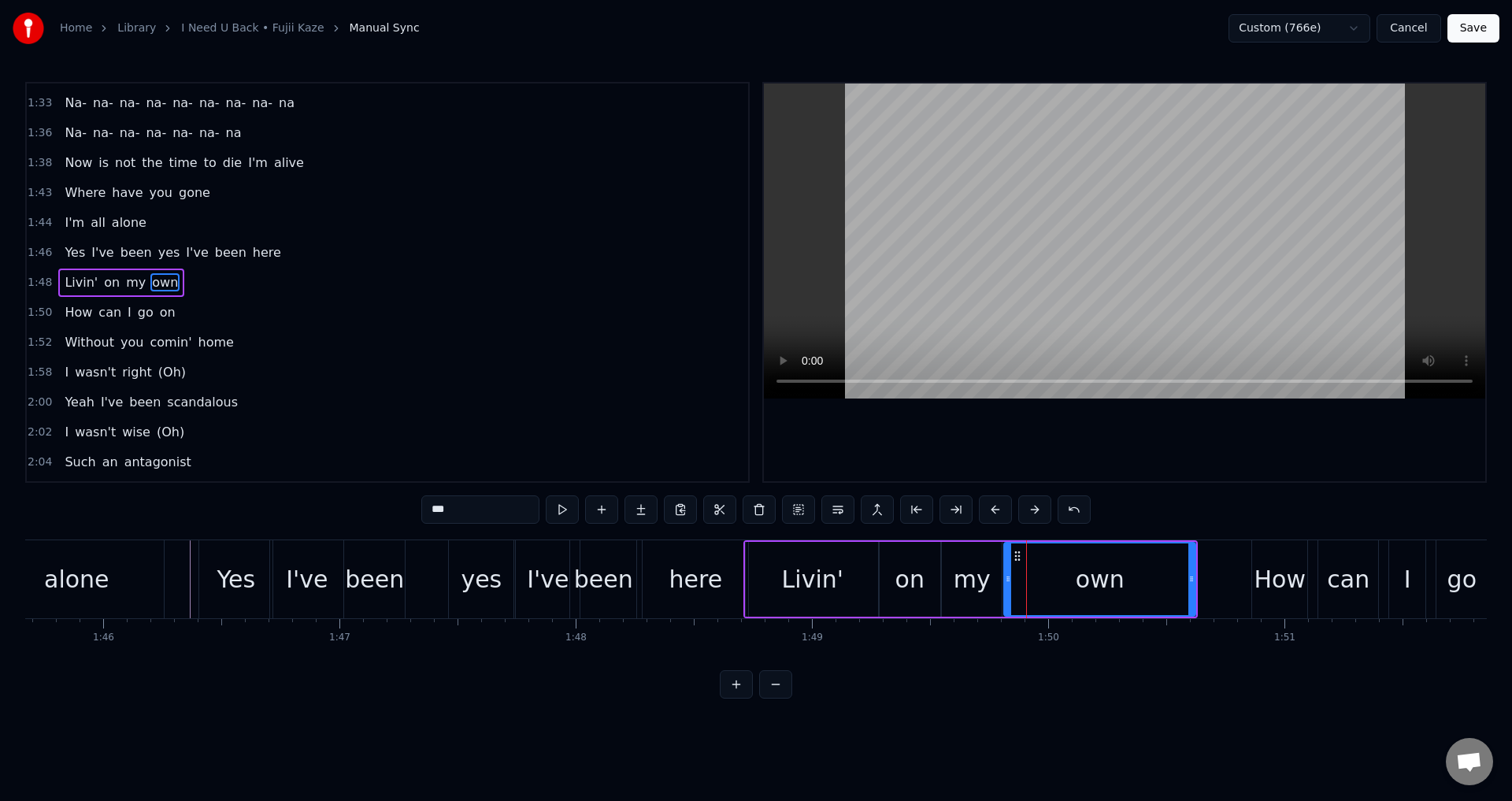
drag, startPoint x: 1020, startPoint y: 567, endPoint x: 993, endPoint y: 564, distance: 27.2
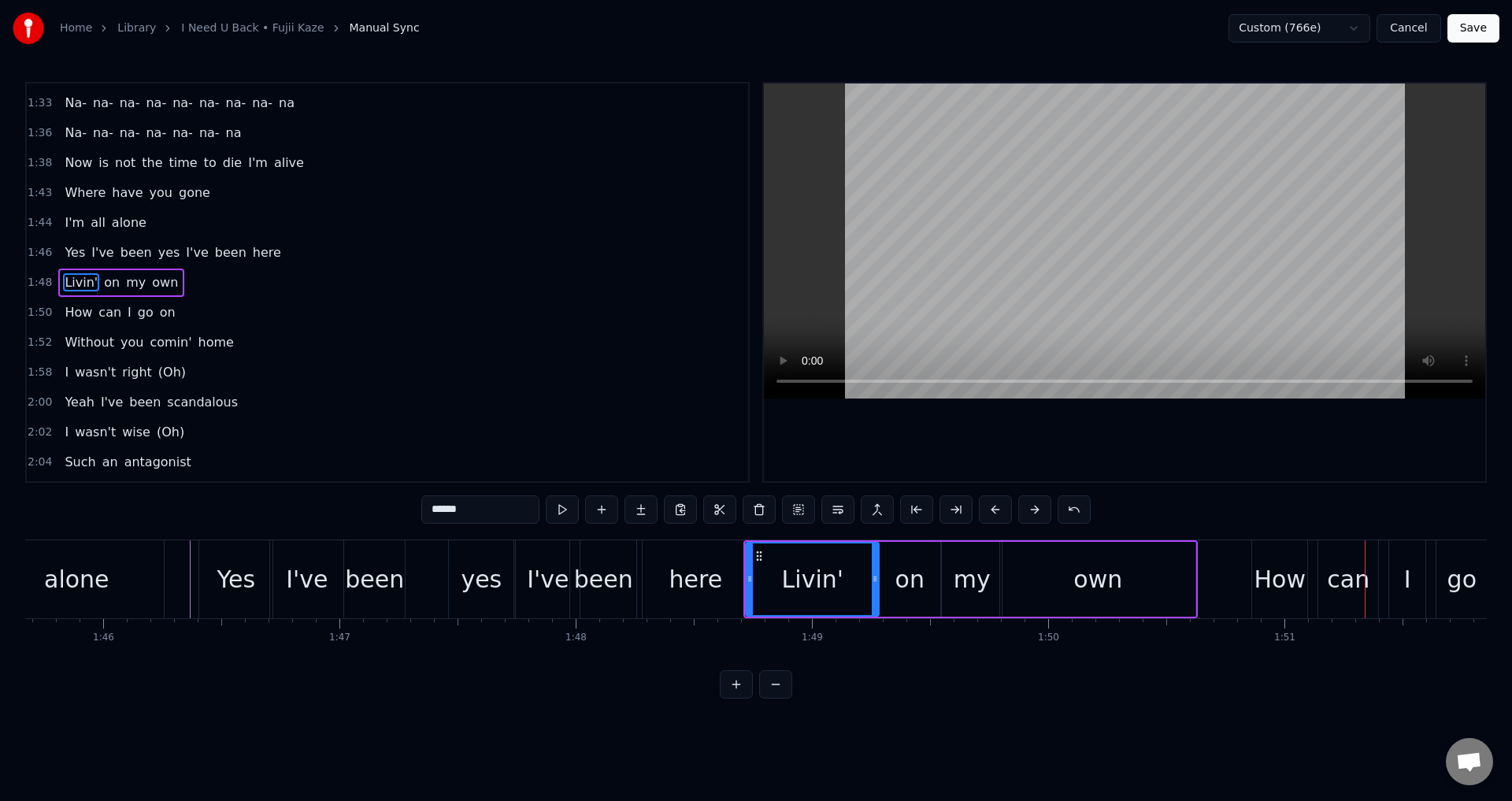
type input "***"
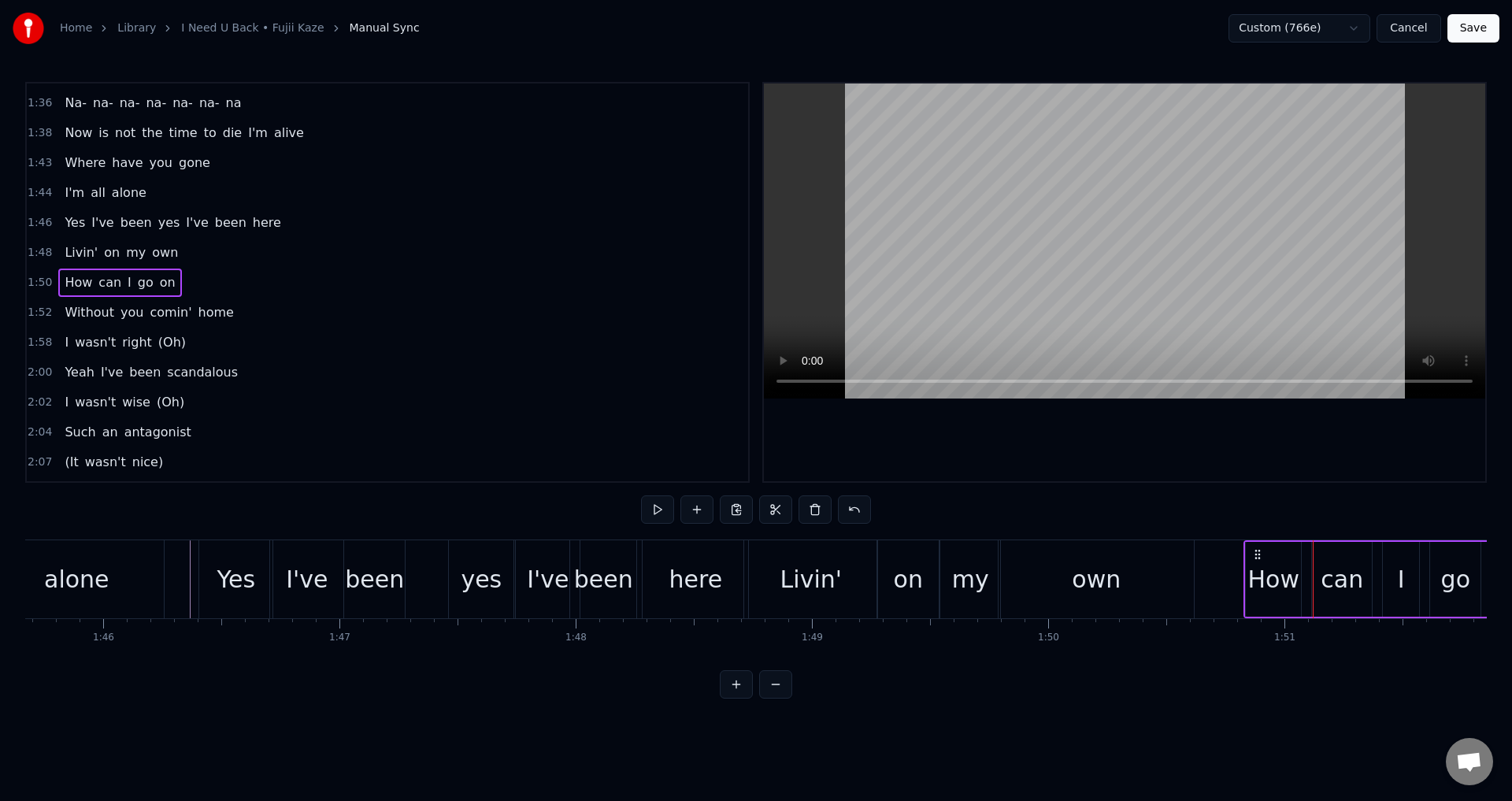
drag, startPoint x: 1269, startPoint y: 554, endPoint x: 1260, endPoint y: 555, distance: 9.1
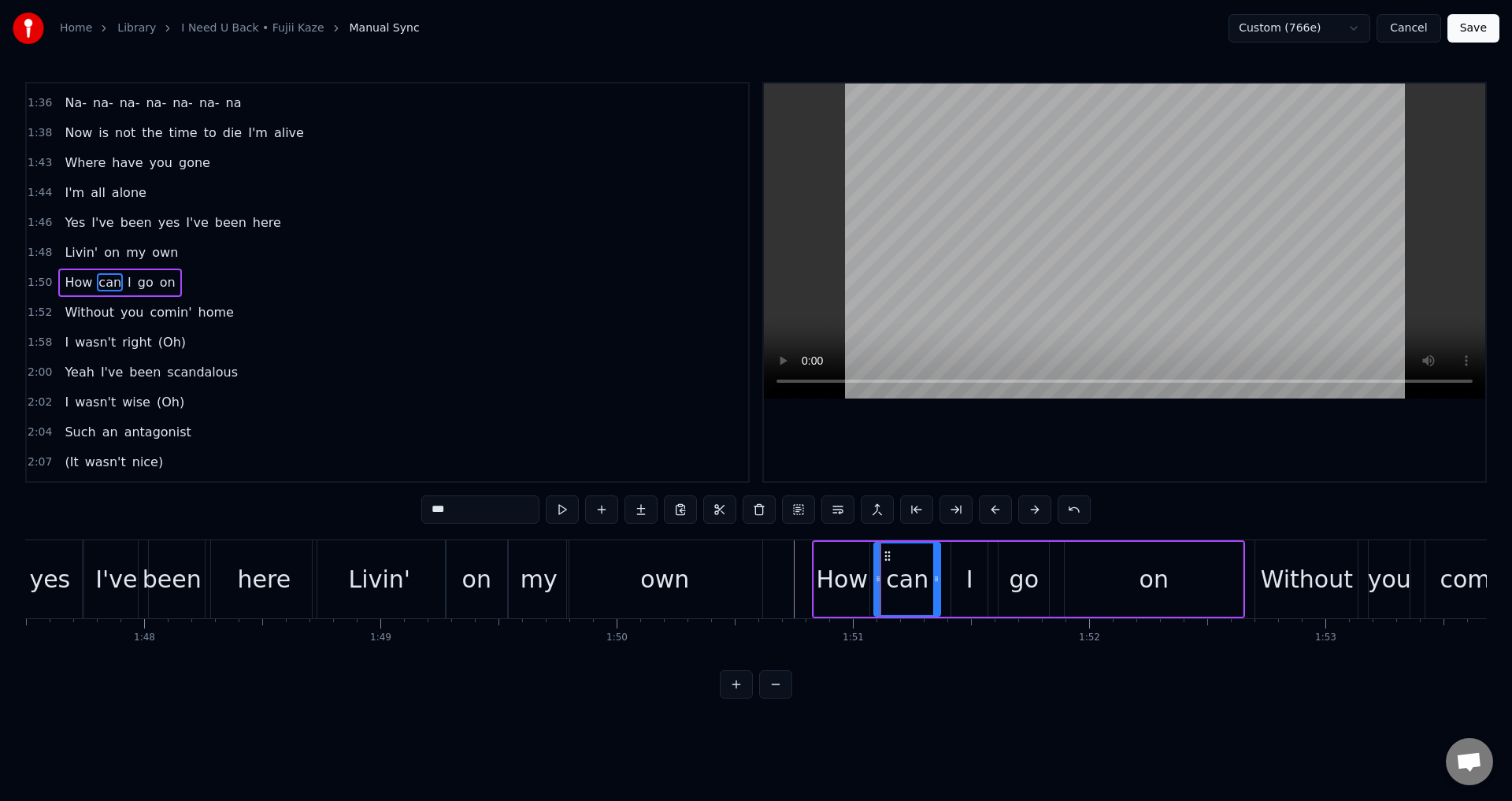
scroll to position [0, 25424]
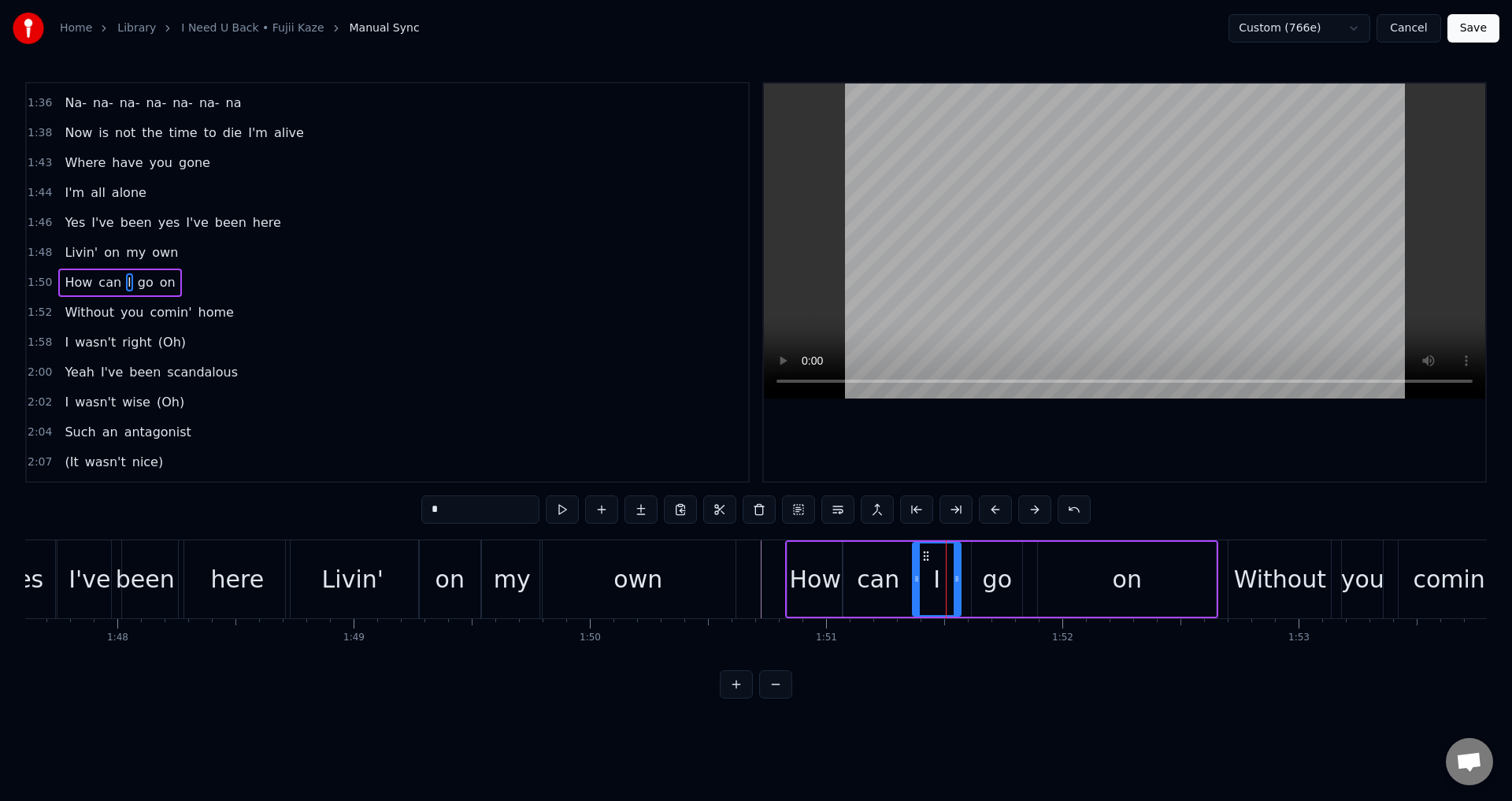
drag, startPoint x: 927, startPoint y: 568, endPoint x: 915, endPoint y: 569, distance: 12.0
drag, startPoint x: 975, startPoint y: 564, endPoint x: 964, endPoint y: 565, distance: 11.0
type input "**"
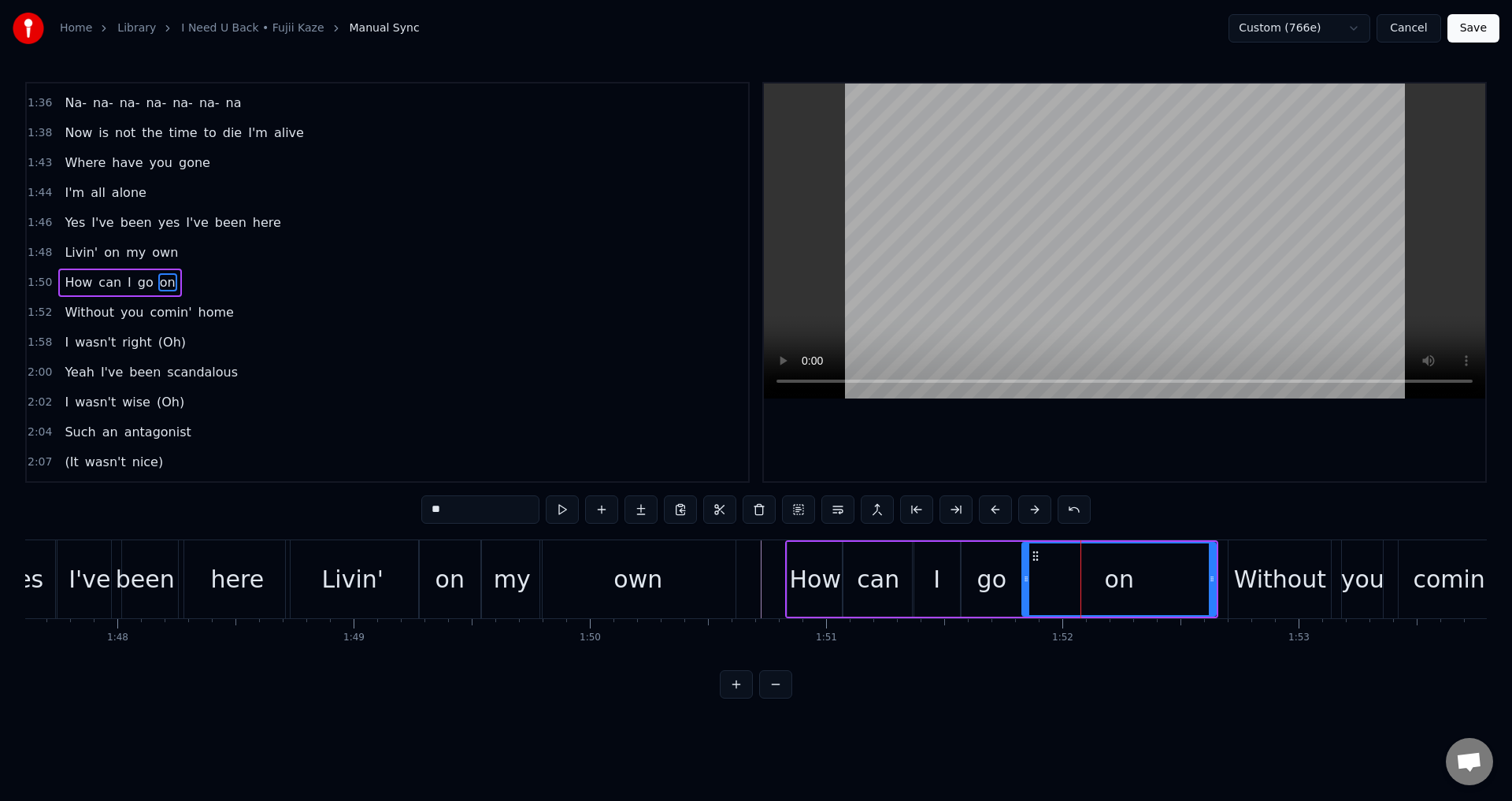
drag, startPoint x: 1042, startPoint y: 574, endPoint x: 1025, endPoint y: 576, distance: 17.1
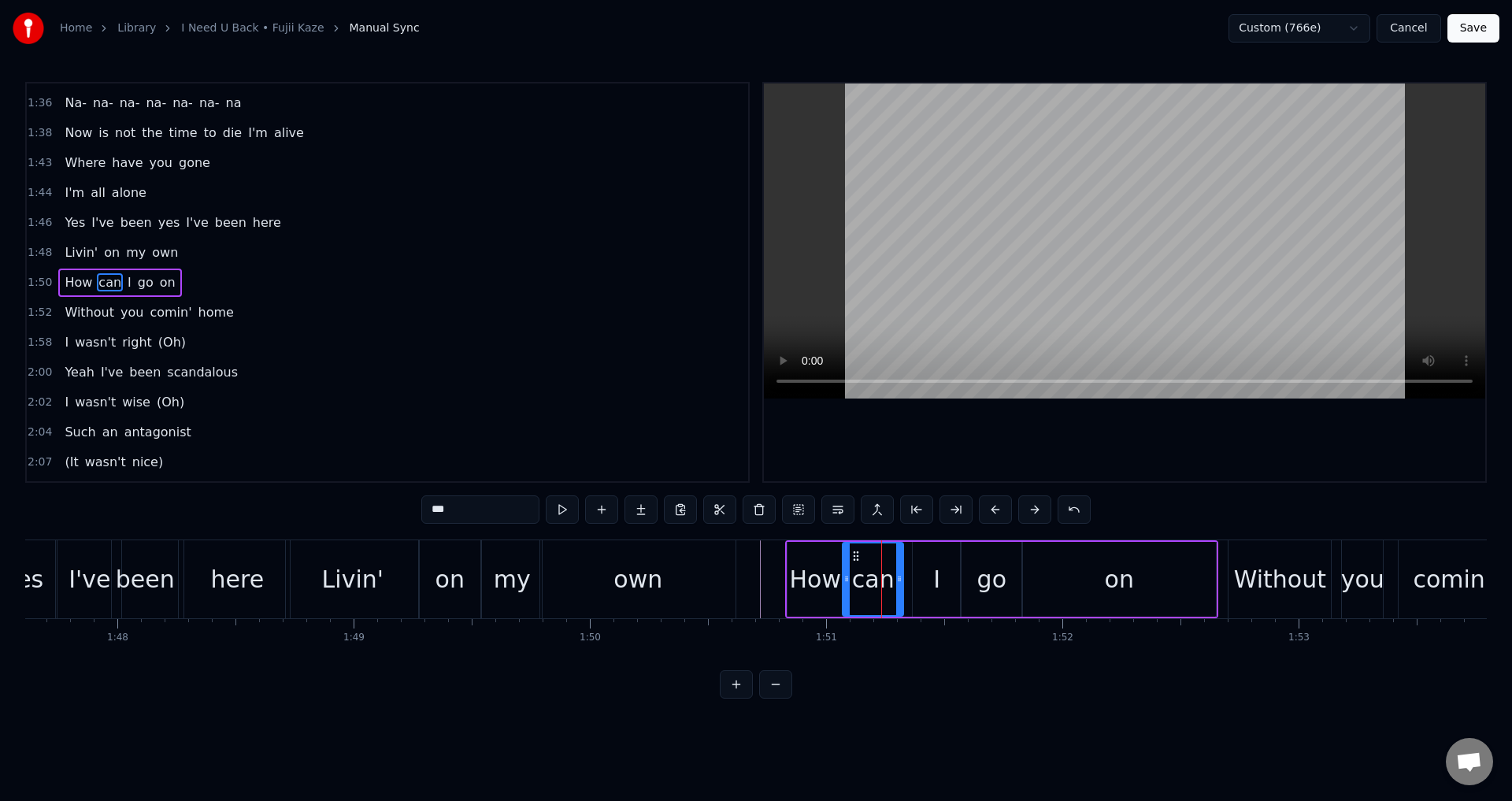
drag, startPoint x: 908, startPoint y: 579, endPoint x: 898, endPoint y: 580, distance: 10.0
drag, startPoint x: 919, startPoint y: 580, endPoint x: 910, endPoint y: 578, distance: 9.2
drag, startPoint x: 867, startPoint y: 575, endPoint x: 930, endPoint y: 515, distance: 87.0
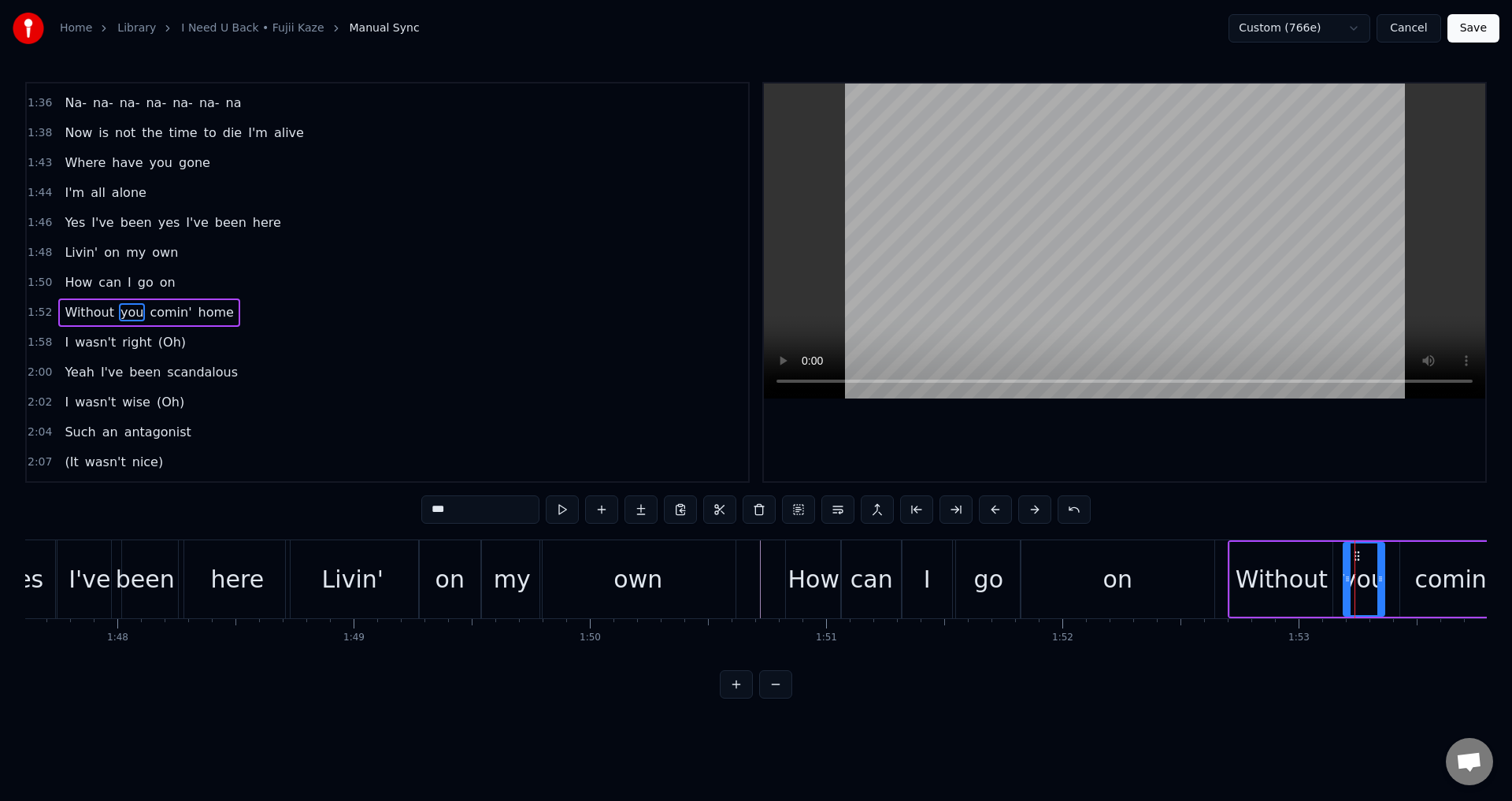
scroll to position [833, 0]
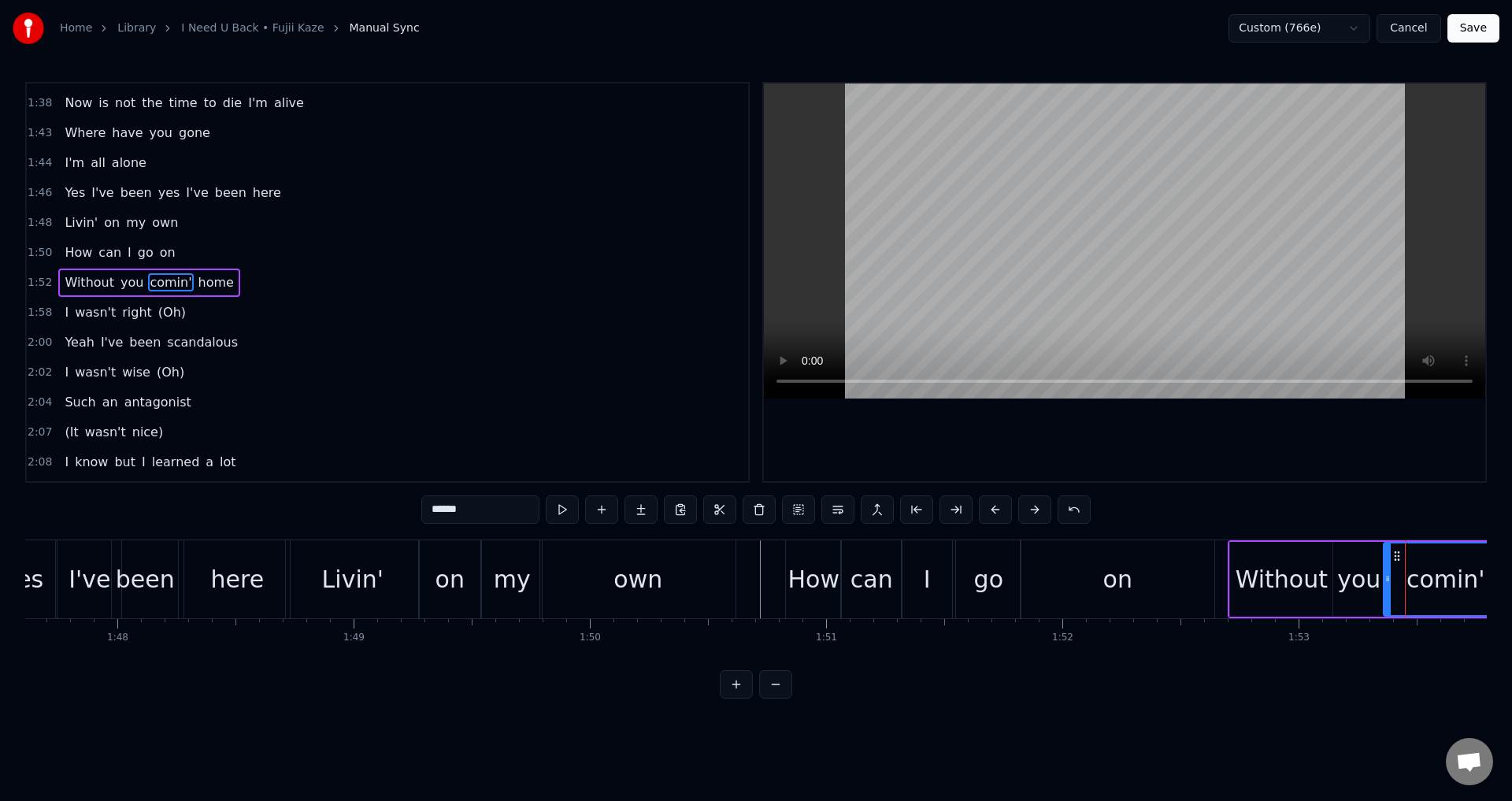
drag, startPoint x: 1404, startPoint y: 577, endPoint x: 1388, endPoint y: 579, distance: 16.1
type input "**"
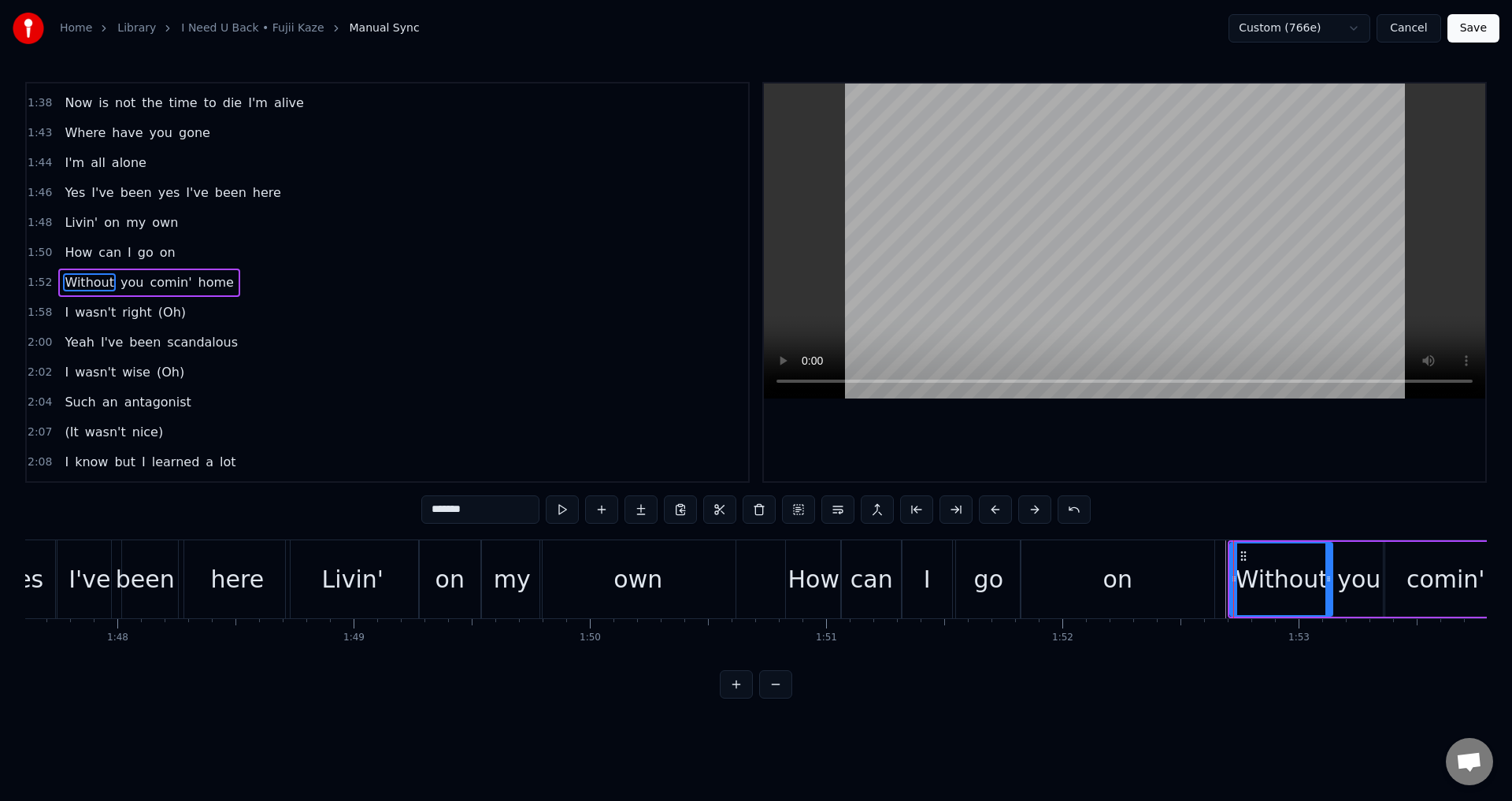
drag, startPoint x: 1231, startPoint y: 579, endPoint x: 1223, endPoint y: 577, distance: 8.2
drag, startPoint x: 1232, startPoint y: 580, endPoint x: 1222, endPoint y: 580, distance: 10.0
type input "**"
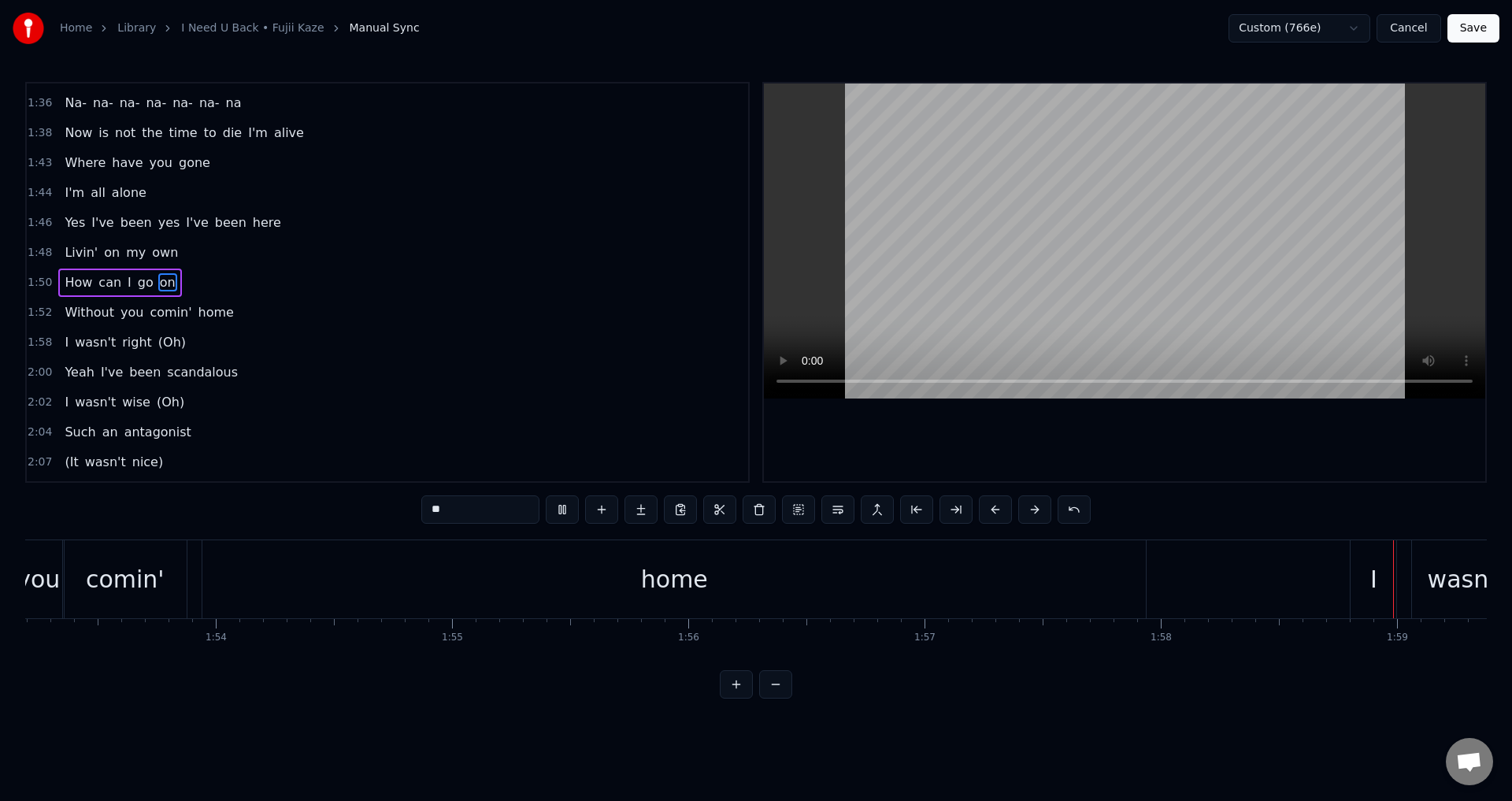
scroll to position [0, 28062]
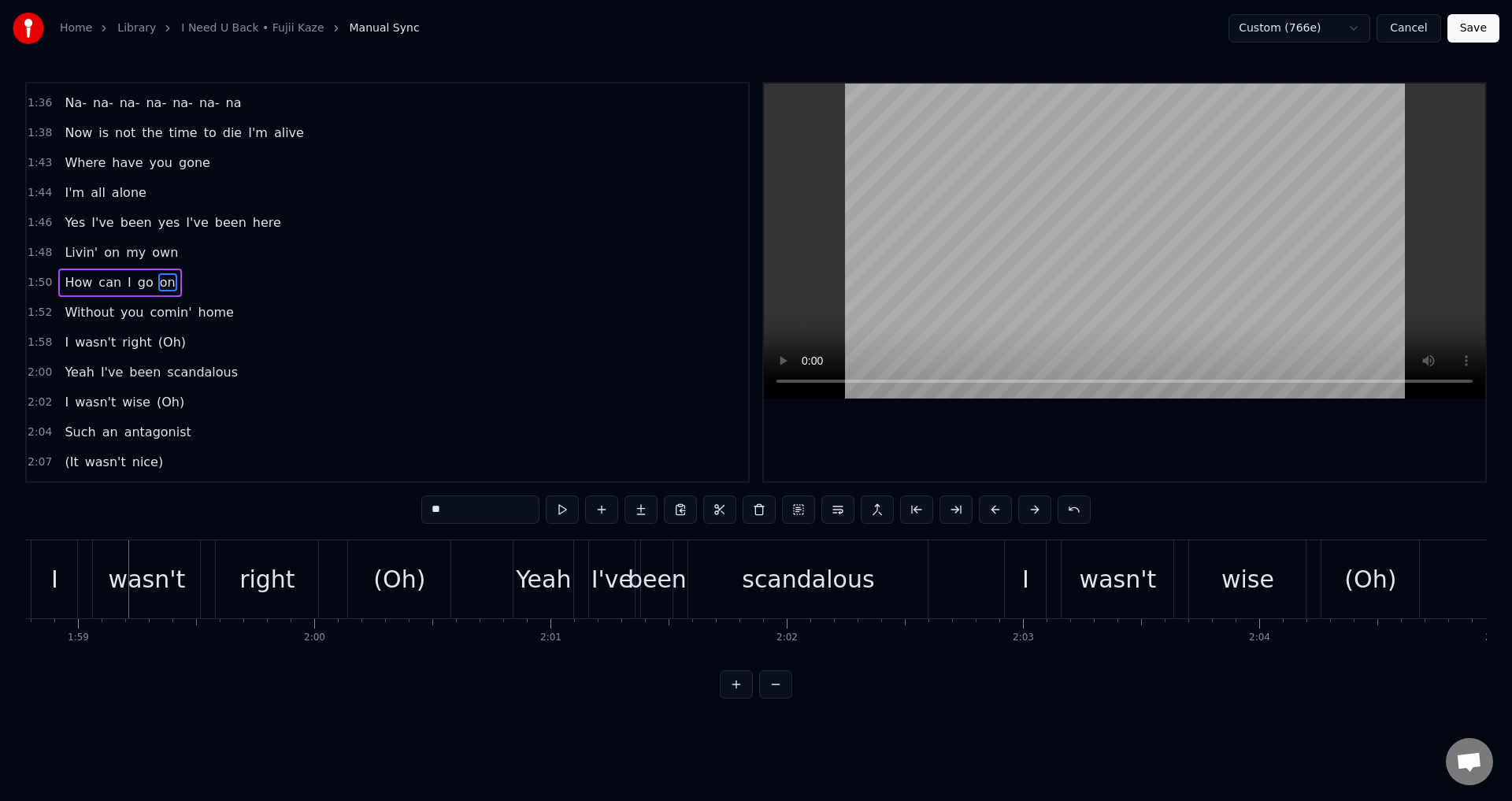
drag, startPoint x: 926, startPoint y: 670, endPoint x: 916, endPoint y: 670, distance: 10.0
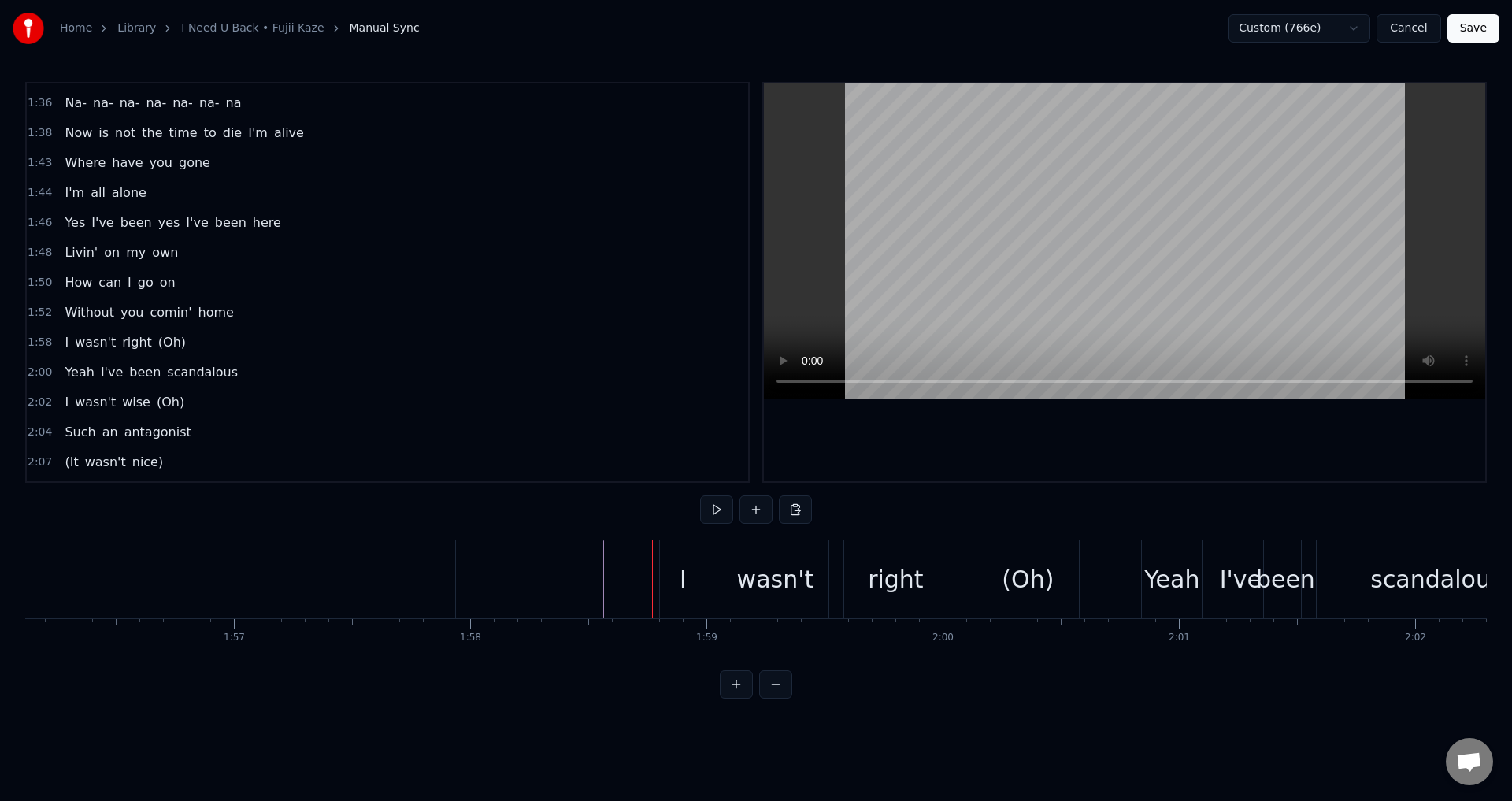
scroll to position [864, 0]
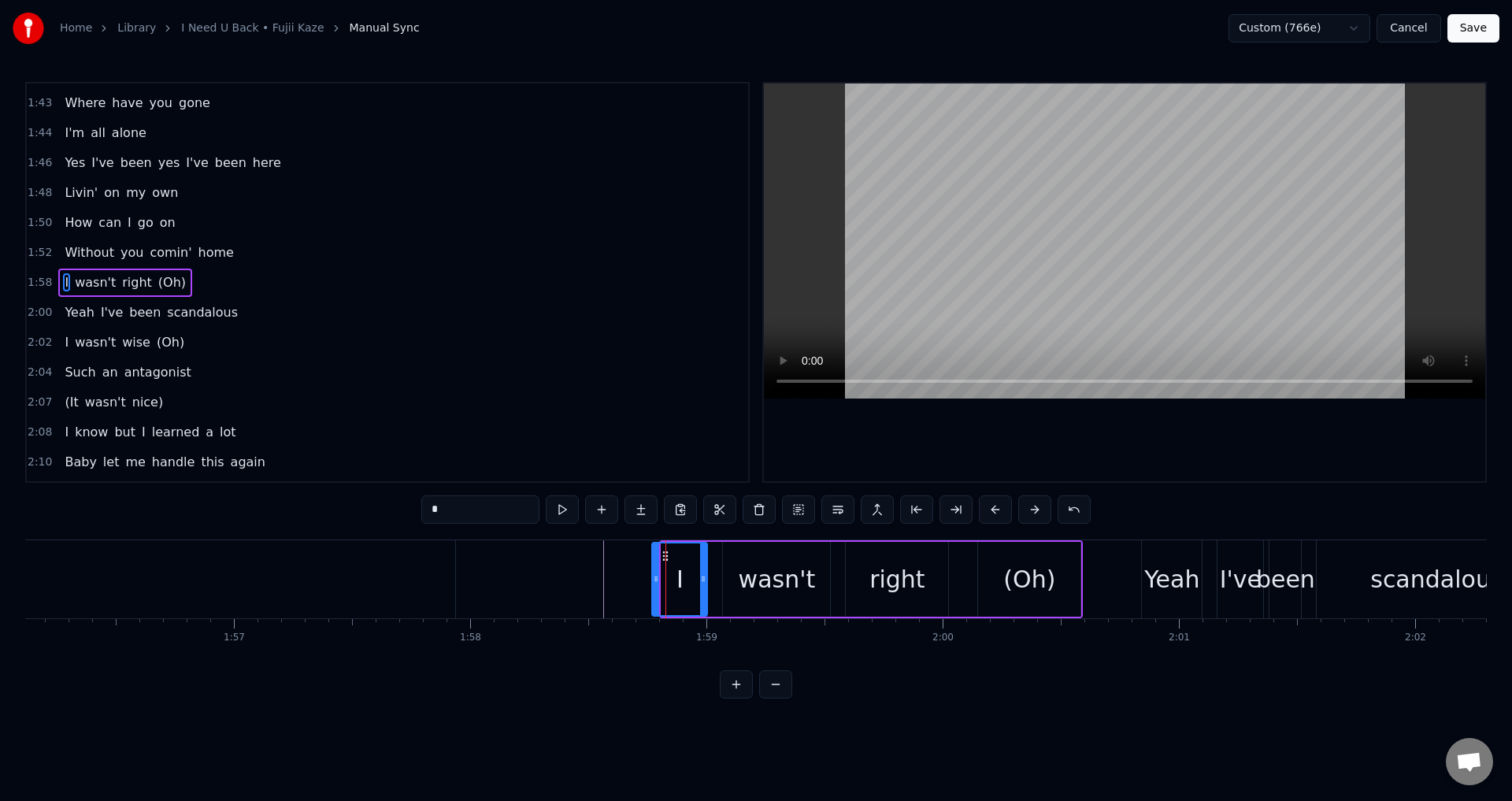
drag, startPoint x: 665, startPoint y: 580, endPoint x: 654, endPoint y: 575, distance: 12.1
drag, startPoint x: 726, startPoint y: 575, endPoint x: 707, endPoint y: 576, distance: 19.0
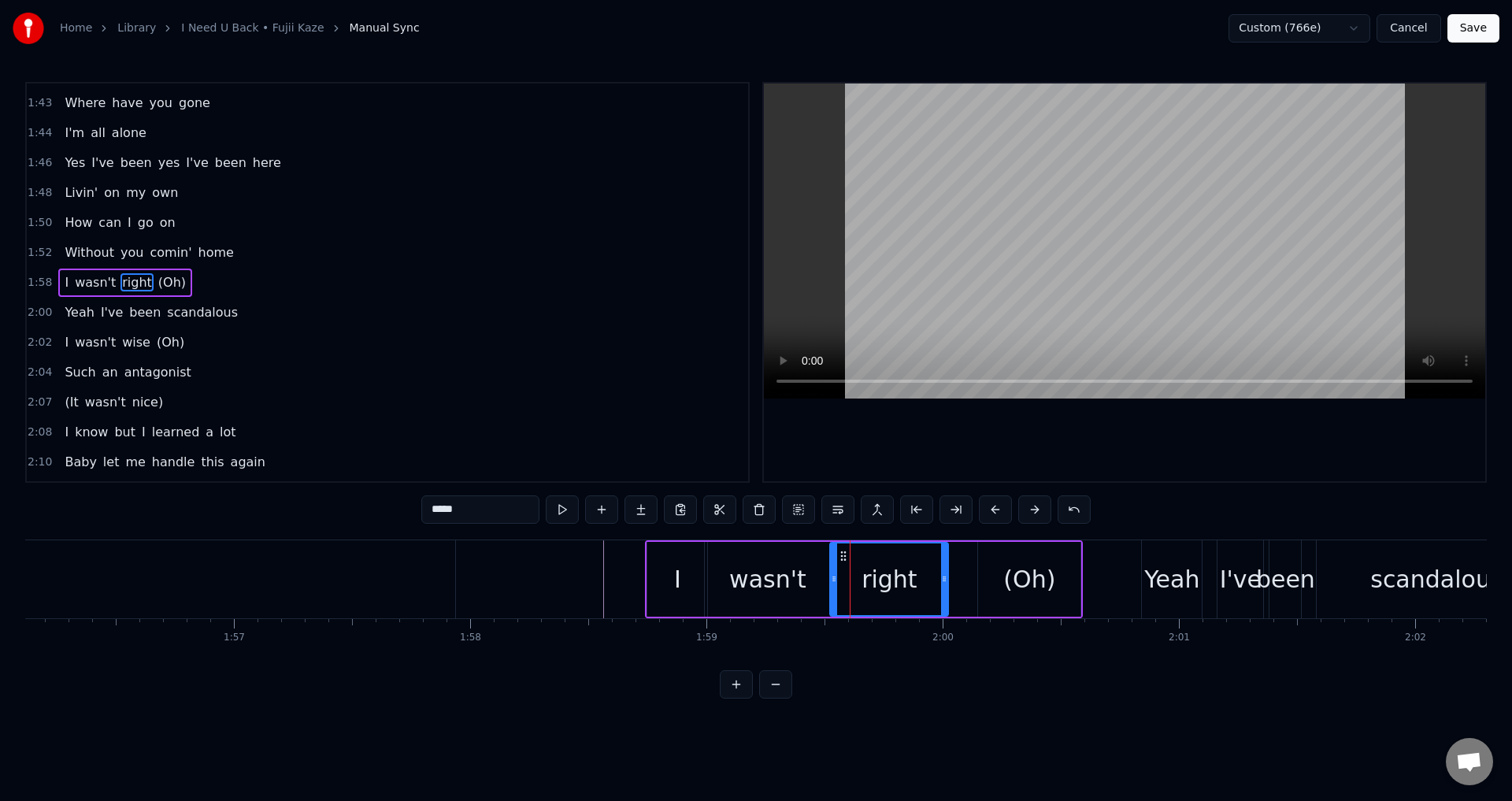
drag, startPoint x: 847, startPoint y: 581, endPoint x: 832, endPoint y: 584, distance: 15.3
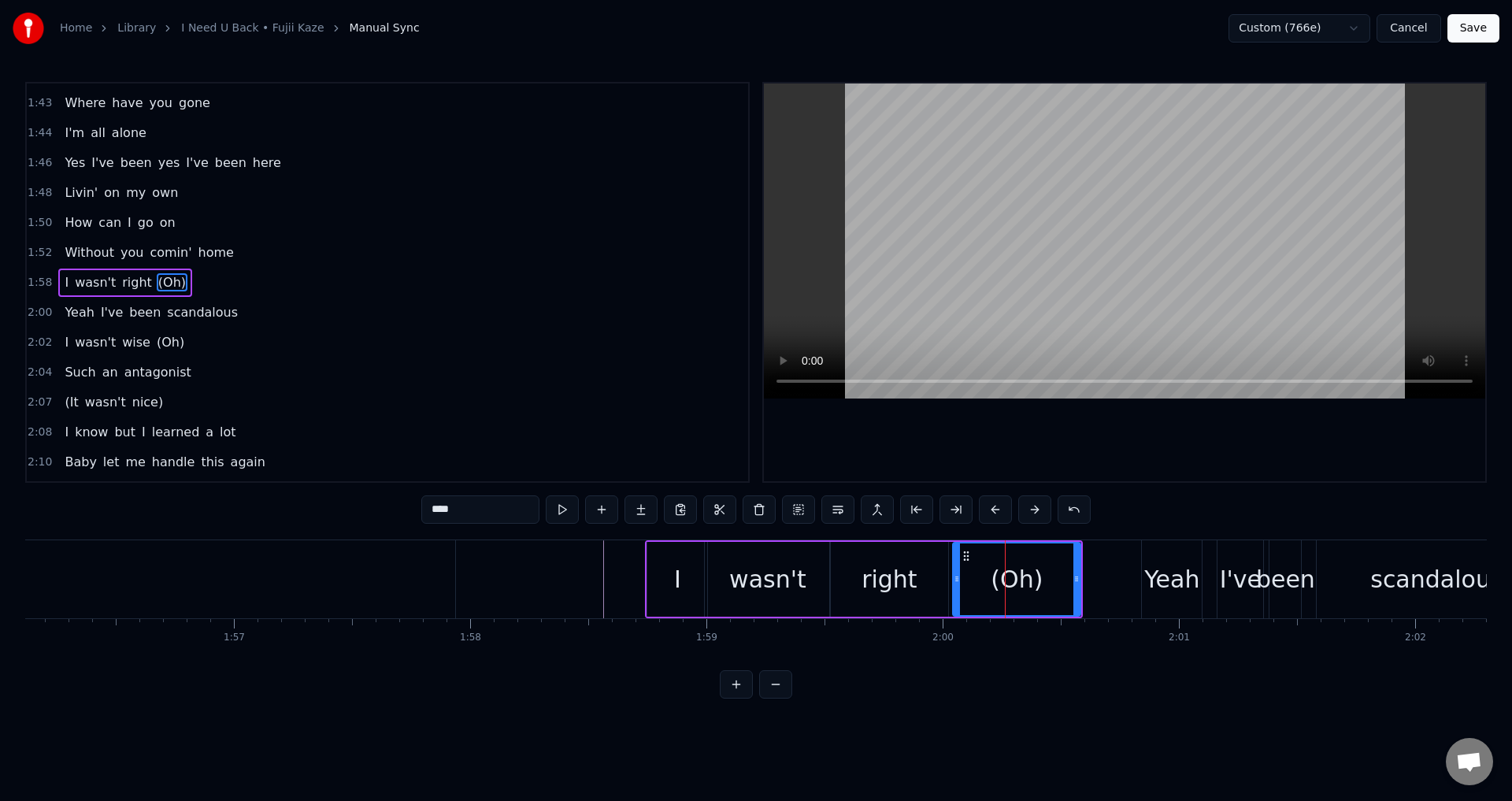
drag, startPoint x: 979, startPoint y: 573, endPoint x: 947, endPoint y: 576, distance: 32.1
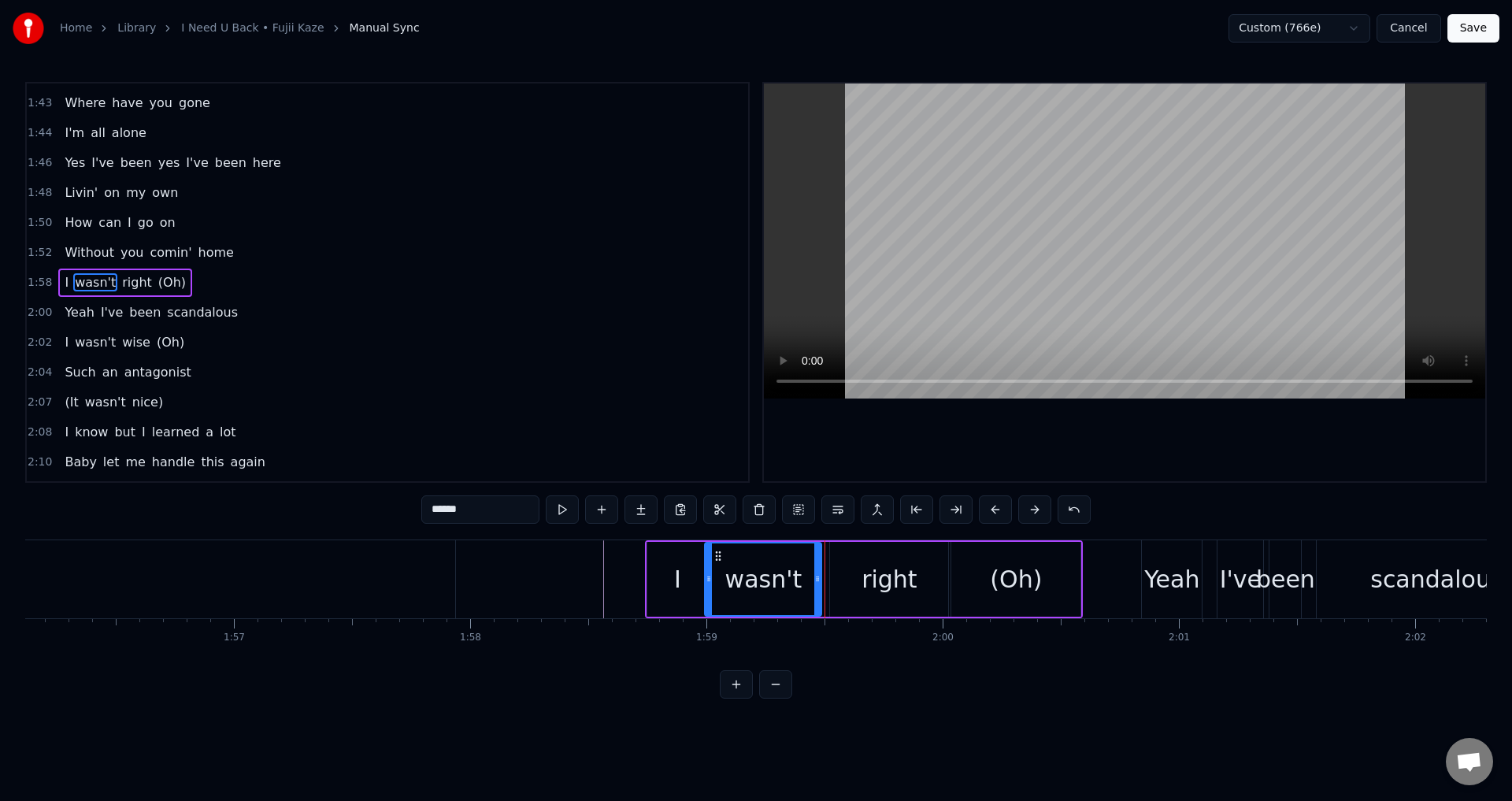
drag, startPoint x: 825, startPoint y: 584, endPoint x: 817, endPoint y: 584, distance: 8.0
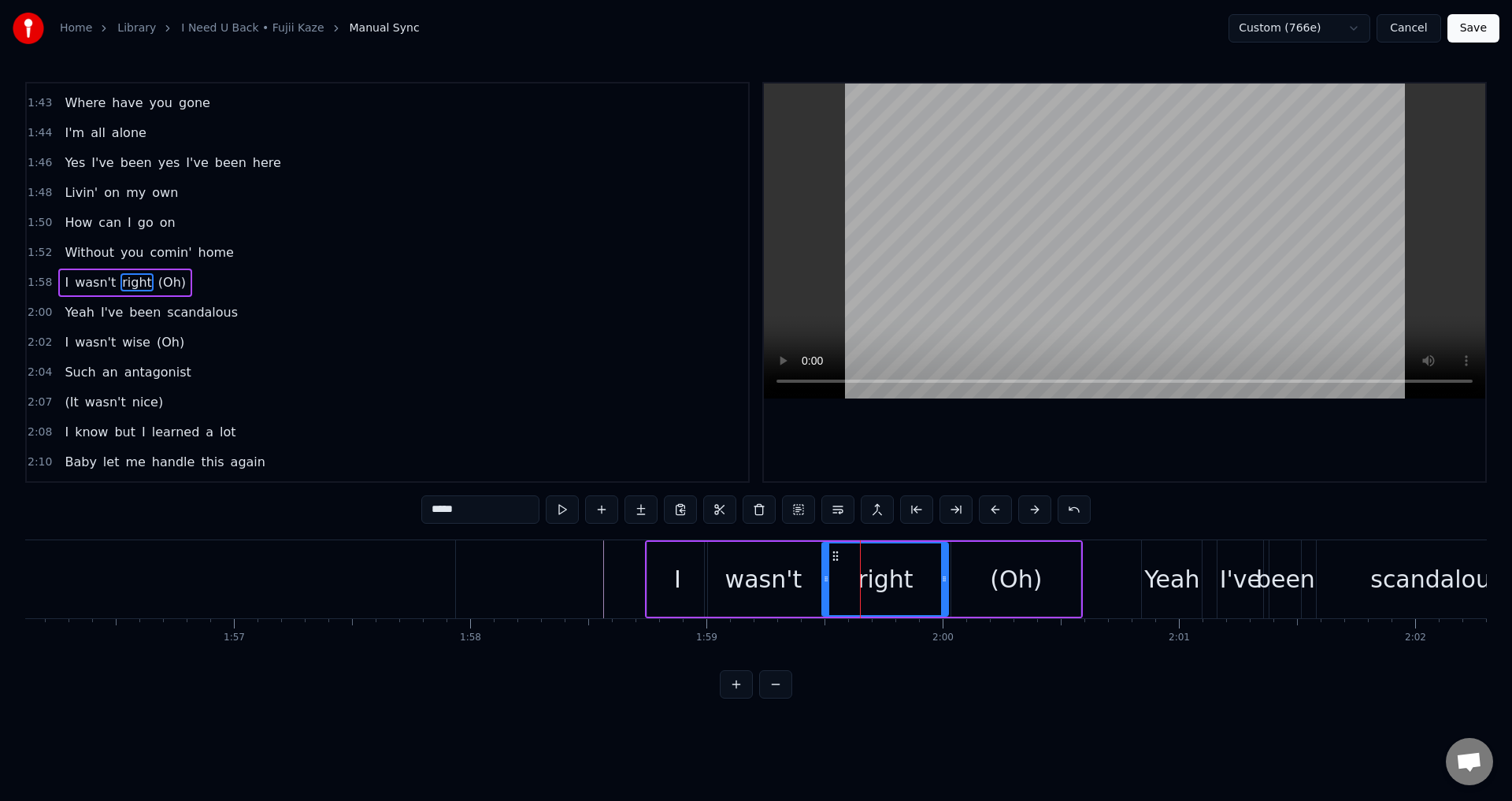
drag, startPoint x: 834, startPoint y: 576, endPoint x: 826, endPoint y: 580, distance: 8.9
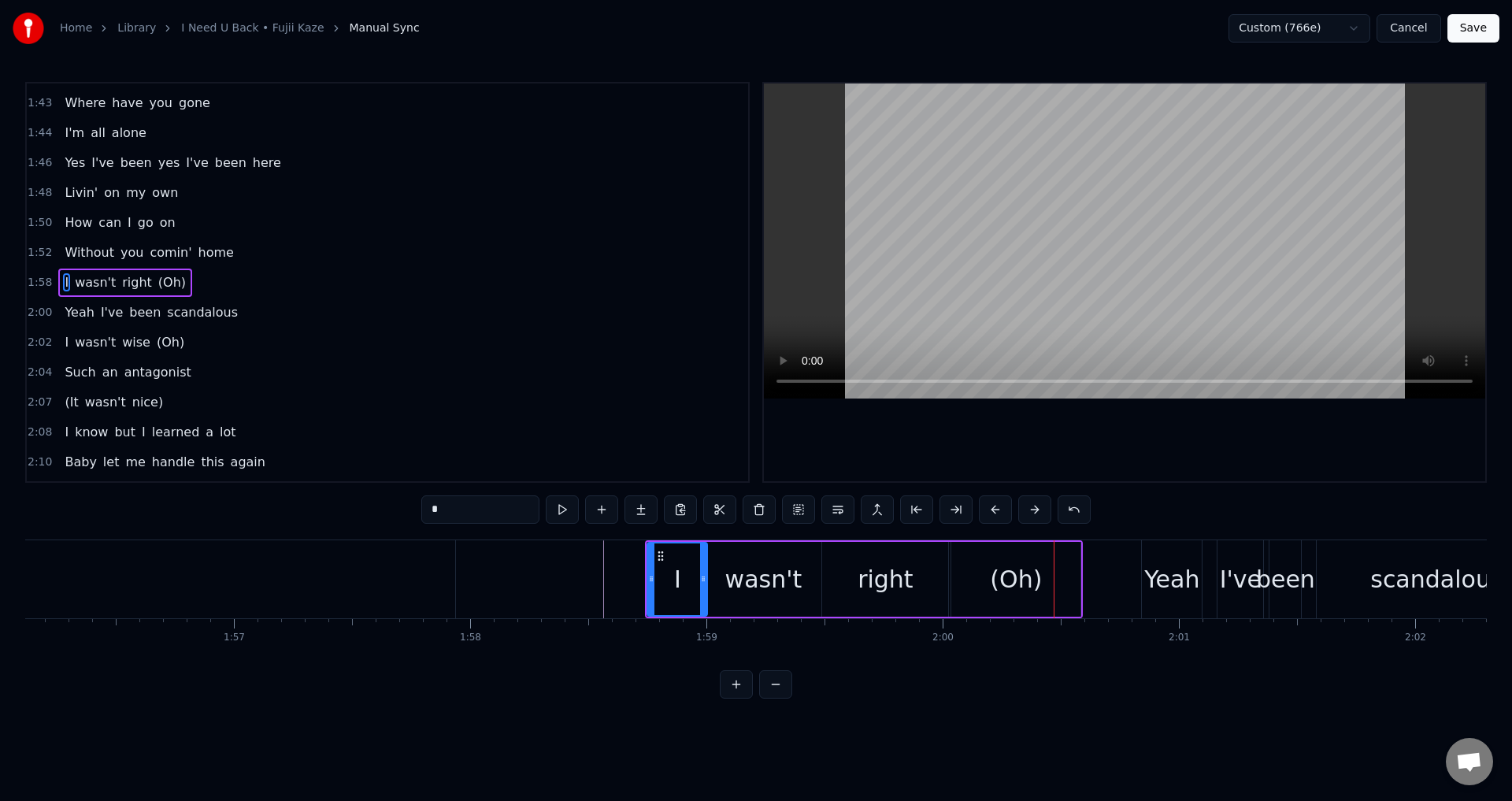
drag, startPoint x: 1022, startPoint y: 493, endPoint x: 1017, endPoint y: 484, distance: 10.3
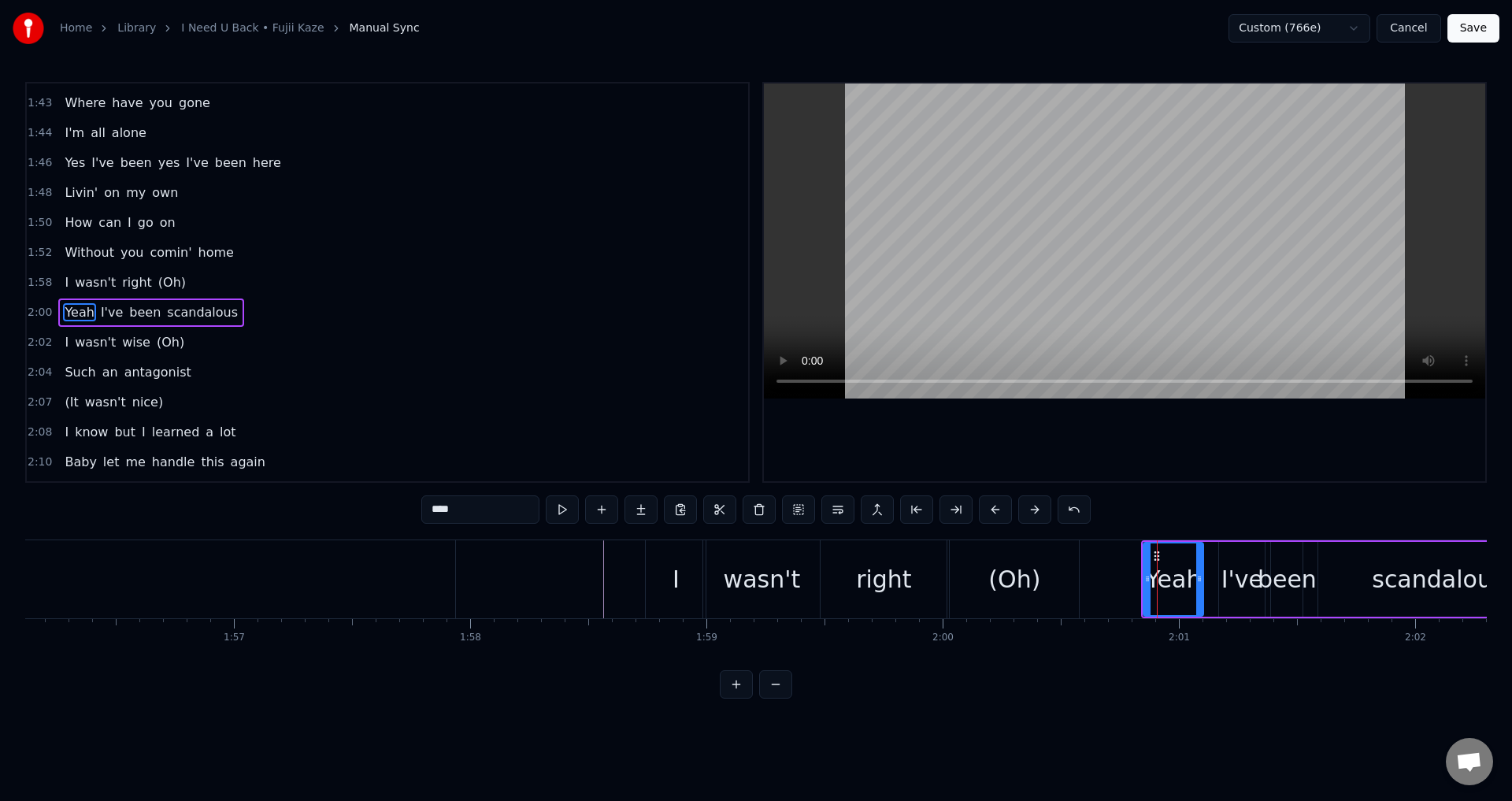
scroll to position [893, 0]
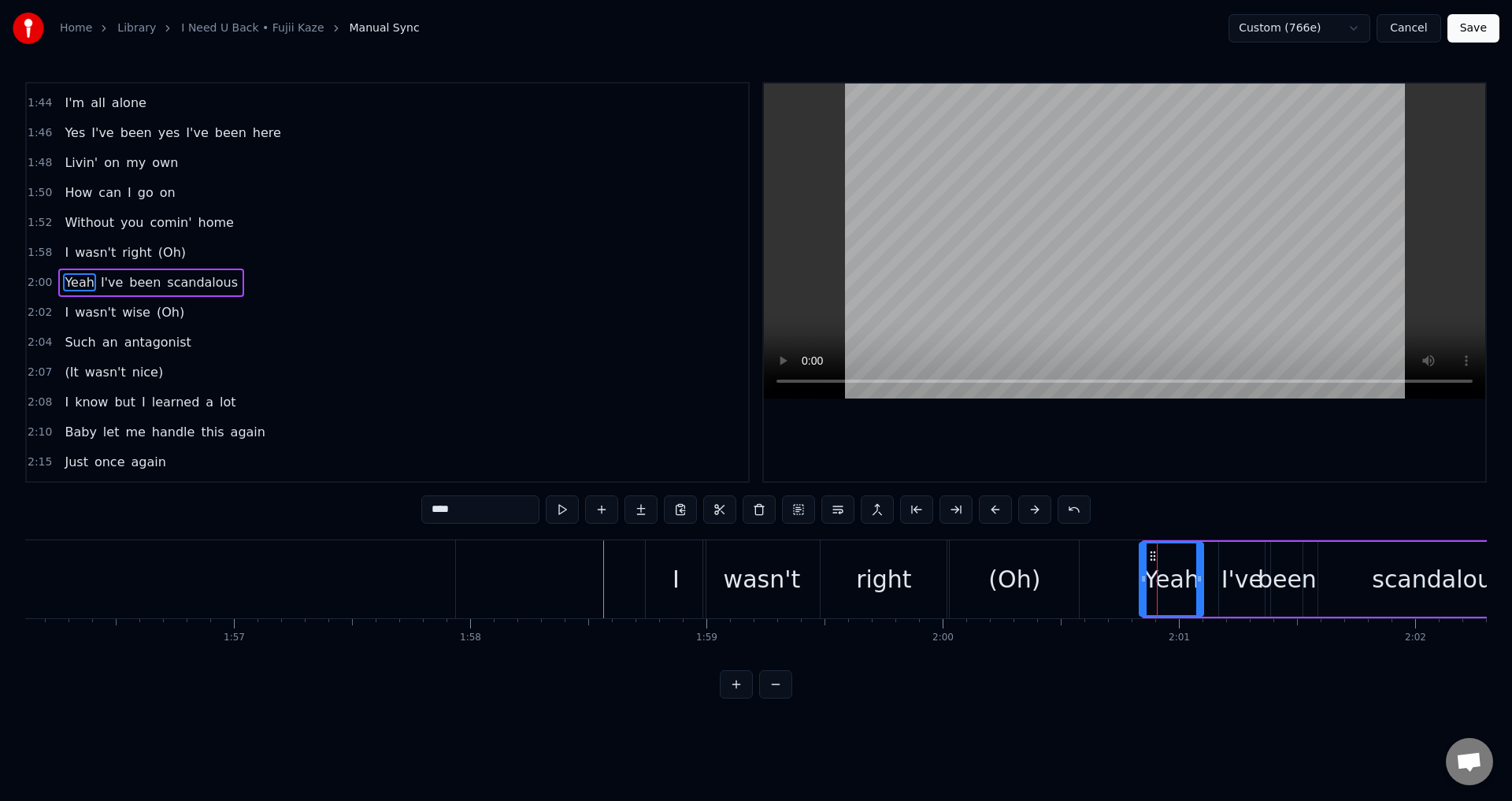
drag, startPoint x: 1149, startPoint y: 597, endPoint x: 1164, endPoint y: 592, distance: 15.8
drag, startPoint x: 1222, startPoint y: 579, endPoint x: 1205, endPoint y: 582, distance: 17.3
type input "**********"
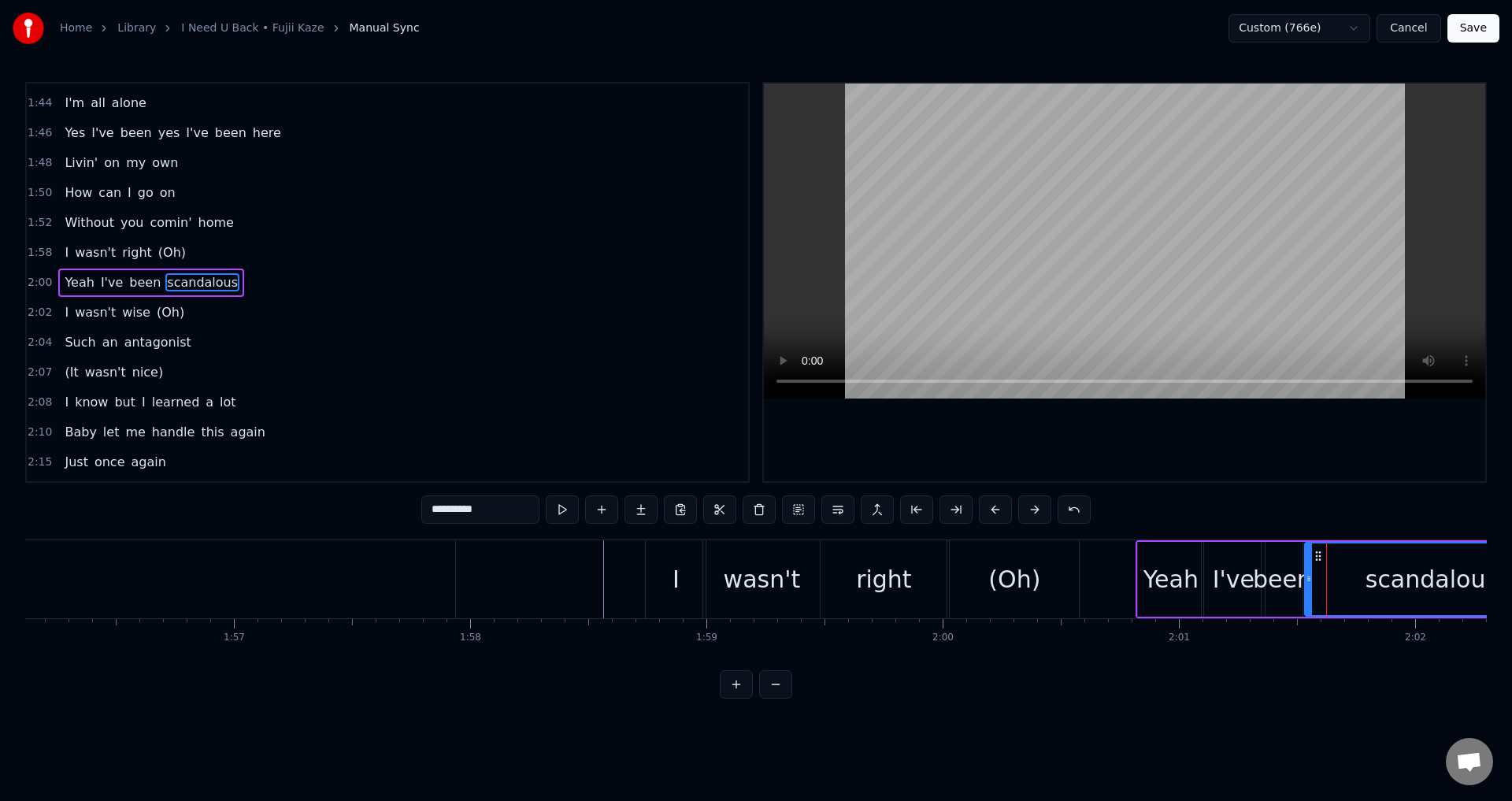
drag, startPoint x: 1326, startPoint y: 580, endPoint x: 1307, endPoint y: 582, distance: 19.1
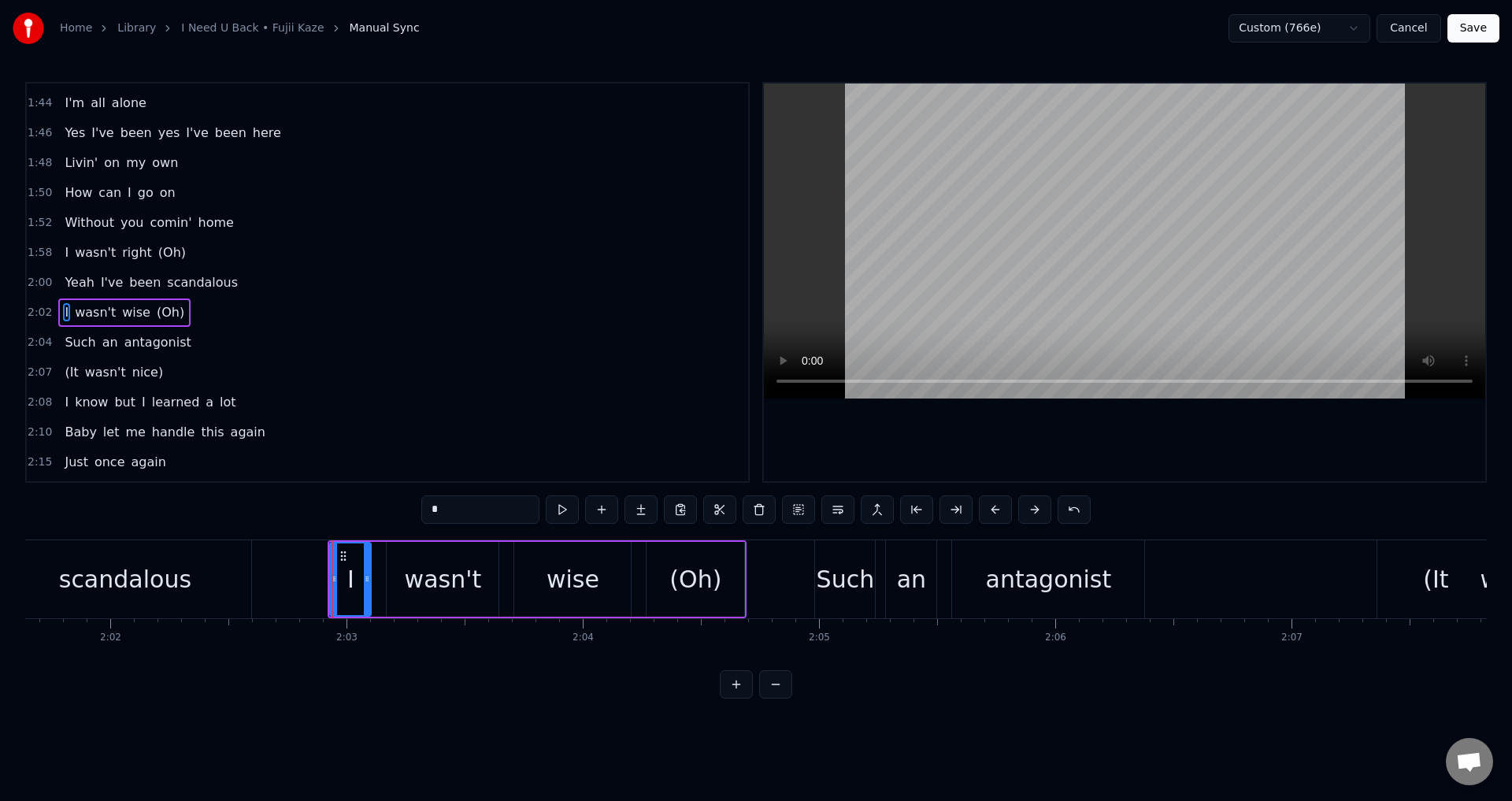
scroll to position [924, 0]
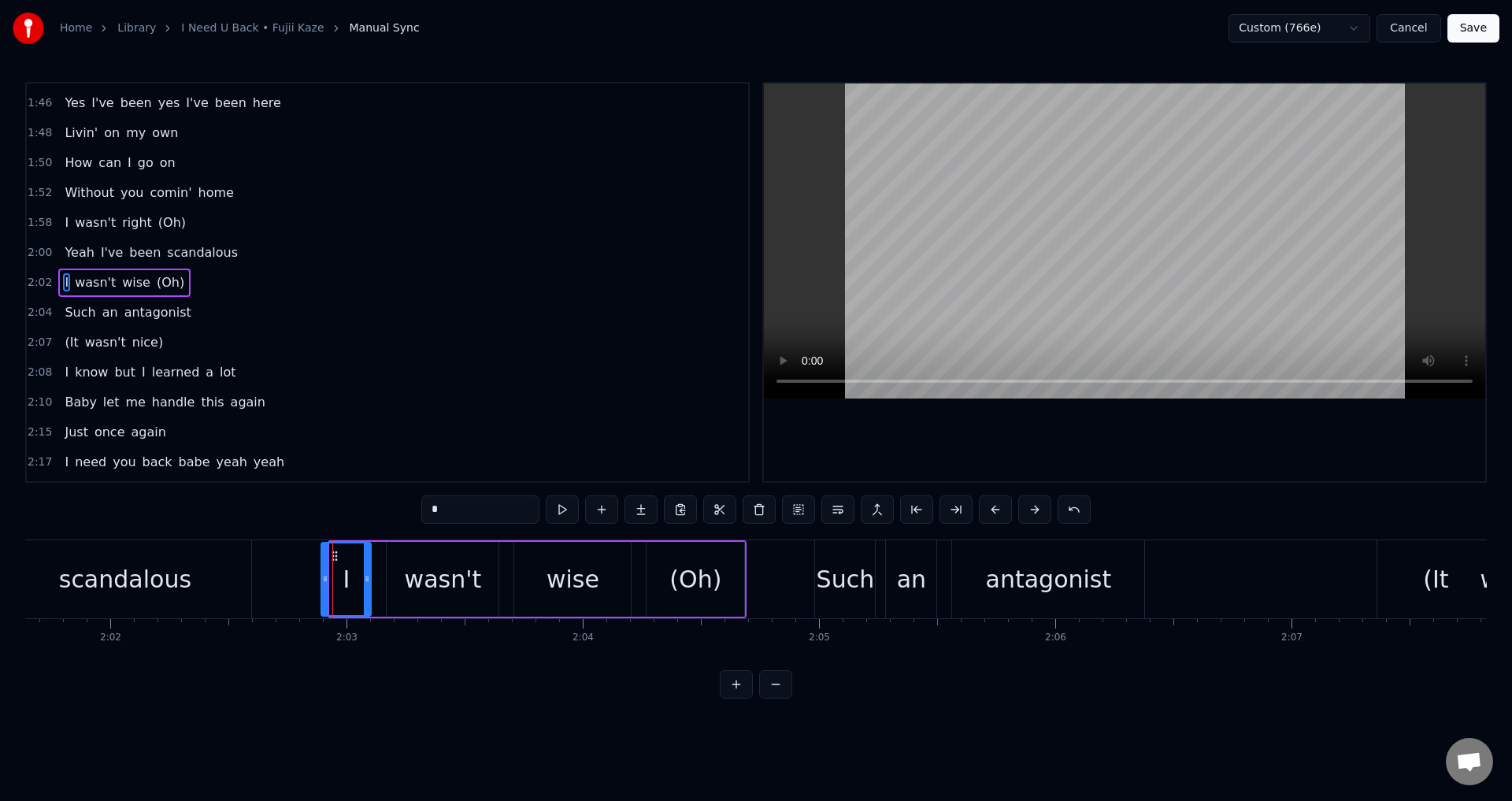
drag, startPoint x: 333, startPoint y: 580, endPoint x: 321, endPoint y: 580, distance: 12.0
drag, startPoint x: 389, startPoint y: 578, endPoint x: 373, endPoint y: 578, distance: 16.0
type input "****"
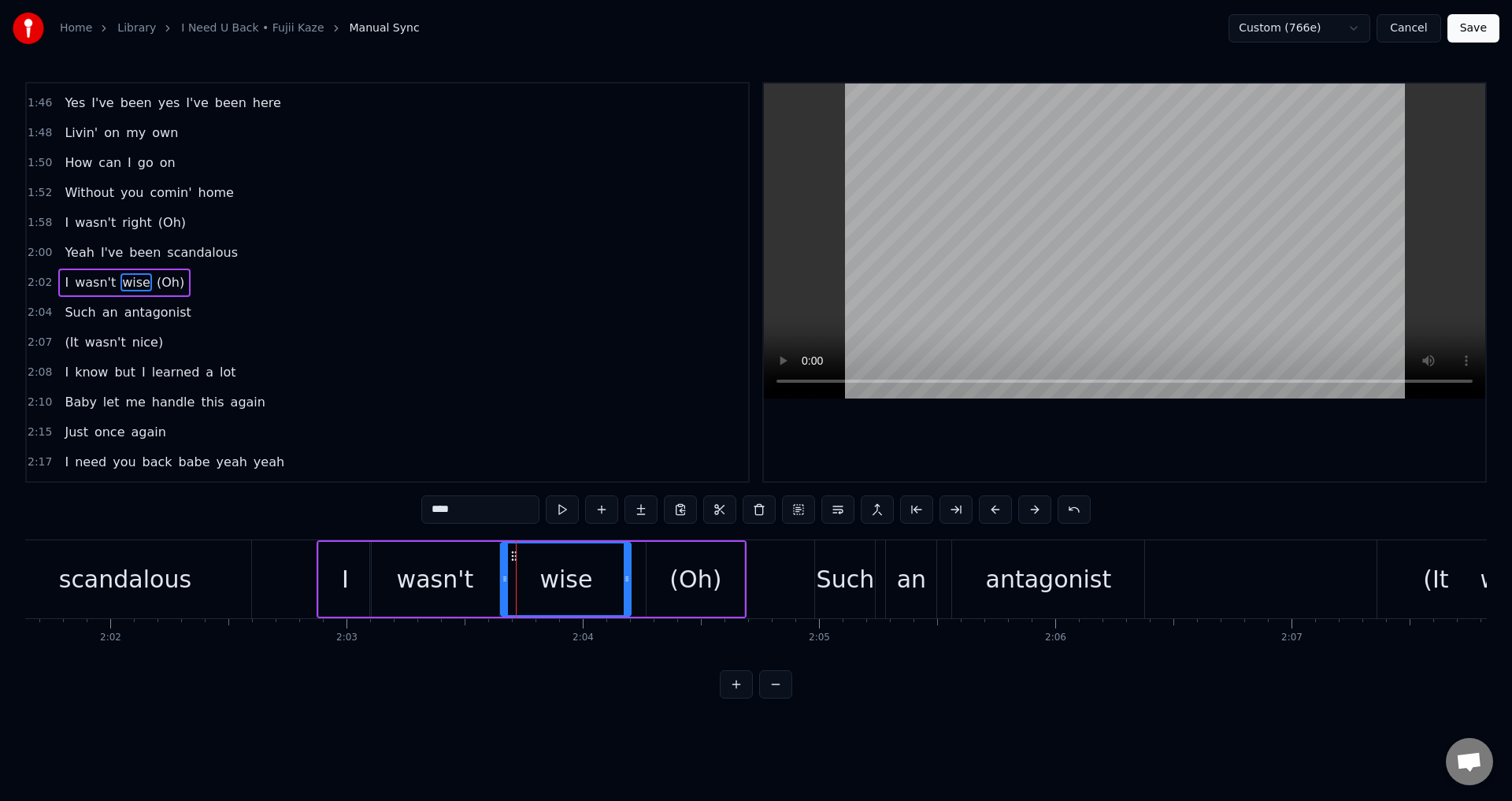
drag, startPoint x: 518, startPoint y: 576, endPoint x: 481, endPoint y: 576, distance: 37.0
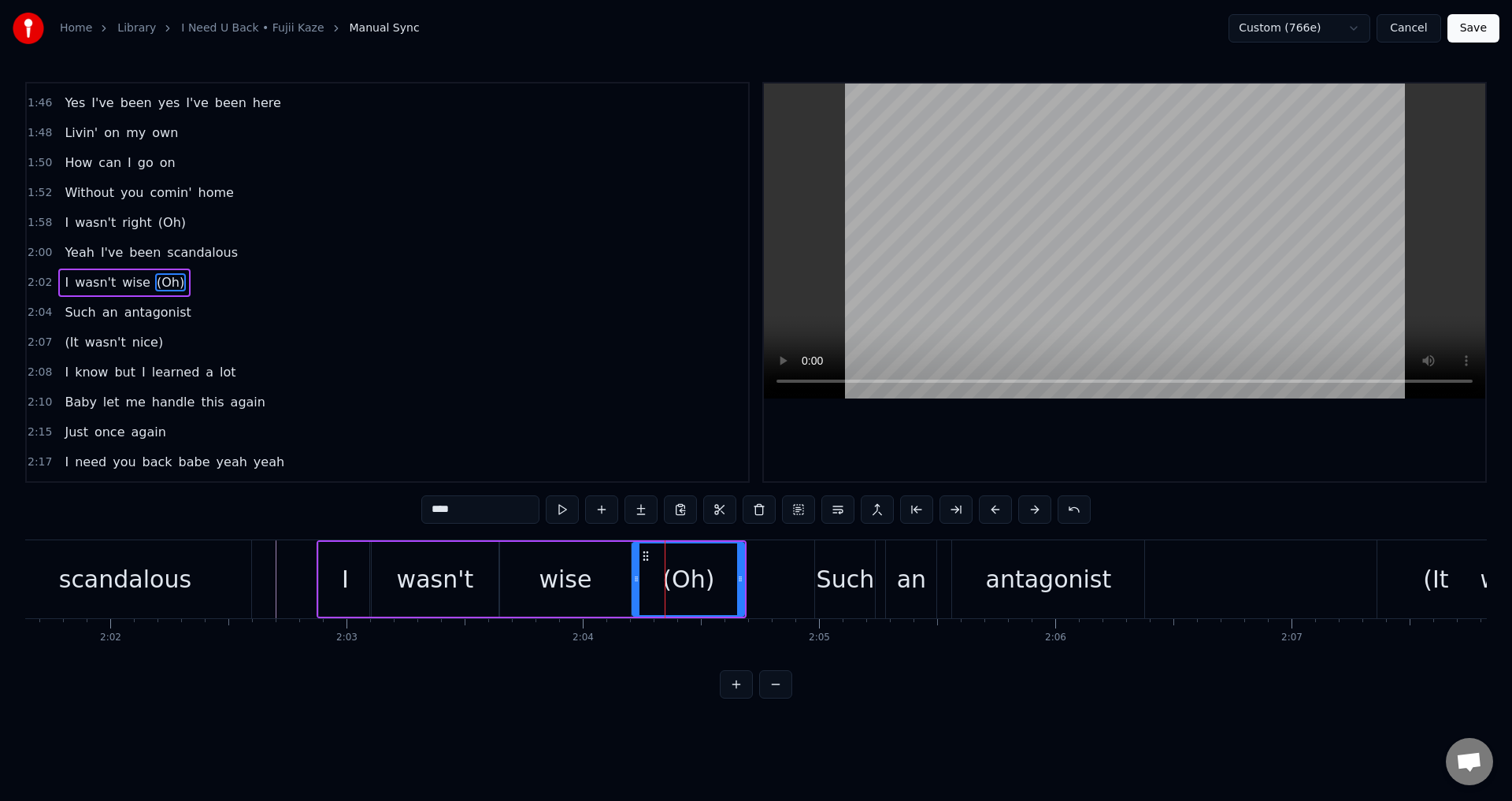
drag, startPoint x: 652, startPoint y: 578, endPoint x: 638, endPoint y: 576, distance: 14.1
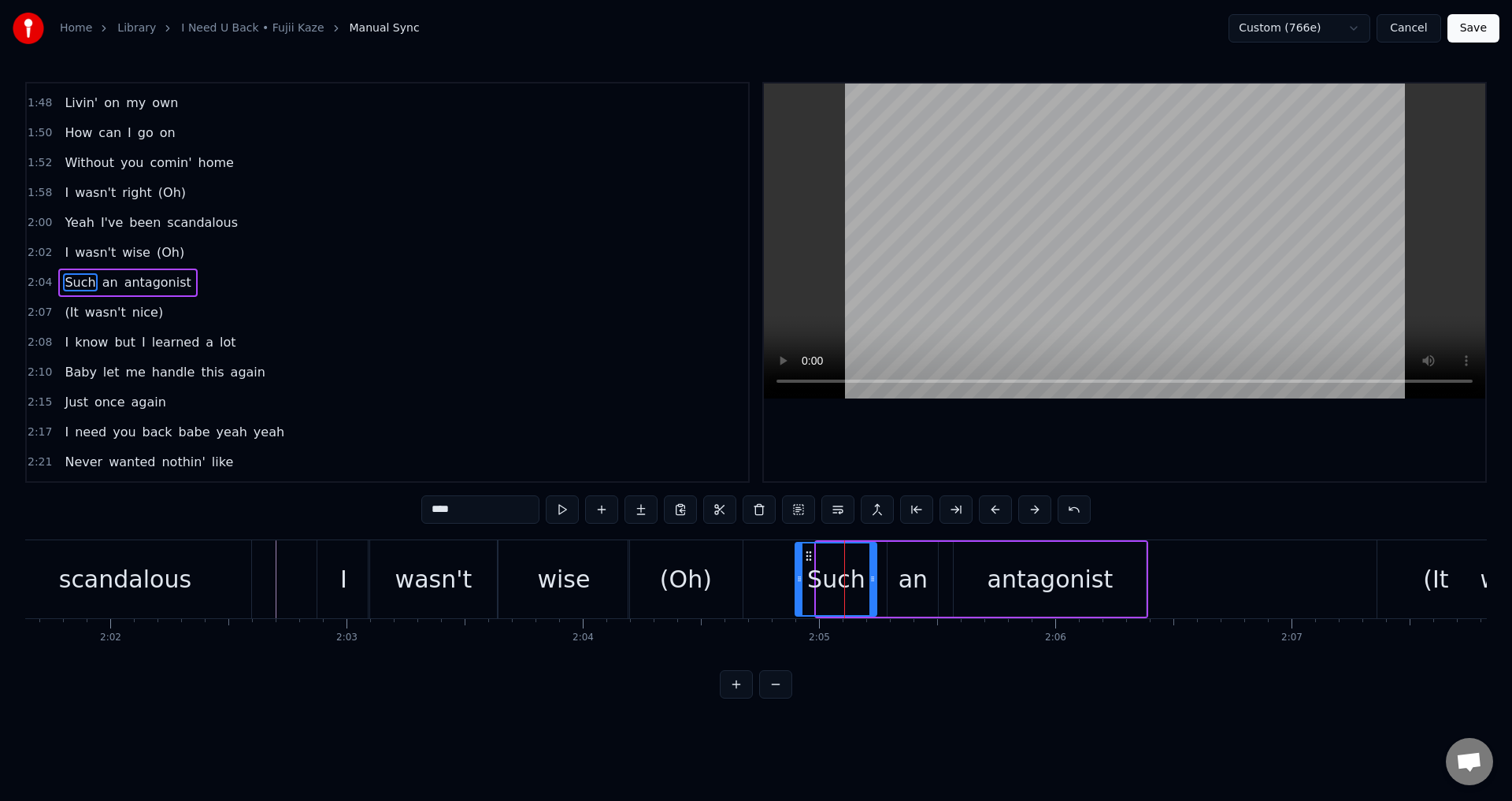
drag, startPoint x: 820, startPoint y: 573, endPoint x: 797, endPoint y: 576, distance: 23.2
drag, startPoint x: 873, startPoint y: 584, endPoint x: 854, endPoint y: 587, distance: 19.2
type input "**"
drag, startPoint x: 890, startPoint y: 580, endPoint x: 876, endPoint y: 580, distance: 14.0
type input "****"
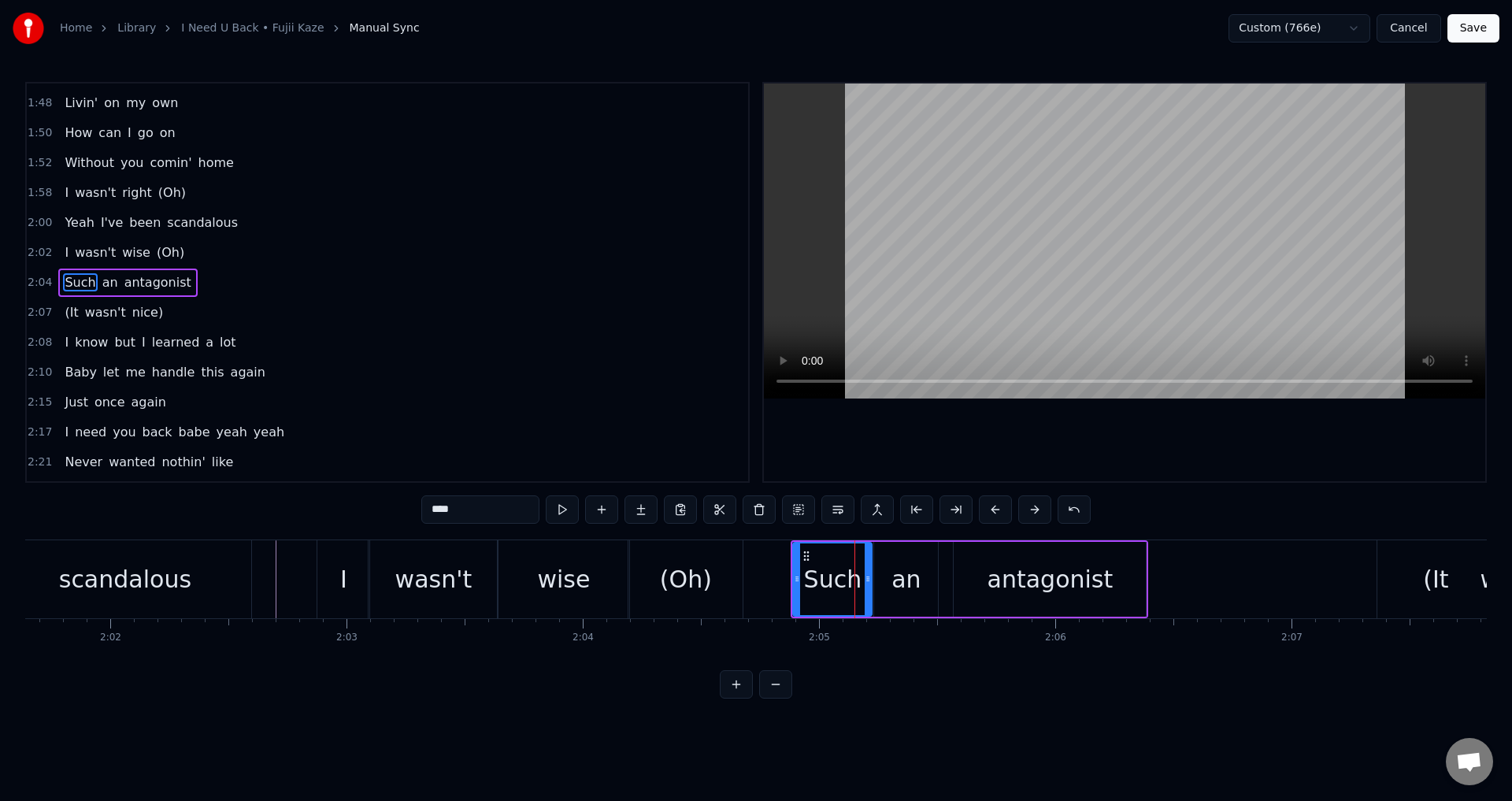
drag, startPoint x: 855, startPoint y: 577, endPoint x: 872, endPoint y: 577, distance: 17.0
drag, startPoint x: 894, startPoint y: 580, endPoint x: 886, endPoint y: 575, distance: 9.4
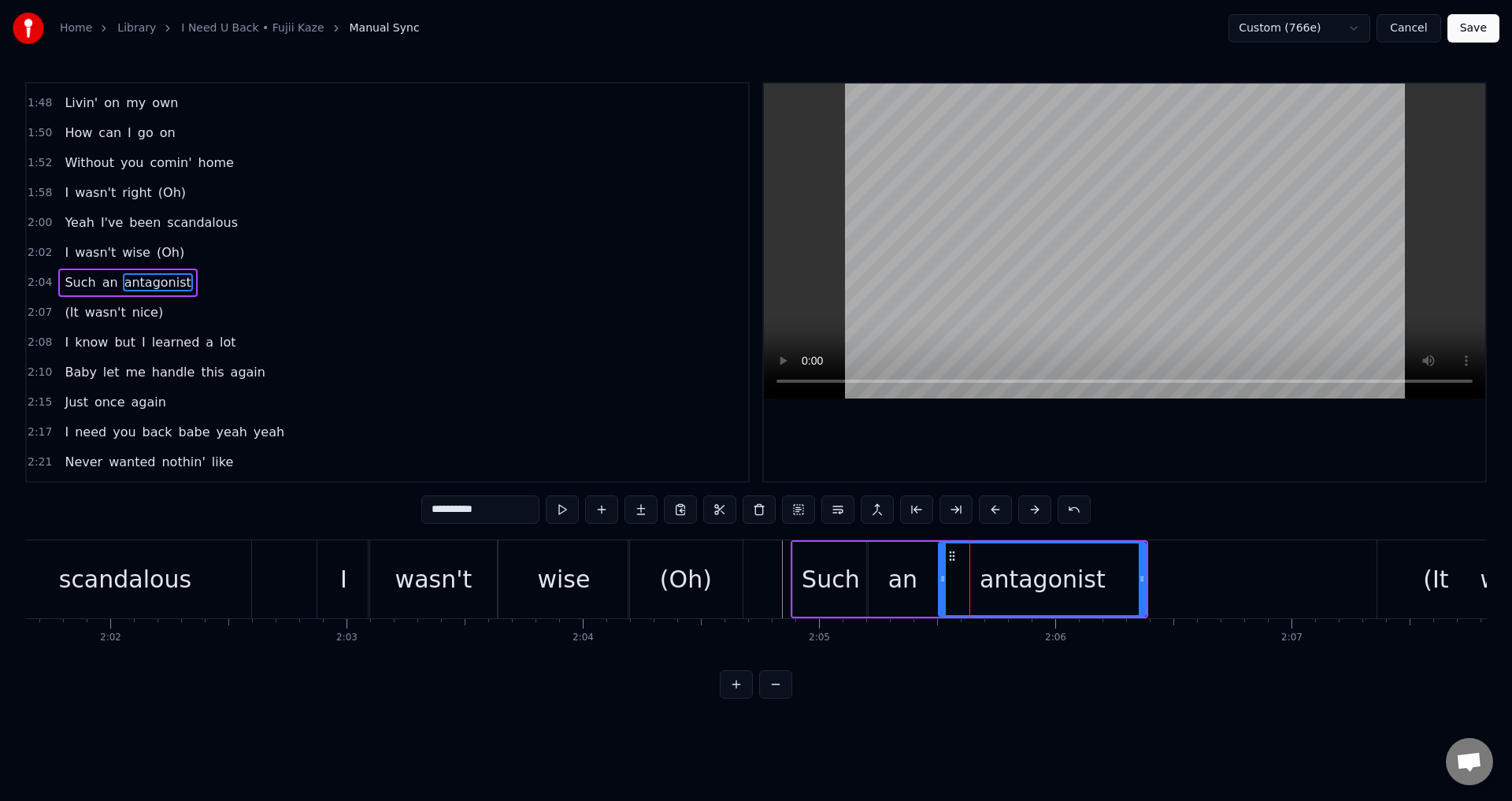
drag, startPoint x: 959, startPoint y: 576, endPoint x: 940, endPoint y: 575, distance: 19.0
type input "****"
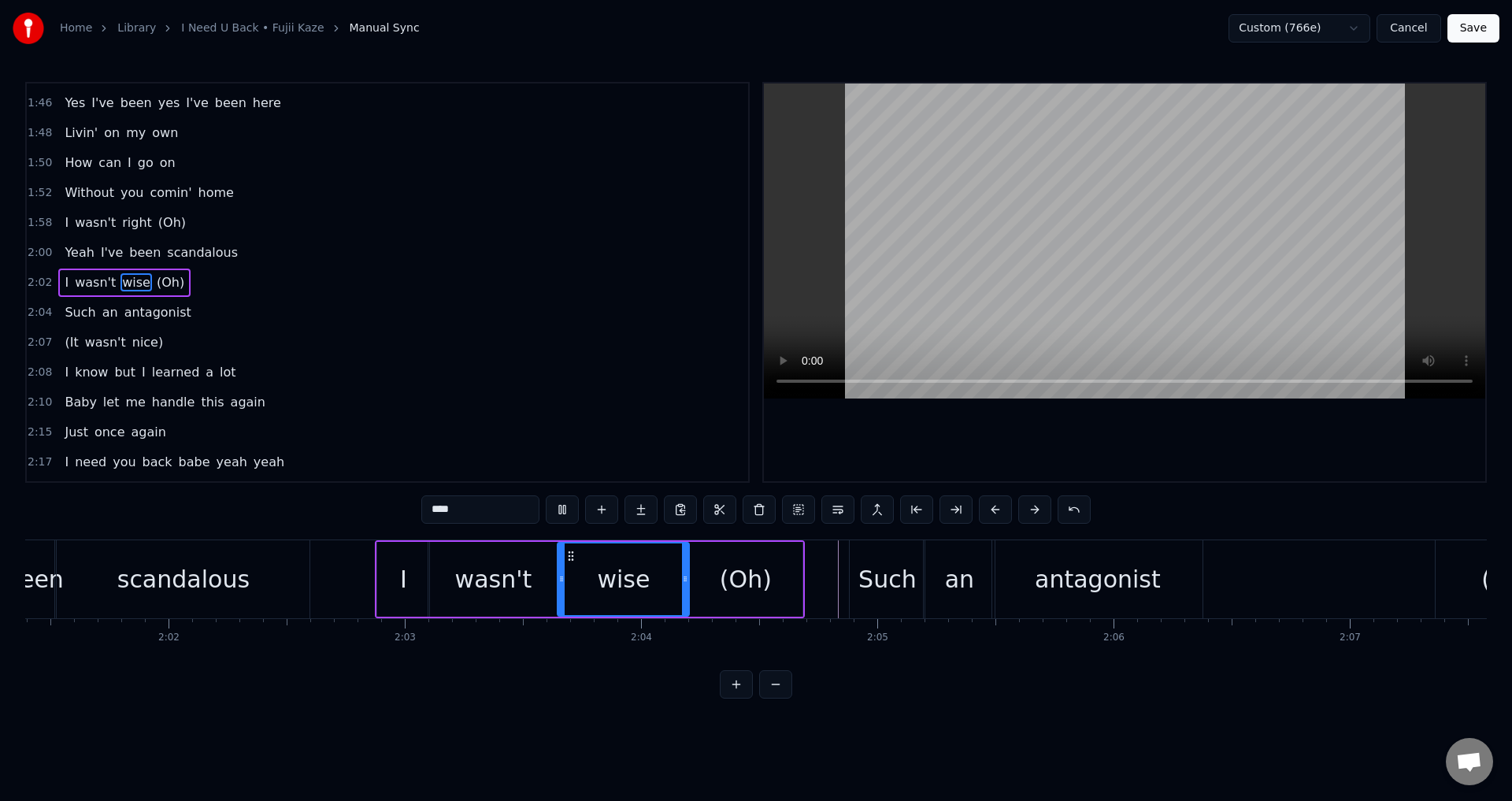
scroll to position [0, 30046]
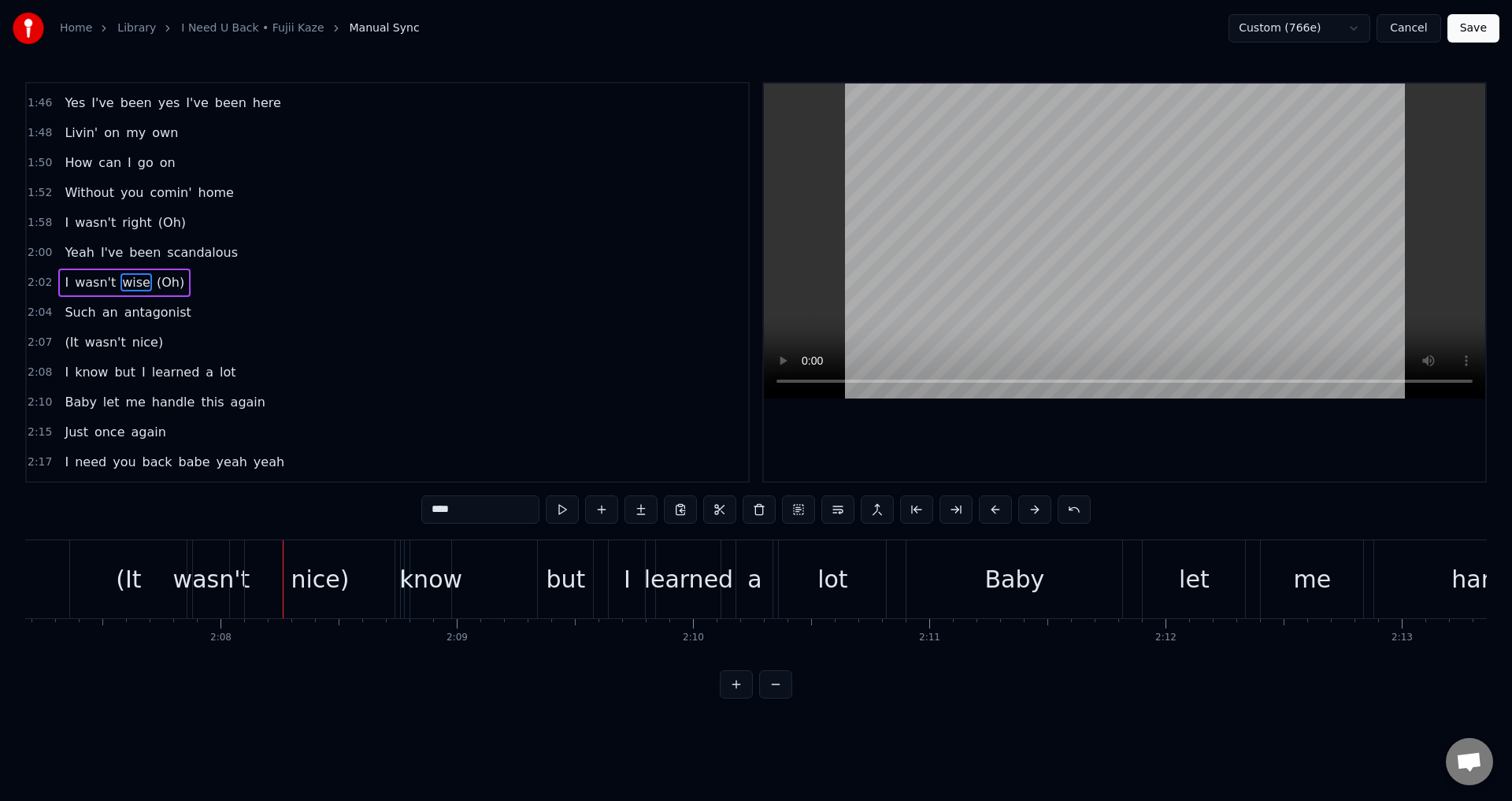
type input "*****"
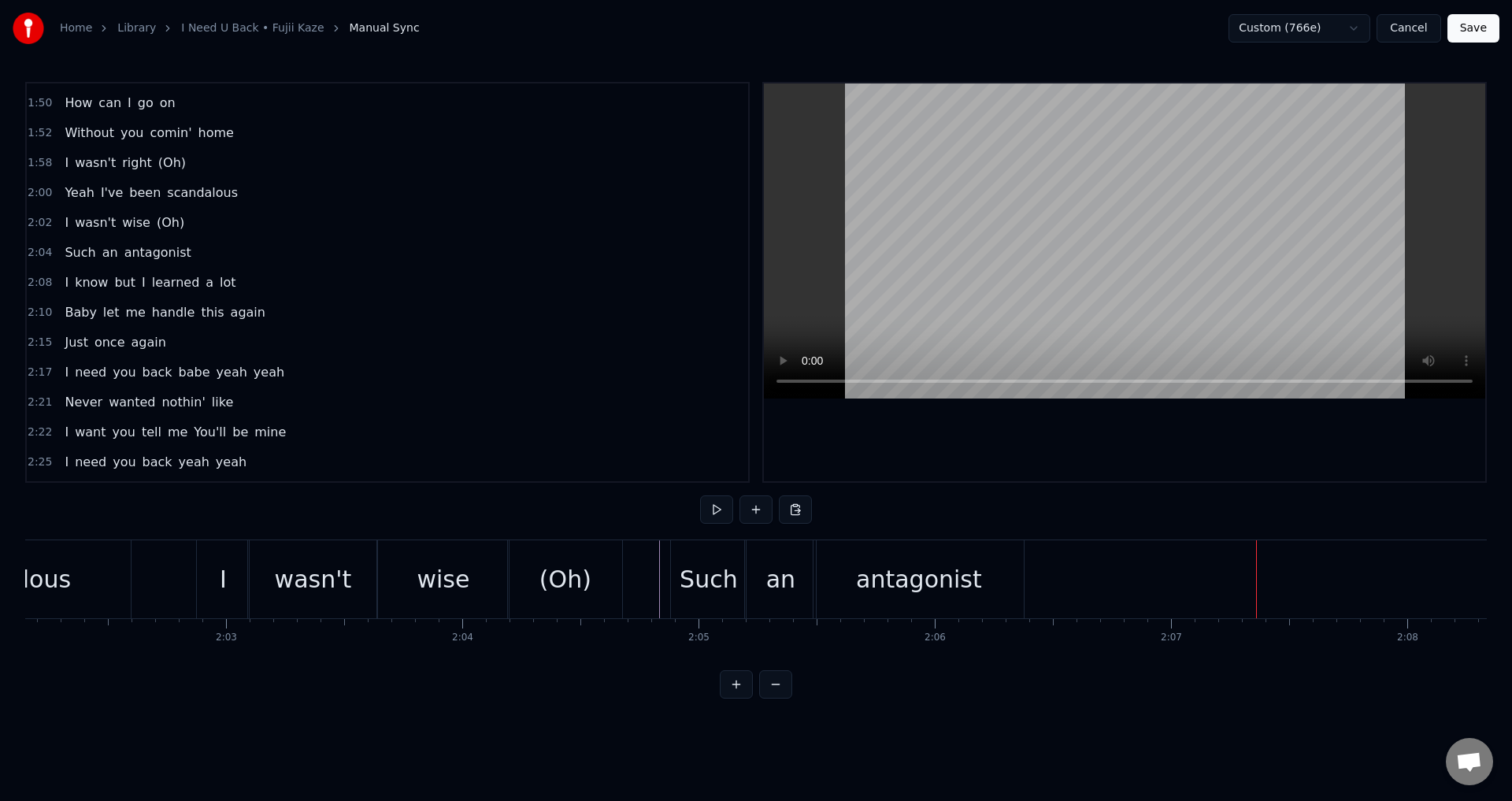
scroll to position [953, 0]
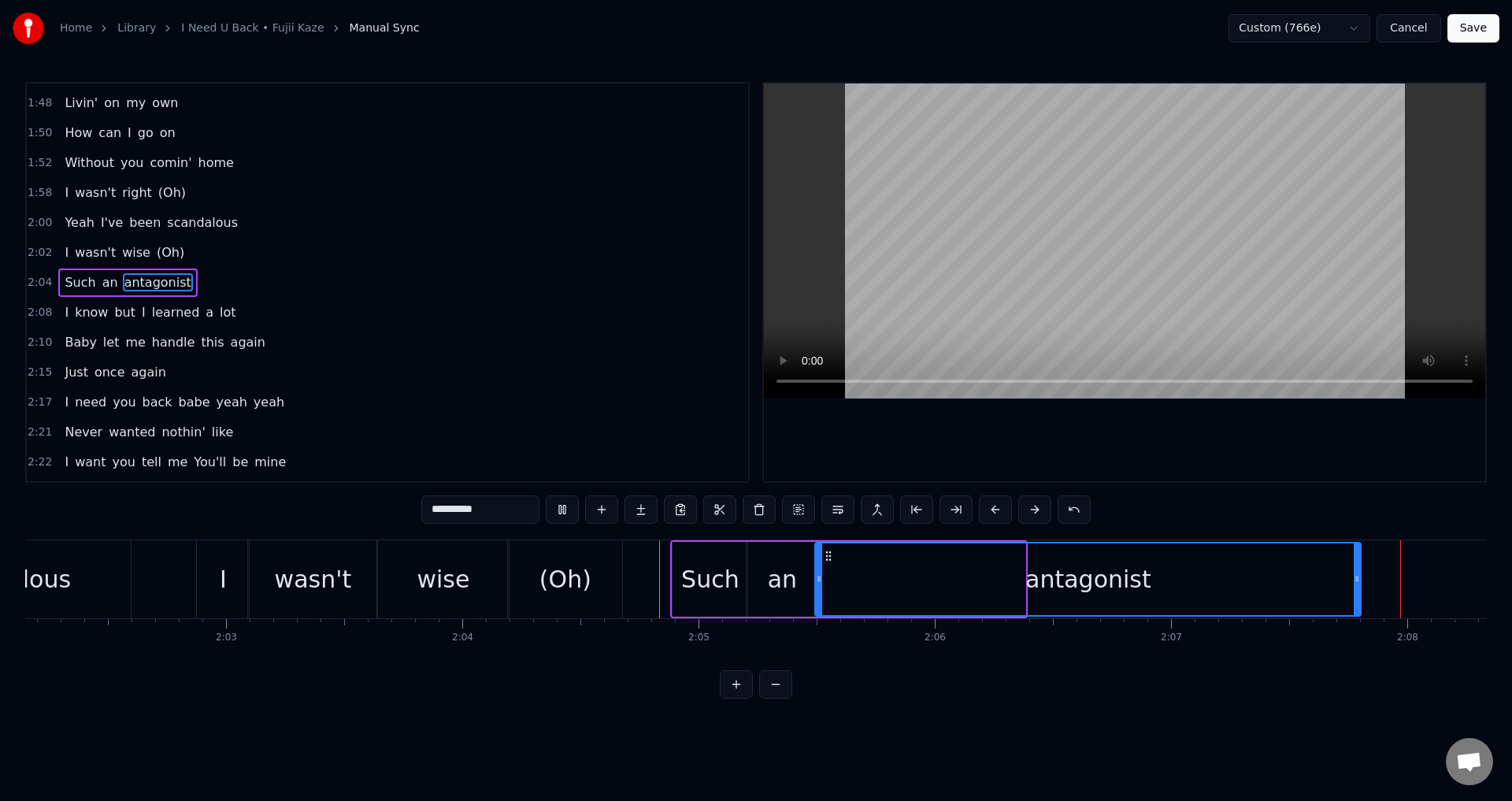
drag, startPoint x: 1022, startPoint y: 580, endPoint x: 1355, endPoint y: 580, distance: 333.0
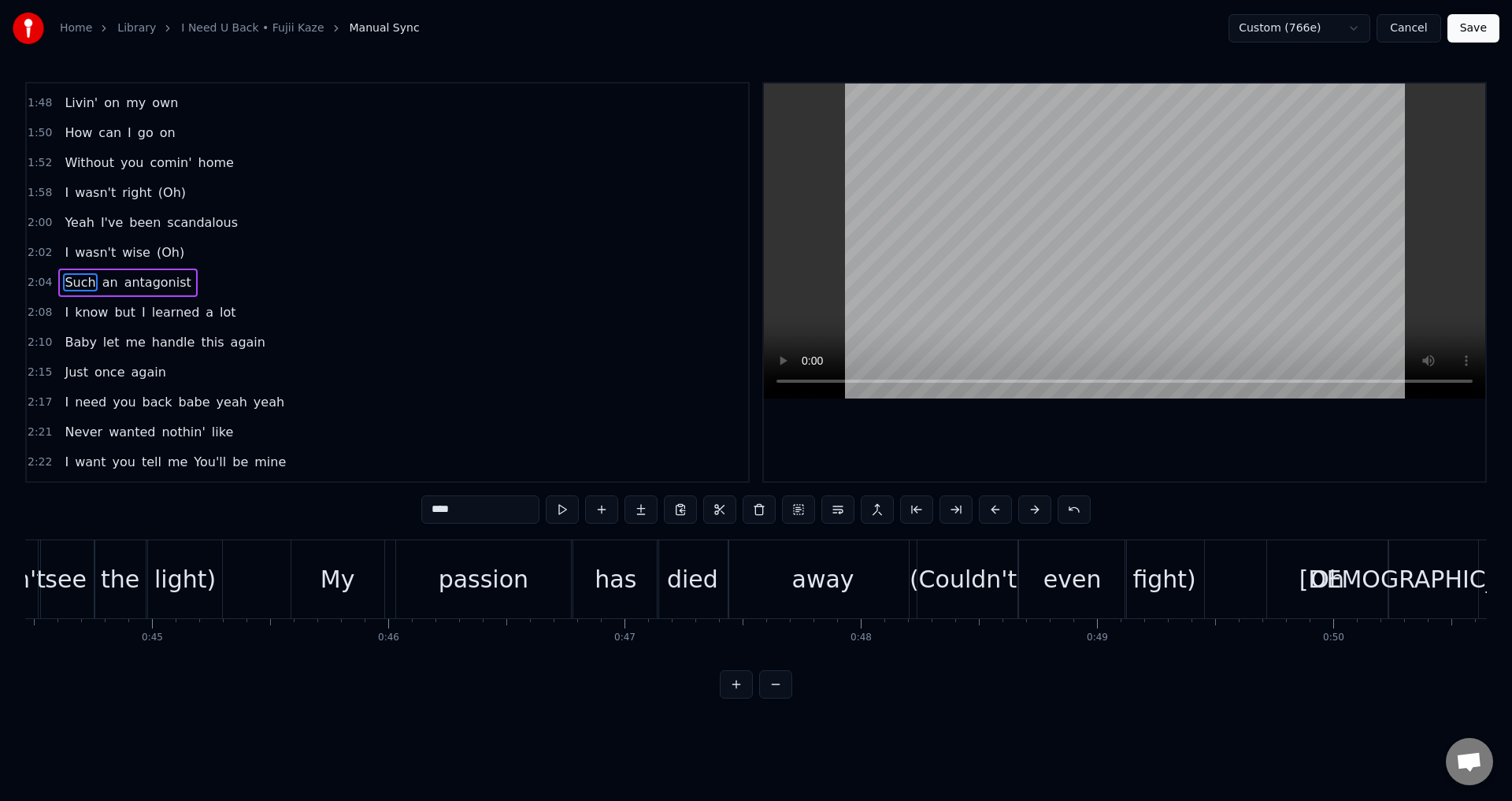
scroll to position [0, 29425]
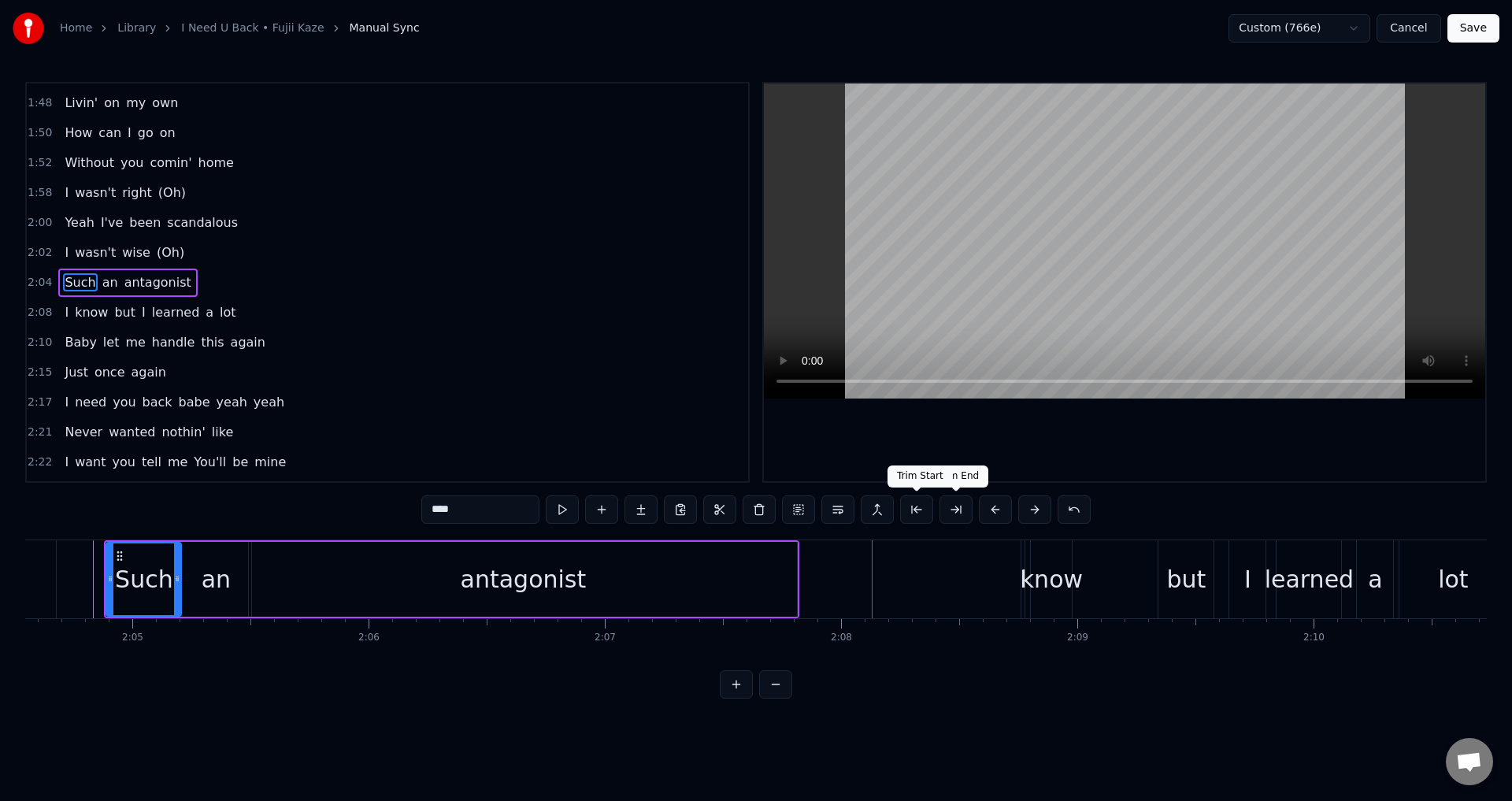
type input "**********"
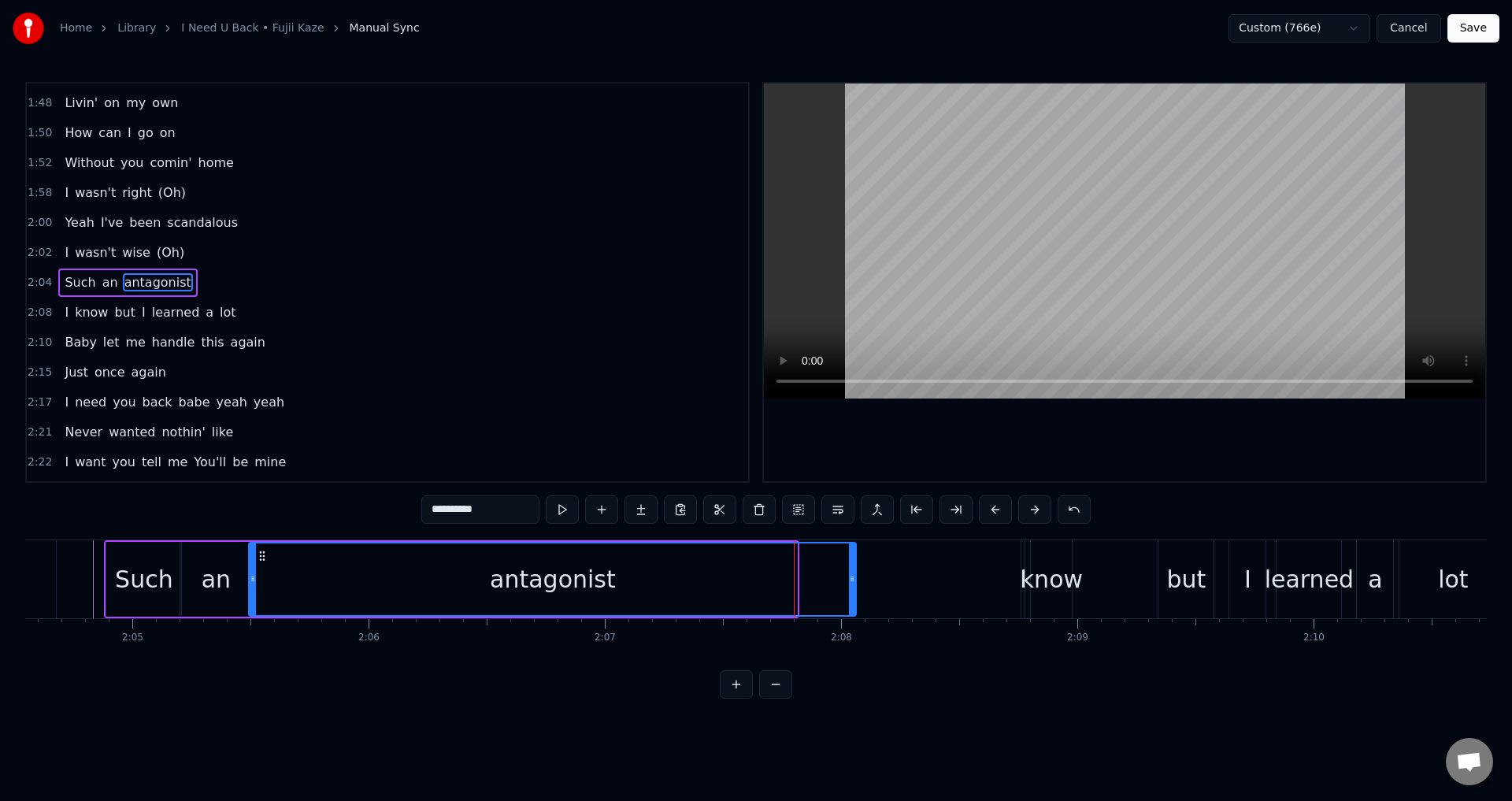
drag, startPoint x: 792, startPoint y: 576, endPoint x: 851, endPoint y: 586, distance: 59.8
type input "*"
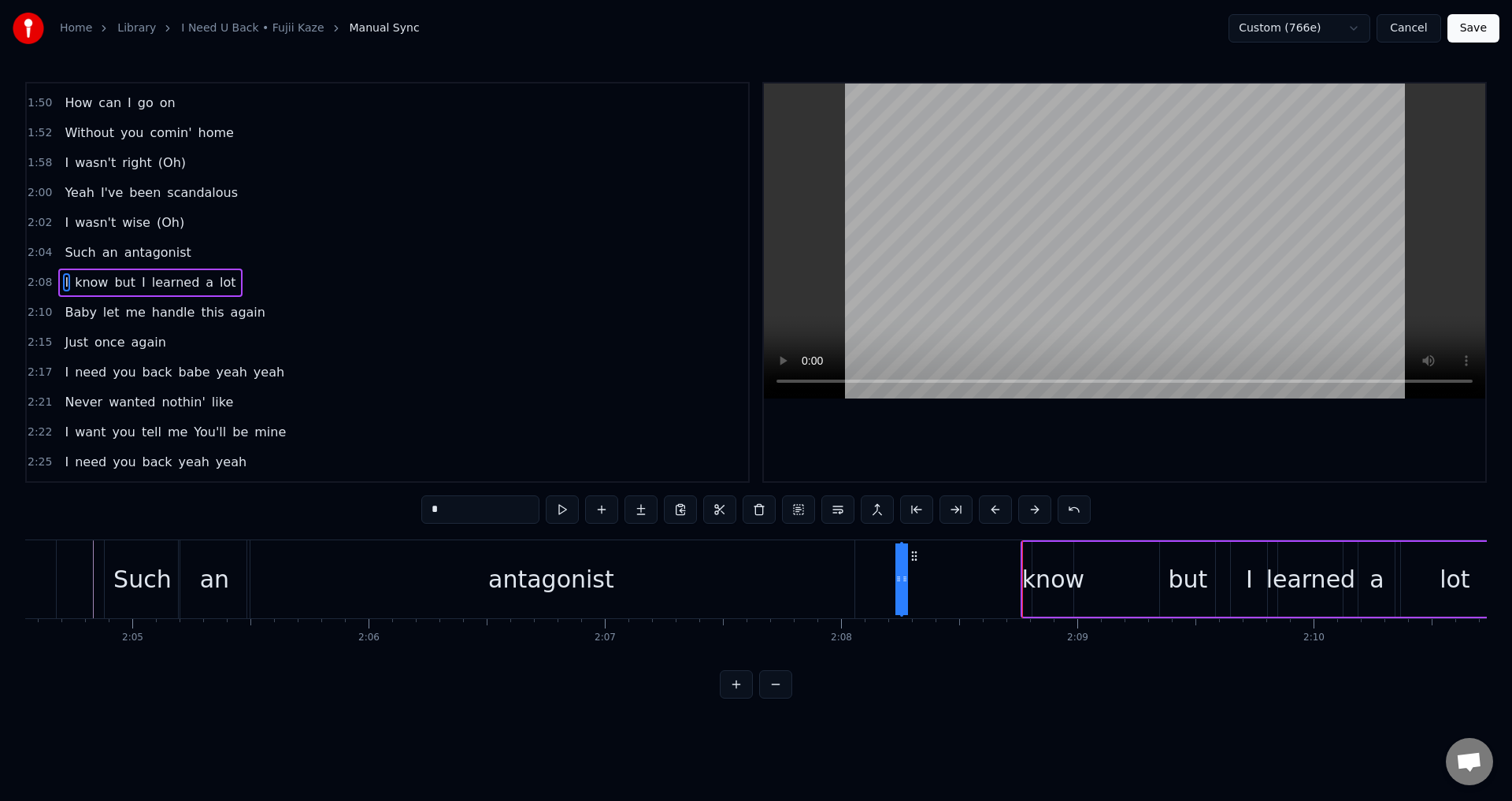
drag, startPoint x: 1036, startPoint y: 554, endPoint x: 916, endPoint y: 558, distance: 120.1
drag, startPoint x: 907, startPoint y: 575, endPoint x: 936, endPoint y: 578, distance: 29.2
drag, startPoint x: 905, startPoint y: 577, endPoint x: 918, endPoint y: 583, distance: 14.3
drag, startPoint x: 905, startPoint y: 579, endPoint x: 920, endPoint y: 584, distance: 15.8
drag, startPoint x: 908, startPoint y: 579, endPoint x: 866, endPoint y: 578, distance: 42.0
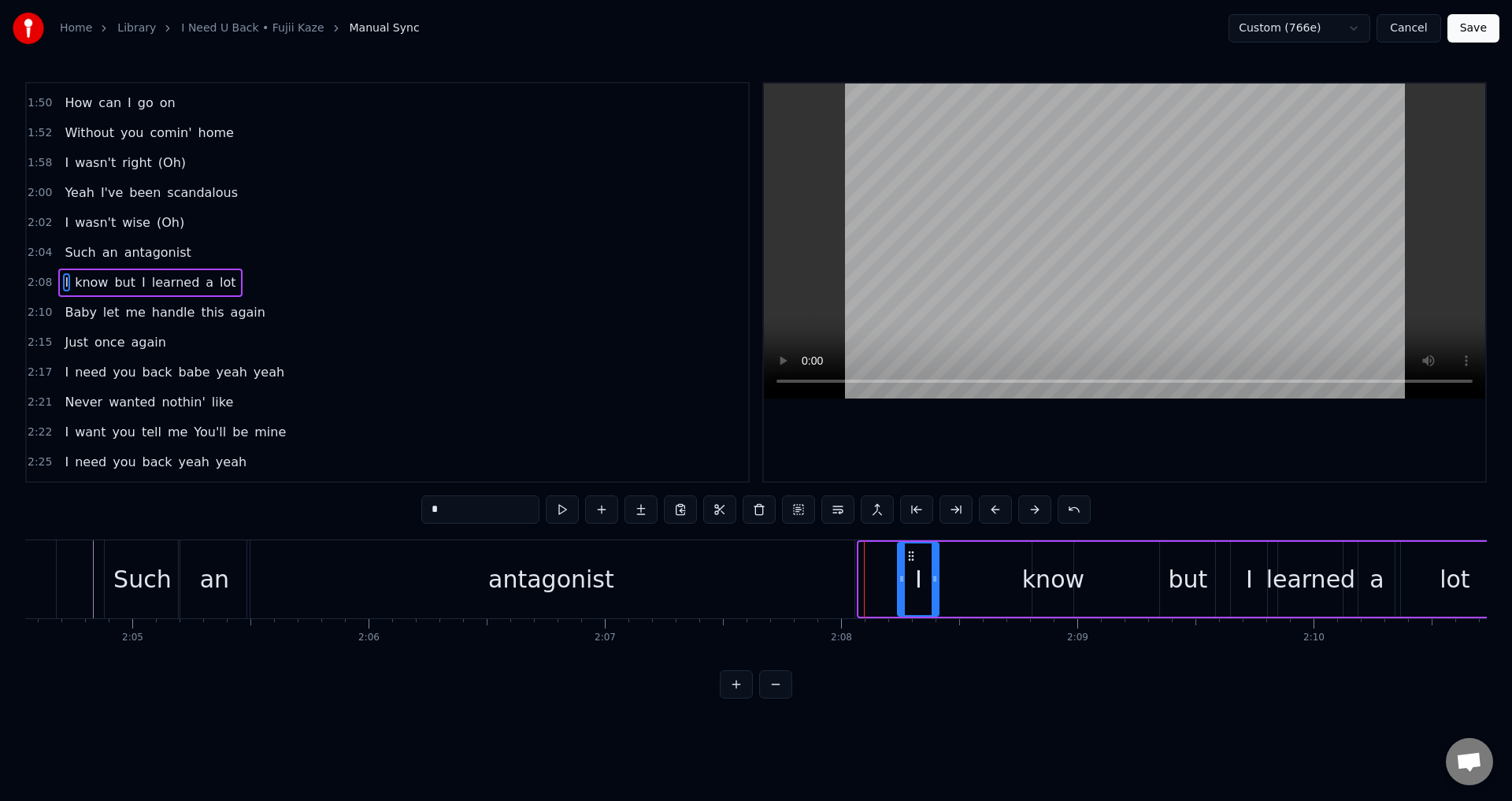
drag, startPoint x: 877, startPoint y: 555, endPoint x: 915, endPoint y: 558, distance: 38.1
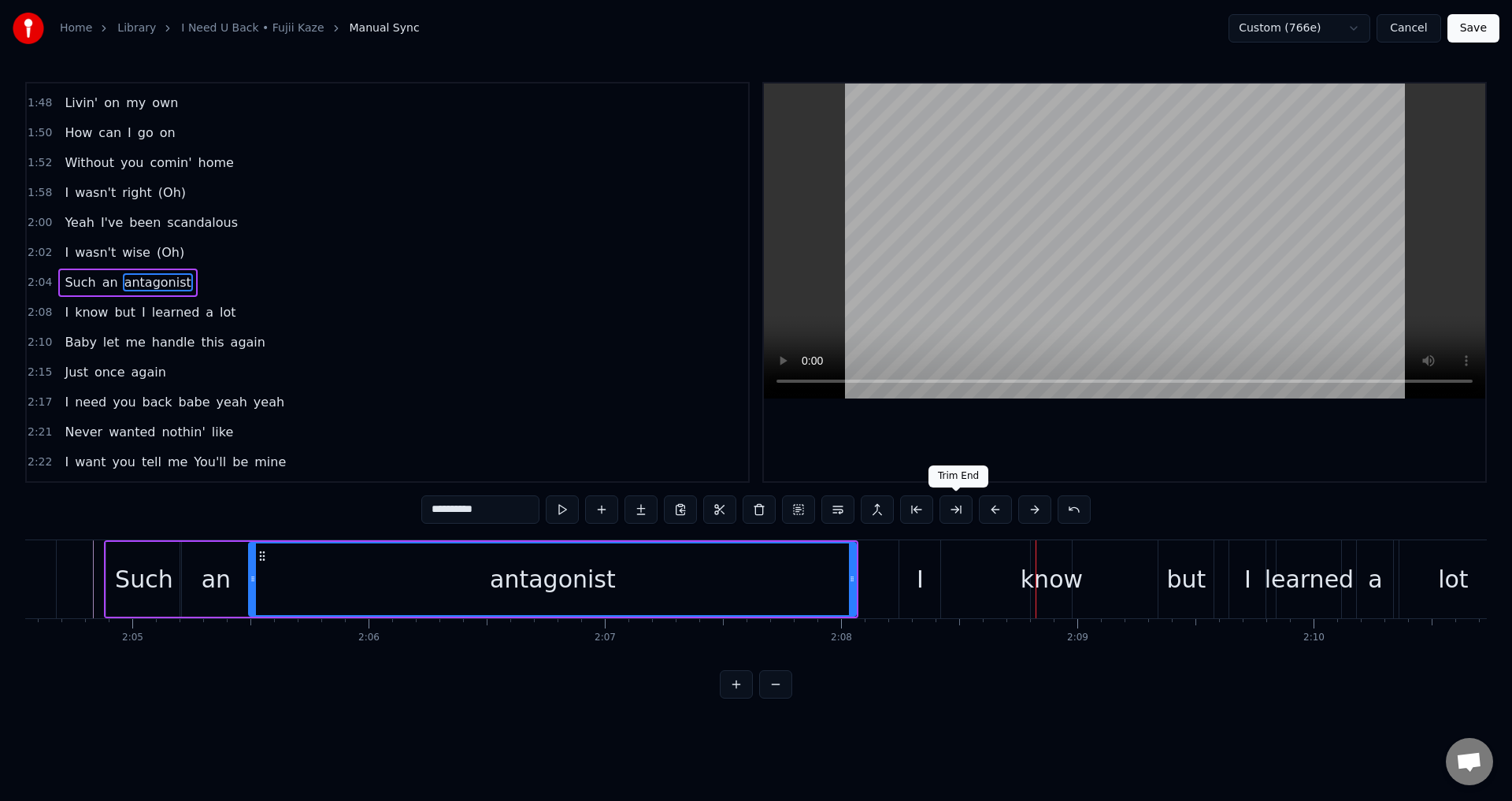
type input "*"
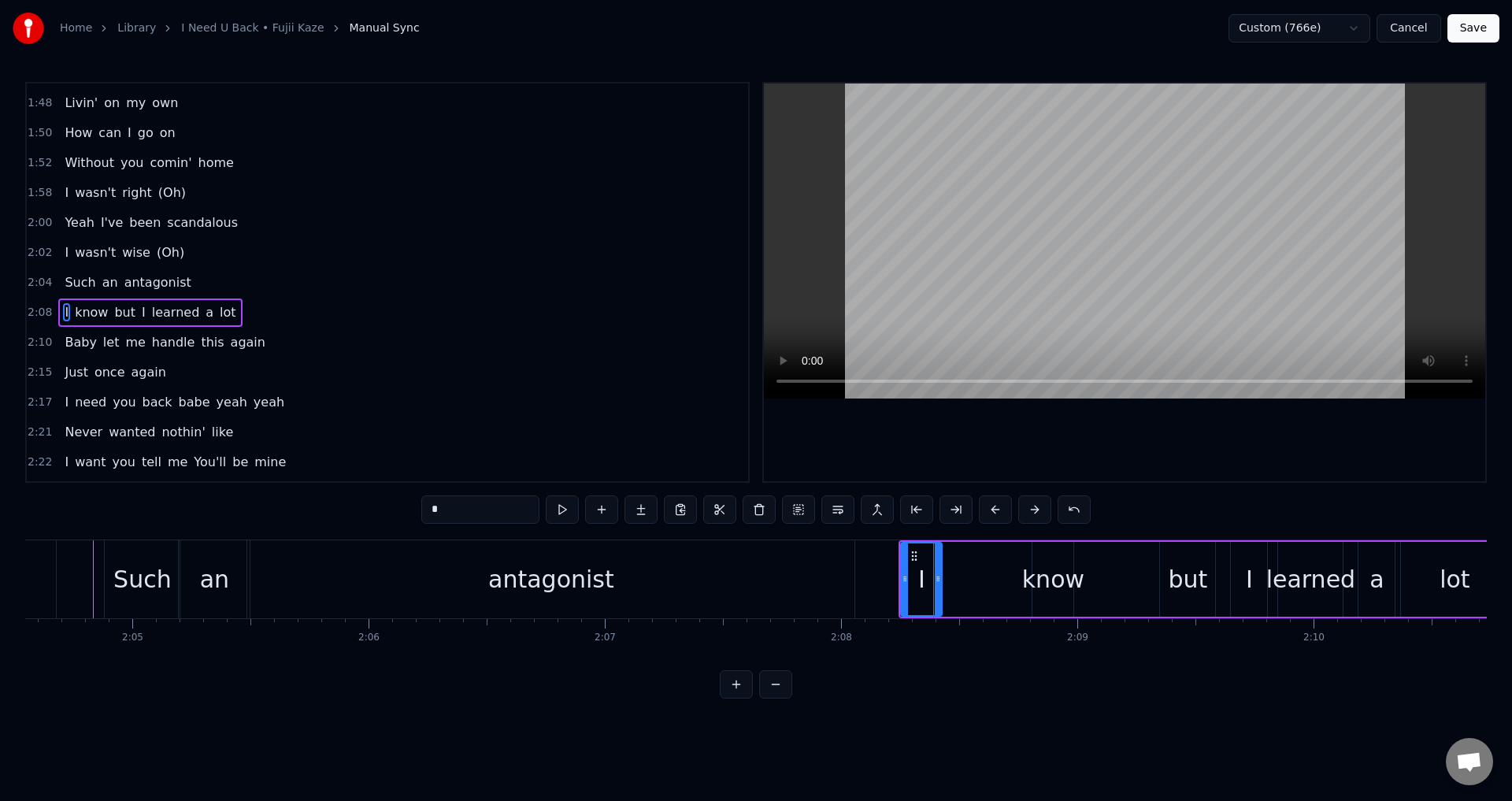
scroll to position [984, 0]
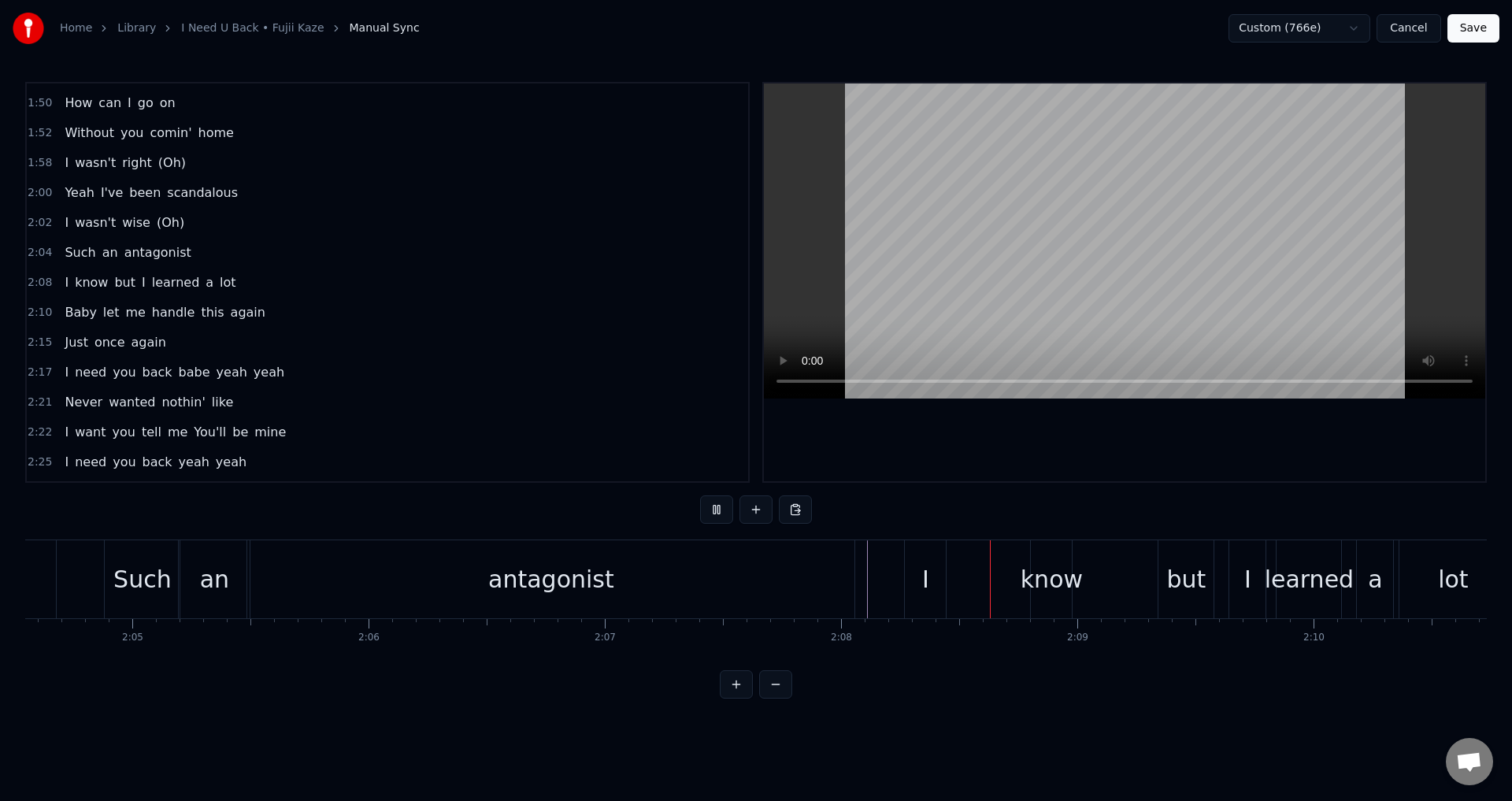
drag, startPoint x: 1085, startPoint y: 428, endPoint x: 1033, endPoint y: 486, distance: 77.9
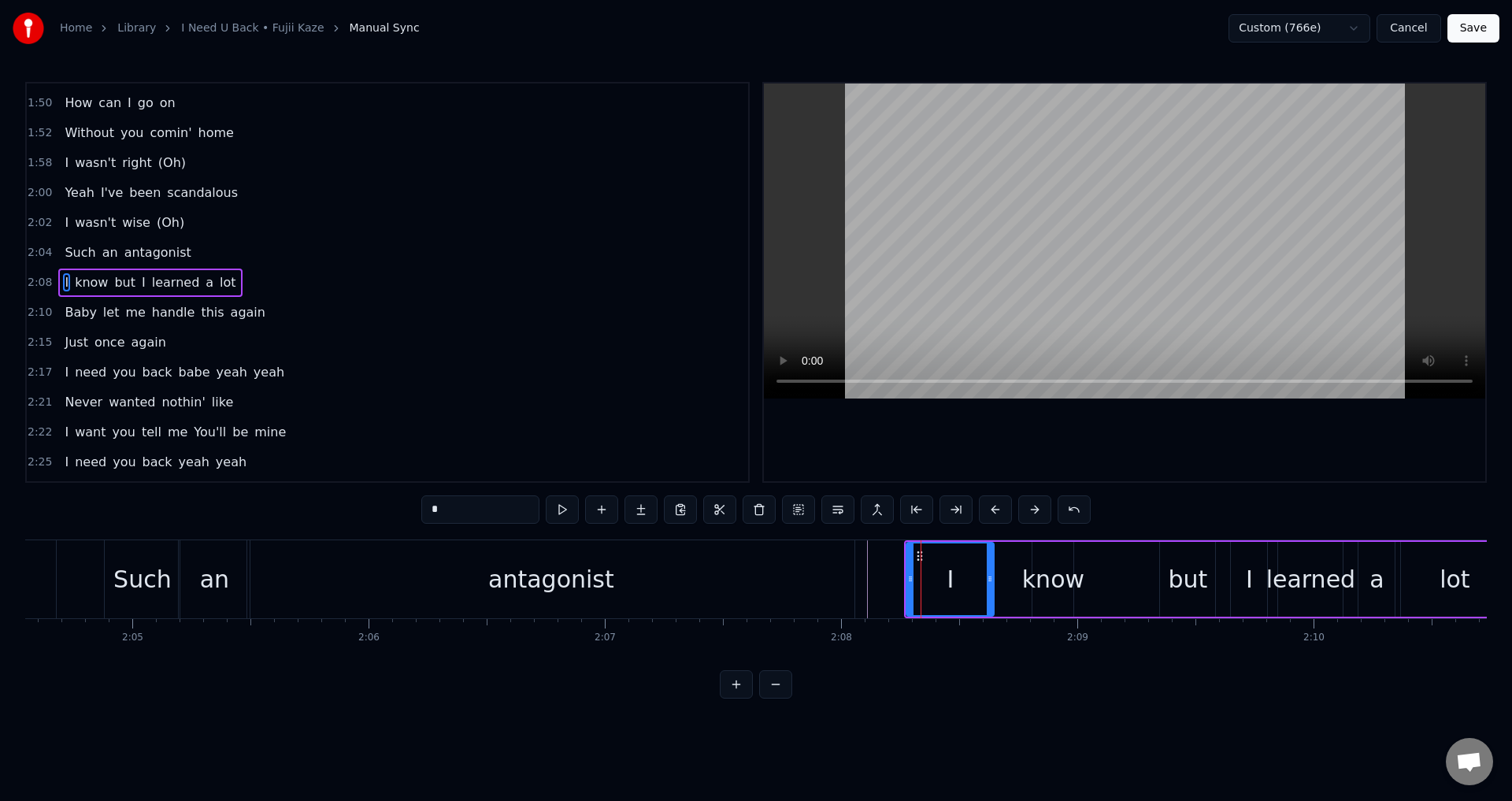
drag, startPoint x: 942, startPoint y: 575, endPoint x: 988, endPoint y: 586, distance: 47.3
drag, startPoint x: 1036, startPoint y: 584, endPoint x: 1011, endPoint y: 586, distance: 25.1
drag, startPoint x: 990, startPoint y: 582, endPoint x: 1006, endPoint y: 583, distance: 16.0
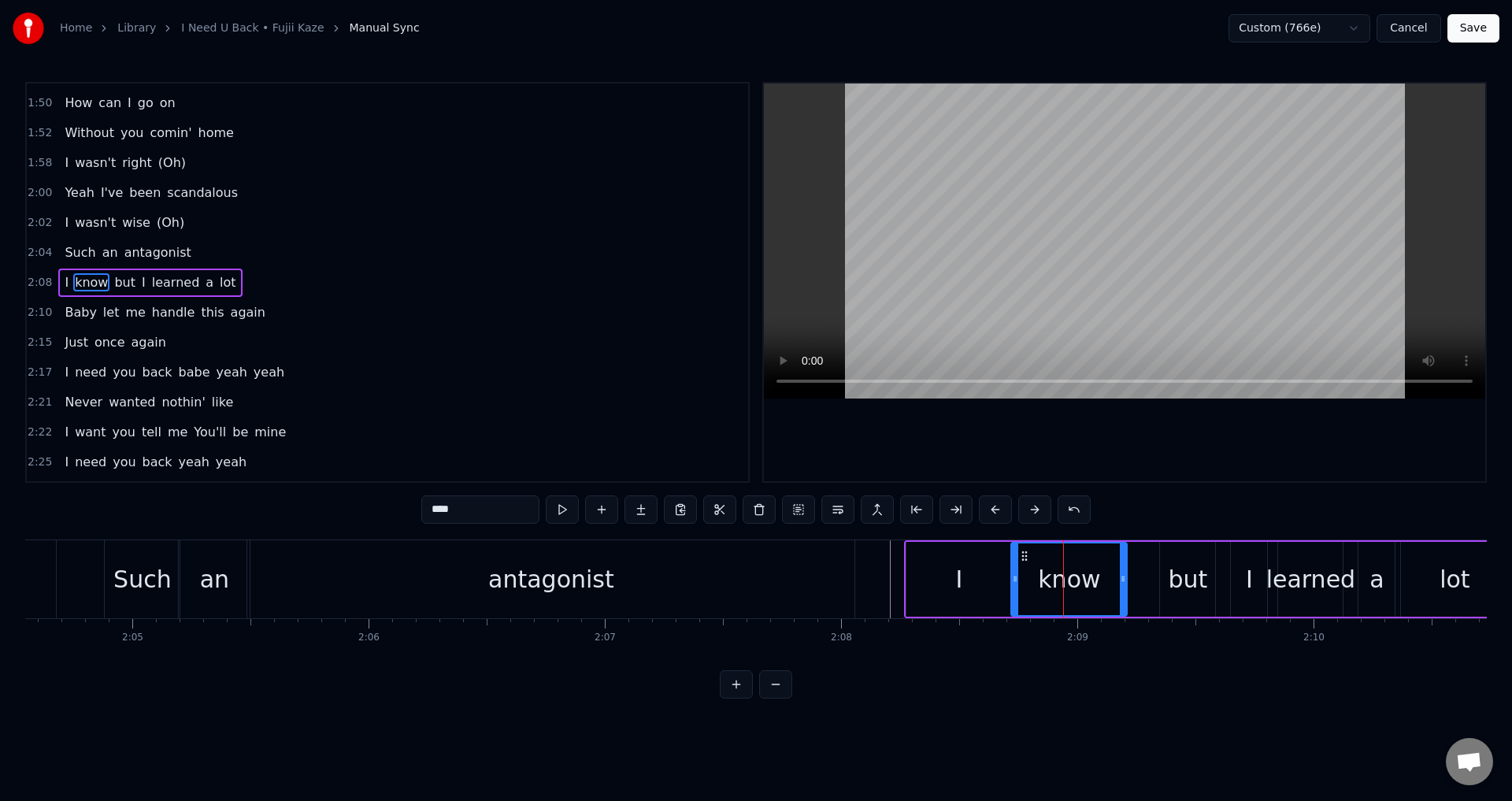
drag, startPoint x: 1072, startPoint y: 588, endPoint x: 1159, endPoint y: 595, distance: 87.3
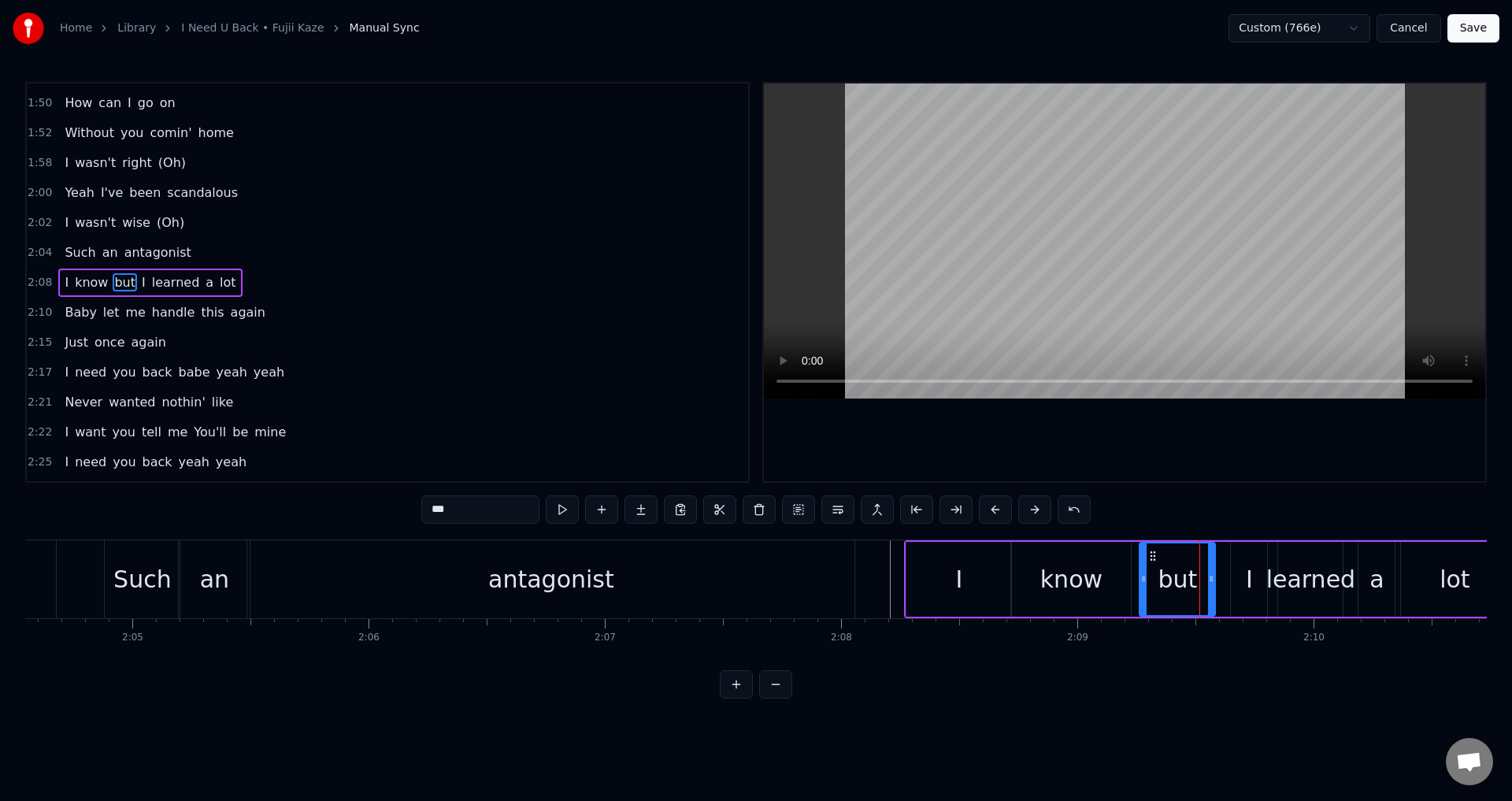
drag, startPoint x: 1159, startPoint y: 575, endPoint x: 1135, endPoint y: 576, distance: 24.0
drag, startPoint x: 1233, startPoint y: 577, endPoint x: 1208, endPoint y: 580, distance: 25.2
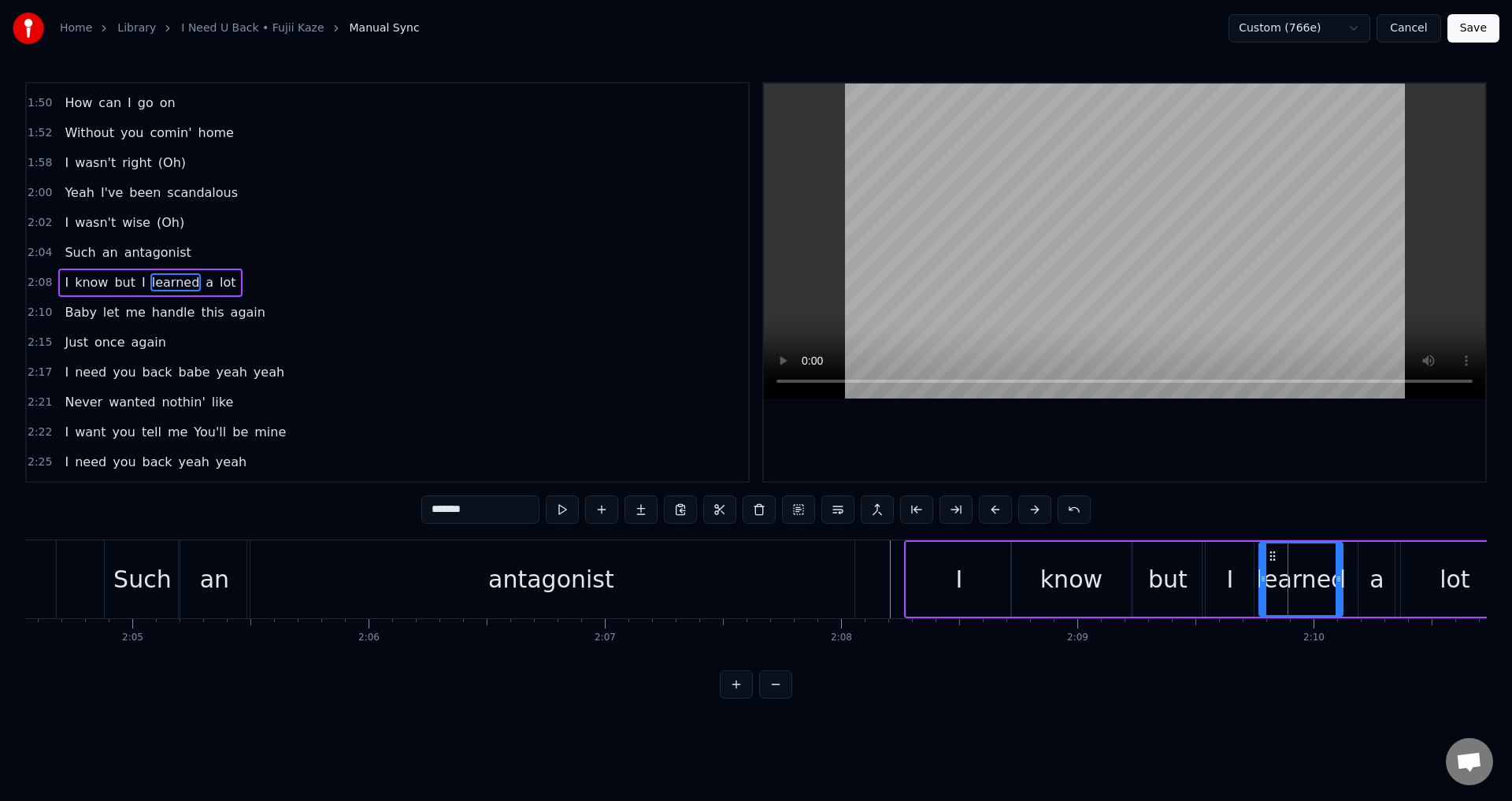
drag, startPoint x: 1280, startPoint y: 575, endPoint x: 1257, endPoint y: 577, distance: 23.1
drag, startPoint x: 1250, startPoint y: 582, endPoint x: 1241, endPoint y: 579, distance: 9.5
drag, startPoint x: 1260, startPoint y: 579, endPoint x: 1251, endPoint y: 578, distance: 9.1
drag, startPoint x: 1341, startPoint y: 583, endPoint x: 1320, endPoint y: 575, distance: 22.5
drag, startPoint x: 1367, startPoint y: 559, endPoint x: 1336, endPoint y: 566, distance: 31.8
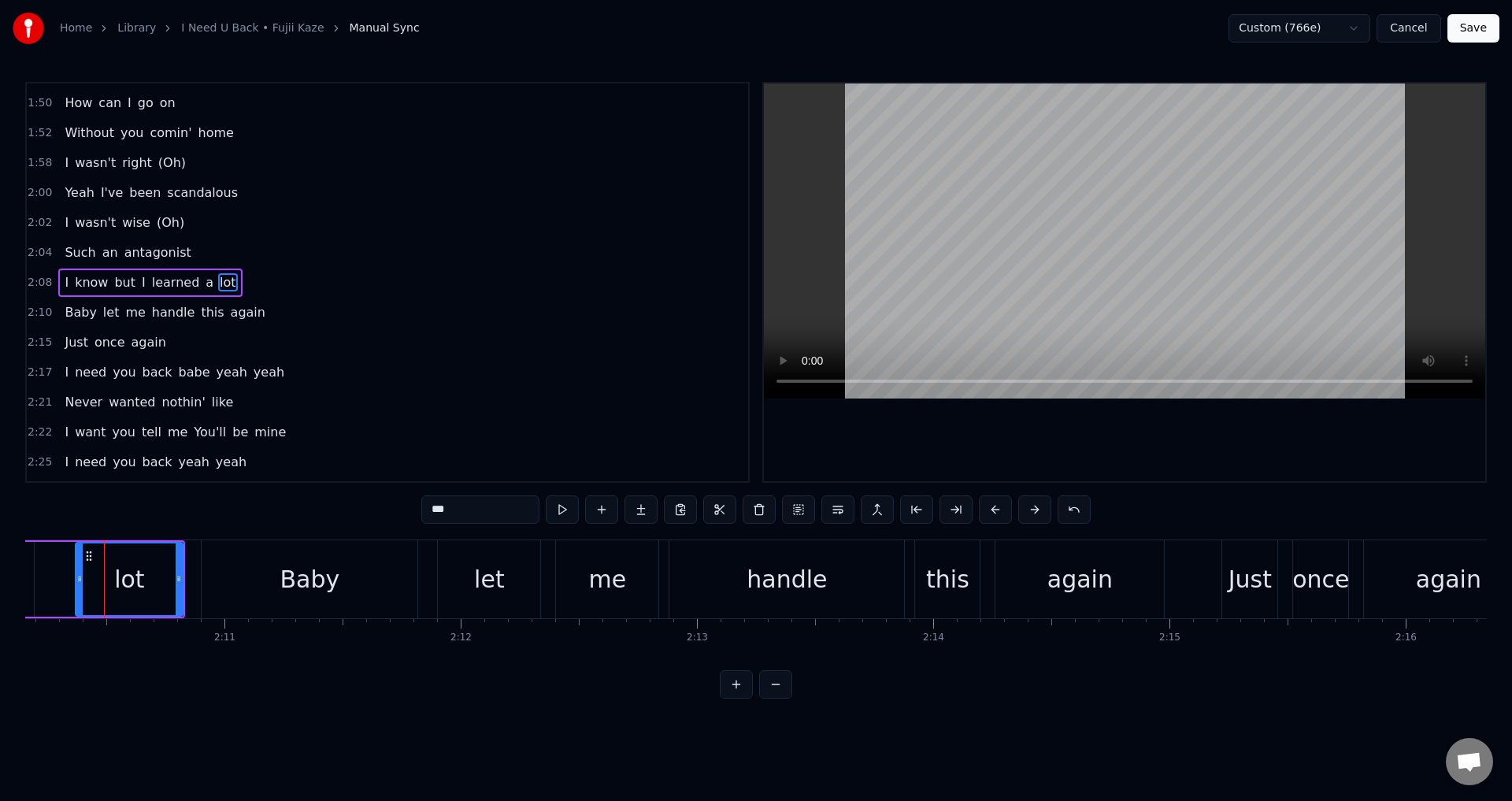
scroll to position [0, 29876]
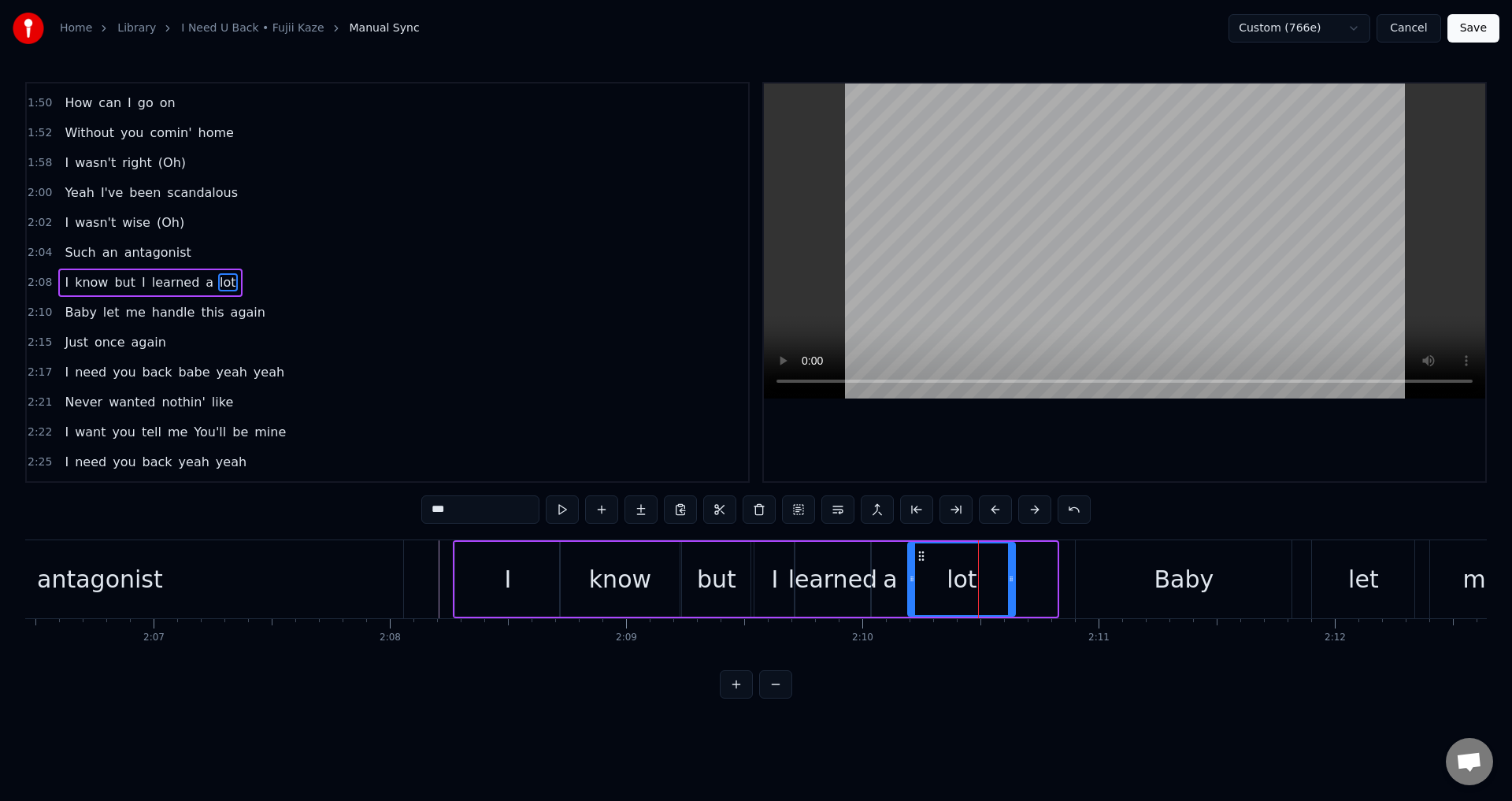
drag, startPoint x: 963, startPoint y: 562, endPoint x: 920, endPoint y: 562, distance: 43.0
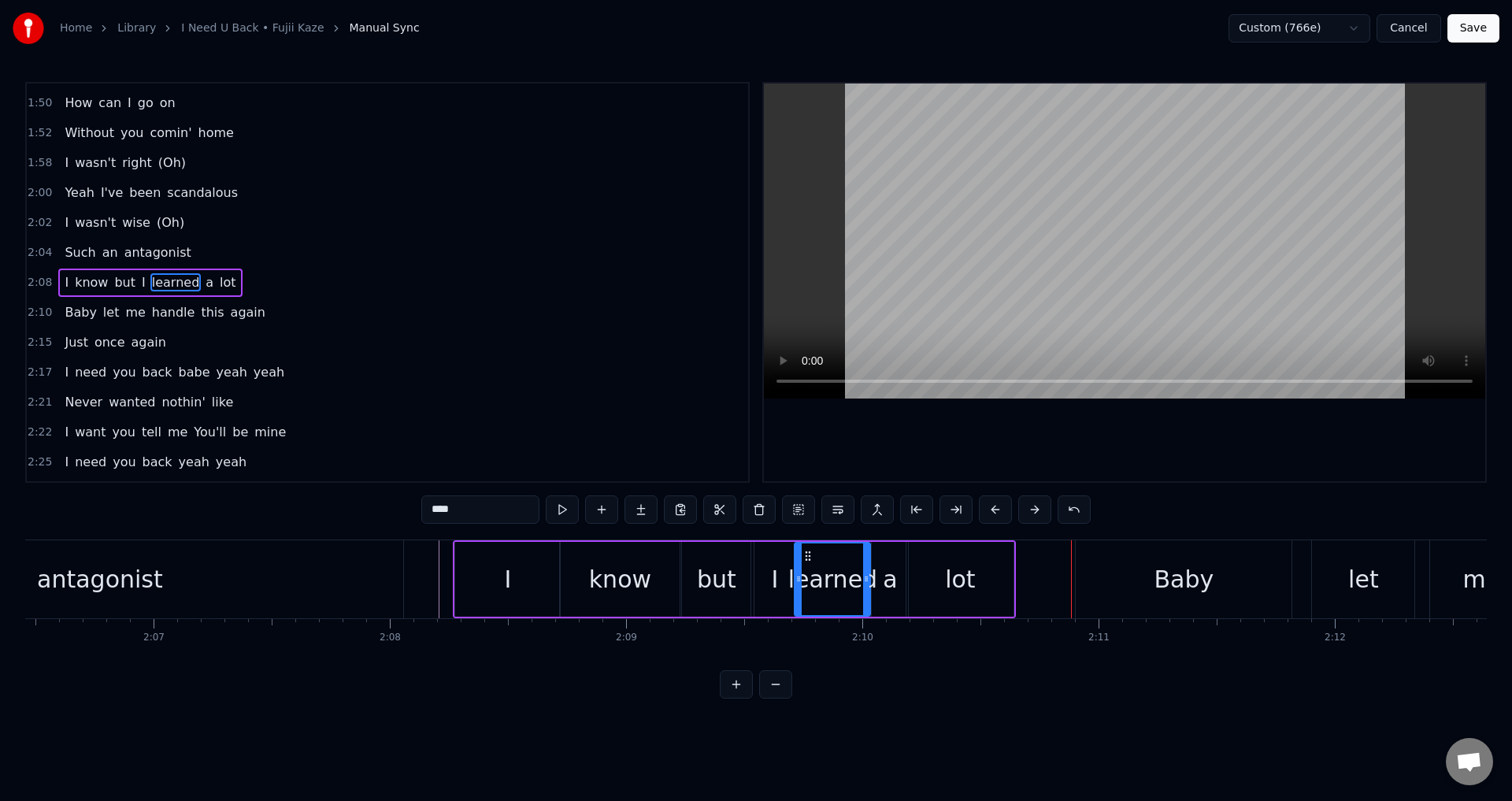
scroll to position [1013, 0]
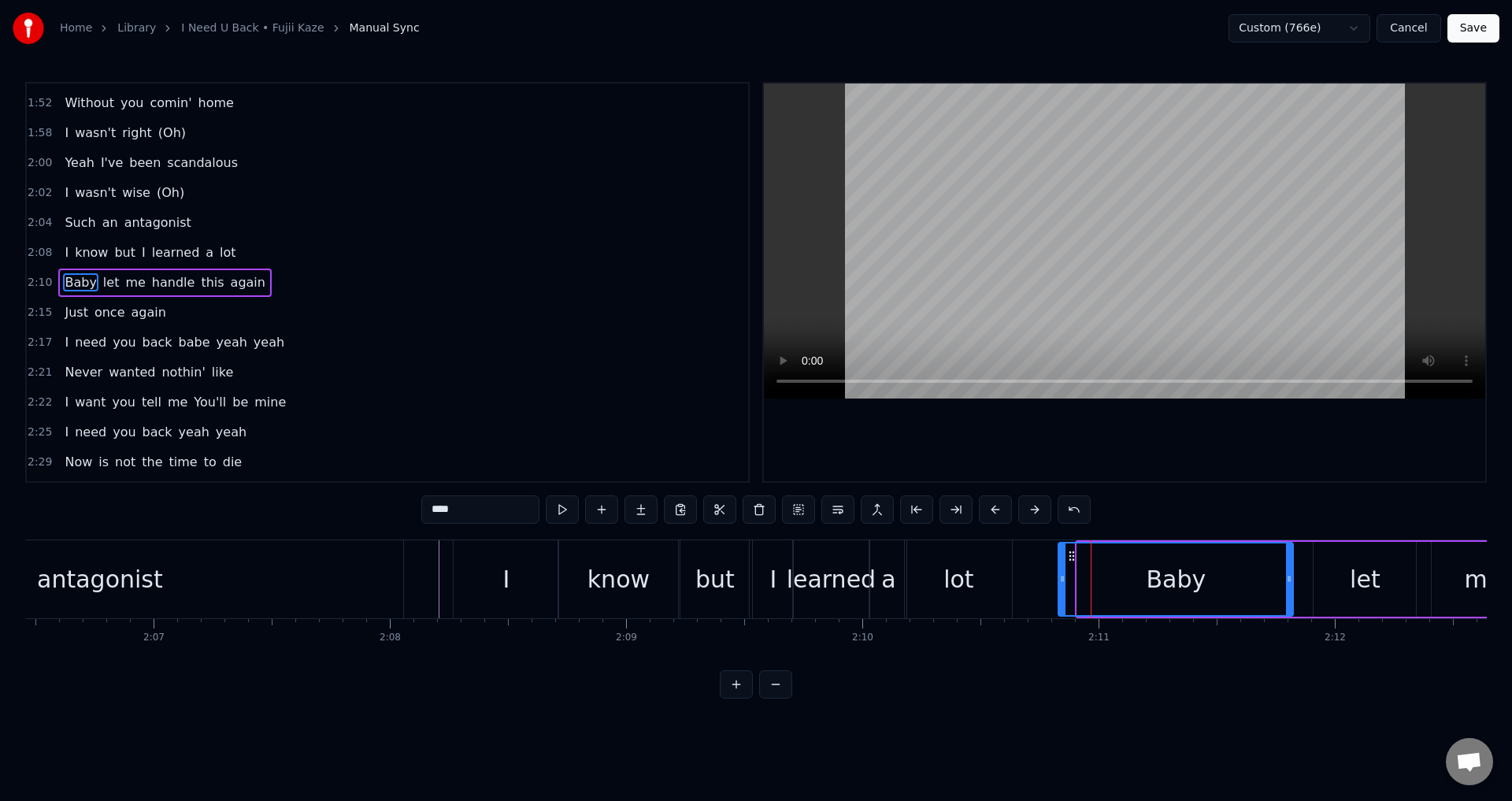
drag, startPoint x: 1083, startPoint y: 578, endPoint x: 1060, endPoint y: 580, distance: 23.1
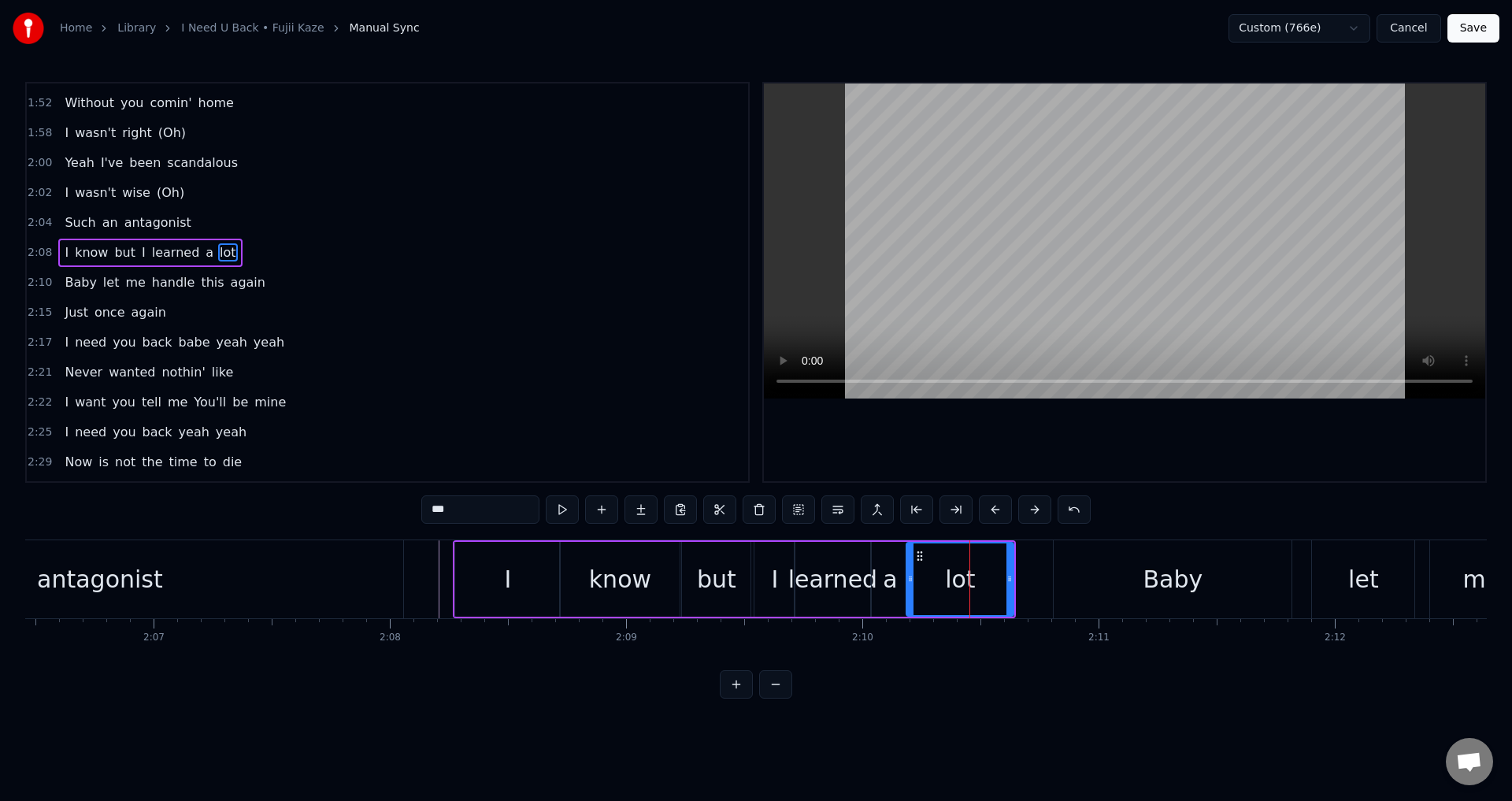
scroll to position [984, 0]
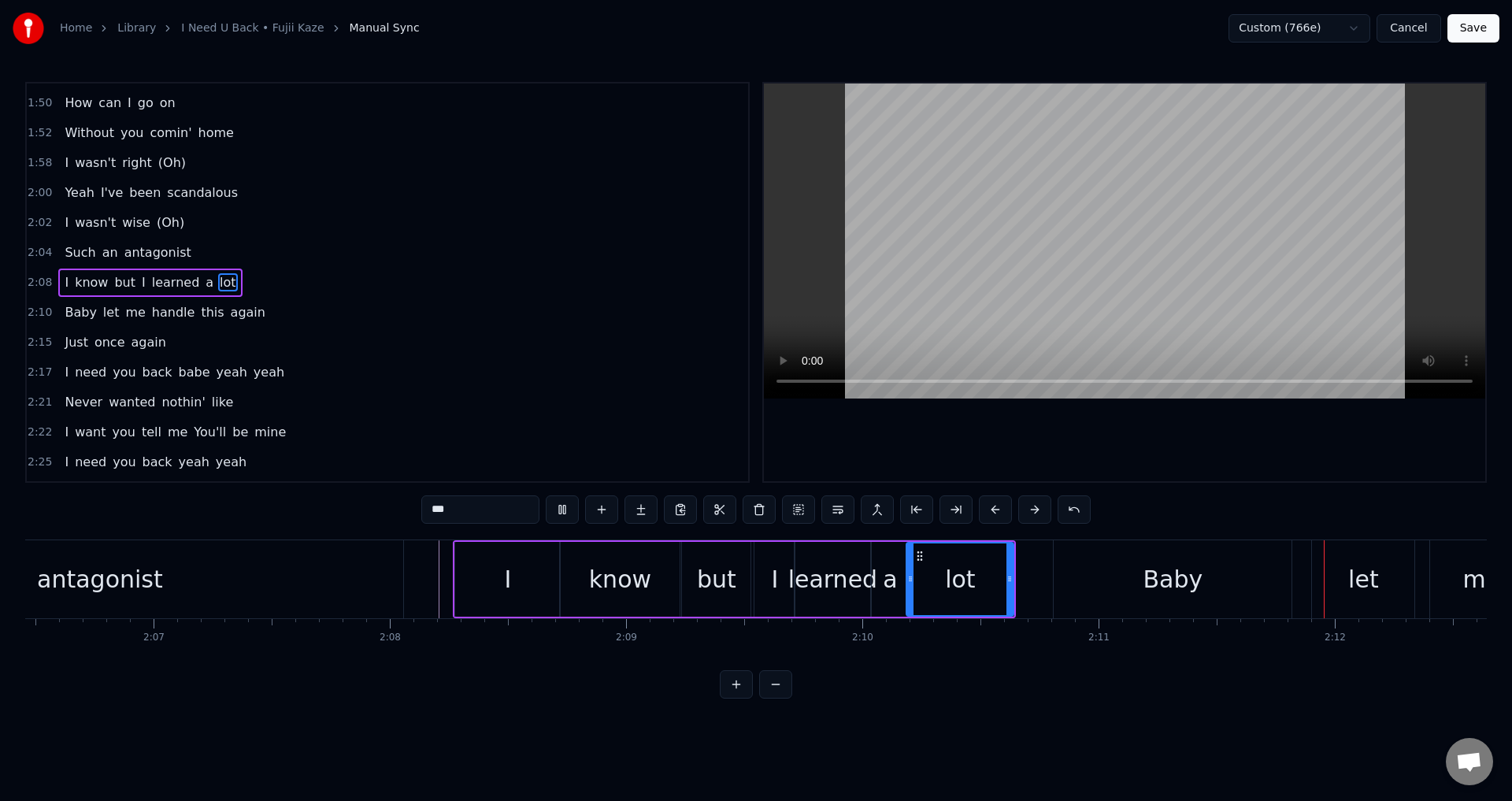
drag, startPoint x: 1096, startPoint y: 436, endPoint x: 1132, endPoint y: 462, distance: 44.4
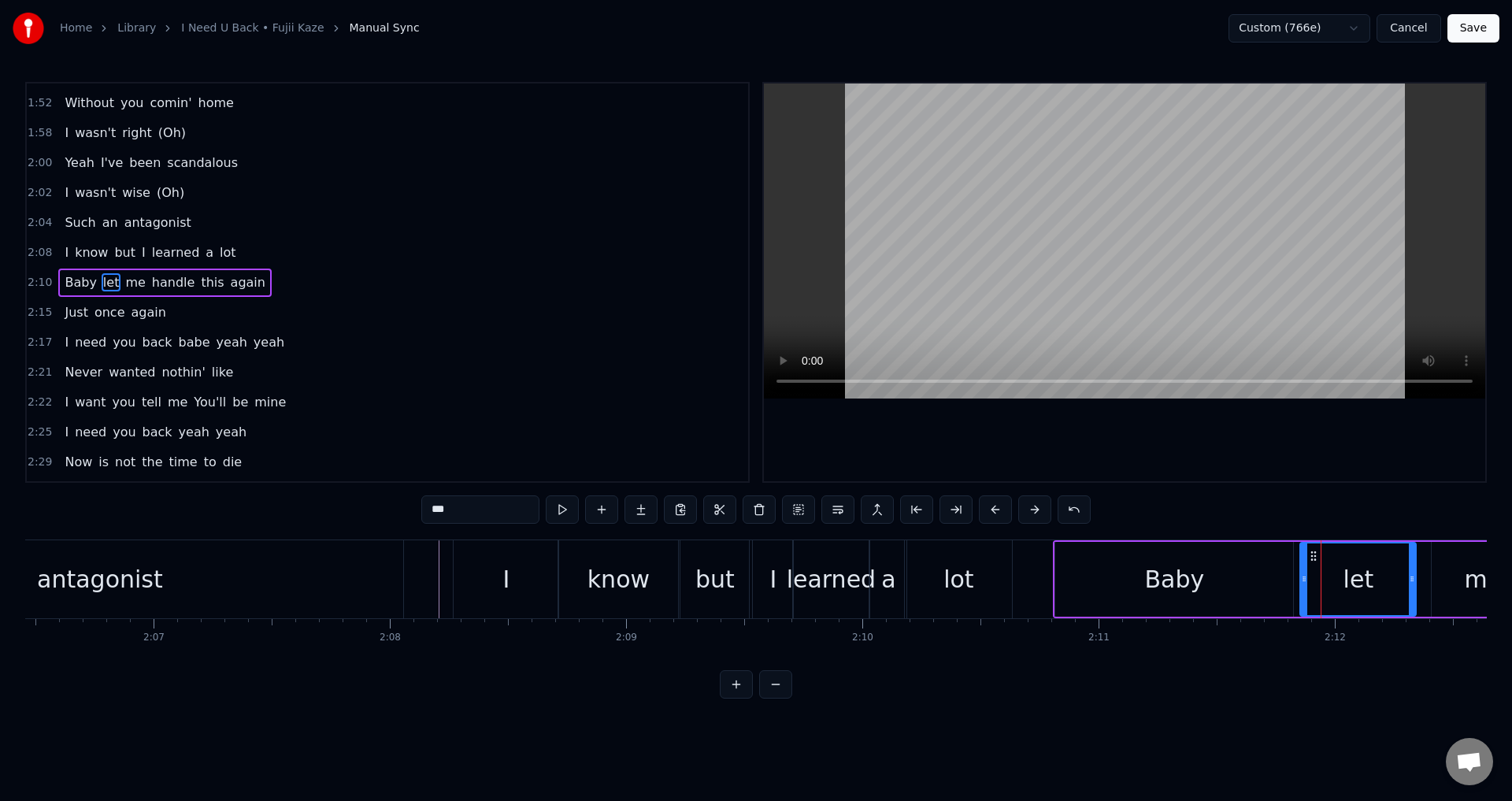
drag, startPoint x: 1317, startPoint y: 575, endPoint x: 1292, endPoint y: 577, distance: 25.1
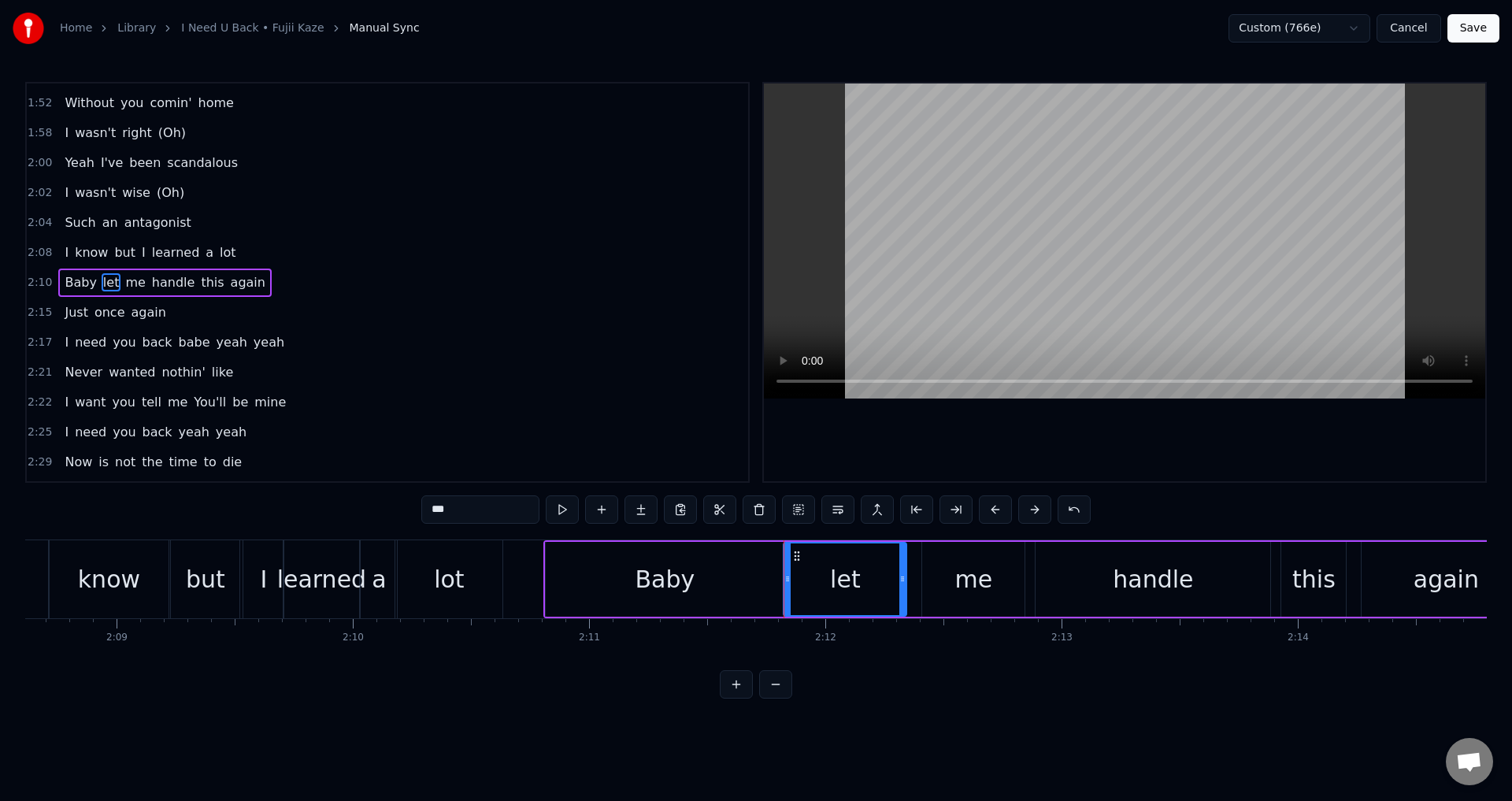
scroll to position [0, 30461]
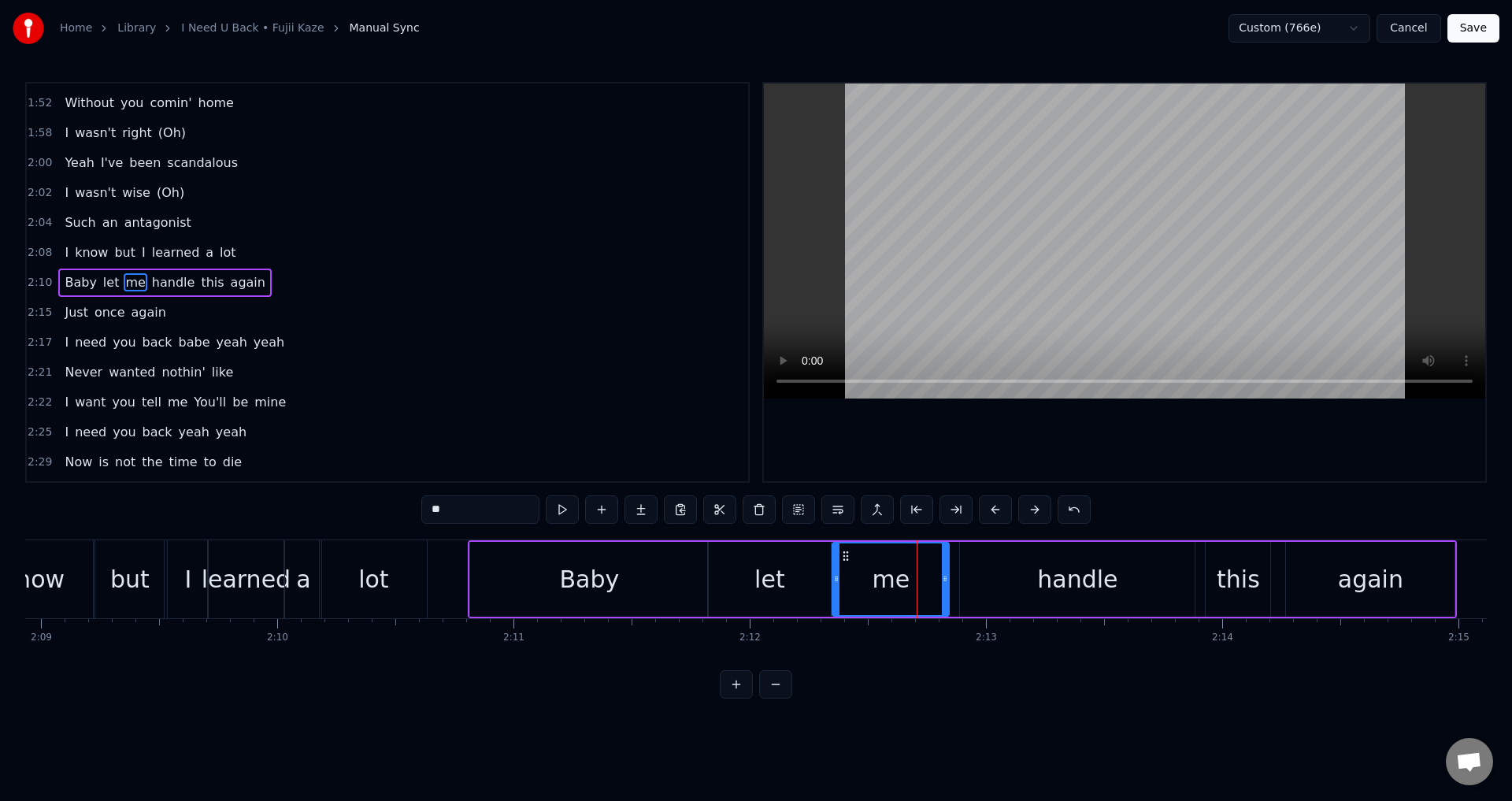
drag, startPoint x: 851, startPoint y: 585, endPoint x: 836, endPoint y: 586, distance: 15.0
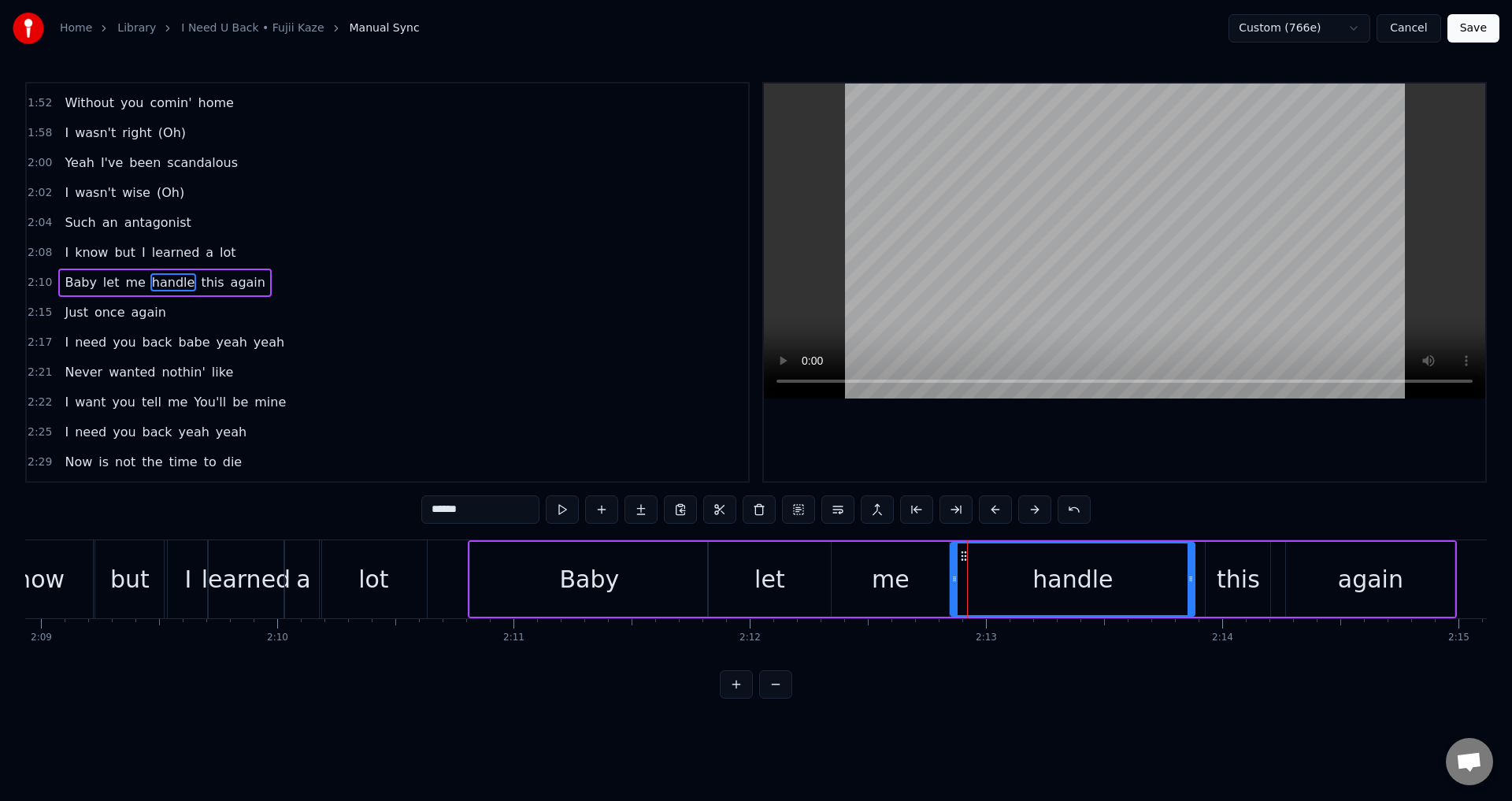
drag, startPoint x: 963, startPoint y: 582, endPoint x: 952, endPoint y: 584, distance: 11.2
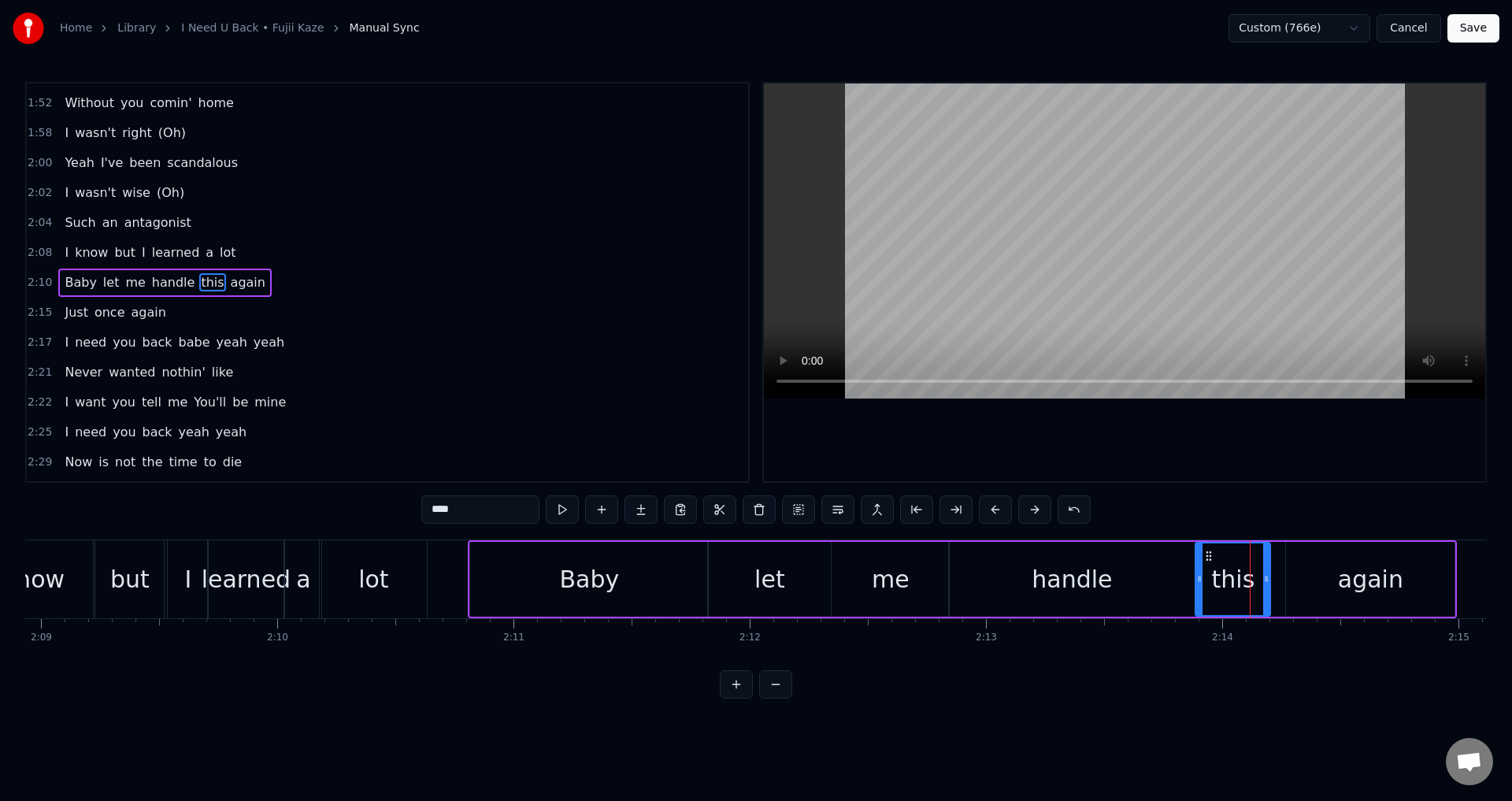
drag, startPoint x: 1210, startPoint y: 573, endPoint x: 1200, endPoint y: 574, distance: 10.0
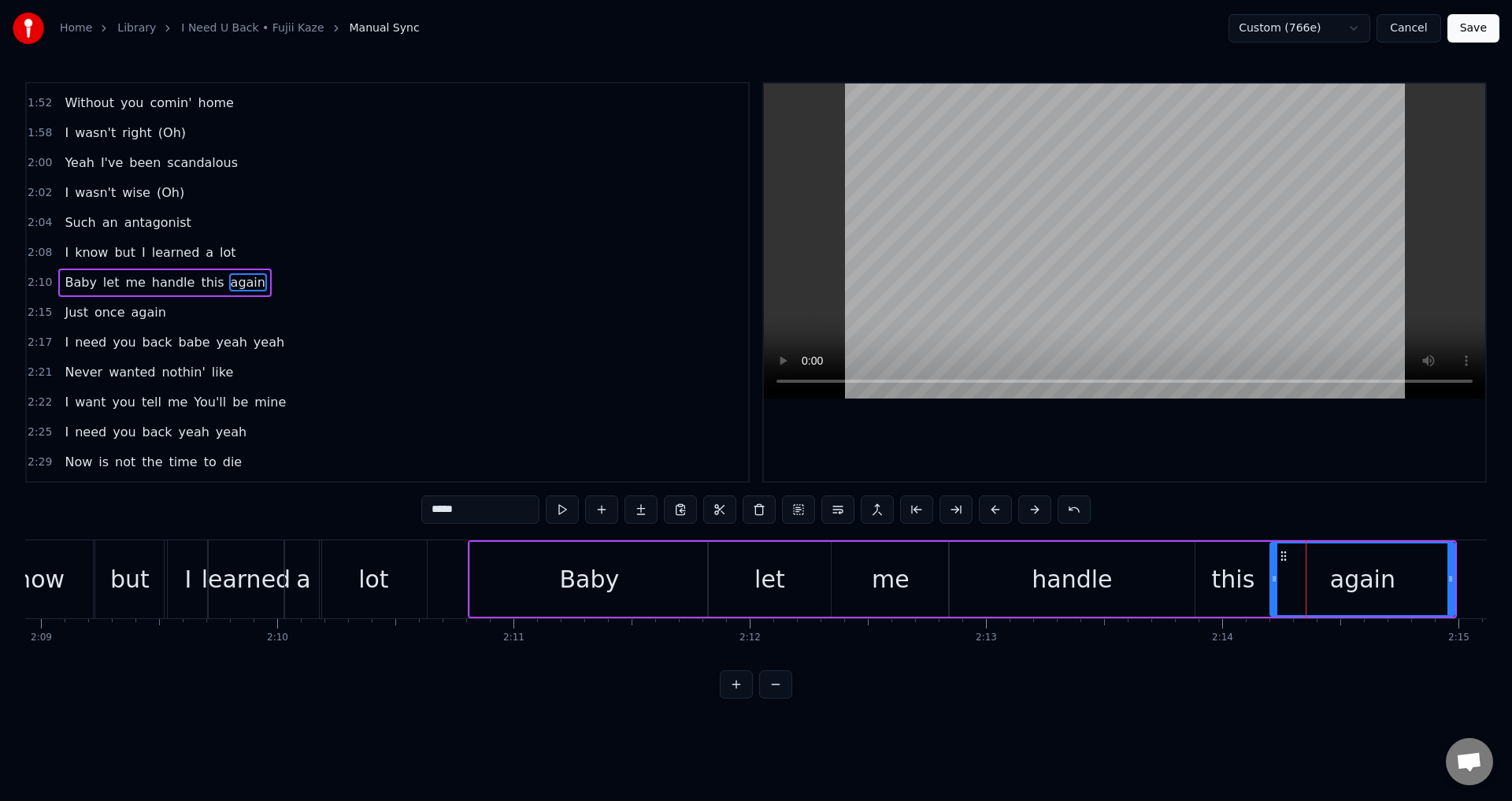
drag, startPoint x: 1288, startPoint y: 574, endPoint x: 1273, endPoint y: 575, distance: 15.0
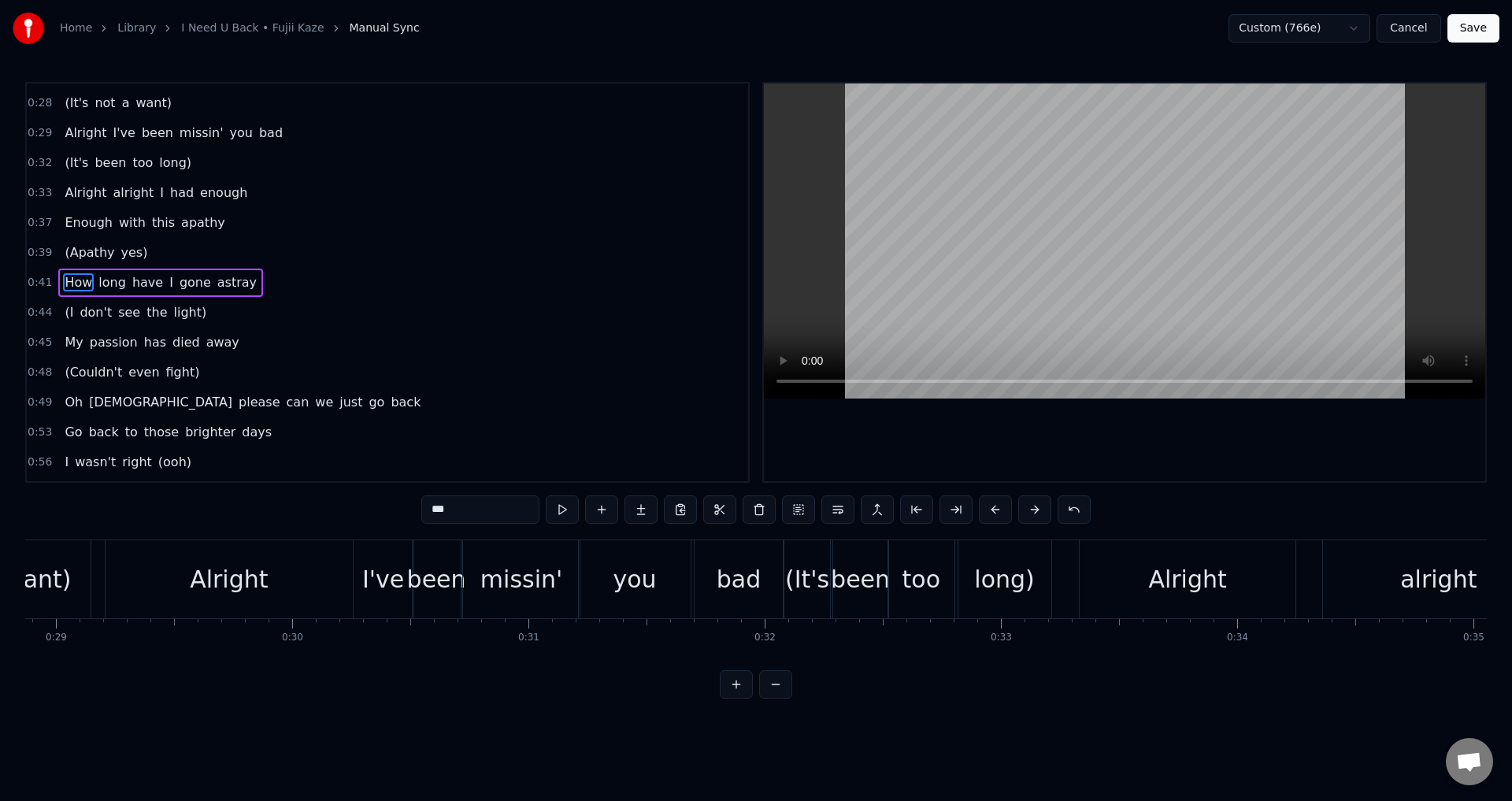
scroll to position [0, 9728]
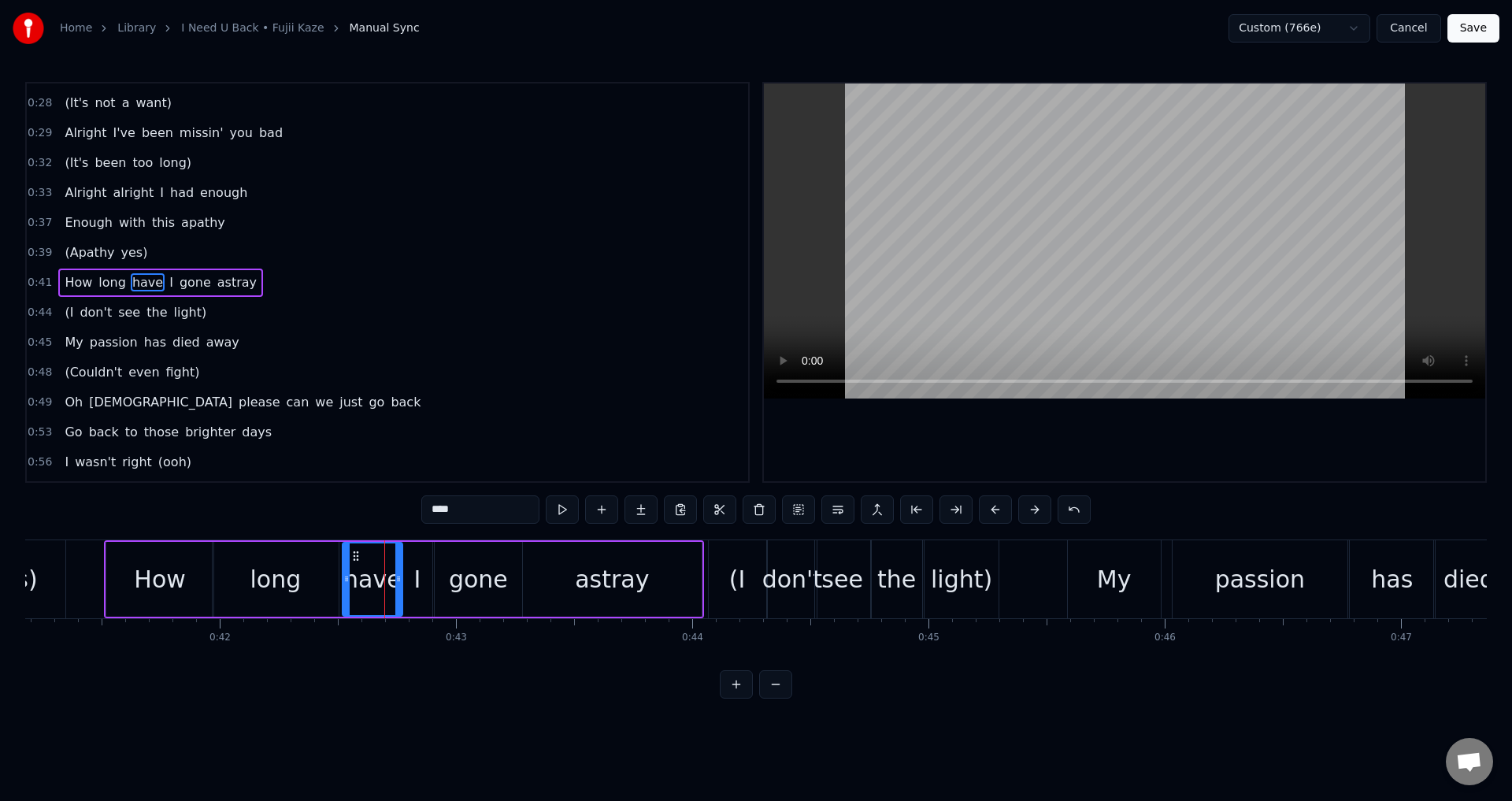
drag, startPoint x: 357, startPoint y: 581, endPoint x: 342, endPoint y: 581, distance: 15.0
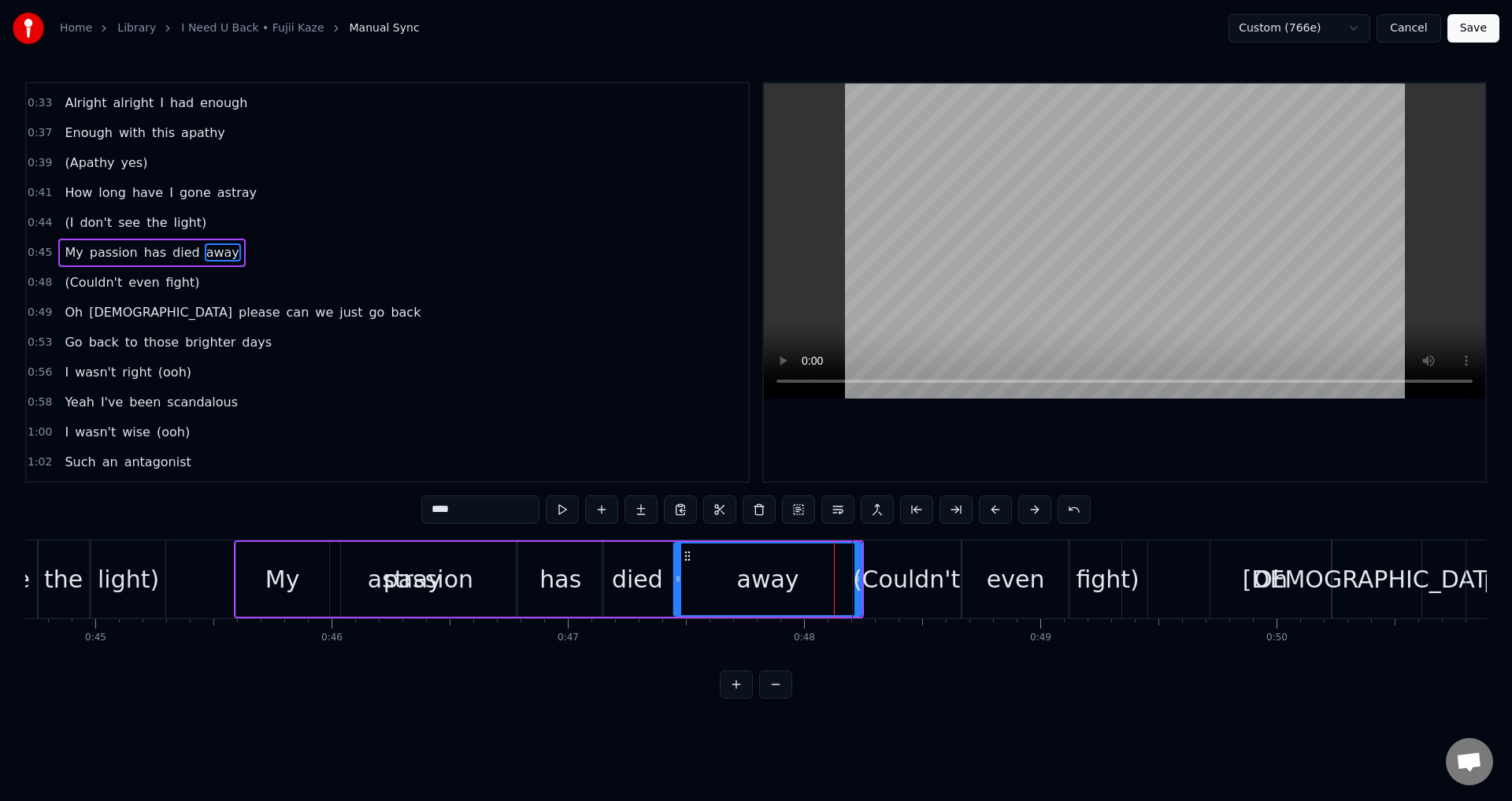
scroll to position [85, 0]
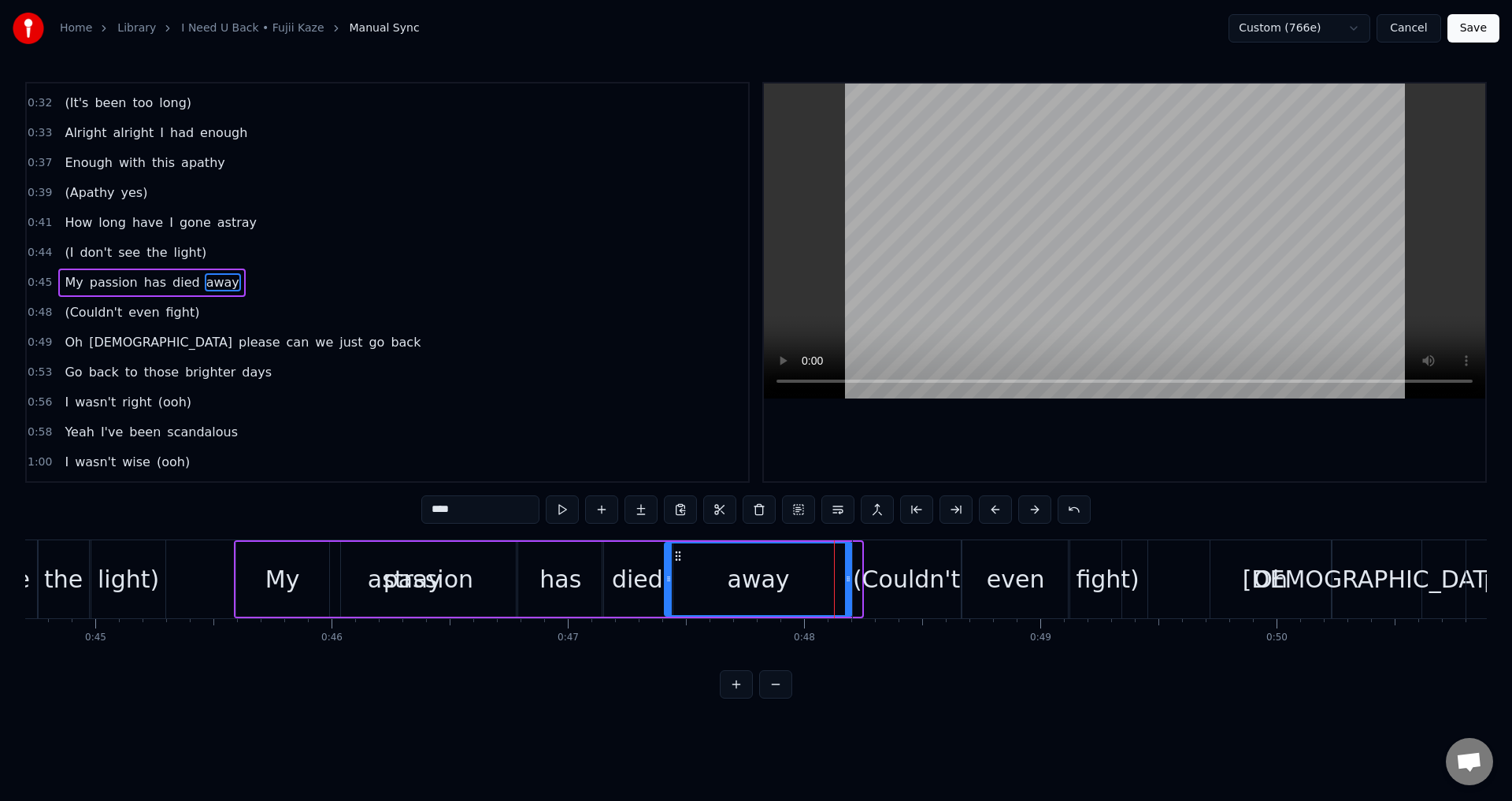
drag, startPoint x: 688, startPoint y: 556, endPoint x: 678, endPoint y: 559, distance: 10.4
drag, startPoint x: 666, startPoint y: 572, endPoint x: 678, endPoint y: 575, distance: 12.4
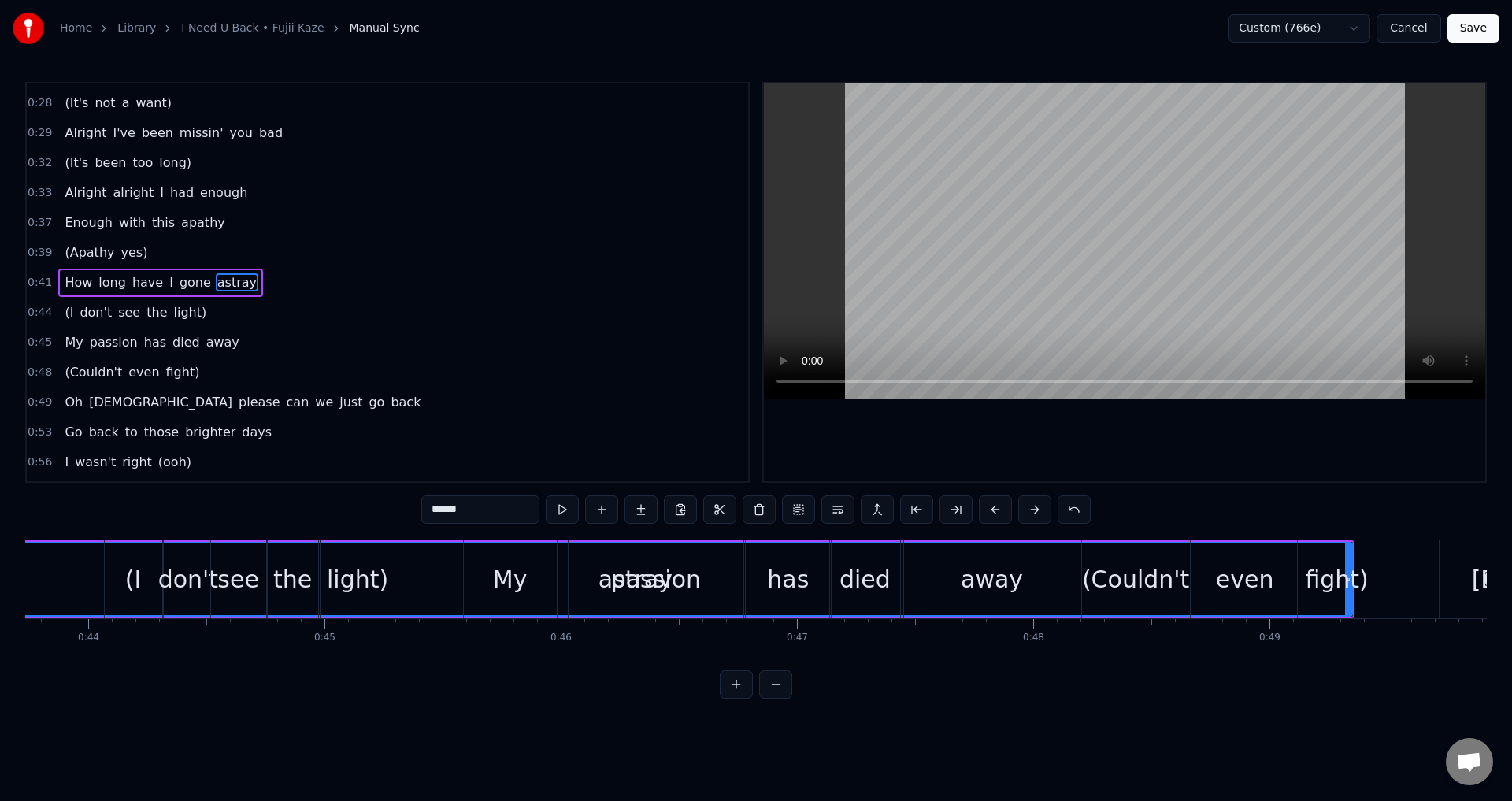
scroll to position [0, 10263]
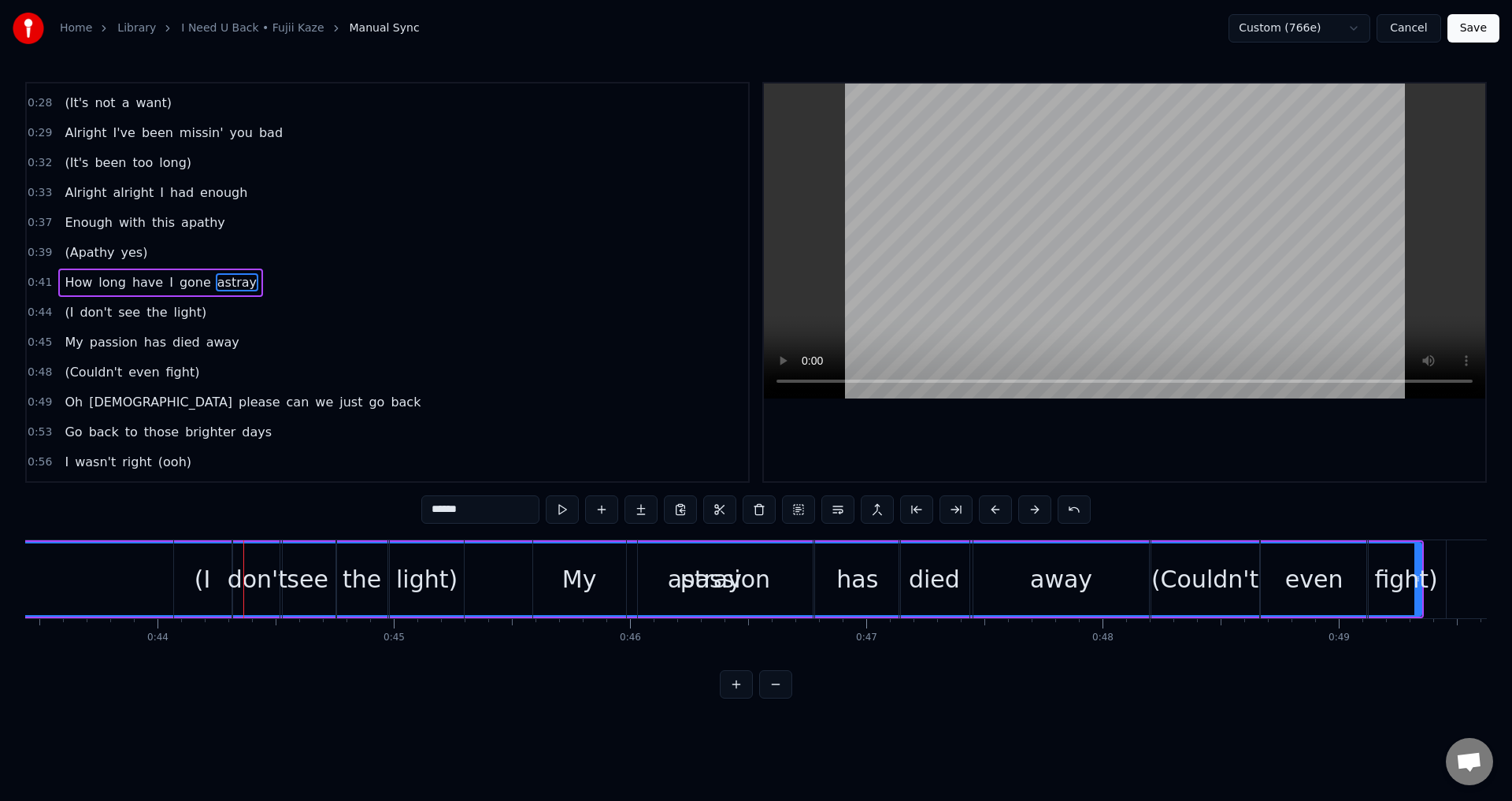
type input "*******"
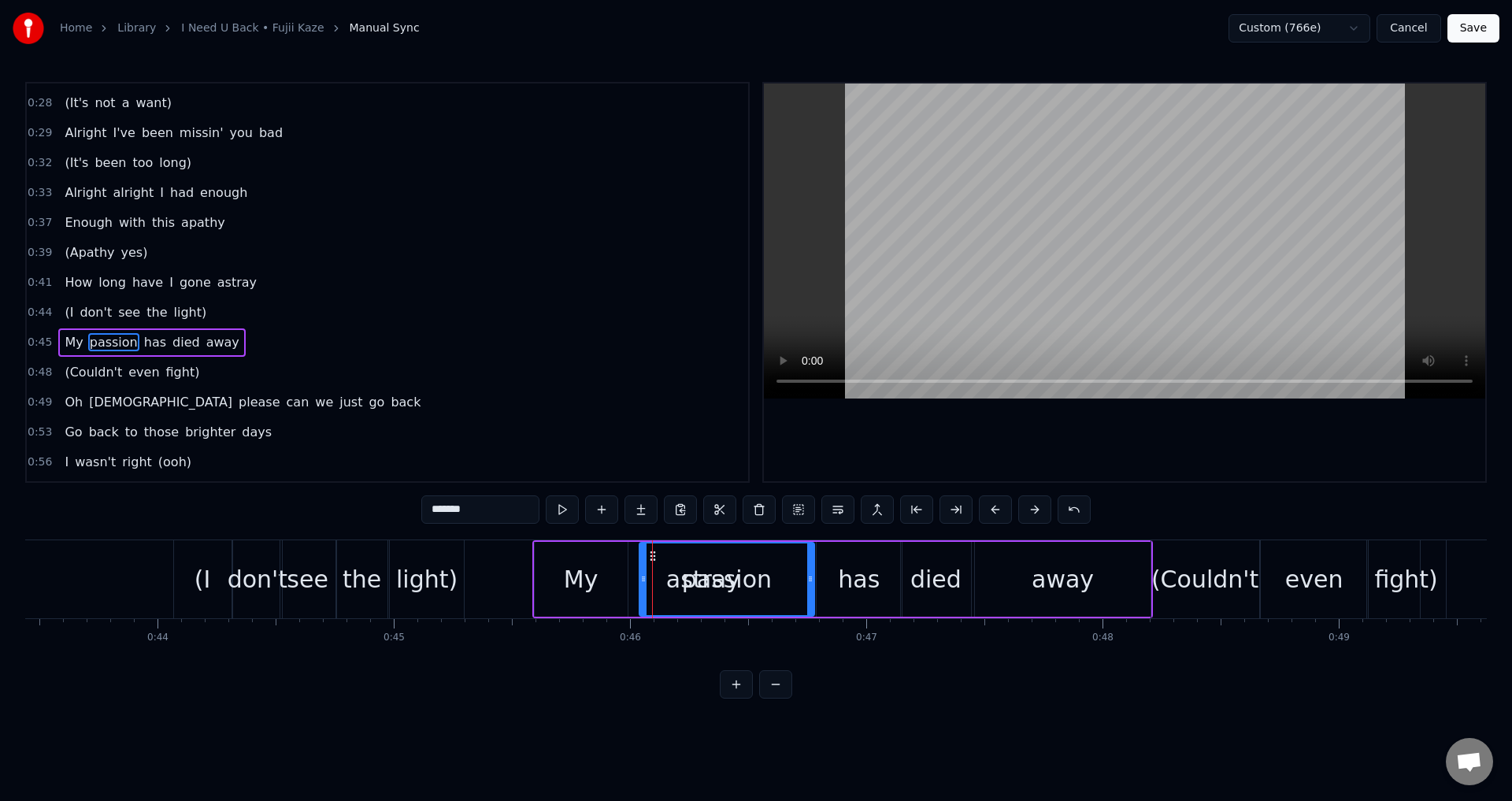
scroll to position [85, 0]
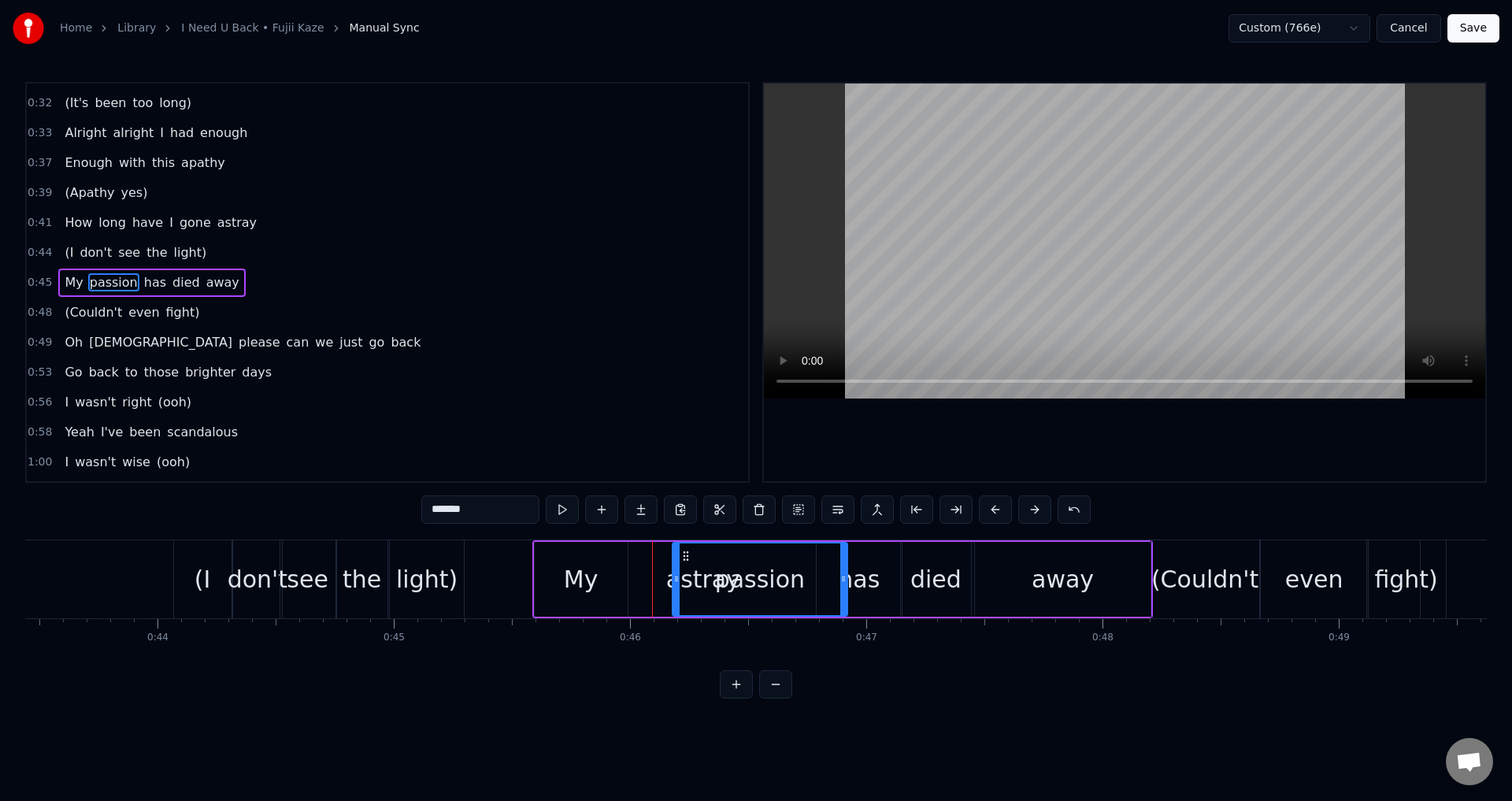
drag, startPoint x: 657, startPoint y: 549, endPoint x: 676, endPoint y: 569, distance: 27.6
drag, startPoint x: 698, startPoint y: 554, endPoint x: 723, endPoint y: 568, distance: 28.7
drag, startPoint x: 726, startPoint y: 554, endPoint x: 648, endPoint y: 560, distance: 78.2
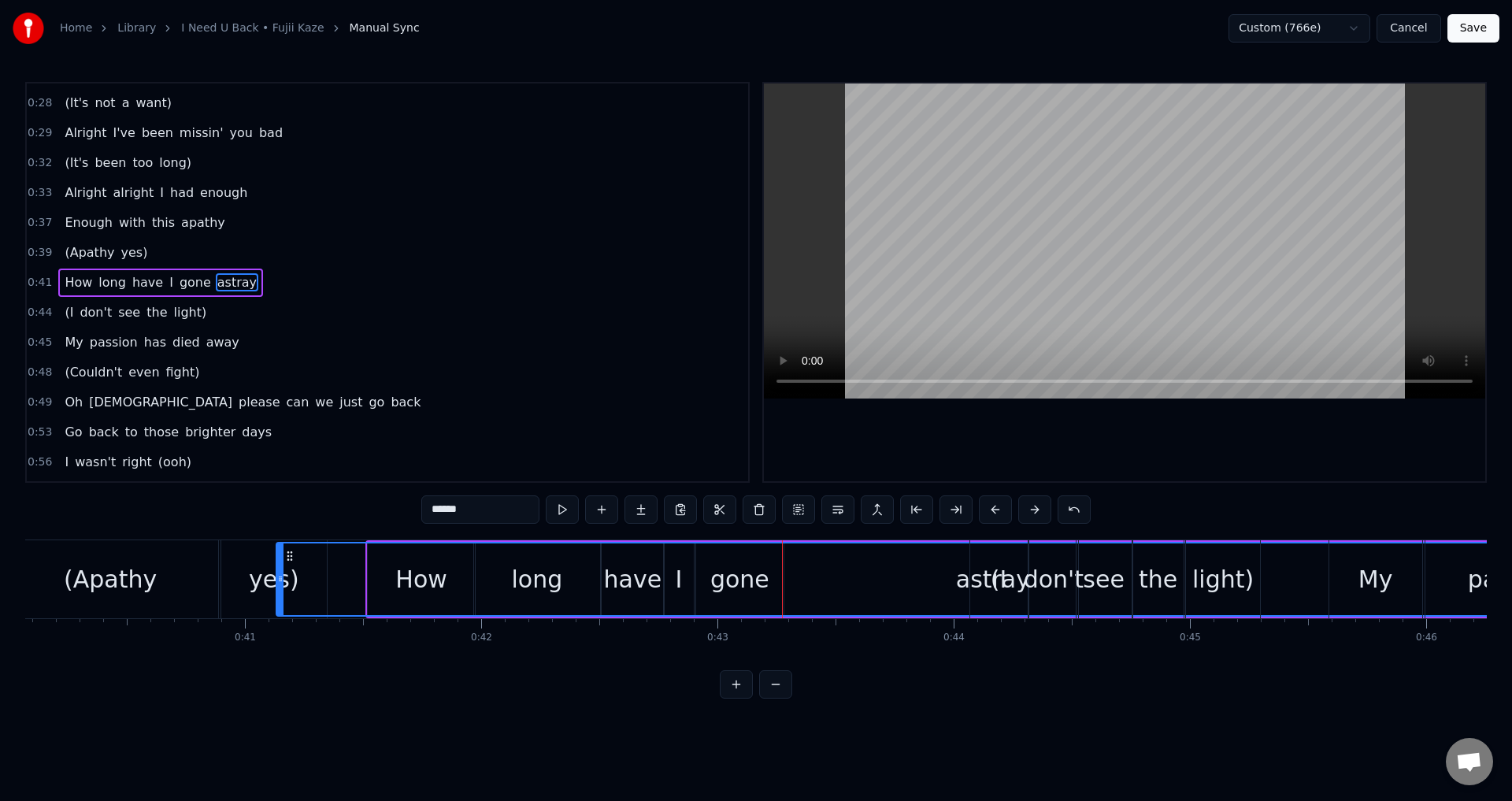
scroll to position [0, 9461]
drag, startPoint x: 124, startPoint y: 560, endPoint x: 329, endPoint y: 552, distance: 205.2
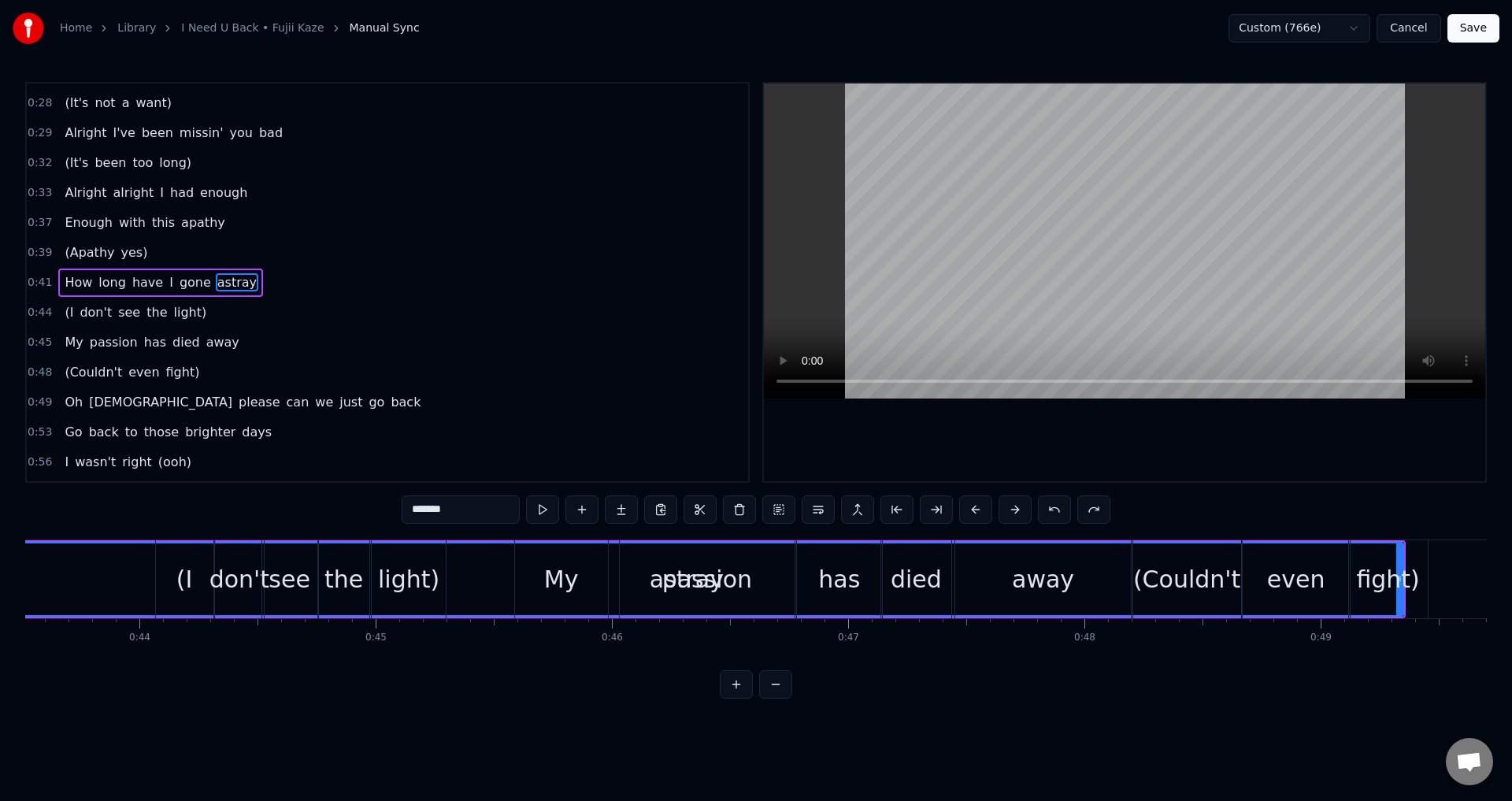
scroll to position [85, 0]
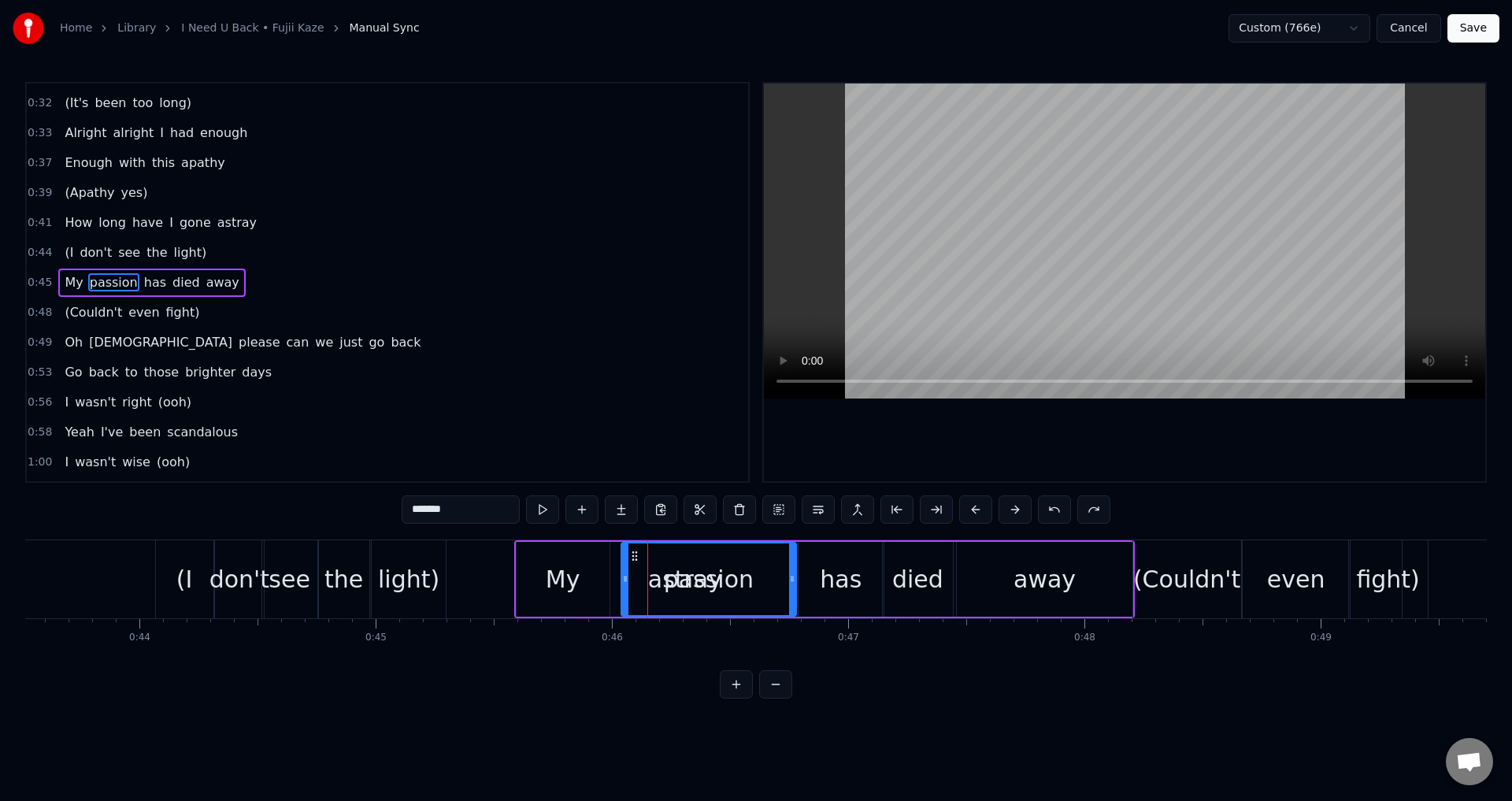
type input "******"
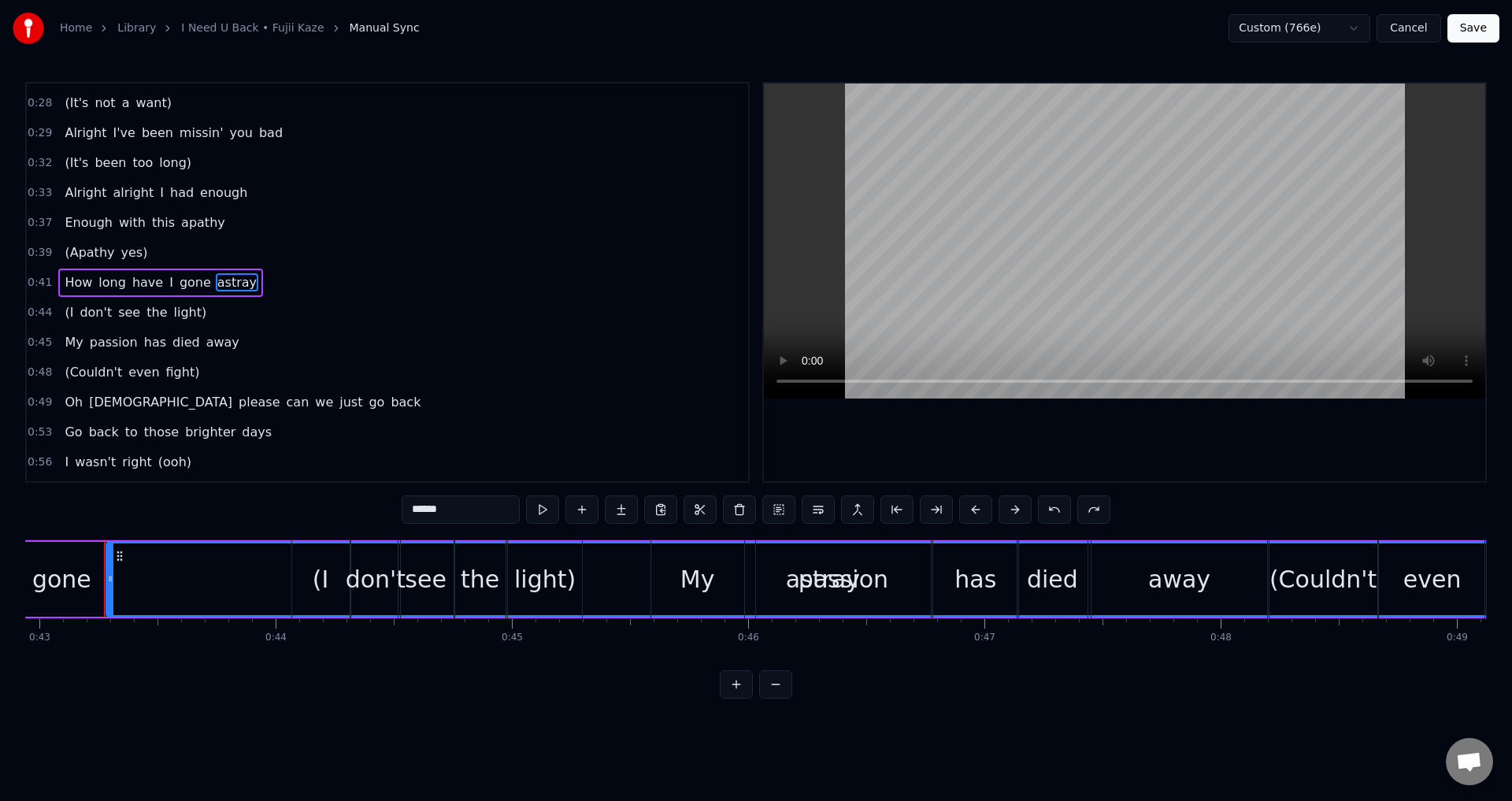
scroll to position [0, 9976]
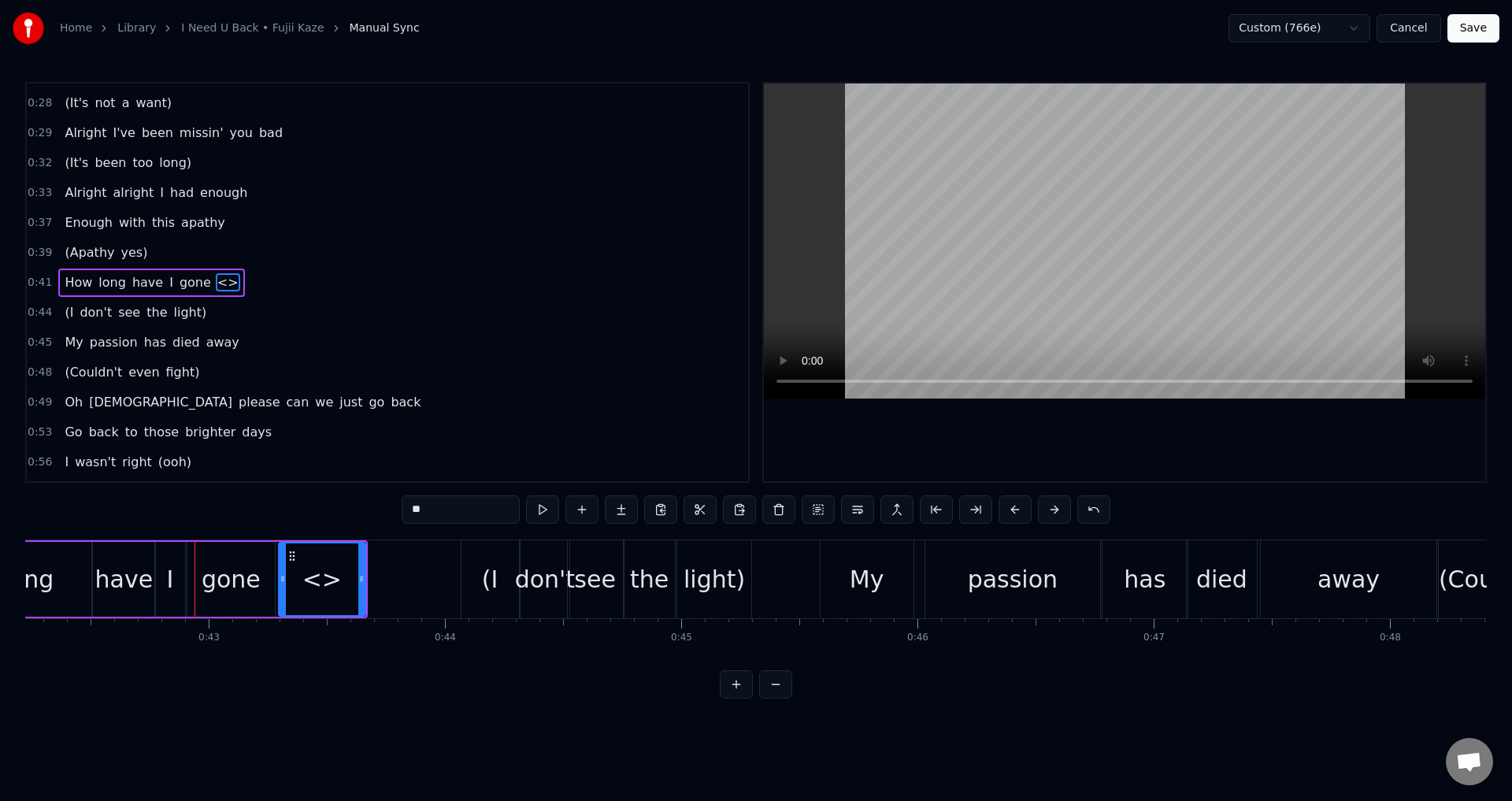
drag, startPoint x: 440, startPoint y: 504, endPoint x: 382, endPoint y: 502, distance: 58.0
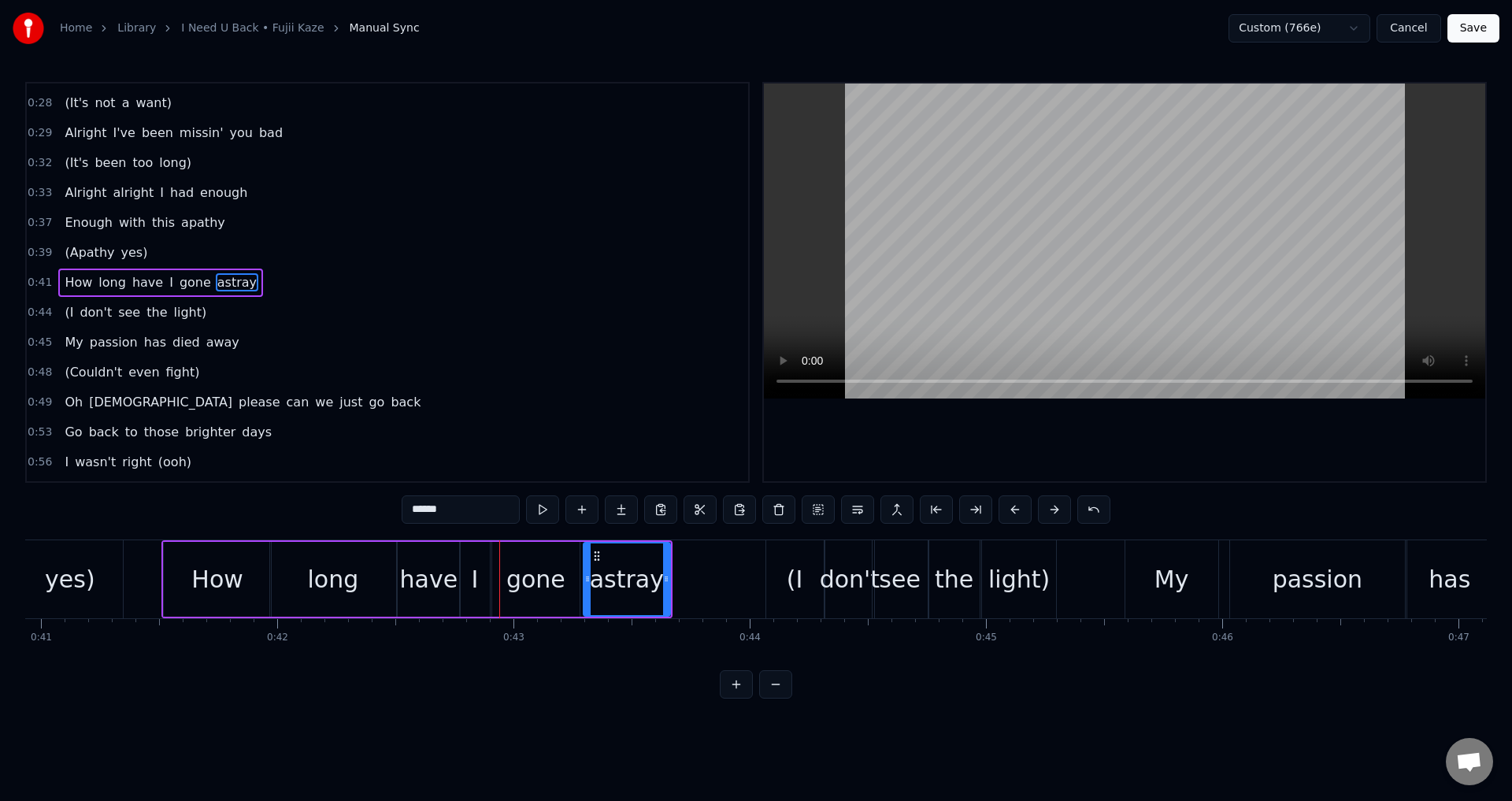
scroll to position [0, 9619]
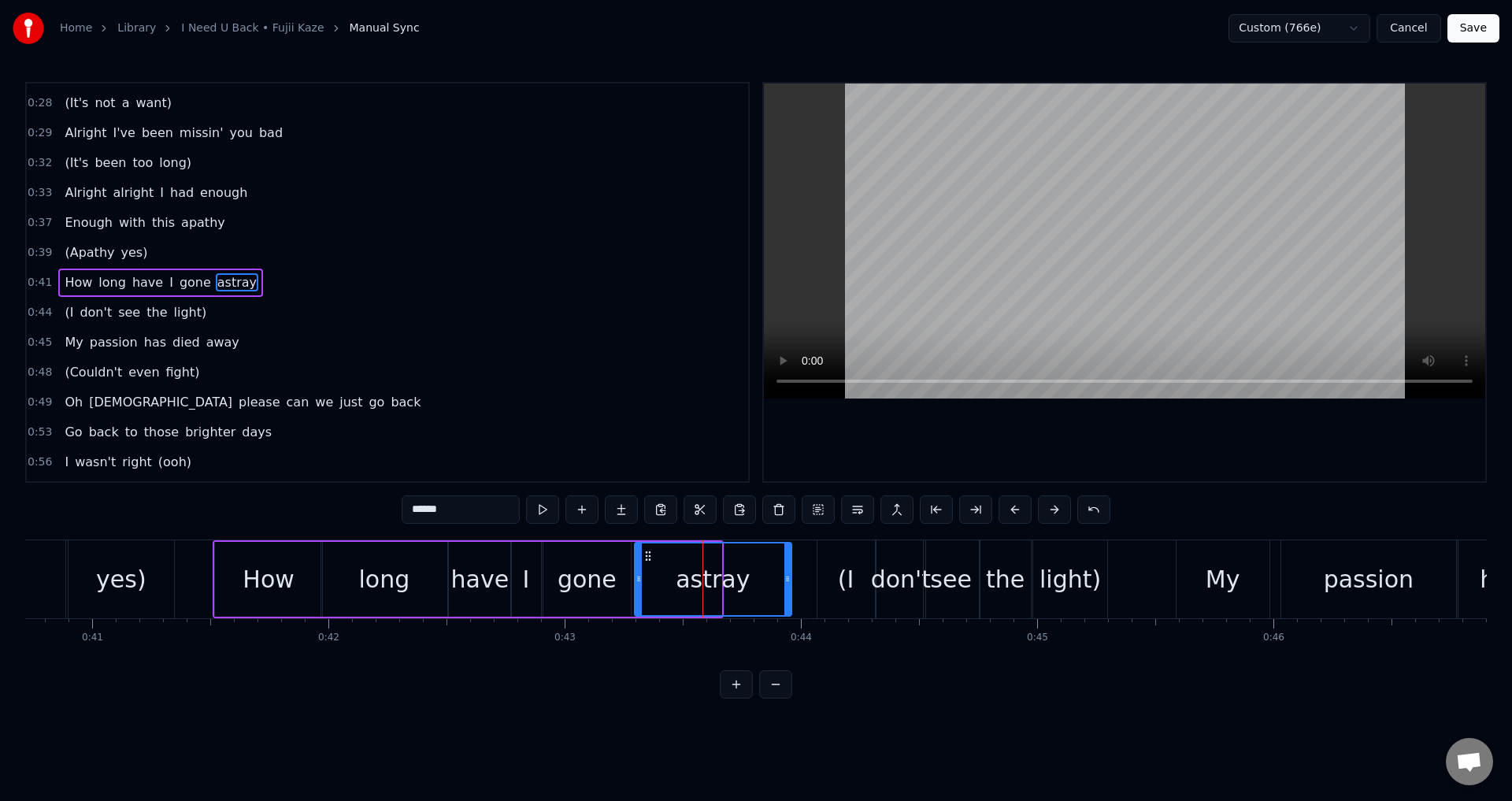
drag, startPoint x: 737, startPoint y: 580, endPoint x: 797, endPoint y: 569, distance: 61.0
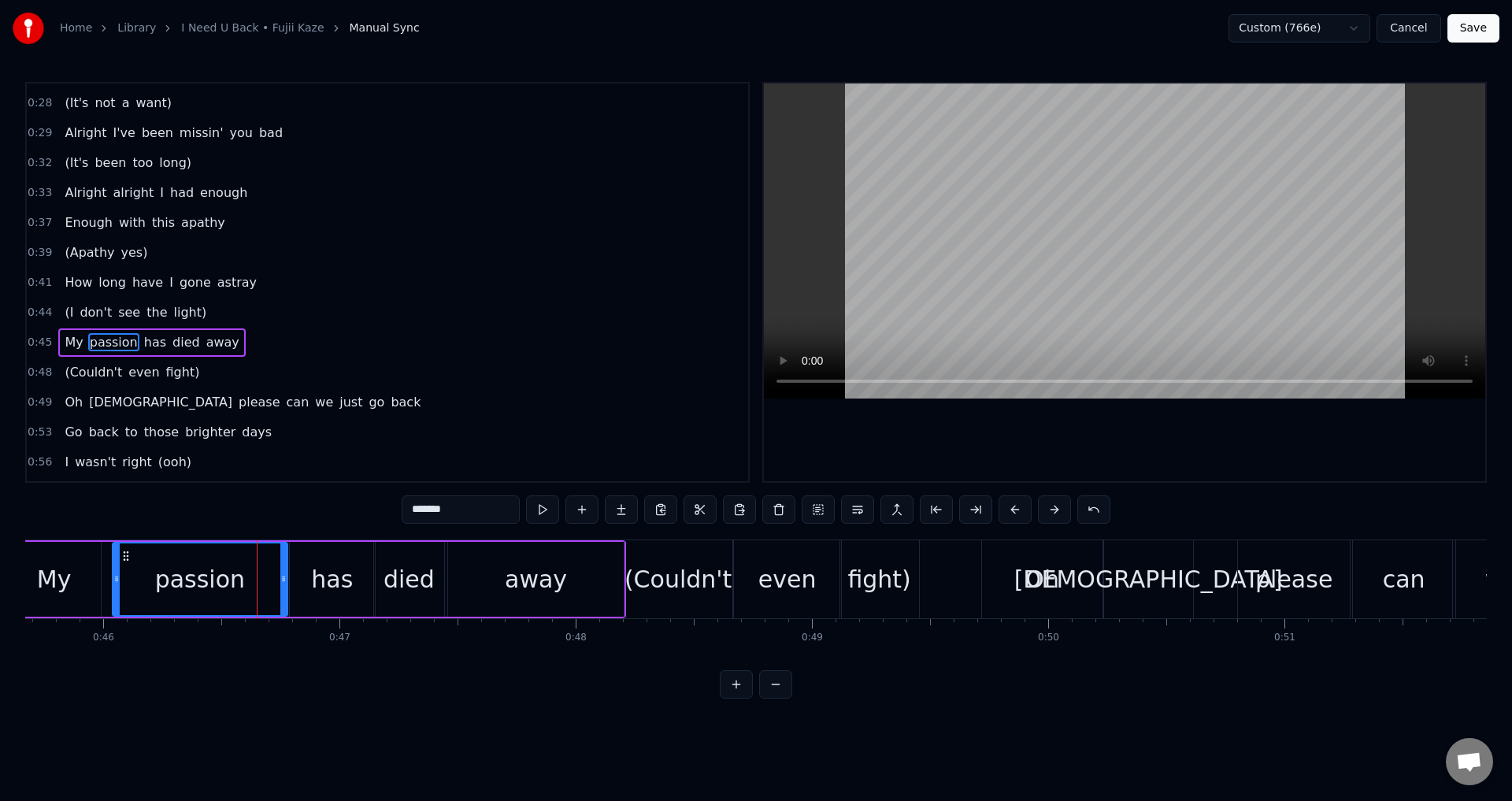
scroll to position [85, 0]
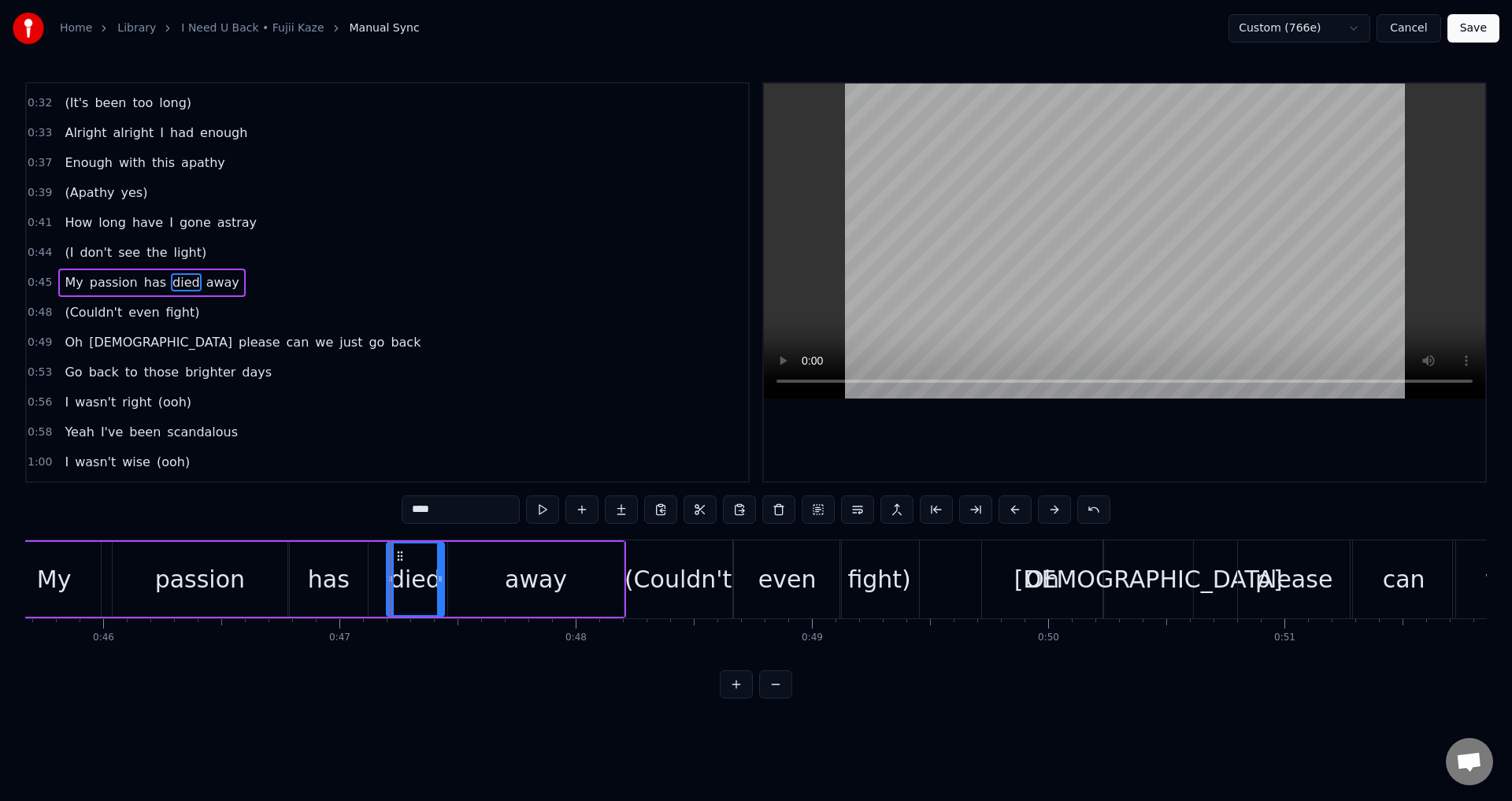
drag, startPoint x: 378, startPoint y: 586, endPoint x: 389, endPoint y: 588, distance: 11.2
drag, startPoint x: 367, startPoint y: 580, endPoint x: 380, endPoint y: 580, distance: 13.0
drag, startPoint x: 379, startPoint y: 588, endPoint x: 367, endPoint y: 588, distance: 12.0
drag, startPoint x: 389, startPoint y: 579, endPoint x: 372, endPoint y: 584, distance: 17.7
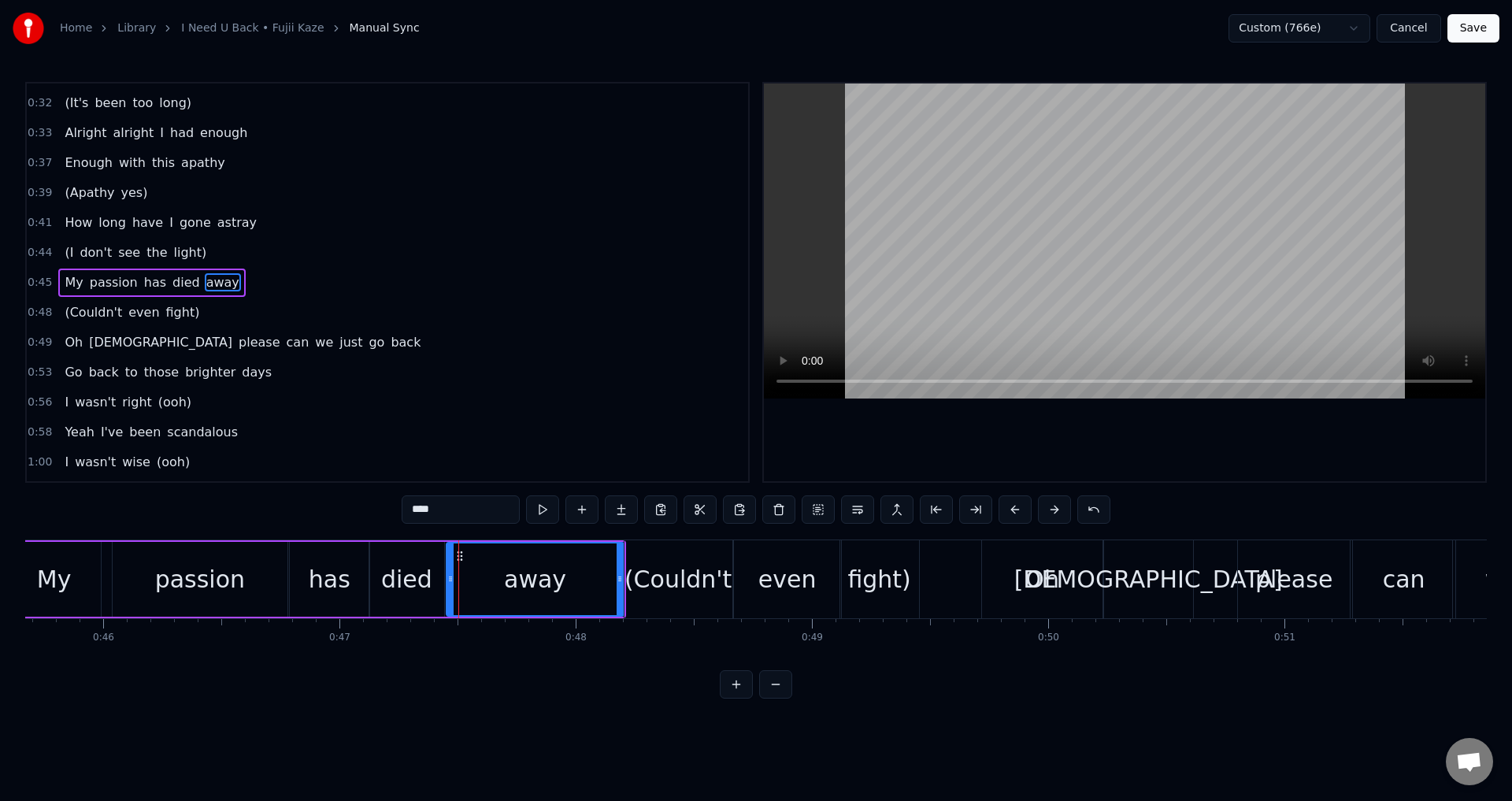
drag, startPoint x: 453, startPoint y: 577, endPoint x: 443, endPoint y: 574, distance: 10.4
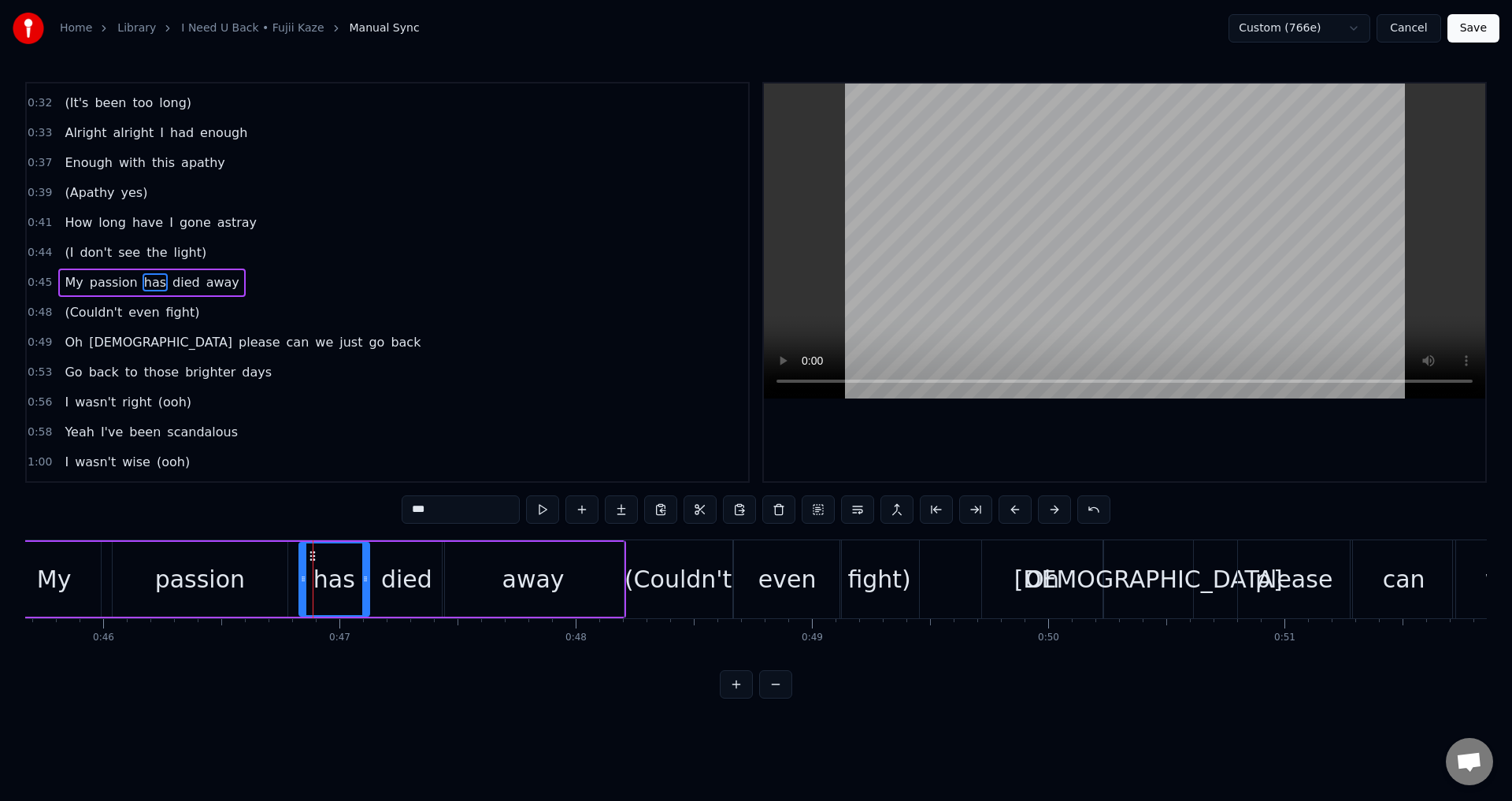
drag, startPoint x: 291, startPoint y: 586, endPoint x: 303, endPoint y: 586, distance: 12.0
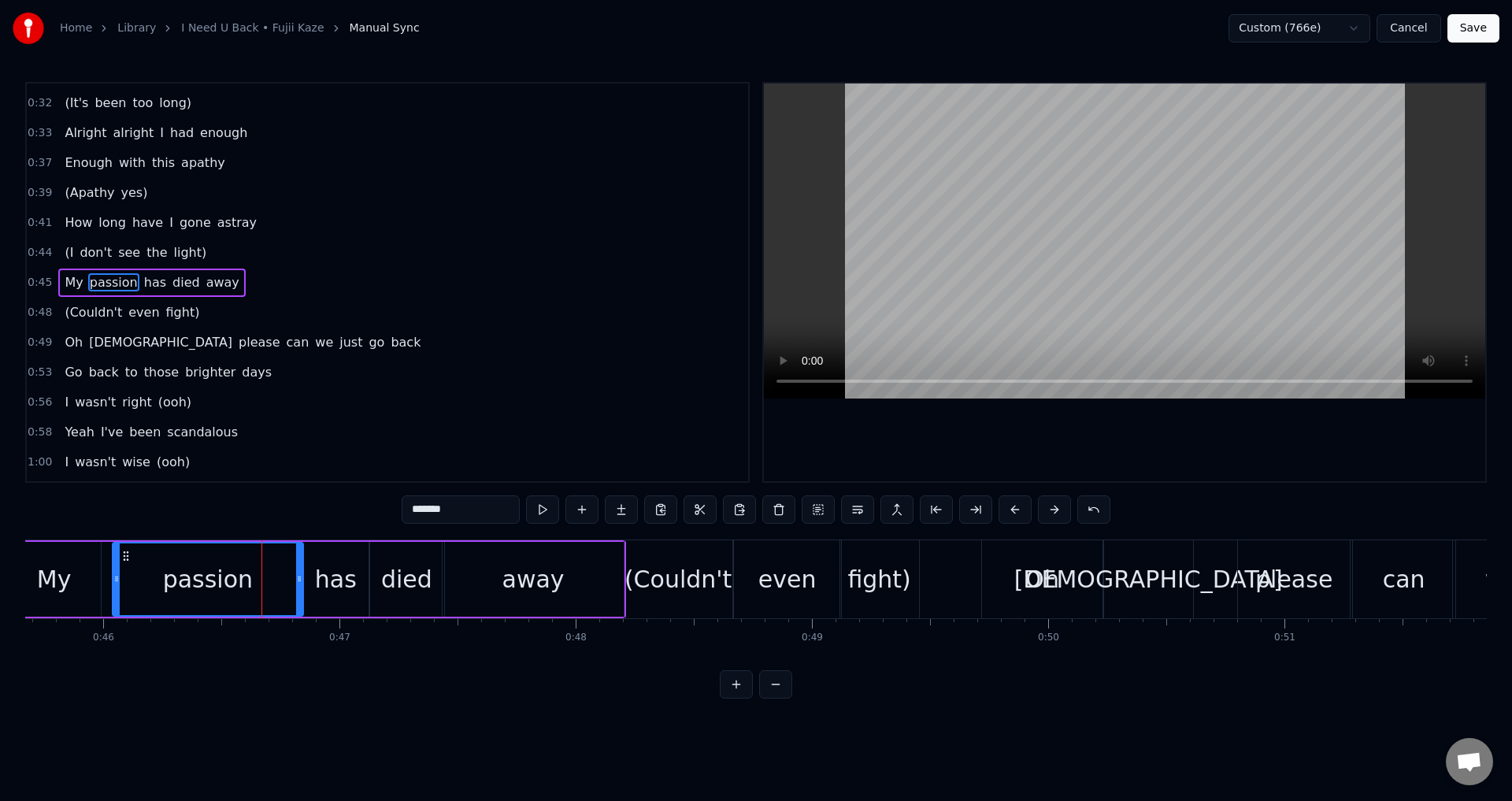
drag, startPoint x: 283, startPoint y: 576, endPoint x: 298, endPoint y: 576, distance: 15.0
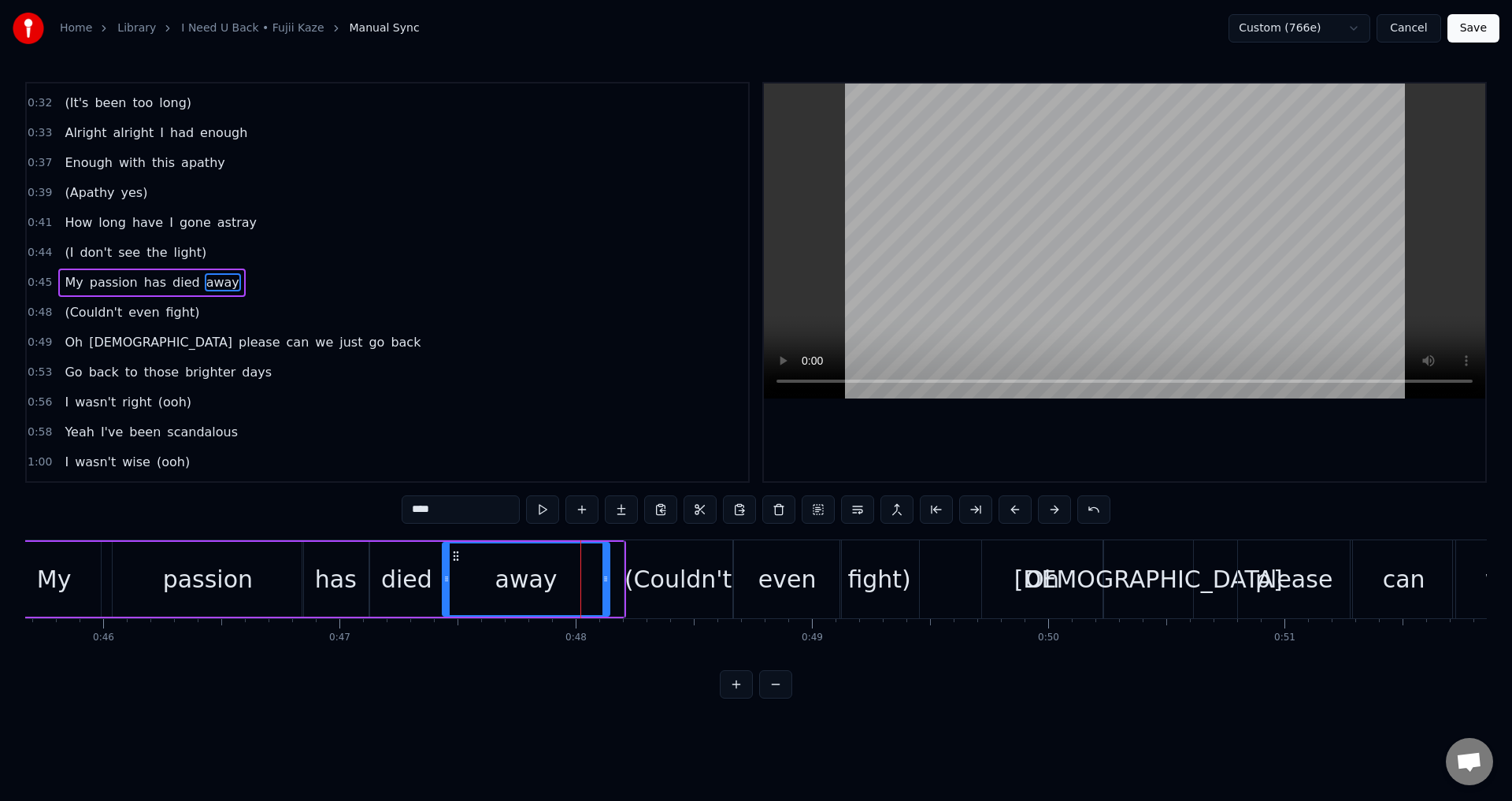
drag, startPoint x: 623, startPoint y: 578, endPoint x: 611, endPoint y: 576, distance: 12.2
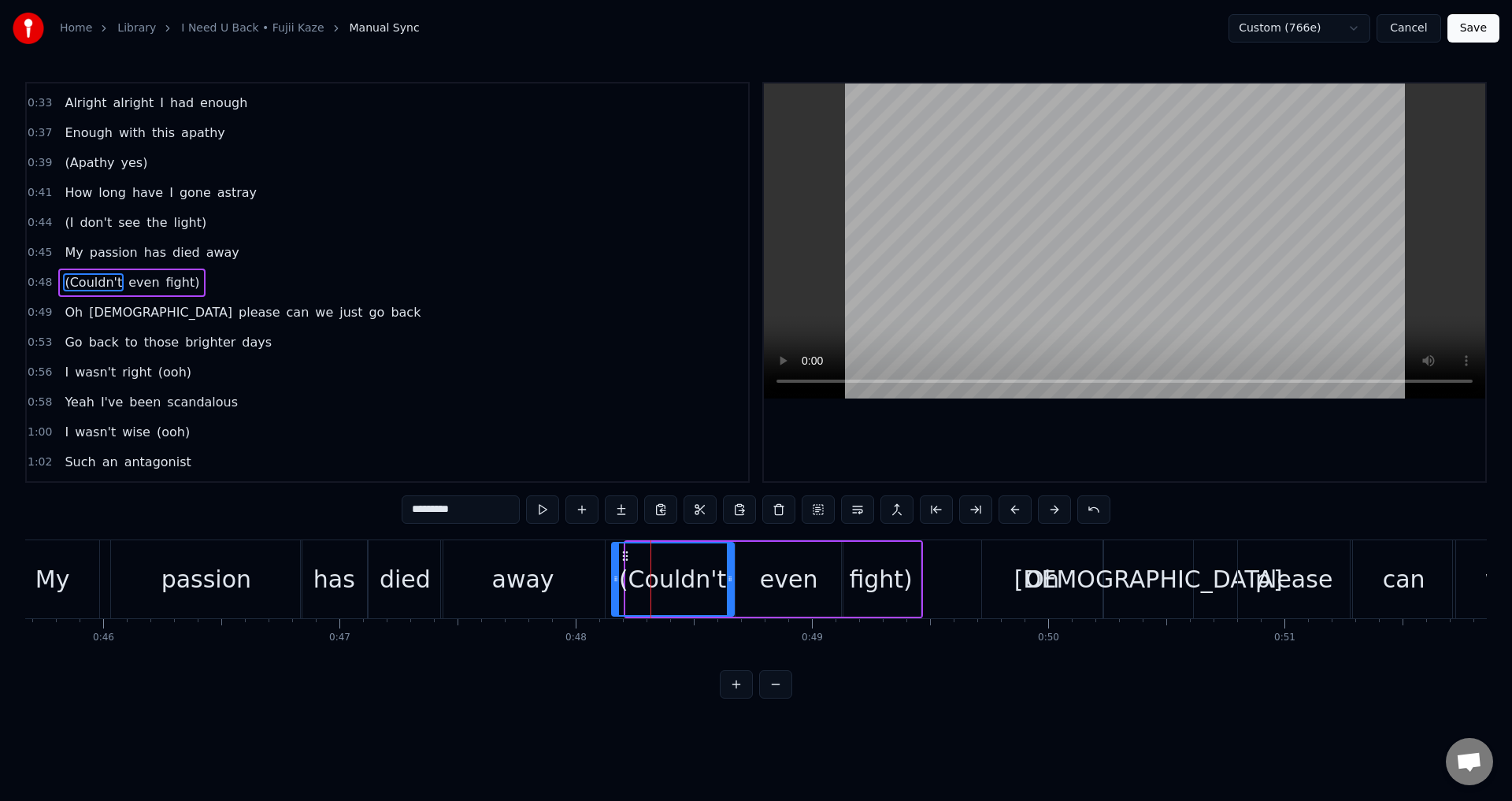
drag, startPoint x: 628, startPoint y: 582, endPoint x: 610, endPoint y: 577, distance: 18.7
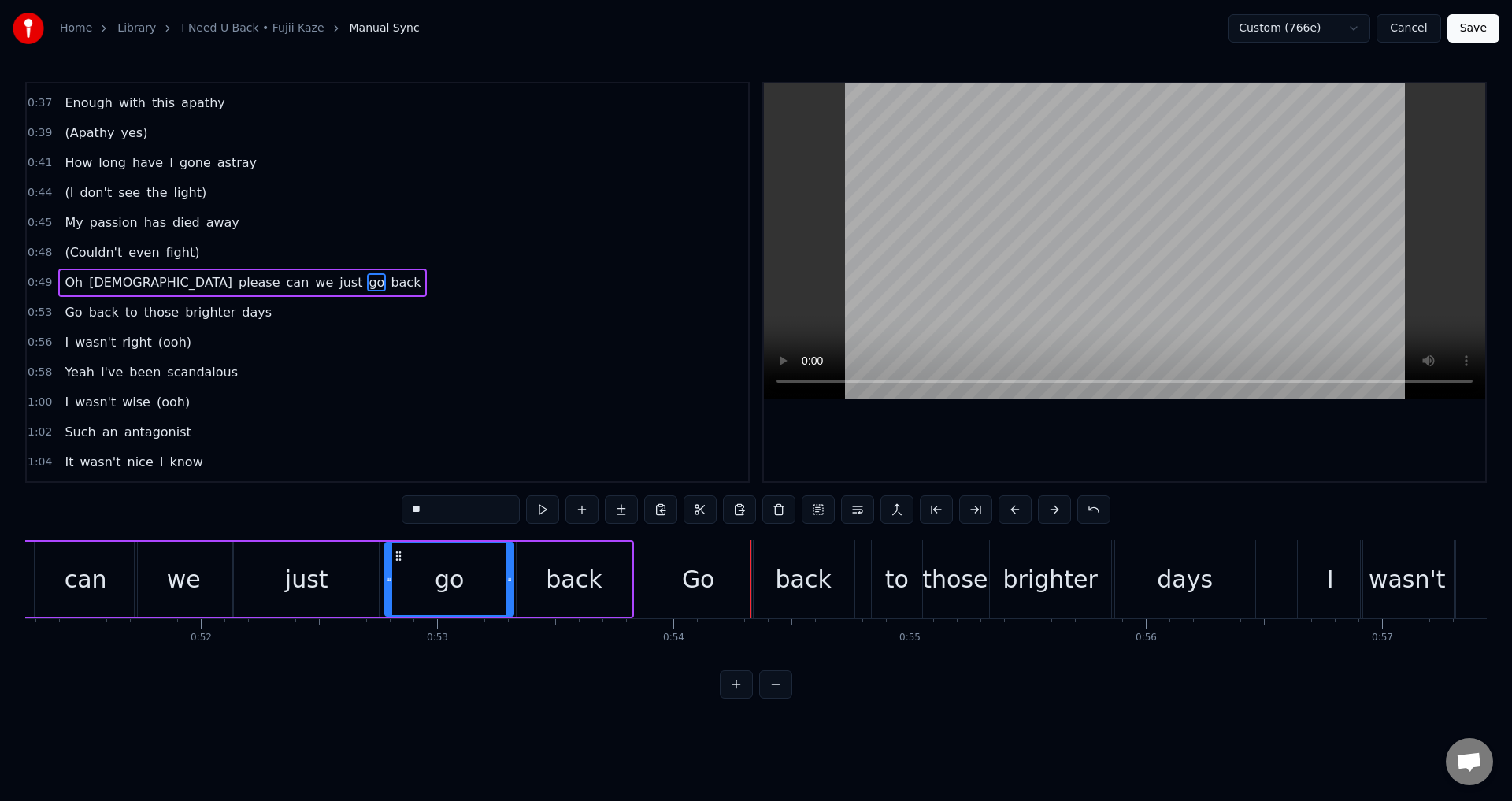
scroll to position [175, 0]
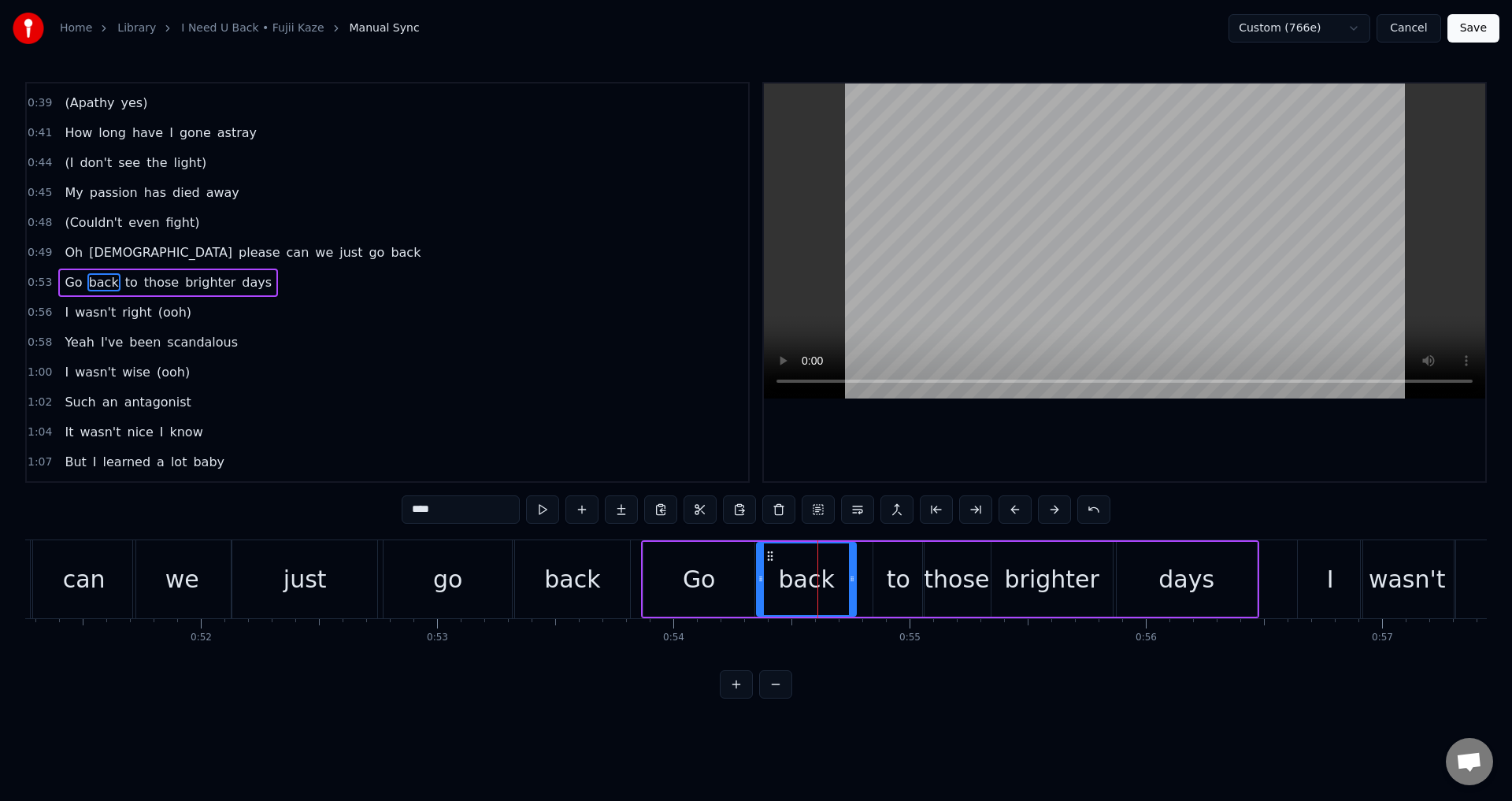
drag, startPoint x: 759, startPoint y: 574, endPoint x: 768, endPoint y: 573, distance: 9.1
type input "**"
drag, startPoint x: 750, startPoint y: 570, endPoint x: 759, endPoint y: 573, distance: 9.5
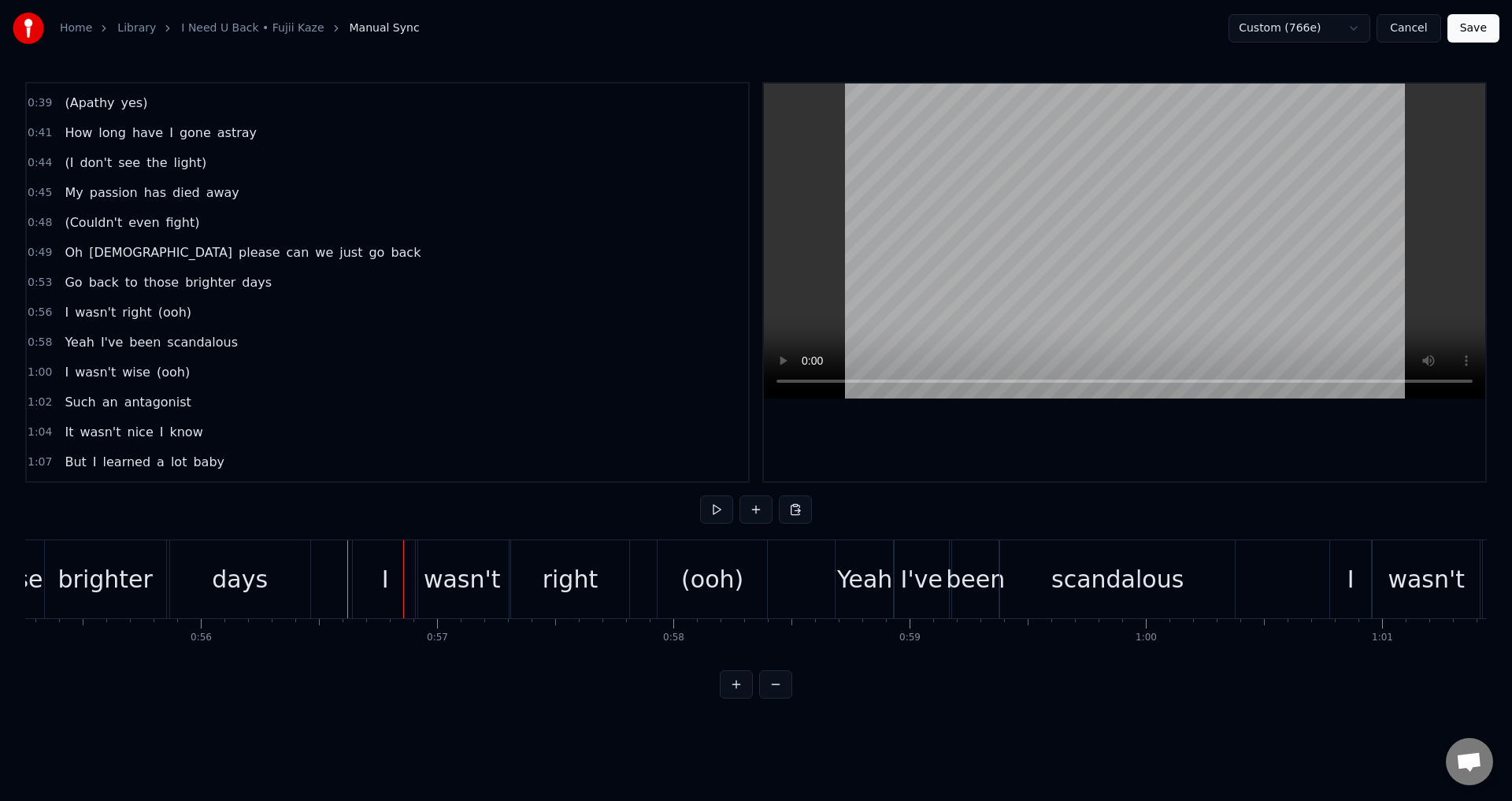
scroll to position [204, 0]
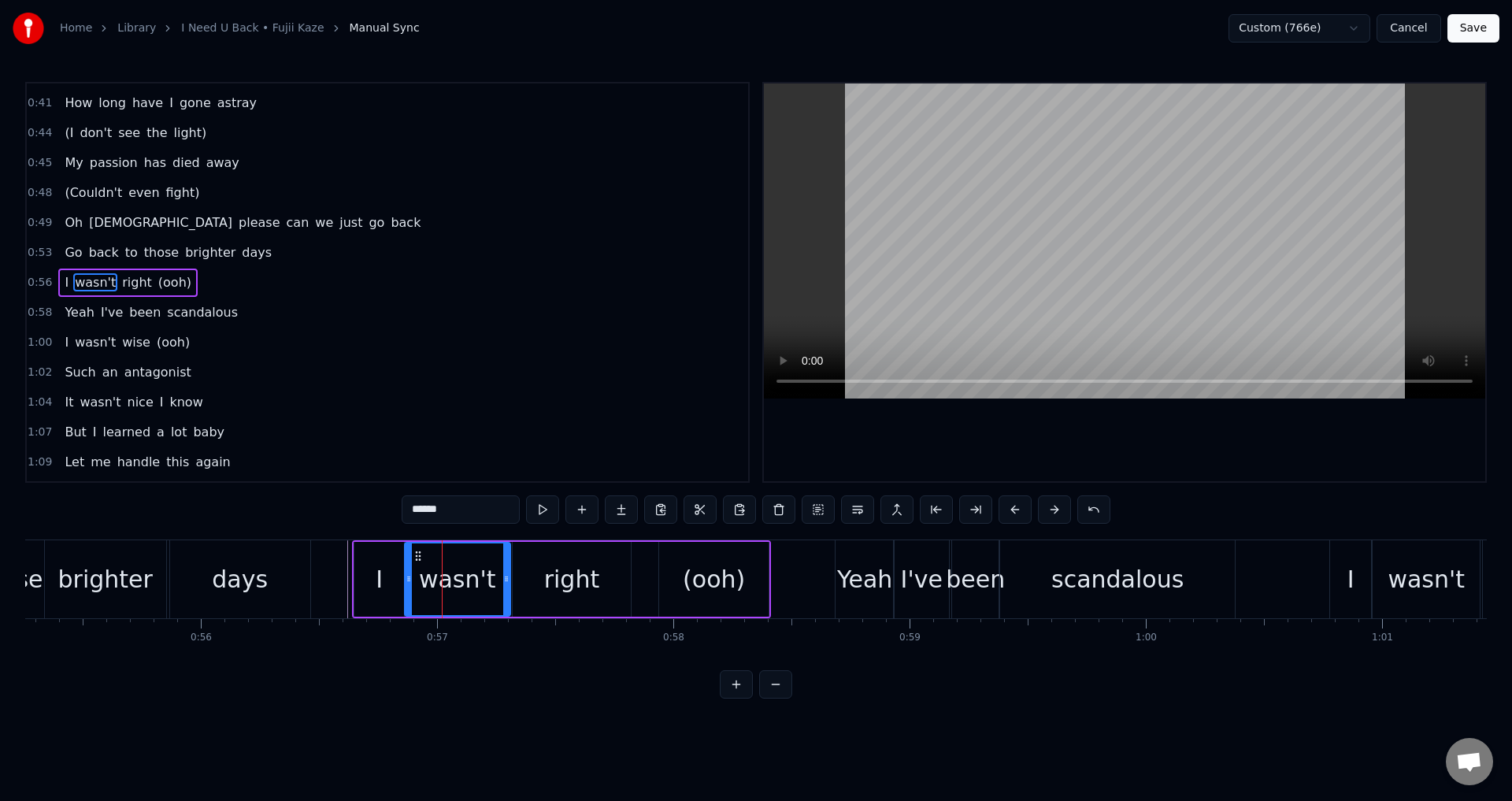
drag, startPoint x: 424, startPoint y: 571, endPoint x: 411, endPoint y: 572, distance: 13.0
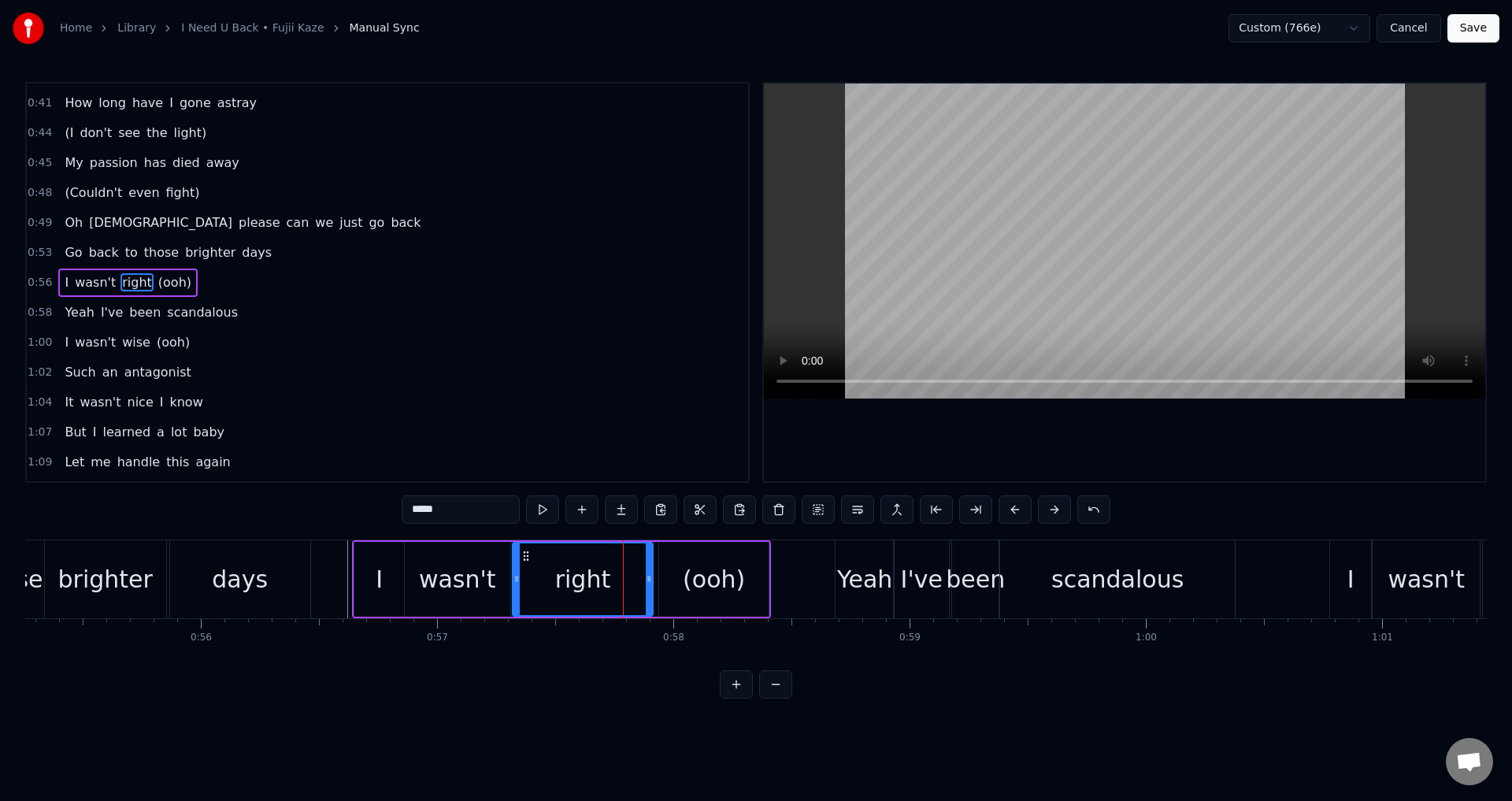
drag, startPoint x: 628, startPoint y: 575, endPoint x: 647, endPoint y: 575, distance: 19.0
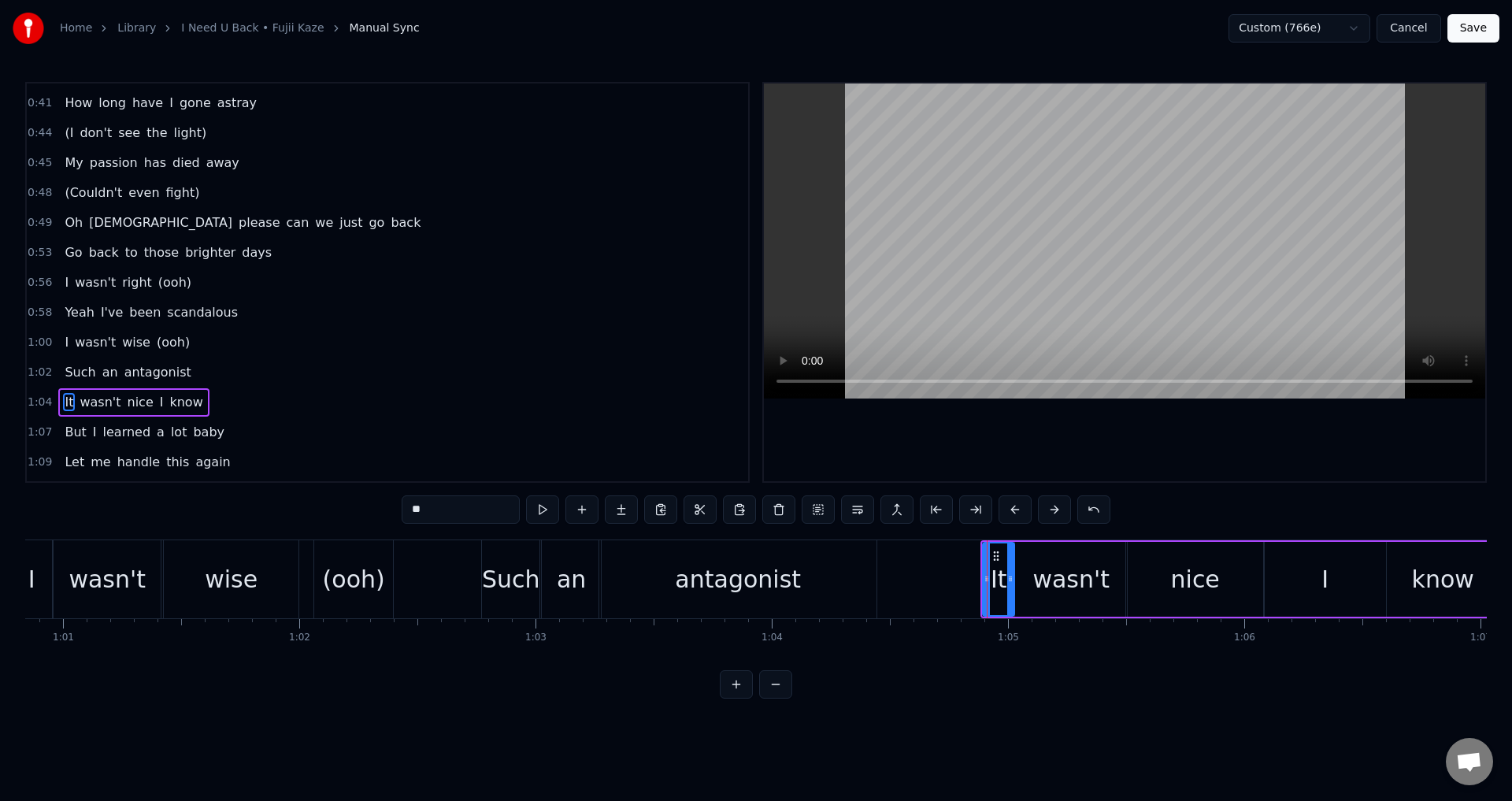
scroll to position [324, 0]
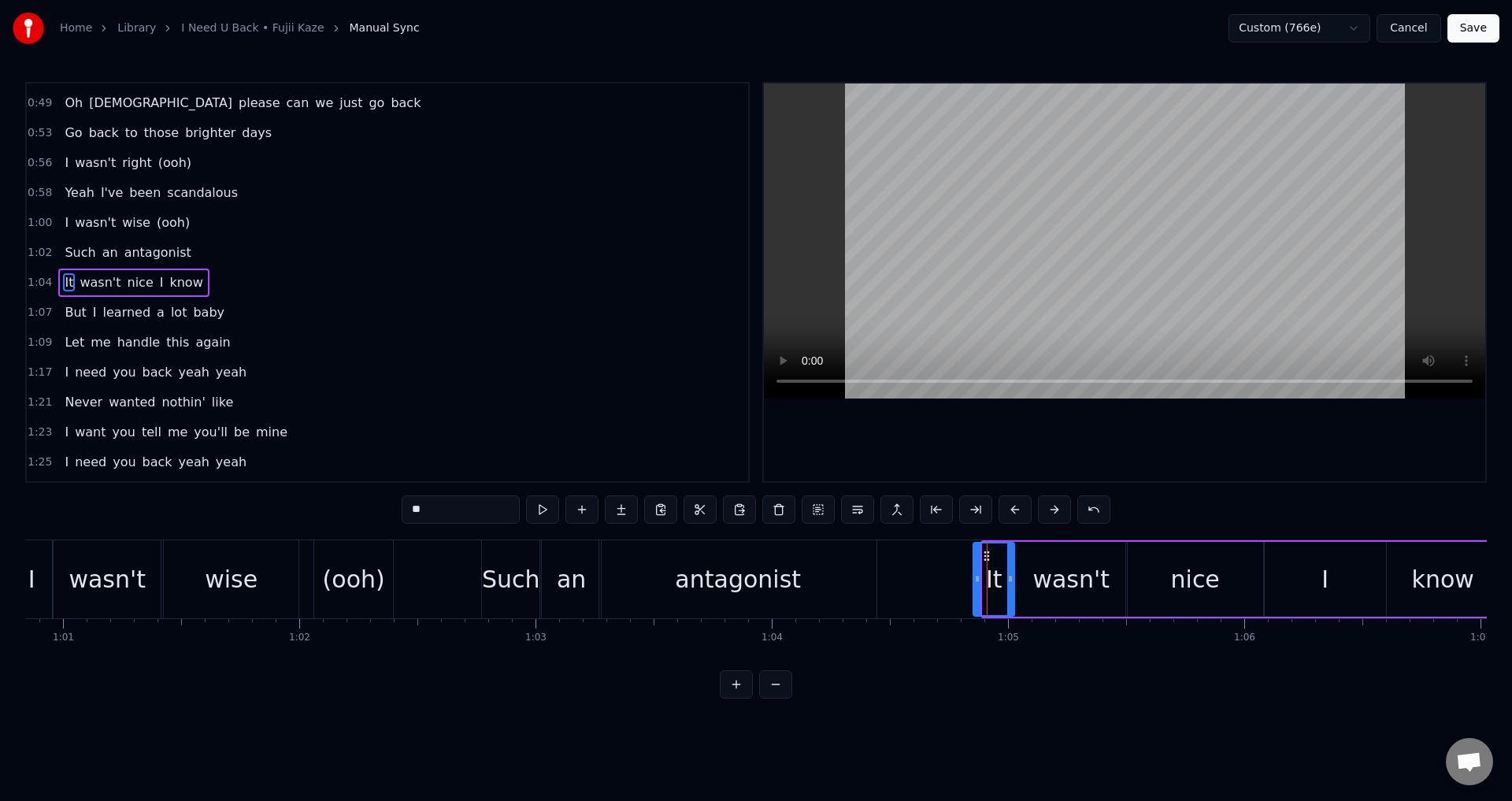
drag, startPoint x: 986, startPoint y: 571, endPoint x: 1050, endPoint y: 515, distance: 85.0
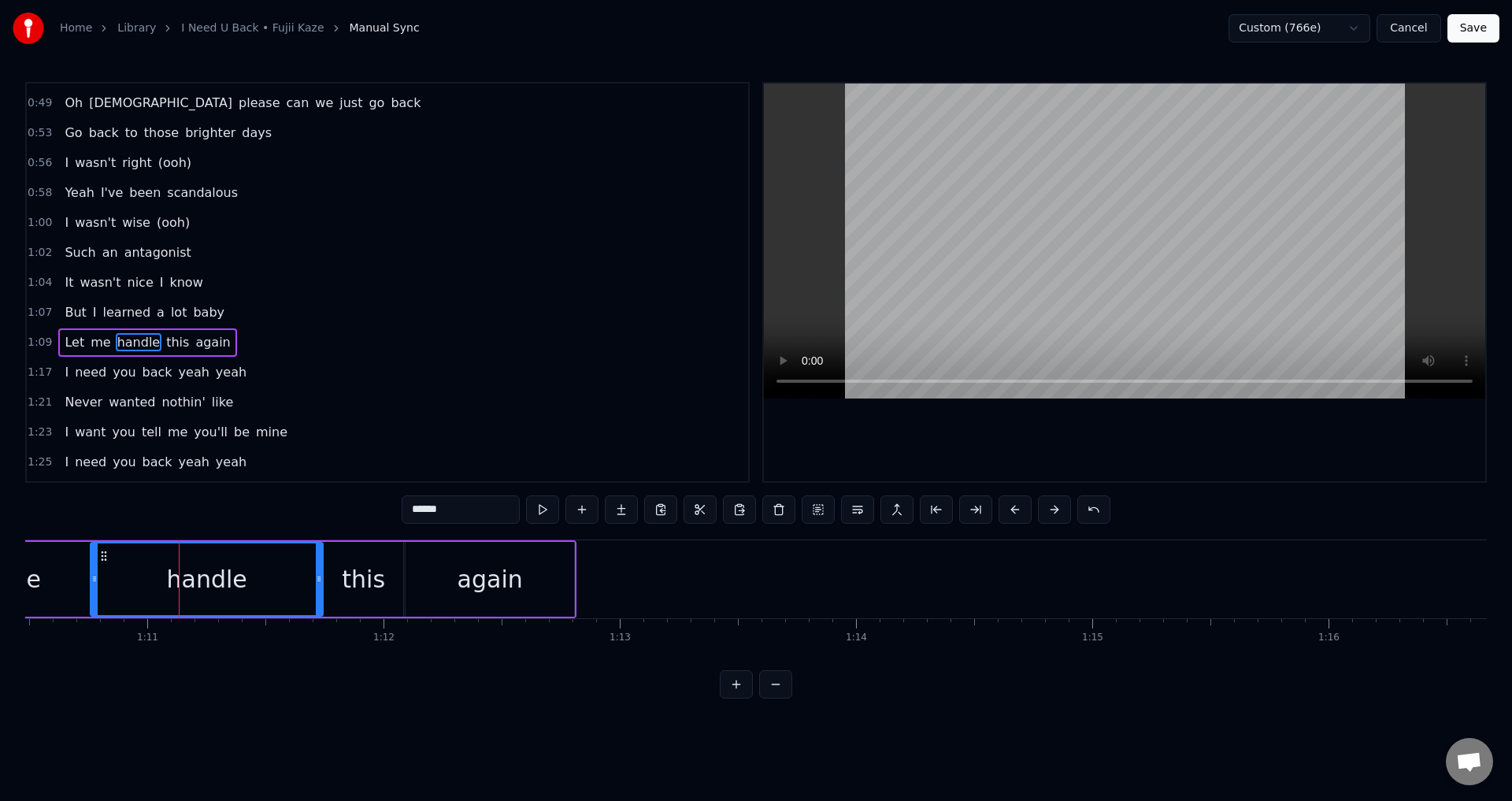
scroll to position [384, 0]
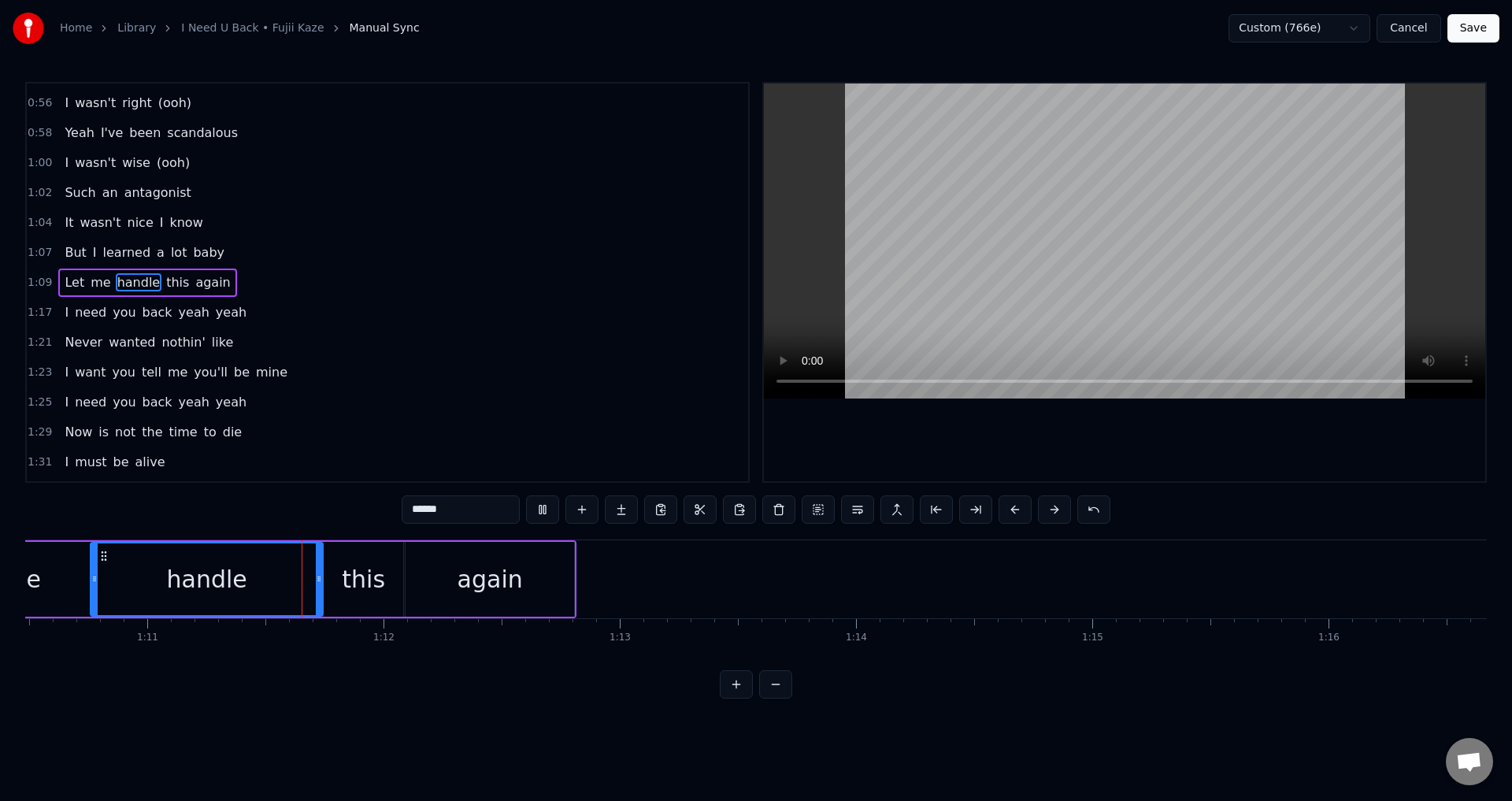
drag, startPoint x: 1030, startPoint y: 454, endPoint x: 828, endPoint y: 479, distance: 203.5
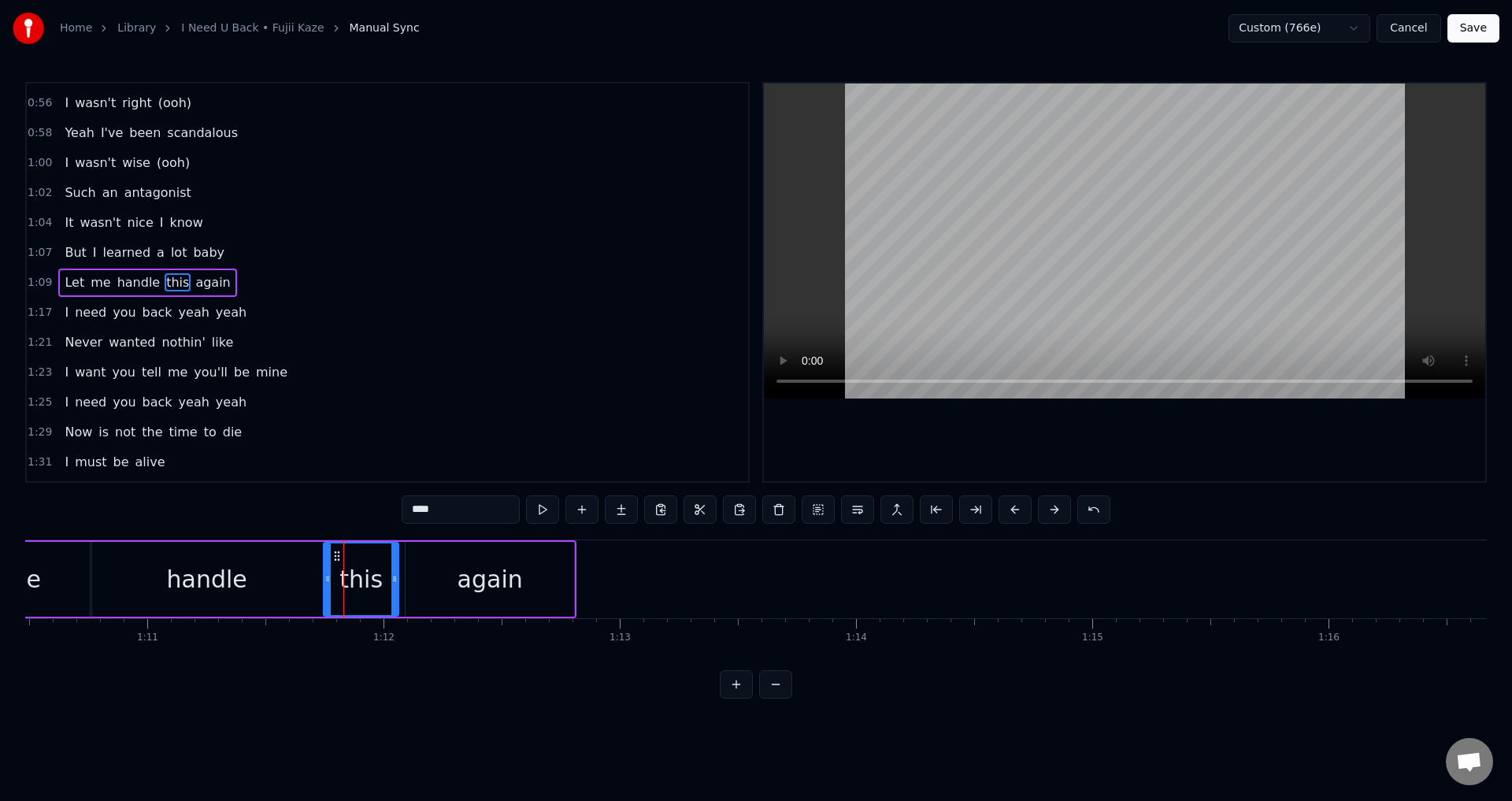
drag, startPoint x: 402, startPoint y: 582, endPoint x: 394, endPoint y: 580, distance: 8.2
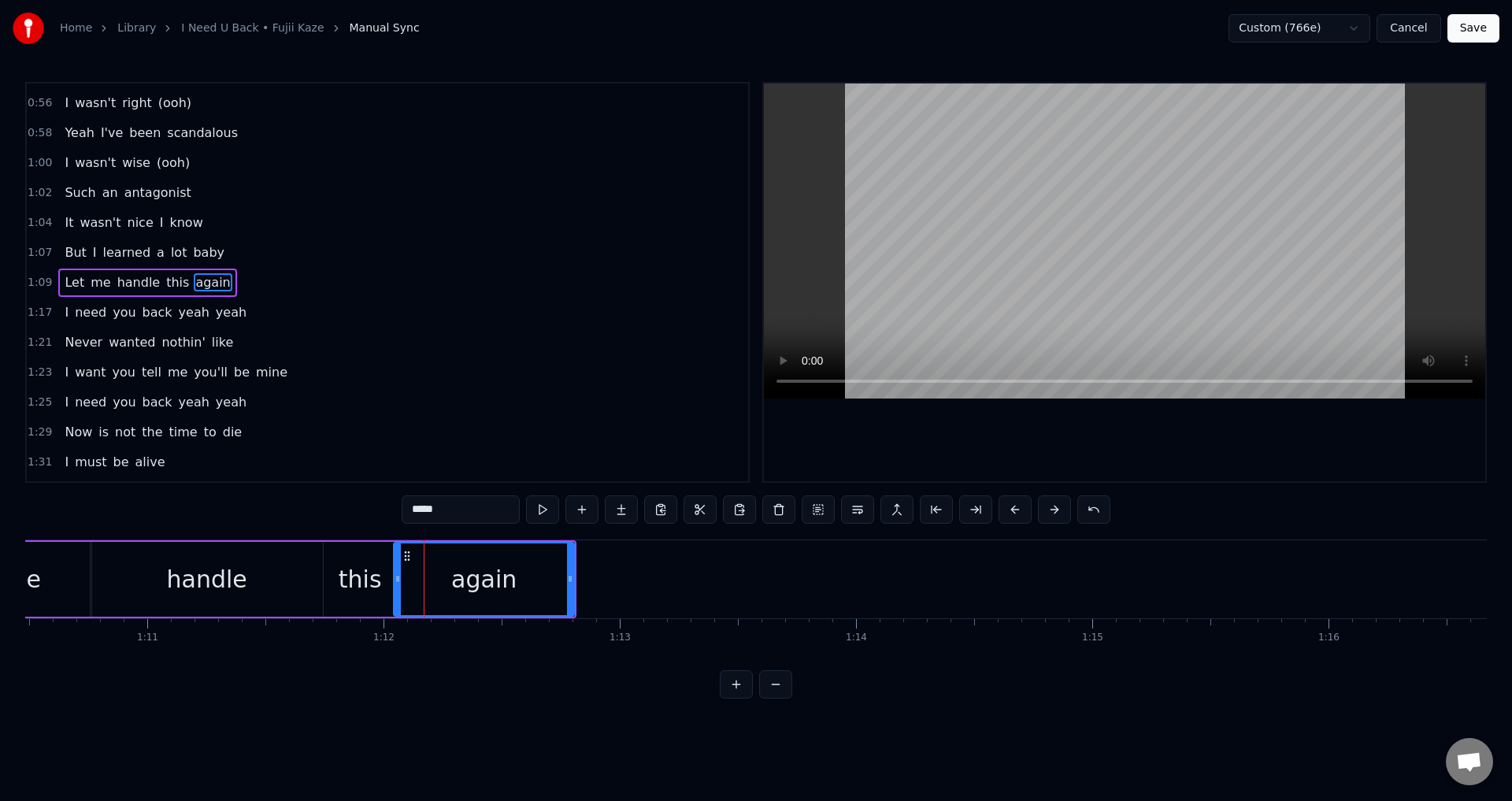
drag, startPoint x: 410, startPoint y: 577, endPoint x: 398, endPoint y: 576, distance: 12.0
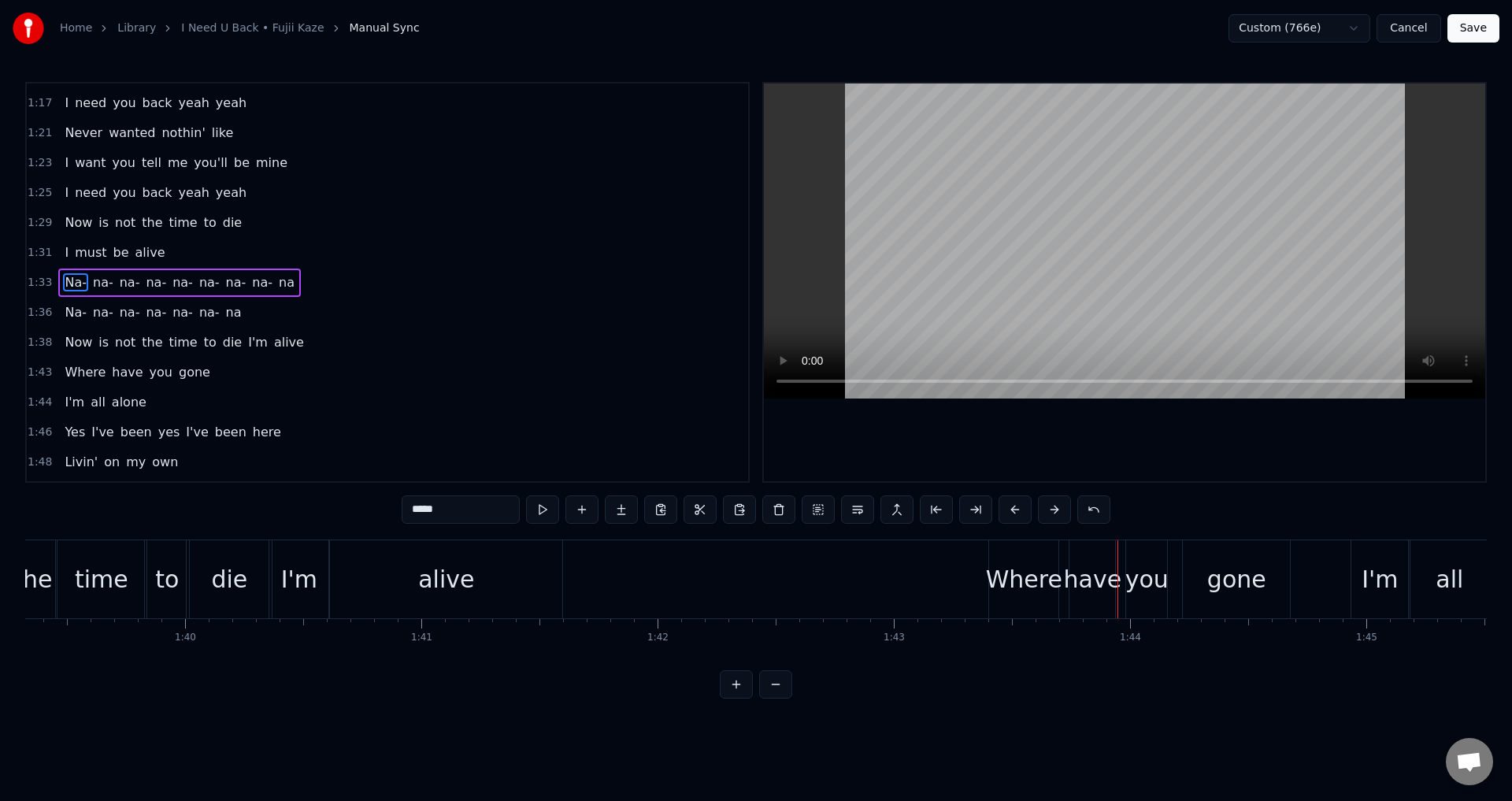
scroll to position [684, 0]
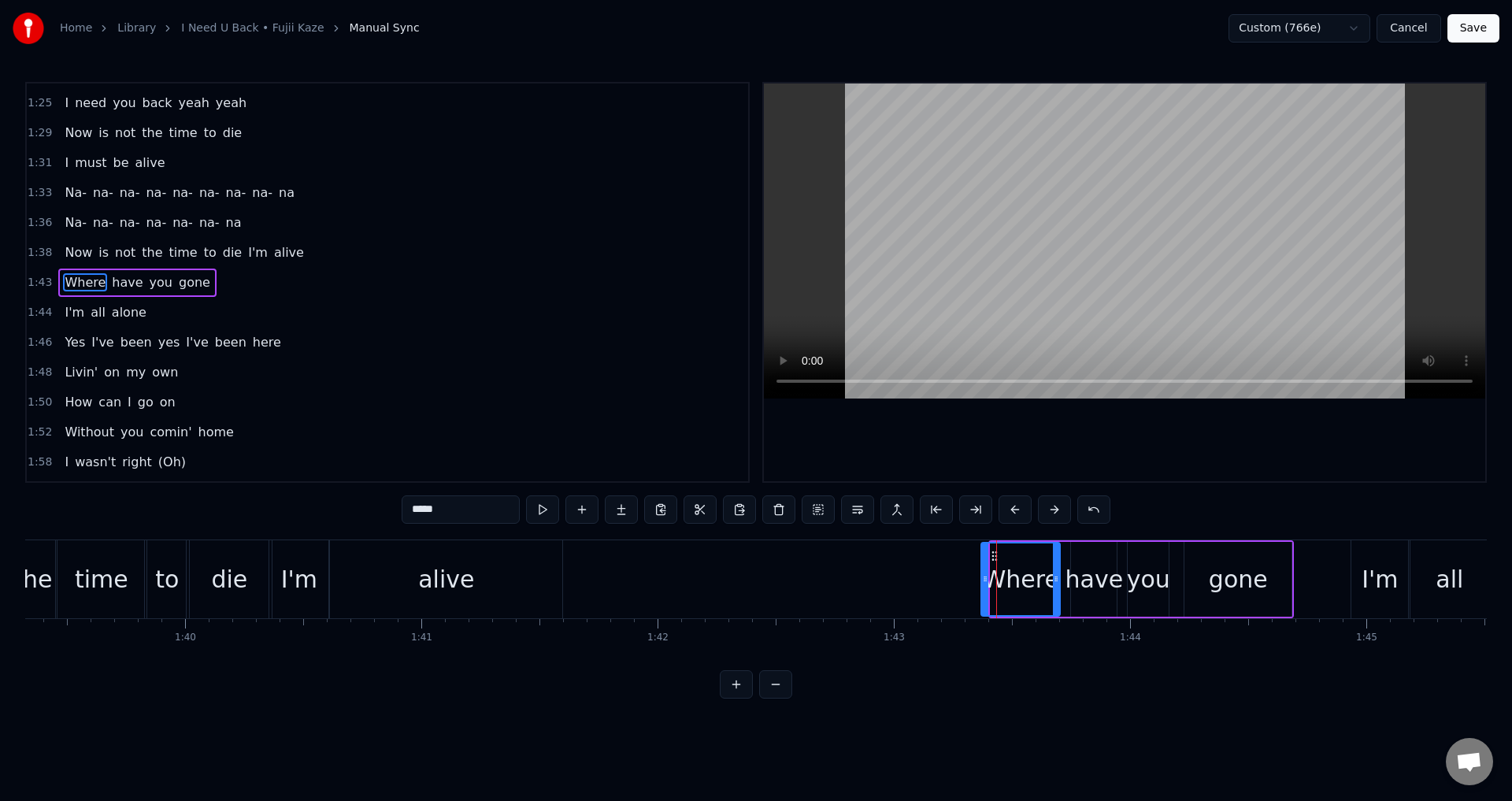
drag, startPoint x: 993, startPoint y: 575, endPoint x: 1040, endPoint y: 530, distance: 65.1
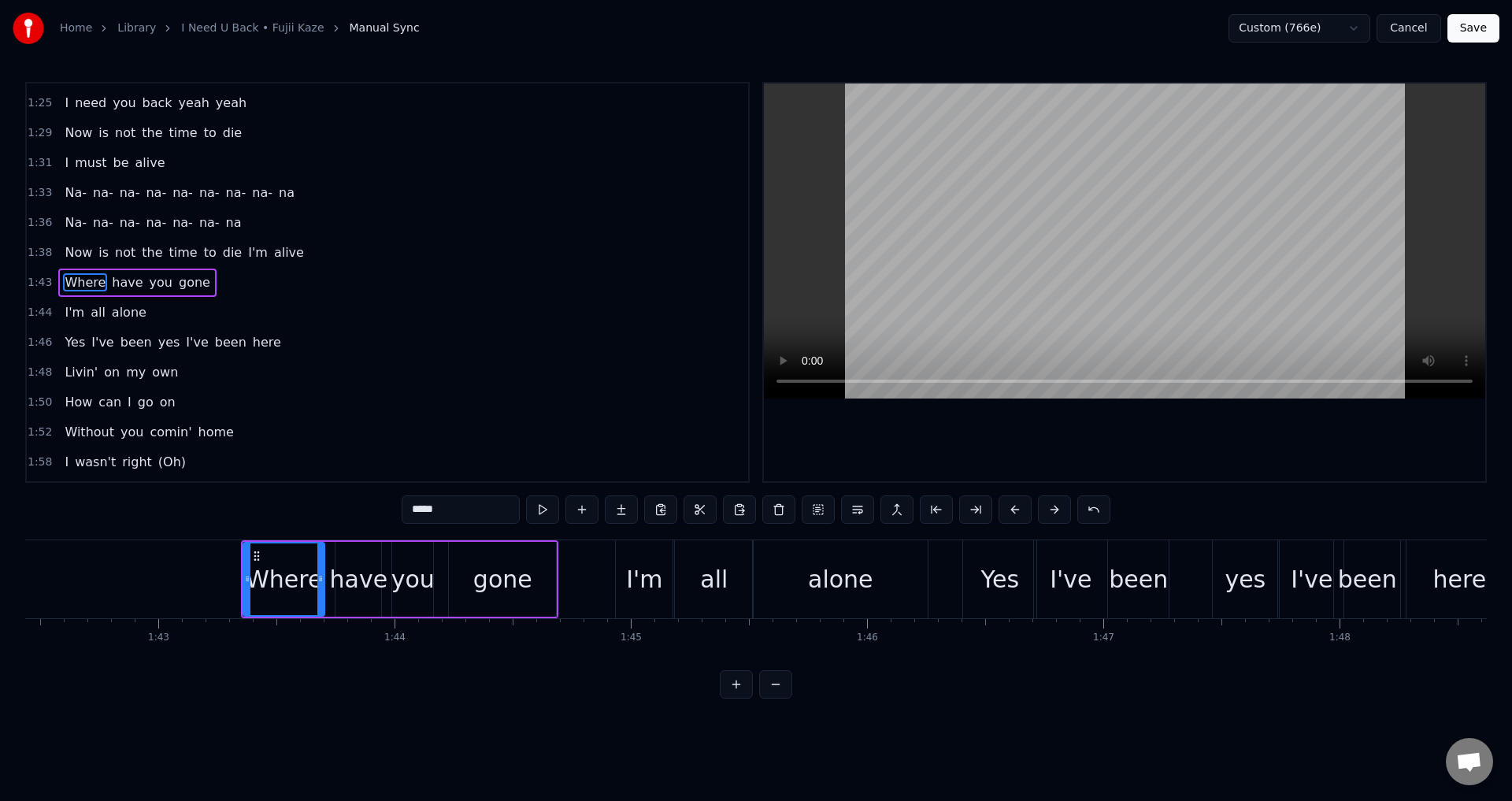
scroll to position [0, 24074]
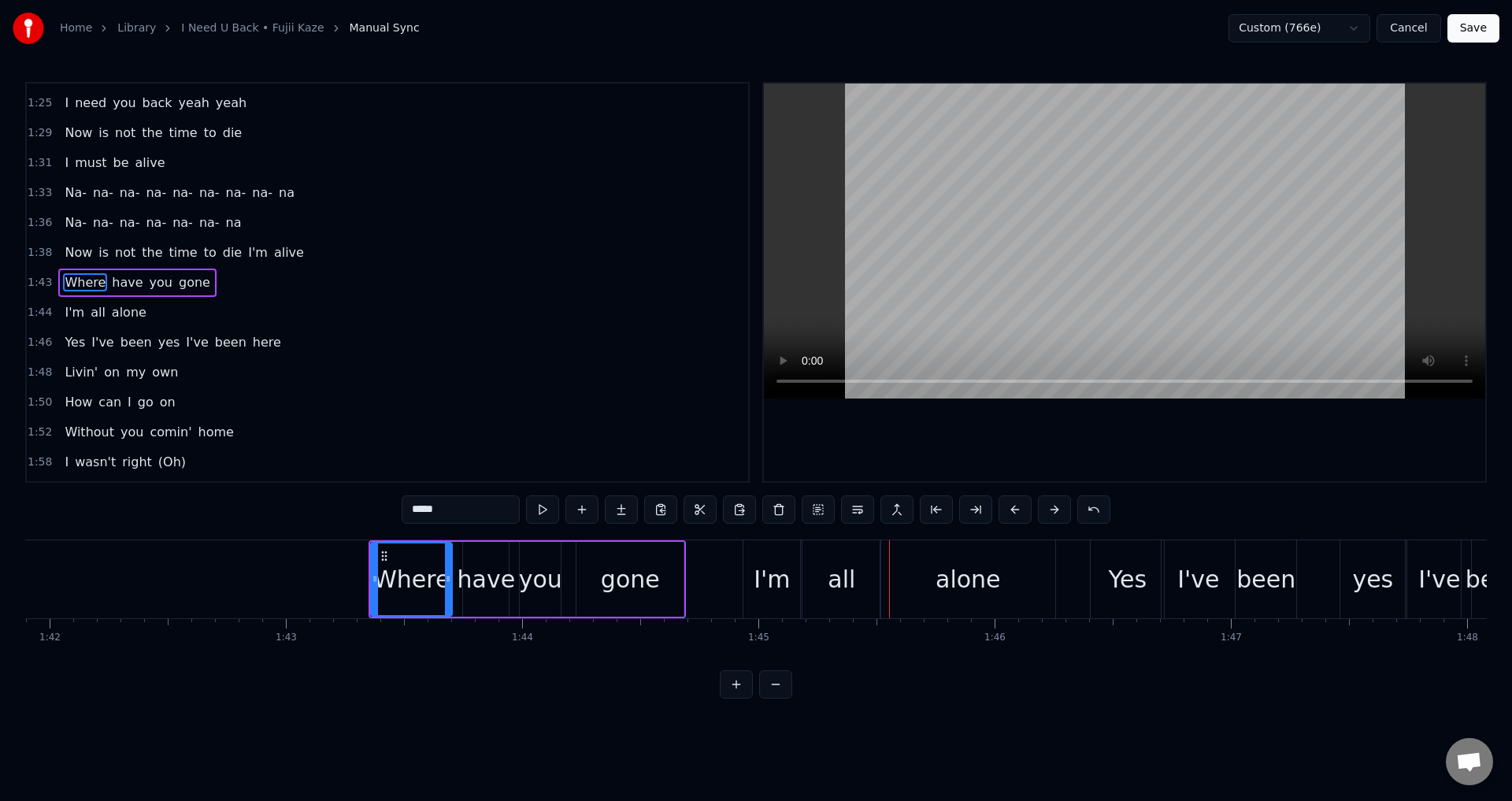
type input "*****"
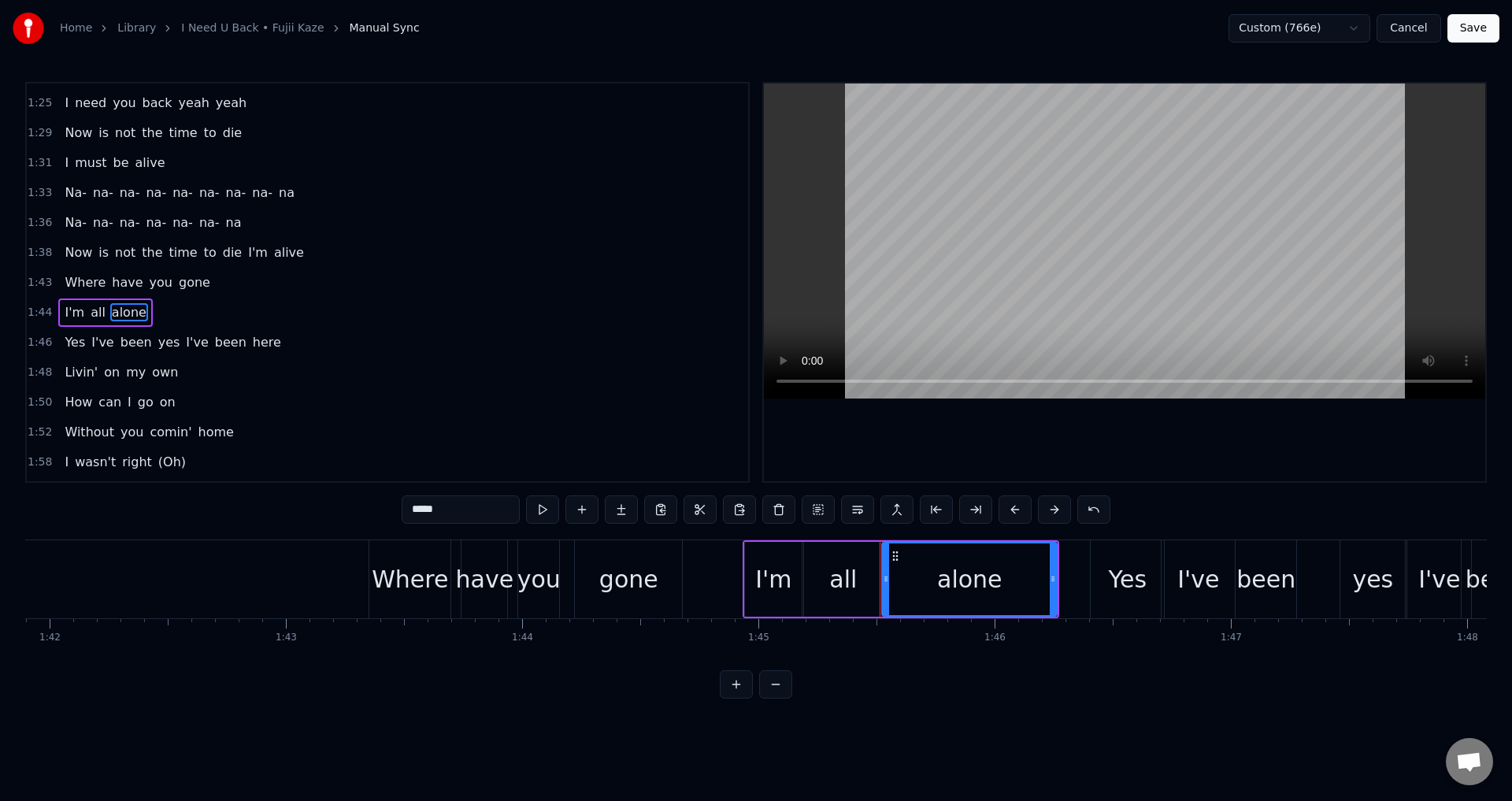
scroll to position [714, 0]
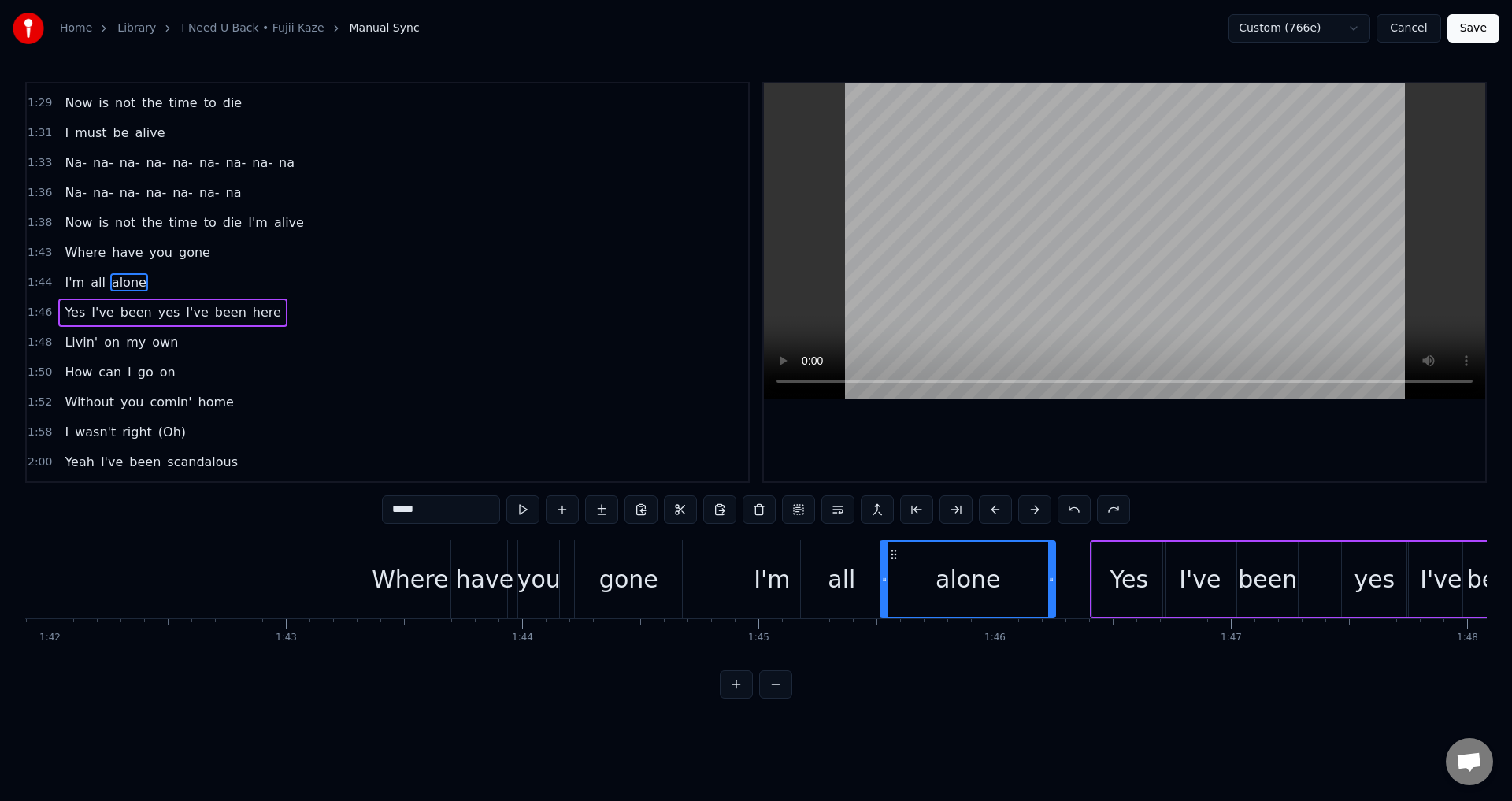
type input "****"
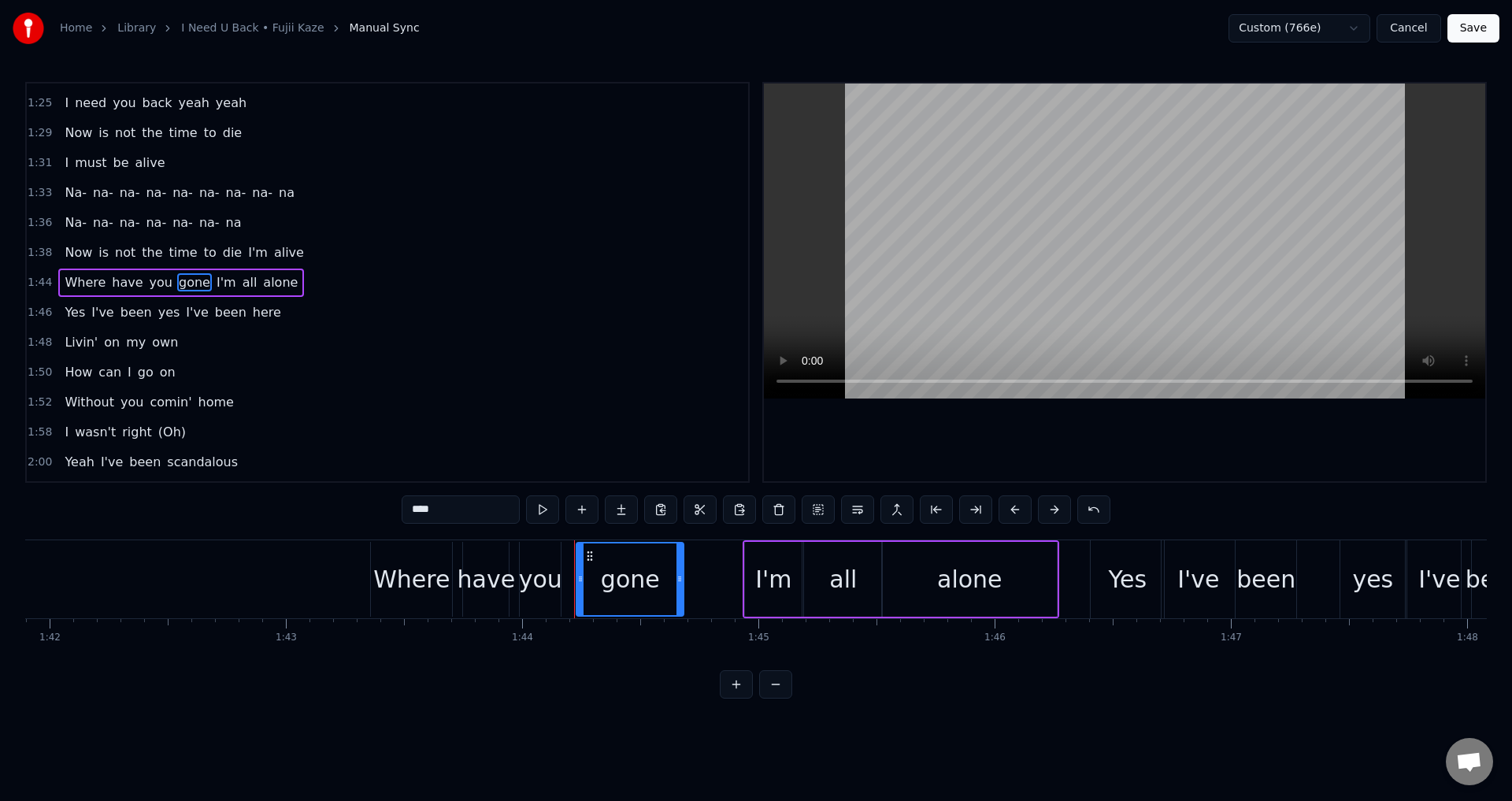
type input "*****"
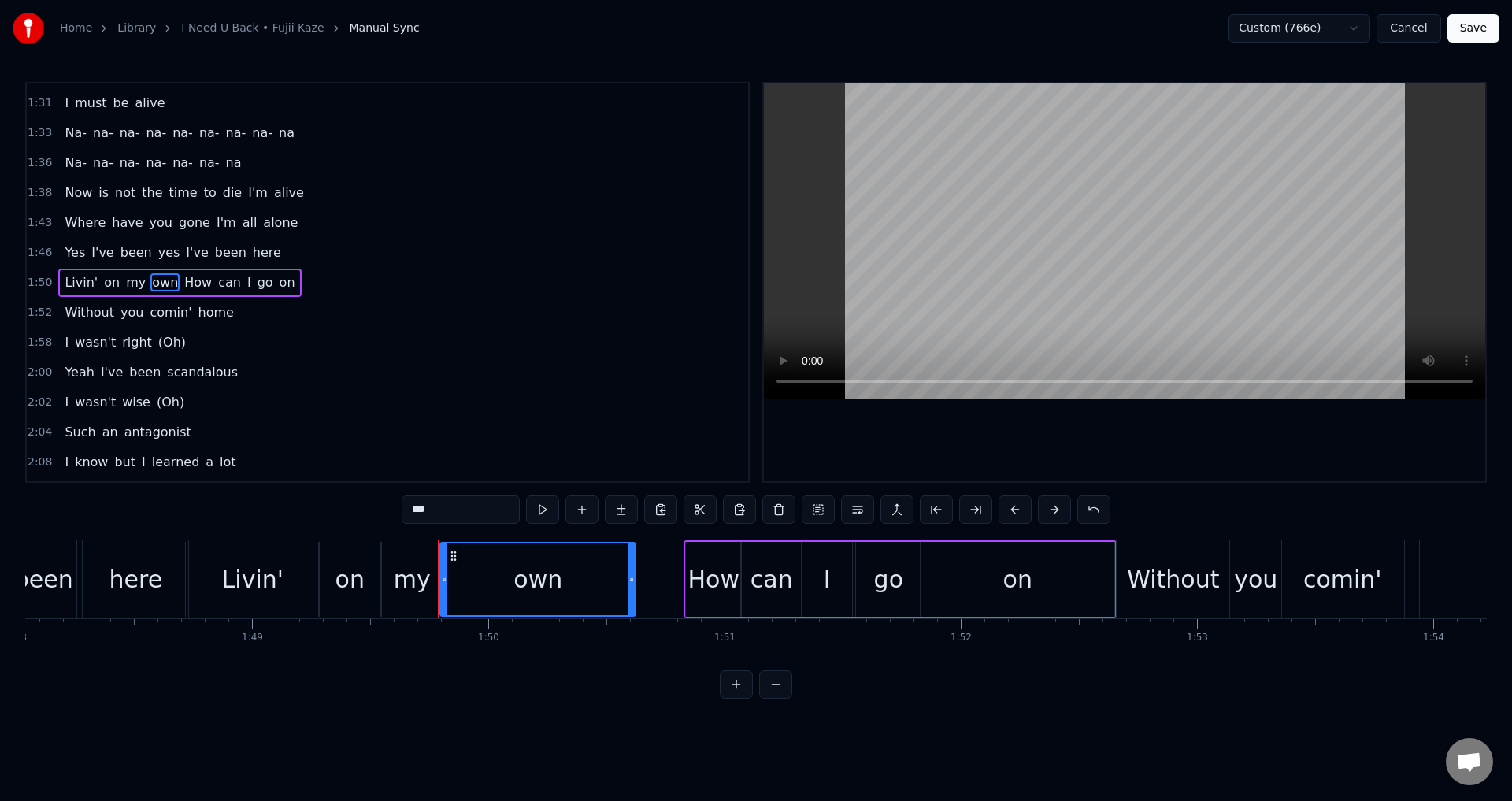
scroll to position [0, 25244]
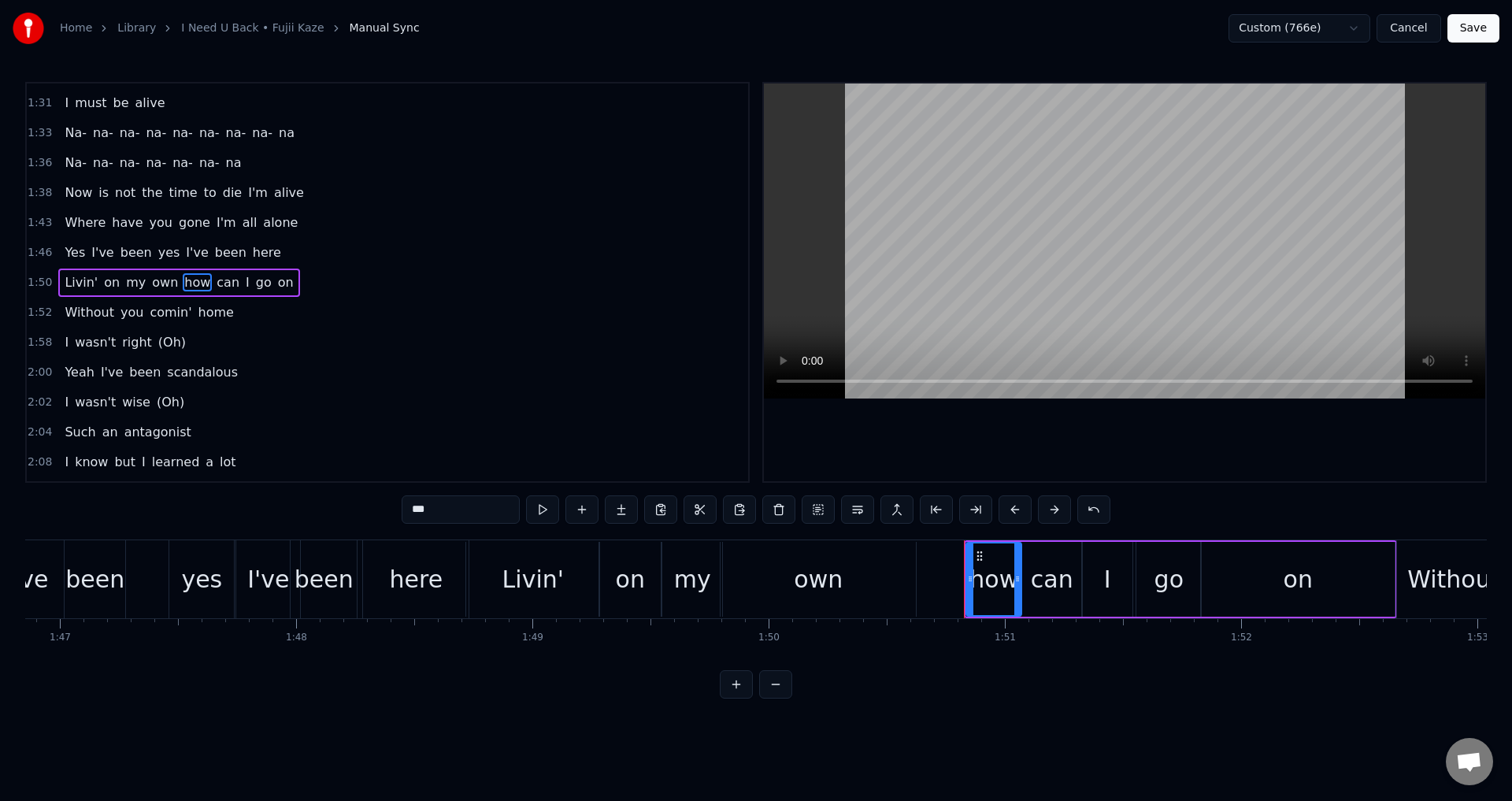
type input "***"
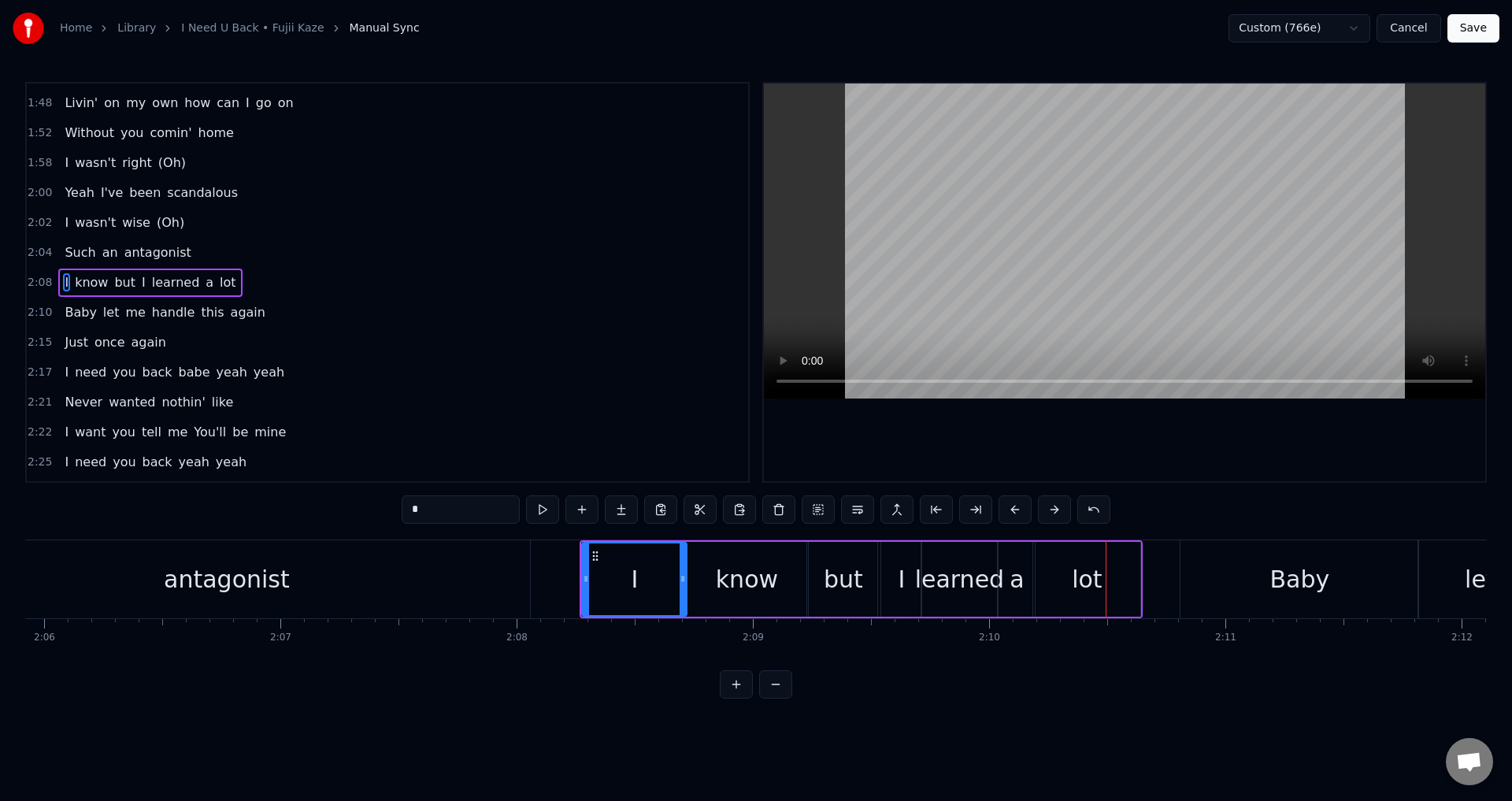
scroll to position [0, 29723]
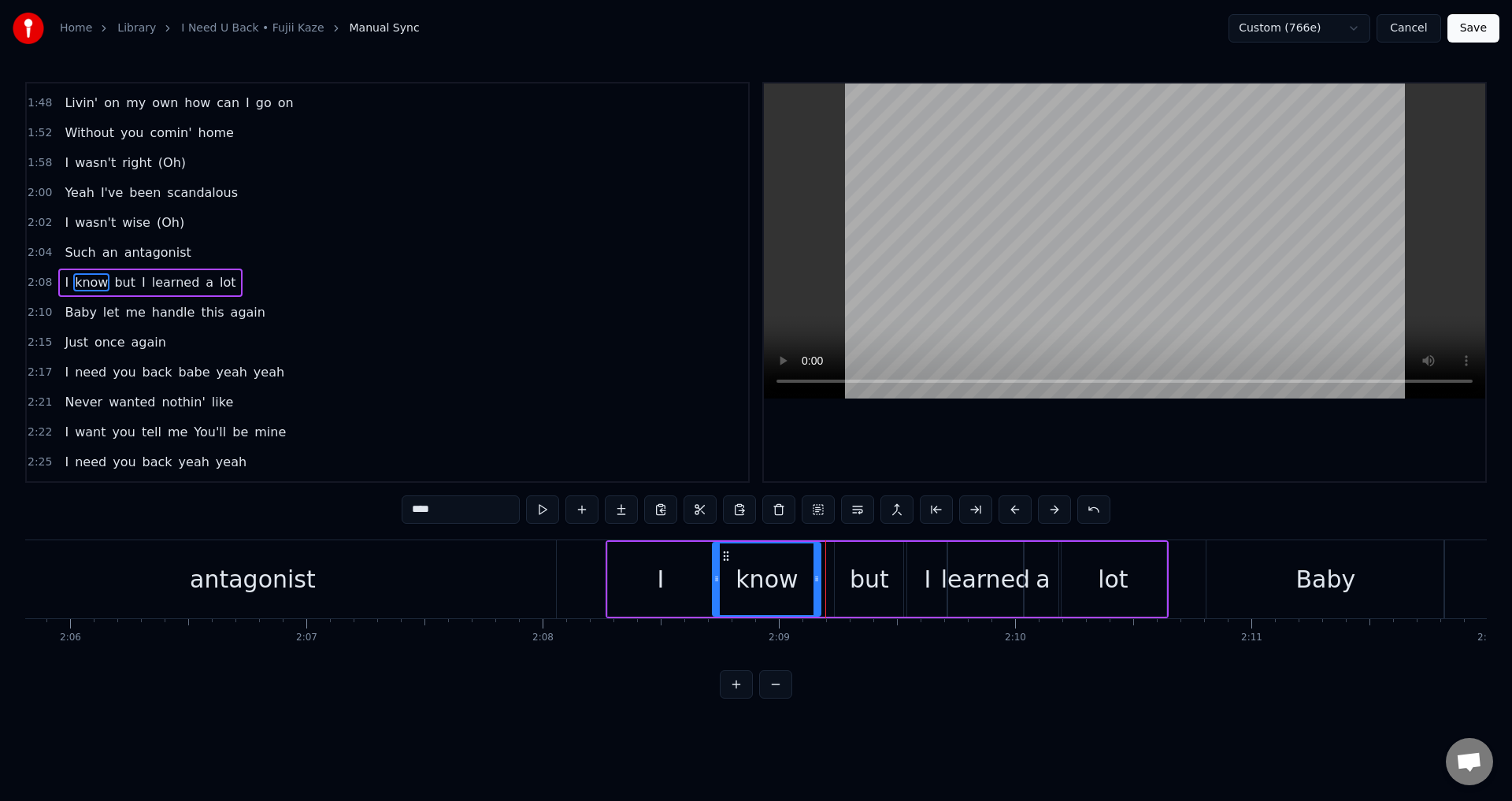
drag, startPoint x: 829, startPoint y: 575, endPoint x: 818, endPoint y: 578, distance: 11.4
drag, startPoint x: 859, startPoint y: 576, endPoint x: 840, endPoint y: 571, distance: 19.6
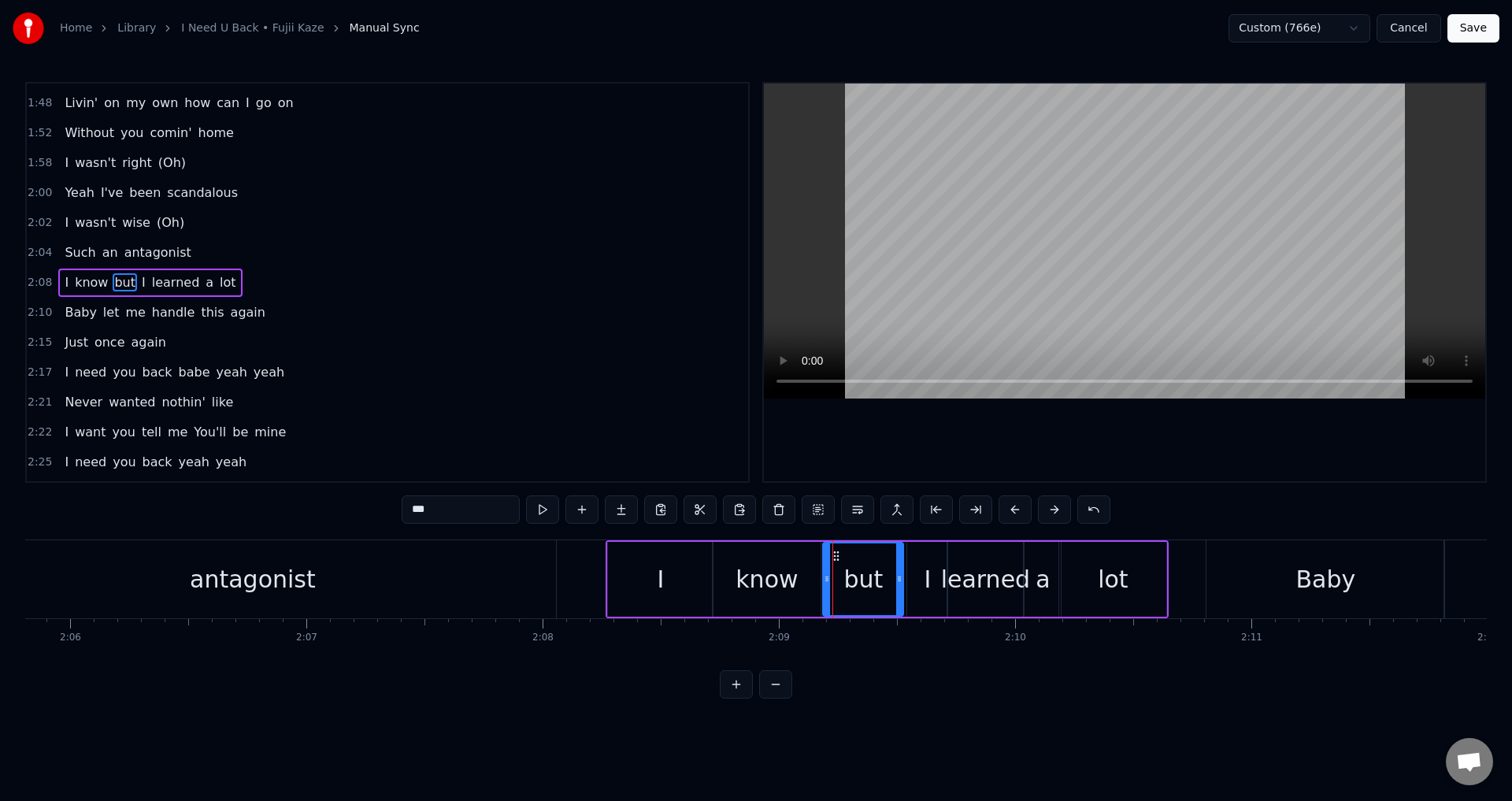
drag, startPoint x: 840, startPoint y: 571, endPoint x: 780, endPoint y: 573, distance: 60.0
drag, startPoint x: 913, startPoint y: 580, endPoint x: 901, endPoint y: 581, distance: 12.0
drag, startPoint x: 944, startPoint y: 576, endPoint x: 937, endPoint y: 576, distance: 7.0
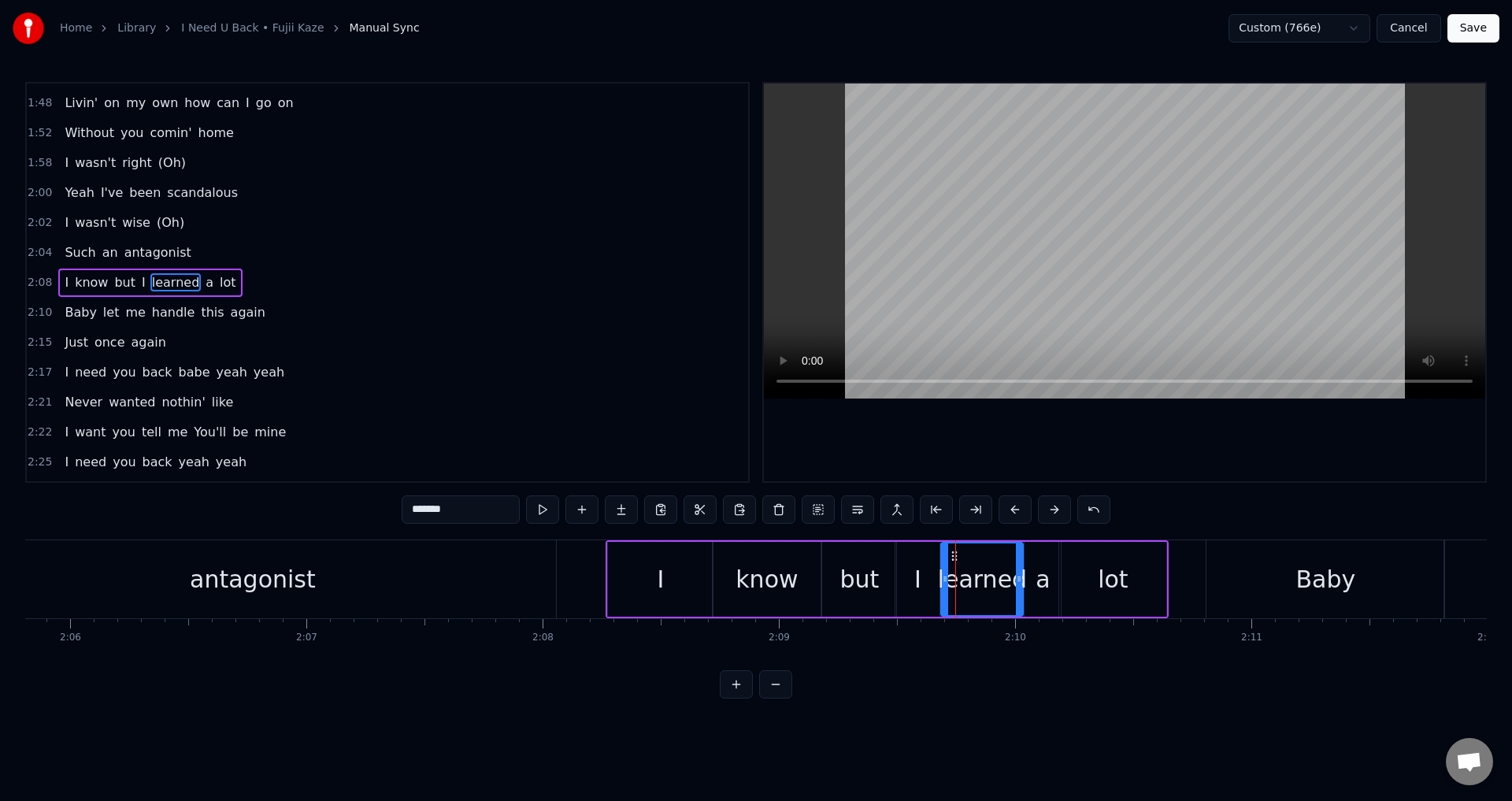
drag, startPoint x: 949, startPoint y: 571, endPoint x: 939, endPoint y: 573, distance: 10.2
drag, startPoint x: 936, startPoint y: 577, endPoint x: 927, endPoint y: 578, distance: 9.1
drag, startPoint x: 940, startPoint y: 580, endPoint x: 930, endPoint y: 580, distance: 10.0
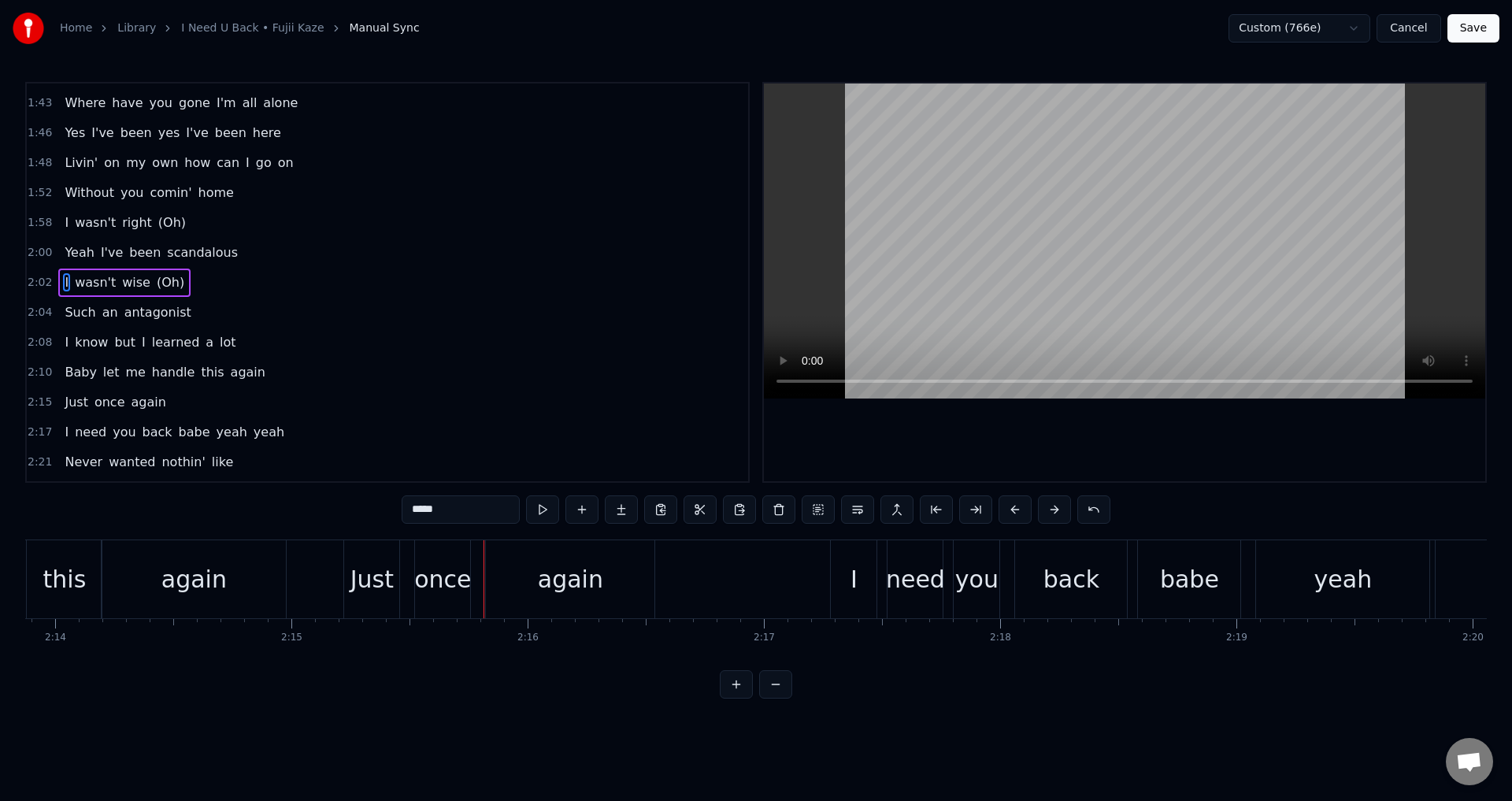
scroll to position [953, 0]
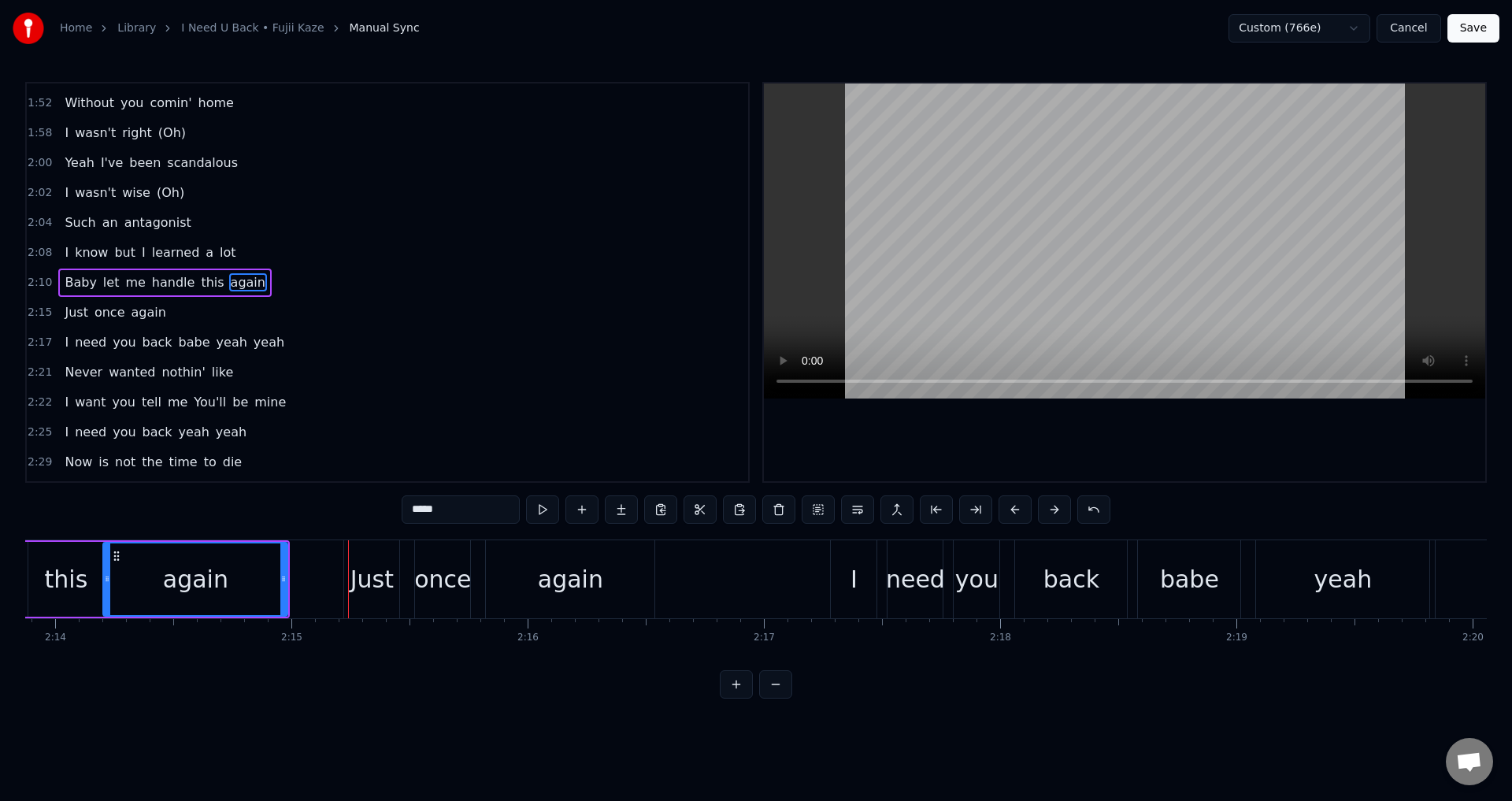
type input "****"
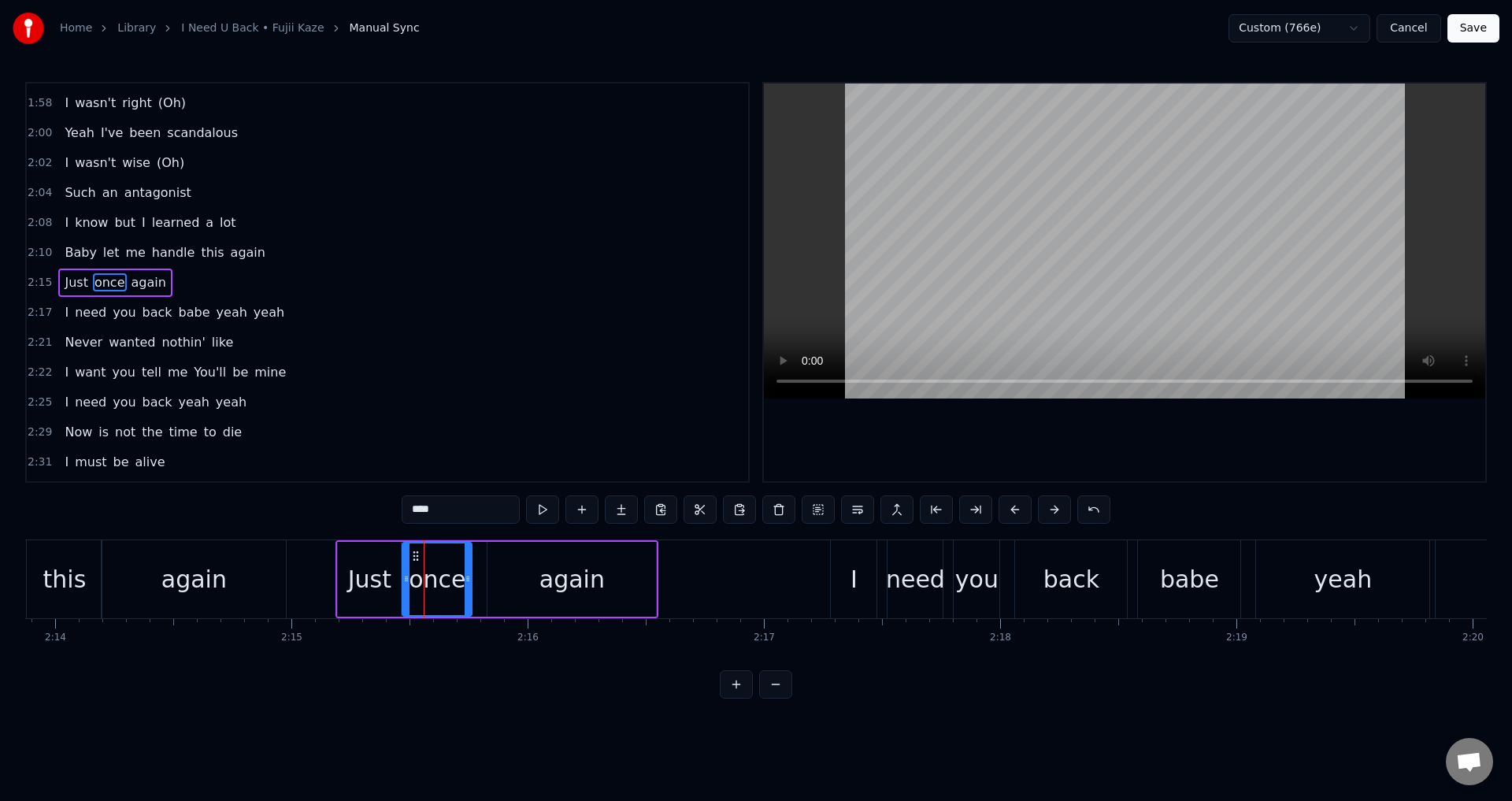
drag, startPoint x: 420, startPoint y: 589, endPoint x: 405, endPoint y: 591, distance: 15.1
type input "****"
drag, startPoint x: 399, startPoint y: 580, endPoint x: 389, endPoint y: 580, distance: 10.0
drag, startPoint x: 407, startPoint y: 580, endPoint x: 399, endPoint y: 580, distance: 8.0
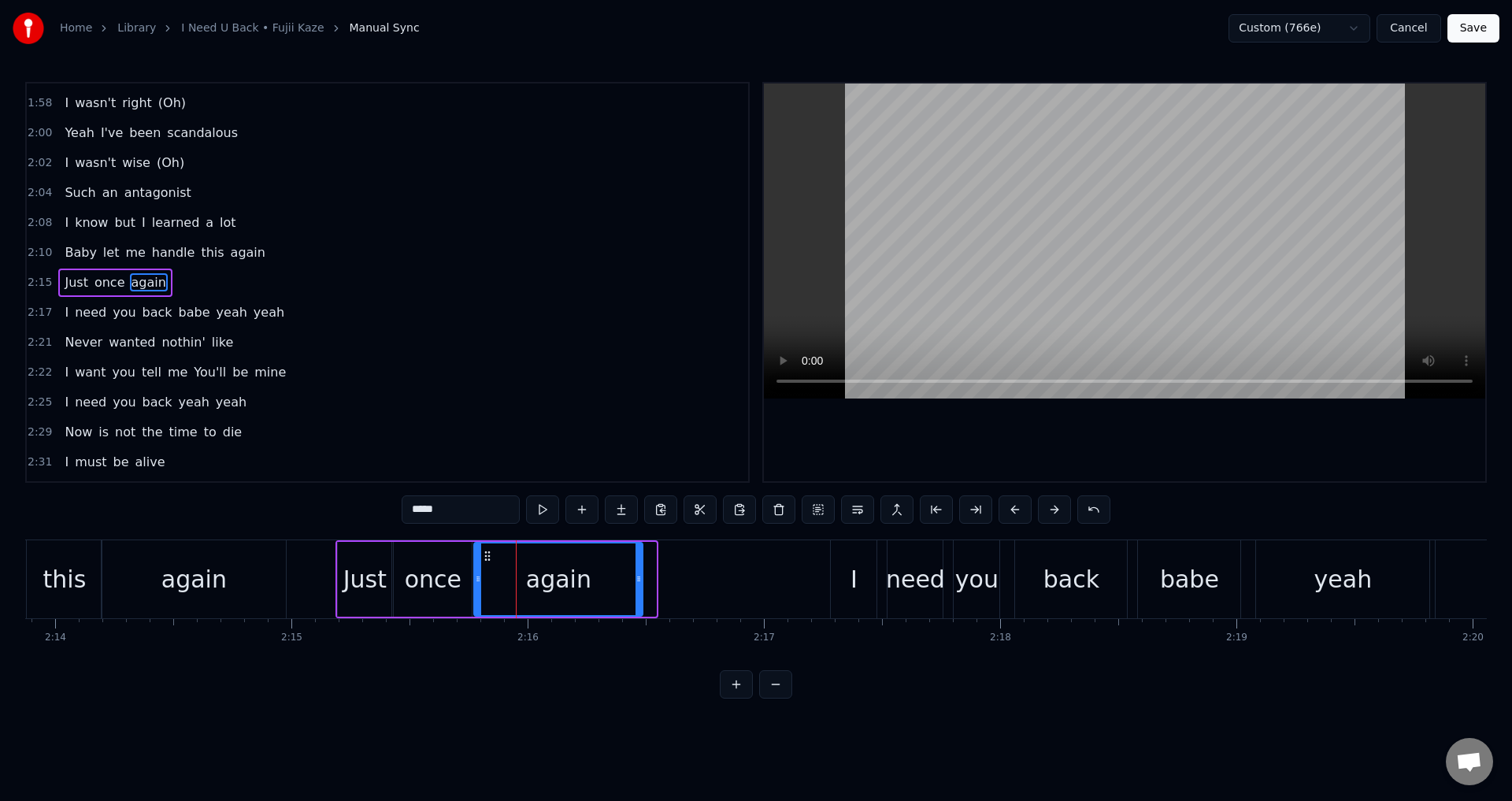
drag, startPoint x: 502, startPoint y: 559, endPoint x: 488, endPoint y: 561, distance: 14.1
drag, startPoint x: 387, startPoint y: 570, endPoint x: 395, endPoint y: 564, distance: 10.0
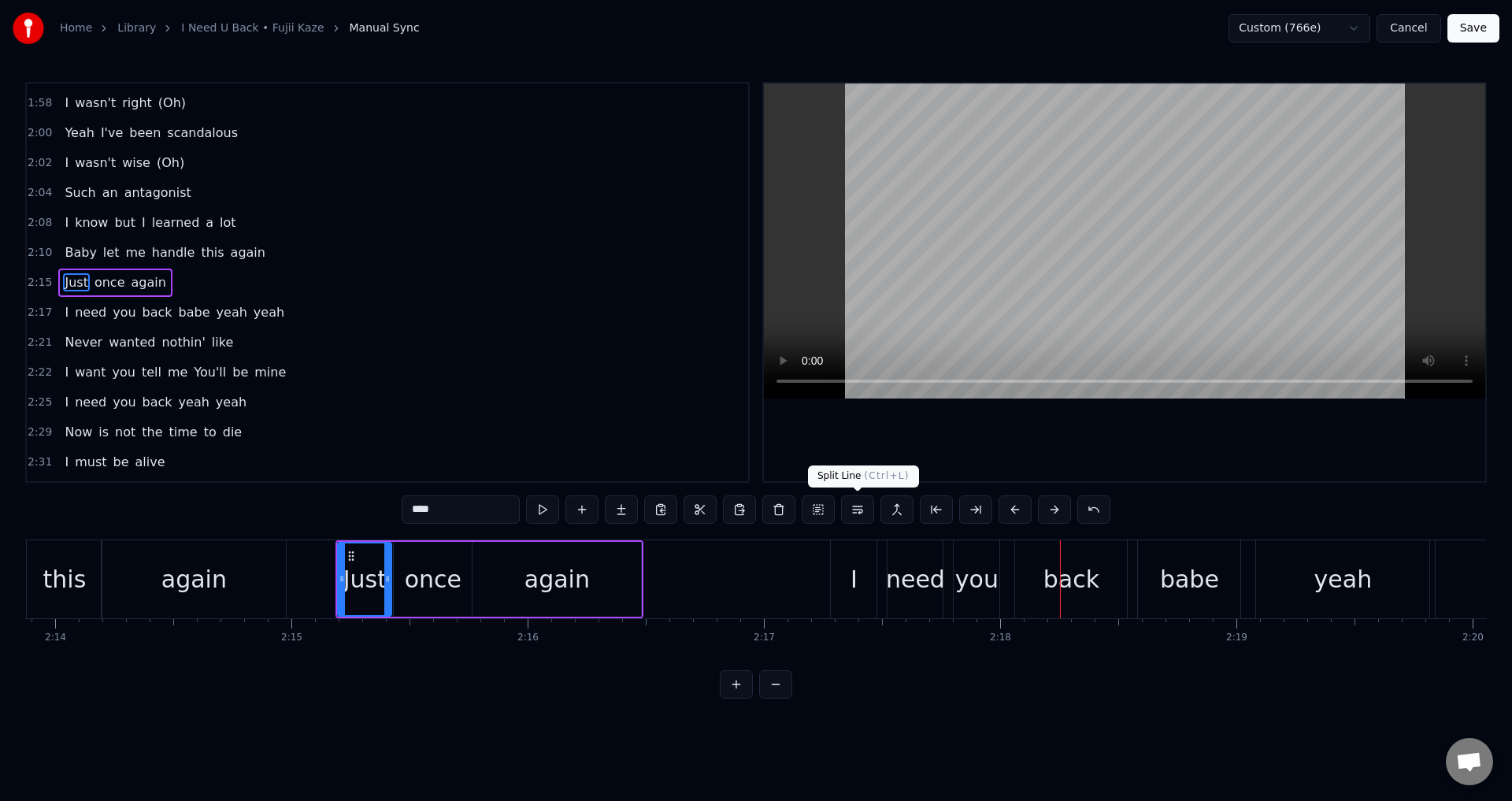
type input "*"
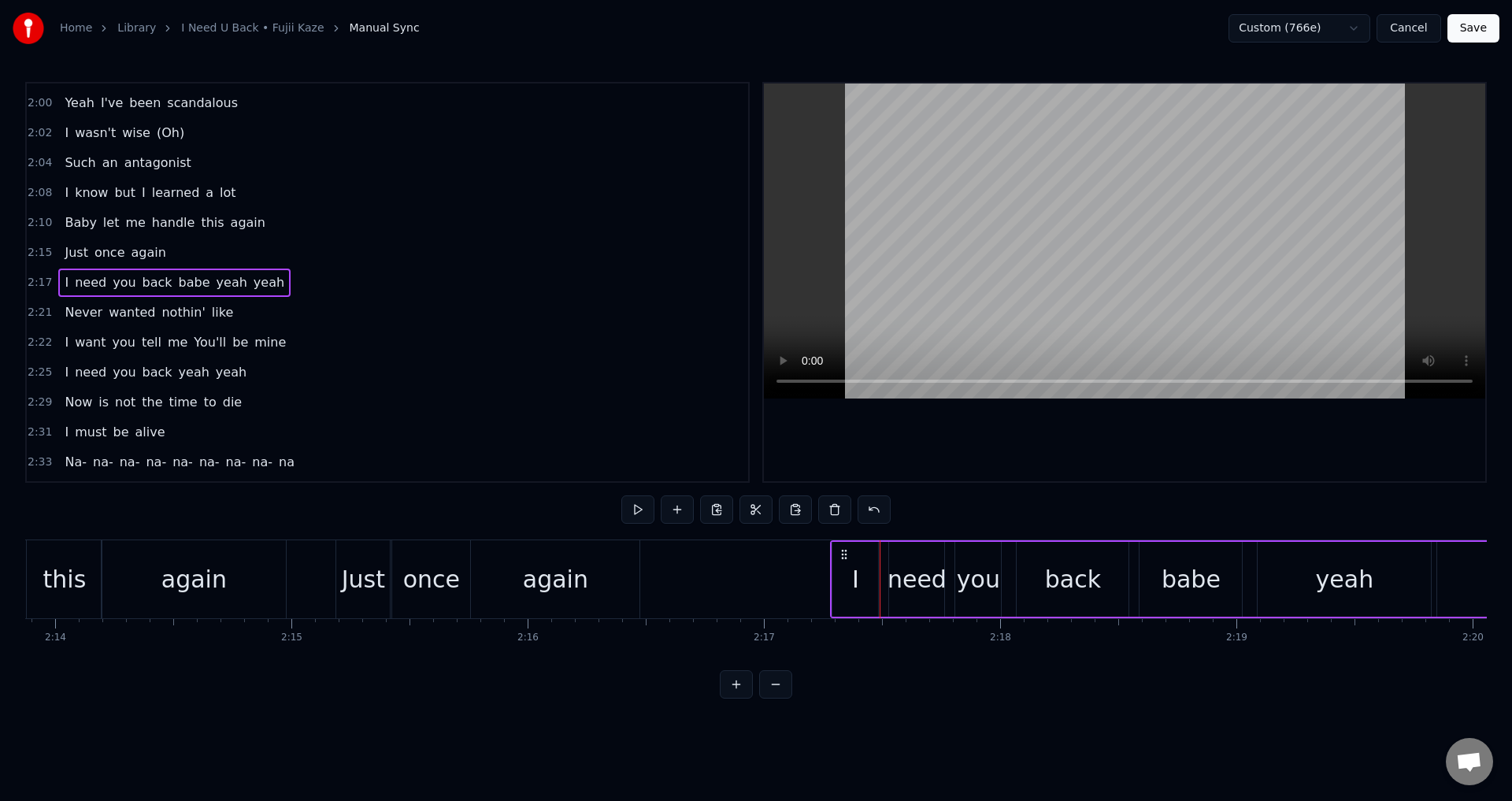
drag, startPoint x: 847, startPoint y: 562, endPoint x: 840, endPoint y: 561, distance: 7.1
drag, startPoint x: 840, startPoint y: 557, endPoint x: 830, endPoint y: 557, distance: 10.0
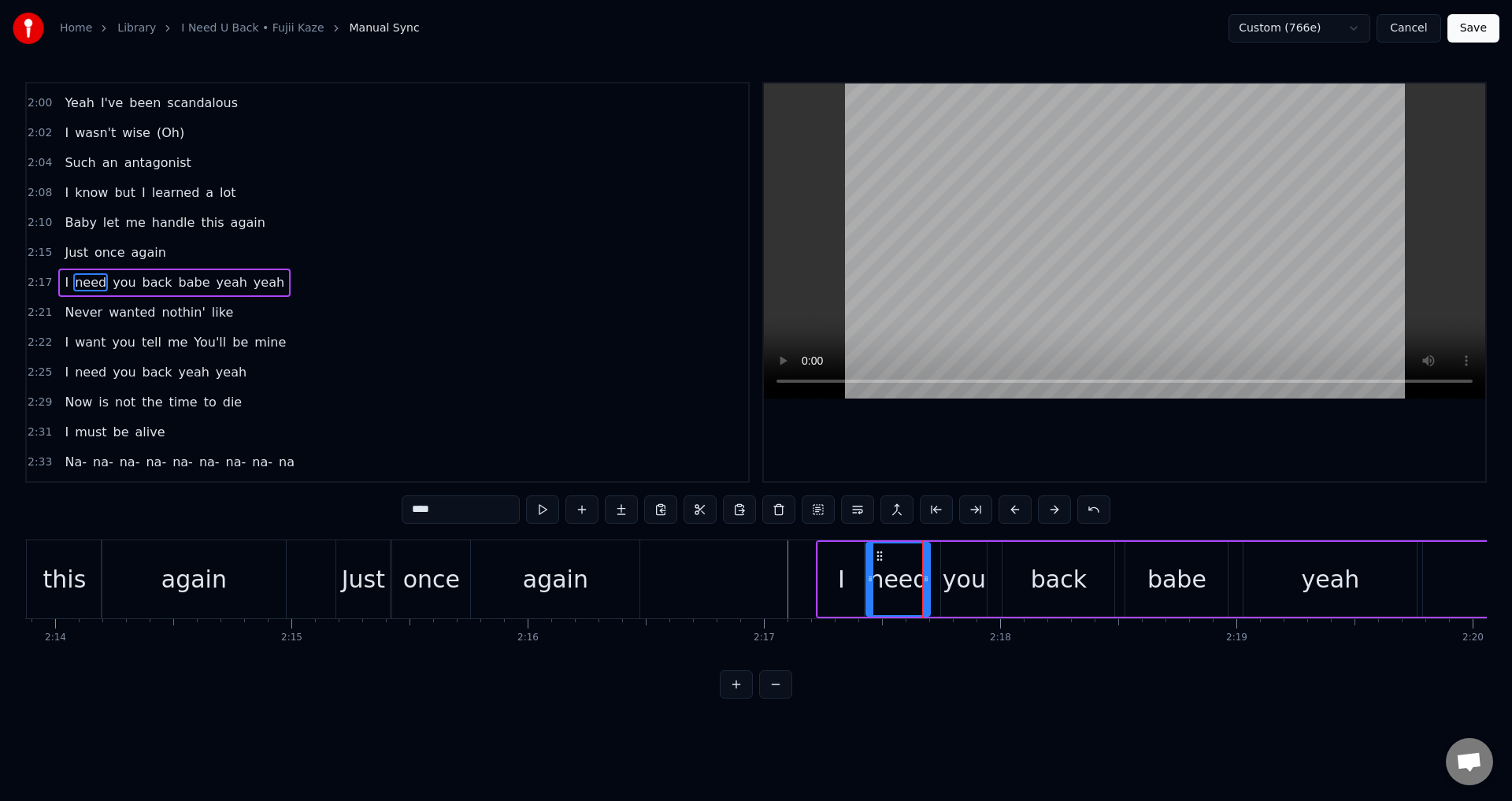
drag, startPoint x: 882, startPoint y: 582, endPoint x: 872, endPoint y: 584, distance: 10.2
drag, startPoint x: 944, startPoint y: 568, endPoint x: 935, endPoint y: 568, distance: 9.0
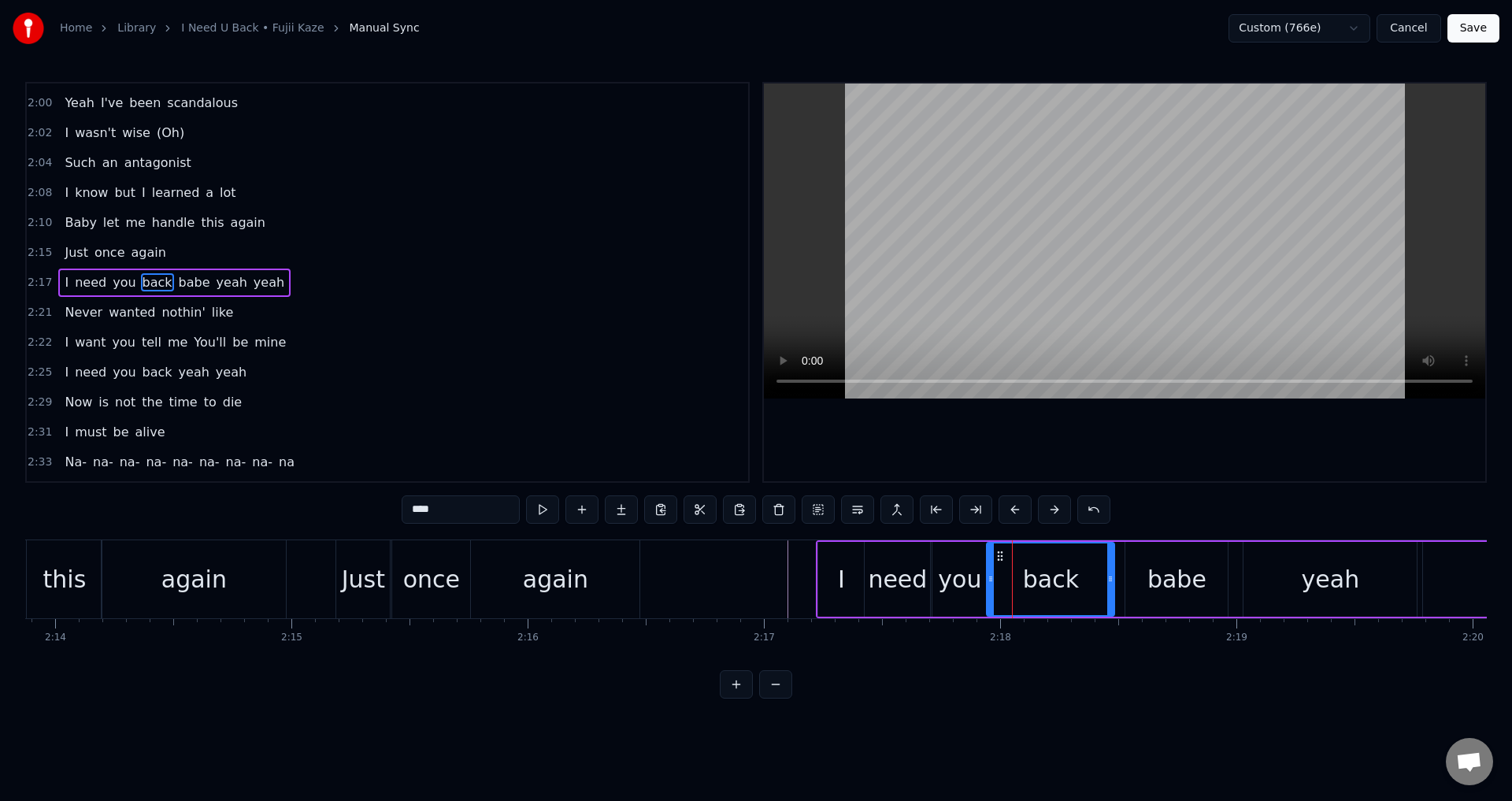
drag, startPoint x: 1003, startPoint y: 573, endPoint x: 993, endPoint y: 575, distance: 10.2
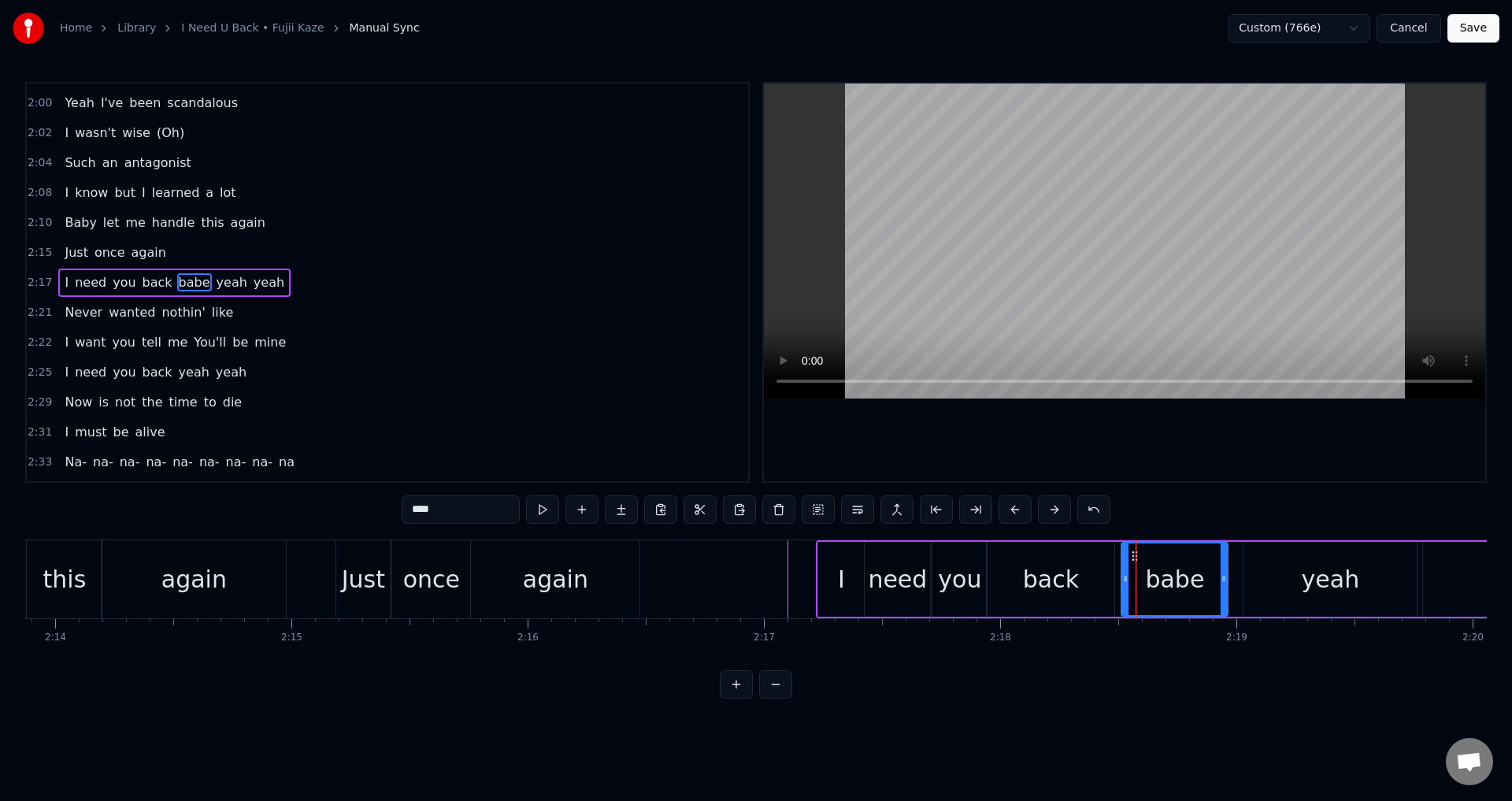
drag, startPoint x: 1129, startPoint y: 574, endPoint x: 1119, endPoint y: 575, distance: 10.0
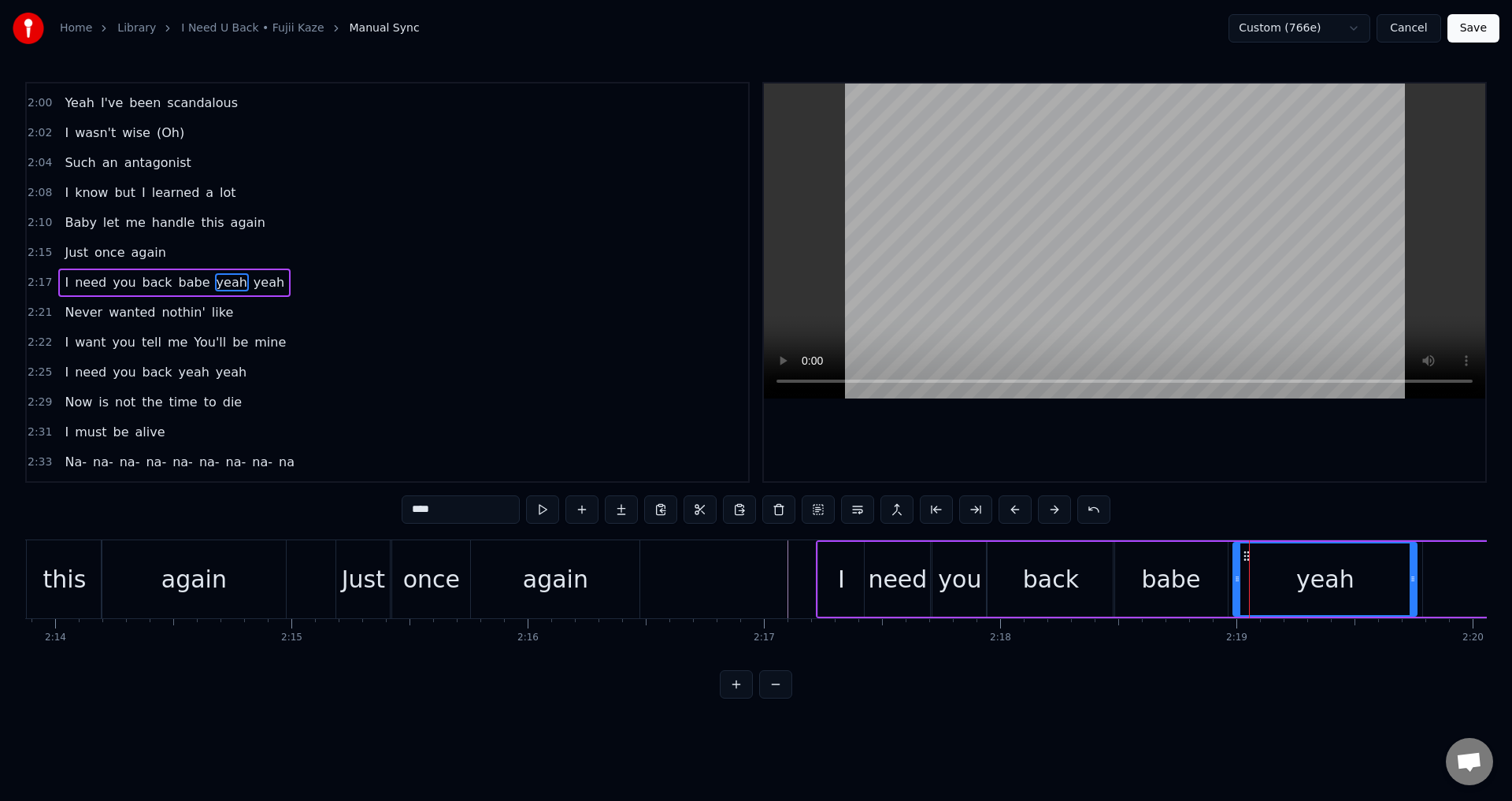
drag, startPoint x: 1245, startPoint y: 566, endPoint x: 1235, endPoint y: 567, distance: 10.0
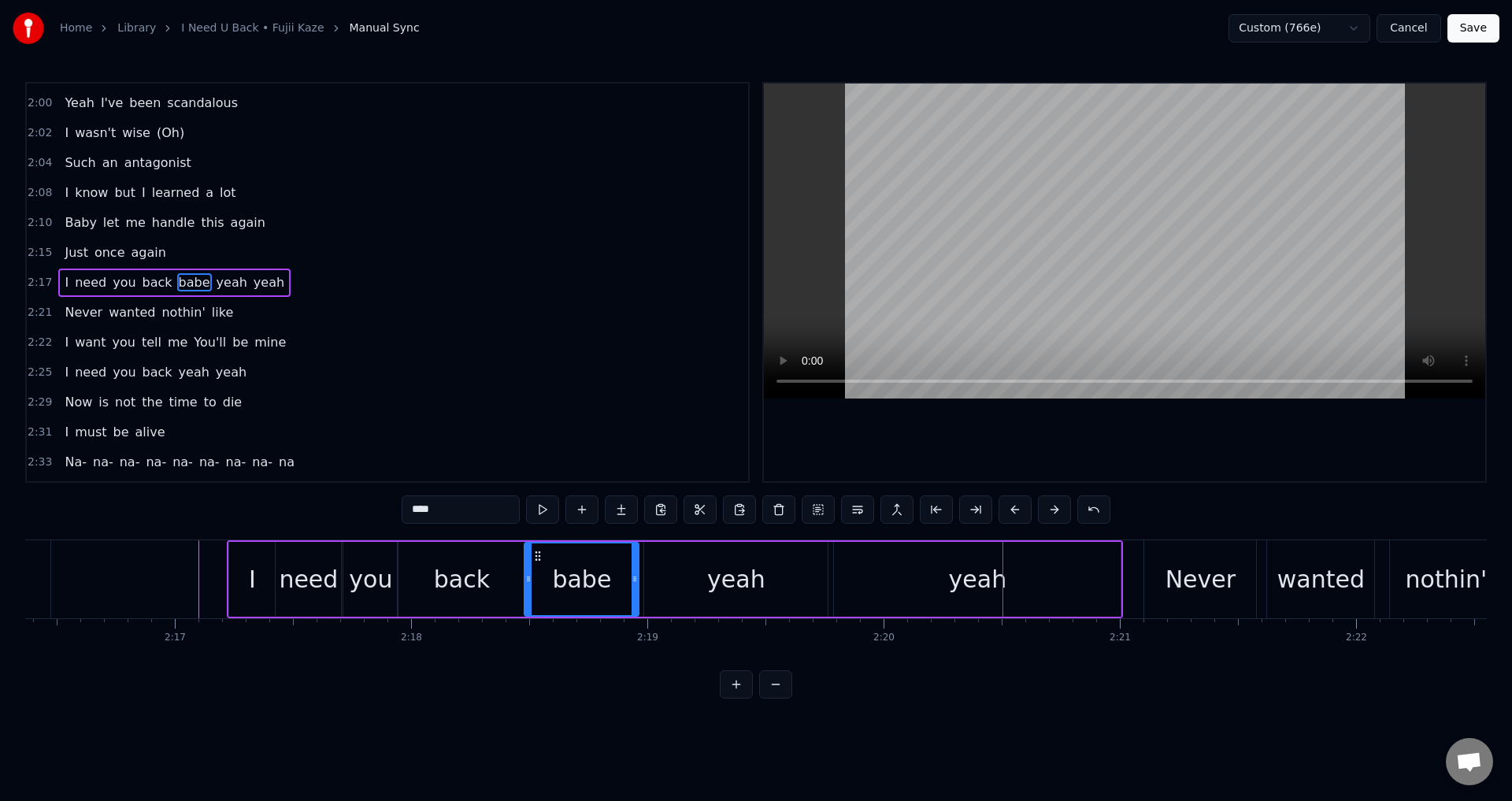
scroll to position [0, 32166]
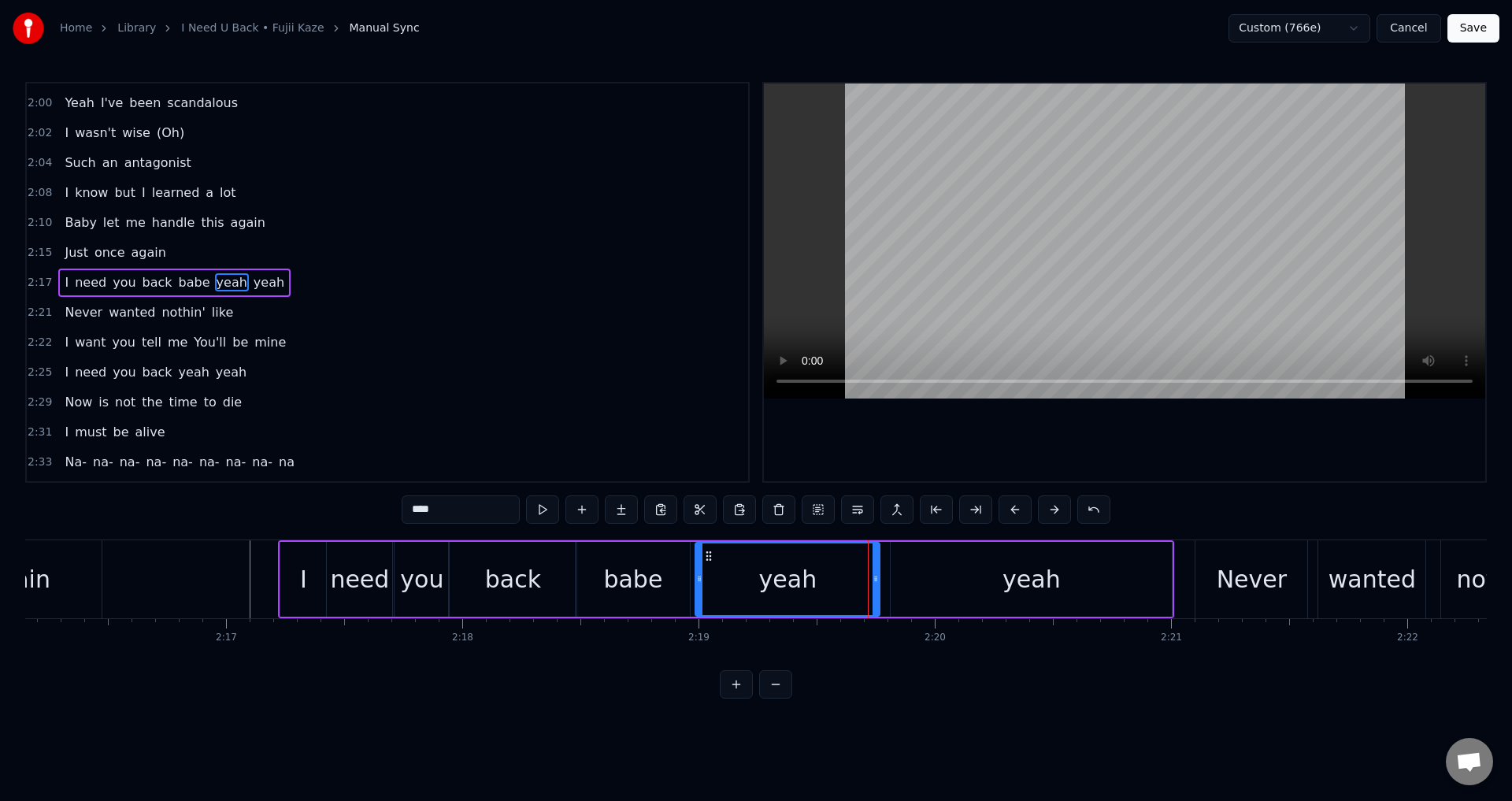
drag, startPoint x: 878, startPoint y: 583, endPoint x: 886, endPoint y: 583, distance: 8.0
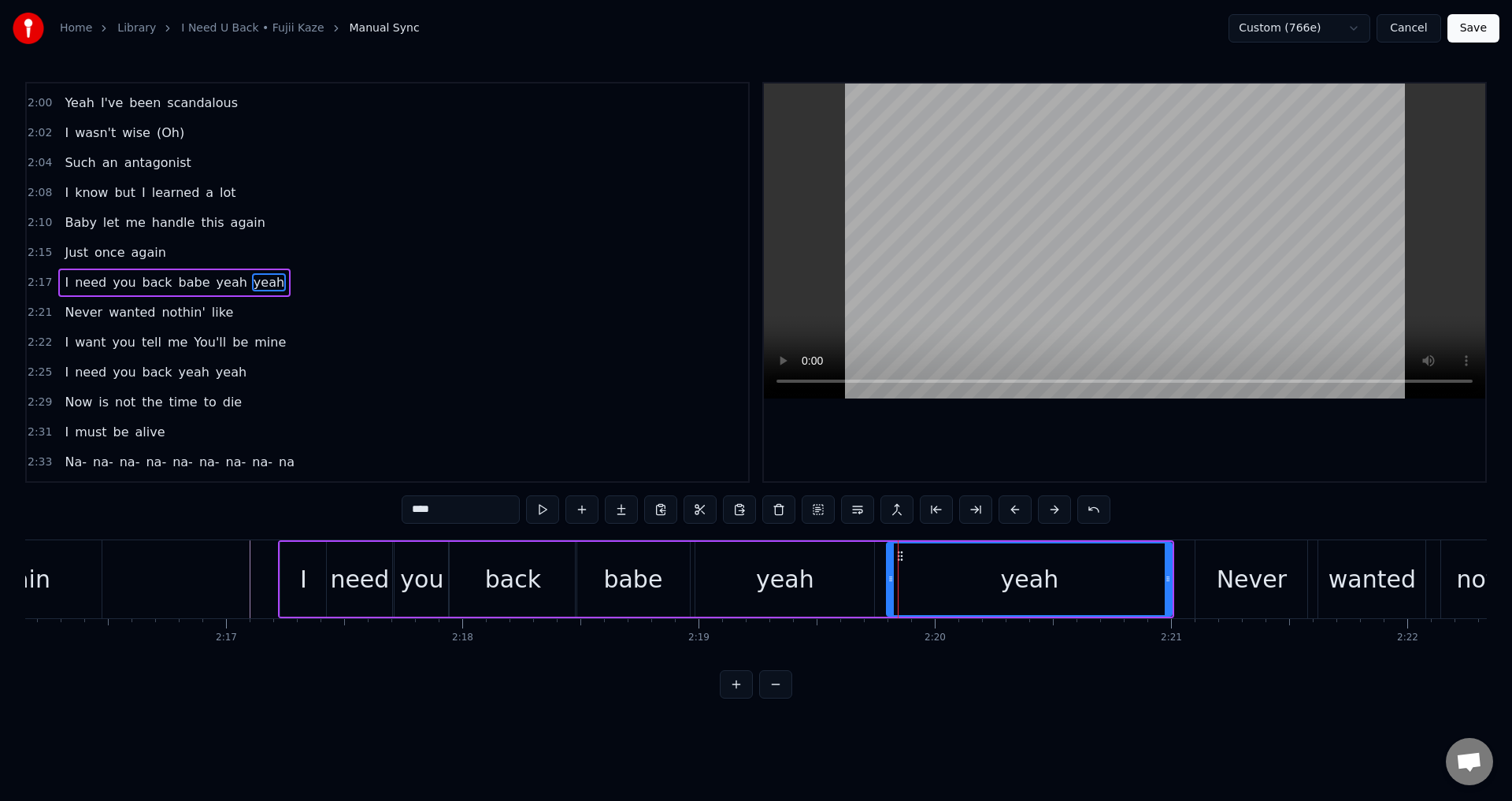
drag, startPoint x: 894, startPoint y: 588, endPoint x: 883, endPoint y: 588, distance: 11.0
drag, startPoint x: 1168, startPoint y: 591, endPoint x: 1074, endPoint y: 599, distance: 94.3
type input "*****"
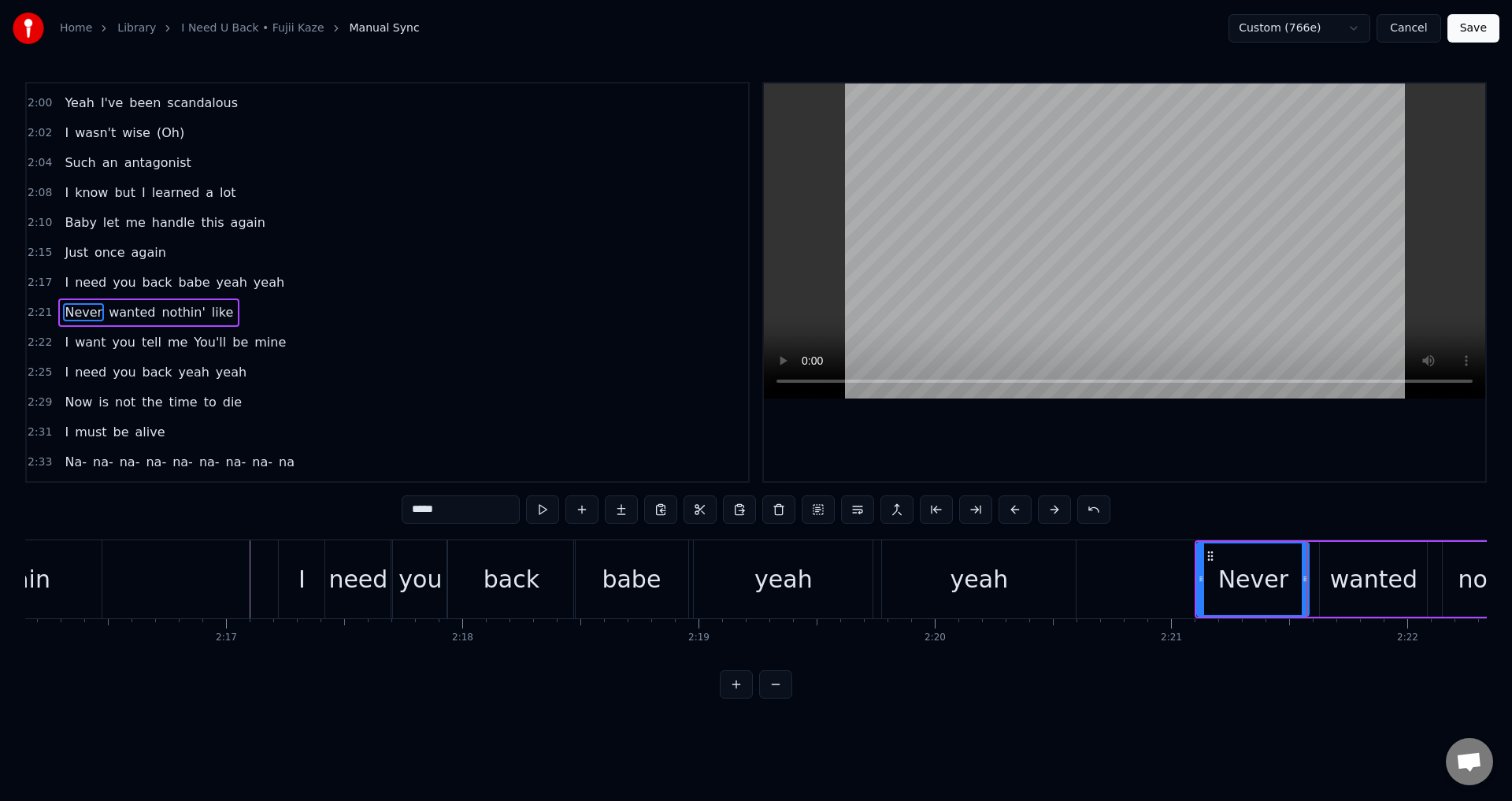
scroll to position [1043, 0]
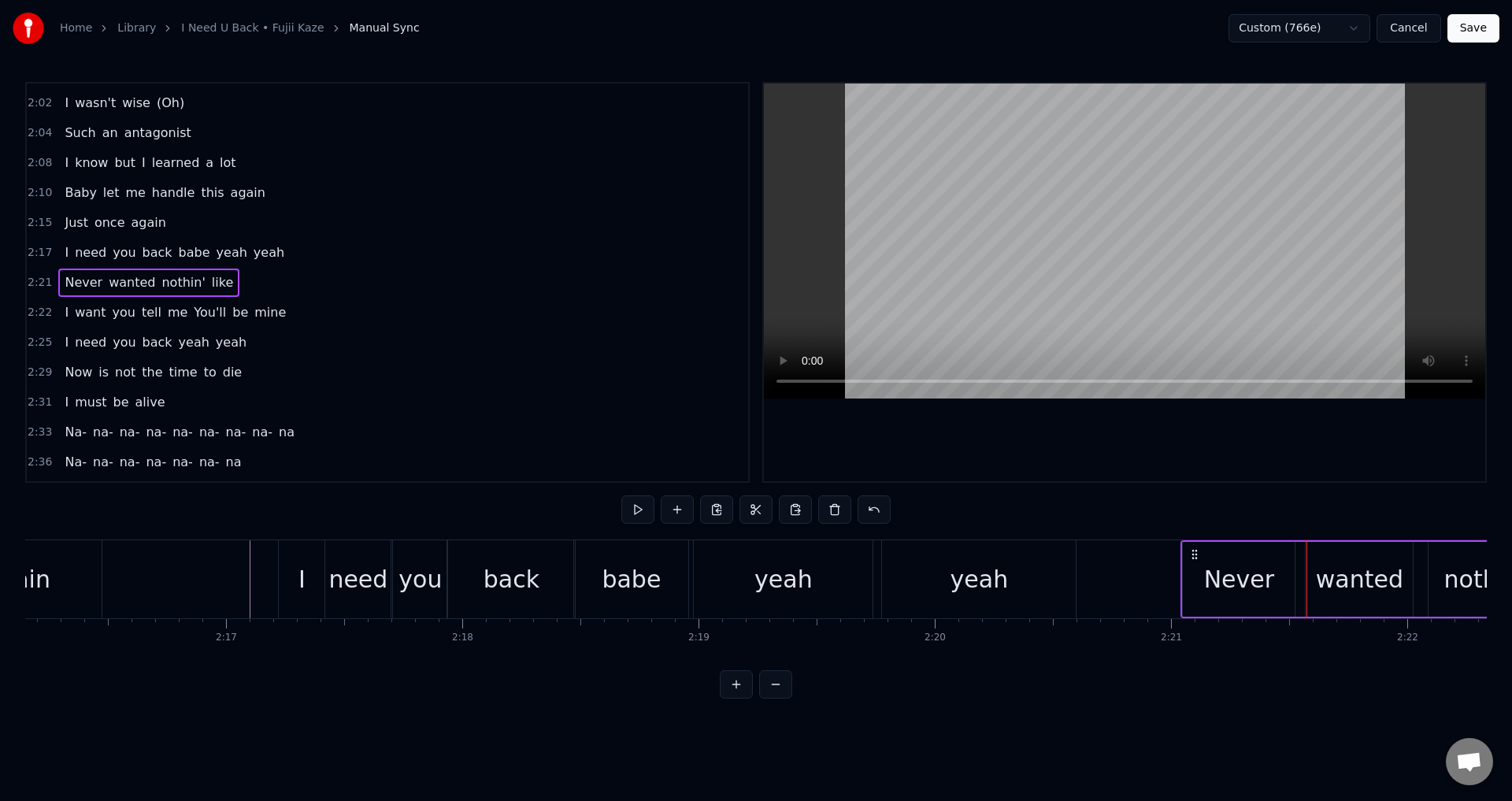
drag, startPoint x: 1210, startPoint y: 554, endPoint x: 1192, endPoint y: 555, distance: 18.0
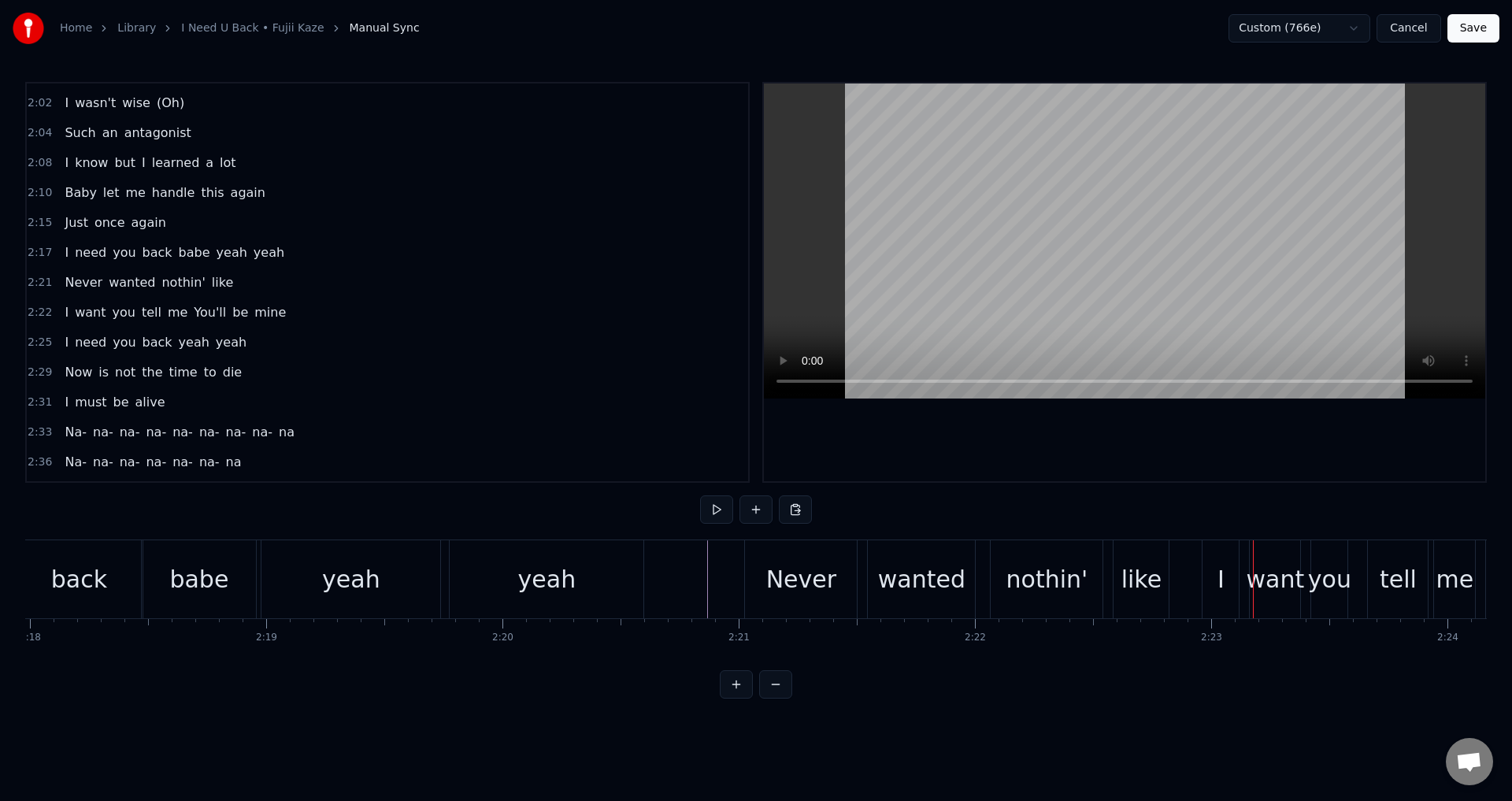
scroll to position [0, 32752]
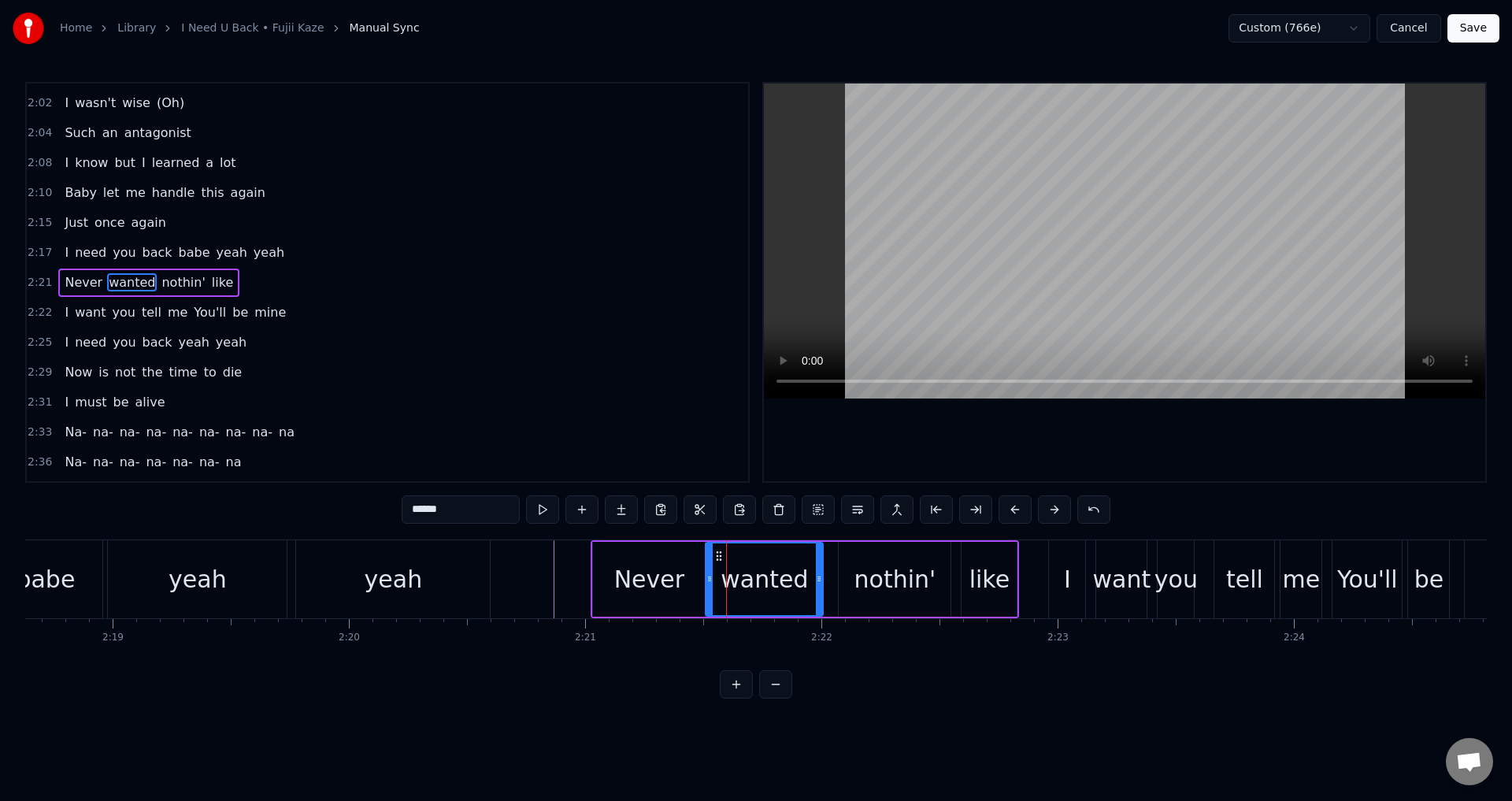
drag, startPoint x: 721, startPoint y: 589, endPoint x: 711, endPoint y: 591, distance: 10.2
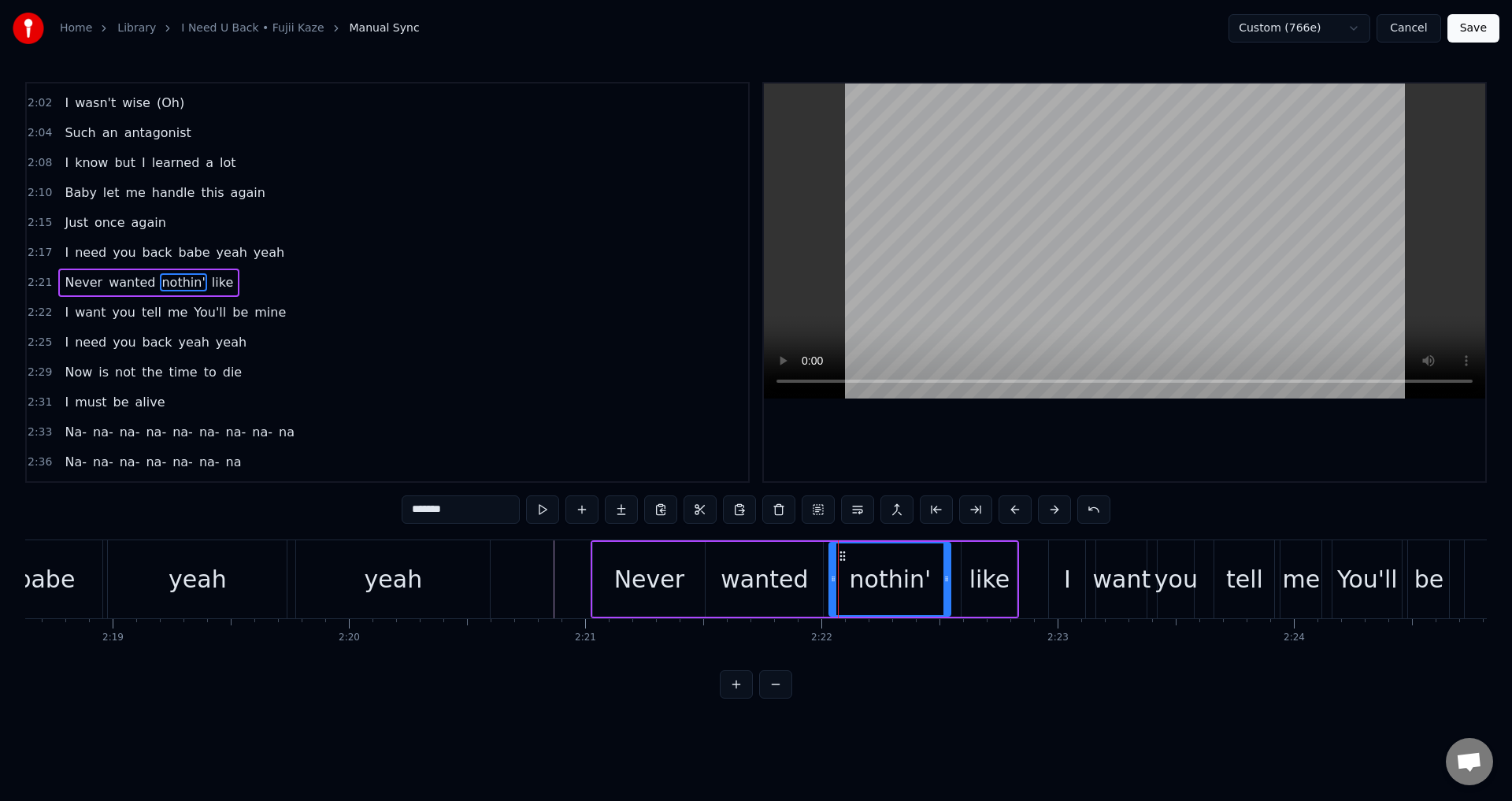
drag, startPoint x: 840, startPoint y: 579, endPoint x: 826, endPoint y: 579, distance: 14.0
drag, startPoint x: 966, startPoint y: 566, endPoint x: 955, endPoint y: 569, distance: 11.4
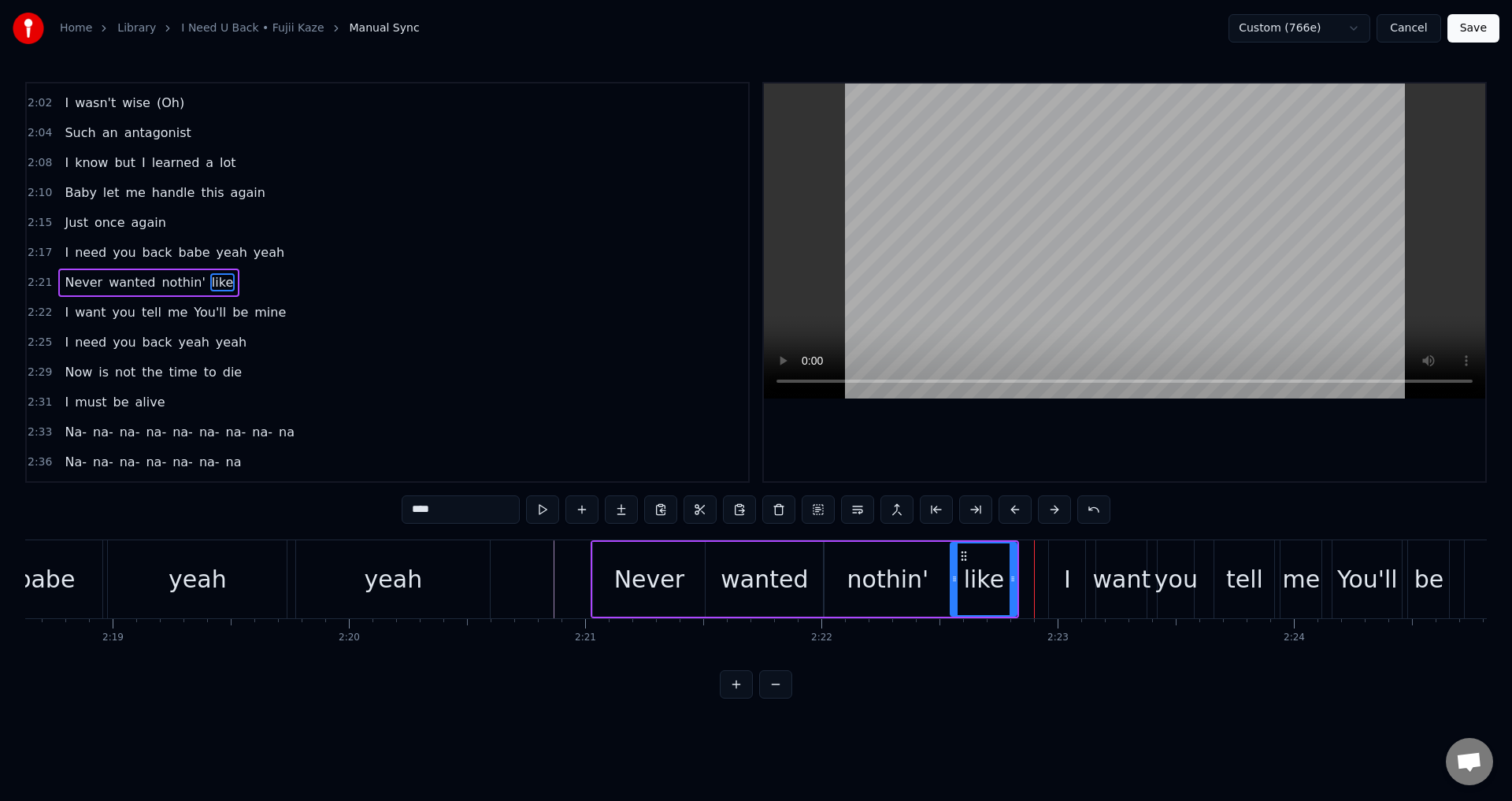
type input "*"
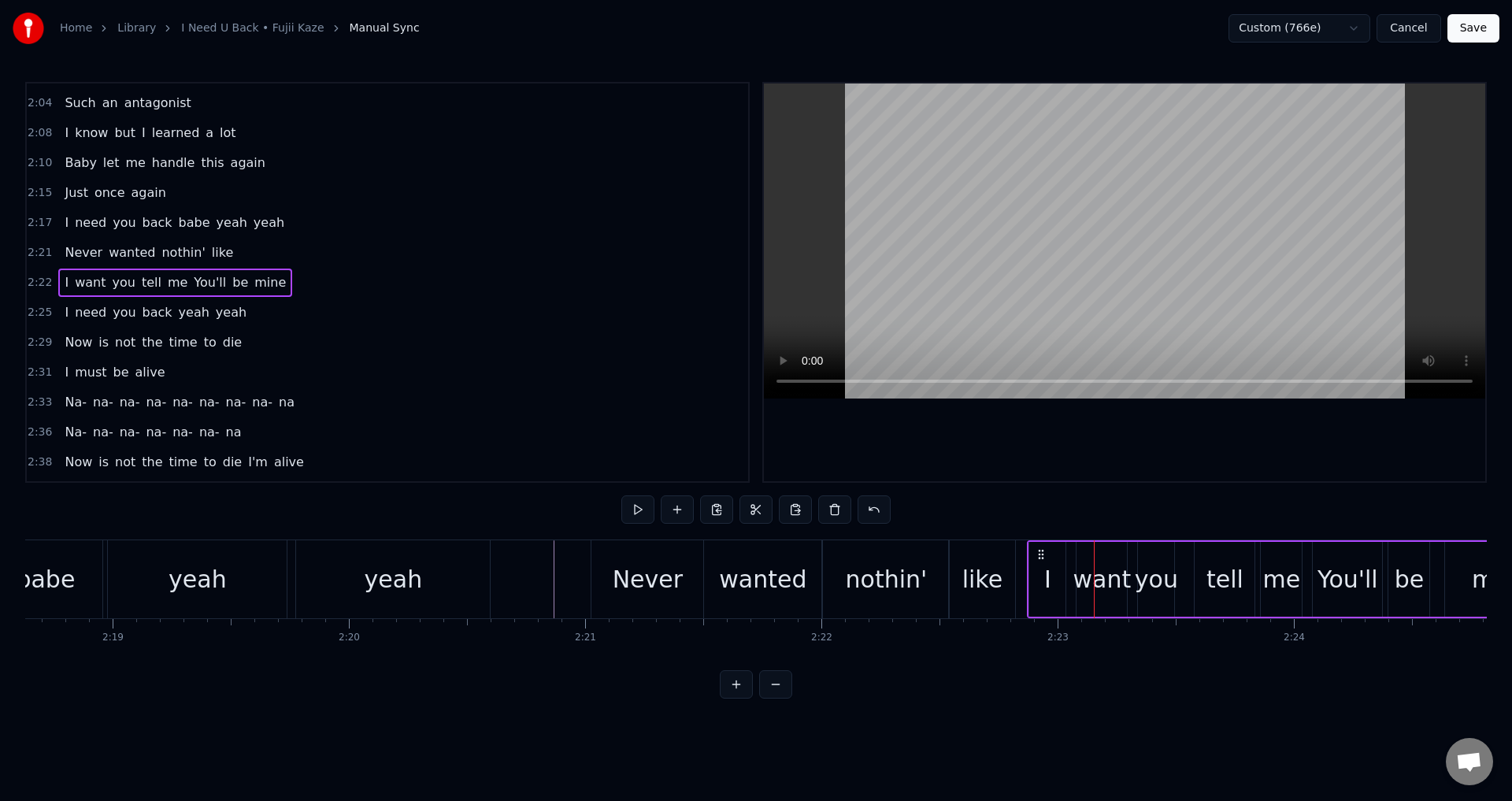
drag, startPoint x: 1058, startPoint y: 553, endPoint x: 1039, endPoint y: 554, distance: 19.0
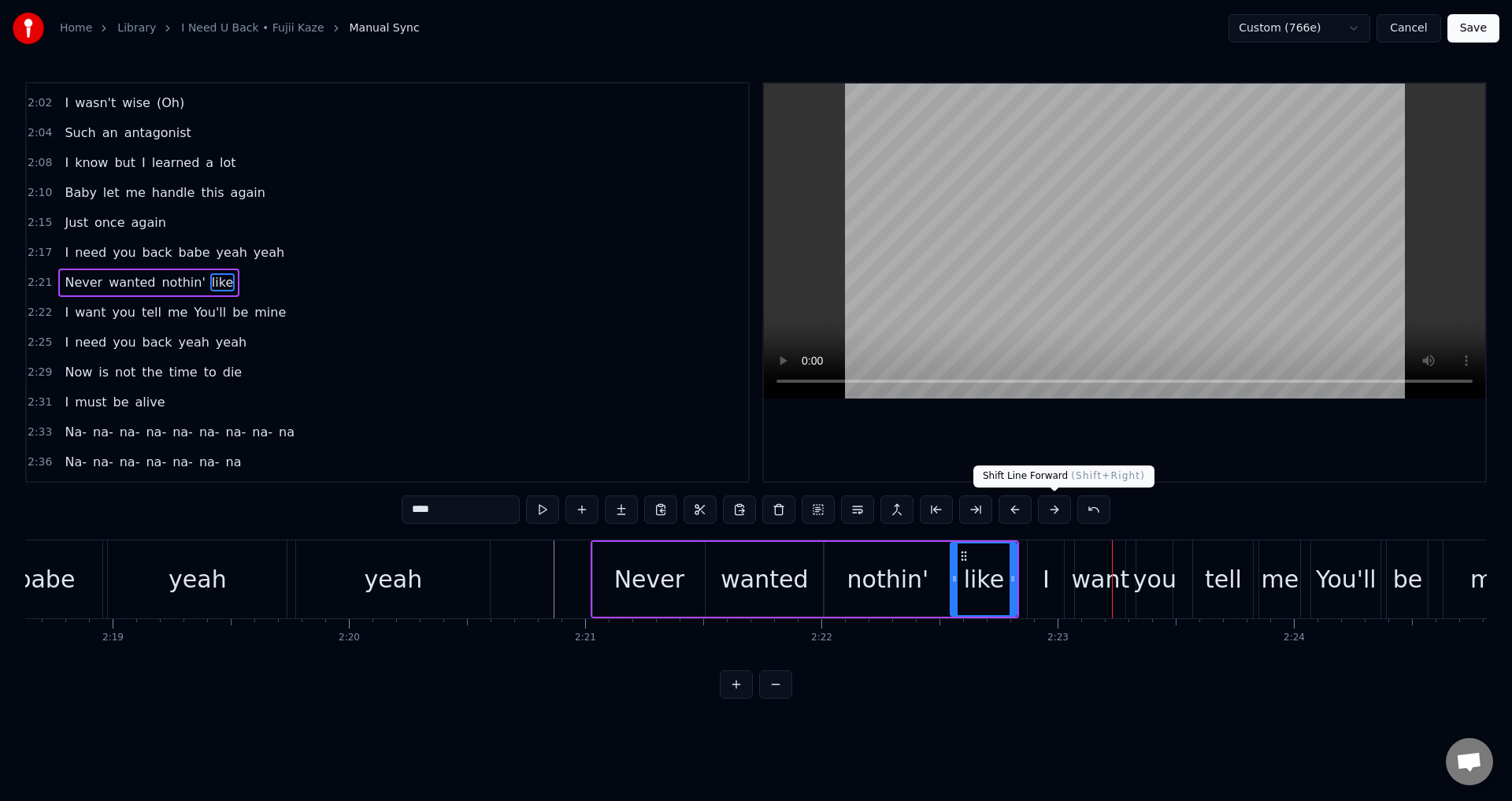
type input "****"
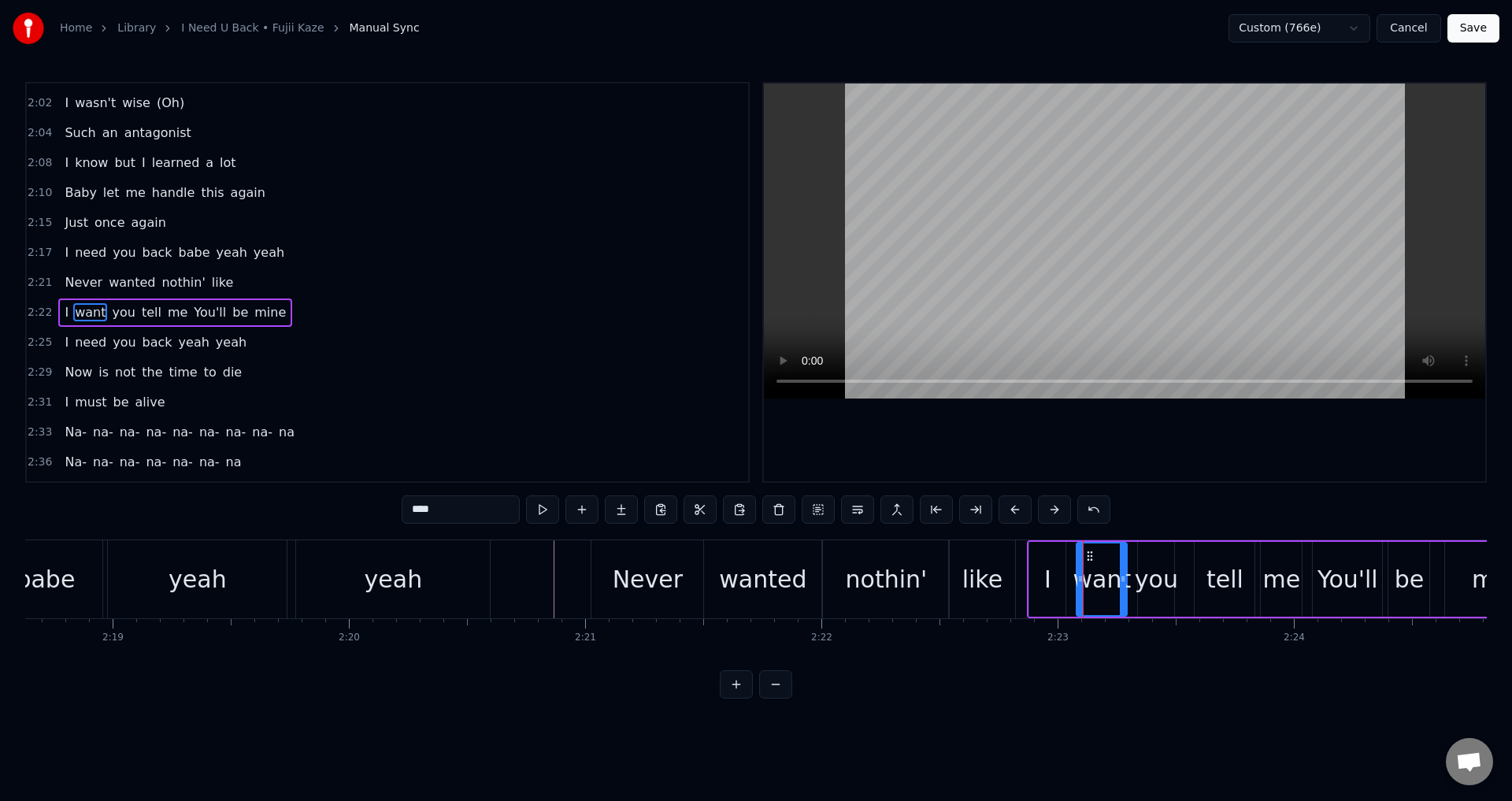
scroll to position [1073, 0]
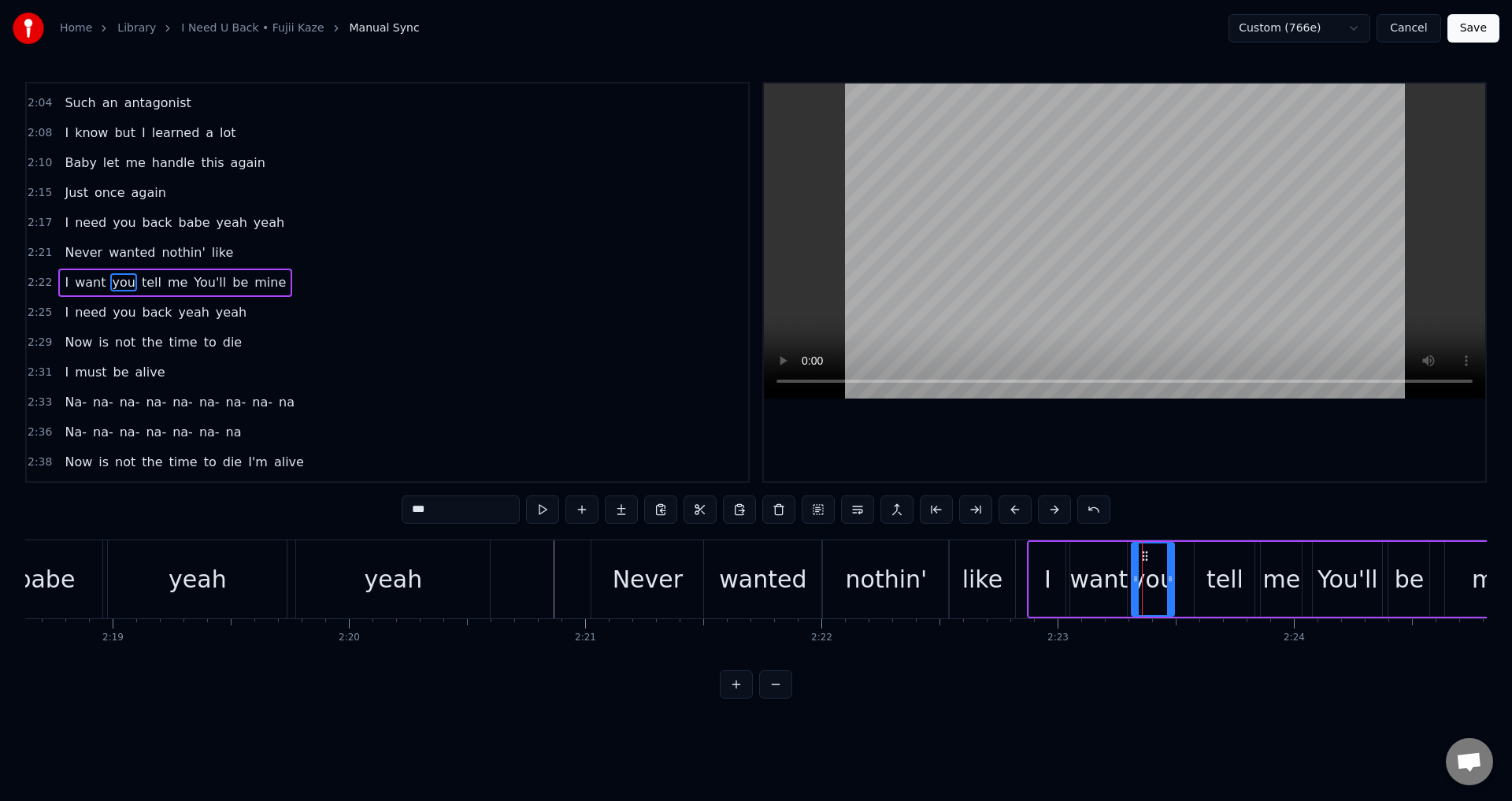
drag, startPoint x: 1143, startPoint y: 575, endPoint x: 1133, endPoint y: 573, distance: 10.2
drag, startPoint x: 1199, startPoint y: 569, endPoint x: 1178, endPoint y: 573, distance: 21.4
drag, startPoint x: 1171, startPoint y: 576, endPoint x: 1182, endPoint y: 576, distance: 11.0
drag, startPoint x: 1265, startPoint y: 578, endPoint x: 1256, endPoint y: 579, distance: 9.1
drag, startPoint x: 1317, startPoint y: 575, endPoint x: 1307, endPoint y: 576, distance: 10.0
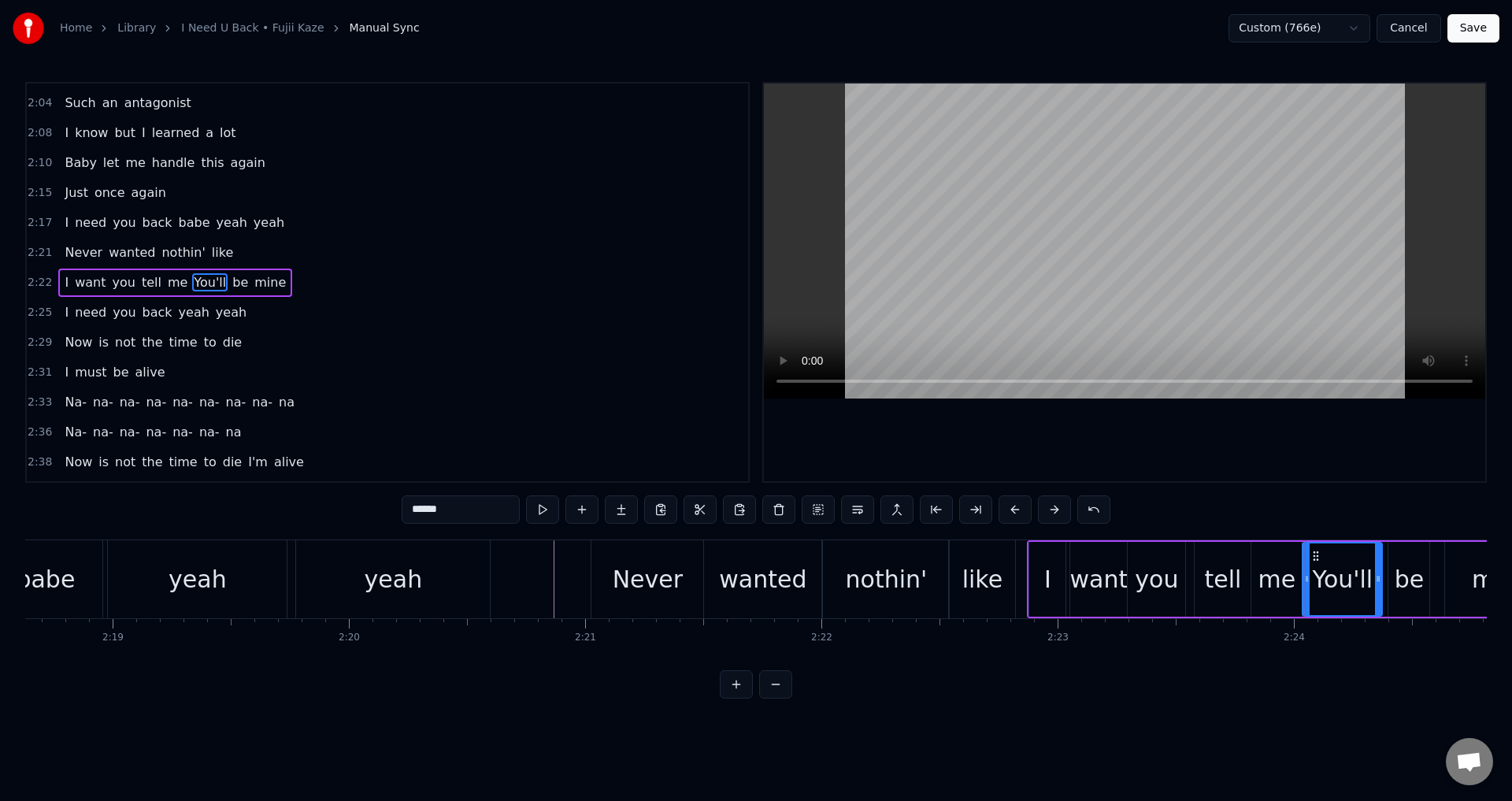
type input "**"
drag, startPoint x: 1390, startPoint y: 583, endPoint x: 1379, endPoint y: 584, distance: 11.0
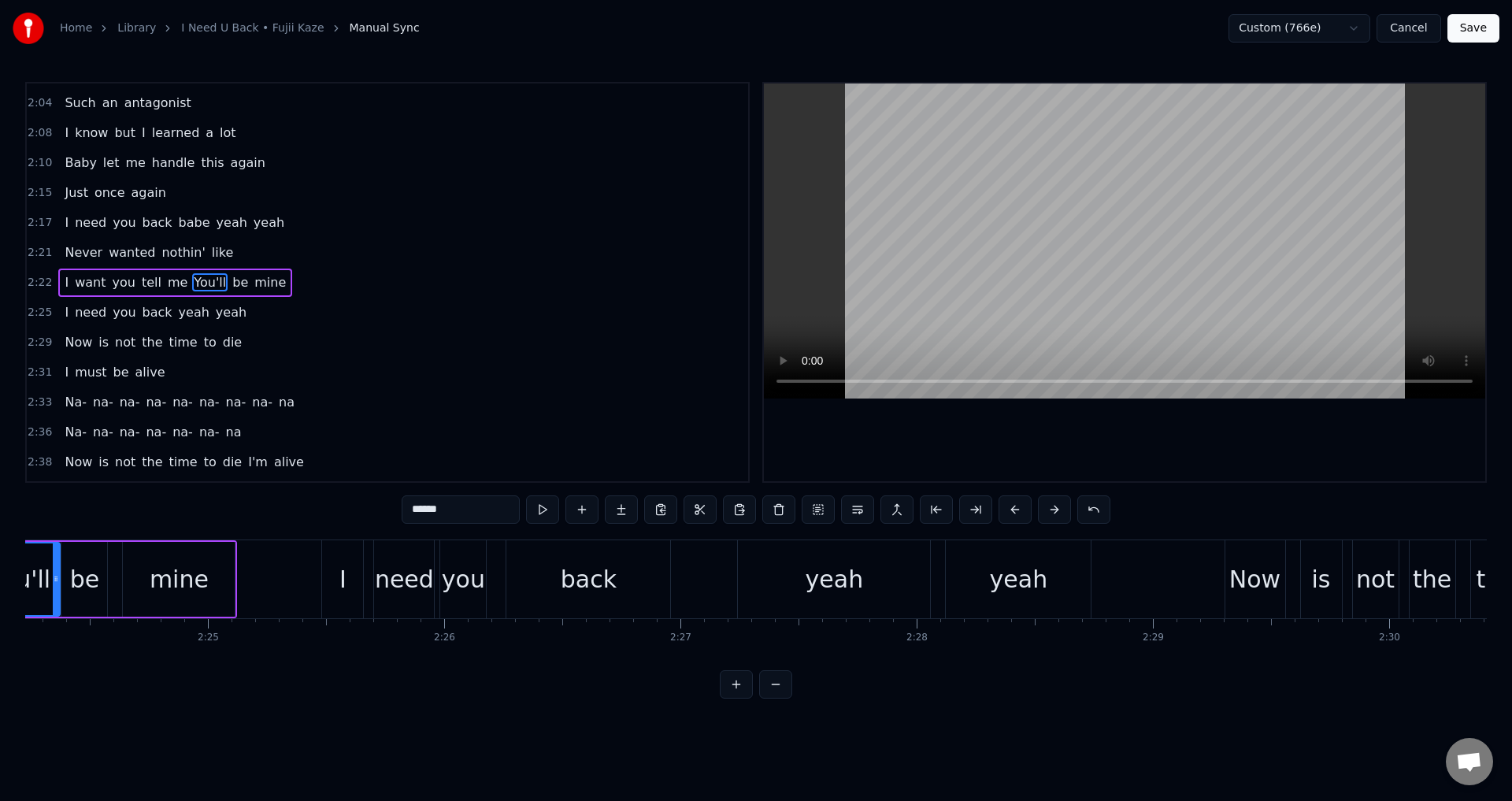
scroll to position [0, 33948]
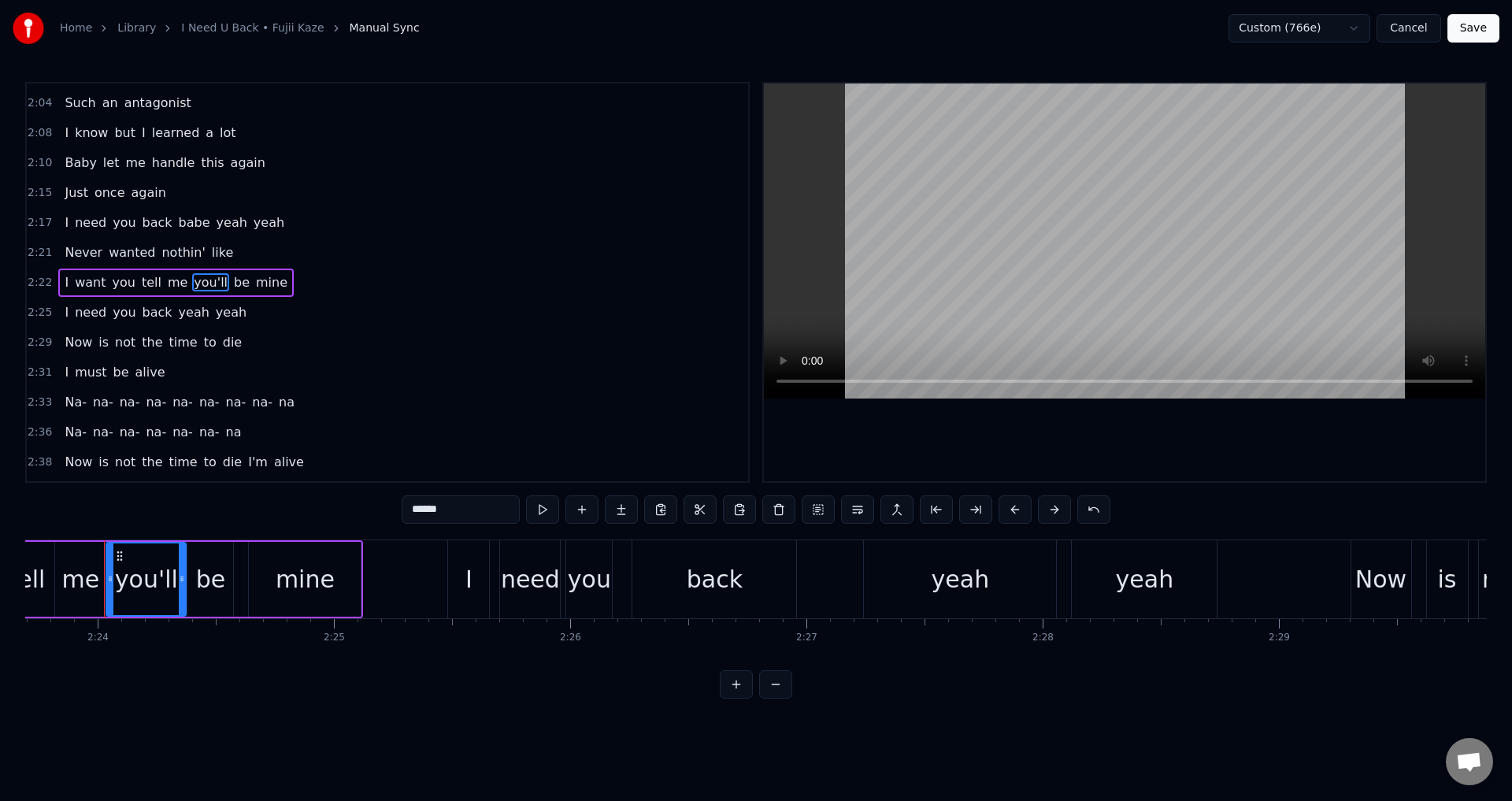
type input "******"
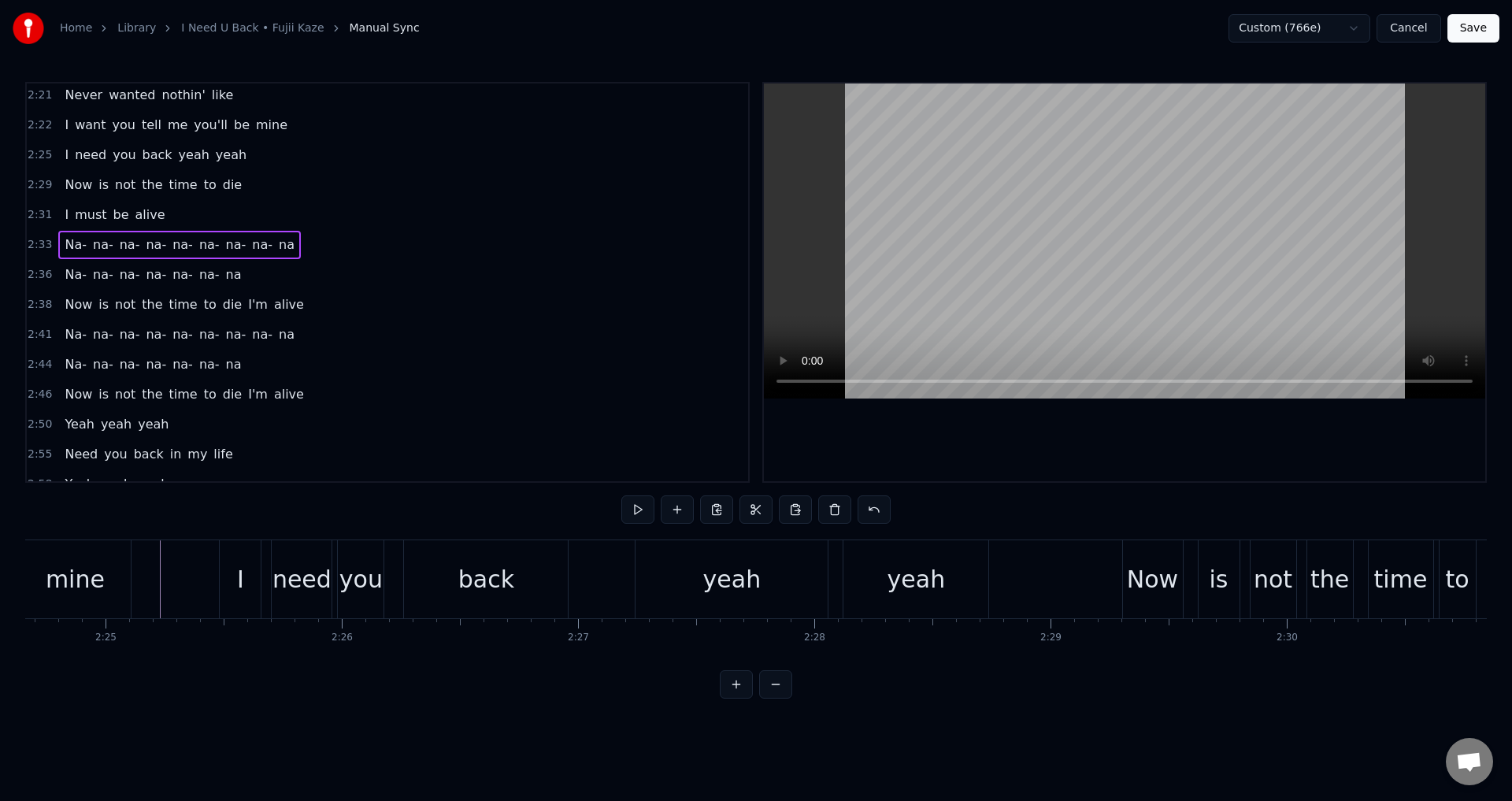
scroll to position [0, 33974]
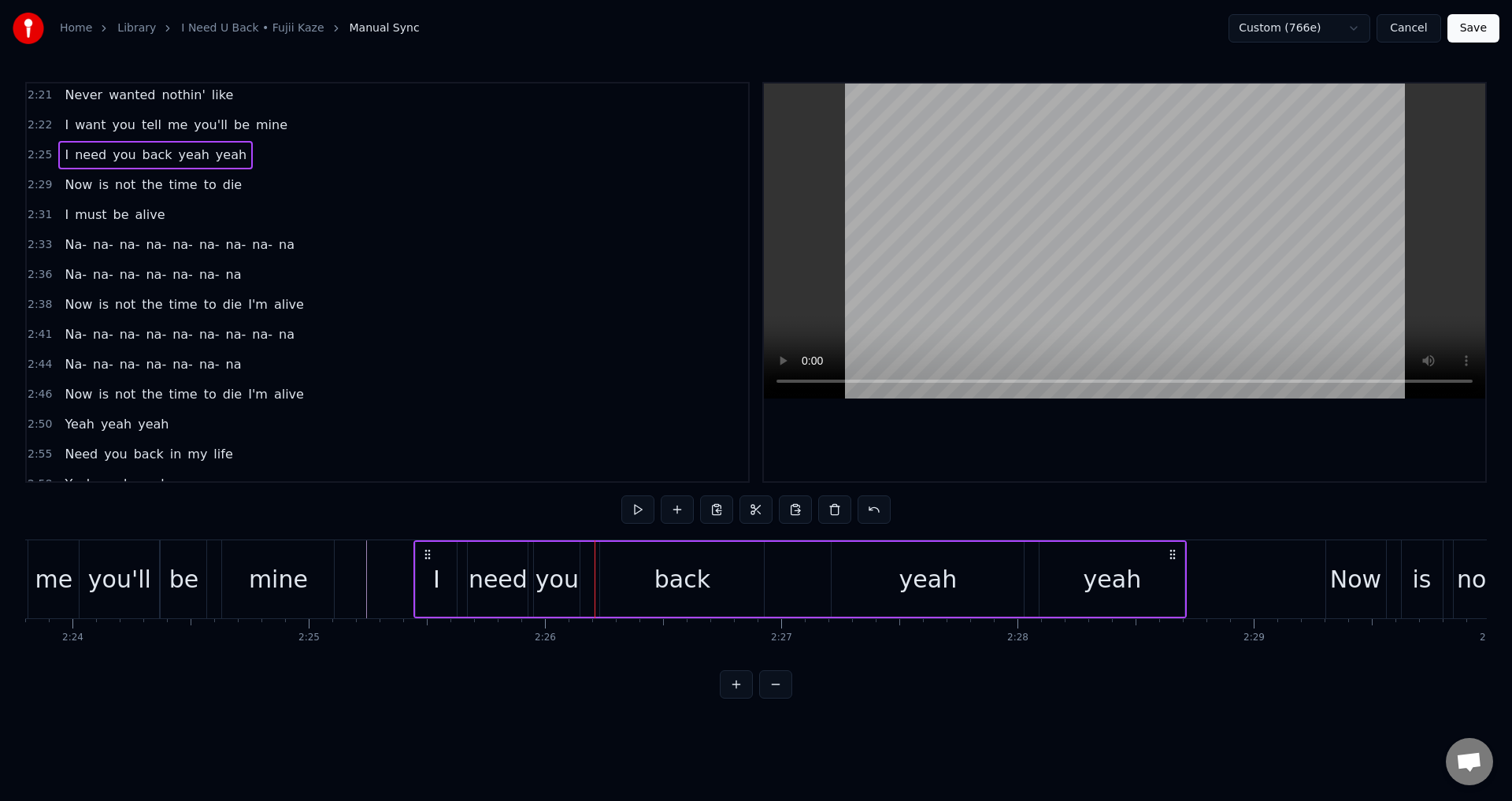
drag, startPoint x: 437, startPoint y: 553, endPoint x: 427, endPoint y: 554, distance: 10.0
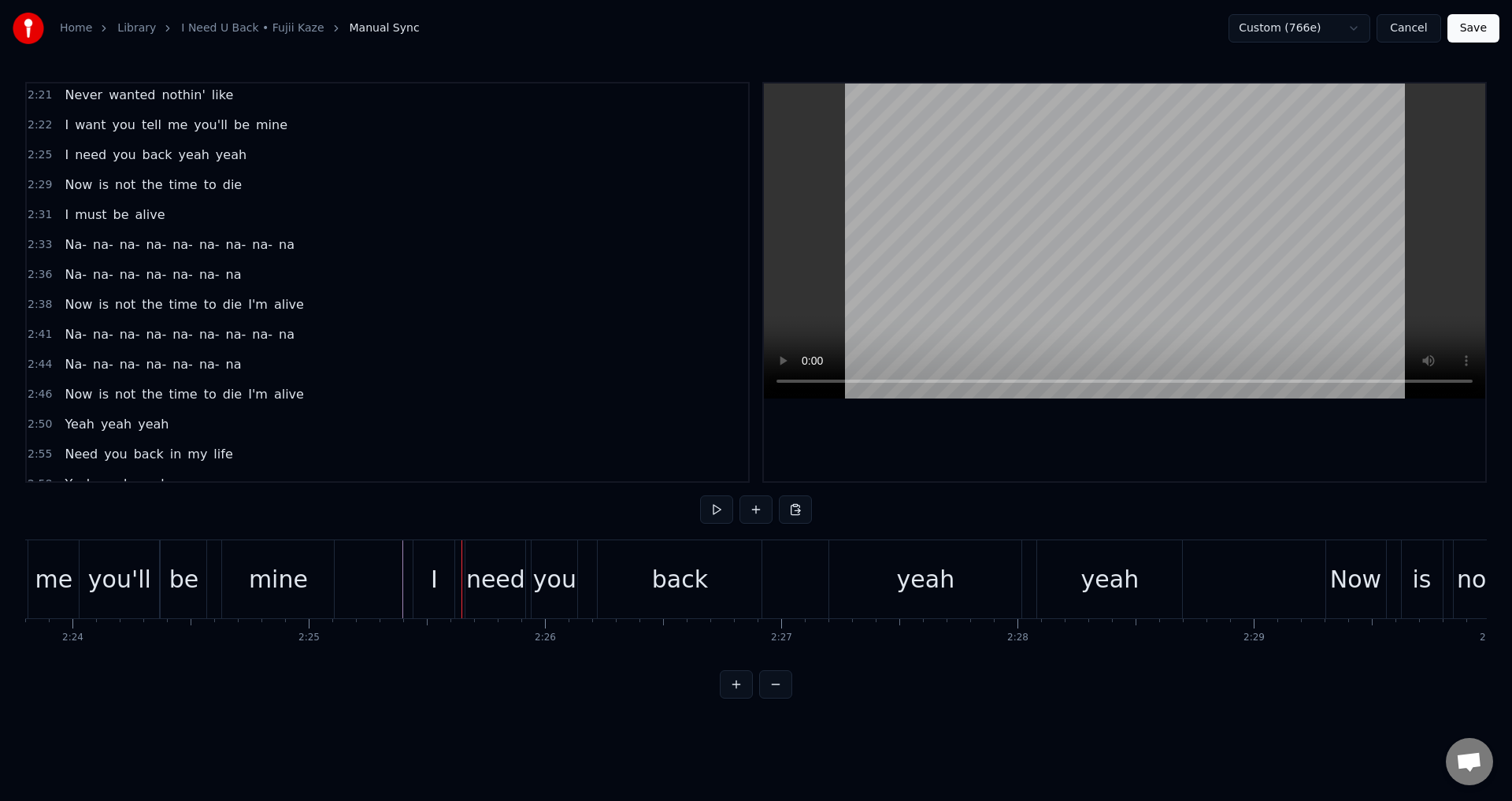
scroll to position [1103, 0]
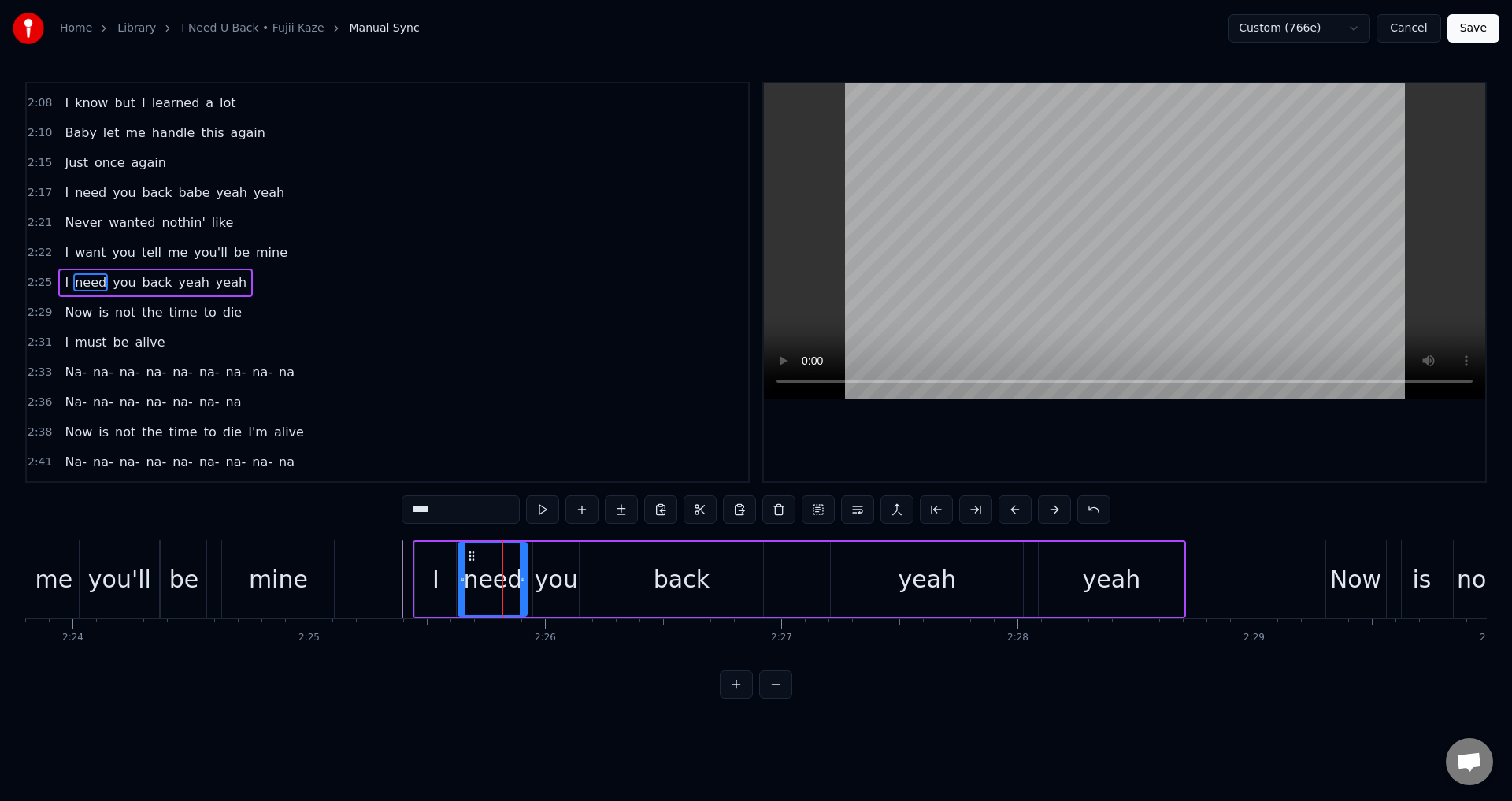
drag, startPoint x: 471, startPoint y: 579, endPoint x: 462, endPoint y: 580, distance: 9.1
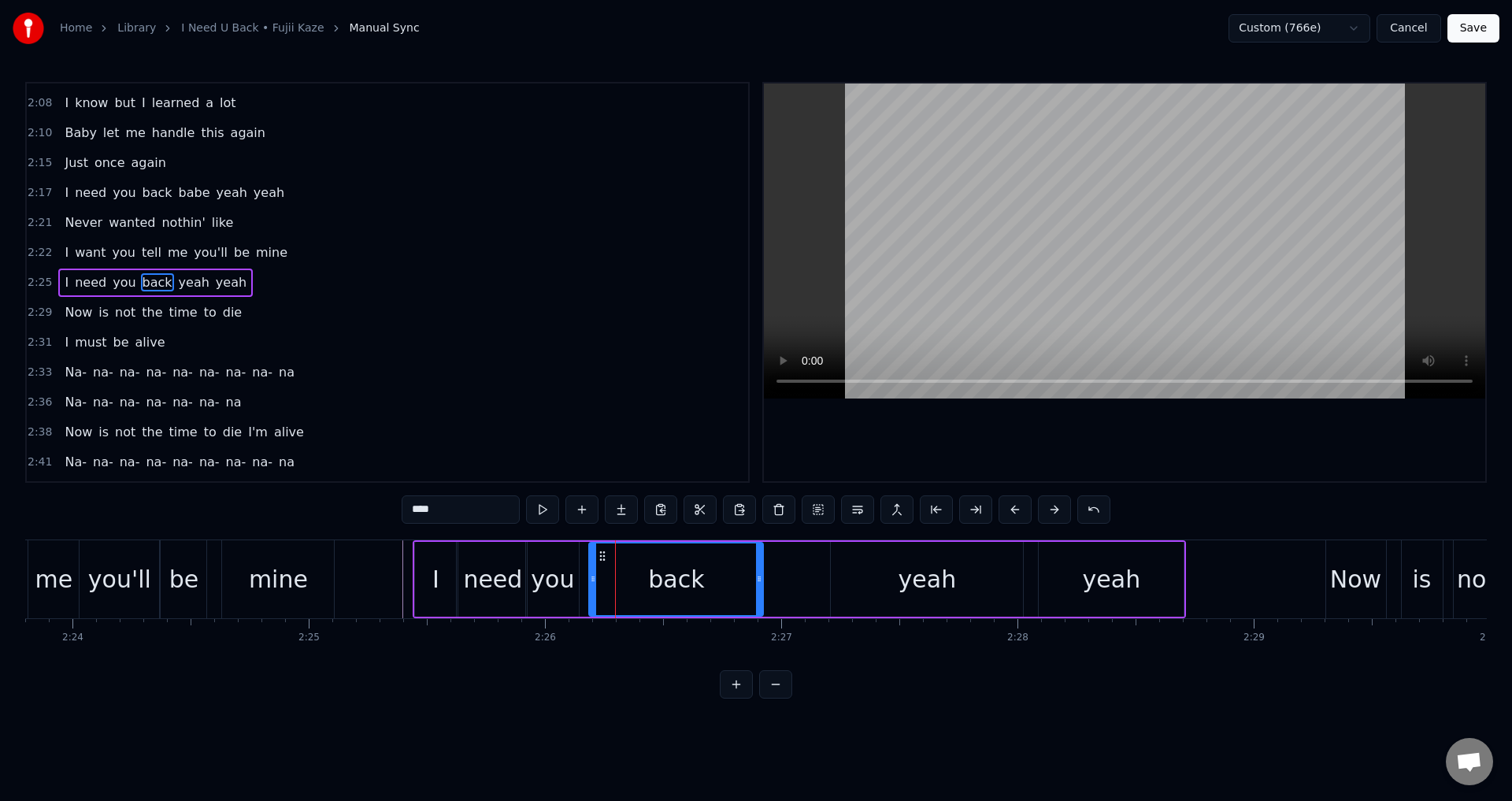
drag, startPoint x: 600, startPoint y: 588, endPoint x: 590, endPoint y: 588, distance: 10.0
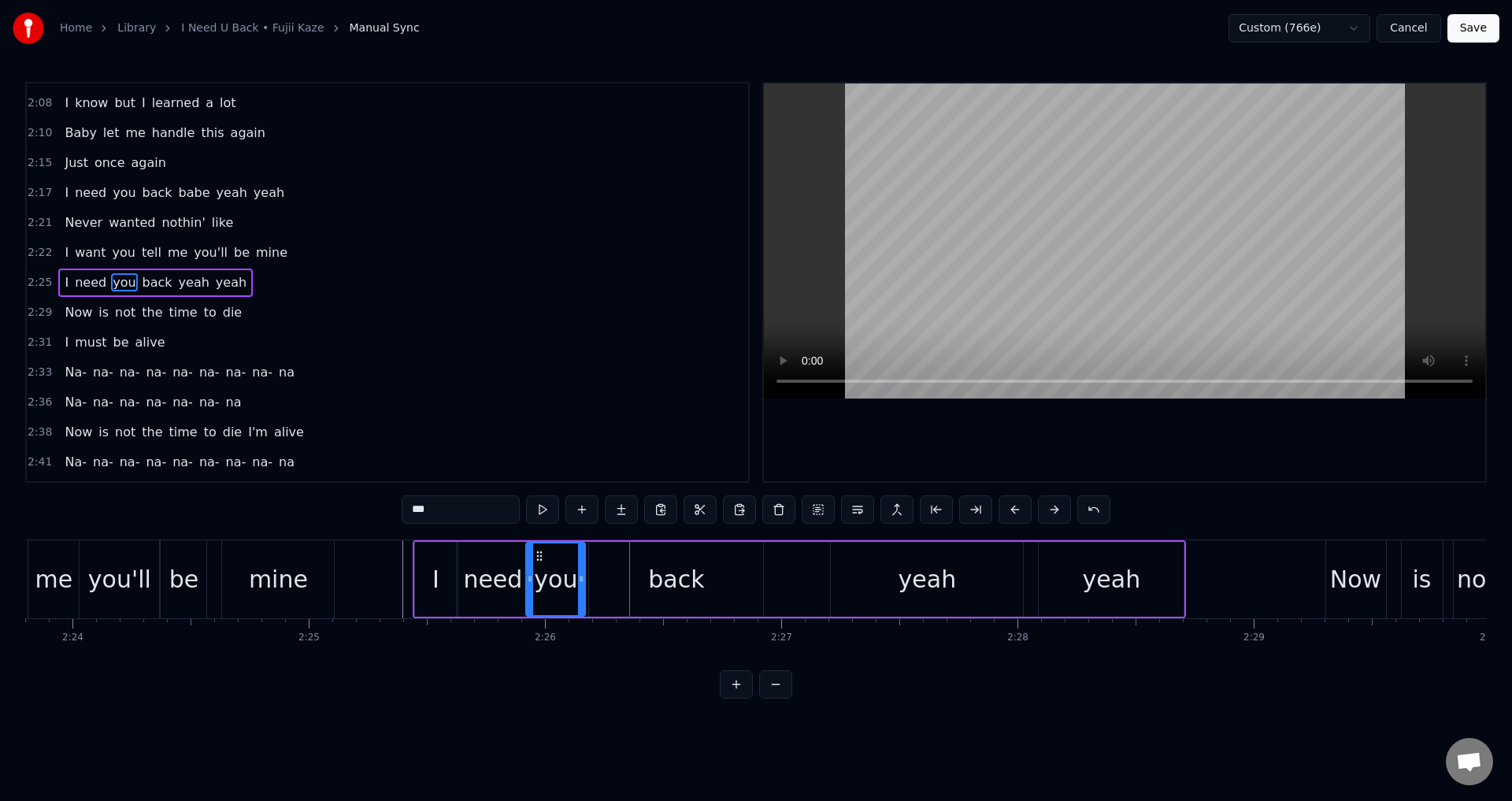
drag, startPoint x: 576, startPoint y: 577, endPoint x: 585, endPoint y: 580, distance: 9.5
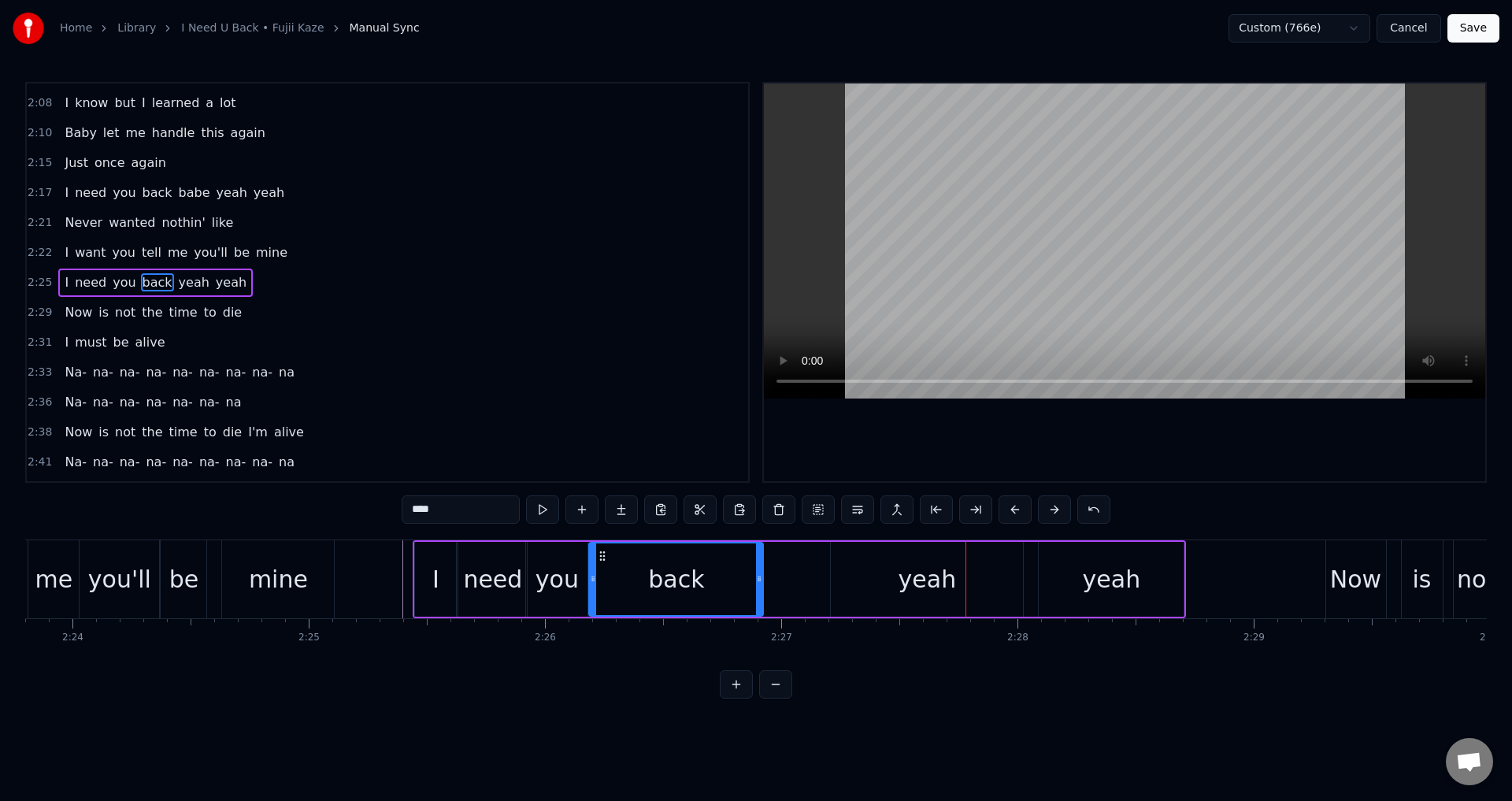
type input "****"
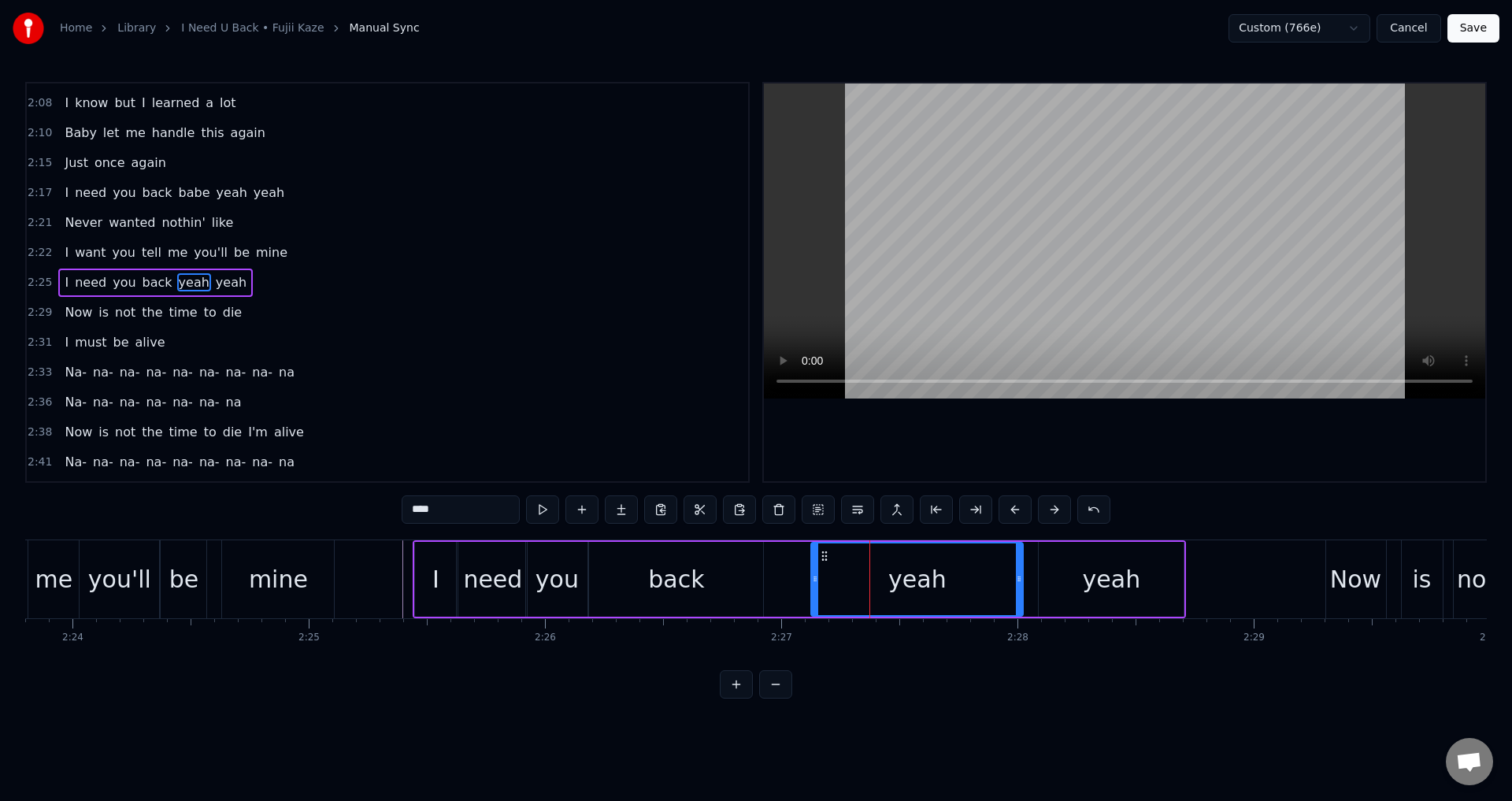
drag, startPoint x: 833, startPoint y: 576, endPoint x: 808, endPoint y: 576, distance: 25.0
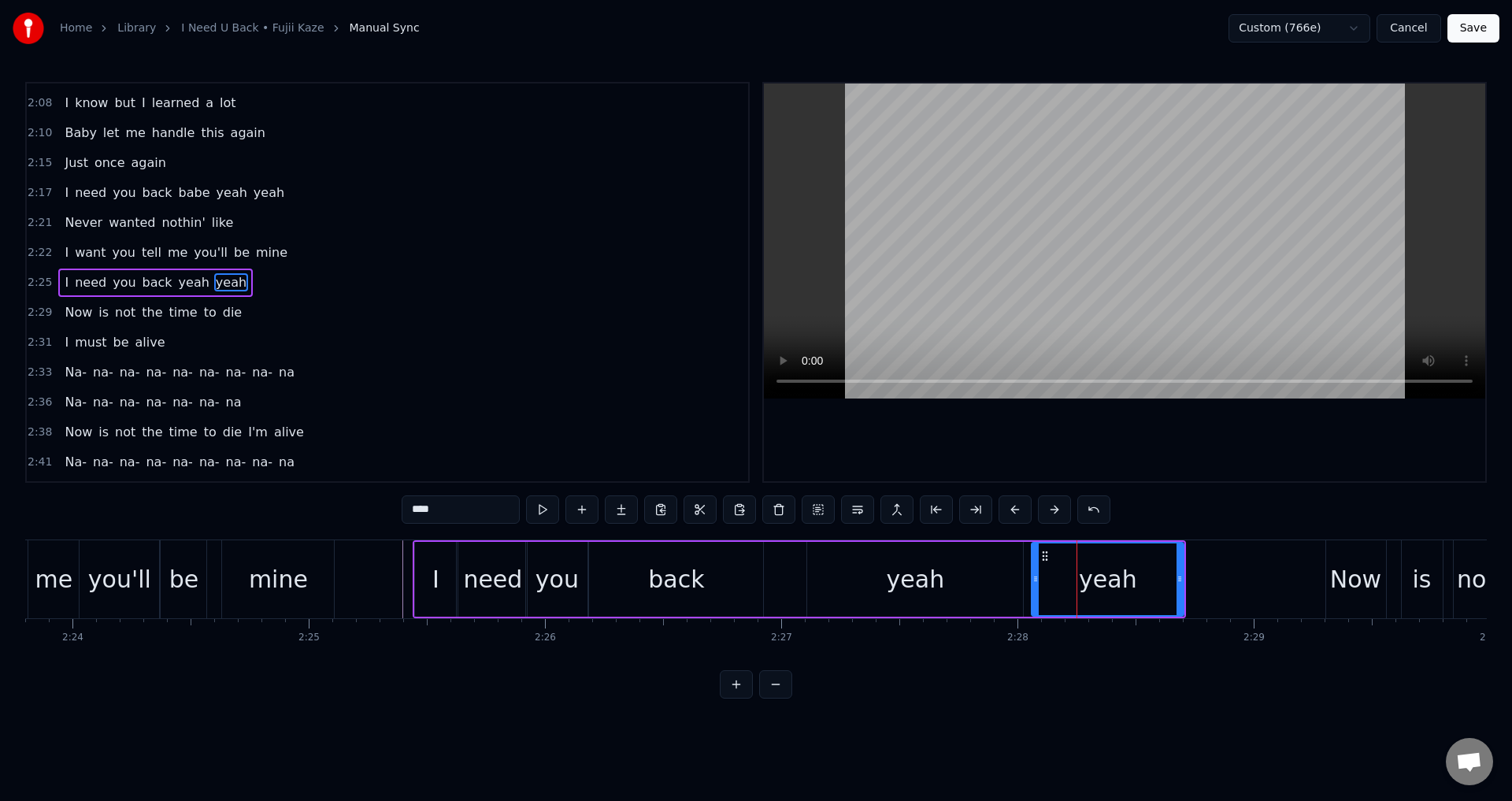
drag, startPoint x: 1041, startPoint y: 576, endPoint x: 1025, endPoint y: 577, distance: 16.0
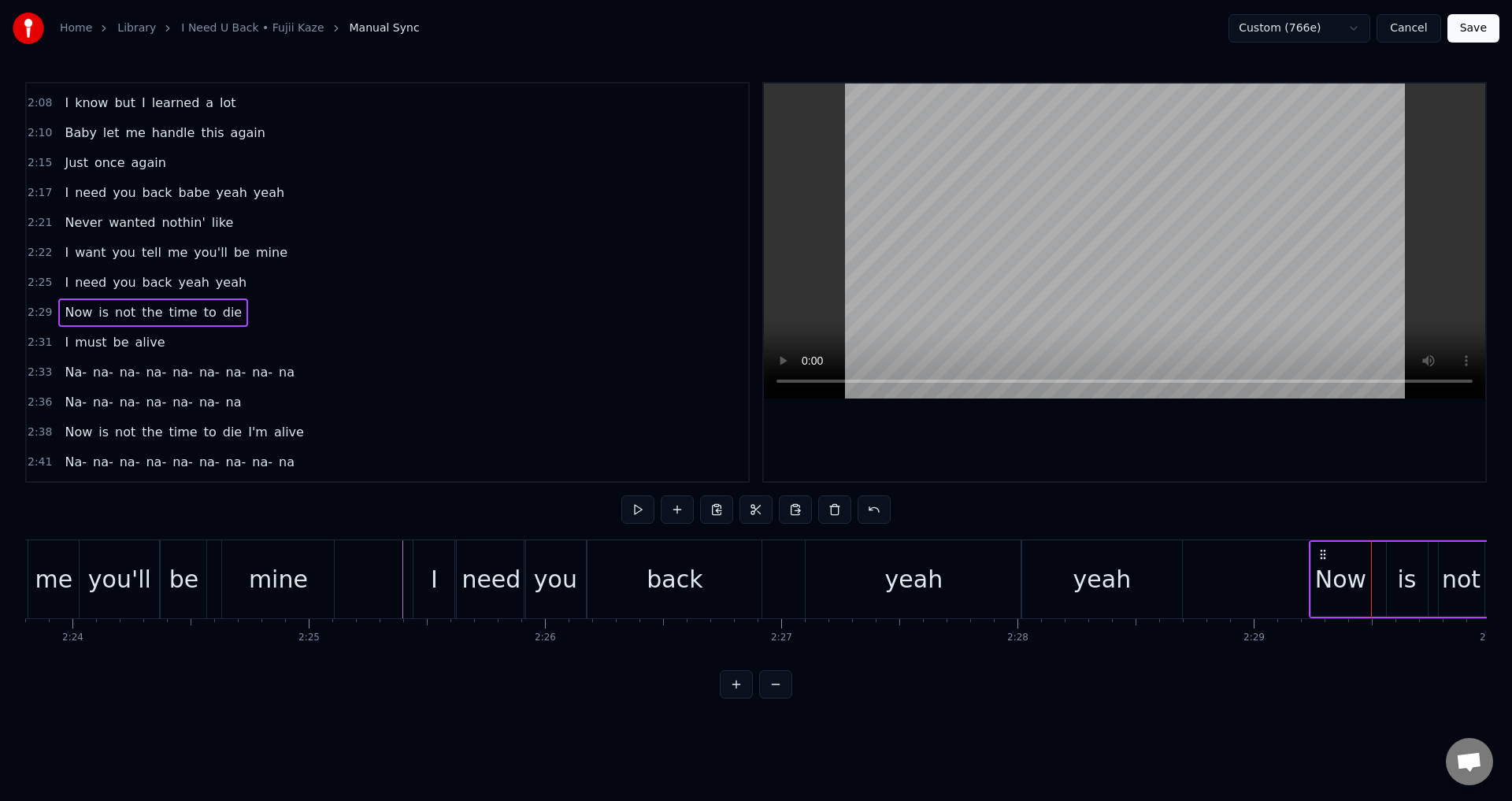
drag, startPoint x: 1337, startPoint y: 559, endPoint x: 1313, endPoint y: 561, distance: 24.1
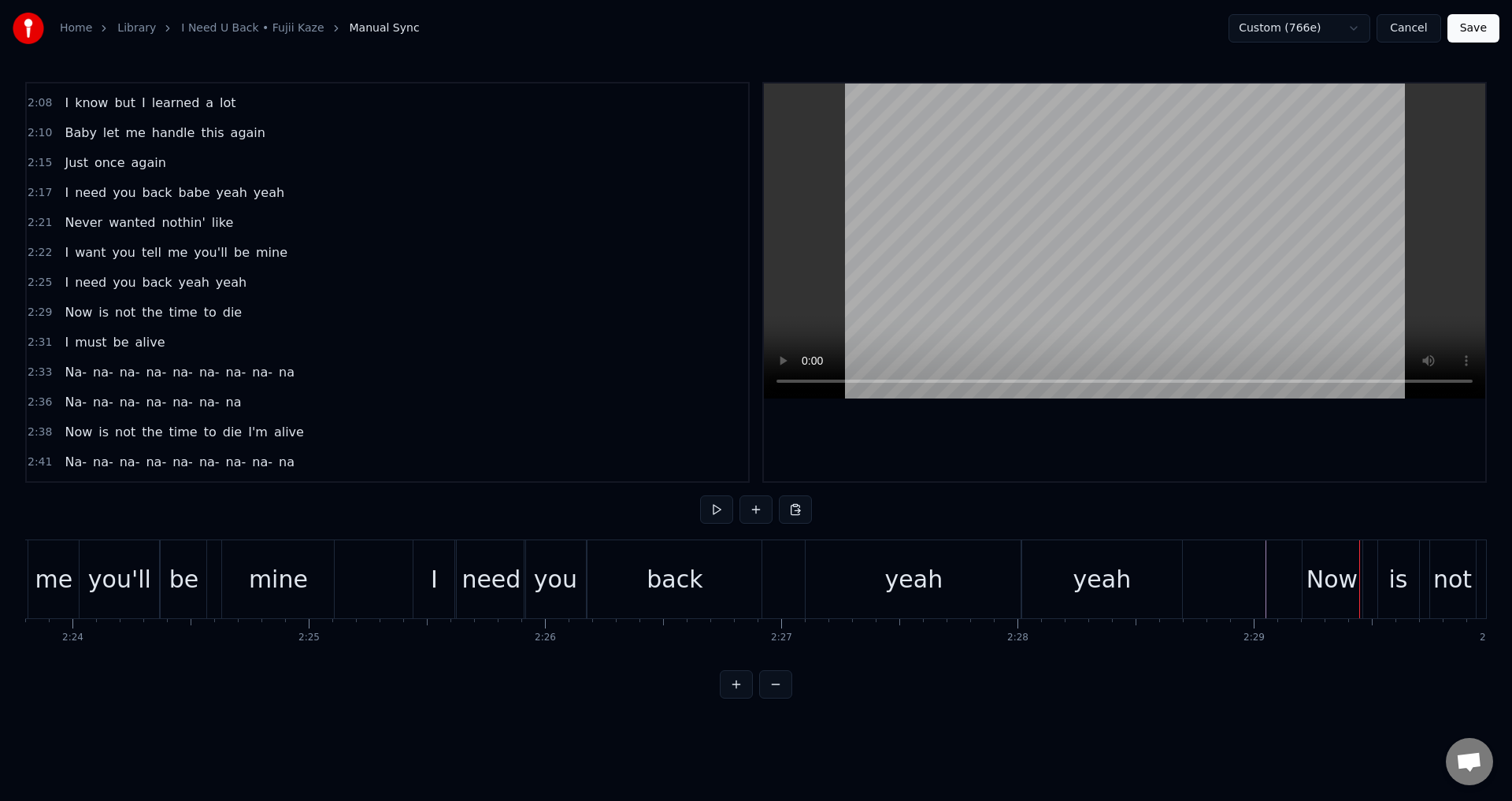
scroll to position [1133, 0]
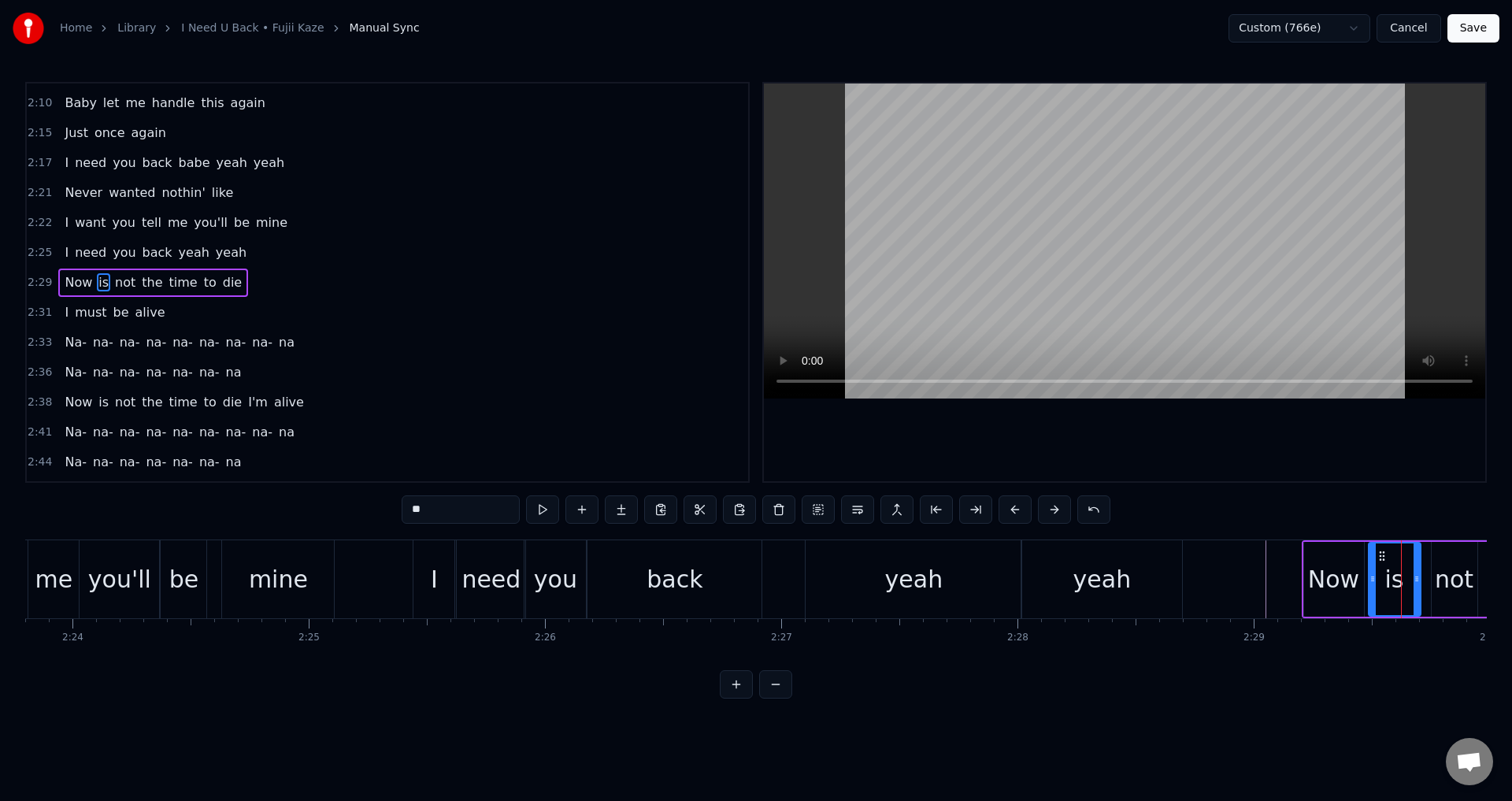
drag, startPoint x: 1381, startPoint y: 575, endPoint x: 1368, endPoint y: 578, distance: 13.3
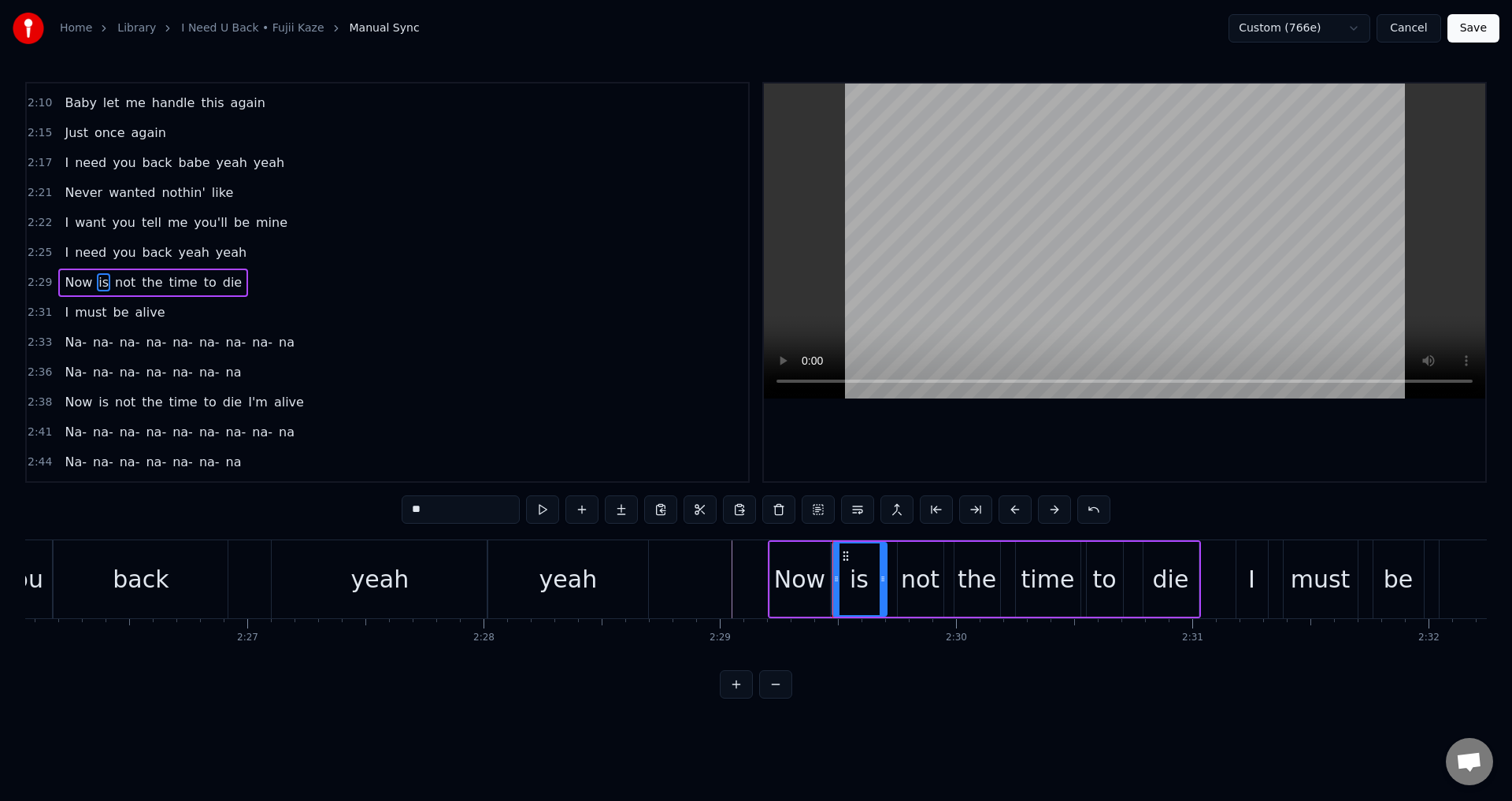
scroll to position [0, 34432]
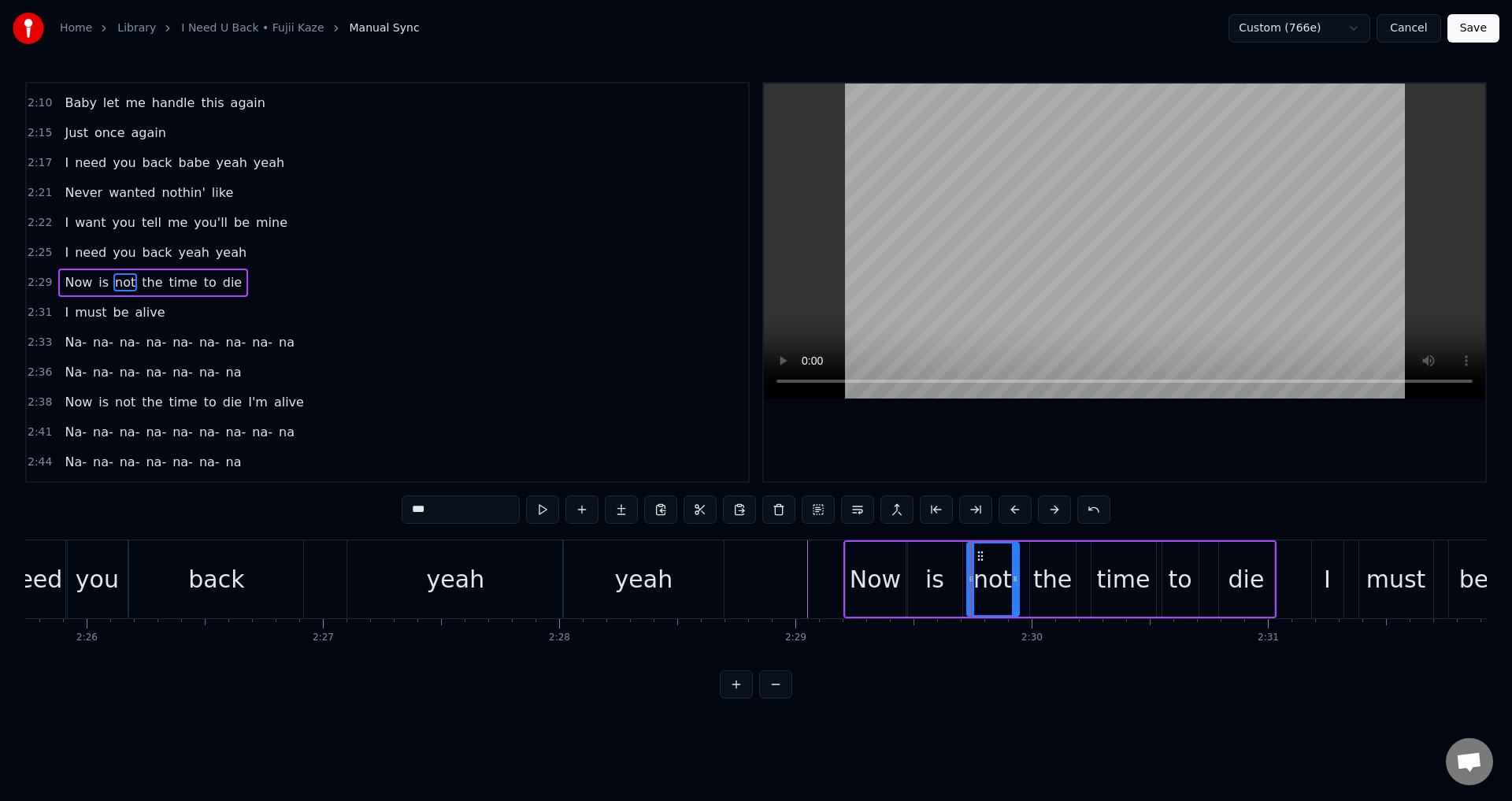
drag, startPoint x: 976, startPoint y: 581, endPoint x: 967, endPoint y: 581, distance: 9.0
drag, startPoint x: 1036, startPoint y: 577, endPoint x: 1025, endPoint y: 577, distance: 11.0
type input "****"
drag, startPoint x: 1096, startPoint y: 576, endPoint x: 1080, endPoint y: 577, distance: 16.0
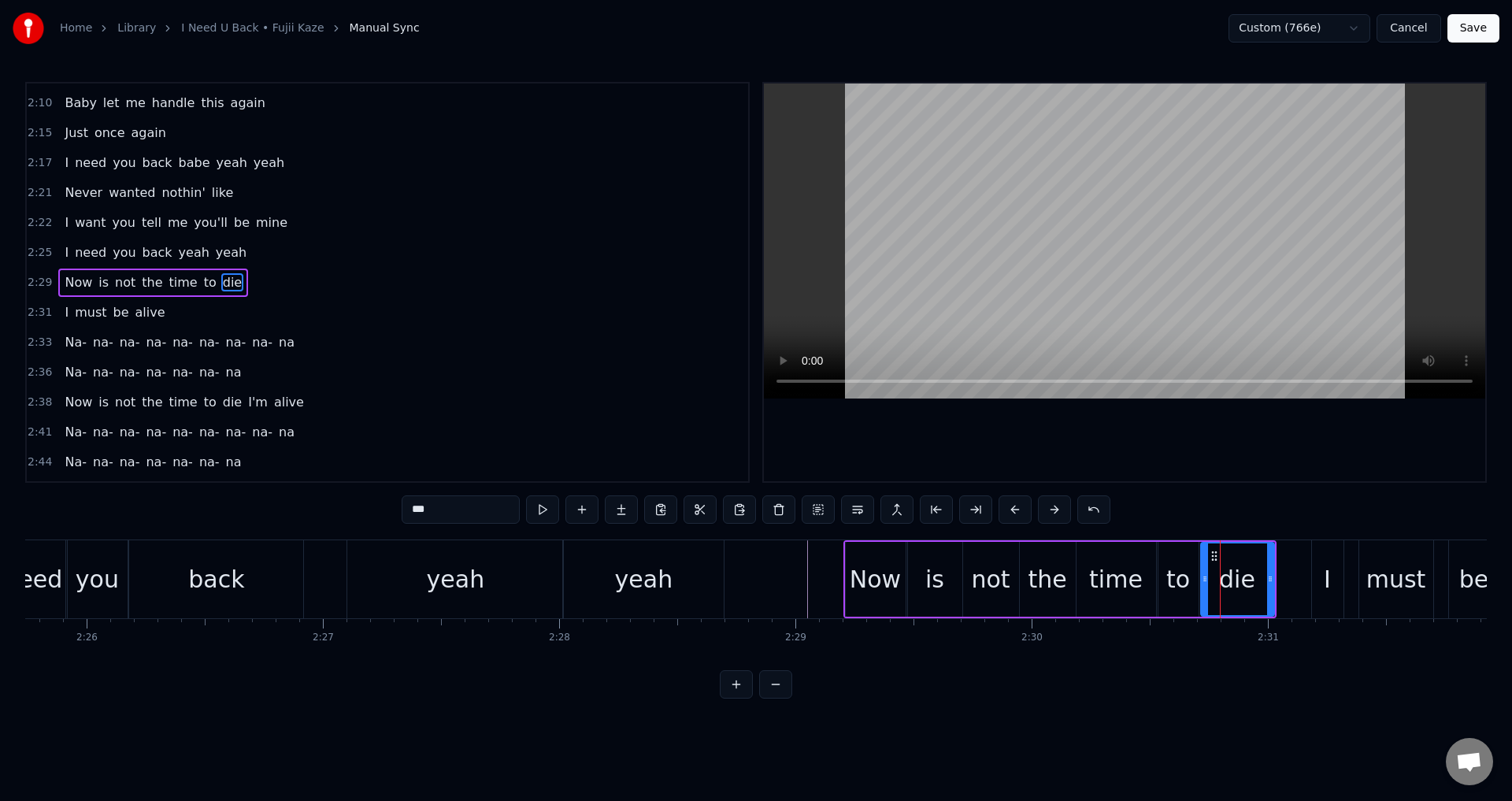
drag, startPoint x: 1221, startPoint y: 570, endPoint x: 1201, endPoint y: 573, distance: 20.2
type input "***"
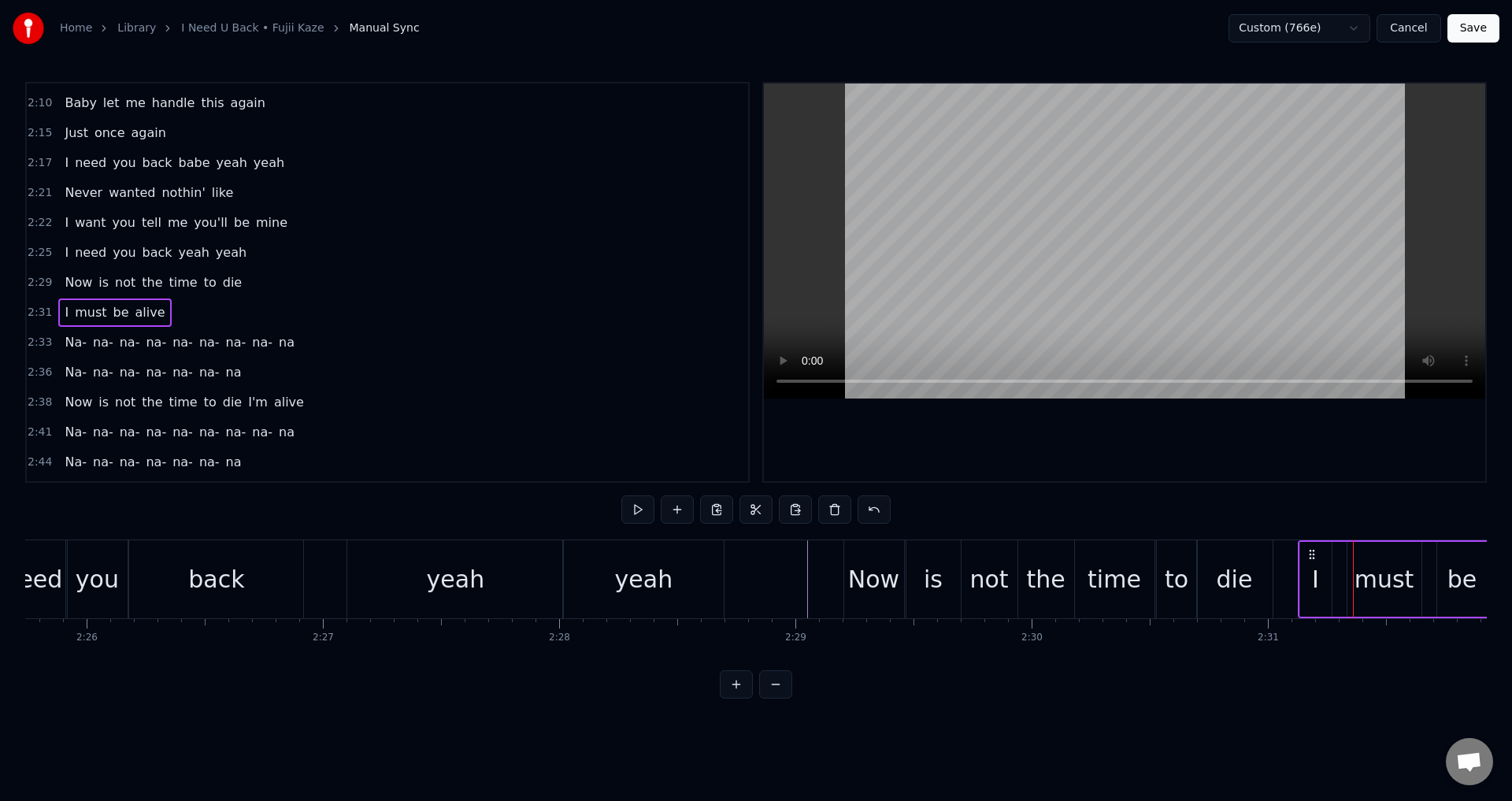
drag, startPoint x: 1322, startPoint y: 558, endPoint x: 1304, endPoint y: 558, distance: 18.0
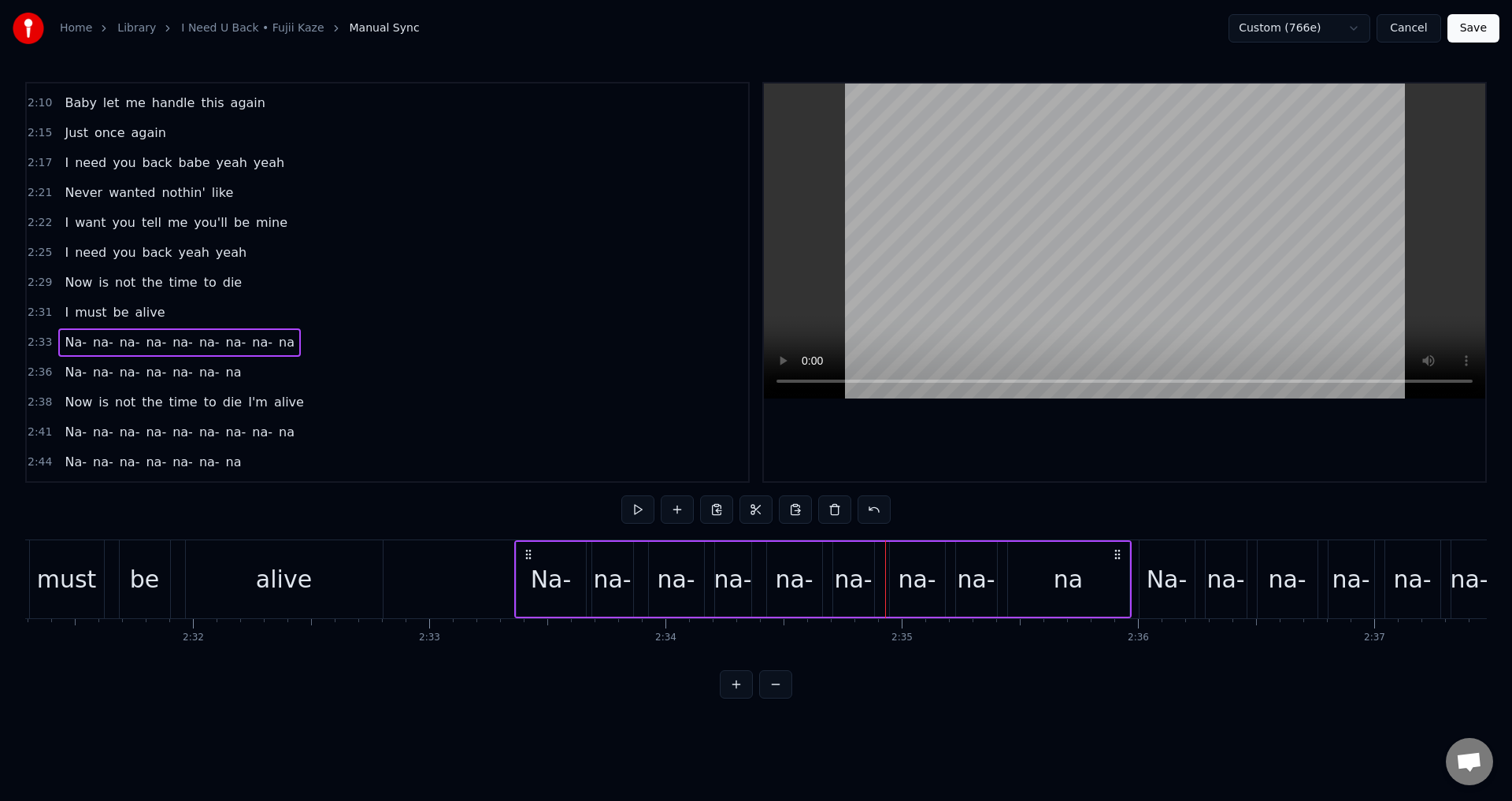
drag, startPoint x: 536, startPoint y: 553, endPoint x: 524, endPoint y: 554, distance: 12.0
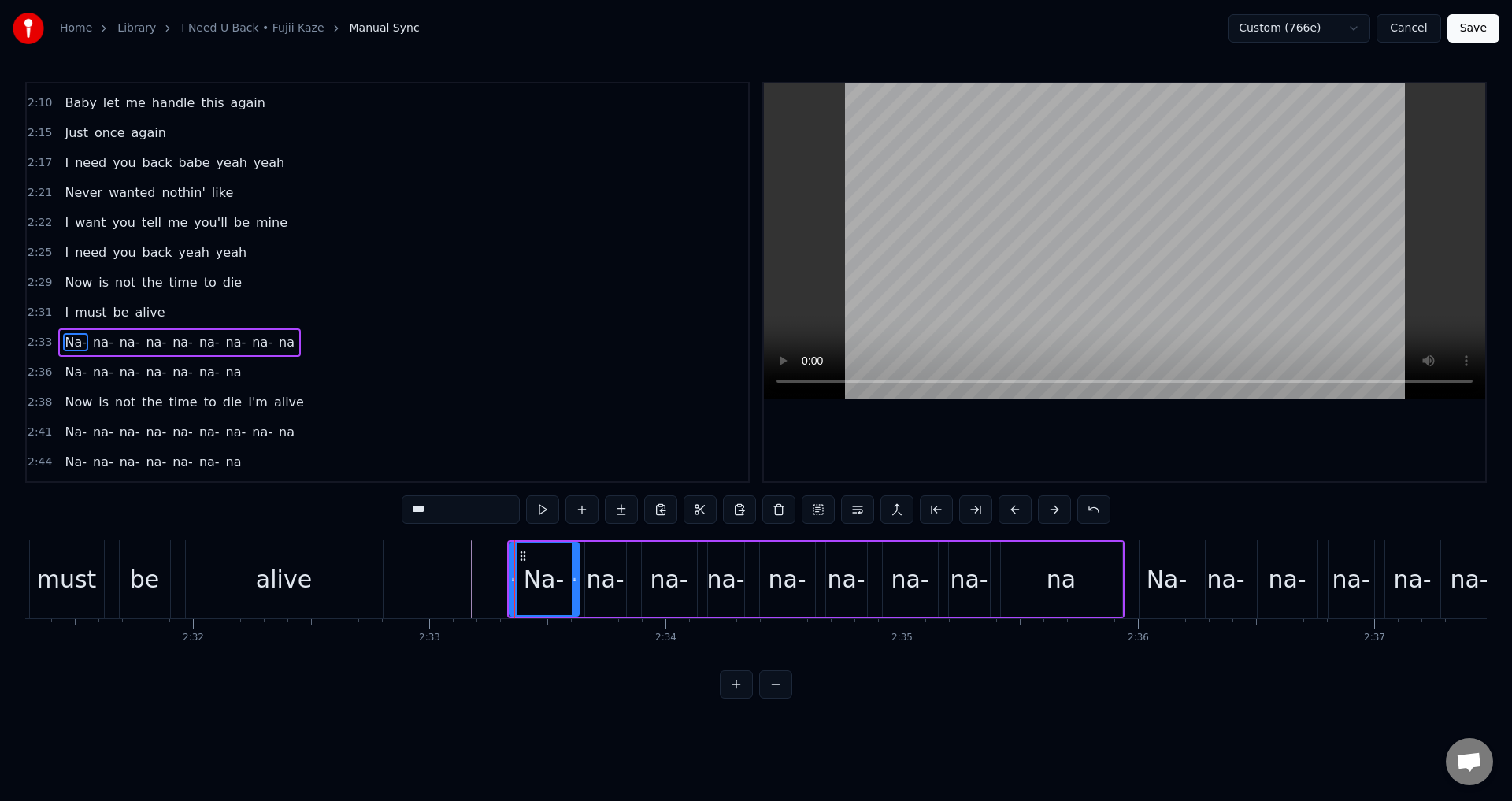
scroll to position [1193, 0]
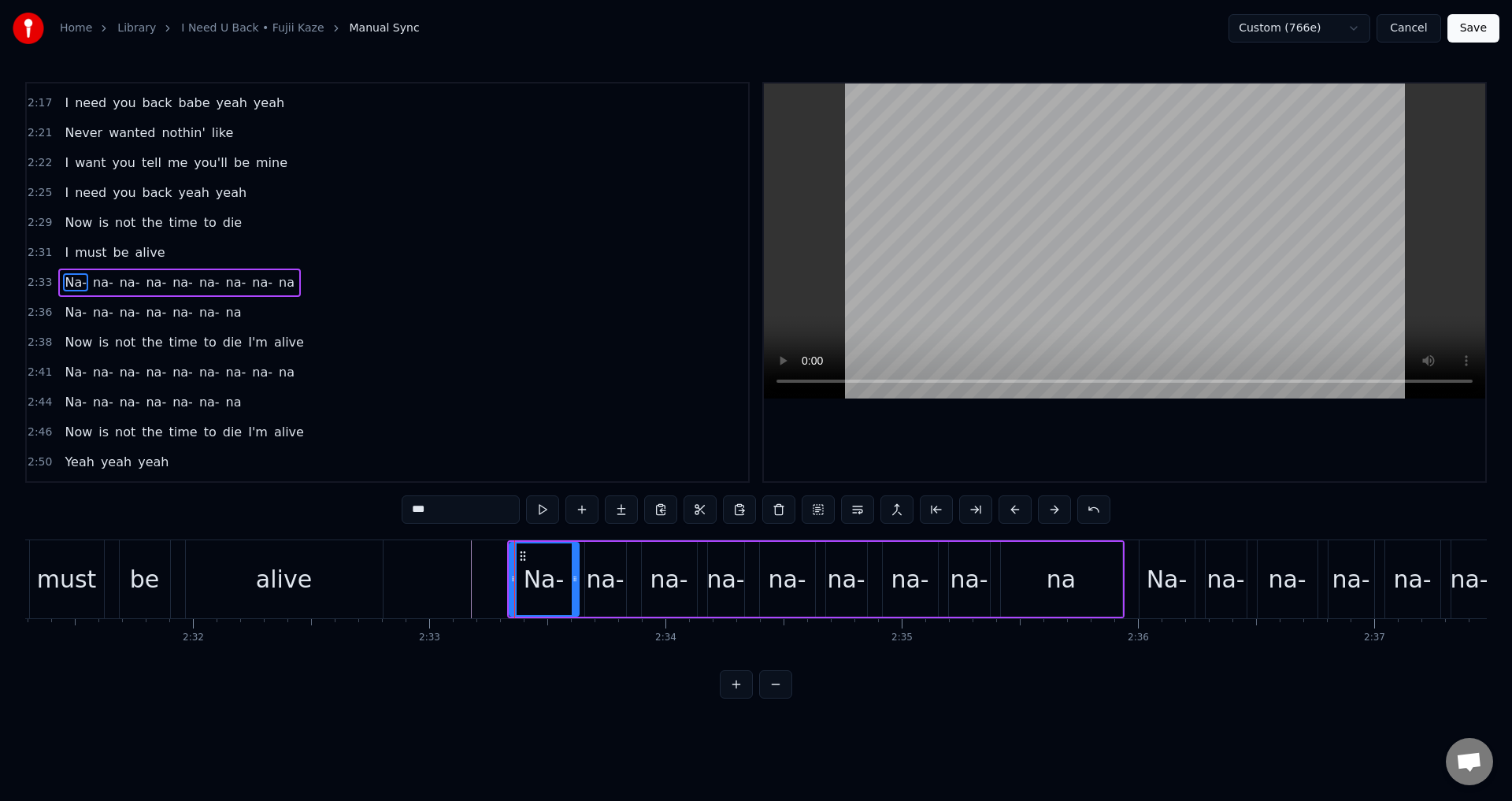
drag, startPoint x: 625, startPoint y: 556, endPoint x: 585, endPoint y: 580, distance: 46.6
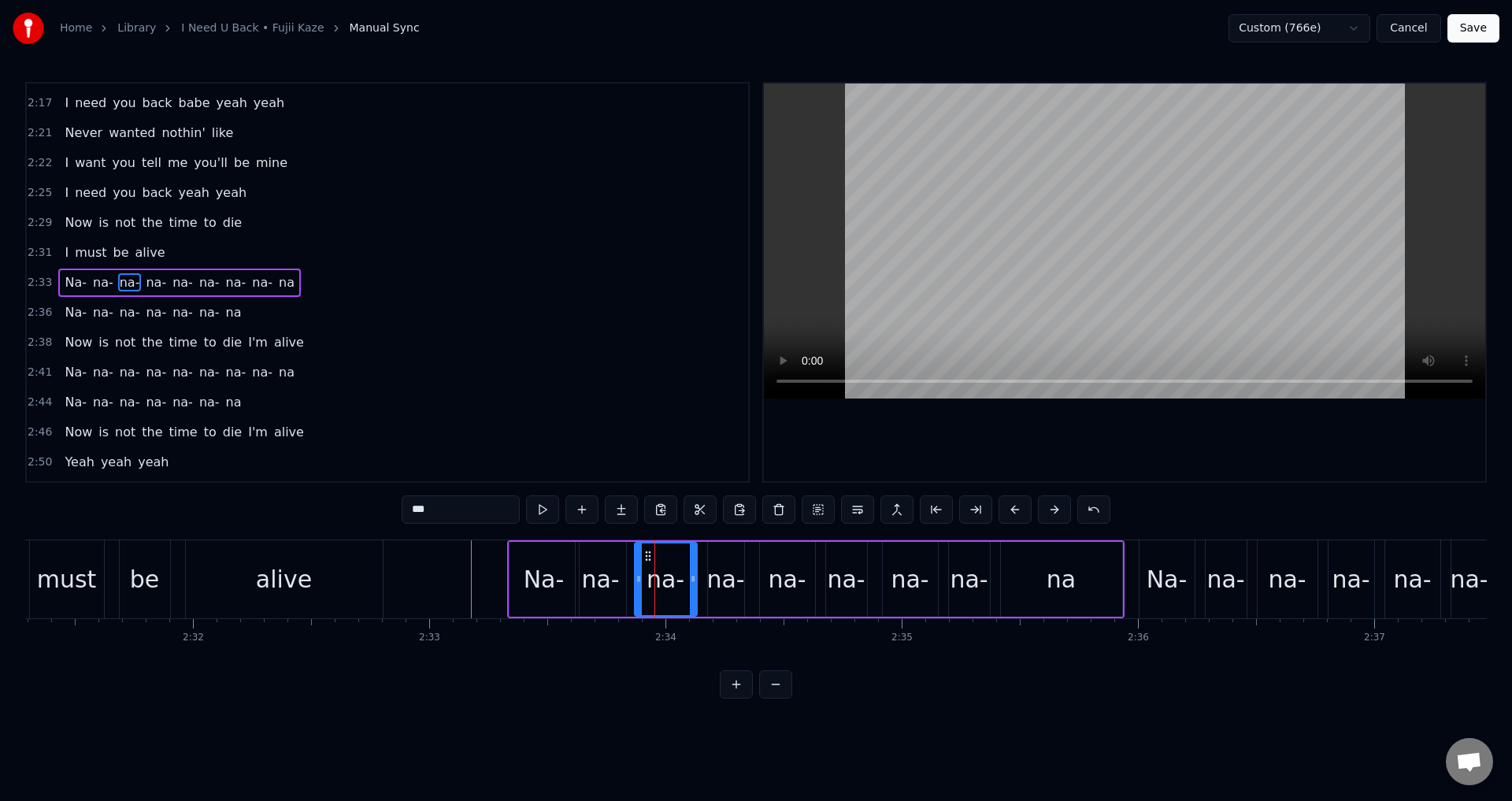
drag, startPoint x: 645, startPoint y: 575, endPoint x: 632, endPoint y: 576, distance: 13.0
drag, startPoint x: 710, startPoint y: 569, endPoint x: 701, endPoint y: 572, distance: 9.5
drag, startPoint x: 830, startPoint y: 580, endPoint x: 818, endPoint y: 580, distance: 12.0
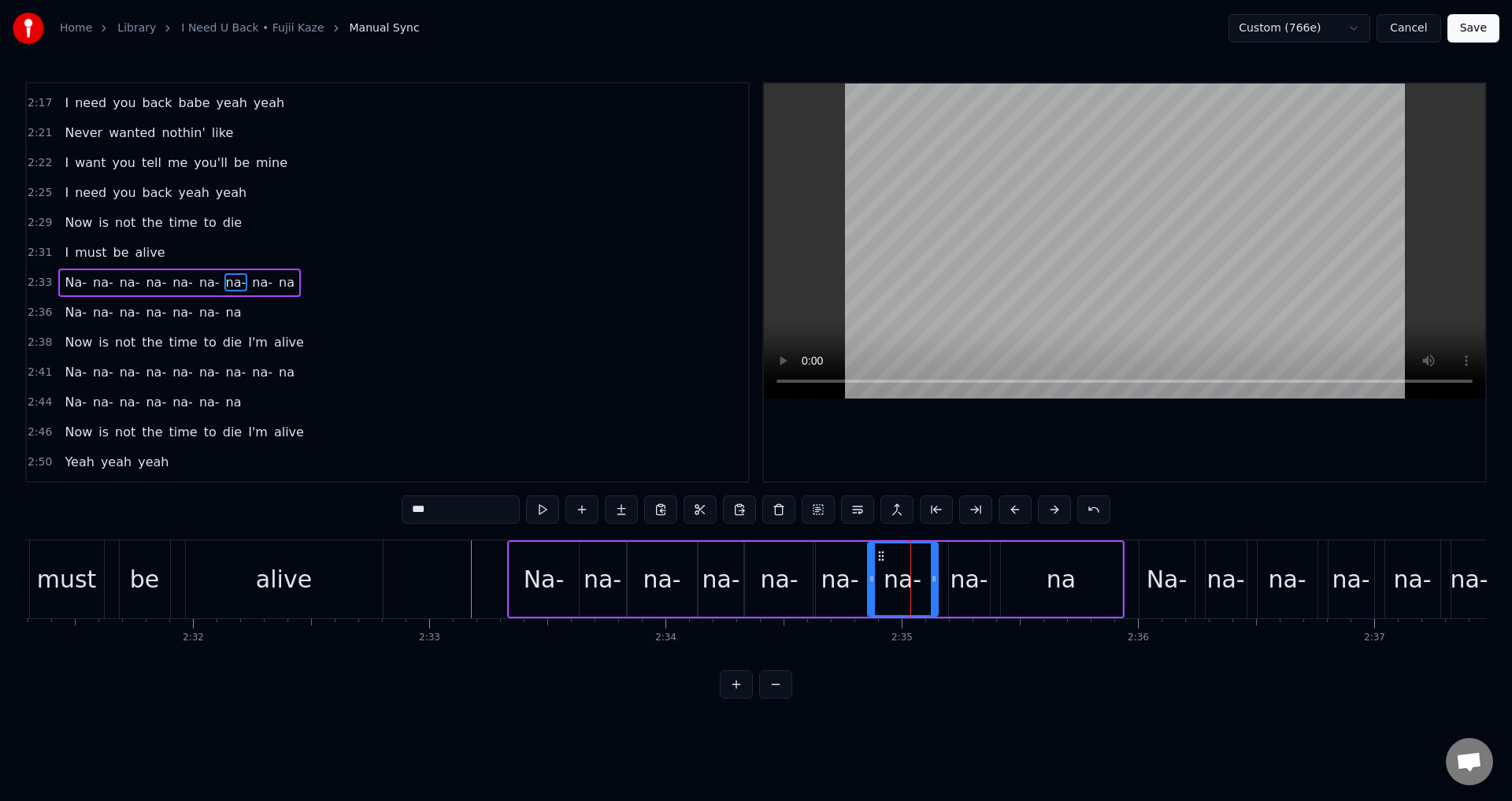
drag, startPoint x: 885, startPoint y: 574, endPoint x: 869, endPoint y: 575, distance: 16.0
drag, startPoint x: 953, startPoint y: 574, endPoint x: 941, endPoint y: 576, distance: 12.2
type input "**"
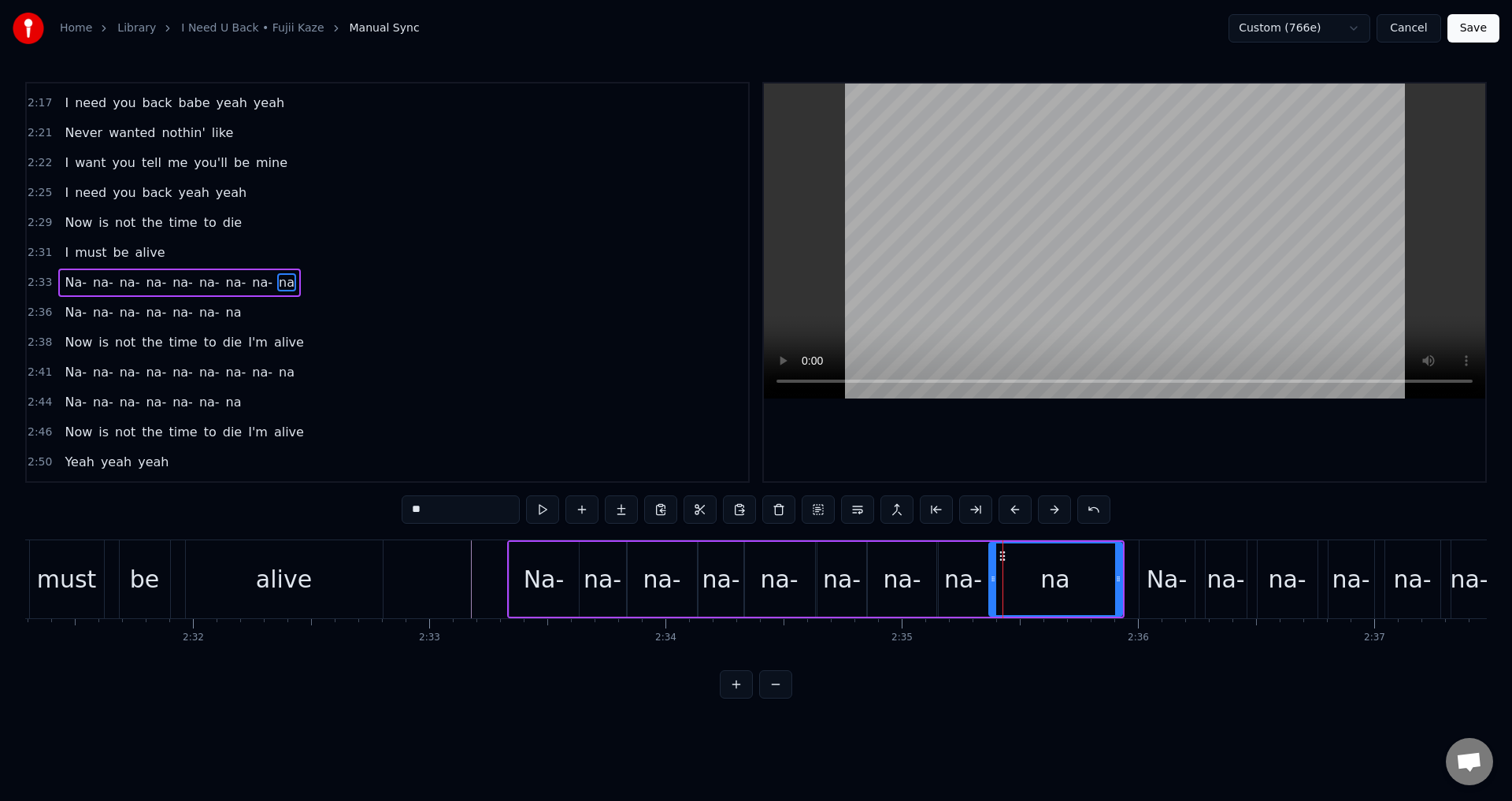
drag, startPoint x: 1004, startPoint y: 569, endPoint x: 993, endPoint y: 572, distance: 11.4
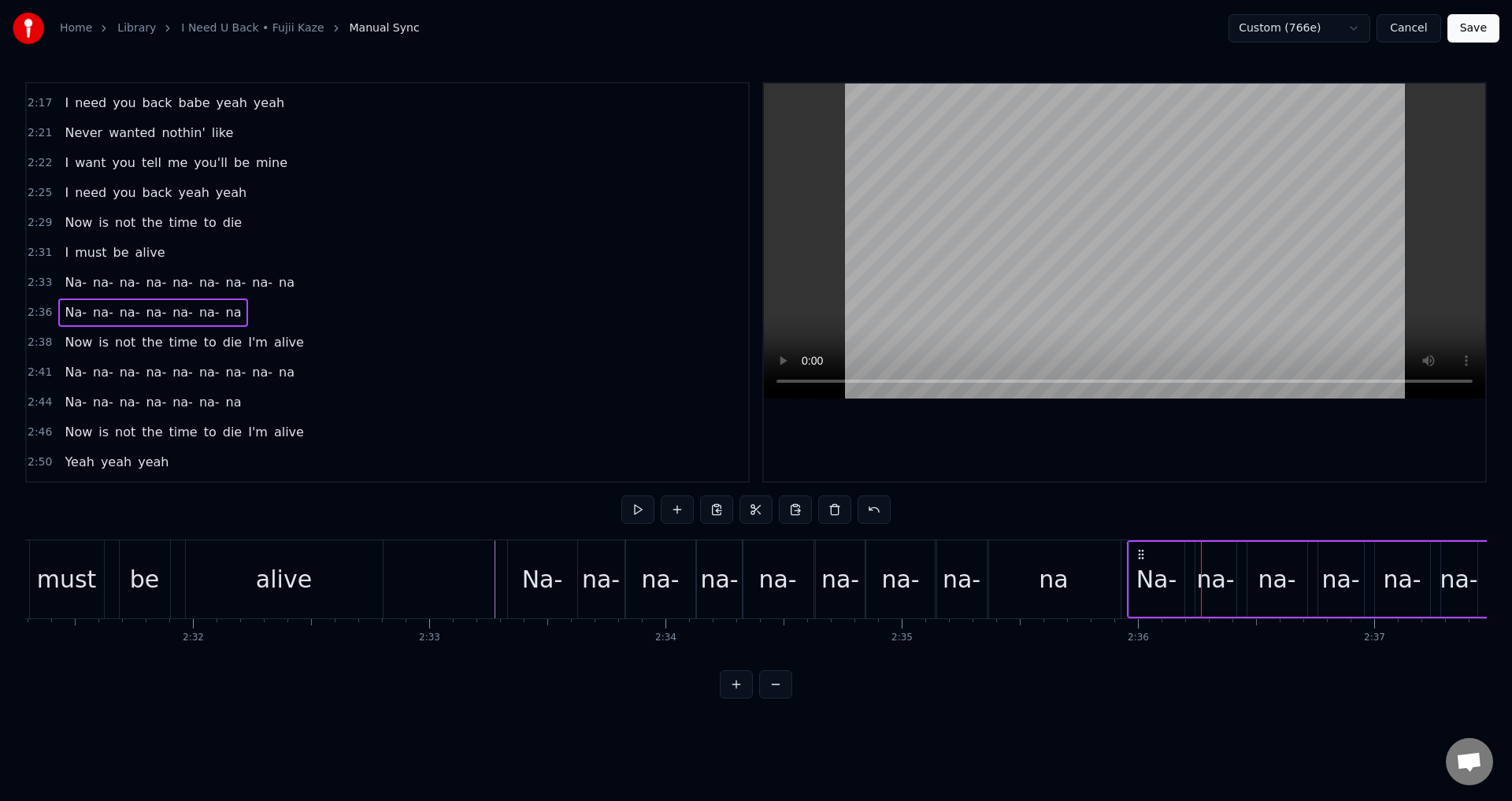
drag, startPoint x: 1149, startPoint y: 553, endPoint x: 1141, endPoint y: 548, distance: 9.4
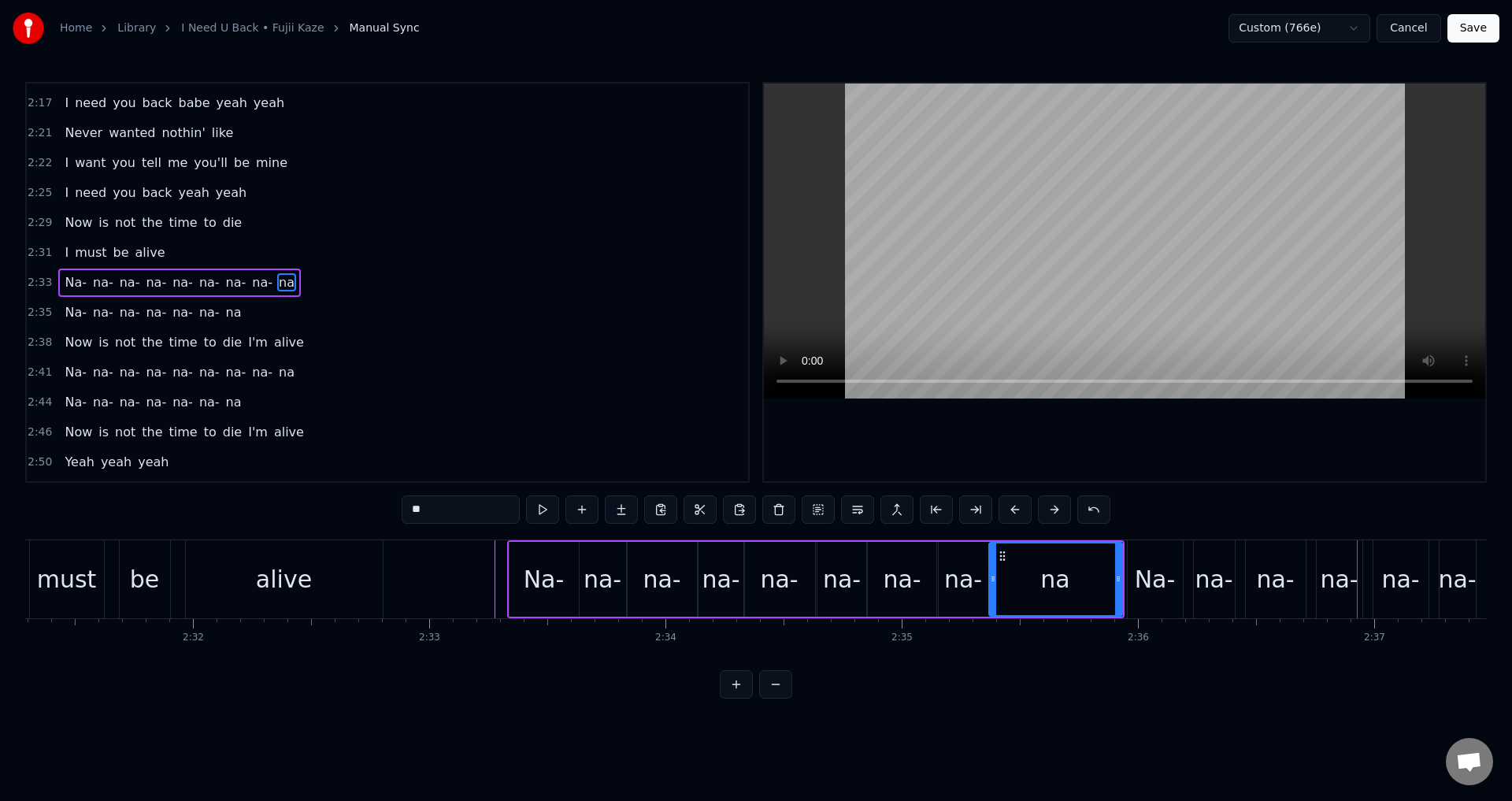
type input "***"
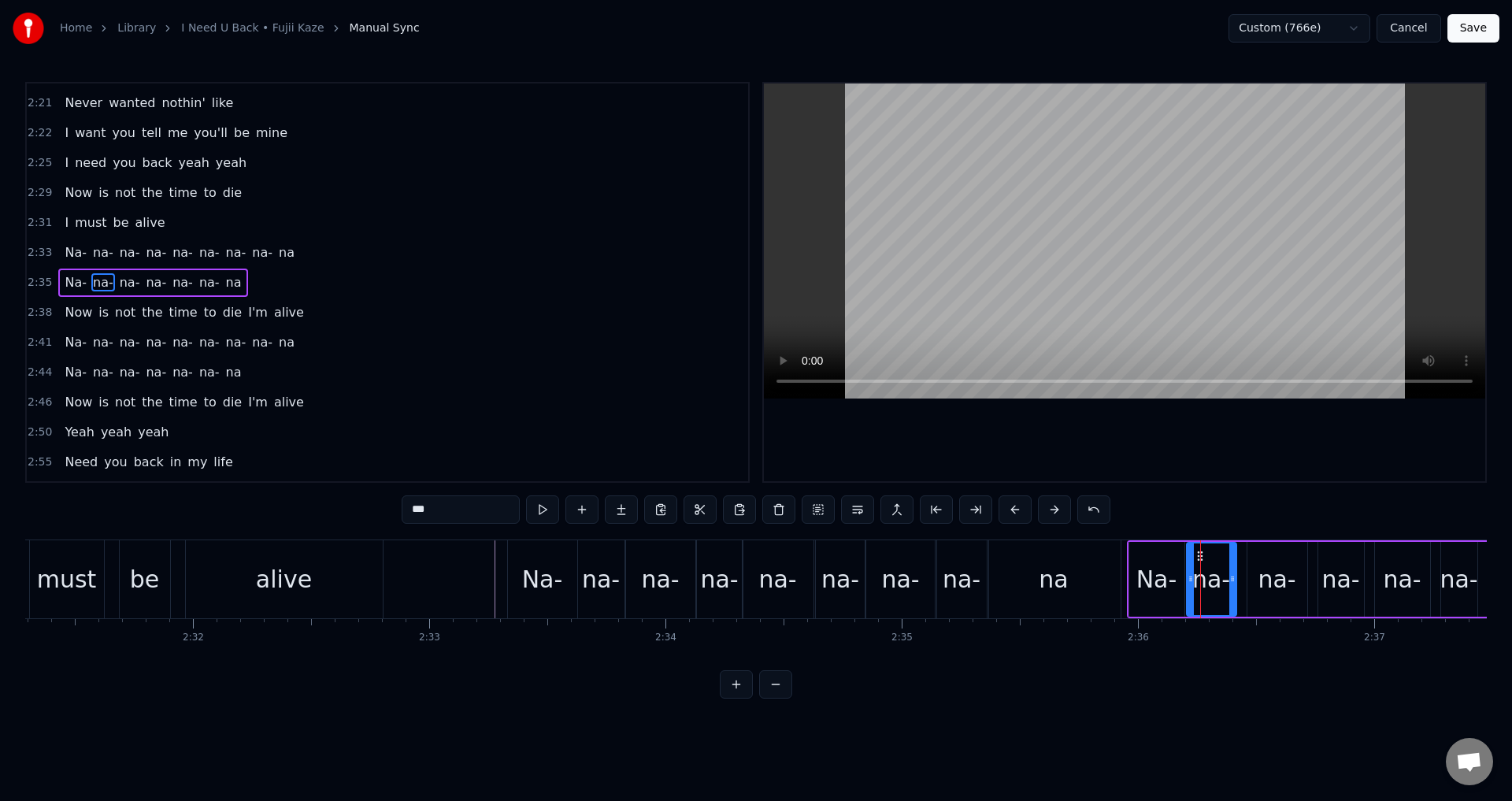
drag, startPoint x: 1197, startPoint y: 586, endPoint x: 1205, endPoint y: 586, distance: 8.0
drag, startPoint x: 1313, startPoint y: 586, endPoint x: 1303, endPoint y: 586, distance: 10.0
drag, startPoint x: 1248, startPoint y: 576, endPoint x: 1239, endPoint y: 575, distance: 9.1
drag, startPoint x: 1319, startPoint y: 569, endPoint x: 1309, endPoint y: 569, distance: 10.0
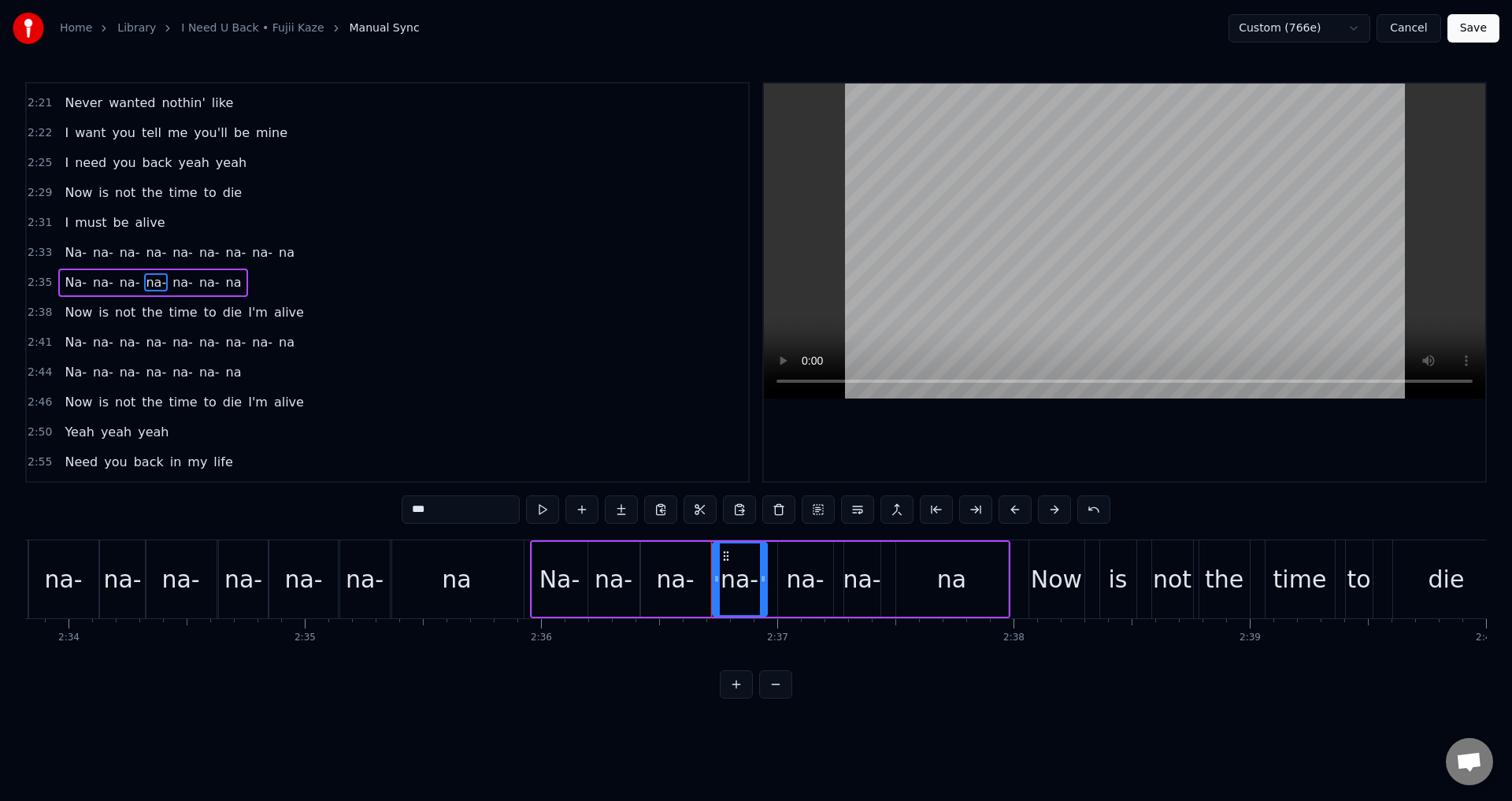
scroll to position [0, 36416]
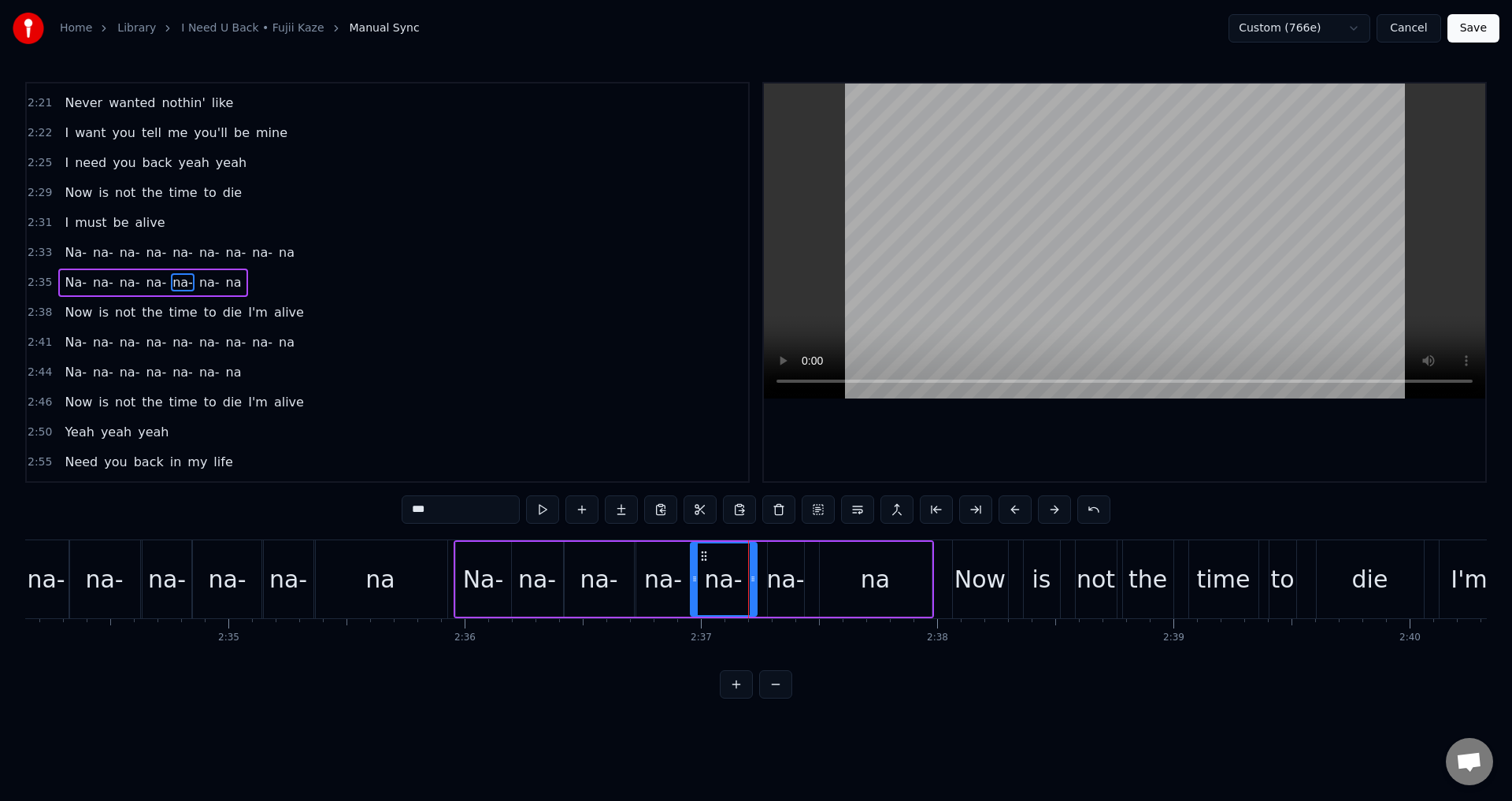
drag, startPoint x: 704, startPoint y: 580, endPoint x: 693, endPoint y: 579, distance: 11.0
drag, startPoint x: 769, startPoint y: 573, endPoint x: 758, endPoint y: 575, distance: 11.2
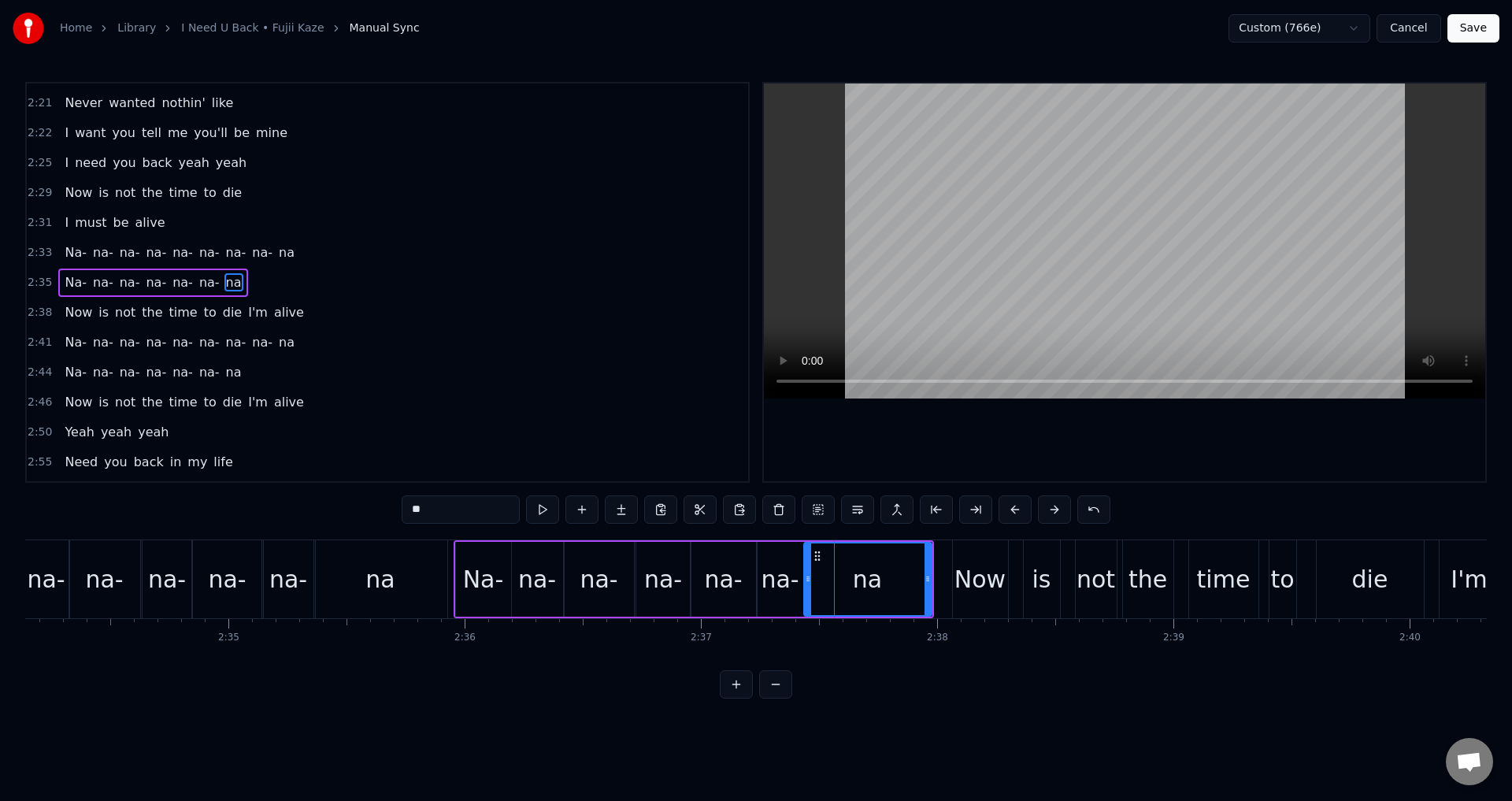
drag, startPoint x: 820, startPoint y: 570, endPoint x: 804, endPoint y: 572, distance: 16.1
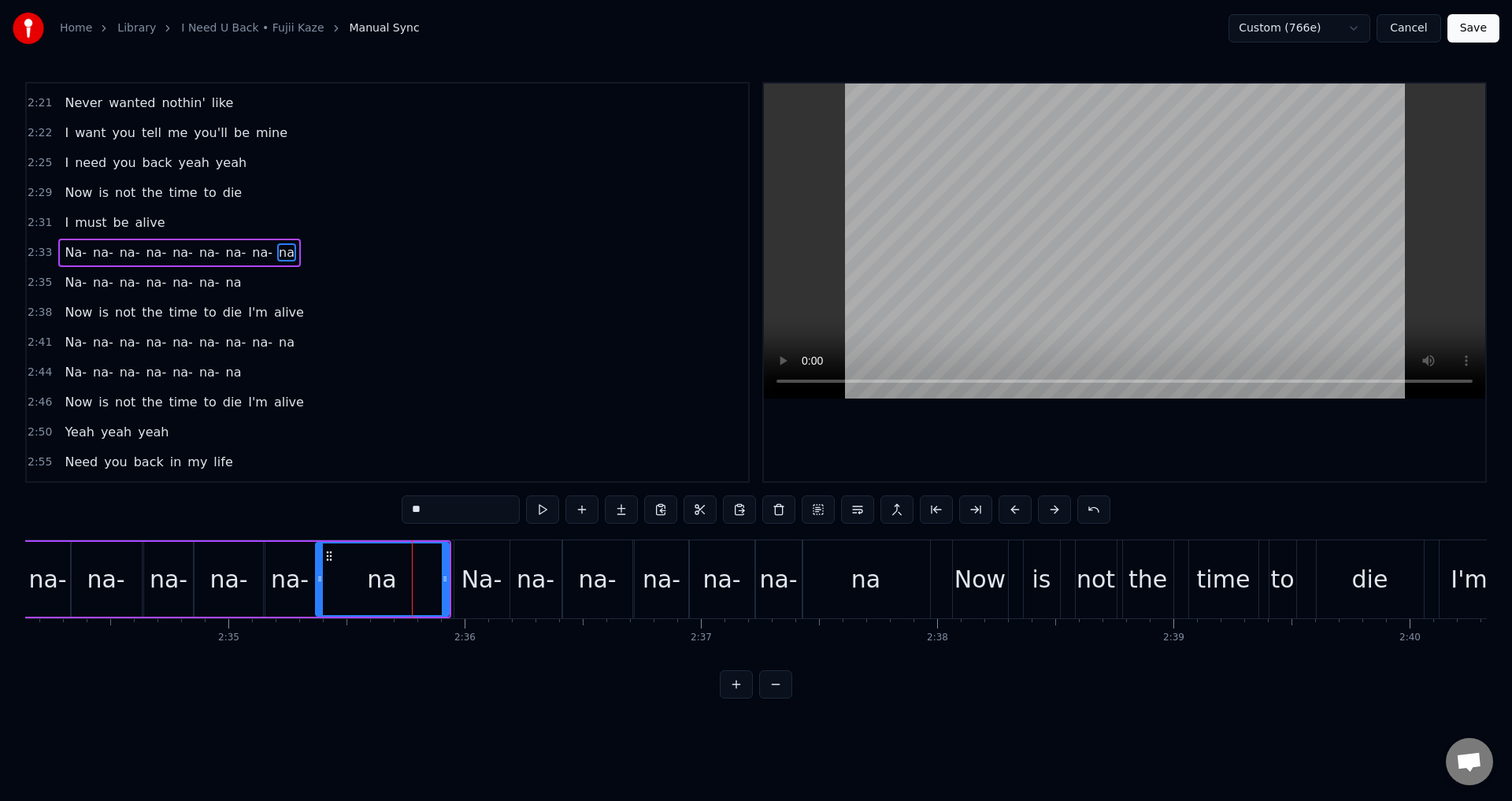
scroll to position [1193, 0]
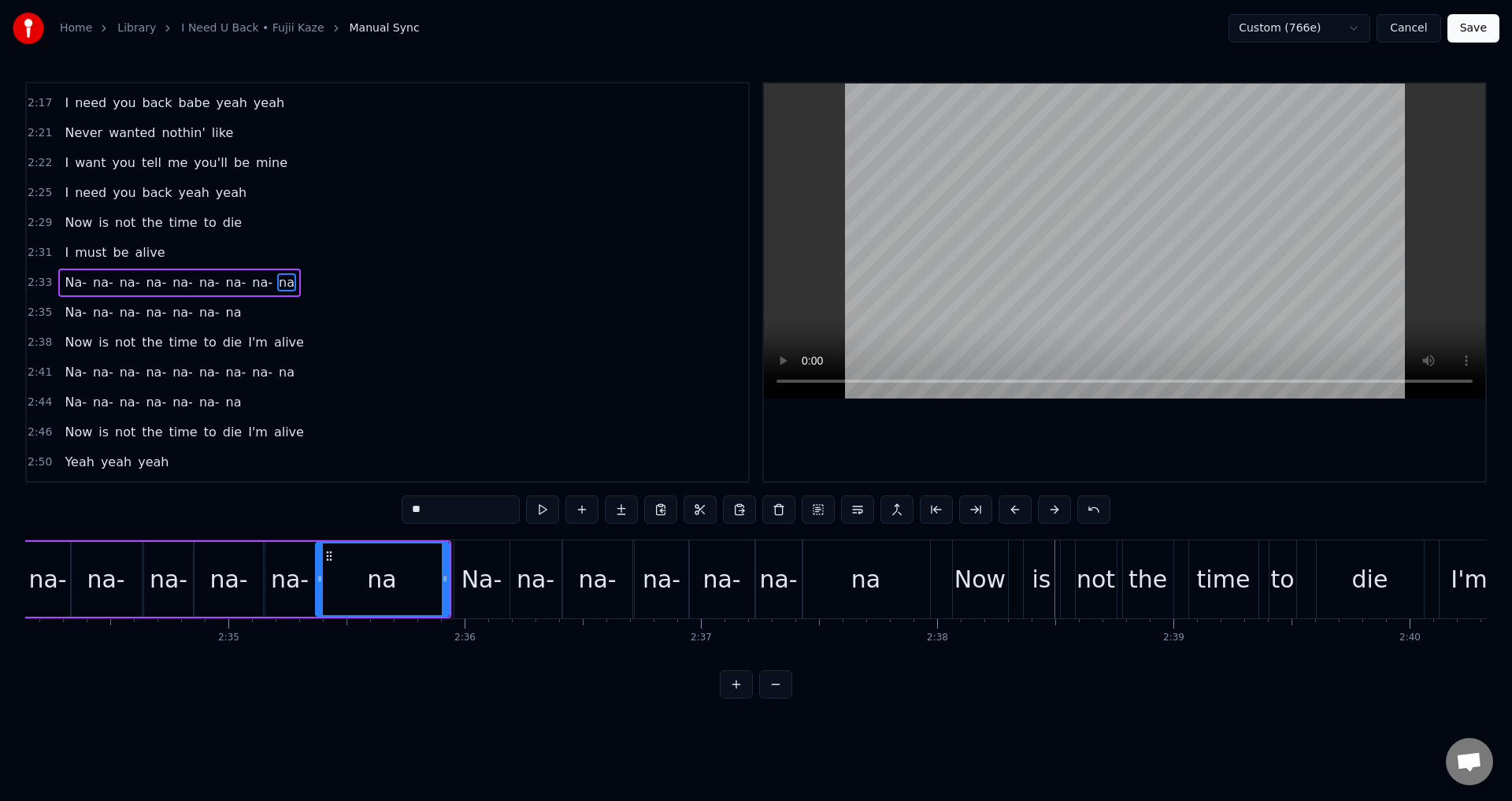
type input "**"
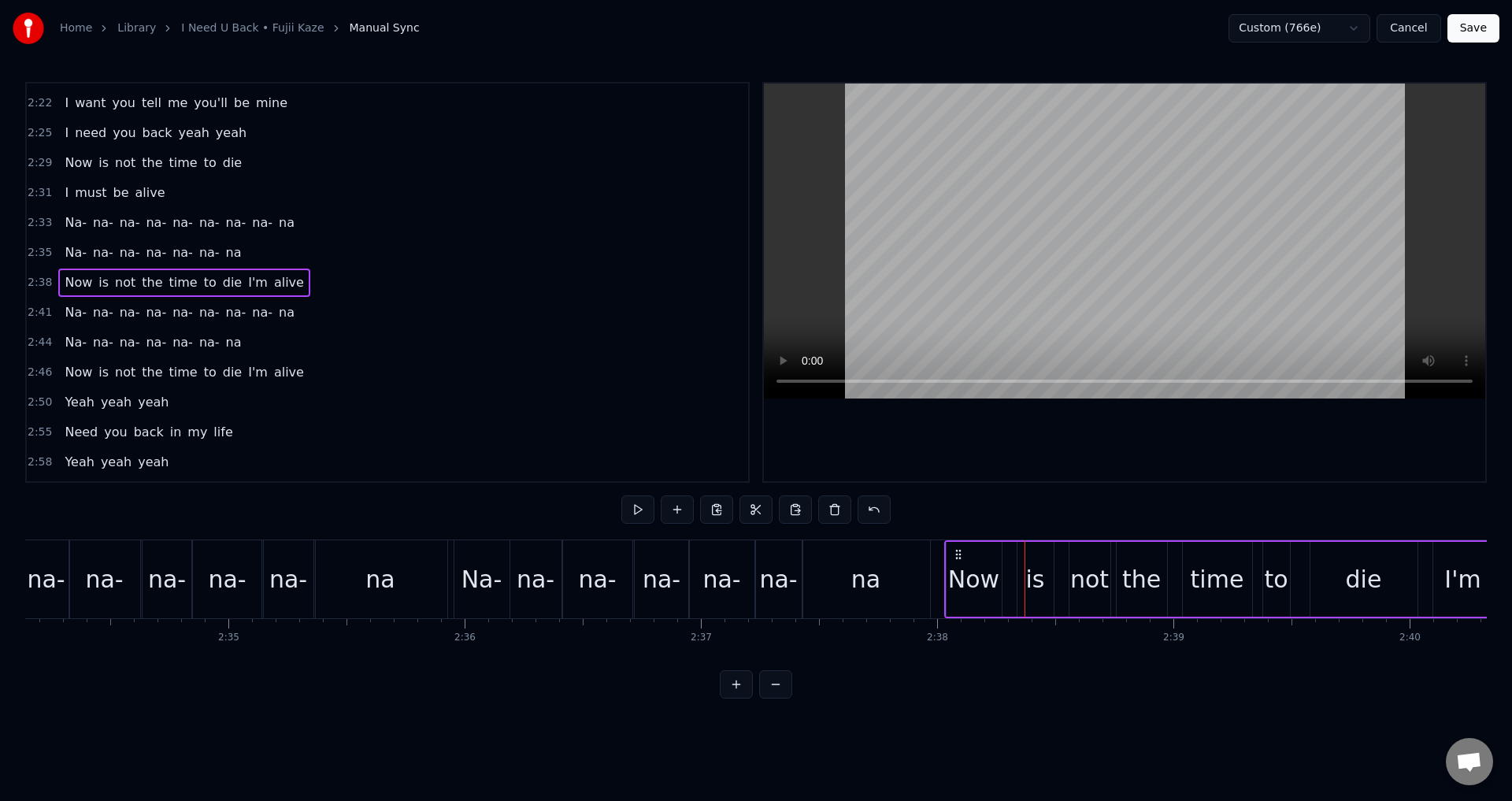
drag, startPoint x: 965, startPoint y: 555, endPoint x: 957, endPoint y: 558, distance: 8.5
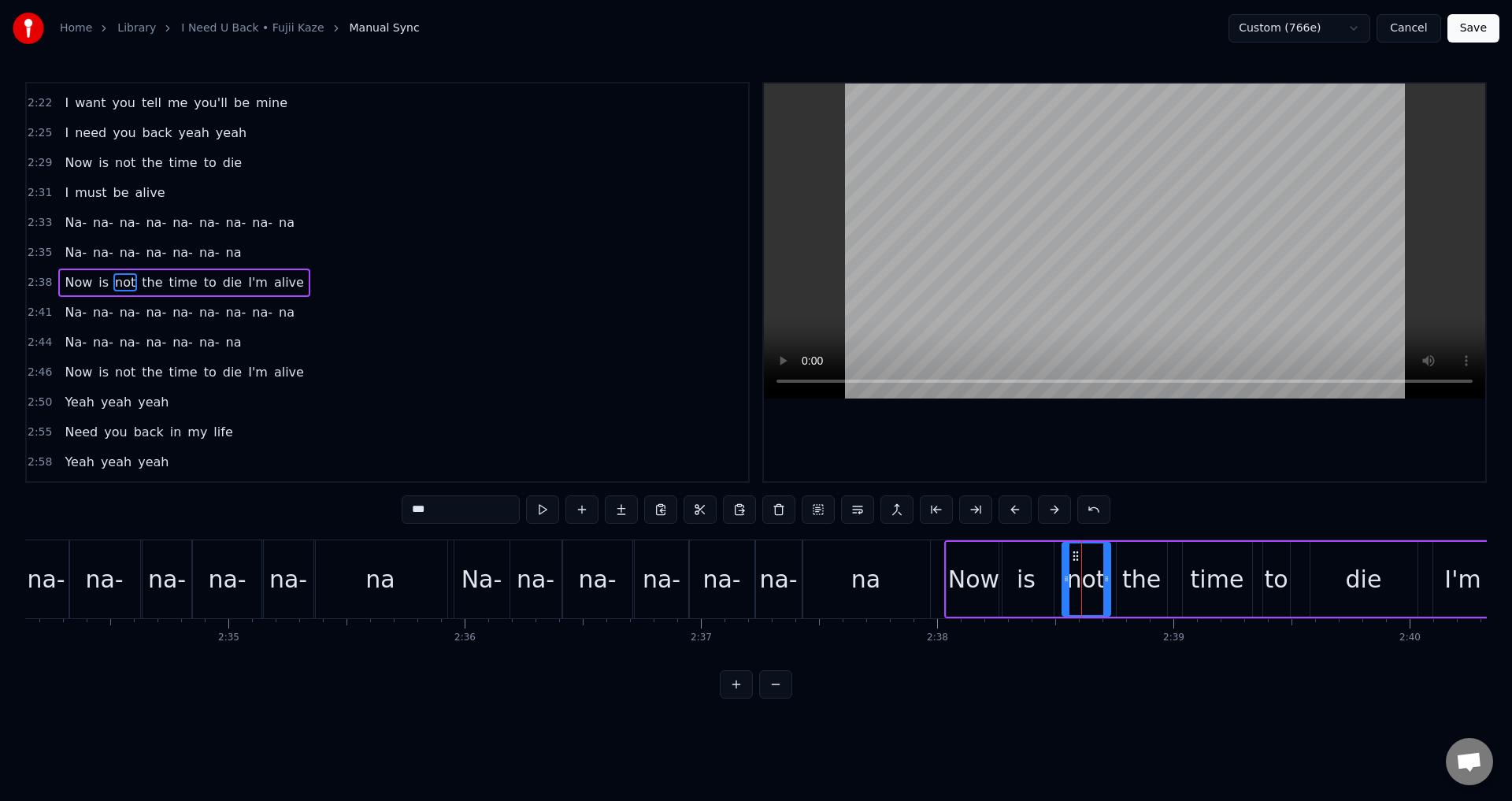
drag, startPoint x: 1065, startPoint y: 567, endPoint x: 1053, endPoint y: 565, distance: 12.2
drag, startPoint x: 1265, startPoint y: 568, endPoint x: 1258, endPoint y: 569, distance: 7.1
type input "***"
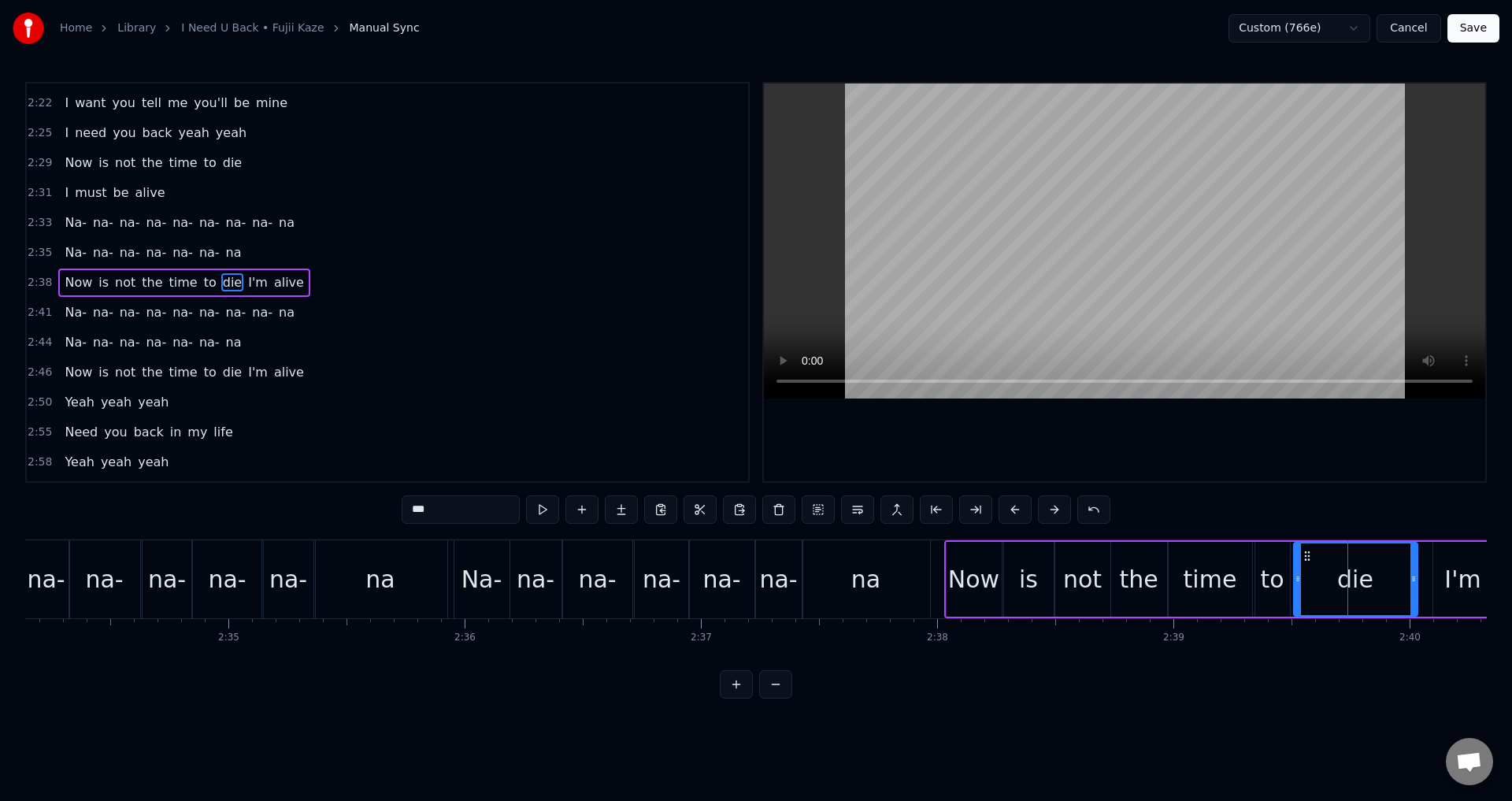
drag, startPoint x: 1313, startPoint y: 564, endPoint x: 1294, endPoint y: 567, distance: 19.2
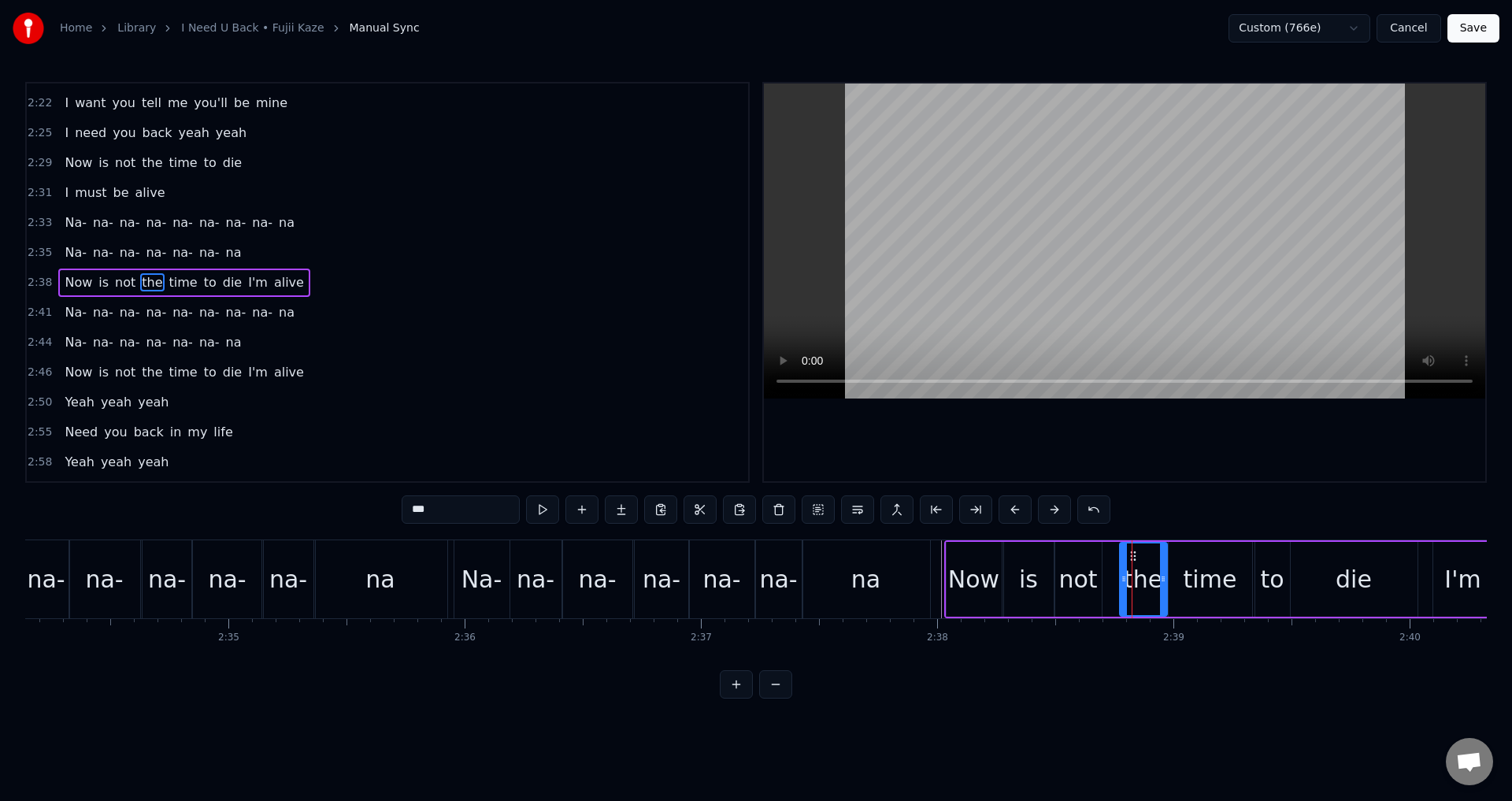
drag, startPoint x: 1116, startPoint y: 586, endPoint x: 1124, endPoint y: 585, distance: 8.1
drag, startPoint x: 1098, startPoint y: 584, endPoint x: 1107, endPoint y: 580, distance: 9.8
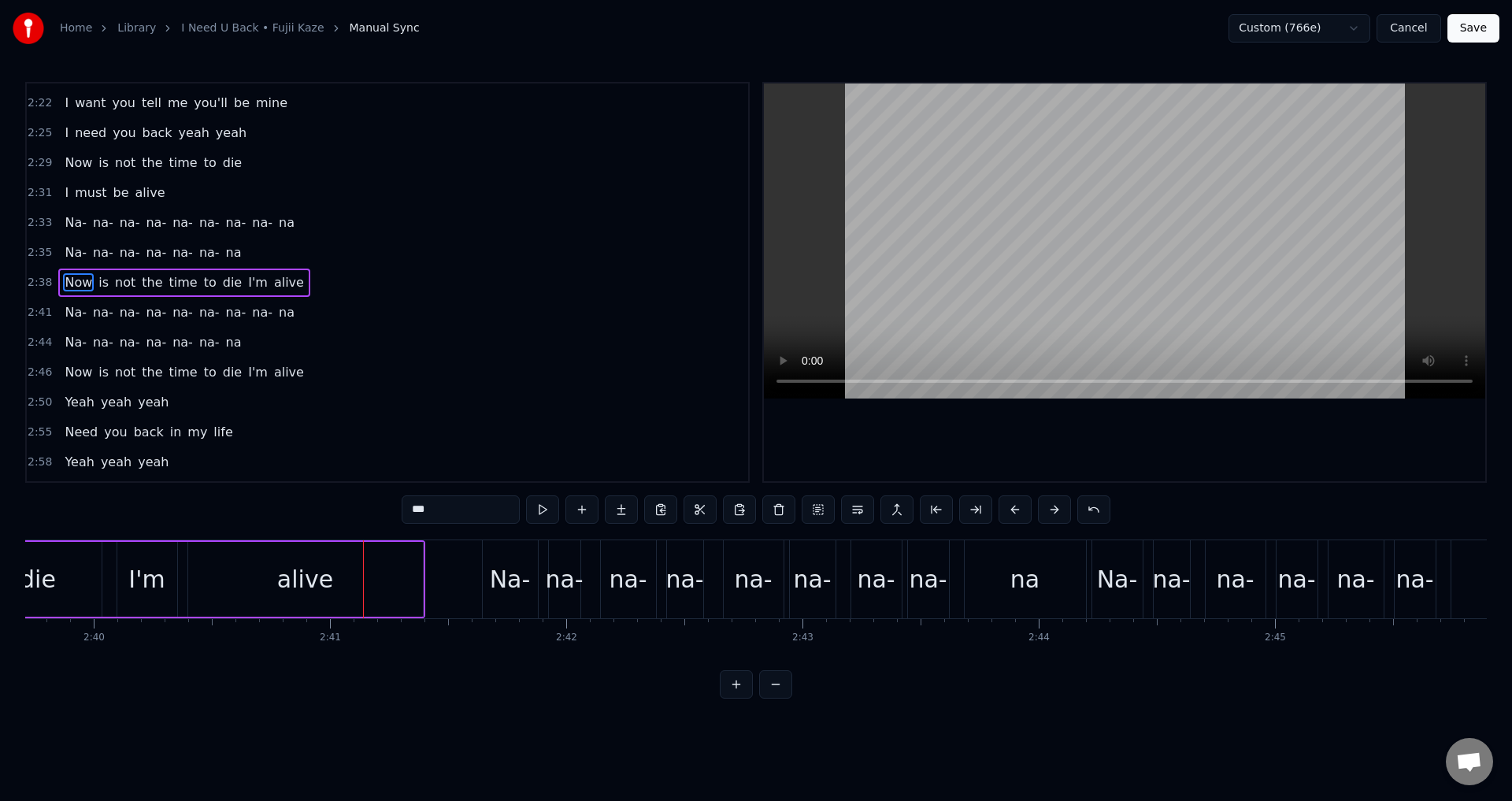
scroll to position [0, 37562]
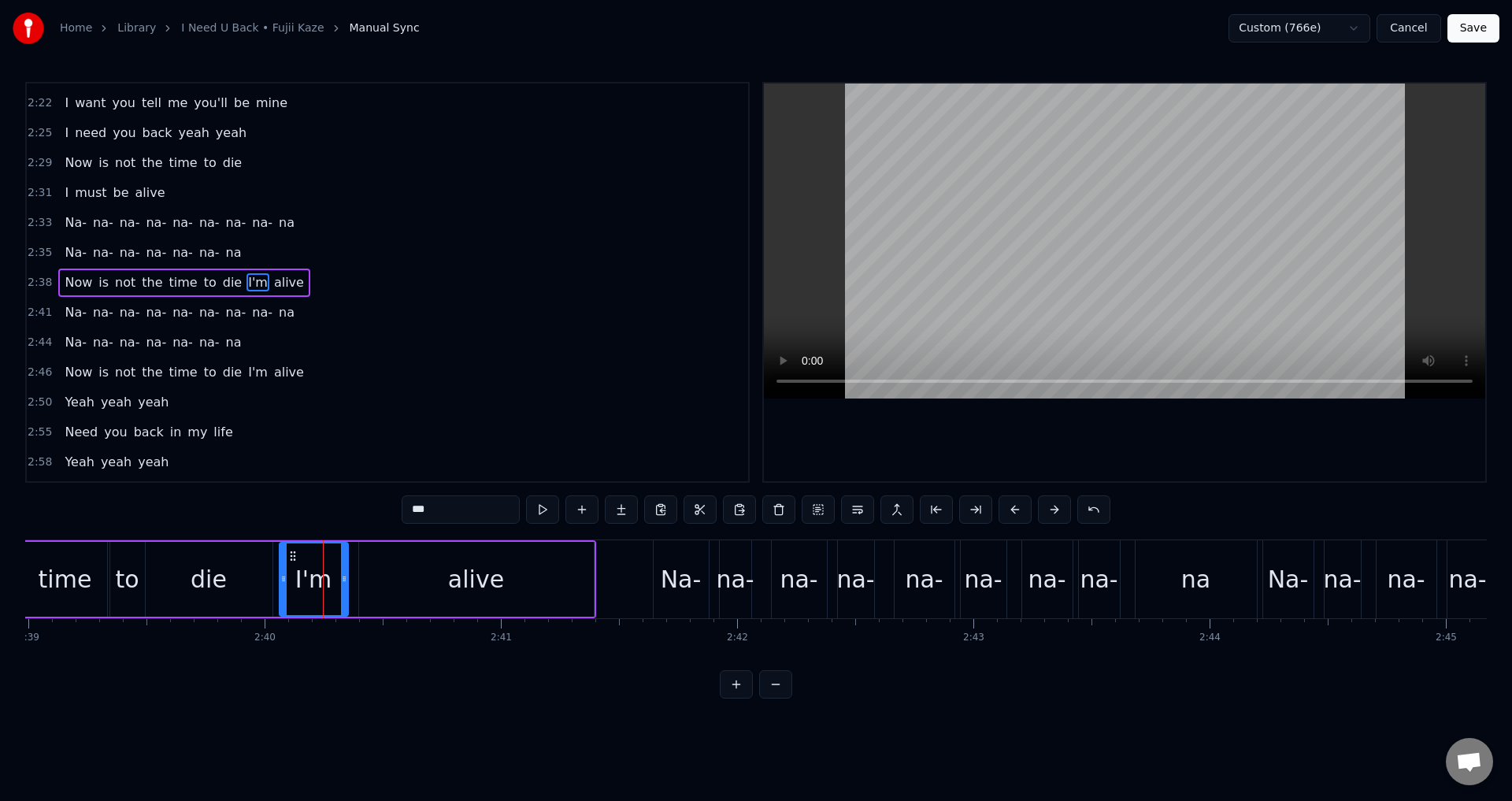
drag, startPoint x: 293, startPoint y: 575, endPoint x: 279, endPoint y: 576, distance: 14.0
type input "*****"
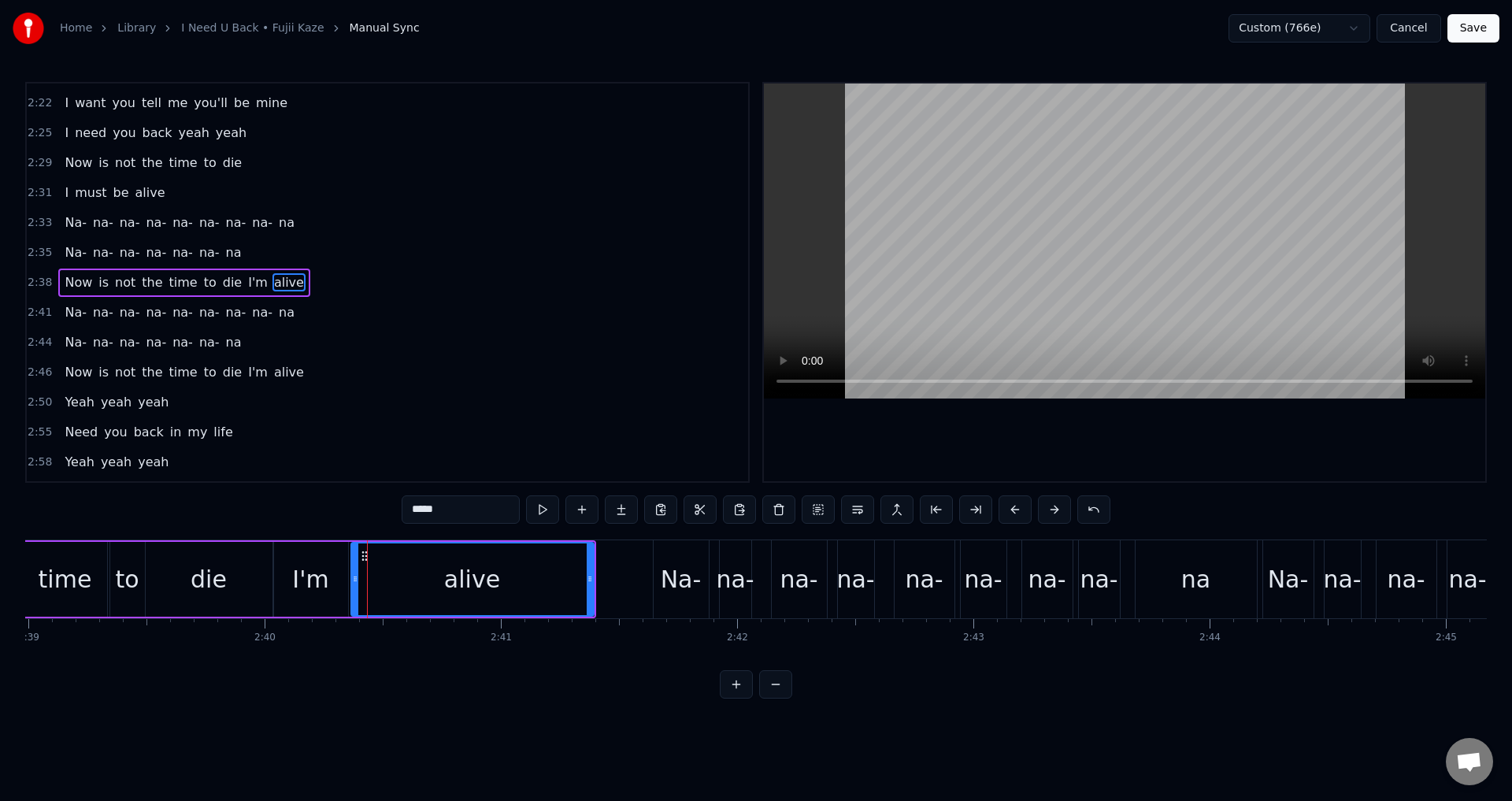
drag, startPoint x: 362, startPoint y: 574, endPoint x: 351, endPoint y: 574, distance: 11.0
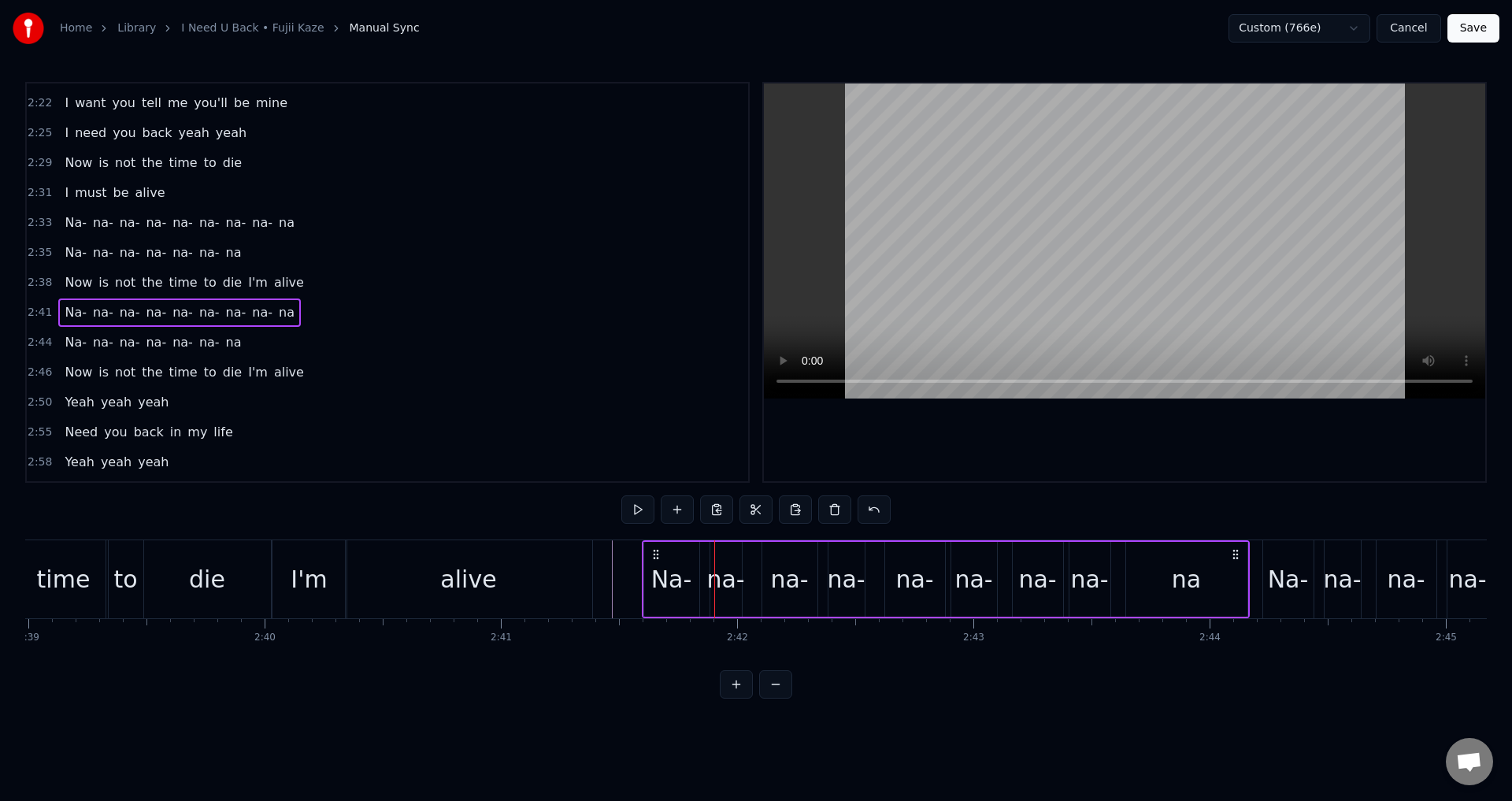
drag, startPoint x: 669, startPoint y: 553, endPoint x: 655, endPoint y: 553, distance: 14.0
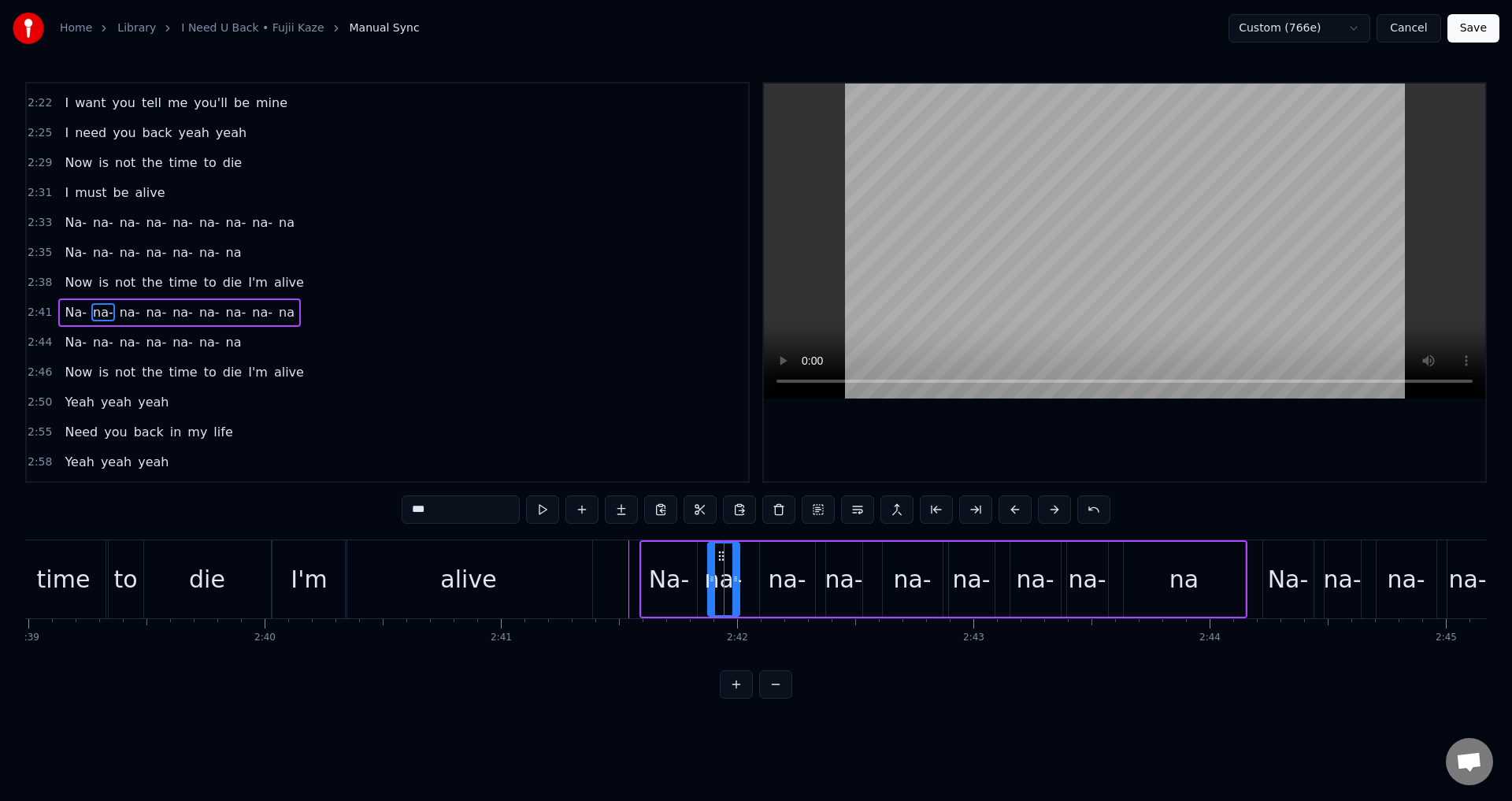
scroll to position [1283, 0]
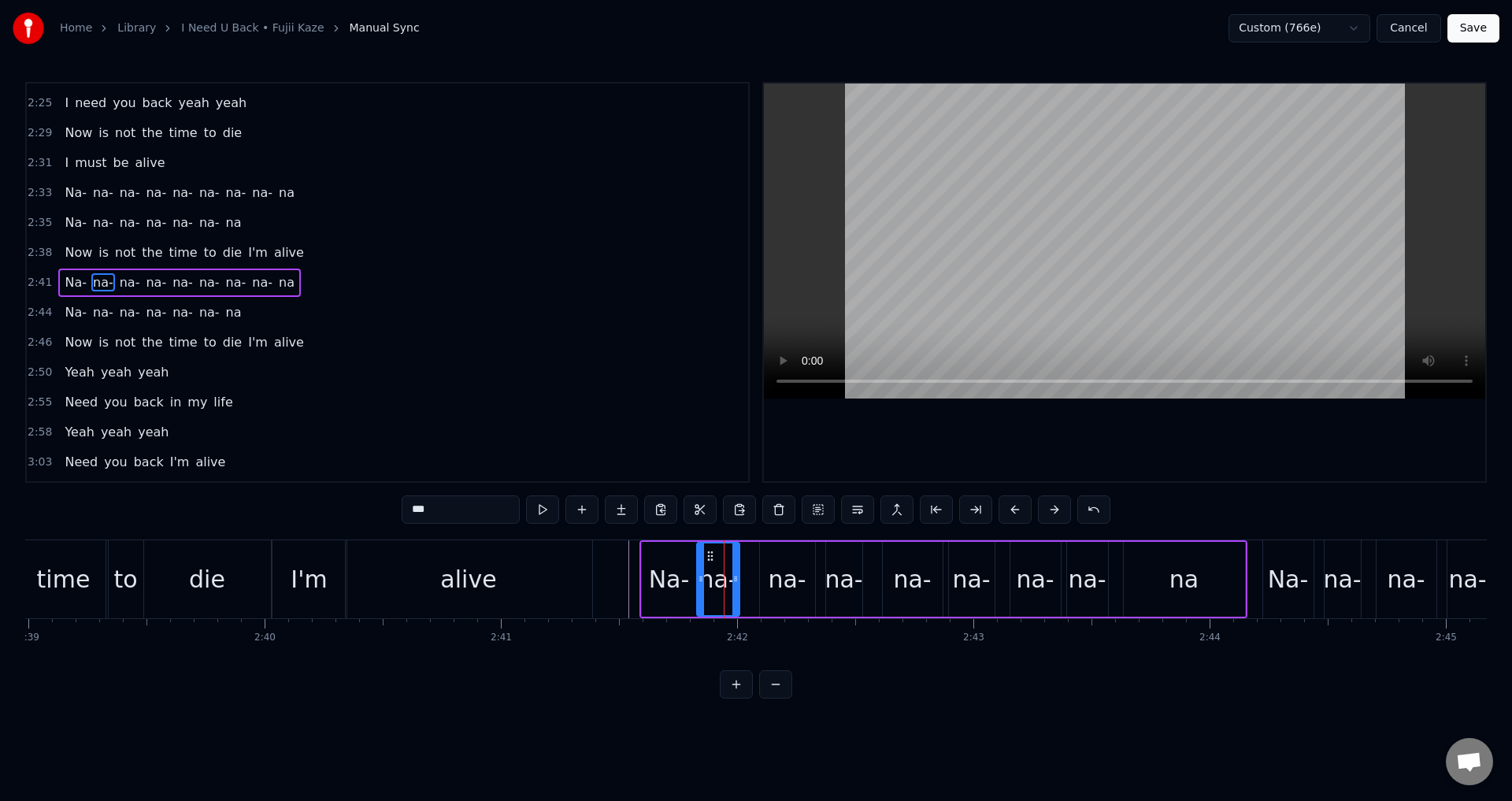
drag, startPoint x: 715, startPoint y: 577, endPoint x: 704, endPoint y: 577, distance: 11.0
drag, startPoint x: 738, startPoint y: 572, endPoint x: 753, endPoint y: 570, distance: 15.1
type input "***"
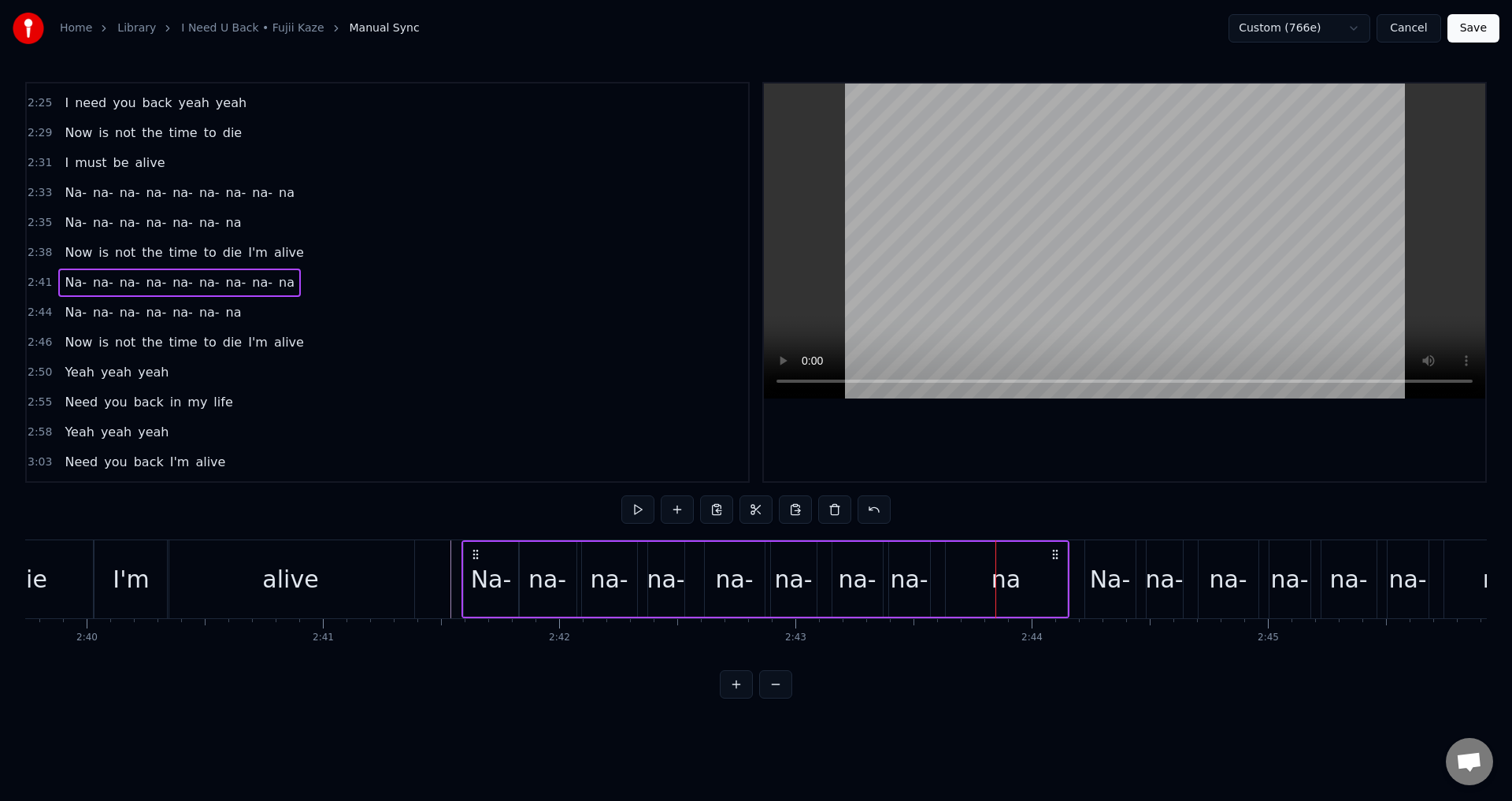
scroll to position [0, 37664]
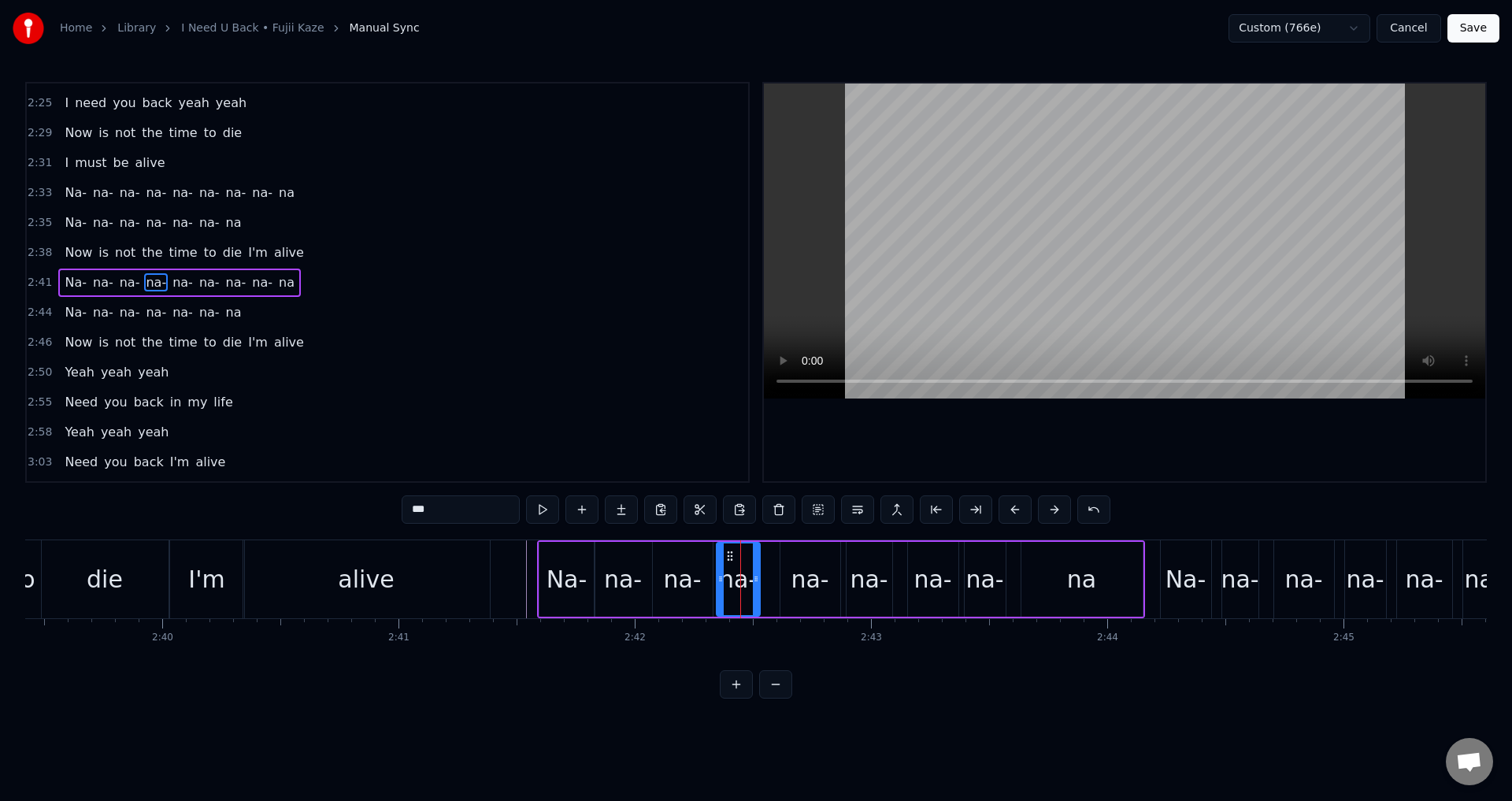
drag, startPoint x: 729, startPoint y: 569, endPoint x: 760, endPoint y: 569, distance: 31.0
drag, startPoint x: 782, startPoint y: 569, endPoint x: 766, endPoint y: 571, distance: 16.1
drag, startPoint x: 908, startPoint y: 575, endPoint x: 924, endPoint y: 575, distance: 16.0
type input "**"
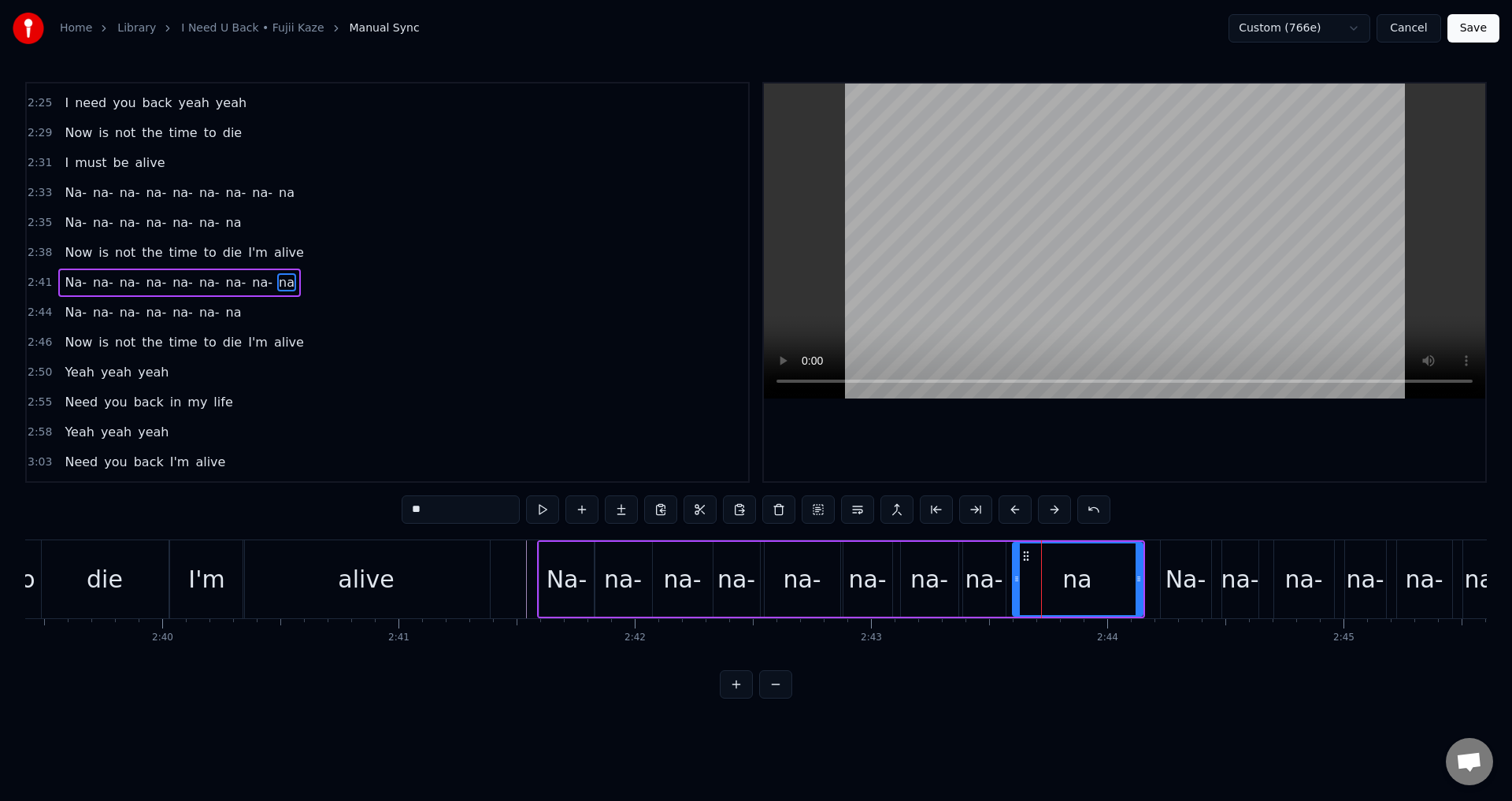
drag, startPoint x: 1021, startPoint y: 572, endPoint x: 1008, endPoint y: 572, distance: 13.0
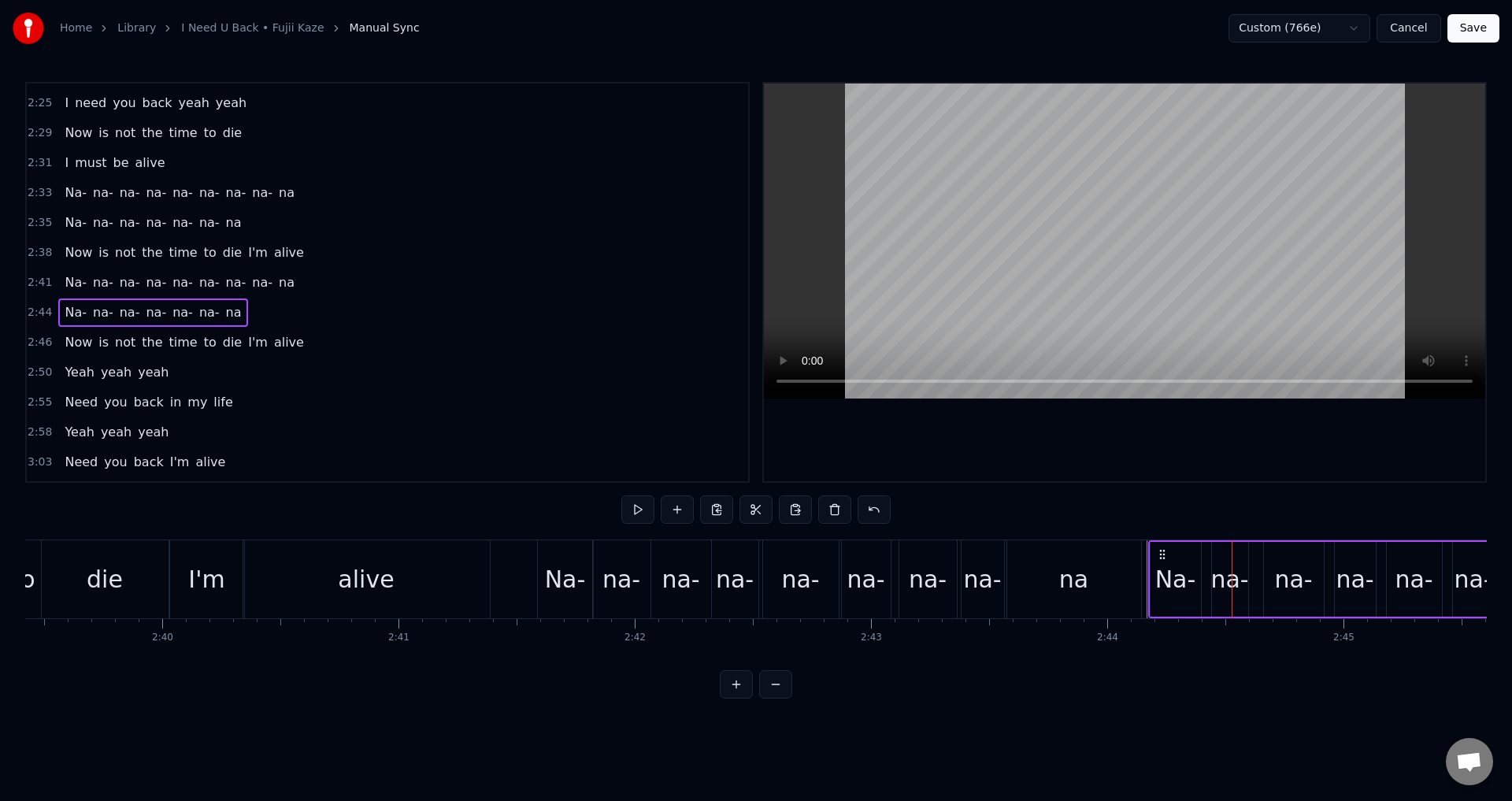
drag, startPoint x: 1172, startPoint y: 555, endPoint x: 1160, endPoint y: 557, distance: 12.2
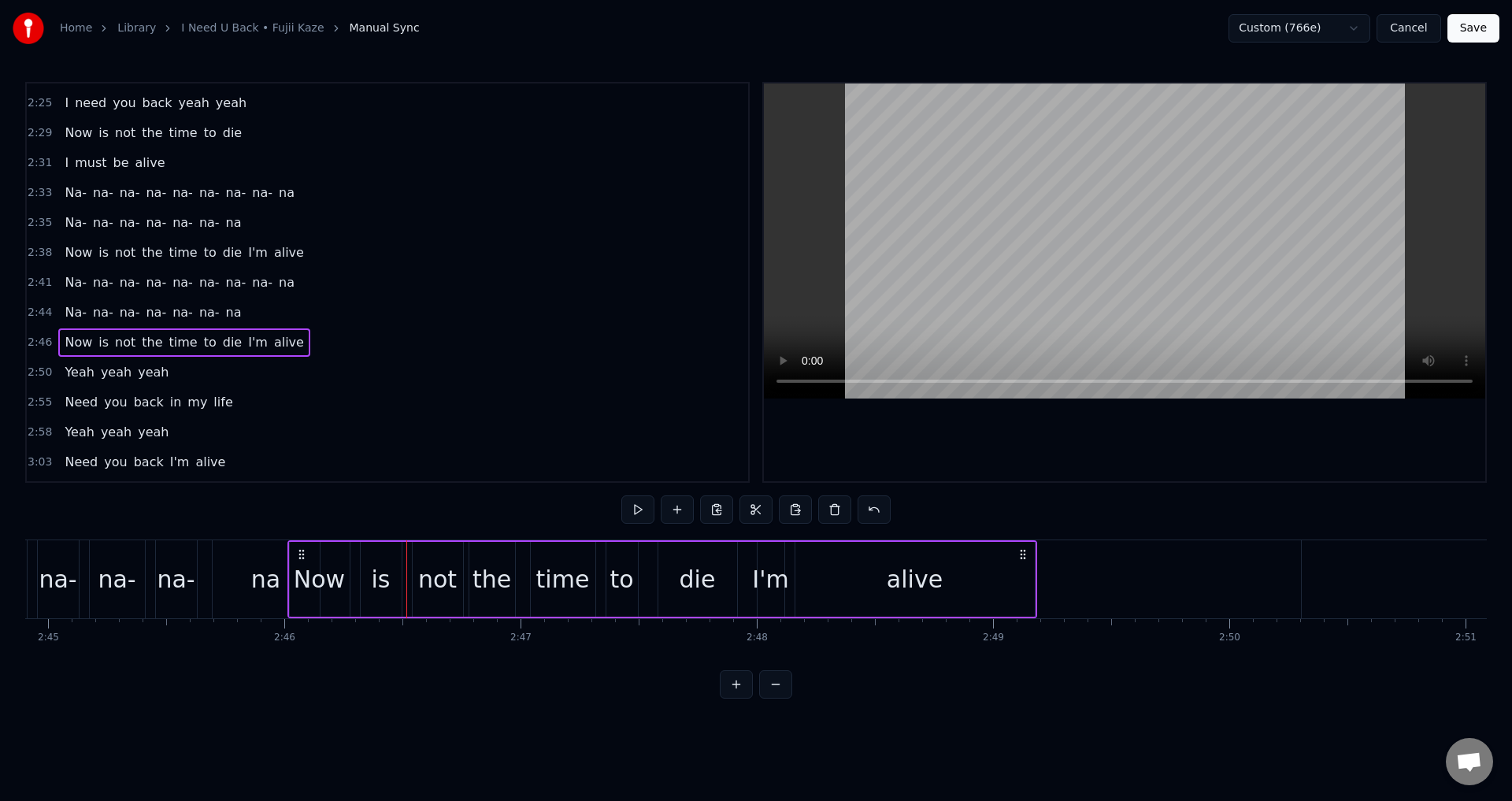
scroll to position [0, 38950]
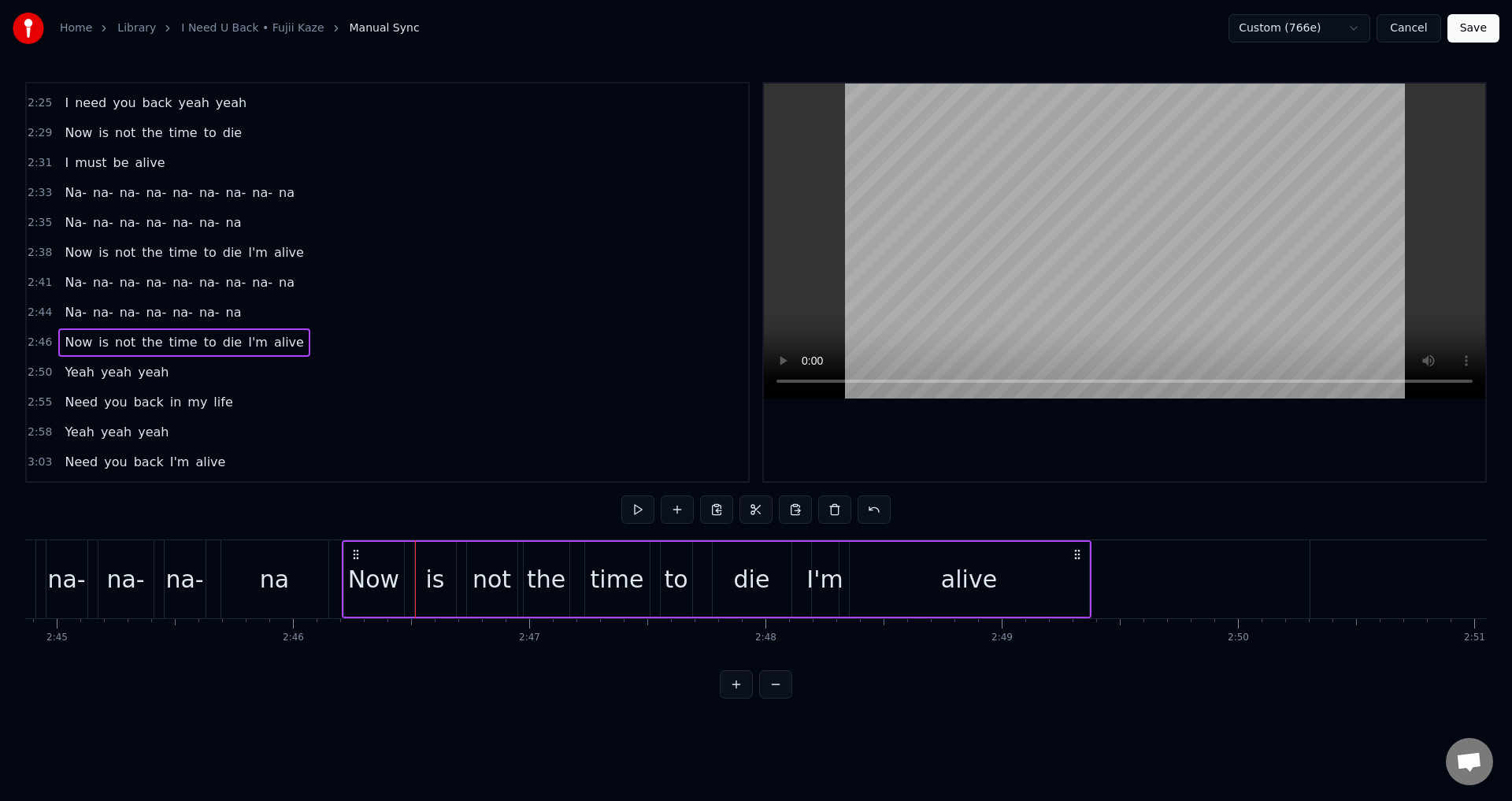
drag, startPoint x: 288, startPoint y: 550, endPoint x: 352, endPoint y: 565, distance: 65.7
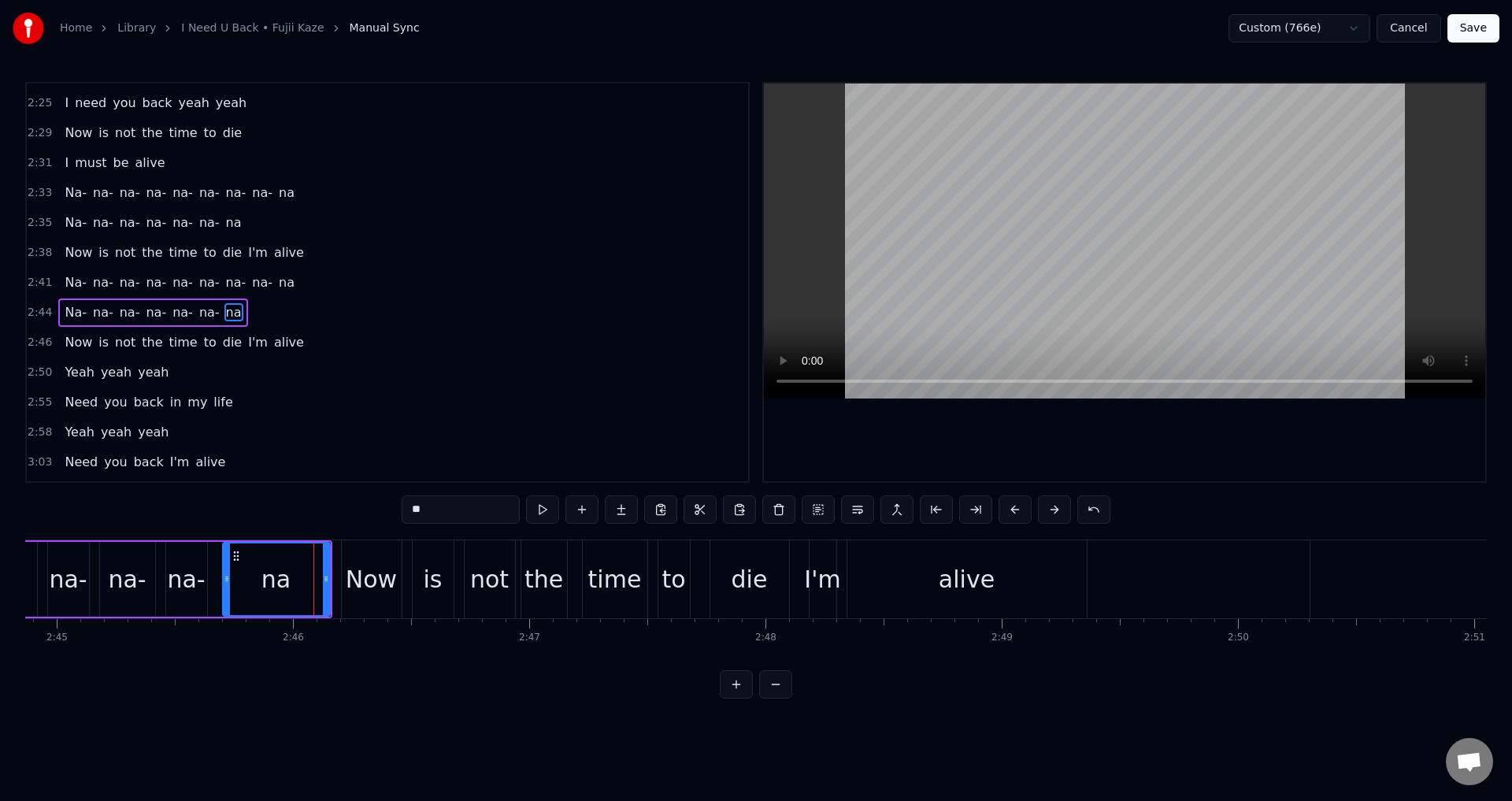
scroll to position [1309, 0]
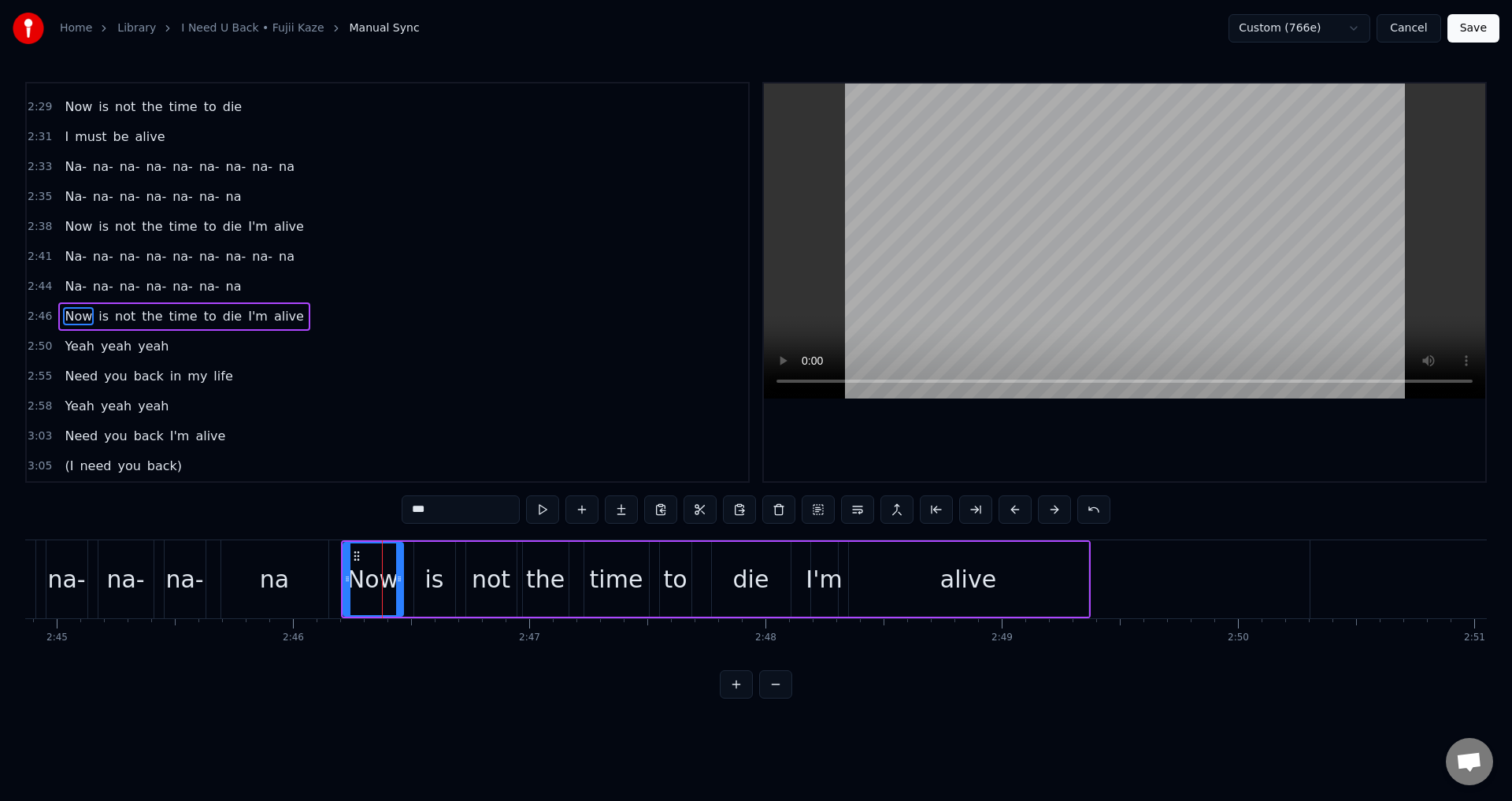
type input "**"
drag, startPoint x: 417, startPoint y: 576, endPoint x: 405, endPoint y: 579, distance: 12.4
drag, startPoint x: 471, startPoint y: 572, endPoint x: 461, endPoint y: 573, distance: 10.0
drag, startPoint x: 471, startPoint y: 569, endPoint x: 460, endPoint y: 569, distance: 11.0
drag, startPoint x: 587, startPoint y: 569, endPoint x: 573, endPoint y: 570, distance: 14.0
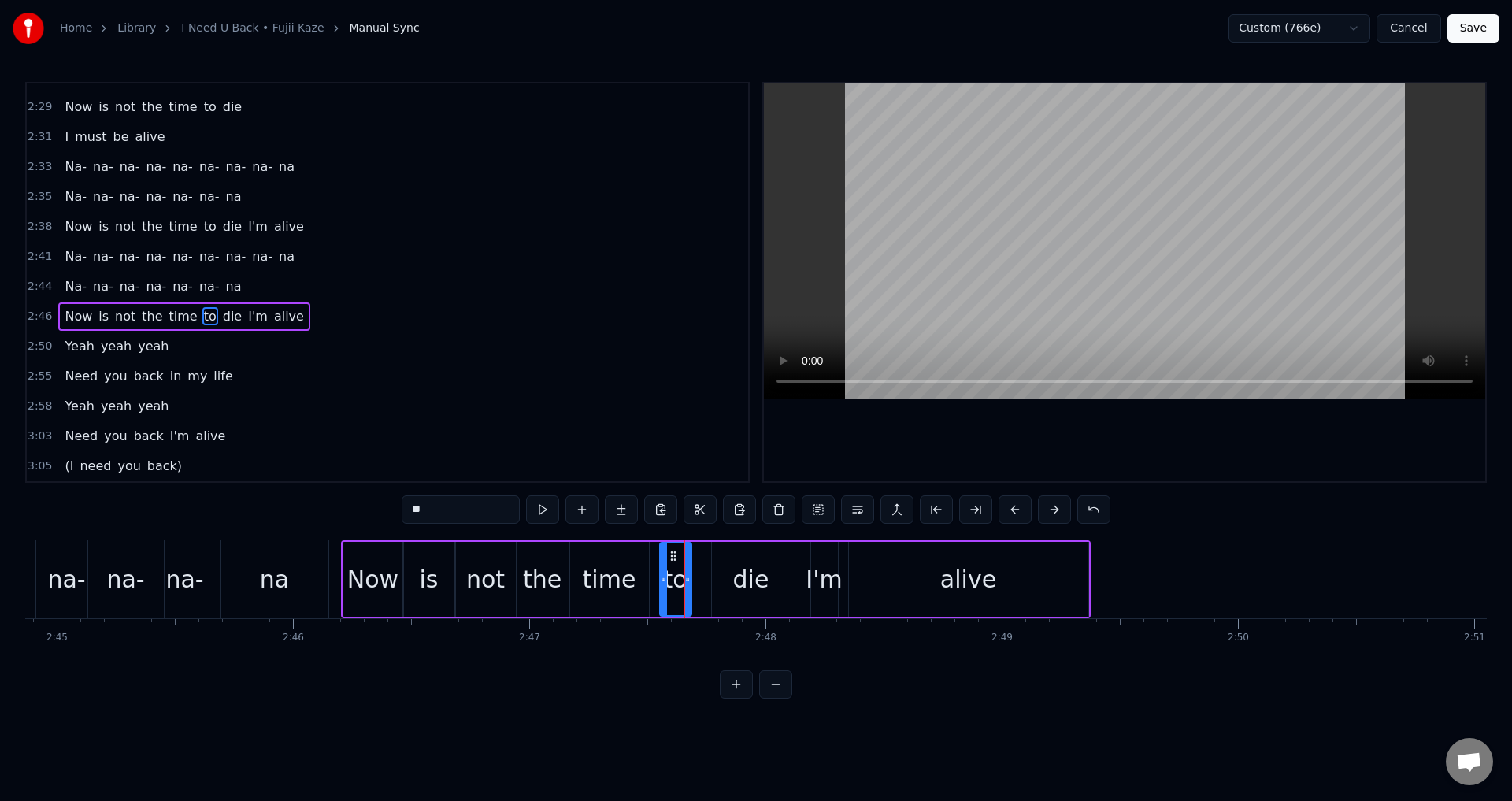
drag, startPoint x: 663, startPoint y: 574, endPoint x: 654, endPoint y: 574, distance: 9.0
drag, startPoint x: 713, startPoint y: 577, endPoint x: 694, endPoint y: 579, distance: 19.1
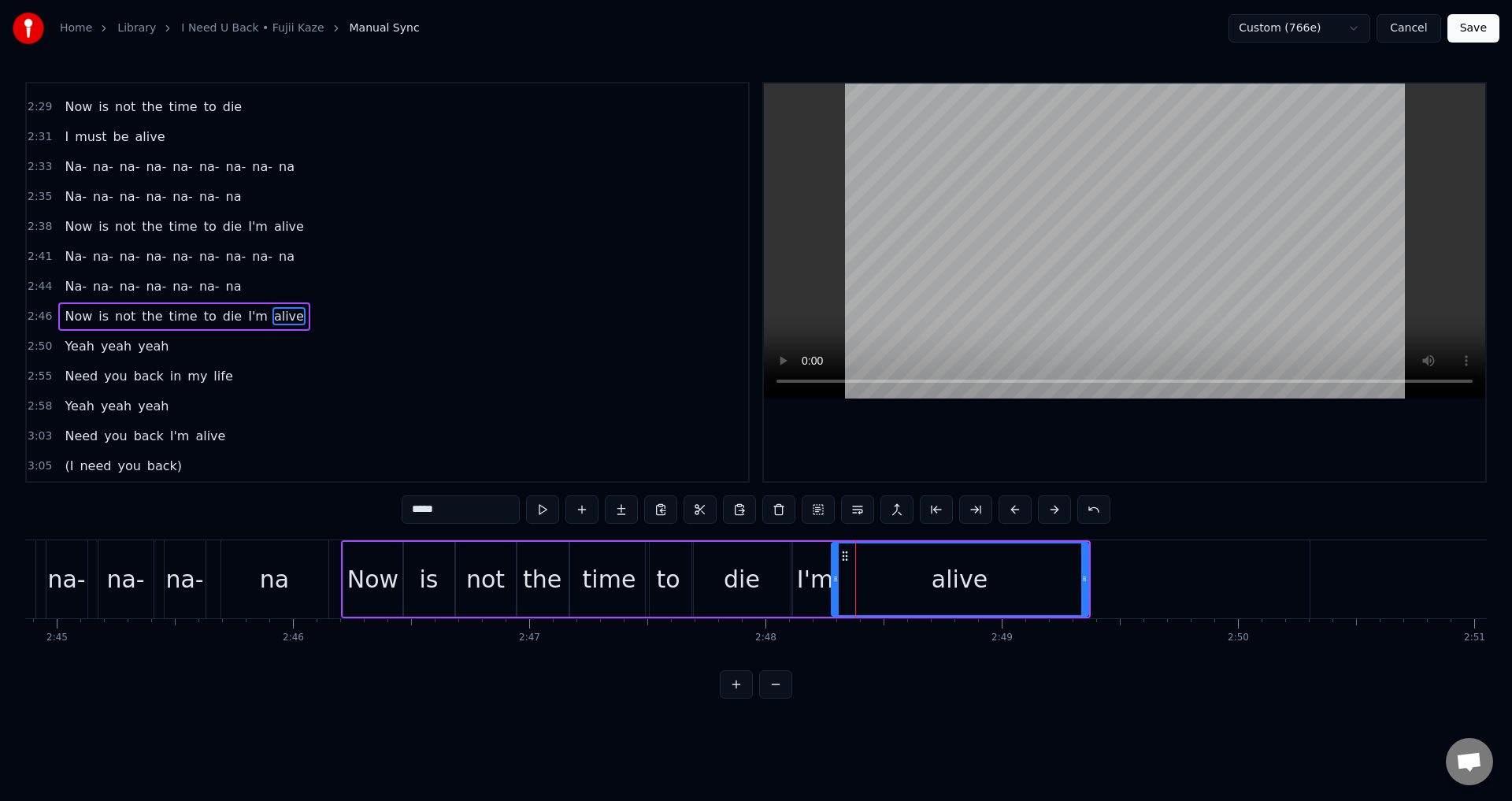
drag, startPoint x: 852, startPoint y: 576, endPoint x: 835, endPoint y: 577, distance: 17.0
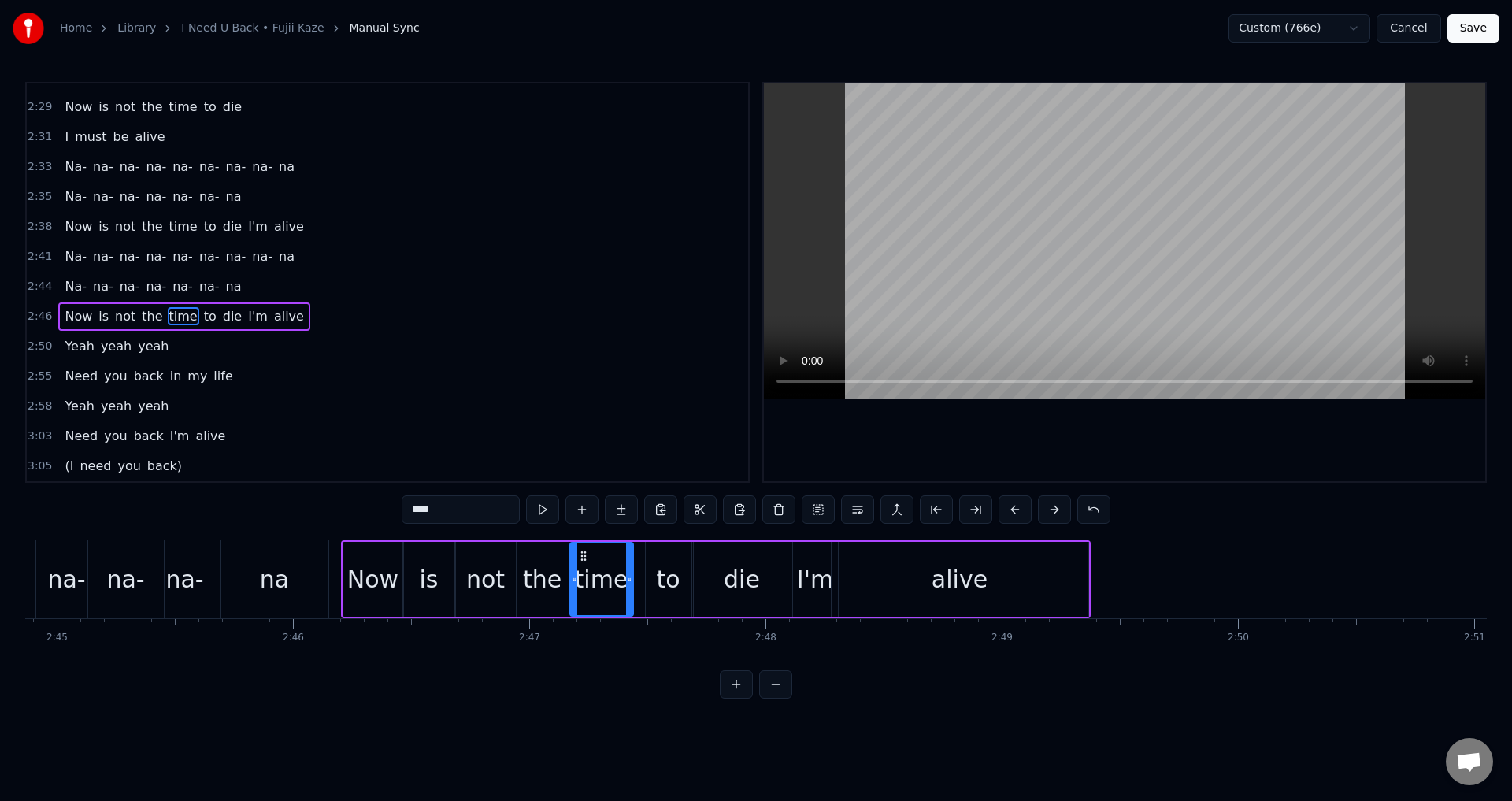
drag, startPoint x: 645, startPoint y: 582, endPoint x: 628, endPoint y: 584, distance: 17.1
drag, startPoint x: 650, startPoint y: 580, endPoint x: 633, endPoint y: 583, distance: 17.3
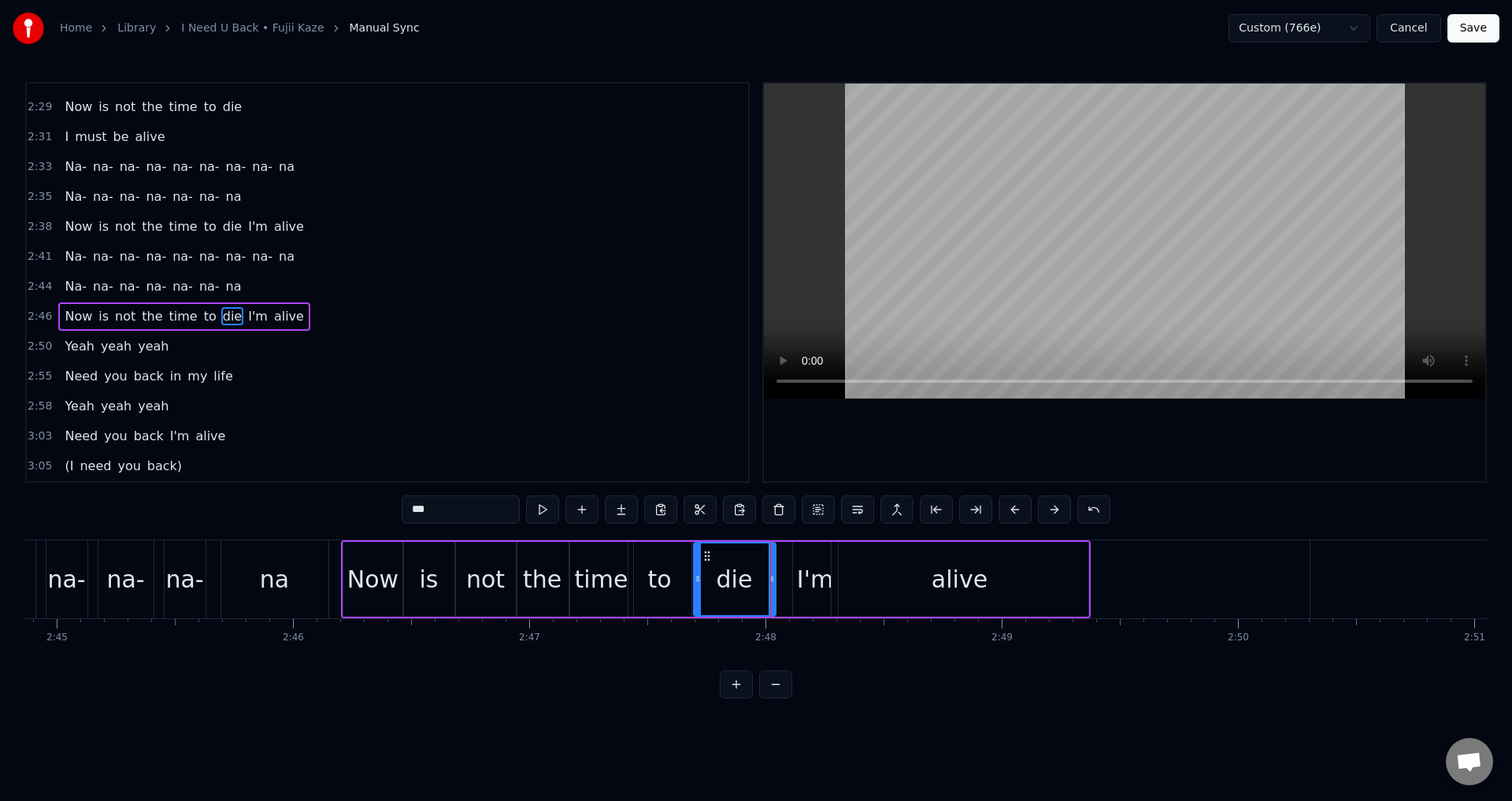
drag, startPoint x: 788, startPoint y: 579, endPoint x: 769, endPoint y: 583, distance: 19.4
drag, startPoint x: 798, startPoint y: 581, endPoint x: 763, endPoint y: 581, distance: 35.0
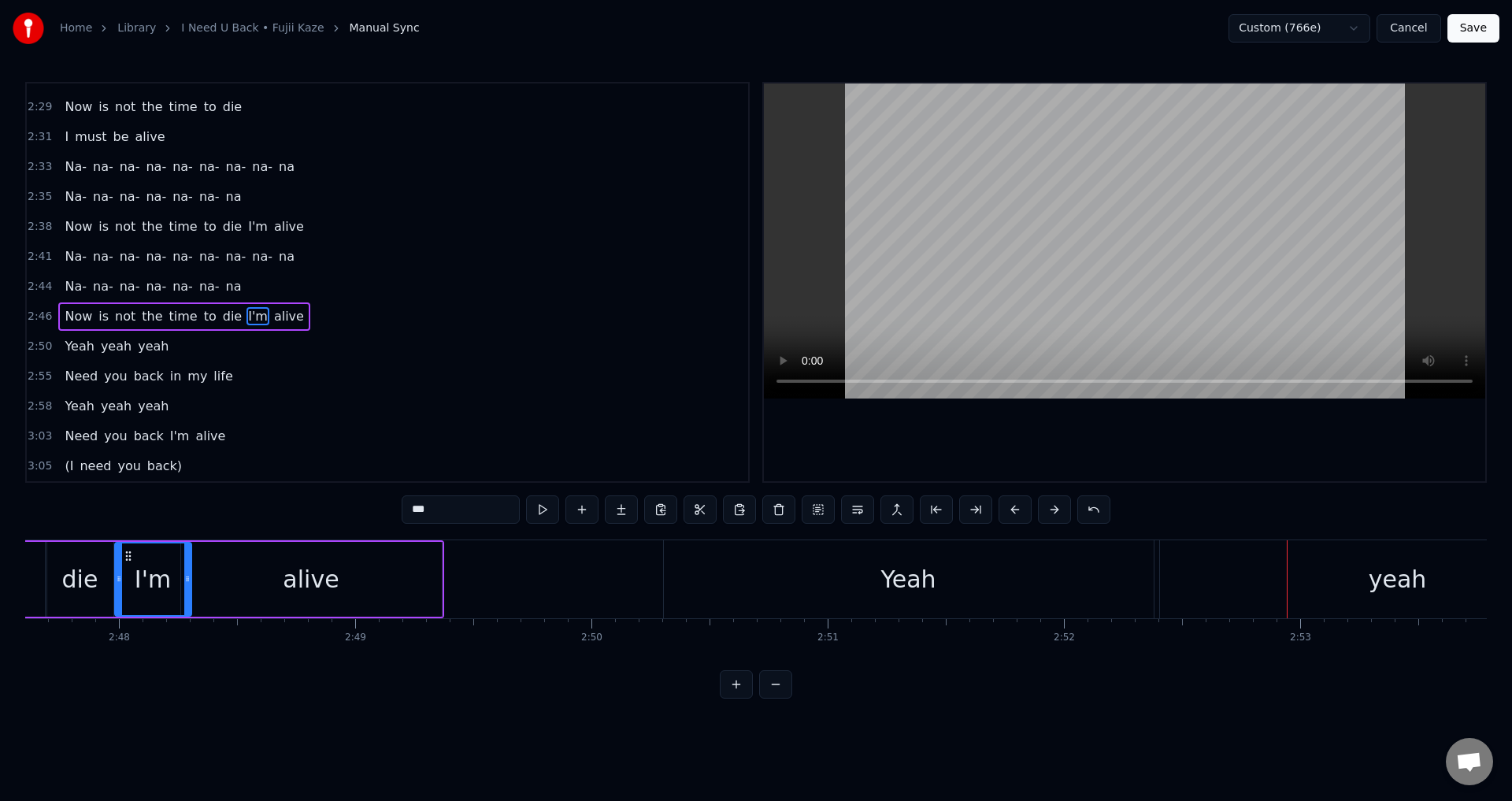
scroll to position [0, 39521]
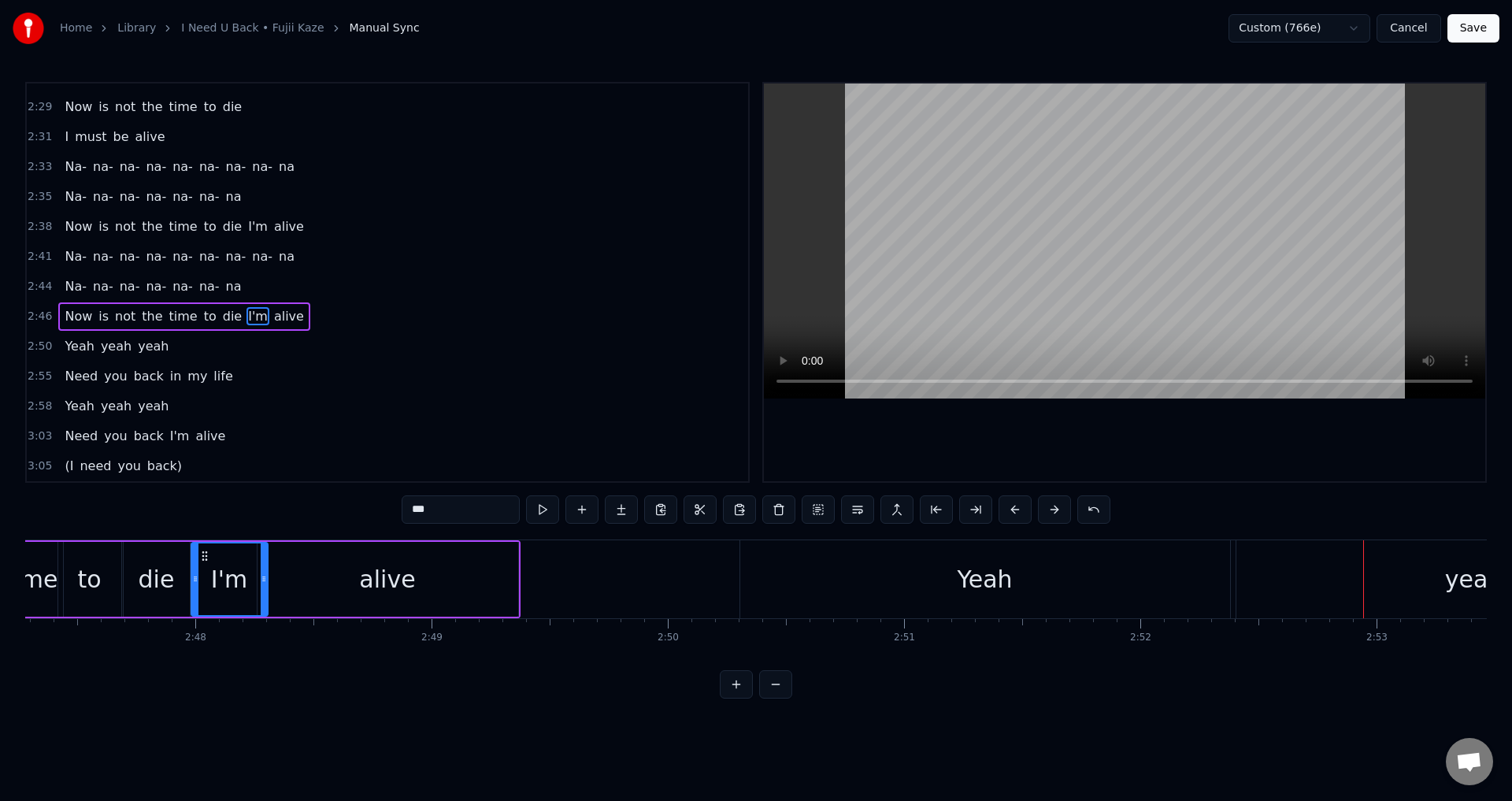
type input "****"
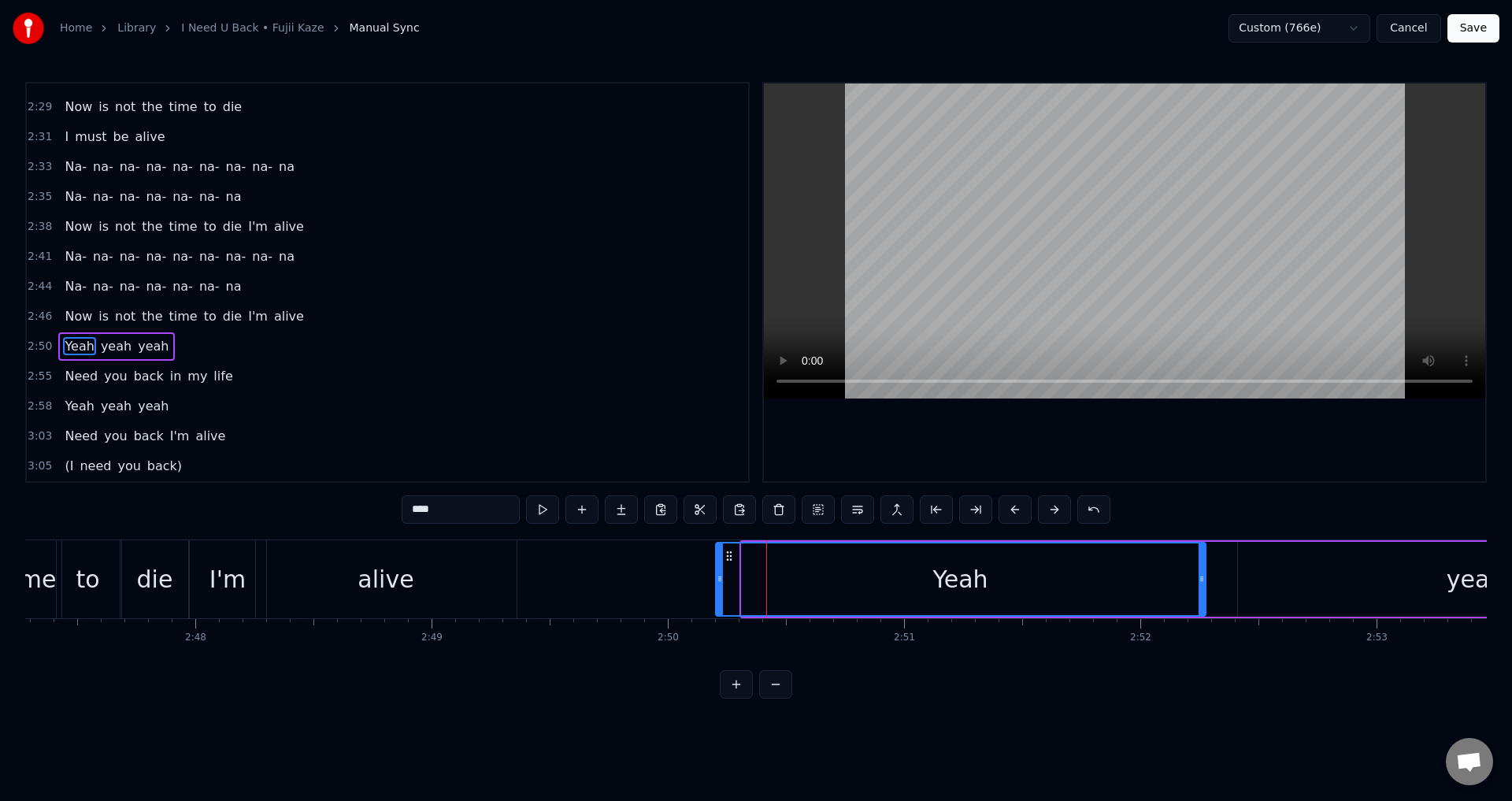
drag, startPoint x: 753, startPoint y: 556, endPoint x: 715, endPoint y: 559, distance: 38.1
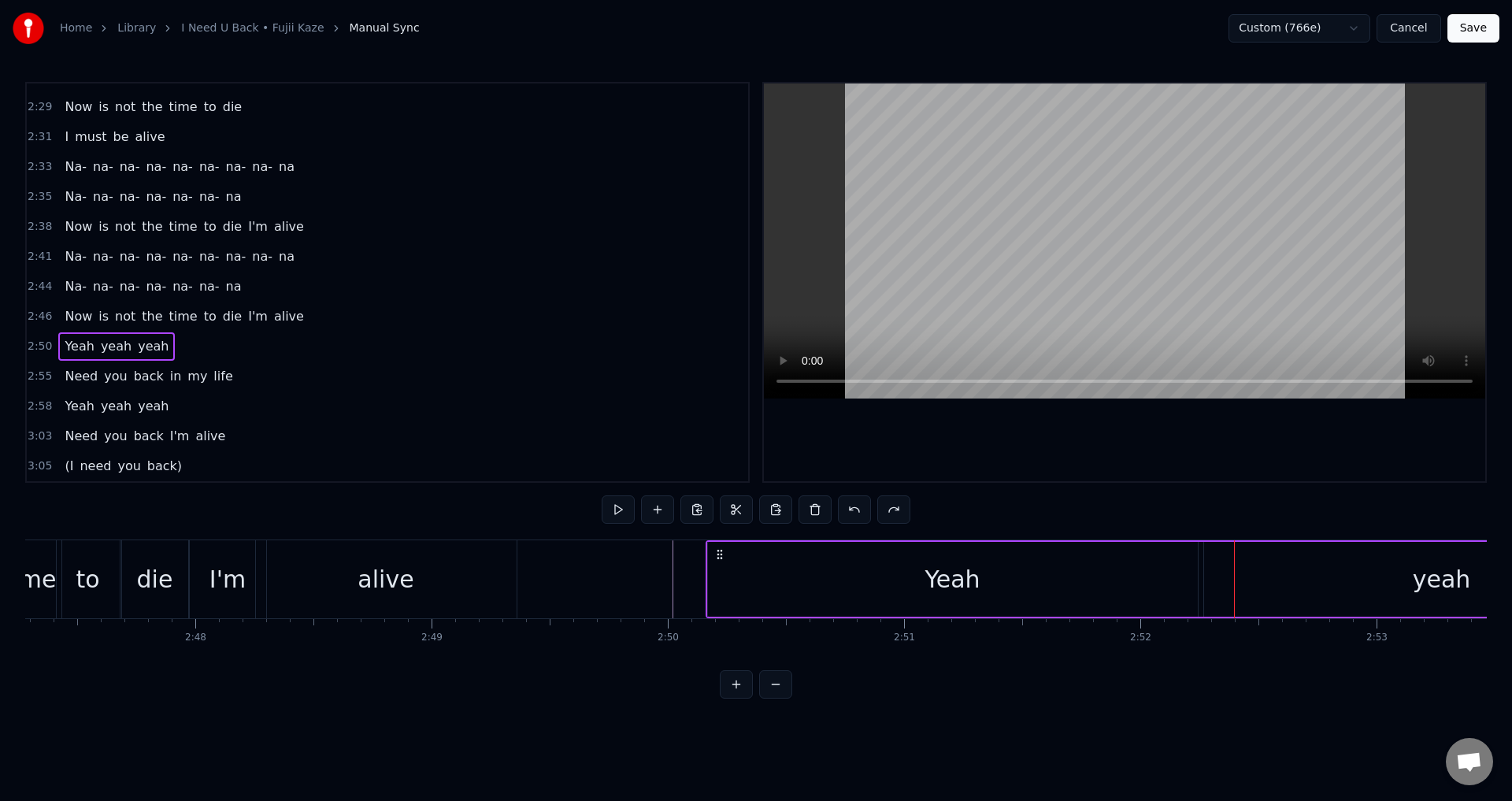
drag, startPoint x: 752, startPoint y: 553, endPoint x: 715, endPoint y: 557, distance: 37.2
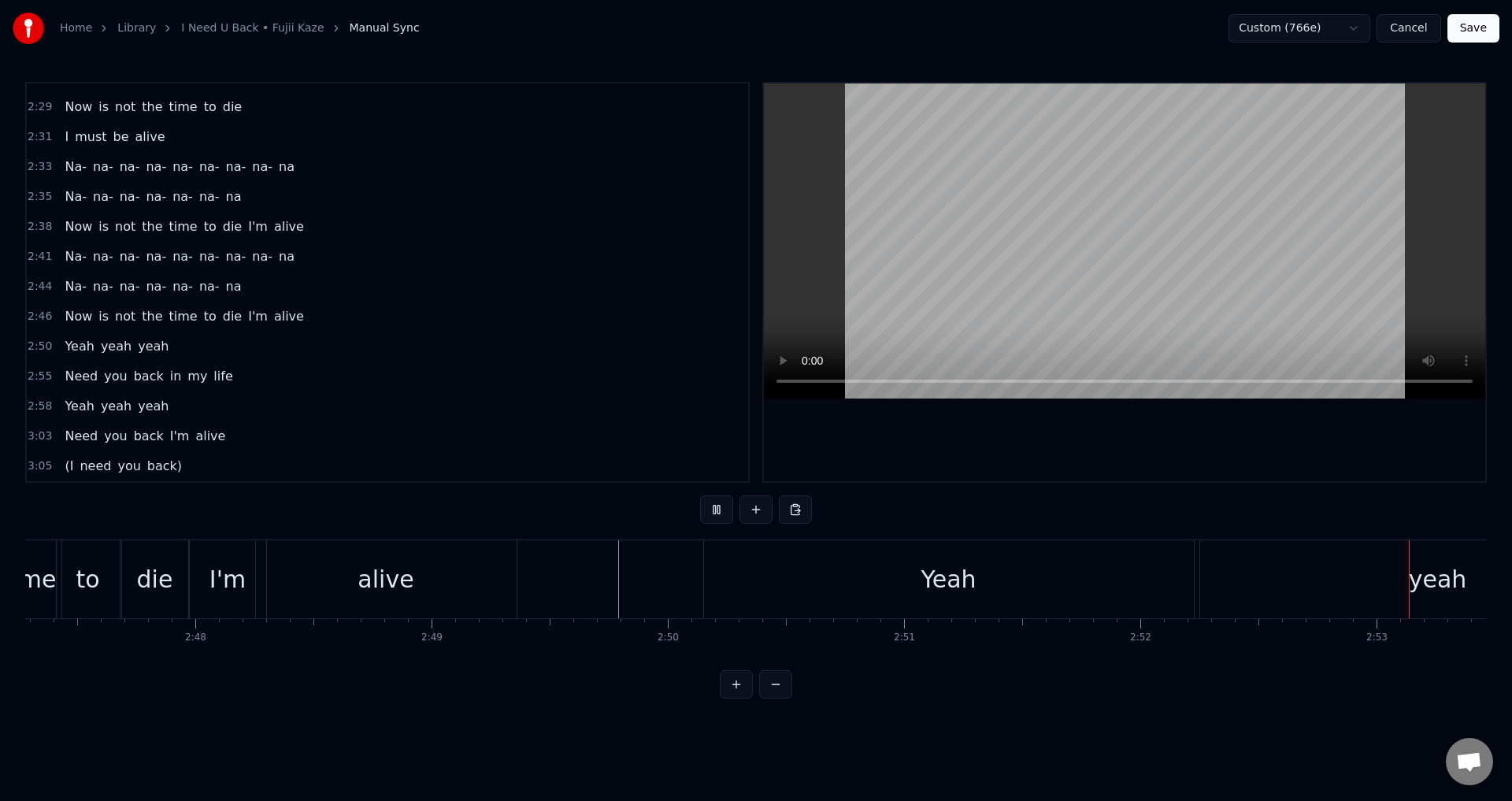
scroll to position [0, 40834]
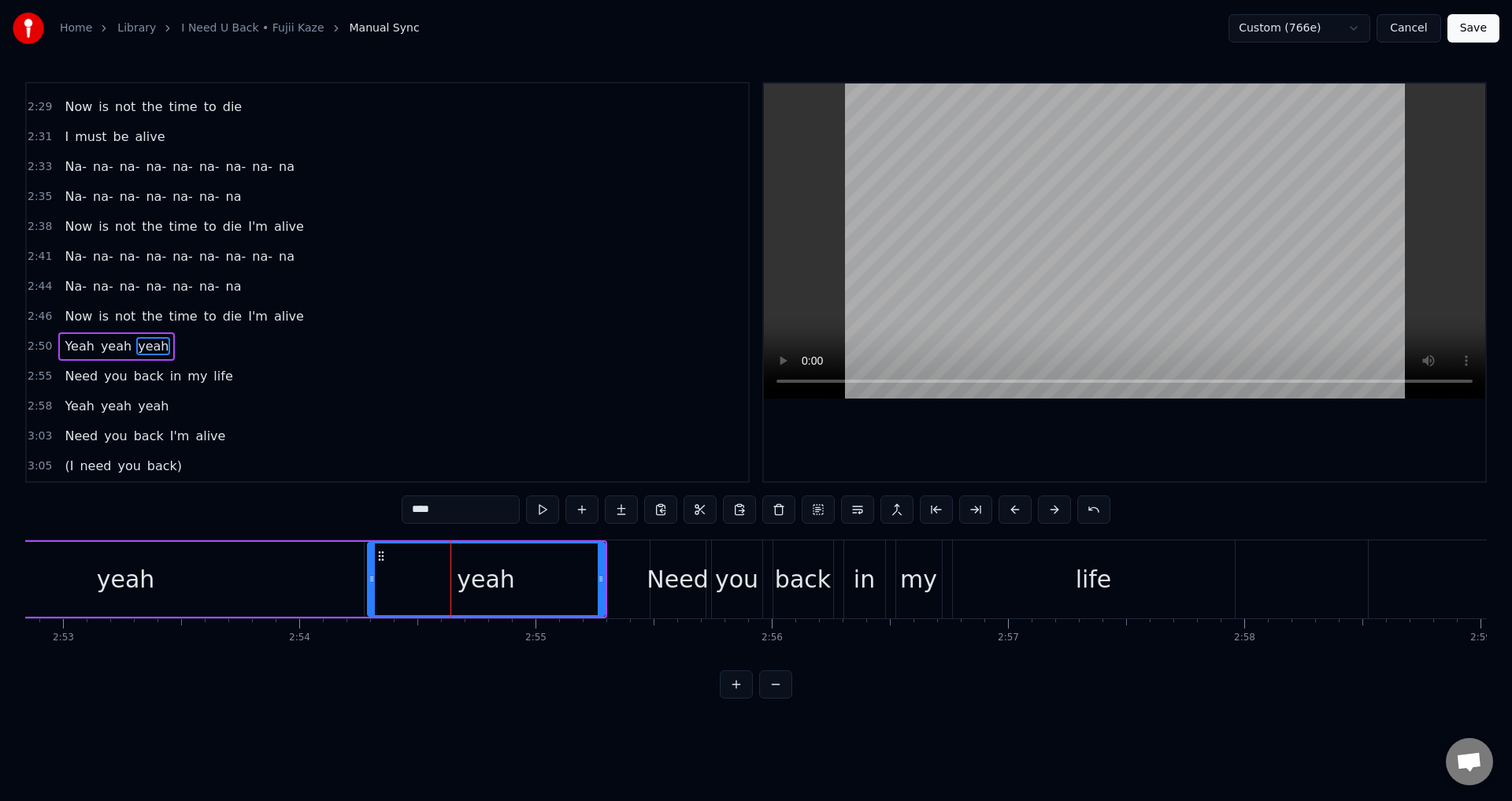
drag, startPoint x: 385, startPoint y: 586, endPoint x: 373, endPoint y: 588, distance: 12.2
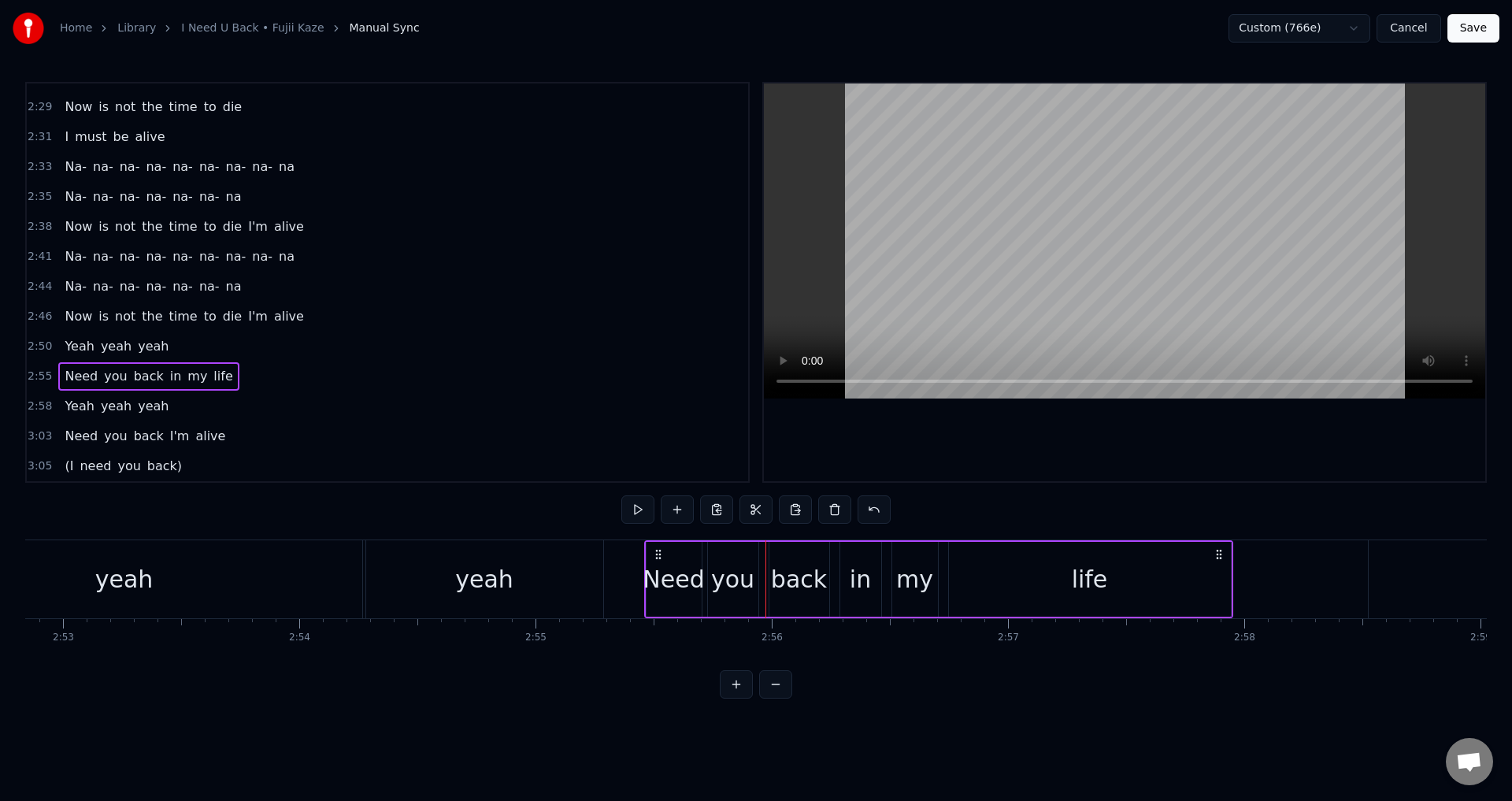
drag, startPoint x: 659, startPoint y: 554, endPoint x: 648, endPoint y: 558, distance: 11.7
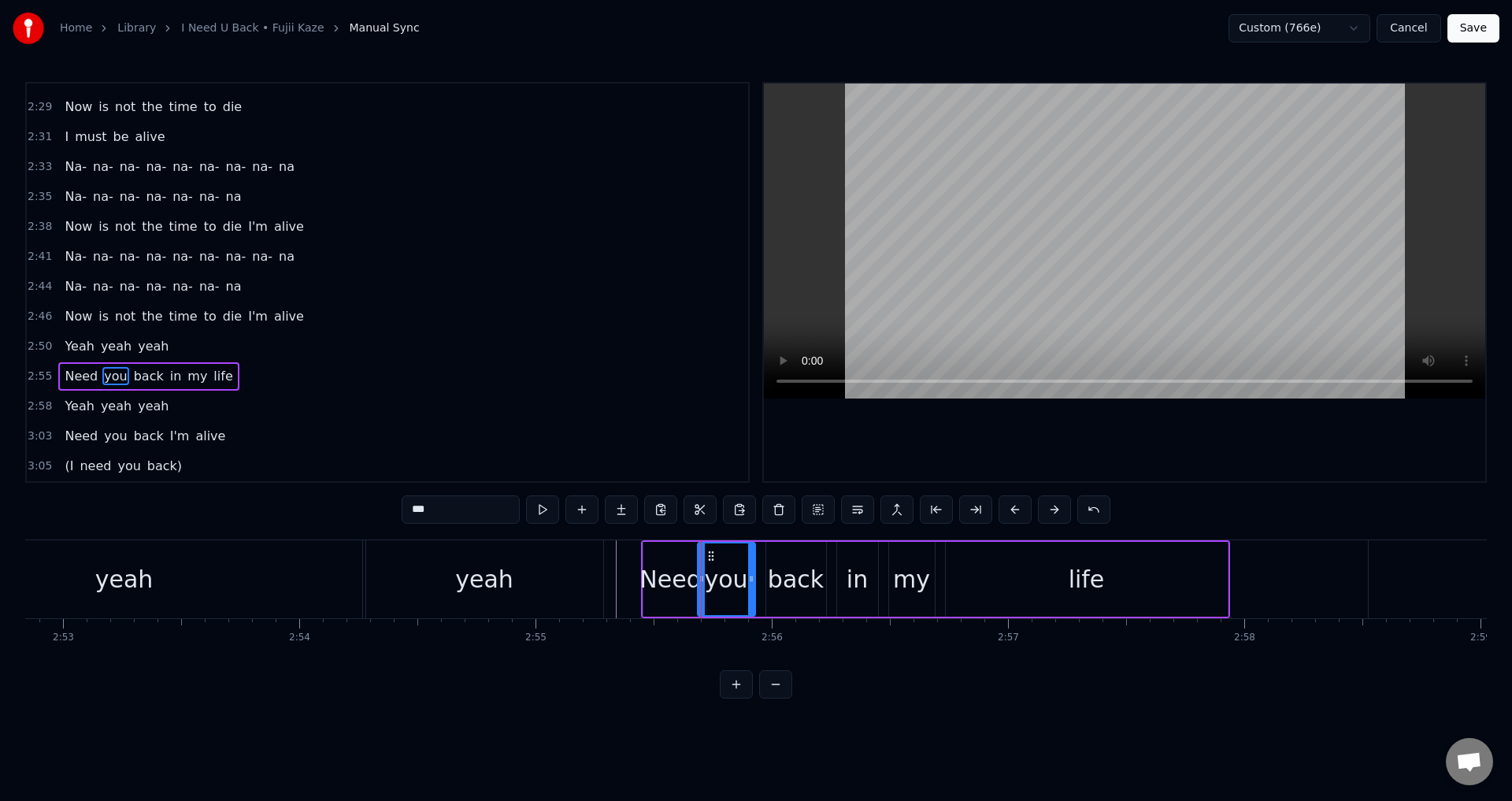
type input "****"
drag, startPoint x: 768, startPoint y: 575, endPoint x: 756, endPoint y: 575, distance: 12.0
drag, startPoint x: 772, startPoint y: 574, endPoint x: 762, endPoint y: 573, distance: 10.0
drag, startPoint x: 819, startPoint y: 580, endPoint x: 890, endPoint y: 580, distance: 71.0
drag, startPoint x: 843, startPoint y: 575, endPoint x: 832, endPoint y: 575, distance: 11.0
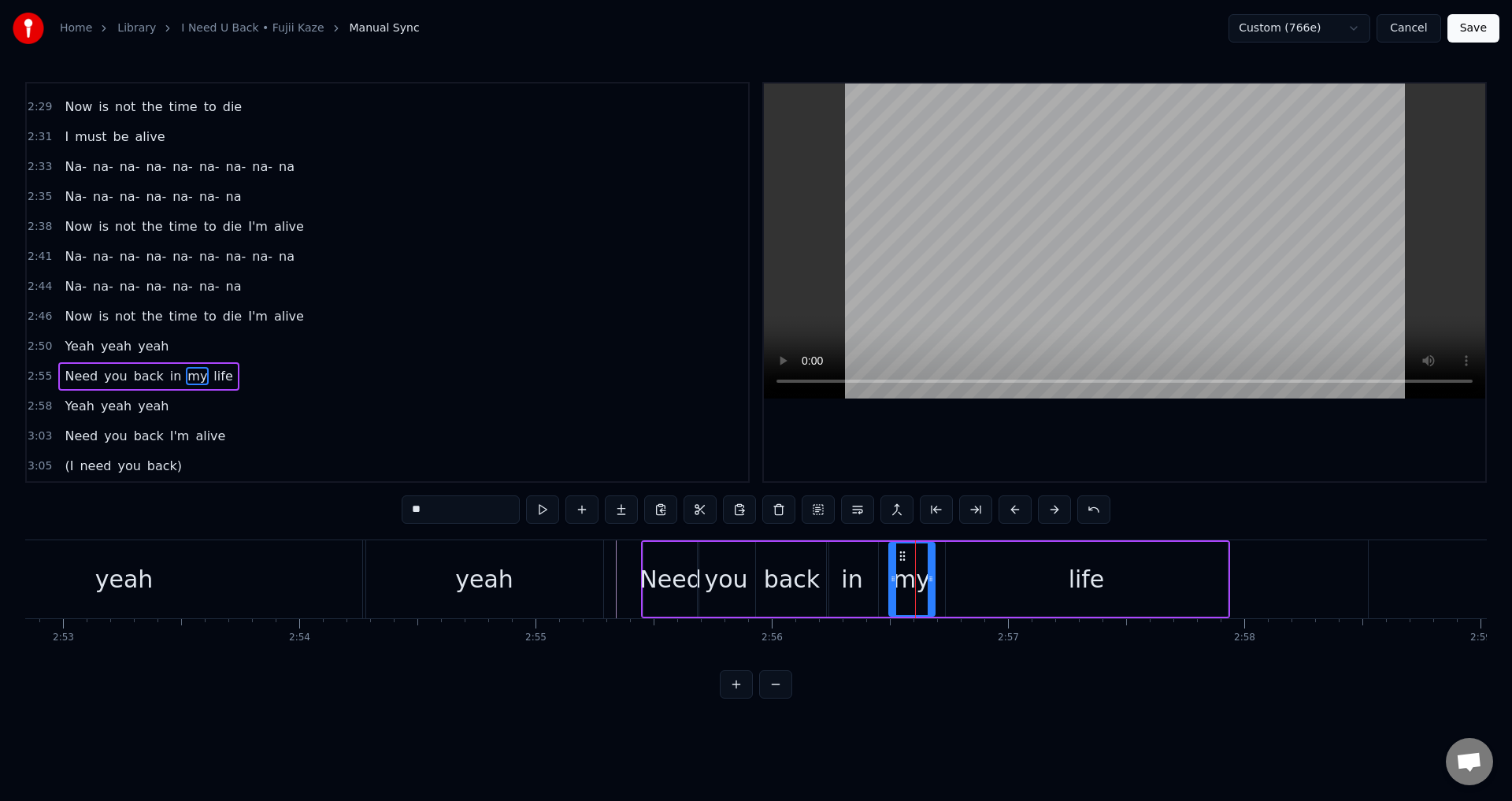
drag, startPoint x: 892, startPoint y: 575, endPoint x: 879, endPoint y: 574, distance: 13.0
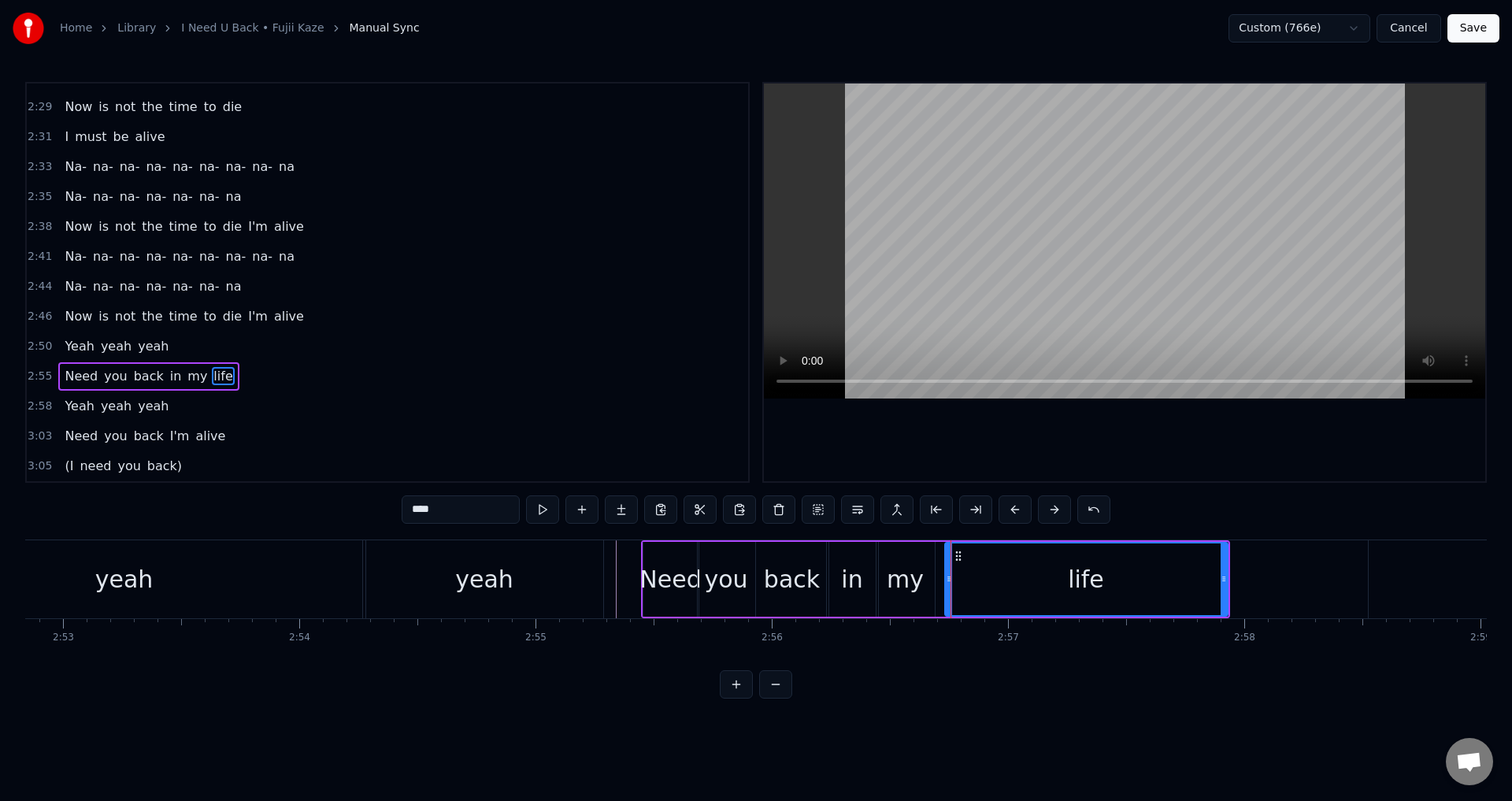
drag, startPoint x: 949, startPoint y: 571, endPoint x: 939, endPoint y: 572, distance: 10.0
type input "****"
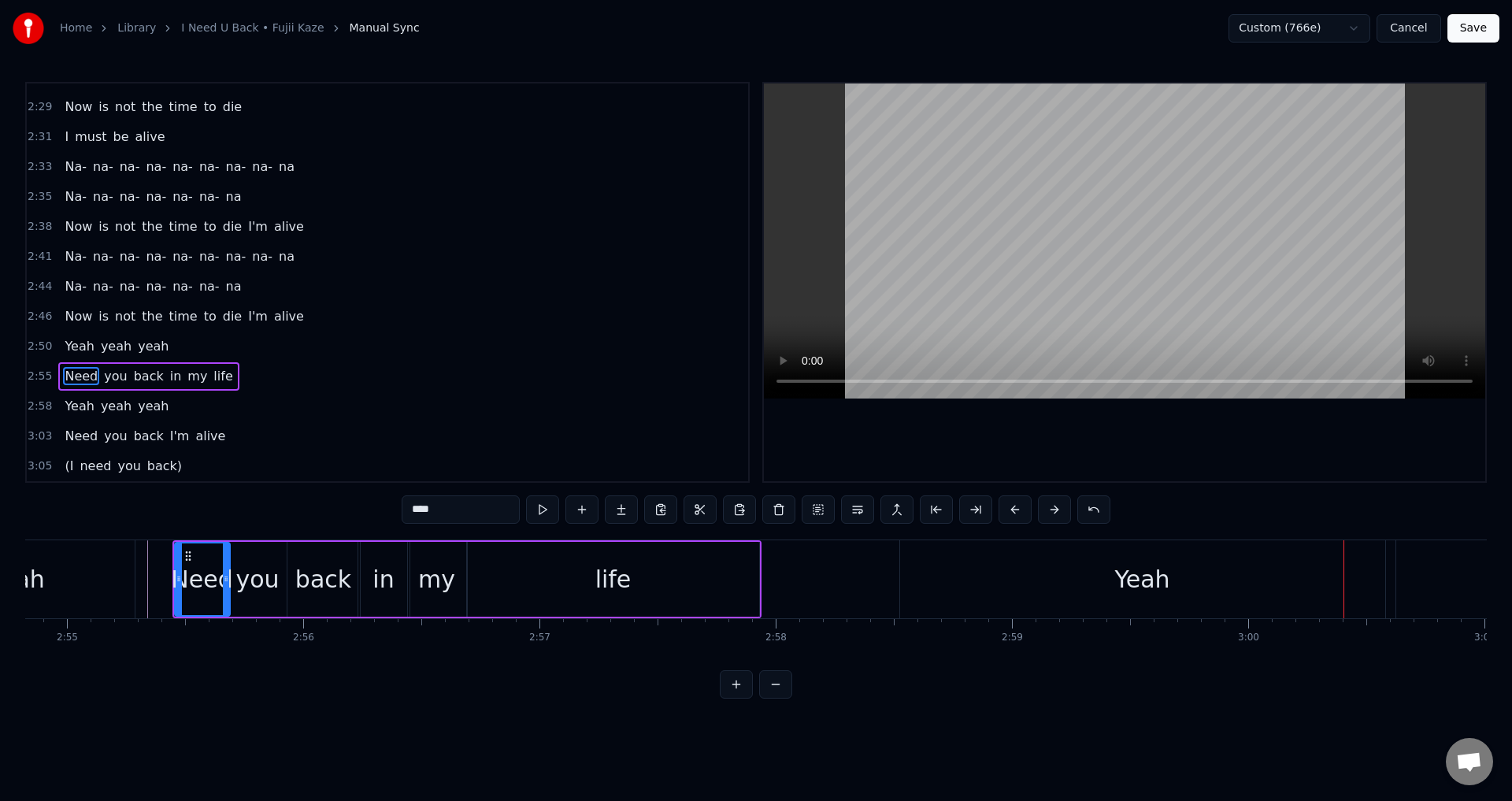
scroll to position [0, 41379]
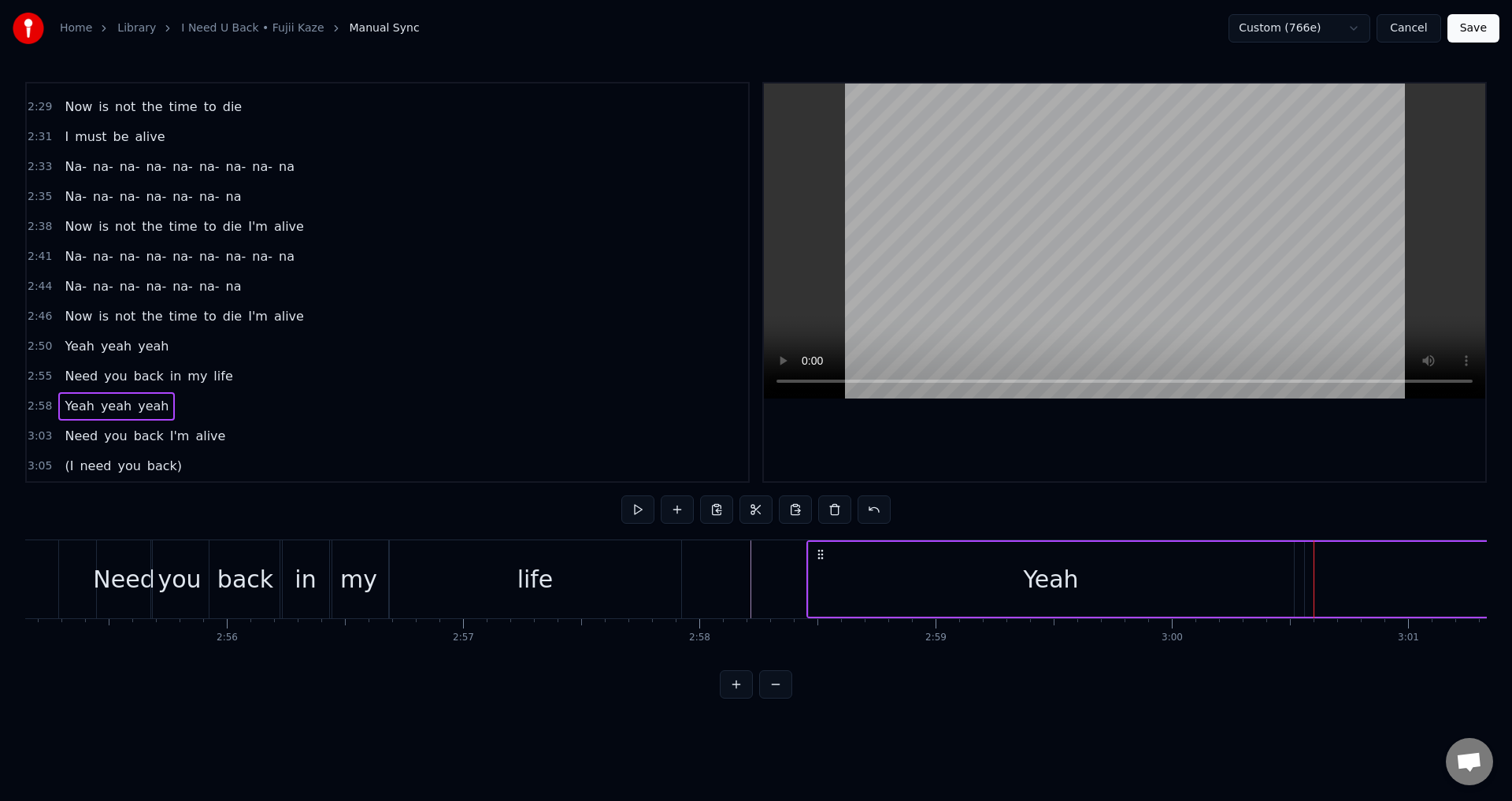
drag, startPoint x: 837, startPoint y: 554, endPoint x: 815, endPoint y: 556, distance: 22.1
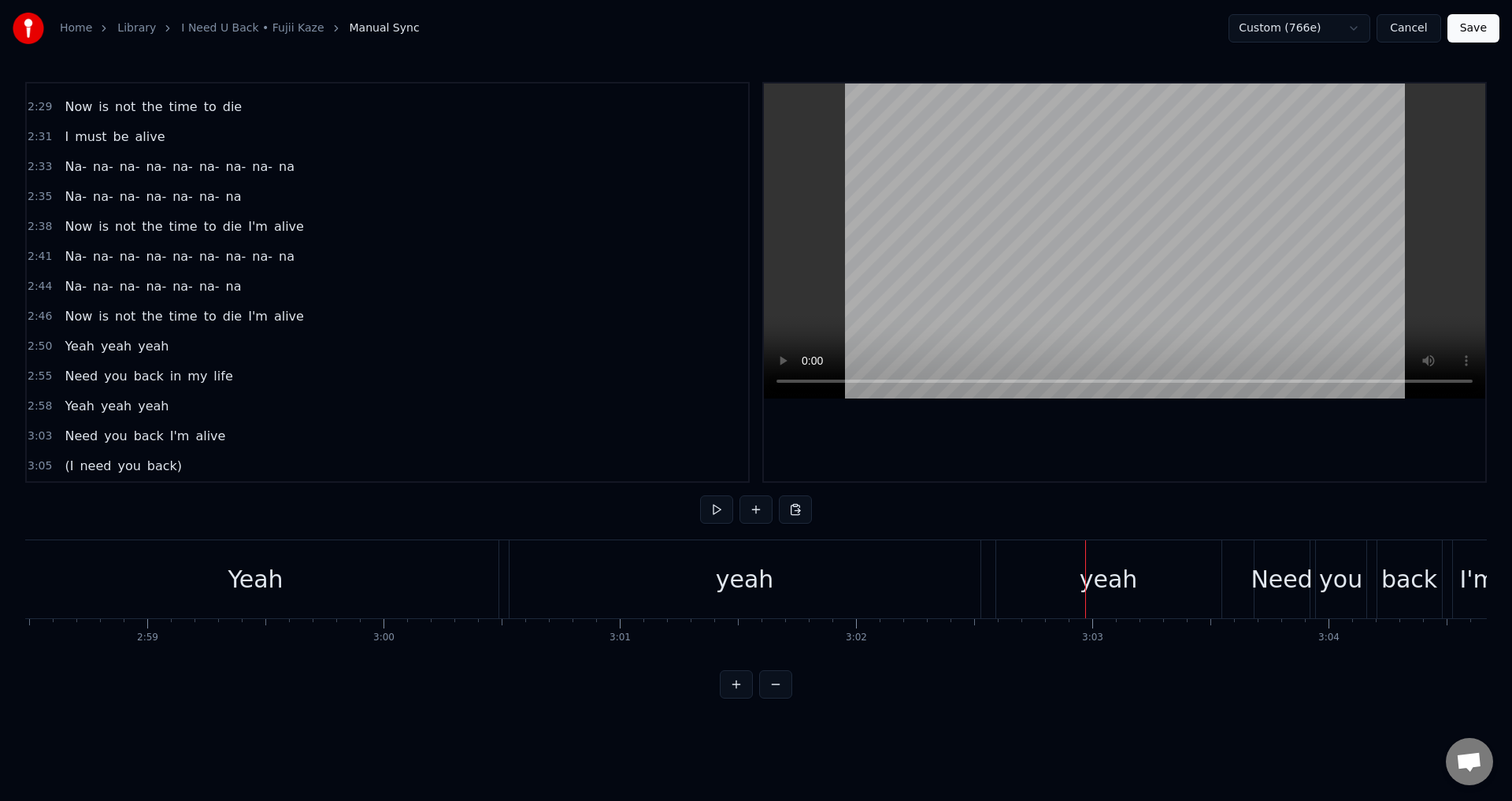
scroll to position [0, 42091]
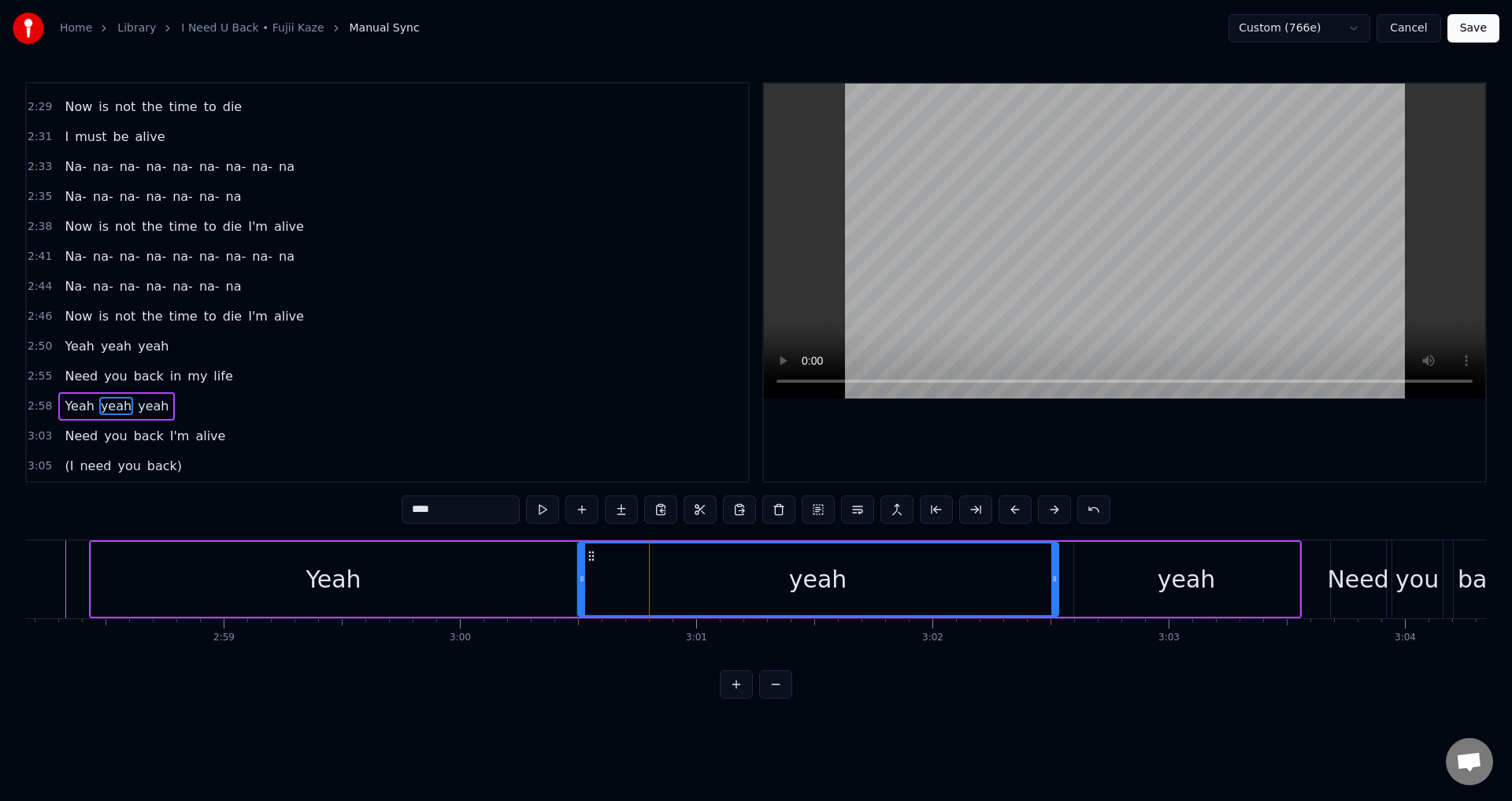
drag, startPoint x: 589, startPoint y: 586, endPoint x: 579, endPoint y: 588, distance: 10.2
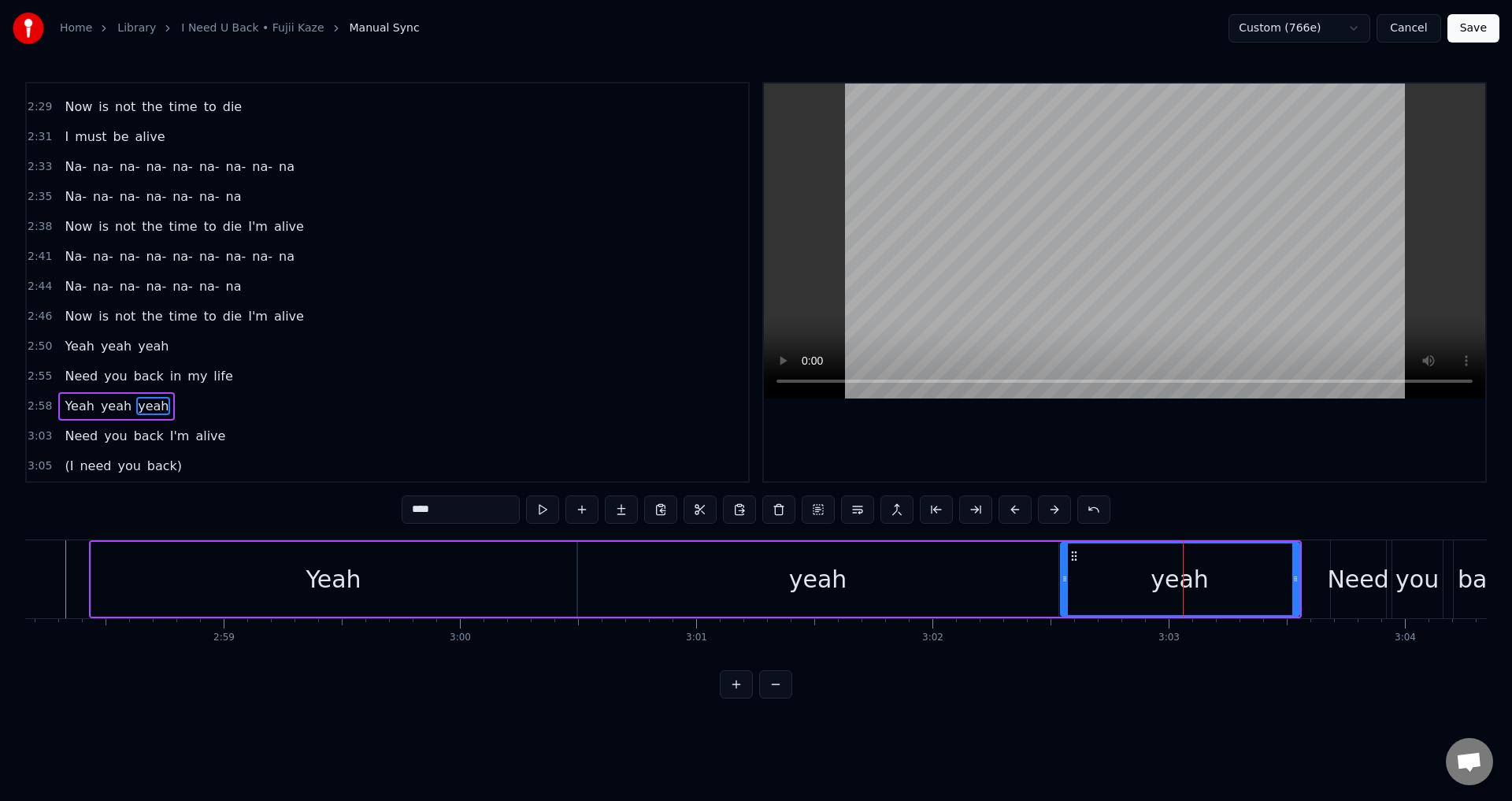
drag, startPoint x: 1080, startPoint y: 585, endPoint x: 1056, endPoint y: 584, distance: 24.0
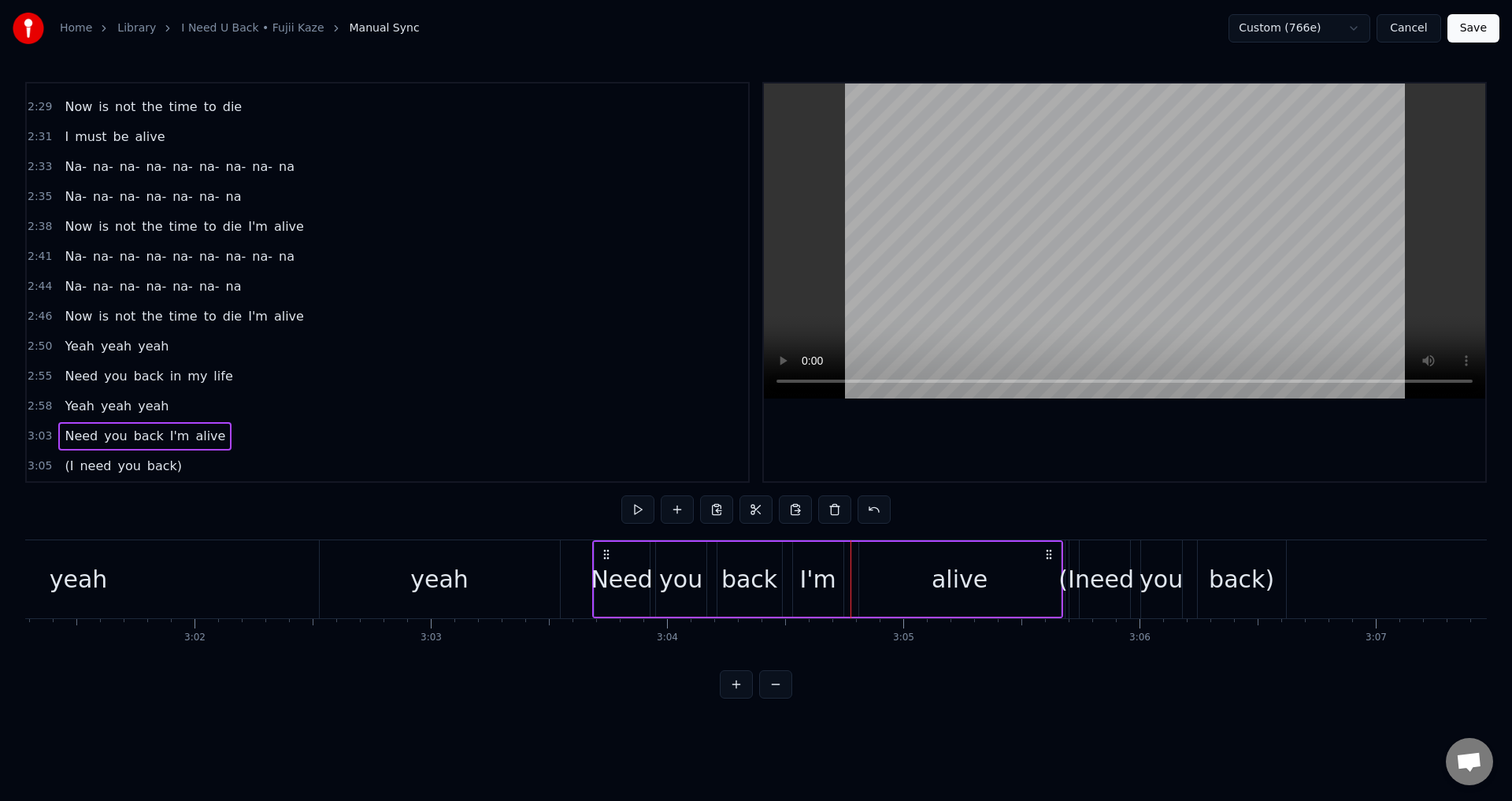
scroll to position [0, 42728]
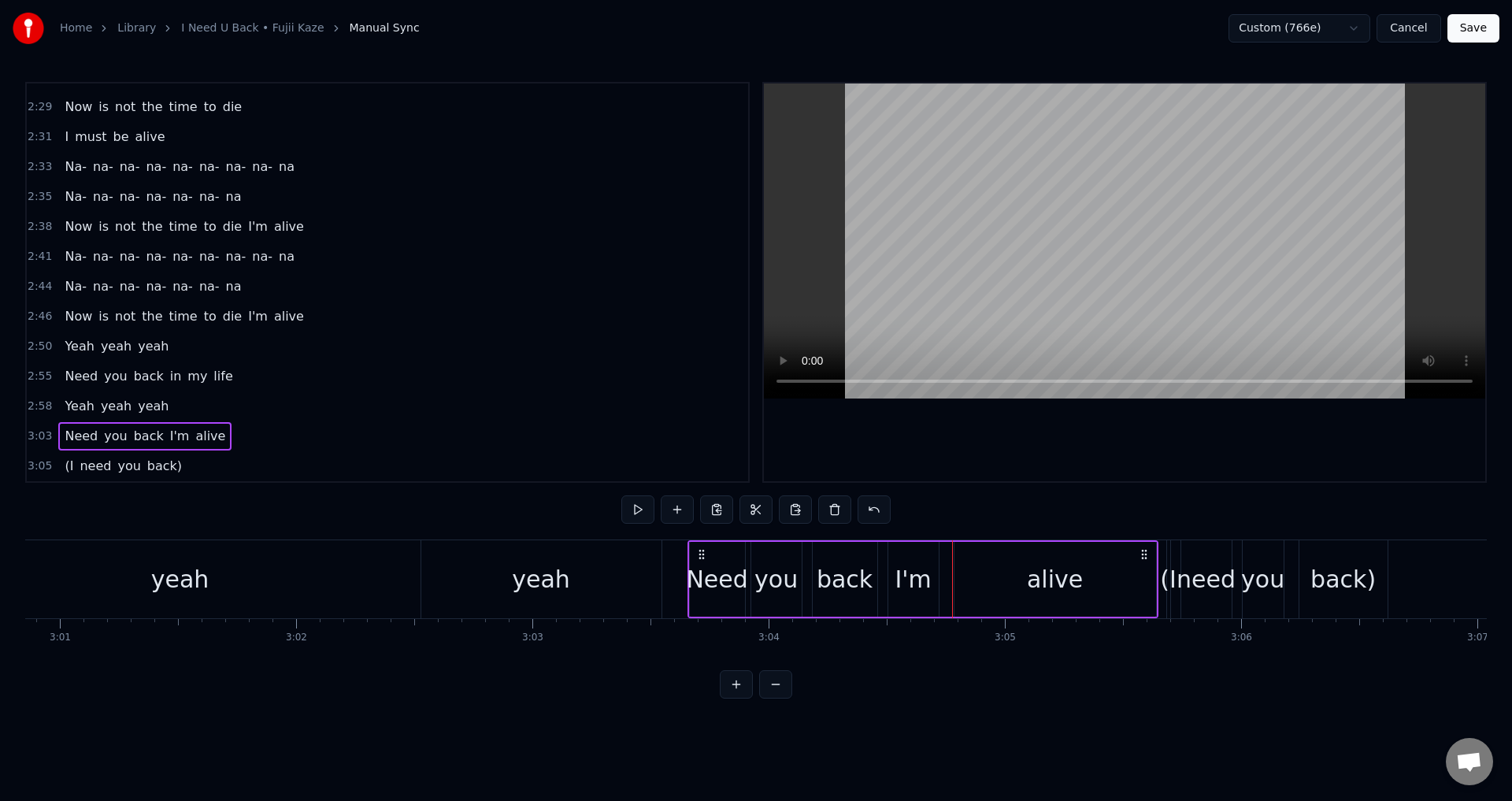
drag, startPoint x: 710, startPoint y: 553, endPoint x: 699, endPoint y: 553, distance: 11.0
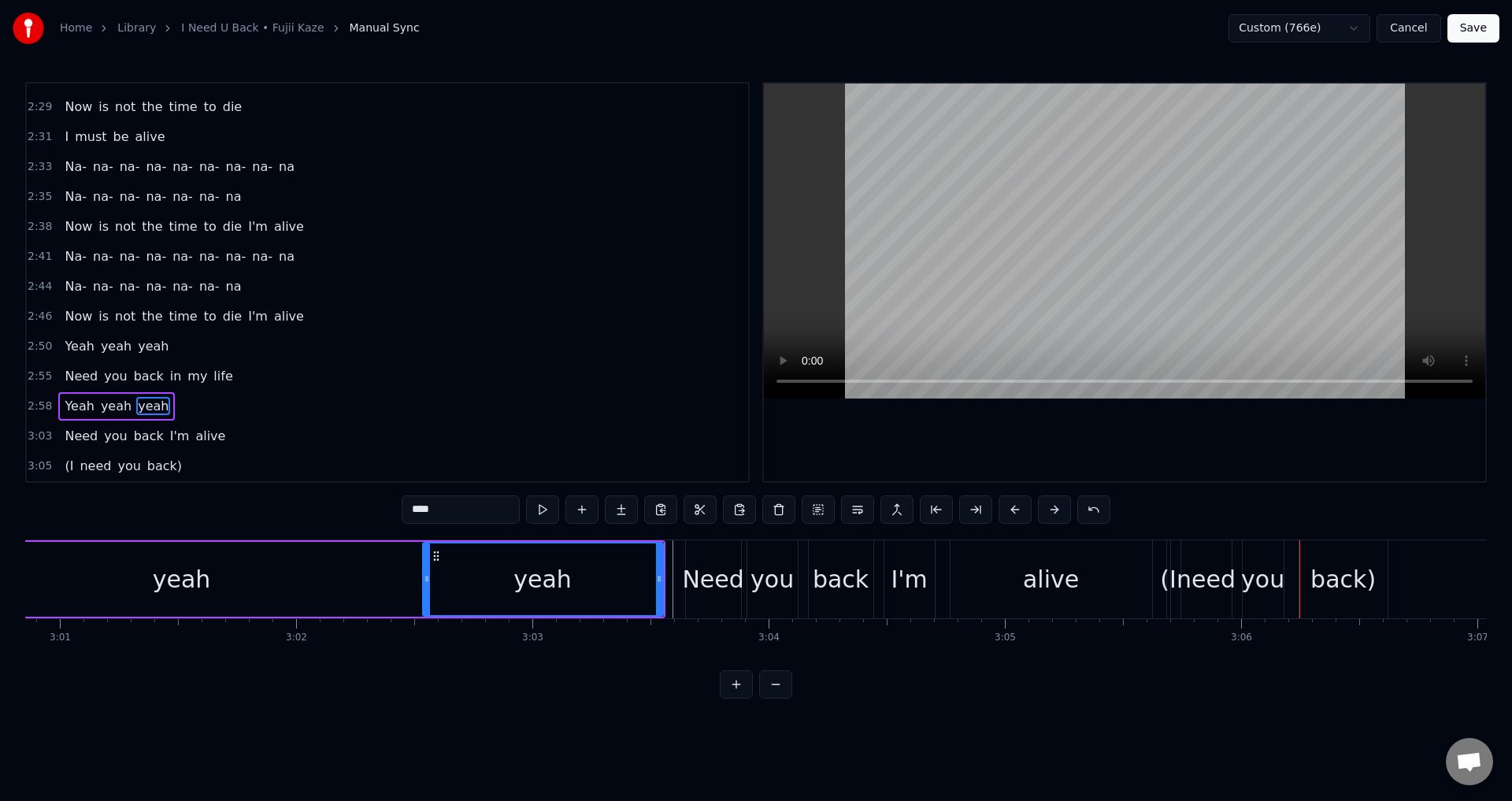
type input "*****"
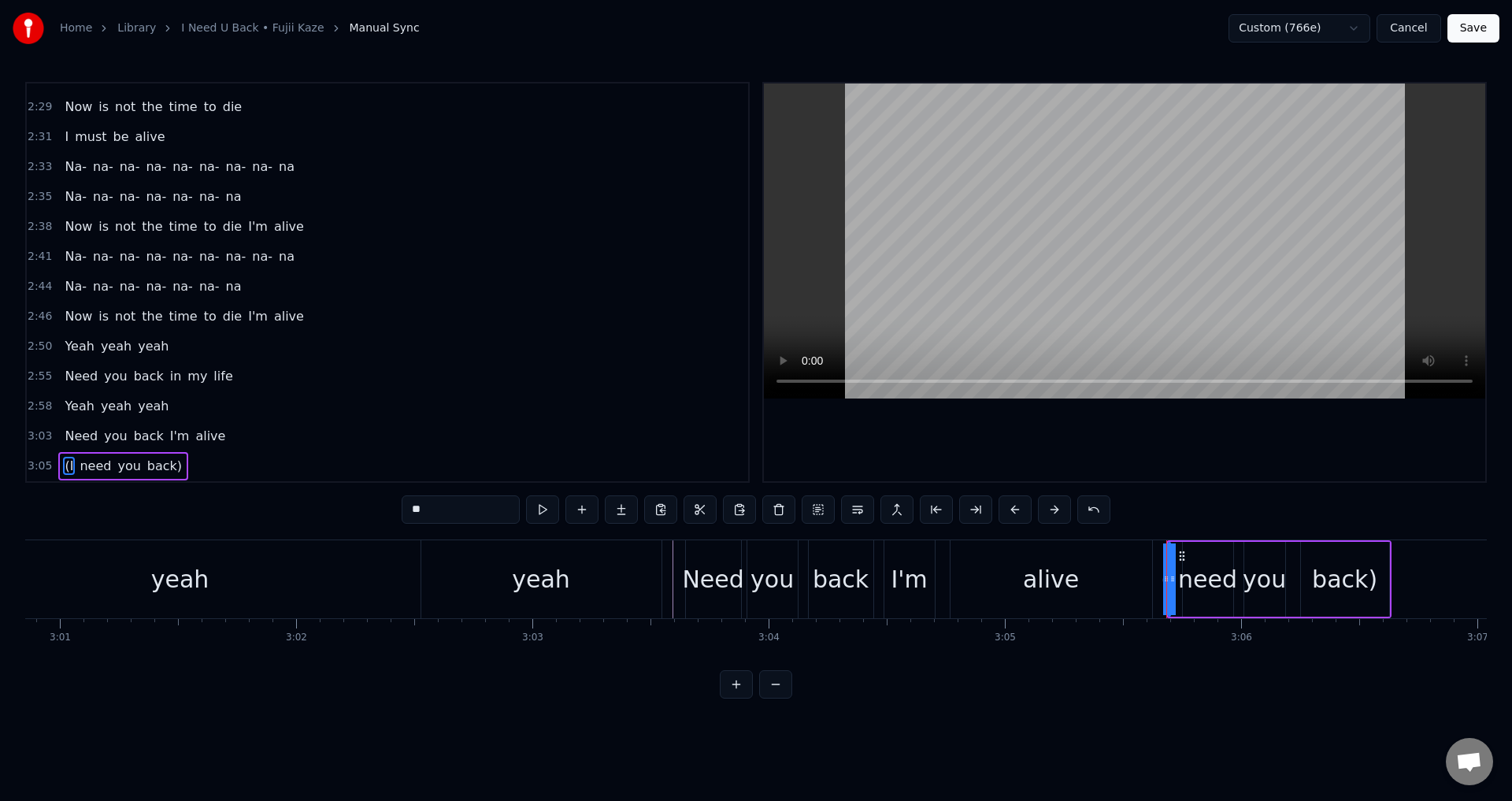
drag, startPoint x: 1166, startPoint y: 584, endPoint x: 1154, endPoint y: 587, distance: 12.4
drag, startPoint x: 1172, startPoint y: 576, endPoint x: 1156, endPoint y: 579, distance: 16.3
drag, startPoint x: 1163, startPoint y: 576, endPoint x: 1172, endPoint y: 576, distance: 9.0
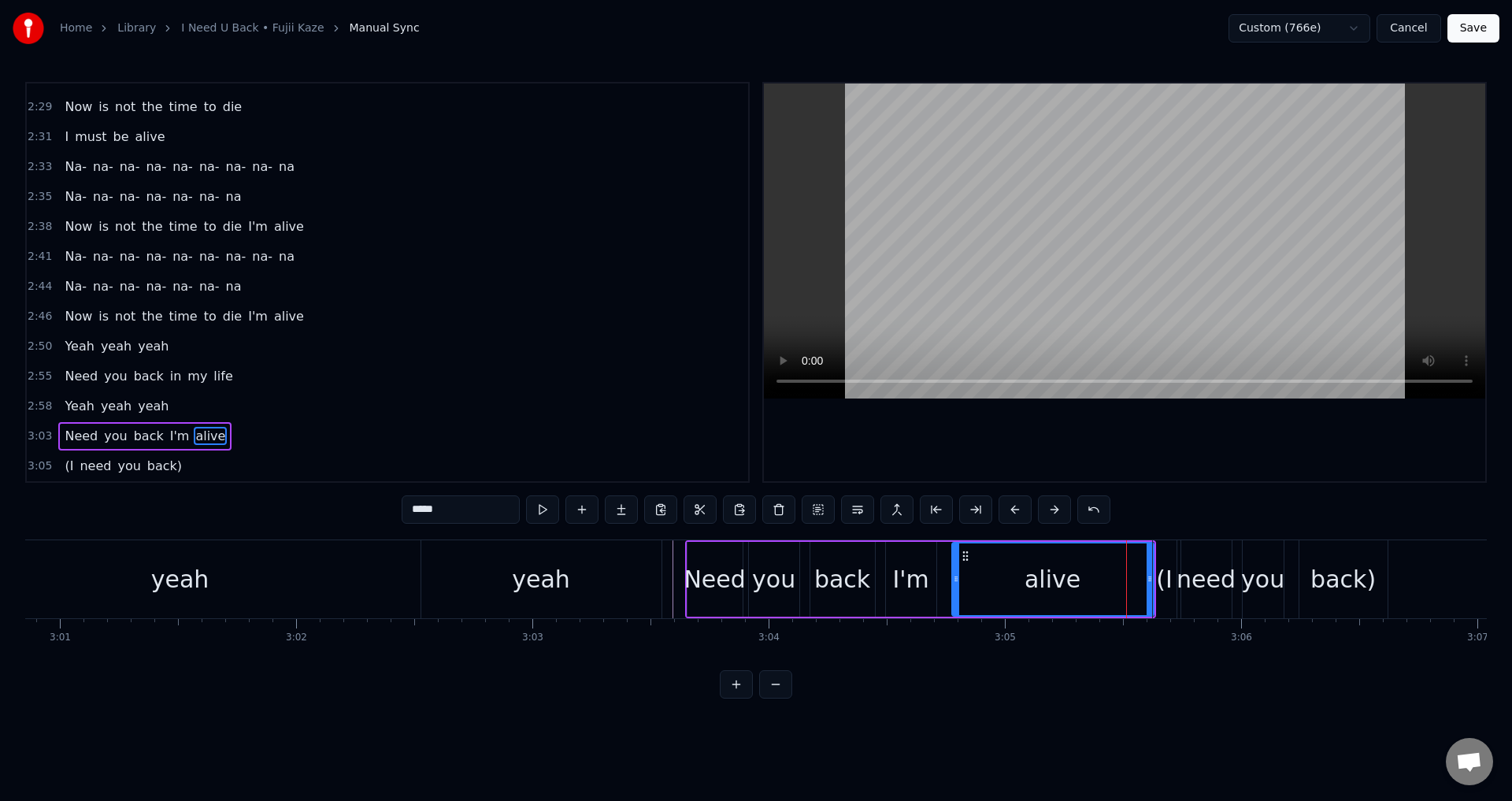
type input "**"
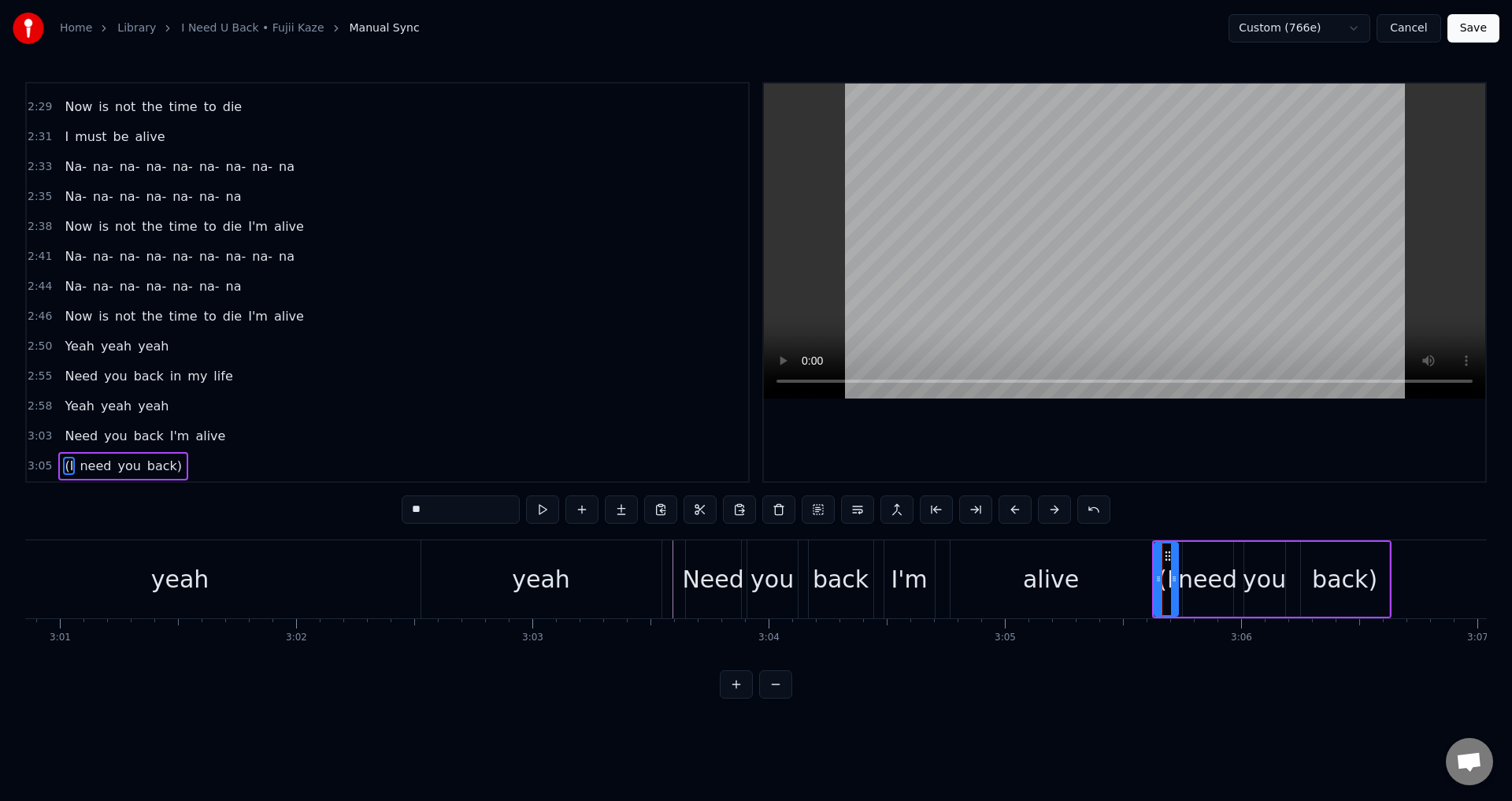
drag, startPoint x: 1167, startPoint y: 576, endPoint x: 1146, endPoint y: 584, distance: 22.5
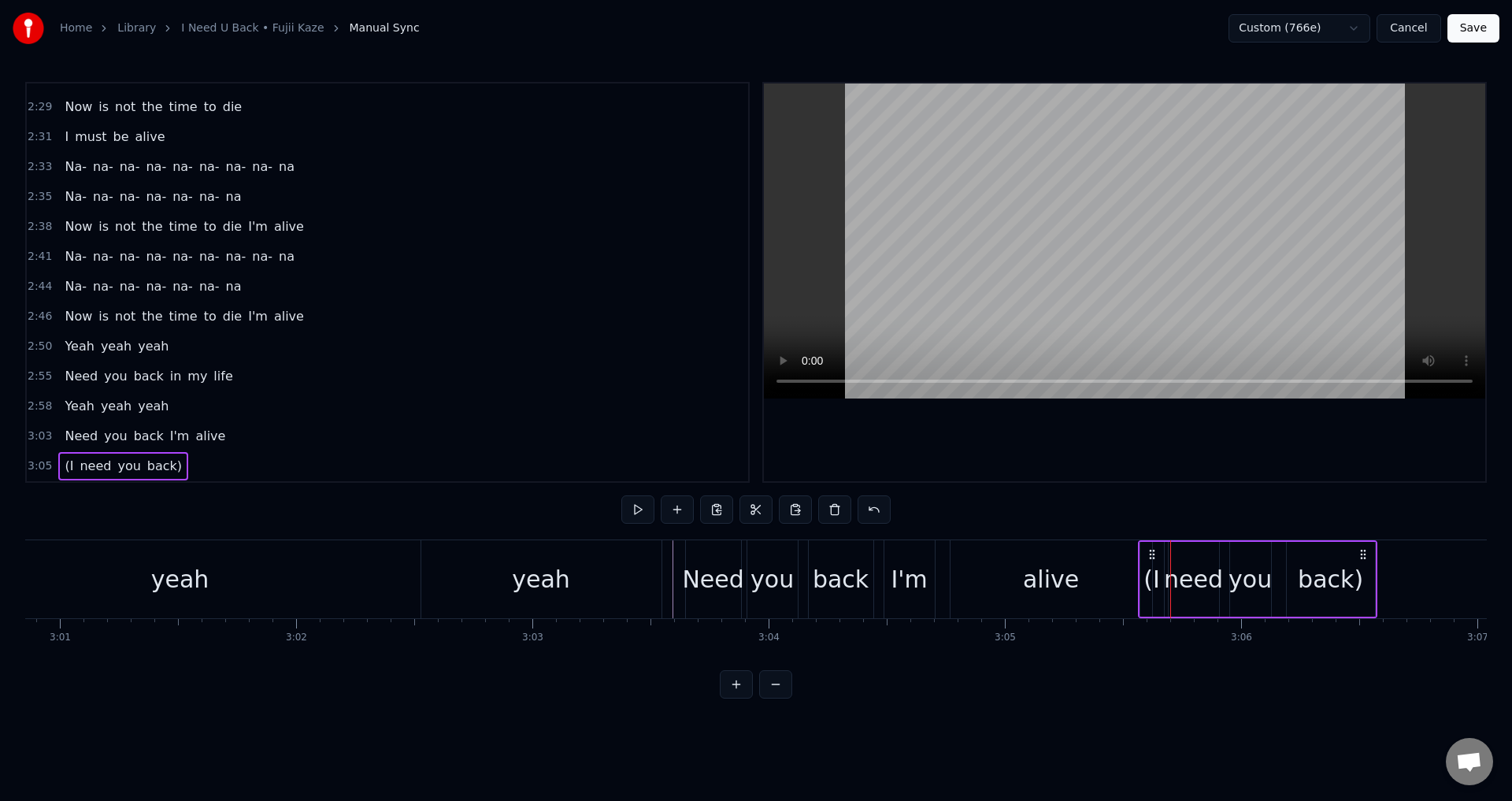
drag, startPoint x: 1168, startPoint y: 553, endPoint x: 1148, endPoint y: 556, distance: 20.2
drag, startPoint x: 1150, startPoint y: 560, endPoint x: 1138, endPoint y: 559, distance: 12.0
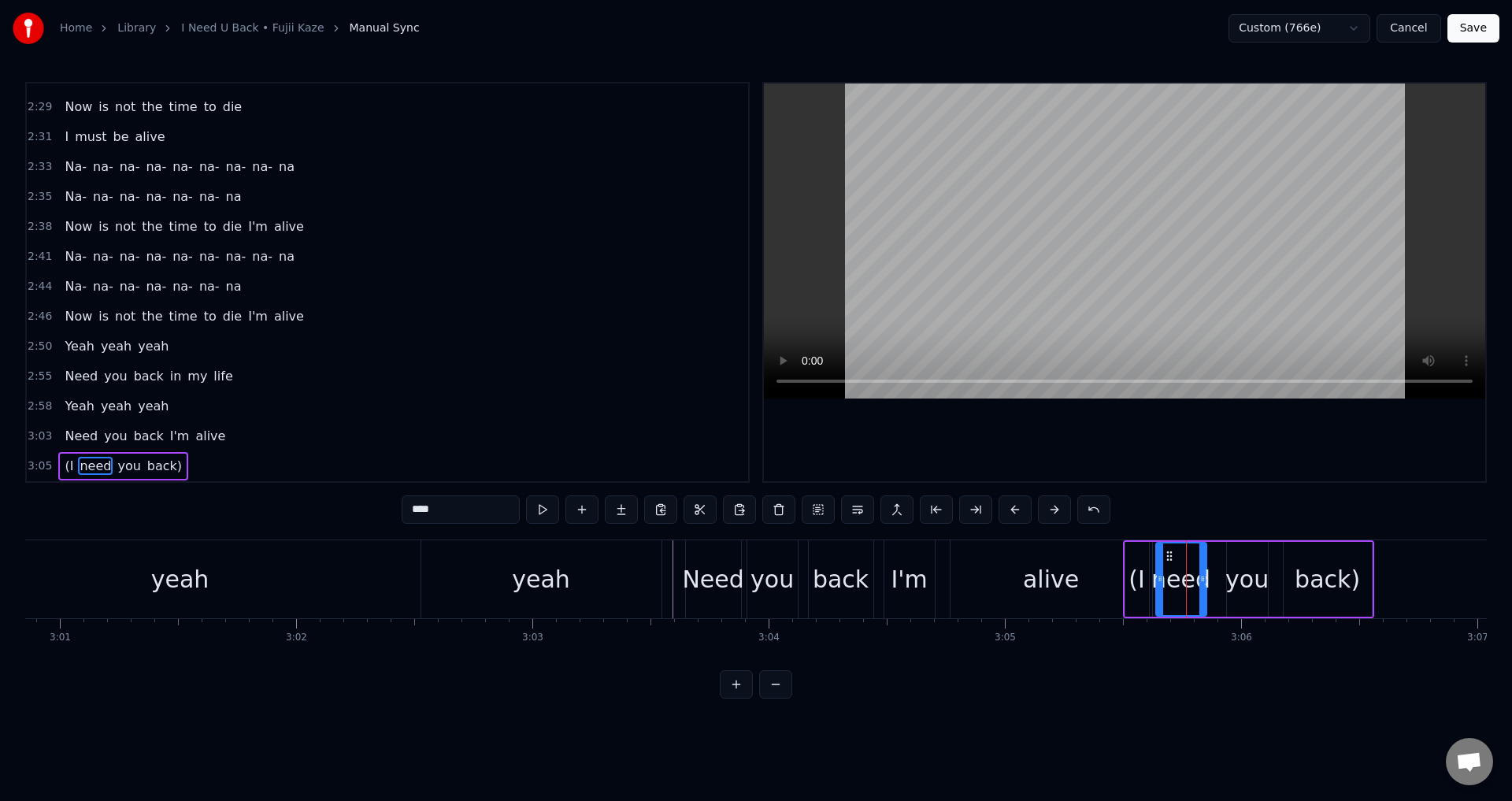
drag, startPoint x: 1181, startPoint y: 559, endPoint x: 1169, endPoint y: 562, distance: 12.4
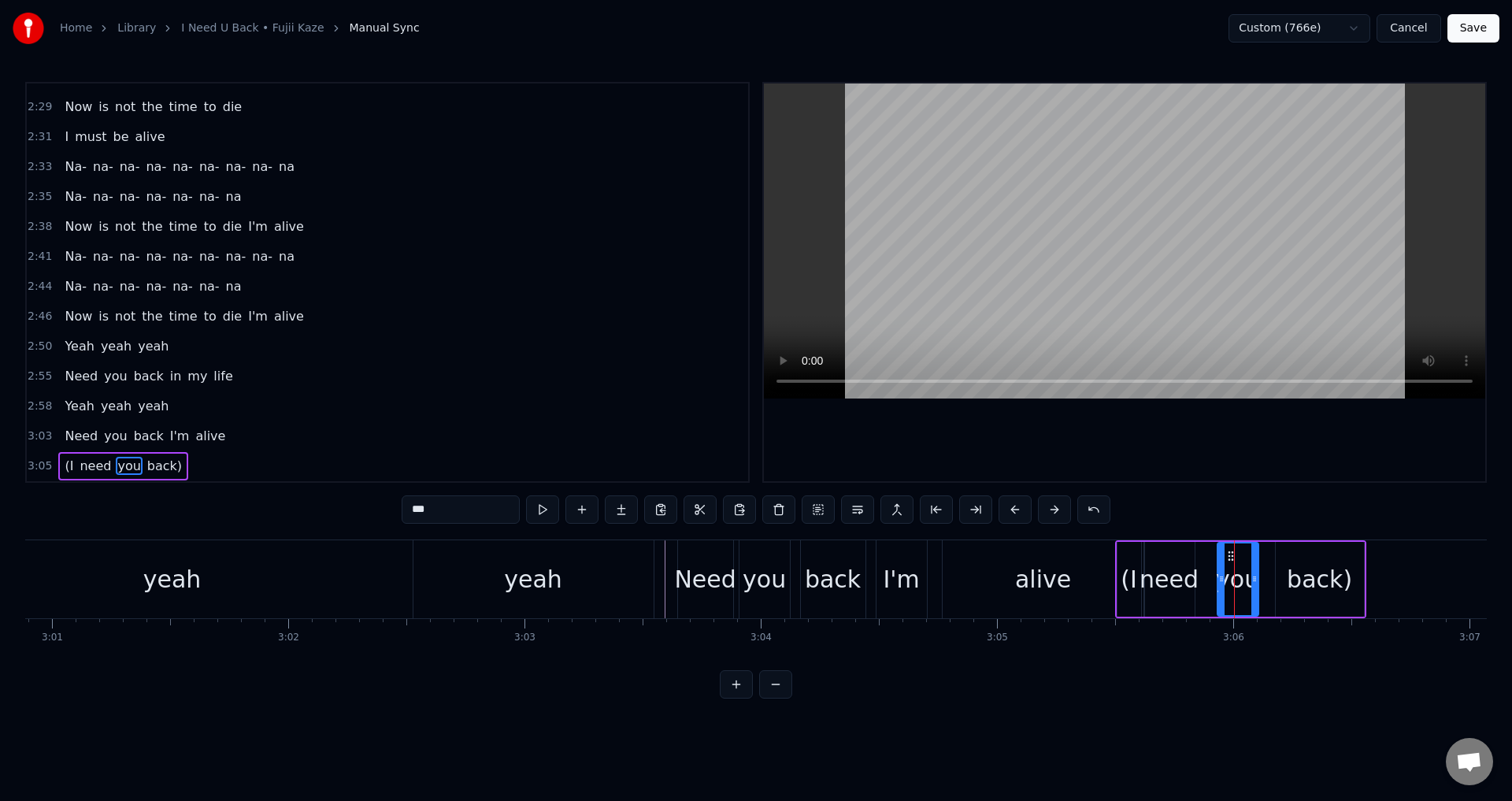
scroll to position [0, 42740]
drag, startPoint x: 1239, startPoint y: 553, endPoint x: 1214, endPoint y: 554, distance: 25.0
drag, startPoint x: 1214, startPoint y: 554, endPoint x: 1205, endPoint y: 555, distance: 9.1
drag, startPoint x: 1281, startPoint y: 555, endPoint x: 1248, endPoint y: 559, distance: 33.2
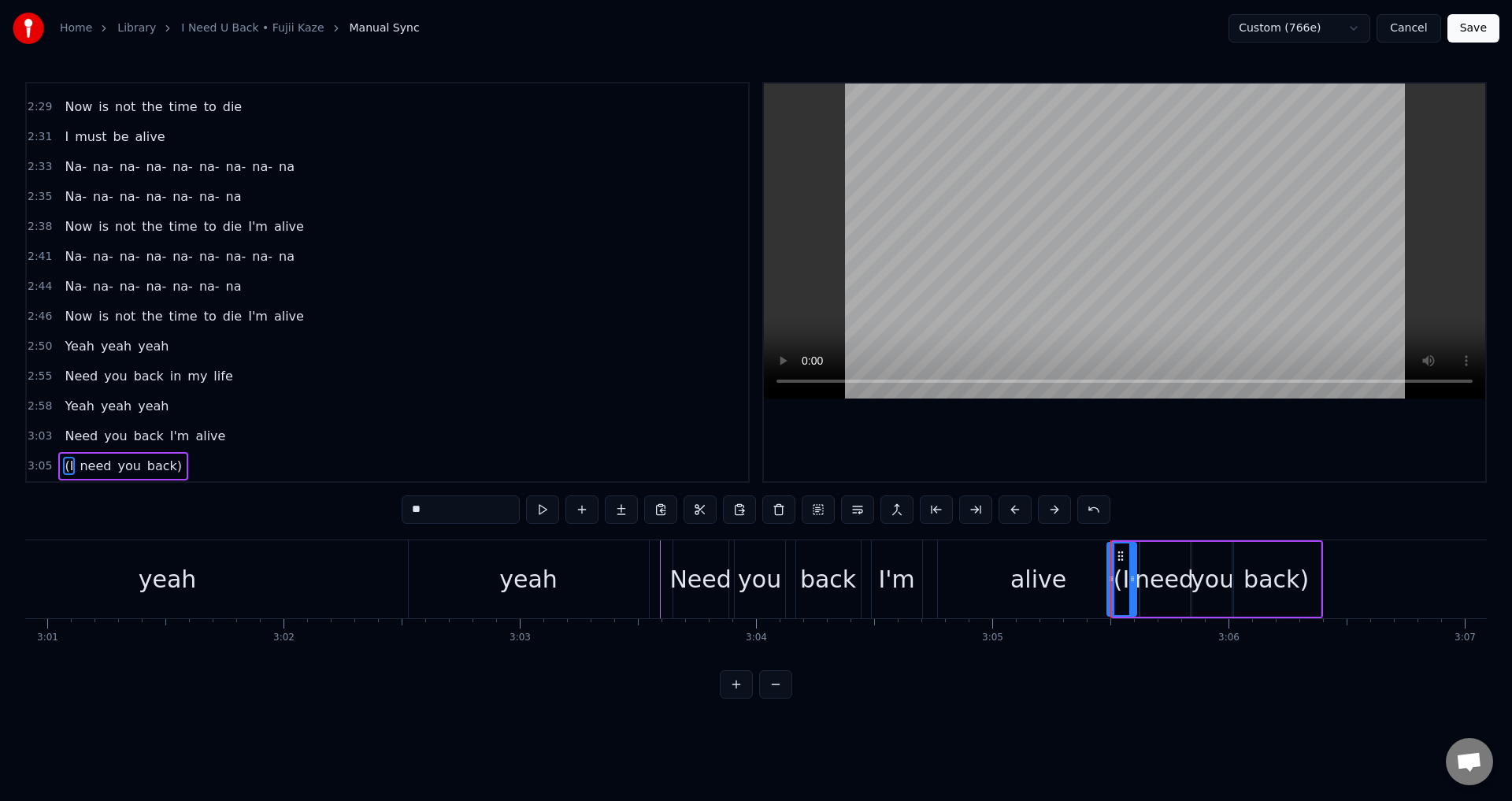
drag, startPoint x: 1116, startPoint y: 571, endPoint x: 1100, endPoint y: 574, distance: 16.3
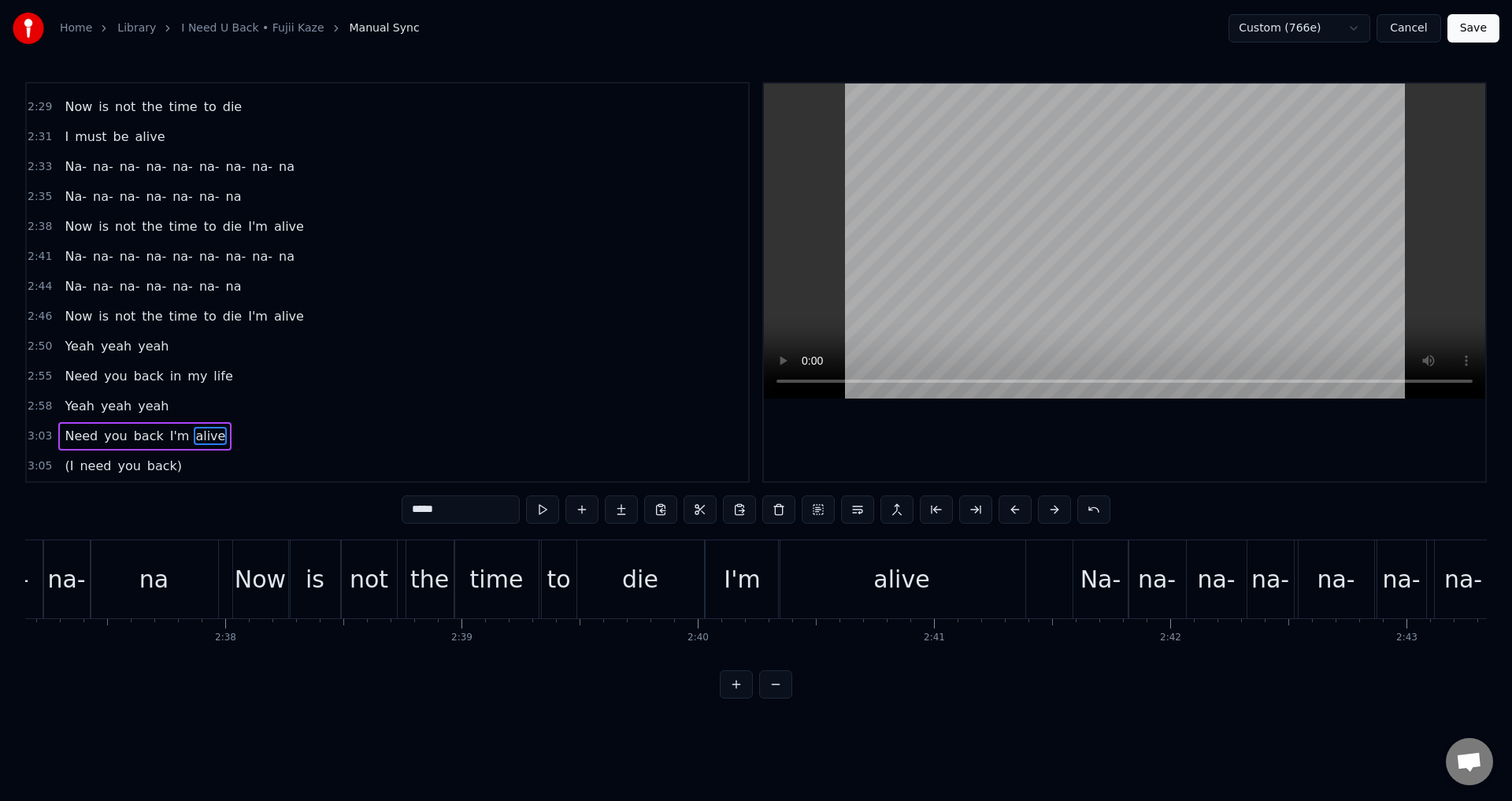
scroll to position [0, 36849]
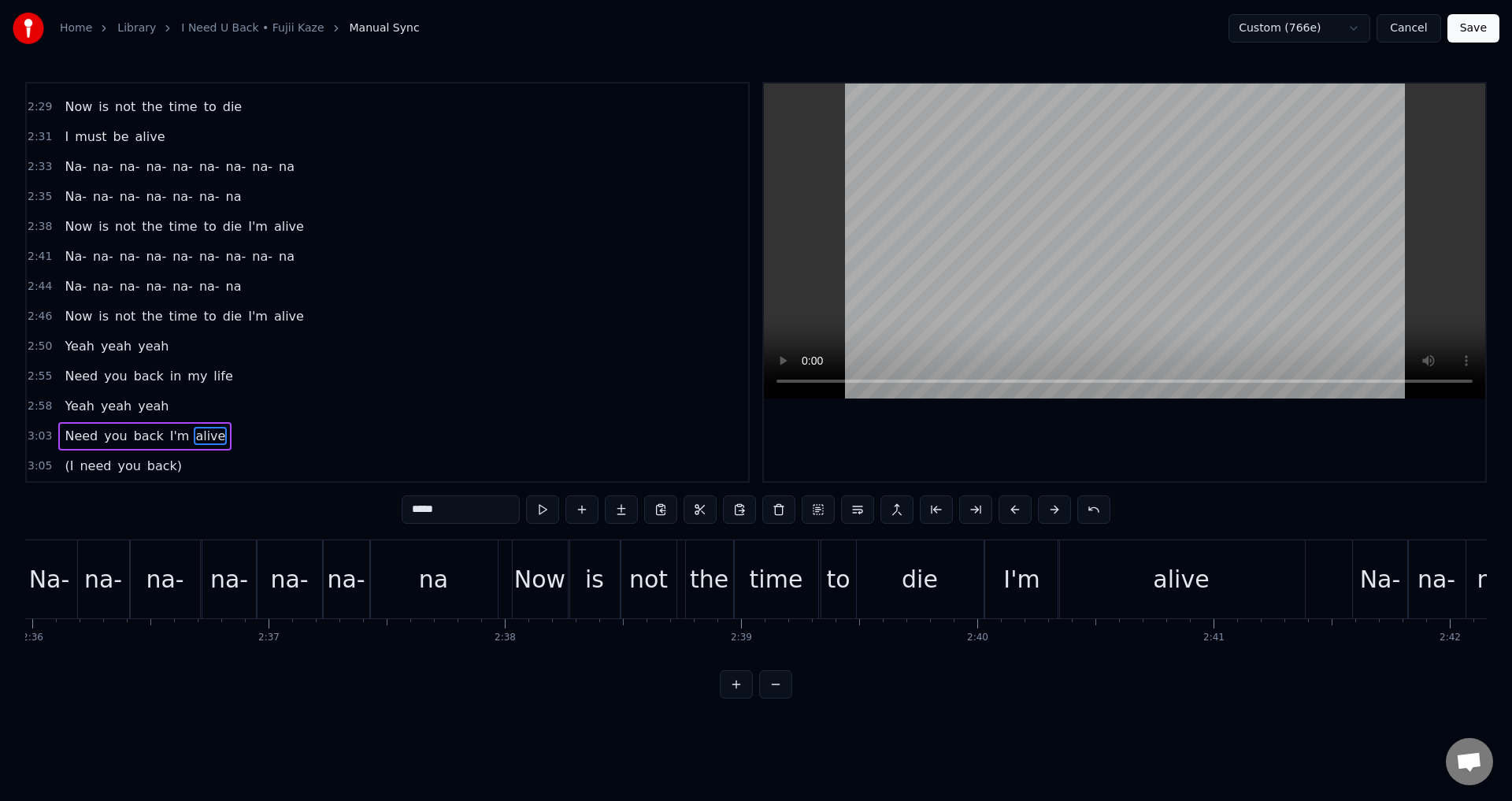
type input "****"
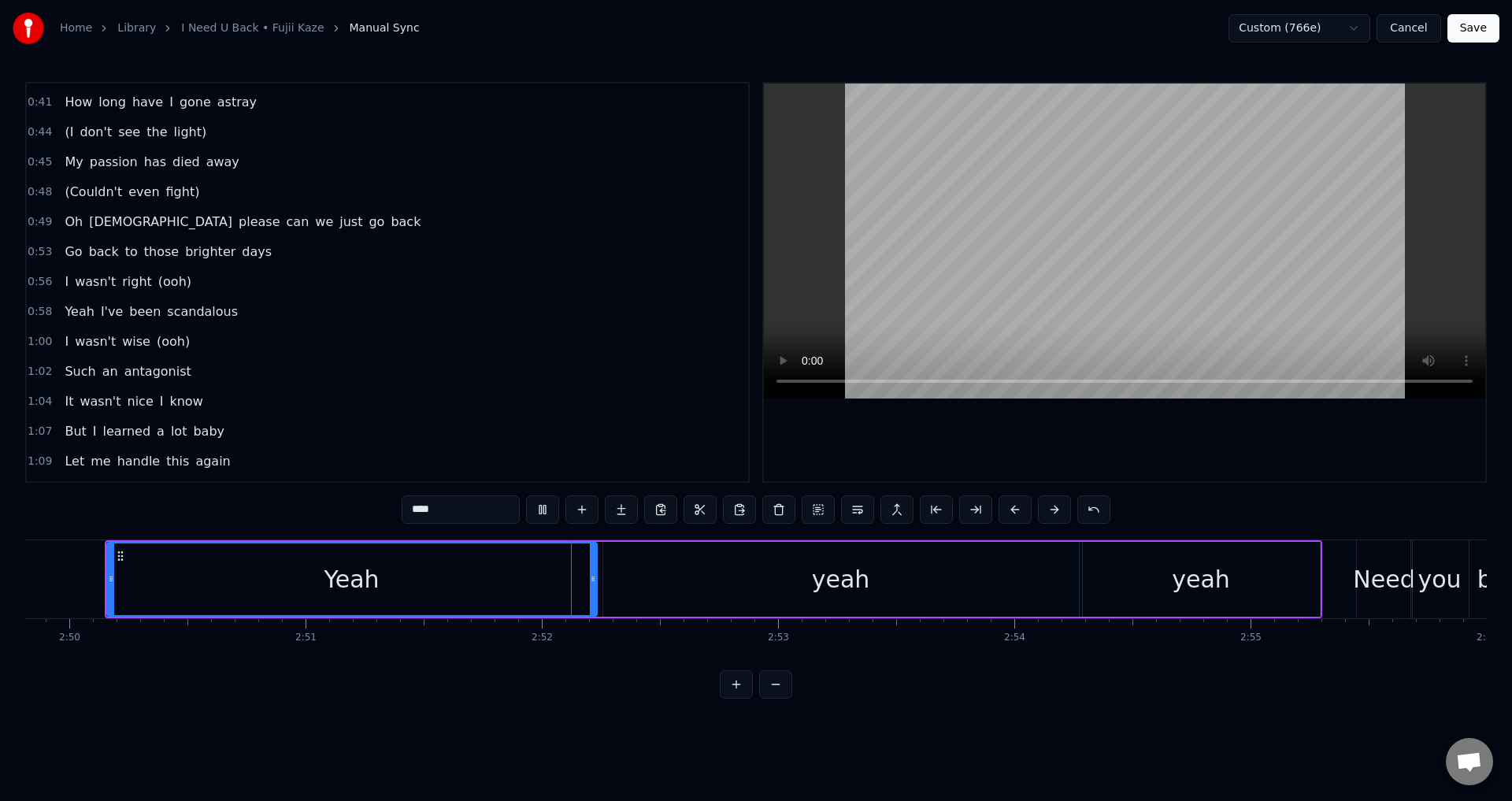
scroll to position [0, 0]
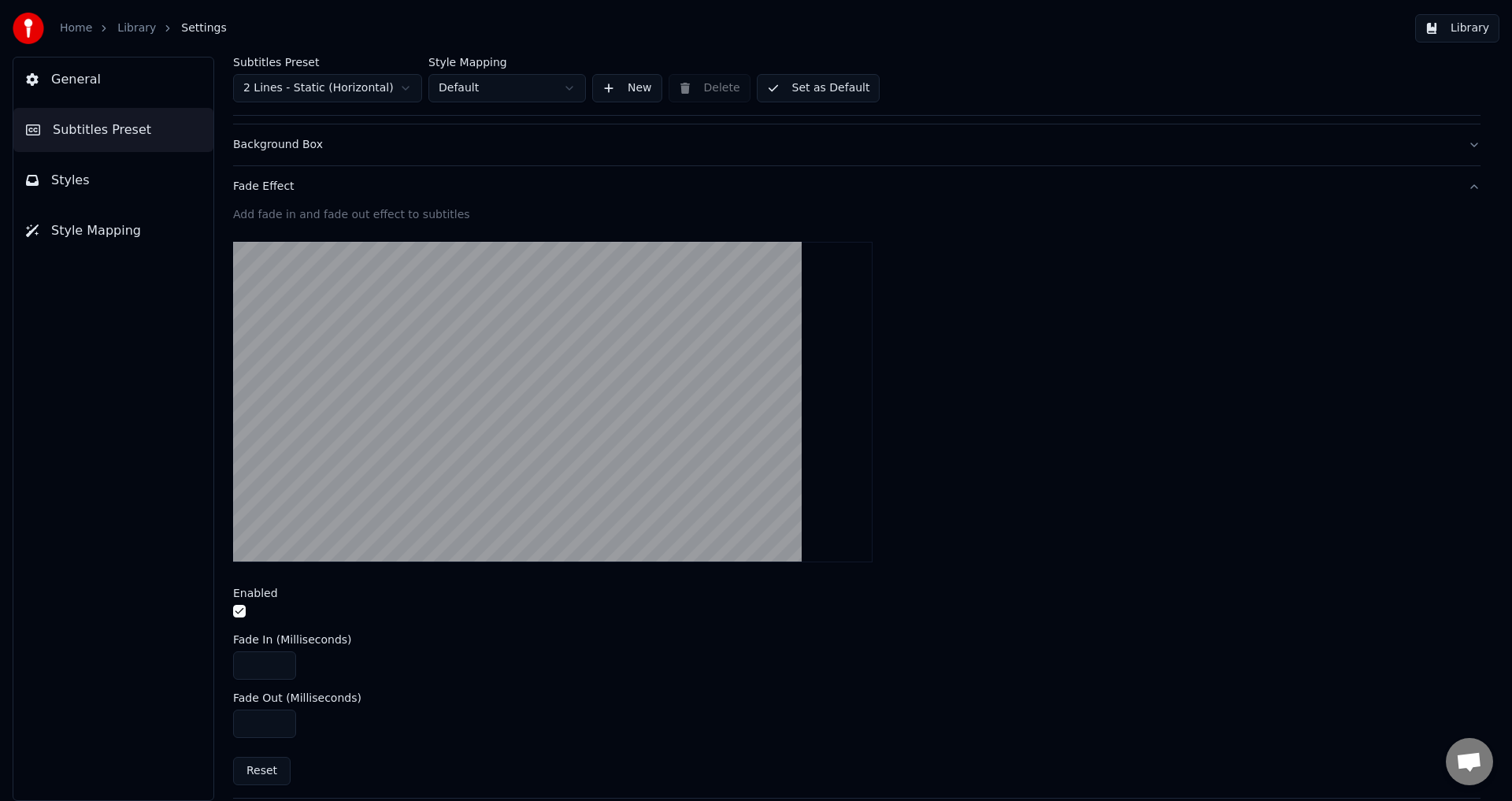
scroll to position [449, 0]
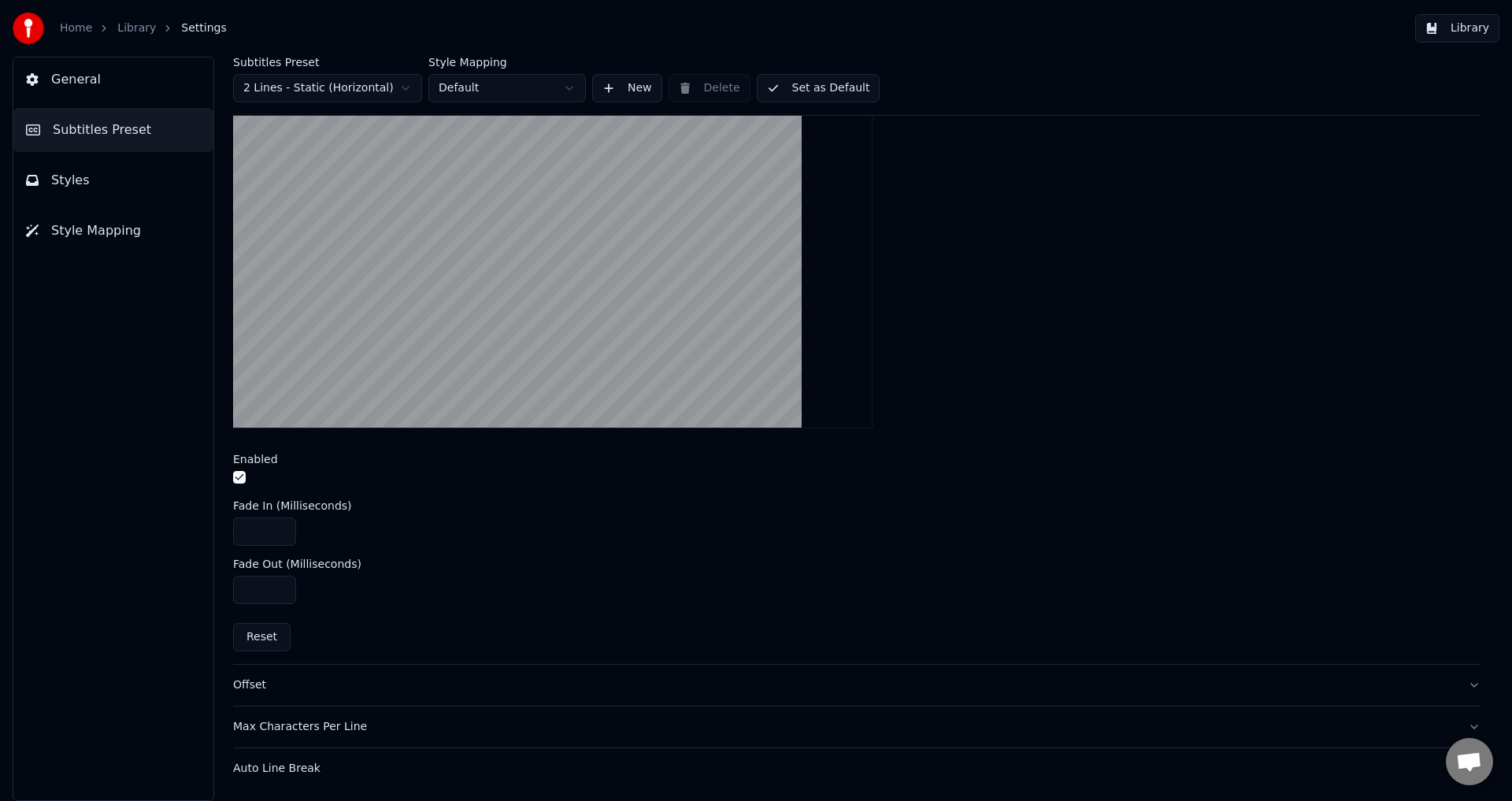
drag, startPoint x: 250, startPoint y: 532, endPoint x: 199, endPoint y: 534, distance: 51.0
type input "****"
drag, startPoint x: 263, startPoint y: 589, endPoint x: 192, endPoint y: 584, distance: 71.2
type input "***"
drag, startPoint x: 822, startPoint y: 90, endPoint x: 801, endPoint y: 90, distance: 21.0
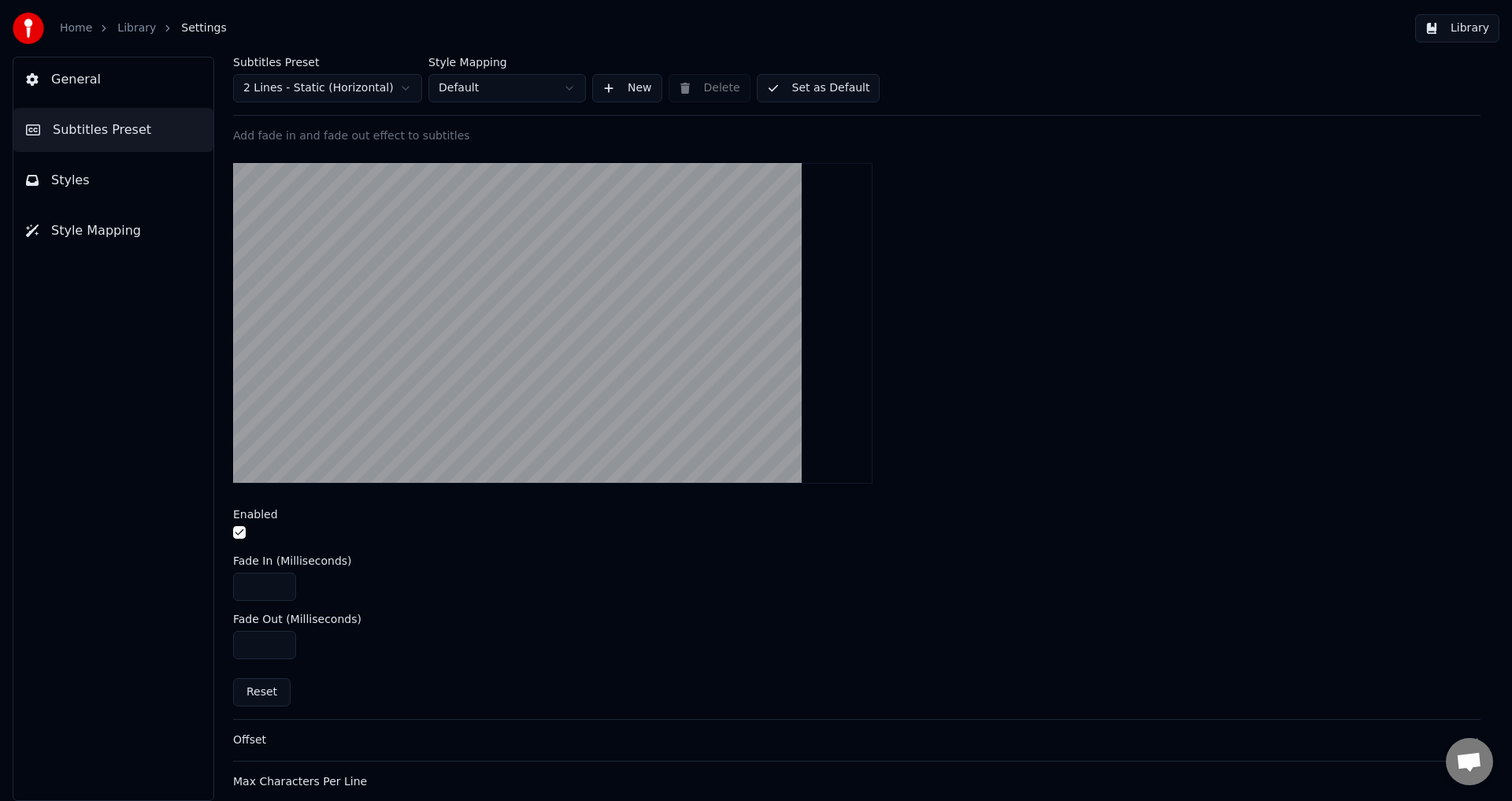
scroll to position [449, 0]
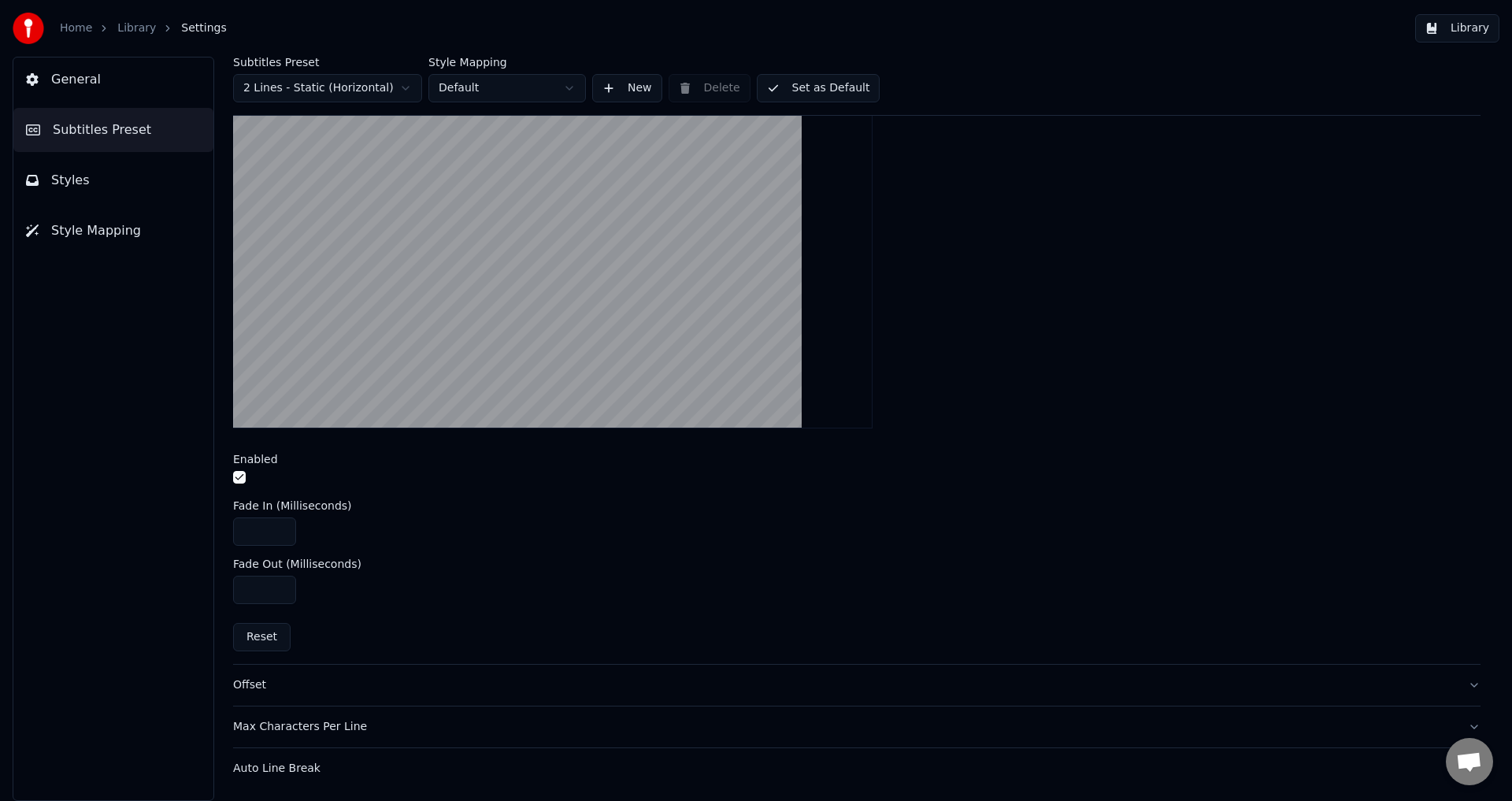
type input "***"
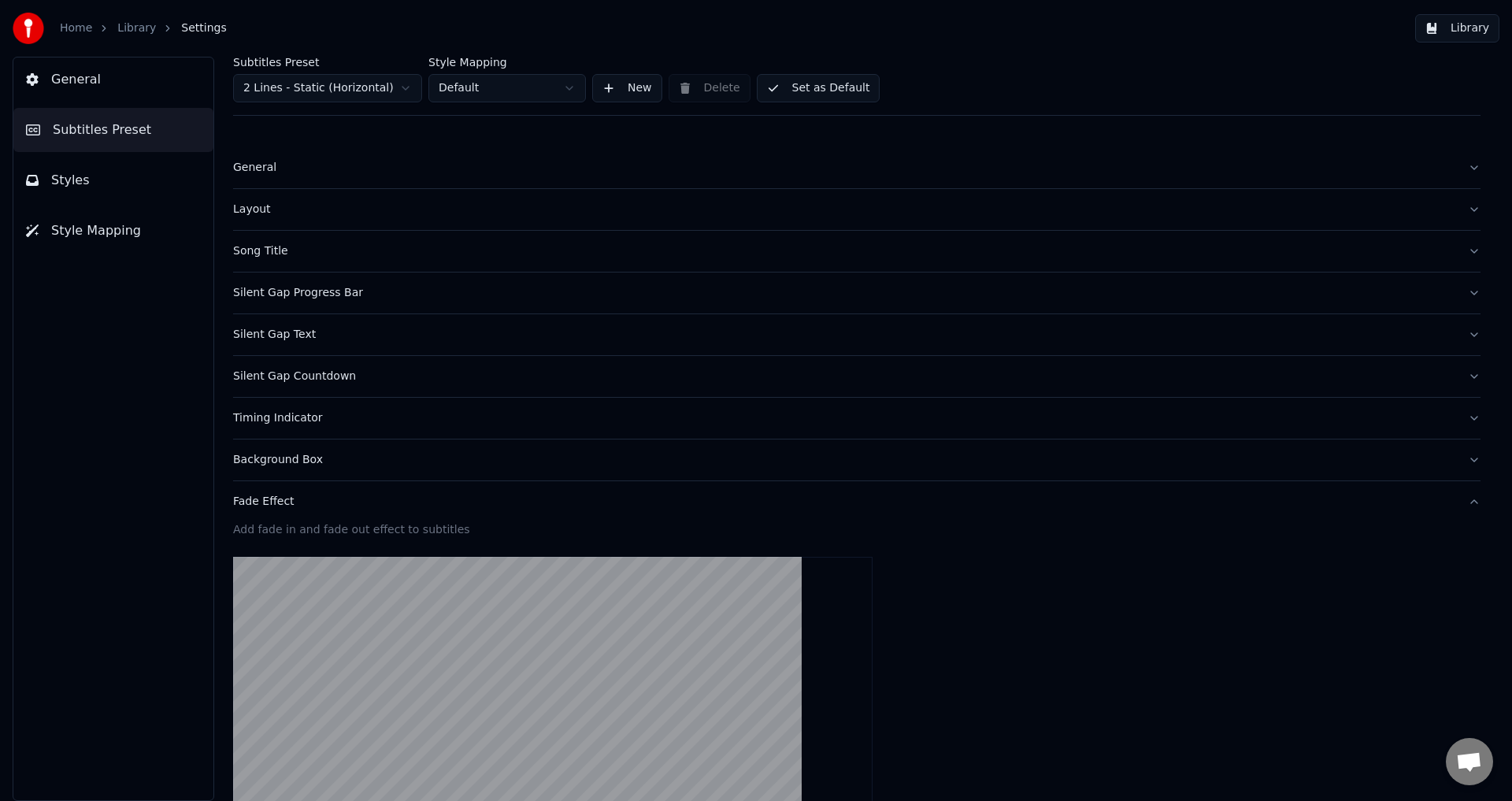
scroll to position [394, 0]
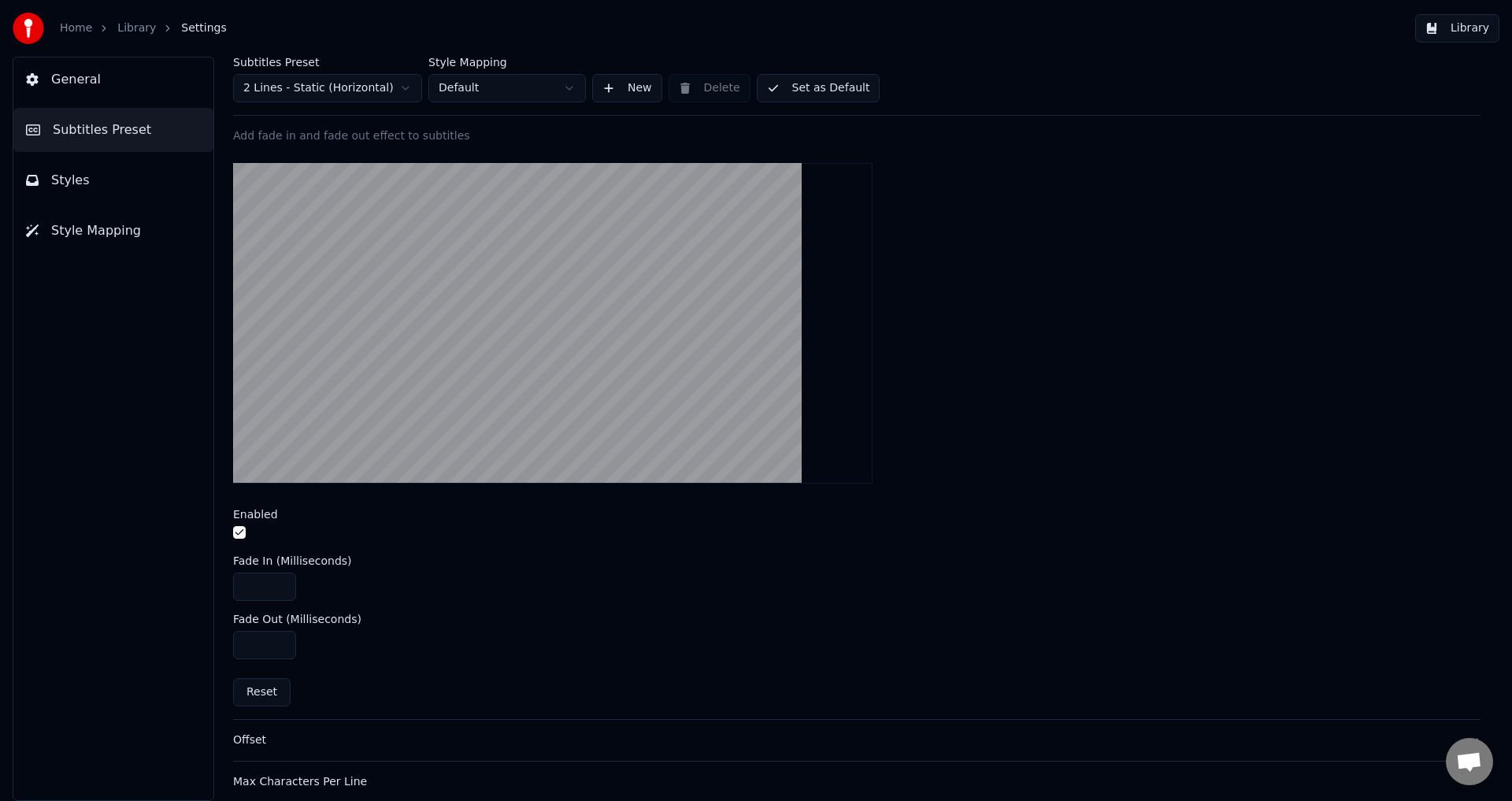
drag, startPoint x: 270, startPoint y: 648, endPoint x: 238, endPoint y: 647, distance: 32.0
type input "***"
